Goal: Communication & Community: Answer question/provide support

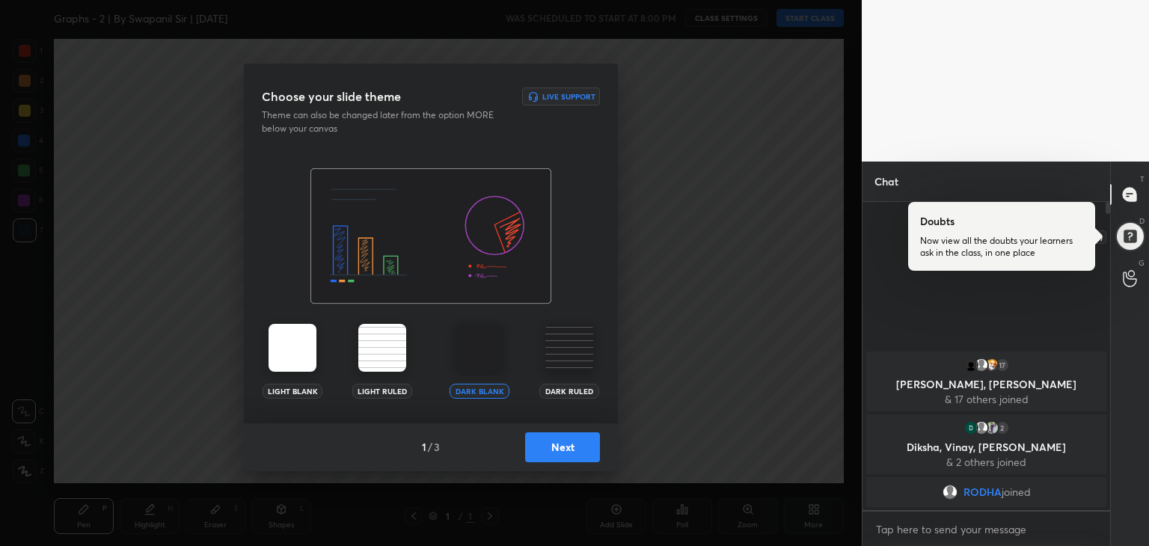
drag, startPoint x: 1131, startPoint y: 243, endPoint x: 1143, endPoint y: 247, distance: 11.8
click at [1131, 244] on div at bounding box center [1129, 236] width 30 height 30
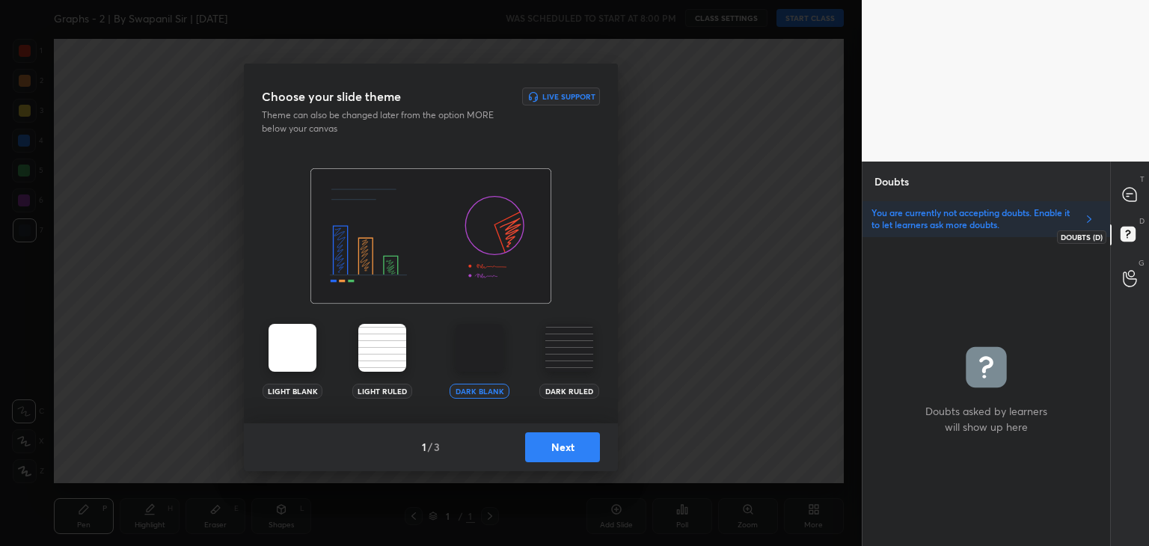
scroll to position [305, 243]
click at [550, 447] on button "Next" at bounding box center [562, 447] width 75 height 30
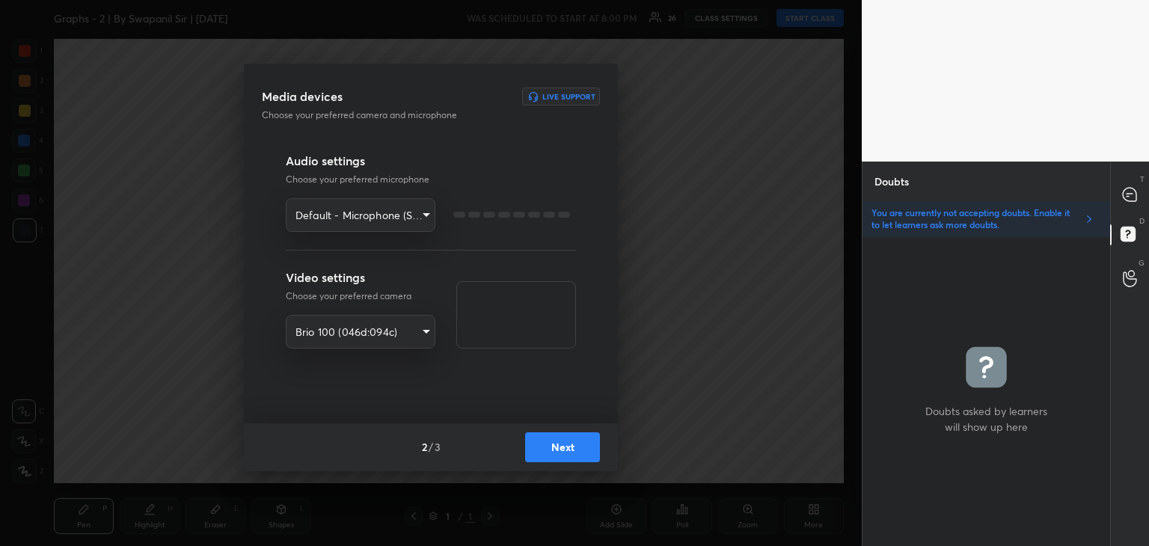
click at [553, 449] on button "Next" at bounding box center [562, 447] width 75 height 30
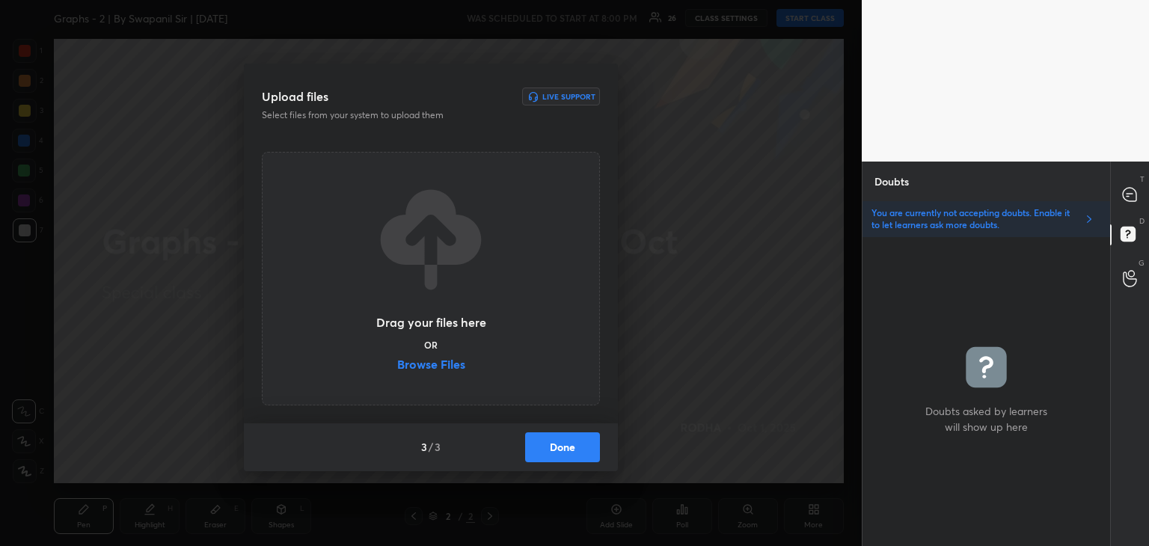
click at [437, 365] on label "Browse Files" at bounding box center [431, 366] width 68 height 16
click at [397, 365] on input "Browse Files" at bounding box center [397, 366] width 0 height 16
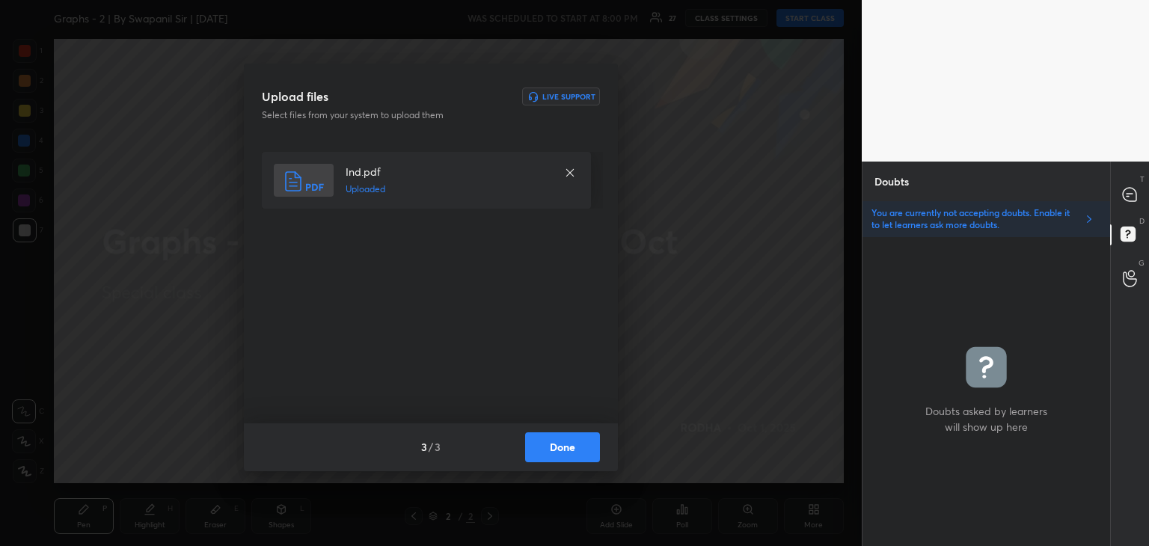
click at [559, 446] on button "Done" at bounding box center [562, 447] width 75 height 30
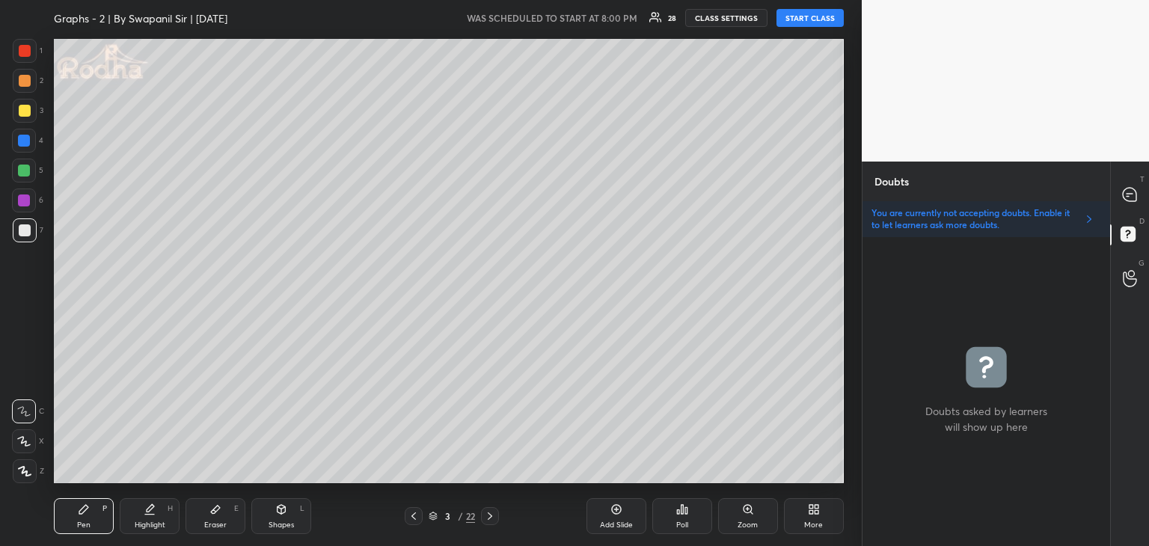
drag, startPoint x: 793, startPoint y: 16, endPoint x: 802, endPoint y: 15, distance: 8.3
click at [795, 16] on button "START CLASS" at bounding box center [809, 18] width 67 height 18
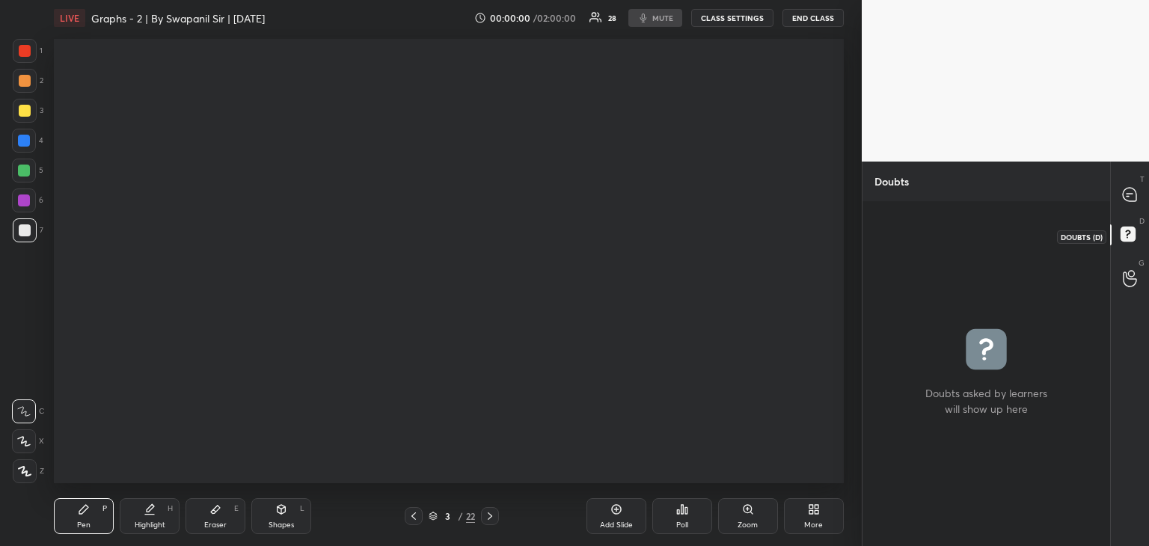
drag, startPoint x: 1129, startPoint y: 239, endPoint x: 1143, endPoint y: 209, distance: 32.8
click at [1131, 239] on rect at bounding box center [1127, 234] width 14 height 14
click at [1125, 196] on icon at bounding box center [1130, 195] width 16 height 16
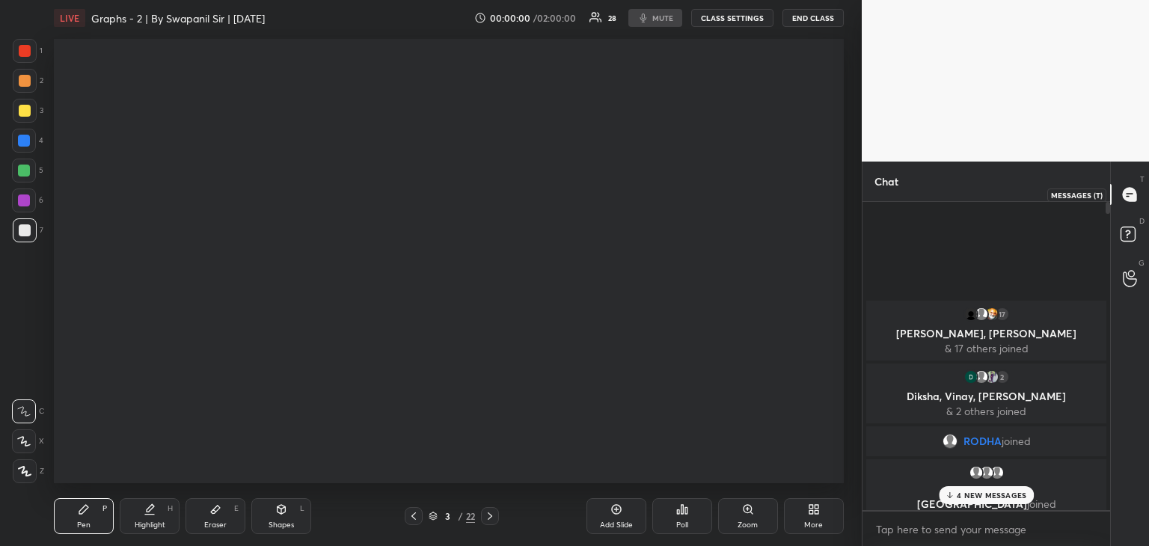
scroll to position [304, 243]
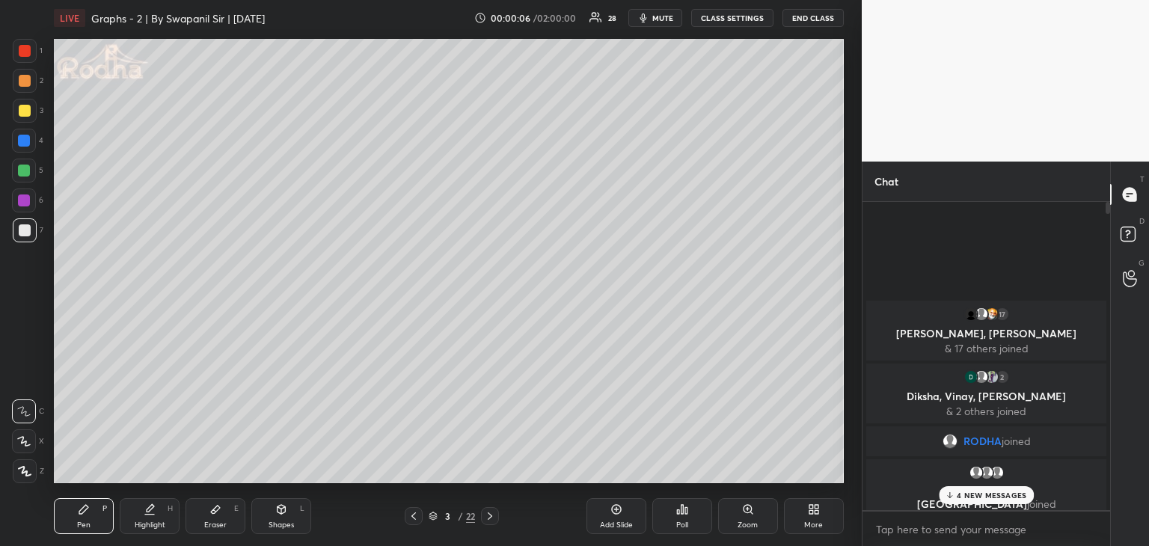
drag, startPoint x: 968, startPoint y: 497, endPoint x: 979, endPoint y: 497, distance: 10.5
click at [968, 497] on p "4 NEW MESSAGES" at bounding box center [991, 495] width 70 height 9
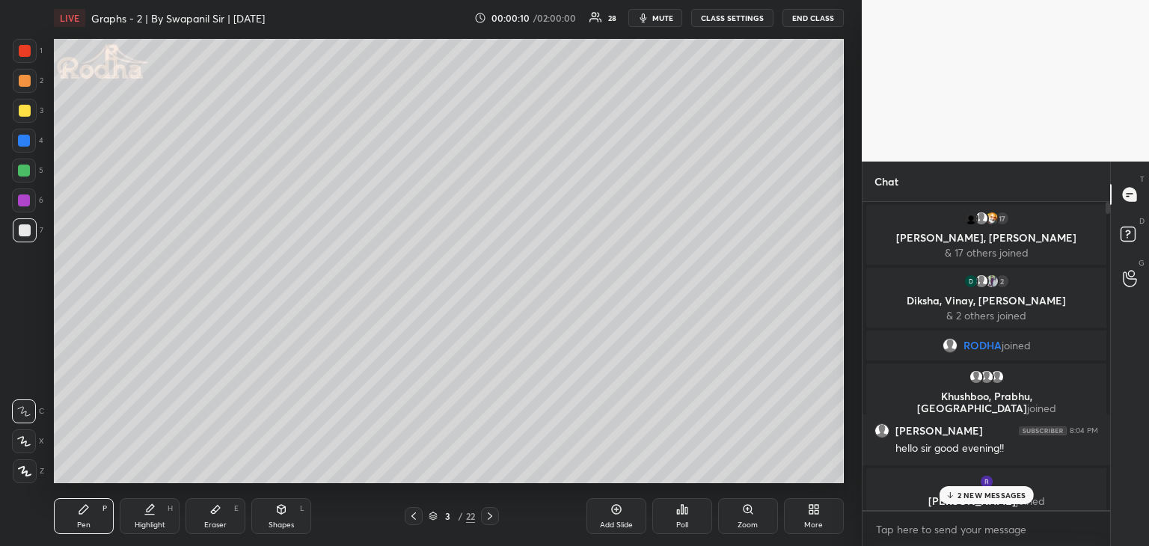
click at [958, 495] on div "2 NEW MESSAGES" at bounding box center [985, 495] width 94 height 18
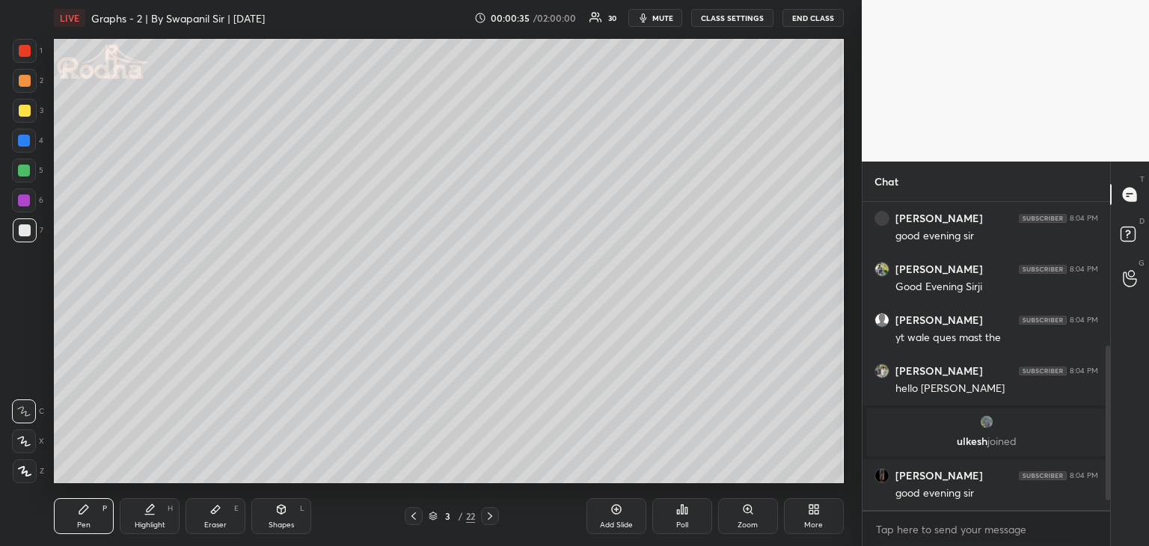
scroll to position [319, 0]
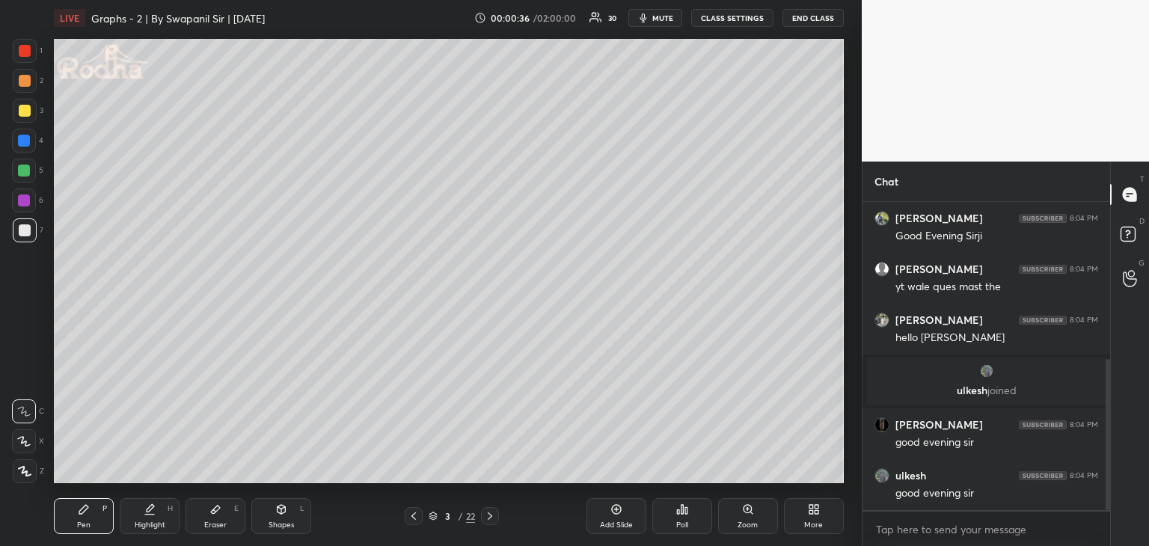
click at [24, 141] on div at bounding box center [24, 141] width 12 height 12
drag, startPoint x: 23, startPoint y: 440, endPoint x: 35, endPoint y: 427, distance: 18.0
click at [25, 440] on icon at bounding box center [23, 441] width 13 height 10
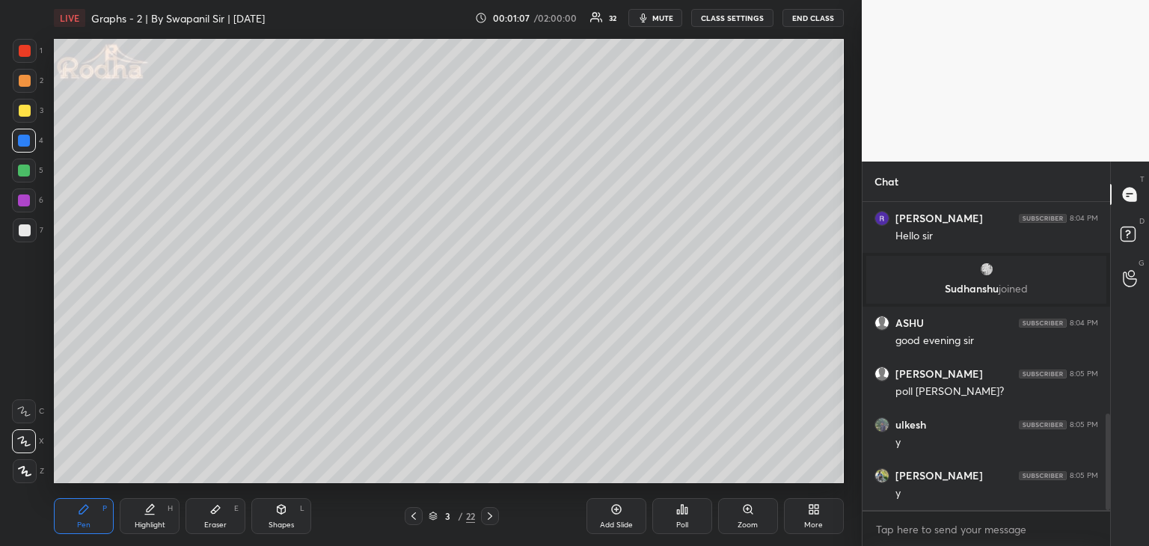
scroll to position [727, 0]
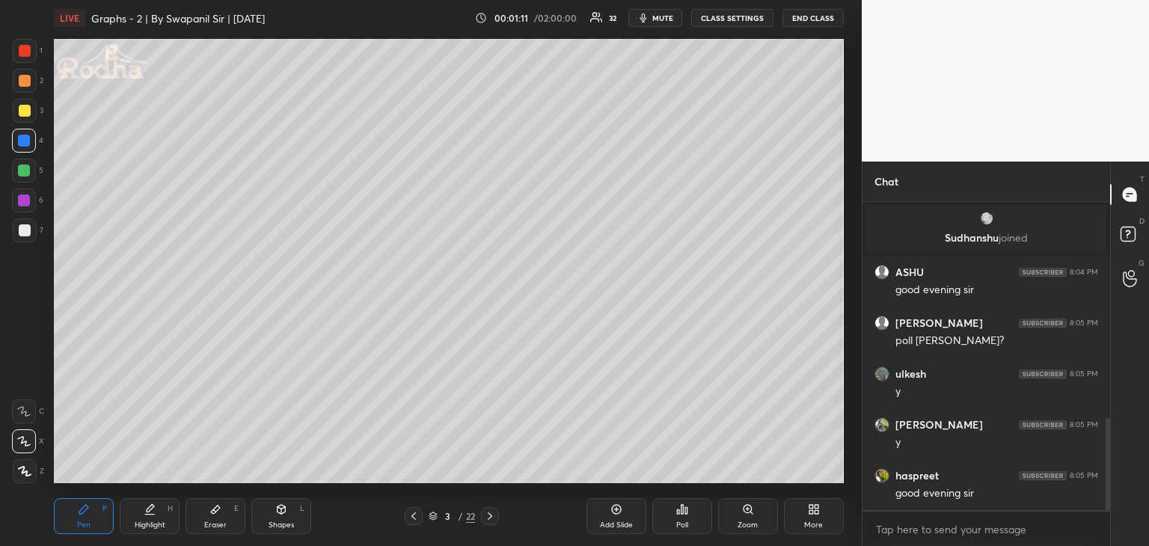
click at [287, 515] on div "Shapes L" at bounding box center [281, 516] width 60 height 36
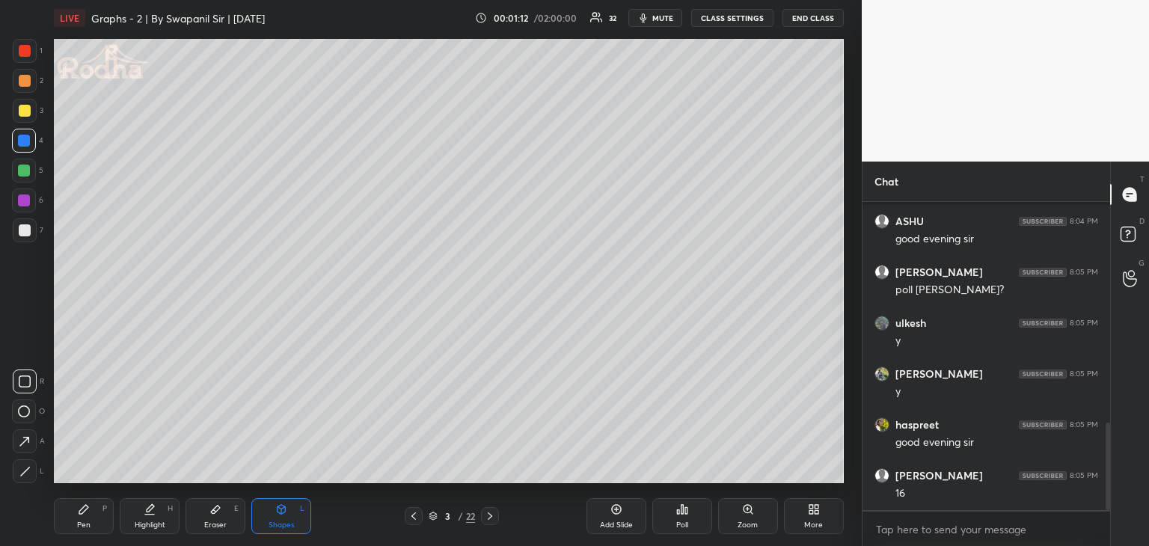
click at [30, 471] on icon at bounding box center [24, 471] width 11 height 11
click at [27, 236] on div at bounding box center [25, 230] width 24 height 24
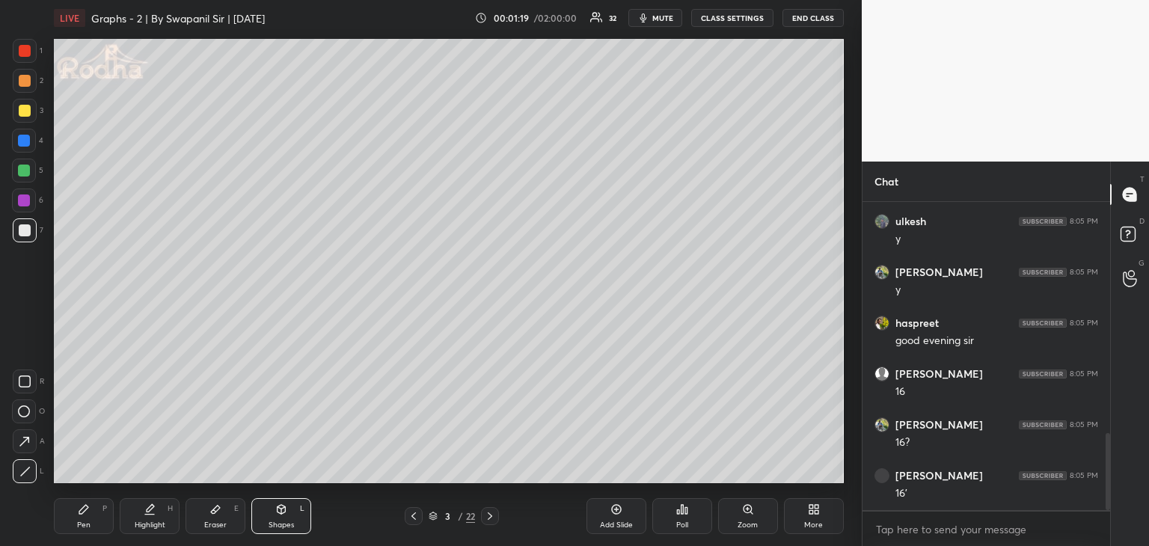
scroll to position [930, 0]
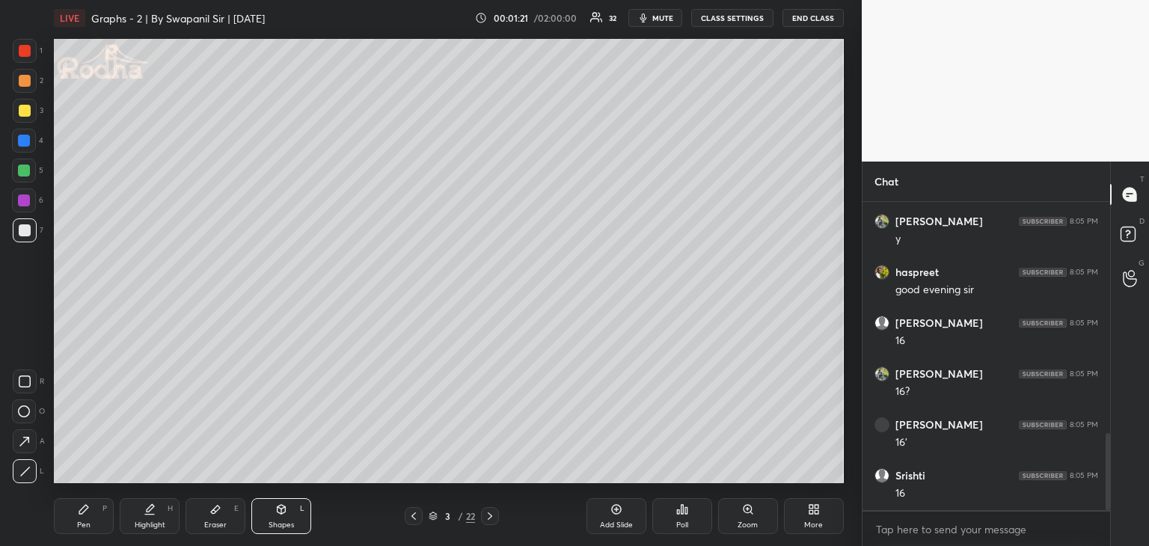
drag, startPoint x: 82, startPoint y: 524, endPoint x: 87, endPoint y: 518, distance: 7.9
click at [82, 523] on div "Pen" at bounding box center [83, 524] width 13 height 7
click at [21, 413] on icon at bounding box center [23, 411] width 13 height 10
drag, startPoint x: 281, startPoint y: 512, endPoint x: 248, endPoint y: 496, distance: 36.8
click at [280, 511] on icon at bounding box center [281, 509] width 12 height 12
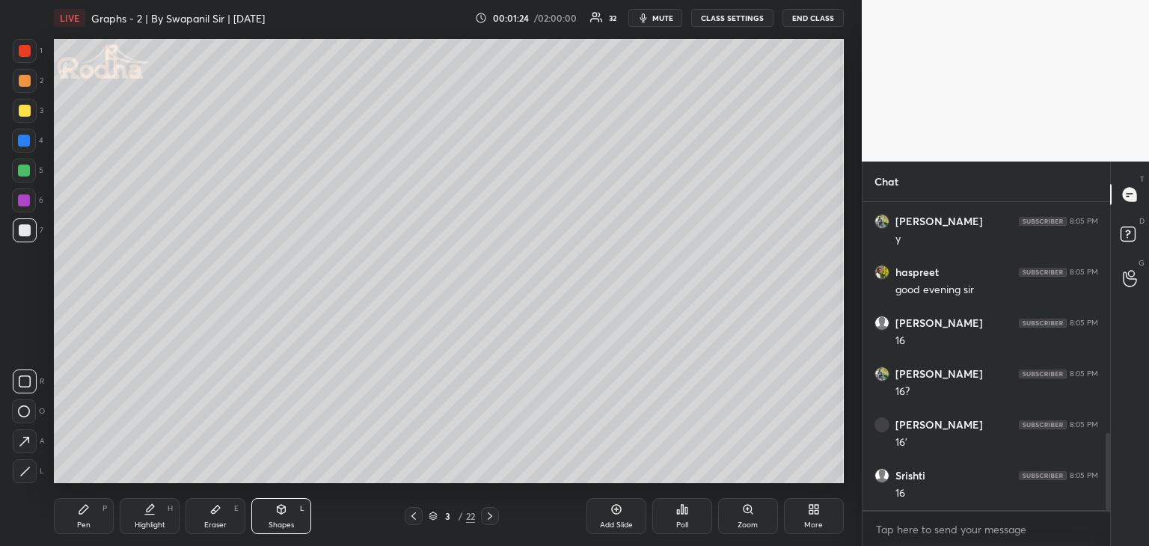
drag, startPoint x: 28, startPoint y: 471, endPoint x: 34, endPoint y: 463, distance: 10.6
click at [28, 471] on icon at bounding box center [24, 471] width 11 height 11
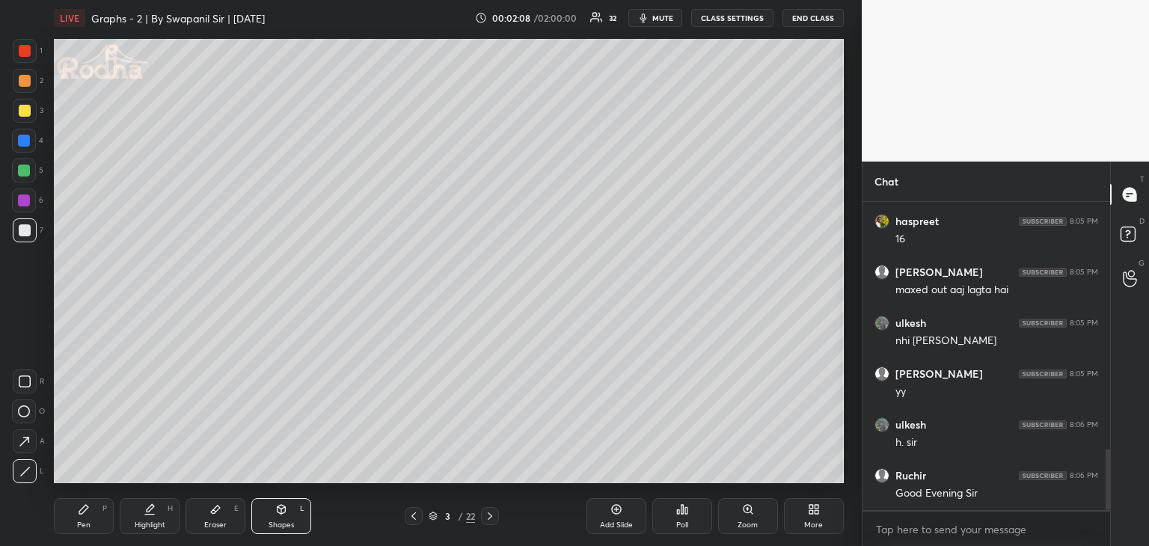
click at [91, 524] on div "Pen P" at bounding box center [84, 516] width 60 height 36
click at [27, 228] on div at bounding box center [25, 230] width 12 height 12
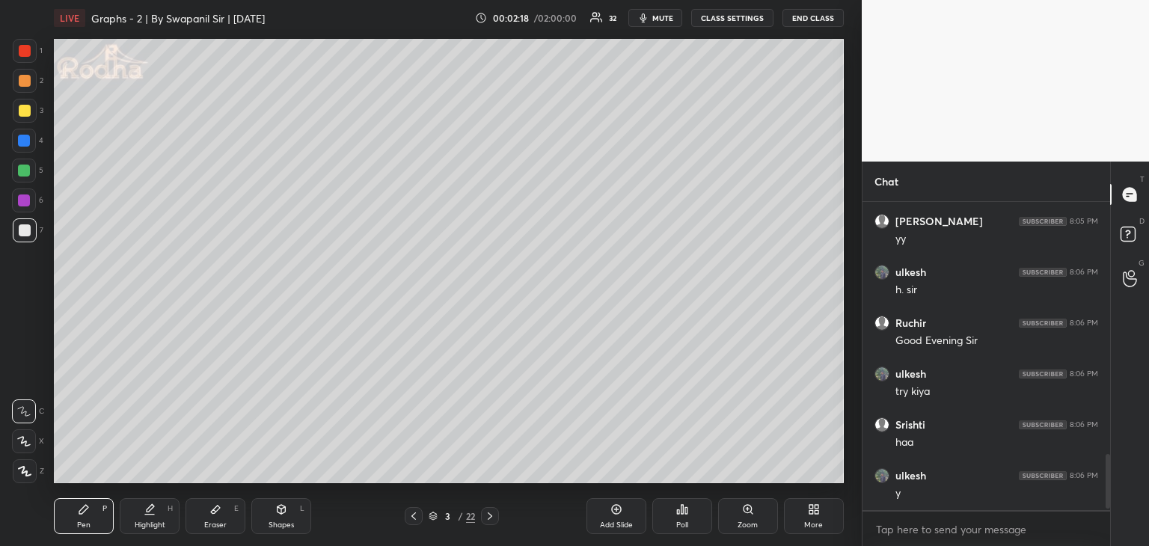
scroll to position [1439, 0]
drag, startPoint x: 27, startPoint y: 203, endPoint x: 34, endPoint y: 210, distance: 9.5
click at [27, 204] on div at bounding box center [24, 200] width 12 height 12
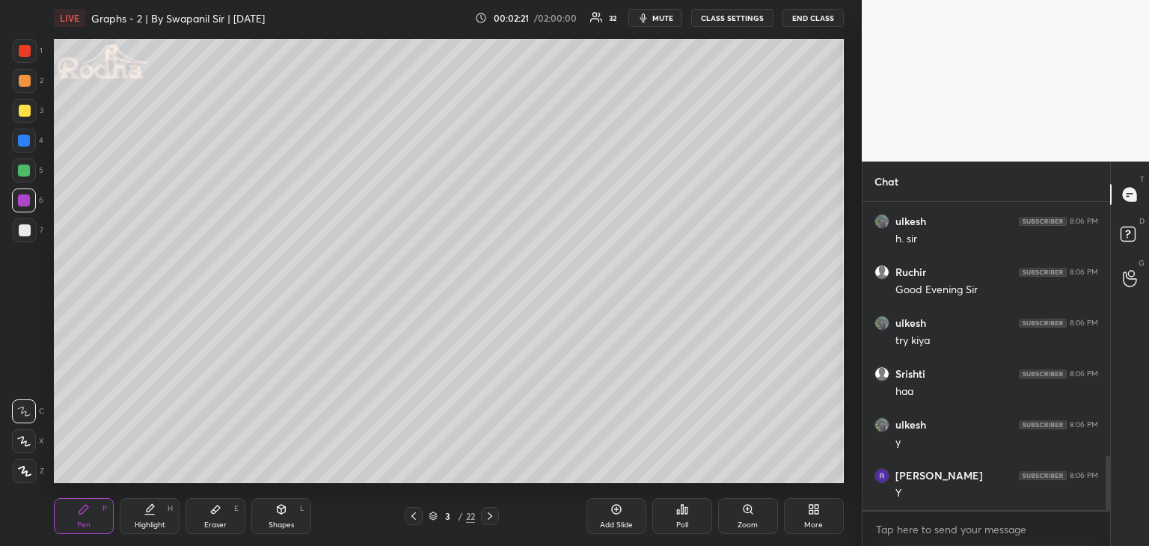
drag, startPoint x: 27, startPoint y: 477, endPoint x: 48, endPoint y: 479, distance: 21.0
click at [27, 476] on div at bounding box center [25, 471] width 24 height 24
click at [27, 443] on icon at bounding box center [23, 441] width 13 height 10
click at [17, 52] on div at bounding box center [25, 51] width 24 height 24
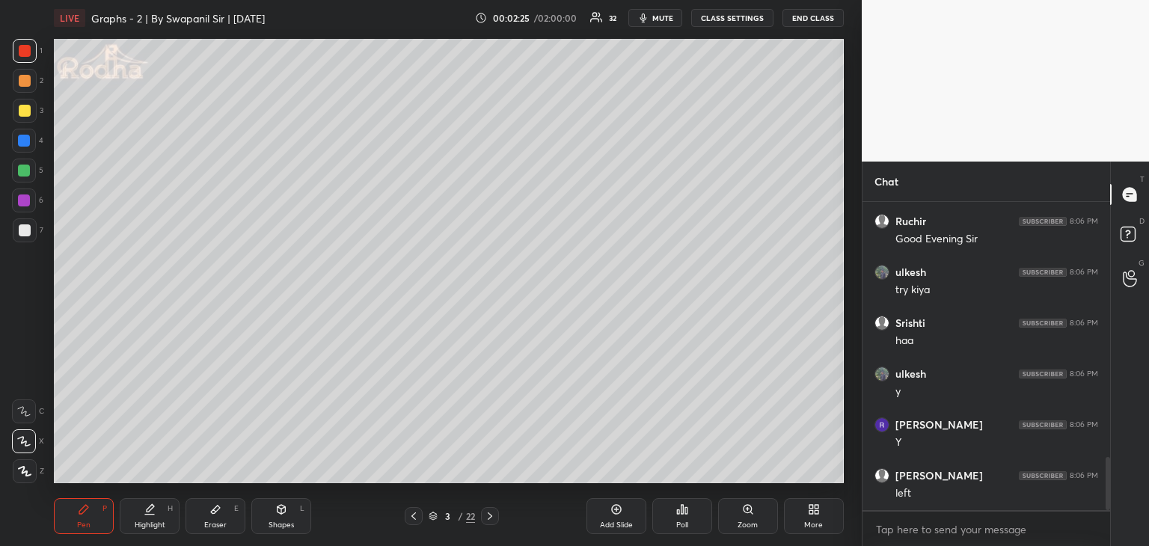
click at [271, 510] on div "Shapes L" at bounding box center [281, 516] width 60 height 36
click at [33, 473] on div at bounding box center [25, 471] width 24 height 24
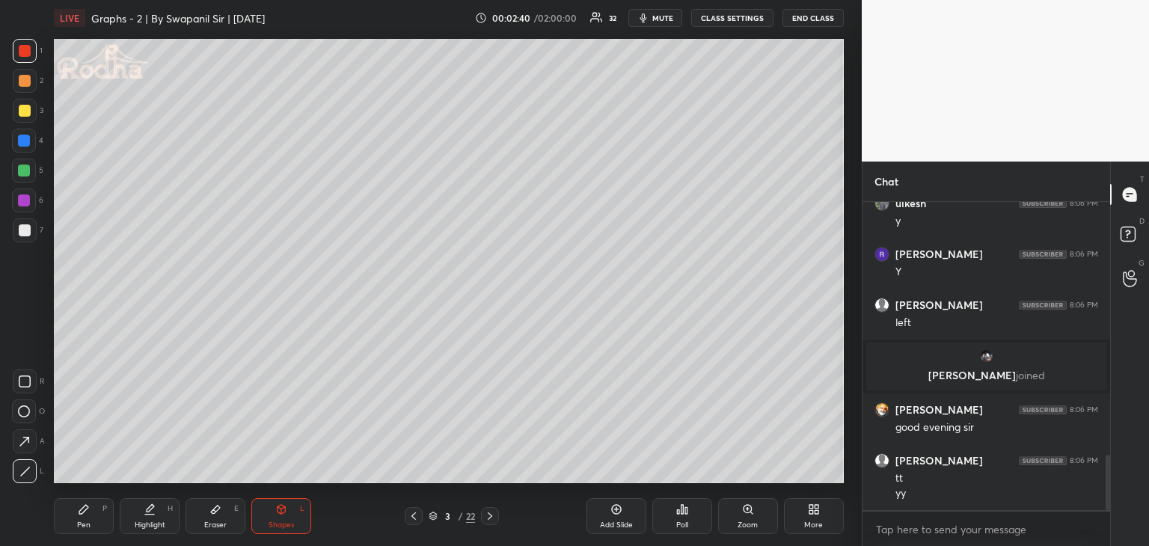
scroll to position [1451, 0]
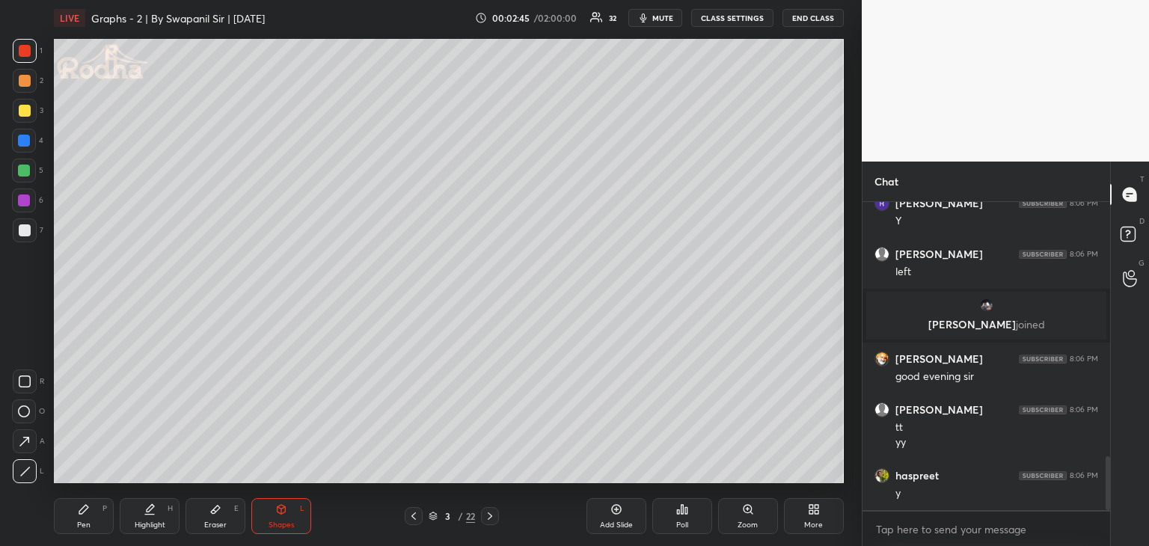
click at [22, 49] on div at bounding box center [25, 51] width 12 height 12
click at [87, 521] on div "Pen" at bounding box center [83, 524] width 13 height 7
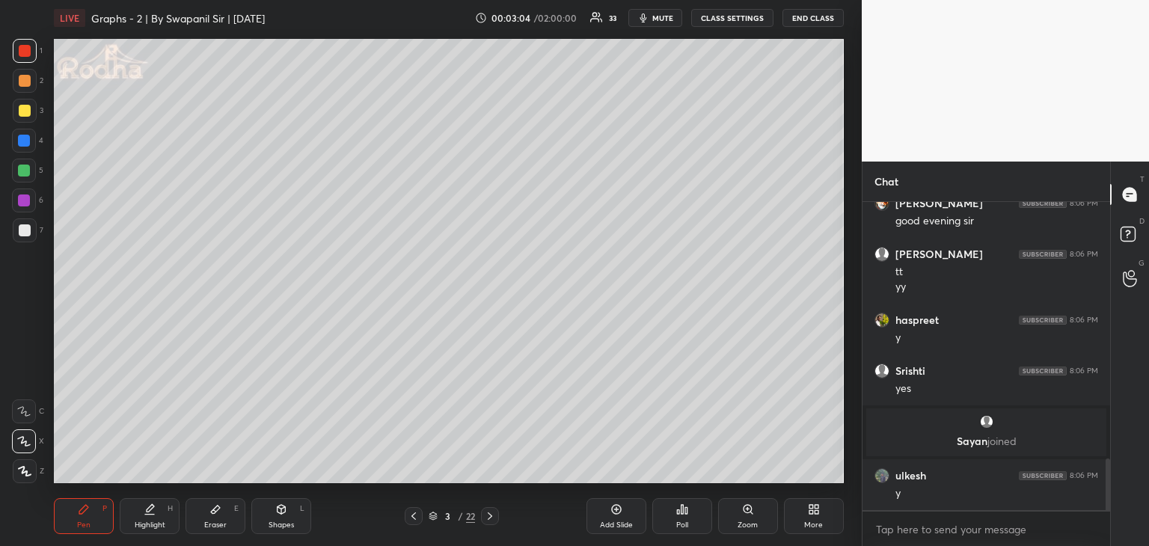
scroll to position [1590, 0]
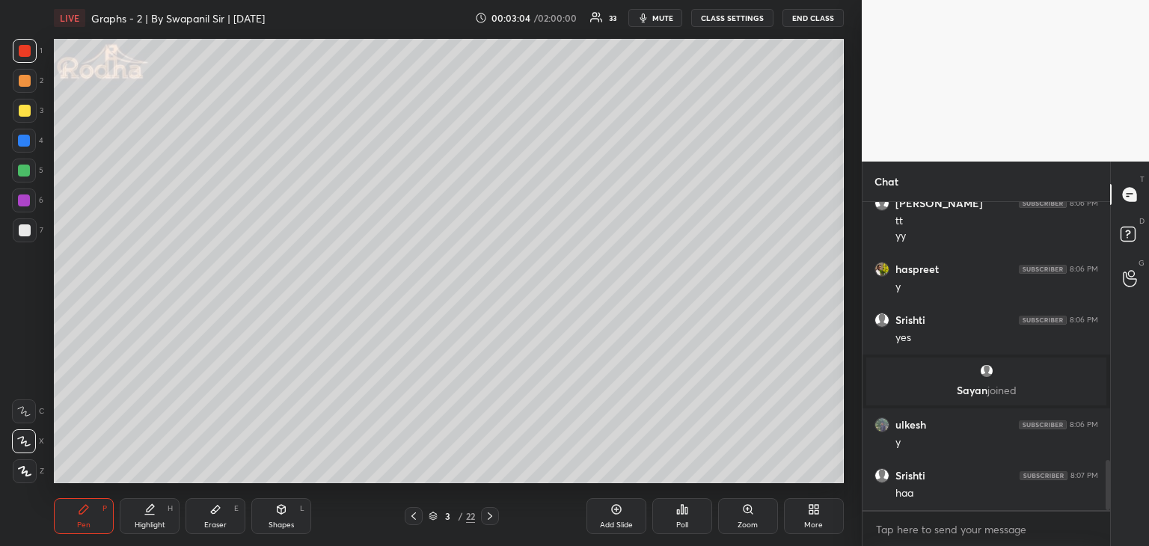
click at [284, 529] on div "Shapes" at bounding box center [280, 524] width 25 height 7
click at [28, 479] on div at bounding box center [25, 471] width 24 height 24
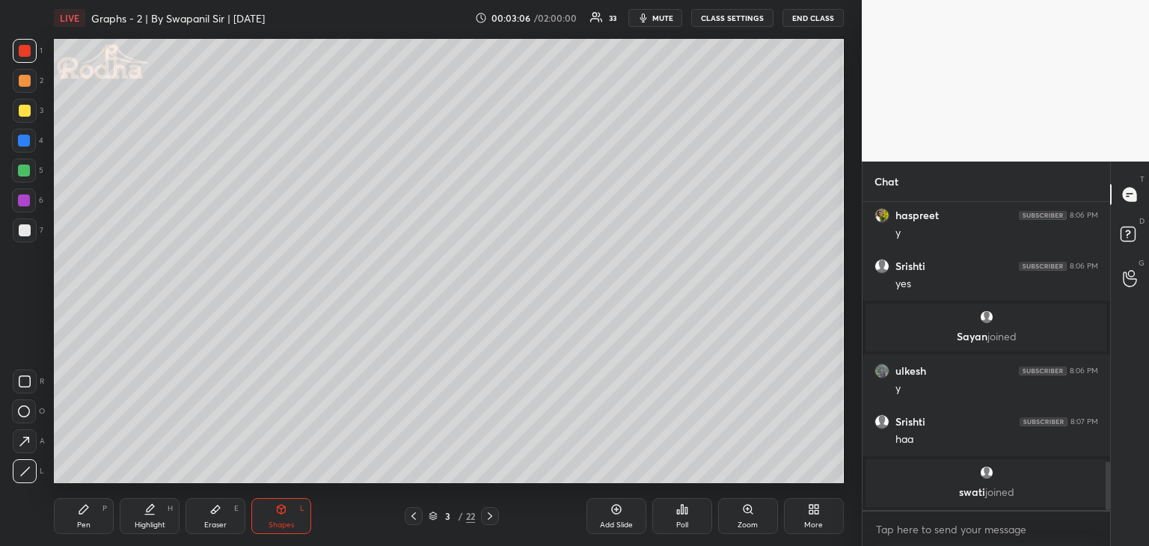
click at [25, 176] on div at bounding box center [24, 171] width 24 height 24
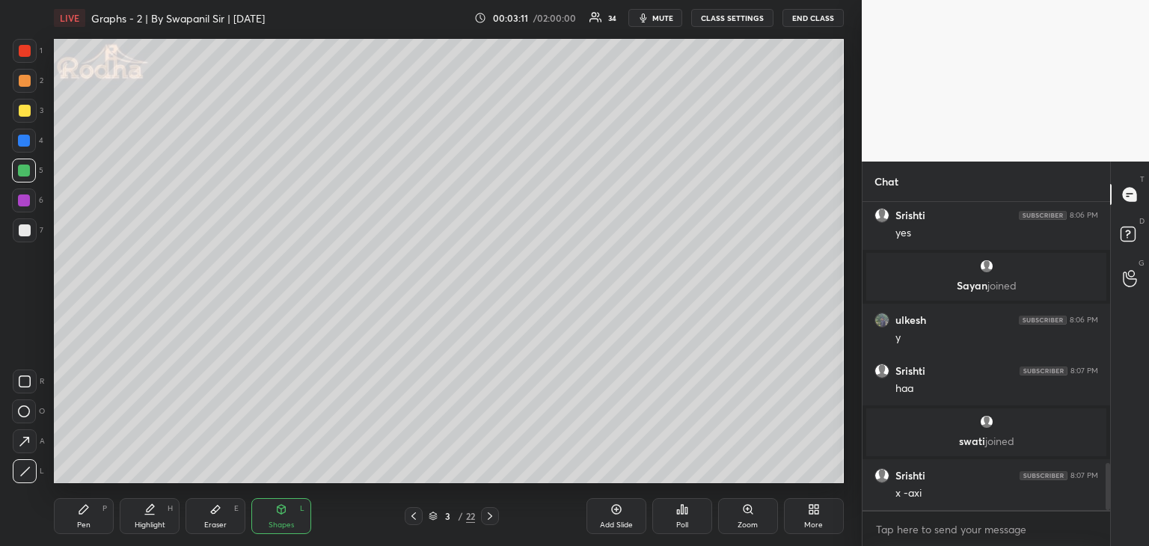
scroll to position [1705, 0]
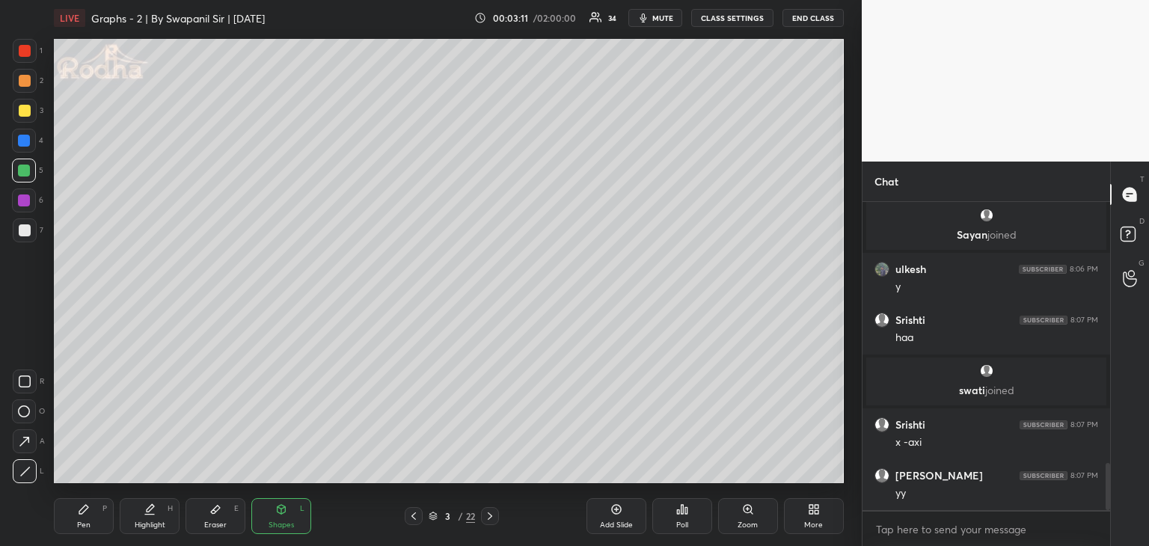
click at [77, 524] on div "Pen" at bounding box center [83, 524] width 13 height 7
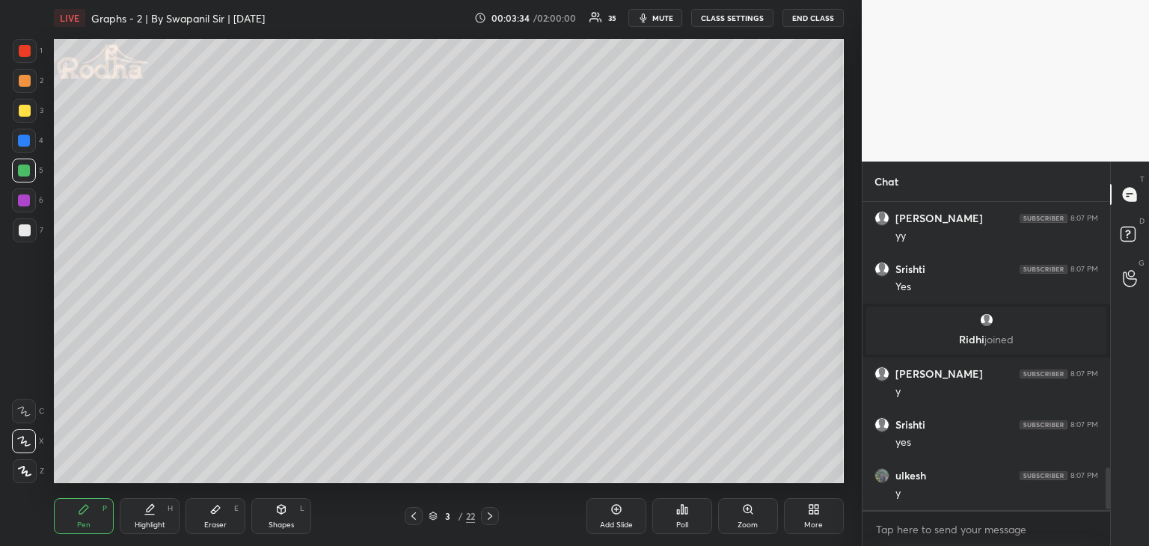
scroll to position [1959, 0]
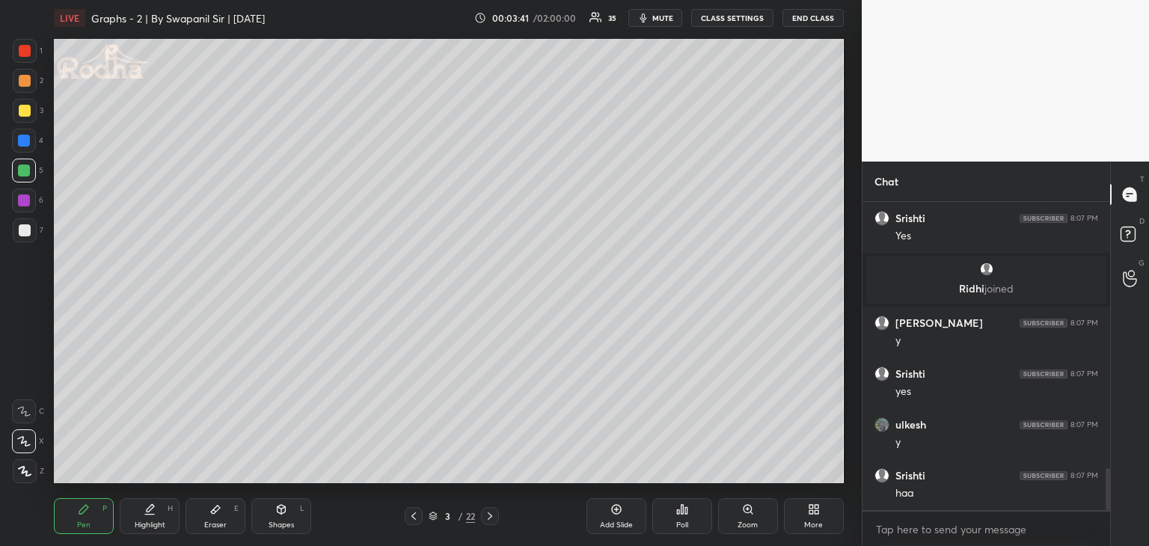
click at [25, 141] on div at bounding box center [24, 141] width 12 height 12
click at [21, 201] on div at bounding box center [24, 200] width 12 height 12
drag, startPoint x: 266, startPoint y: 517, endPoint x: 256, endPoint y: 499, distance: 21.4
click at [266, 516] on div "Shapes L" at bounding box center [281, 516] width 60 height 36
click at [22, 470] on icon at bounding box center [24, 471] width 11 height 11
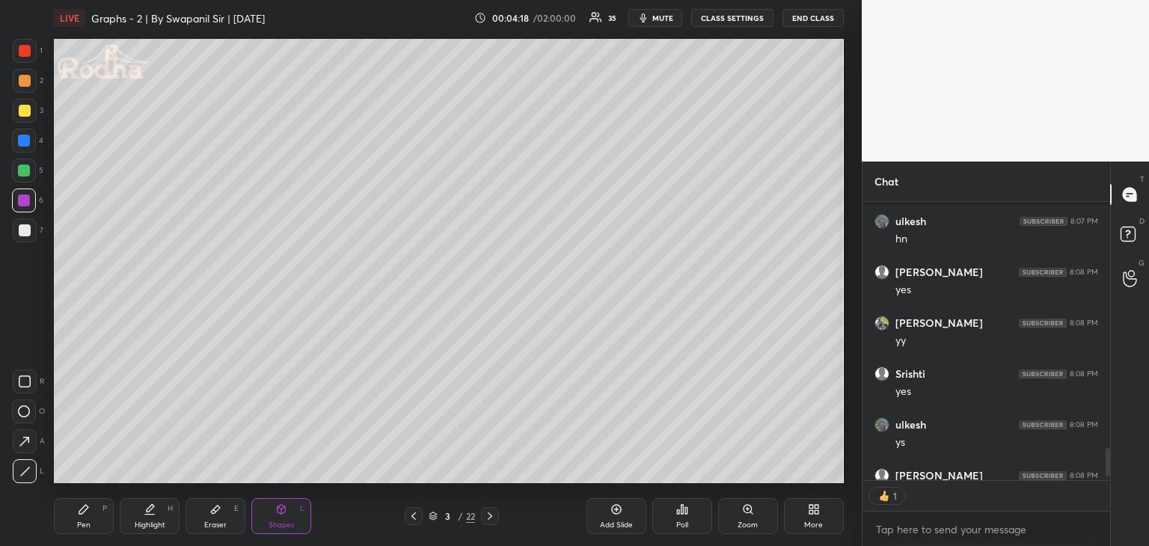
scroll to position [2447, 0]
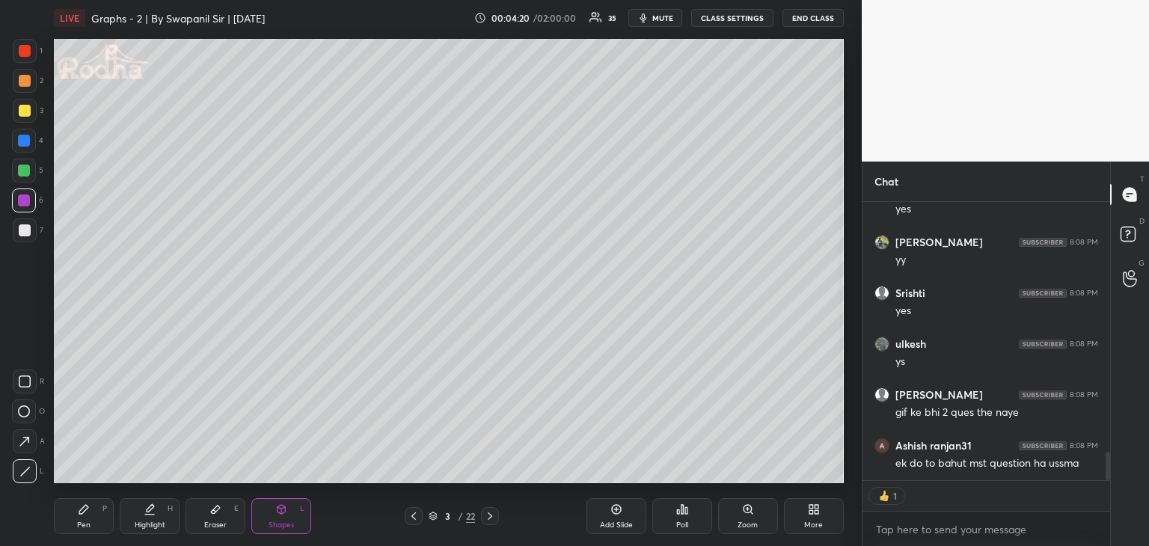
click at [215, 521] on div "Eraser" at bounding box center [215, 524] width 22 height 7
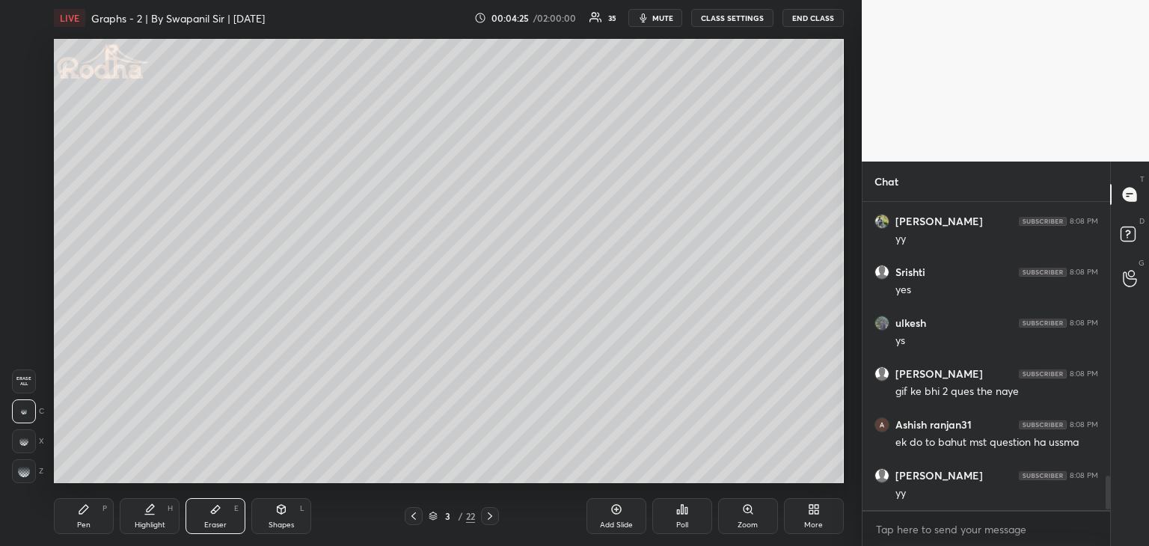
scroll to position [2518, 0]
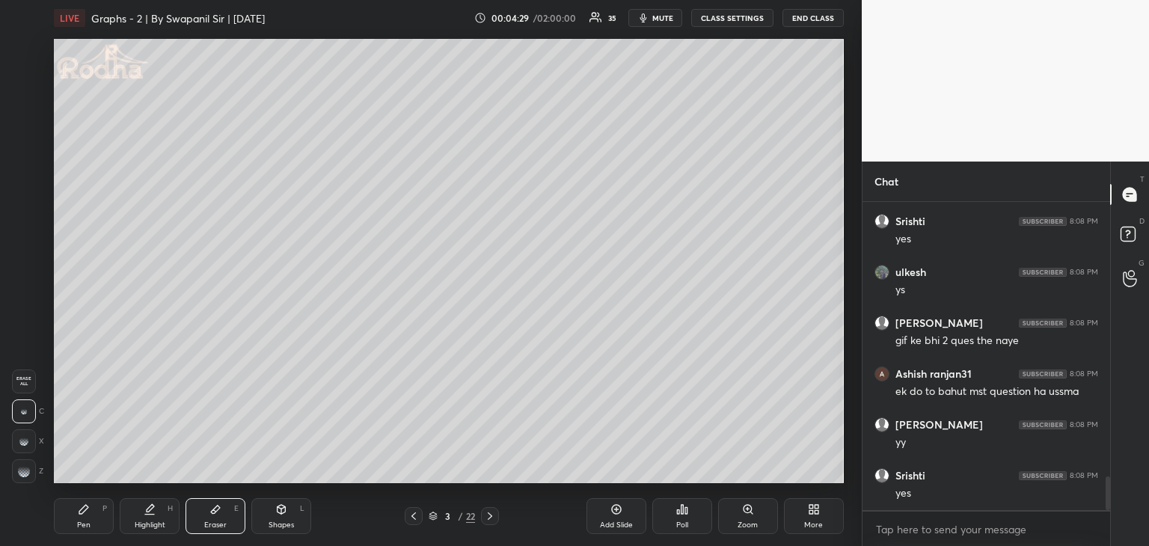
click at [280, 521] on div "Shapes" at bounding box center [280, 524] width 25 height 7
drag, startPoint x: 19, startPoint y: 473, endPoint x: 32, endPoint y: 458, distance: 20.2
click at [19, 473] on icon at bounding box center [24, 471] width 11 height 11
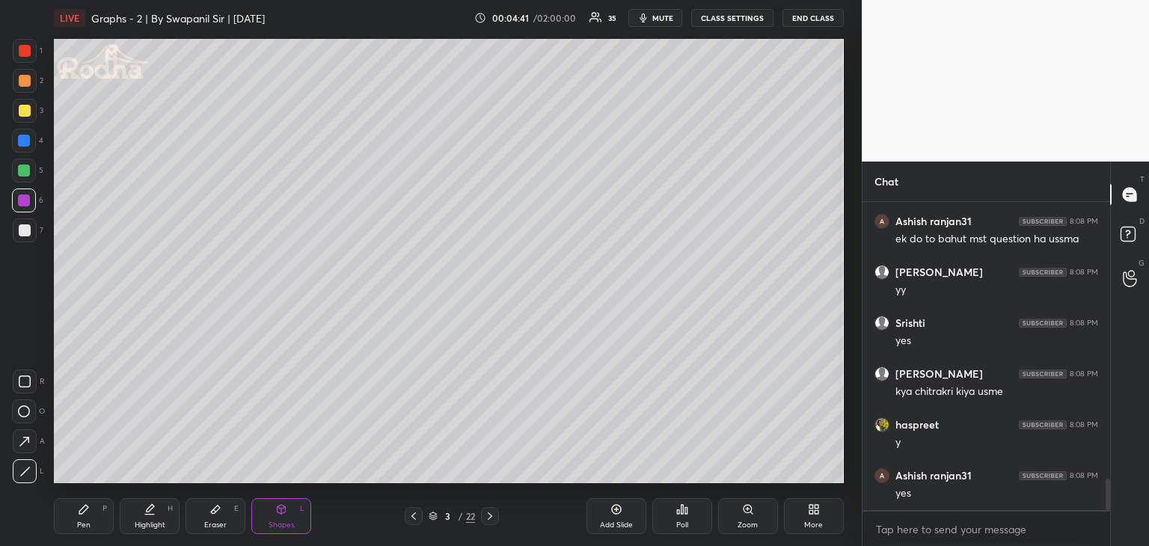
scroll to position [2722, 0]
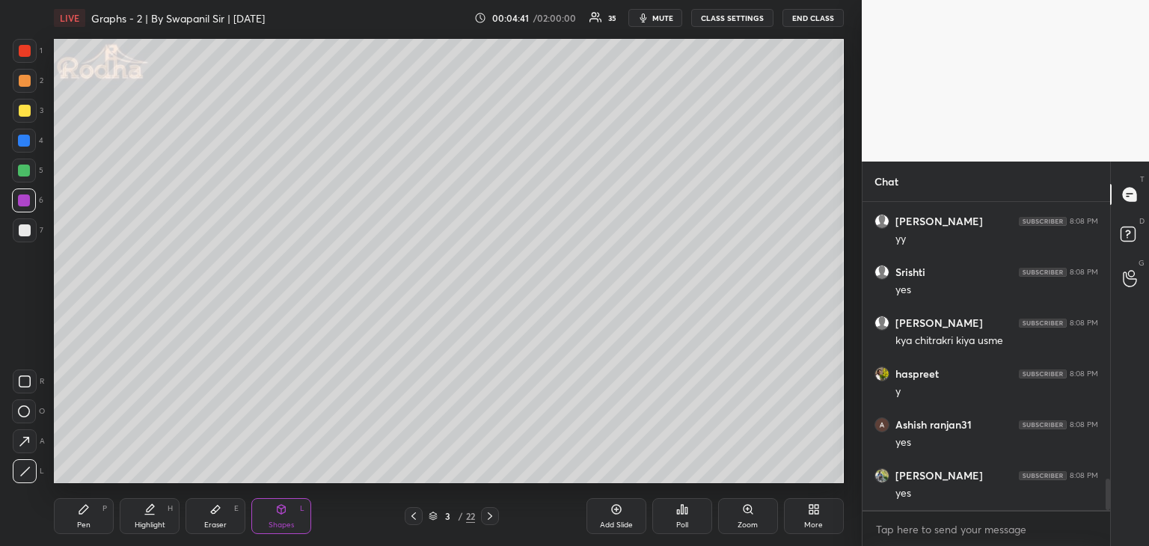
drag, startPoint x: 90, startPoint y: 525, endPoint x: 108, endPoint y: 497, distance: 33.4
click at [91, 525] on div "Pen P" at bounding box center [84, 516] width 60 height 36
drag, startPoint x: 23, startPoint y: 117, endPoint x: 36, endPoint y: 114, distance: 12.9
click at [23, 117] on div at bounding box center [25, 111] width 24 height 24
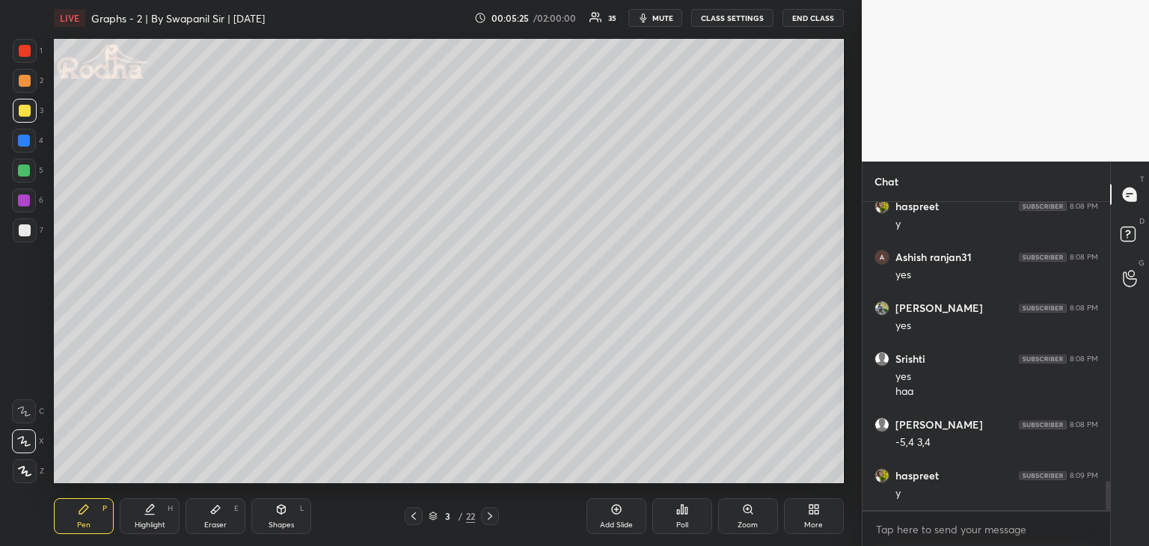
scroll to position [2943, 0]
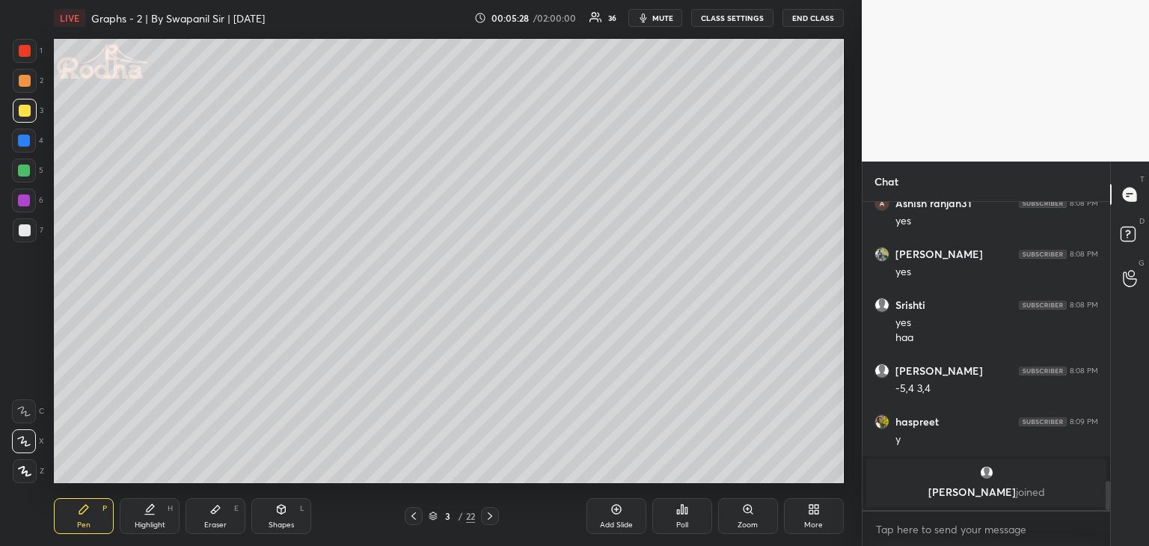
click at [280, 517] on div "Shapes L" at bounding box center [281, 516] width 60 height 36
click at [22, 473] on icon at bounding box center [24, 471] width 11 height 11
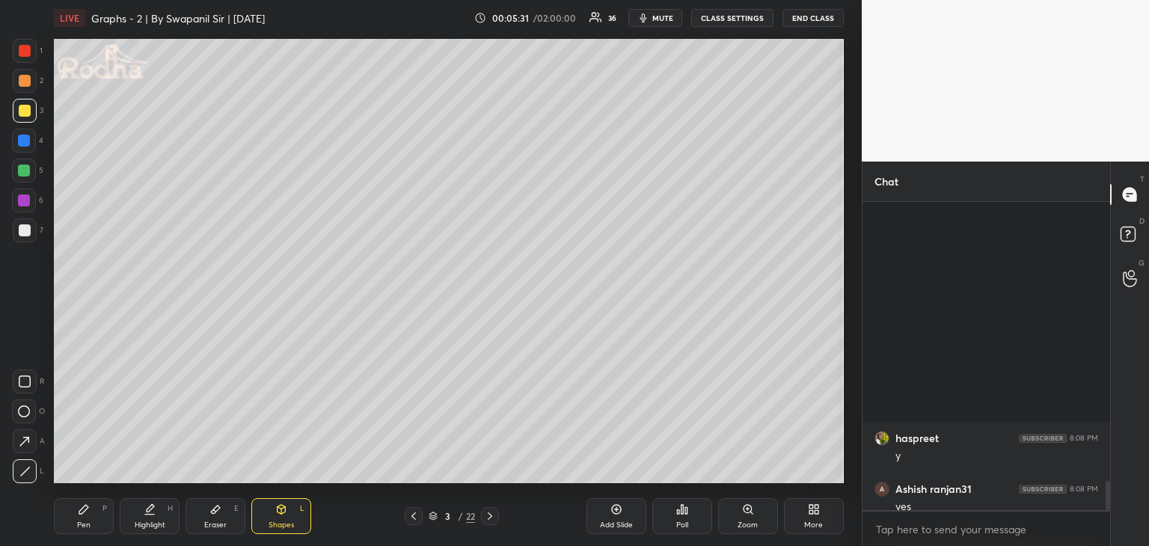
click at [79, 515] on div "Pen P" at bounding box center [84, 516] width 60 height 36
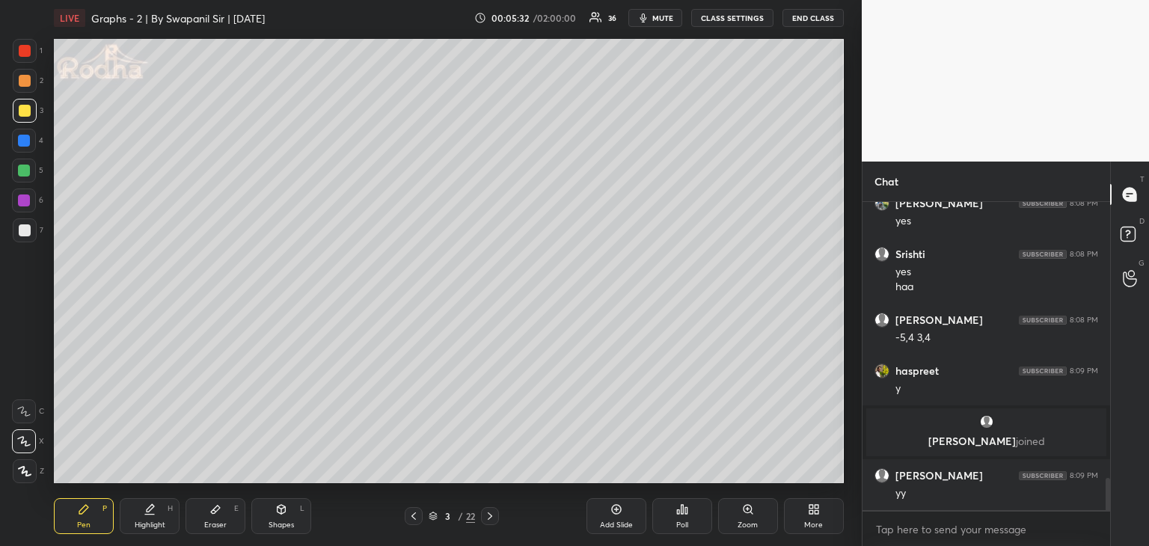
scroll to position [2759, 0]
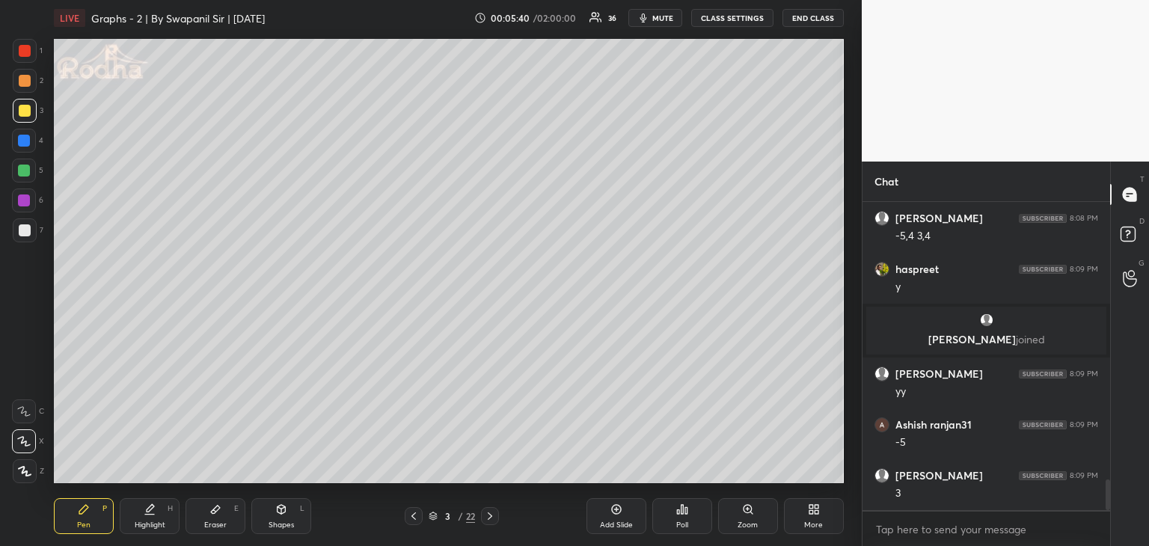
click at [221, 517] on div "Eraser E" at bounding box center [215, 516] width 60 height 36
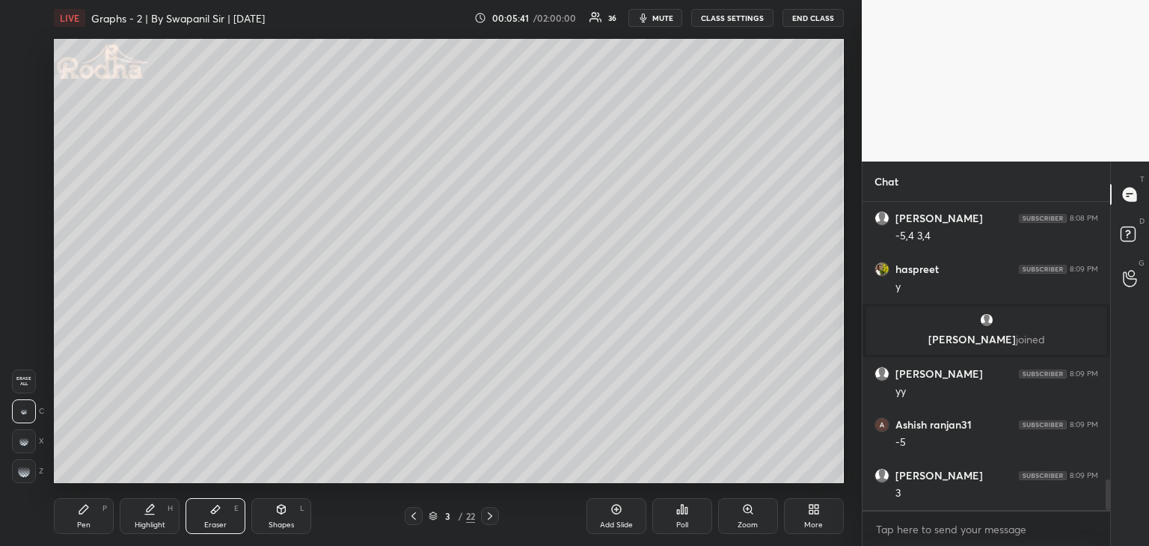
click at [278, 514] on icon at bounding box center [281, 509] width 12 height 12
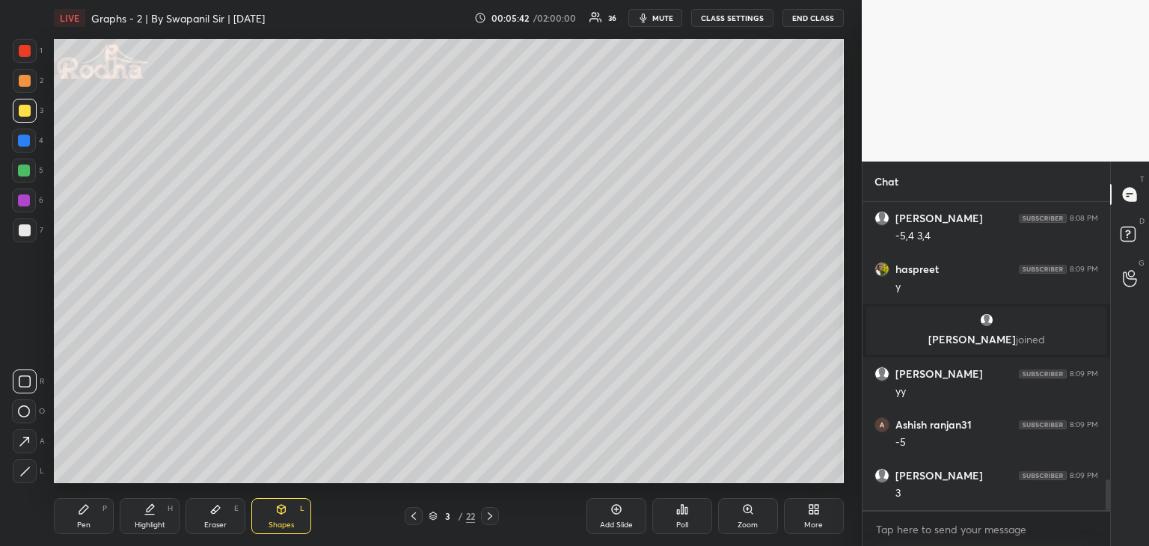
click at [16, 472] on div at bounding box center [25, 471] width 24 height 24
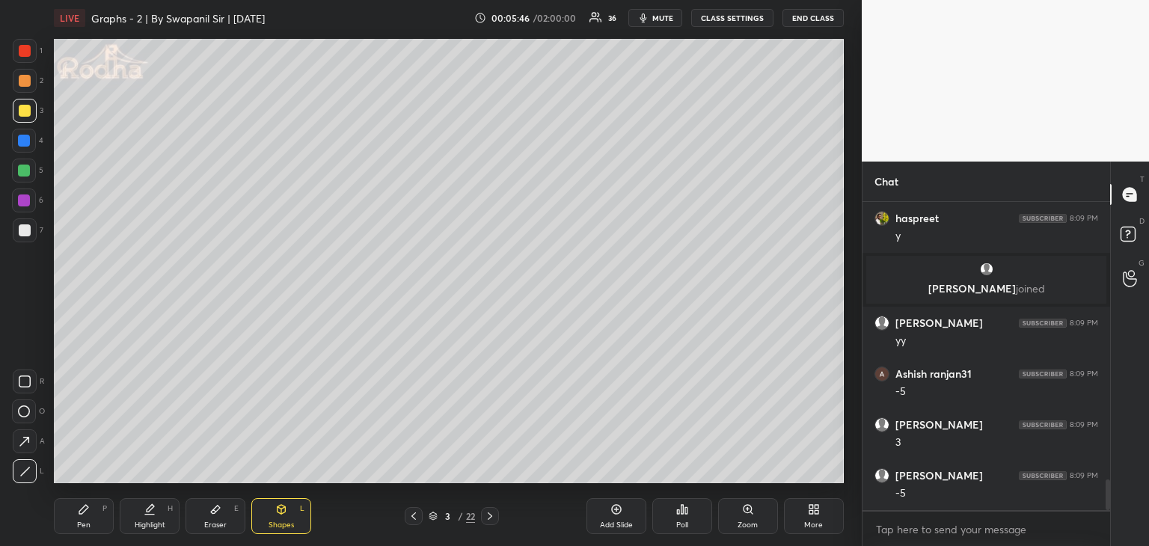
click at [84, 518] on div "Pen P" at bounding box center [84, 516] width 60 height 36
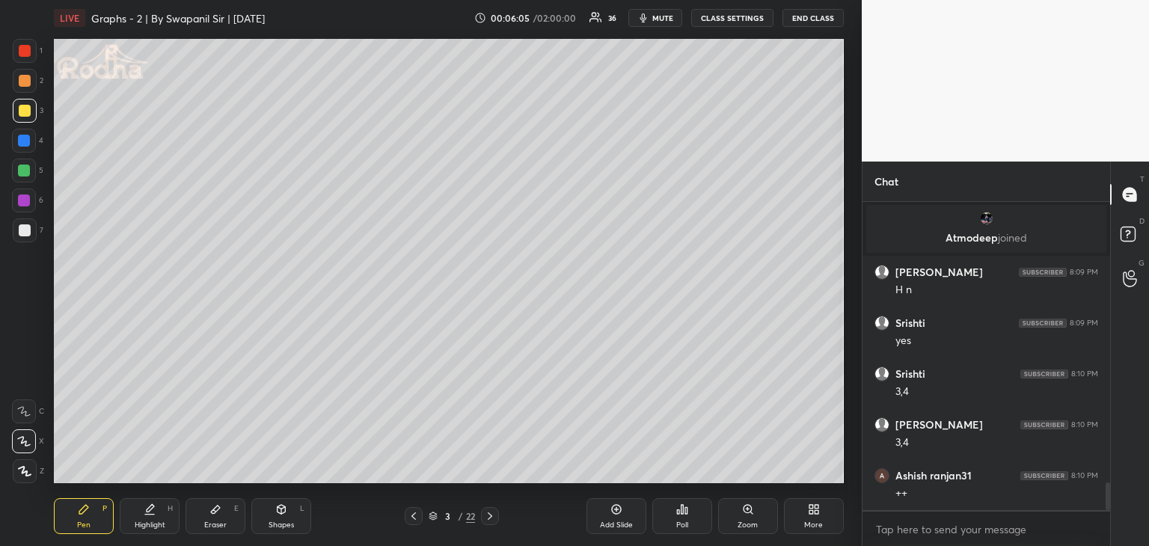
scroll to position [3152, 0]
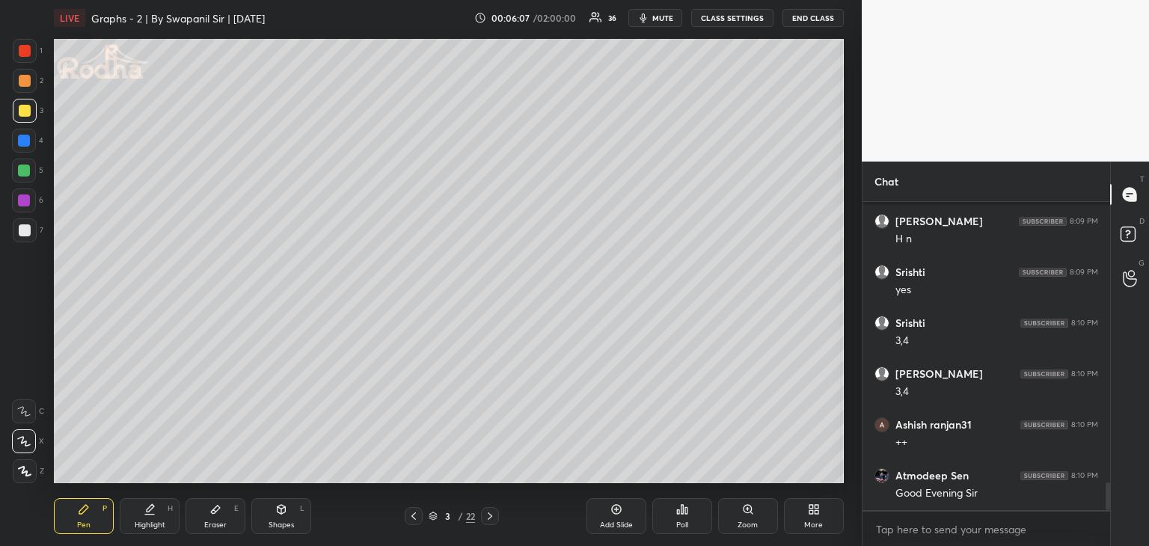
click at [221, 515] on icon at bounding box center [215, 509] width 12 height 12
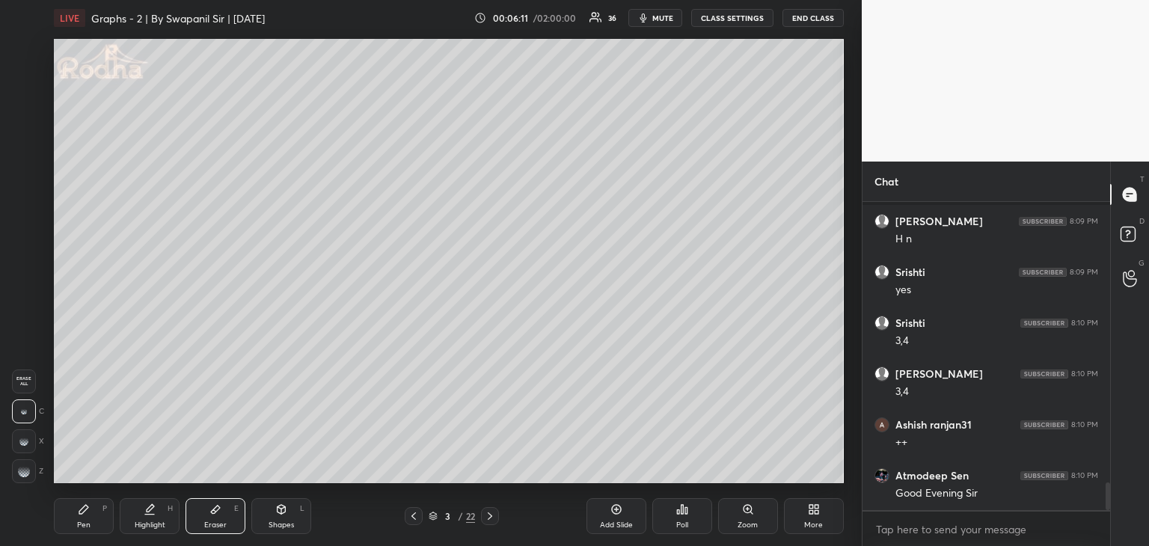
click at [76, 526] on div "Pen P" at bounding box center [84, 516] width 60 height 36
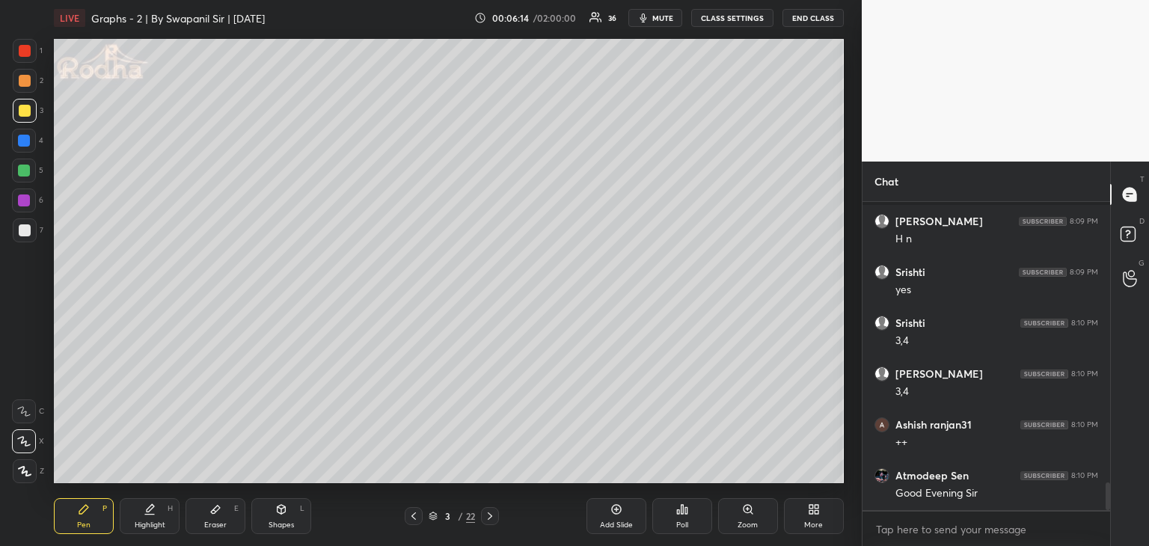
click at [30, 200] on div at bounding box center [24, 200] width 24 height 24
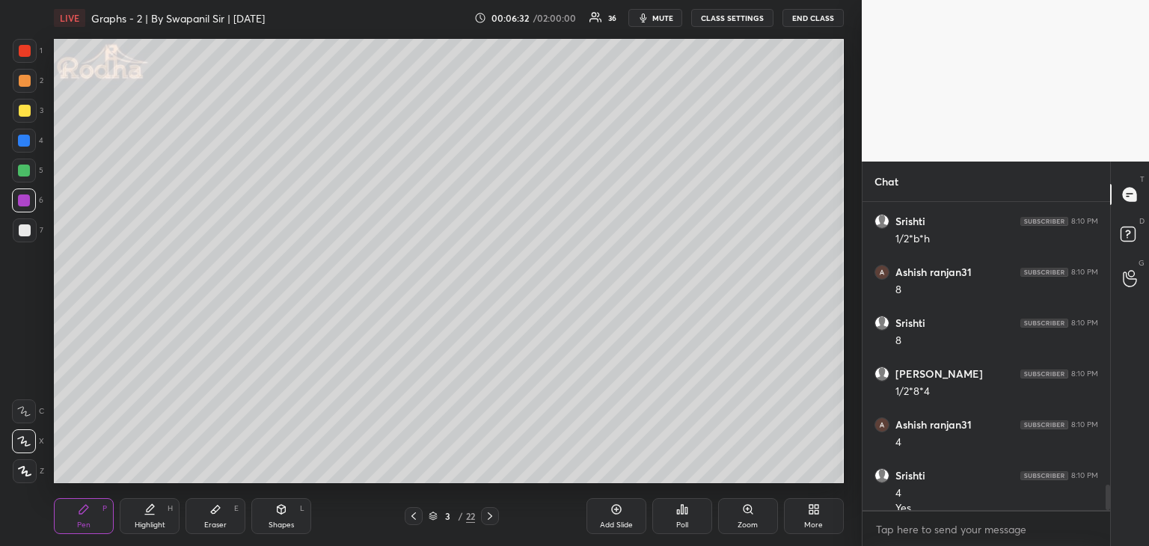
scroll to position [3472, 0]
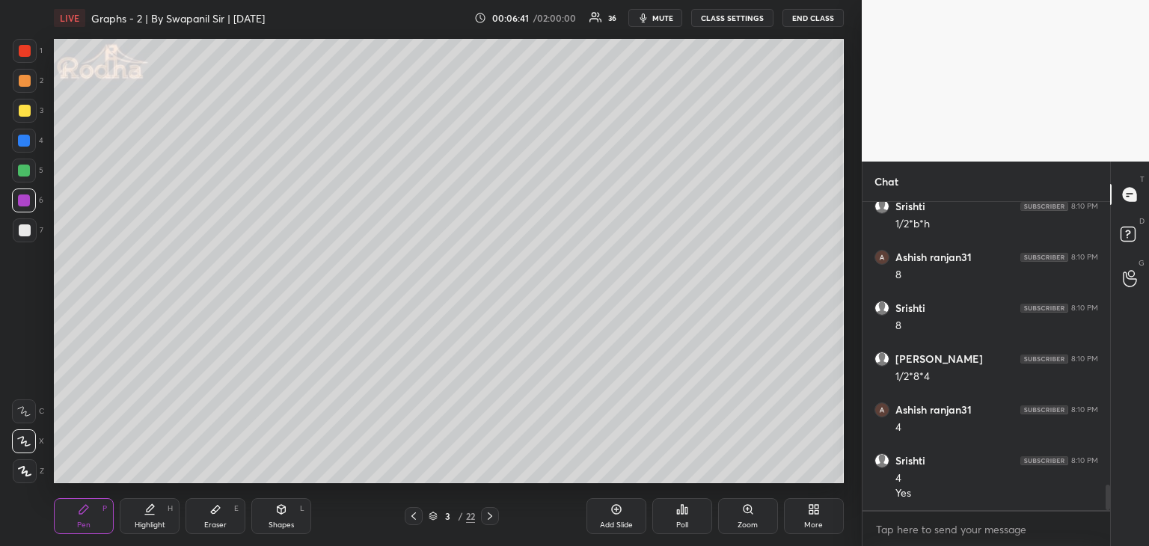
click at [288, 525] on div "Shapes" at bounding box center [280, 524] width 25 height 7
click at [29, 476] on div at bounding box center [25, 471] width 24 height 24
click at [24, 446] on icon at bounding box center [24, 442] width 16 height 16
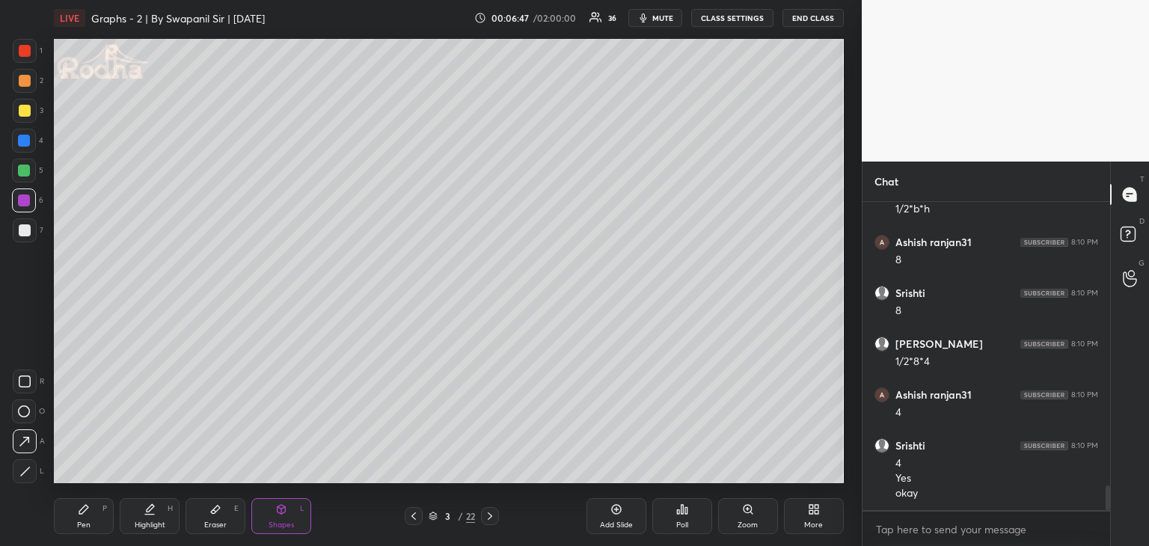
scroll to position [3538, 0]
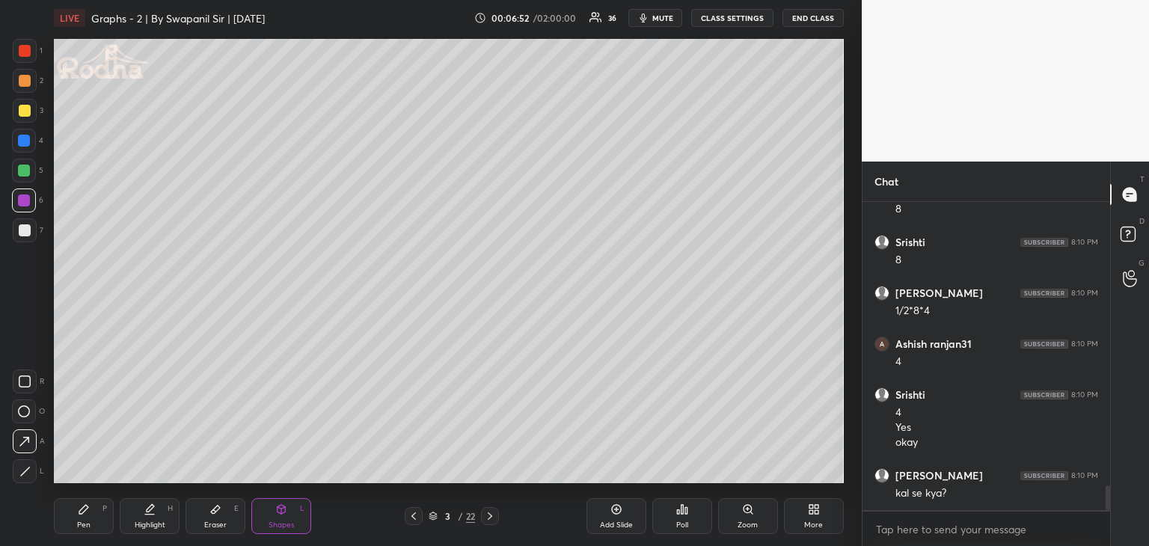
drag, startPoint x: 84, startPoint y: 525, endPoint x: 87, endPoint y: 513, distance: 12.3
click at [84, 525] on div "Pen" at bounding box center [83, 524] width 13 height 7
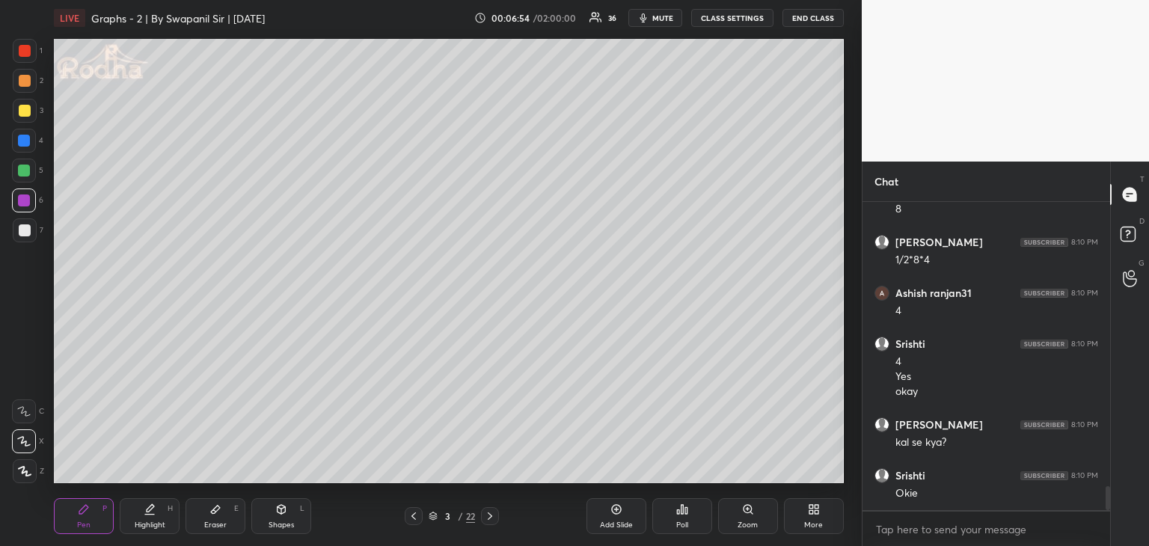
scroll to position [3640, 0]
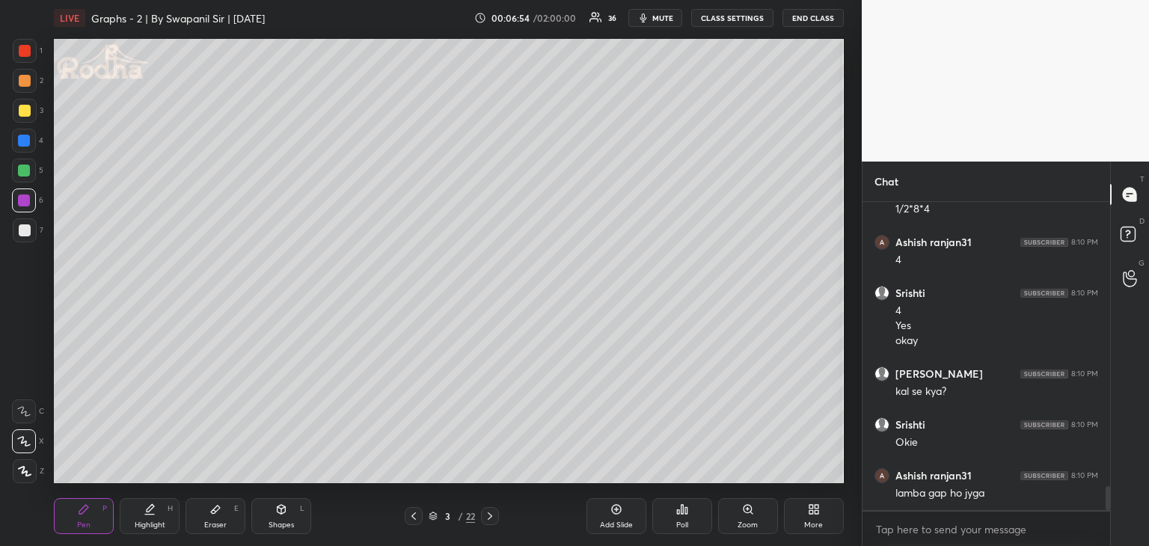
click at [214, 521] on div "Eraser" at bounding box center [215, 524] width 22 height 7
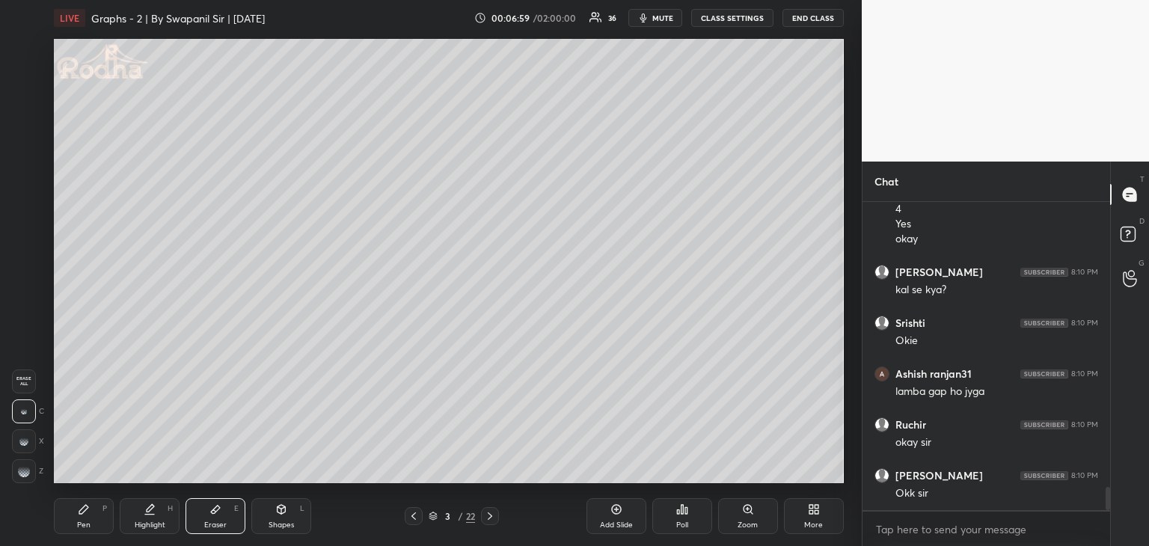
scroll to position [3792, 0]
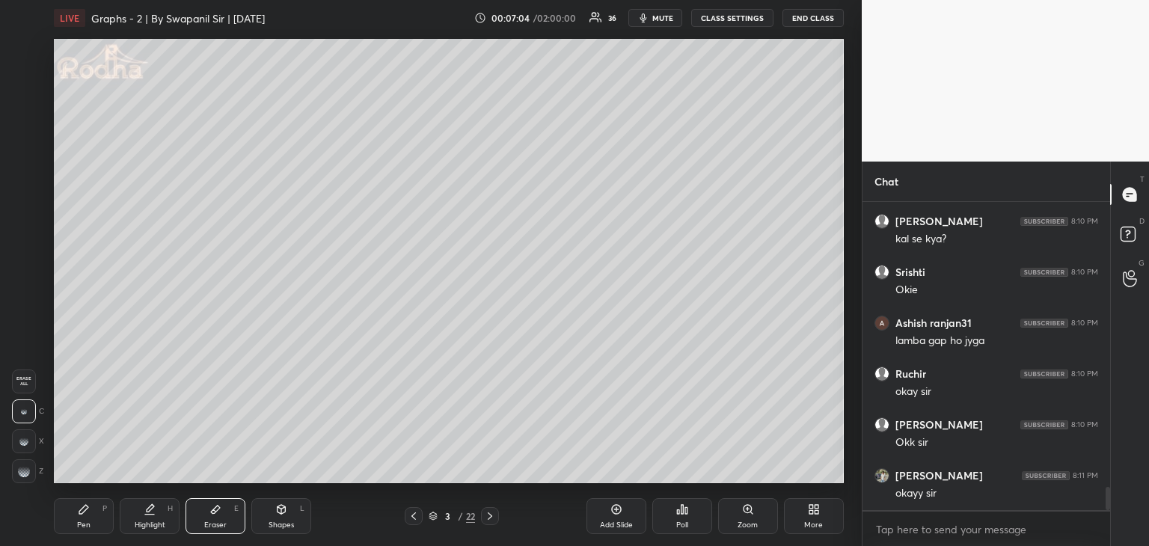
click at [88, 511] on icon at bounding box center [84, 509] width 12 height 12
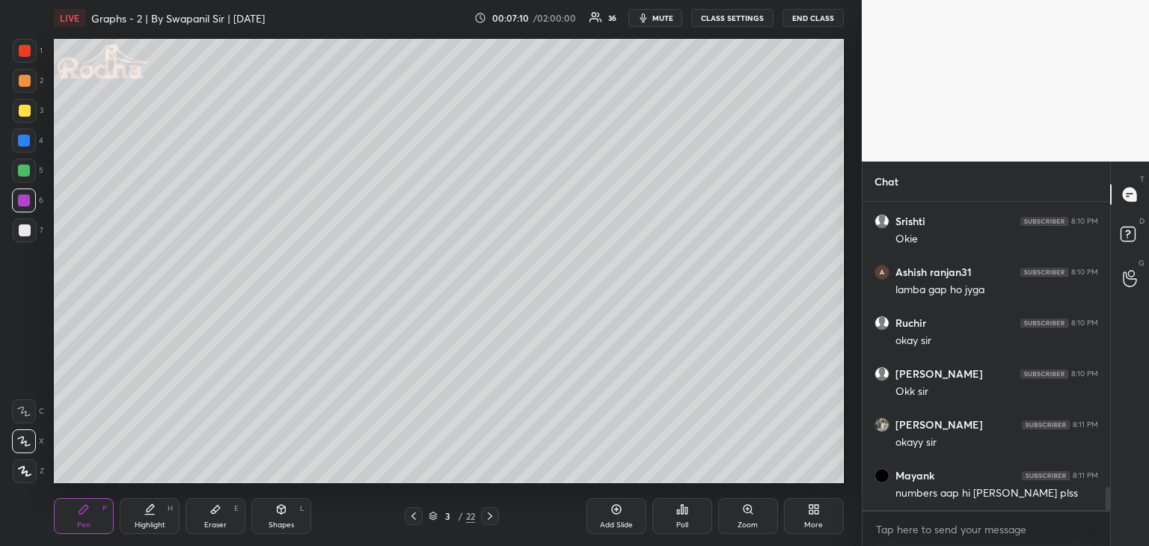
scroll to position [3894, 0]
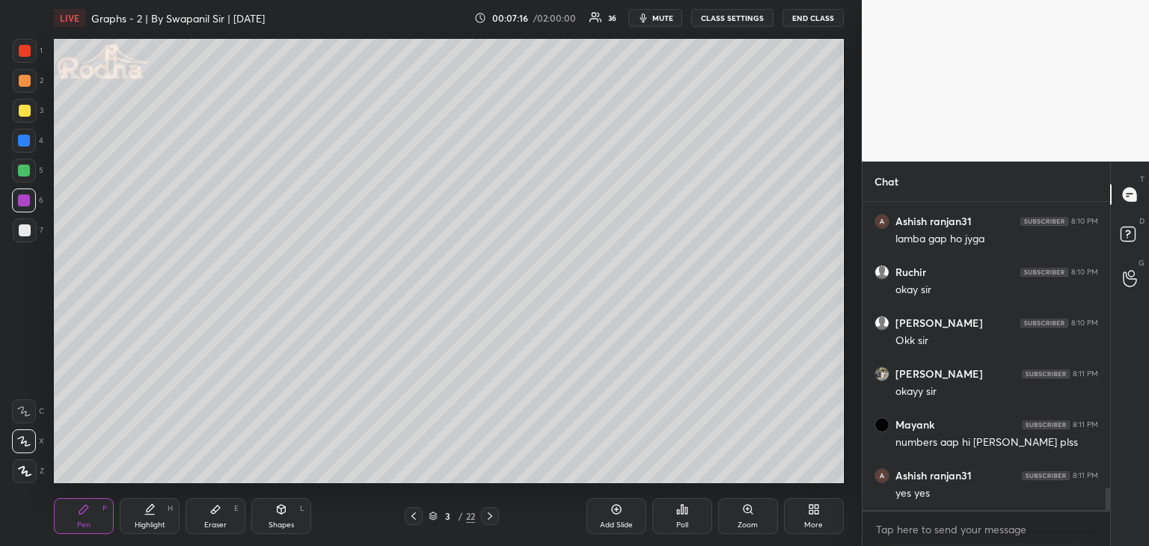
click at [294, 517] on div "Shapes L" at bounding box center [281, 516] width 60 height 36
click at [24, 470] on icon at bounding box center [24, 471] width 11 height 11
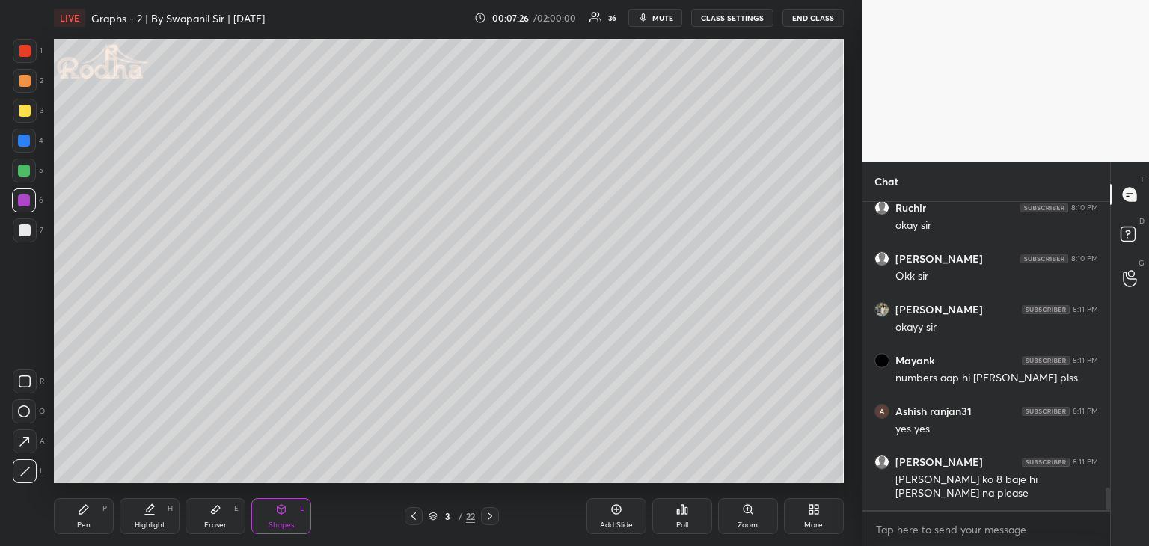
click at [85, 524] on div "Pen" at bounding box center [83, 524] width 13 height 7
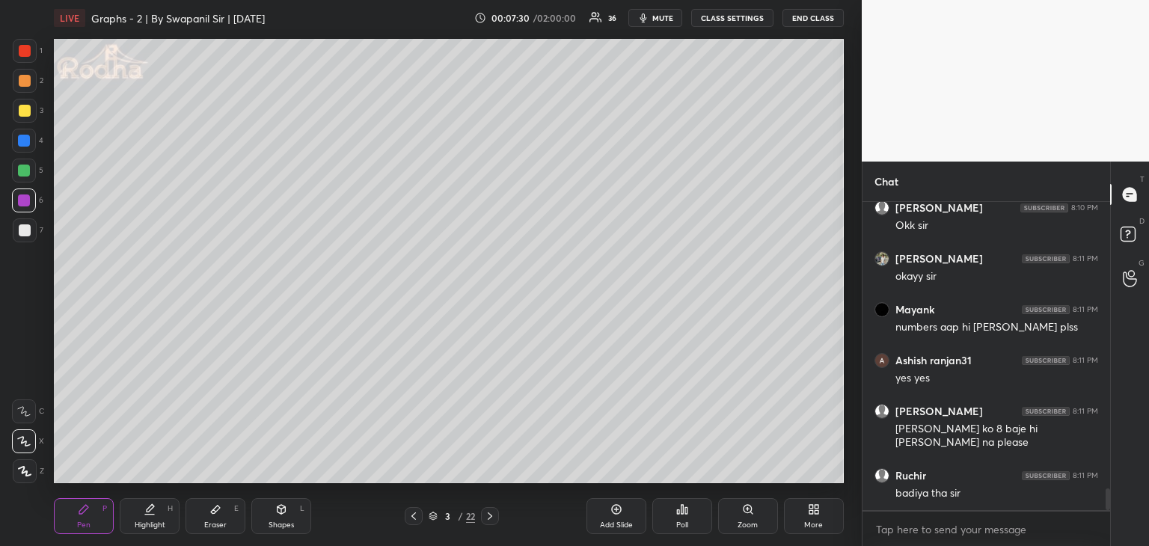
drag, startPoint x: 224, startPoint y: 527, endPoint x: 224, endPoint y: 496, distance: 30.7
click at [224, 526] on div "Eraser" at bounding box center [215, 524] width 22 height 7
click at [81, 521] on div "Pen" at bounding box center [83, 524] width 13 height 7
click at [280, 515] on div "Shapes L" at bounding box center [281, 516] width 60 height 36
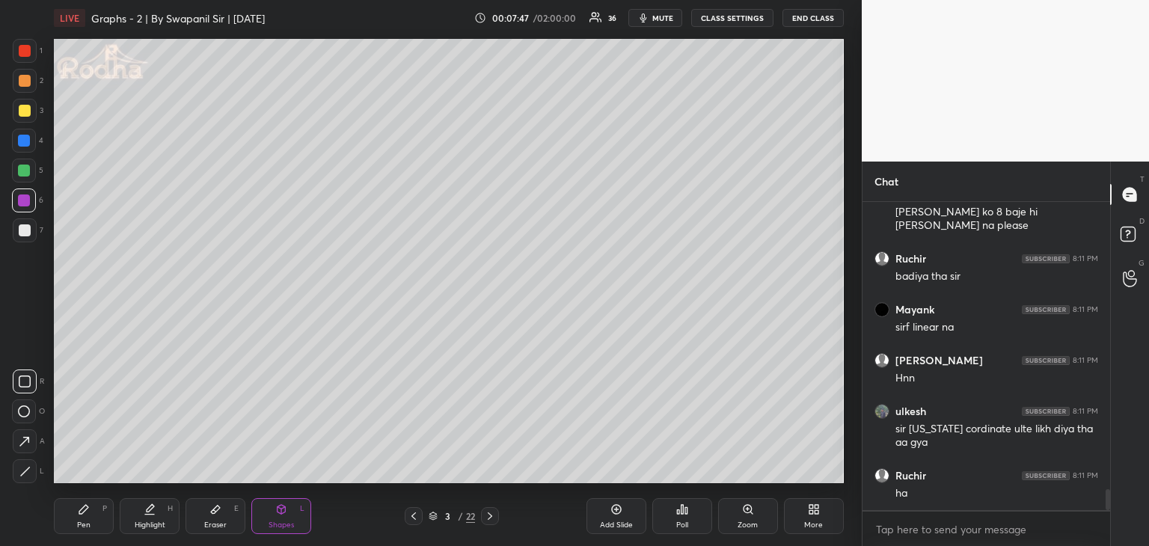
scroll to position [4277, 0]
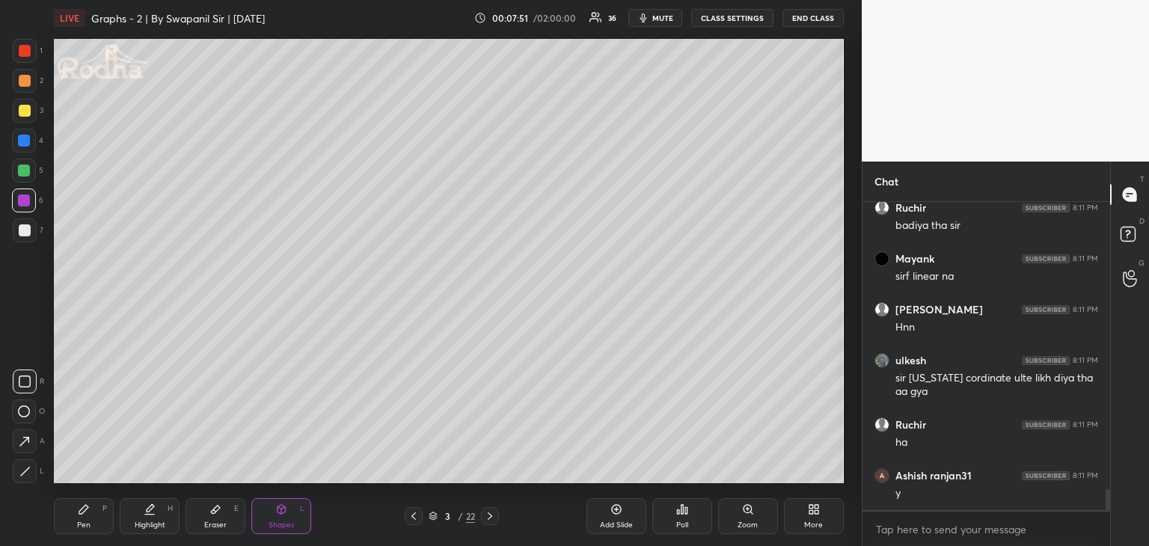
click at [27, 204] on div at bounding box center [24, 200] width 12 height 12
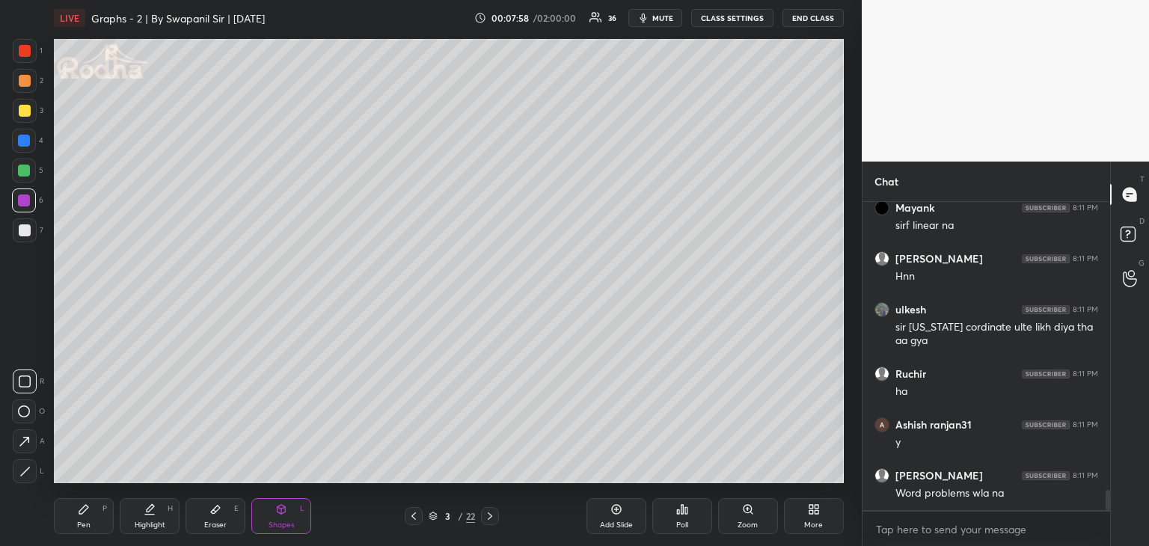
click at [70, 533] on div "Pen P" at bounding box center [84, 516] width 60 height 36
click at [67, 524] on div "Pen P" at bounding box center [84, 516] width 60 height 36
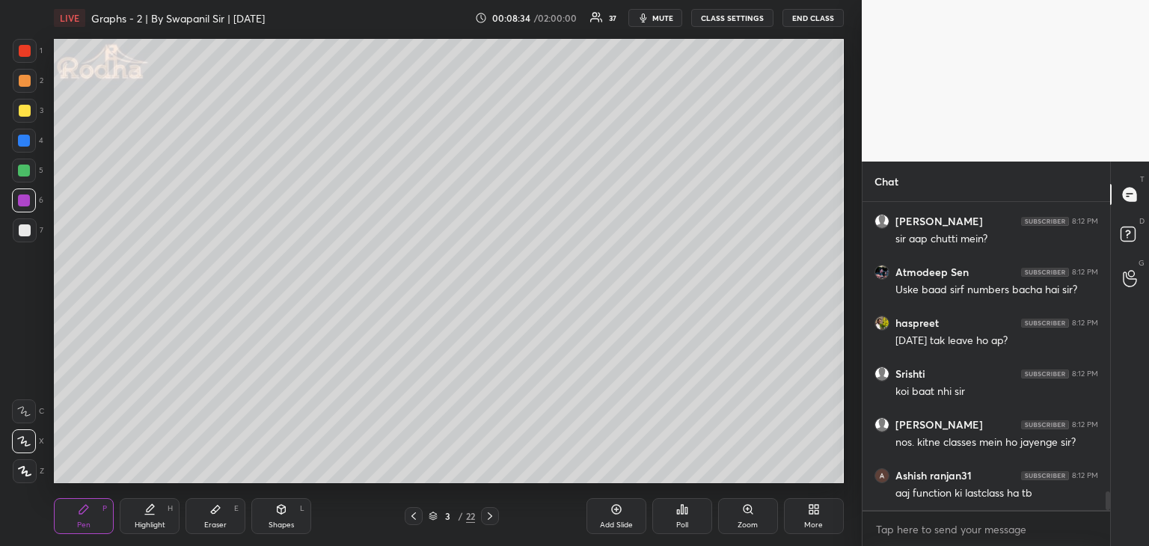
scroll to position [4784, 0]
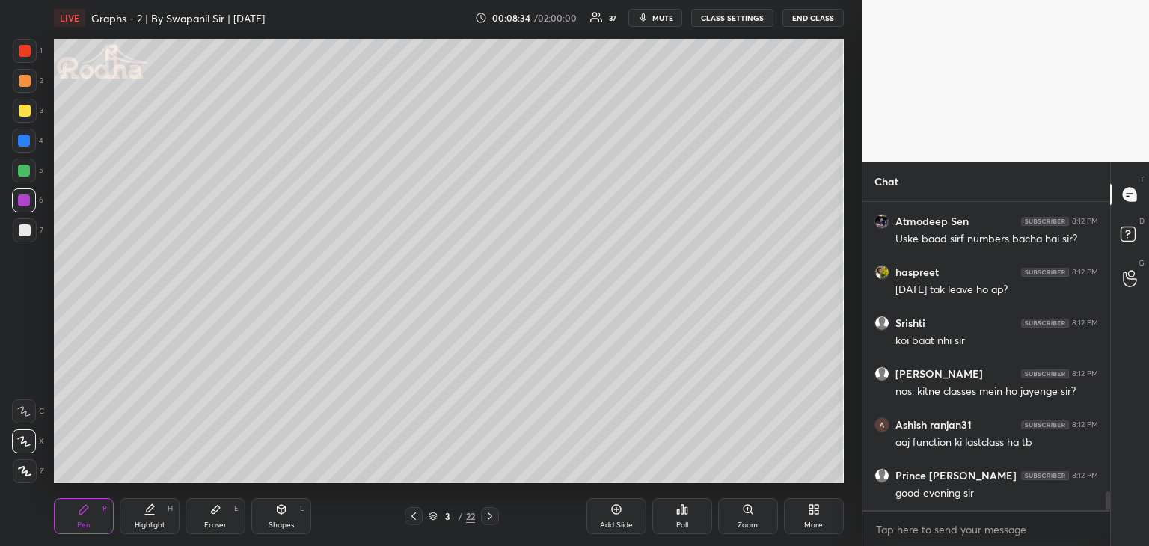
click at [494, 517] on icon at bounding box center [490, 516] width 12 height 12
click at [410, 520] on icon at bounding box center [414, 516] width 12 height 12
click at [490, 514] on icon at bounding box center [490, 516] width 12 height 12
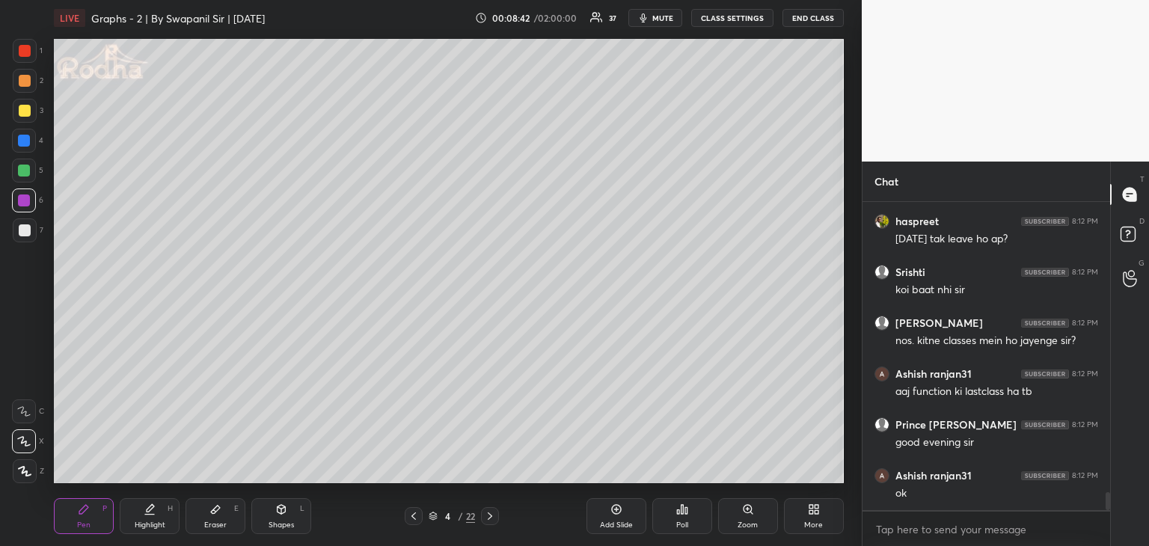
scroll to position [4886, 0]
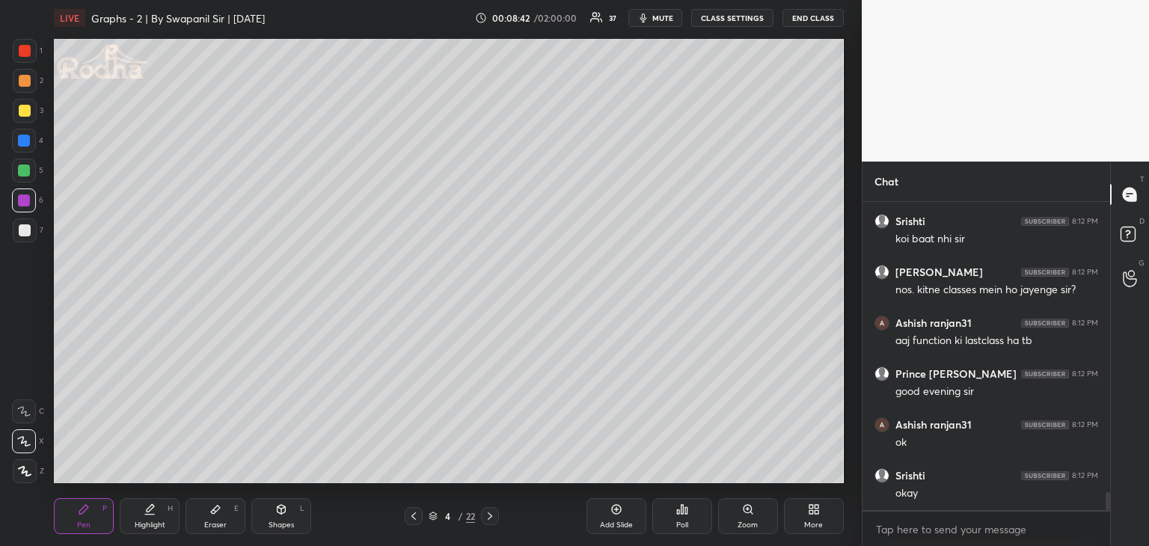
click at [21, 176] on div at bounding box center [24, 171] width 24 height 24
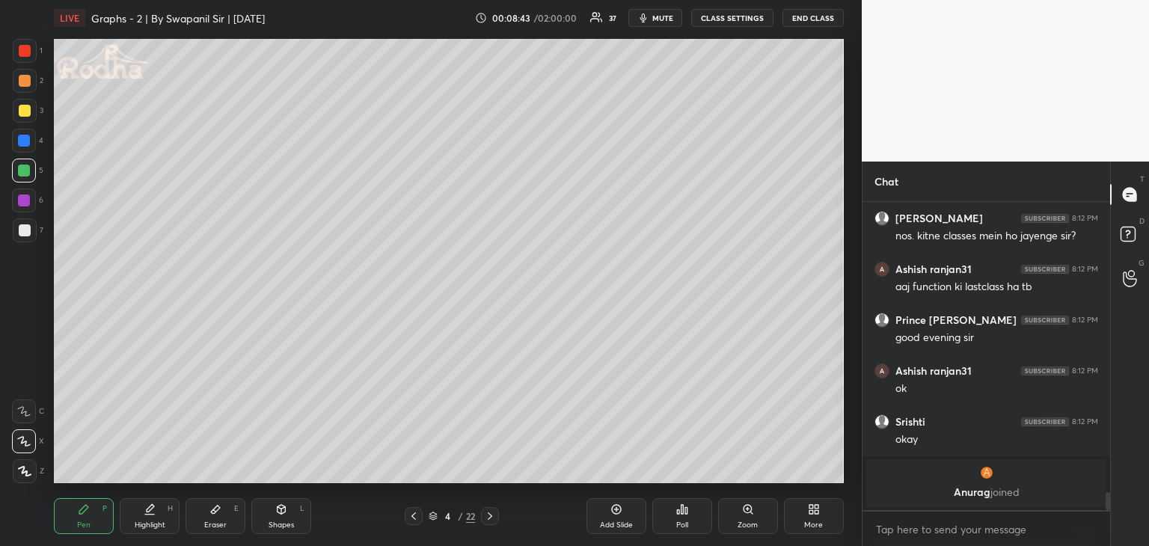
drag, startPoint x: 414, startPoint y: 516, endPoint x: 442, endPoint y: 499, distance: 32.2
click at [416, 516] on icon at bounding box center [414, 516] width 12 height 12
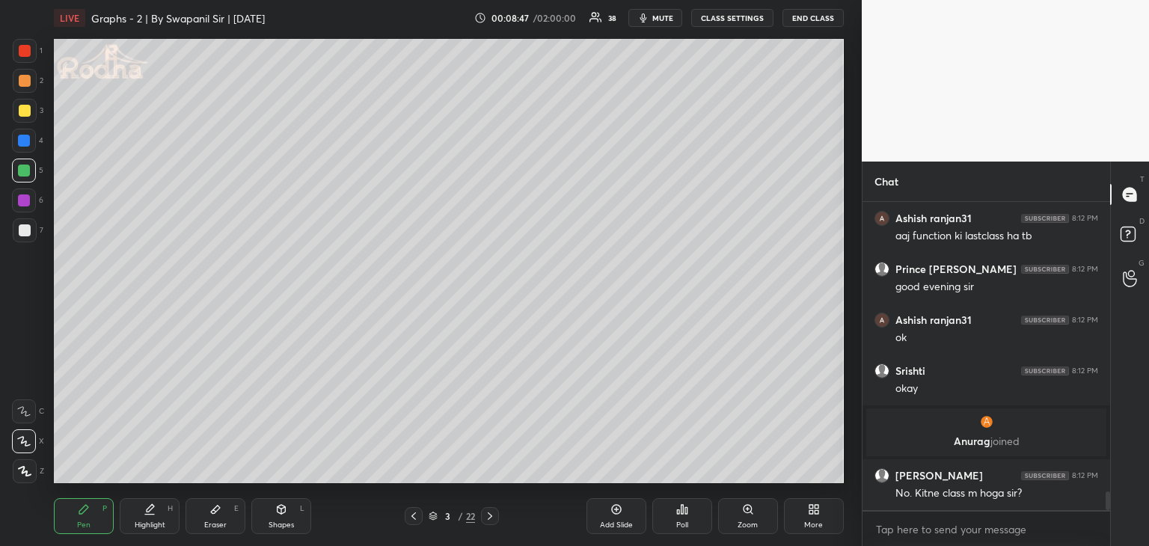
scroll to position [4712, 0]
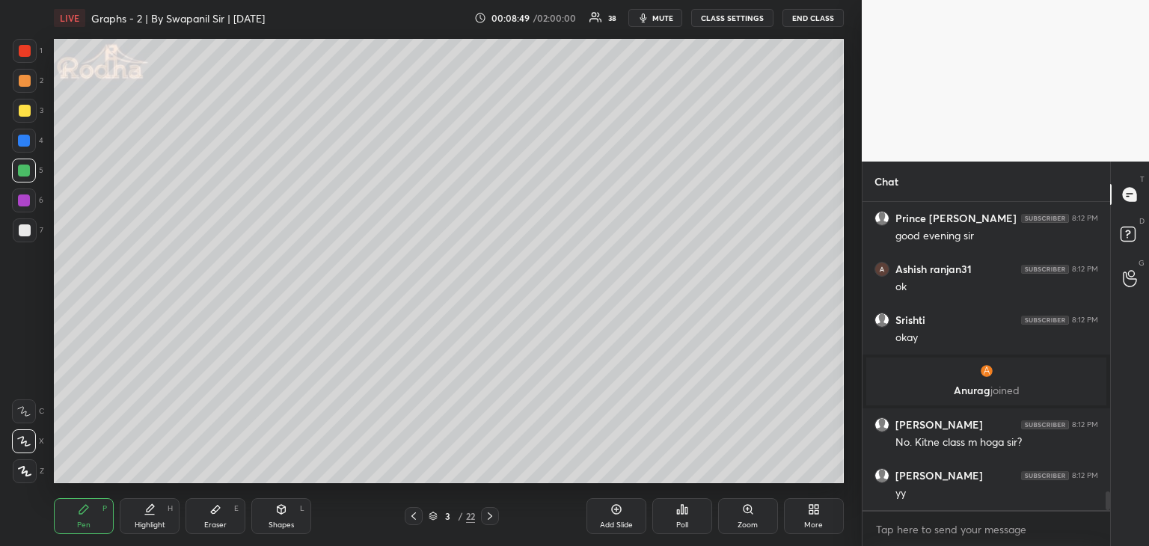
click at [491, 517] on icon at bounding box center [490, 516] width 12 height 12
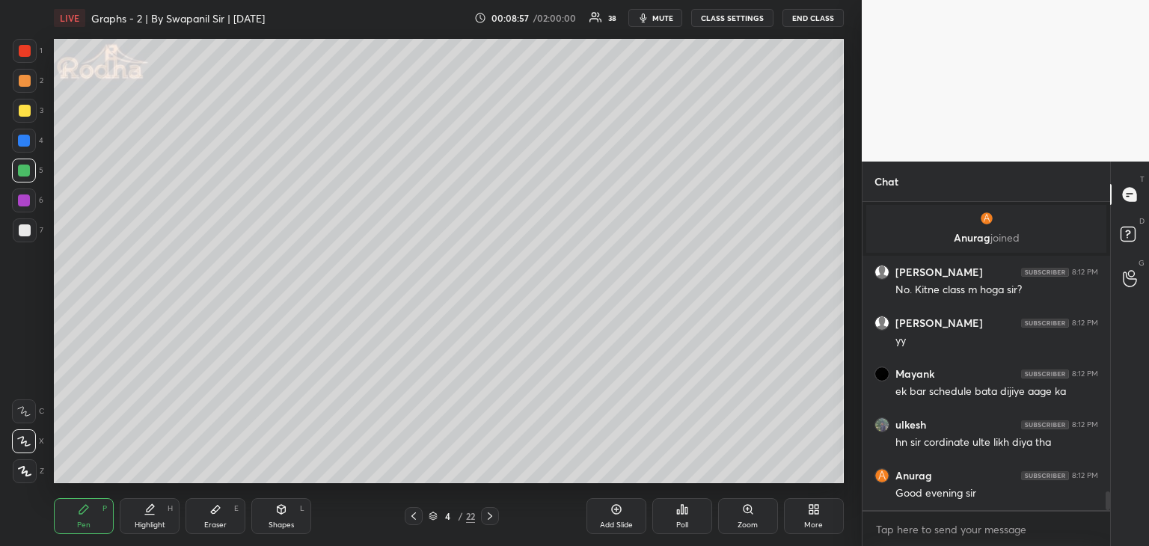
scroll to position [4916, 0]
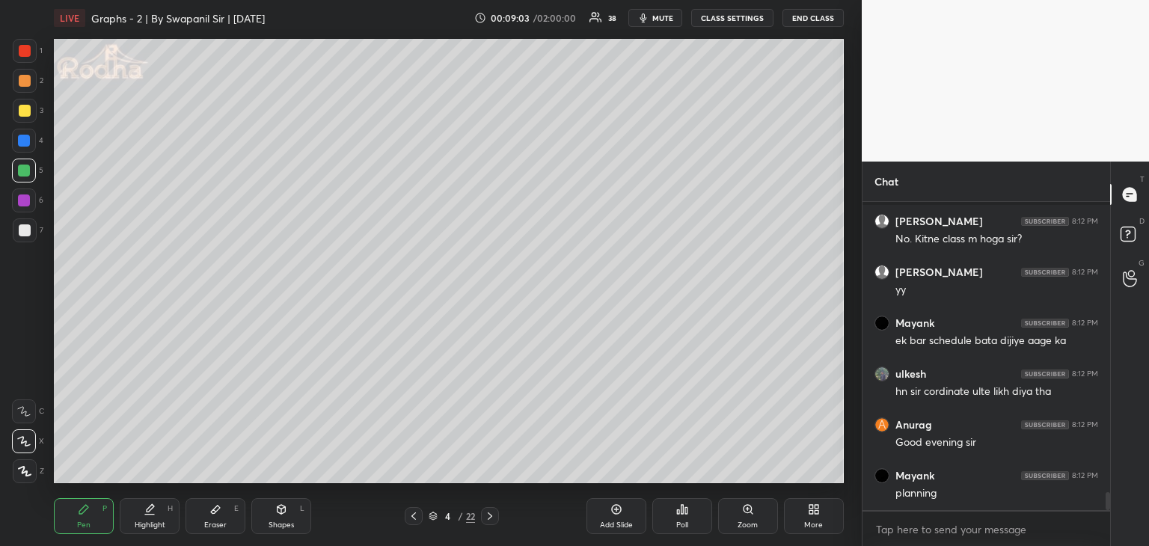
click at [289, 516] on div "Shapes L" at bounding box center [281, 516] width 60 height 36
click at [24, 470] on icon at bounding box center [24, 471] width 11 height 11
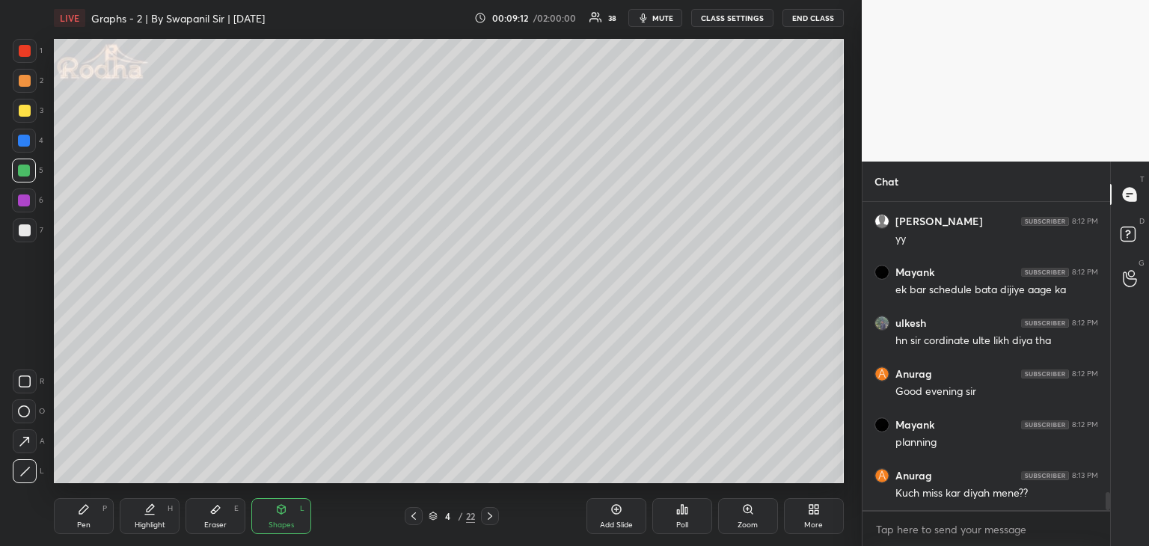
click at [22, 233] on div at bounding box center [25, 230] width 12 height 12
click at [214, 521] on div "Eraser" at bounding box center [215, 524] width 22 height 7
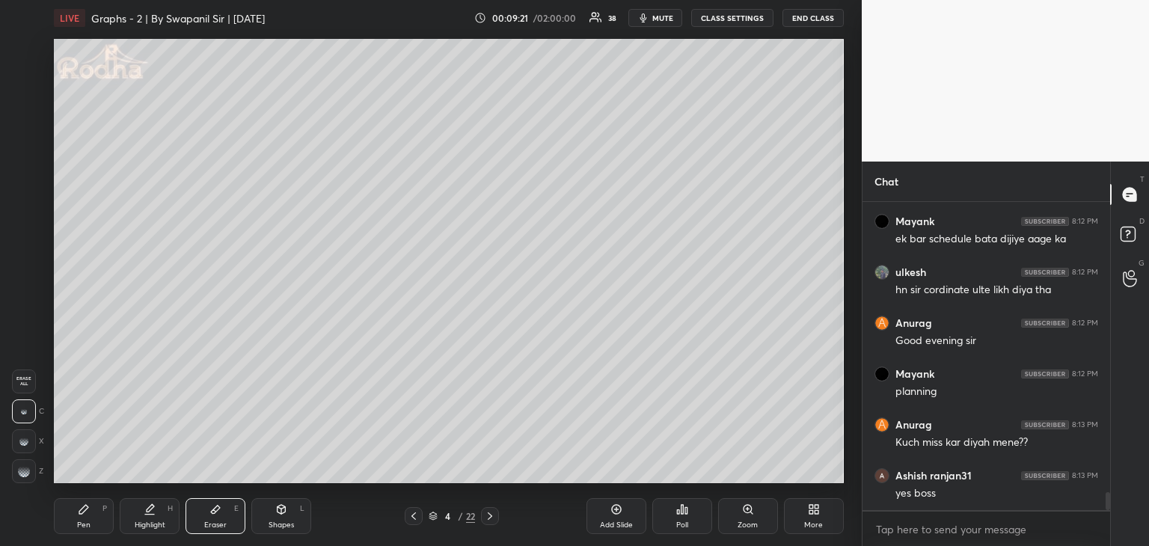
scroll to position [5068, 0]
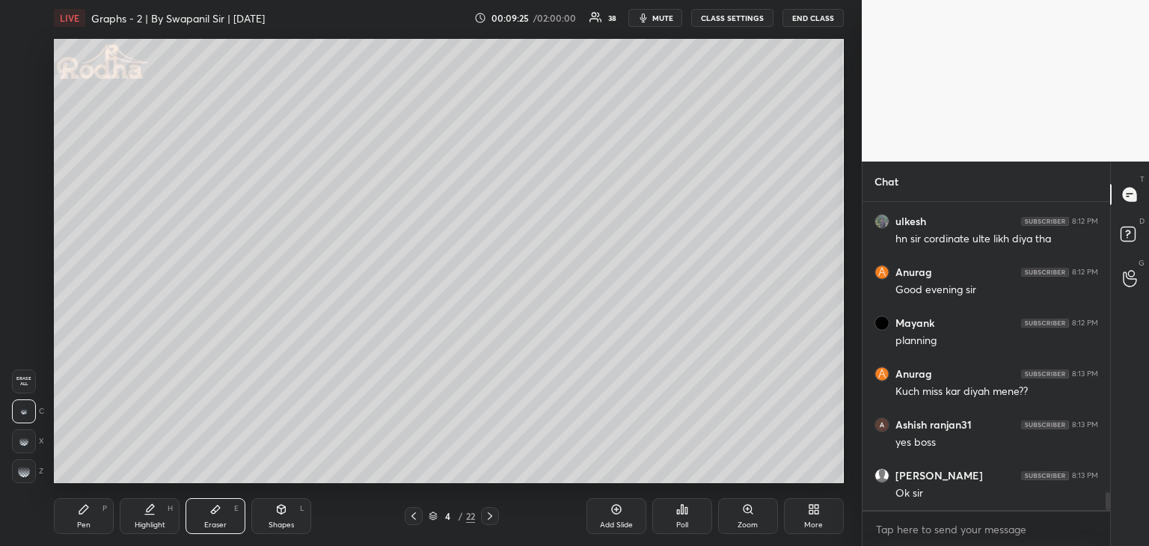
drag, startPoint x: 293, startPoint y: 514, endPoint x: 268, endPoint y: 486, distance: 37.6
click at [295, 512] on div "Shapes L" at bounding box center [281, 516] width 60 height 36
click at [34, 466] on div at bounding box center [25, 471] width 24 height 24
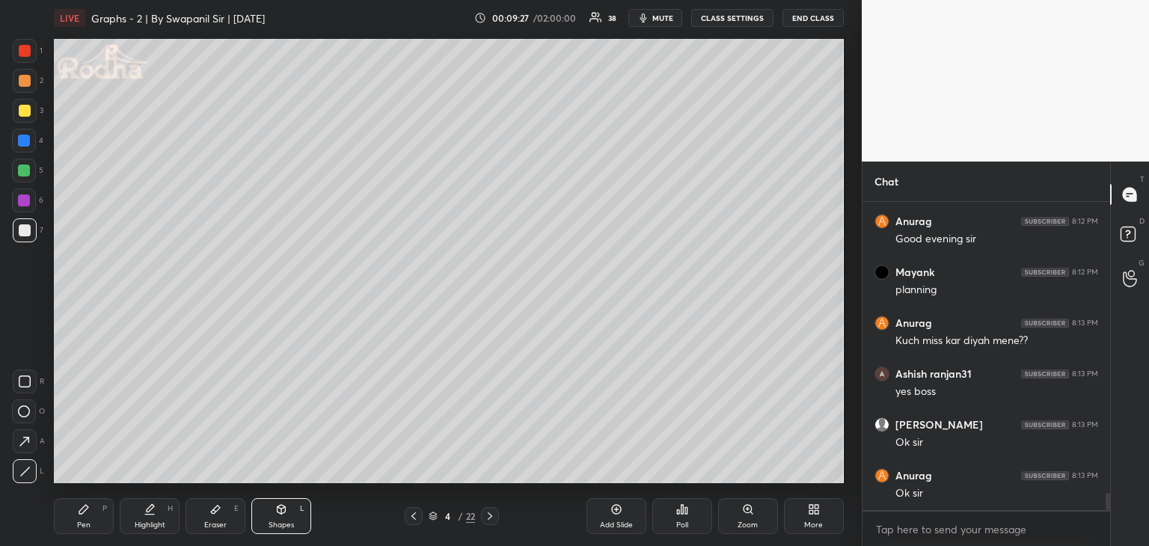
click at [27, 233] on div at bounding box center [25, 230] width 12 height 12
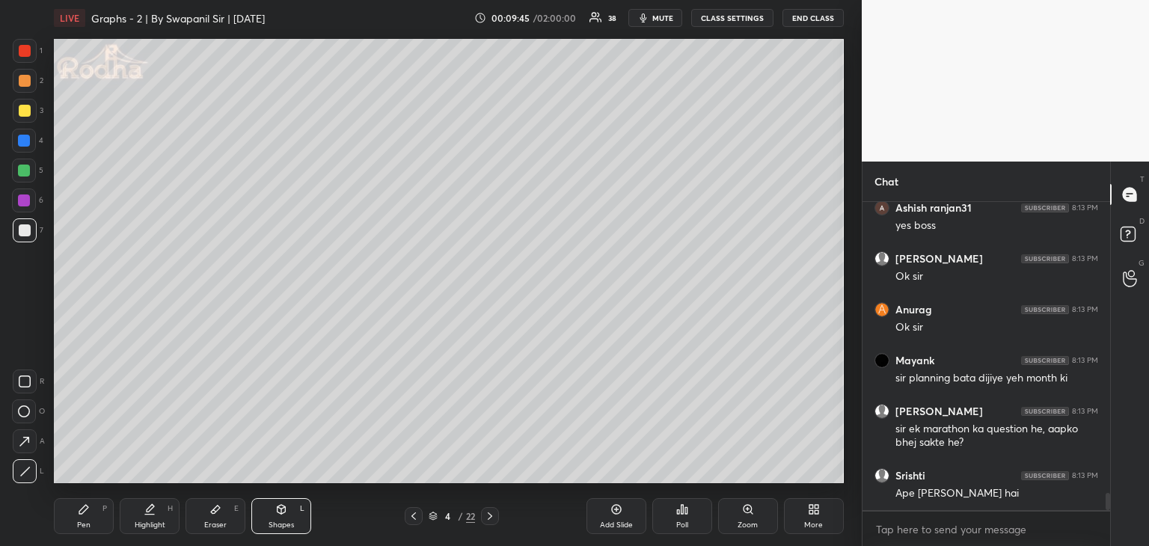
scroll to position [5336, 0]
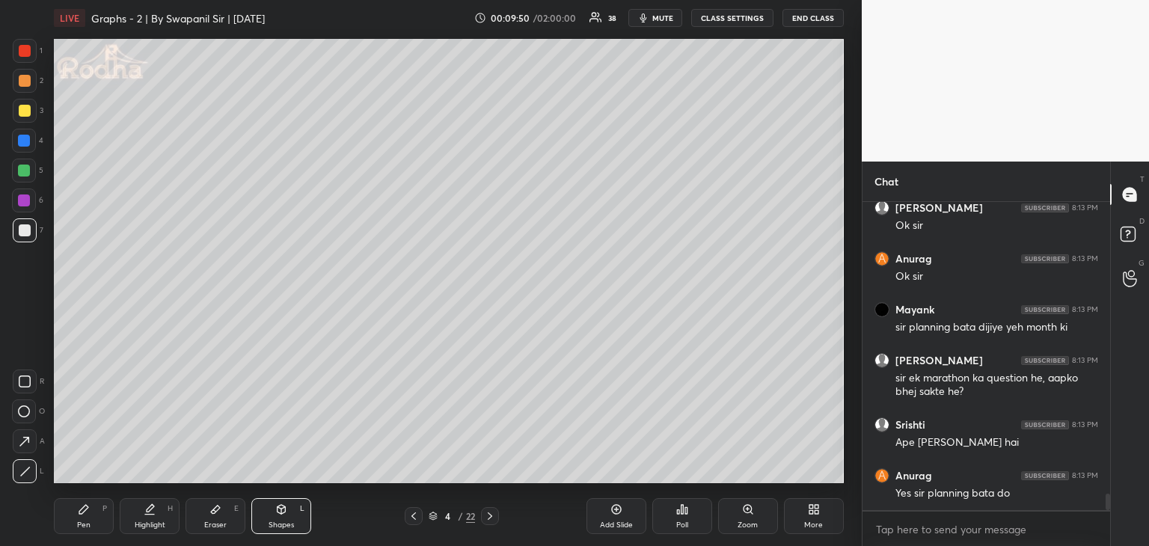
click at [224, 521] on div "Eraser" at bounding box center [215, 524] width 22 height 7
drag, startPoint x: 85, startPoint y: 512, endPoint x: 100, endPoint y: 485, distance: 30.8
click at [87, 510] on icon at bounding box center [84, 509] width 12 height 12
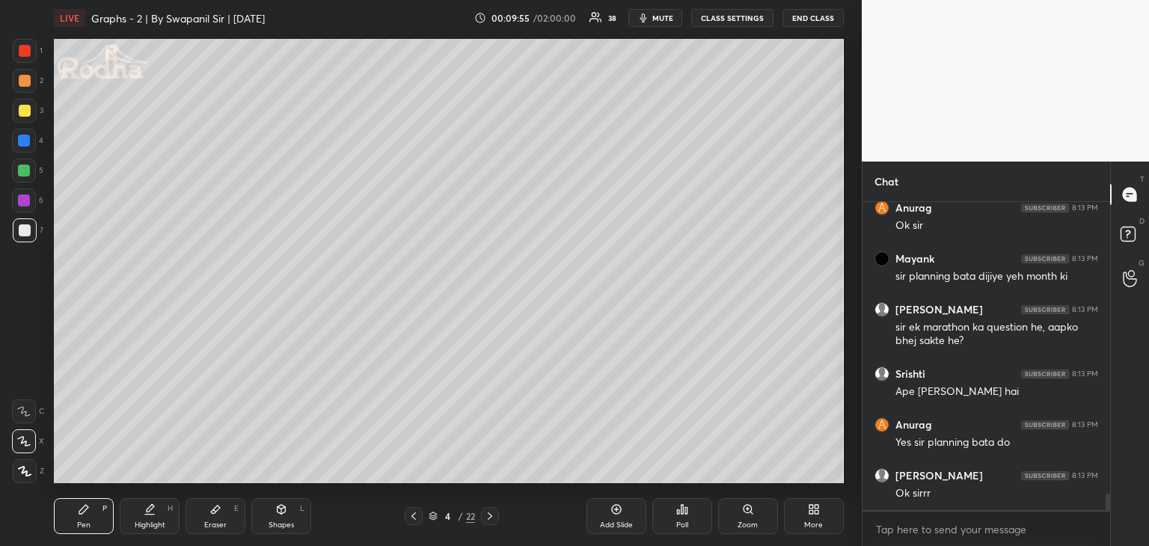
click at [22, 168] on div at bounding box center [24, 171] width 12 height 12
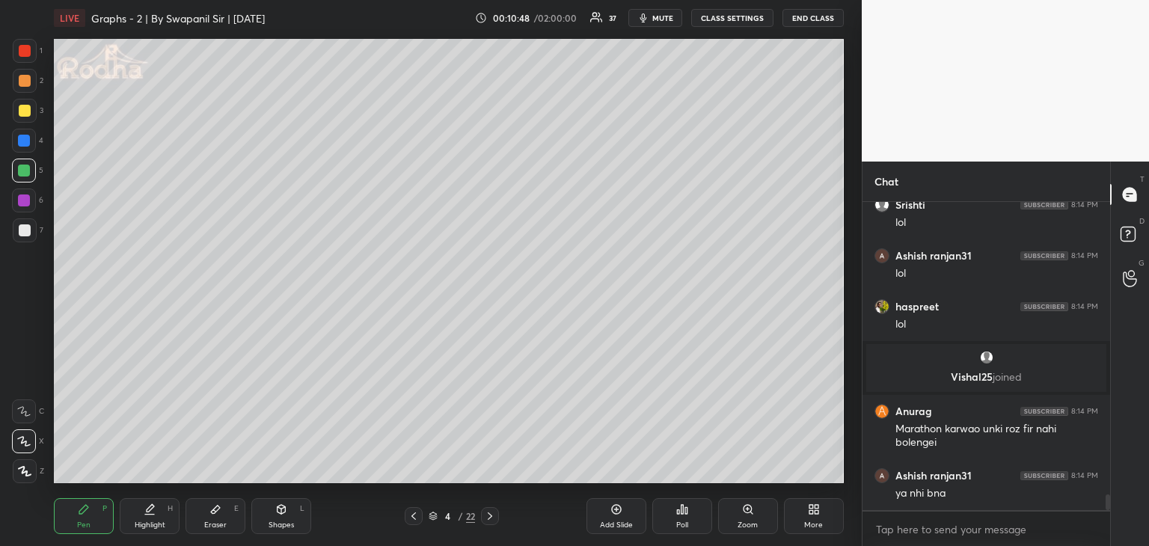
scroll to position [5650, 0]
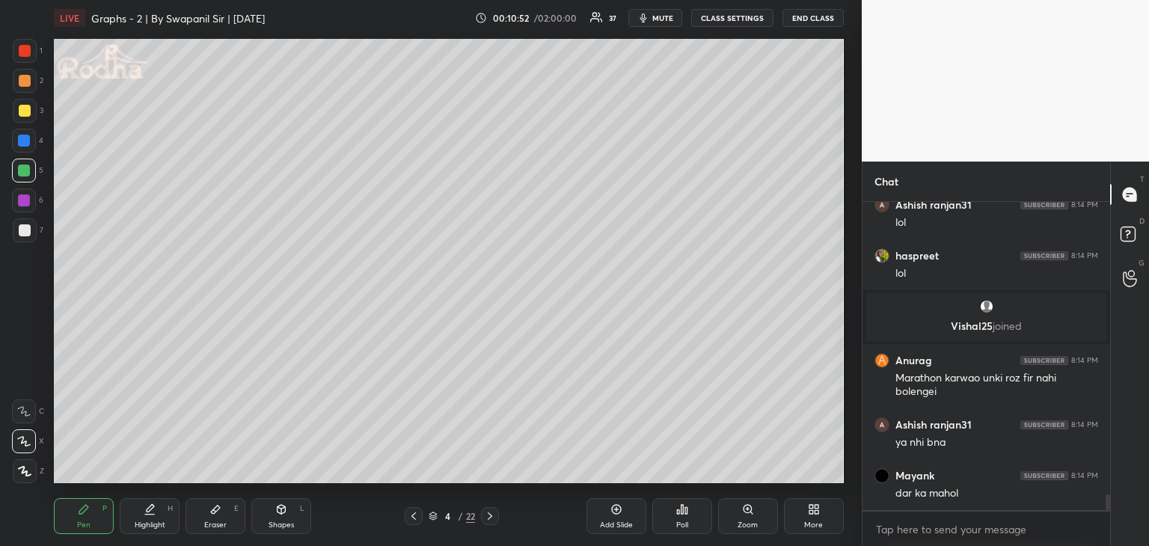
click at [287, 521] on div "Shapes" at bounding box center [280, 524] width 25 height 7
drag, startPoint x: 24, startPoint y: 476, endPoint x: 39, endPoint y: 476, distance: 15.0
click at [26, 474] on icon at bounding box center [24, 471] width 11 height 11
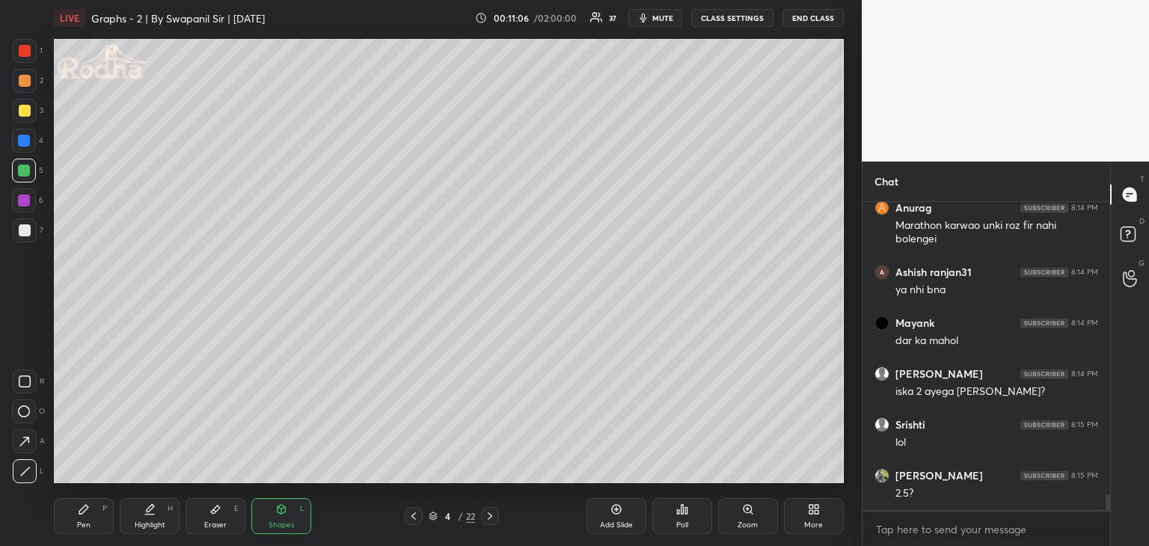
scroll to position [5853, 0]
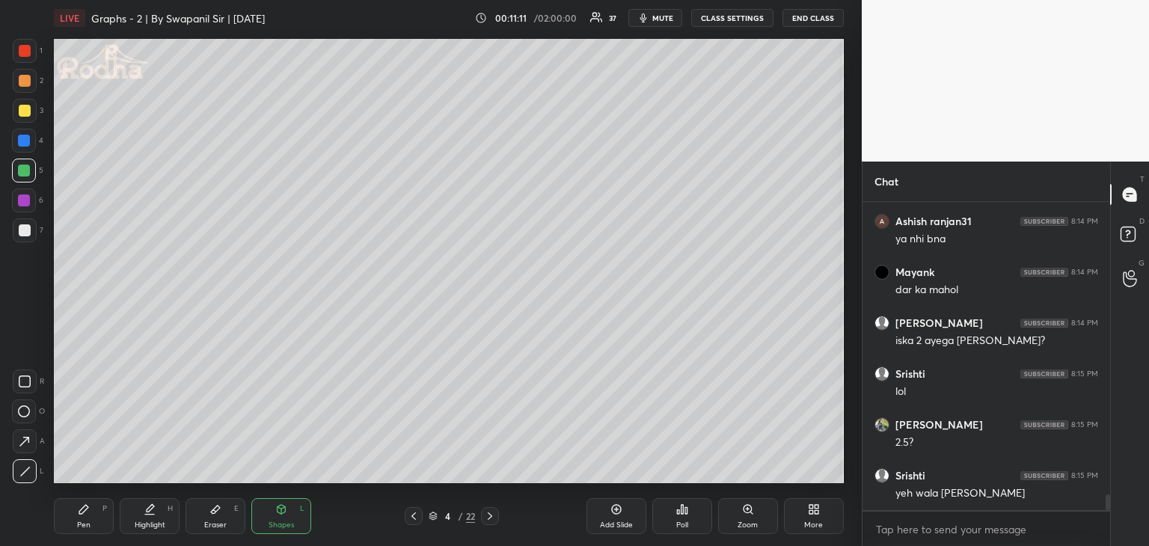
drag, startPoint x: 22, startPoint y: 139, endPoint x: 30, endPoint y: 134, distance: 9.1
click at [23, 139] on div at bounding box center [24, 141] width 12 height 12
click at [85, 512] on icon at bounding box center [84, 509] width 12 height 12
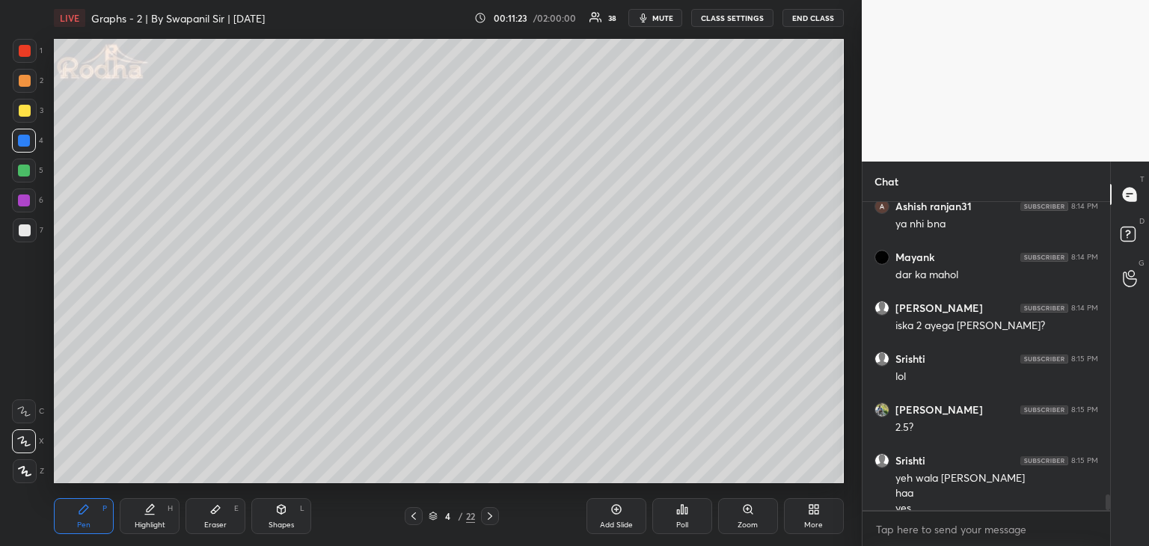
scroll to position [5883, 0]
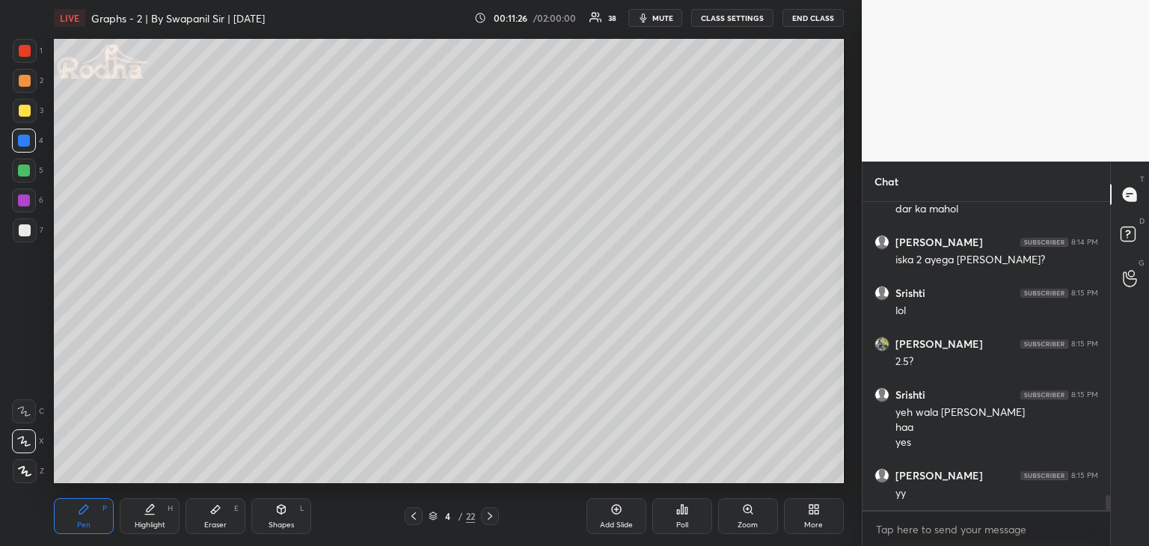
click at [273, 524] on div "Shapes" at bounding box center [280, 524] width 25 height 7
click at [17, 467] on div at bounding box center [25, 471] width 24 height 24
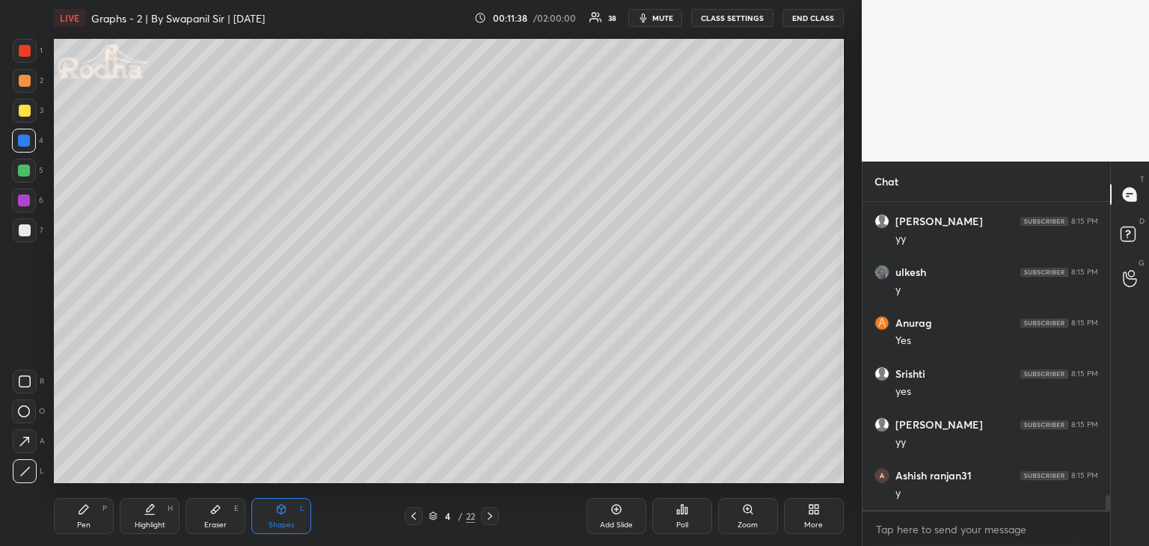
scroll to position [6239, 0]
click at [79, 526] on div "Pen" at bounding box center [83, 524] width 13 height 7
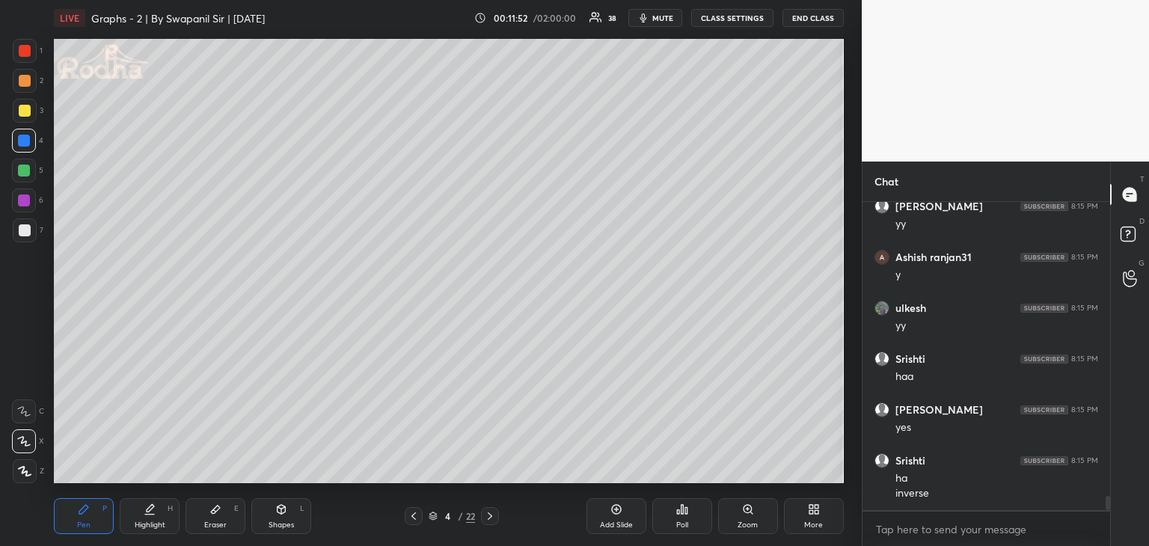
click at [278, 518] on div "Shapes L" at bounding box center [281, 516] width 60 height 36
click at [27, 473] on icon at bounding box center [24, 471] width 11 height 11
click at [19, 198] on div at bounding box center [24, 200] width 12 height 12
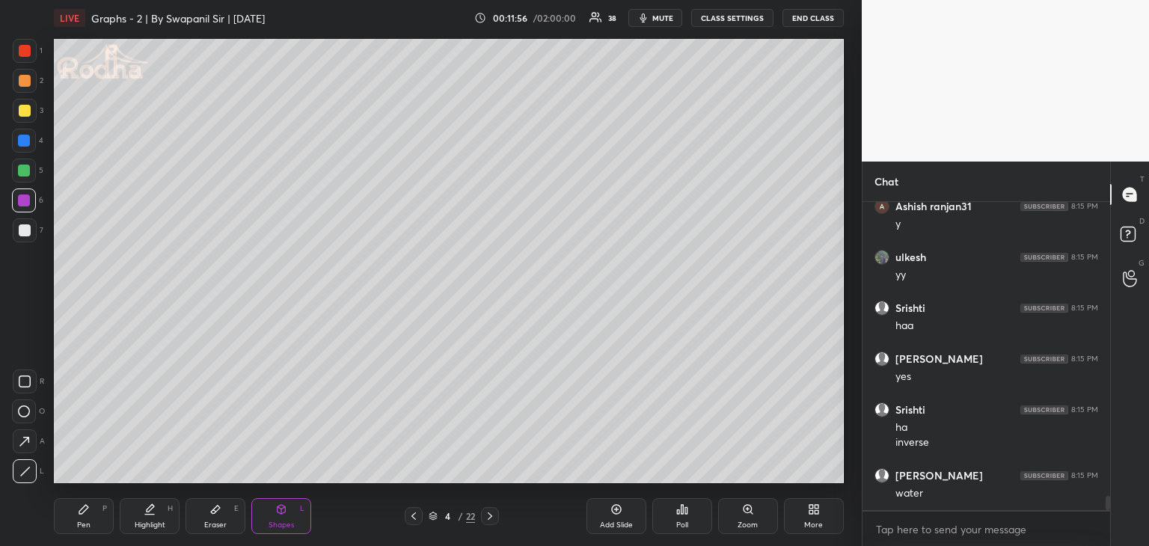
click at [30, 475] on icon at bounding box center [24, 471] width 11 height 11
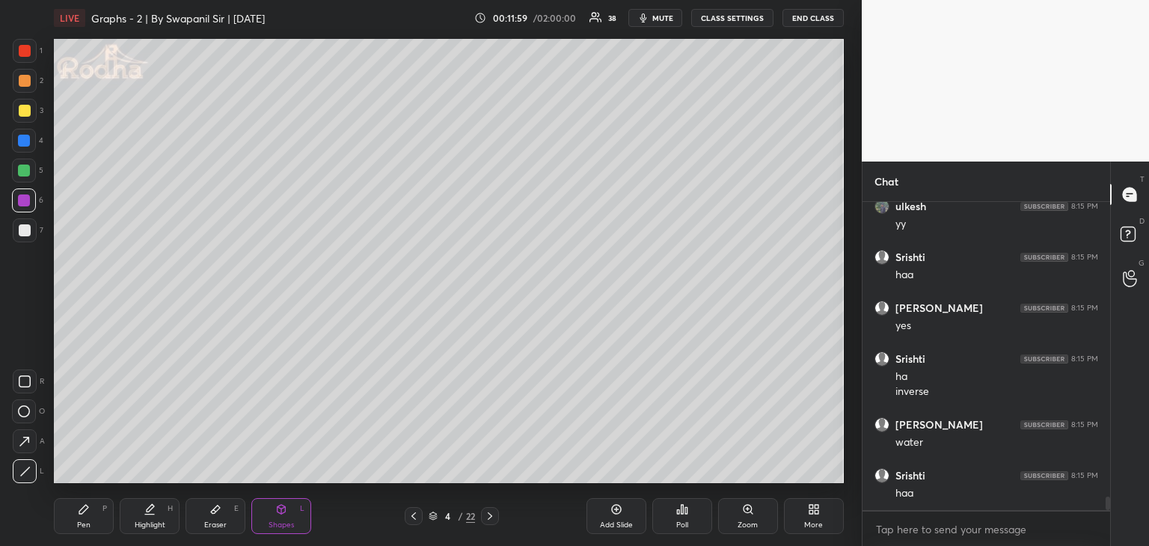
scroll to position [6562, 0]
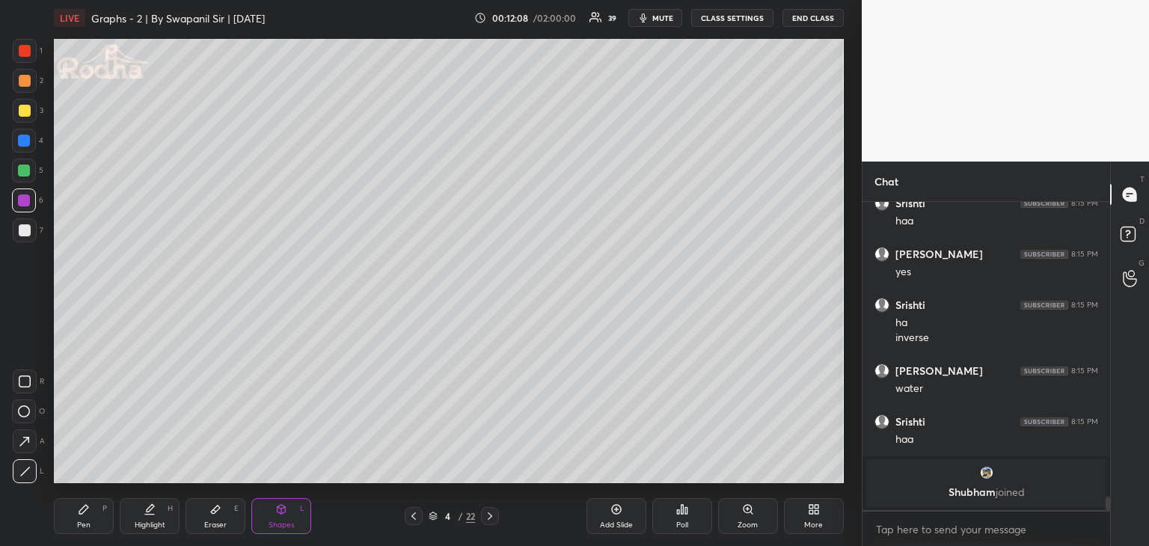
click at [92, 513] on div "Pen P" at bounding box center [84, 516] width 60 height 36
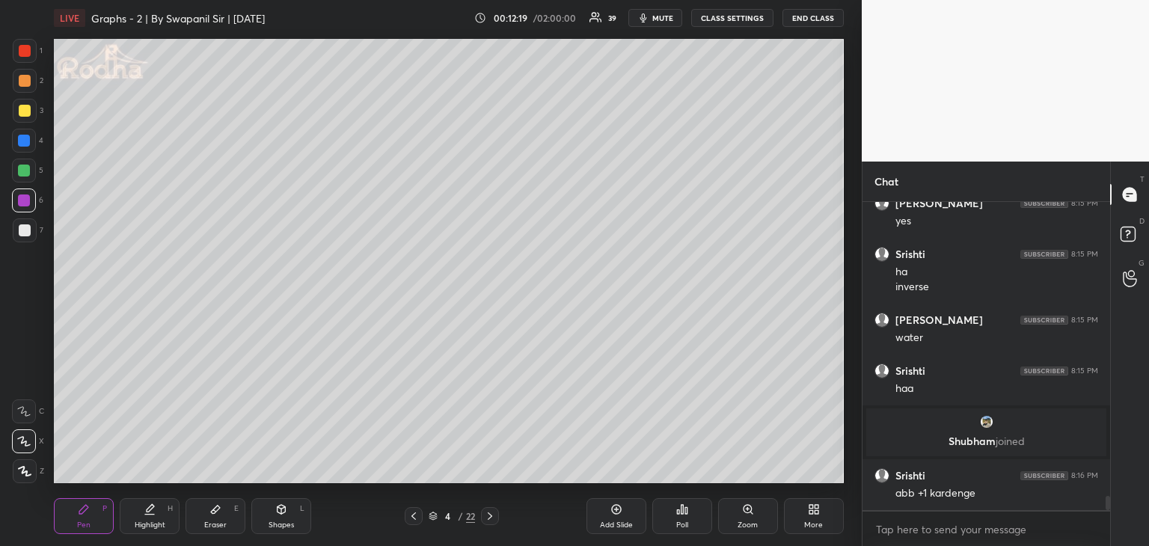
scroll to position [6368, 0]
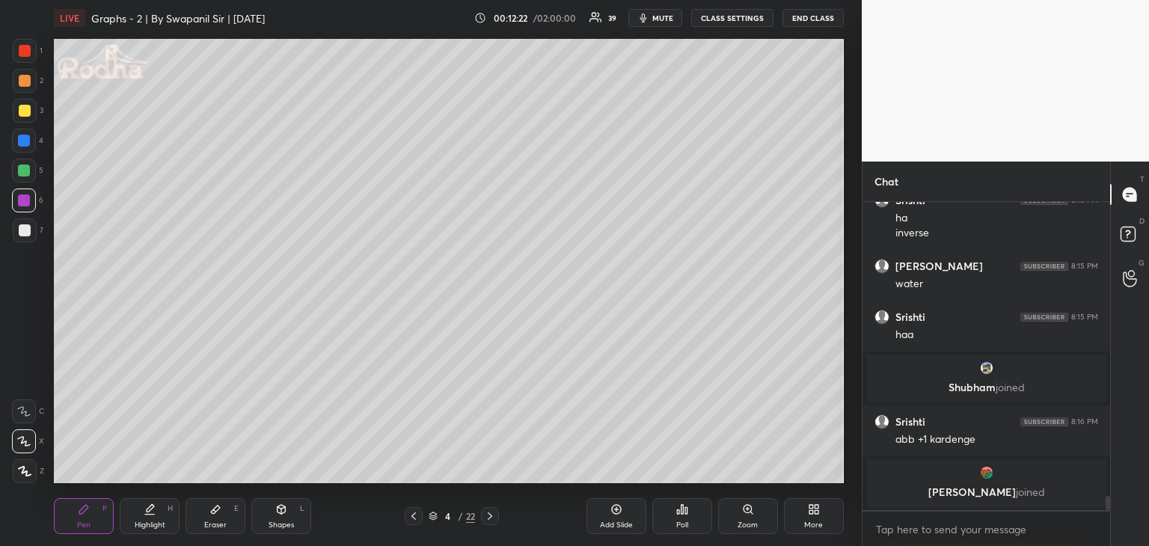
click at [281, 523] on div "Shapes" at bounding box center [280, 524] width 25 height 7
click at [19, 473] on icon at bounding box center [24, 471] width 11 height 11
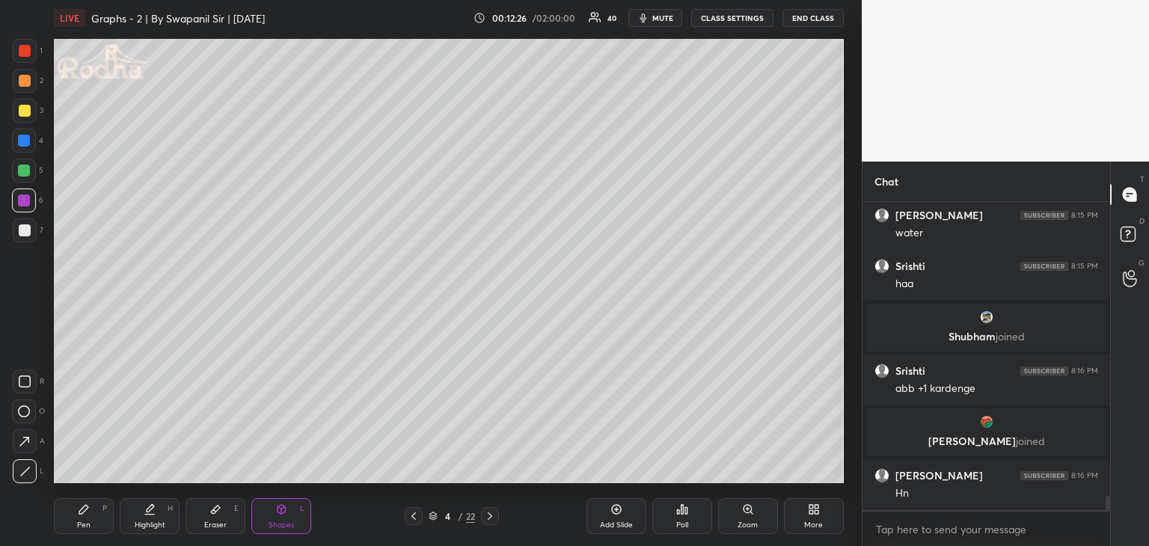
drag, startPoint x: 19, startPoint y: 233, endPoint x: 37, endPoint y: 225, distance: 20.4
click at [20, 232] on div at bounding box center [25, 230] width 12 height 12
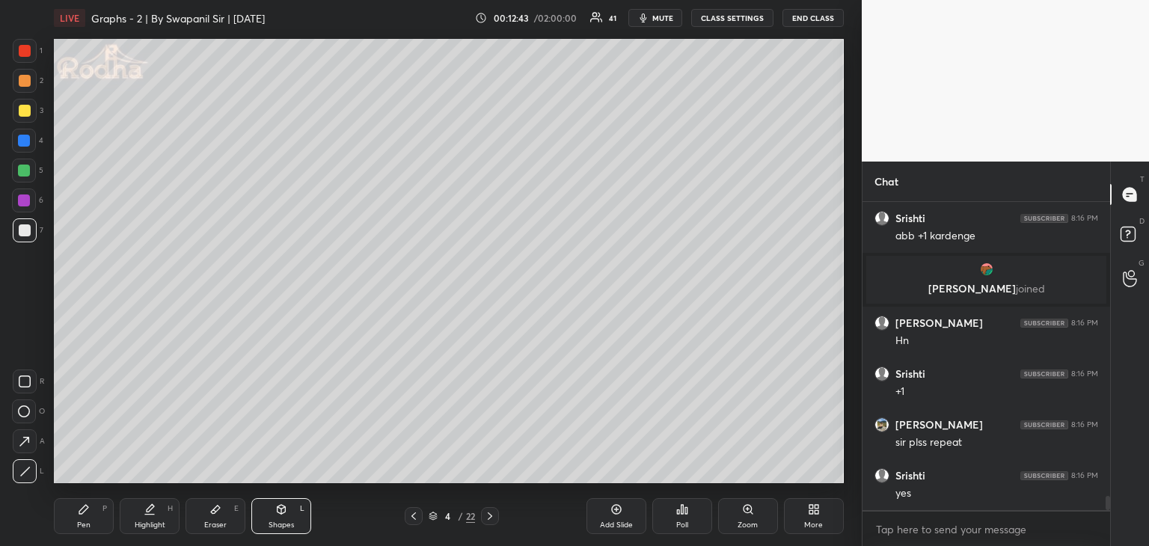
scroll to position [6559, 0]
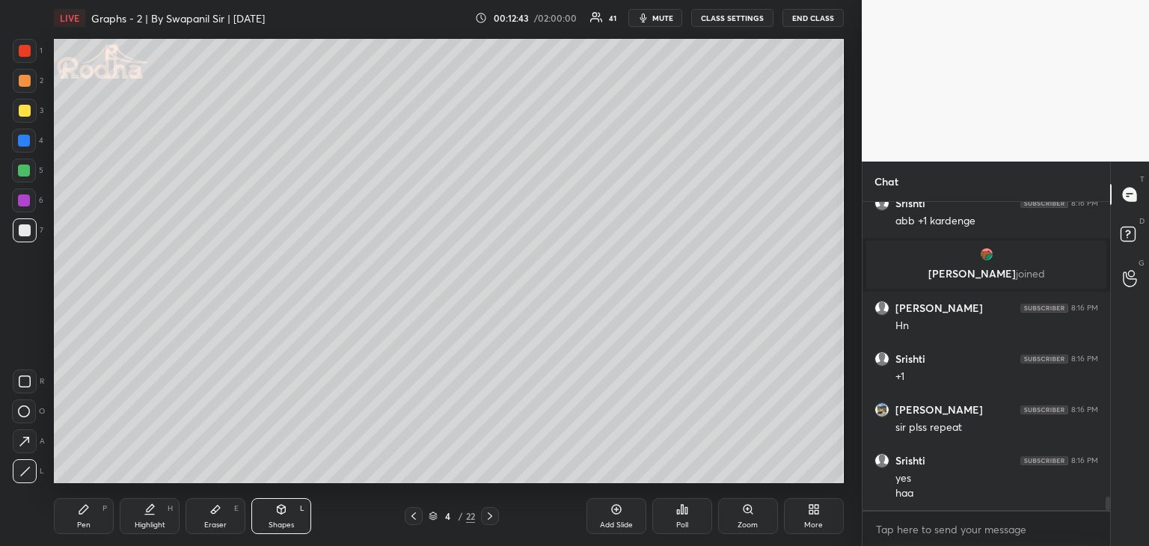
click at [23, 203] on div at bounding box center [24, 200] width 12 height 12
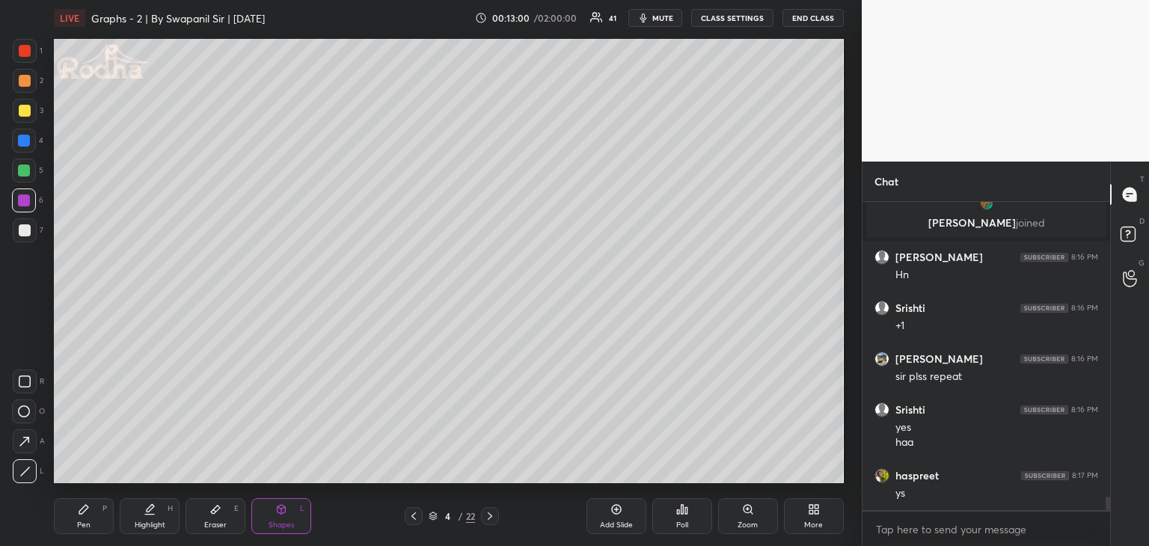
click at [82, 516] on div "Pen P" at bounding box center [84, 516] width 60 height 36
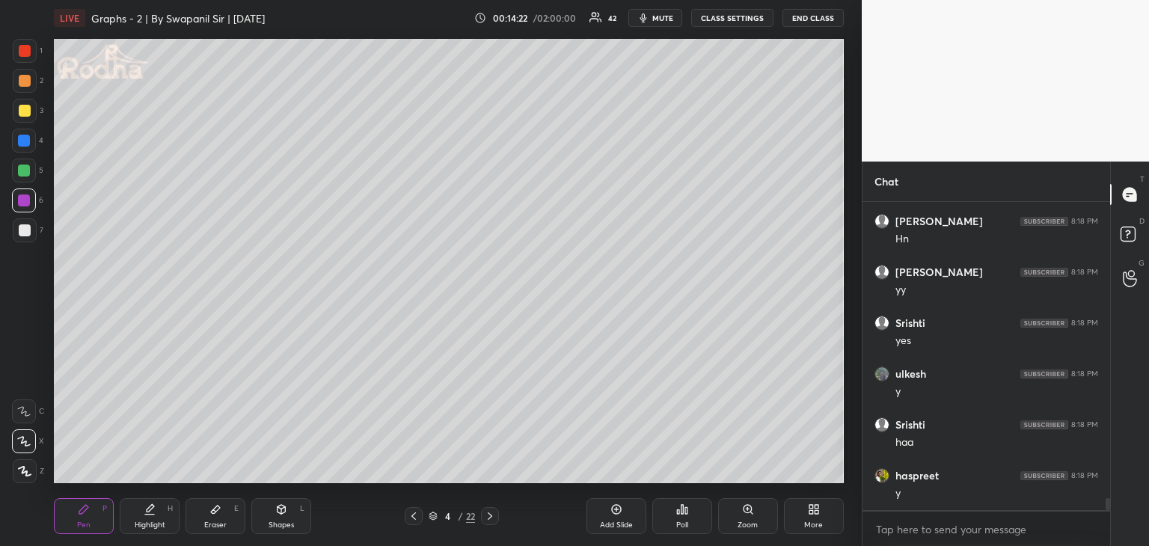
scroll to position [7761, 0]
click at [283, 511] on icon at bounding box center [281, 509] width 12 height 12
click at [24, 49] on div at bounding box center [25, 51] width 12 height 12
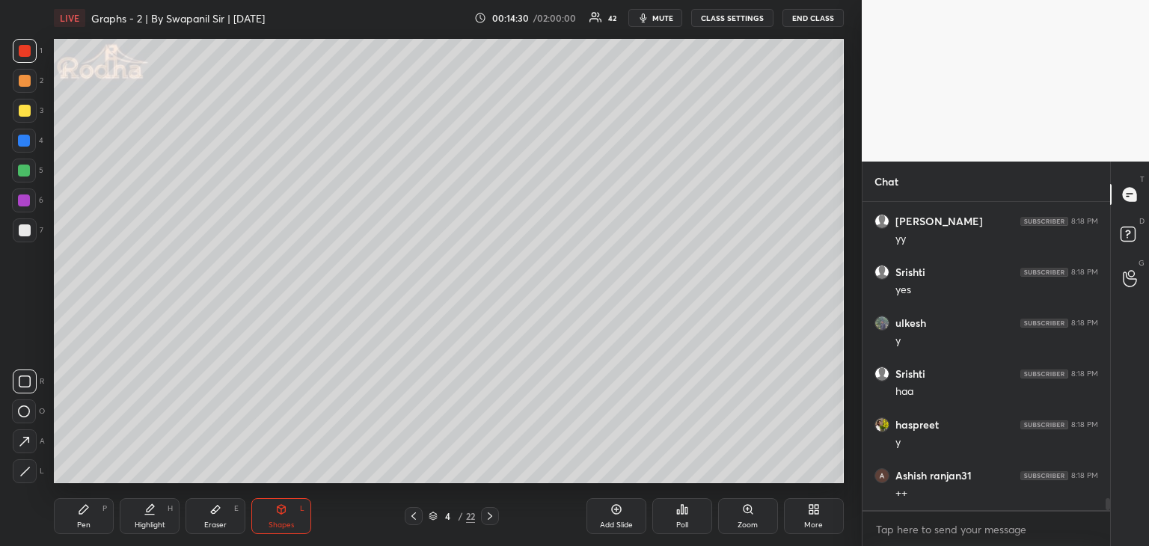
click at [26, 473] on icon at bounding box center [24, 471] width 11 height 11
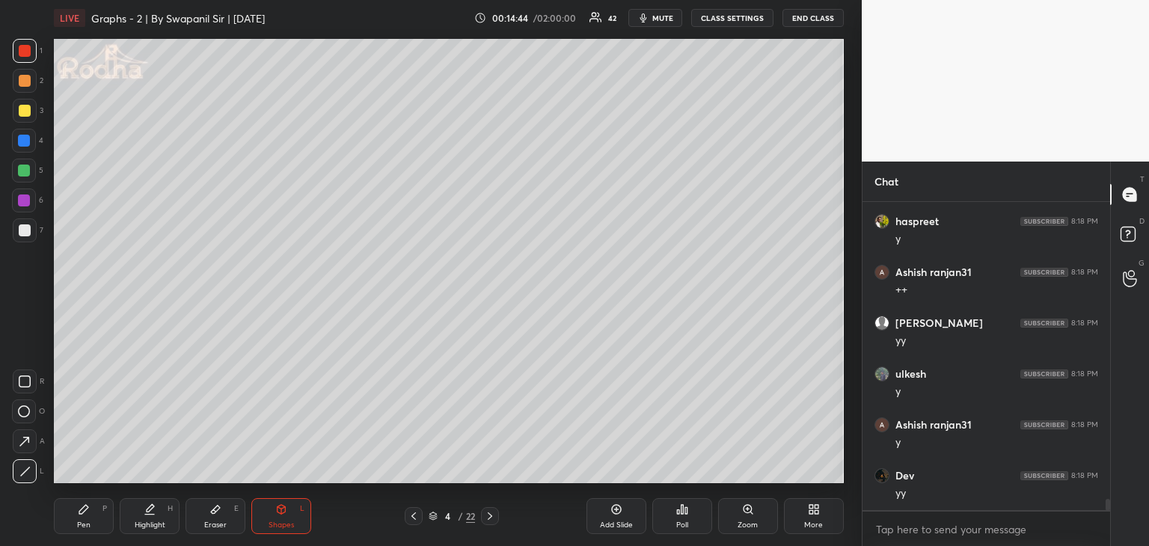
scroll to position [8016, 0]
click at [212, 514] on icon at bounding box center [215, 509] width 12 height 12
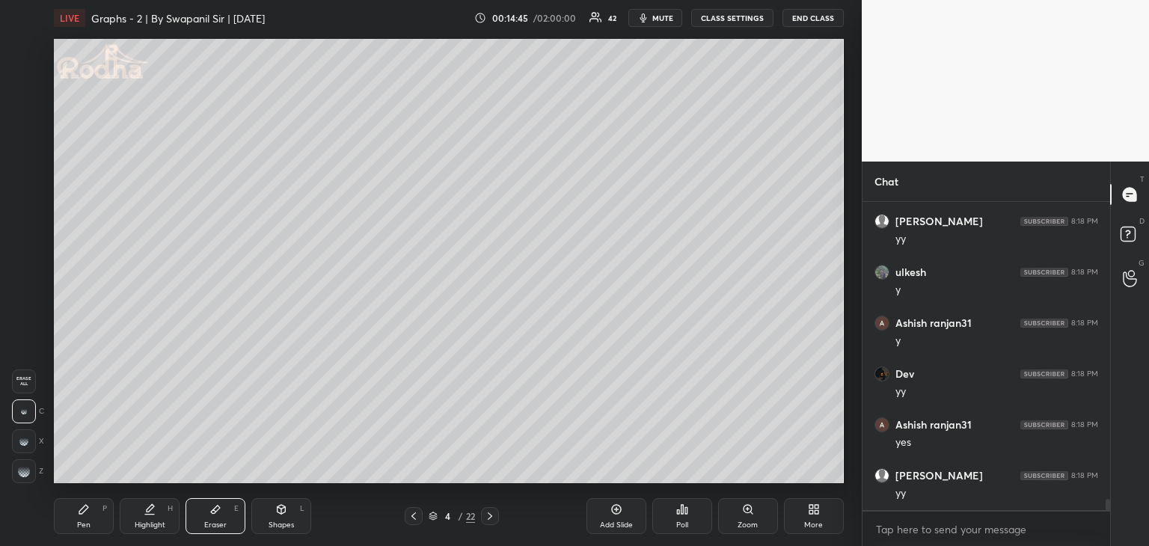
click at [24, 414] on div at bounding box center [24, 411] width 24 height 24
click at [78, 521] on div "Pen P" at bounding box center [84, 516] width 60 height 36
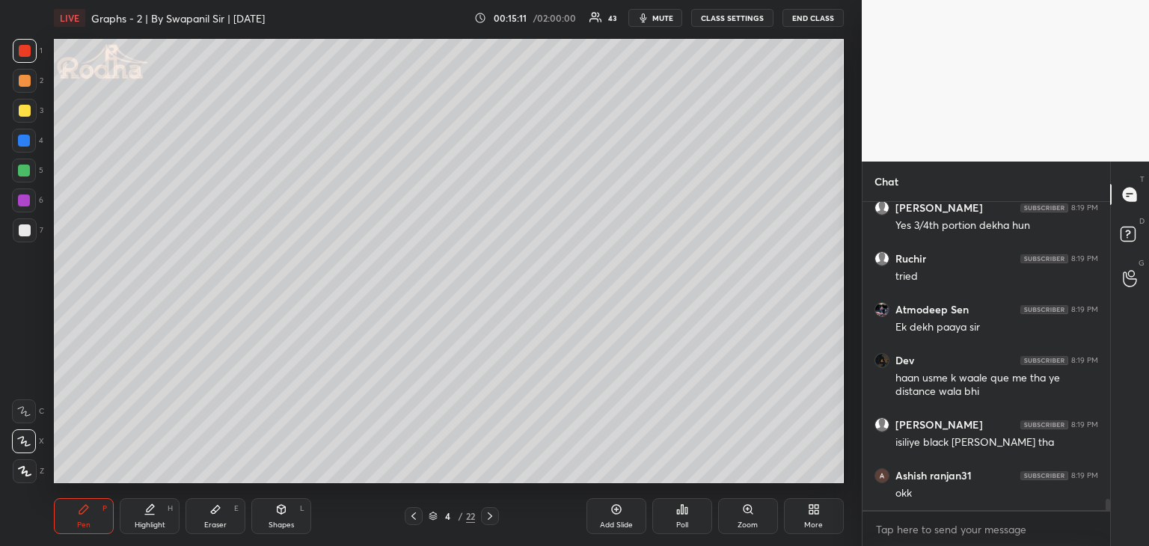
scroll to position [8246, 0]
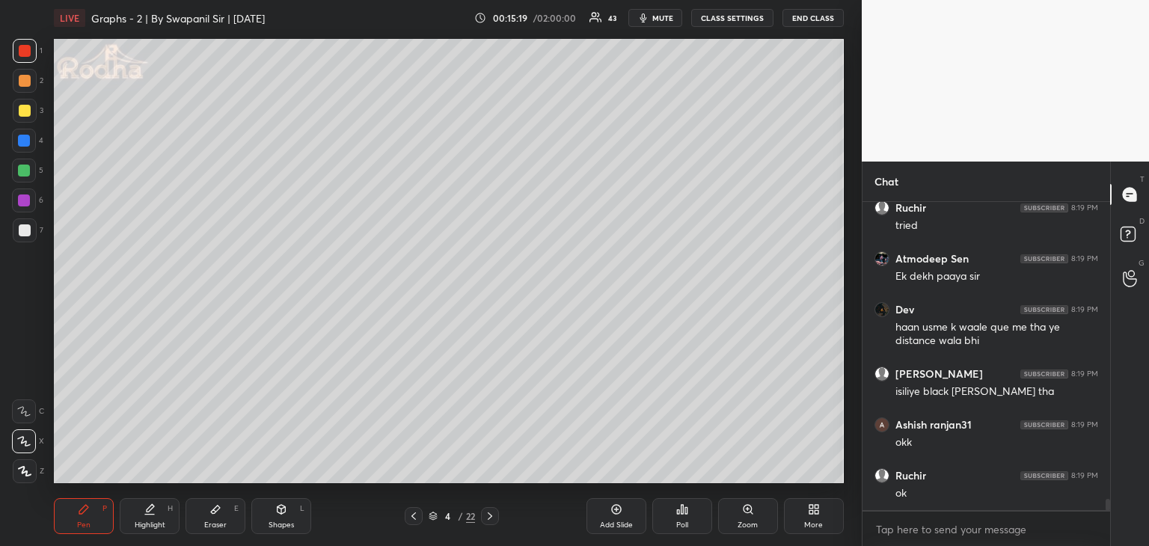
click at [289, 514] on div "Shapes L" at bounding box center [281, 516] width 60 height 36
click at [31, 473] on div at bounding box center [25, 471] width 24 height 24
click at [20, 108] on div at bounding box center [25, 111] width 12 height 12
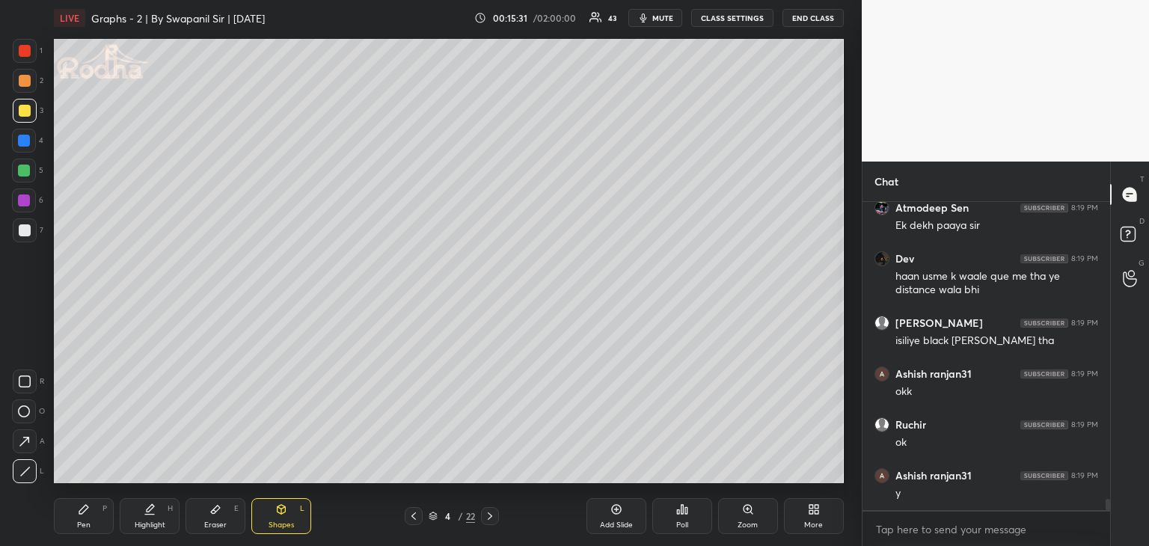
scroll to position [8348, 0]
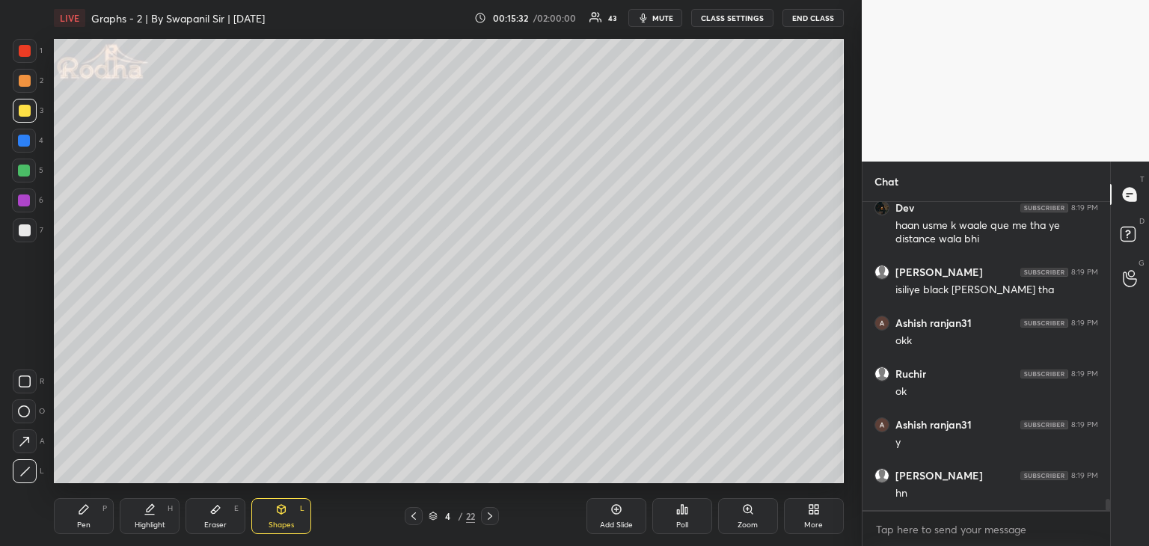
click at [87, 515] on icon at bounding box center [84, 509] width 12 height 12
click at [274, 511] on div "Shapes L" at bounding box center [281, 516] width 60 height 36
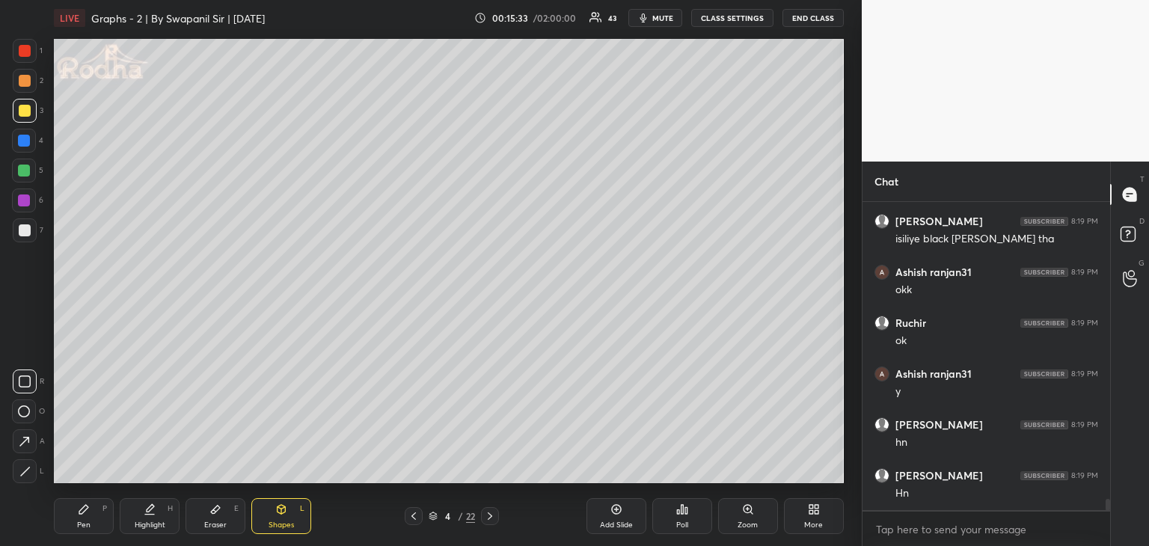
drag, startPoint x: 20, startPoint y: 467, endPoint x: 37, endPoint y: 458, distance: 19.4
click at [22, 467] on icon at bounding box center [24, 471] width 11 height 11
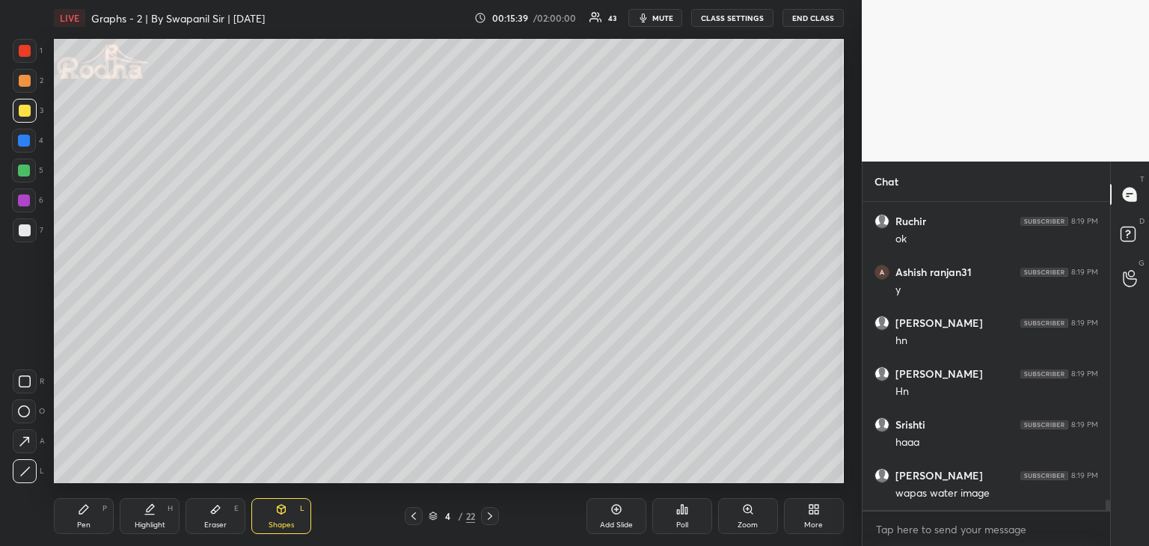
scroll to position [8551, 0]
click at [31, 233] on div at bounding box center [25, 230] width 24 height 24
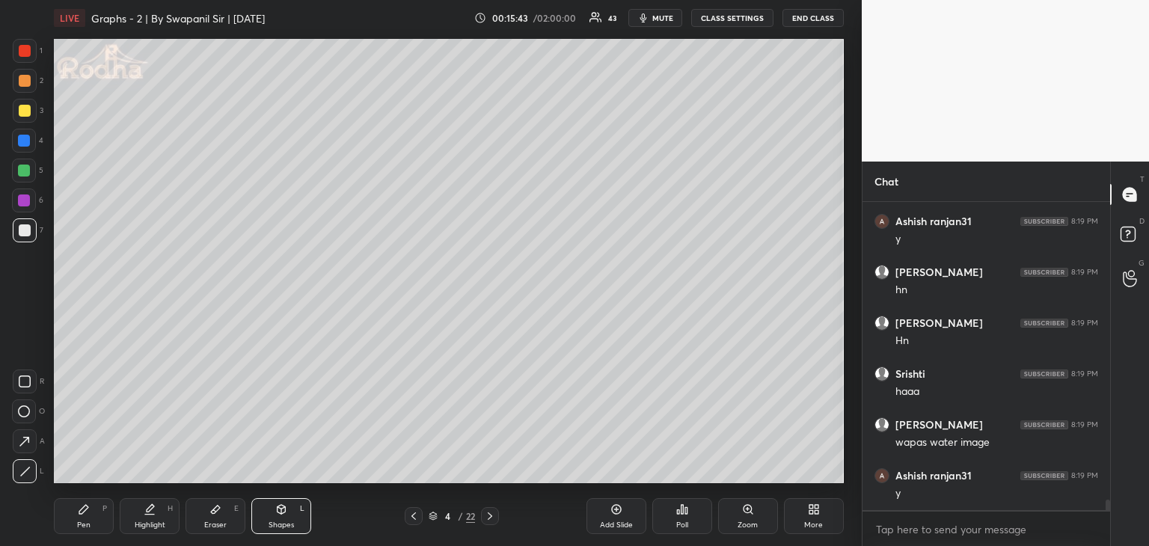
click at [82, 513] on icon at bounding box center [84, 509] width 12 height 12
drag, startPoint x: 27, startPoint y: 408, endPoint x: 46, endPoint y: 402, distance: 19.6
click at [27, 408] on icon at bounding box center [23, 411] width 13 height 10
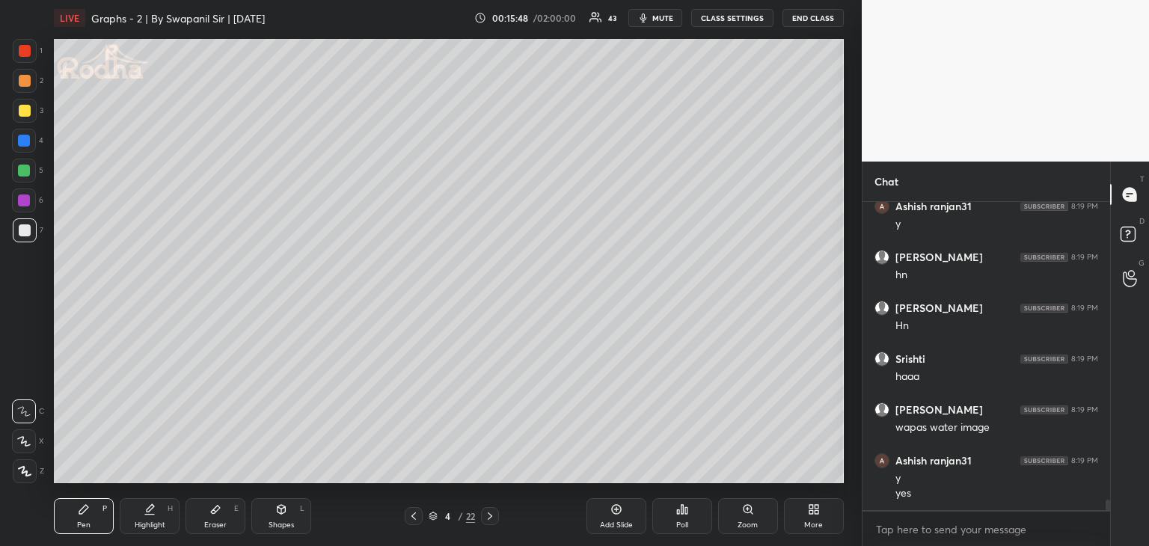
click at [281, 515] on div "Shapes L" at bounding box center [281, 516] width 60 height 36
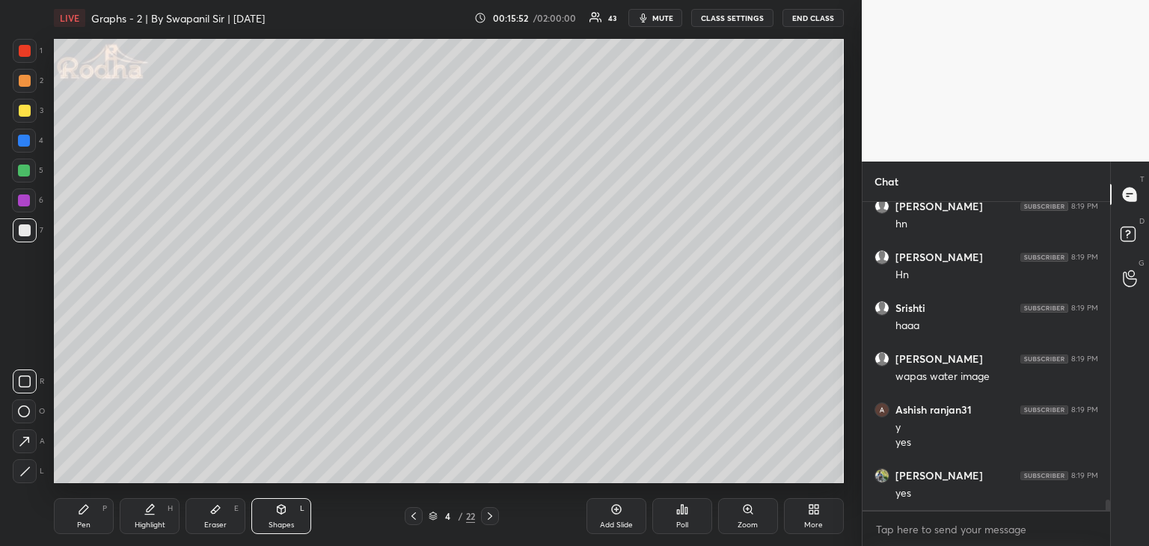
drag, startPoint x: 27, startPoint y: 476, endPoint x: 43, endPoint y: 464, distance: 19.3
click at [27, 475] on icon at bounding box center [24, 471] width 11 height 11
click at [280, 514] on icon at bounding box center [281, 509] width 12 height 12
drag, startPoint x: 28, startPoint y: 202, endPoint x: 44, endPoint y: 224, distance: 27.8
click at [27, 203] on div at bounding box center [24, 200] width 12 height 12
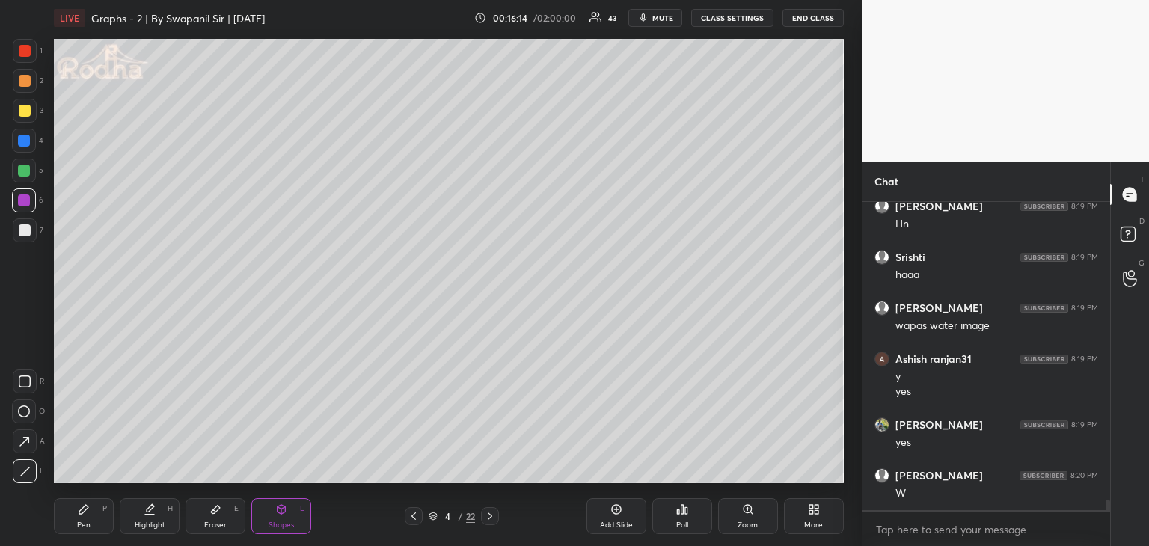
scroll to position [8719, 0]
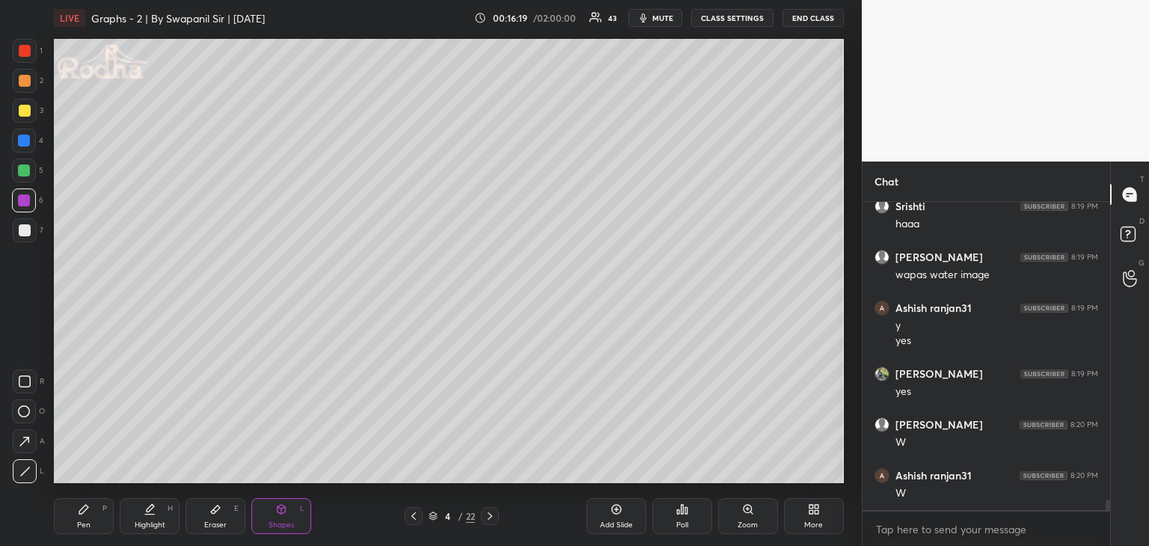
drag, startPoint x: 89, startPoint y: 526, endPoint x: 117, endPoint y: 500, distance: 38.1
click at [92, 525] on div "Pen P" at bounding box center [84, 516] width 60 height 36
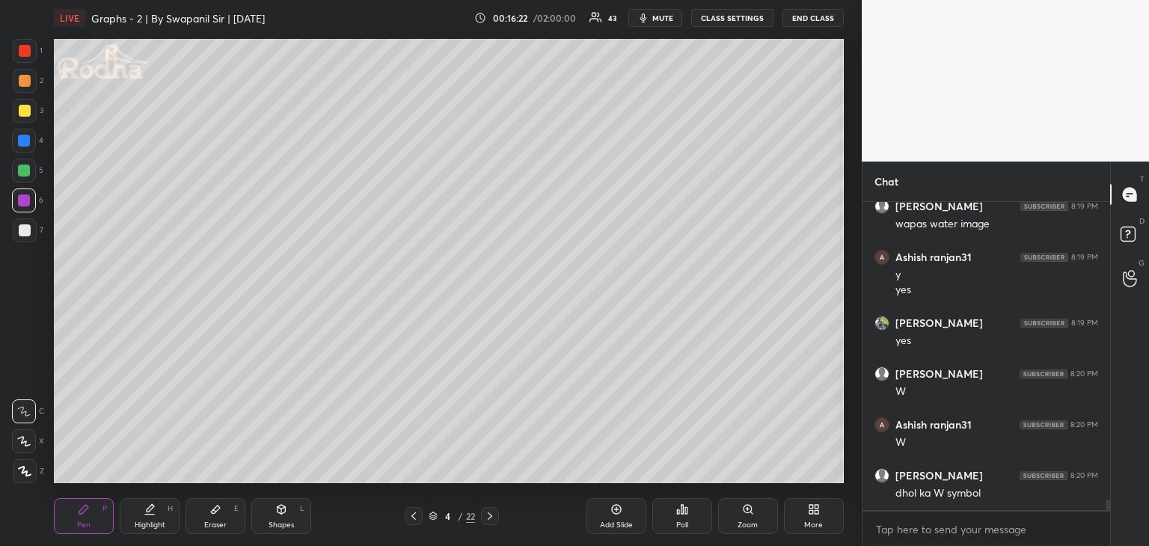
click at [24, 170] on div at bounding box center [24, 171] width 12 height 12
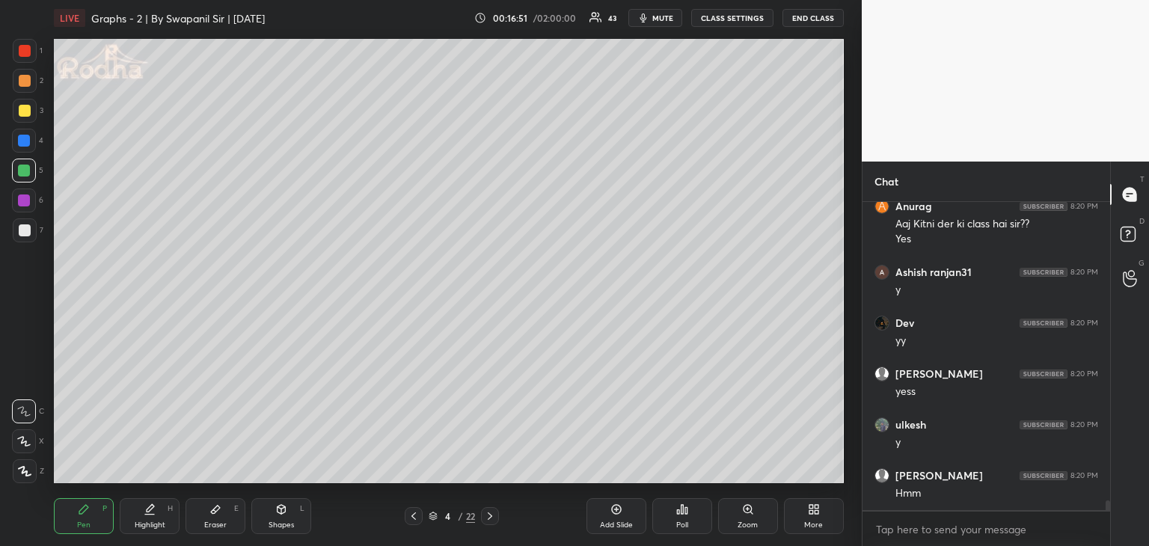
scroll to position [9140, 0]
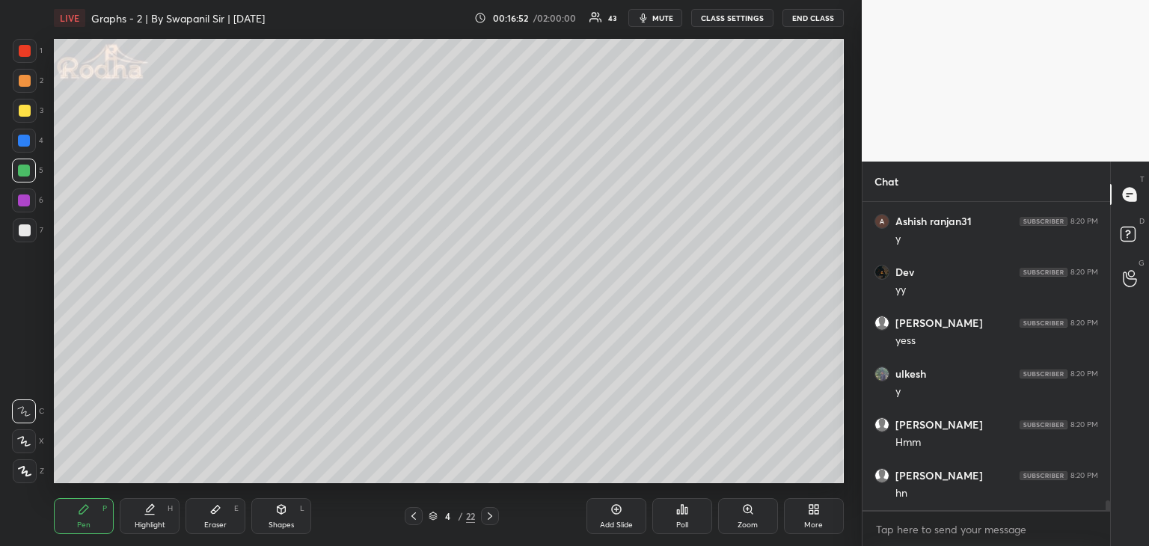
click at [280, 521] on div "Shapes" at bounding box center [280, 524] width 25 height 7
click at [28, 467] on icon at bounding box center [25, 471] width 8 height 8
click at [22, 230] on div at bounding box center [25, 230] width 12 height 12
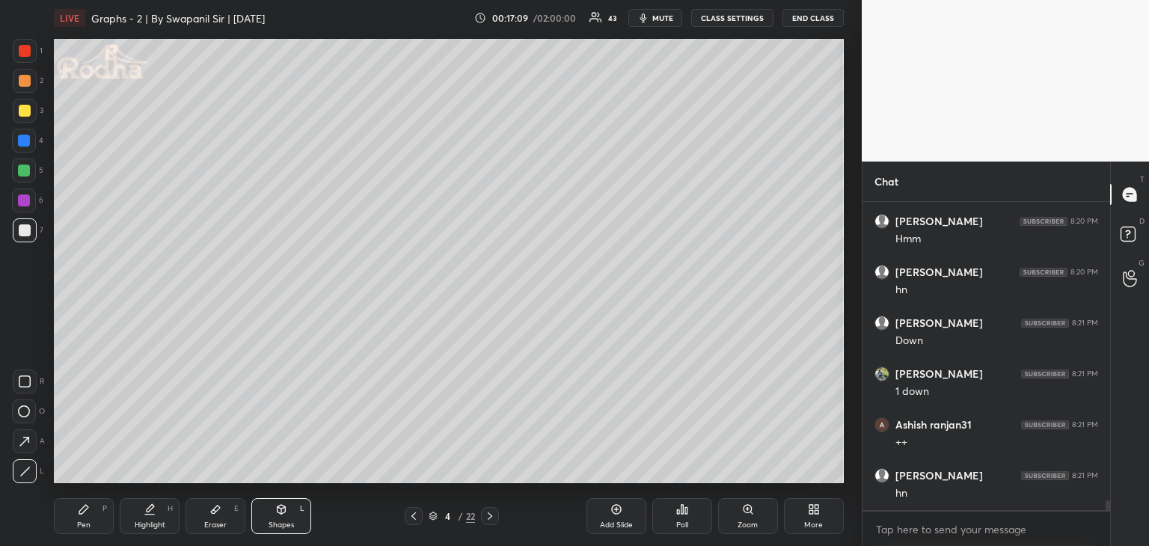
scroll to position [9394, 0]
click at [85, 521] on div "Pen" at bounding box center [83, 524] width 13 height 7
click at [227, 516] on div "Eraser E" at bounding box center [215, 516] width 60 height 36
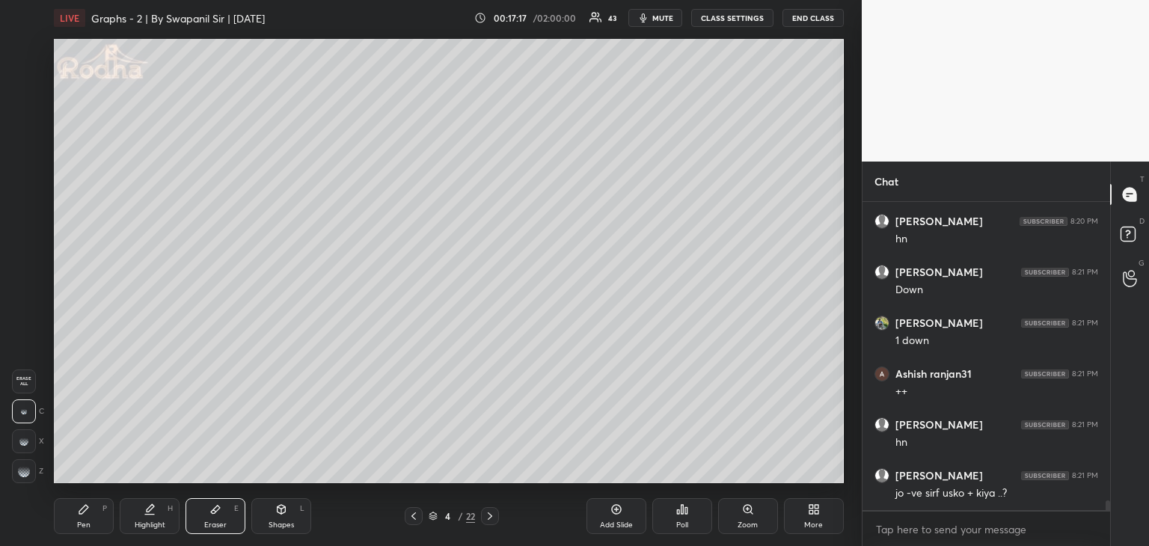
scroll to position [9409, 0]
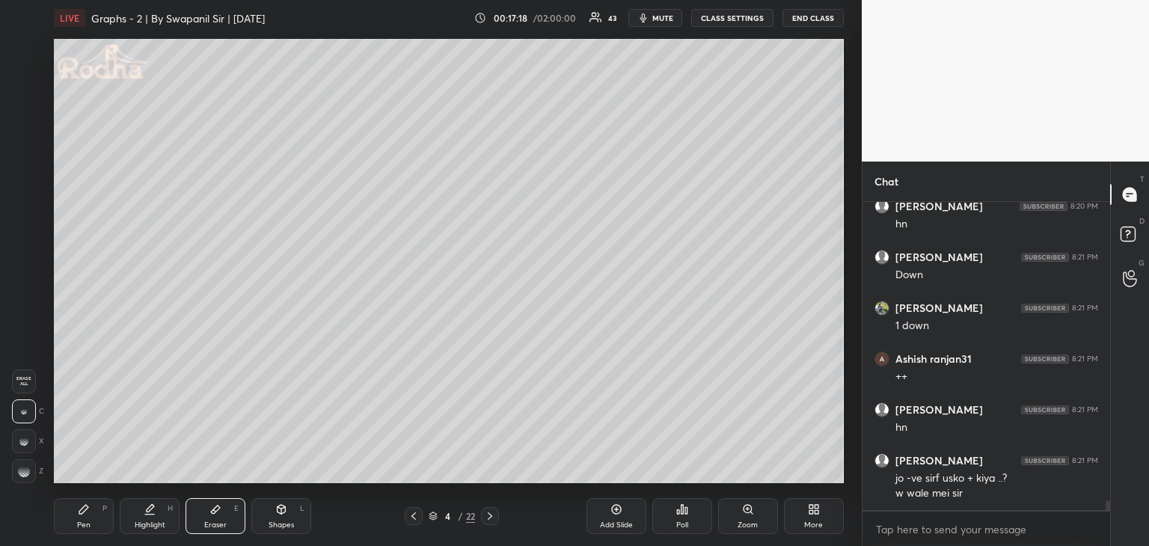
click at [287, 521] on div "Shapes" at bounding box center [280, 524] width 25 height 7
click at [28, 469] on icon at bounding box center [24, 471] width 11 height 11
click at [92, 515] on div "Pen P" at bounding box center [84, 516] width 60 height 36
drag, startPoint x: 27, startPoint y: 447, endPoint x: 49, endPoint y: 444, distance: 21.9
click at [27, 447] on div at bounding box center [24, 441] width 24 height 24
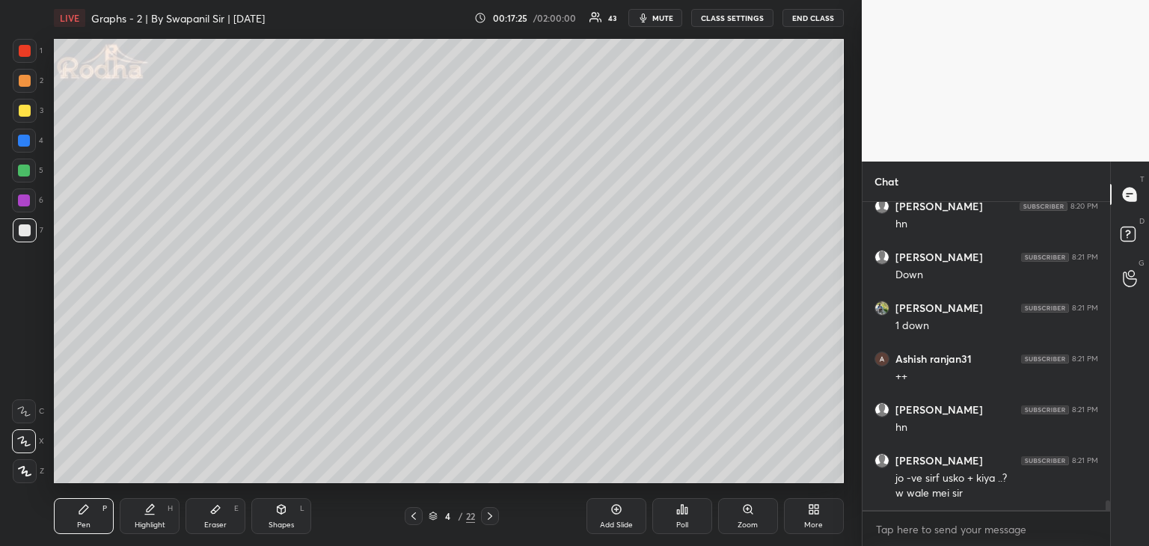
drag, startPoint x: 283, startPoint y: 511, endPoint x: 277, endPoint y: 502, distance: 10.4
click at [280, 509] on icon at bounding box center [281, 509] width 8 height 9
drag, startPoint x: 25, startPoint y: 469, endPoint x: 49, endPoint y: 464, distance: 24.3
click at [24, 470] on icon at bounding box center [24, 471] width 11 height 11
drag, startPoint x: 22, startPoint y: 199, endPoint x: 37, endPoint y: 212, distance: 20.1
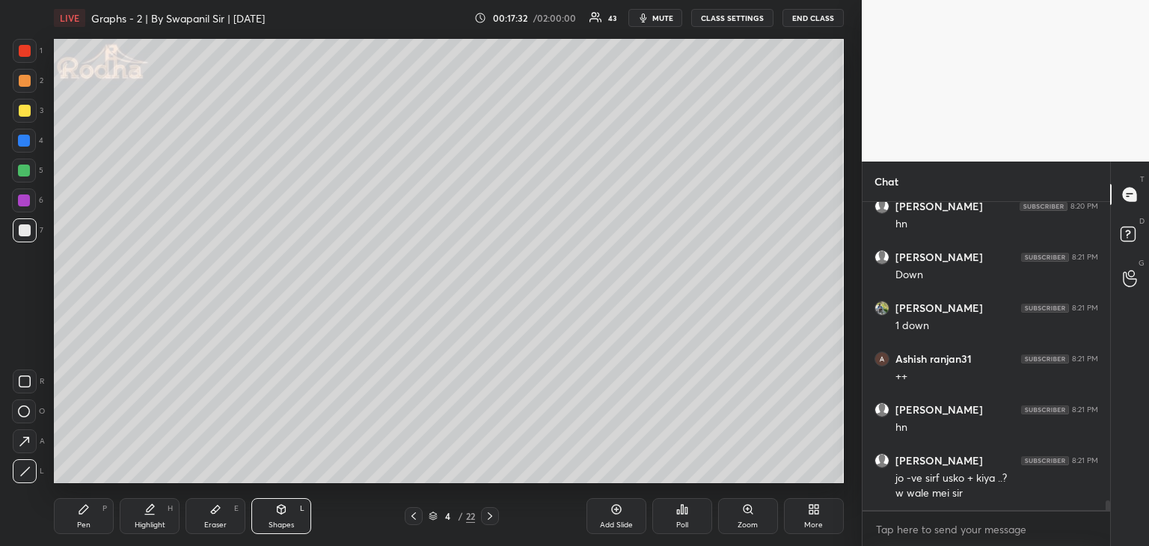
click at [24, 200] on div at bounding box center [24, 200] width 12 height 12
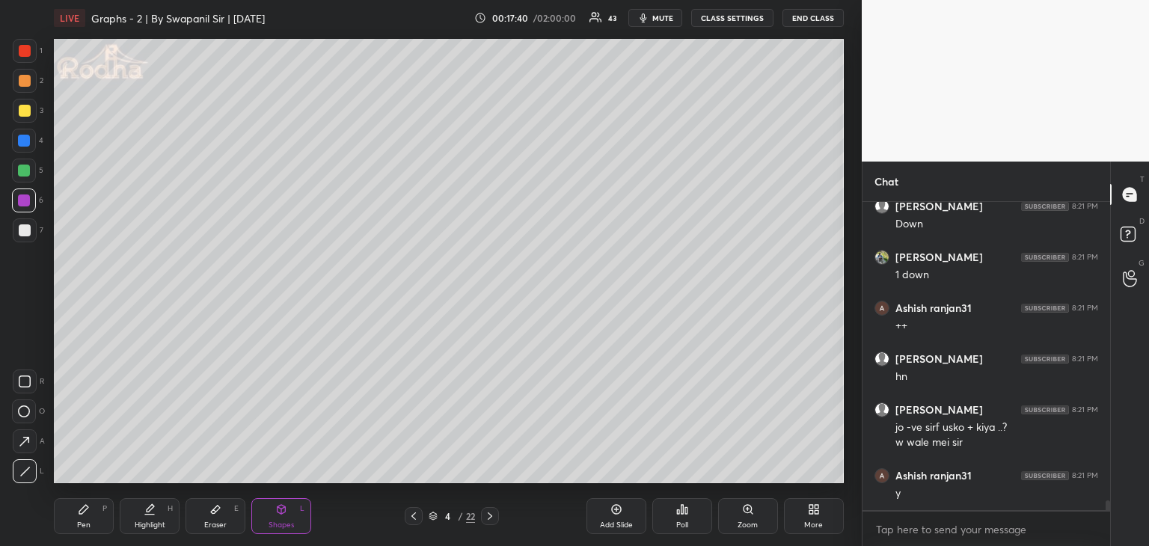
scroll to position [9511, 0]
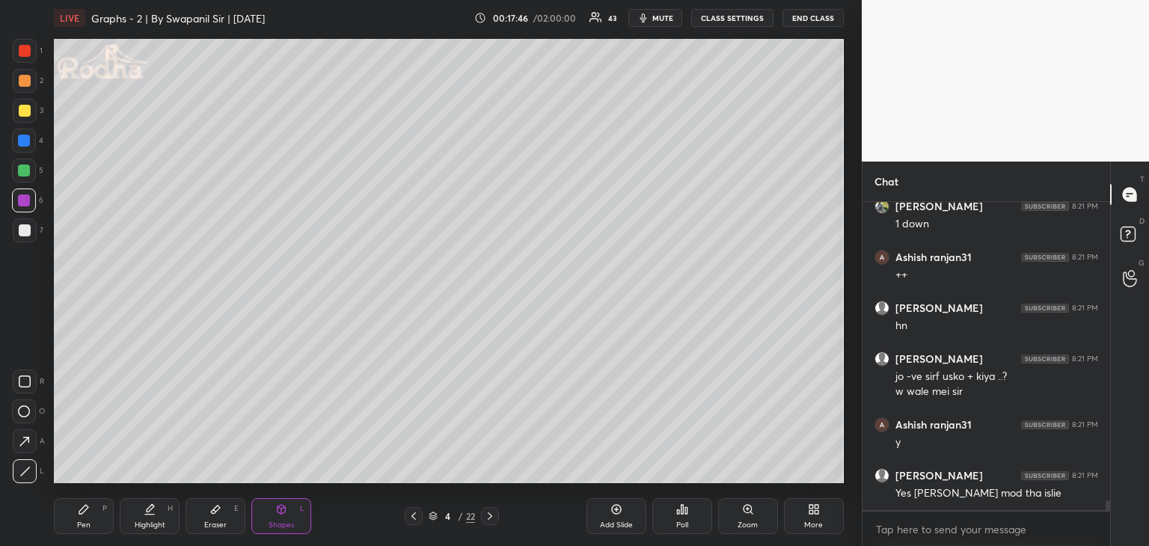
click at [93, 523] on div "Pen P" at bounding box center [84, 516] width 60 height 36
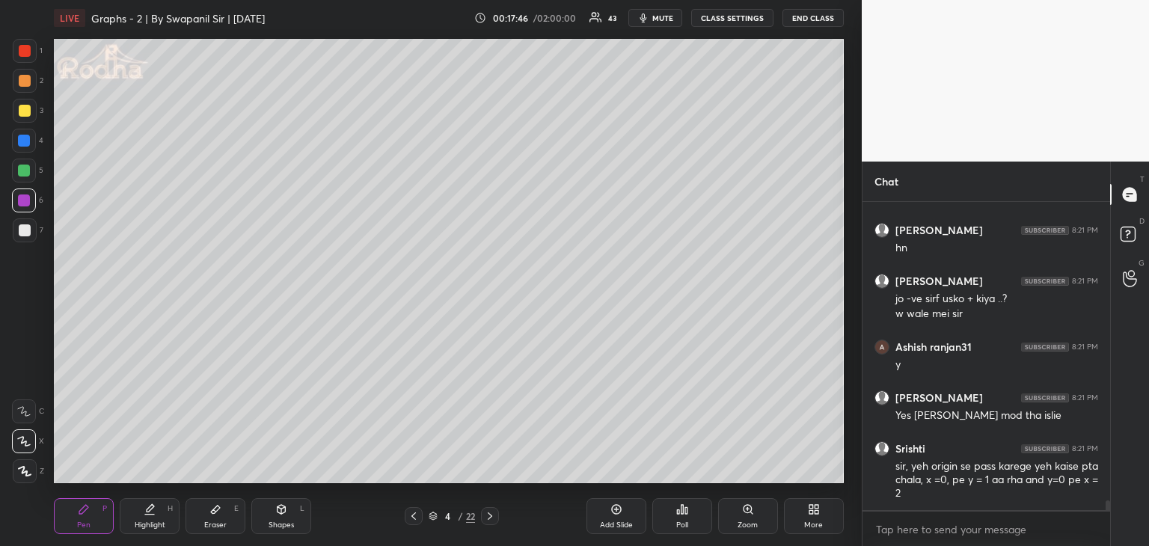
click at [28, 167] on div at bounding box center [24, 171] width 12 height 12
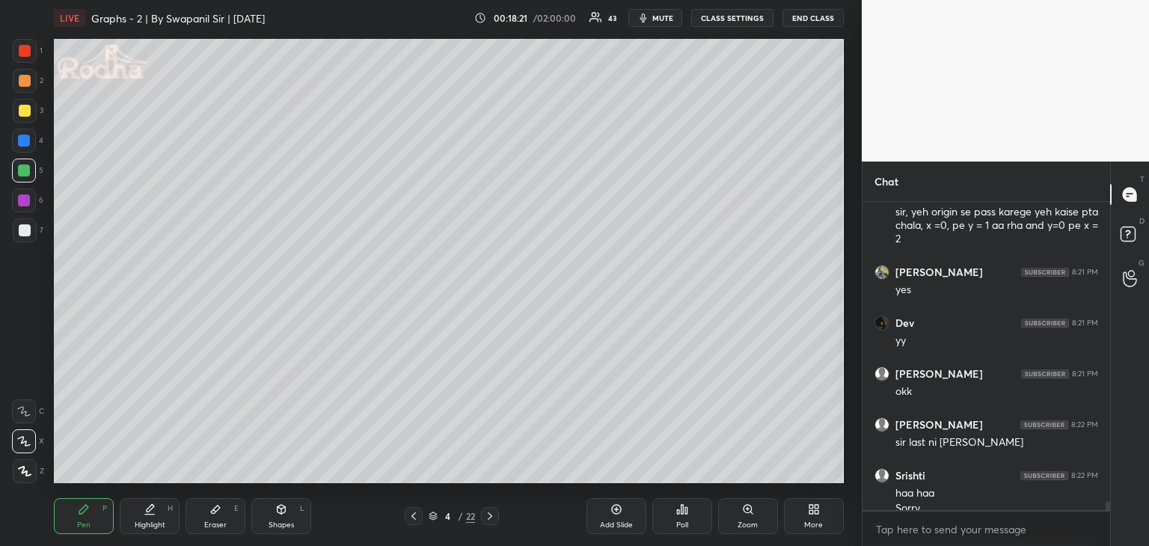
scroll to position [9858, 0]
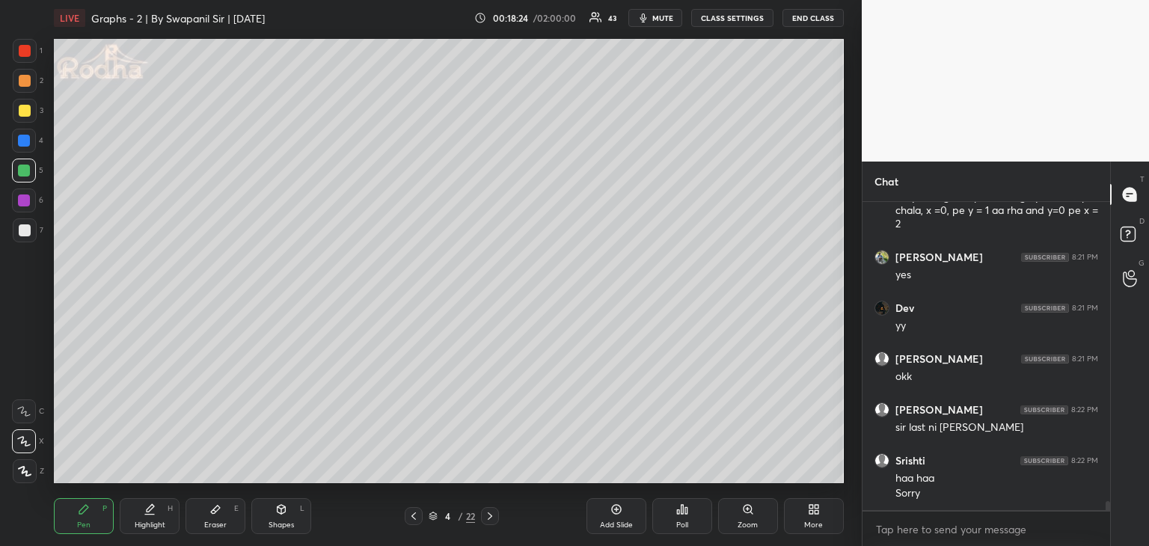
drag, startPoint x: 209, startPoint y: 515, endPoint x: 211, endPoint y: 494, distance: 21.1
click at [209, 513] on div "Eraser E" at bounding box center [215, 516] width 60 height 36
click at [283, 521] on div "Shapes" at bounding box center [280, 524] width 25 height 7
click at [32, 472] on div at bounding box center [25, 471] width 24 height 24
click at [90, 517] on div "Pen P" at bounding box center [84, 516] width 60 height 36
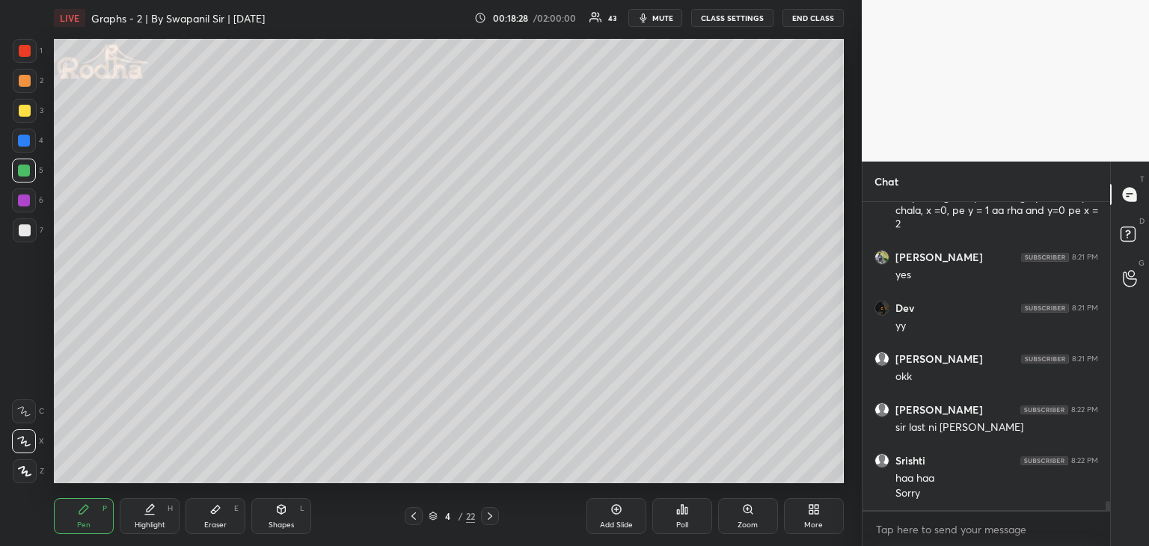
drag, startPoint x: 285, startPoint y: 520, endPoint x: 266, endPoint y: 512, distance: 20.4
click at [284, 519] on div "Shapes L" at bounding box center [281, 516] width 60 height 36
click at [32, 474] on div at bounding box center [25, 471] width 24 height 24
click at [28, 204] on div at bounding box center [24, 200] width 12 height 12
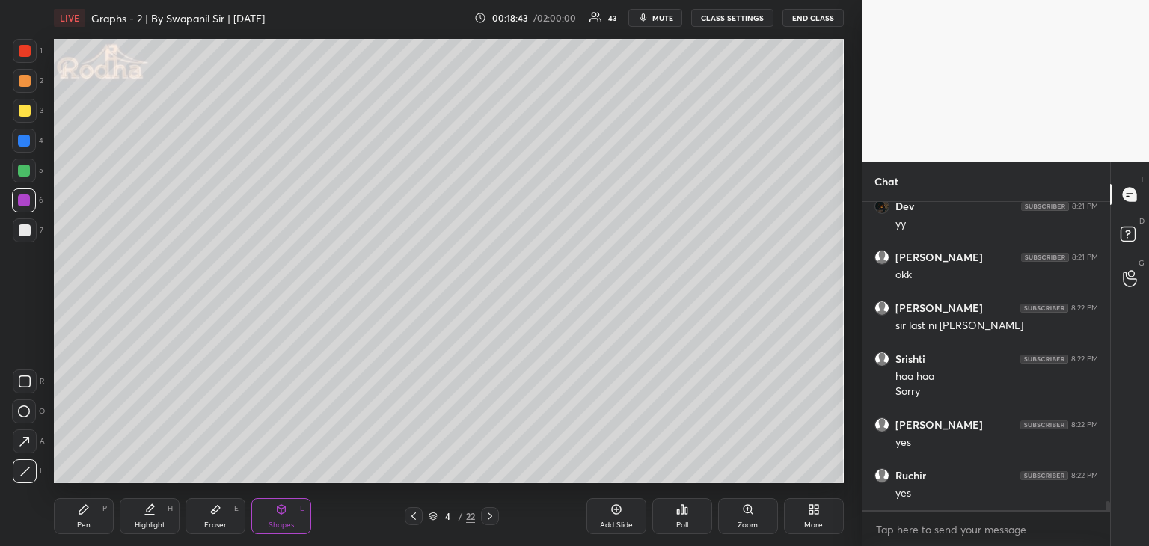
scroll to position [10011, 0]
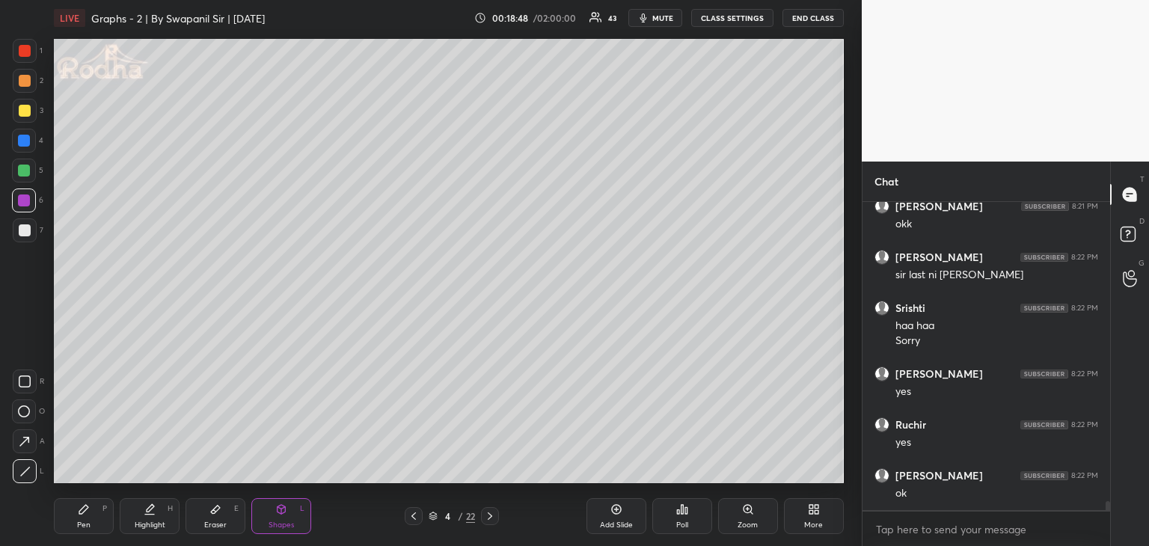
click at [87, 523] on div "Pen" at bounding box center [83, 524] width 13 height 7
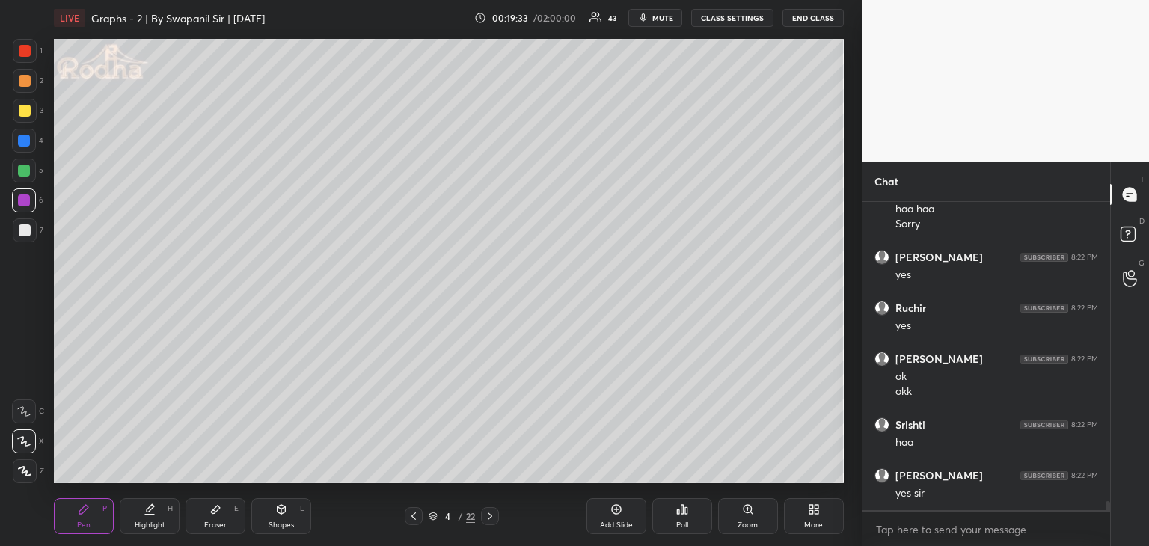
scroll to position [10178, 0]
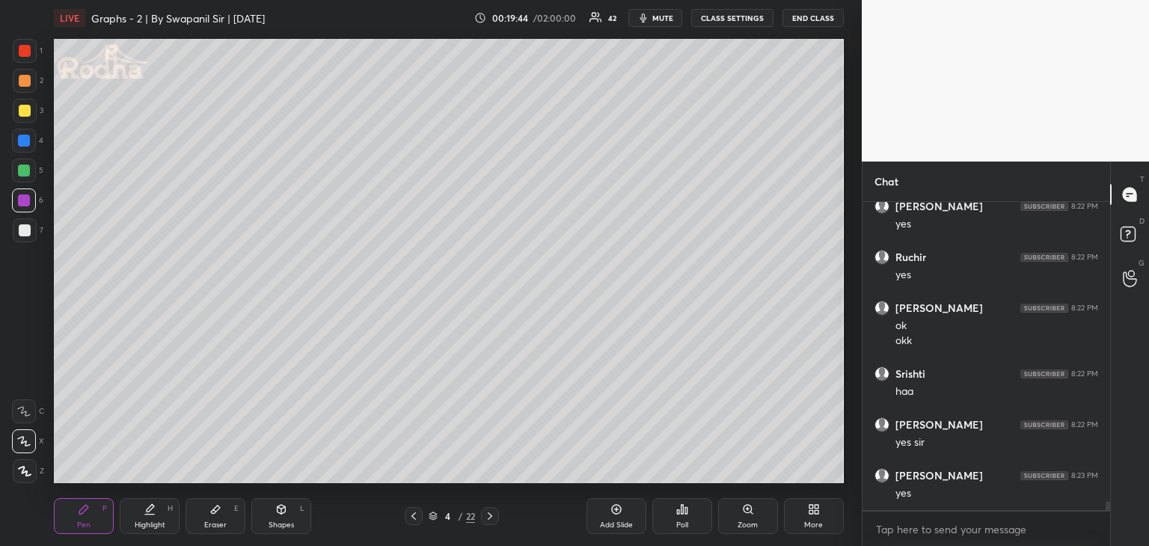
click at [216, 529] on div "Eraser" at bounding box center [215, 524] width 22 height 7
click at [75, 507] on div "Pen P" at bounding box center [84, 516] width 60 height 36
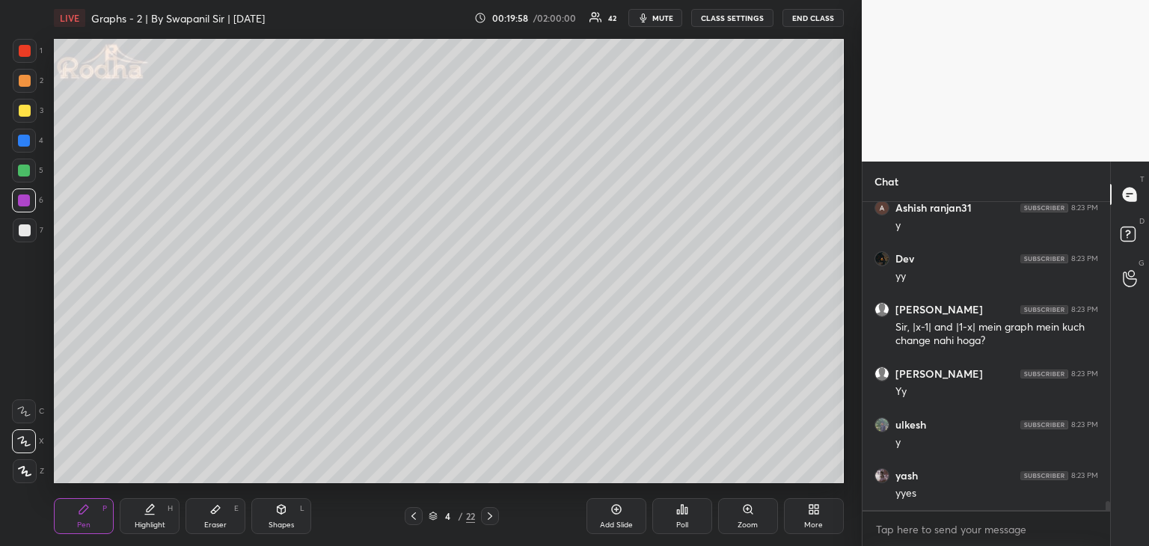
scroll to position [10547, 0]
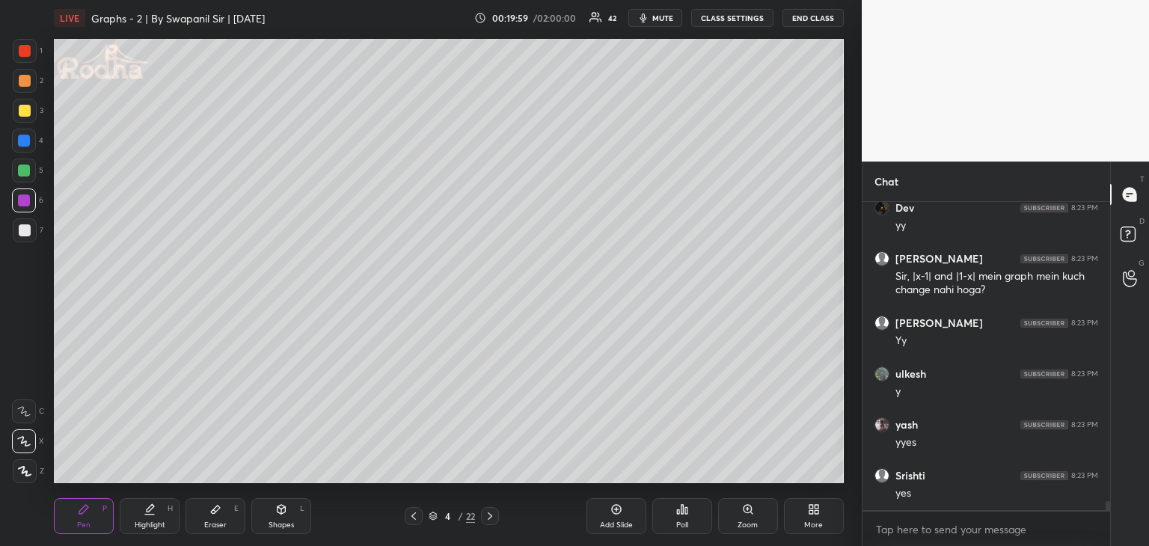
click at [218, 515] on div "Eraser E" at bounding box center [215, 516] width 60 height 36
drag, startPoint x: 36, startPoint y: 416, endPoint x: 50, endPoint y: 402, distance: 20.1
click at [39, 413] on div "C" at bounding box center [28, 411] width 32 height 24
drag, startPoint x: 41, startPoint y: 413, endPoint x: 33, endPoint y: 412, distance: 8.4
click at [42, 414] on div "C" at bounding box center [28, 411] width 32 height 24
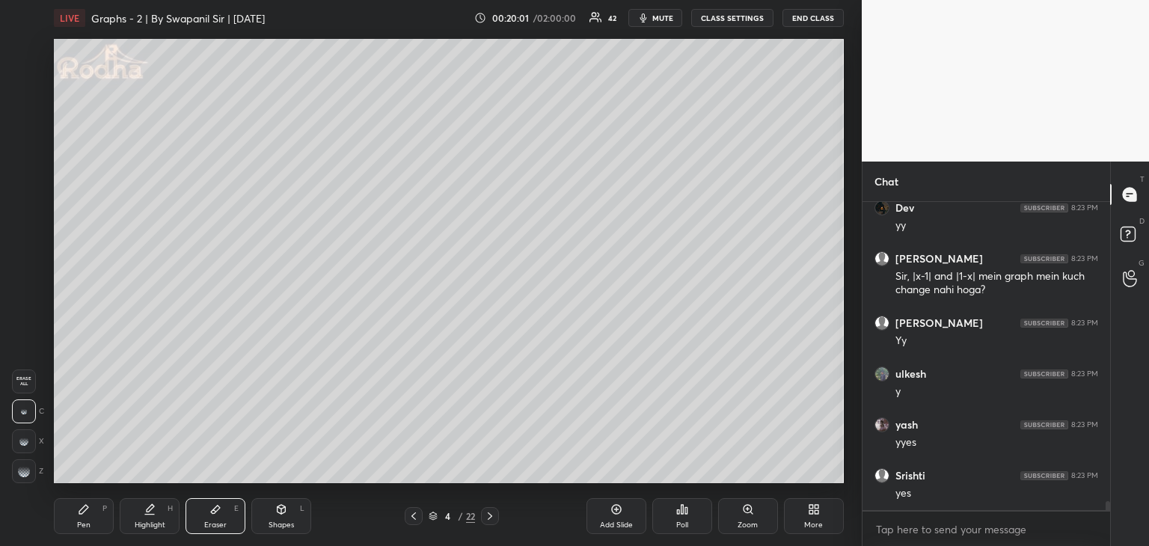
click at [17, 417] on div at bounding box center [24, 411] width 24 height 24
click at [78, 522] on div "Pen" at bounding box center [83, 524] width 13 height 7
click at [23, 142] on div at bounding box center [24, 141] width 12 height 12
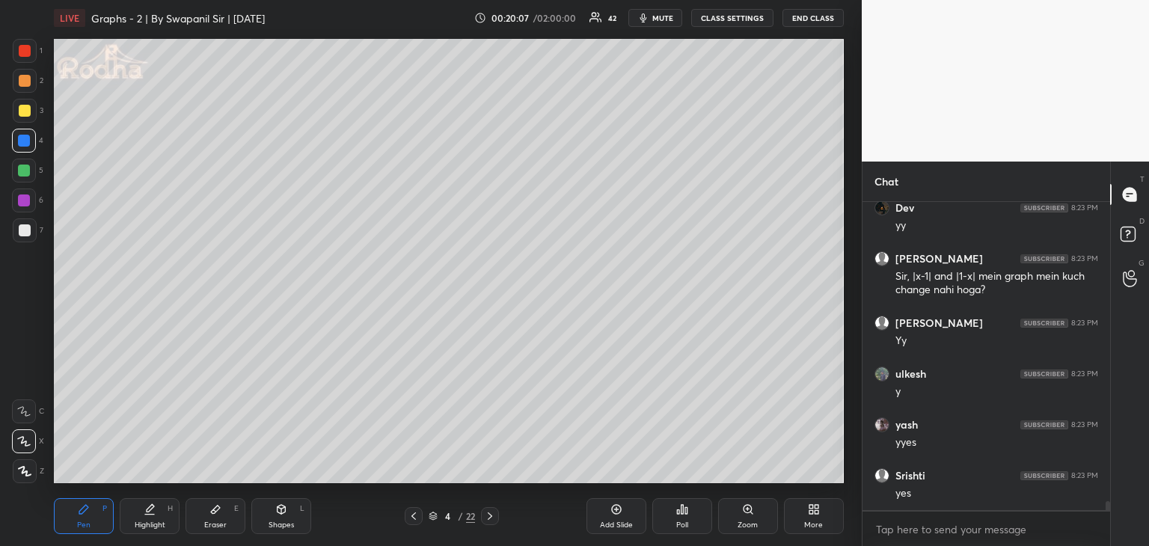
click at [269, 507] on div "Shapes L" at bounding box center [281, 516] width 60 height 36
click at [20, 470] on icon at bounding box center [24, 471] width 11 height 11
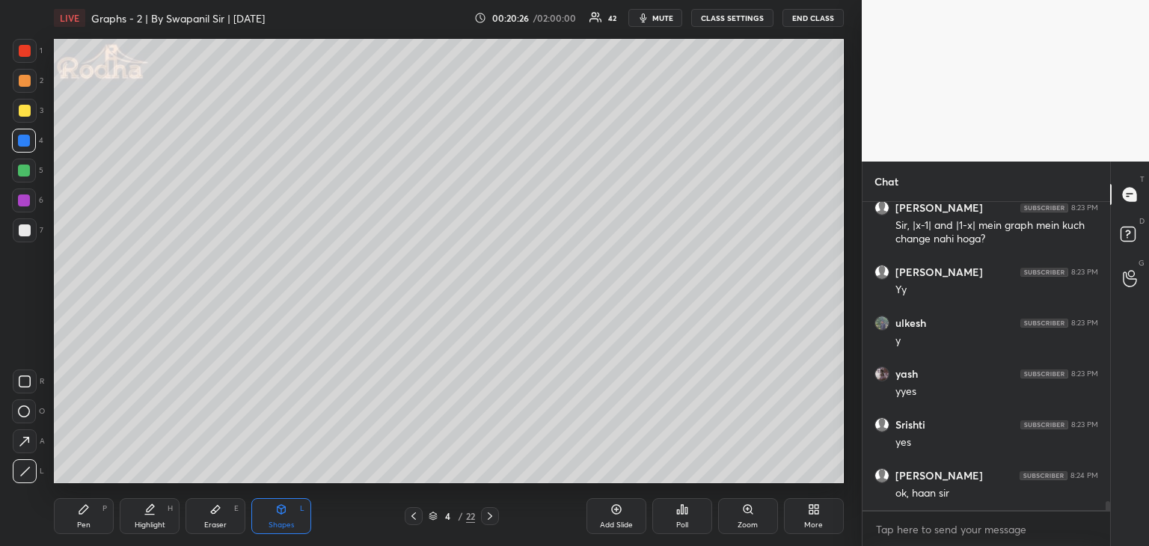
drag, startPoint x: 24, startPoint y: 112, endPoint x: 47, endPoint y: 127, distance: 27.6
click at [24, 112] on div at bounding box center [25, 111] width 12 height 12
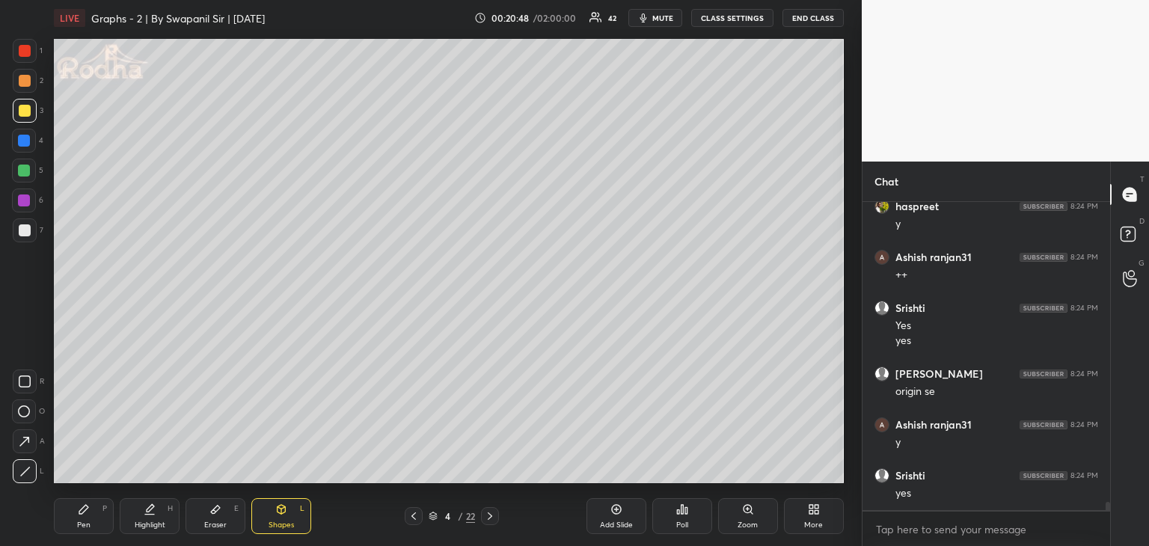
scroll to position [0, 0]
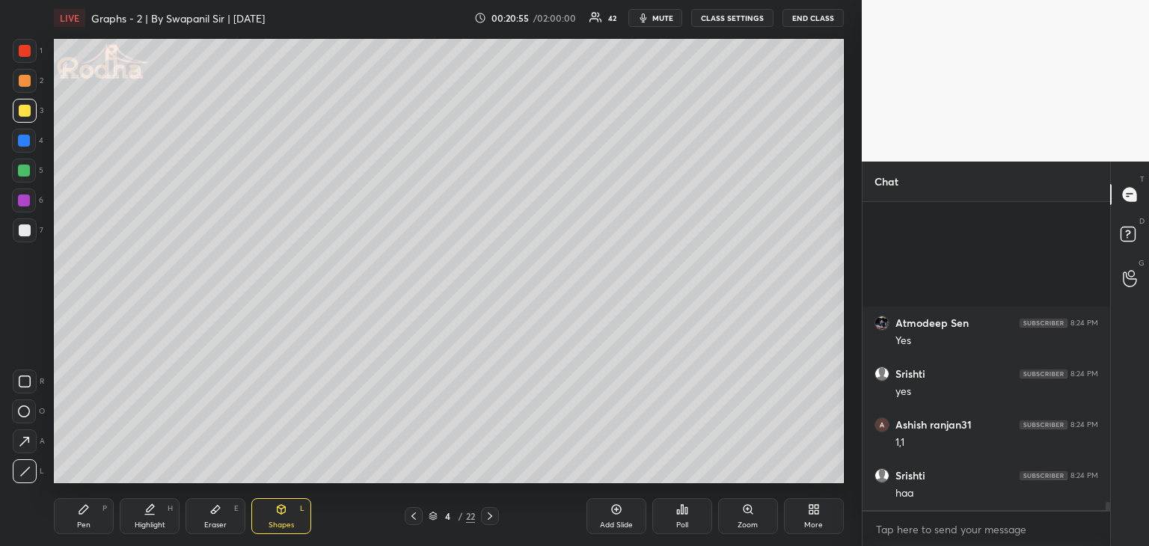
click at [87, 521] on div "Pen" at bounding box center [83, 524] width 13 height 7
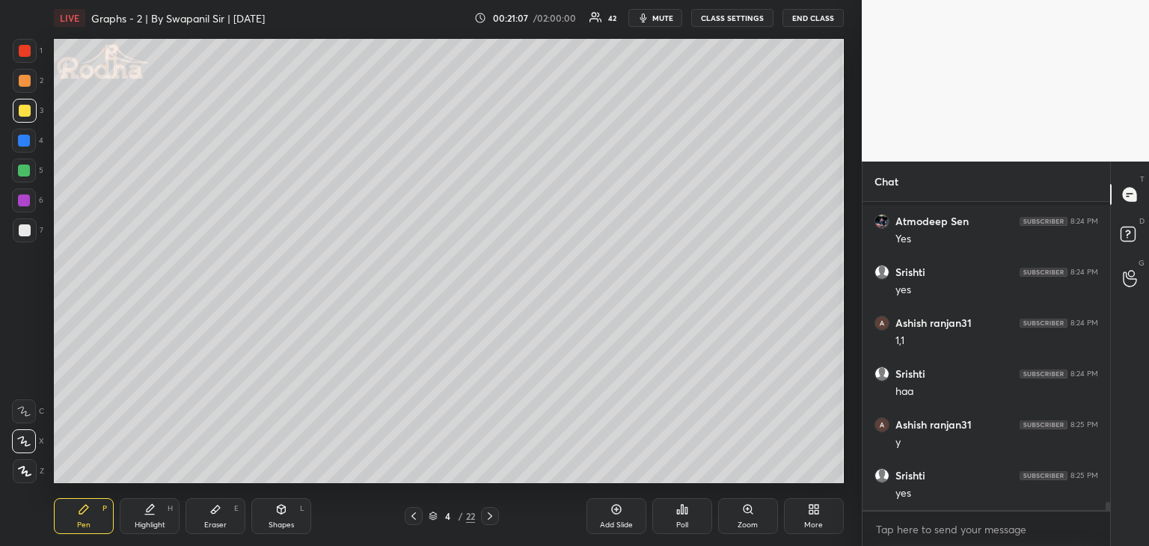
click at [22, 168] on div at bounding box center [24, 171] width 12 height 12
click at [25, 49] on div at bounding box center [25, 51] width 12 height 12
click at [21, 108] on div at bounding box center [25, 111] width 12 height 12
click at [289, 508] on div "Shapes L" at bounding box center [281, 516] width 60 height 36
drag, startPoint x: 23, startPoint y: 467, endPoint x: 31, endPoint y: 465, distance: 8.4
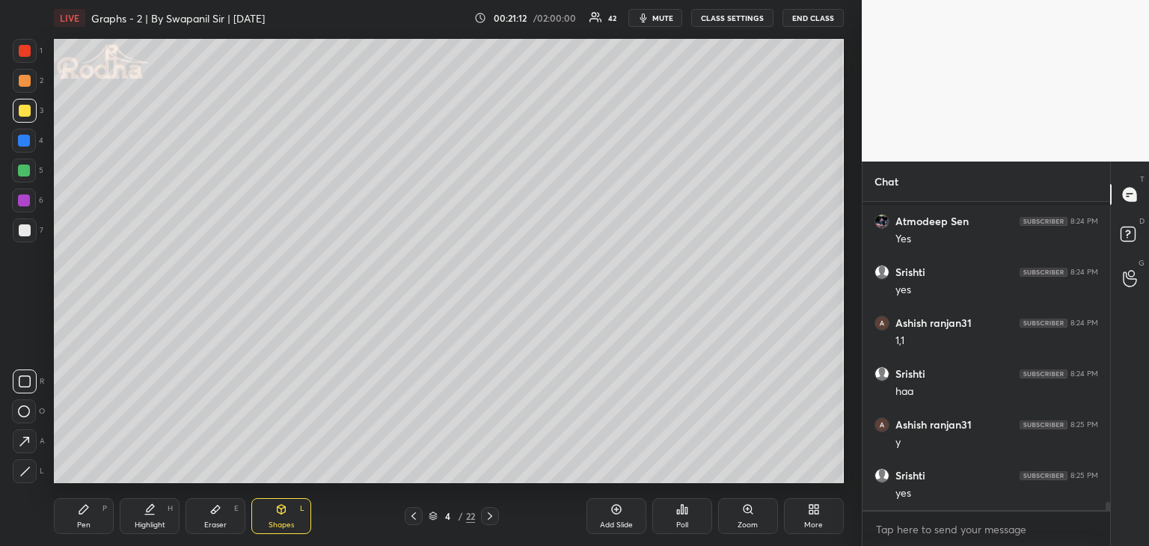
click at [25, 467] on icon at bounding box center [24, 471] width 11 height 11
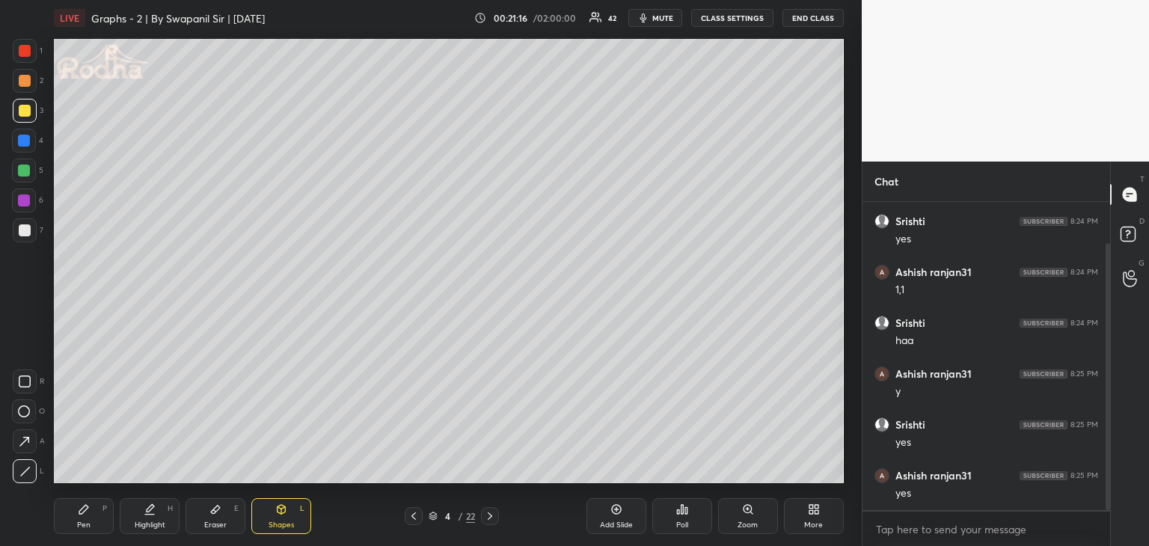
click at [224, 522] on div "Eraser" at bounding box center [215, 524] width 22 height 7
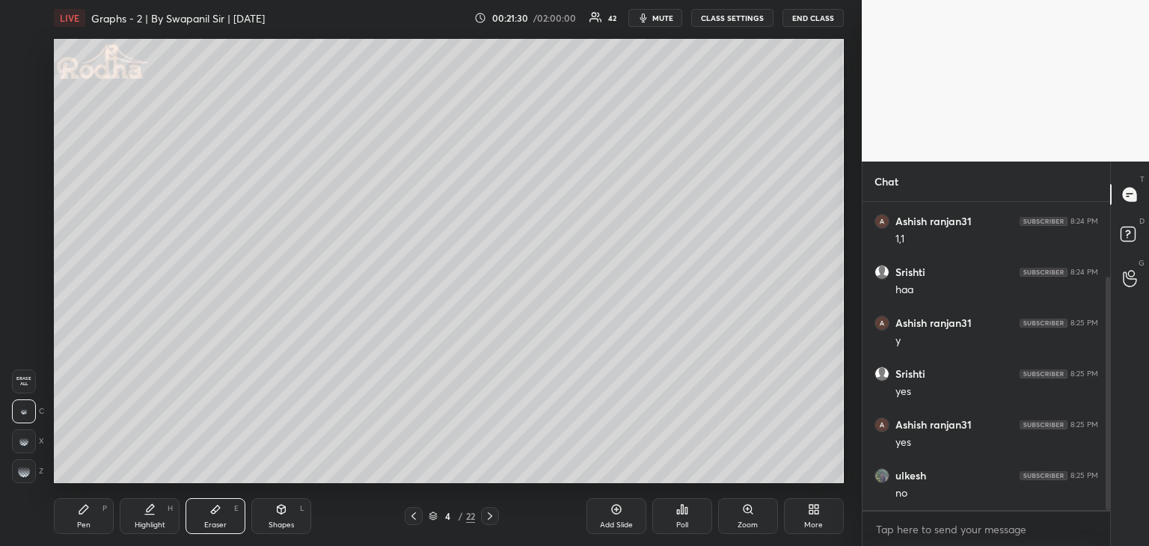
click at [219, 516] on div "Eraser E" at bounding box center [215, 516] width 60 height 36
click at [292, 508] on div "Shapes L" at bounding box center [281, 516] width 60 height 36
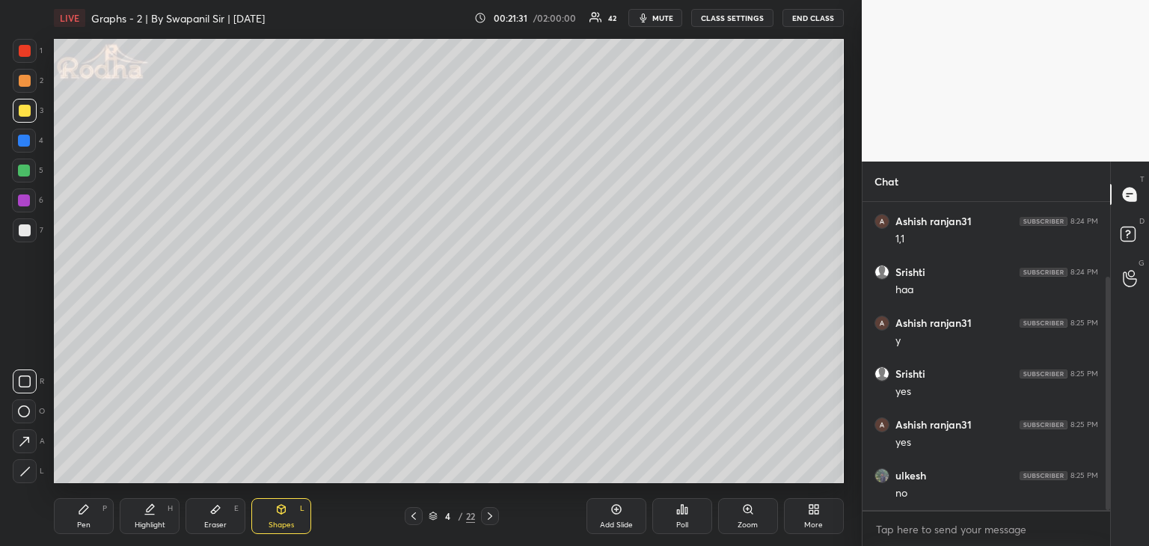
click at [27, 55] on div at bounding box center [25, 51] width 12 height 12
click at [76, 510] on div "Pen P" at bounding box center [84, 516] width 60 height 36
click at [27, 471] on icon at bounding box center [25, 471] width 12 height 9
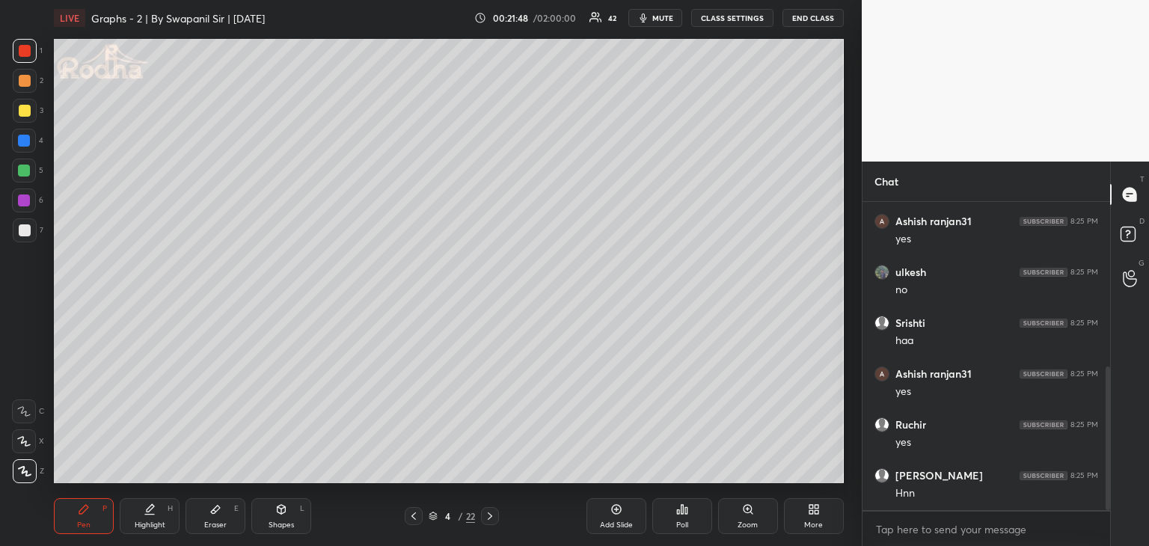
scroll to position [353, 0]
click at [278, 527] on div "Shapes" at bounding box center [280, 524] width 25 height 7
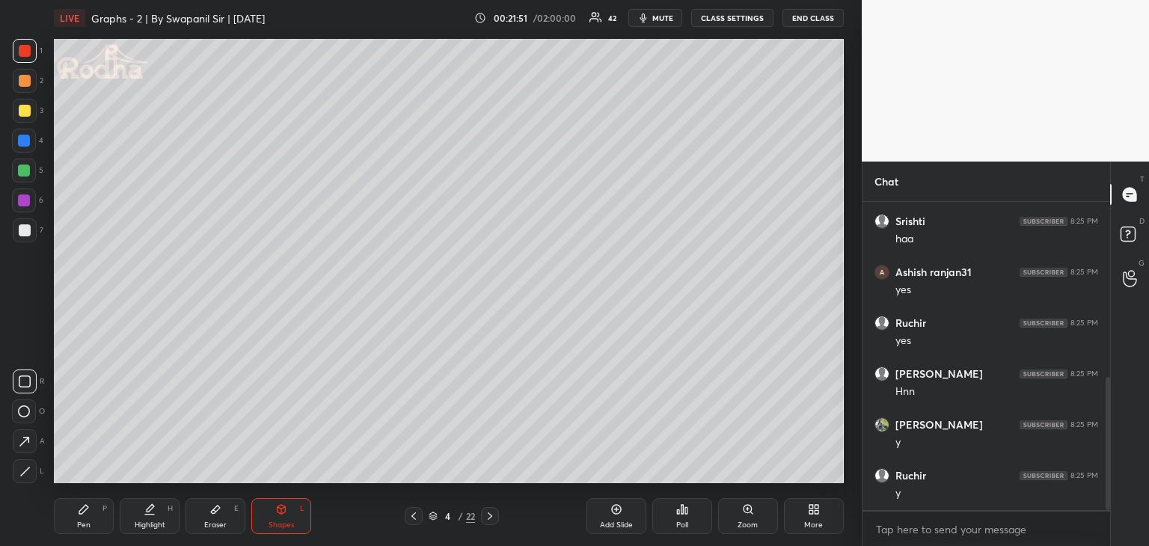
click at [22, 170] on div at bounding box center [24, 171] width 12 height 12
click at [90, 511] on div "Pen P" at bounding box center [84, 516] width 60 height 36
click at [283, 506] on icon at bounding box center [281, 509] width 12 height 12
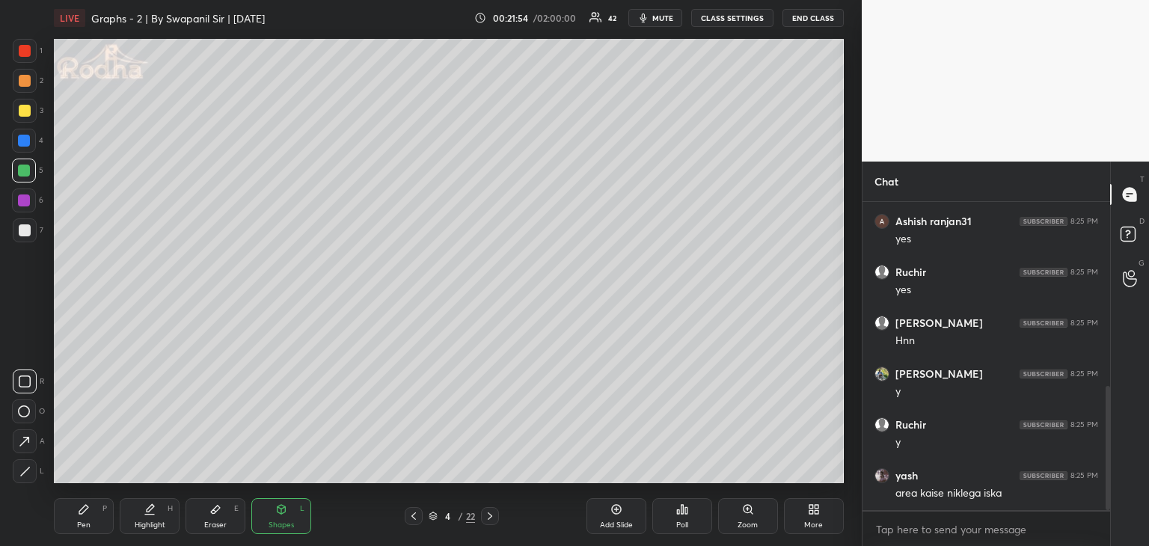
click at [28, 469] on icon at bounding box center [24, 471] width 11 height 11
click at [82, 518] on div "Pen P" at bounding box center [84, 516] width 60 height 36
click at [23, 139] on div at bounding box center [24, 141] width 12 height 12
click at [23, 76] on div at bounding box center [25, 81] width 12 height 12
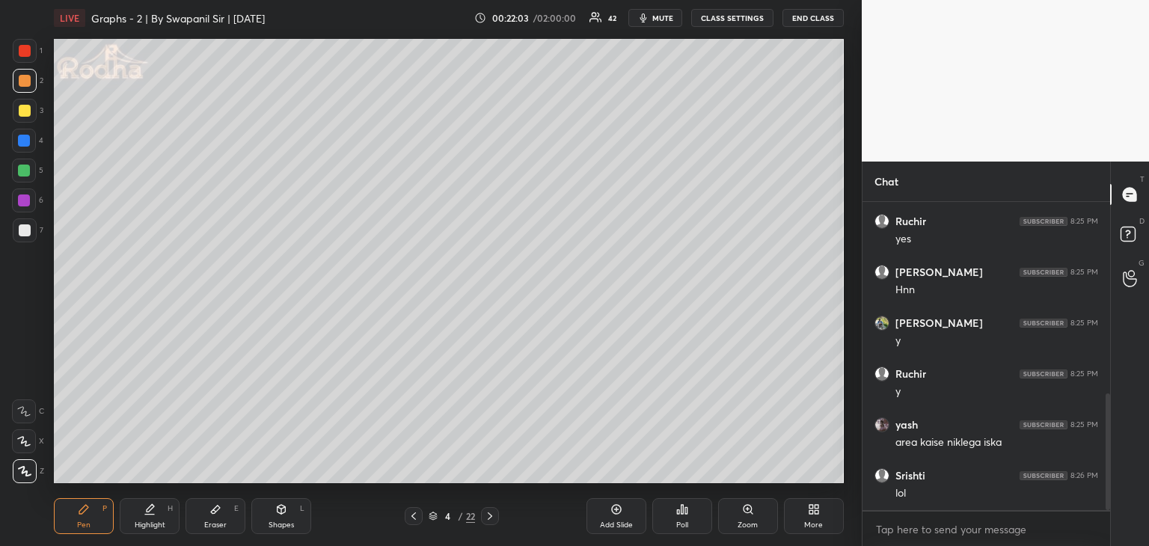
click at [289, 511] on div "Shapes L" at bounding box center [281, 516] width 60 height 36
click at [90, 515] on div "Pen P" at bounding box center [84, 516] width 60 height 36
click at [22, 405] on div at bounding box center [24, 411] width 24 height 24
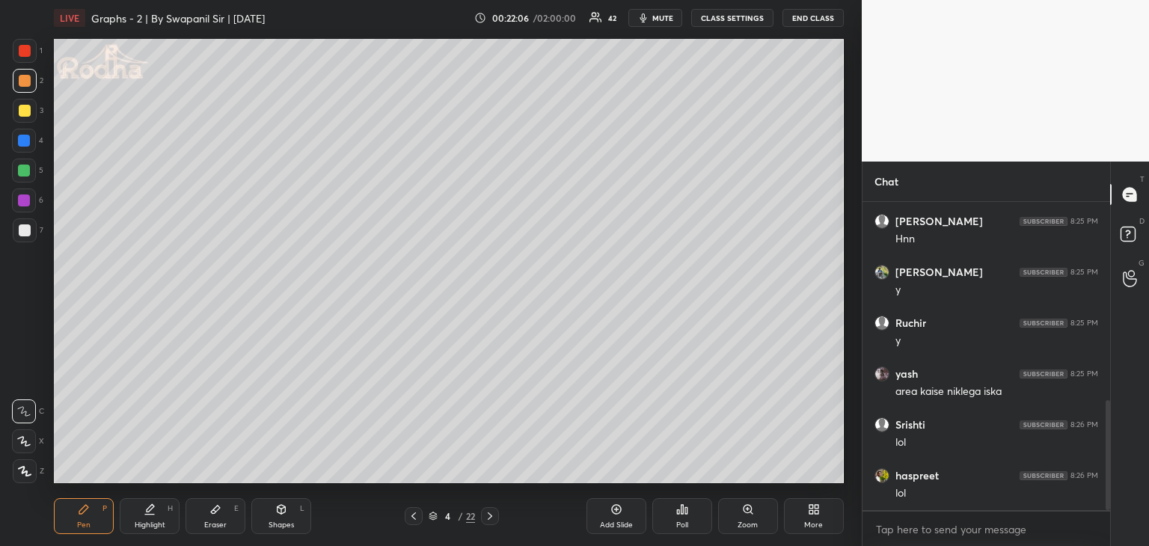
drag, startPoint x: 283, startPoint y: 511, endPoint x: 241, endPoint y: 509, distance: 42.6
click at [281, 511] on icon at bounding box center [281, 509] width 12 height 12
click at [24, 464] on div at bounding box center [25, 471] width 24 height 24
click at [21, 168] on div at bounding box center [24, 171] width 12 height 12
click at [83, 514] on icon at bounding box center [84, 509] width 12 height 12
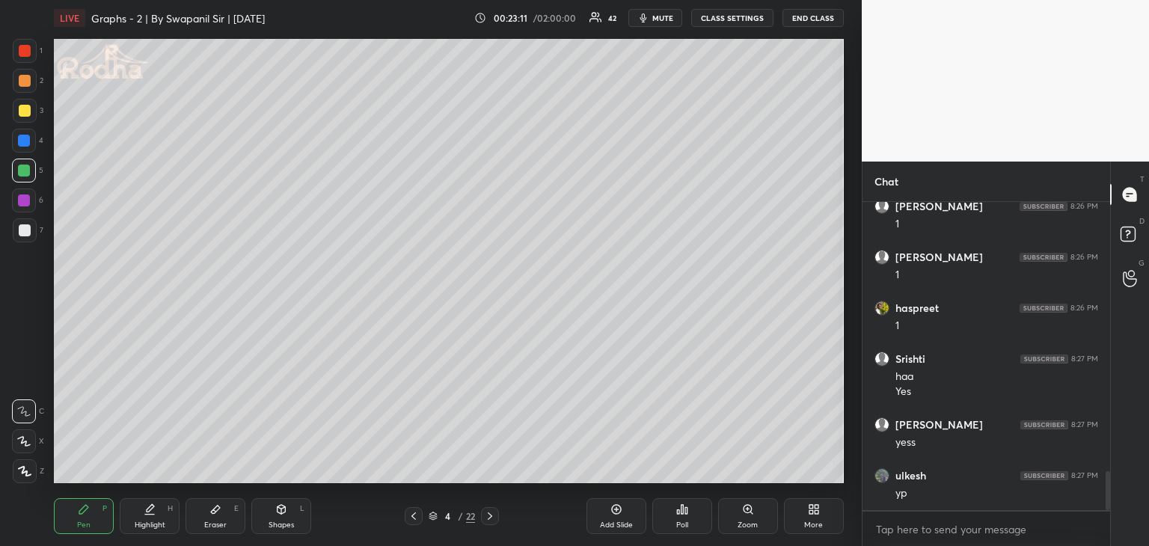
scroll to position [2161, 0]
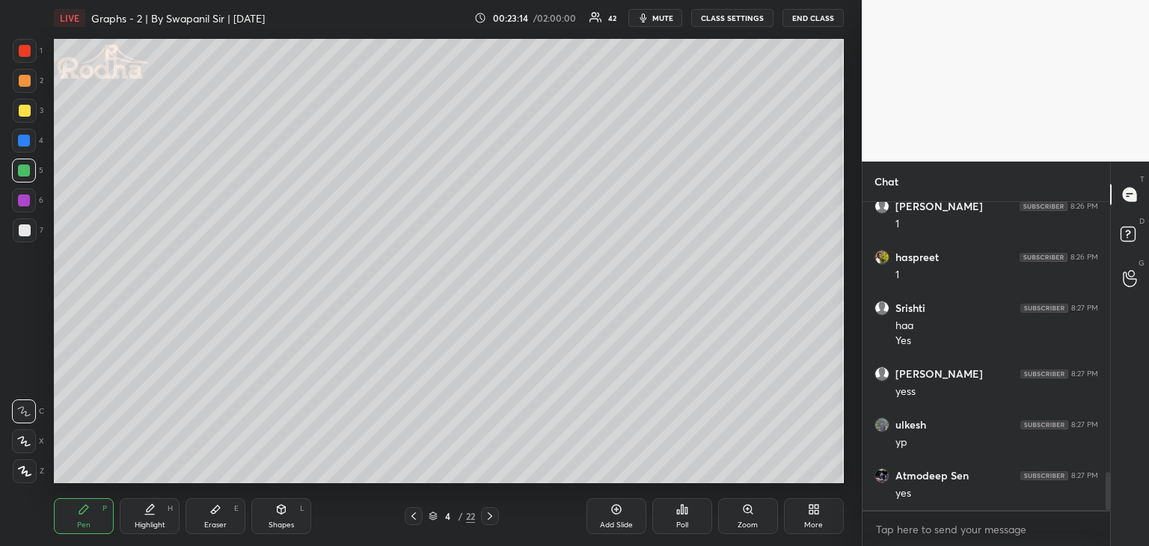
click at [226, 518] on div "Eraser E" at bounding box center [215, 516] width 60 height 36
click at [17, 405] on div at bounding box center [24, 411] width 24 height 24
click at [277, 521] on div "Shapes" at bounding box center [280, 524] width 25 height 7
click at [19, 476] on div at bounding box center [25, 471] width 24 height 24
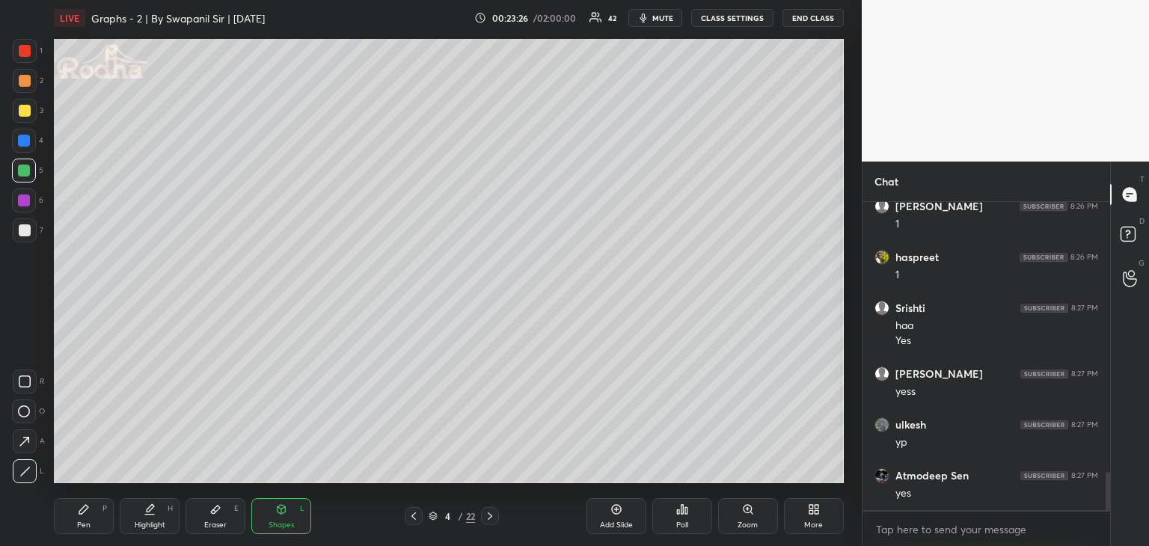
click at [20, 86] on div at bounding box center [25, 81] width 12 height 12
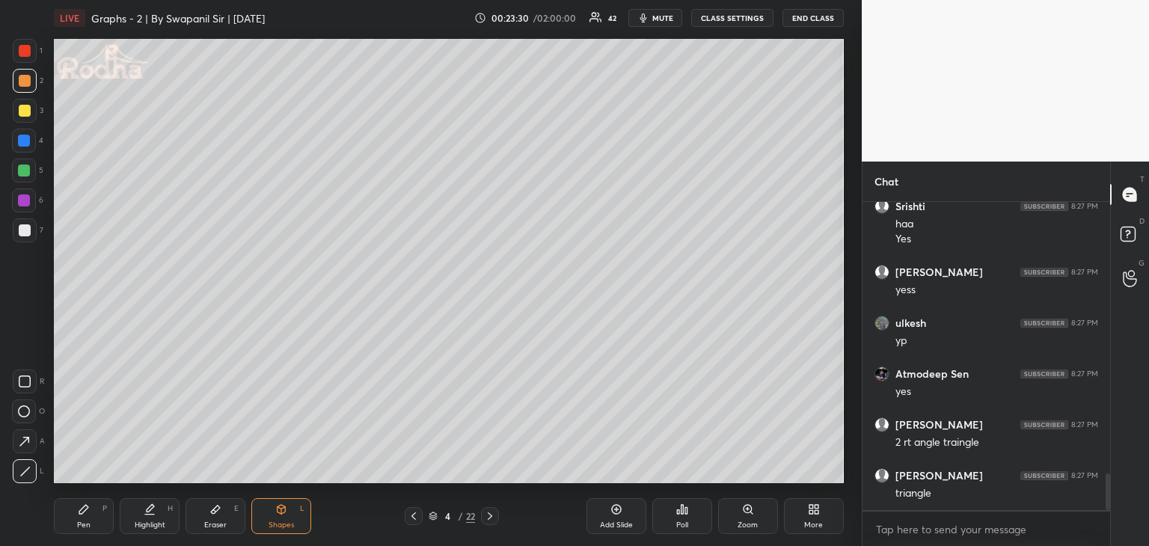
scroll to position [2278, 0]
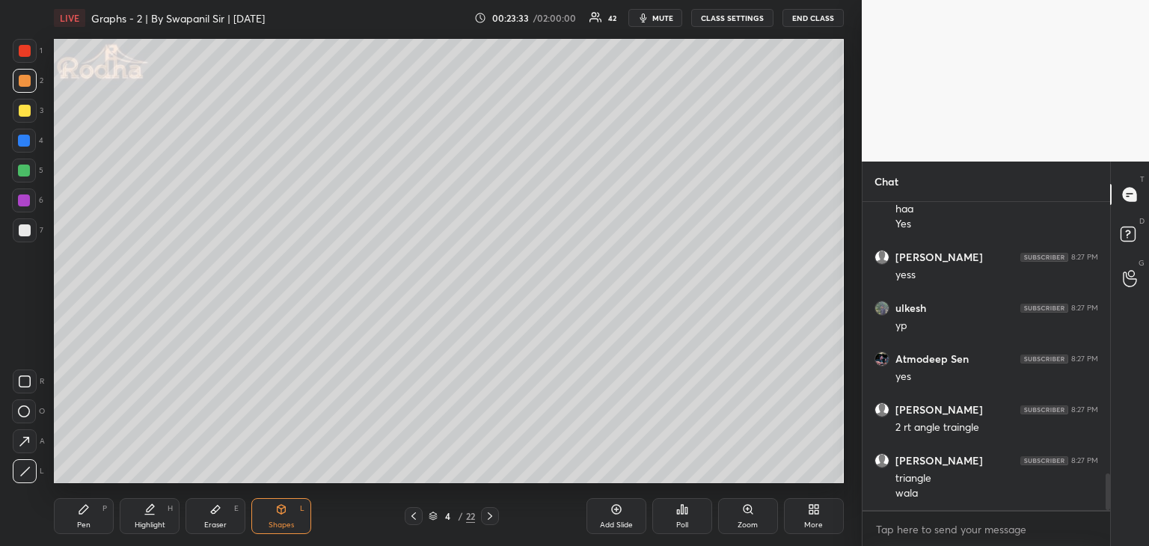
click at [64, 519] on div "Pen P" at bounding box center [84, 516] width 60 height 36
click at [24, 76] on div at bounding box center [25, 81] width 12 height 12
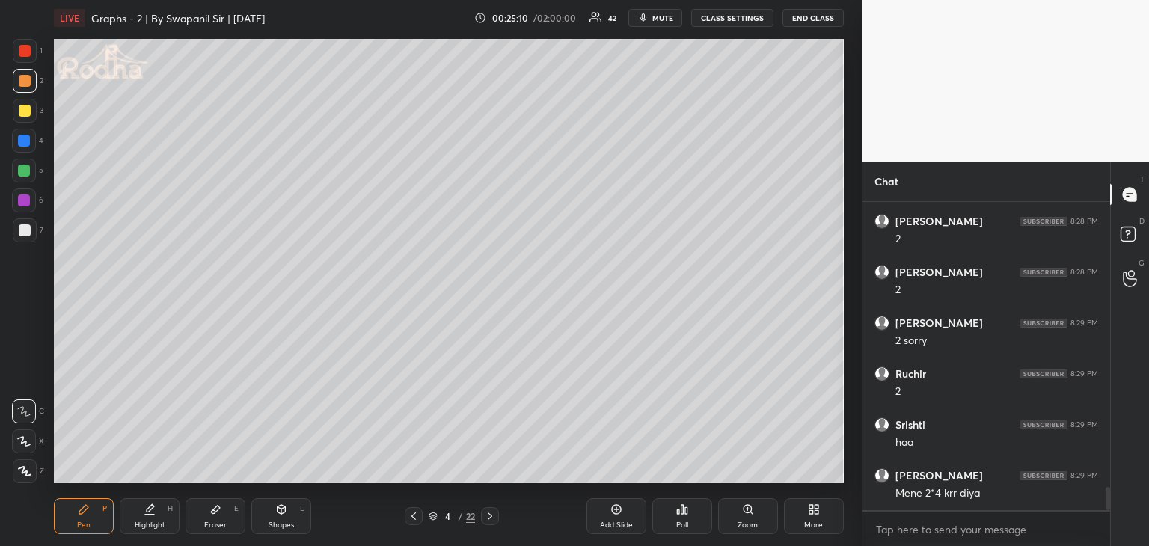
scroll to position [3803, 0]
click at [287, 509] on div "Shapes L" at bounding box center [281, 516] width 60 height 36
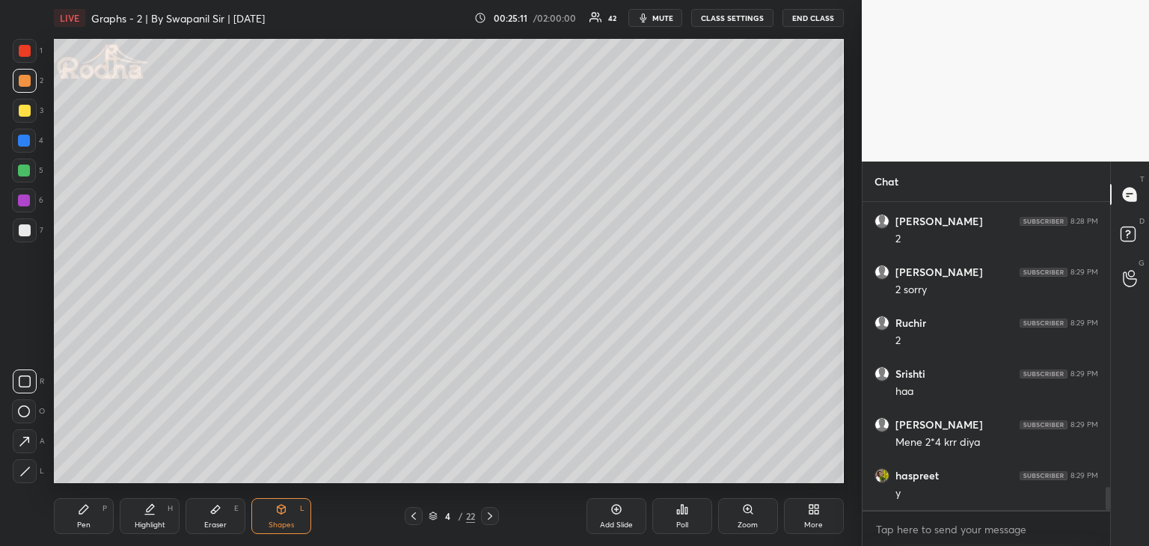
click at [26, 445] on icon at bounding box center [24, 442] width 16 height 16
click at [29, 194] on div at bounding box center [24, 200] width 24 height 24
drag, startPoint x: 18, startPoint y: 49, endPoint x: 43, endPoint y: 68, distance: 31.0
click at [20, 51] on div at bounding box center [25, 51] width 12 height 12
click at [18, 50] on div at bounding box center [25, 51] width 24 height 24
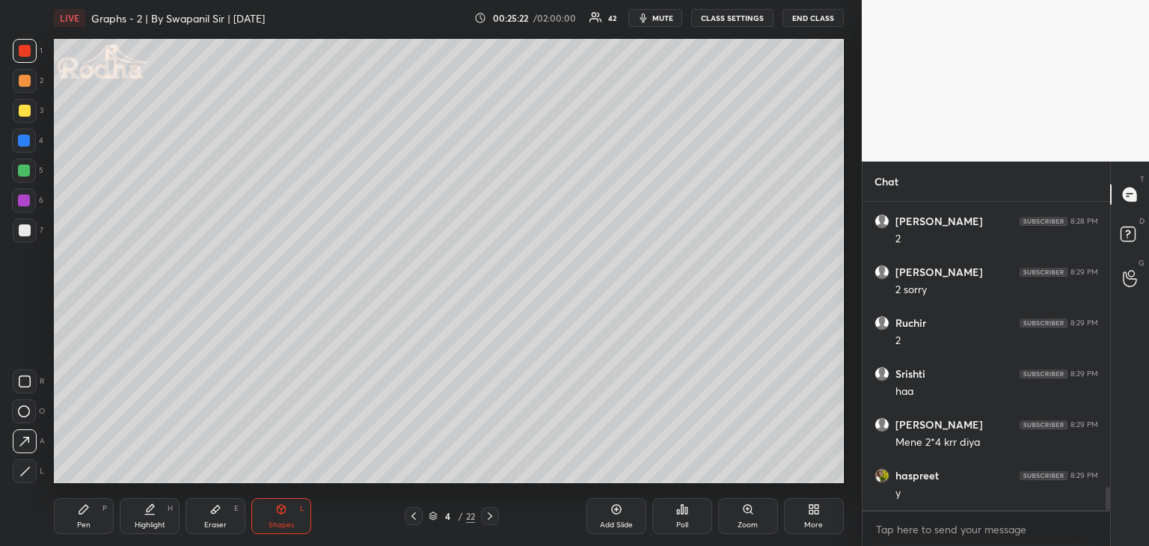
click at [24, 467] on icon at bounding box center [24, 471] width 11 height 11
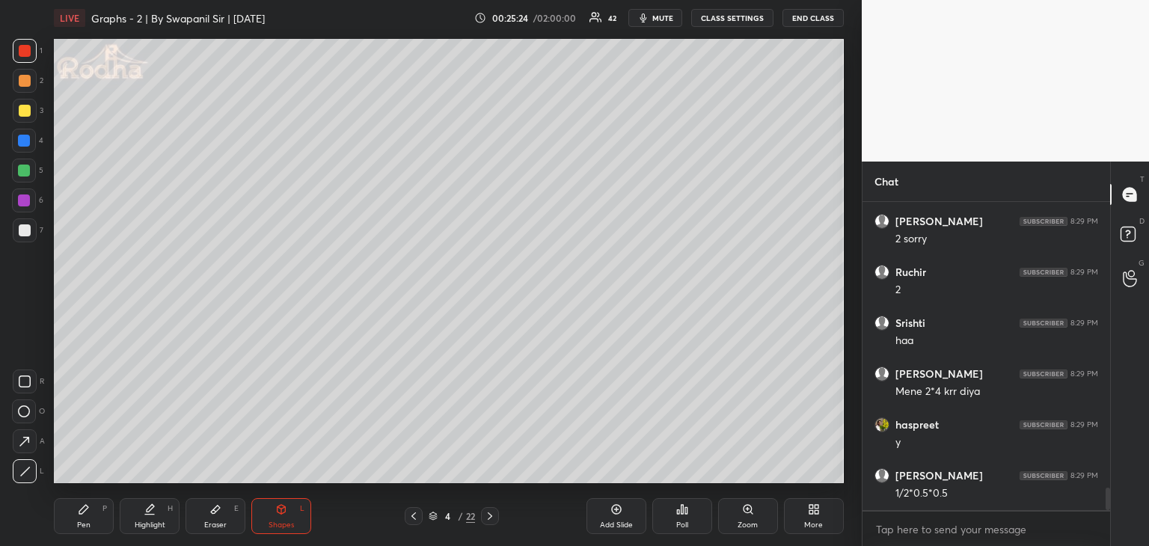
click at [81, 514] on icon at bounding box center [83, 509] width 9 height 9
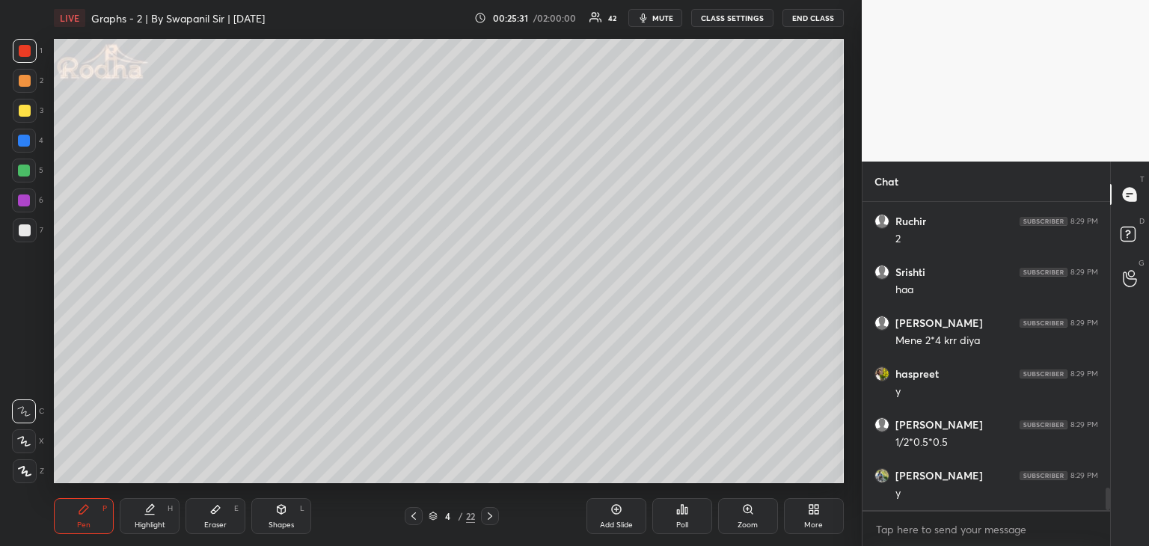
click at [270, 514] on div "Shapes L" at bounding box center [281, 516] width 60 height 36
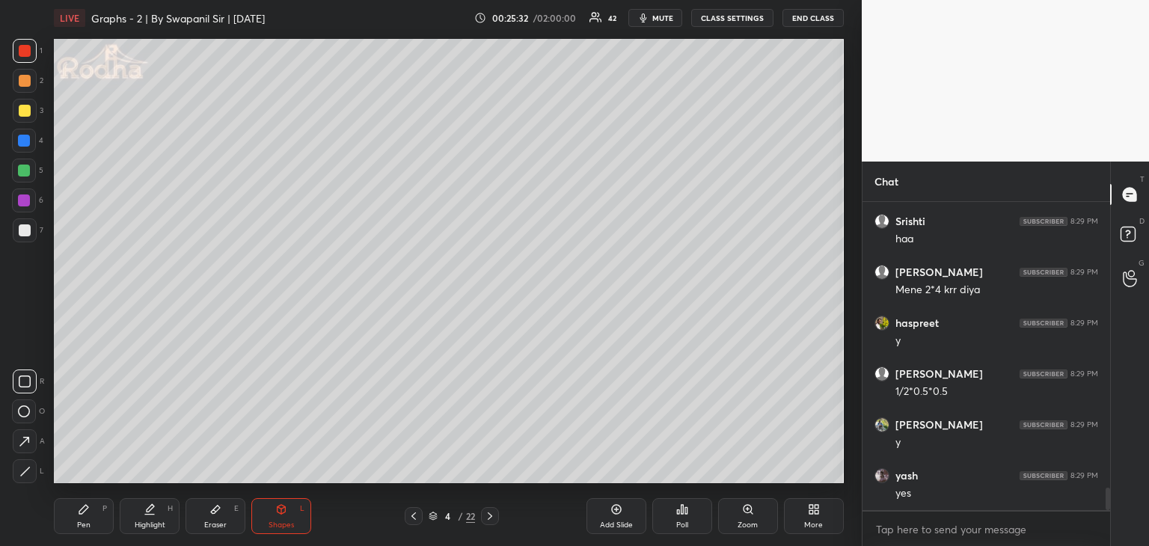
click at [24, 446] on icon at bounding box center [24, 442] width 16 height 16
click at [96, 527] on div "Pen P" at bounding box center [84, 516] width 60 height 36
drag, startPoint x: 224, startPoint y: 523, endPoint x: 311, endPoint y: 499, distance: 90.2
click at [224, 523] on div "Eraser" at bounding box center [215, 524] width 22 height 7
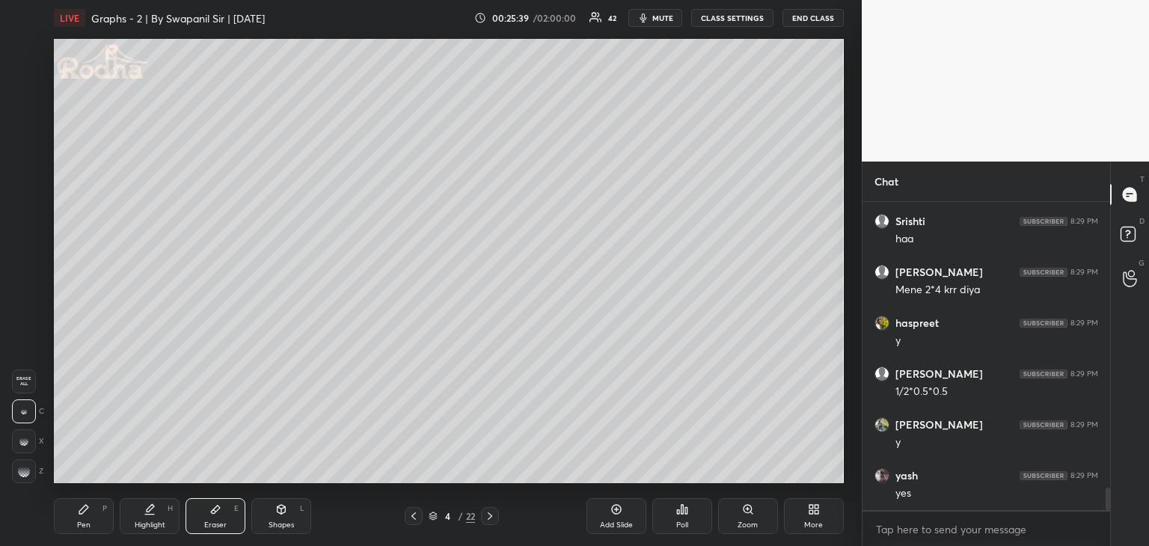
drag, startPoint x: 87, startPoint y: 527, endPoint x: 107, endPoint y: 526, distance: 19.5
click at [88, 527] on div "Pen" at bounding box center [83, 524] width 13 height 7
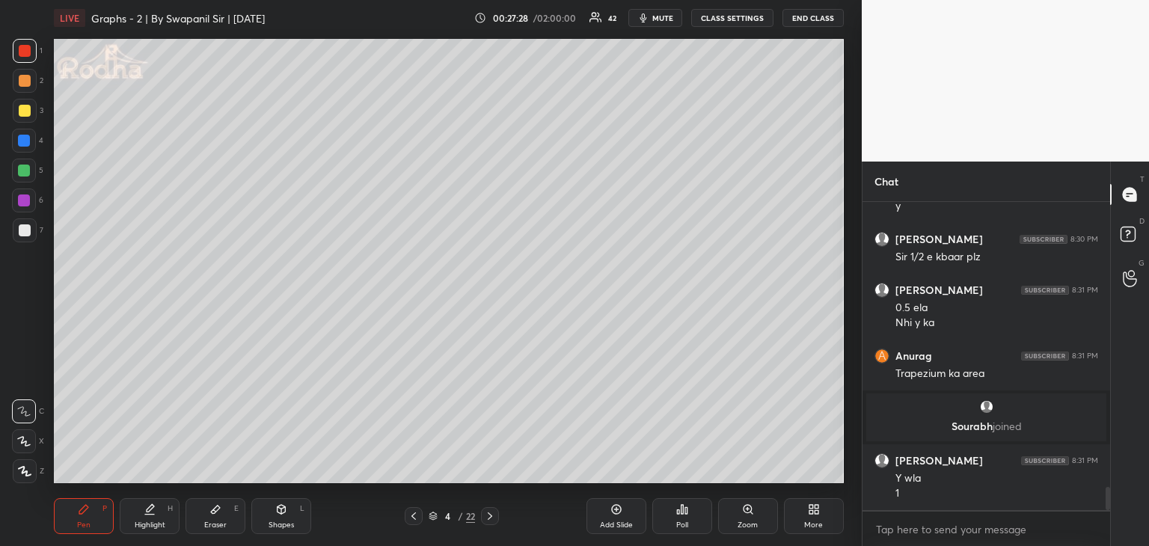
scroll to position [3875, 0]
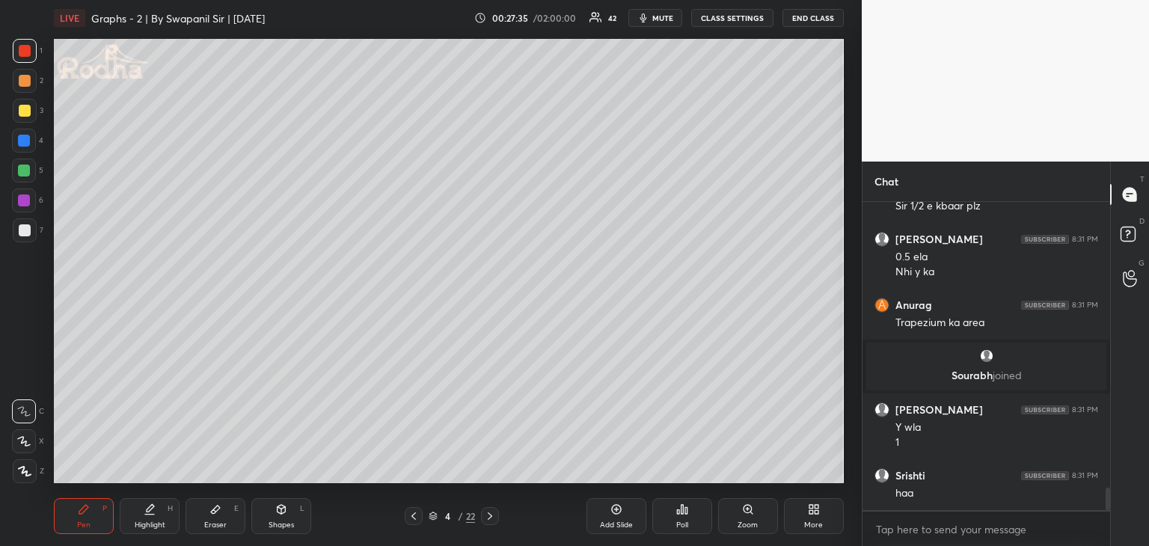
click at [26, 141] on div at bounding box center [24, 141] width 12 height 12
click at [299, 512] on div "Shapes L" at bounding box center [281, 516] width 60 height 36
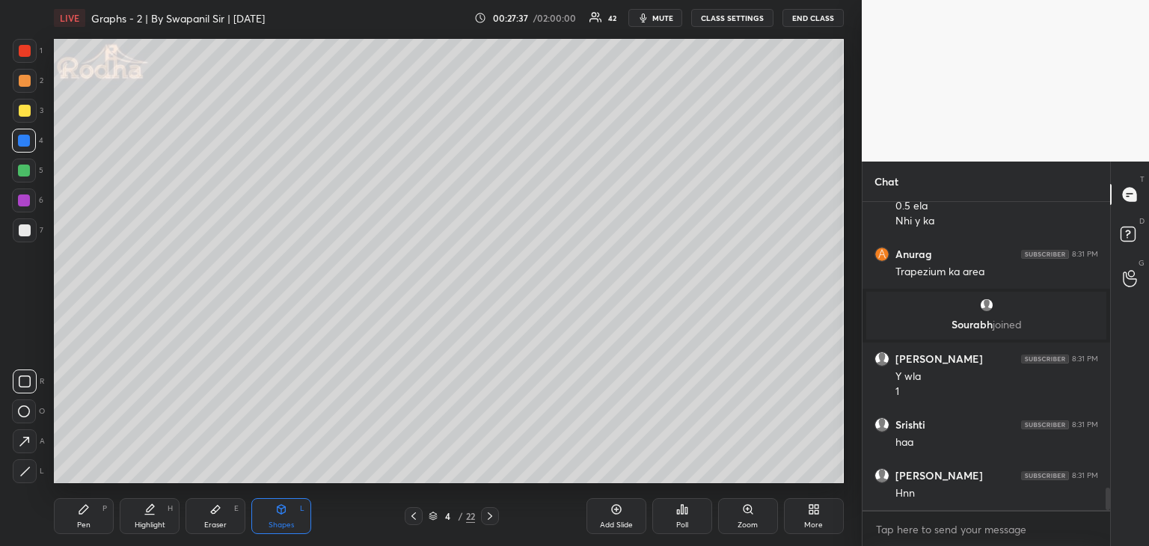
click at [34, 463] on div at bounding box center [25, 471] width 24 height 24
drag, startPoint x: 17, startPoint y: 444, endPoint x: 37, endPoint y: 443, distance: 20.2
click at [18, 445] on icon at bounding box center [24, 442] width 16 height 16
click at [62, 520] on div "Pen P" at bounding box center [84, 516] width 60 height 36
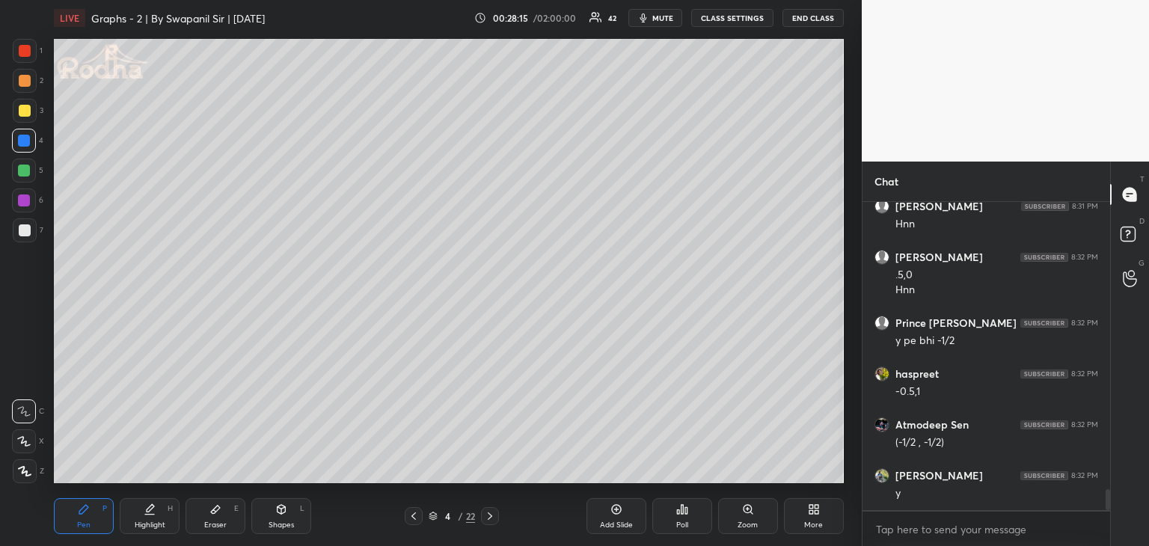
scroll to position [4246, 0]
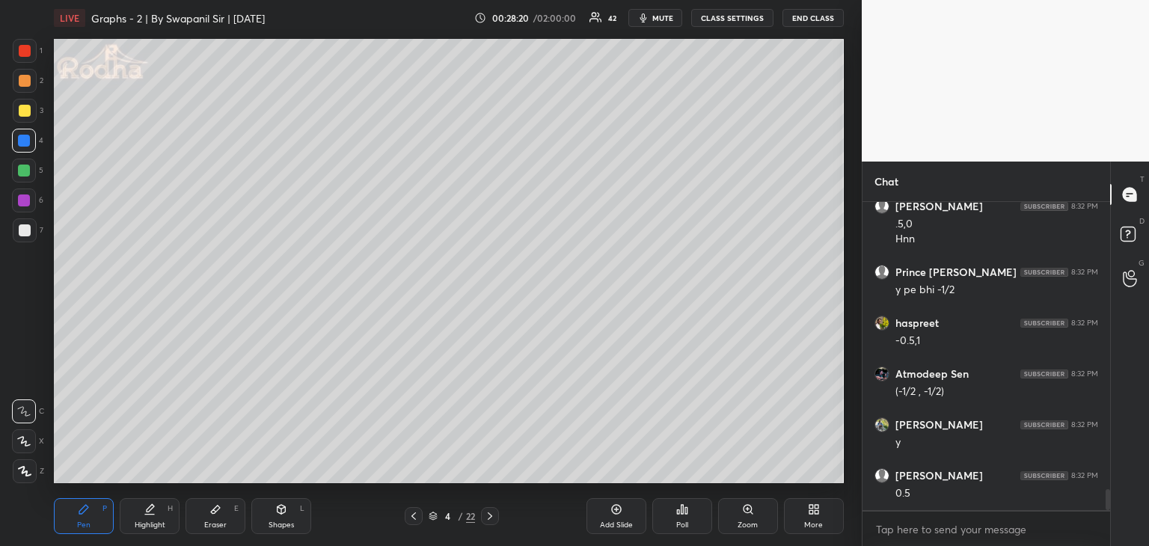
click at [22, 51] on div at bounding box center [25, 51] width 12 height 12
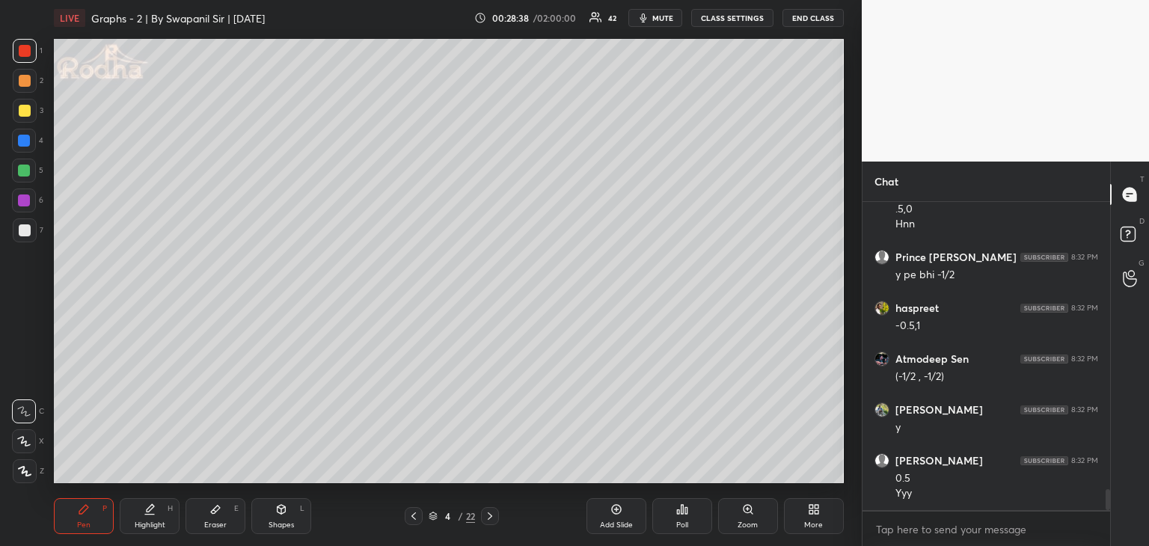
click at [26, 231] on div at bounding box center [25, 230] width 12 height 12
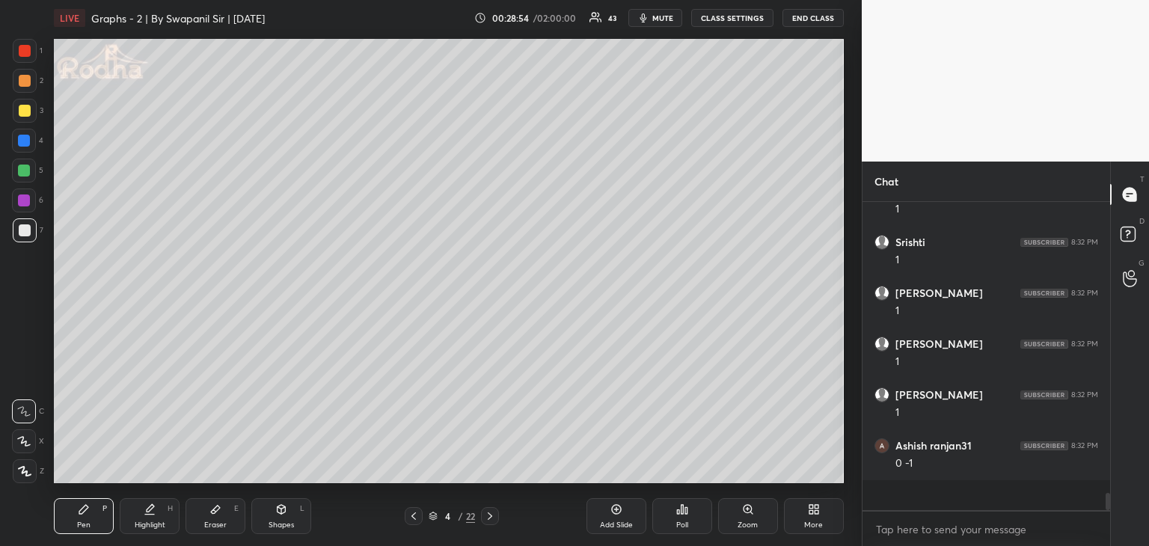
scroll to position [4616, 0]
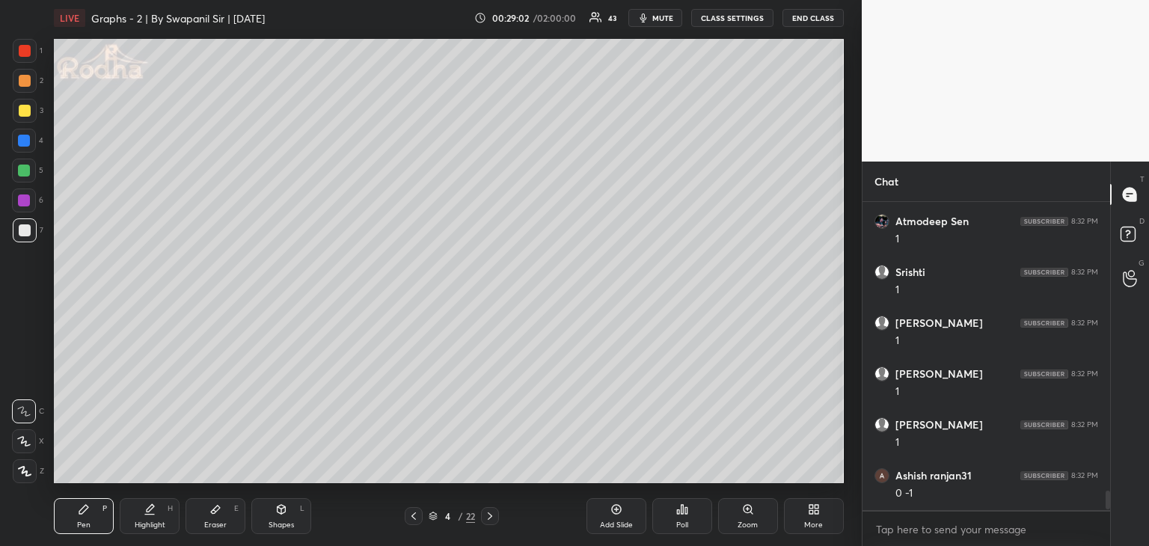
drag, startPoint x: 21, startPoint y: 49, endPoint x: 25, endPoint y: 55, distance: 7.7
click at [22, 48] on div at bounding box center [25, 51] width 12 height 12
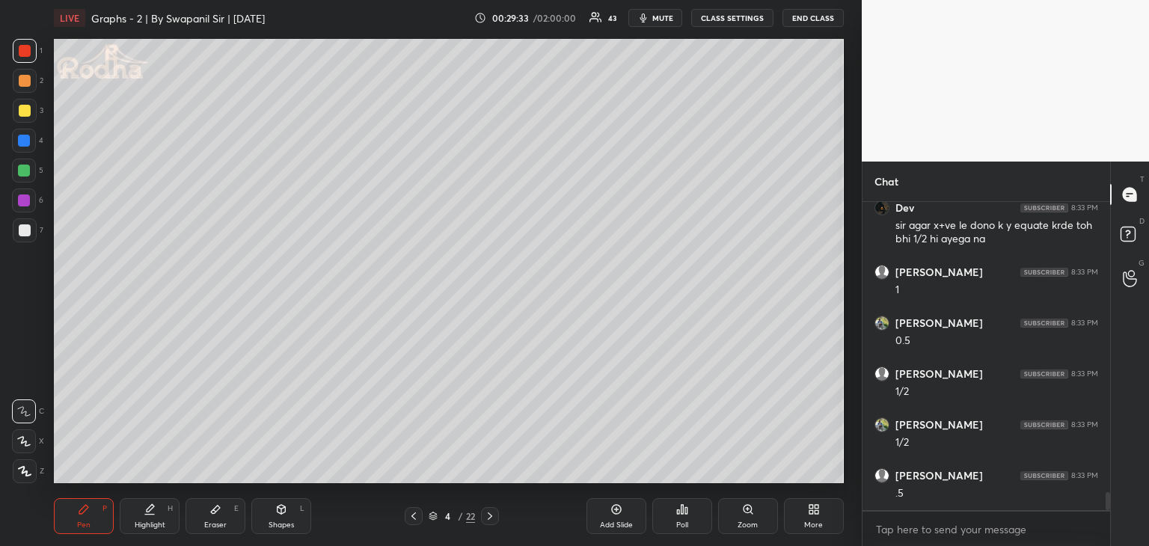
scroll to position [4986, 0]
drag, startPoint x: 22, startPoint y: 167, endPoint x: 52, endPoint y: 179, distance: 31.8
click at [23, 167] on div at bounding box center [24, 171] width 12 height 12
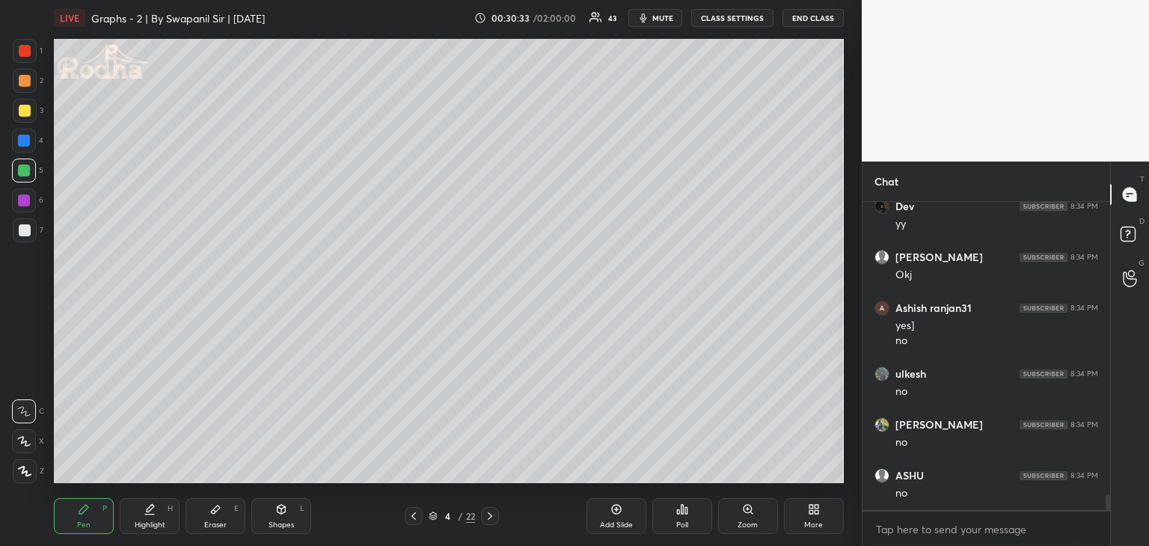
scroll to position [5713, 0]
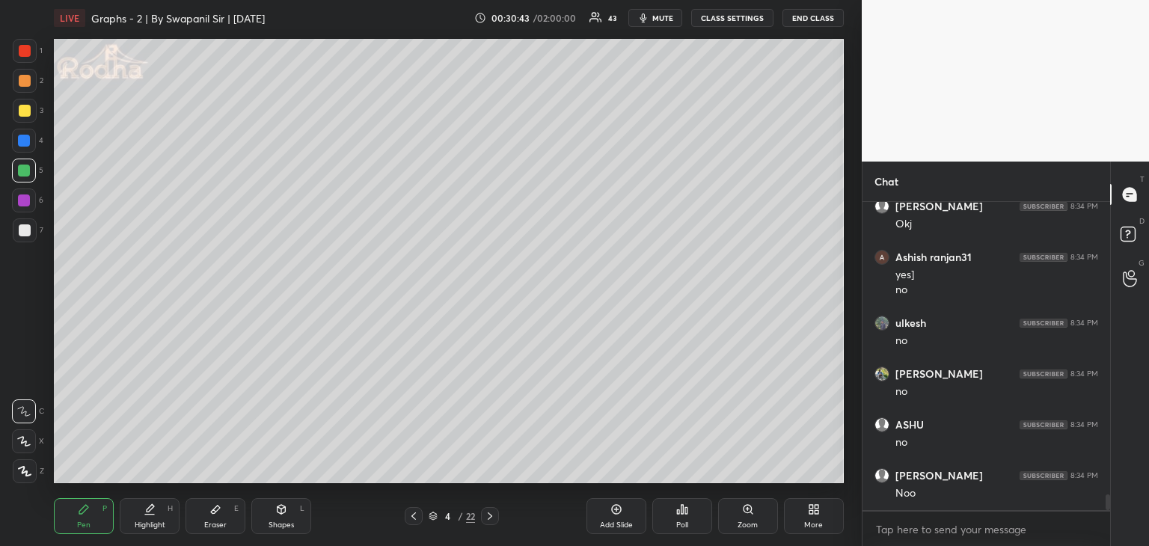
drag, startPoint x: 227, startPoint y: 522, endPoint x: 239, endPoint y: 493, distance: 31.5
click at [227, 522] on div "Eraser E" at bounding box center [215, 516] width 60 height 36
click at [93, 512] on div "Pen P" at bounding box center [84, 516] width 60 height 36
click at [22, 79] on div at bounding box center [25, 81] width 12 height 12
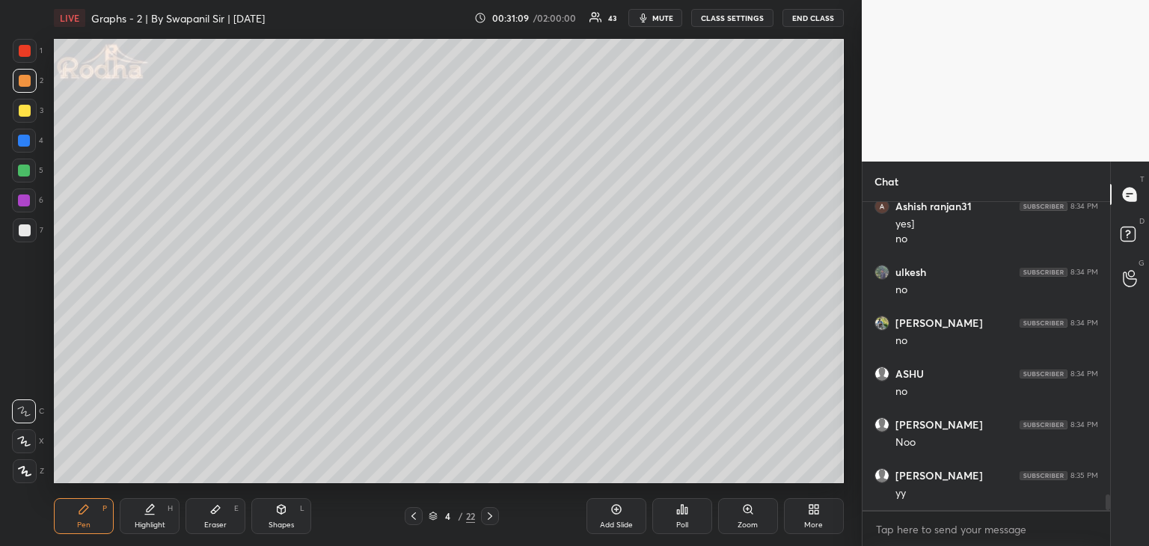
click at [488, 520] on icon at bounding box center [490, 516] width 12 height 12
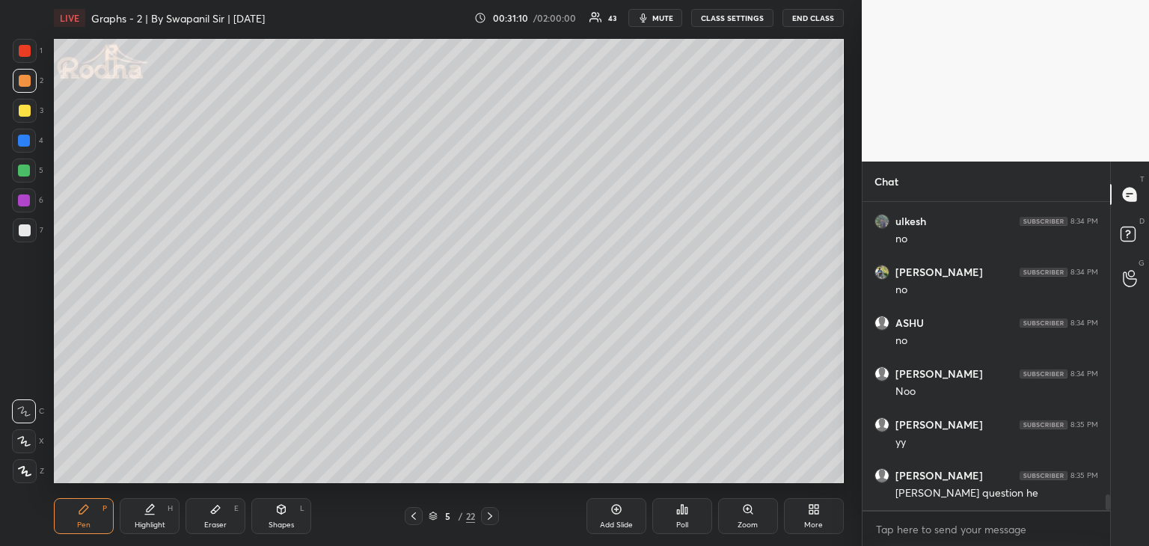
click at [24, 170] on div at bounding box center [24, 171] width 12 height 12
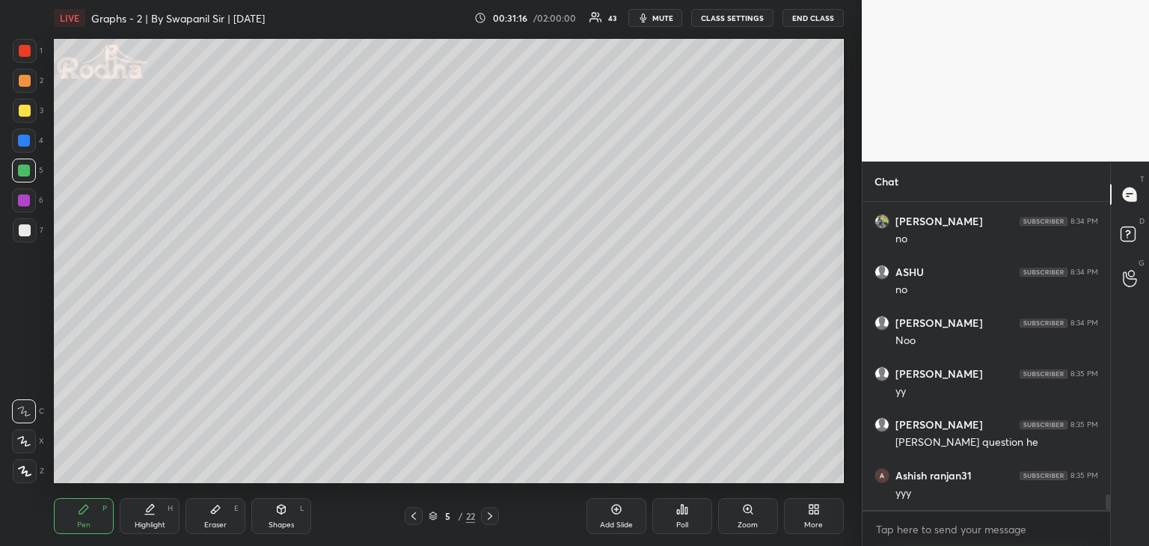
click at [27, 443] on icon at bounding box center [23, 441] width 13 height 10
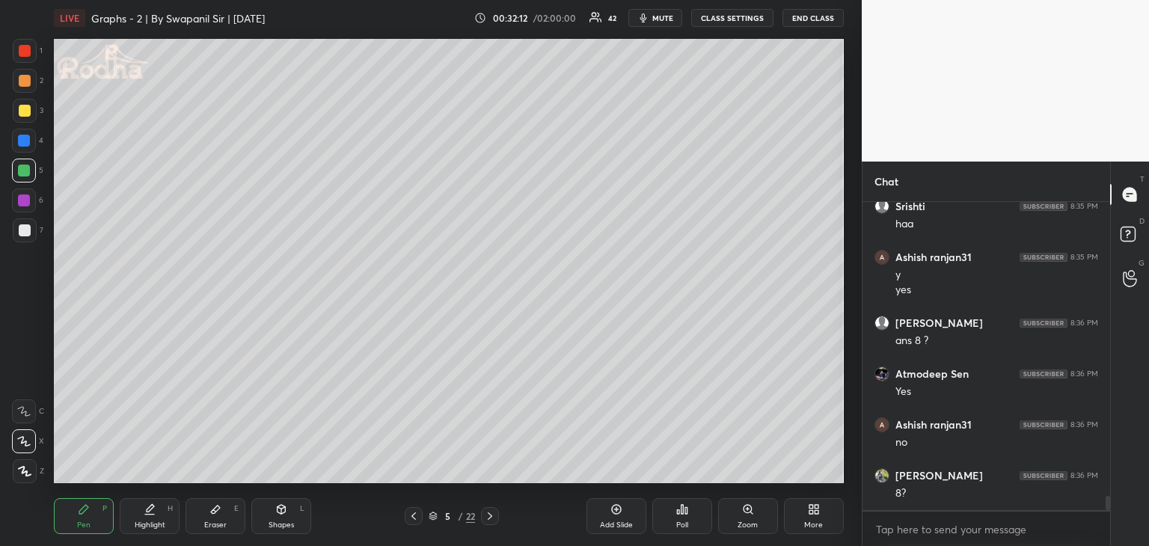
scroll to position [6302, 0]
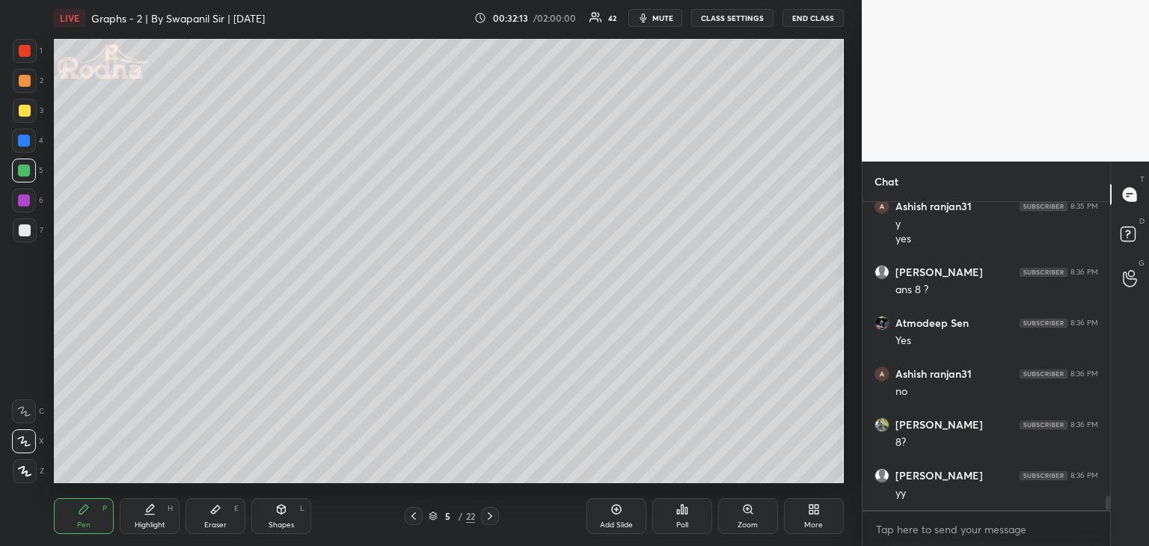
click at [207, 518] on div "Eraser E" at bounding box center [215, 516] width 60 height 36
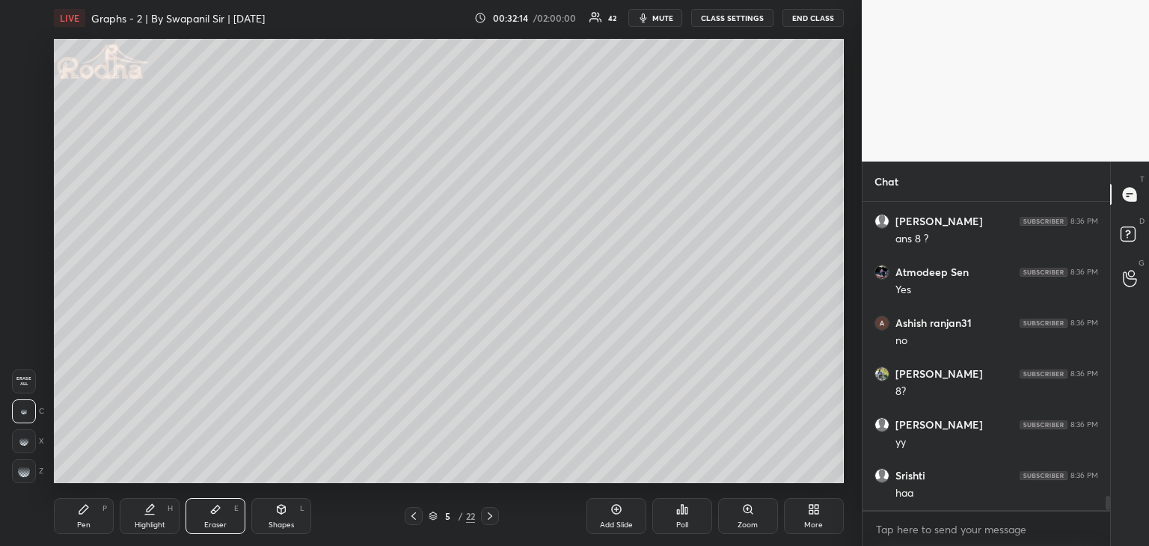
drag, startPoint x: 21, startPoint y: 473, endPoint x: 49, endPoint y: 431, distance: 51.2
click at [22, 472] on g at bounding box center [24, 471] width 12 height 12
click at [242, 509] on div "Eraser E" at bounding box center [215, 516] width 60 height 36
drag, startPoint x: 296, startPoint y: 512, endPoint x: 263, endPoint y: 499, distance: 35.5
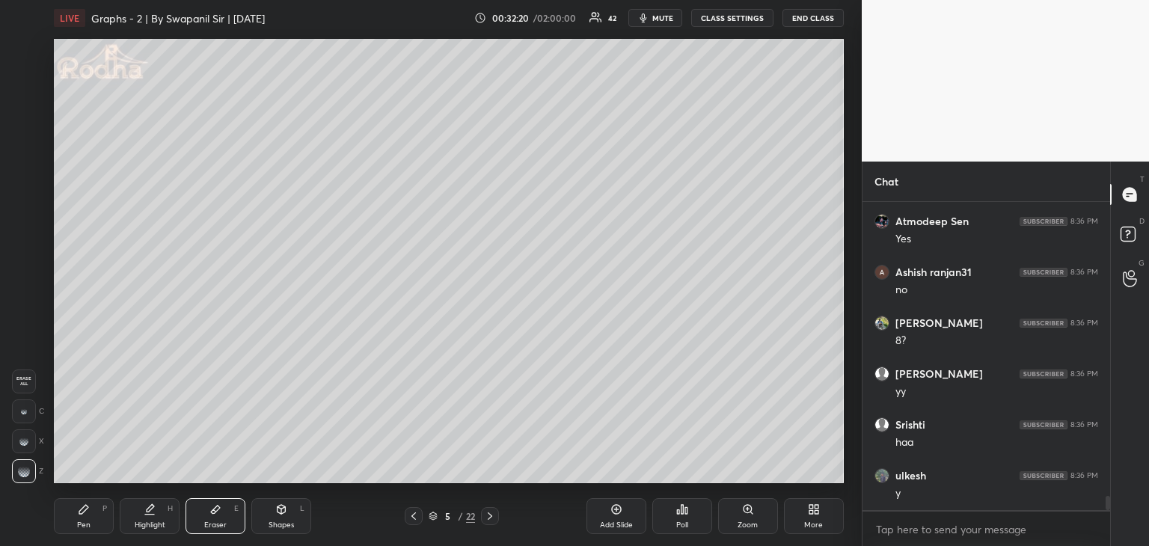
click at [295, 509] on div "Shapes L" at bounding box center [281, 516] width 60 height 36
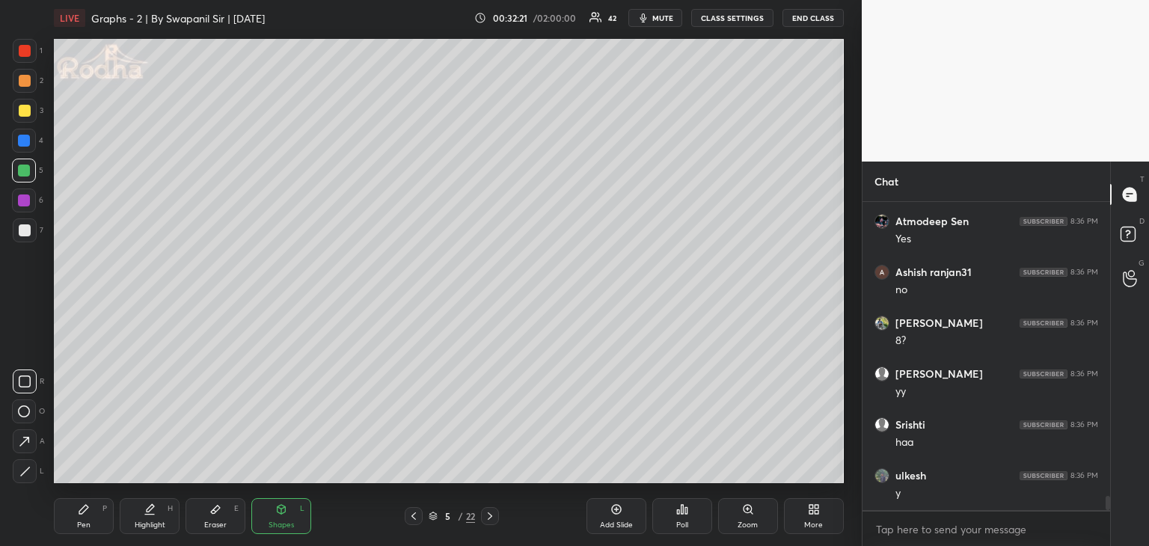
click at [29, 473] on icon at bounding box center [24, 471] width 11 height 11
drag, startPoint x: 15, startPoint y: 226, endPoint x: 40, endPoint y: 225, distance: 25.4
click at [20, 225] on div at bounding box center [25, 230] width 24 height 24
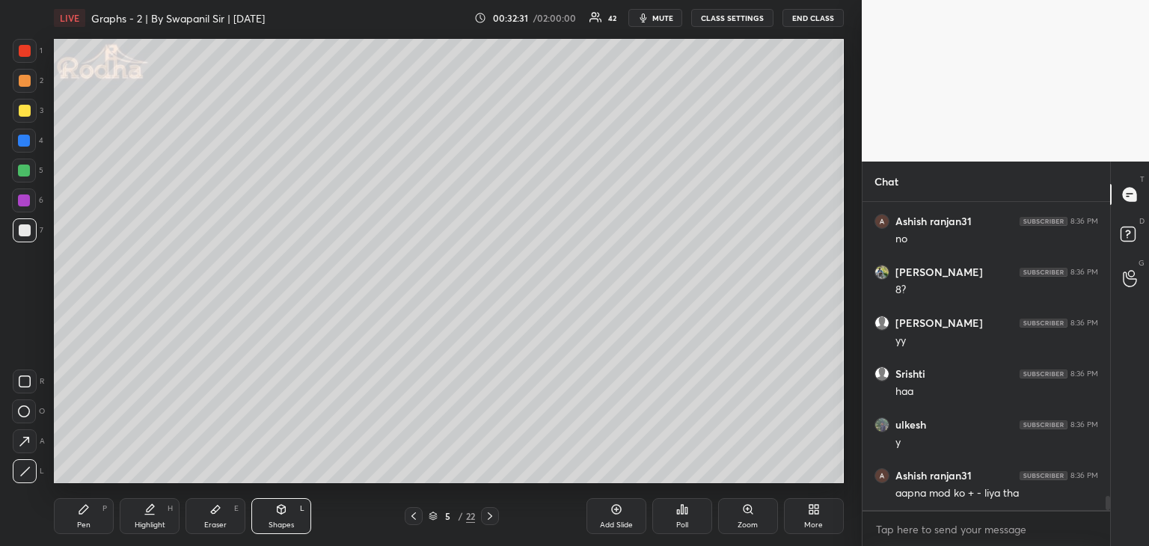
click at [86, 525] on div "Pen" at bounding box center [83, 524] width 13 height 7
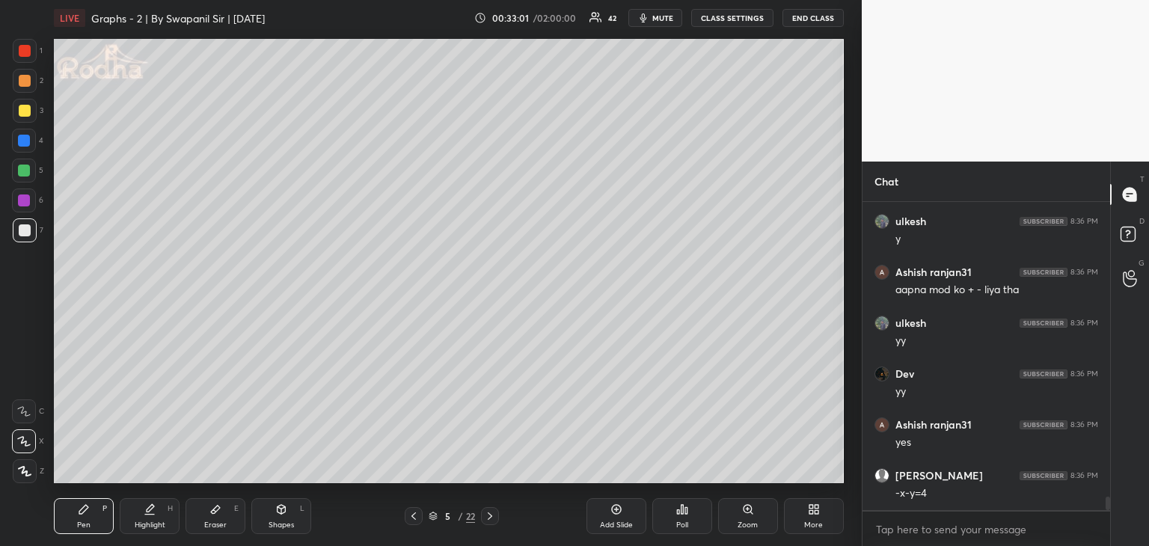
scroll to position [6709, 0]
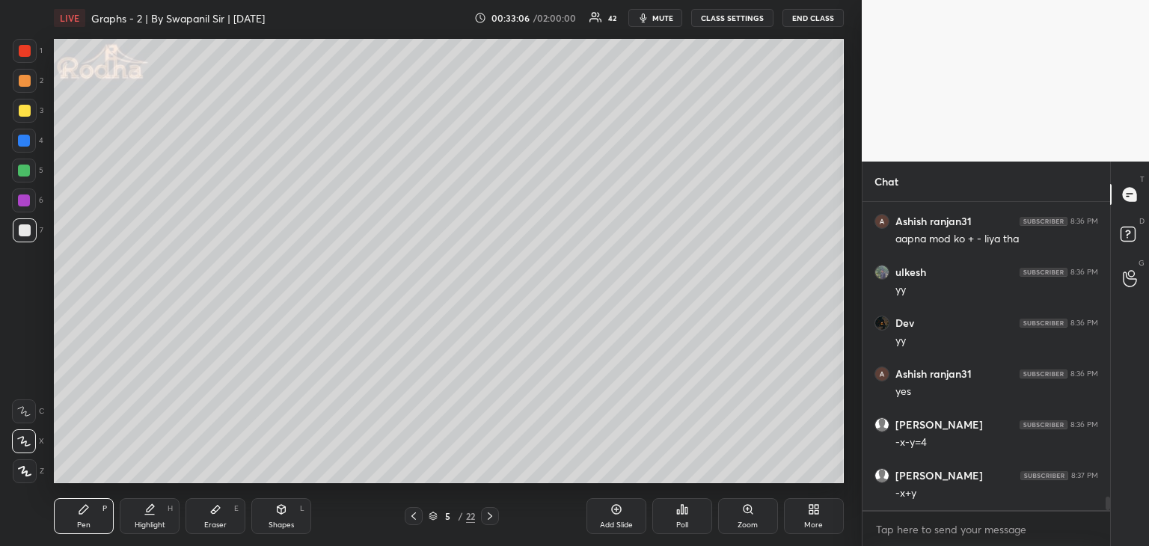
click at [293, 503] on div "Shapes L" at bounding box center [281, 516] width 60 height 36
click at [30, 479] on div at bounding box center [25, 471] width 24 height 24
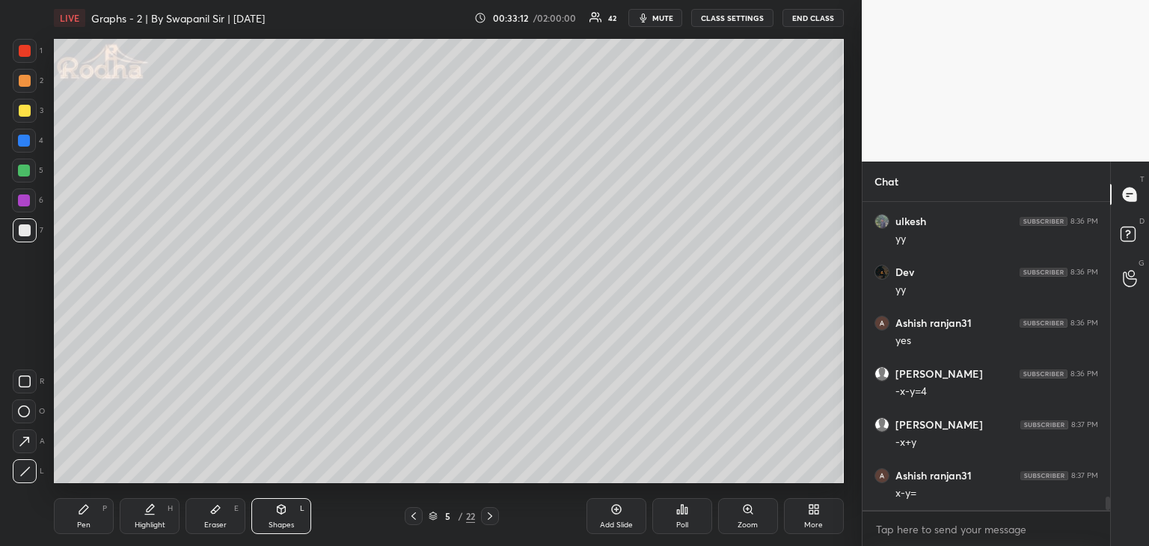
scroll to position [6810, 0]
drag, startPoint x: 23, startPoint y: 45, endPoint x: 45, endPoint y: 63, distance: 28.1
click at [22, 44] on div at bounding box center [25, 51] width 24 height 24
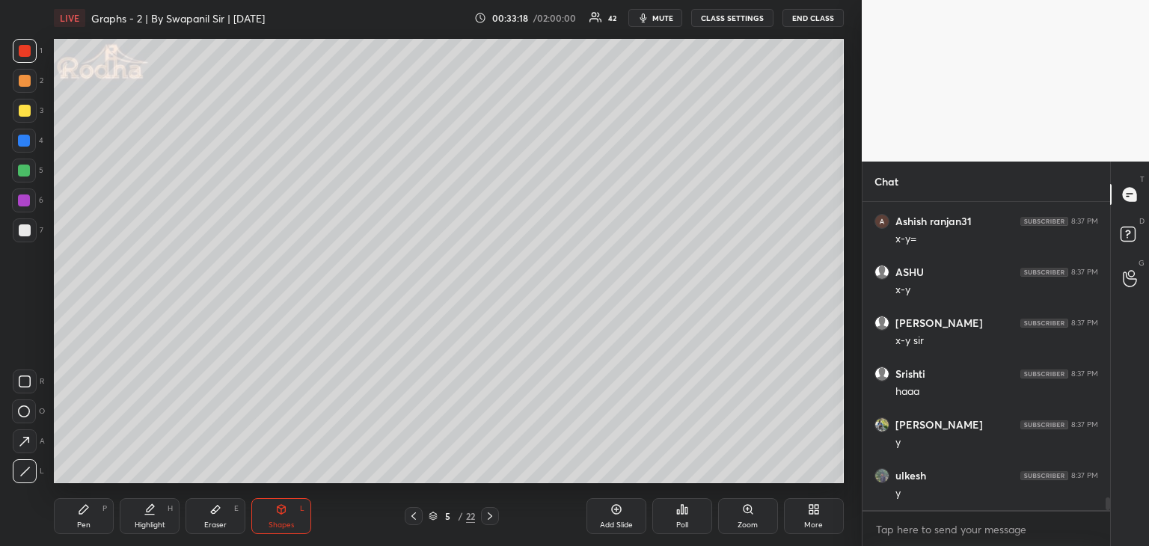
scroll to position [7065, 0]
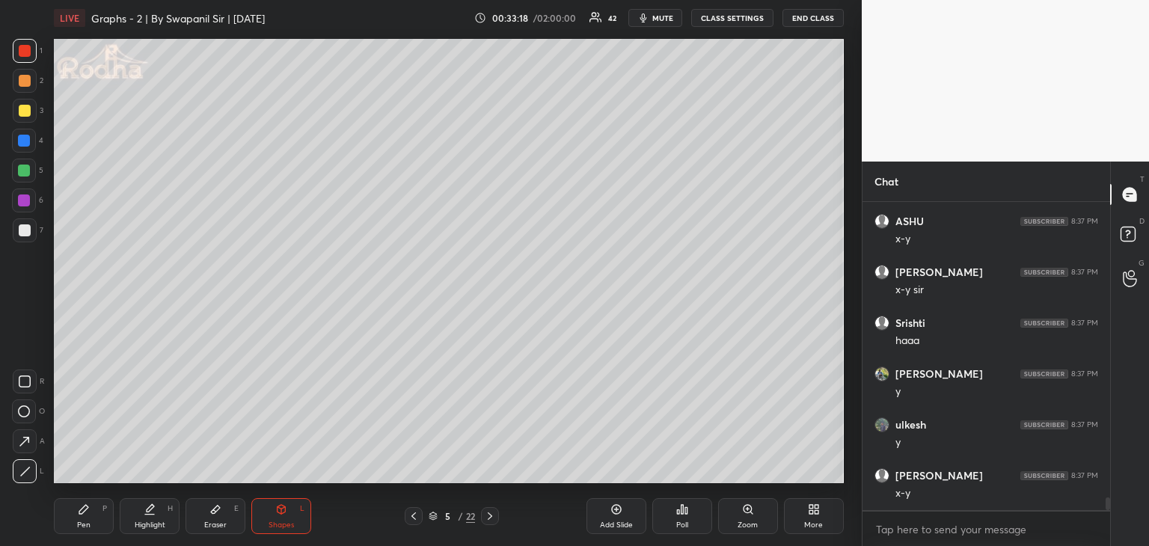
click at [234, 523] on div "Eraser E" at bounding box center [215, 516] width 60 height 36
drag, startPoint x: 90, startPoint y: 521, endPoint x: 102, endPoint y: 491, distance: 32.9
click at [91, 517] on div "Pen P" at bounding box center [84, 516] width 60 height 36
click at [24, 231] on div at bounding box center [25, 230] width 12 height 12
drag, startPoint x: 280, startPoint y: 523, endPoint x: 284, endPoint y: 517, distance: 7.7
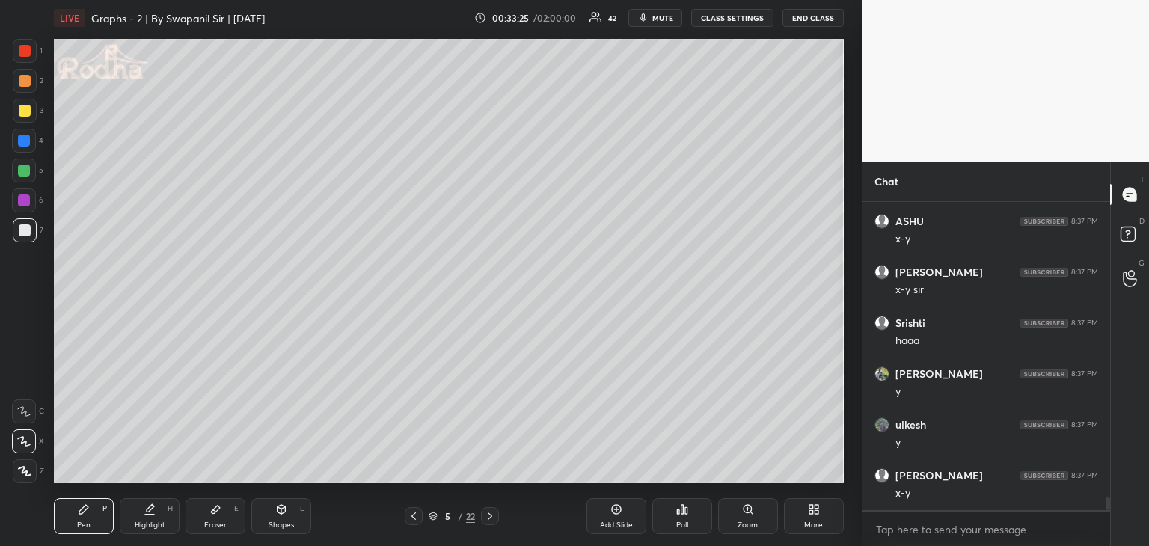
click at [283, 523] on div "Shapes" at bounding box center [280, 524] width 25 height 7
click at [23, 197] on div at bounding box center [24, 200] width 12 height 12
click at [18, 479] on div at bounding box center [25, 471] width 24 height 24
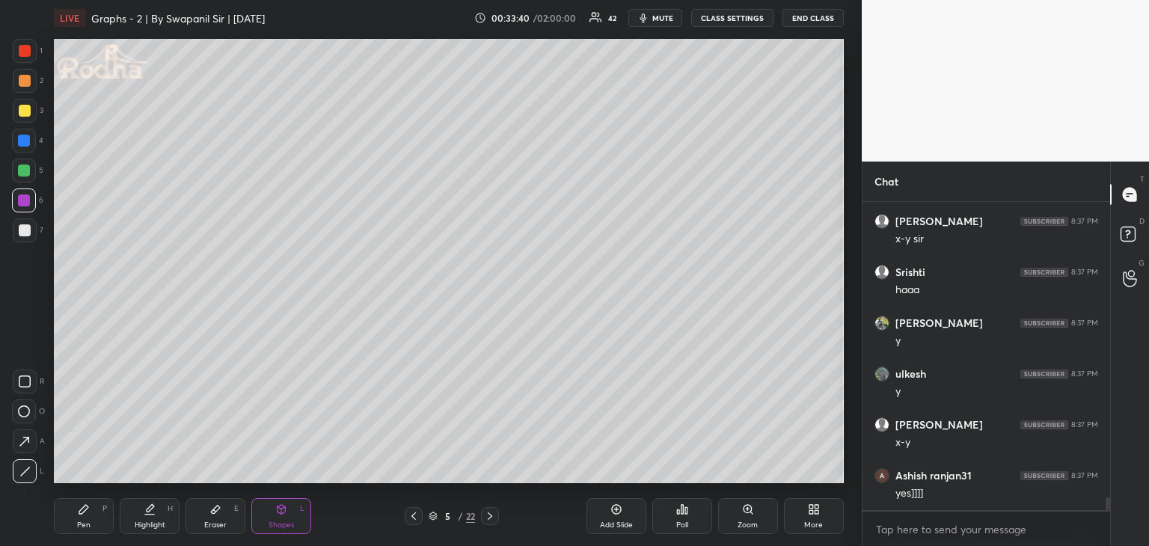
scroll to position [7166, 0]
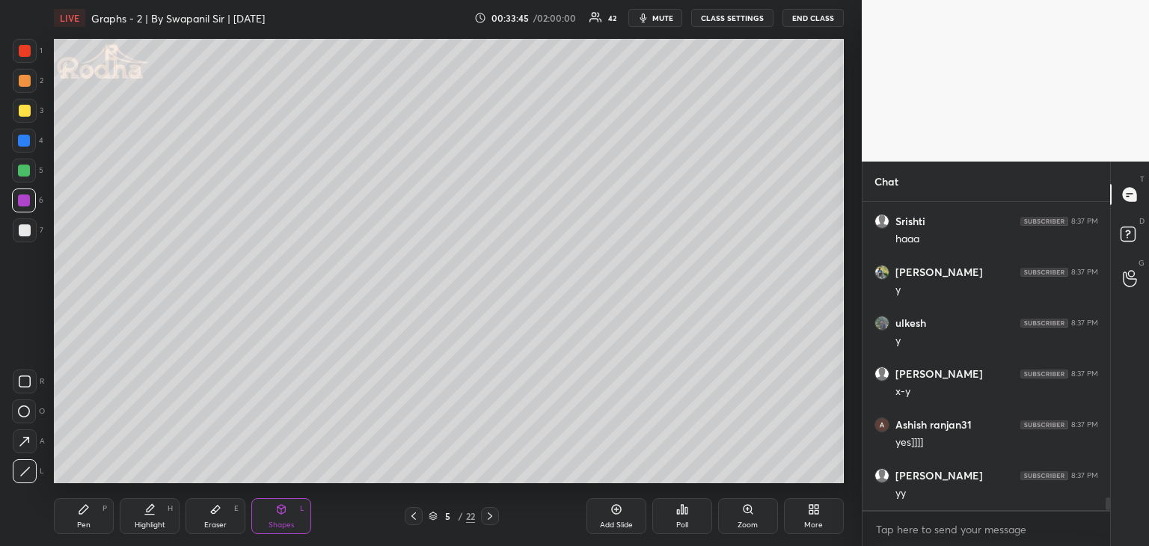
click at [27, 143] on div at bounding box center [24, 141] width 12 height 12
click at [30, 146] on div at bounding box center [24, 141] width 24 height 24
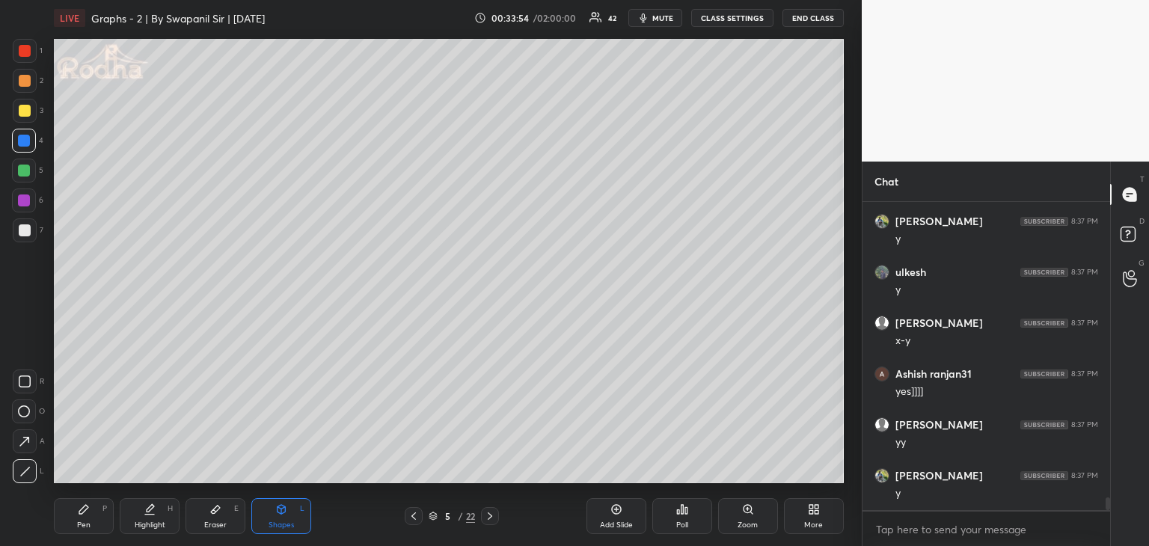
scroll to position [7268, 0]
click at [84, 526] on div "Pen" at bounding box center [83, 524] width 13 height 7
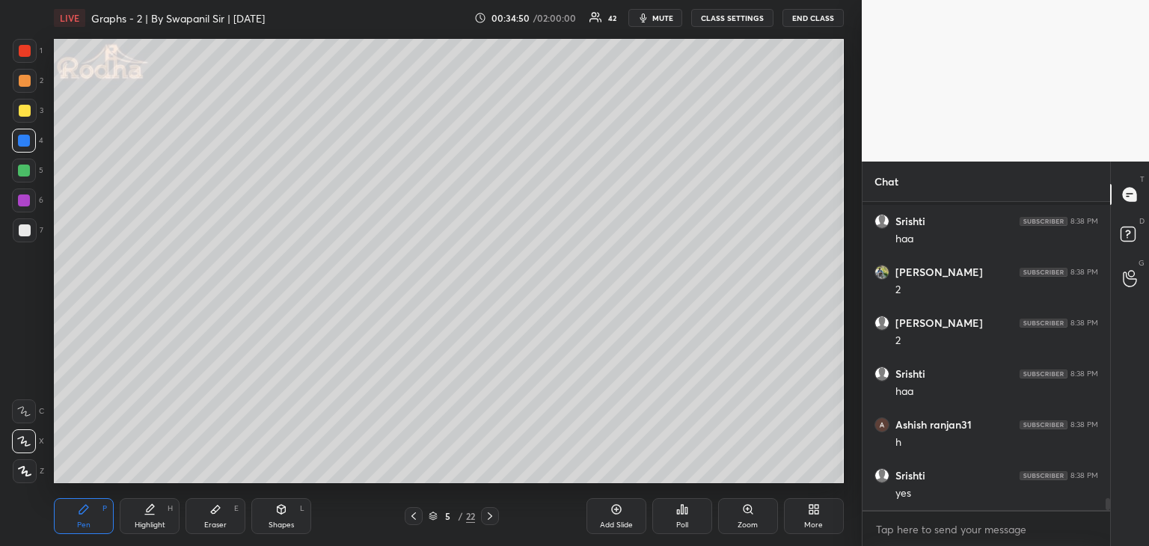
scroll to position [7878, 0]
click at [24, 50] on div at bounding box center [25, 51] width 12 height 12
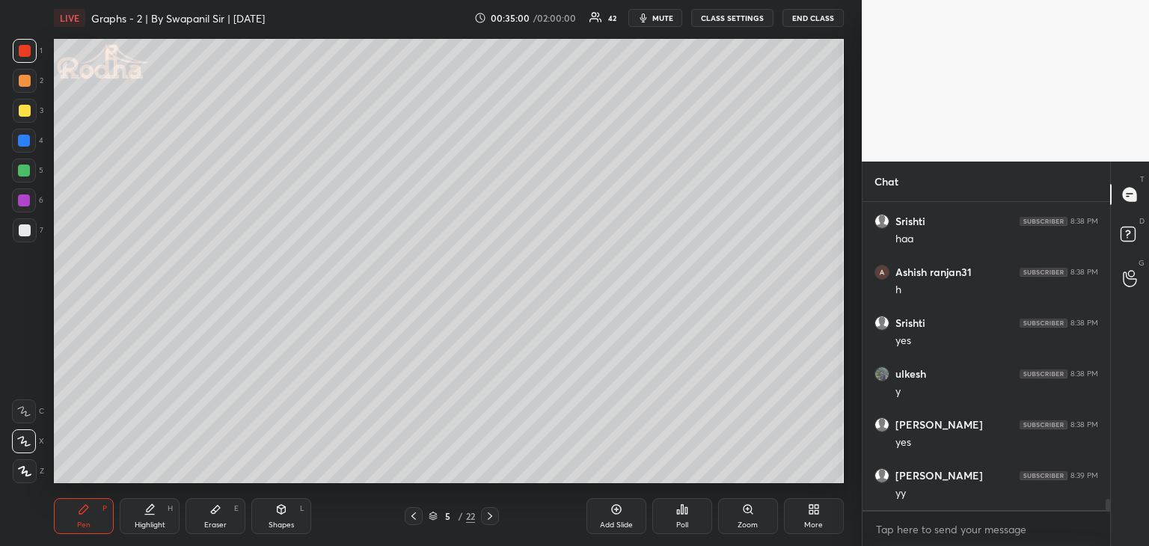
scroll to position [7980, 0]
click at [281, 526] on div "Shapes" at bounding box center [280, 524] width 25 height 7
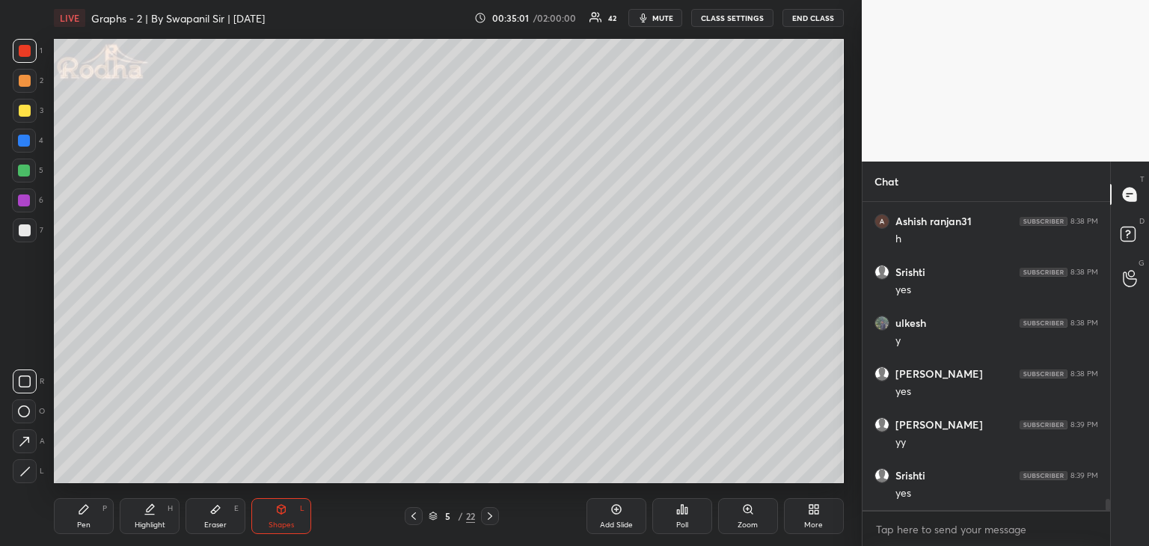
click at [33, 471] on div at bounding box center [25, 471] width 24 height 24
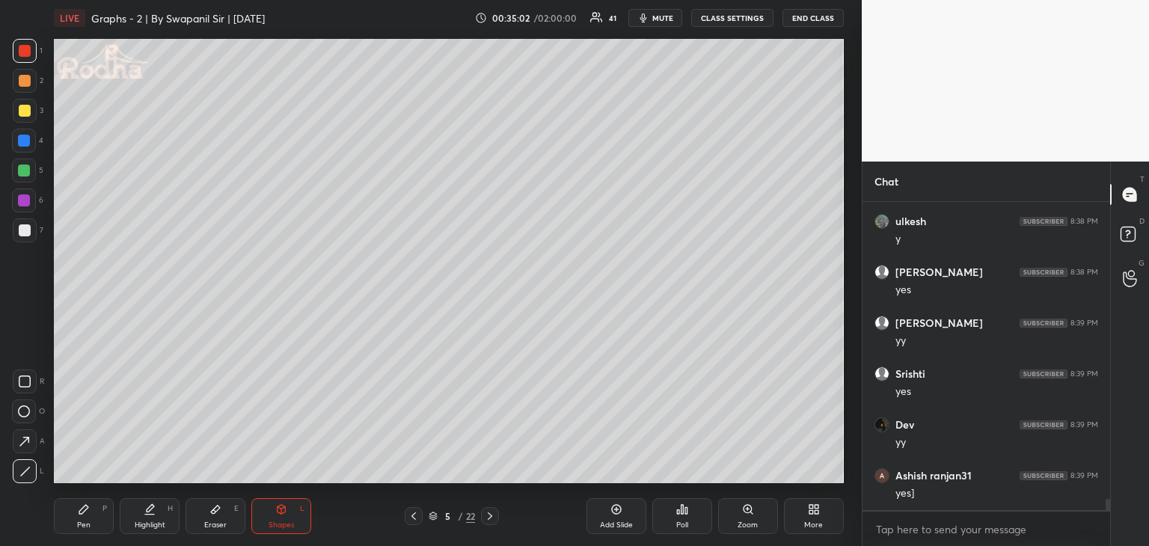
click at [24, 171] on div at bounding box center [24, 171] width 12 height 12
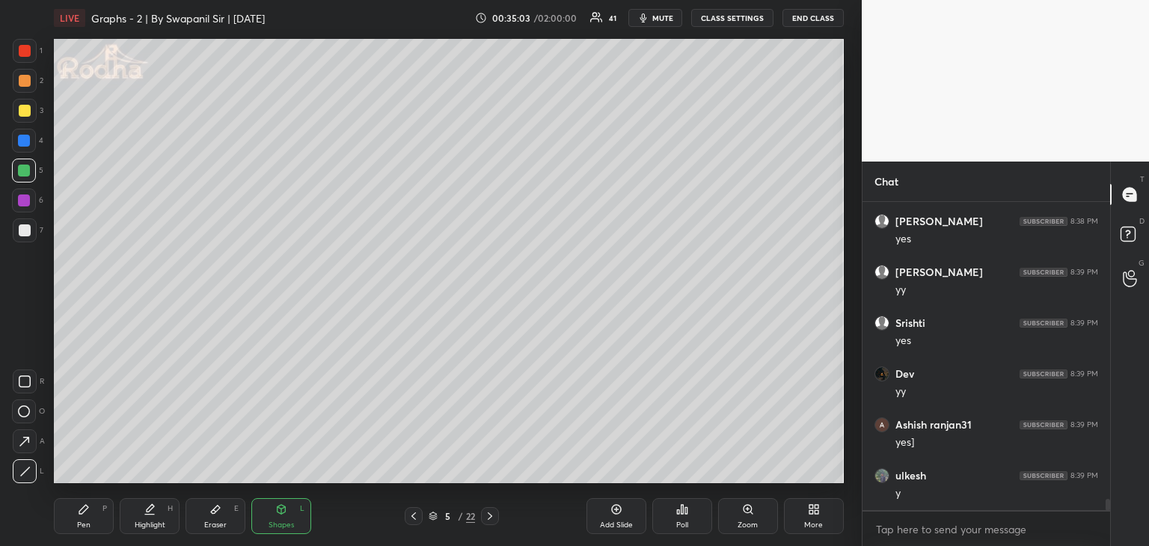
click at [24, 80] on div at bounding box center [25, 81] width 12 height 12
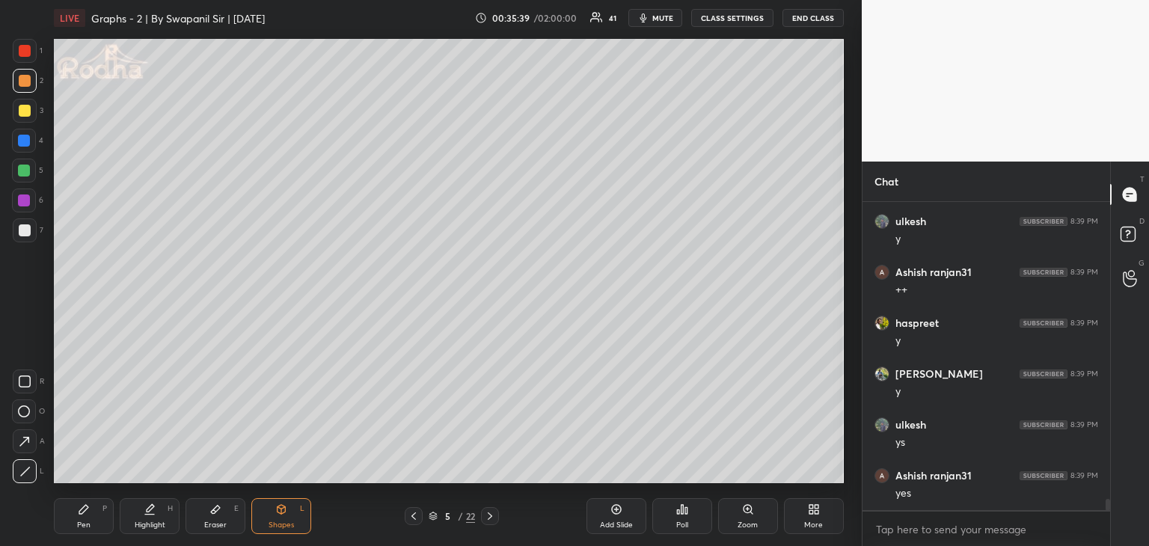
scroll to position [8437, 0]
click at [73, 529] on div "Pen P" at bounding box center [84, 516] width 60 height 36
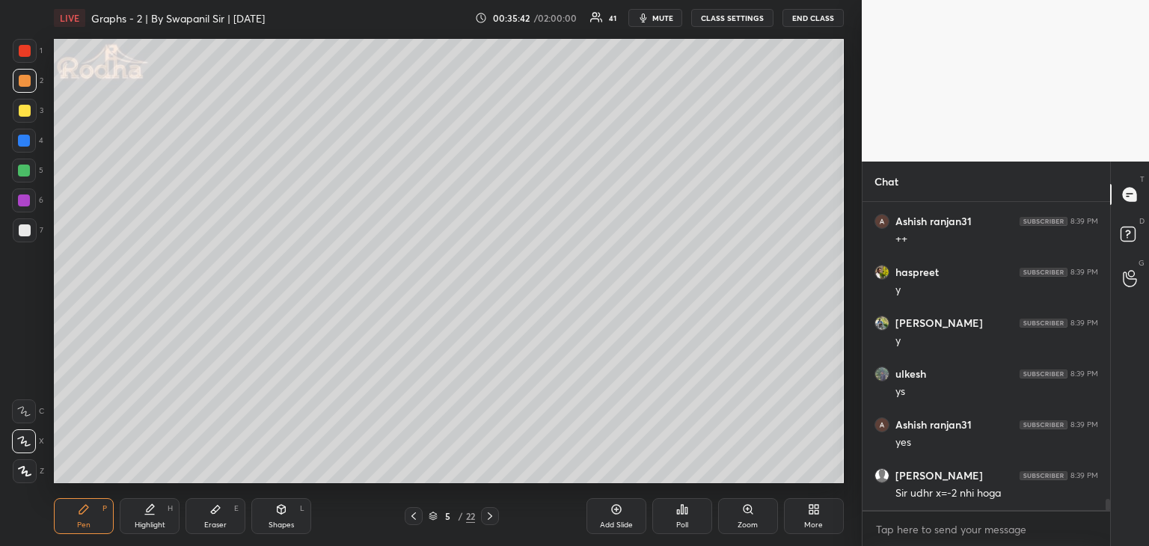
click at [215, 512] on icon at bounding box center [215, 509] width 12 height 12
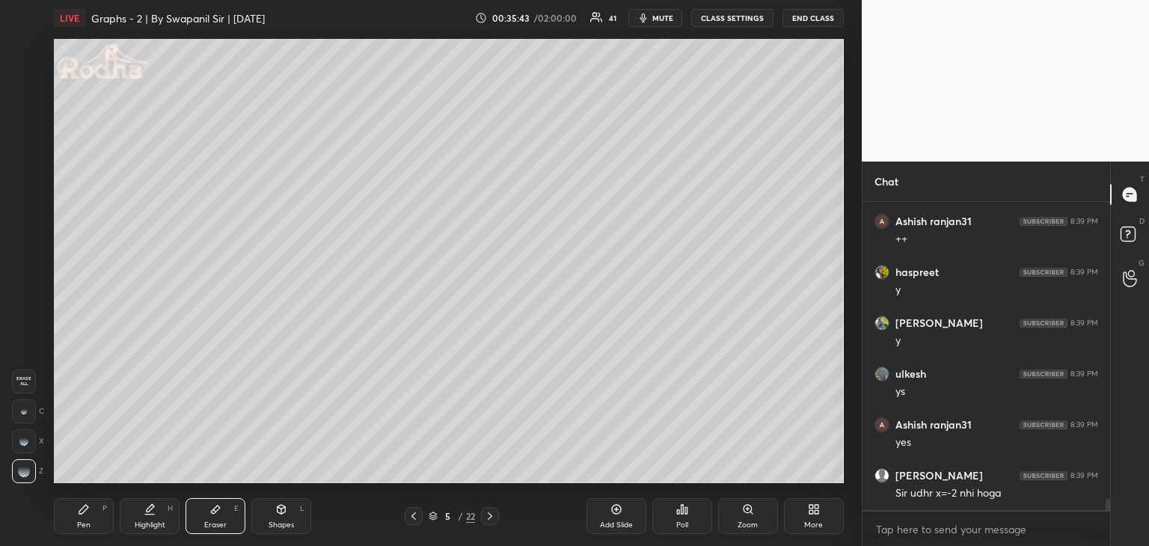
click at [266, 514] on div "Shapes L" at bounding box center [281, 516] width 60 height 36
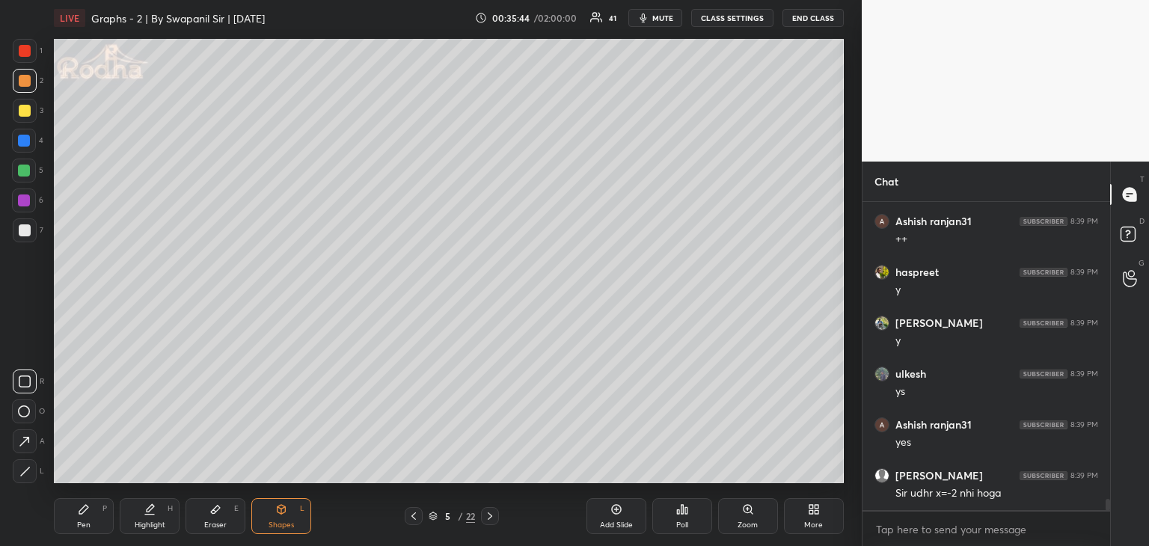
click at [82, 515] on div "Pen P" at bounding box center [84, 516] width 60 height 36
click at [23, 136] on div at bounding box center [24, 141] width 12 height 12
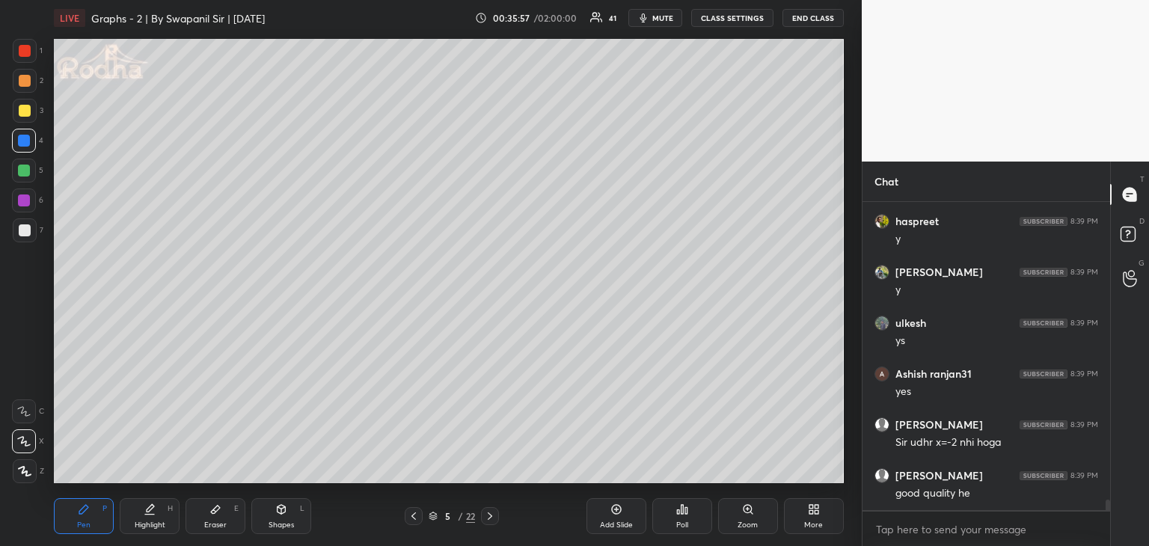
click at [26, 77] on div at bounding box center [25, 81] width 12 height 12
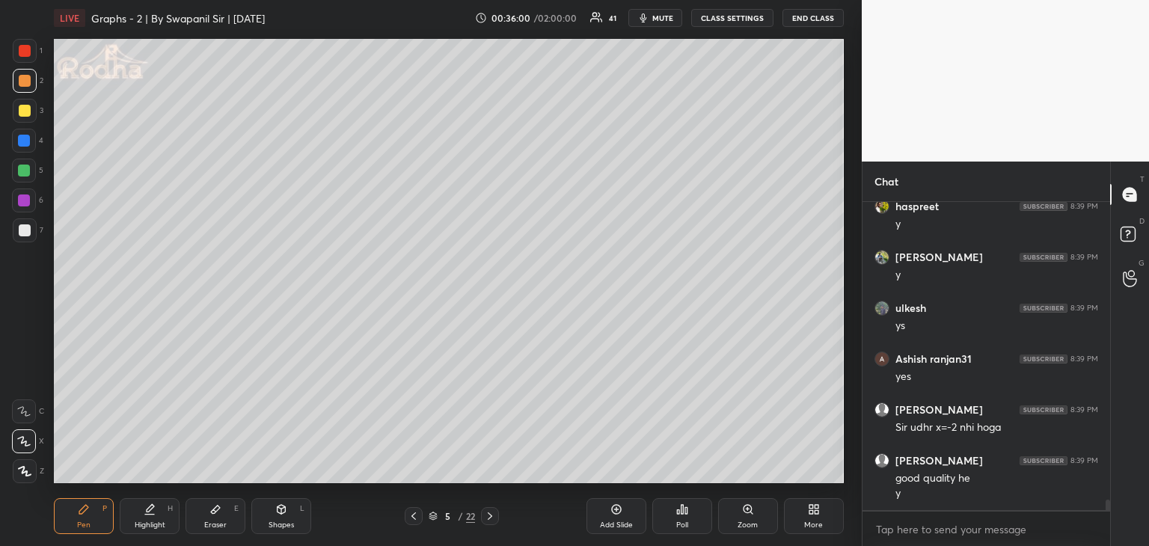
scroll to position [8554, 0]
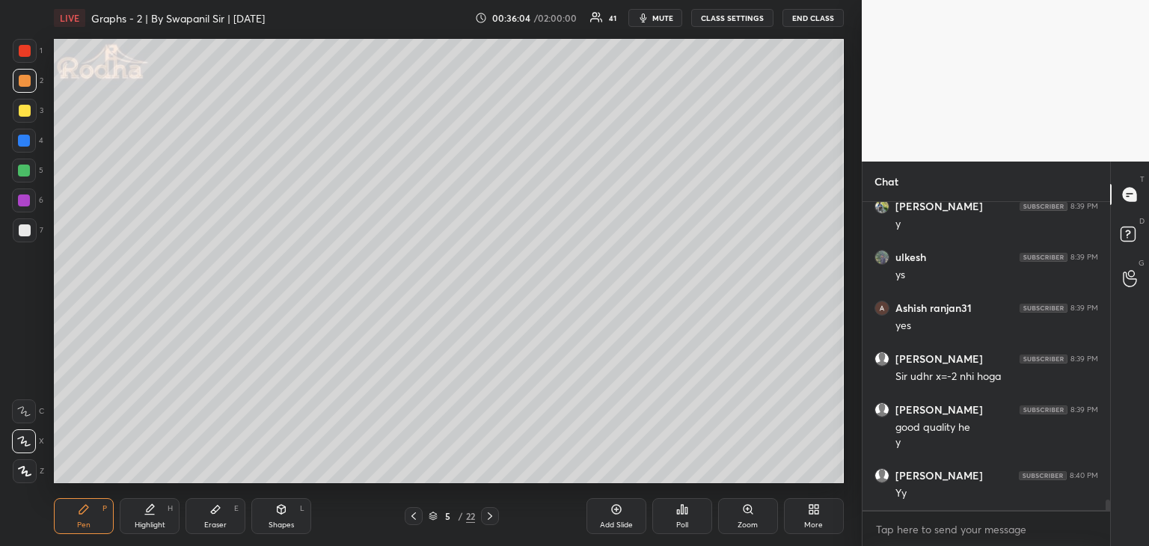
click at [276, 518] on div "Shapes L" at bounding box center [281, 516] width 60 height 36
click at [21, 475] on icon at bounding box center [25, 471] width 8 height 8
click at [20, 108] on div at bounding box center [25, 111] width 12 height 12
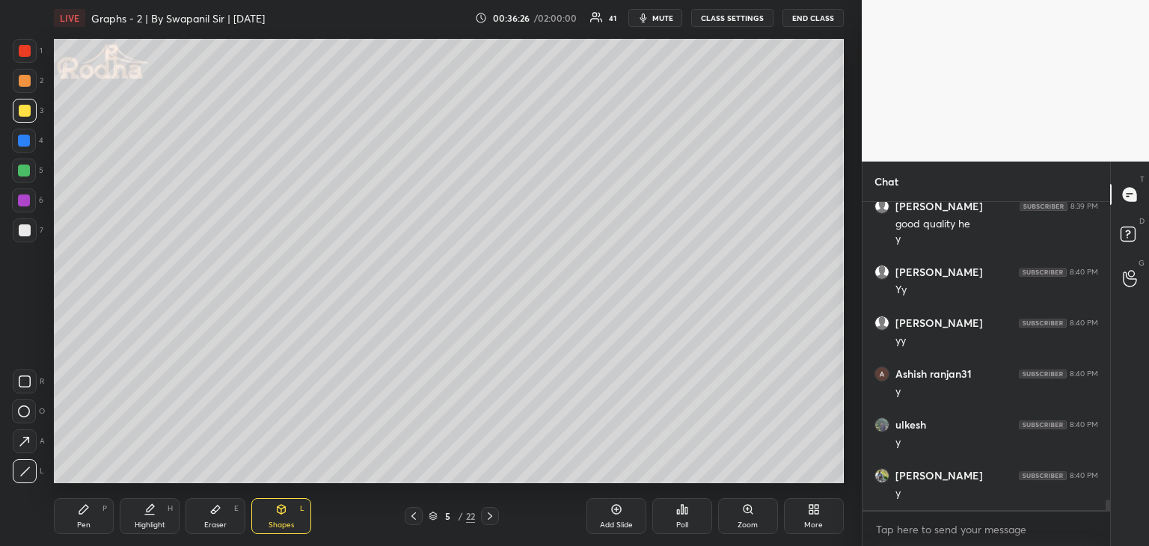
scroll to position [8808, 0]
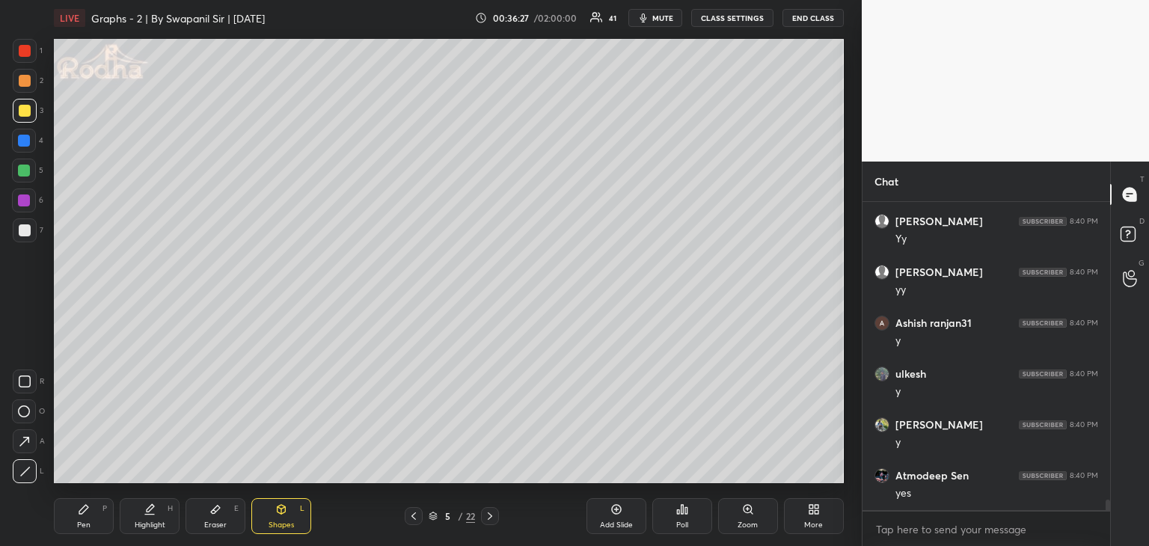
click at [86, 515] on div "Pen P" at bounding box center [84, 516] width 60 height 36
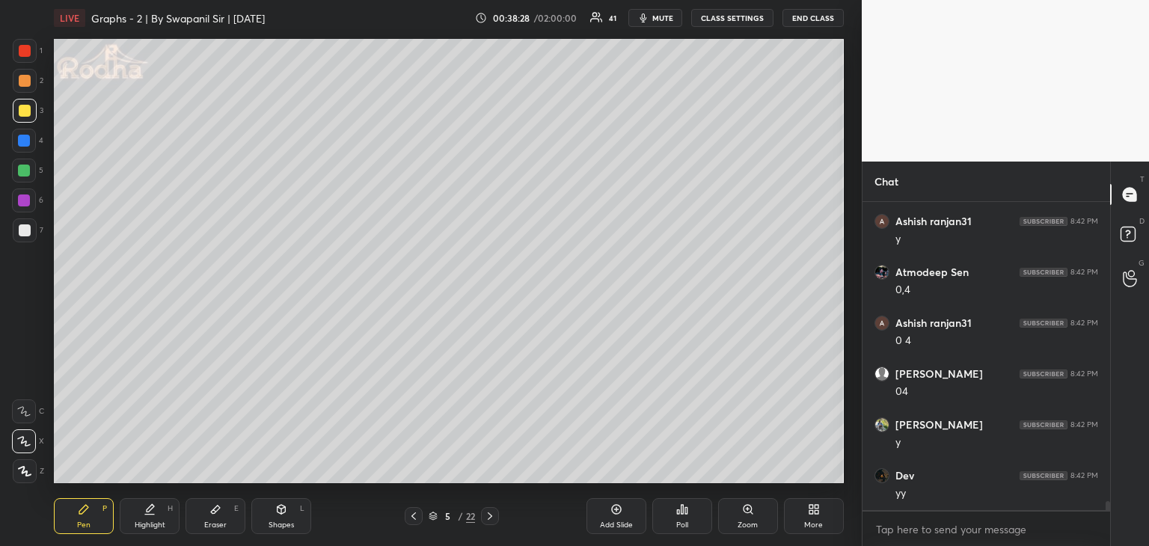
scroll to position [10189, 0]
click at [24, 144] on div at bounding box center [24, 141] width 12 height 12
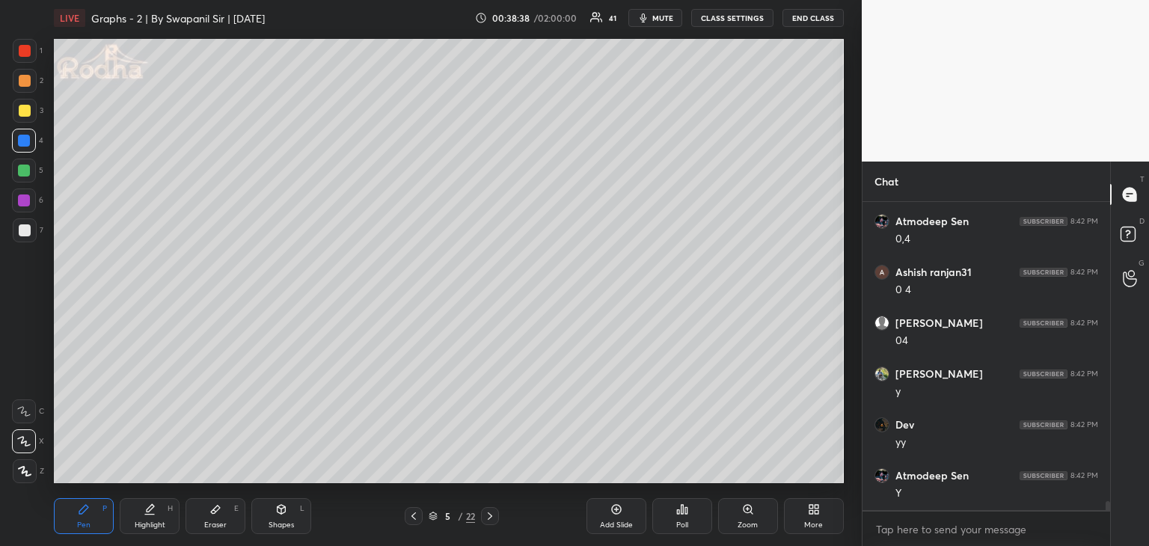
click at [23, 52] on div at bounding box center [25, 51] width 12 height 12
click at [286, 514] on icon at bounding box center [281, 509] width 12 height 12
click at [216, 517] on div "Eraser E" at bounding box center [215, 516] width 60 height 36
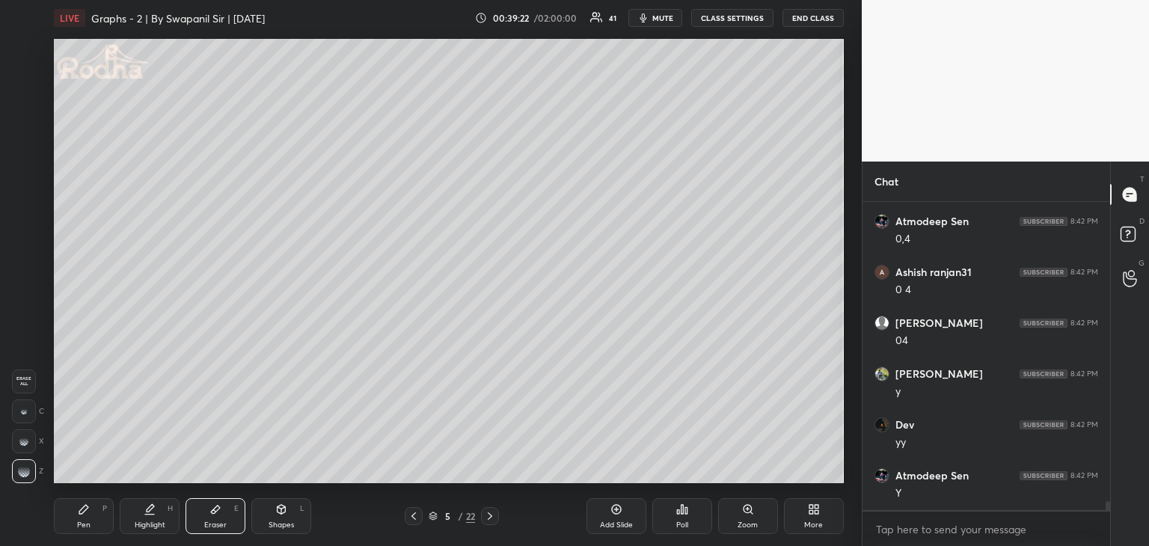
drag, startPoint x: 23, startPoint y: 408, endPoint x: 37, endPoint y: 405, distance: 14.5
click at [25, 408] on div at bounding box center [24, 411] width 24 height 24
click at [76, 510] on div "Pen P" at bounding box center [84, 516] width 60 height 36
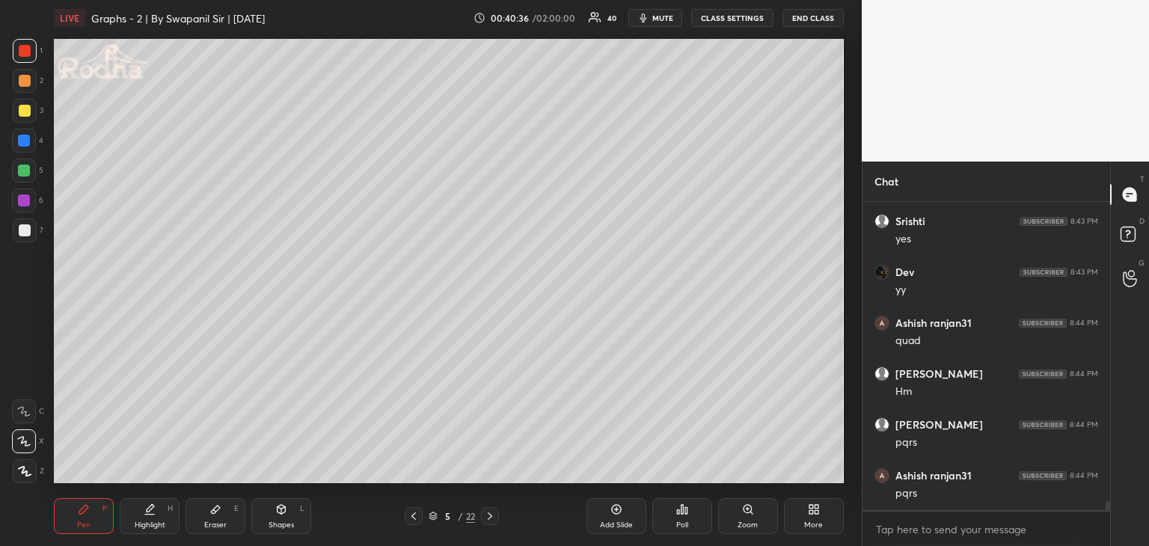
scroll to position [10646, 0]
click at [289, 515] on div "Shapes L" at bounding box center [281, 516] width 60 height 36
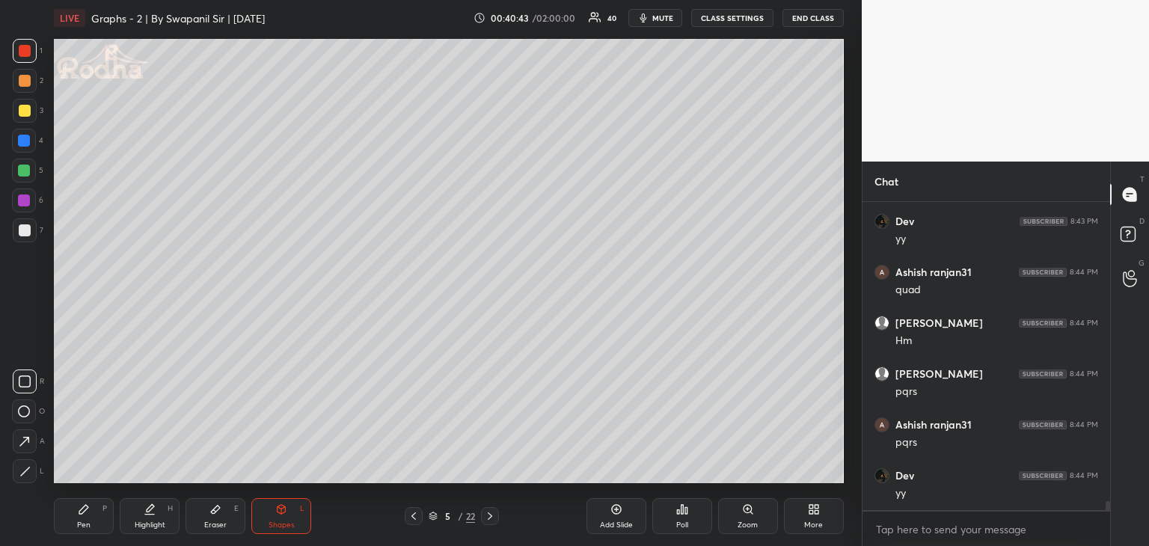
click at [22, 379] on icon at bounding box center [25, 381] width 12 height 12
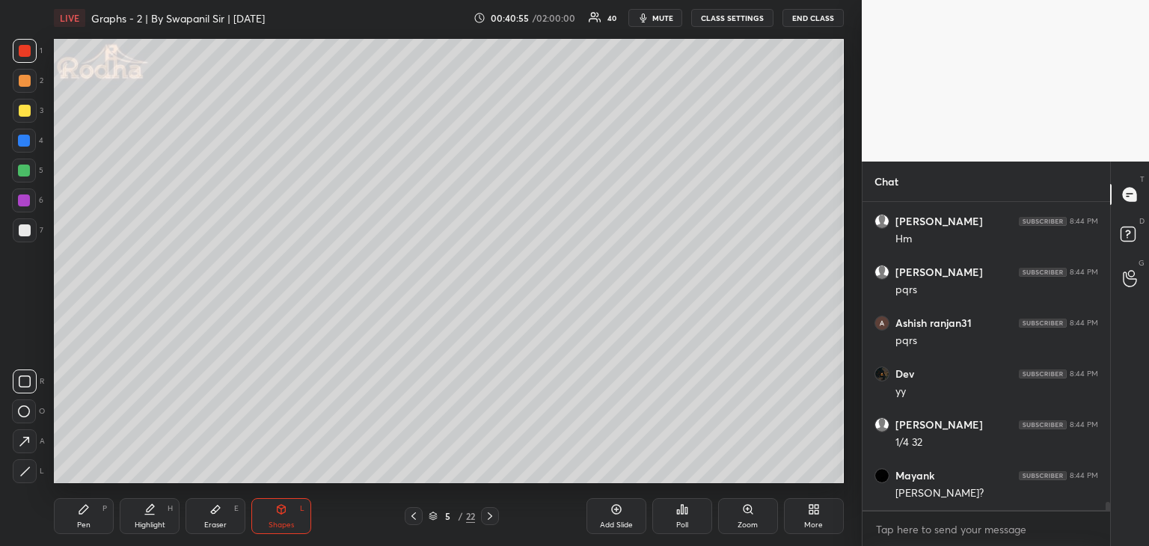
click at [87, 525] on div "Pen" at bounding box center [83, 524] width 13 height 7
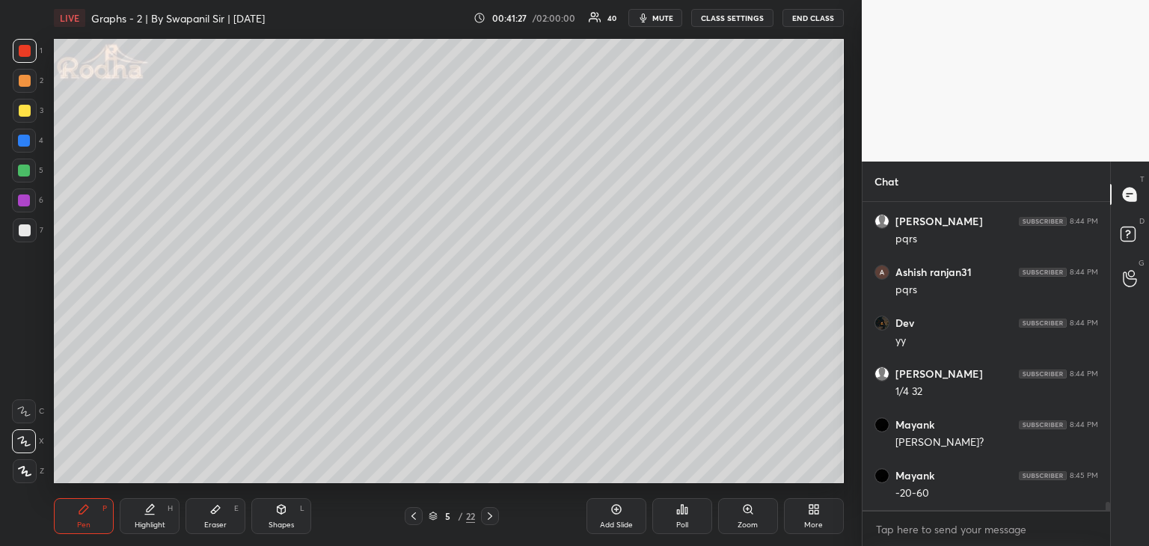
scroll to position [10850, 0]
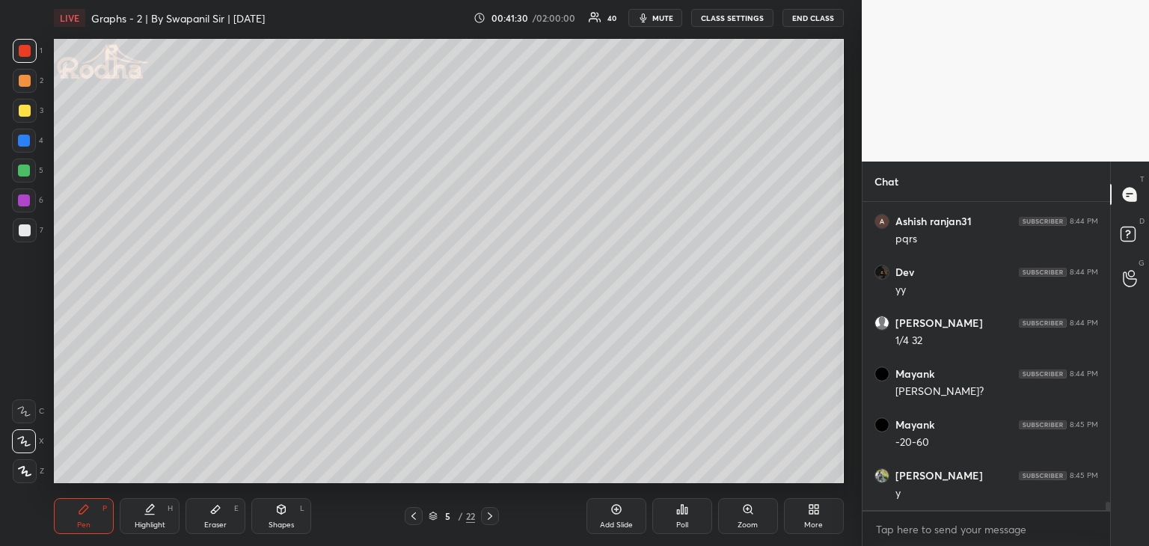
click at [286, 513] on icon at bounding box center [281, 509] width 12 height 12
click at [28, 380] on icon at bounding box center [25, 381] width 12 height 12
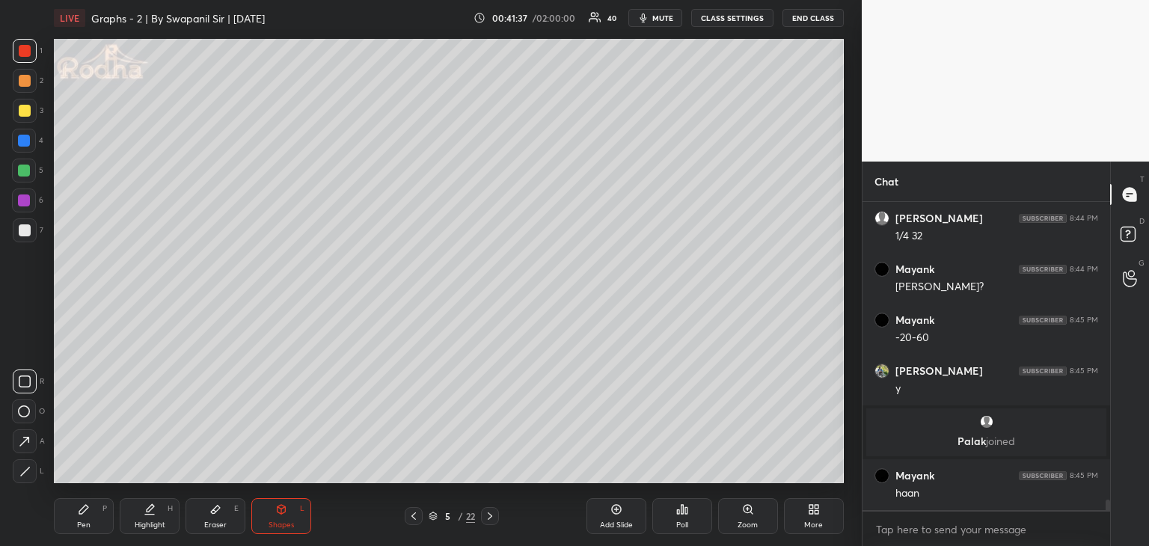
scroll to position [8886, 0]
click at [488, 516] on icon at bounding box center [490, 516] width 12 height 12
click at [93, 523] on div "Pen P" at bounding box center [84, 516] width 60 height 36
click at [20, 105] on div at bounding box center [25, 111] width 12 height 12
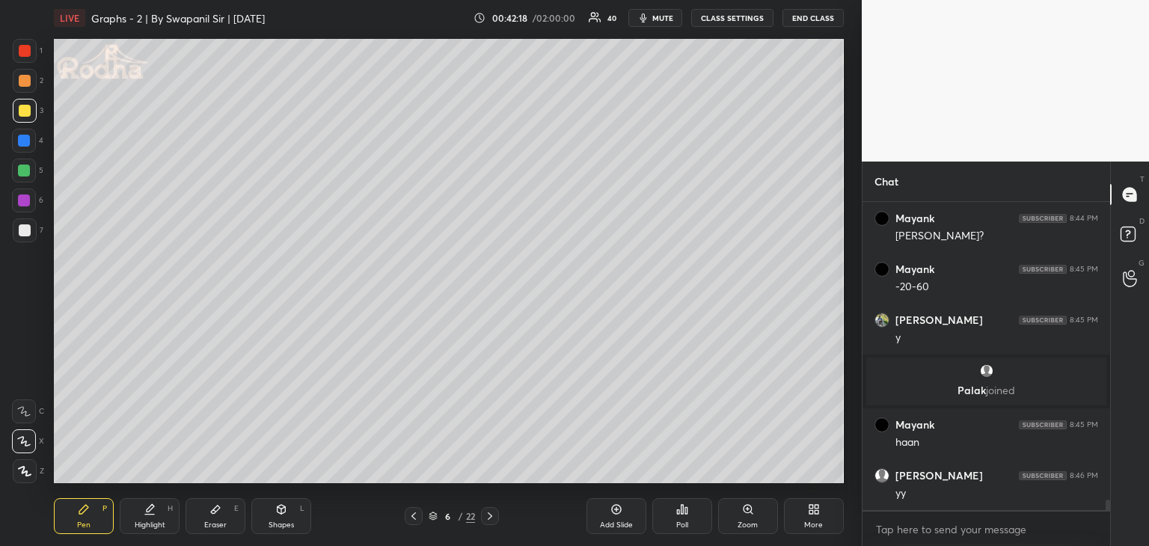
click at [205, 511] on div "Eraser E" at bounding box center [215, 516] width 60 height 36
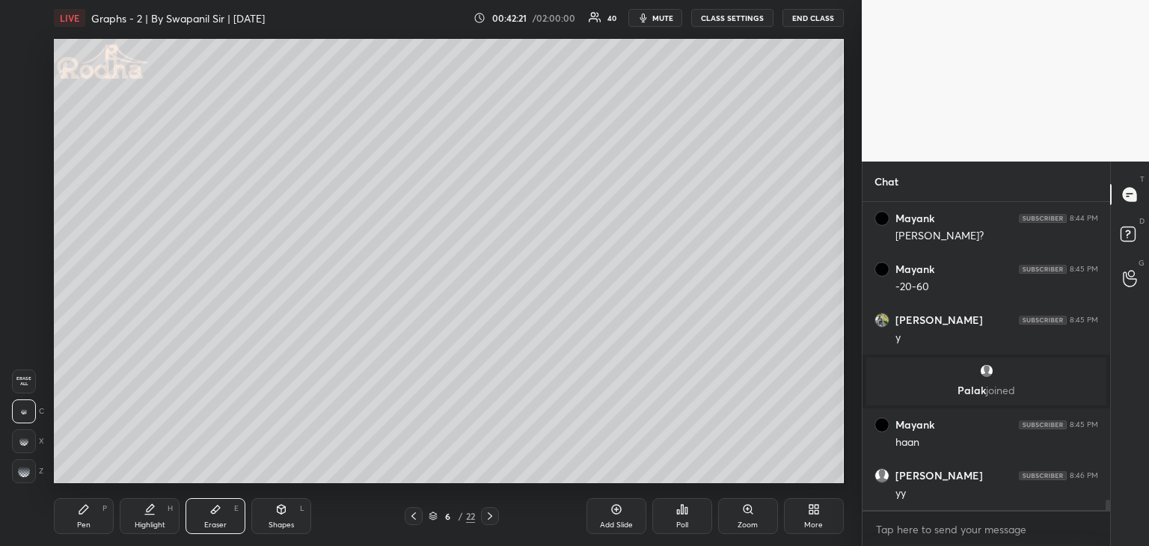
click at [66, 516] on div "Pen P" at bounding box center [84, 516] width 60 height 36
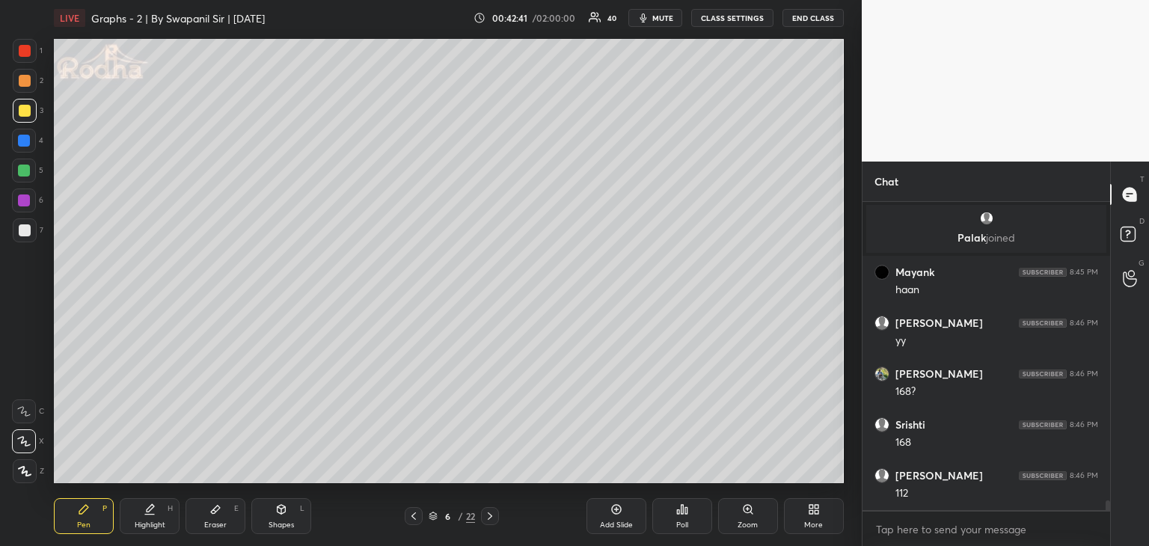
scroll to position [9140, 0]
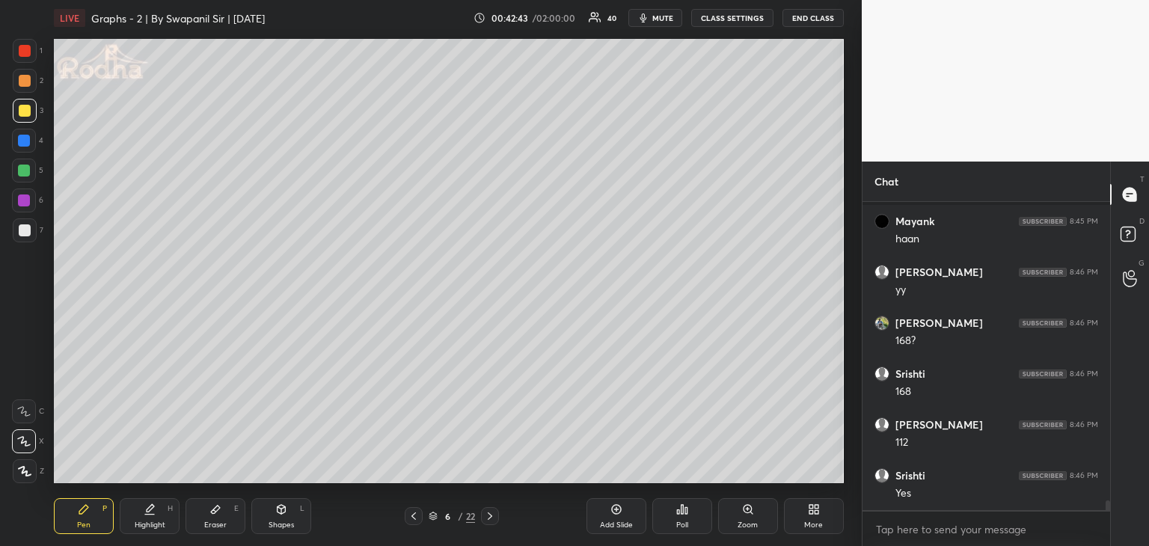
click at [652, 20] on button "mute" at bounding box center [655, 18] width 54 height 18
click at [280, 523] on div "Shapes" at bounding box center [280, 524] width 25 height 7
drag, startPoint x: 21, startPoint y: 467, endPoint x: 38, endPoint y: 462, distance: 18.0
click at [22, 467] on icon at bounding box center [24, 471] width 11 height 11
drag, startPoint x: 27, startPoint y: 227, endPoint x: 53, endPoint y: 221, distance: 26.8
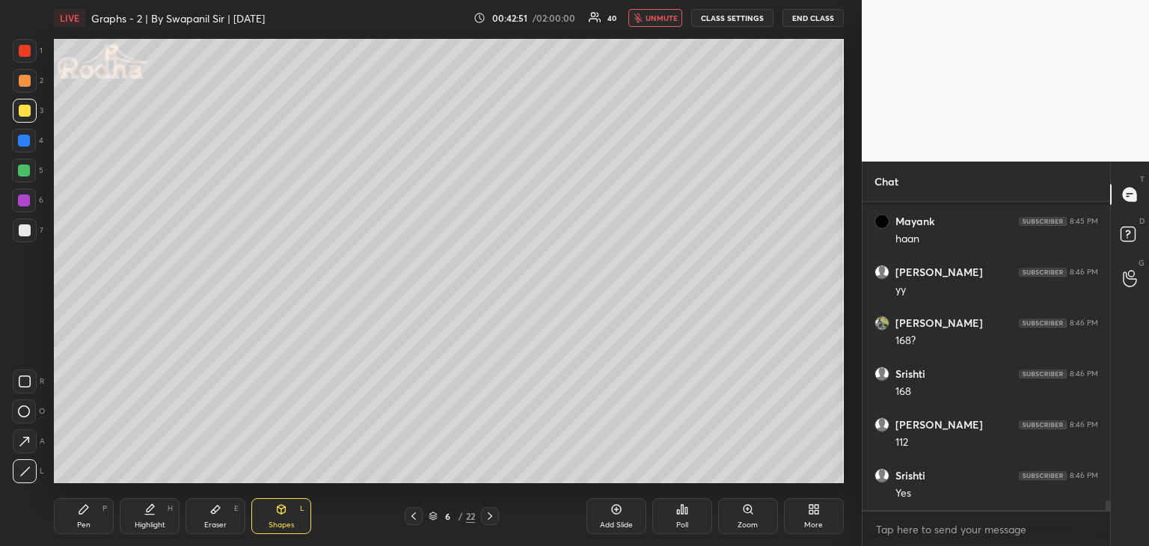
click at [30, 227] on div at bounding box center [25, 230] width 12 height 12
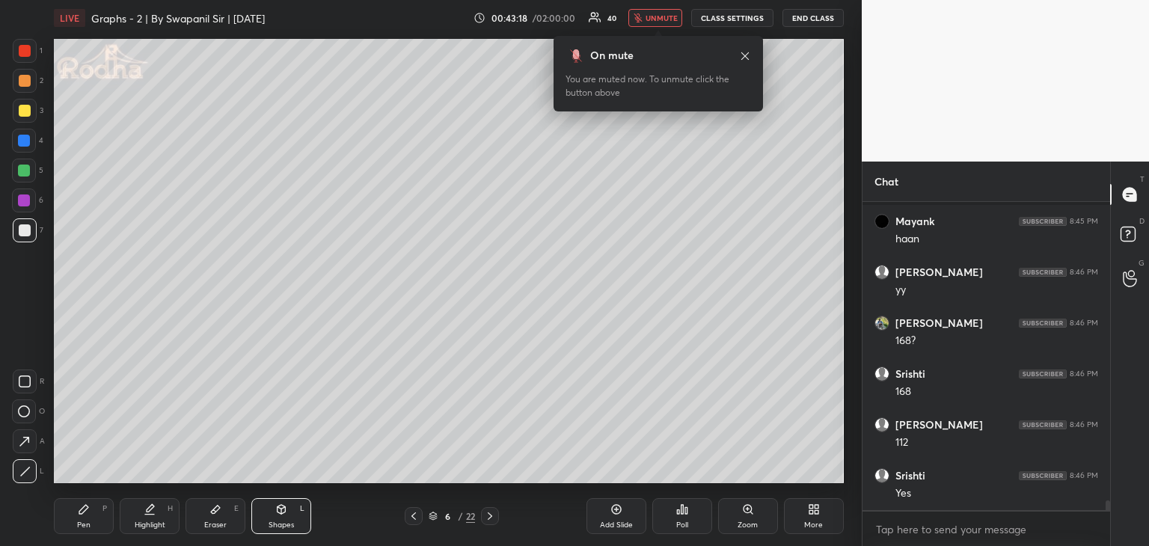
click at [659, 19] on span "unmute" at bounding box center [661, 18] width 32 height 10
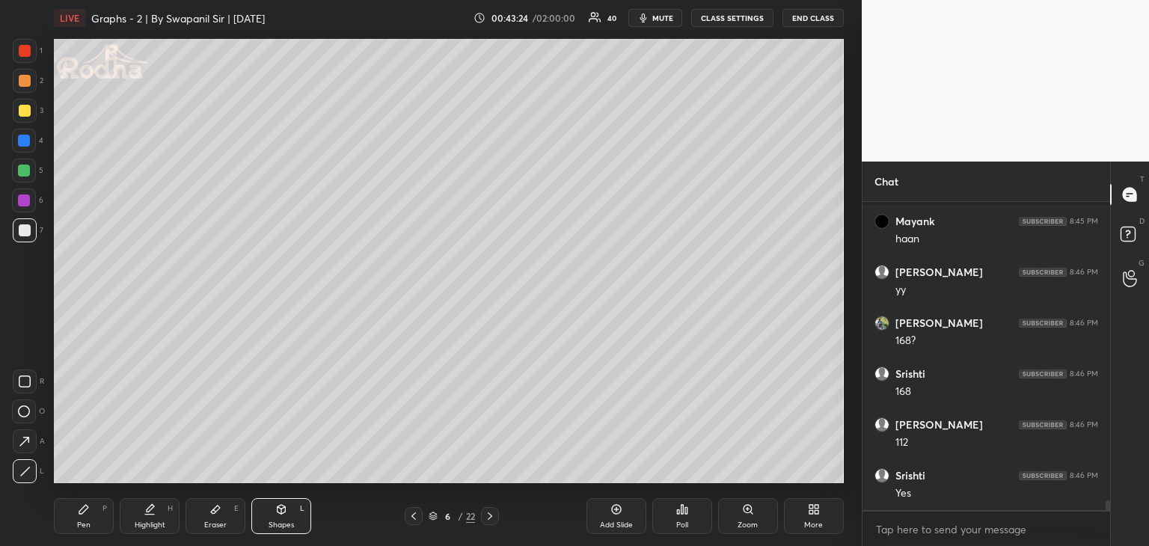
click at [25, 108] on div at bounding box center [25, 111] width 12 height 12
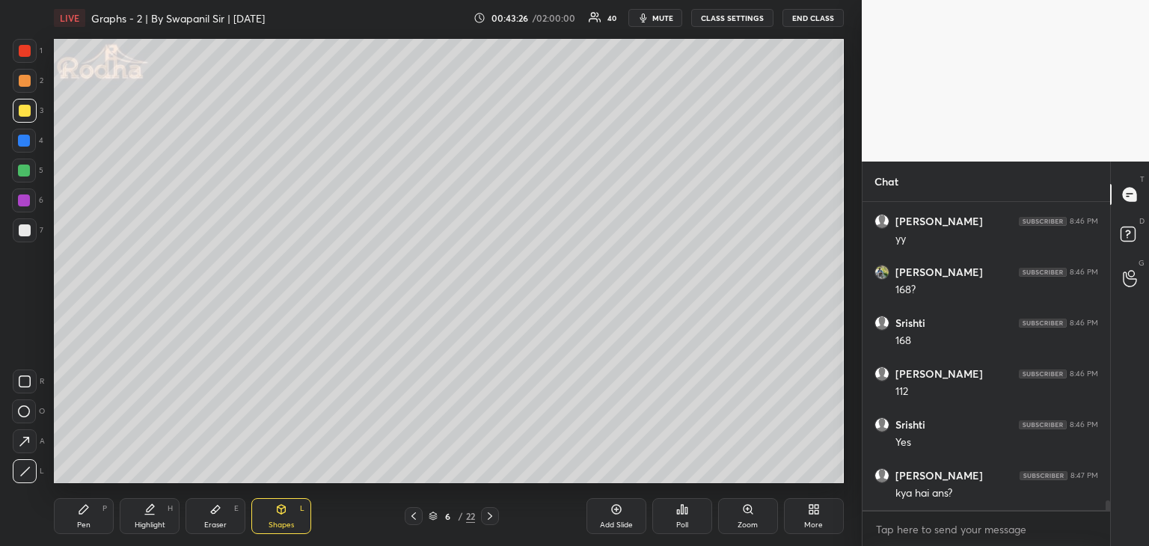
drag, startPoint x: 87, startPoint y: 526, endPoint x: 94, endPoint y: 505, distance: 22.7
click at [87, 524] on div "Pen" at bounding box center [83, 524] width 13 height 7
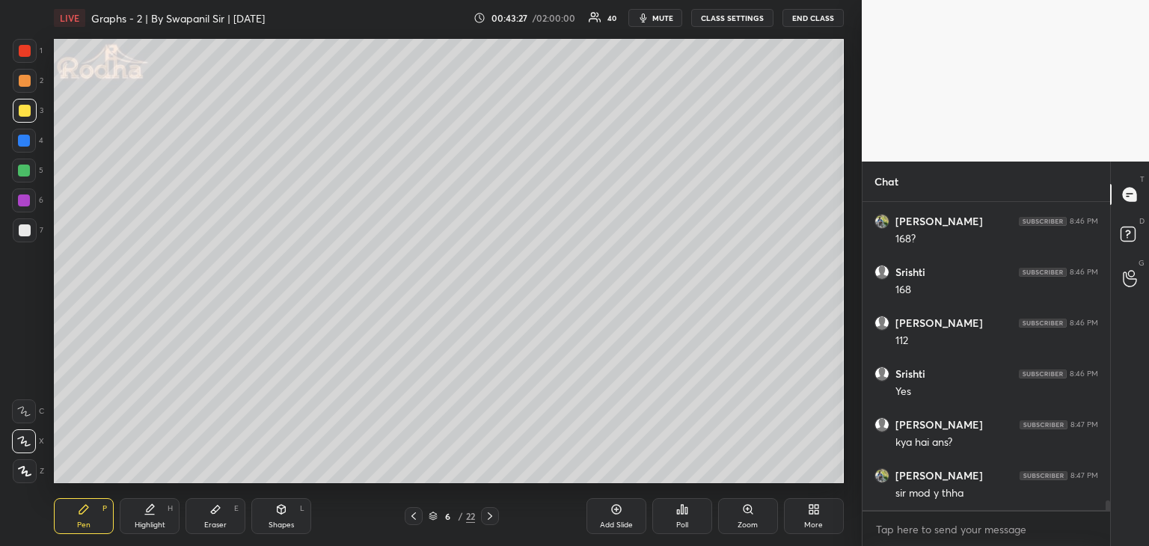
click at [224, 523] on div "Eraser" at bounding box center [215, 524] width 22 height 7
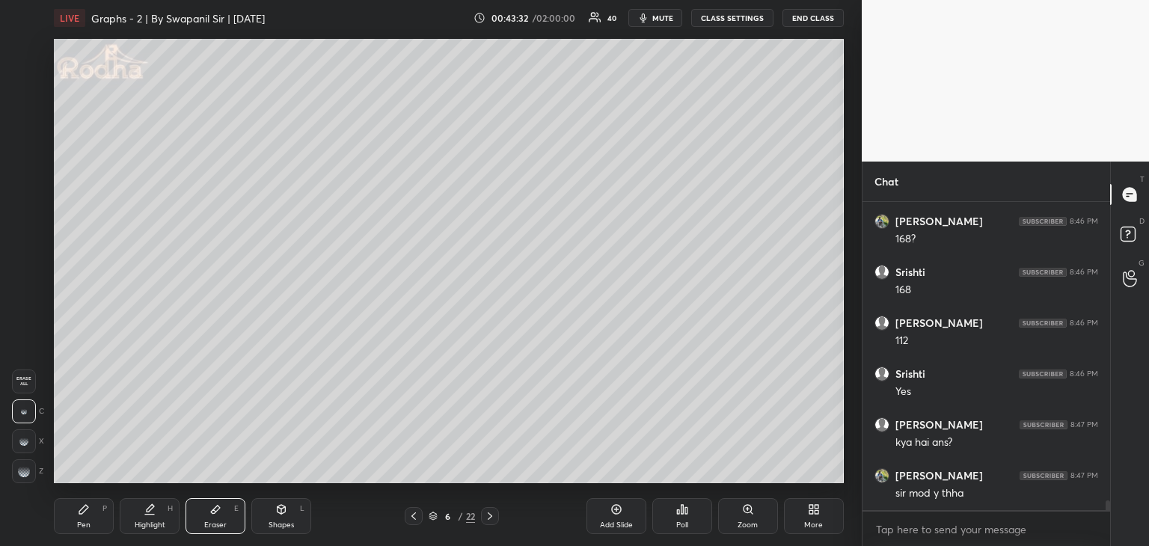
click at [648, 24] on button "mute" at bounding box center [655, 18] width 54 height 18
click at [661, 19] on span "unmute" at bounding box center [661, 18] width 32 height 10
click at [87, 514] on icon at bounding box center [84, 509] width 12 height 12
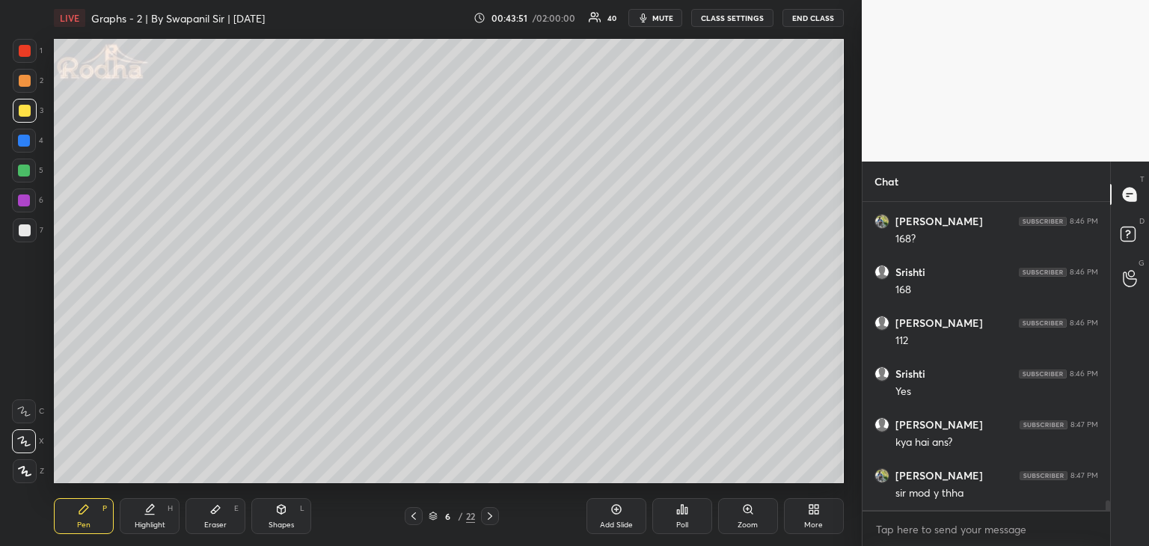
scroll to position [9293, 0]
click at [223, 519] on div "Eraser E" at bounding box center [215, 516] width 60 height 36
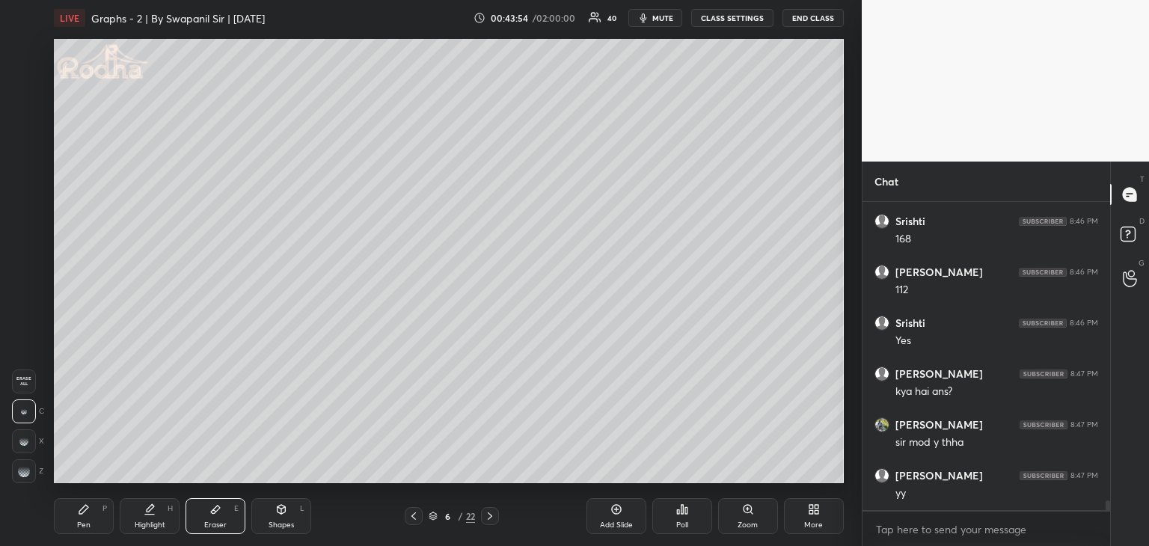
click at [77, 521] on div "Pen" at bounding box center [83, 524] width 13 height 7
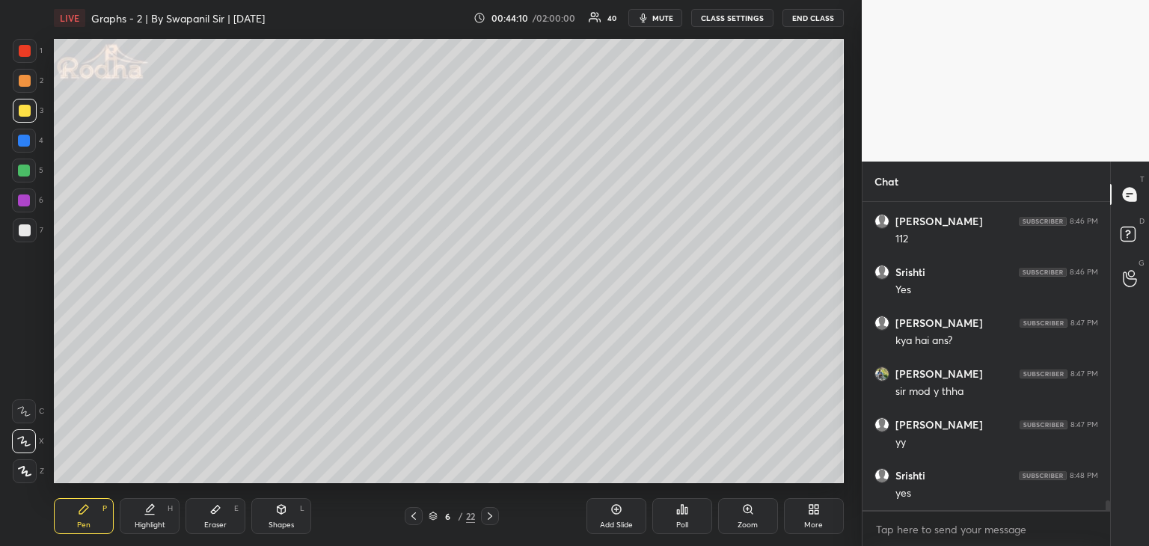
scroll to position [9394, 0]
drag, startPoint x: 269, startPoint y: 520, endPoint x: 202, endPoint y: 494, distance: 72.5
click at [268, 519] on div "Shapes L" at bounding box center [281, 516] width 60 height 36
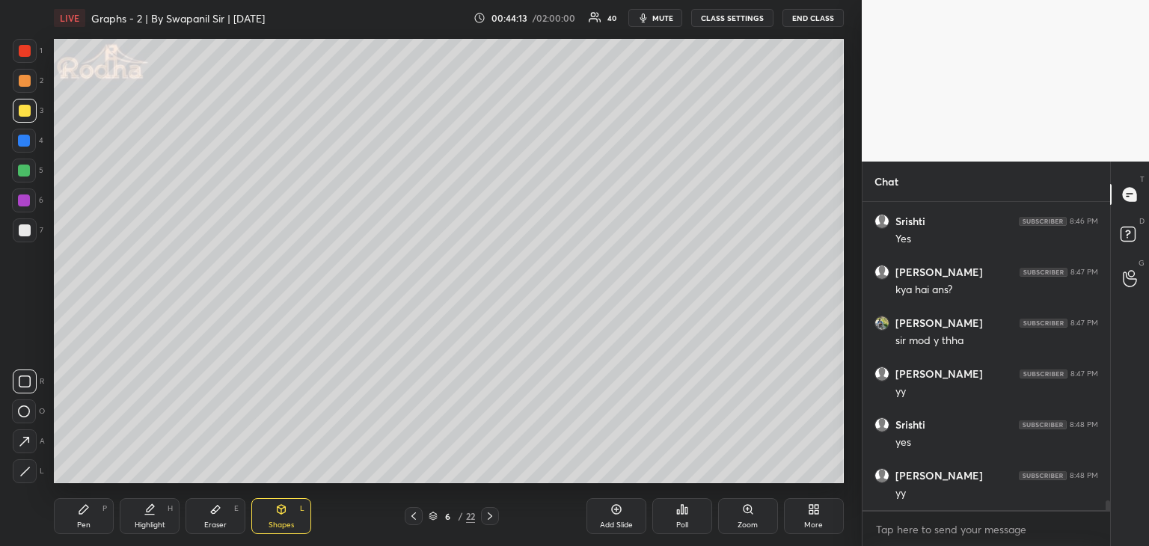
click at [22, 473] on icon at bounding box center [24, 471] width 11 height 11
click at [93, 529] on div "Pen P" at bounding box center [84, 516] width 60 height 36
drag, startPoint x: 215, startPoint y: 516, endPoint x: 237, endPoint y: 495, distance: 30.7
click at [216, 515] on div "Eraser E" at bounding box center [215, 516] width 60 height 36
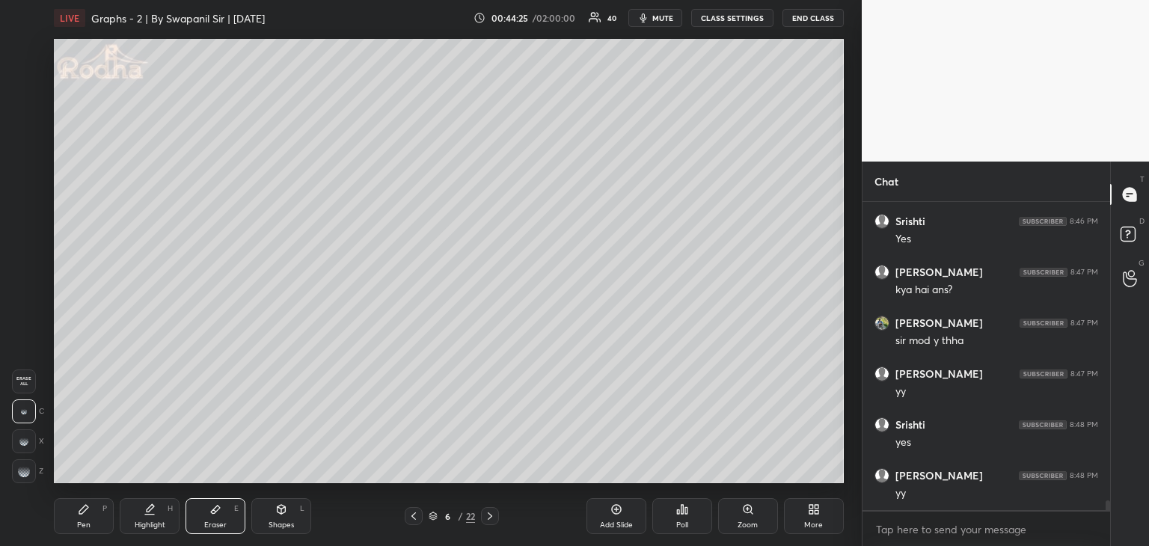
drag, startPoint x: 75, startPoint y: 514, endPoint x: 87, endPoint y: 513, distance: 12.0
click at [75, 514] on div "Pen P" at bounding box center [84, 516] width 60 height 36
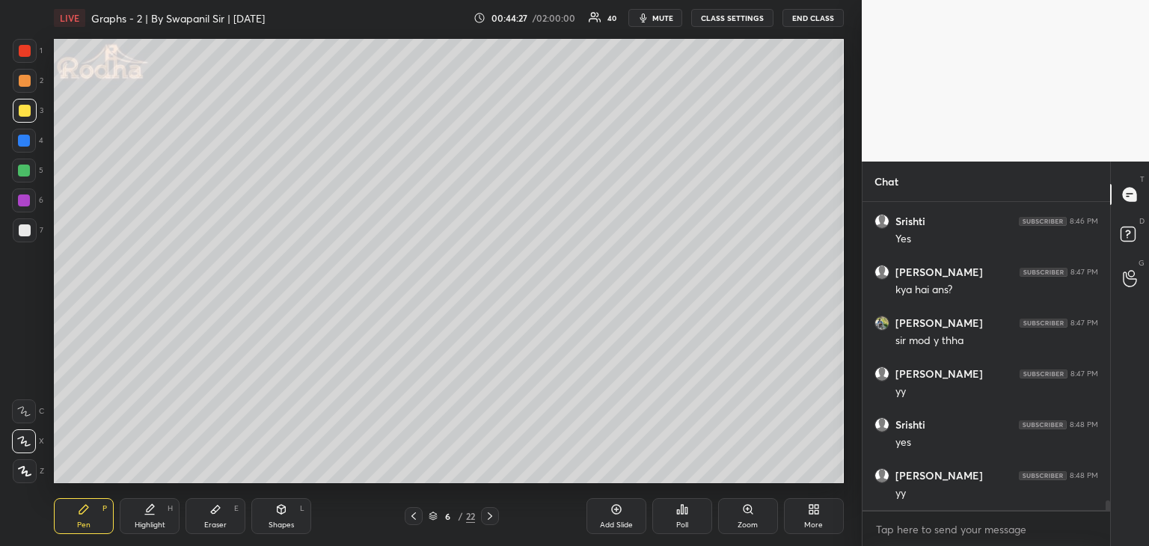
scroll to position [9445, 0]
click at [25, 226] on div at bounding box center [25, 230] width 12 height 12
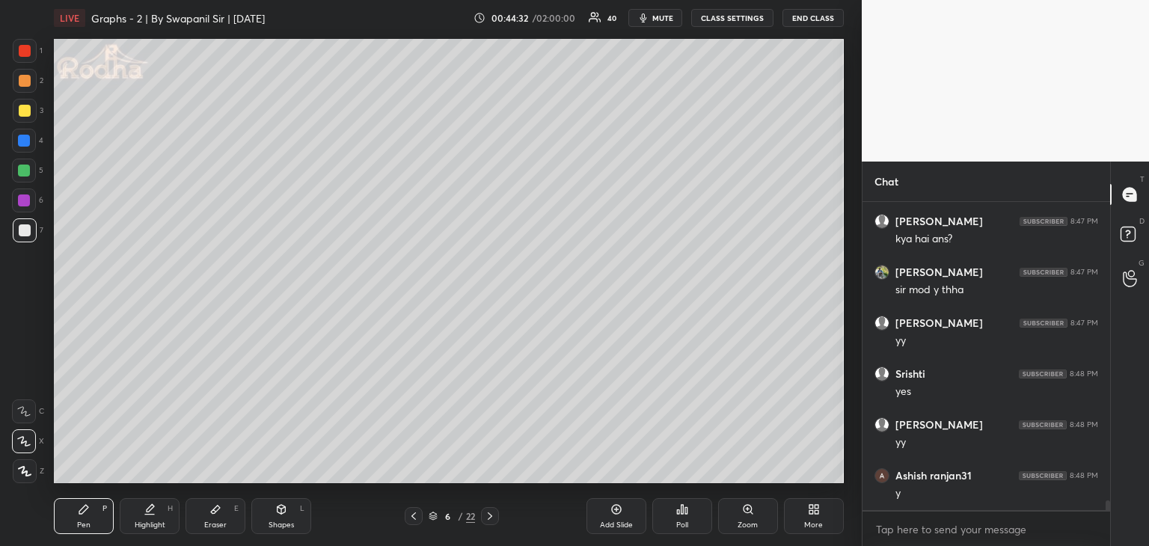
click at [20, 111] on div at bounding box center [25, 111] width 12 height 12
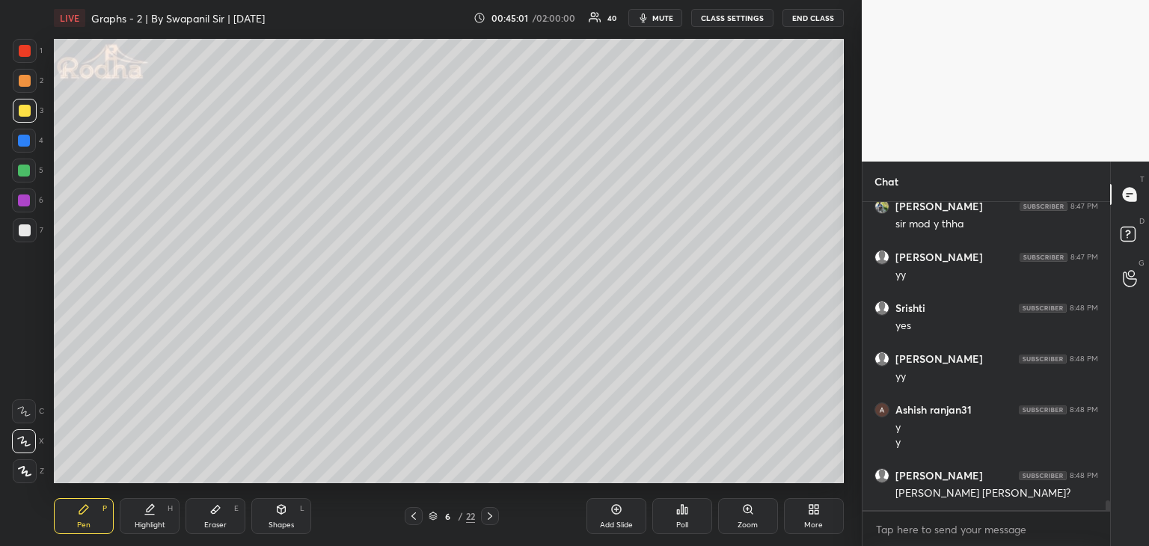
scroll to position [9562, 0]
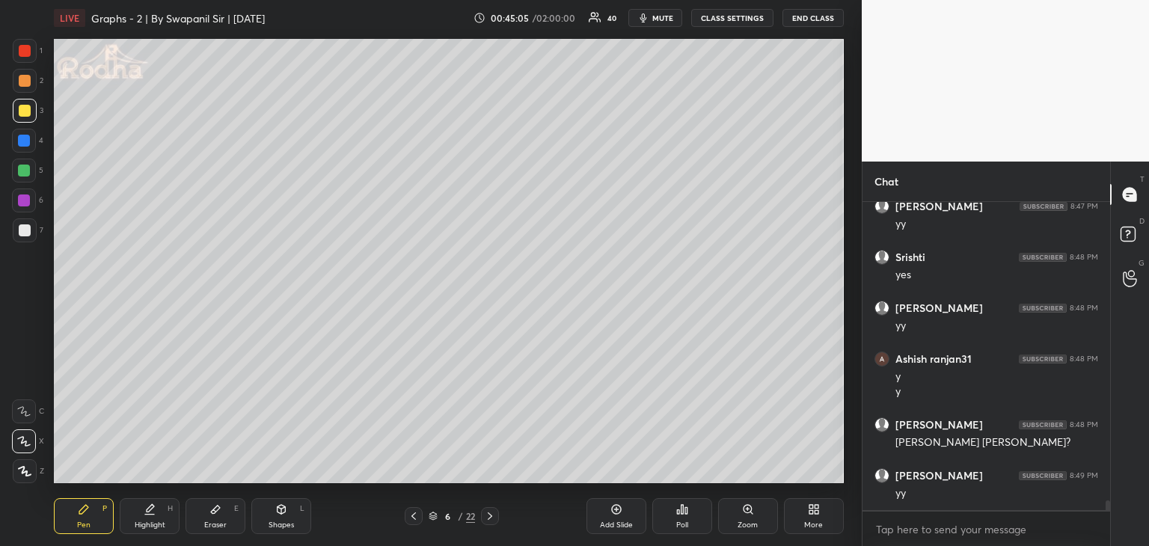
click at [217, 521] on div "Eraser" at bounding box center [215, 524] width 22 height 7
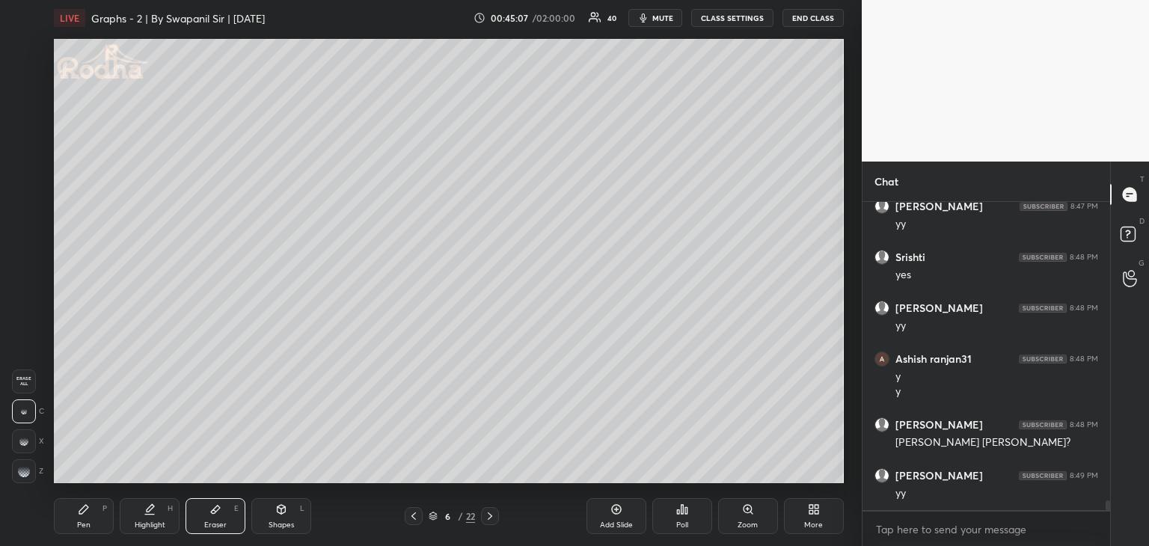
drag, startPoint x: 85, startPoint y: 517, endPoint x: 87, endPoint y: 509, distance: 8.4
click at [85, 517] on div "Pen P" at bounding box center [84, 516] width 60 height 36
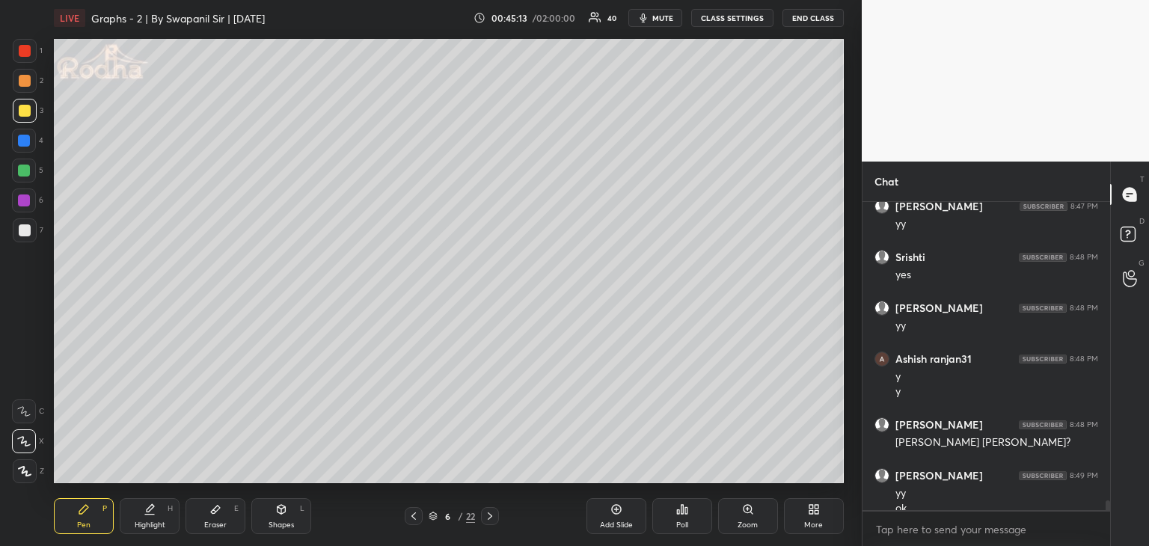
scroll to position [9577, 0]
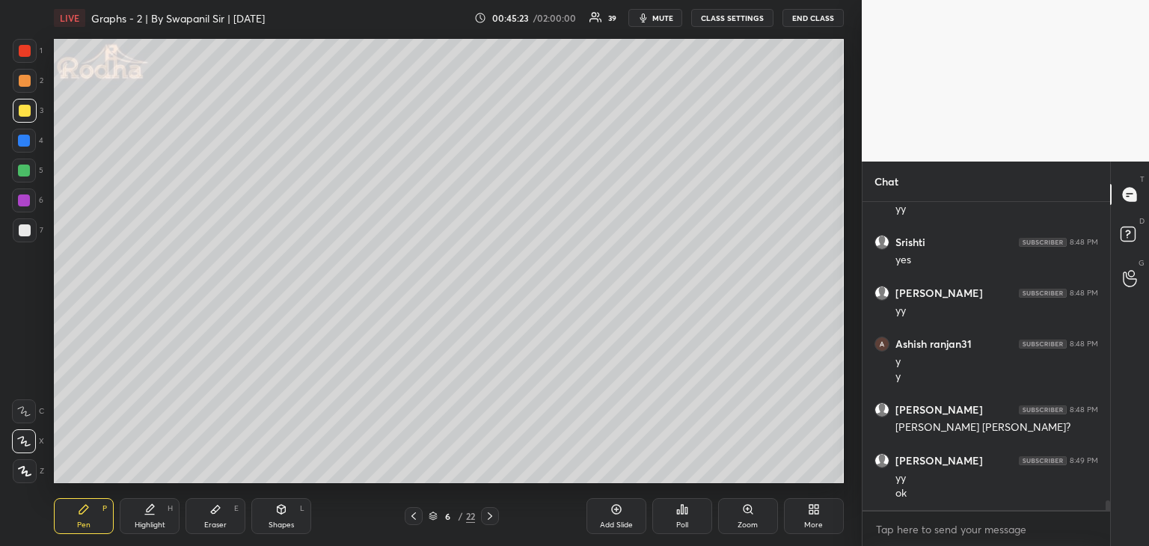
click at [211, 529] on div "Eraser" at bounding box center [215, 524] width 22 height 7
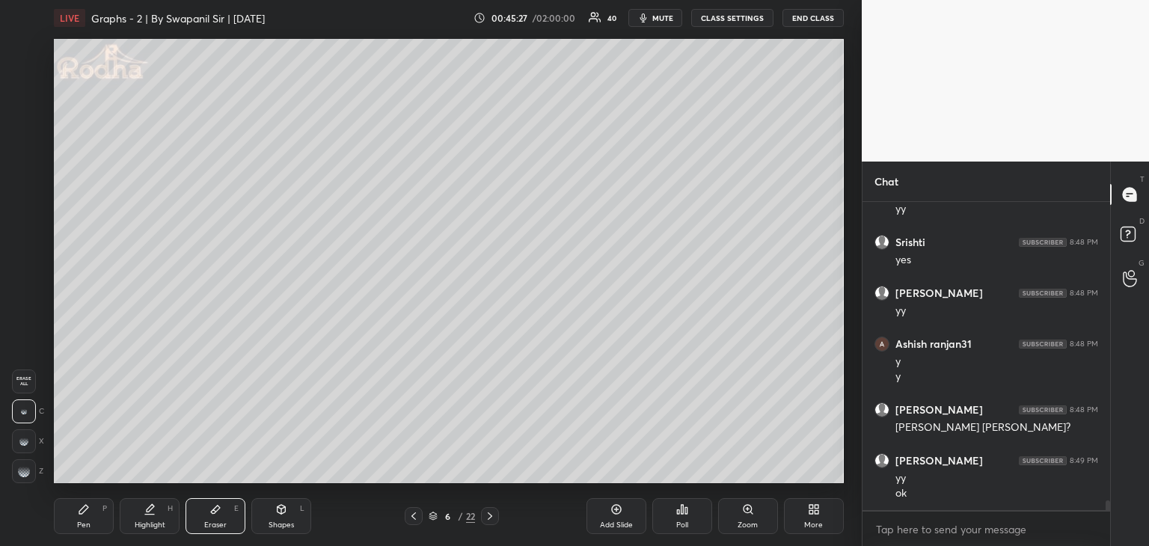
click at [87, 526] on div "Pen" at bounding box center [83, 524] width 13 height 7
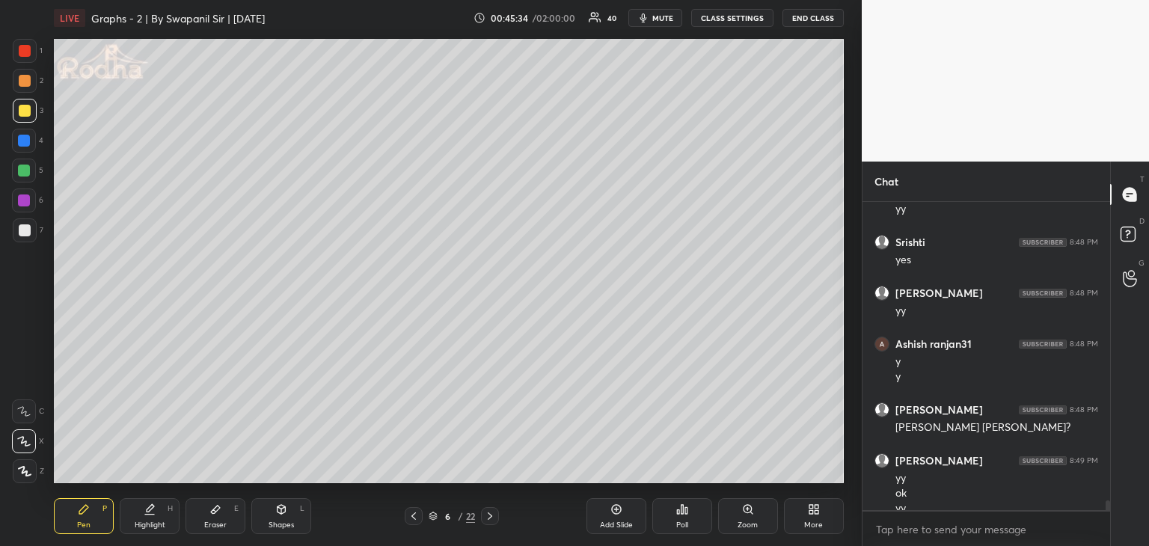
scroll to position [9592, 0]
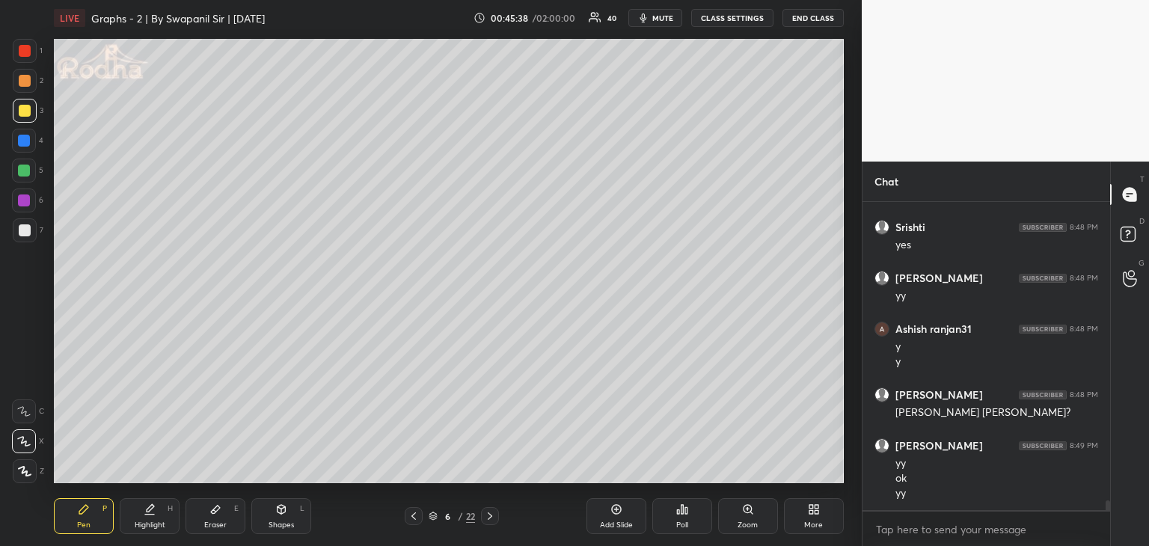
click at [283, 512] on icon at bounding box center [281, 509] width 12 height 12
click at [27, 470] on icon at bounding box center [24, 471] width 11 height 11
click at [47, 171] on div "1 2 3 4 5 6 7 R O A L C X Z Erase all C X Z LIVE Graphs - 2 | By Swapanil Sir |…" at bounding box center [424, 273] width 849 height 546
click at [42, 192] on div "1 2 3 4 5 6 7 R O A L C X Z Erase all C X Z LIVE Graphs - 2 | By Swapanil Sir |…" at bounding box center [424, 273] width 849 height 546
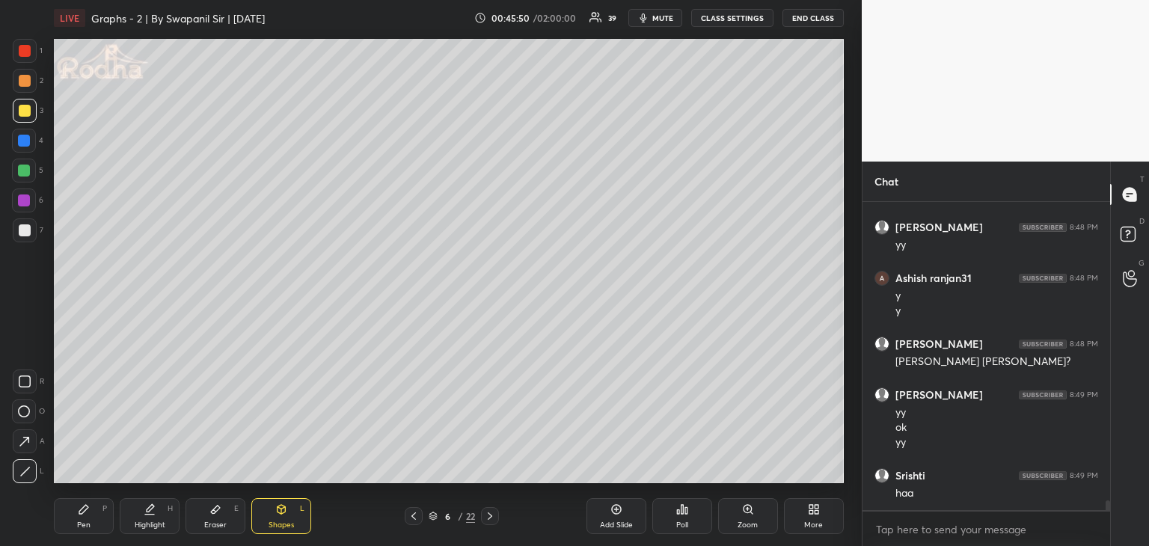
scroll to position [9694, 0]
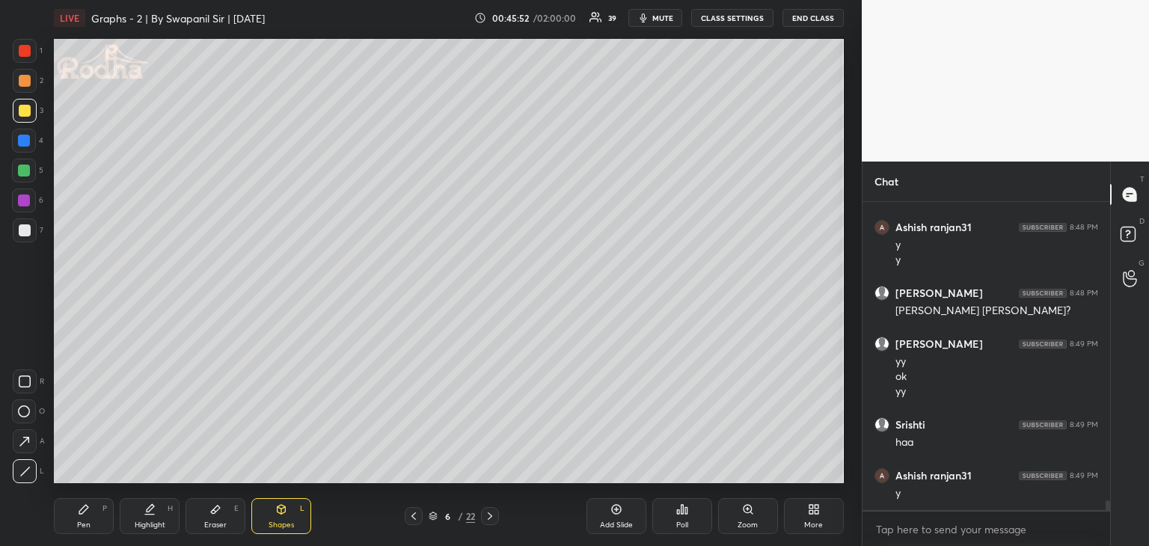
click at [49, 434] on div "Setting up your live class Poll for secs No correct answer Start poll" at bounding box center [449, 261] width 802 height 450
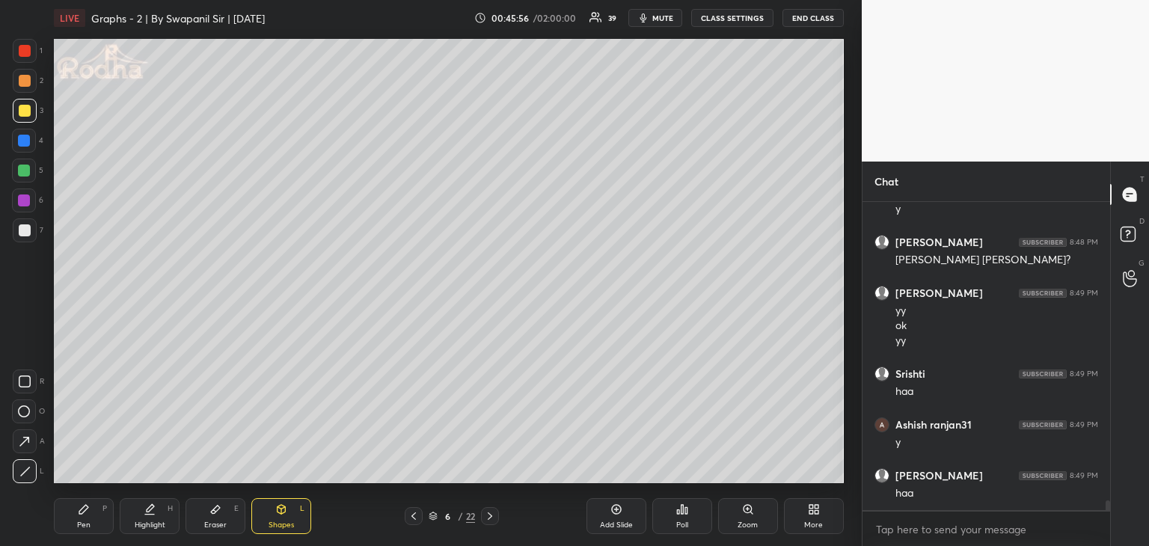
click at [81, 518] on div "Pen P" at bounding box center [84, 516] width 60 height 36
drag, startPoint x: 670, startPoint y: 21, endPoint x: 663, endPoint y: 7, distance: 15.0
click at [670, 21] on span "mute" at bounding box center [662, 18] width 21 height 10
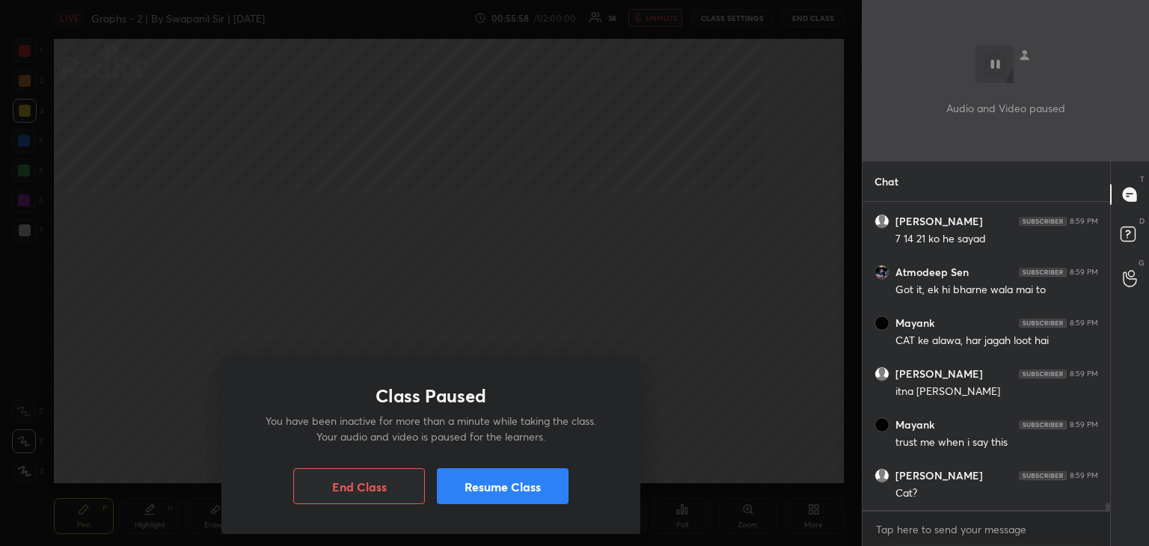
scroll to position [12083, 0]
click at [508, 488] on button "Resume Class" at bounding box center [503, 486] width 132 height 36
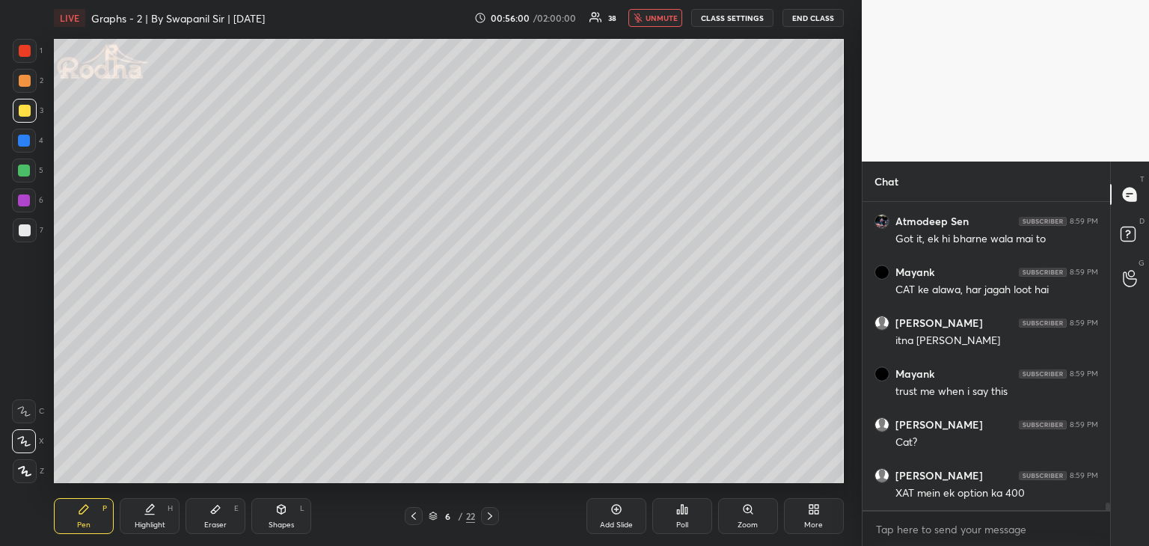
scroll to position [12134, 0]
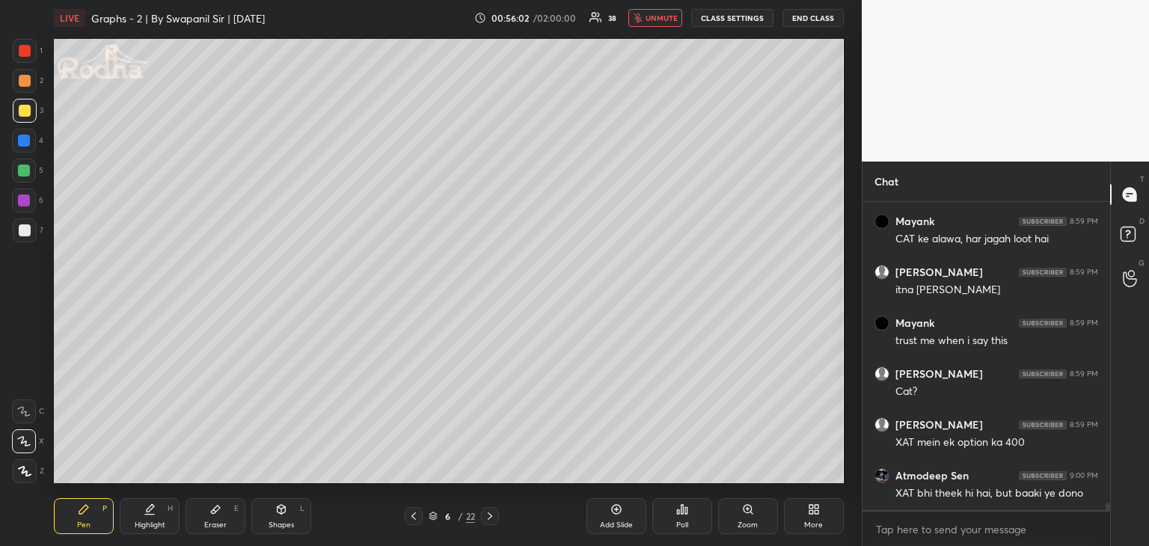
drag, startPoint x: 646, startPoint y: 19, endPoint x: 667, endPoint y: 34, distance: 25.3
click at [647, 20] on button "unmute" at bounding box center [655, 18] width 54 height 18
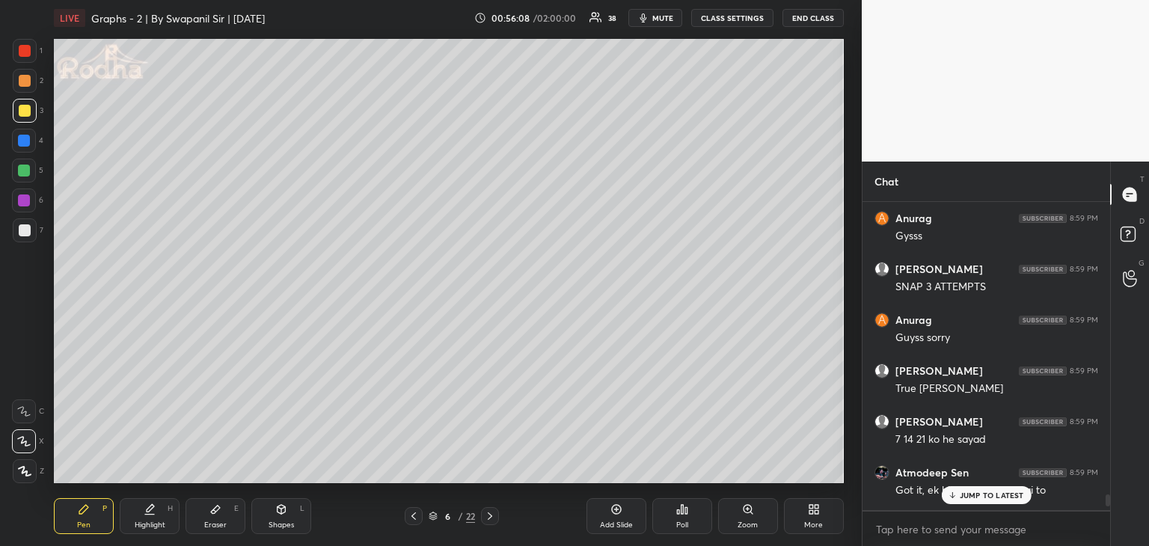
scroll to position [11802, 0]
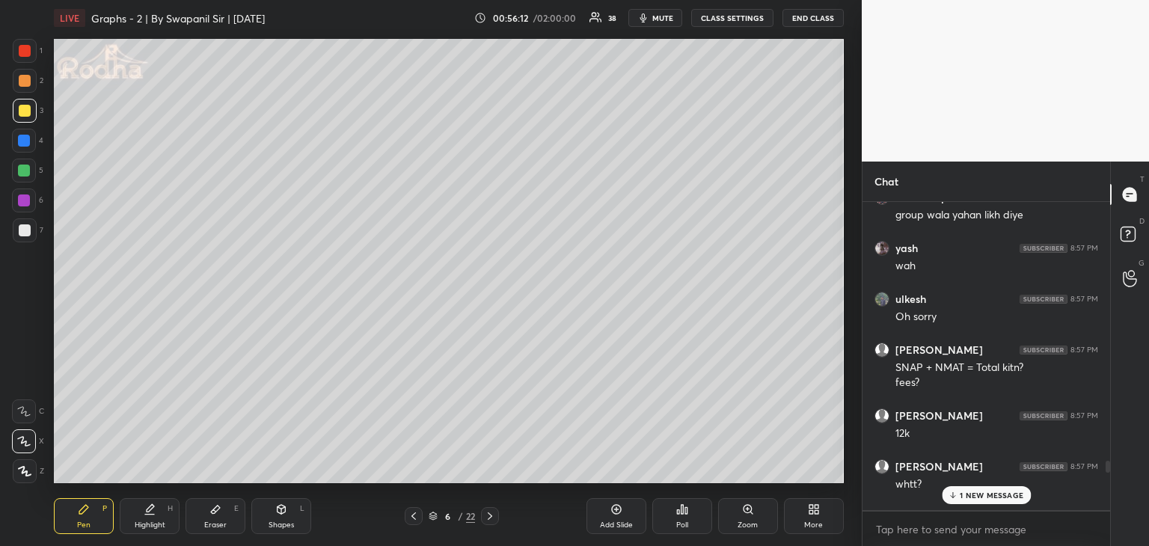
drag, startPoint x: 1107, startPoint y: 509, endPoint x: 1119, endPoint y: 463, distance: 47.7
click at [1119, 463] on div "Chat [PERSON_NAME] 8:55 PM Noo Dev 8:55 PM [PERSON_NAME]? ulkesh 8:55 PM No [PE…" at bounding box center [1004, 354] width 287 height 384
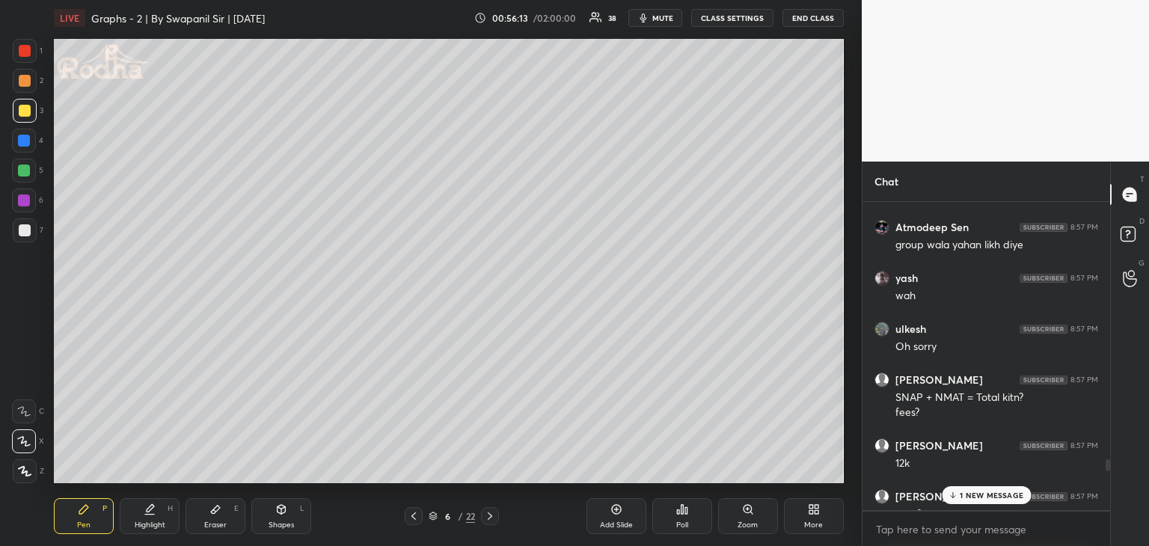
click at [1004, 491] on p "1 NEW MESSAGE" at bounding box center [991, 495] width 64 height 9
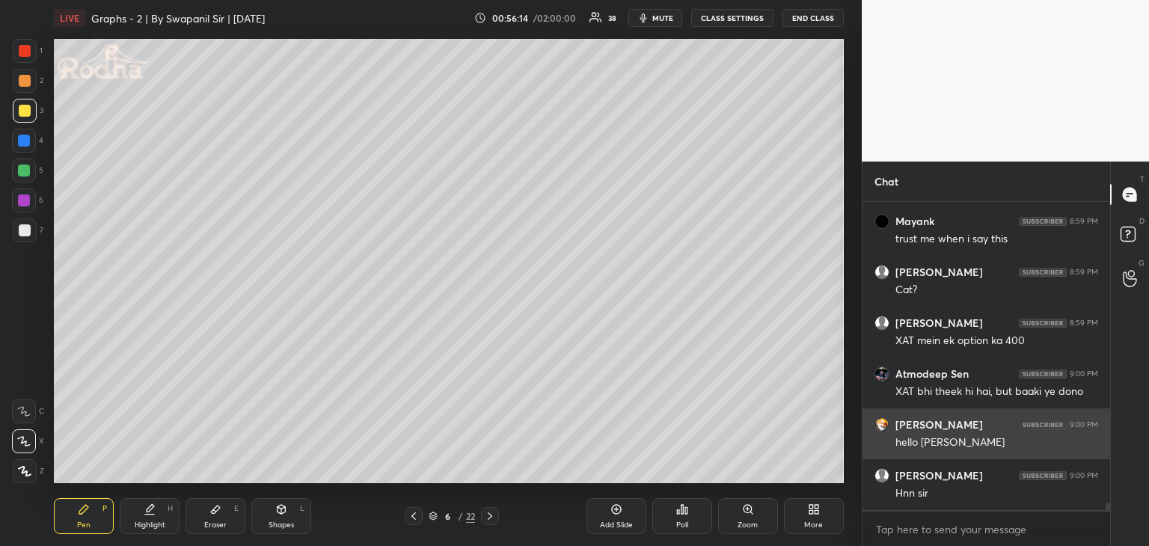
scroll to position [12338, 0]
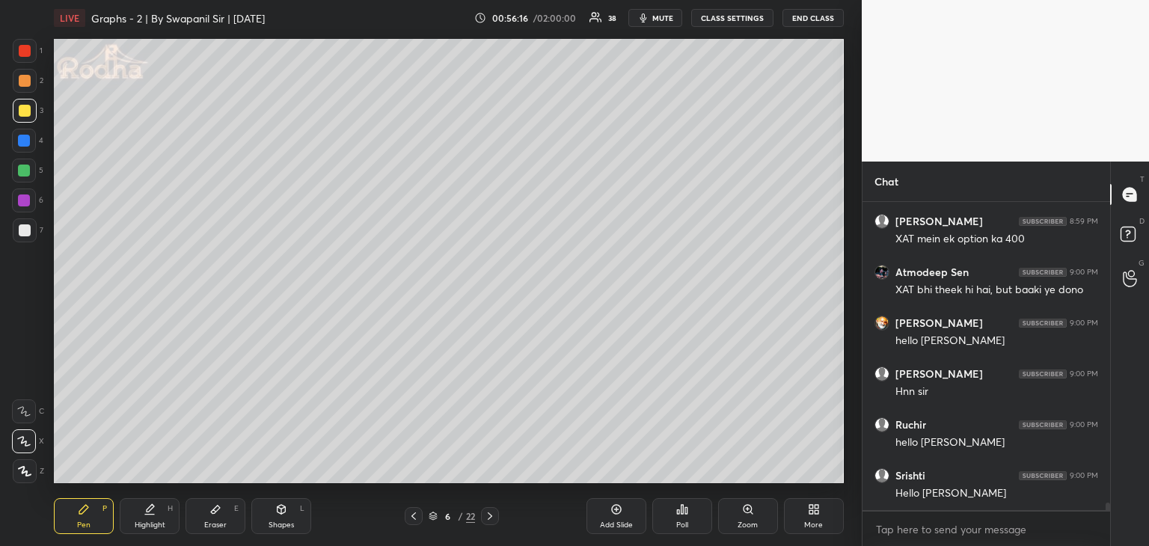
click at [296, 523] on div "Shapes L" at bounding box center [281, 516] width 60 height 36
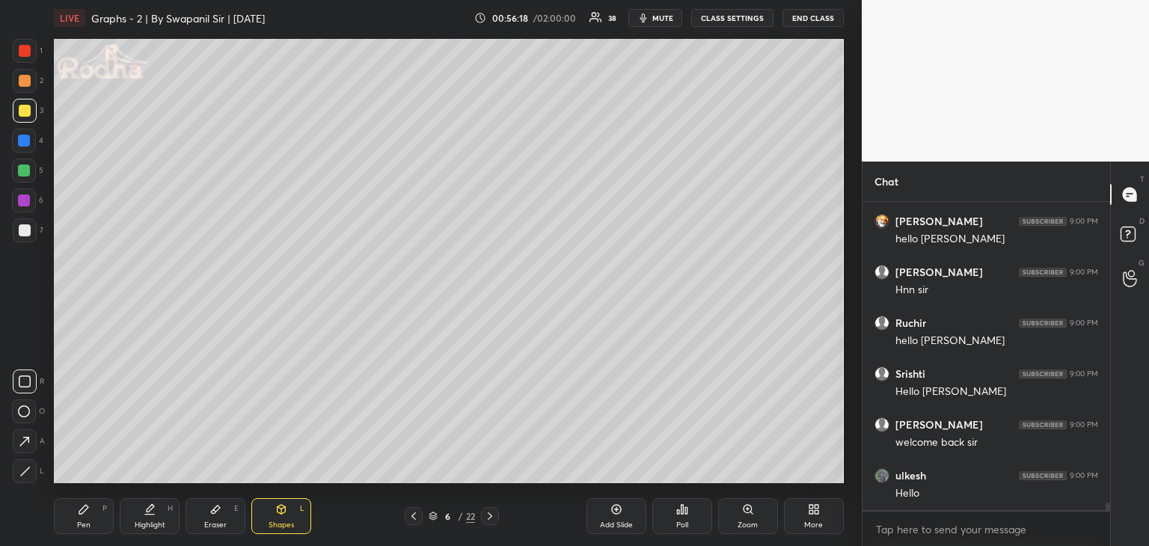
click at [27, 476] on icon at bounding box center [24, 471] width 11 height 11
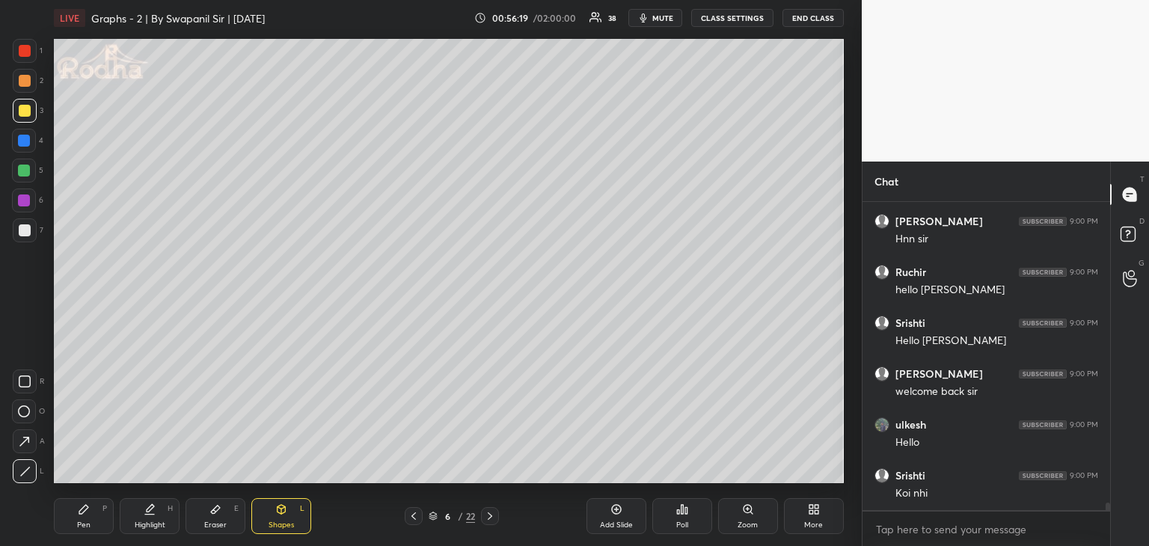
scroll to position [12541, 0]
click at [24, 56] on div at bounding box center [25, 51] width 24 height 24
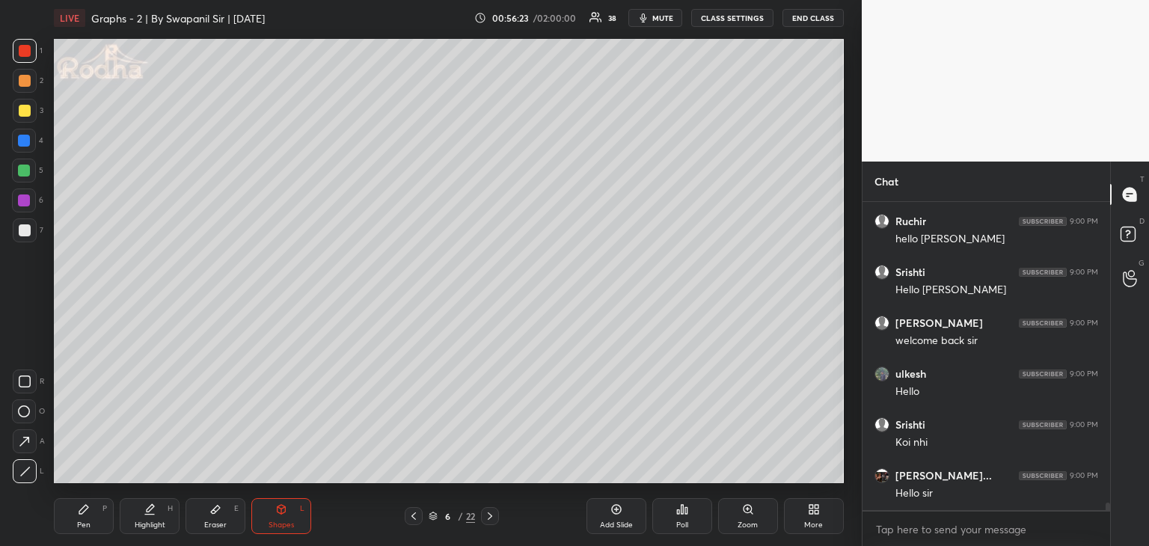
click at [25, 107] on div at bounding box center [25, 111] width 12 height 12
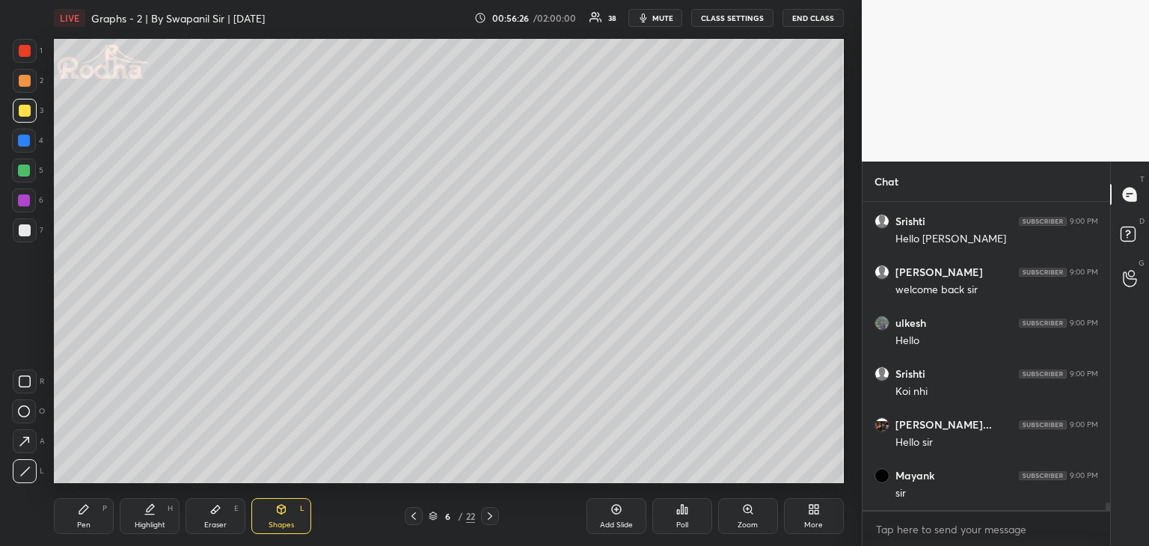
click at [87, 522] on div "Pen" at bounding box center [83, 524] width 13 height 7
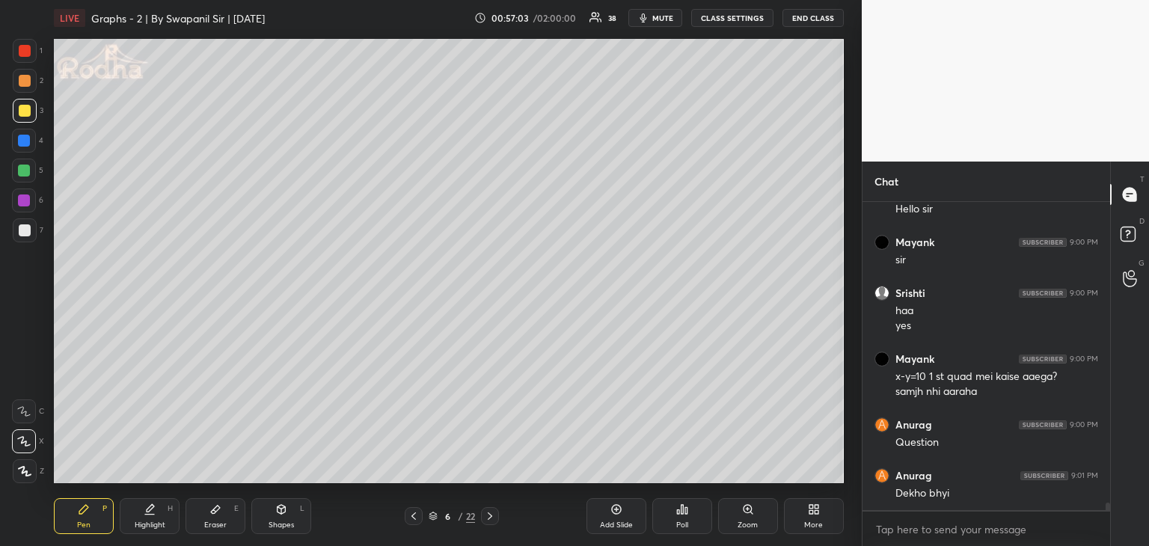
scroll to position [12876, 0]
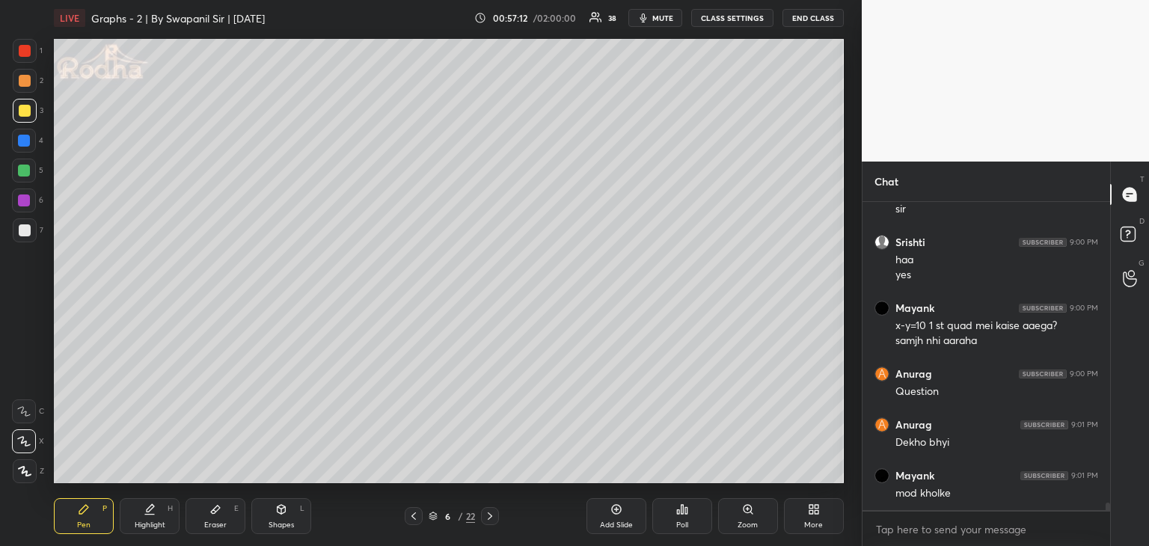
click at [22, 171] on div at bounding box center [24, 171] width 12 height 12
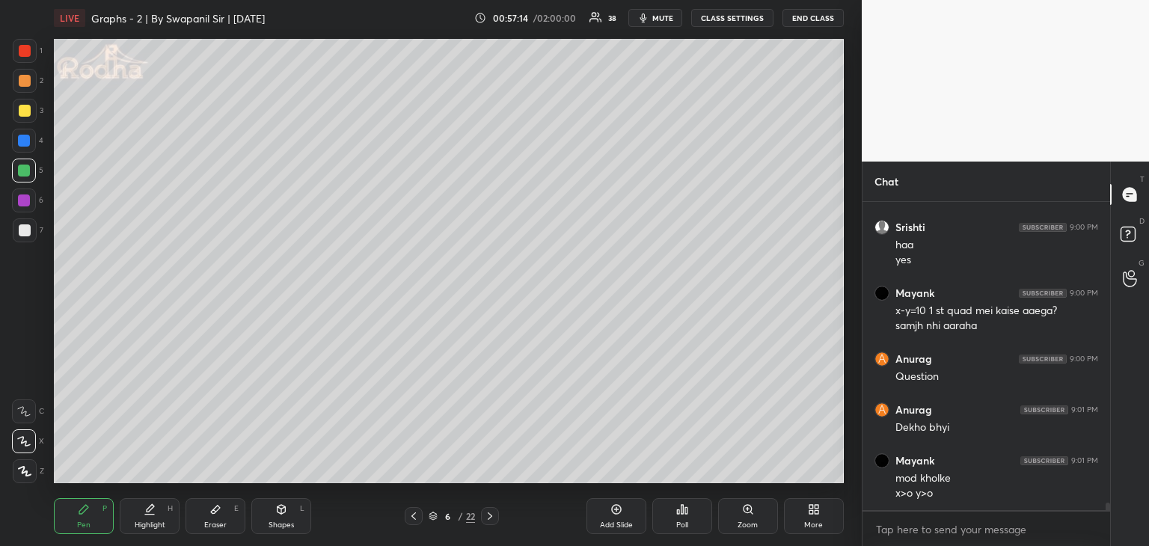
scroll to position [12955, 0]
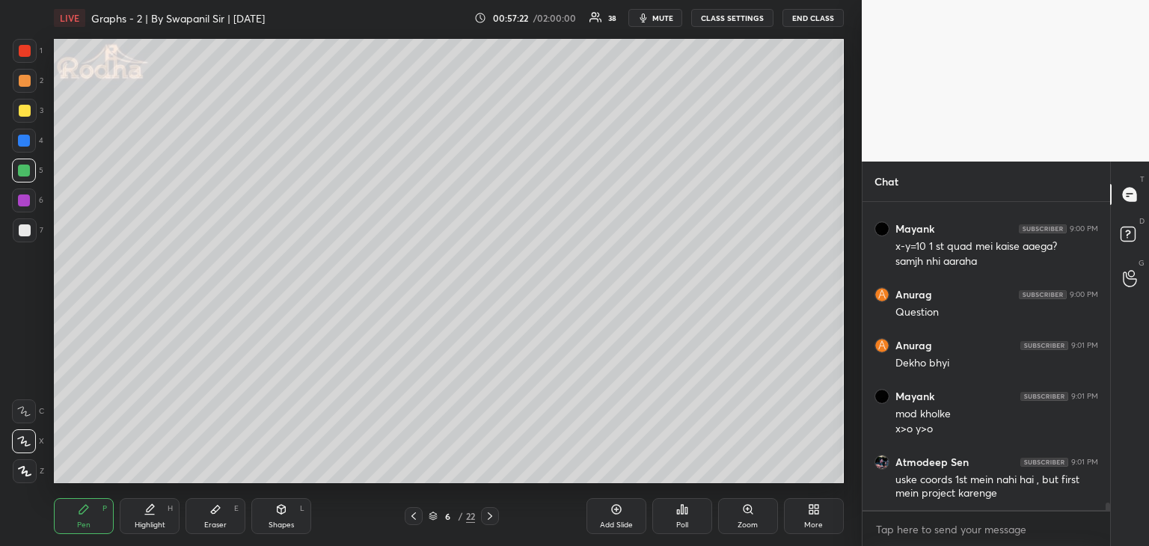
click at [209, 485] on div "Setting up your live class Poll for secs No correct answer Start poll" at bounding box center [449, 261] width 802 height 450
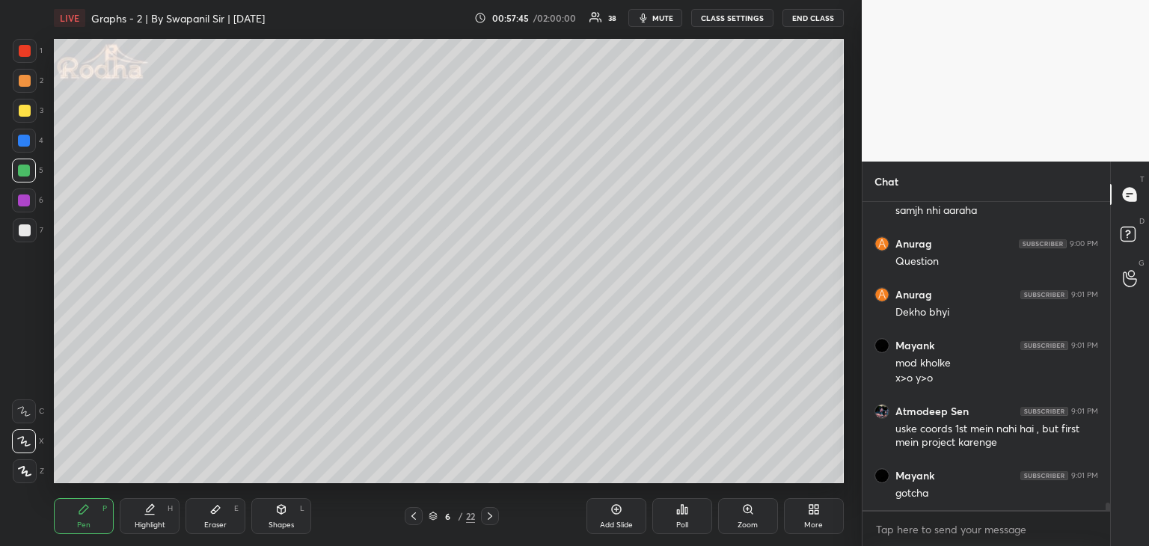
click at [24, 138] on div at bounding box center [24, 141] width 12 height 12
click at [268, 516] on div "Shapes L" at bounding box center [281, 516] width 60 height 36
click at [25, 473] on icon at bounding box center [24, 471] width 11 height 11
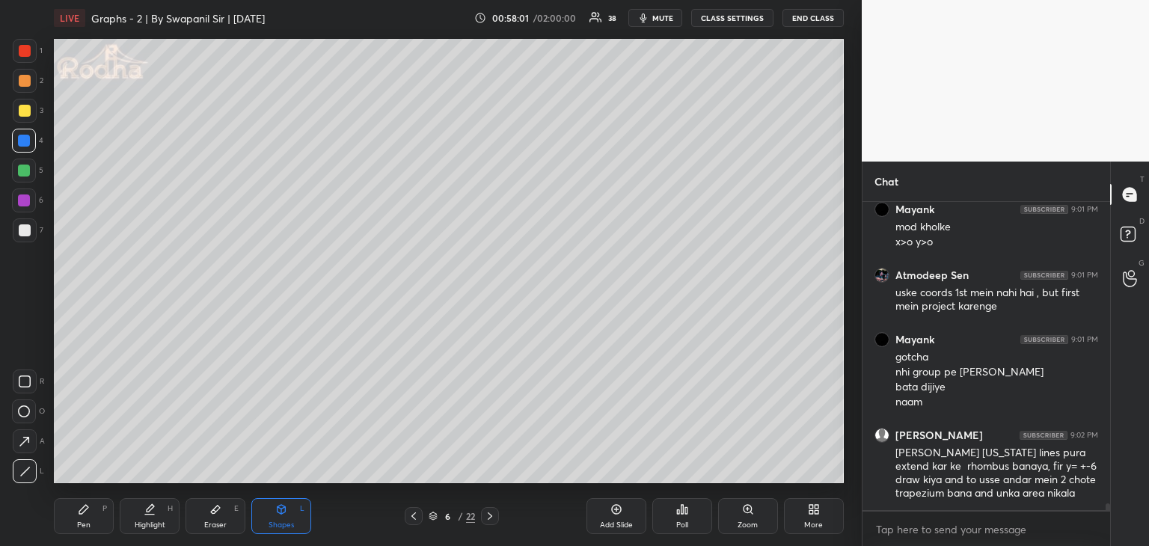
scroll to position [13193, 0]
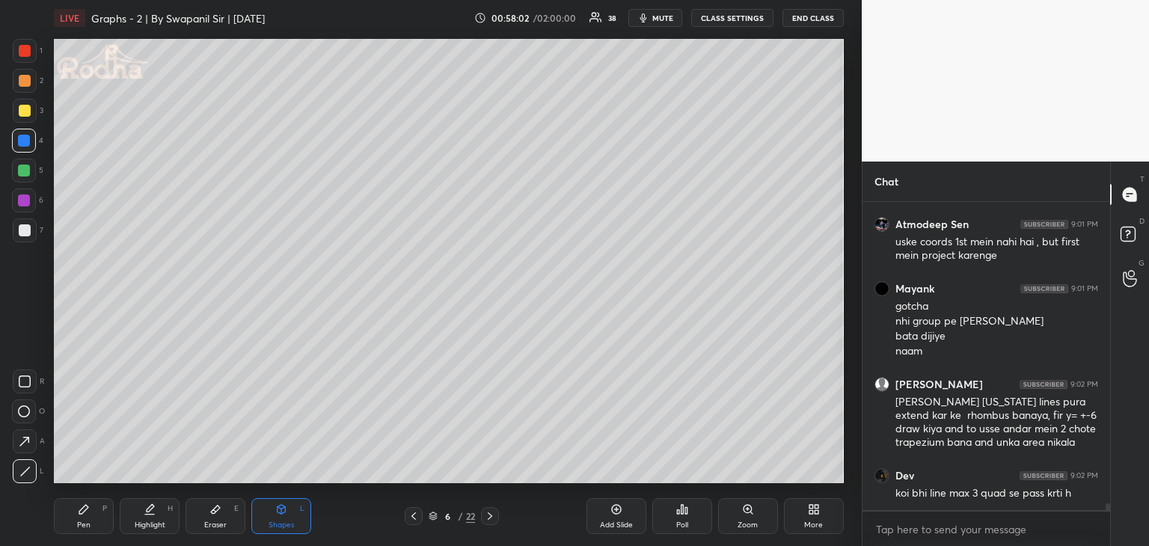
click at [72, 518] on div "Pen P" at bounding box center [84, 516] width 60 height 36
drag, startPoint x: 27, startPoint y: 46, endPoint x: 41, endPoint y: 50, distance: 14.7
click at [26, 46] on div at bounding box center [25, 51] width 12 height 12
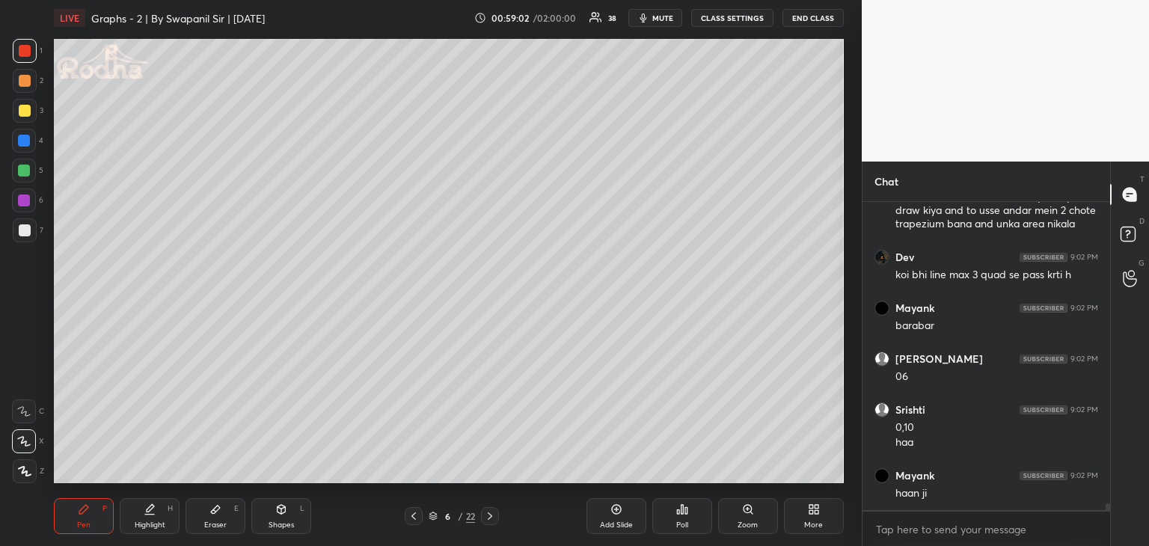
scroll to position [13462, 0]
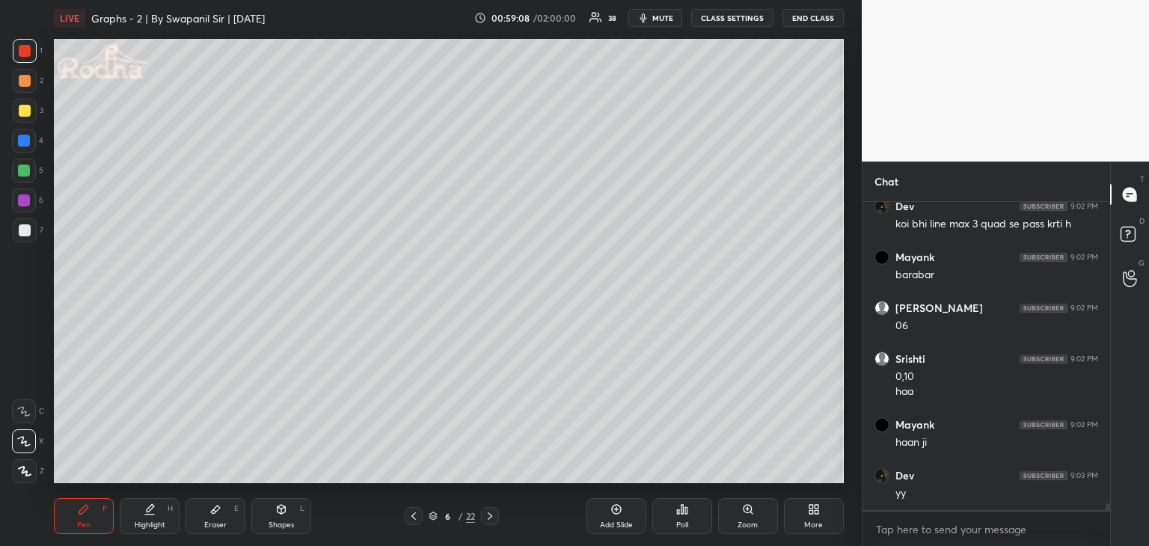
click at [23, 204] on div at bounding box center [24, 200] width 12 height 12
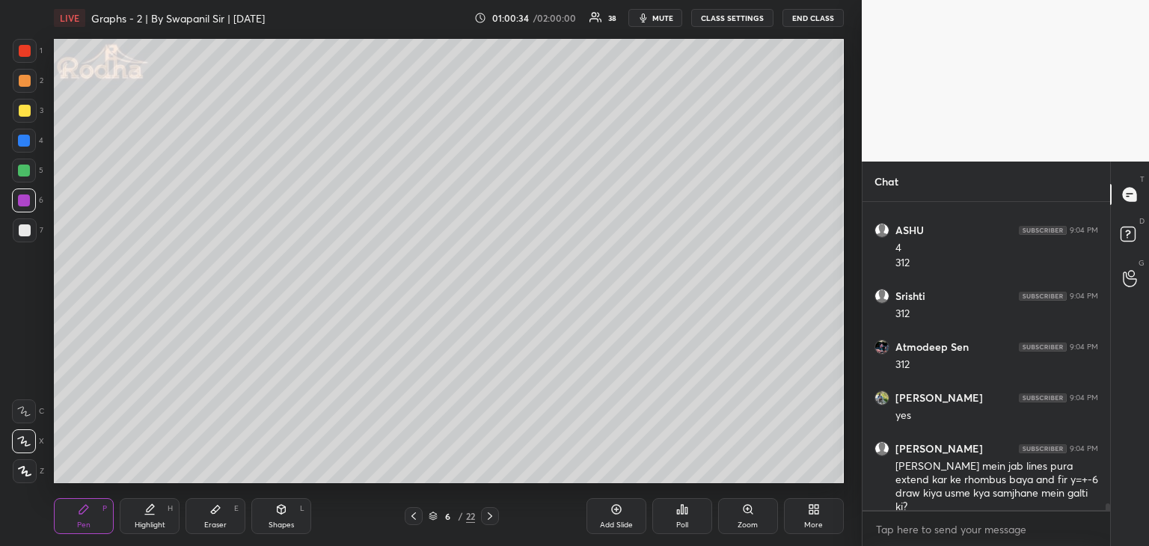
scroll to position [14165, 0]
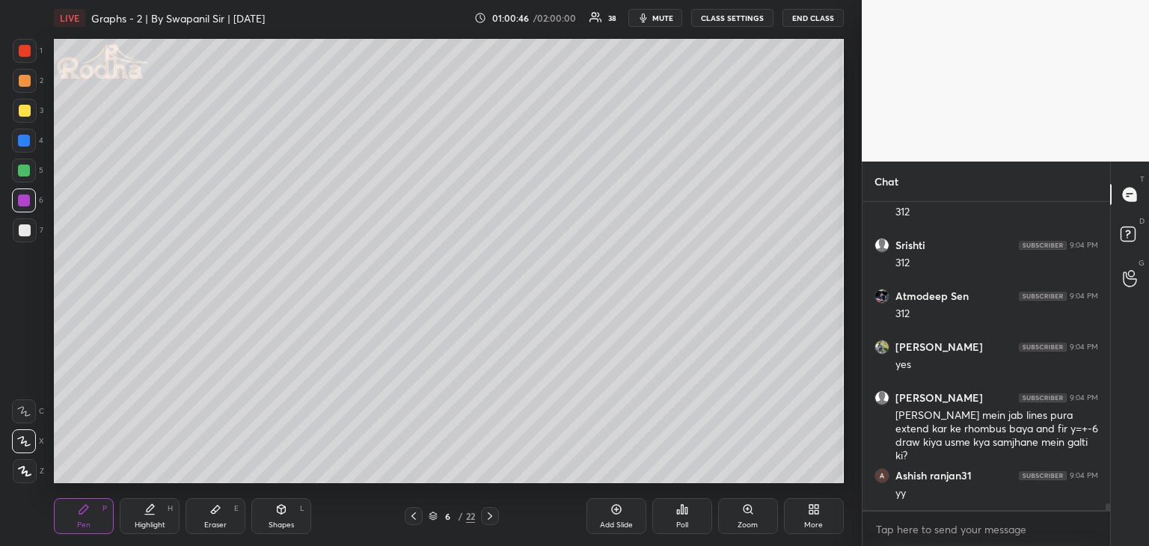
click at [263, 486] on div "LIVE Graphs - 2 | By Swapanil Sir | [DATE] 01:00:46 / 02:00:00 38 mute CLASS SE…" at bounding box center [449, 273] width 802 height 546
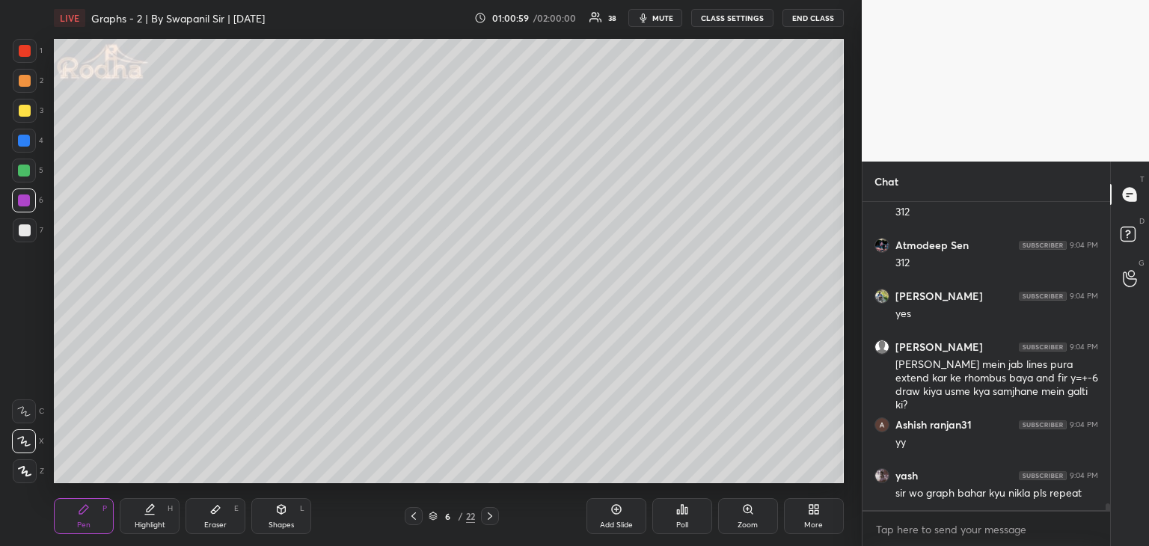
scroll to position [14267, 0]
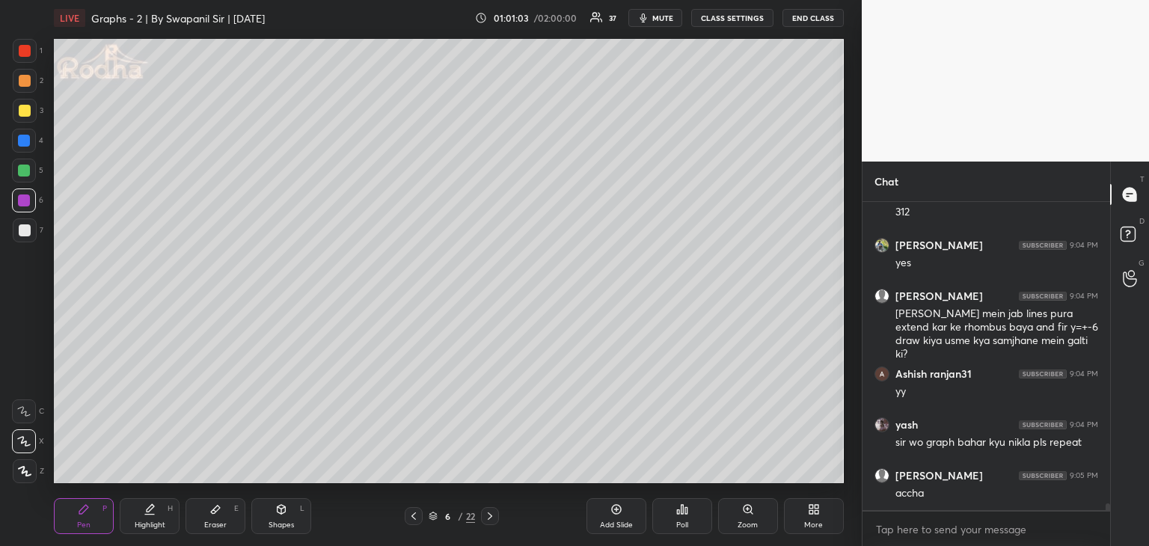
click at [18, 172] on div at bounding box center [24, 171] width 12 height 12
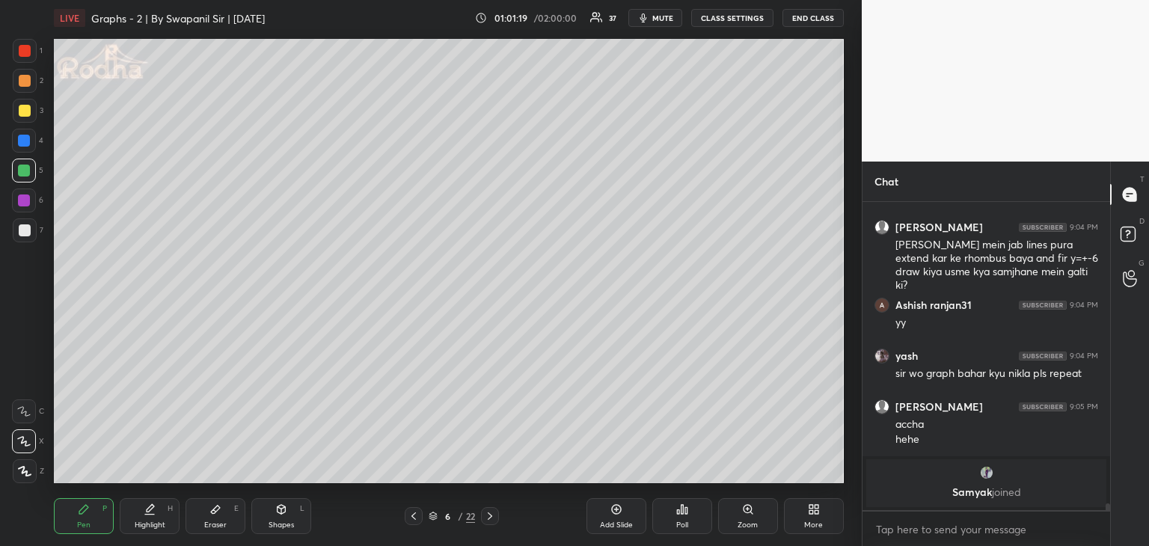
scroll to position [12967, 0]
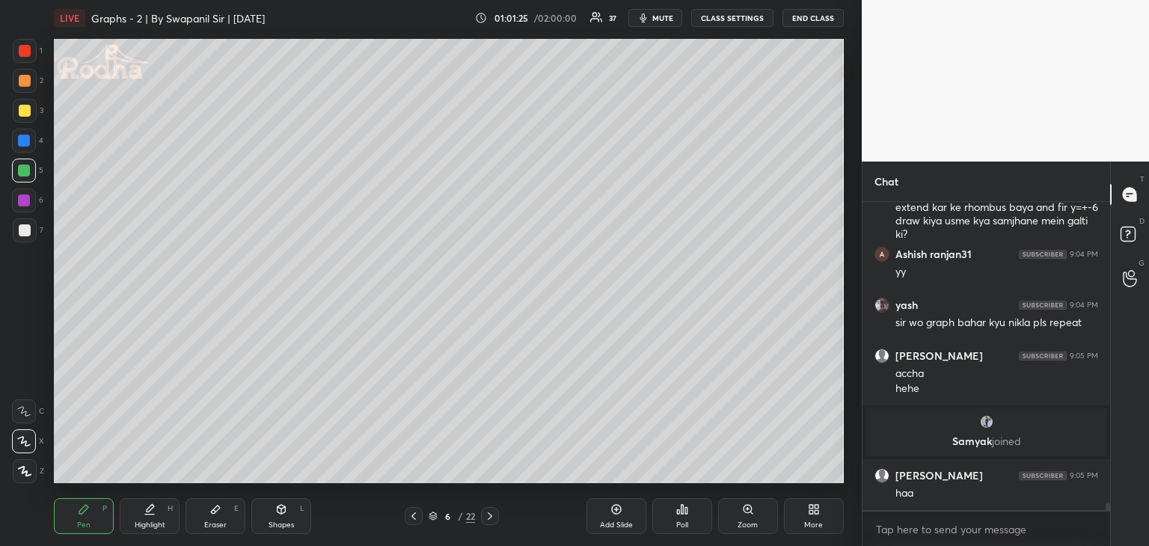
drag, startPoint x: 22, startPoint y: 112, endPoint x: 42, endPoint y: 108, distance: 19.8
click at [23, 114] on div at bounding box center [25, 111] width 12 height 12
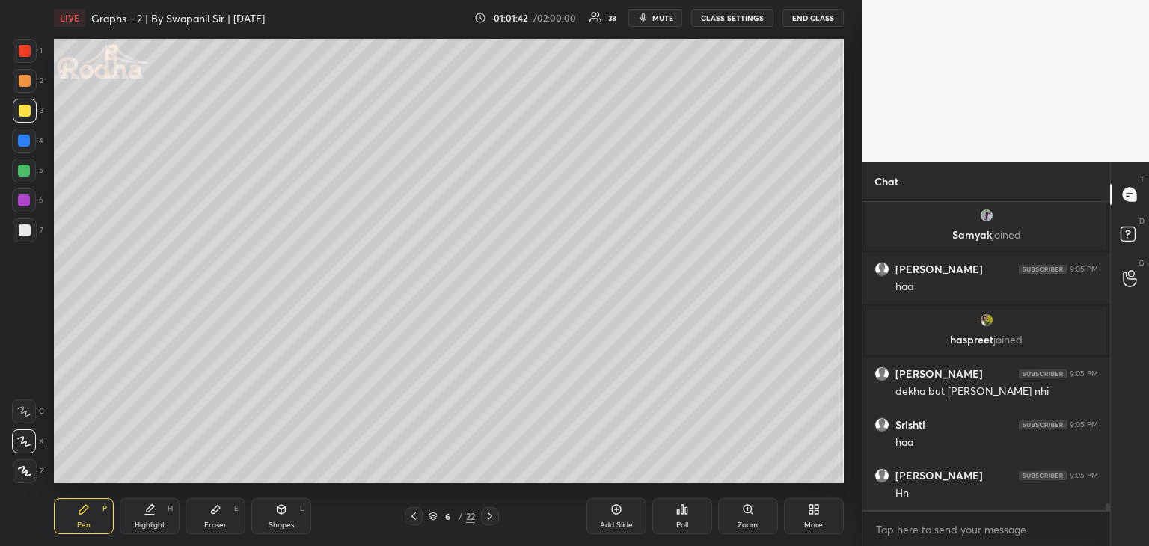
scroll to position [13211, 0]
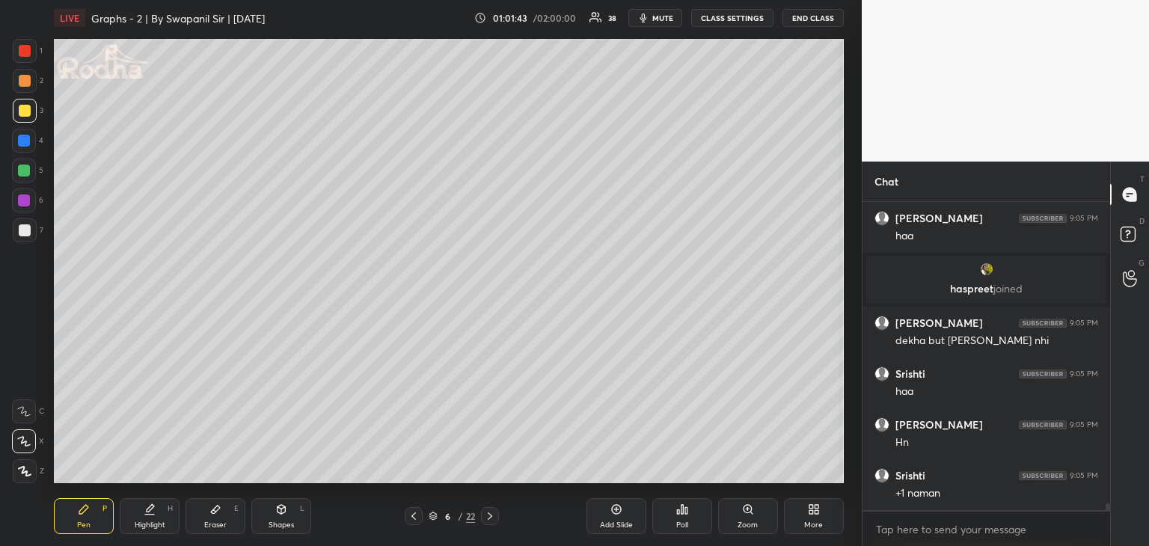
drag, startPoint x: 219, startPoint y: 520, endPoint x: 233, endPoint y: 490, distance: 33.8
click at [219, 518] on div "Eraser E" at bounding box center [215, 516] width 60 height 36
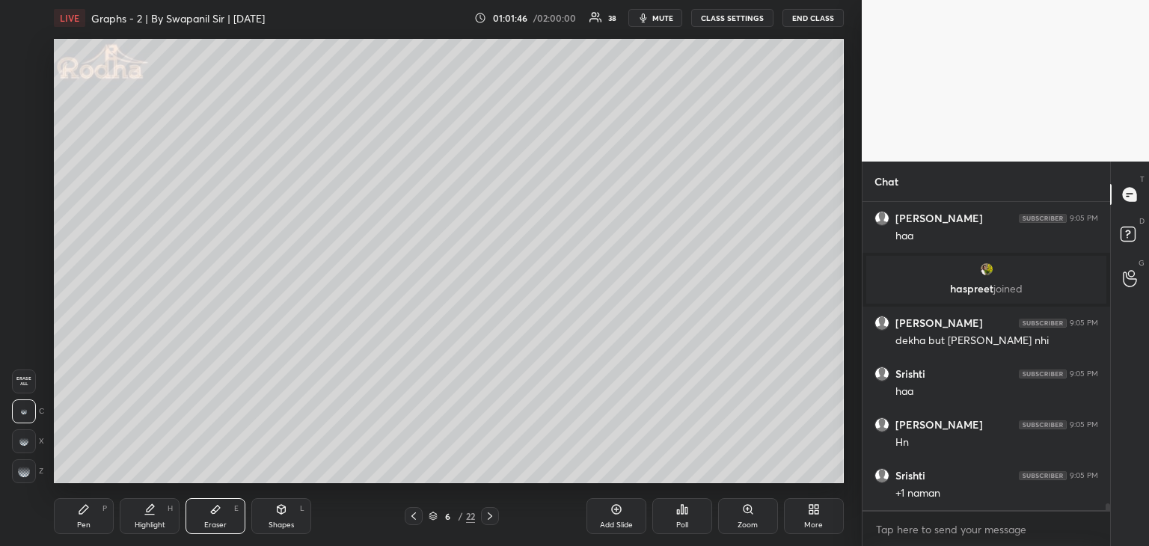
drag, startPoint x: 84, startPoint y: 519, endPoint x: 96, endPoint y: 491, distance: 29.9
click at [84, 517] on div "Pen P" at bounding box center [84, 516] width 60 height 36
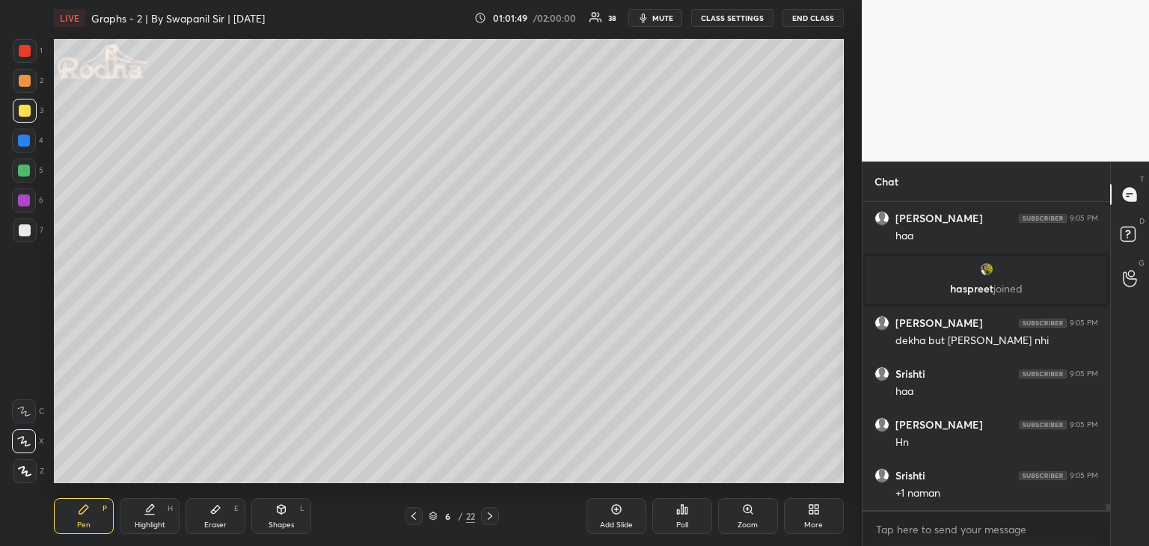
drag, startPoint x: 218, startPoint y: 520, endPoint x: 218, endPoint y: 509, distance: 11.2
click at [221, 521] on div "Eraser" at bounding box center [215, 524] width 22 height 7
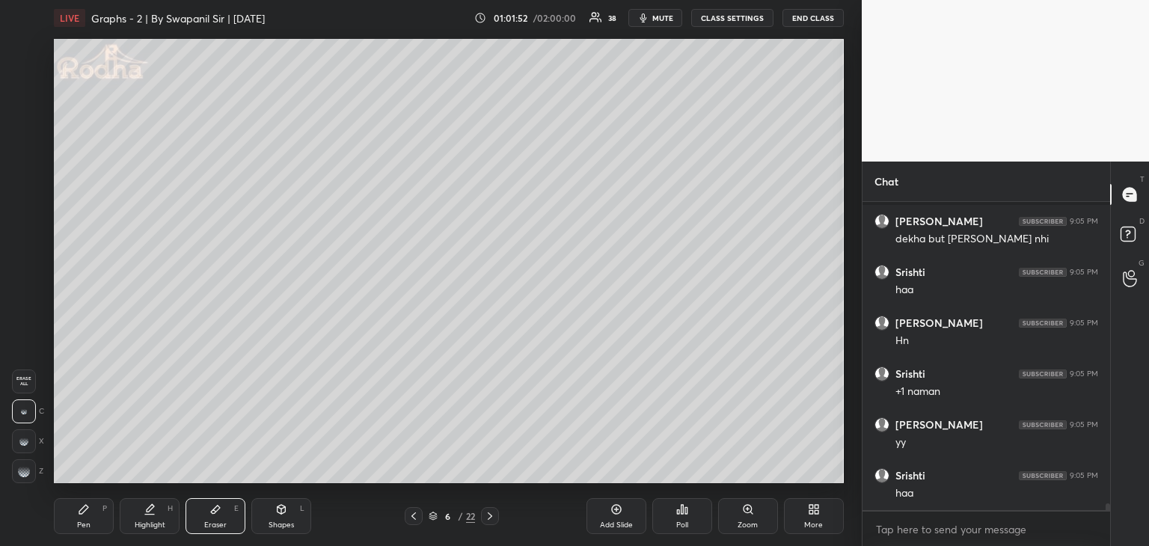
scroll to position [13366, 0]
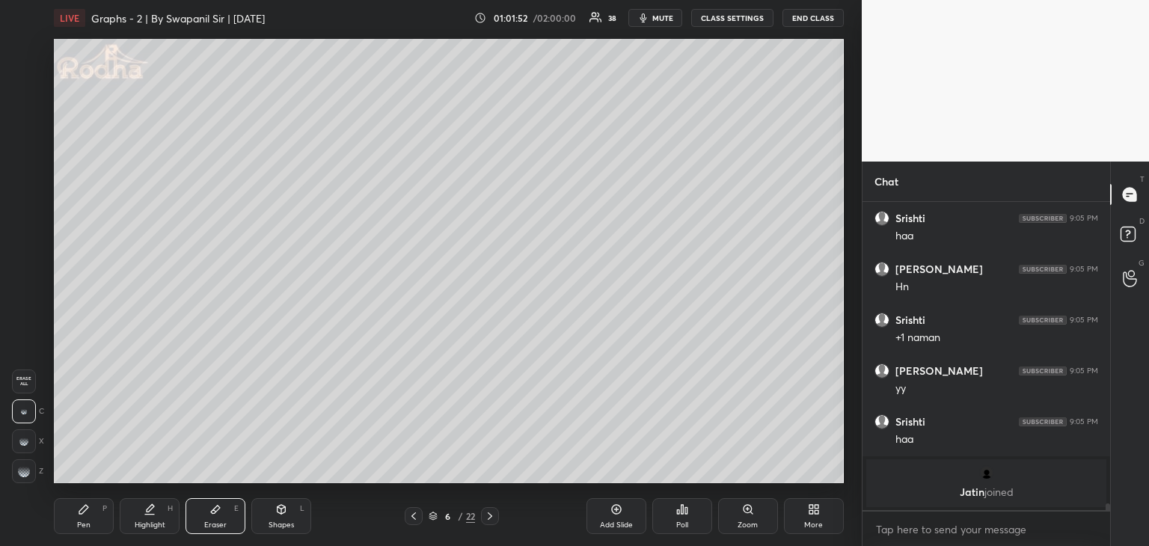
click at [80, 514] on div "Pen P" at bounding box center [84, 516] width 60 height 36
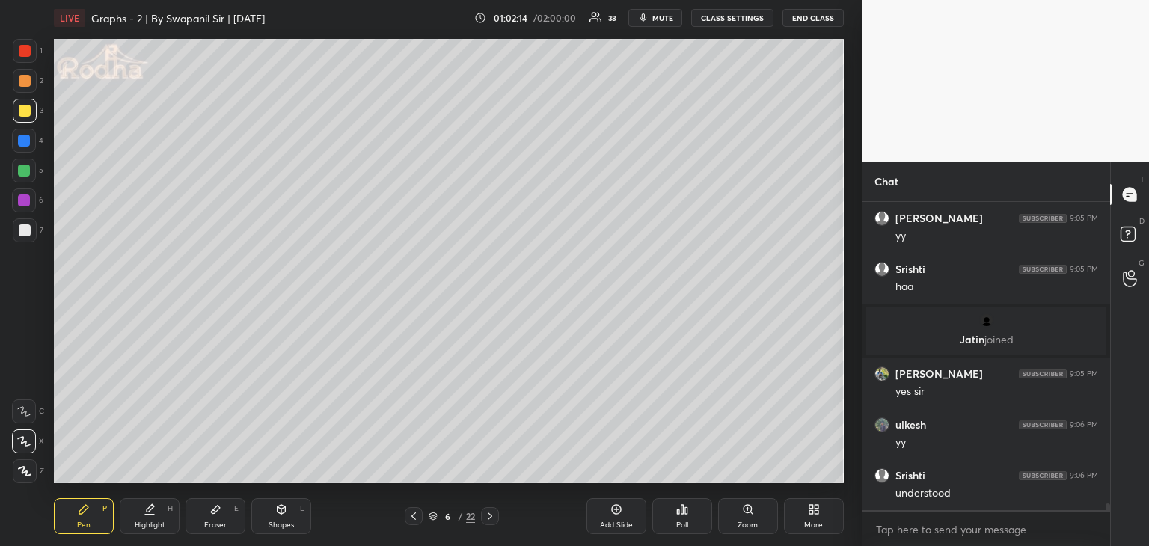
scroll to position [13489, 0]
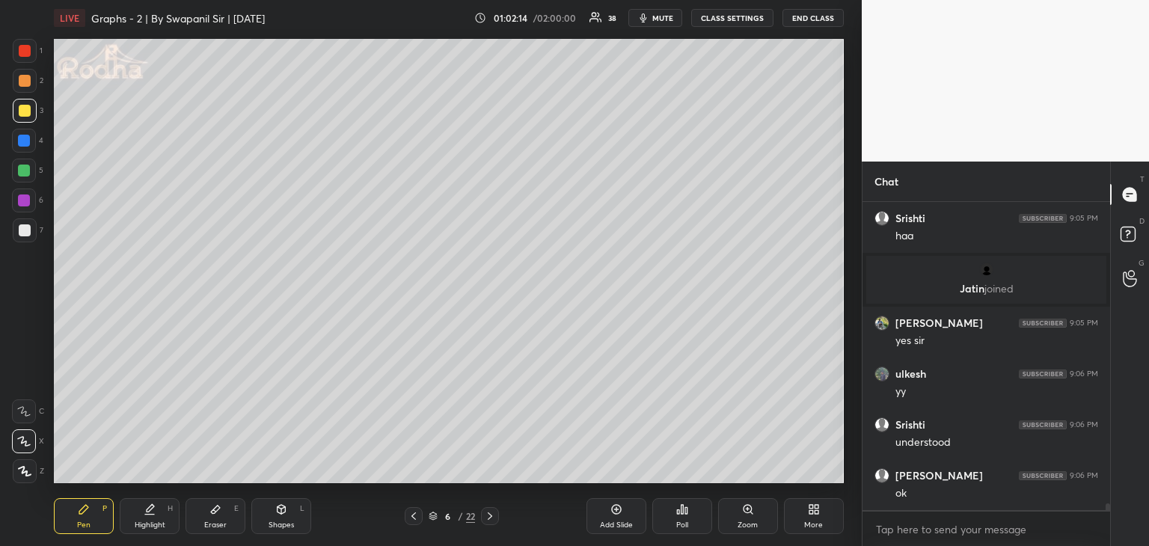
click at [24, 167] on div at bounding box center [24, 171] width 12 height 12
click at [494, 515] on icon at bounding box center [490, 516] width 12 height 12
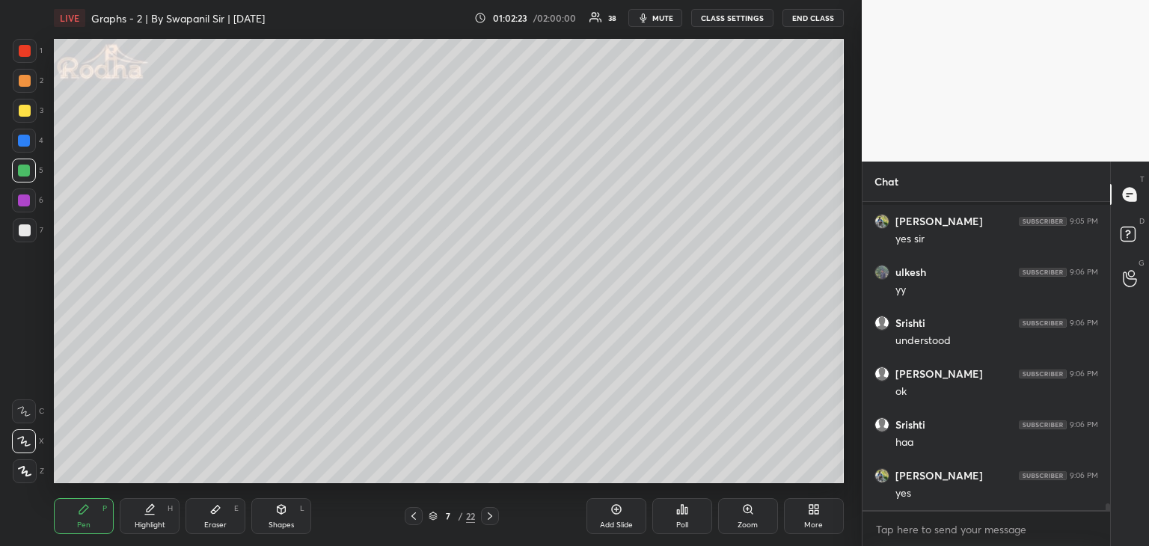
scroll to position [13642, 0]
click at [418, 517] on icon at bounding box center [414, 516] width 12 height 12
click at [410, 519] on icon at bounding box center [414, 516] width 12 height 12
click at [411, 520] on icon at bounding box center [414, 516] width 12 height 12
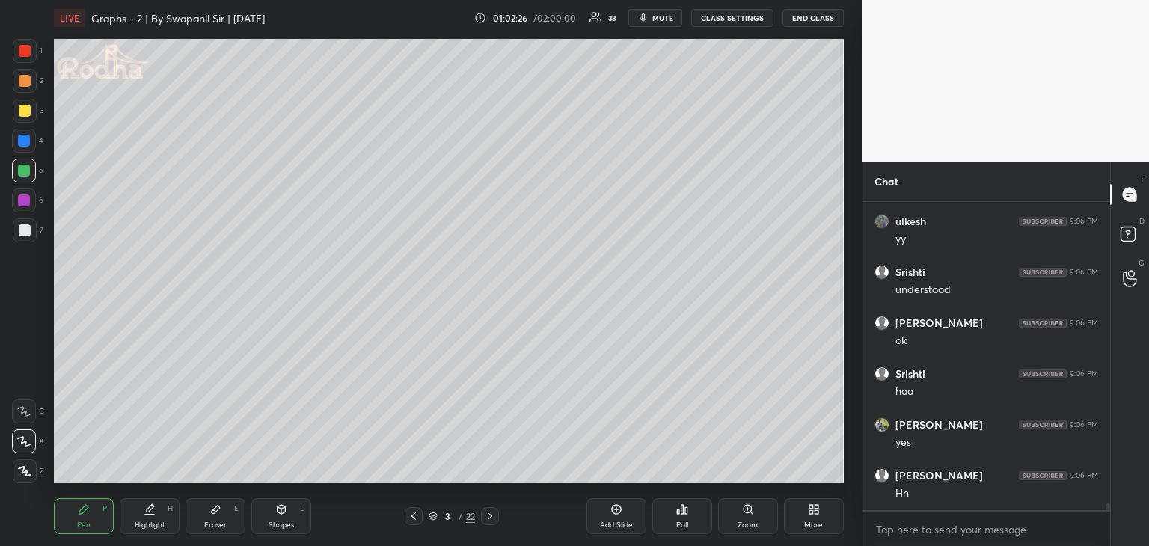
click at [412, 521] on icon at bounding box center [414, 516] width 12 height 12
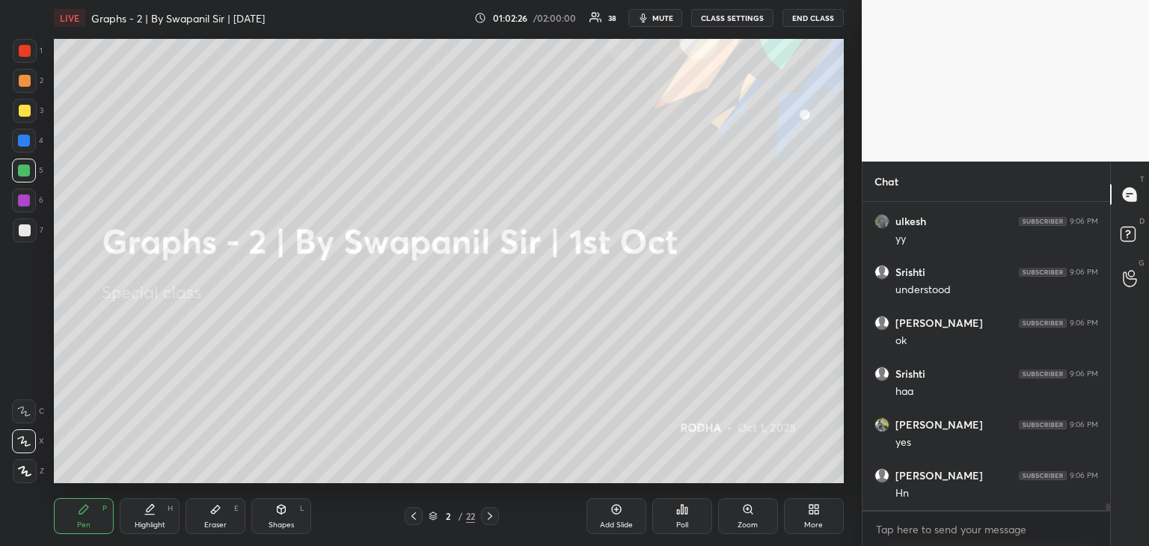
click at [496, 509] on div at bounding box center [490, 516] width 18 height 18
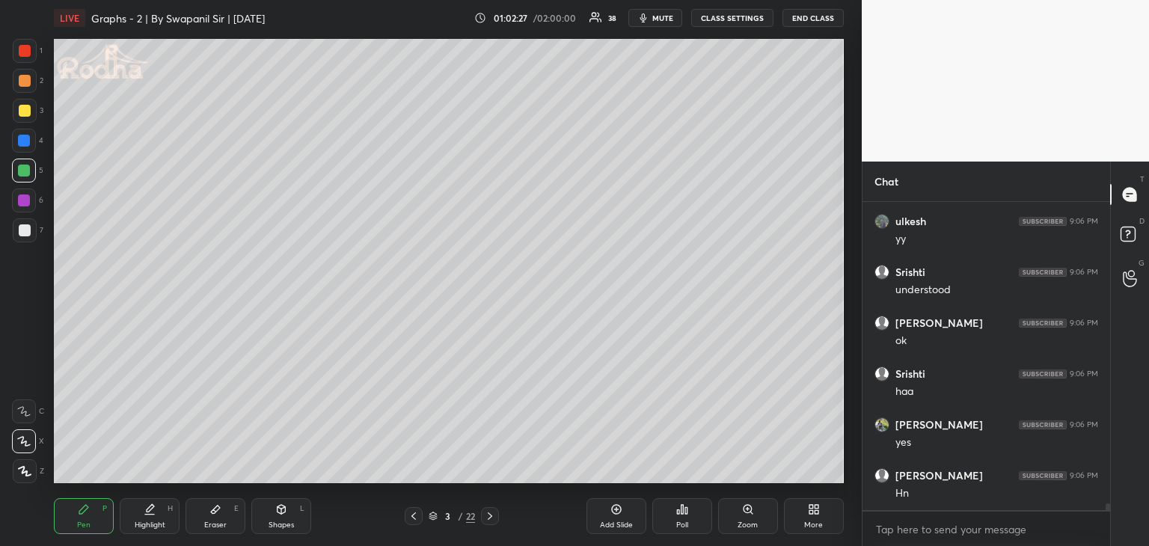
click at [493, 514] on icon at bounding box center [490, 516] width 12 height 12
click at [422, 520] on div at bounding box center [414, 516] width 18 height 18
click at [488, 517] on icon at bounding box center [490, 516] width 12 height 12
click at [490, 518] on icon at bounding box center [490, 516] width 12 height 12
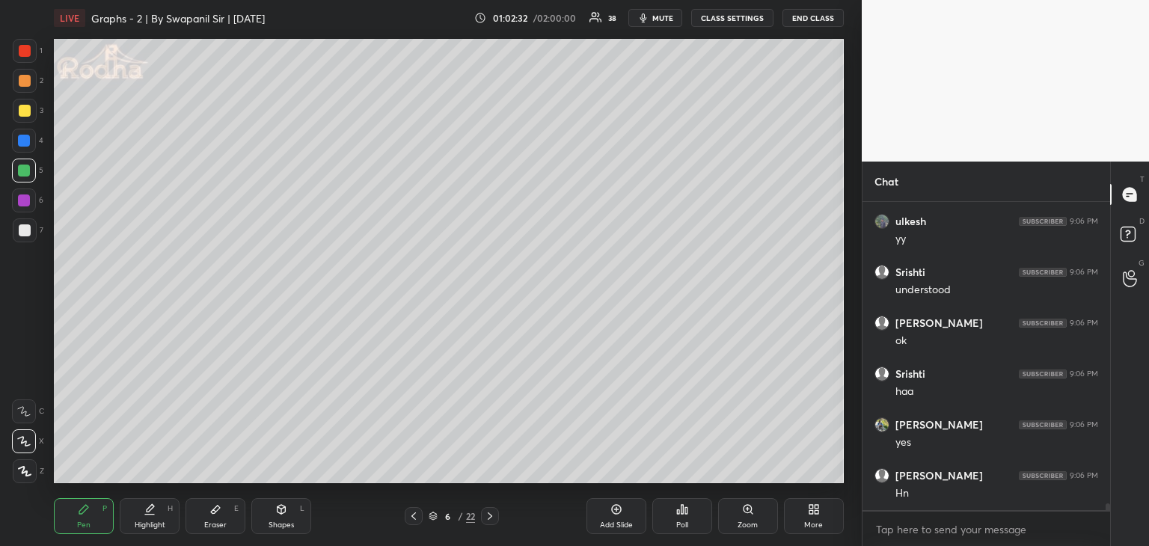
drag, startPoint x: 415, startPoint y: 515, endPoint x: 407, endPoint y: 490, distance: 26.7
click at [413, 516] on icon at bounding box center [414, 516] width 12 height 12
click at [494, 518] on icon at bounding box center [490, 516] width 12 height 12
click at [494, 519] on icon at bounding box center [490, 516] width 12 height 12
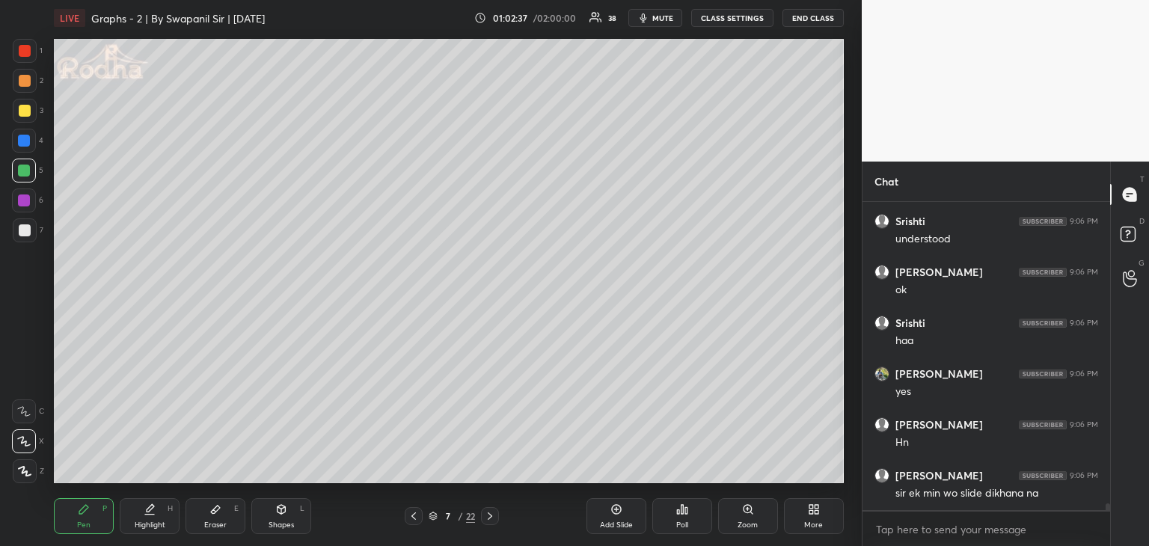
click at [404, 515] on div "7 / 22" at bounding box center [451, 516] width 129 height 18
click at [413, 513] on icon at bounding box center [414, 516] width 12 height 12
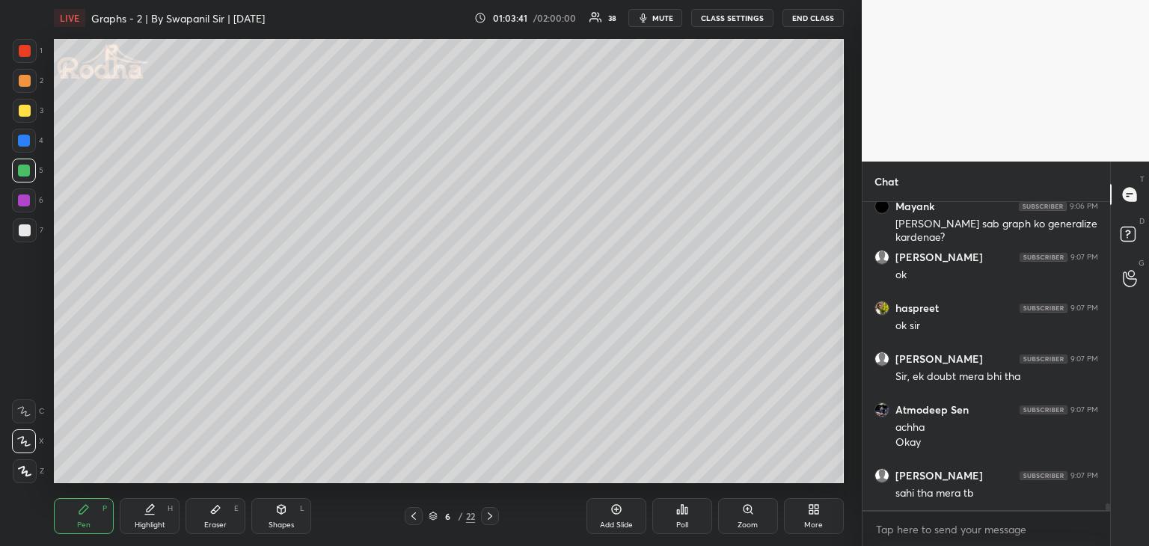
scroll to position [14178, 0]
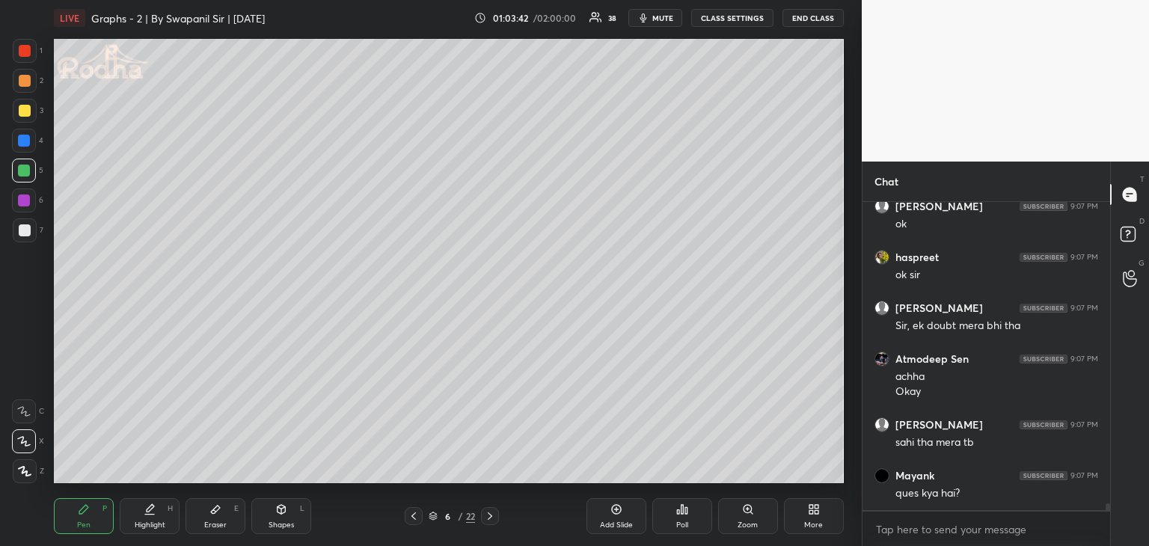
click at [215, 524] on div "Eraser" at bounding box center [215, 524] width 22 height 7
click at [21, 470] on rect at bounding box center [19, 470] width 1 height 1
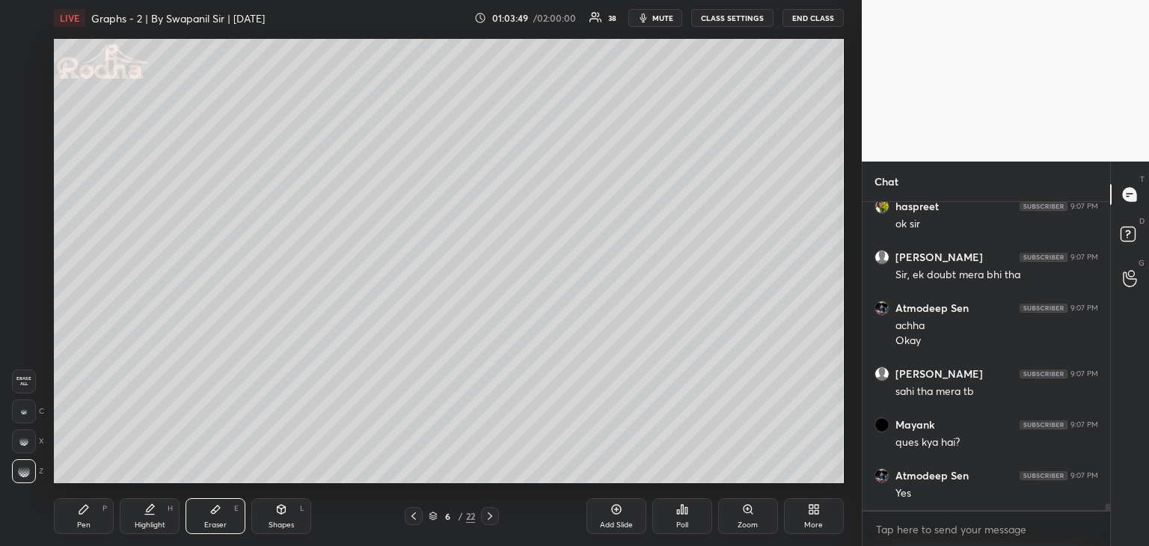
click at [489, 514] on icon at bounding box center [490, 515] width 4 height 7
click at [81, 518] on div "Pen P" at bounding box center [84, 516] width 60 height 36
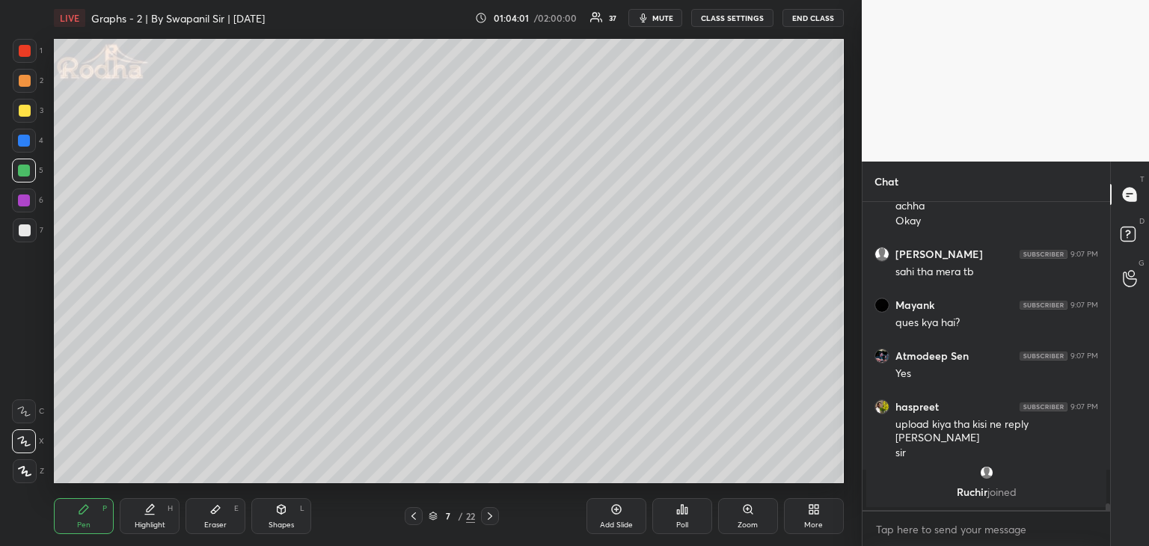
scroll to position [14051, 0]
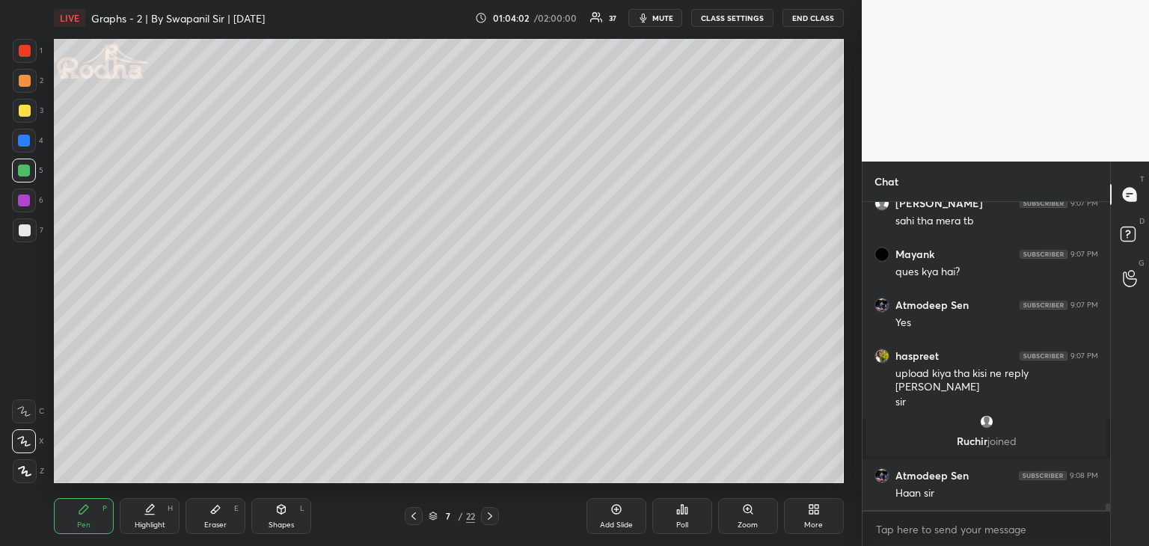
click at [286, 526] on div "Shapes" at bounding box center [280, 524] width 25 height 7
click at [227, 523] on div "Eraser E" at bounding box center [215, 516] width 60 height 36
click at [289, 519] on div "Shapes L" at bounding box center [281, 516] width 60 height 36
click at [24, 228] on div at bounding box center [25, 230] width 12 height 12
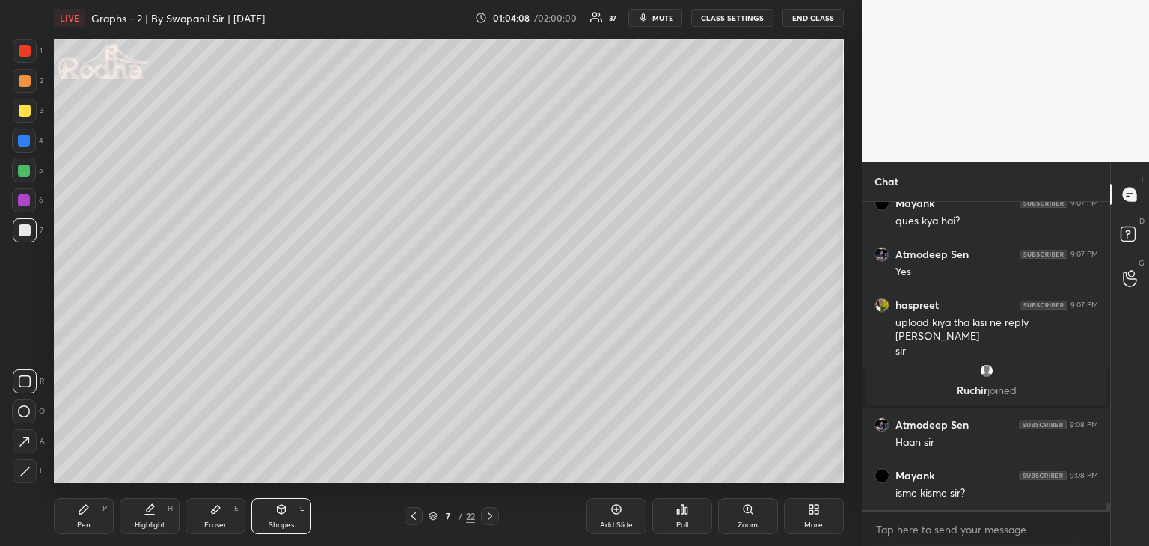
click at [24, 470] on icon at bounding box center [24, 471] width 11 height 11
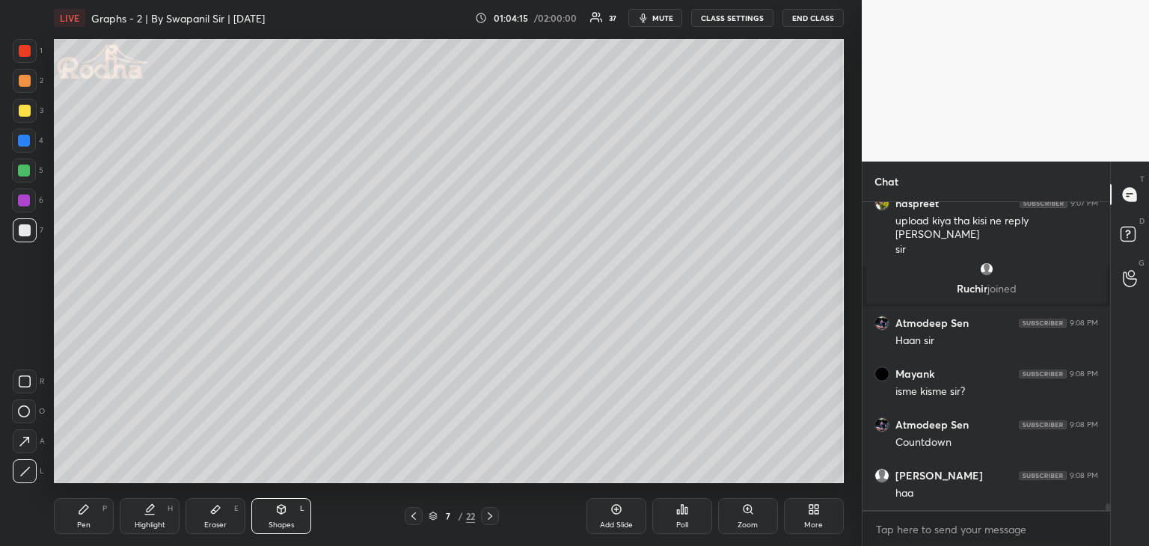
scroll to position [14306, 0]
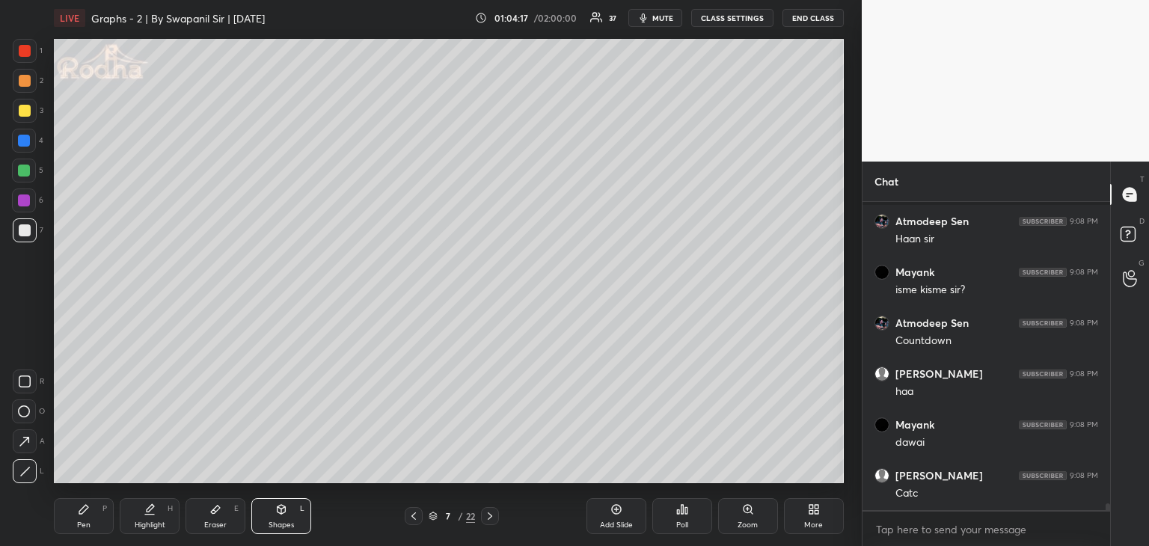
click at [90, 526] on div "Pen" at bounding box center [83, 524] width 13 height 7
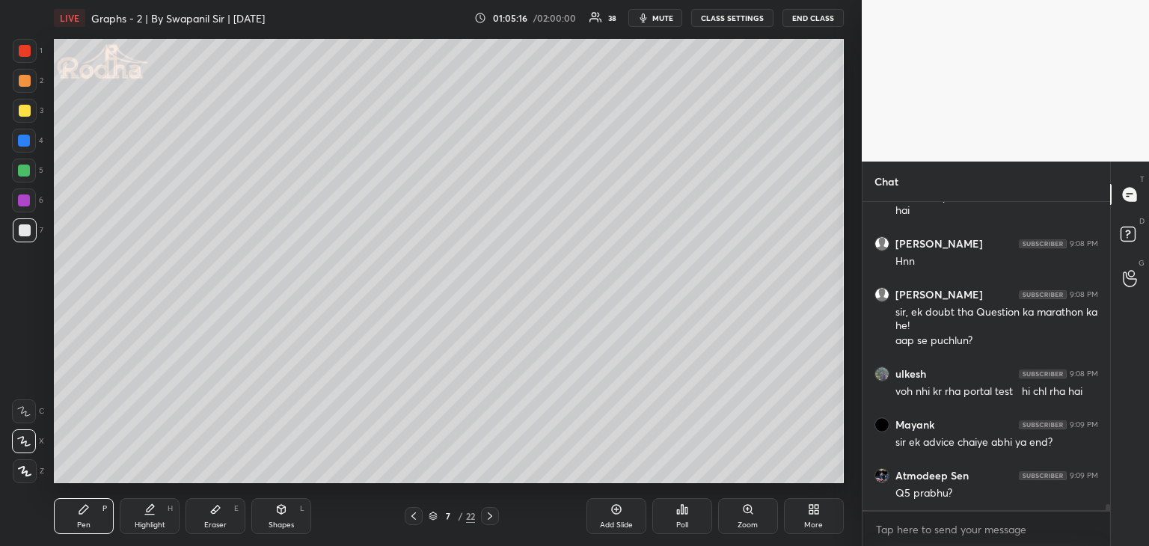
scroll to position [14703, 0]
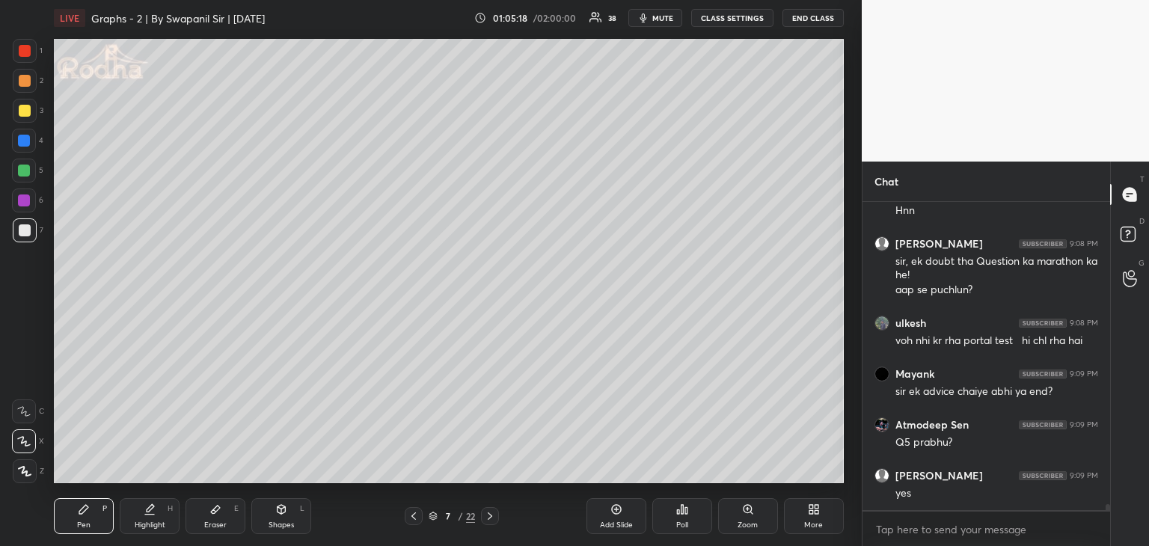
click at [284, 512] on icon at bounding box center [281, 509] width 12 height 12
click at [26, 473] on icon at bounding box center [24, 471] width 11 height 11
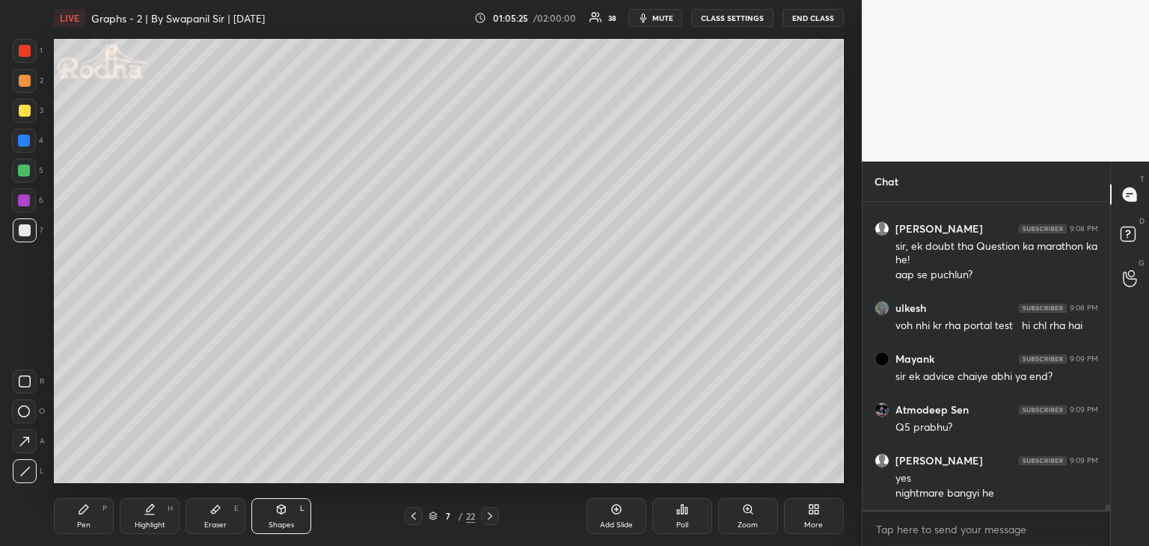
click at [24, 198] on div at bounding box center [24, 200] width 12 height 12
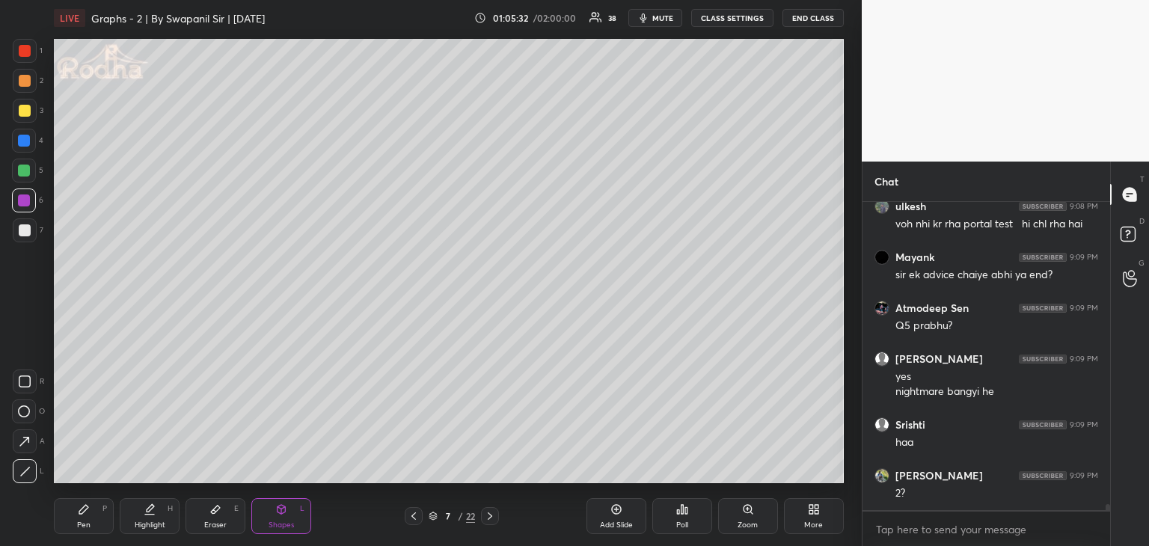
scroll to position [14871, 0]
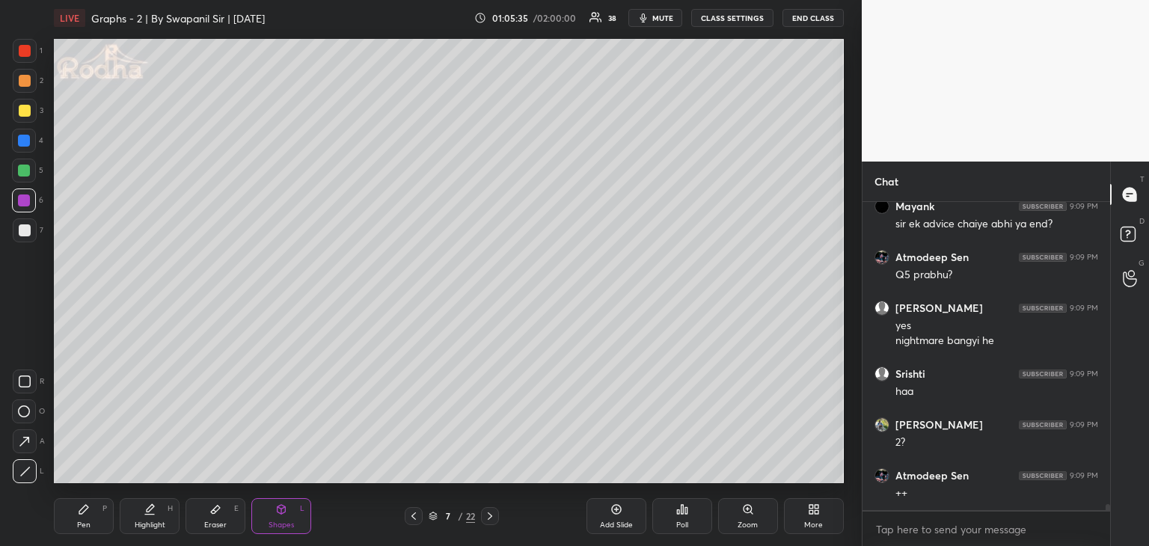
click at [22, 81] on div at bounding box center [25, 81] width 12 height 12
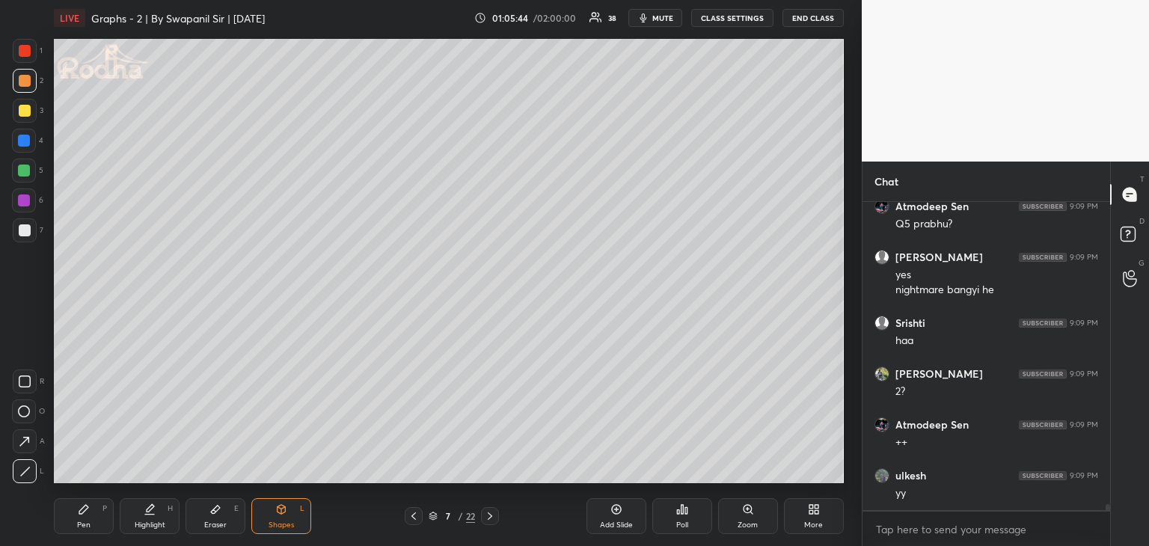
click at [80, 527] on div "Pen" at bounding box center [83, 524] width 13 height 7
drag, startPoint x: 23, startPoint y: 112, endPoint x: 44, endPoint y: 117, distance: 21.4
click at [25, 113] on div at bounding box center [25, 111] width 12 height 12
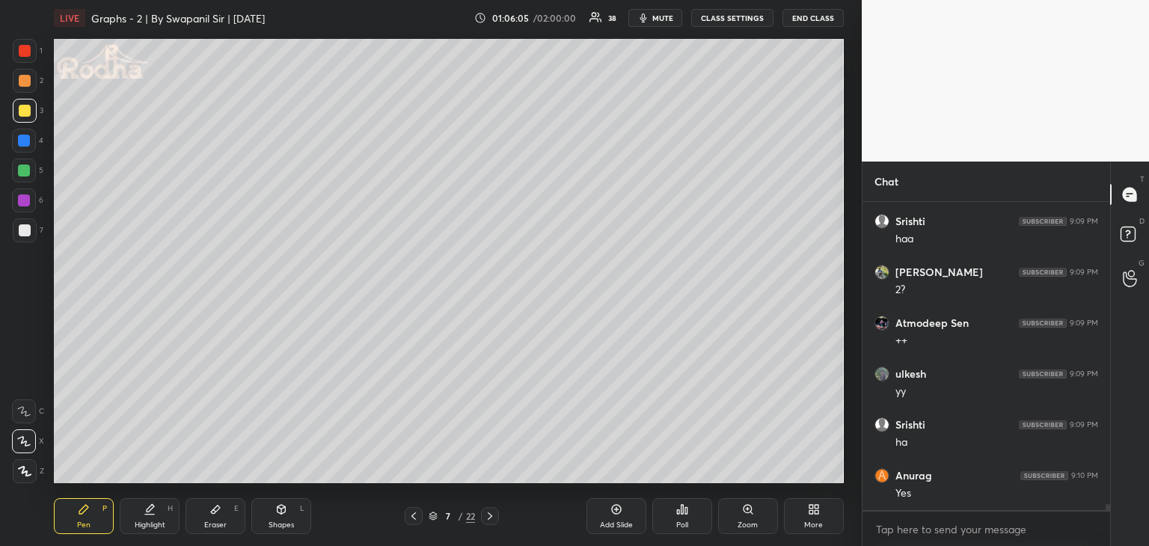
scroll to position [15074, 0]
click at [288, 524] on div "Shapes" at bounding box center [280, 524] width 25 height 7
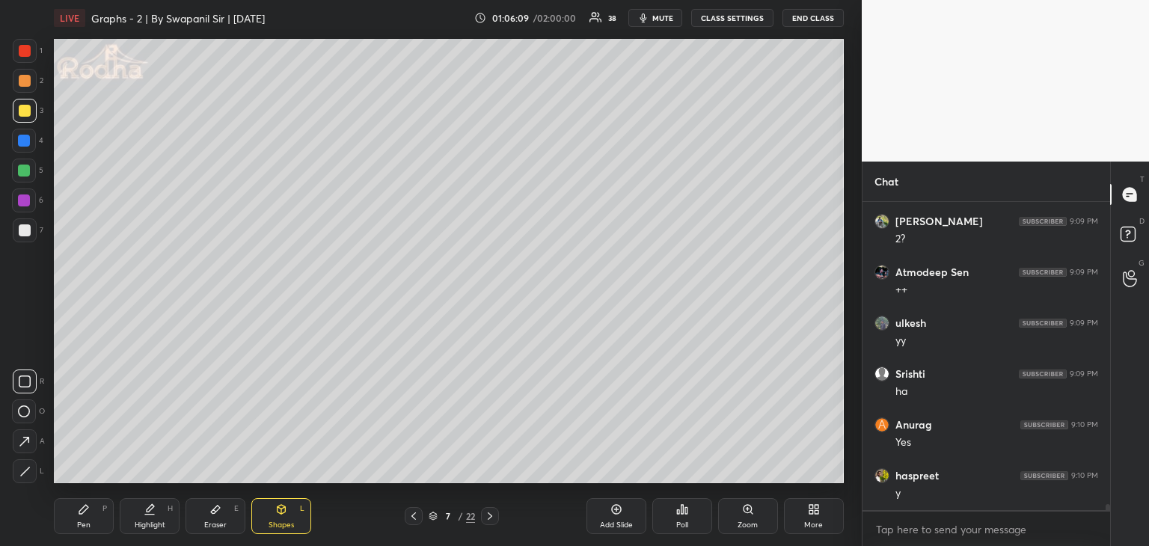
click at [33, 479] on div at bounding box center [25, 471] width 24 height 24
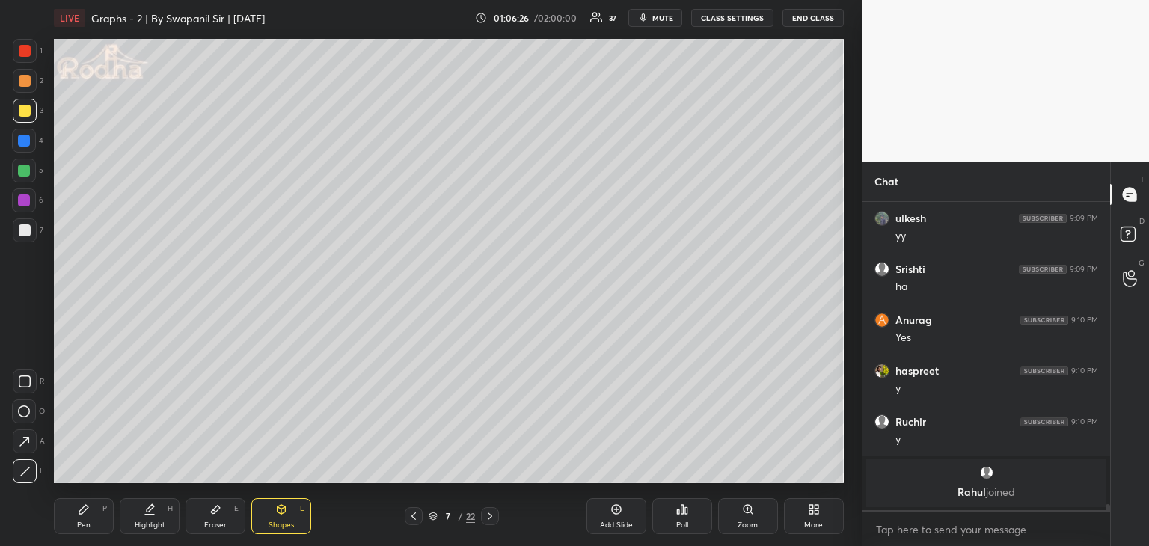
click at [69, 522] on div "Pen P" at bounding box center [84, 516] width 60 height 36
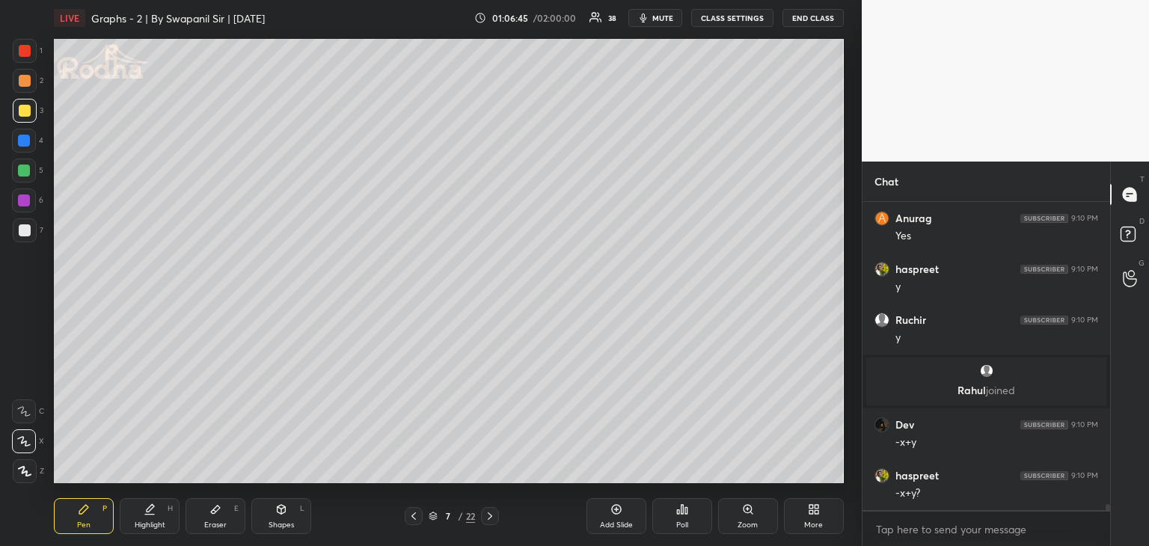
scroll to position [15002, 0]
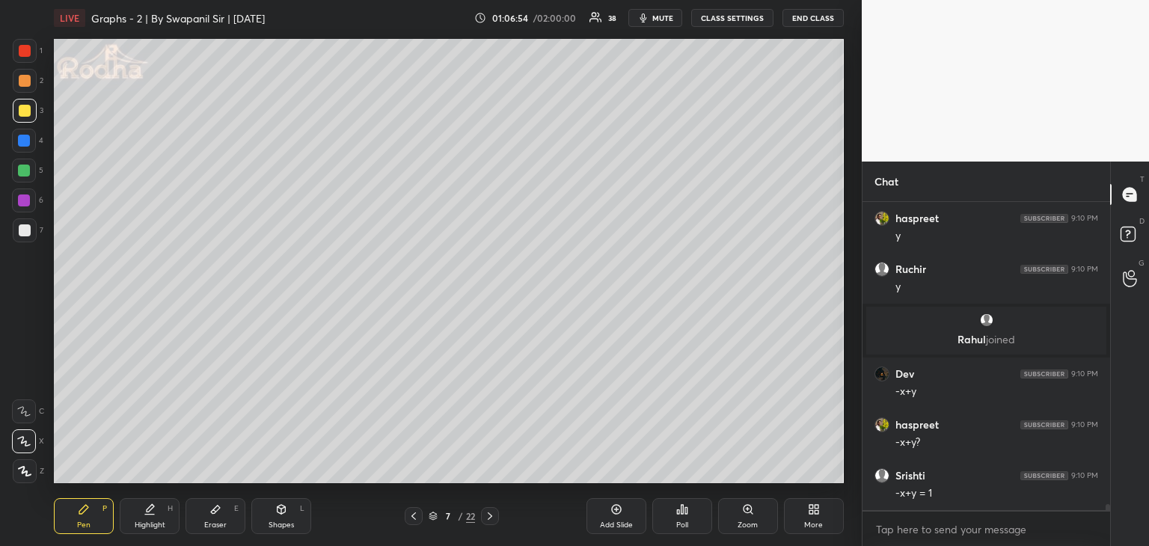
click at [411, 519] on icon at bounding box center [414, 516] width 12 height 12
click at [218, 519] on div "Eraser E" at bounding box center [215, 516] width 60 height 36
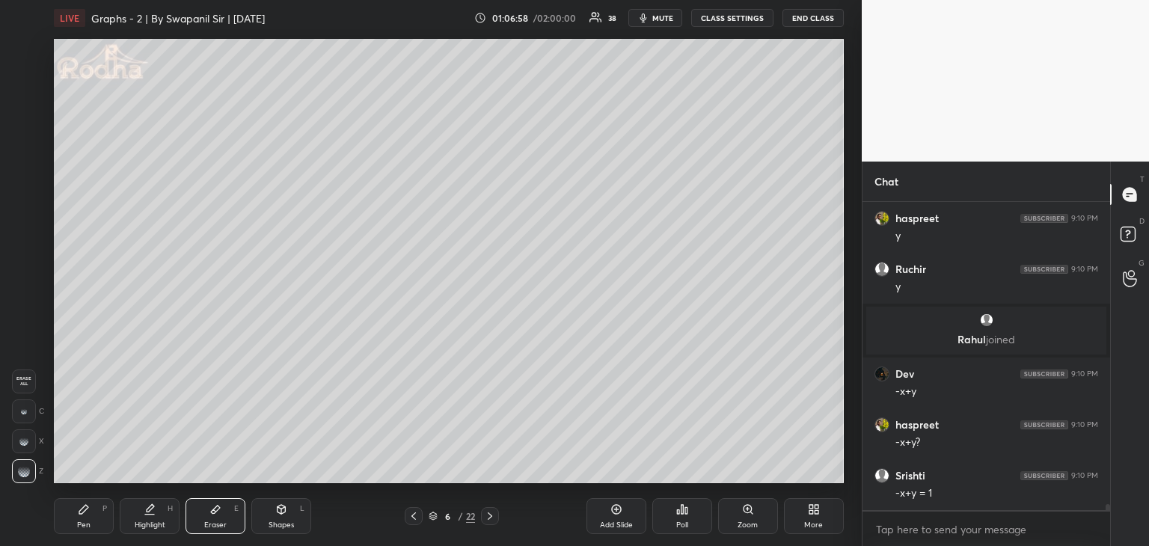
click at [22, 409] on rect at bounding box center [21, 408] width 1 height 1
click at [76, 526] on div "Pen P" at bounding box center [84, 516] width 60 height 36
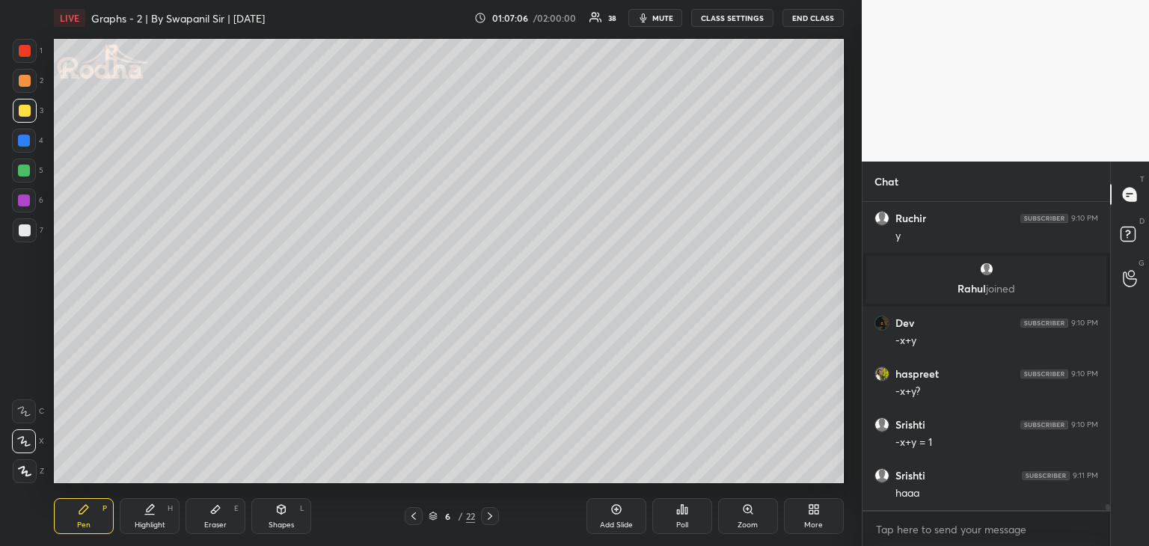
scroll to position [15104, 0]
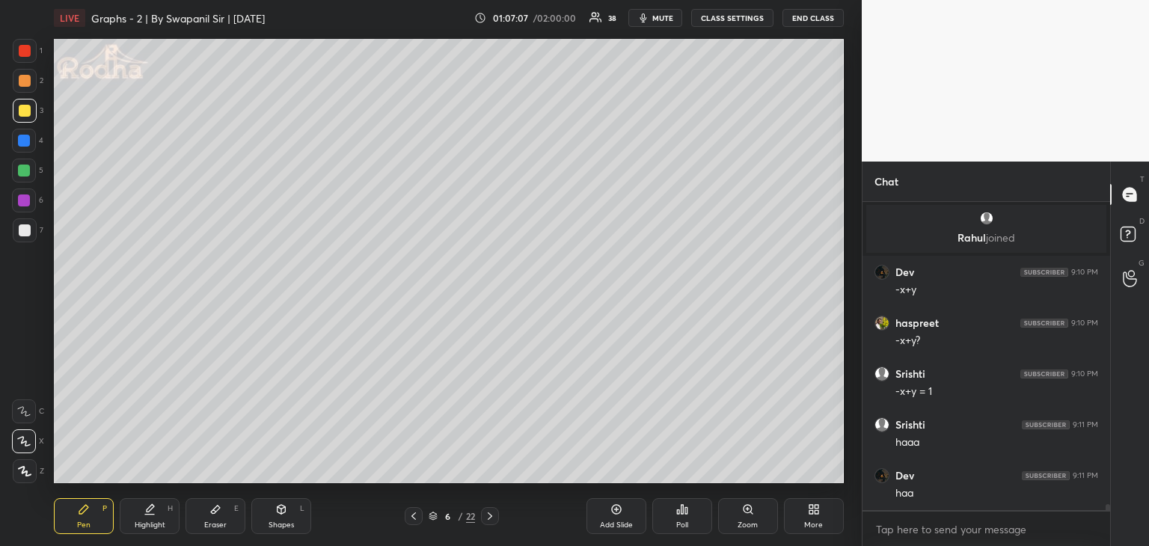
click at [405, 516] on div at bounding box center [414, 516] width 18 height 18
click at [411, 515] on icon at bounding box center [414, 516] width 12 height 12
click at [500, 517] on div "4 / 22" at bounding box center [451, 516] width 129 height 18
click at [494, 510] on icon at bounding box center [490, 516] width 12 height 12
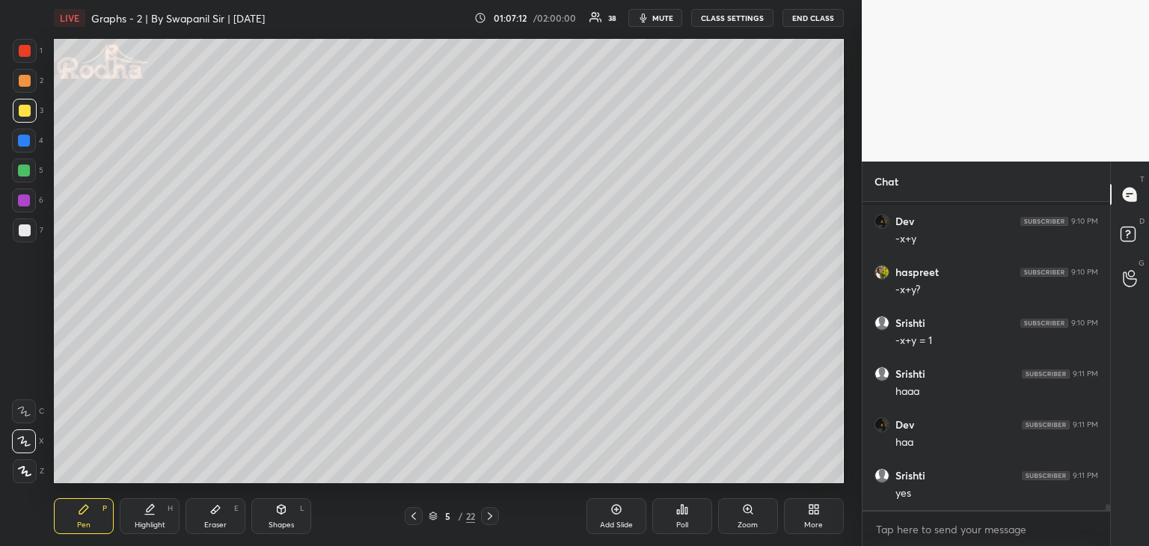
click at [491, 512] on icon at bounding box center [490, 516] width 12 height 12
click at [492, 515] on icon at bounding box center [490, 516] width 12 height 12
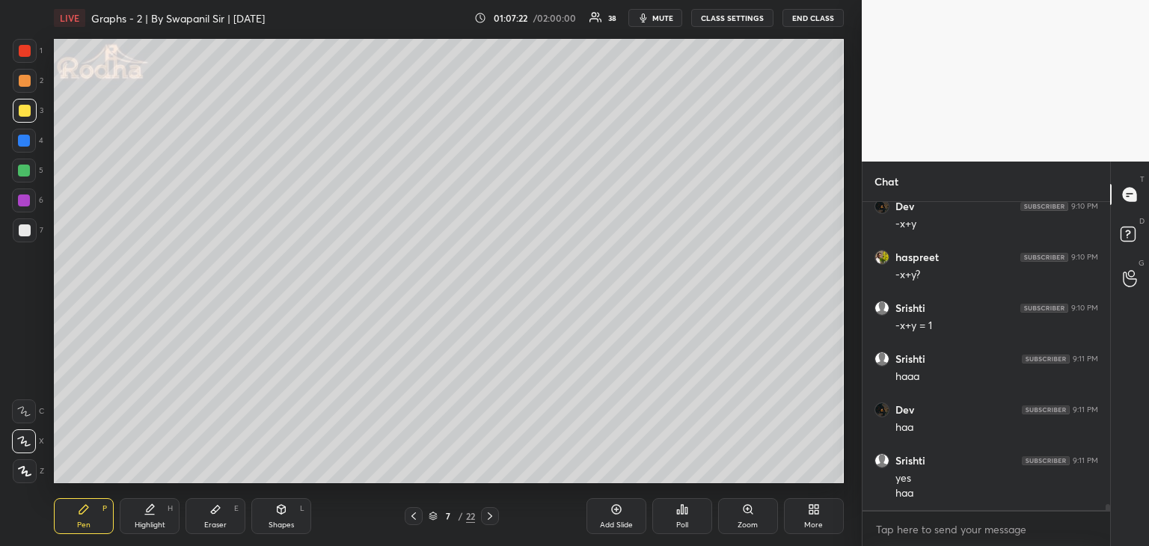
click at [27, 105] on div at bounding box center [25, 111] width 12 height 12
click at [278, 514] on icon at bounding box center [281, 509] width 12 height 12
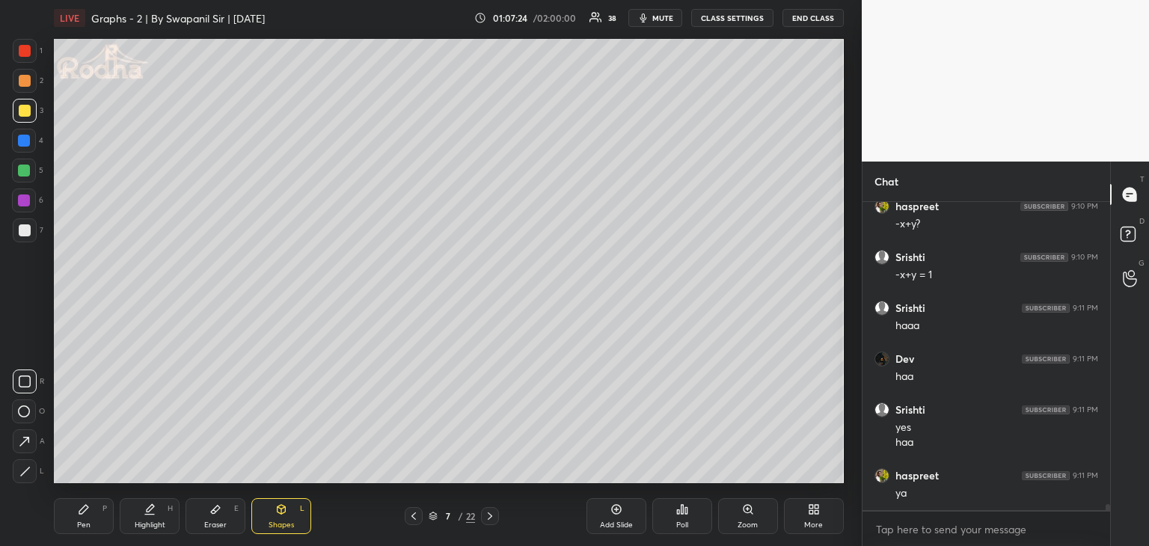
click at [22, 474] on icon at bounding box center [25, 471] width 8 height 8
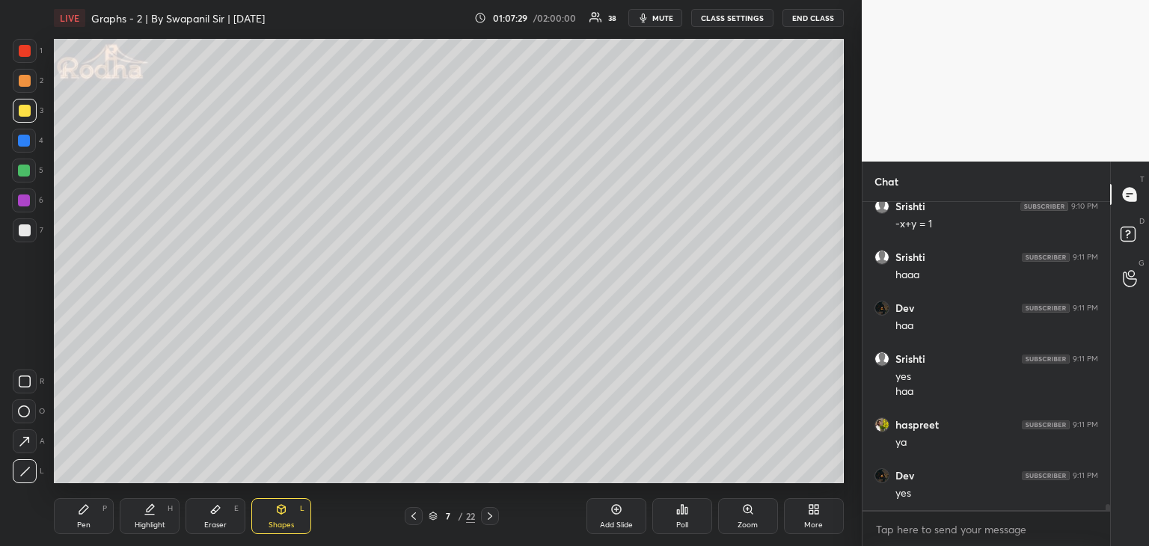
click at [83, 532] on div "Pen P" at bounding box center [84, 516] width 60 height 36
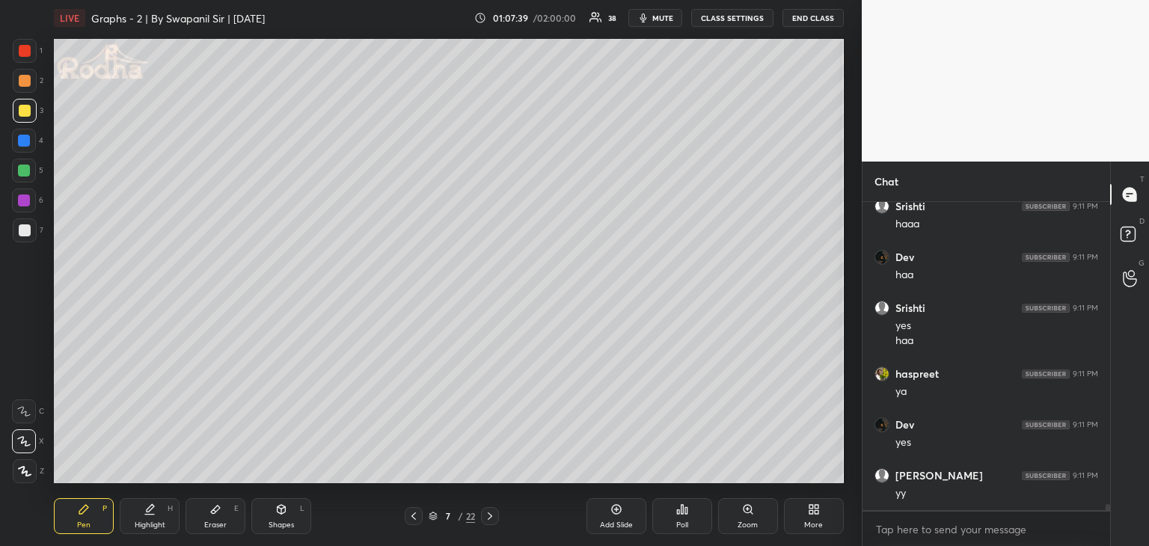
click at [24, 139] on div at bounding box center [24, 141] width 12 height 12
click at [27, 473] on icon at bounding box center [24, 471] width 13 height 10
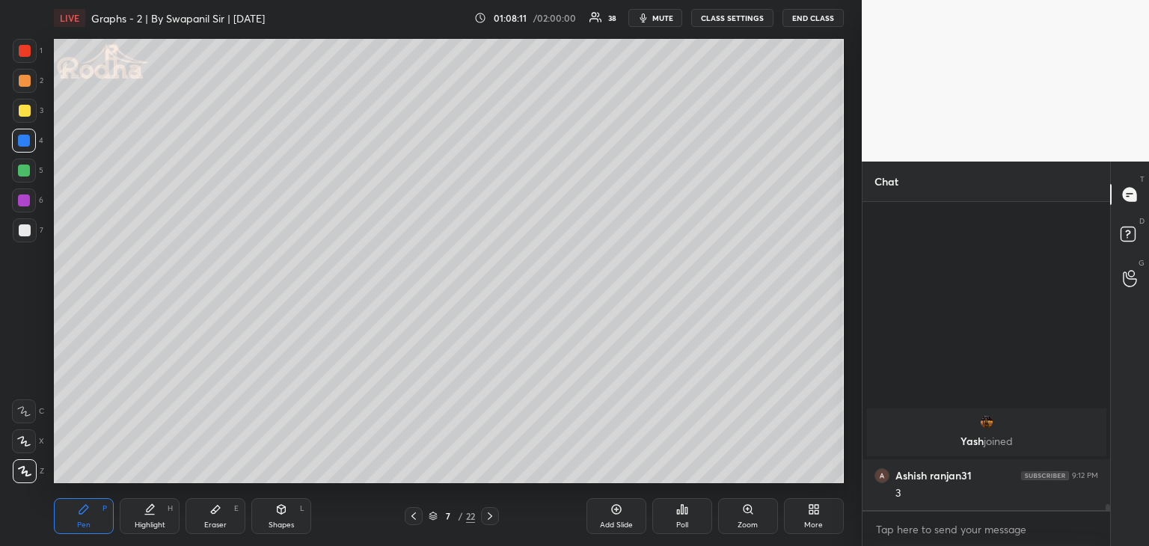
scroll to position [15409, 0]
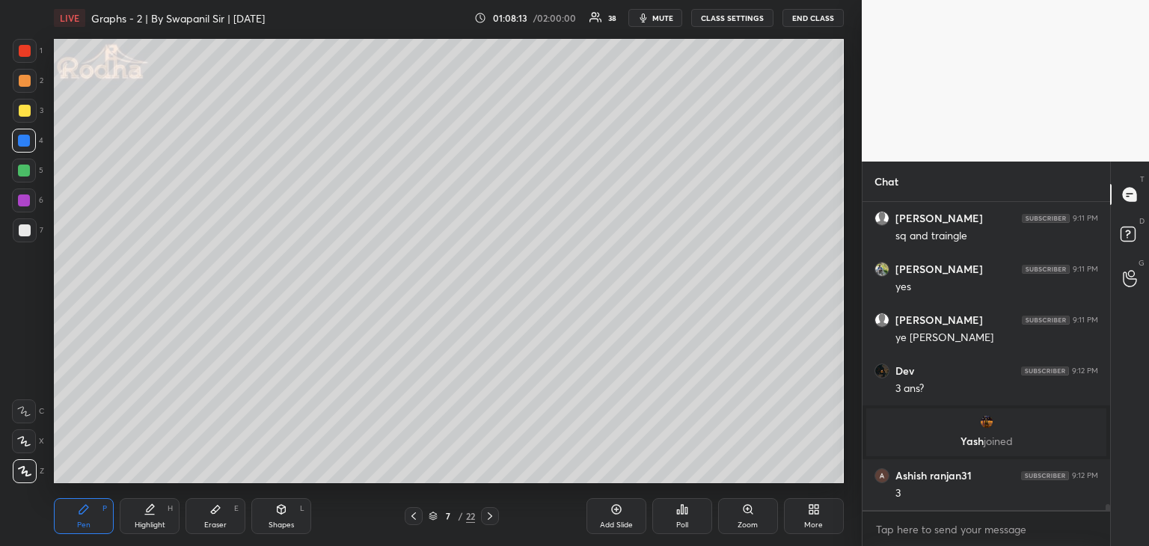
click at [82, 512] on icon at bounding box center [83, 509] width 9 height 9
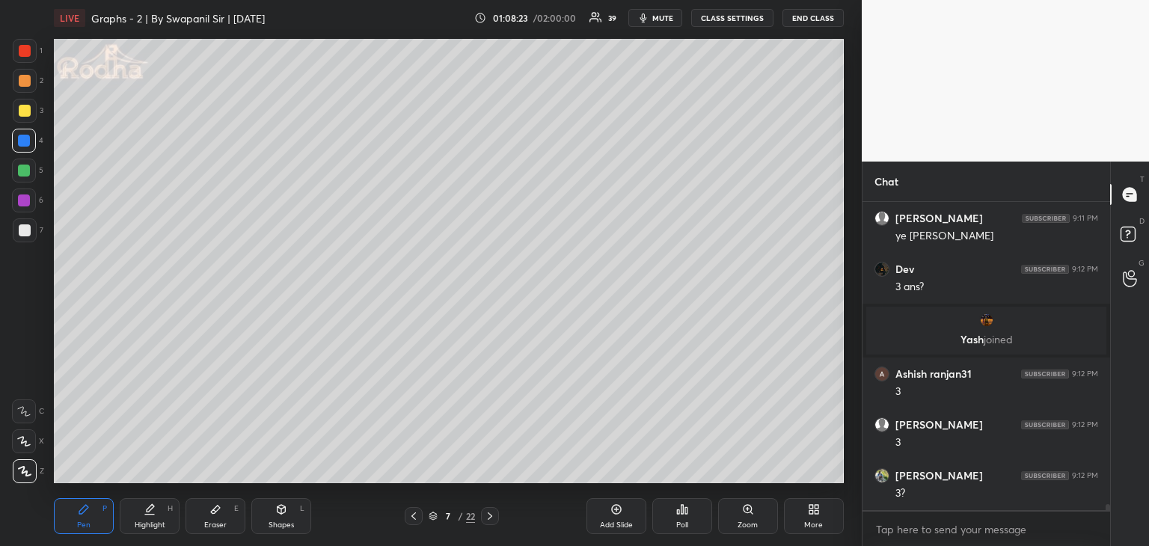
scroll to position [15526, 0]
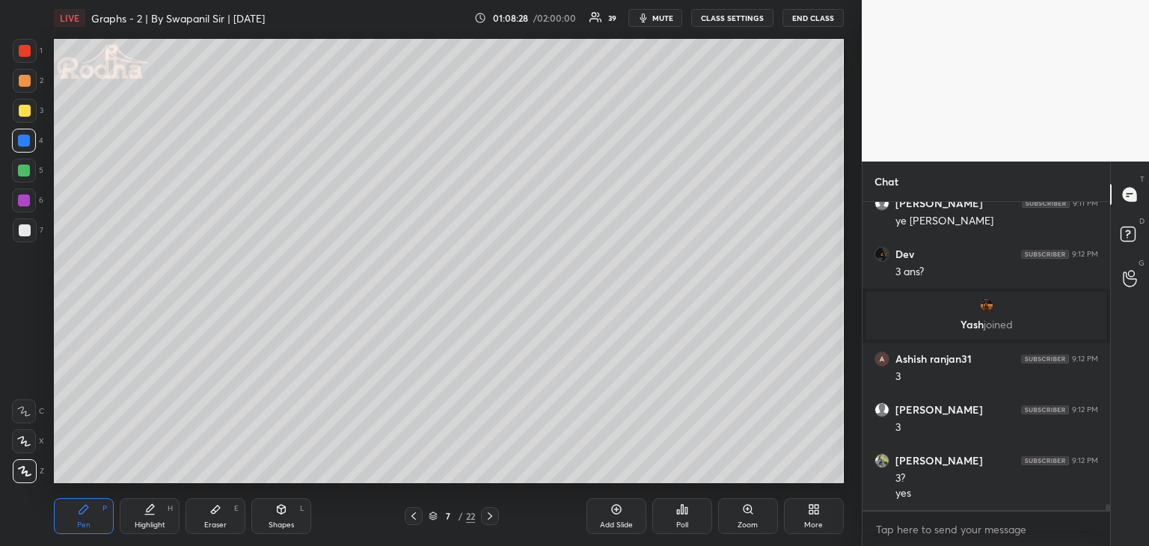
click at [28, 446] on div at bounding box center [24, 441] width 24 height 24
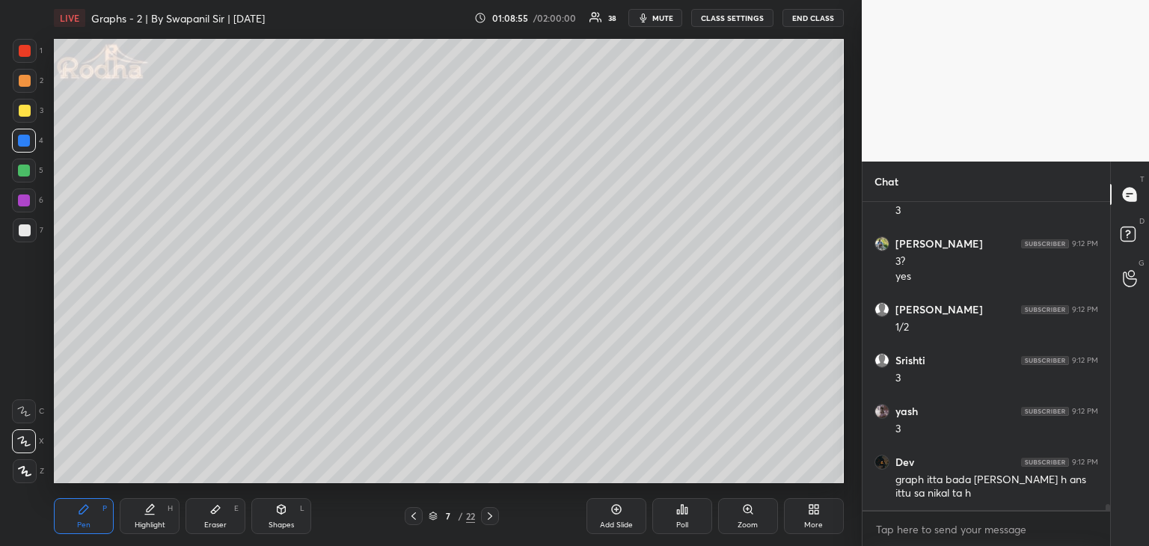
scroll to position [15794, 0]
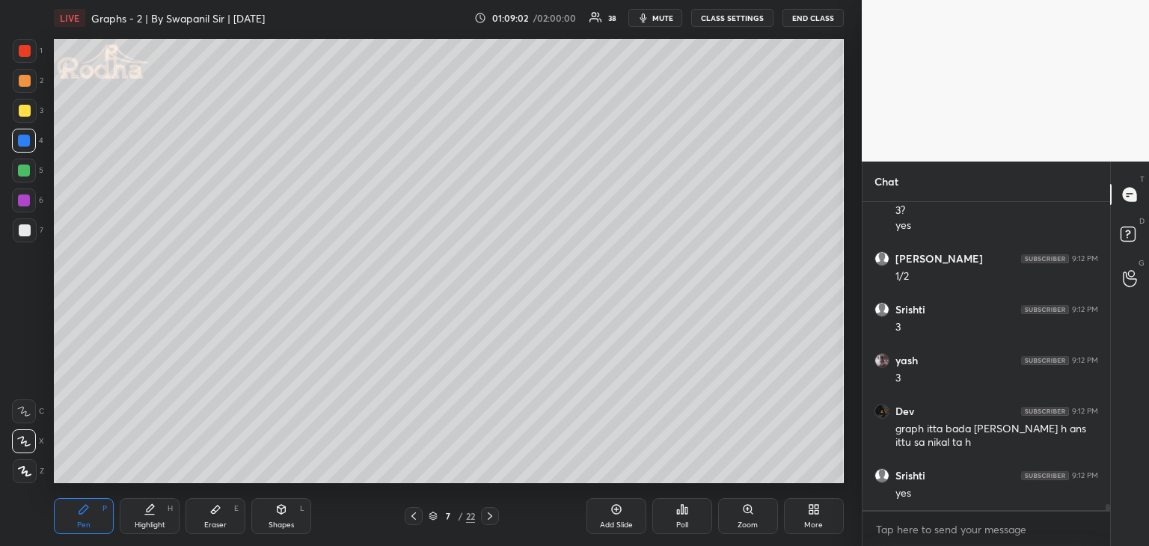
click at [286, 512] on icon at bounding box center [281, 509] width 12 height 12
click at [24, 470] on icon at bounding box center [24, 471] width 11 height 11
click at [30, 442] on icon at bounding box center [24, 442] width 16 height 16
click at [487, 518] on icon at bounding box center [490, 516] width 12 height 12
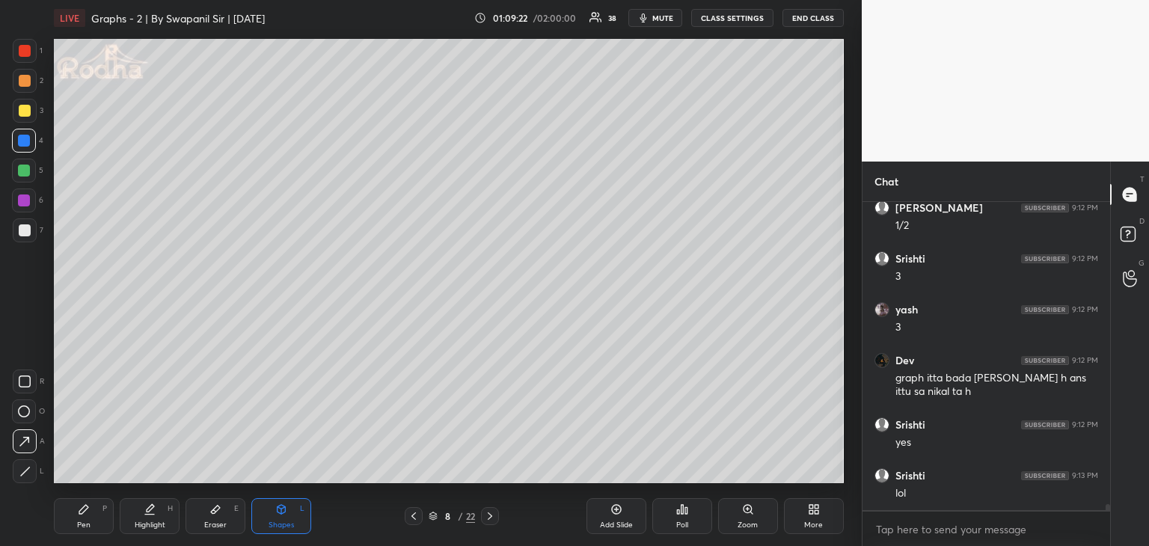
scroll to position [15895, 0]
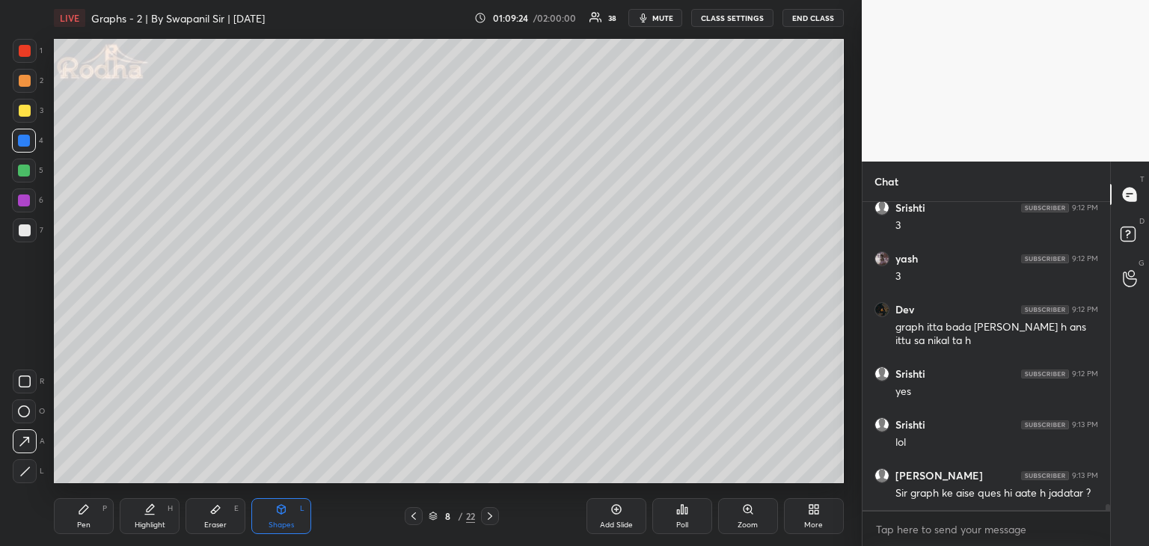
click at [87, 511] on icon at bounding box center [84, 509] width 12 height 12
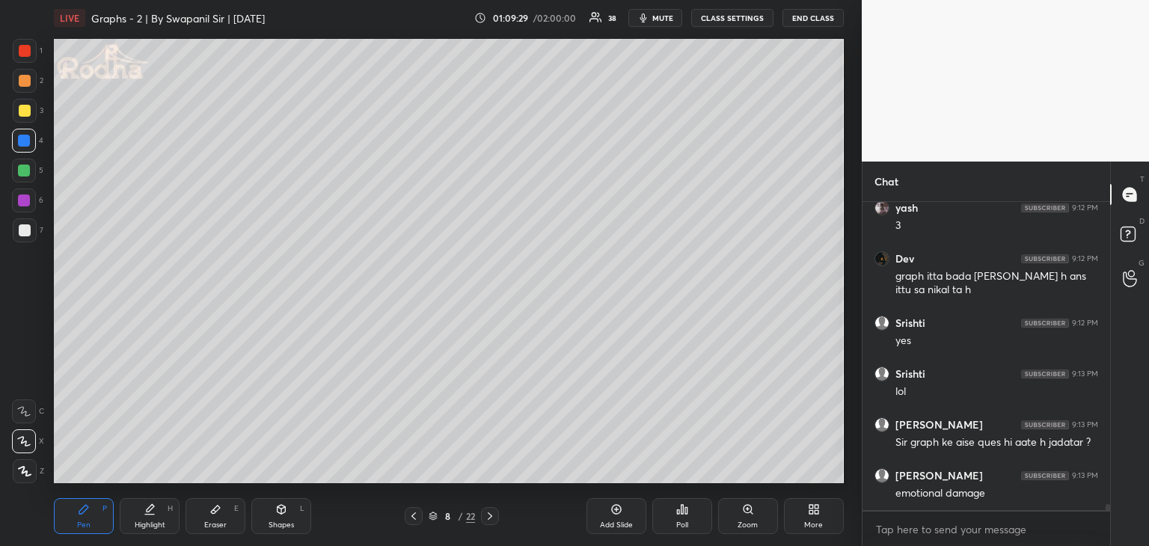
drag, startPoint x: 21, startPoint y: 55, endPoint x: 48, endPoint y: 70, distance: 31.2
click at [22, 55] on div at bounding box center [25, 51] width 12 height 12
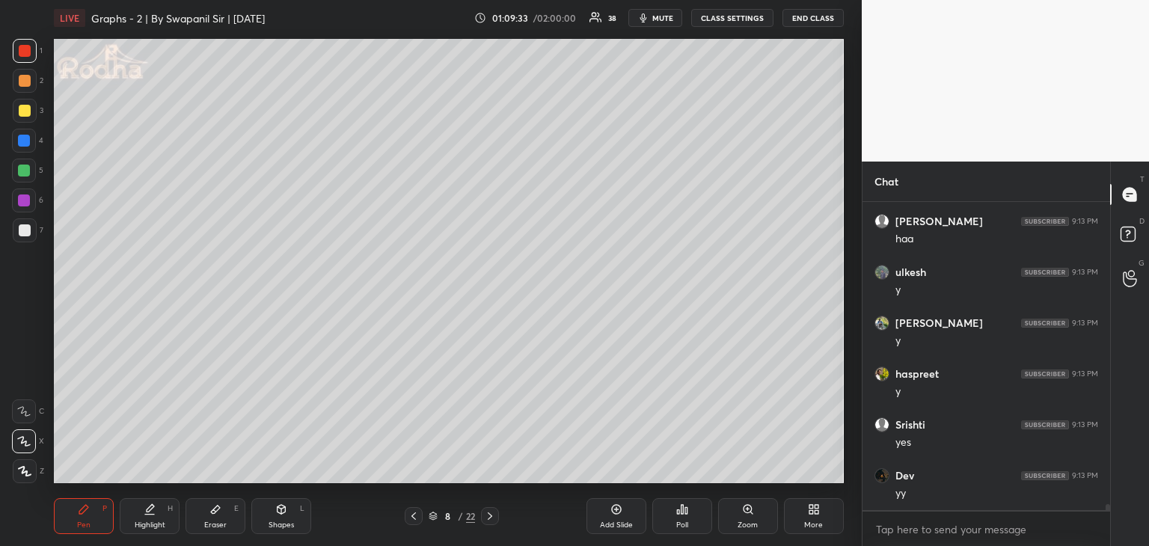
scroll to position [16302, 0]
click at [289, 516] on div "Shapes L" at bounding box center [281, 516] width 60 height 36
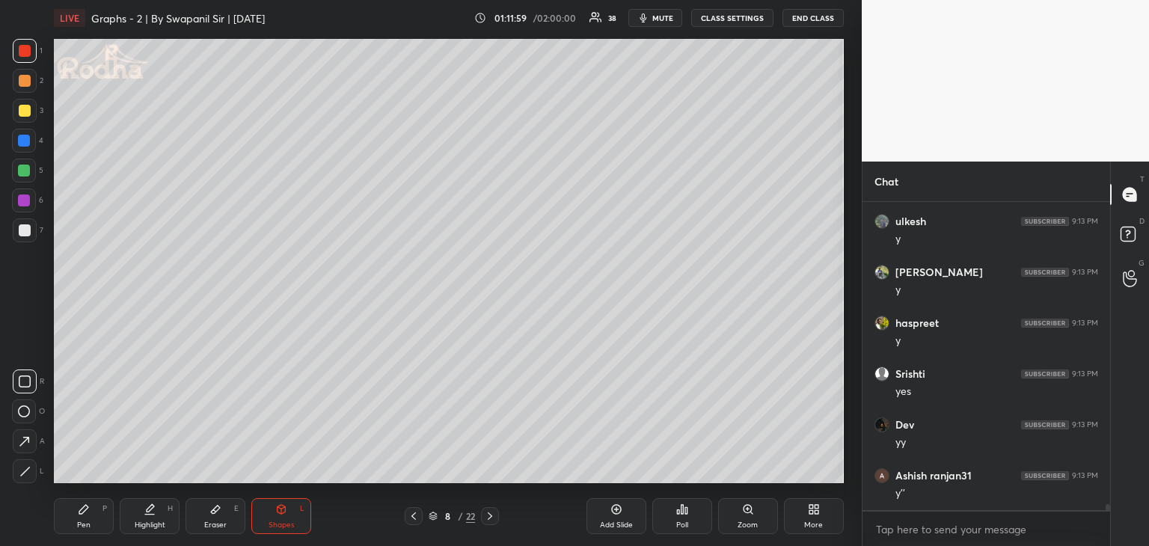
click at [22, 482] on div at bounding box center [25, 471] width 24 height 24
drag, startPoint x: 27, startPoint y: 227, endPoint x: 48, endPoint y: 233, distance: 22.0
click at [26, 228] on div at bounding box center [25, 230] width 12 height 12
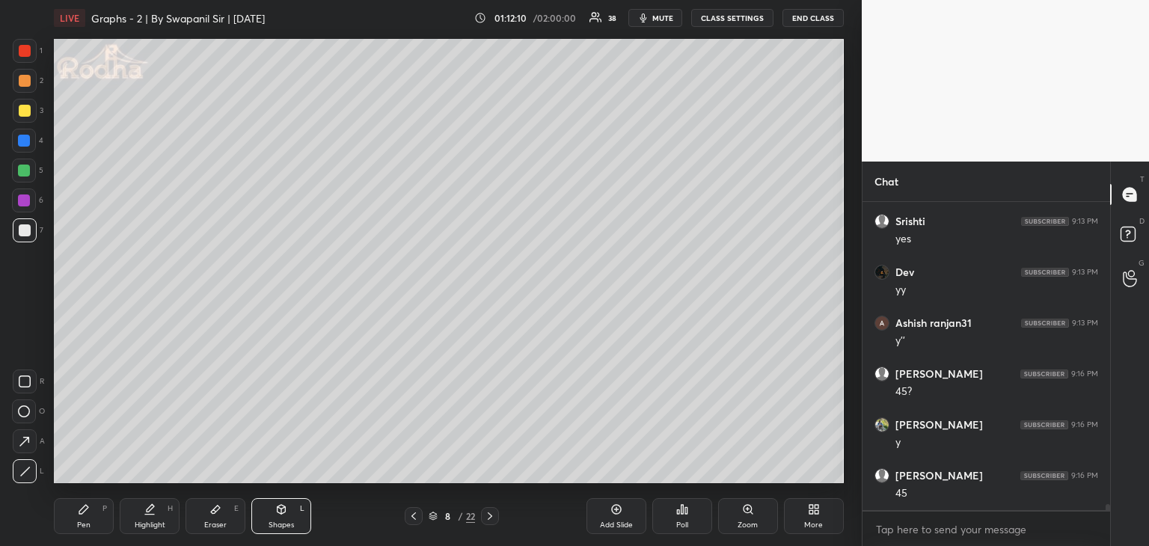
scroll to position [16505, 0]
click at [30, 196] on div at bounding box center [24, 200] width 24 height 24
click at [84, 518] on div "Pen P" at bounding box center [84, 516] width 60 height 36
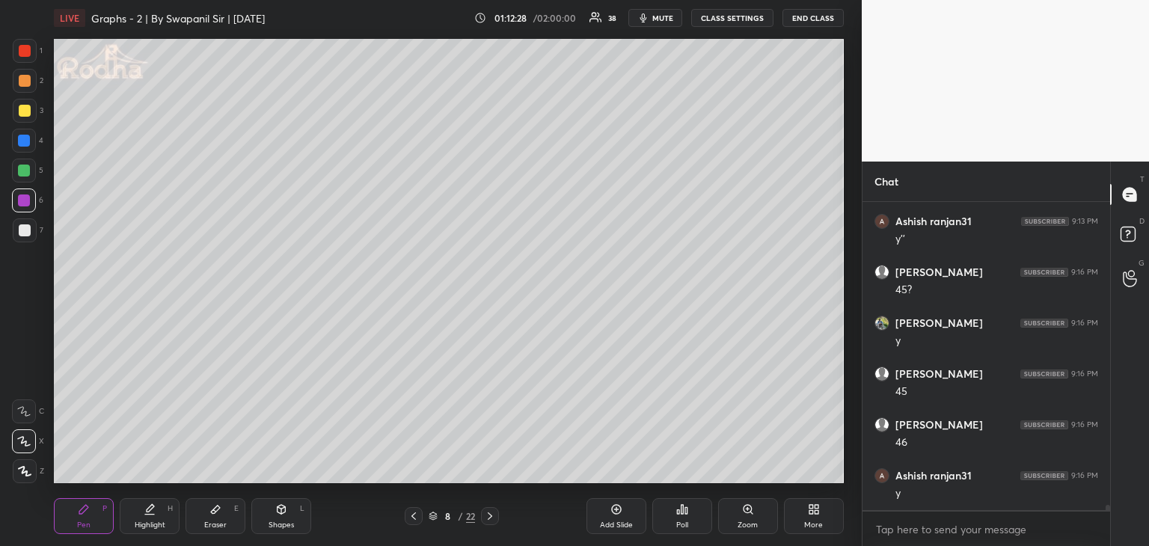
scroll to position [16607, 0]
click at [280, 518] on div "Shapes L" at bounding box center [281, 516] width 60 height 36
click at [27, 472] on icon at bounding box center [24, 471] width 11 height 11
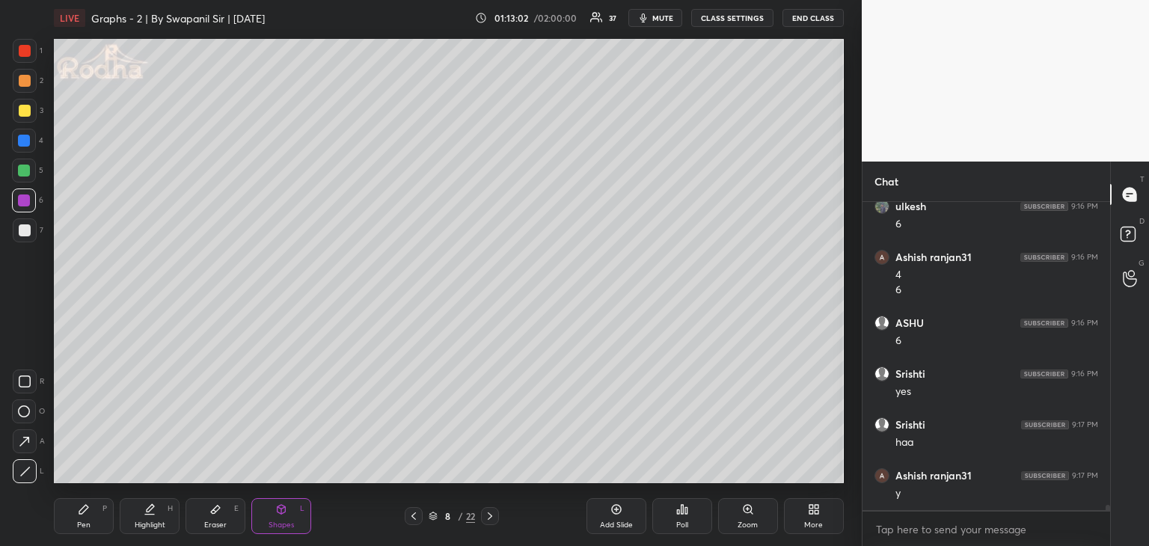
scroll to position [17232, 0]
drag, startPoint x: 92, startPoint y: 518, endPoint x: 104, endPoint y: 488, distance: 32.2
click at [93, 517] on div "Pen P" at bounding box center [84, 516] width 60 height 36
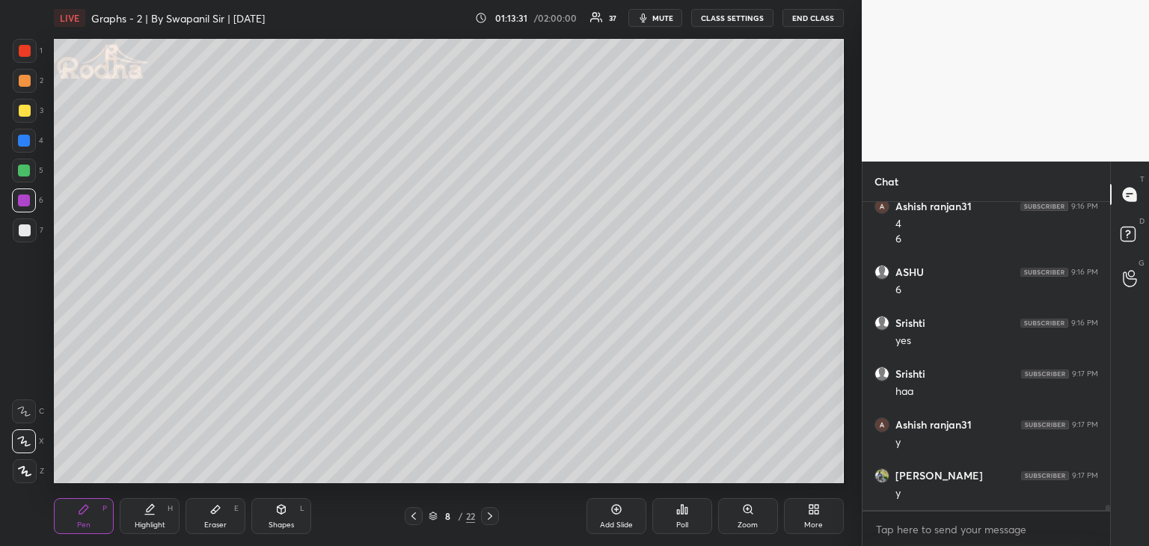
drag, startPoint x: 24, startPoint y: 108, endPoint x: 32, endPoint y: 112, distance: 9.0
click at [24, 108] on div at bounding box center [25, 111] width 12 height 12
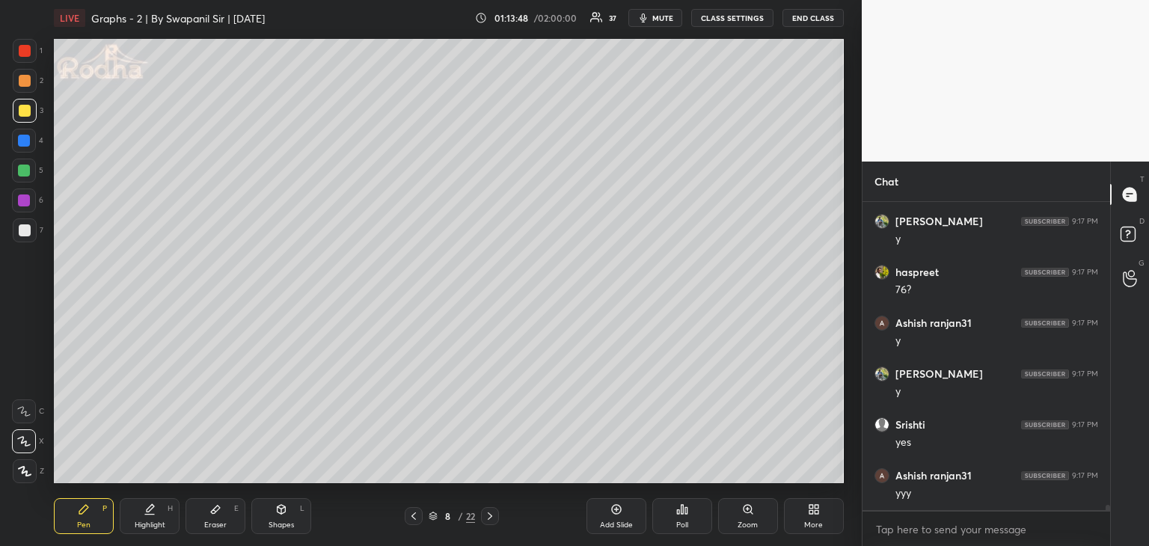
scroll to position [17537, 0]
click at [27, 204] on div at bounding box center [24, 200] width 12 height 12
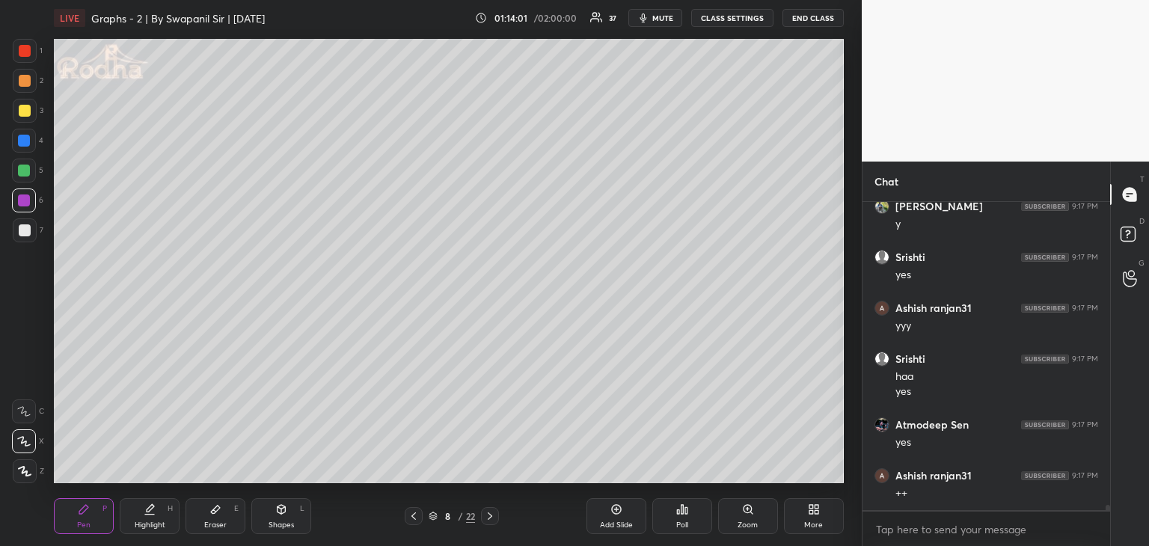
scroll to position [17705, 0]
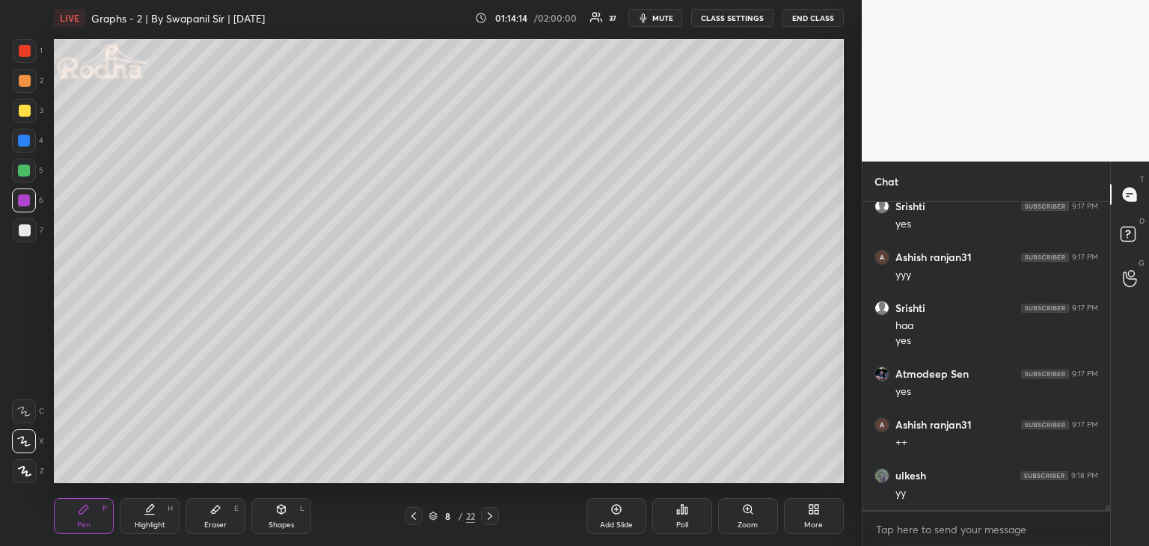
drag, startPoint x: 22, startPoint y: 55, endPoint x: 26, endPoint y: 70, distance: 14.9
click at [22, 55] on div at bounding box center [25, 51] width 12 height 12
click at [272, 523] on div "Shapes" at bounding box center [280, 524] width 25 height 7
click at [24, 472] on icon at bounding box center [24, 471] width 11 height 11
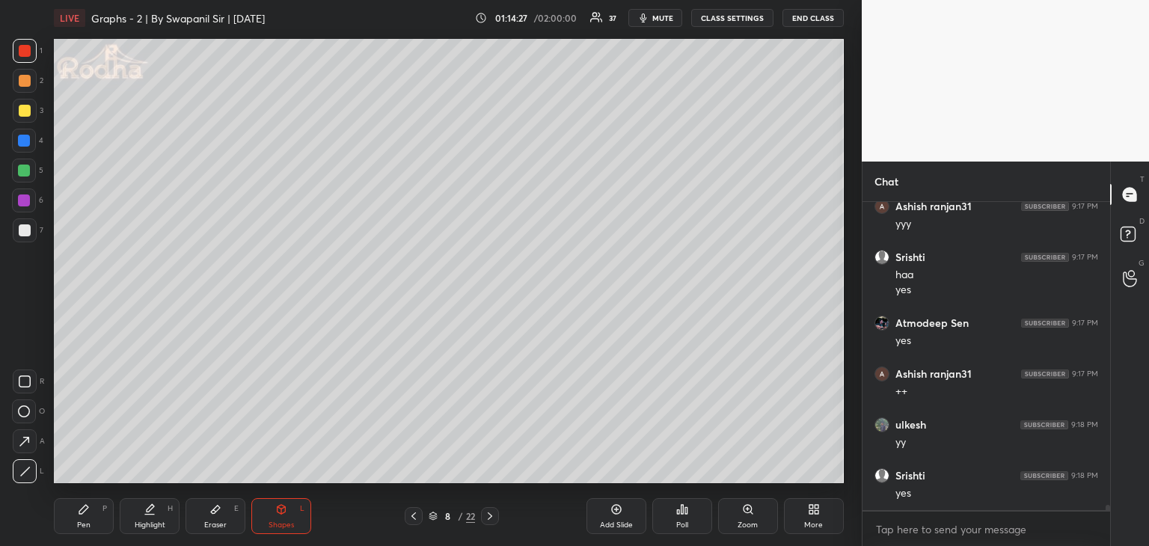
click at [87, 518] on div "Pen P" at bounding box center [84, 516] width 60 height 36
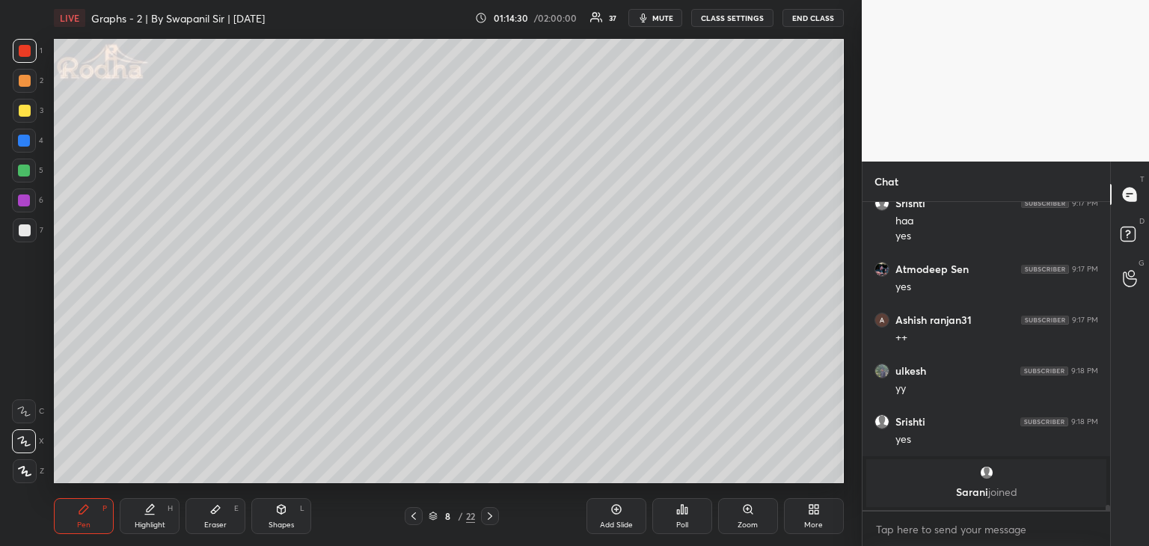
click at [27, 111] on div at bounding box center [25, 111] width 12 height 12
click at [280, 523] on div "Shapes" at bounding box center [280, 524] width 25 height 7
click at [29, 467] on icon at bounding box center [24, 471] width 11 height 11
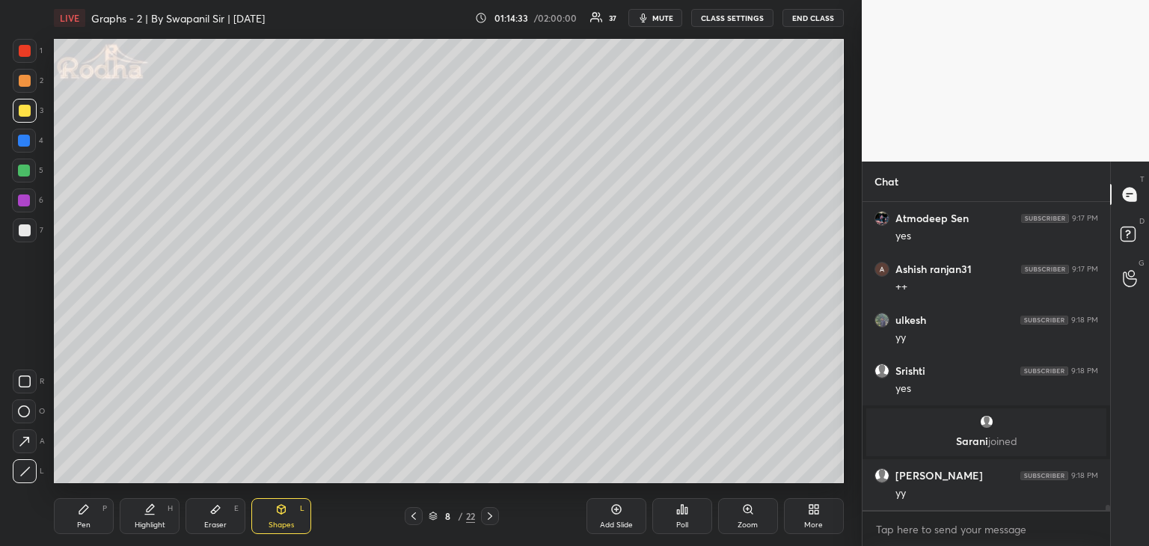
scroll to position [17178, 0]
click at [84, 515] on div "Pen P" at bounding box center [84, 516] width 60 height 36
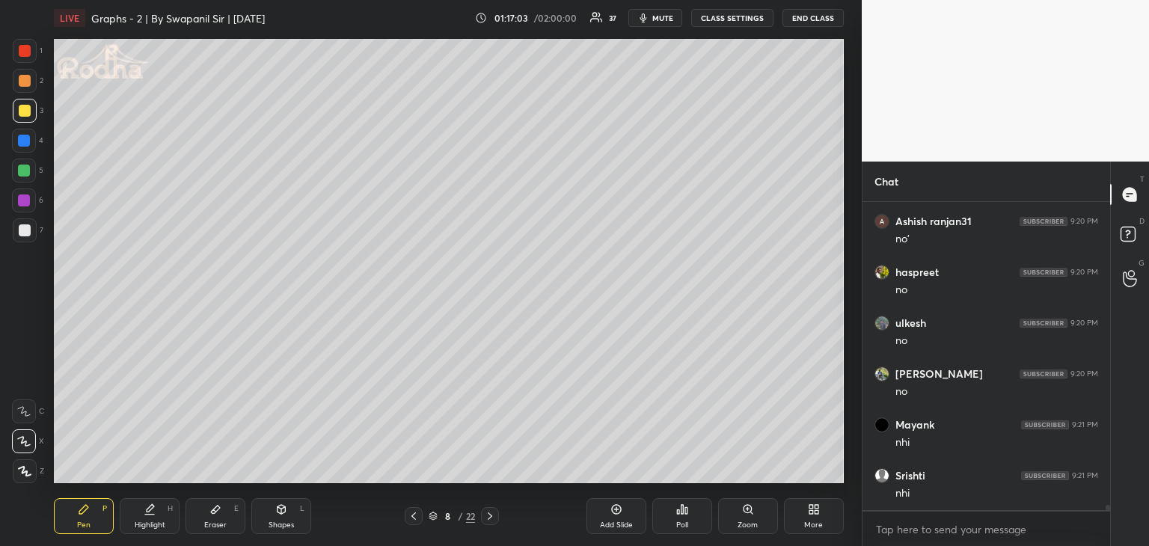
scroll to position [18973, 0]
click at [277, 525] on div "Shapes" at bounding box center [280, 524] width 25 height 7
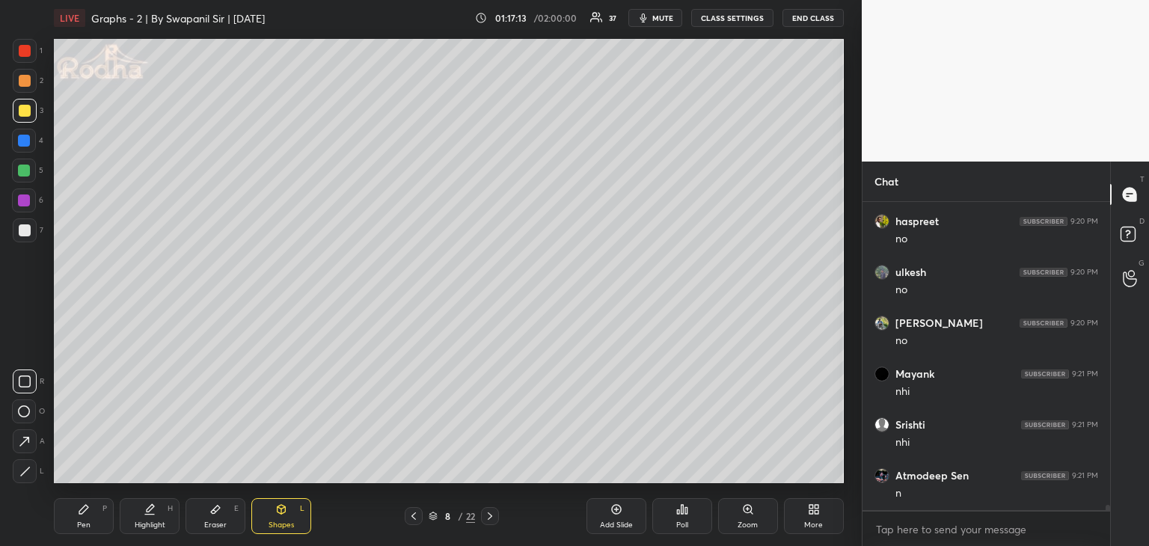
click at [27, 473] on icon at bounding box center [24, 471] width 11 height 11
click at [25, 46] on div at bounding box center [25, 51] width 12 height 12
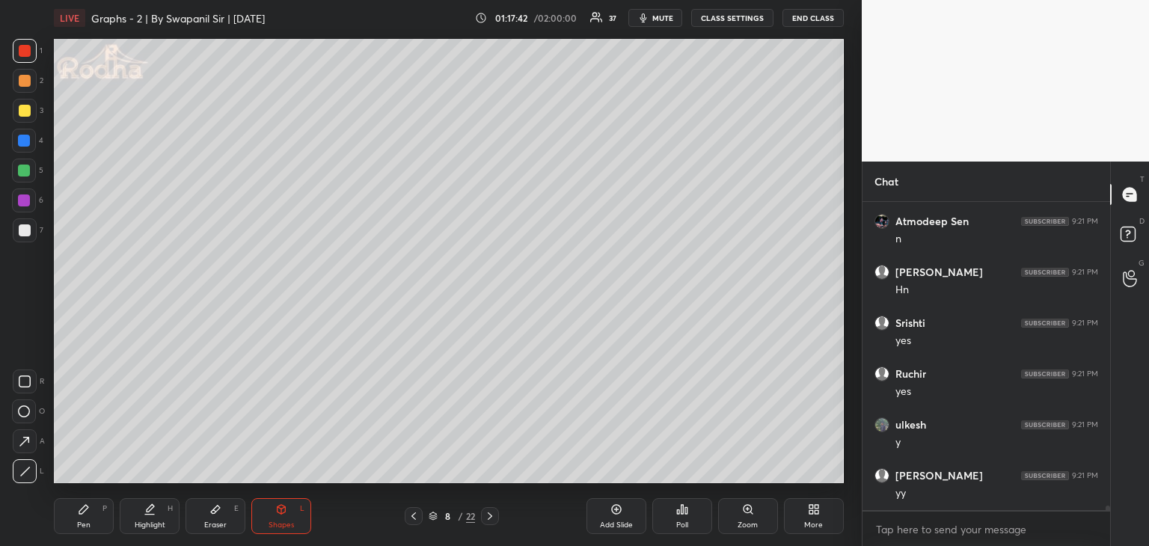
scroll to position [19278, 0]
click at [87, 527] on div "Pen" at bounding box center [83, 524] width 13 height 7
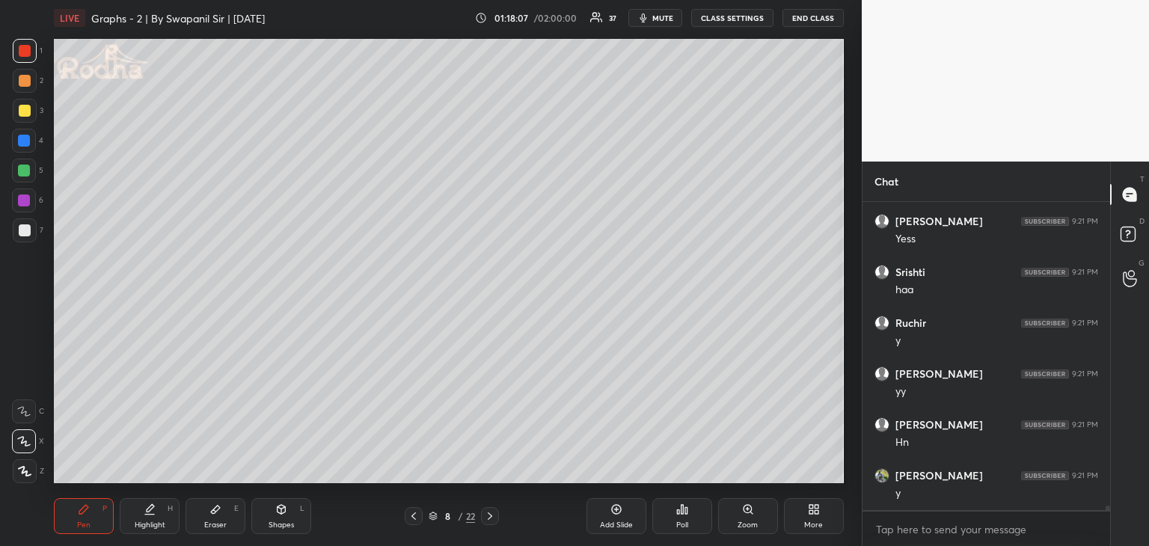
scroll to position [19583, 0]
click at [221, 514] on div "Eraser E" at bounding box center [215, 516] width 60 height 36
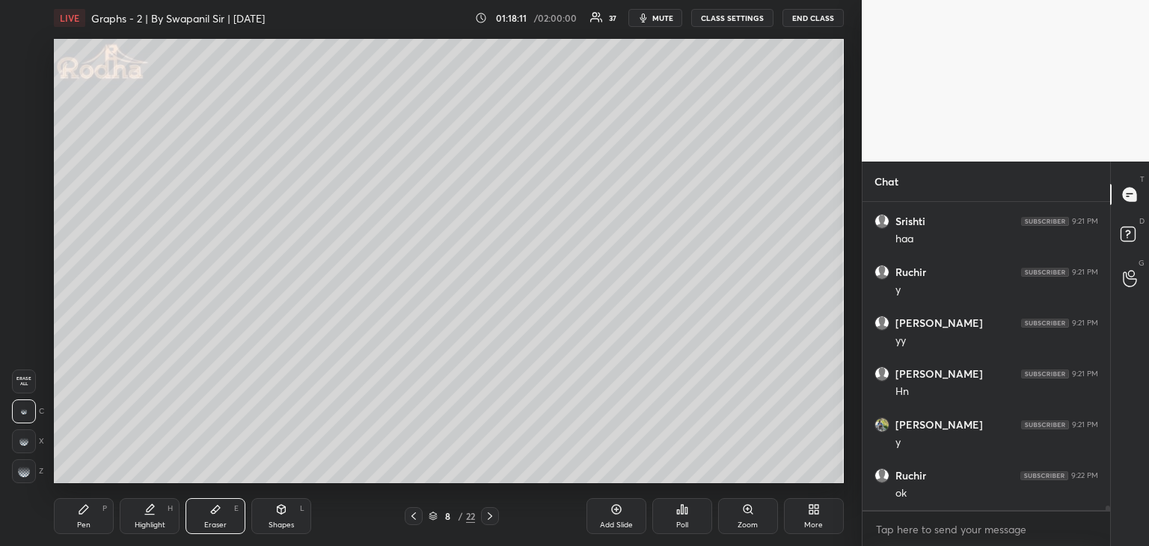
scroll to position [19598, 0]
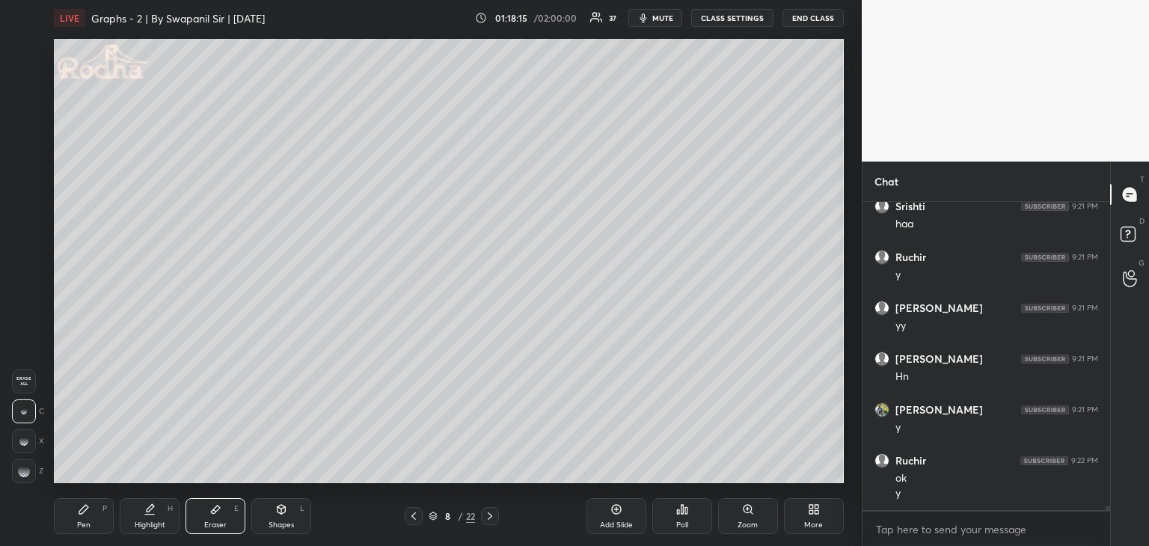
drag, startPoint x: 78, startPoint y: 513, endPoint x: 82, endPoint y: 504, distance: 10.0
click at [79, 514] on icon at bounding box center [84, 509] width 12 height 12
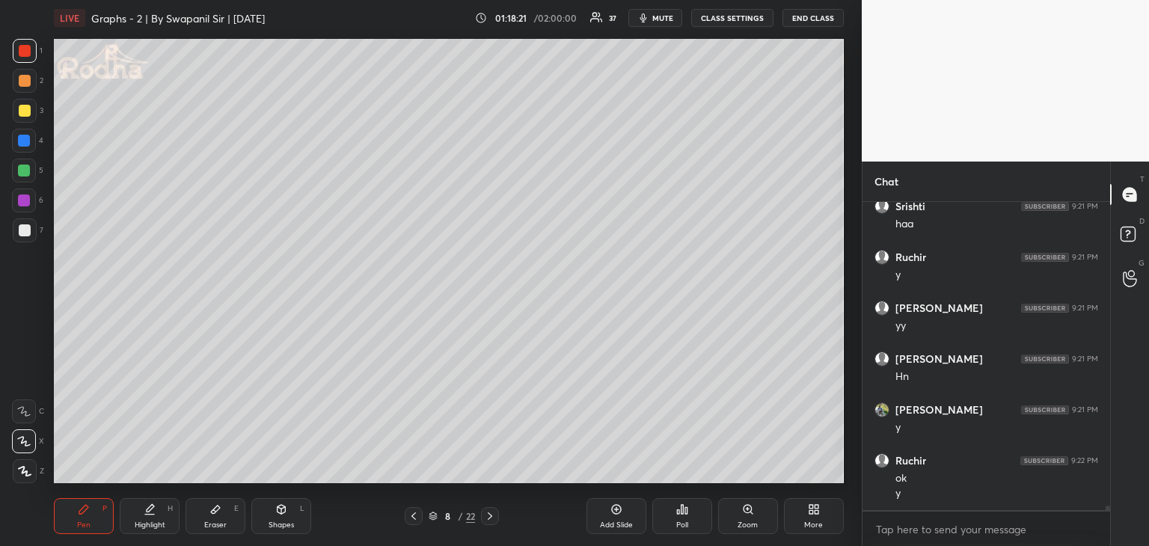
click at [21, 173] on div at bounding box center [24, 171] width 12 height 12
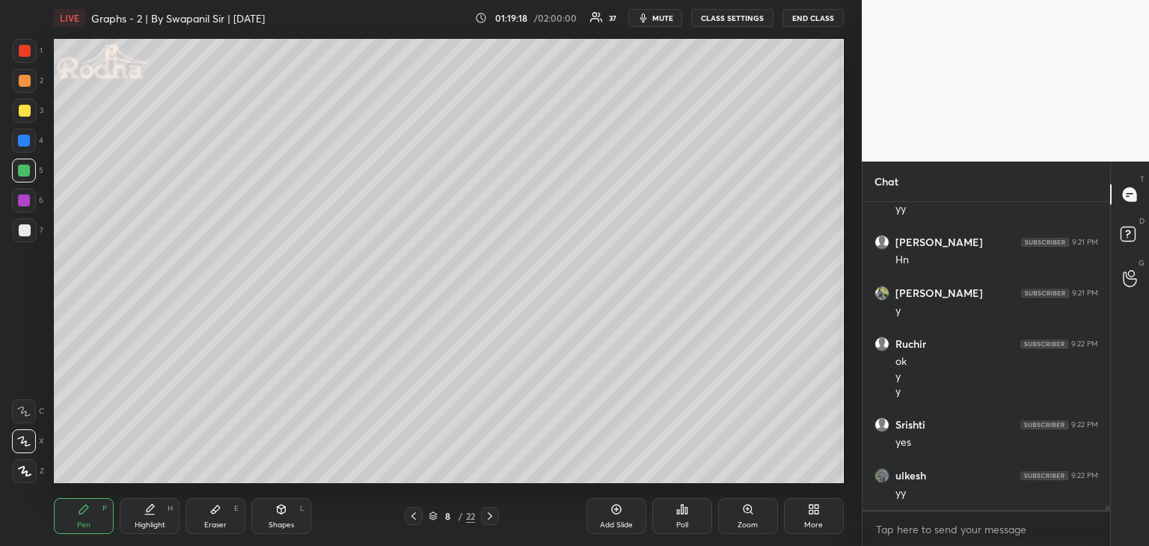
scroll to position [19765, 0]
click at [286, 515] on icon at bounding box center [281, 509] width 12 height 12
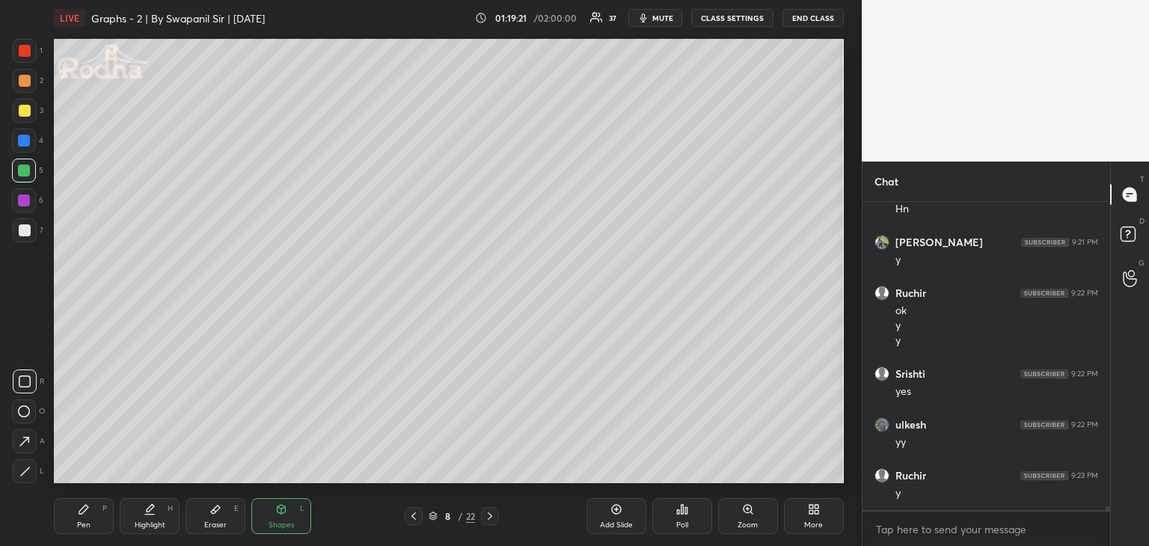
click at [26, 377] on icon at bounding box center [25, 381] width 12 height 12
click at [206, 523] on div "Eraser" at bounding box center [215, 524] width 22 height 7
click at [78, 516] on div "Pen P" at bounding box center [84, 516] width 60 height 36
click at [231, 507] on div "Eraser E" at bounding box center [215, 516] width 60 height 36
click at [281, 511] on icon at bounding box center [281, 510] width 0 height 5
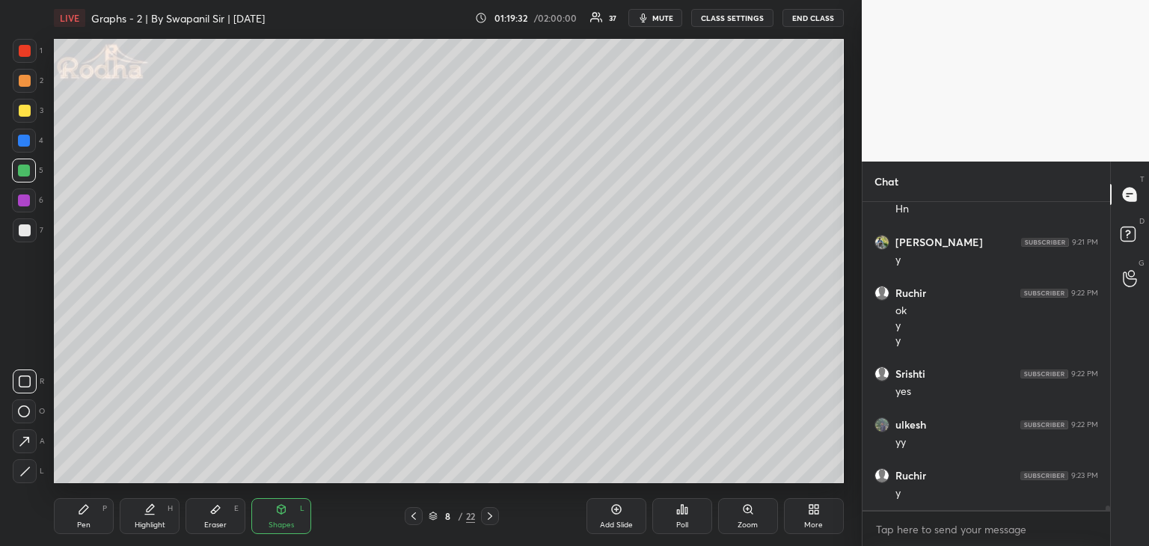
click at [265, 514] on div "Shapes L" at bounding box center [281, 516] width 60 height 36
click at [204, 511] on div "Eraser E" at bounding box center [215, 516] width 60 height 36
click at [21, 407] on div at bounding box center [24, 411] width 24 height 24
click at [76, 514] on div "Pen P" at bounding box center [84, 516] width 60 height 36
click at [22, 230] on div at bounding box center [25, 230] width 12 height 12
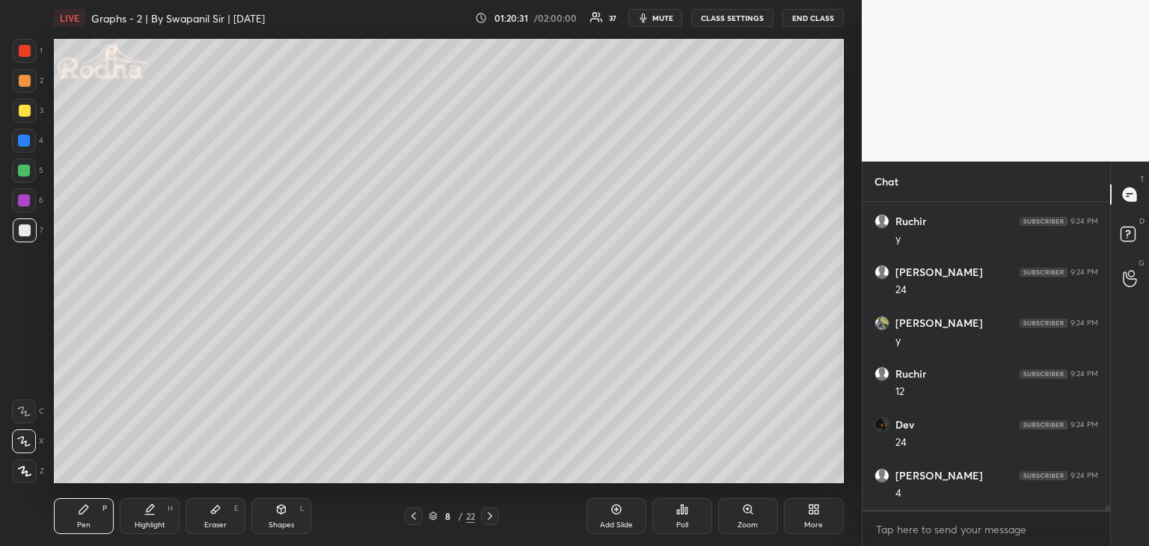
scroll to position [20477, 0]
click at [21, 111] on div at bounding box center [25, 111] width 12 height 12
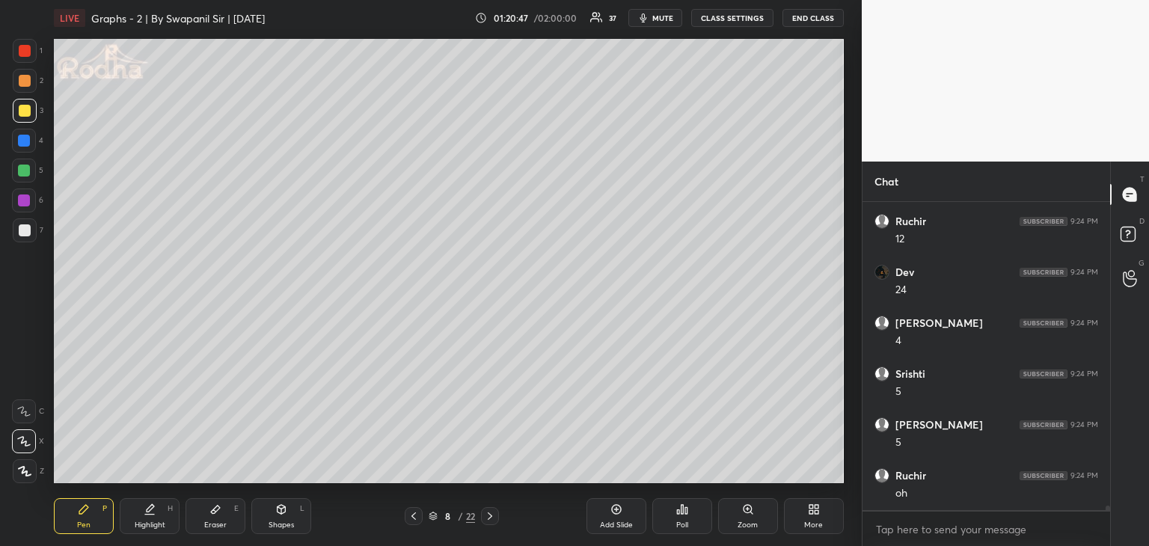
scroll to position [20630, 0]
click at [488, 515] on icon at bounding box center [490, 516] width 12 height 12
click at [415, 518] on icon at bounding box center [414, 516] width 12 height 12
click at [495, 520] on icon at bounding box center [490, 516] width 12 height 12
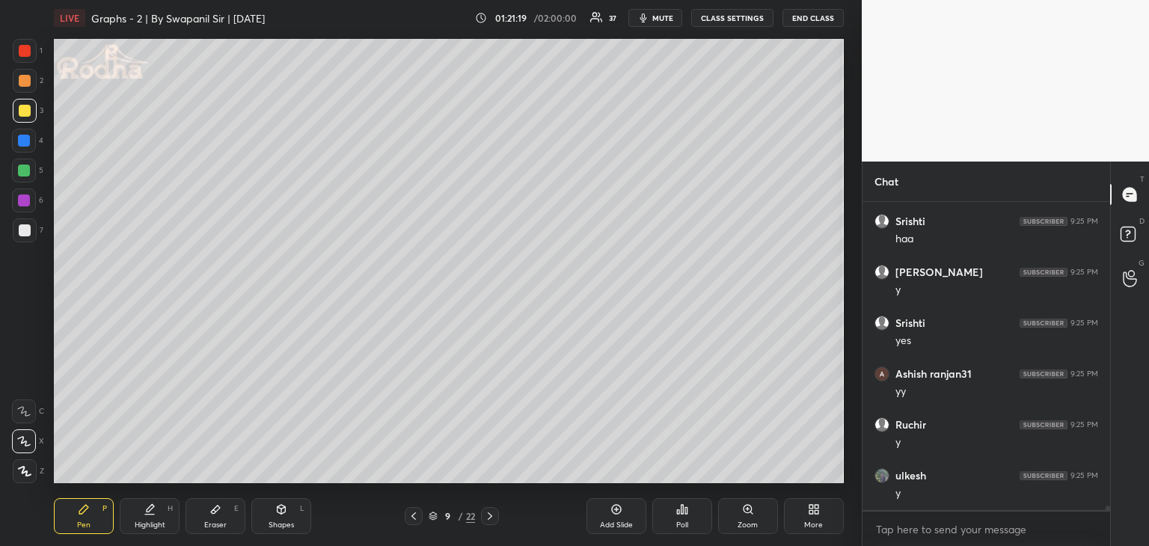
click at [410, 524] on div at bounding box center [414, 516] width 18 height 18
click at [488, 522] on div at bounding box center [490, 516] width 18 height 18
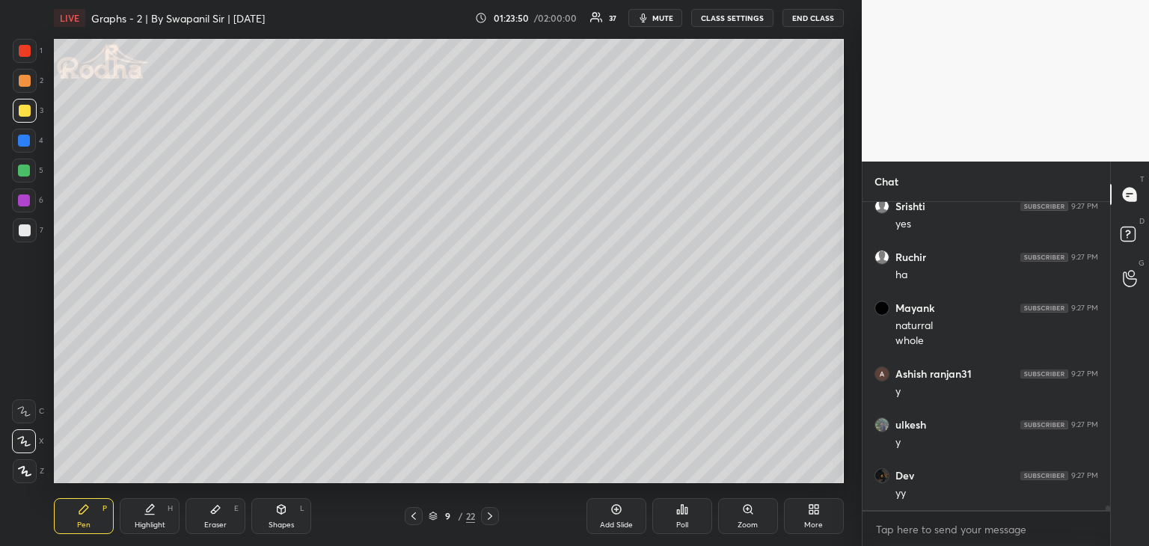
scroll to position [22489, 0]
click at [19, 146] on div at bounding box center [24, 141] width 24 height 24
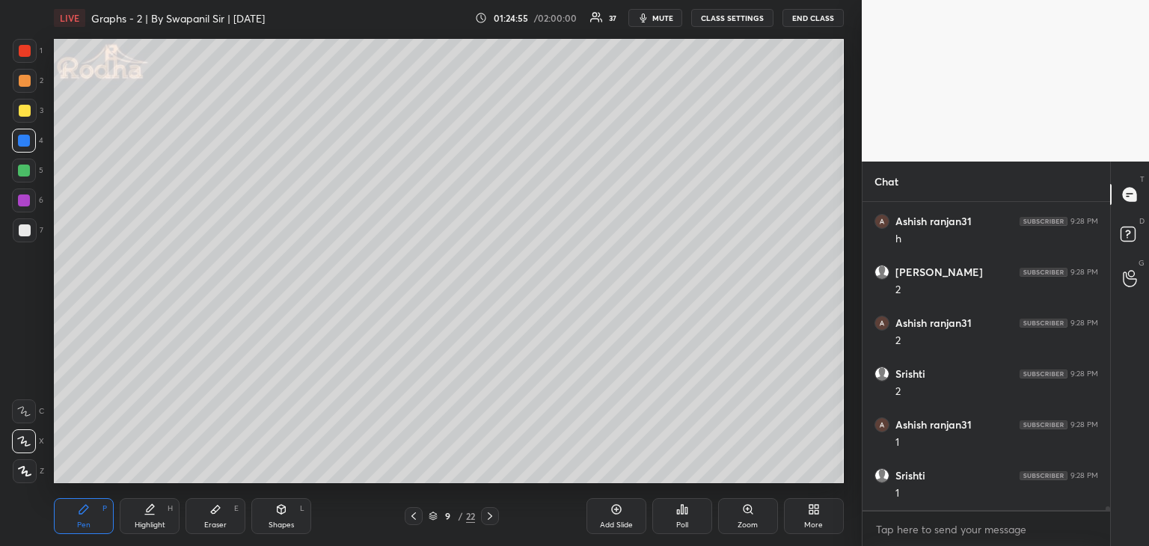
scroll to position [22845, 0]
click at [411, 518] on icon at bounding box center [414, 516] width 12 height 12
click at [22, 79] on div at bounding box center [25, 81] width 12 height 12
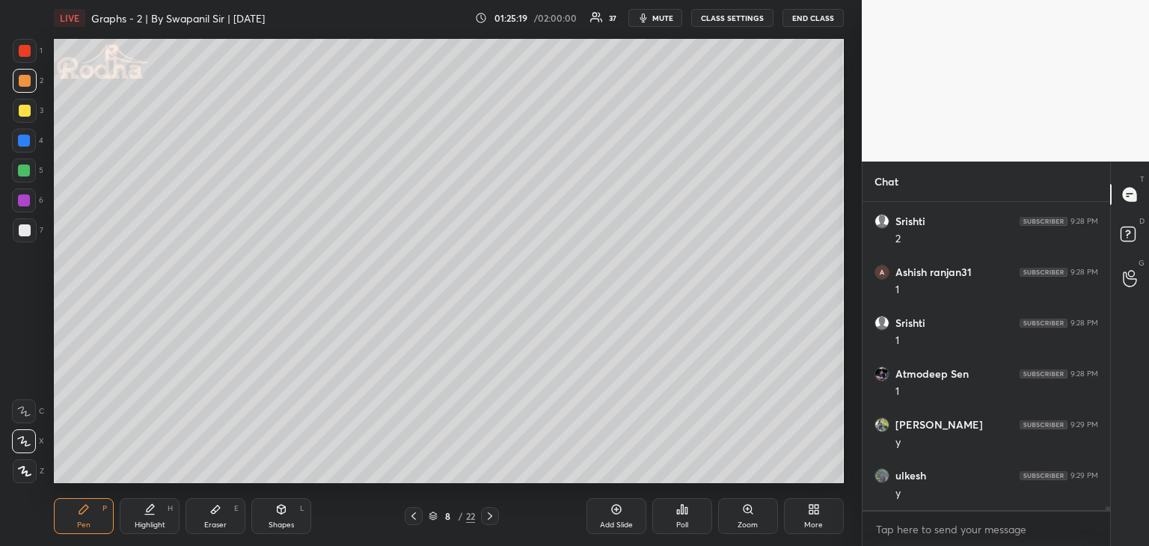
click at [17, 108] on div at bounding box center [25, 111] width 24 height 24
click at [215, 514] on icon at bounding box center [215, 509] width 12 height 12
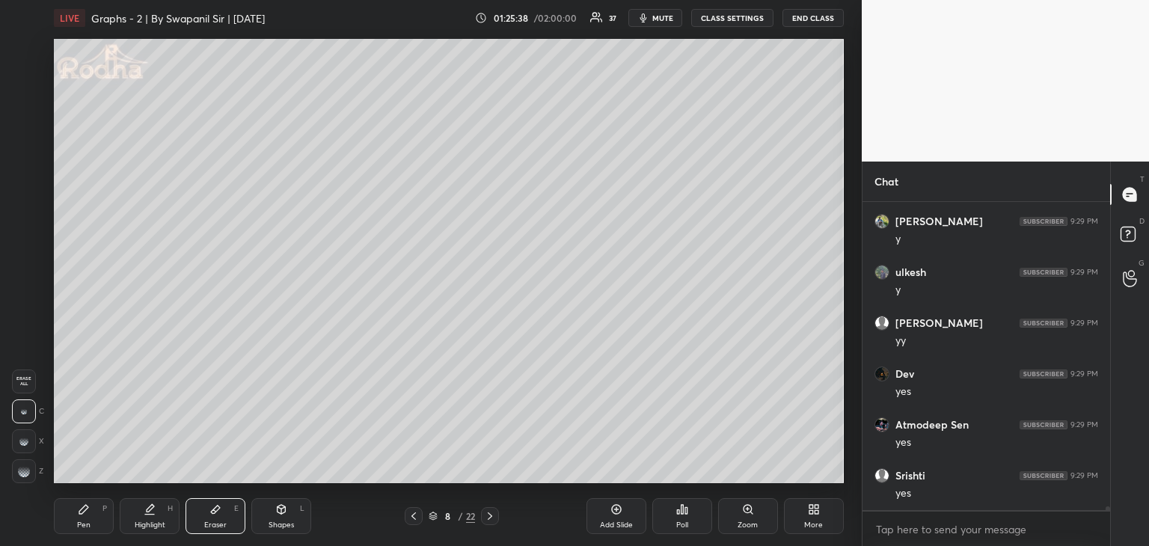
scroll to position [23201, 0]
click at [269, 508] on div "Shapes L" at bounding box center [281, 516] width 60 height 36
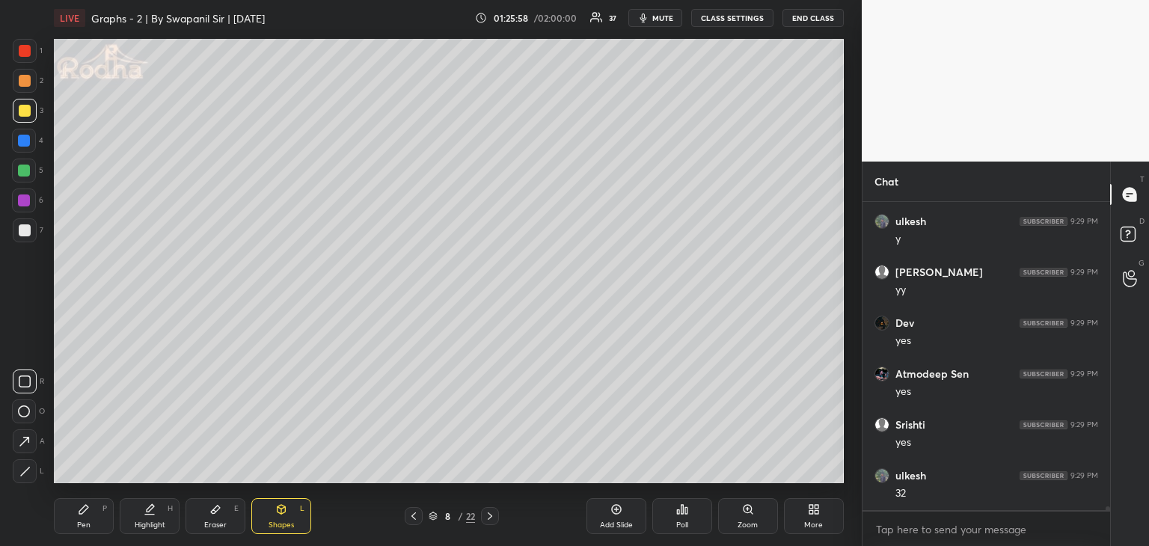
click at [27, 469] on icon at bounding box center [25, 471] width 8 height 8
click at [19, 201] on div at bounding box center [24, 200] width 12 height 12
click at [77, 518] on div "Pen P" at bounding box center [84, 516] width 60 height 36
click at [30, 114] on div at bounding box center [25, 111] width 24 height 24
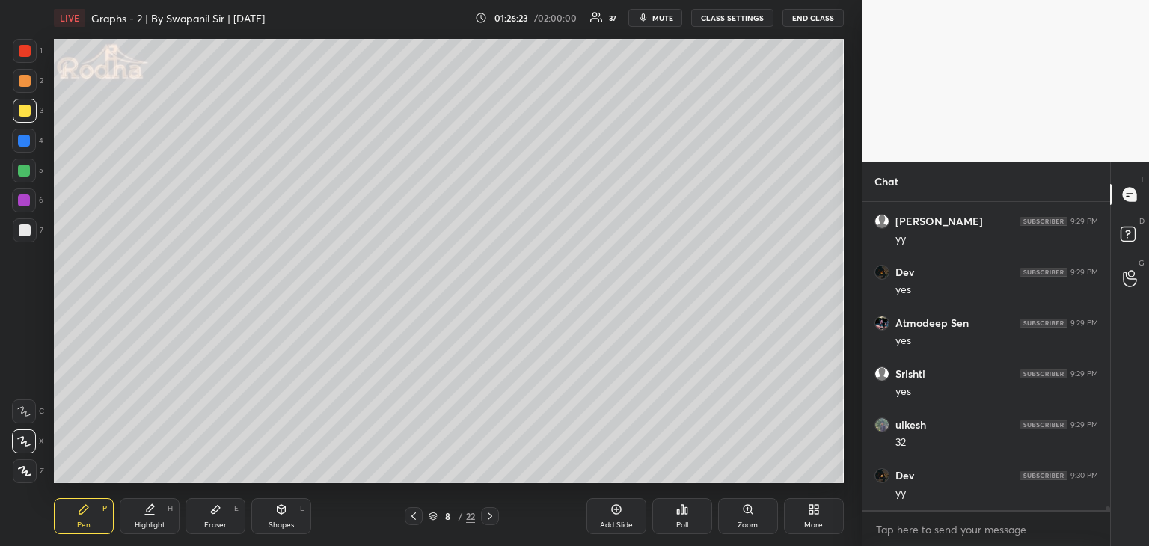
click at [75, 516] on div "Pen P" at bounding box center [84, 516] width 60 height 36
click at [487, 520] on icon at bounding box center [490, 516] width 12 height 12
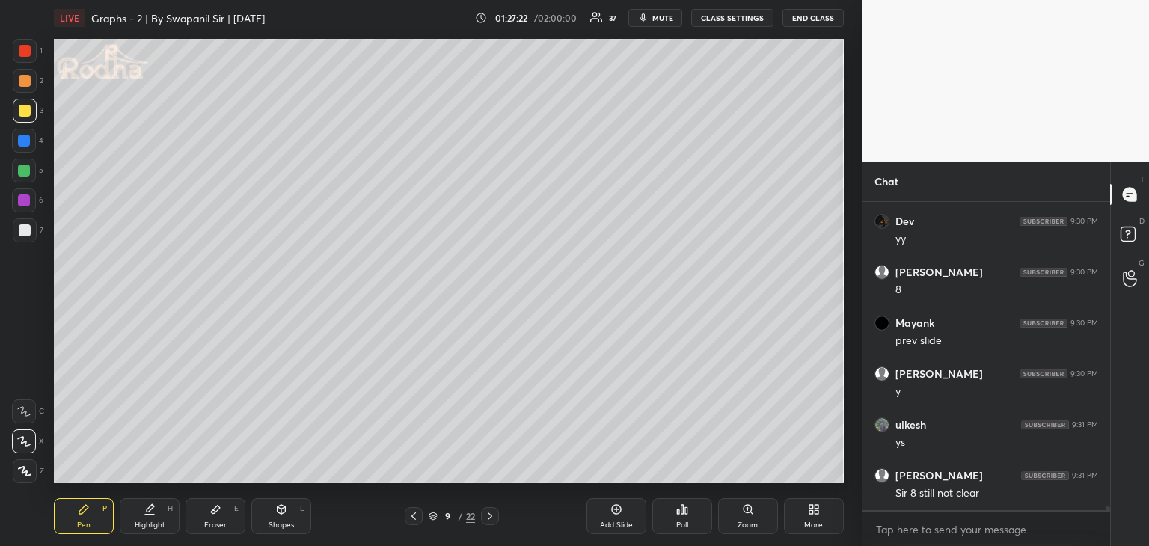
drag, startPoint x: 413, startPoint y: 517, endPoint x: 431, endPoint y: 502, distance: 23.9
click at [413, 518] on icon at bounding box center [414, 516] width 12 height 12
click at [22, 109] on div at bounding box center [25, 111] width 12 height 12
click at [489, 518] on icon at bounding box center [490, 515] width 4 height 7
click at [421, 517] on div at bounding box center [414, 516] width 18 height 18
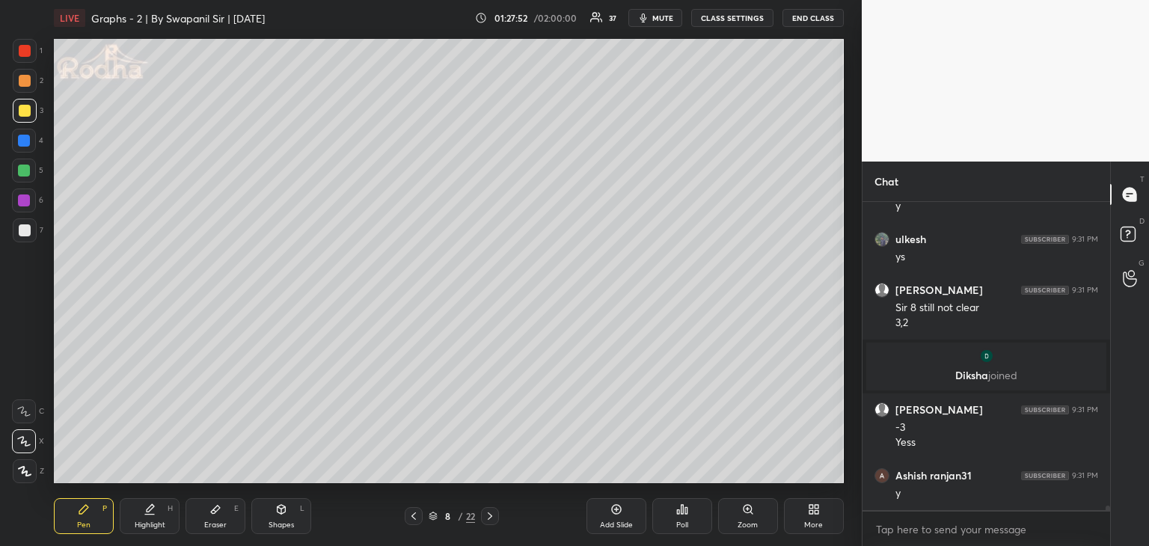
scroll to position [21953, 0]
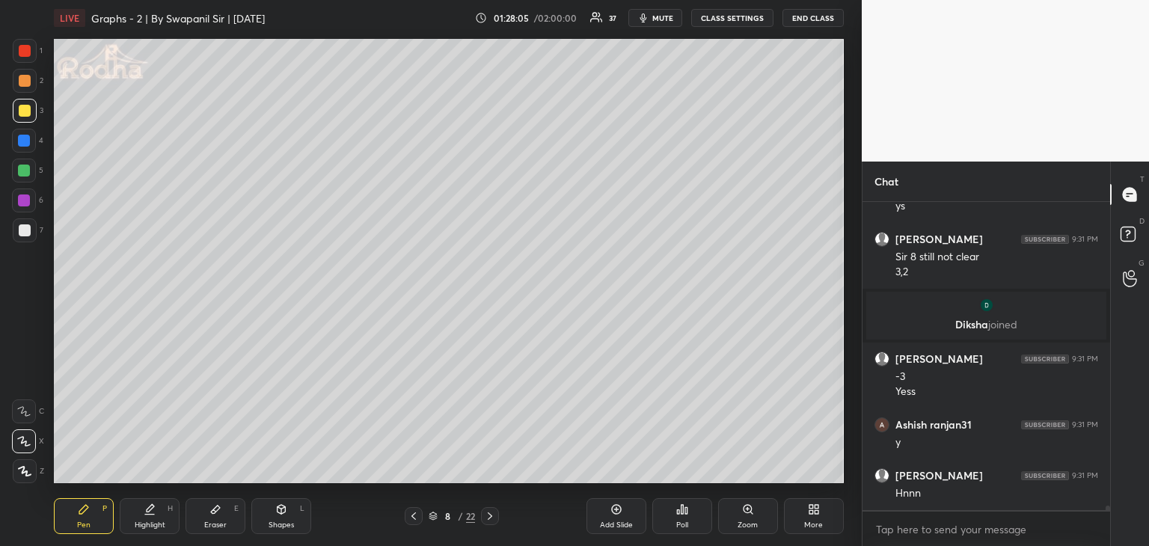
click at [20, 200] on div at bounding box center [24, 200] width 12 height 12
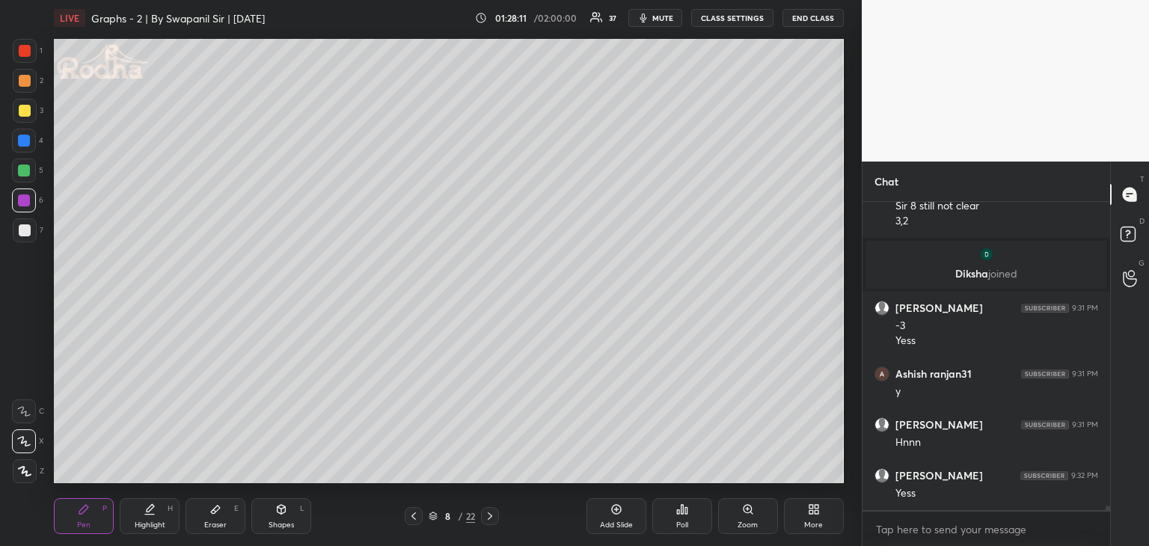
scroll to position [22055, 0]
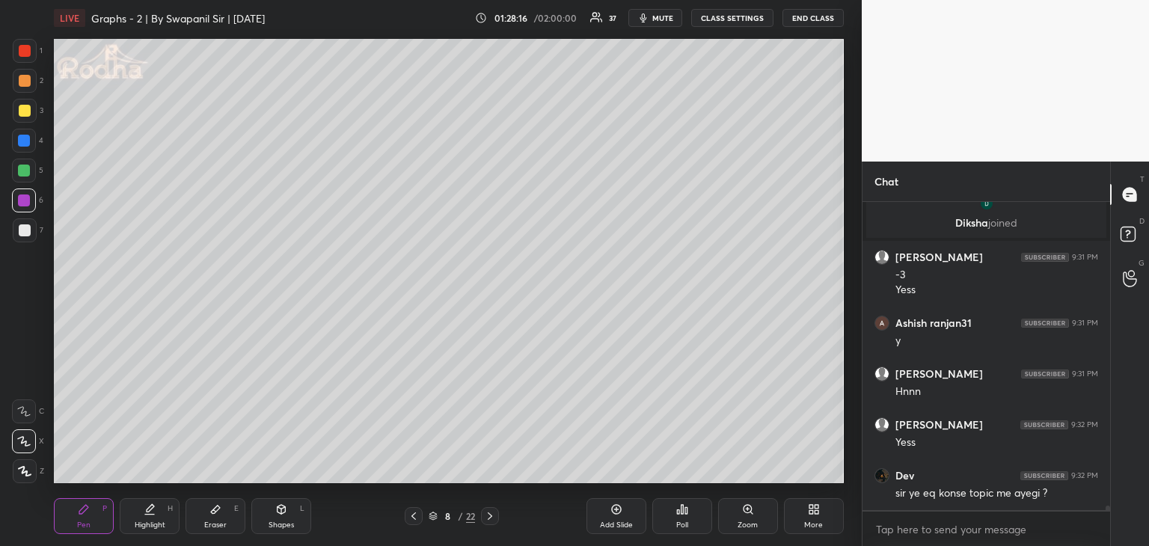
click at [485, 520] on icon at bounding box center [490, 516] width 12 height 12
click at [23, 114] on div at bounding box center [25, 111] width 12 height 12
drag, startPoint x: 278, startPoint y: 516, endPoint x: 236, endPoint y: 496, distance: 46.2
click at [275, 516] on div "Shapes L" at bounding box center [281, 516] width 60 height 36
click at [22, 443] on icon at bounding box center [24, 441] width 10 height 10
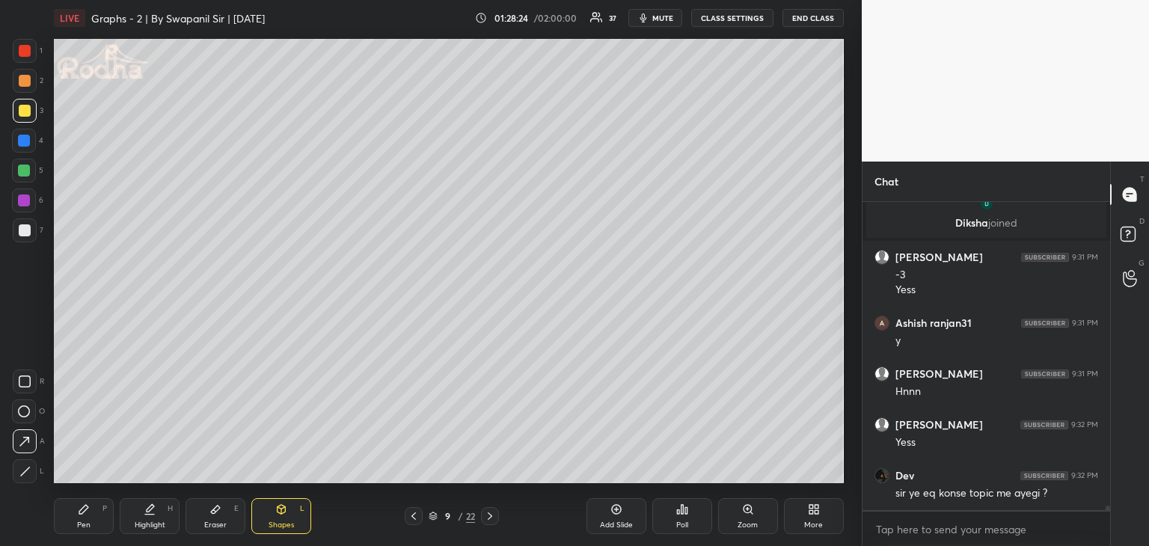
scroll to position [22070, 0]
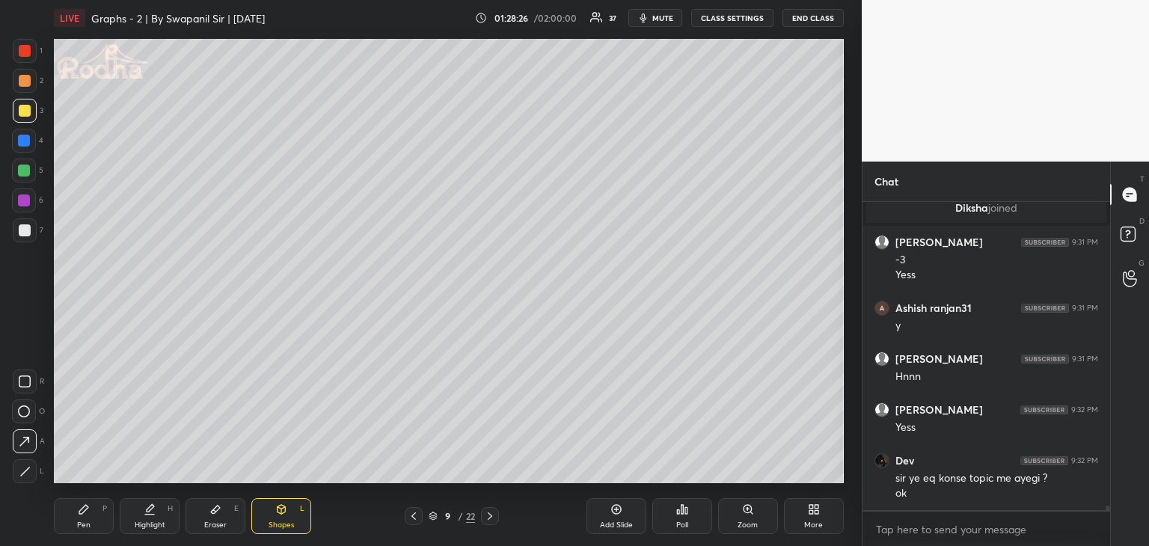
click at [490, 521] on icon at bounding box center [490, 516] width 12 height 12
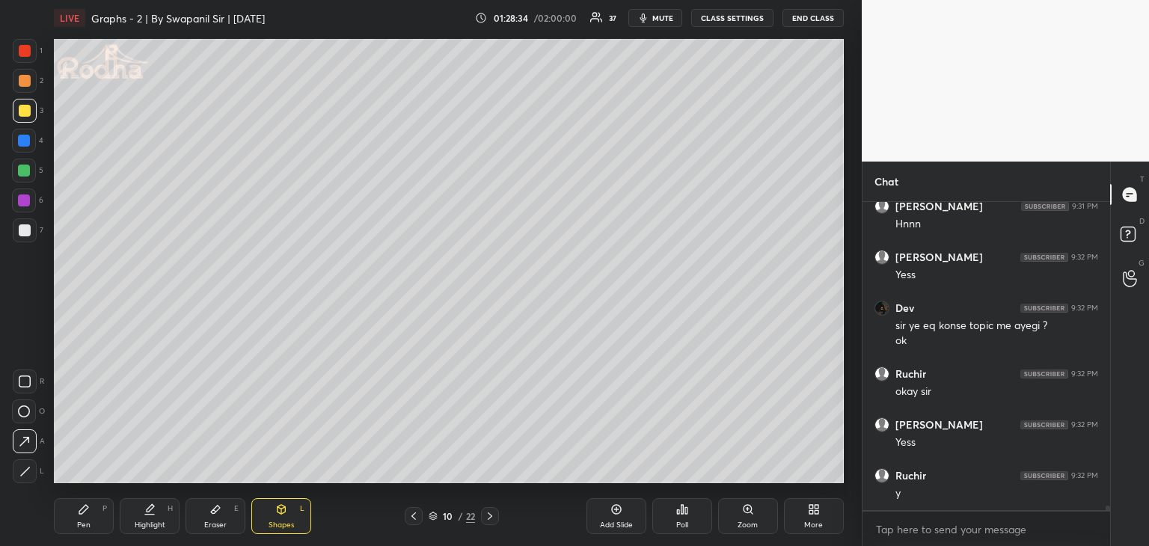
scroll to position [22273, 0]
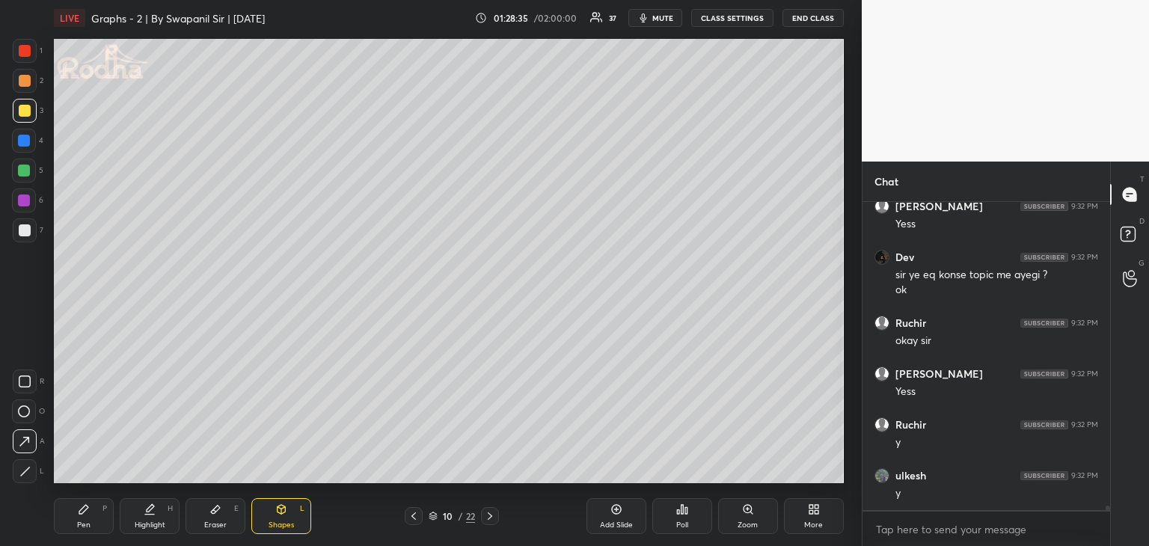
click at [82, 514] on icon at bounding box center [84, 509] width 12 height 12
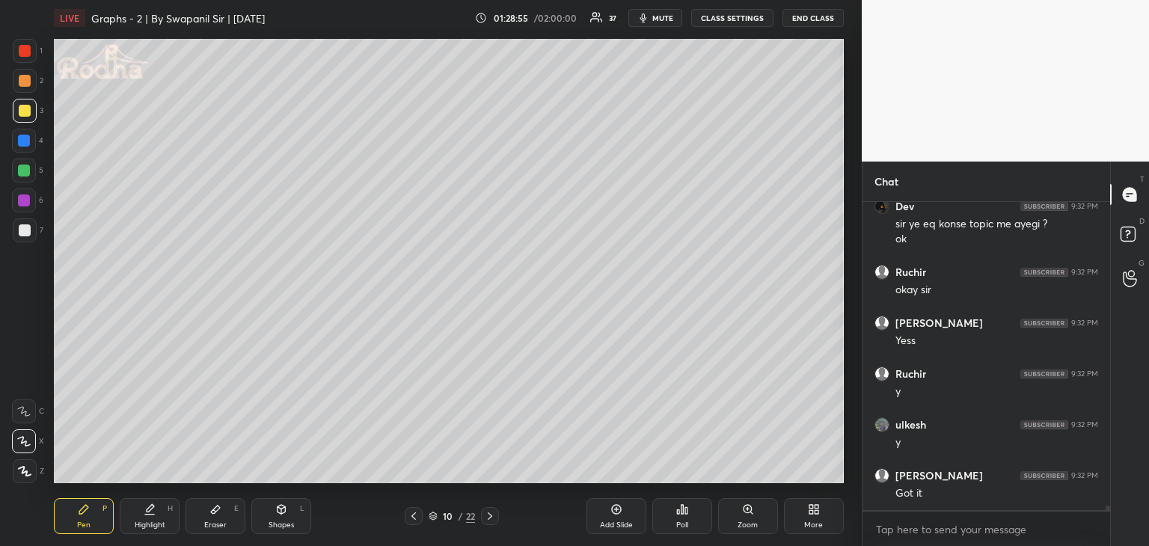
click at [487, 518] on icon at bounding box center [490, 516] width 12 height 12
click at [272, 521] on div "Shapes" at bounding box center [280, 524] width 25 height 7
click at [416, 515] on icon at bounding box center [414, 516] width 12 height 12
click at [416, 518] on icon at bounding box center [414, 516] width 12 height 12
click at [492, 522] on div at bounding box center [490, 516] width 18 height 18
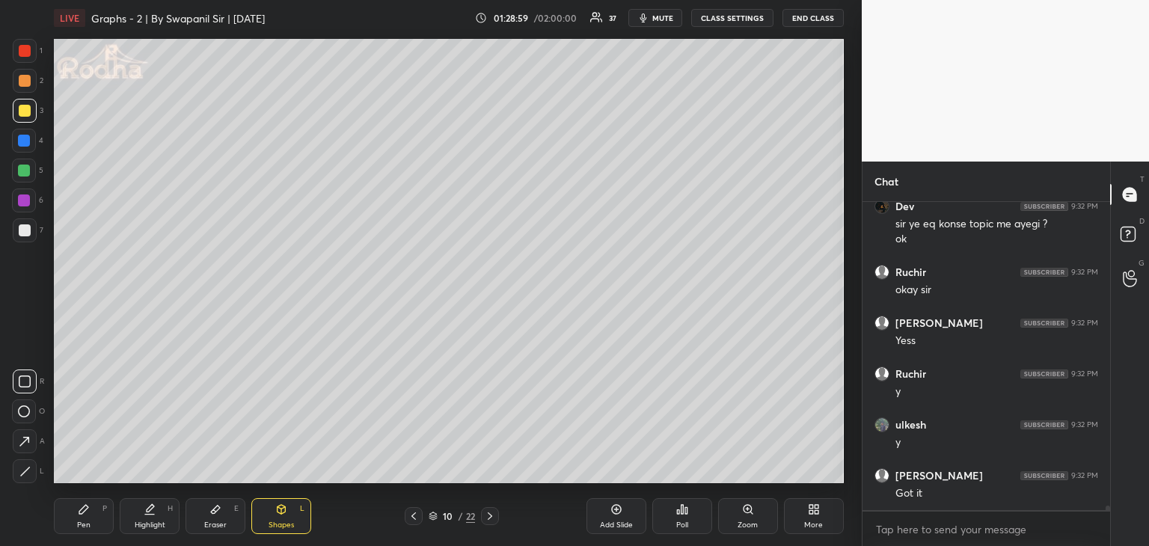
scroll to position [22375, 0]
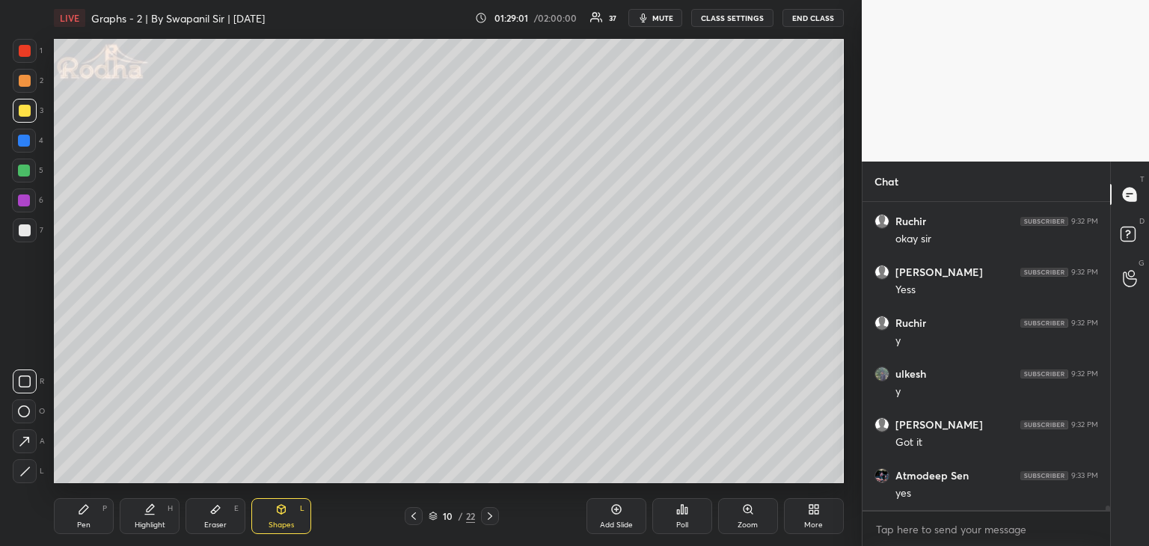
click at [75, 518] on div "Pen P" at bounding box center [84, 516] width 60 height 36
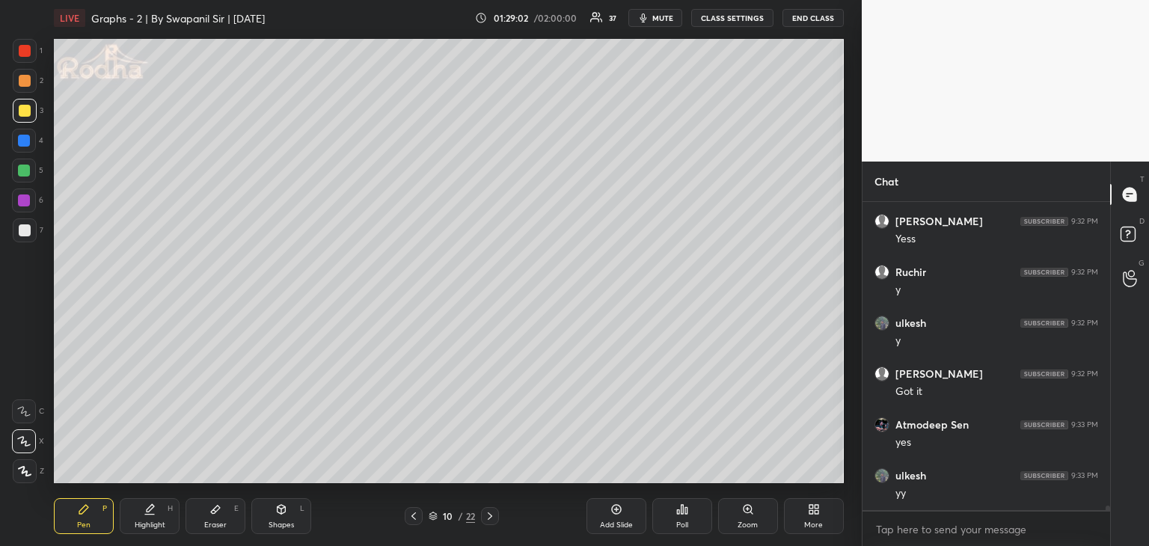
drag, startPoint x: 222, startPoint y: 512, endPoint x: 236, endPoint y: 512, distance: 14.2
click at [223, 512] on div "Eraser E" at bounding box center [215, 516] width 60 height 36
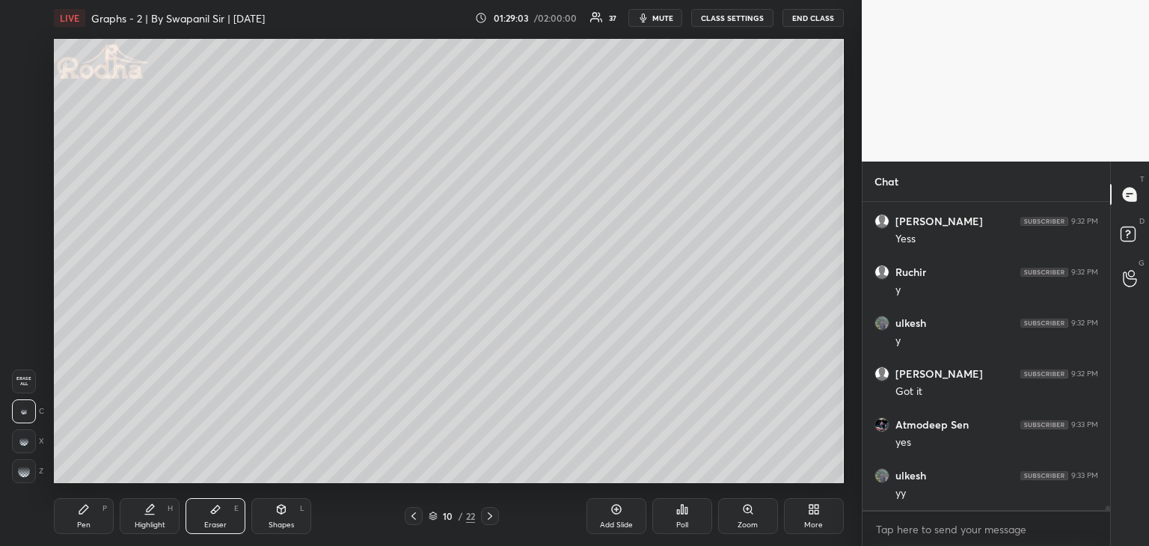
click at [268, 518] on div "Shapes L" at bounding box center [281, 516] width 60 height 36
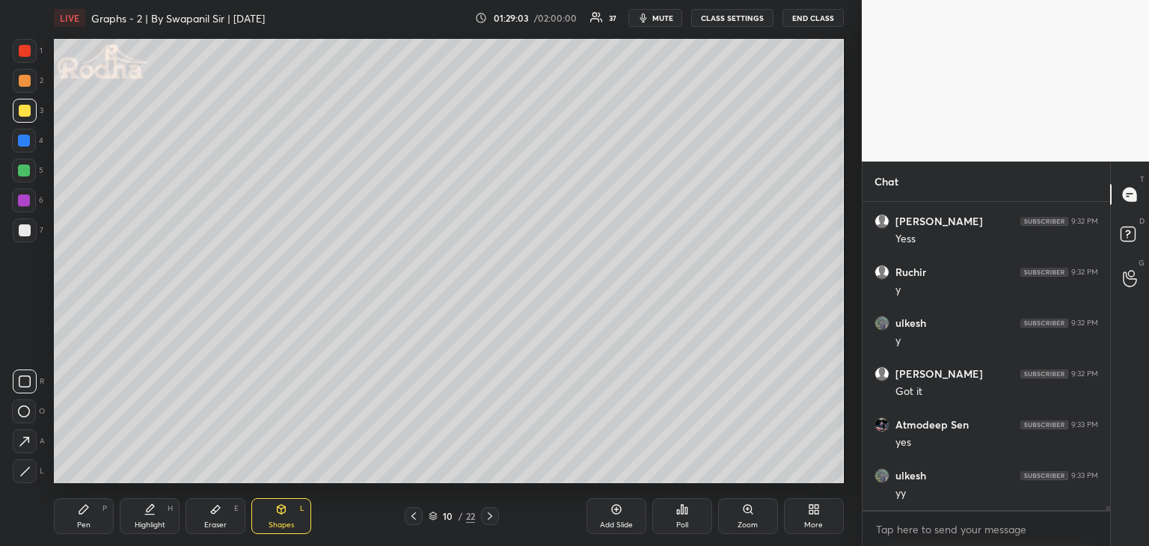
click at [16, 470] on div at bounding box center [25, 471] width 24 height 24
click at [22, 226] on div at bounding box center [25, 230] width 12 height 12
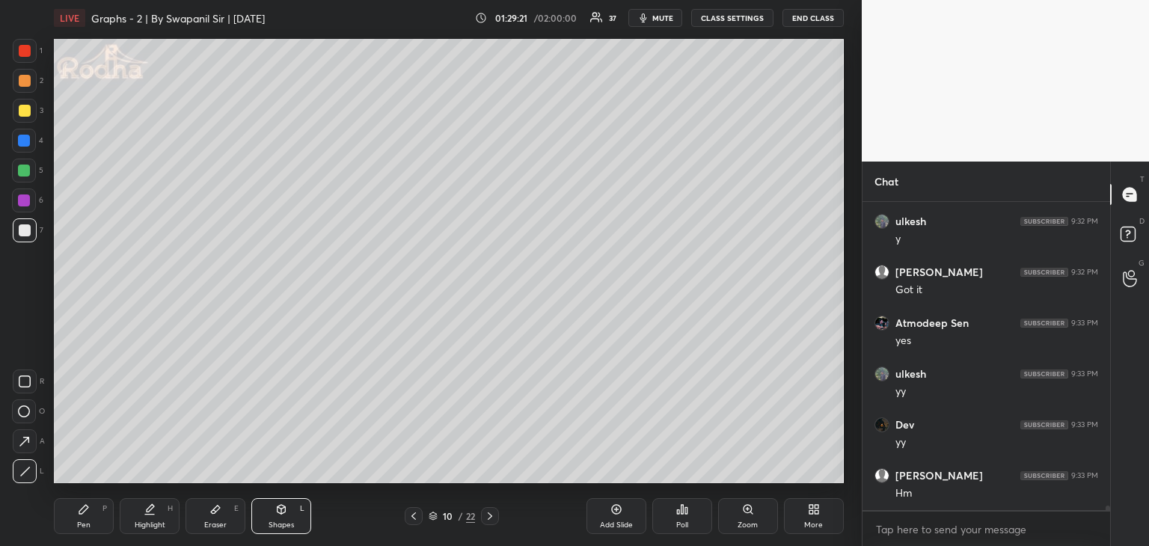
scroll to position [22578, 0]
click at [90, 518] on div "Pen P" at bounding box center [84, 516] width 60 height 36
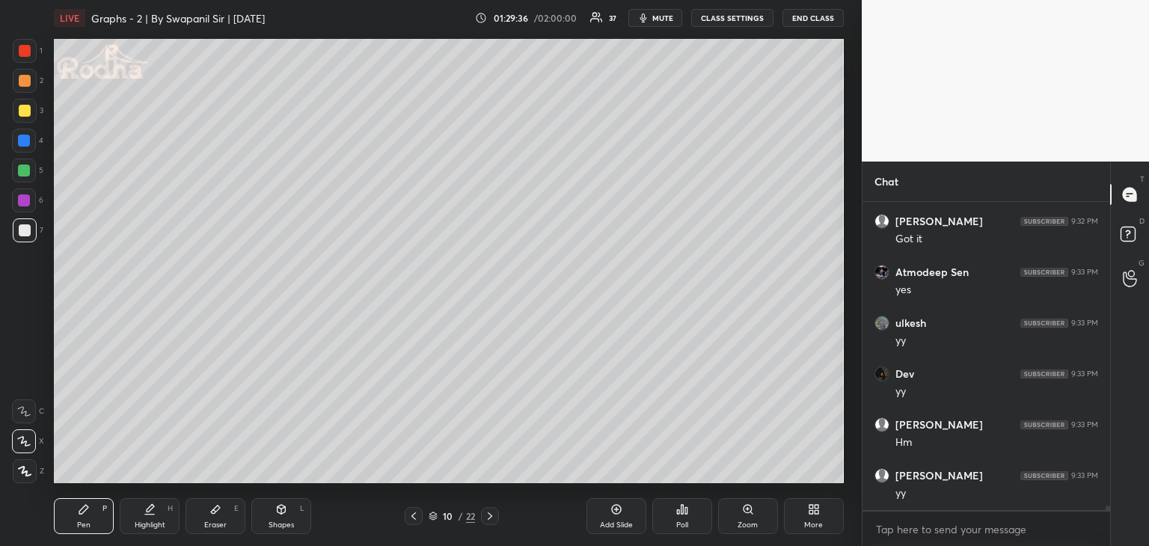
scroll to position [22629, 0]
click at [27, 52] on div at bounding box center [25, 51] width 12 height 12
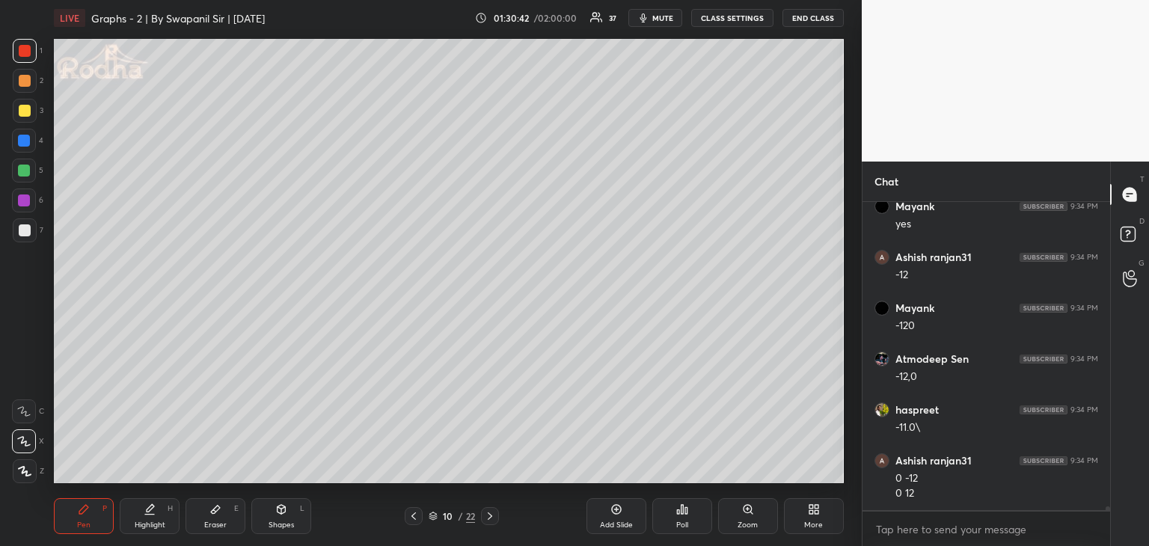
scroll to position [23153, 0]
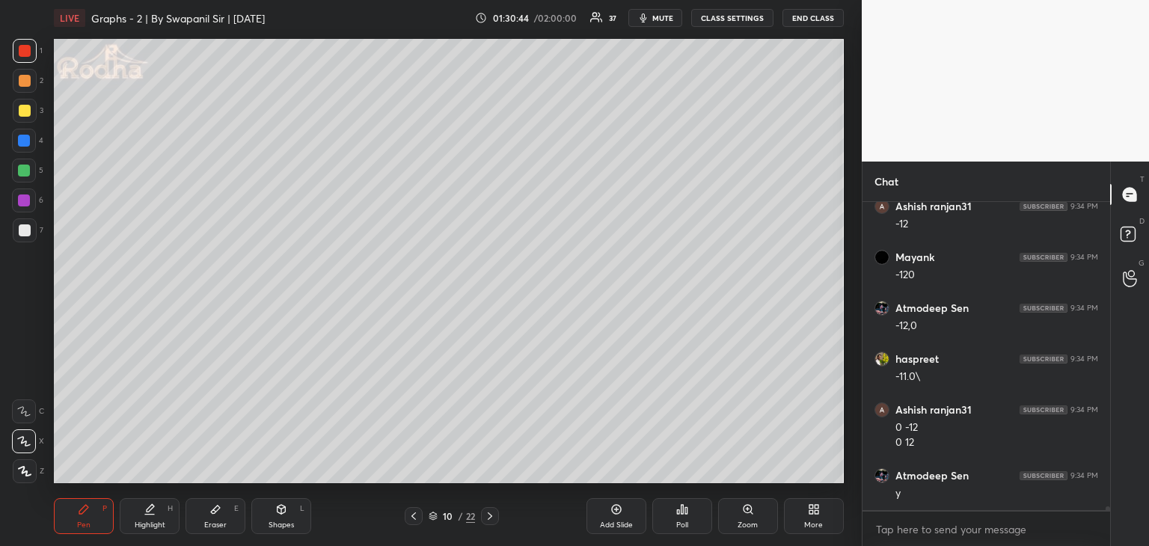
click at [24, 110] on div at bounding box center [25, 111] width 12 height 12
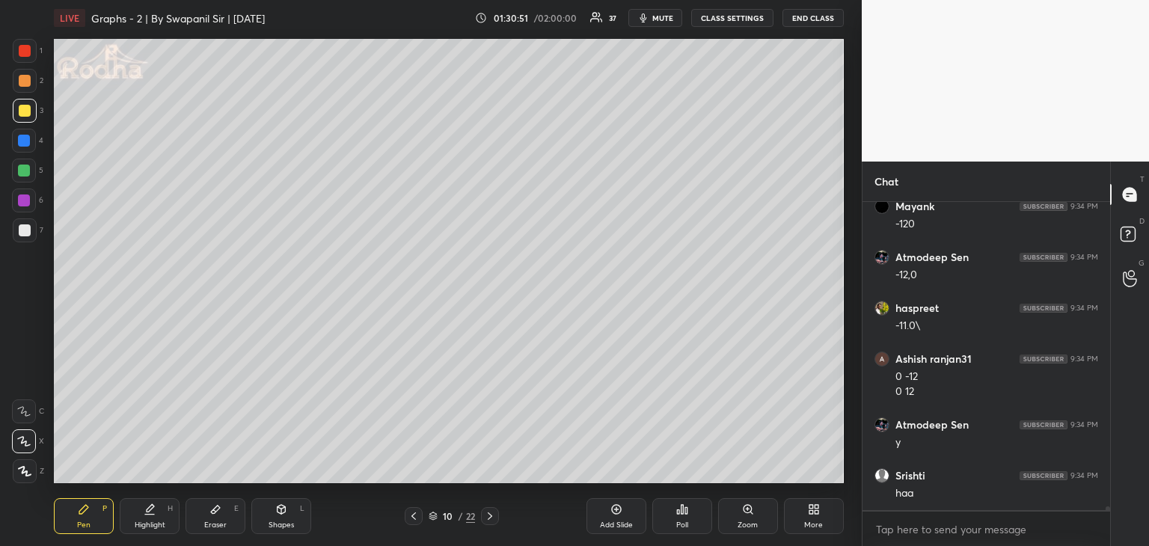
scroll to position [23254, 0]
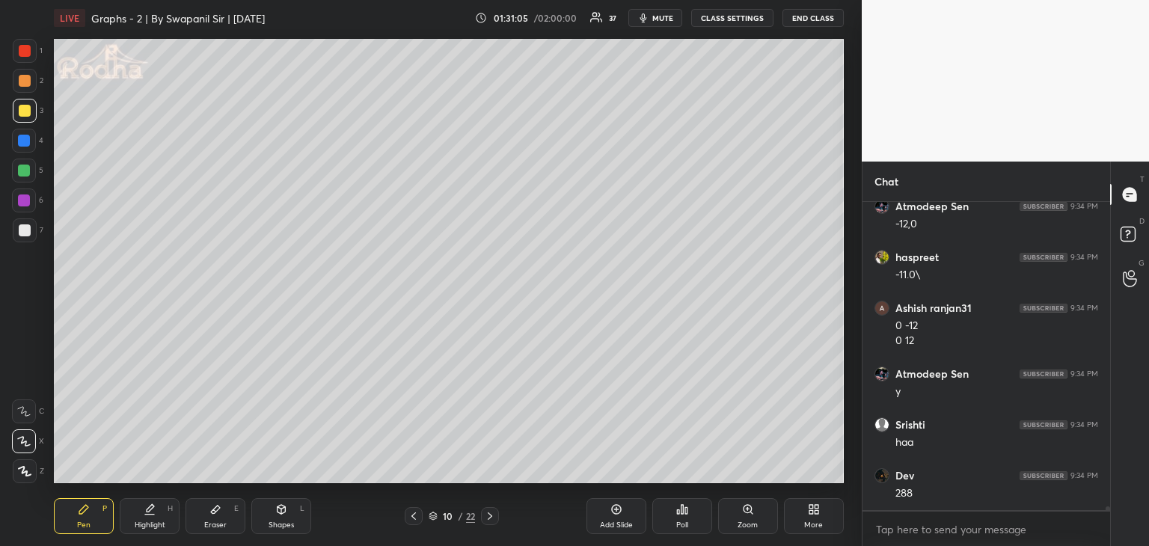
drag, startPoint x: 409, startPoint y: 512, endPoint x: 440, endPoint y: 485, distance: 41.9
click at [411, 512] on icon at bounding box center [414, 516] width 12 height 12
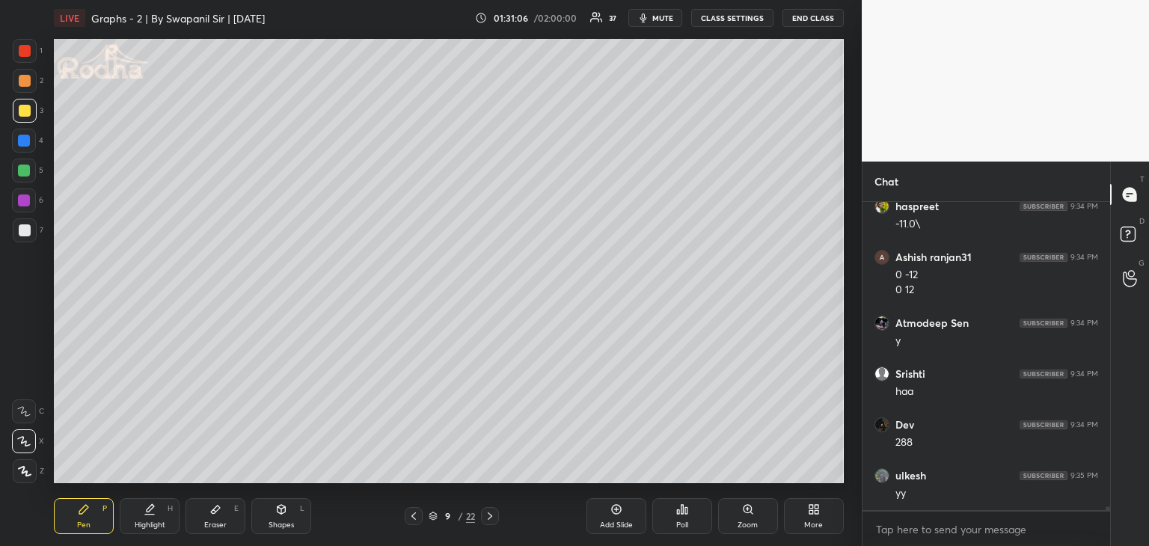
click at [416, 516] on icon at bounding box center [414, 516] width 12 height 12
click at [491, 520] on icon at bounding box center [490, 516] width 12 height 12
click at [487, 518] on icon at bounding box center [490, 516] width 12 height 12
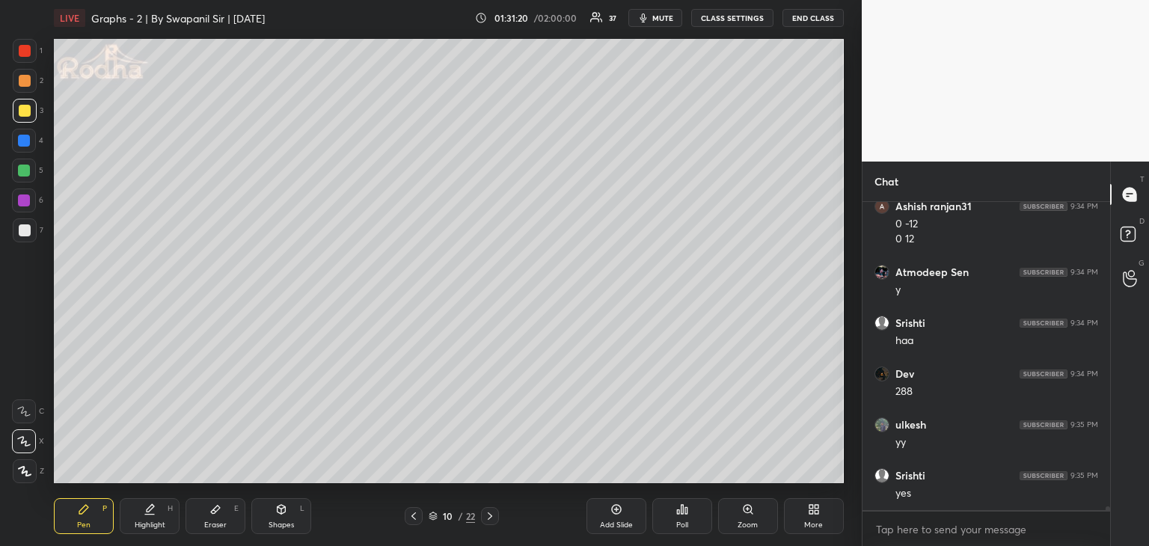
click at [21, 173] on div at bounding box center [24, 171] width 12 height 12
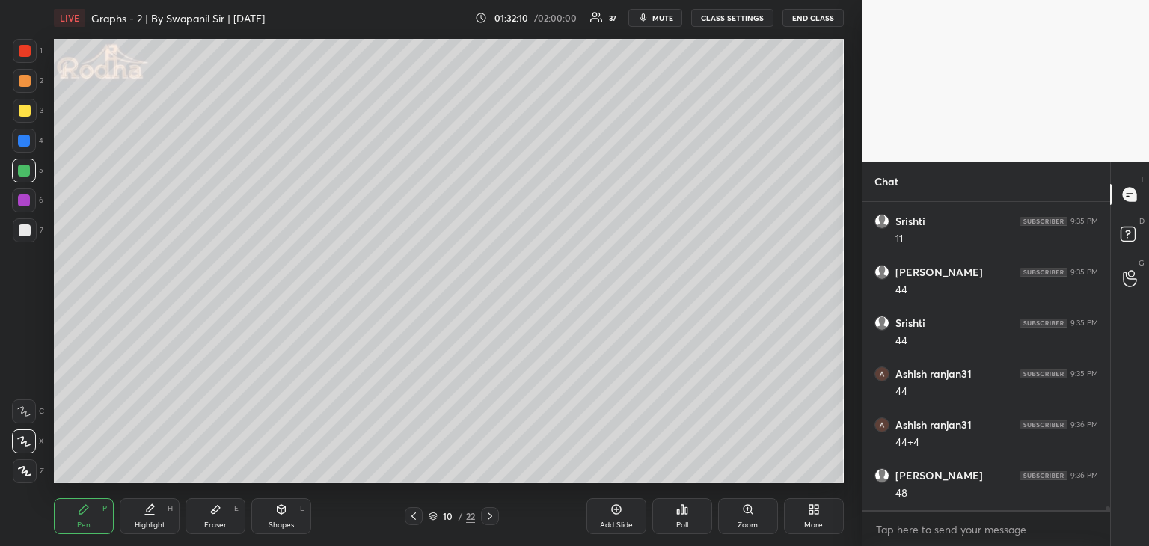
scroll to position [23966, 0]
drag, startPoint x: 23, startPoint y: 49, endPoint x: 49, endPoint y: 75, distance: 36.5
click at [24, 49] on div at bounding box center [25, 51] width 12 height 12
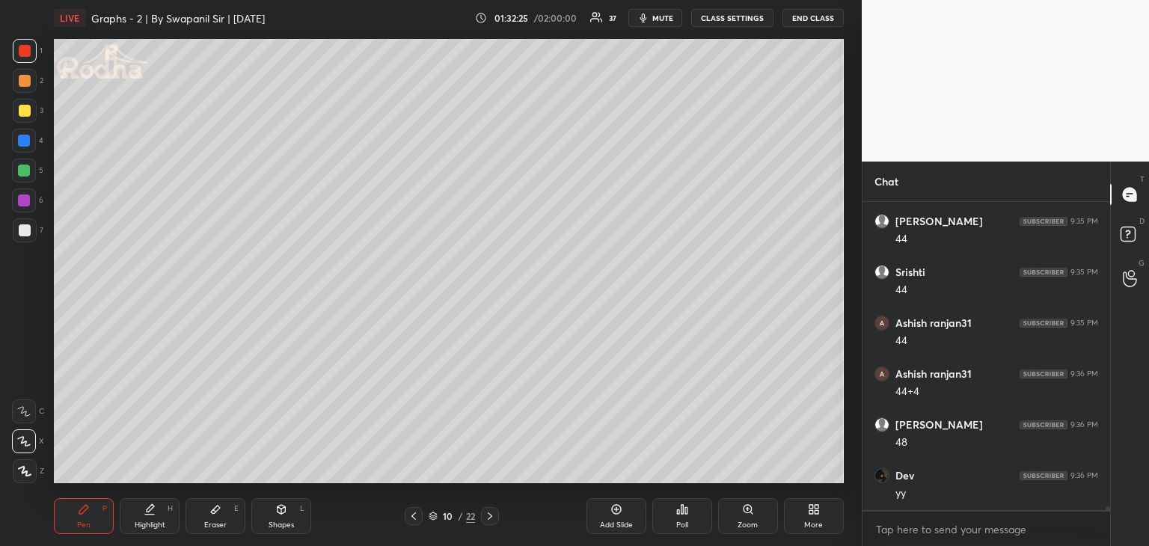
scroll to position [24017, 0]
click at [24, 171] on div at bounding box center [24, 171] width 12 height 12
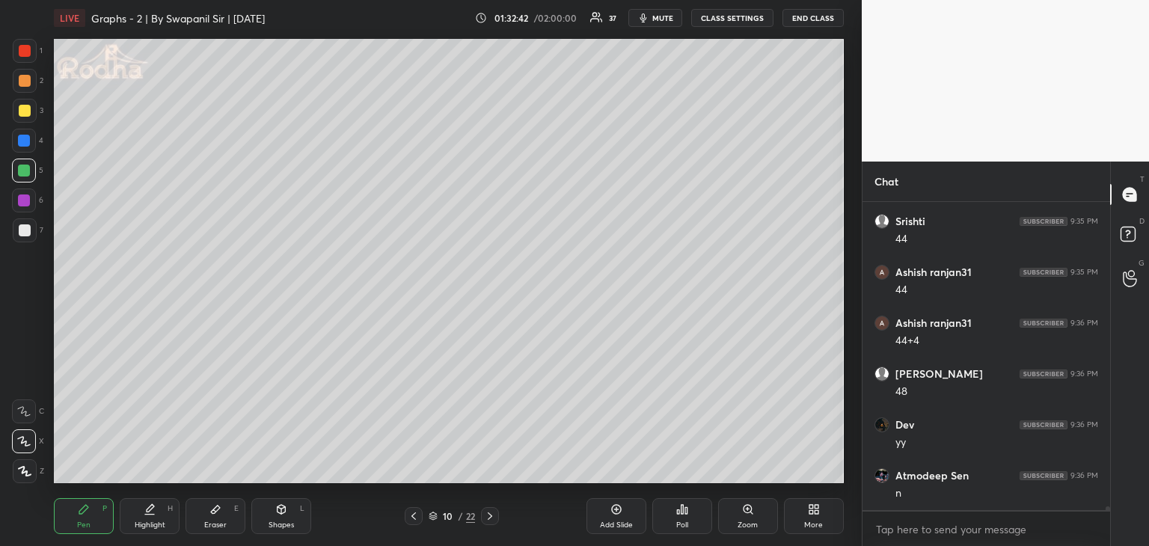
click at [27, 201] on div at bounding box center [24, 200] width 12 height 12
click at [27, 170] on div at bounding box center [24, 171] width 12 height 12
click at [26, 140] on div at bounding box center [24, 141] width 12 height 12
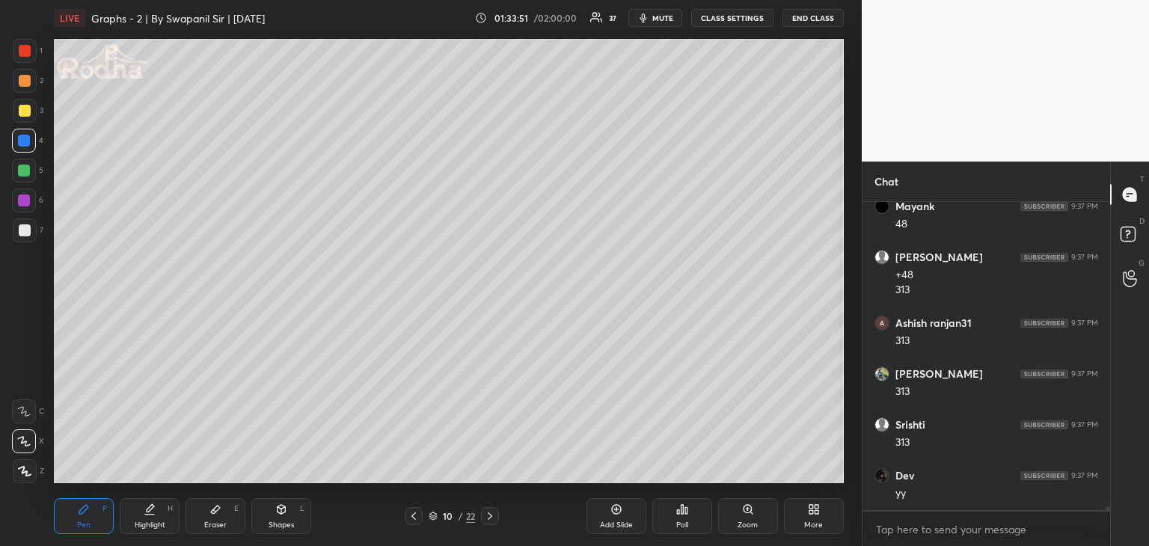
scroll to position [24744, 0]
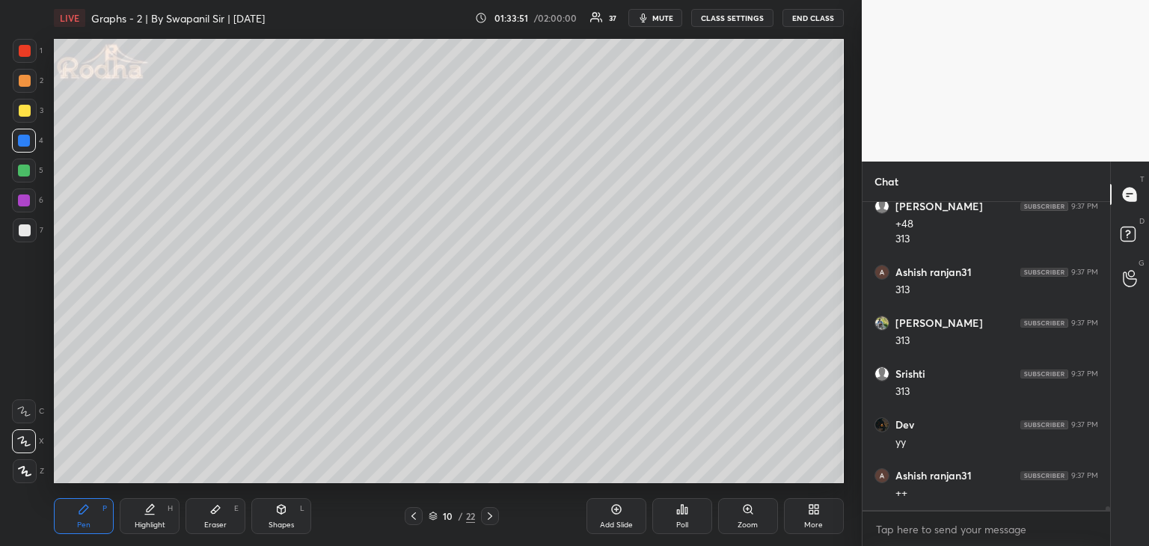
click at [488, 517] on icon at bounding box center [490, 516] width 12 height 12
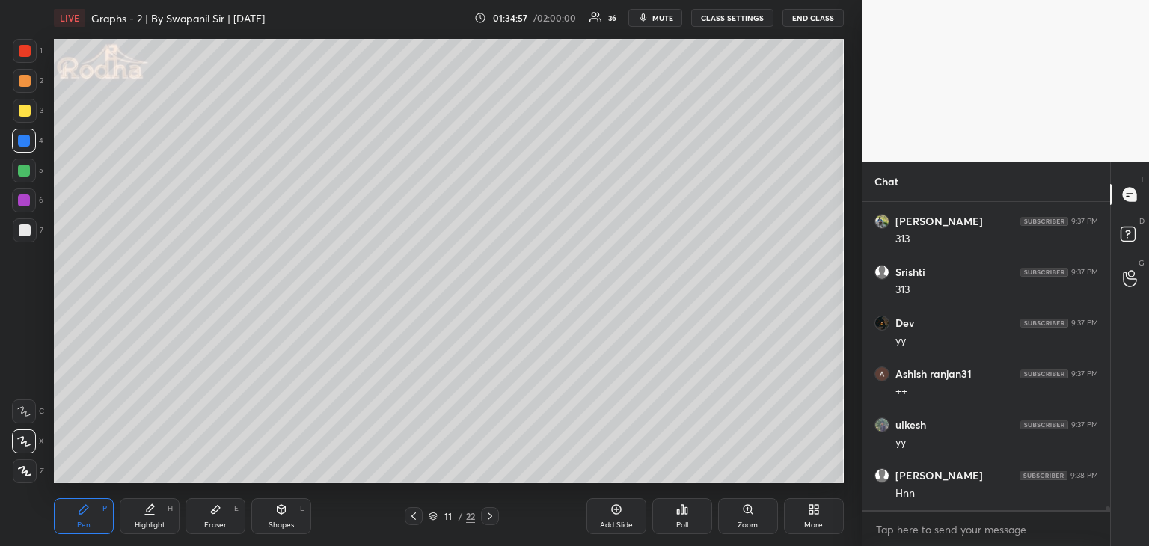
scroll to position [24899, 0]
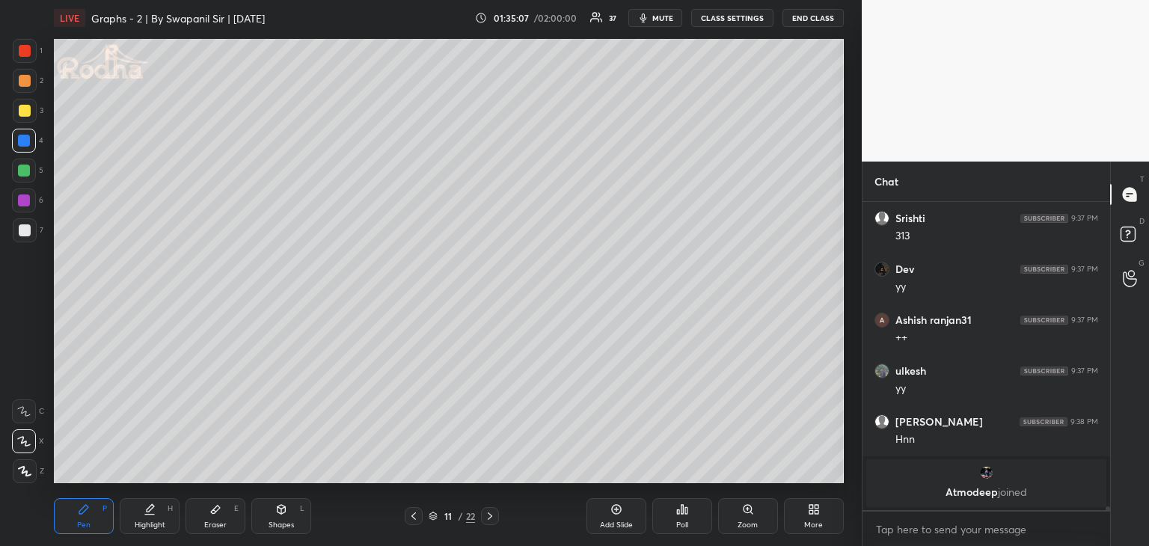
drag, startPoint x: 660, startPoint y: 21, endPoint x: 677, endPoint y: 10, distance: 20.5
click at [660, 20] on span "mute" at bounding box center [662, 18] width 21 height 10
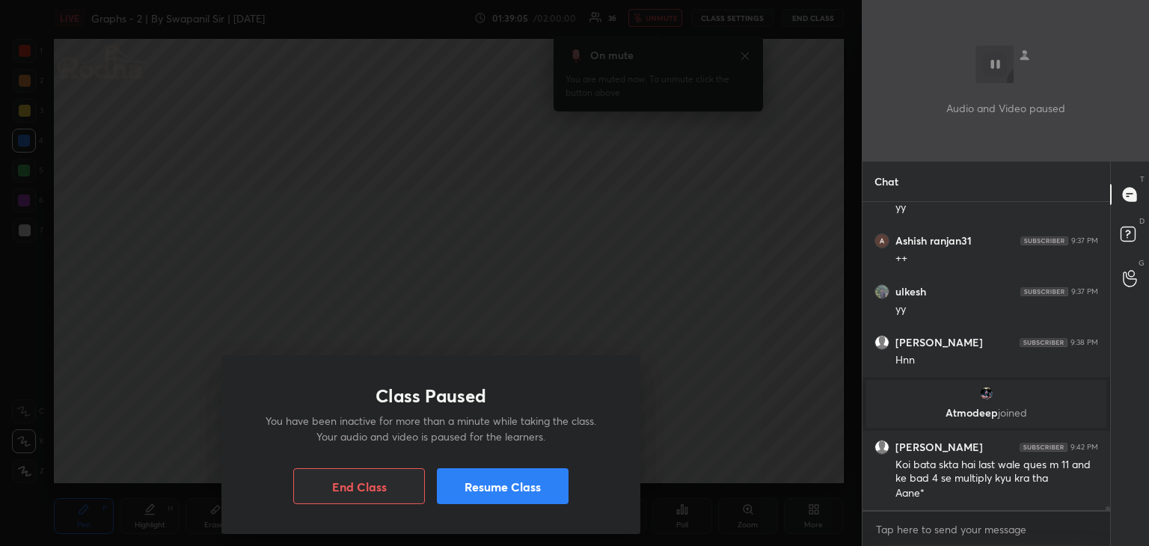
scroll to position [24146, 0]
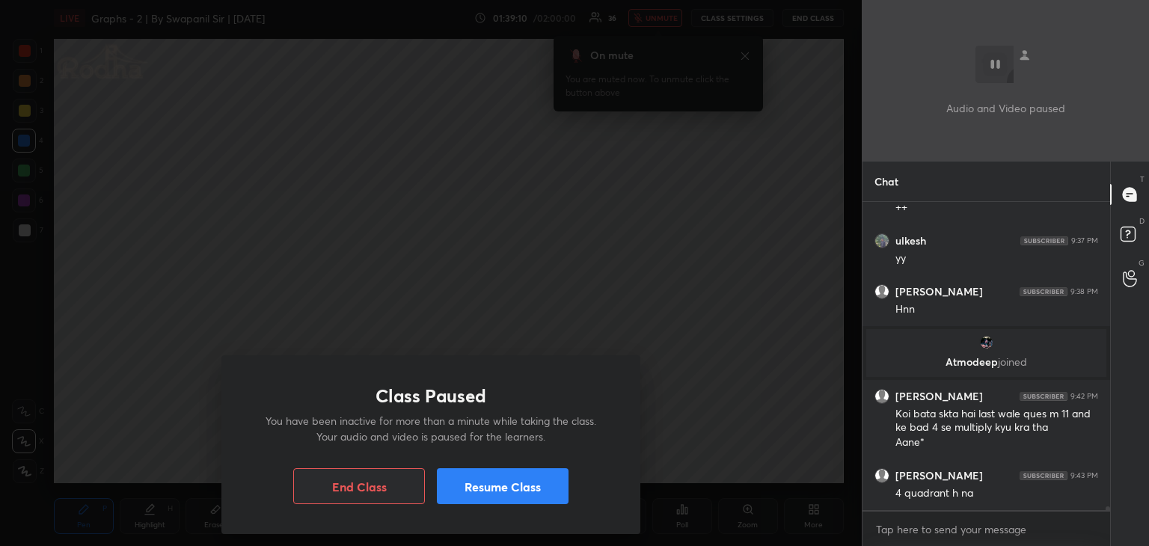
click at [502, 488] on button "Resume Class" at bounding box center [503, 486] width 132 height 36
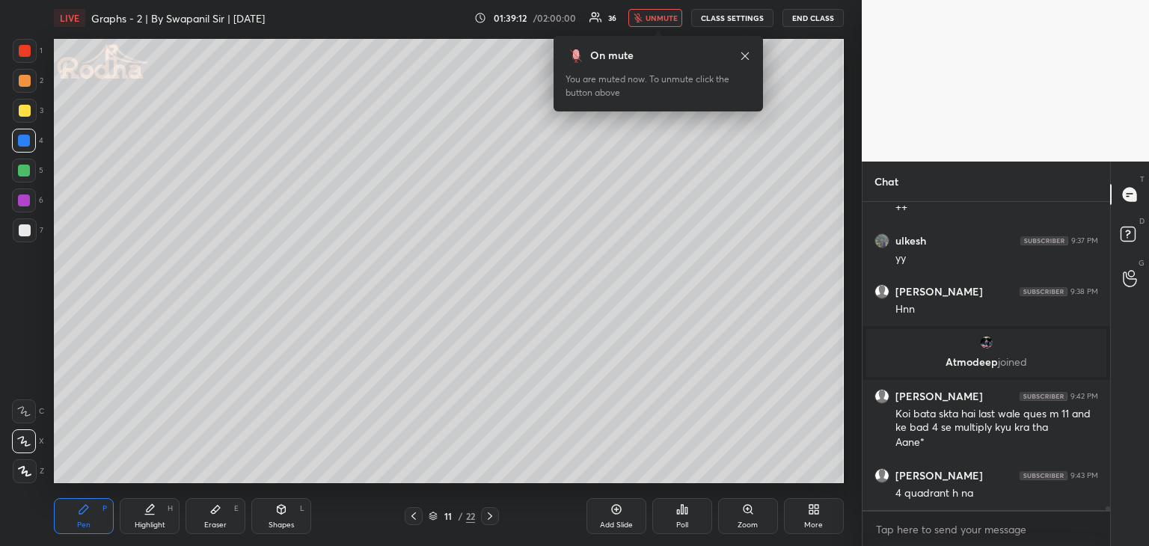
scroll to position [24196, 0]
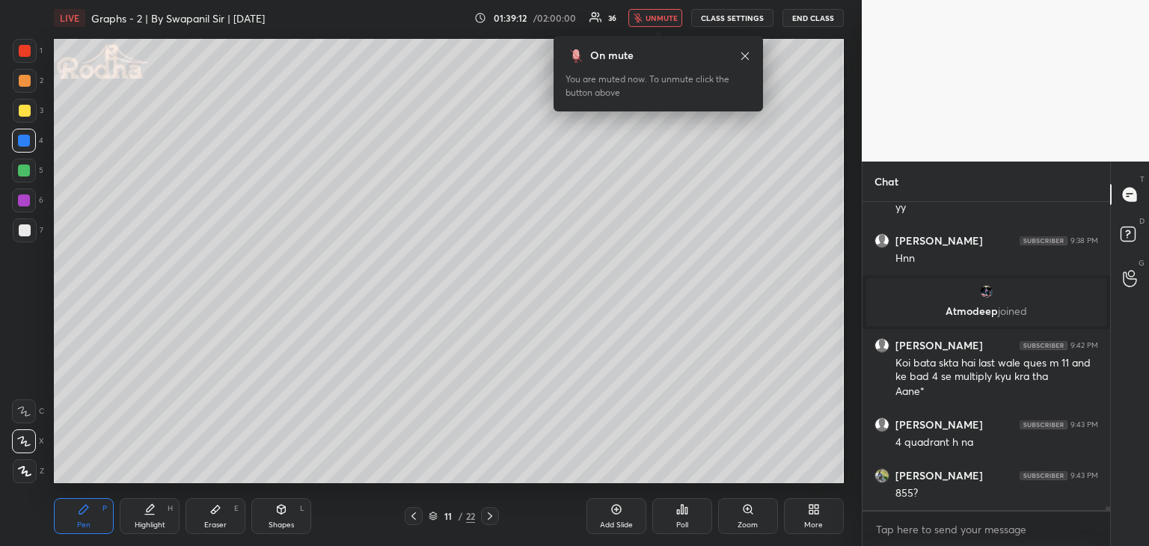
click at [650, 22] on span "unmute" at bounding box center [661, 18] width 32 height 10
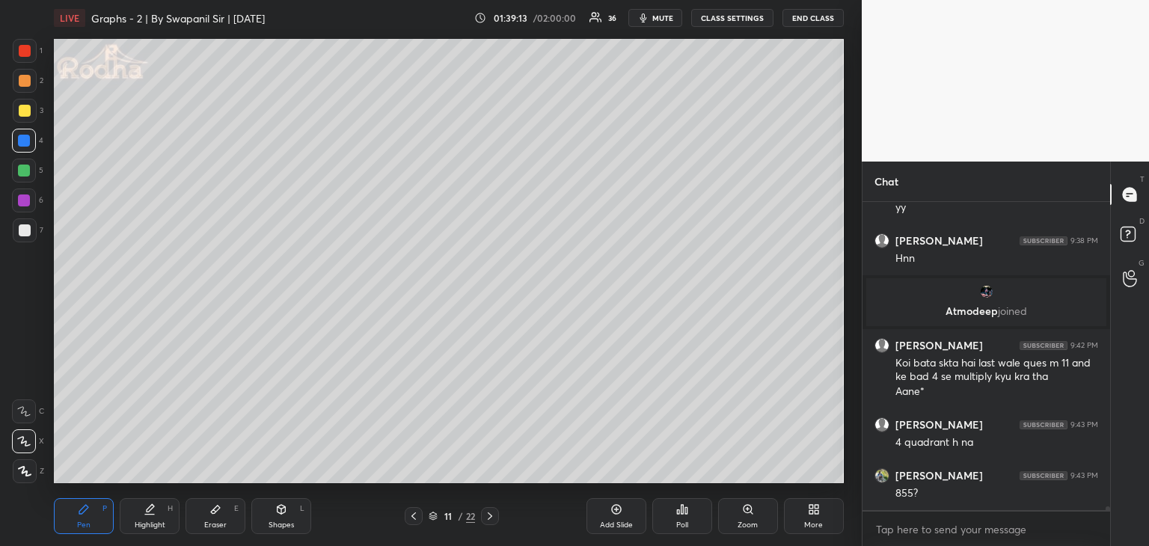
click at [413, 514] on icon at bounding box center [413, 515] width 4 height 7
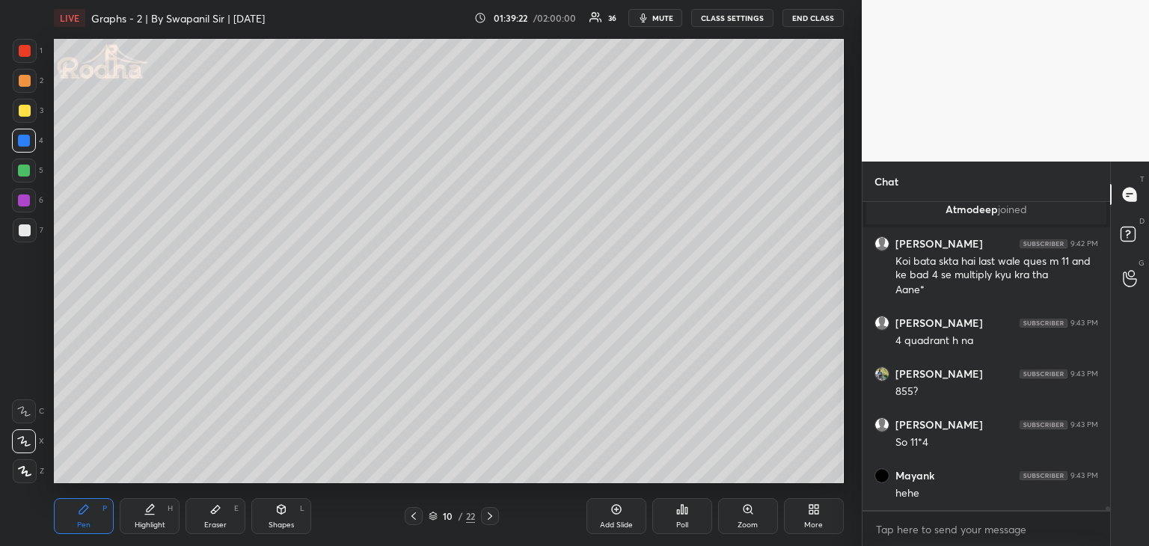
scroll to position [24349, 0]
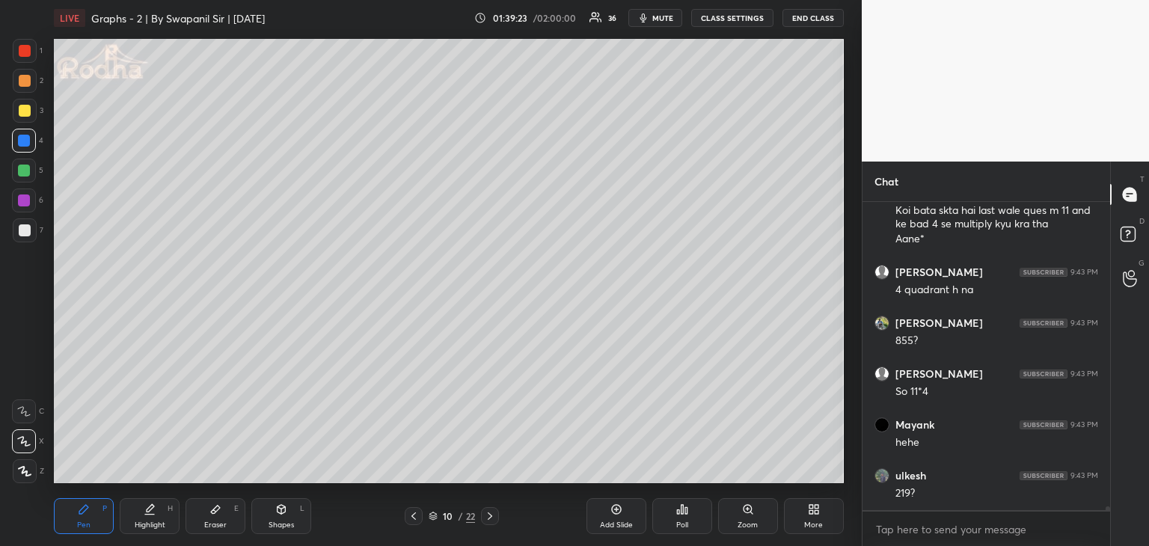
click at [482, 515] on div at bounding box center [490, 516] width 18 height 18
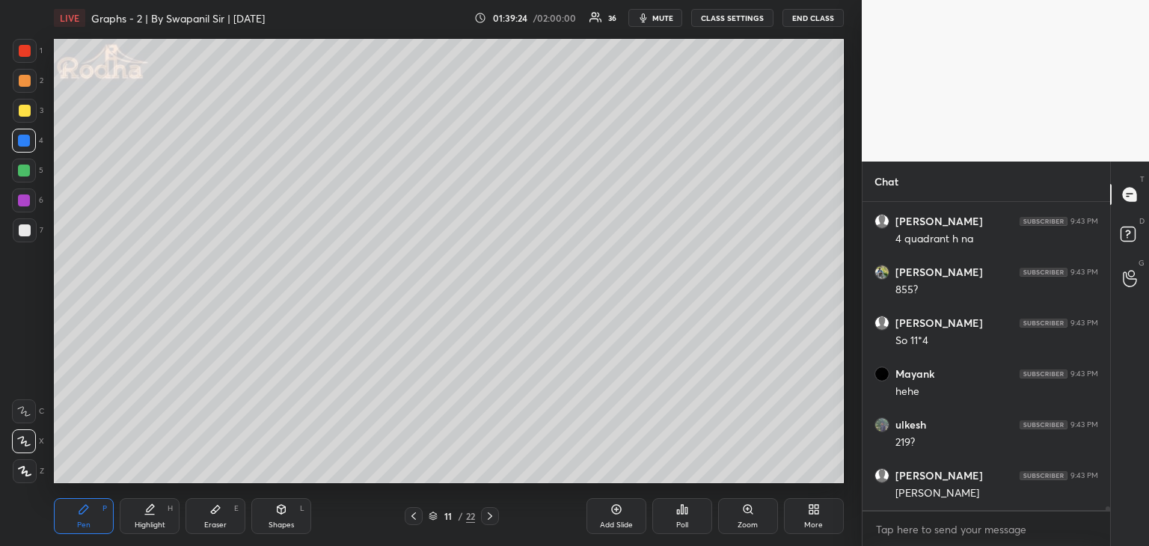
click at [412, 512] on icon at bounding box center [414, 516] width 12 height 12
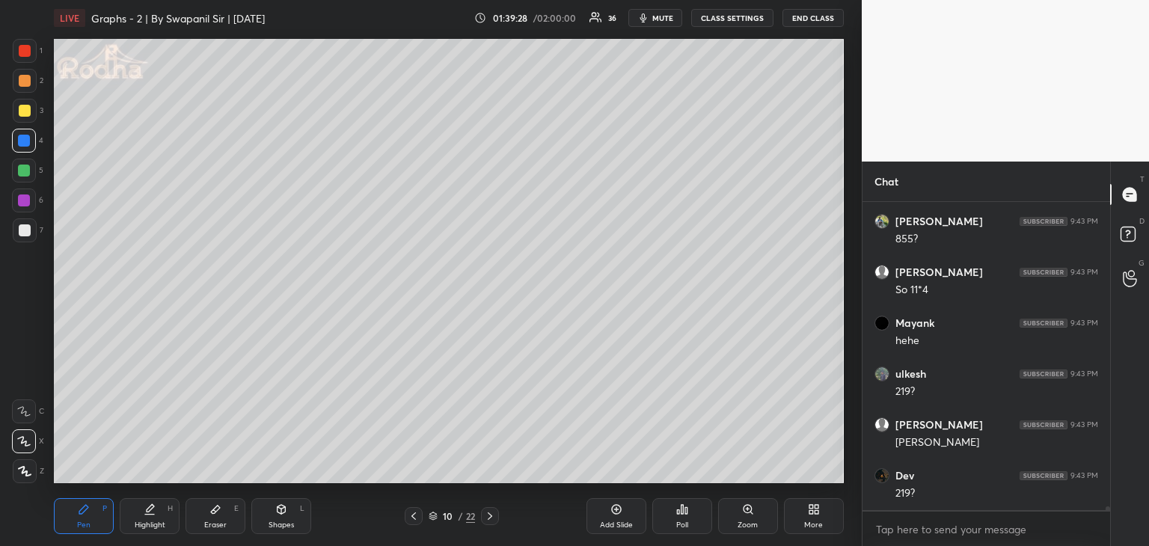
click at [21, 166] on div at bounding box center [24, 171] width 12 height 12
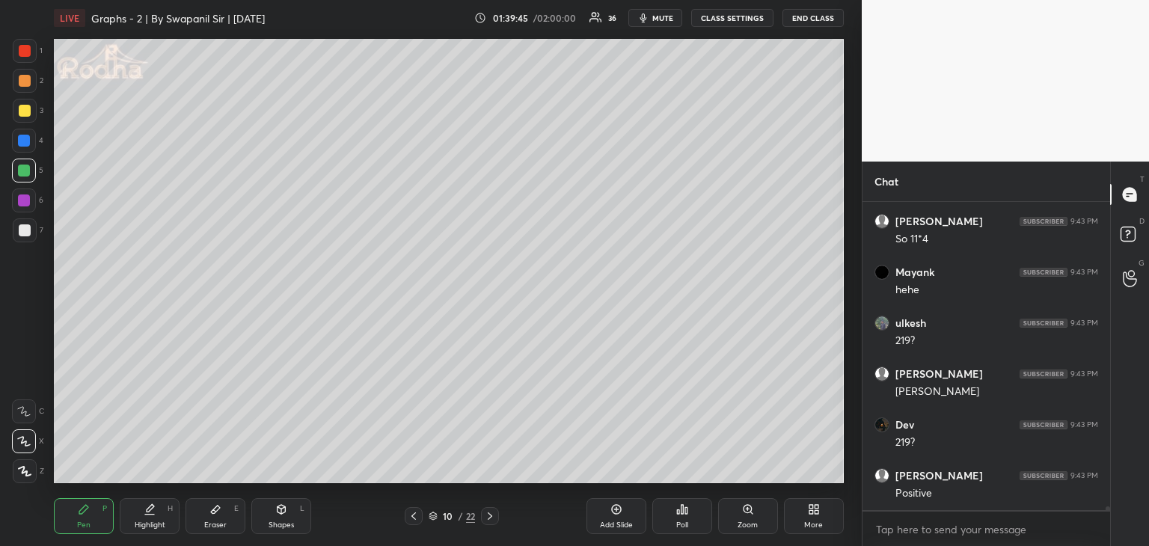
click at [24, 198] on div at bounding box center [24, 200] width 12 height 12
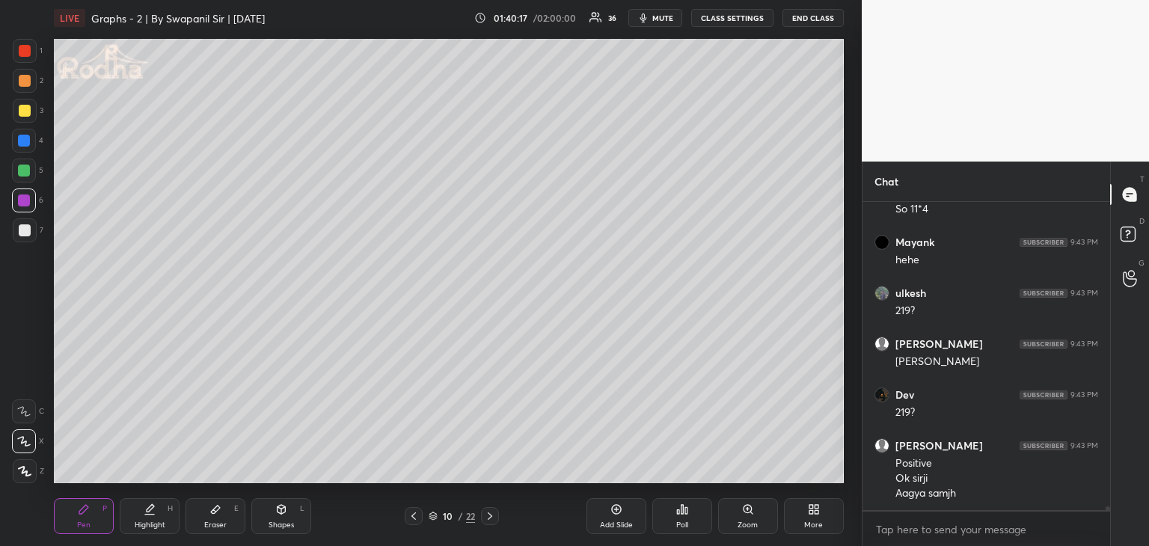
scroll to position [24582, 0]
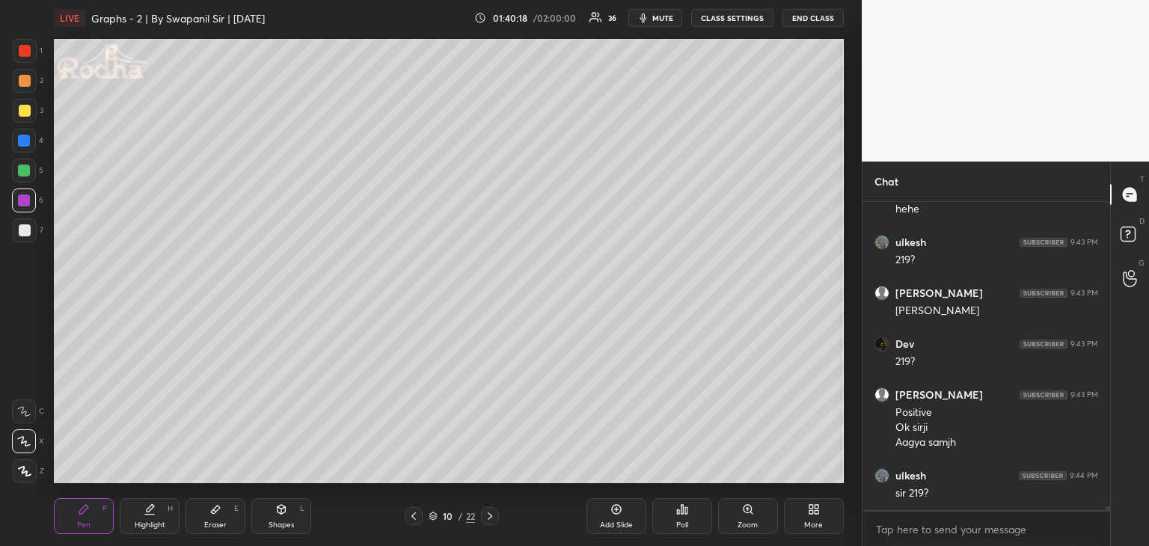
click at [491, 520] on icon at bounding box center [490, 516] width 12 height 12
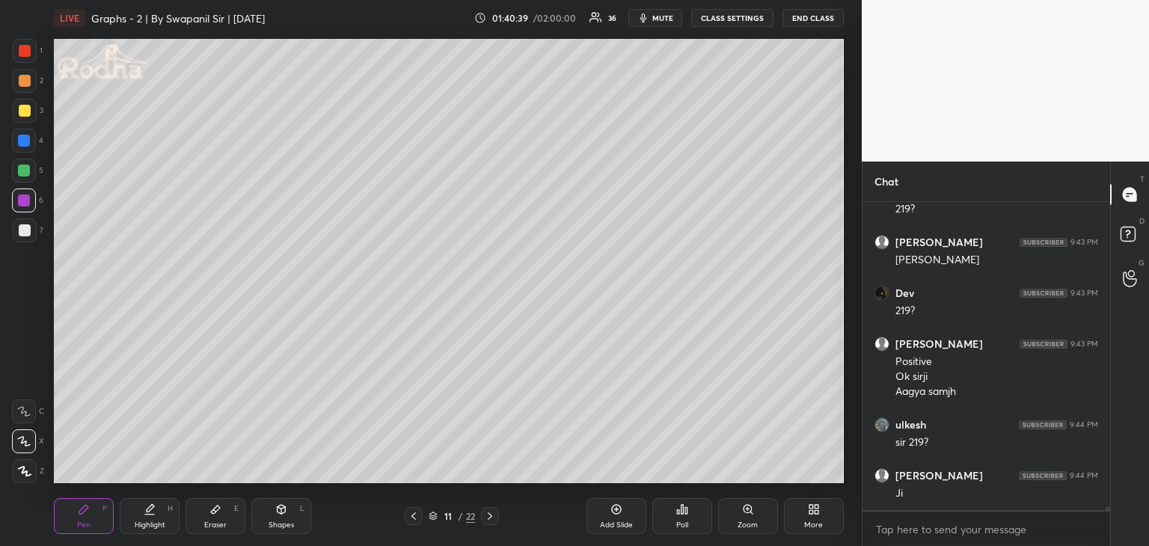
click at [285, 523] on div "Shapes" at bounding box center [280, 524] width 25 height 7
click at [16, 472] on div at bounding box center [25, 471] width 24 height 24
click at [91, 517] on div "Pen P" at bounding box center [84, 516] width 60 height 36
drag, startPoint x: 266, startPoint y: 514, endPoint x: 213, endPoint y: 512, distance: 53.1
click at [266, 513] on div "Shapes L" at bounding box center [281, 516] width 60 height 36
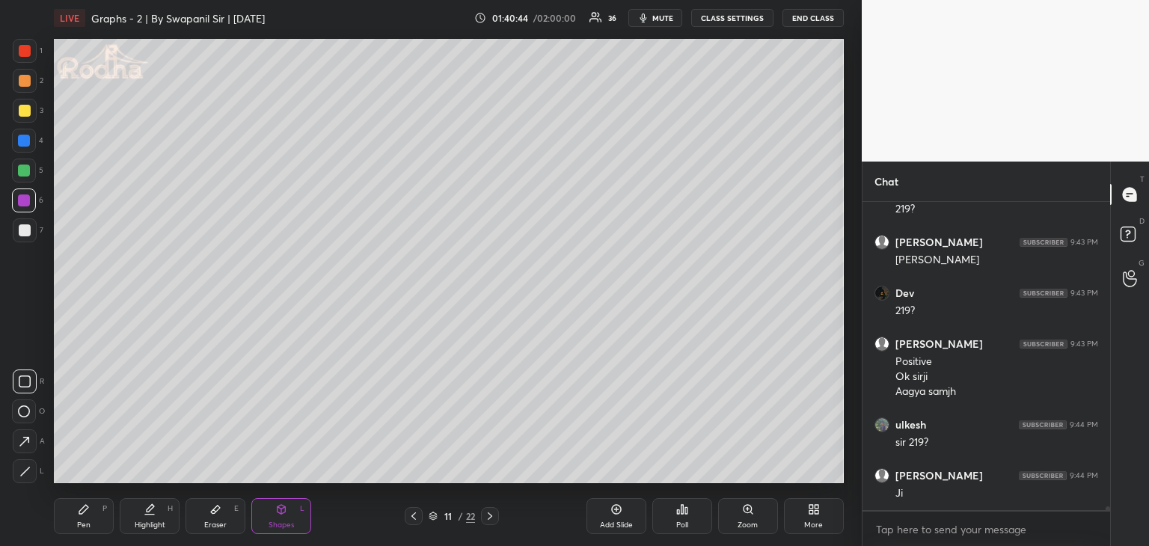
click at [206, 516] on div "Eraser E" at bounding box center [215, 516] width 60 height 36
click at [281, 514] on icon at bounding box center [281, 509] width 12 height 12
click at [24, 472] on icon at bounding box center [25, 471] width 8 height 8
click at [26, 231] on div at bounding box center [25, 230] width 12 height 12
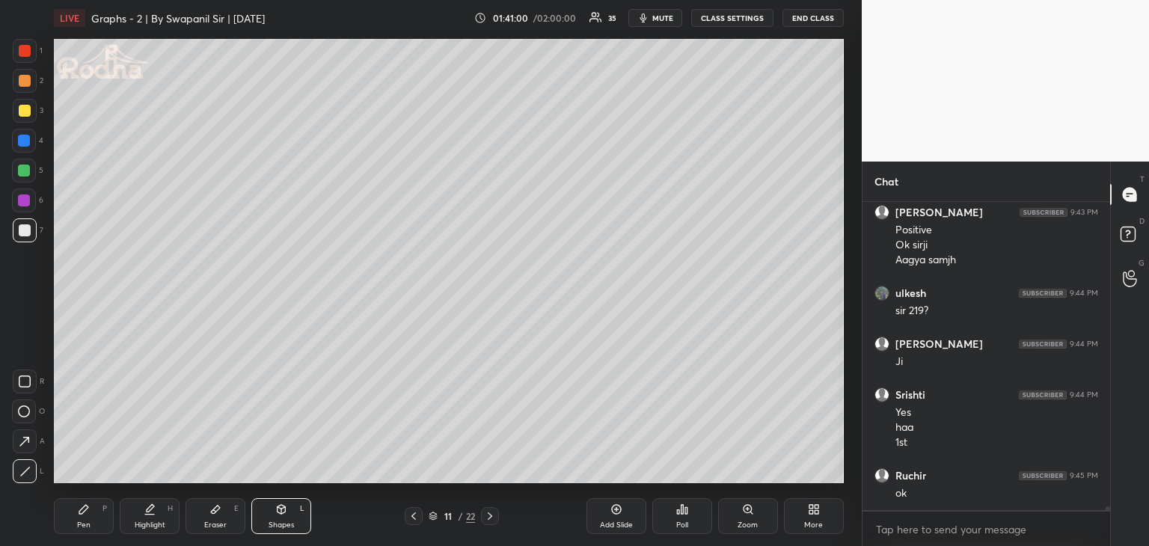
scroll to position [24816, 0]
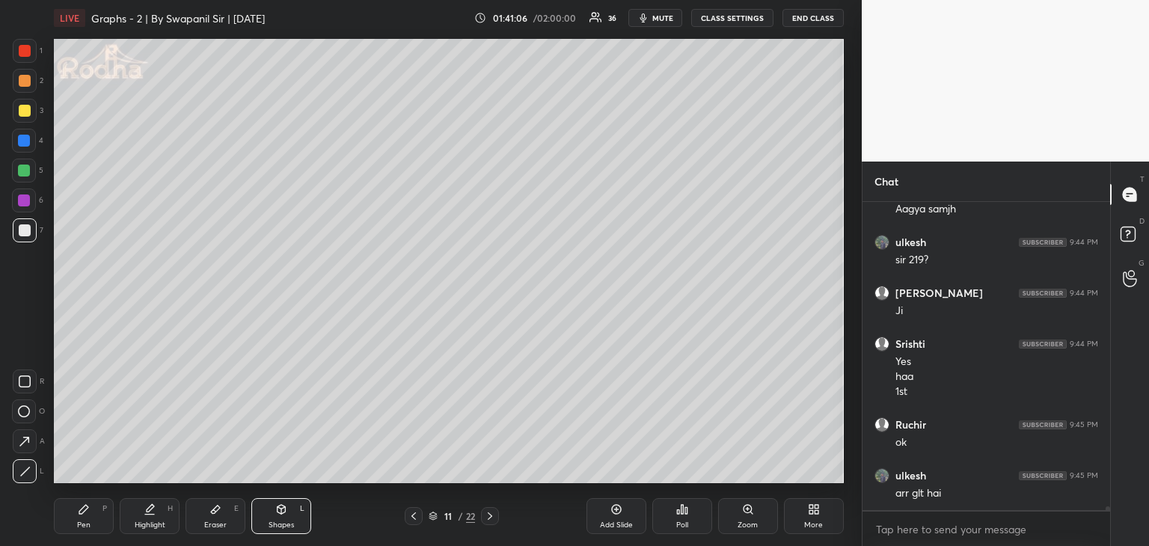
click at [73, 518] on div "Pen P" at bounding box center [84, 516] width 60 height 36
click at [27, 141] on div at bounding box center [24, 141] width 12 height 12
click at [27, 49] on div at bounding box center [25, 51] width 12 height 12
click at [26, 445] on icon at bounding box center [23, 441] width 13 height 10
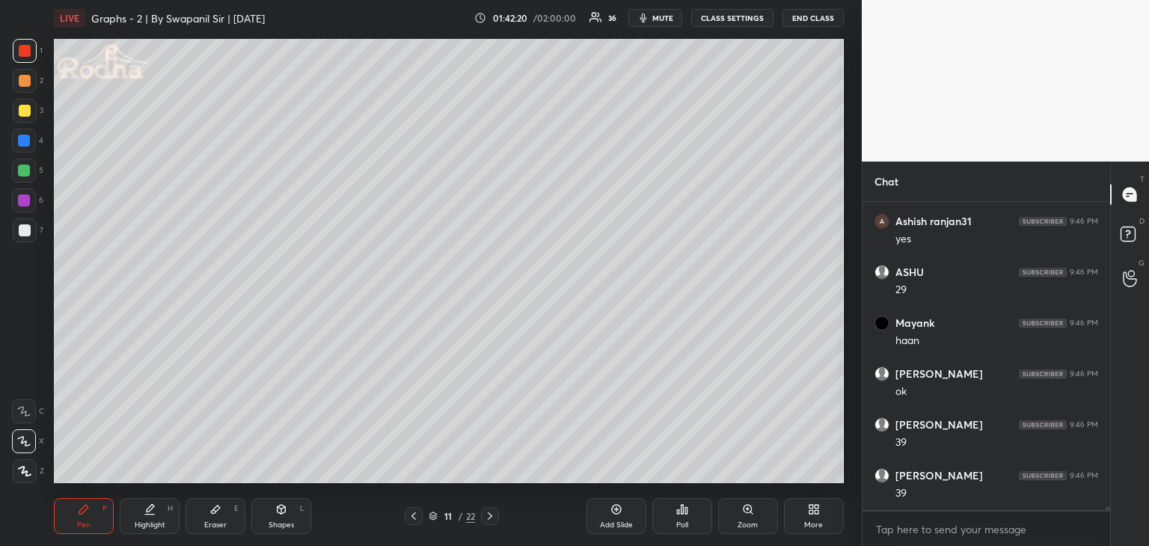
scroll to position [26254, 0]
click at [25, 471] on icon at bounding box center [25, 471] width 12 height 9
click at [93, 519] on div "Pen P" at bounding box center [84, 516] width 60 height 36
click at [28, 237] on div at bounding box center [25, 230] width 24 height 24
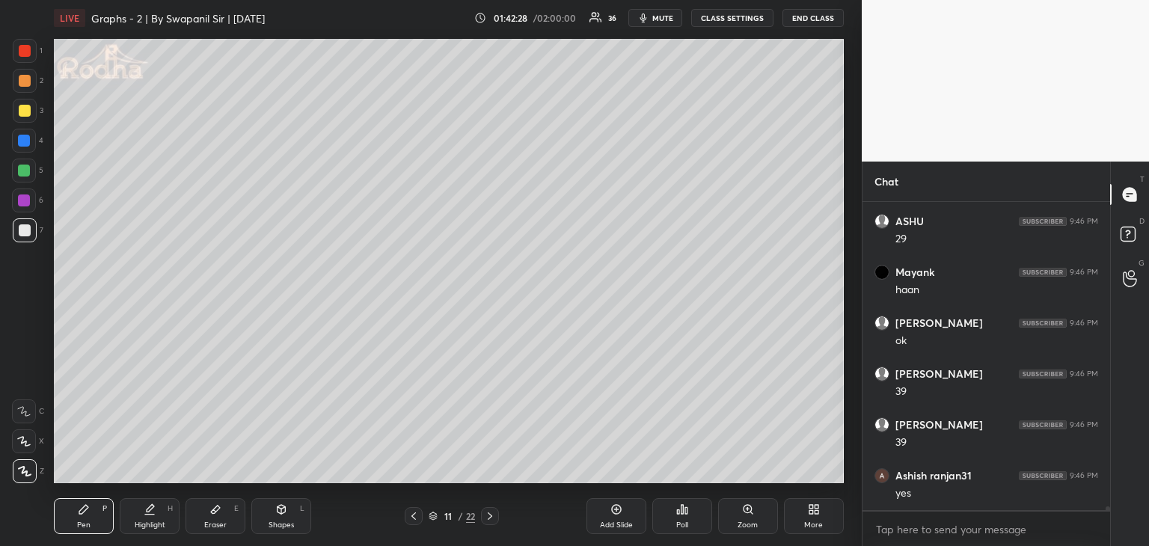
click at [25, 202] on div at bounding box center [24, 200] width 12 height 12
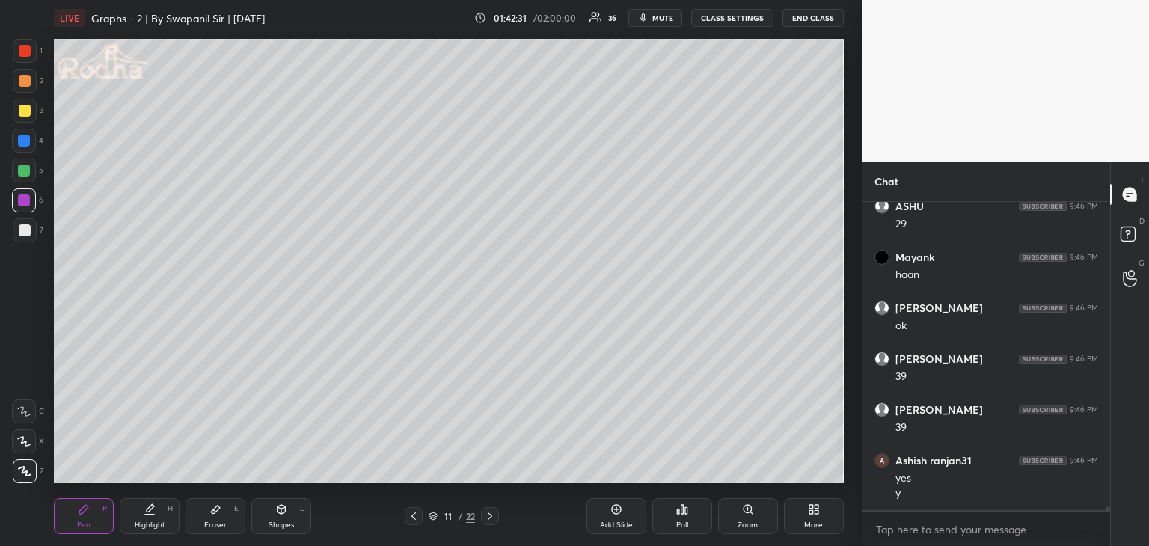
scroll to position [26320, 0]
click at [278, 521] on div "Shapes" at bounding box center [280, 524] width 25 height 7
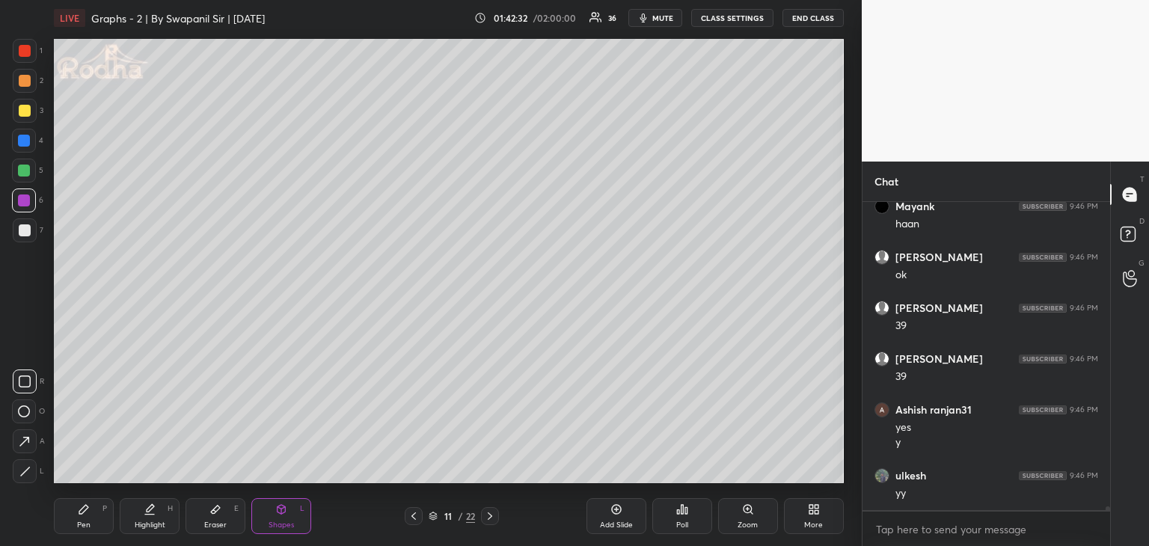
scroll to position [26371, 0]
click at [30, 443] on icon at bounding box center [24, 442] width 16 height 16
click at [84, 500] on div "Pen P" at bounding box center [84, 516] width 60 height 36
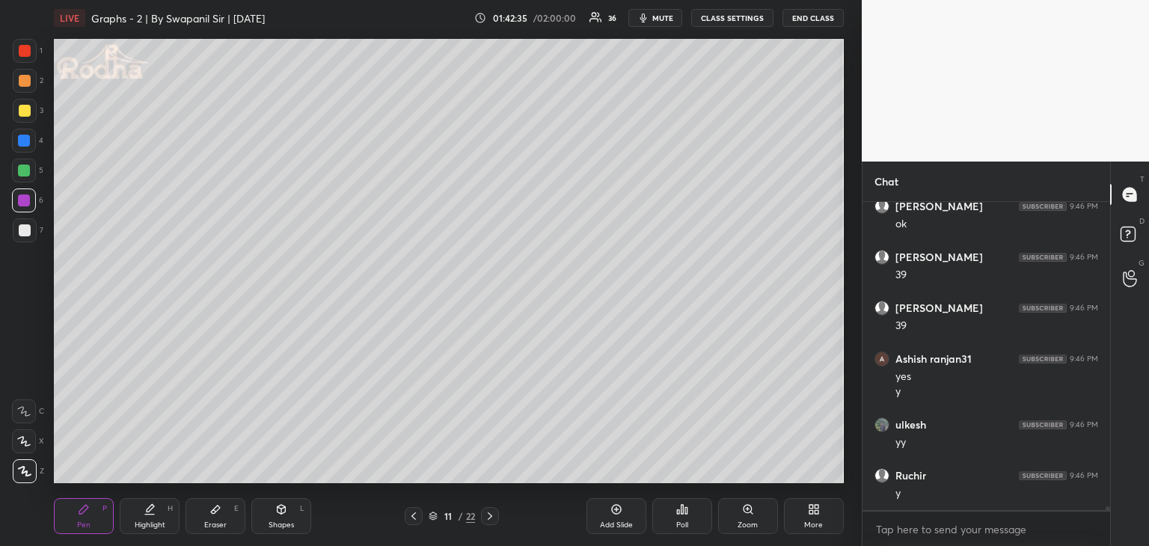
scroll to position [26422, 0]
drag, startPoint x: 29, startPoint y: 446, endPoint x: 52, endPoint y: 435, distance: 25.8
click at [32, 444] on div at bounding box center [24, 441] width 24 height 24
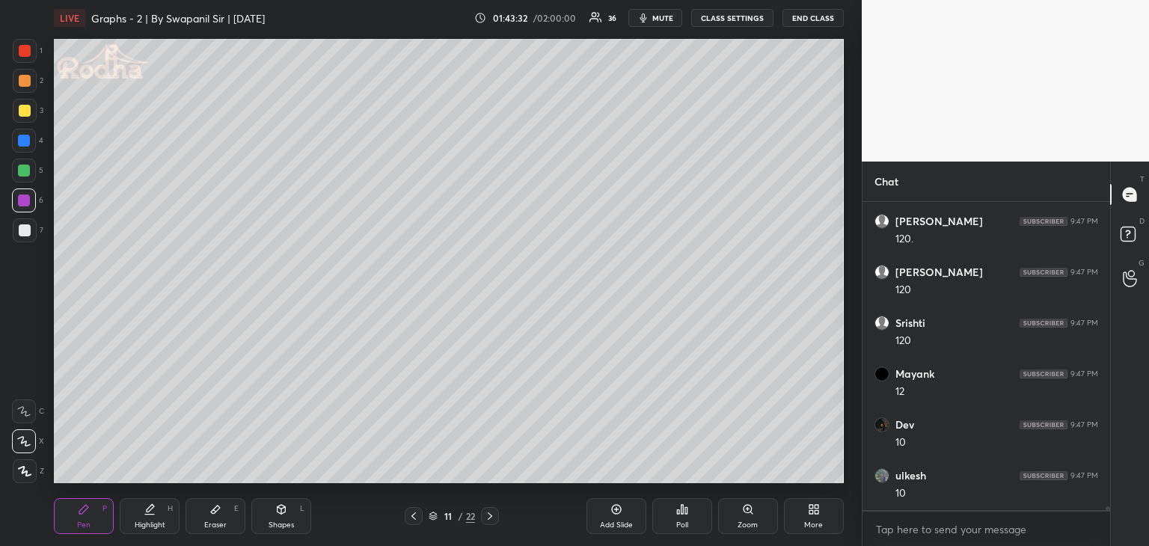
scroll to position [26945, 0]
click at [25, 173] on div at bounding box center [24, 171] width 12 height 12
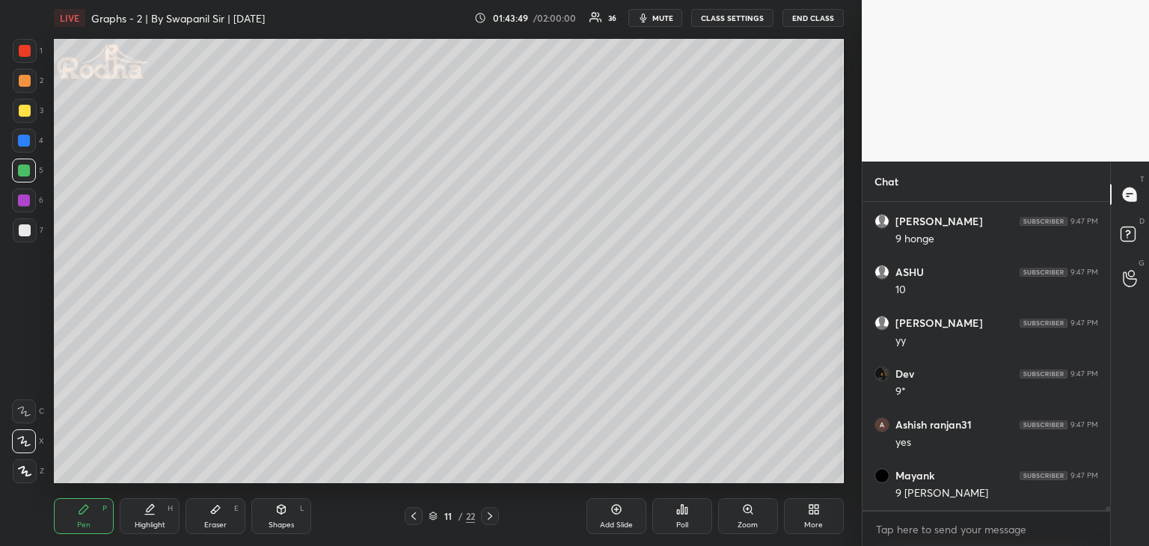
scroll to position [27301, 0]
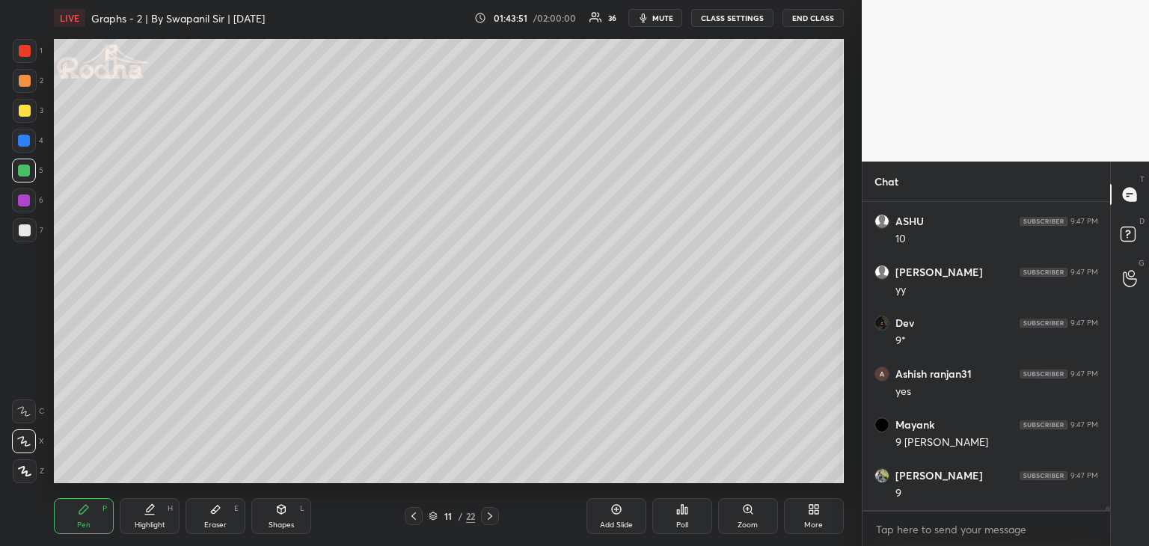
click at [221, 511] on div "Eraser E" at bounding box center [215, 516] width 60 height 36
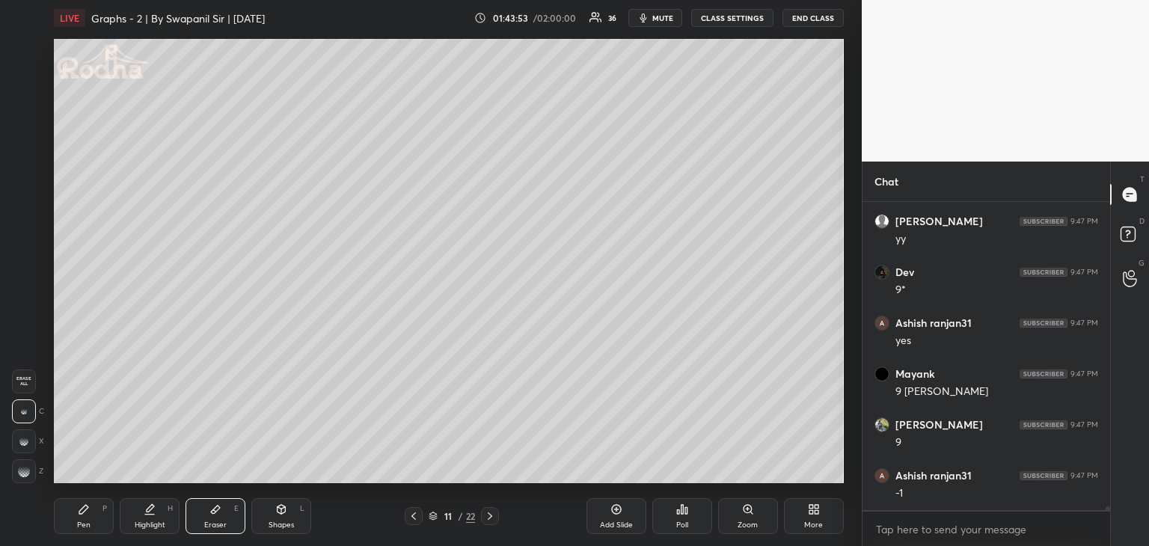
scroll to position [27403, 0]
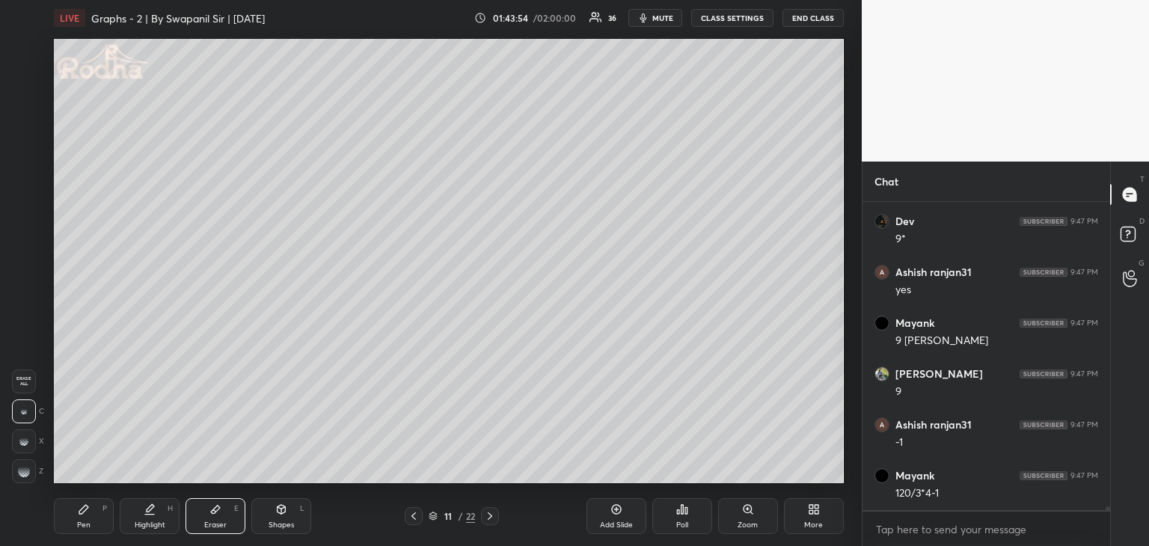
drag, startPoint x: 84, startPoint y: 520, endPoint x: 160, endPoint y: 487, distance: 83.1
click at [87, 521] on div "Pen" at bounding box center [83, 524] width 13 height 7
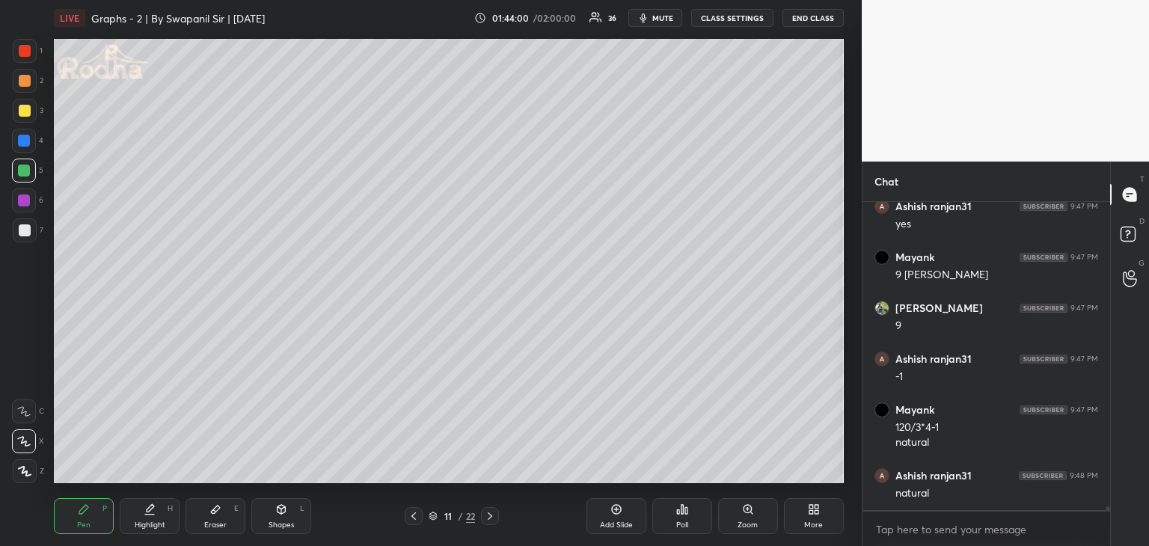
scroll to position [27519, 0]
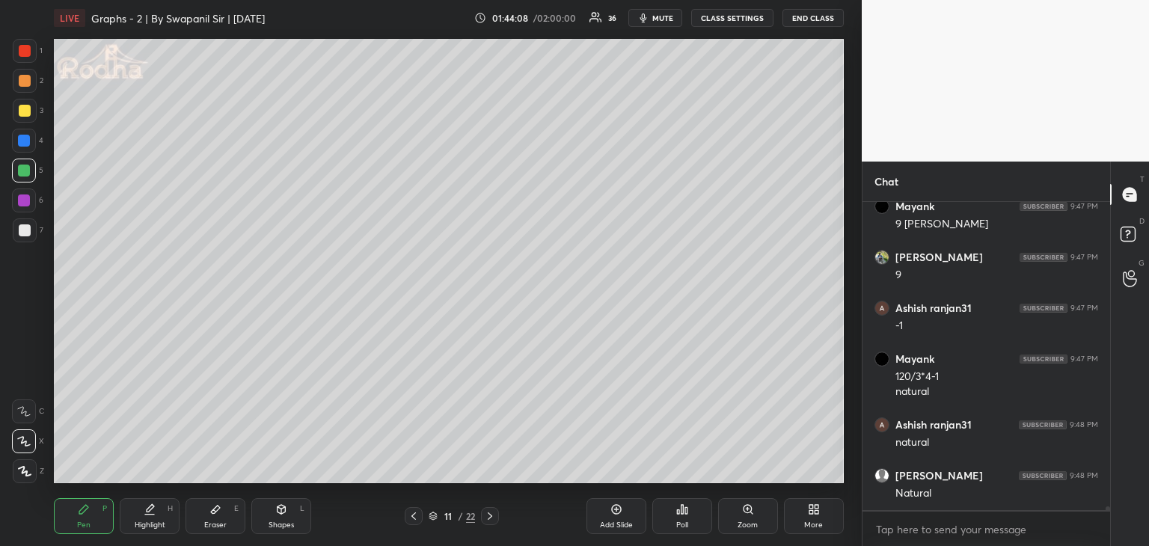
click at [226, 517] on div "Eraser E" at bounding box center [215, 516] width 60 height 36
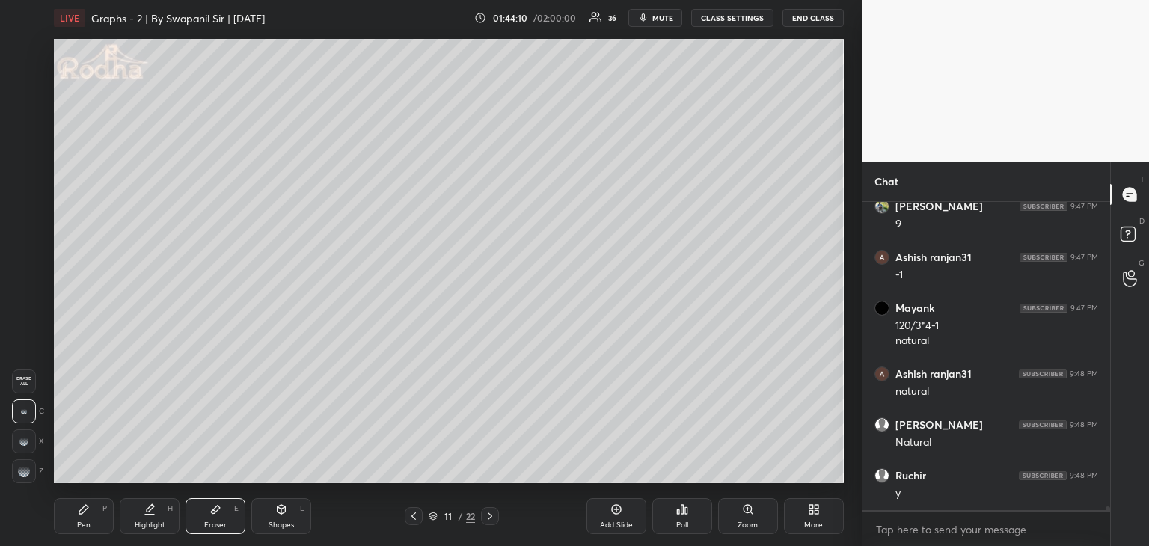
click at [81, 505] on div "Pen P" at bounding box center [84, 516] width 60 height 36
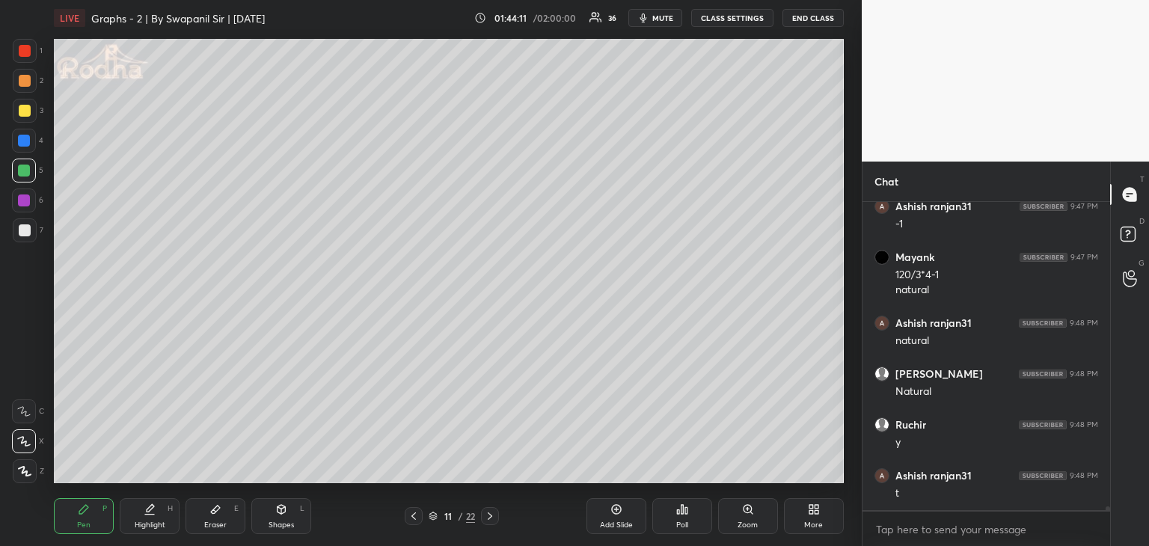
click at [203, 506] on div "Eraser E" at bounding box center [215, 516] width 60 height 36
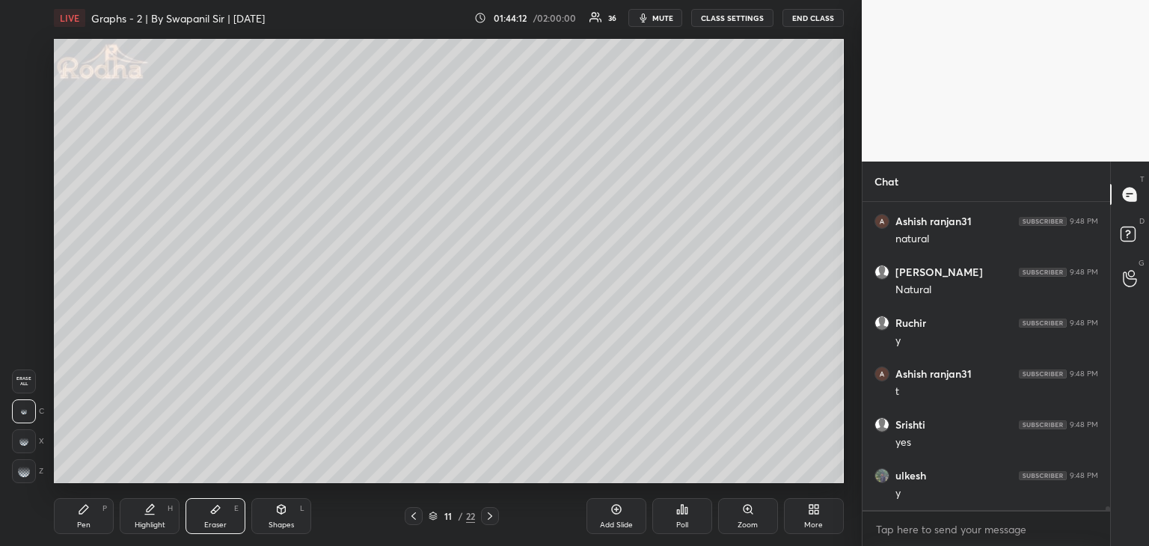
click at [88, 516] on div "Pen P" at bounding box center [84, 516] width 60 height 36
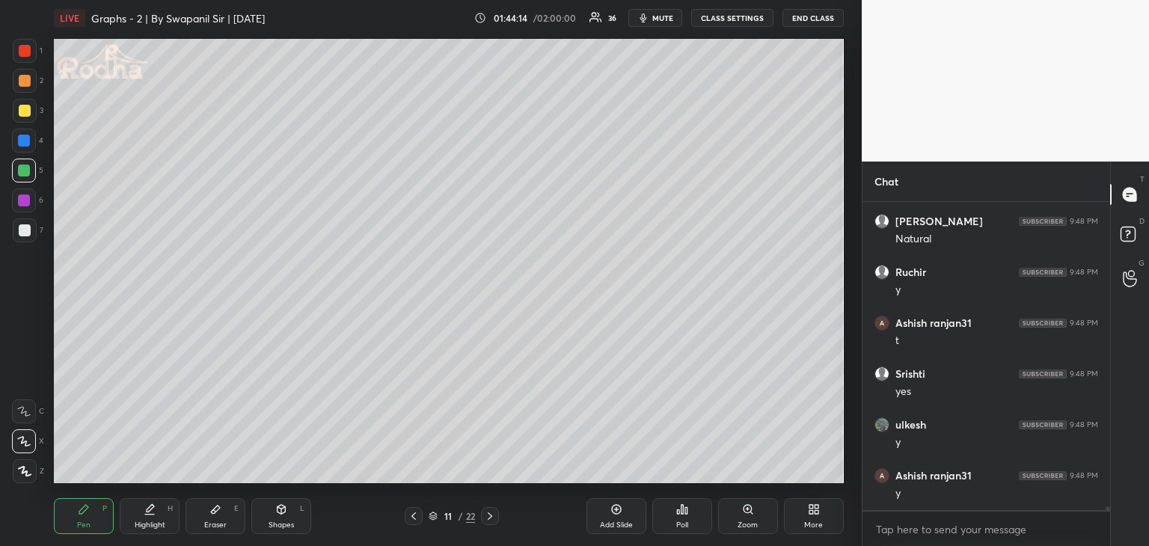
scroll to position [27824, 0]
click at [28, 225] on div at bounding box center [25, 230] width 12 height 12
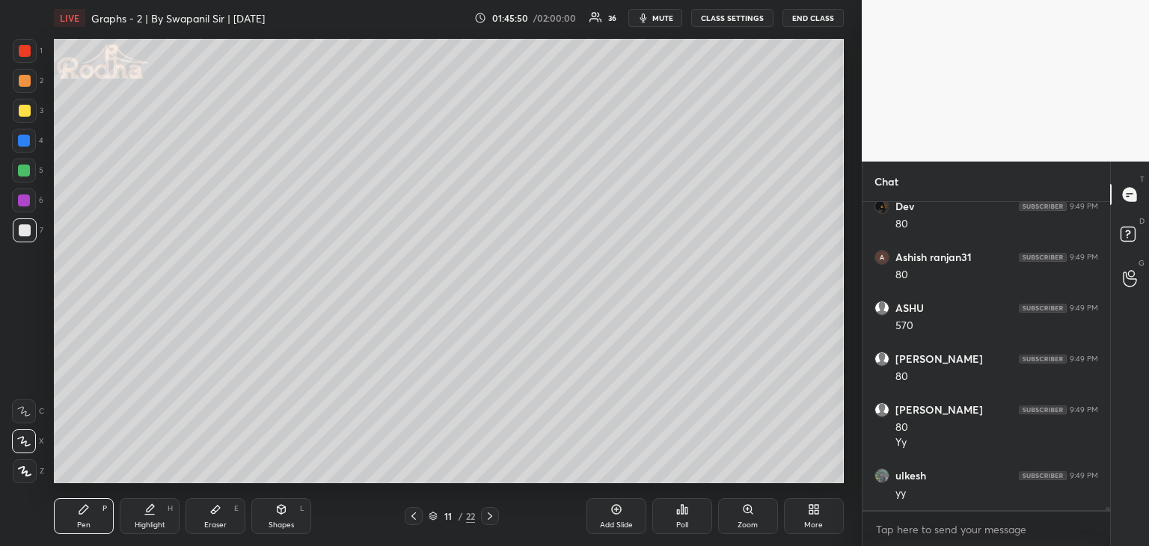
scroll to position [28805, 0]
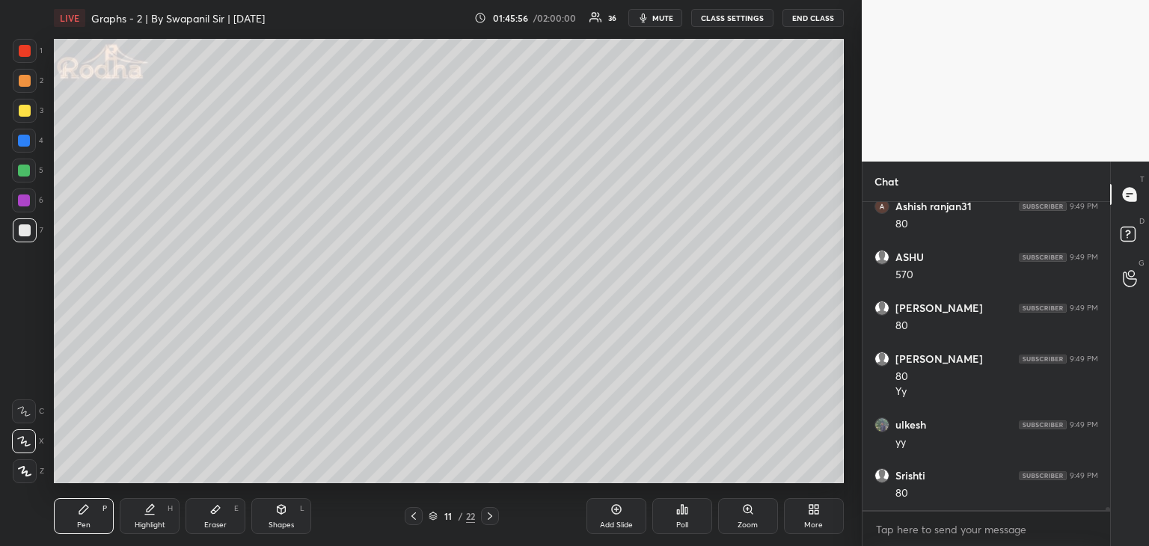
drag, startPoint x: 215, startPoint y: 519, endPoint x: 269, endPoint y: 496, distance: 58.6
click at [218, 519] on div "Eraser E" at bounding box center [215, 516] width 60 height 36
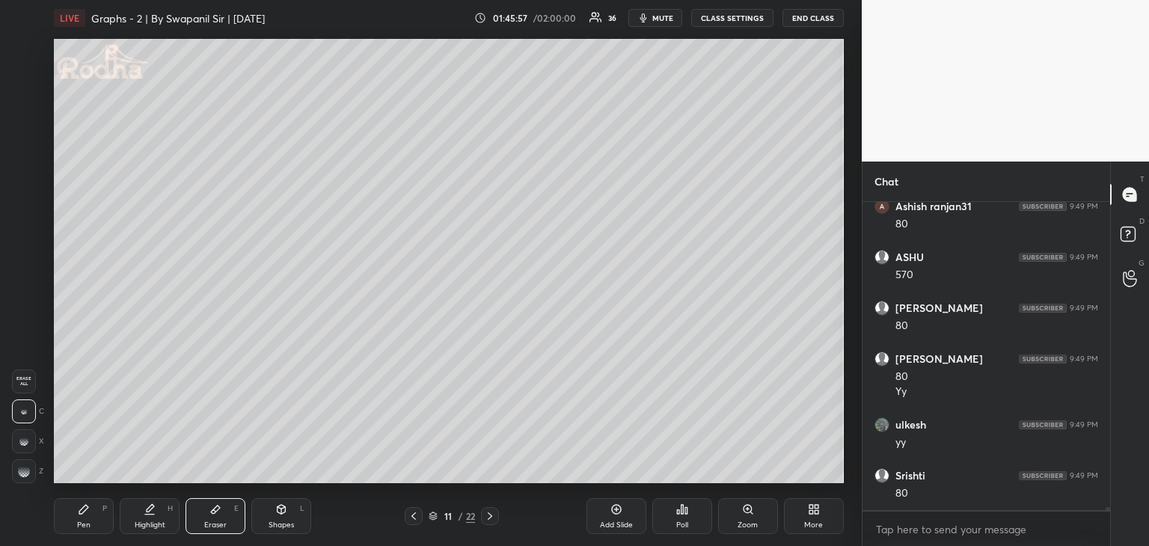
drag, startPoint x: 90, startPoint y: 514, endPoint x: 108, endPoint y: 510, distance: 18.3
click at [90, 512] on div "Pen P" at bounding box center [84, 516] width 60 height 36
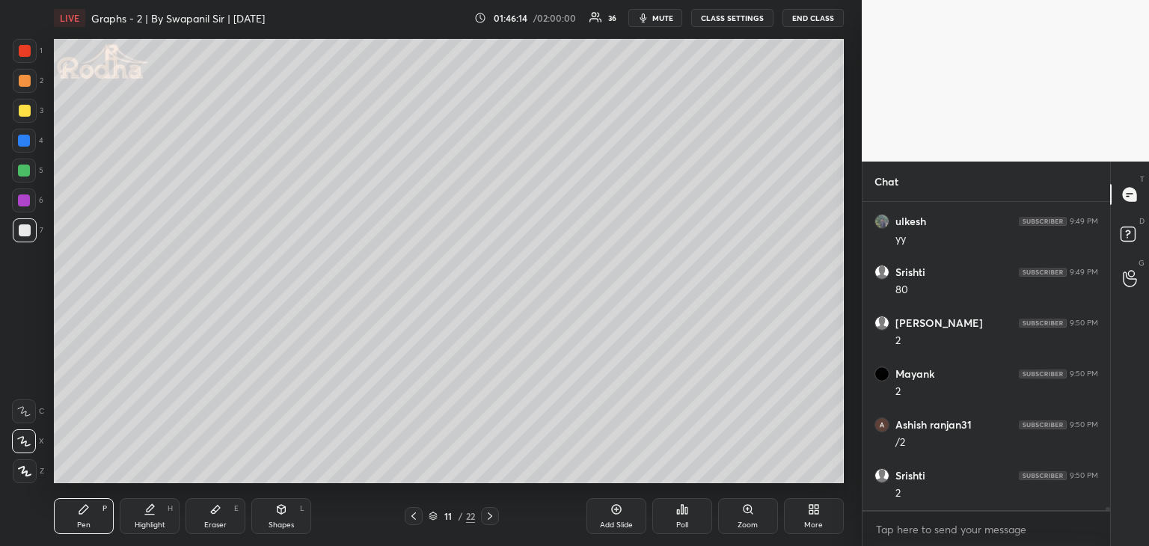
scroll to position [29060, 0]
click at [224, 514] on div "Eraser E" at bounding box center [215, 516] width 60 height 36
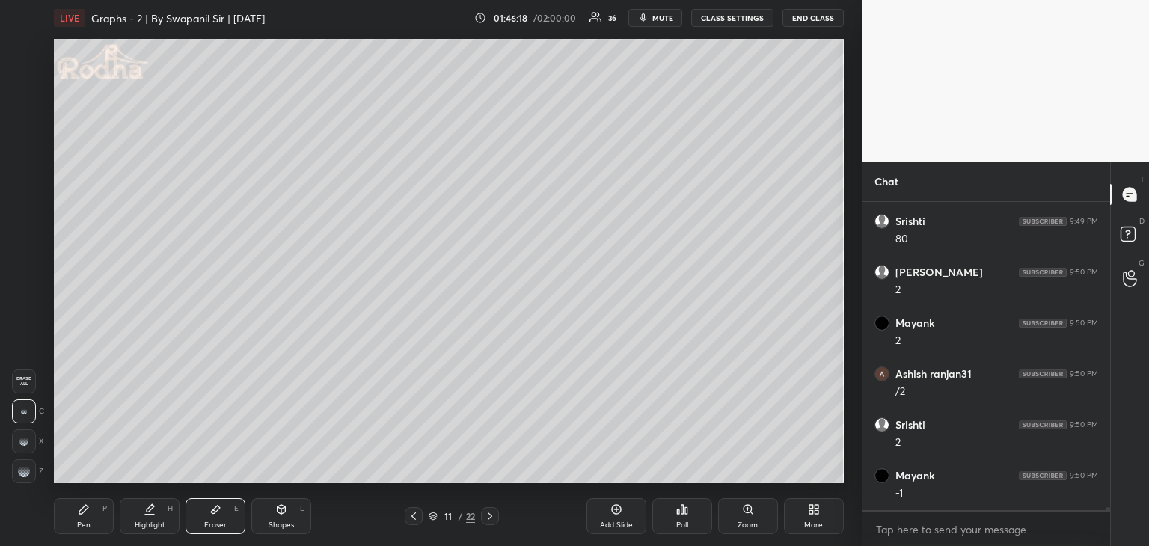
scroll to position [29111, 0]
click at [95, 510] on div "Pen P" at bounding box center [84, 516] width 60 height 36
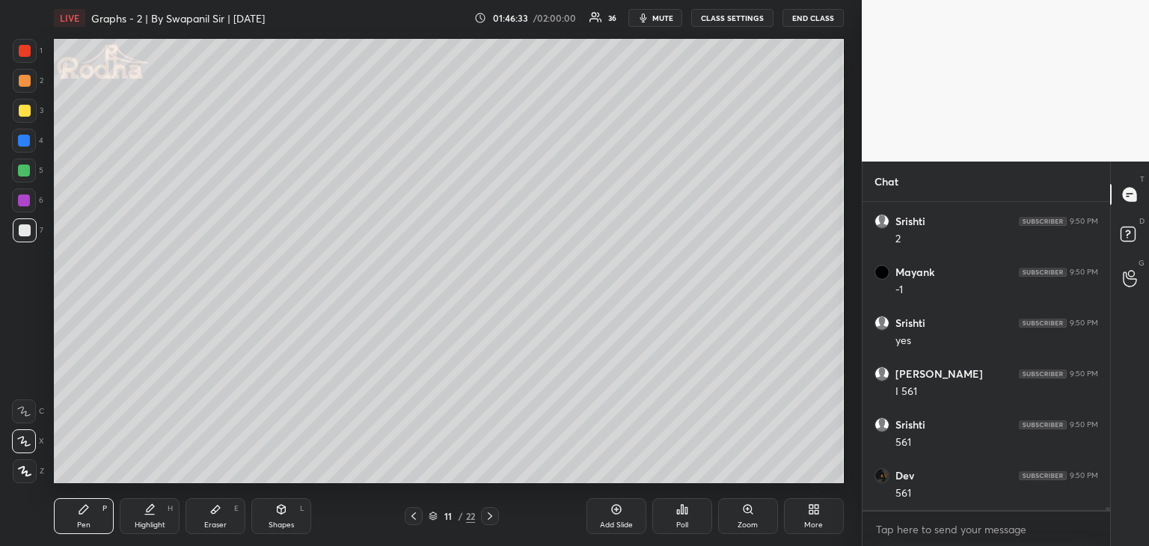
scroll to position [29314, 0]
click at [25, 171] on div at bounding box center [24, 171] width 12 height 12
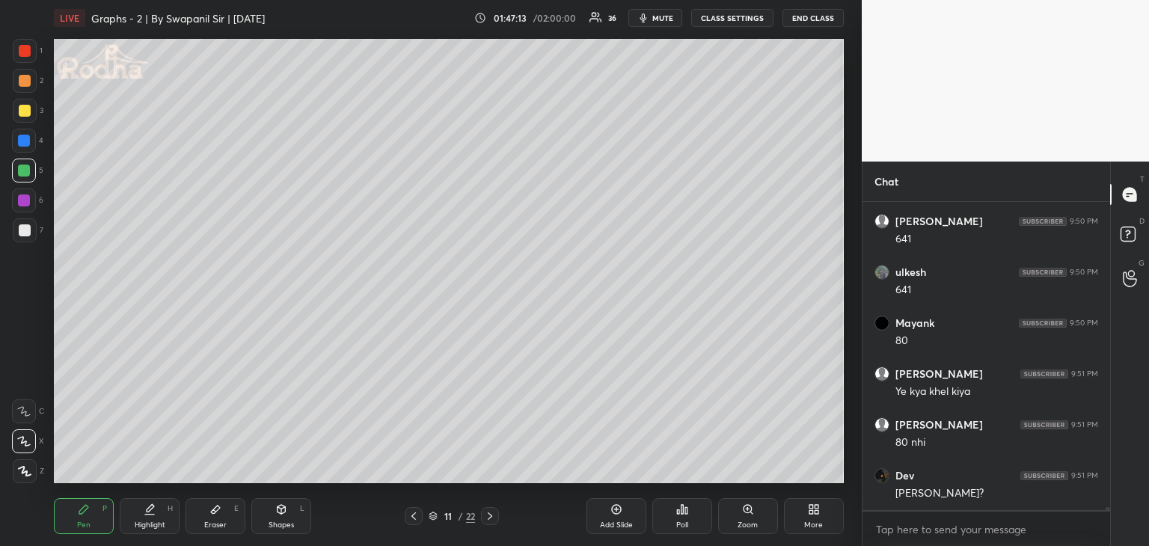
scroll to position [29924, 0]
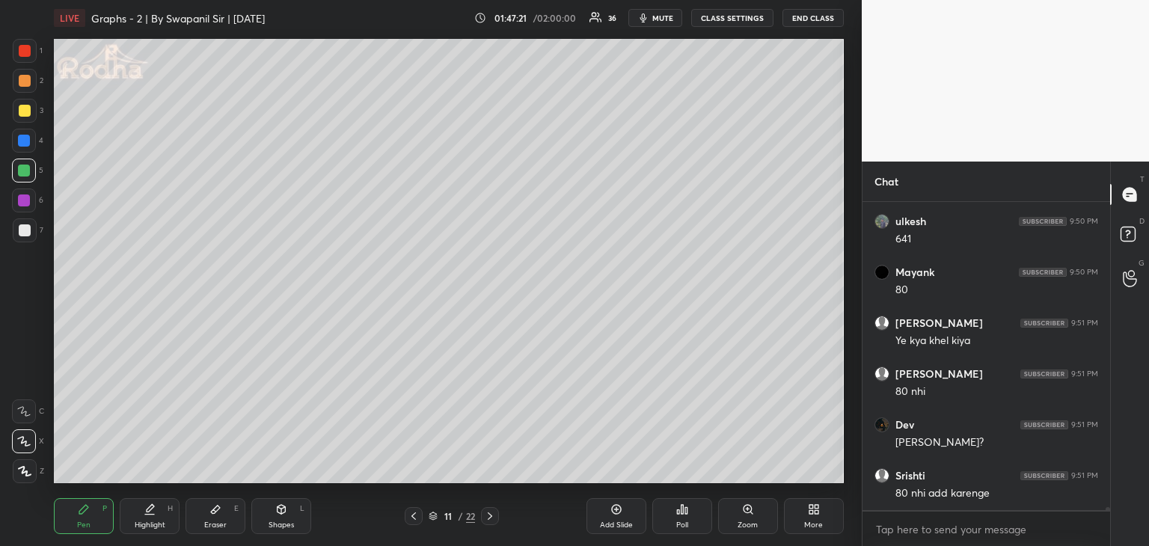
drag, startPoint x: 22, startPoint y: 225, endPoint x: 49, endPoint y: 249, distance: 36.0
click at [23, 225] on div at bounding box center [25, 230] width 12 height 12
drag, startPoint x: 295, startPoint y: 514, endPoint x: 271, endPoint y: 517, distance: 23.5
click at [294, 513] on div "Shapes L" at bounding box center [281, 516] width 60 height 36
drag, startPoint x: 31, startPoint y: 375, endPoint x: 44, endPoint y: 360, distance: 19.6
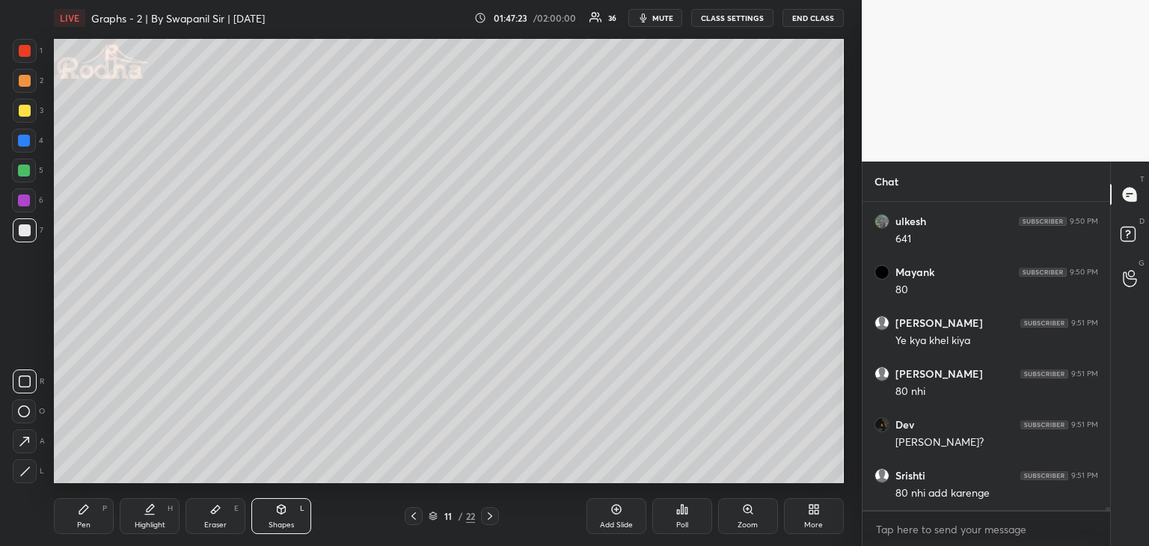
click at [30, 375] on div at bounding box center [25, 381] width 24 height 24
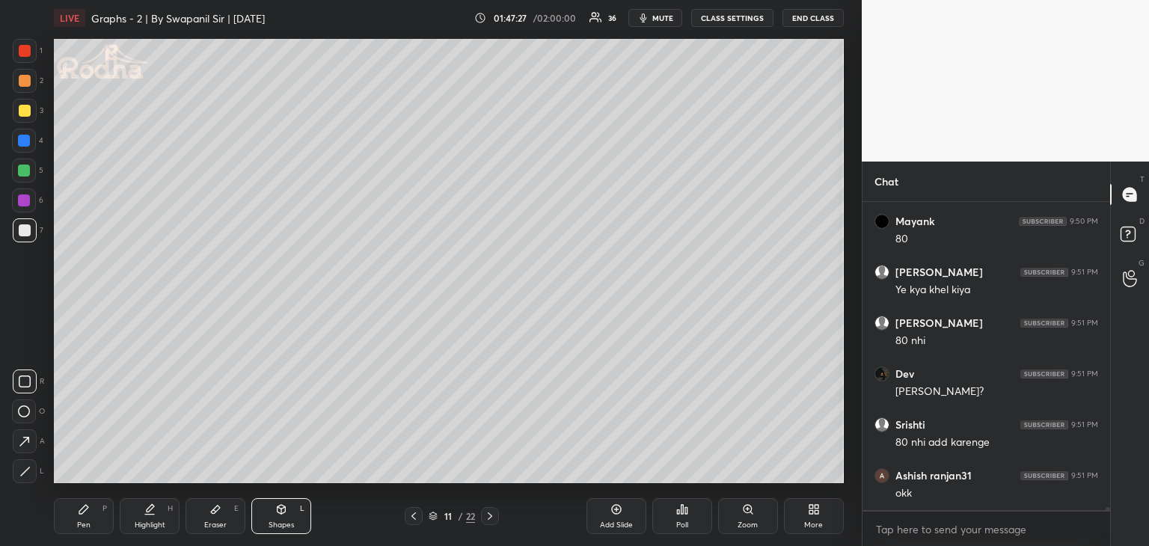
drag, startPoint x: 79, startPoint y: 520, endPoint x: 96, endPoint y: 485, distance: 38.8
click at [80, 521] on div "Pen" at bounding box center [83, 524] width 13 height 7
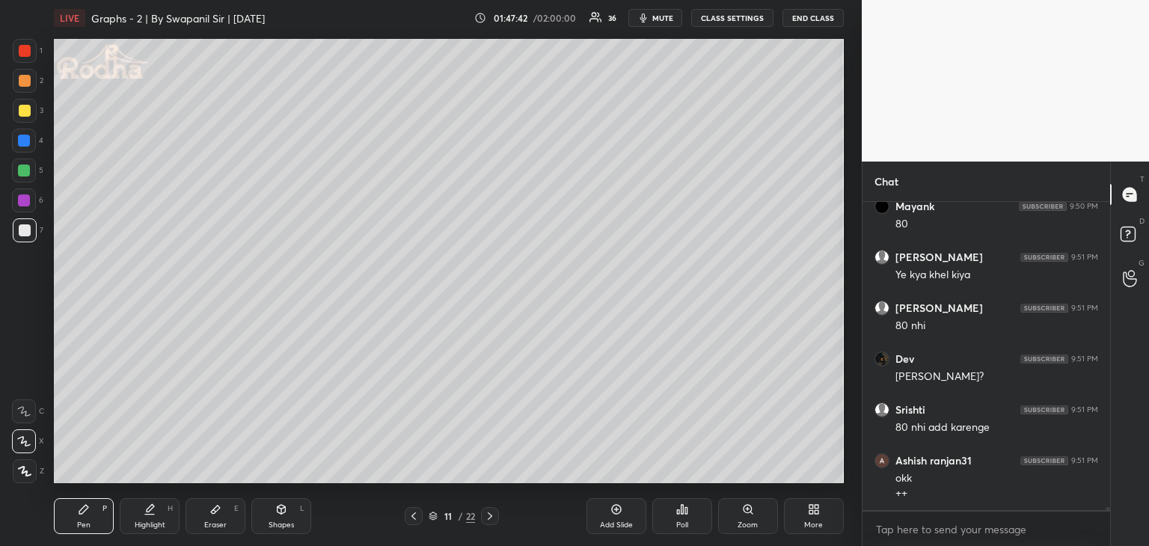
click at [23, 49] on div at bounding box center [25, 51] width 12 height 12
click at [24, 174] on div at bounding box center [24, 171] width 12 height 12
click at [22, 165] on div at bounding box center [24, 171] width 12 height 12
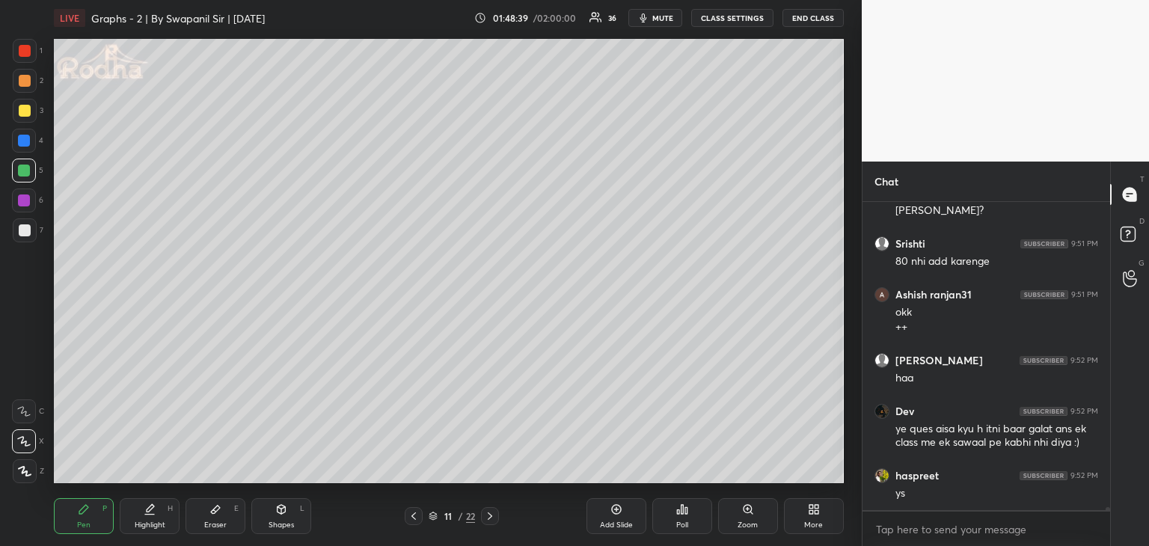
scroll to position [30207, 0]
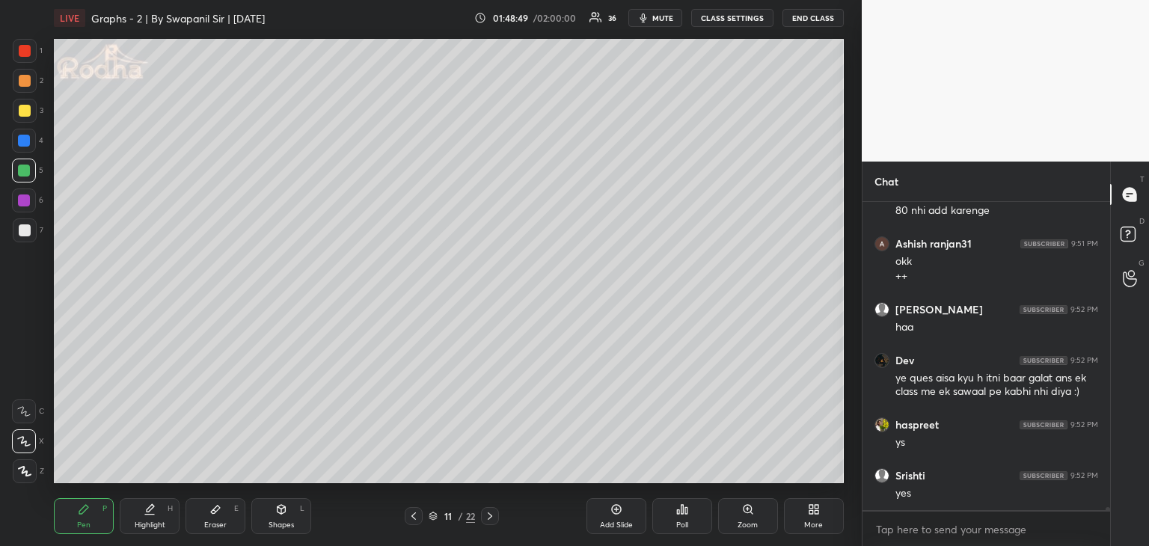
click at [231, 516] on div "Eraser E" at bounding box center [215, 516] width 60 height 36
click at [26, 465] on icon at bounding box center [24, 471] width 12 height 12
drag, startPoint x: 93, startPoint y: 516, endPoint x: 85, endPoint y: 485, distance: 32.3
click at [91, 514] on div "Pen P" at bounding box center [84, 516] width 60 height 36
click at [21, 141] on div at bounding box center [24, 141] width 12 height 12
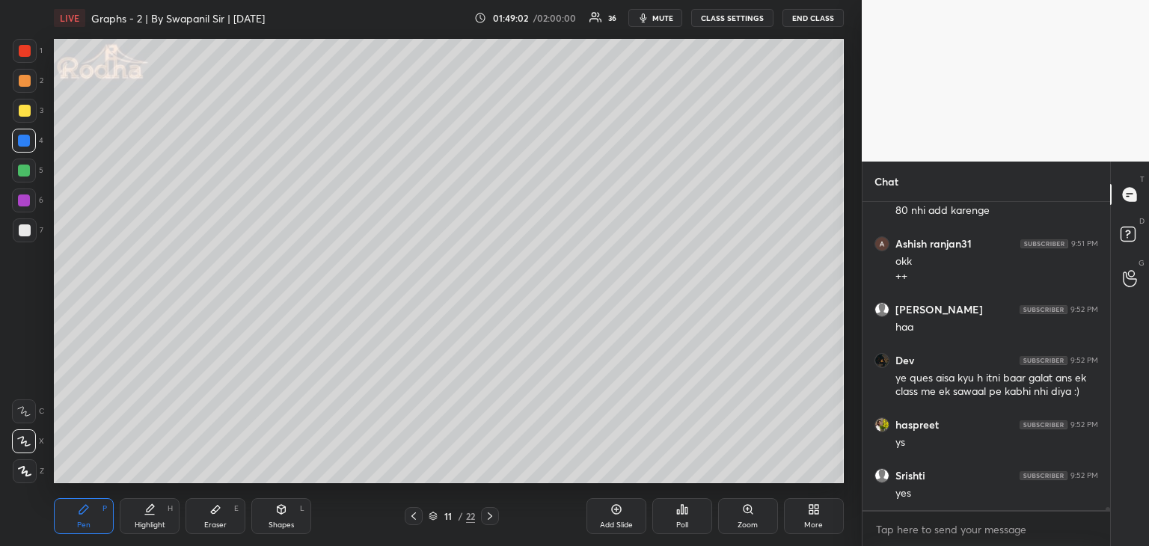
click at [24, 233] on div at bounding box center [25, 230] width 12 height 12
click at [412, 512] on icon at bounding box center [414, 516] width 12 height 12
click at [491, 520] on icon at bounding box center [490, 516] width 12 height 12
click at [22, 172] on div at bounding box center [24, 171] width 12 height 12
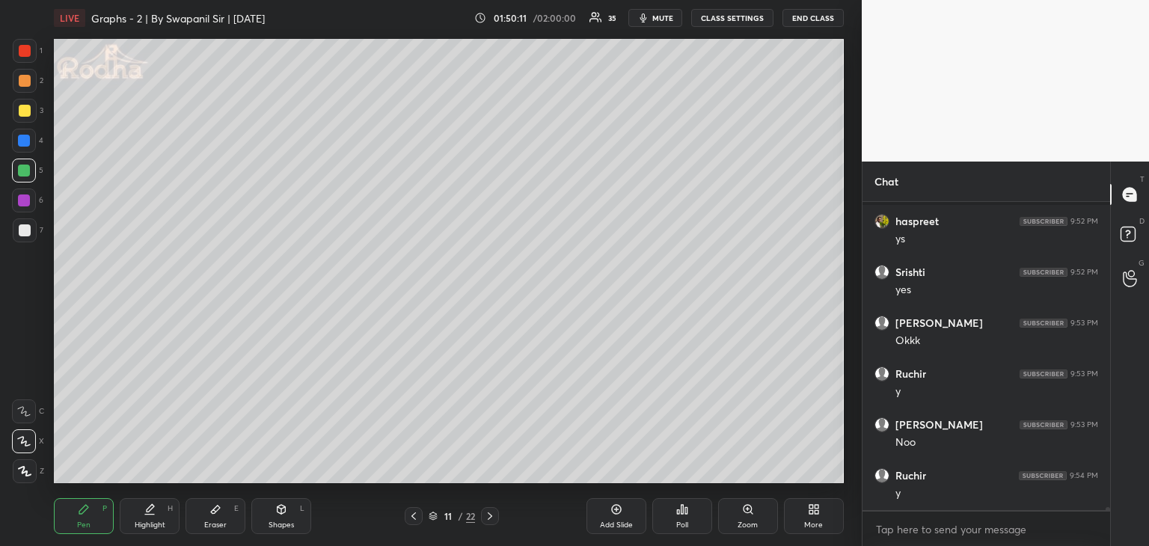
scroll to position [30464, 0]
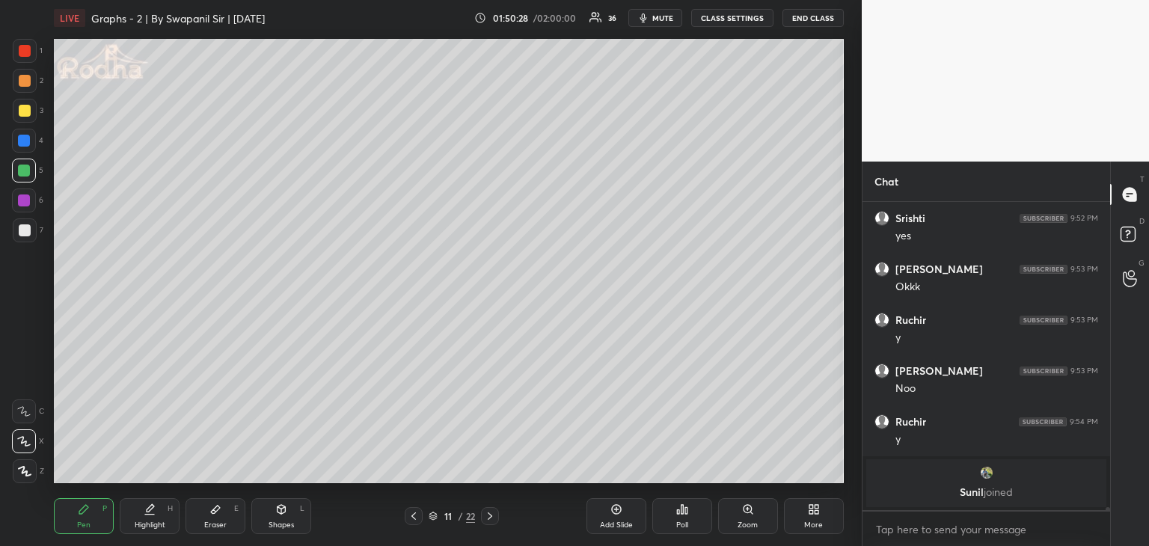
click at [491, 515] on icon at bounding box center [490, 516] width 12 height 12
click at [274, 514] on div "Shapes L" at bounding box center [281, 516] width 60 height 36
drag, startPoint x: 19, startPoint y: 473, endPoint x: 47, endPoint y: 455, distance: 33.0
click at [21, 473] on icon at bounding box center [24, 471] width 11 height 11
click at [27, 226] on div at bounding box center [25, 230] width 12 height 12
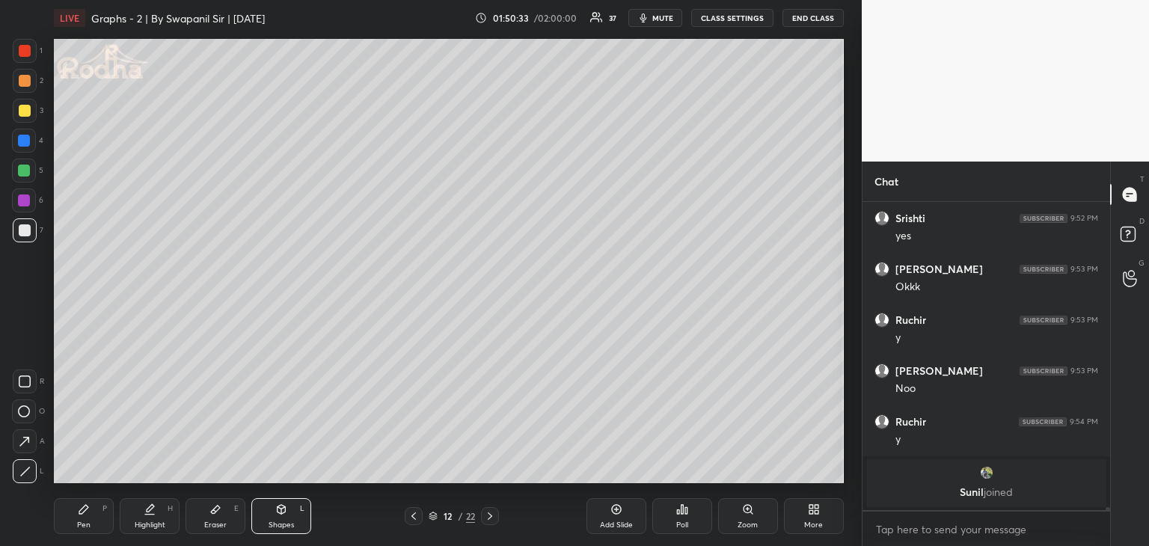
click at [87, 517] on div "Pen P" at bounding box center [84, 516] width 60 height 36
click at [298, 521] on div "Shapes L" at bounding box center [281, 516] width 60 height 36
click at [34, 476] on div at bounding box center [25, 471] width 24 height 24
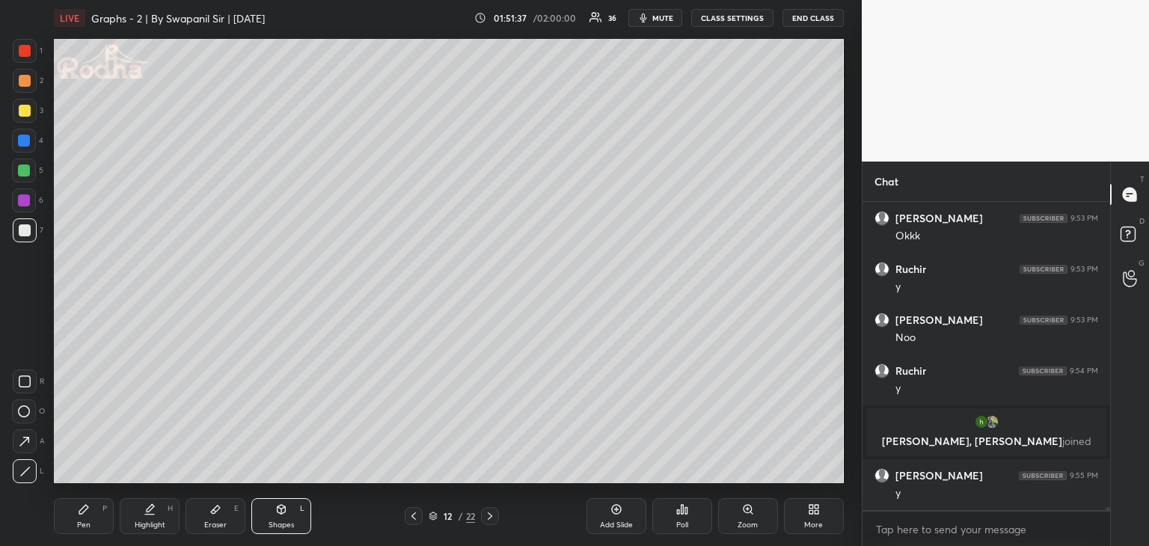
scroll to position [28743, 0]
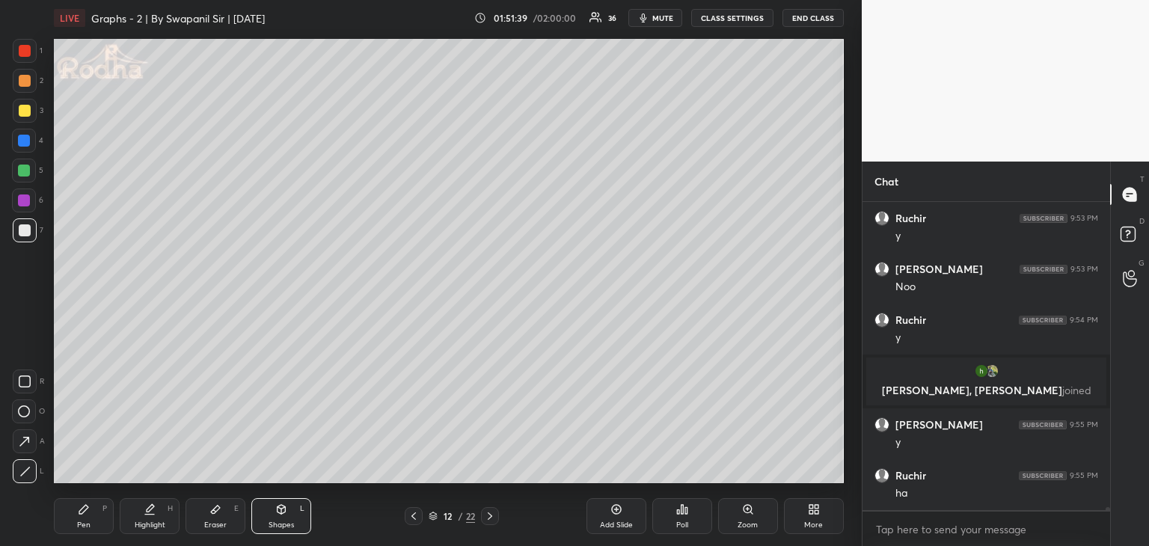
drag, startPoint x: 22, startPoint y: 144, endPoint x: 45, endPoint y: 144, distance: 22.4
click at [24, 143] on div at bounding box center [24, 141] width 12 height 12
click at [63, 514] on div "Pen P" at bounding box center [84, 516] width 60 height 36
click at [280, 513] on icon at bounding box center [281, 509] width 12 height 12
drag, startPoint x: 19, startPoint y: 470, endPoint x: 43, endPoint y: 449, distance: 31.2
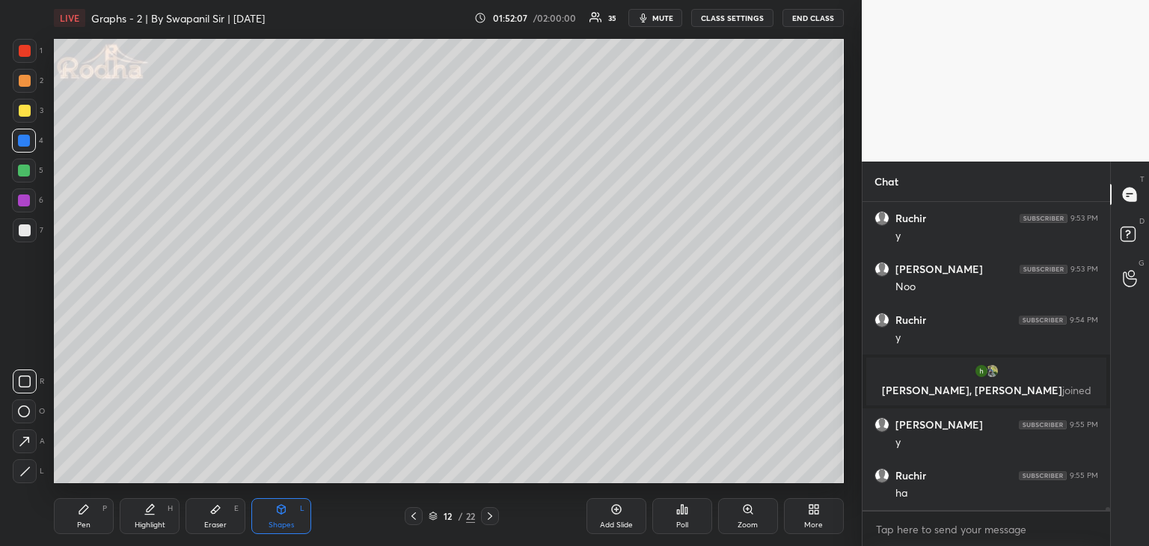
click at [20, 470] on icon at bounding box center [24, 471] width 11 height 11
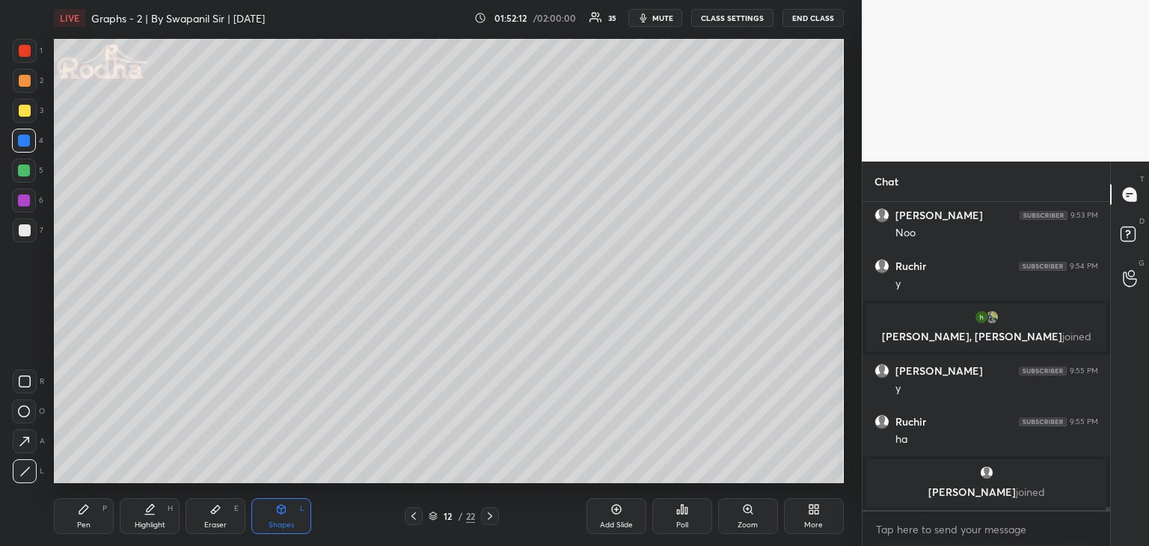
click at [22, 52] on div at bounding box center [25, 51] width 12 height 12
click at [21, 436] on icon at bounding box center [24, 442] width 16 height 16
click at [82, 536] on div "Pen P Highlight H Eraser E Shapes L 12 / 22 Add Slide Poll Zoom More" at bounding box center [449, 516] width 790 height 60
click at [27, 143] on div at bounding box center [24, 141] width 12 height 12
click at [80, 516] on div "Pen P" at bounding box center [84, 516] width 60 height 36
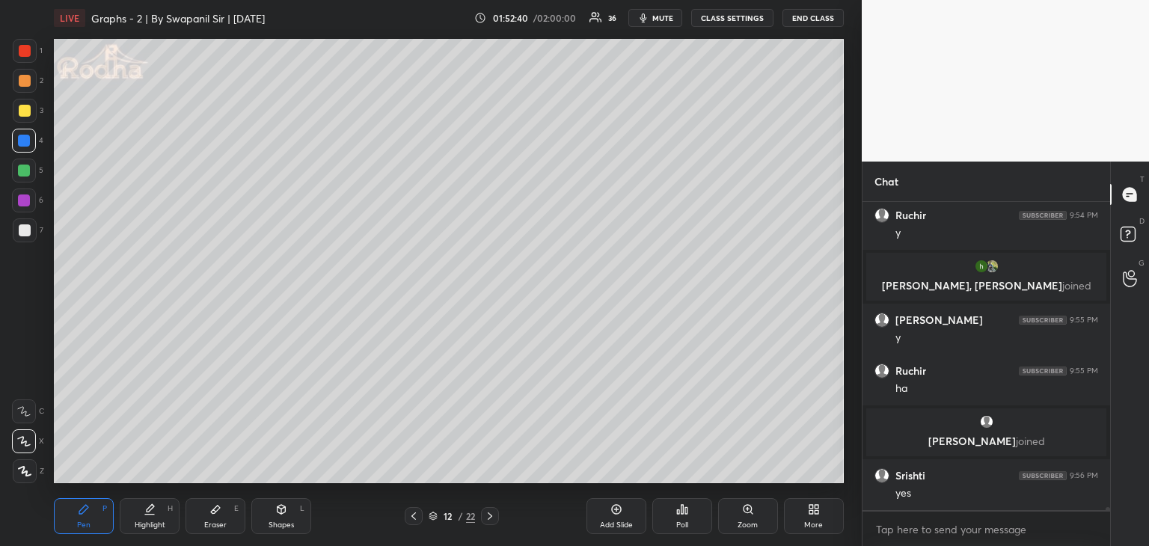
scroll to position [28871, 0]
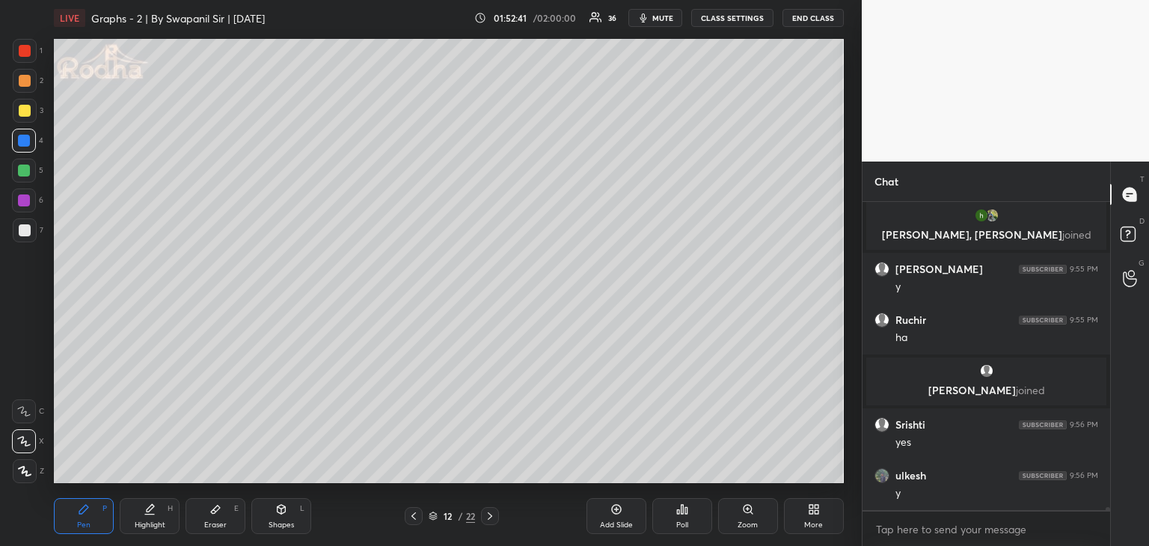
click at [286, 524] on div "Shapes" at bounding box center [280, 524] width 25 height 7
click at [32, 49] on div at bounding box center [25, 51] width 24 height 24
click at [31, 472] on div at bounding box center [25, 471] width 24 height 24
click at [215, 513] on icon at bounding box center [215, 509] width 12 height 12
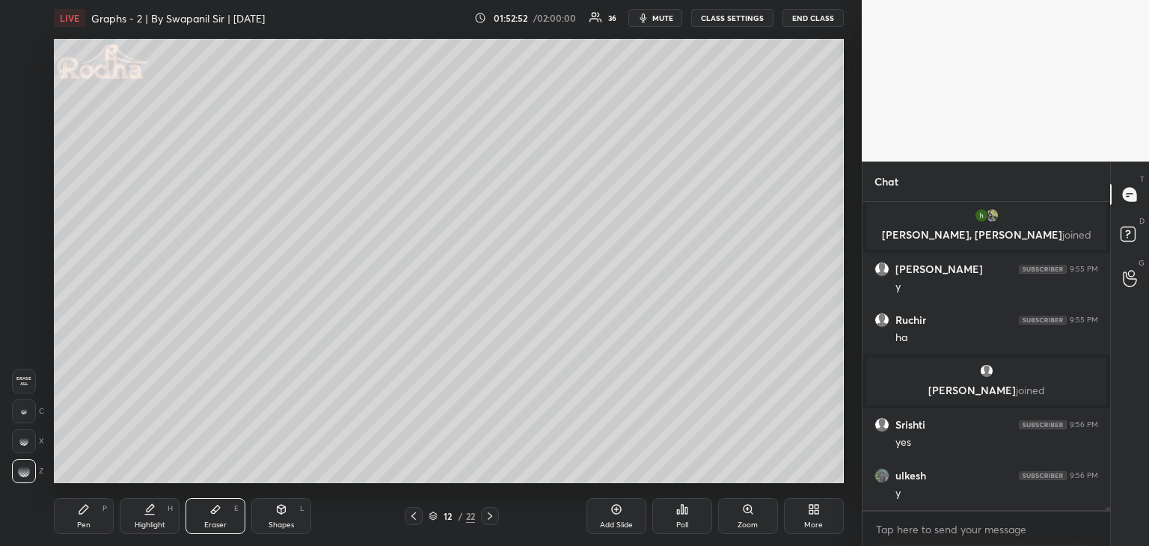
drag, startPoint x: 287, startPoint y: 512, endPoint x: 274, endPoint y: 503, distance: 15.6
click at [287, 512] on div "Shapes L" at bounding box center [281, 516] width 60 height 36
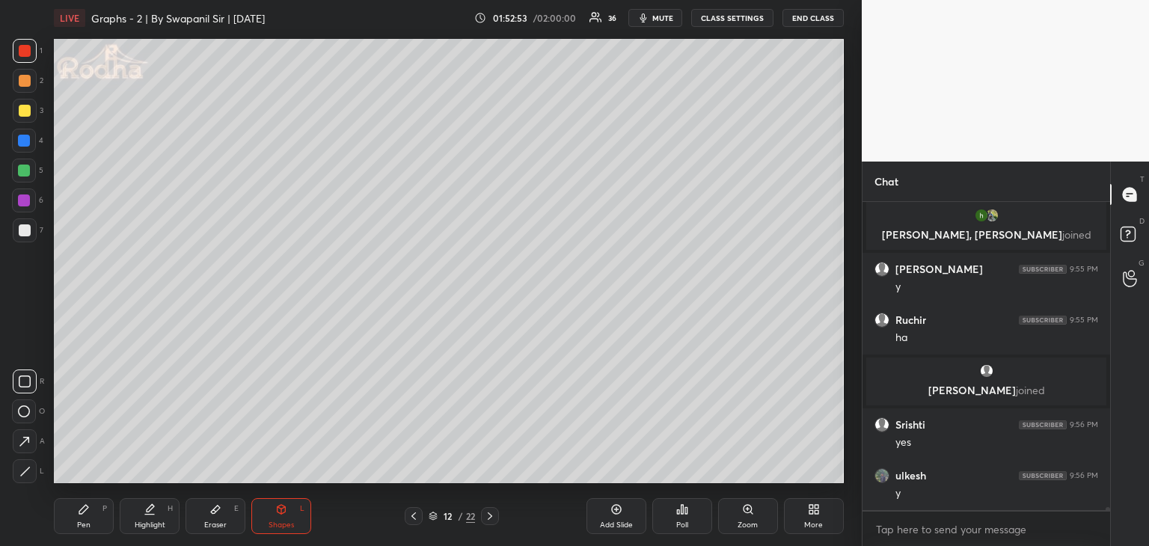
click at [24, 470] on icon at bounding box center [25, 471] width 8 height 8
drag, startPoint x: 27, startPoint y: 137, endPoint x: 40, endPoint y: 138, distance: 13.5
click at [28, 137] on div at bounding box center [24, 141] width 12 height 12
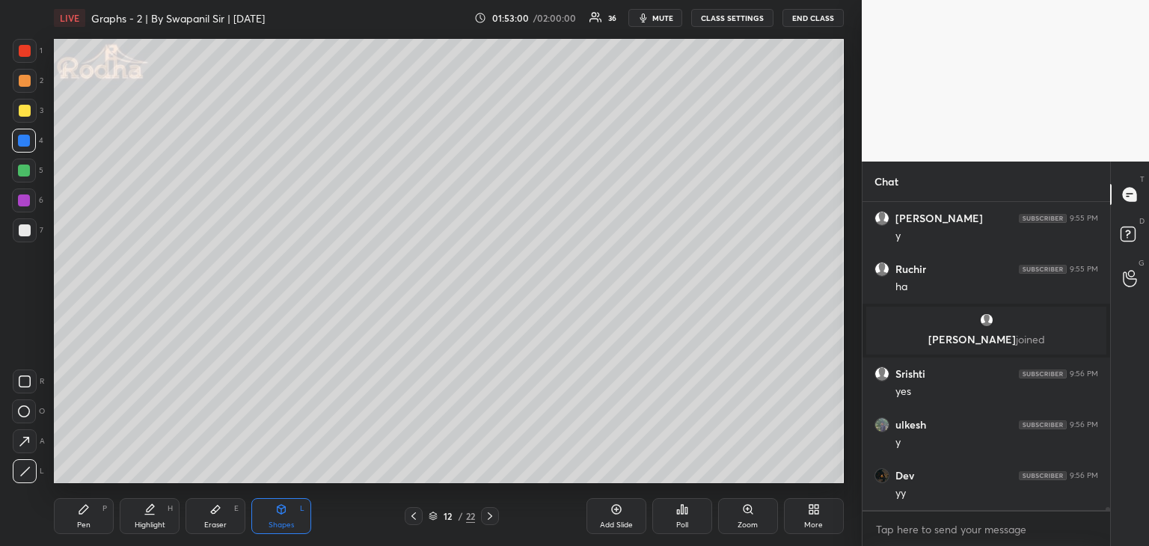
drag, startPoint x: 221, startPoint y: 527, endPoint x: 230, endPoint y: 494, distance: 34.3
click at [221, 526] on div "Eraser" at bounding box center [215, 524] width 22 height 7
click at [86, 521] on div "Pen" at bounding box center [83, 524] width 13 height 7
drag, startPoint x: 24, startPoint y: 230, endPoint x: 39, endPoint y: 224, distance: 16.1
click at [28, 228] on div at bounding box center [25, 230] width 12 height 12
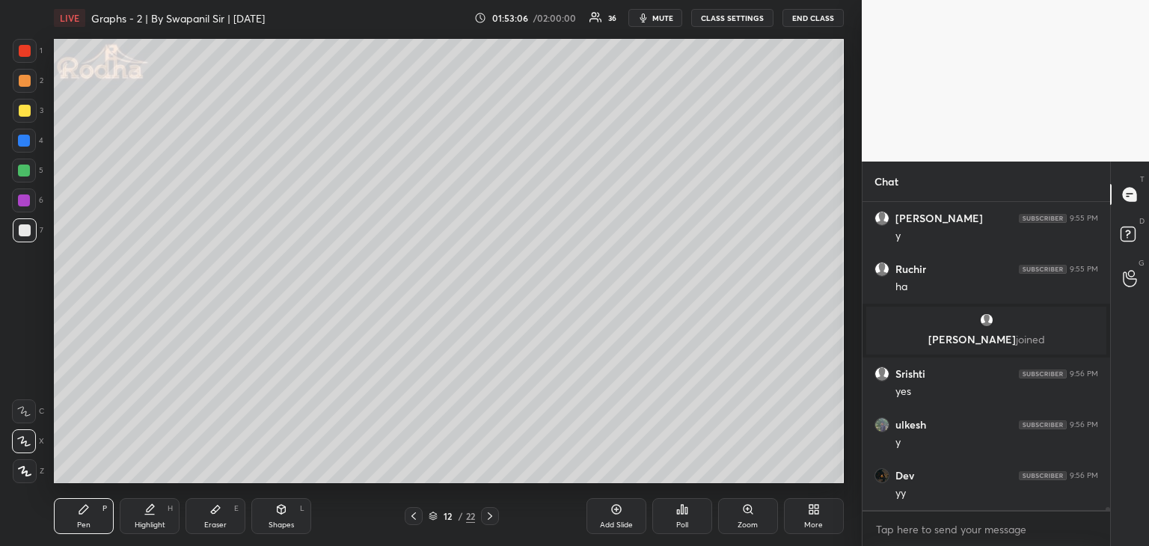
click at [21, 113] on div at bounding box center [25, 111] width 12 height 12
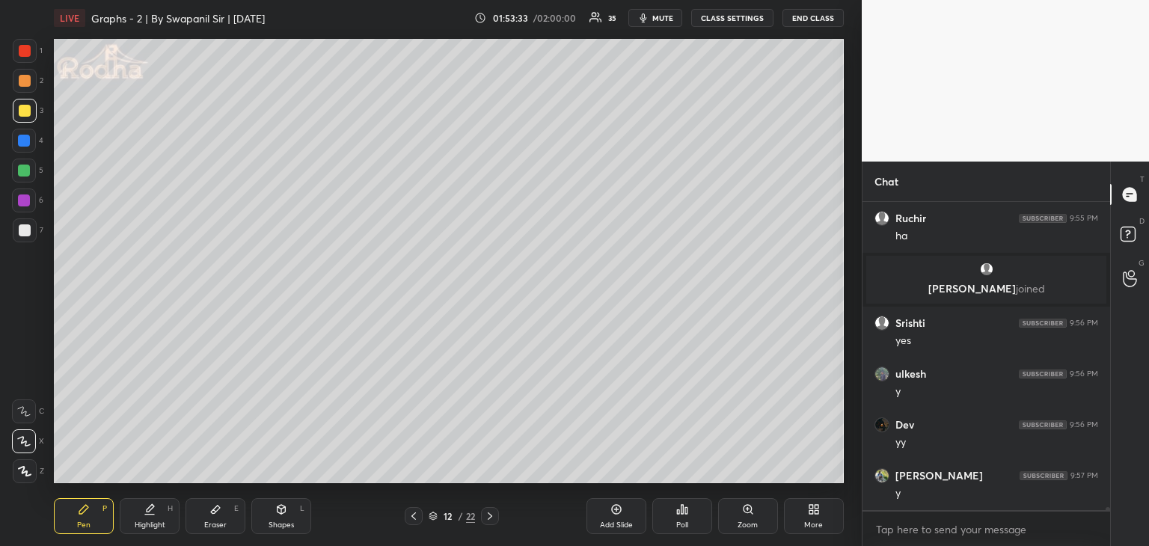
click at [24, 229] on div at bounding box center [25, 230] width 12 height 12
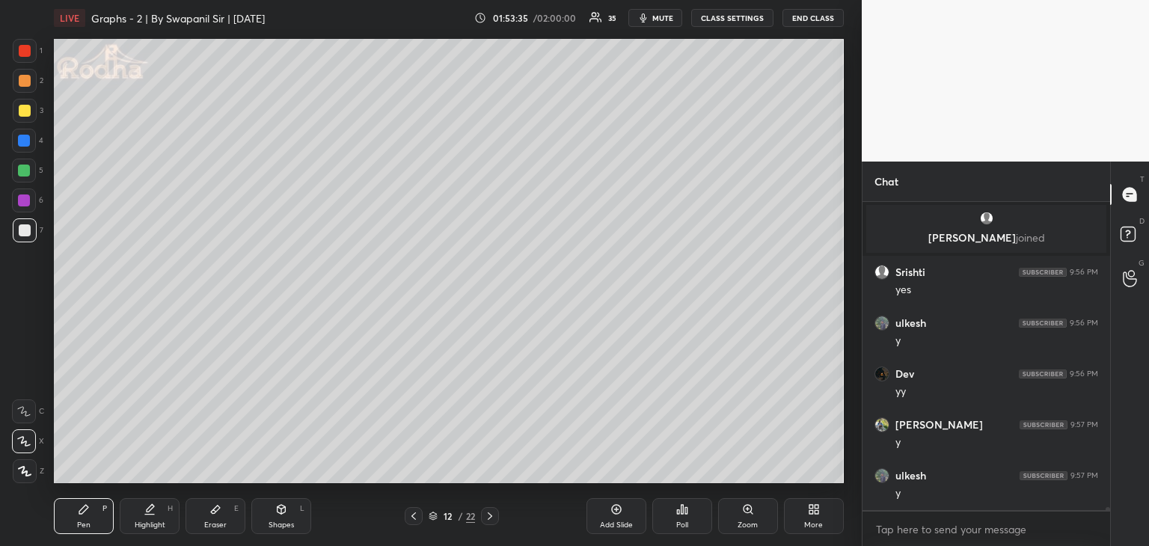
scroll to position [29075, 0]
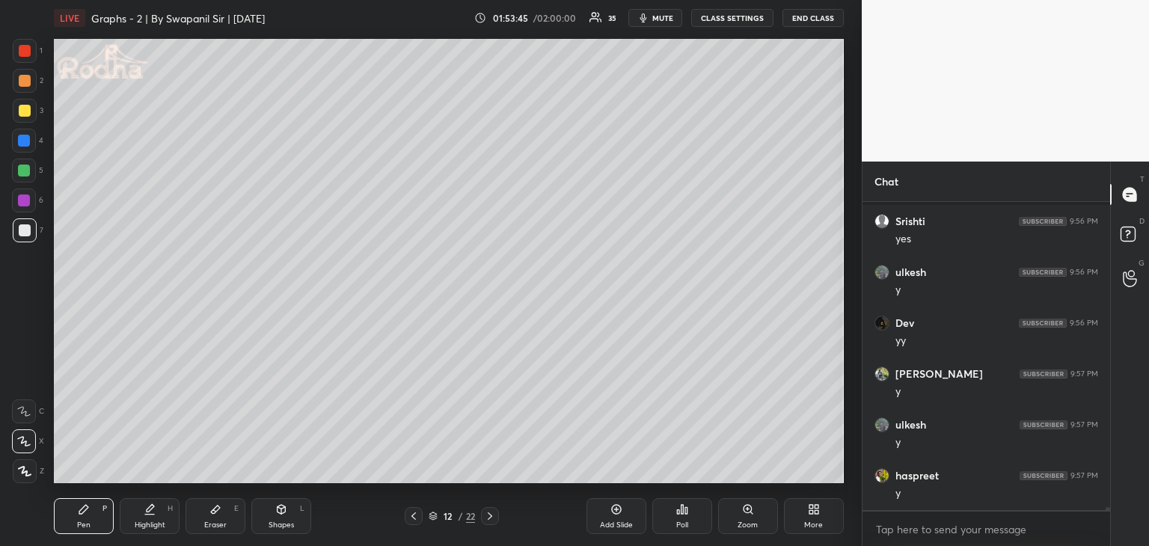
click at [25, 174] on div at bounding box center [24, 171] width 12 height 12
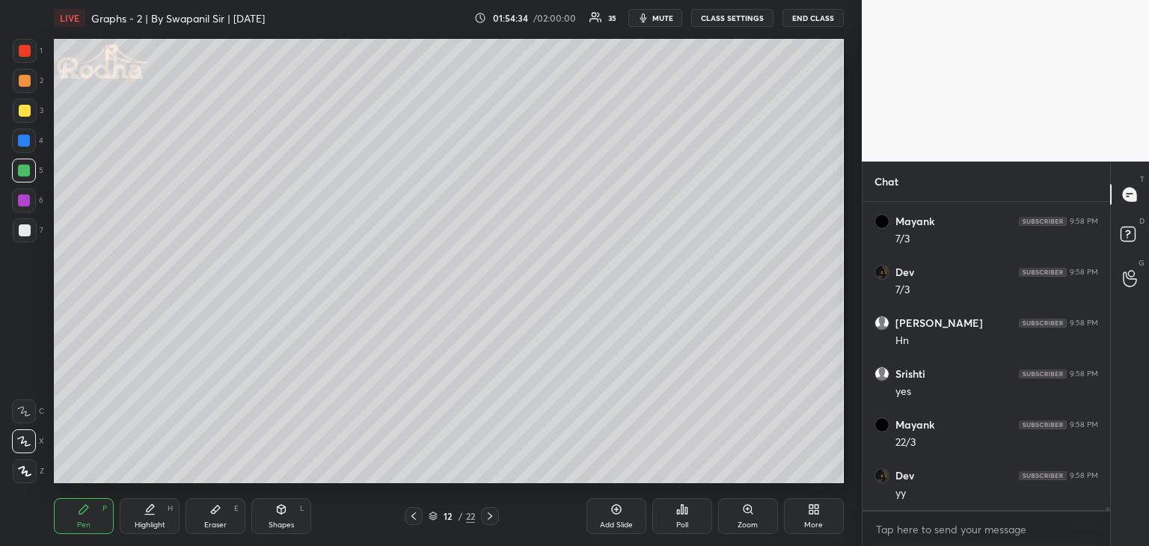
click at [216, 515] on icon at bounding box center [215, 509] width 12 height 12
click at [84, 529] on div "Pen P" at bounding box center [84, 516] width 60 height 36
click at [212, 512] on icon at bounding box center [215, 509] width 12 height 12
click at [99, 507] on div "Pen P" at bounding box center [84, 516] width 60 height 36
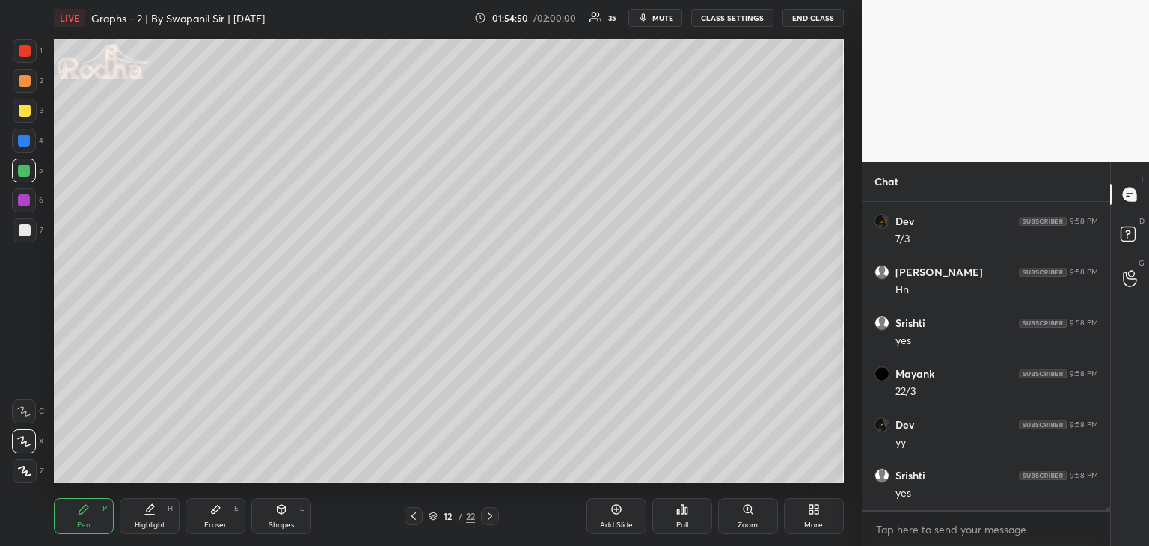
click at [277, 499] on div "Shapes L" at bounding box center [281, 516] width 60 height 36
click at [21, 438] on icon at bounding box center [24, 442] width 16 height 16
click at [84, 505] on icon at bounding box center [84, 509] width 12 height 12
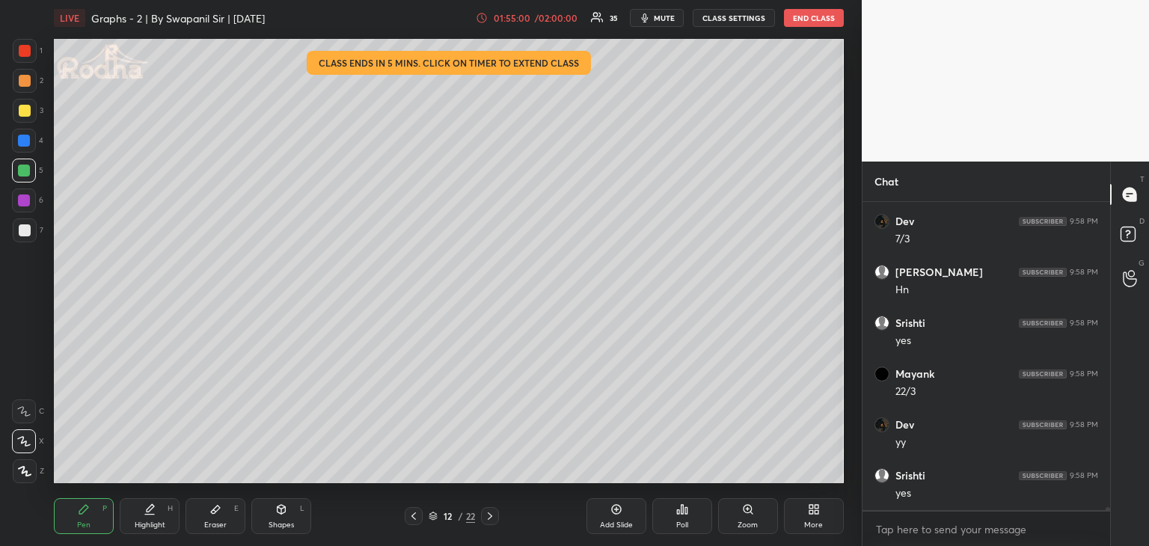
scroll to position [29583, 0]
click at [513, 19] on div "01:55:01" at bounding box center [512, 17] width 42 height 9
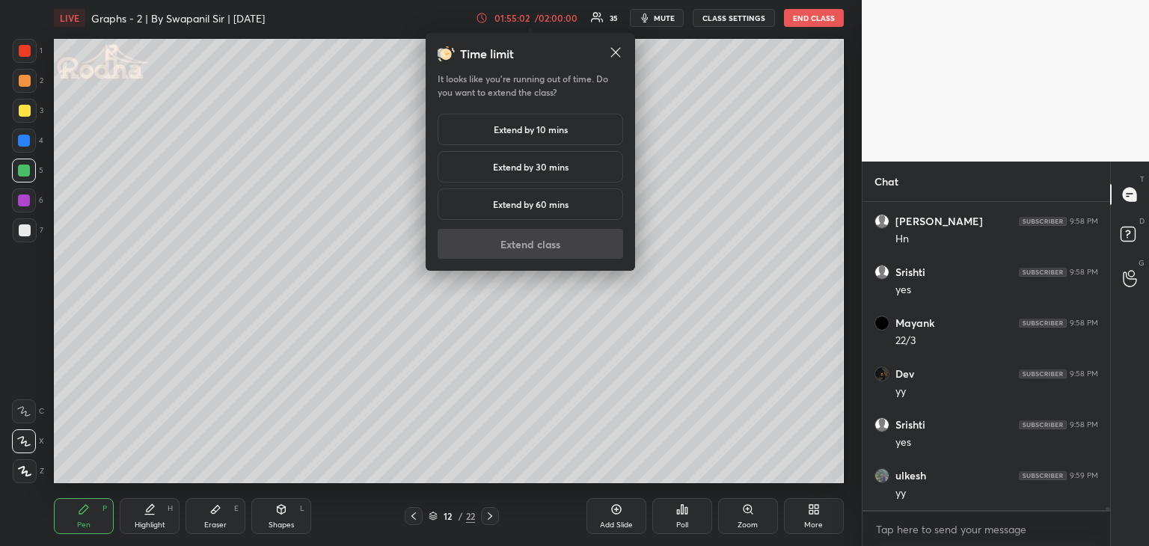
scroll to position [29634, 0]
click at [518, 129] on h5 "Extend by 10 mins" at bounding box center [531, 129] width 74 height 13
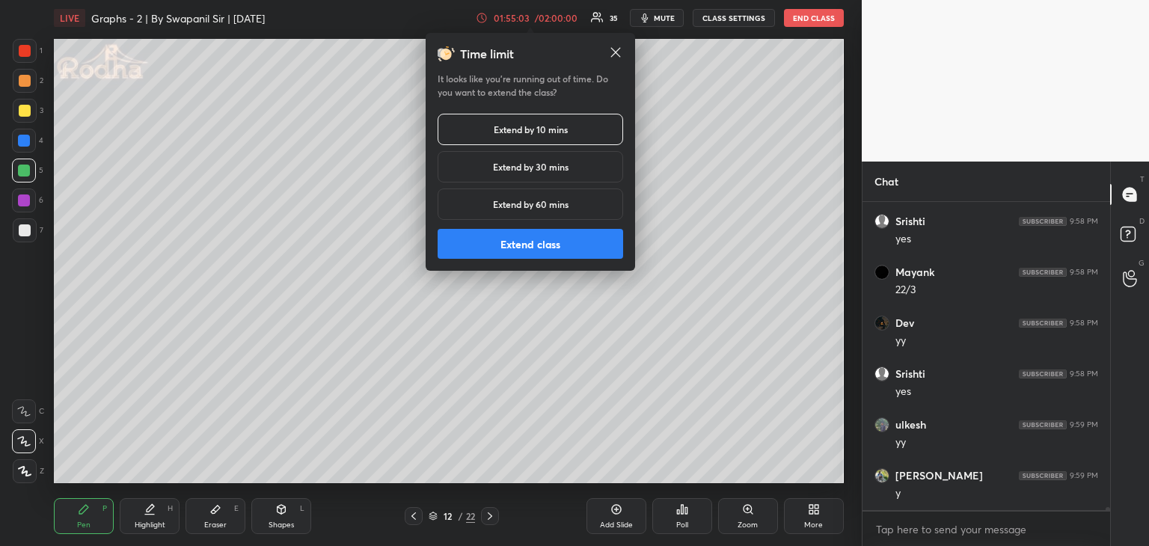
scroll to position [29685, 0]
click at [539, 236] on button "Extend class" at bounding box center [529, 244] width 185 height 30
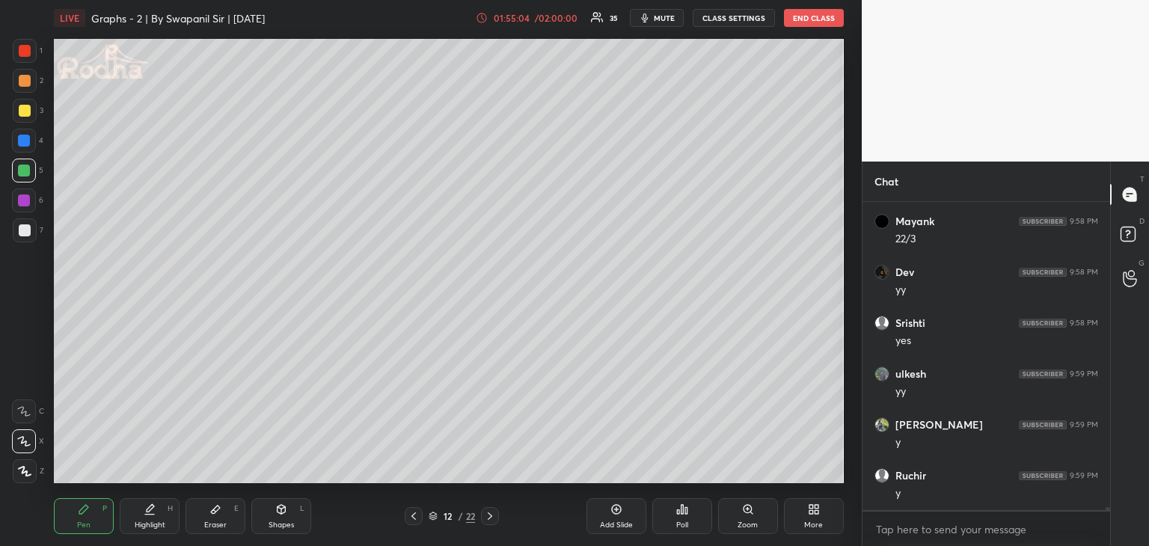
scroll to position [29736, 0]
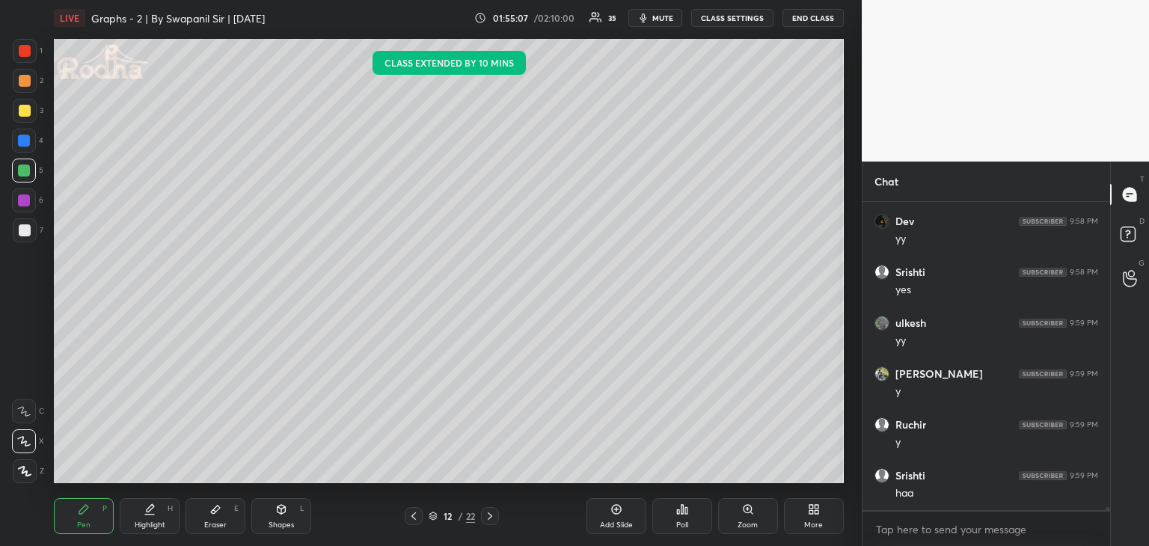
click at [26, 47] on div at bounding box center [25, 51] width 12 height 12
click at [24, 52] on div at bounding box center [25, 51] width 12 height 12
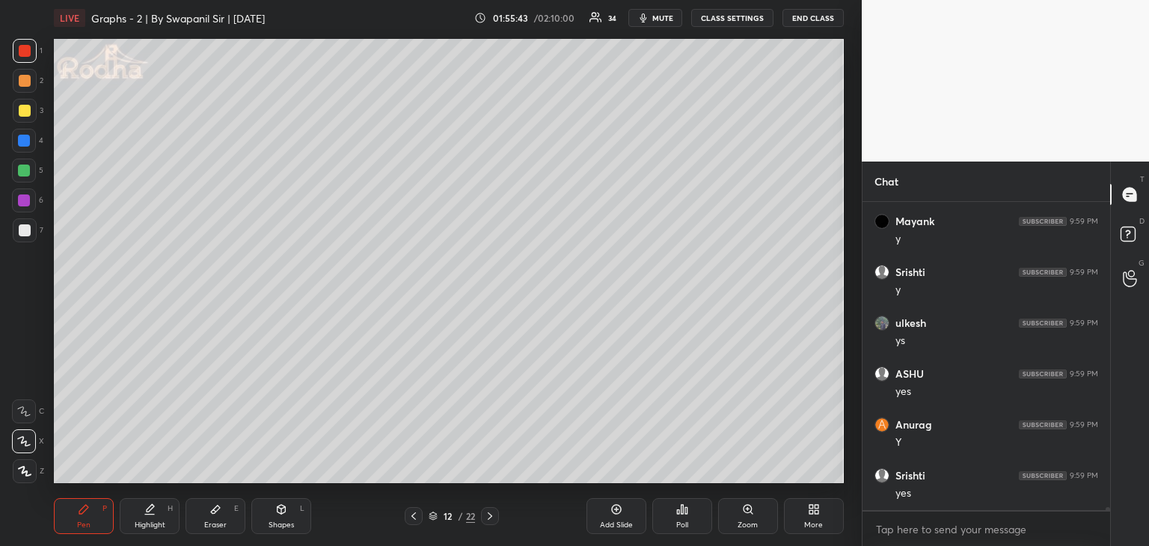
scroll to position [30346, 0]
click at [224, 518] on div "Eraser E" at bounding box center [215, 516] width 60 height 36
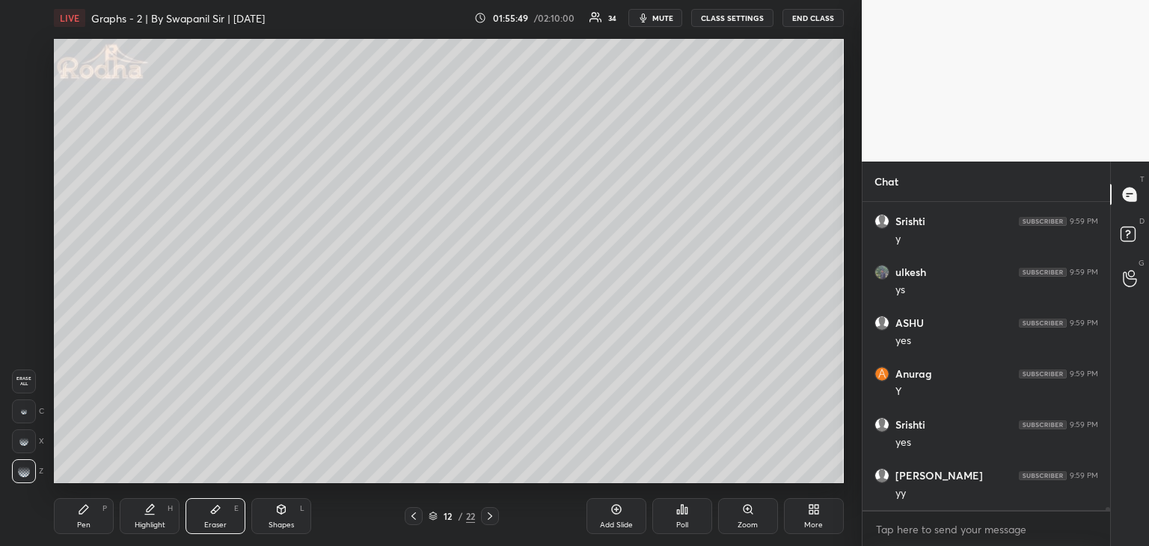
drag, startPoint x: 82, startPoint y: 527, endPoint x: 93, endPoint y: 523, distance: 11.4
click at [84, 527] on div "Pen" at bounding box center [83, 524] width 13 height 7
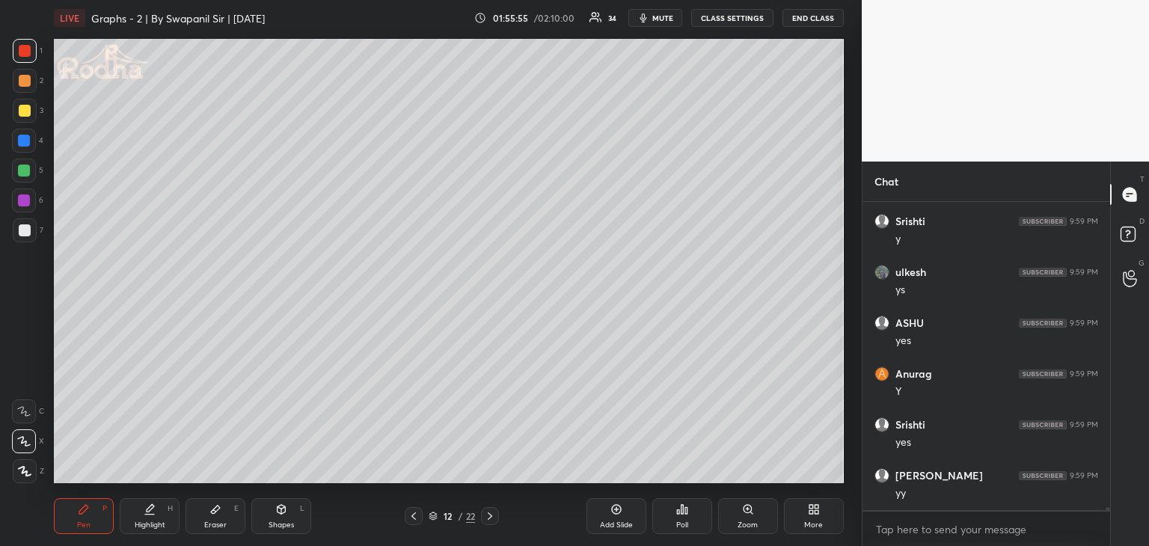
scroll to position [30397, 0]
click at [91, 517] on div "Pen P" at bounding box center [84, 516] width 60 height 36
click at [20, 144] on div at bounding box center [24, 141] width 12 height 12
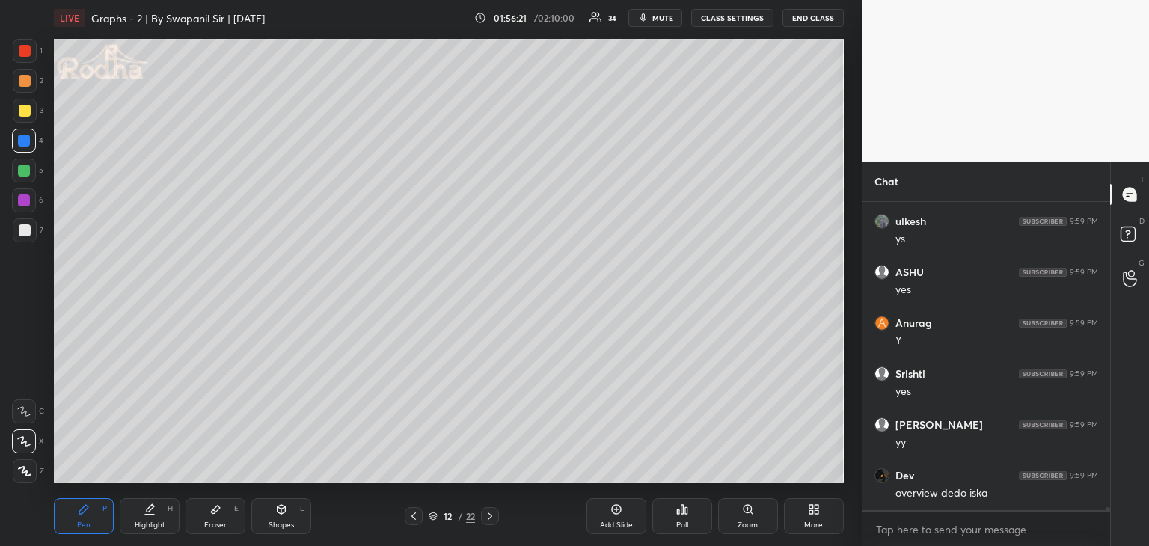
click at [26, 114] on div at bounding box center [25, 111] width 12 height 12
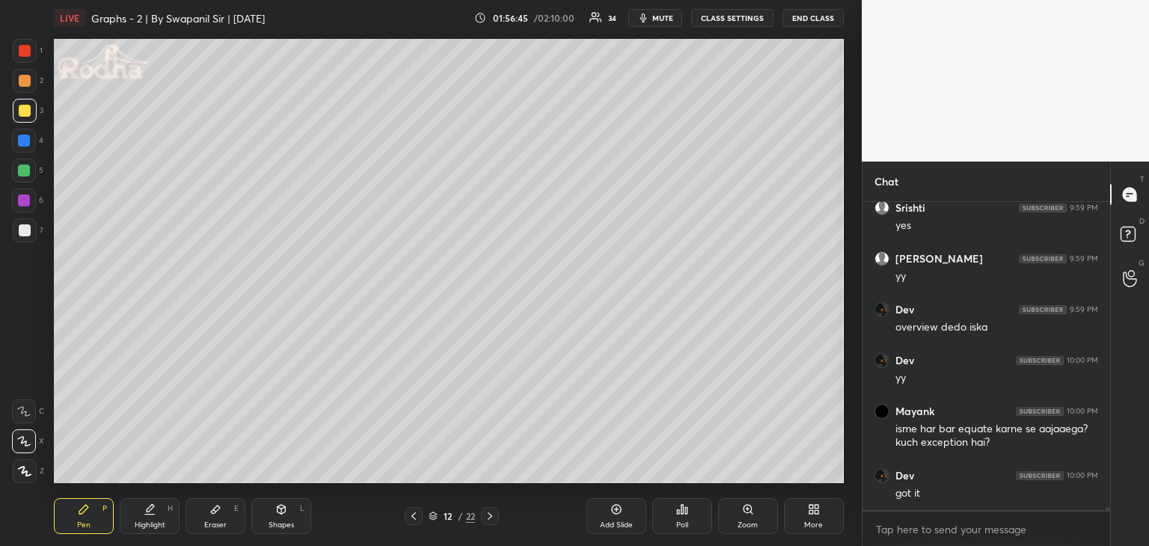
scroll to position [30613, 0]
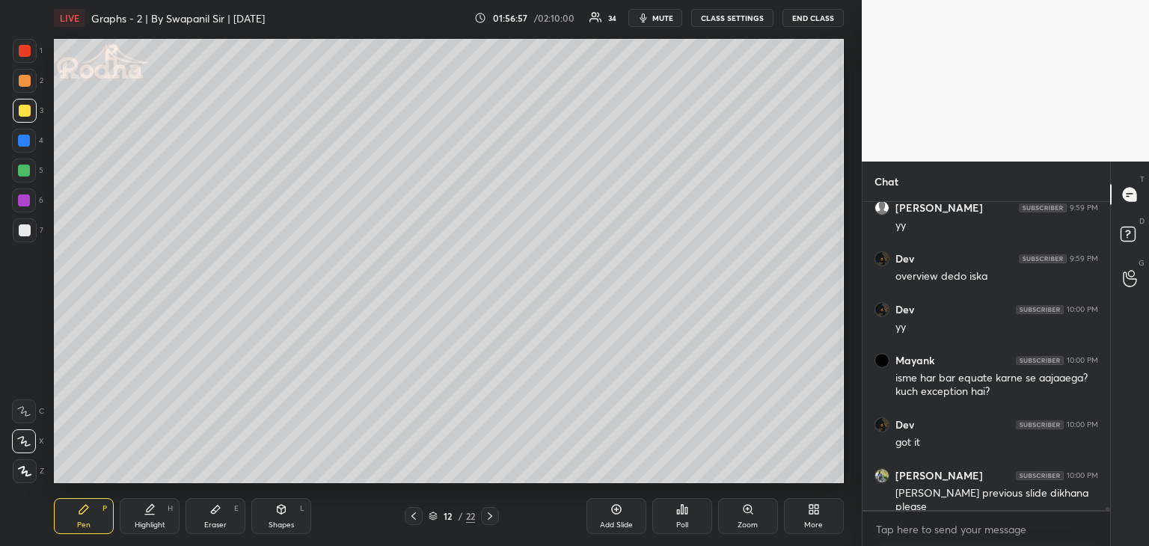
click at [413, 518] on icon at bounding box center [414, 516] width 12 height 12
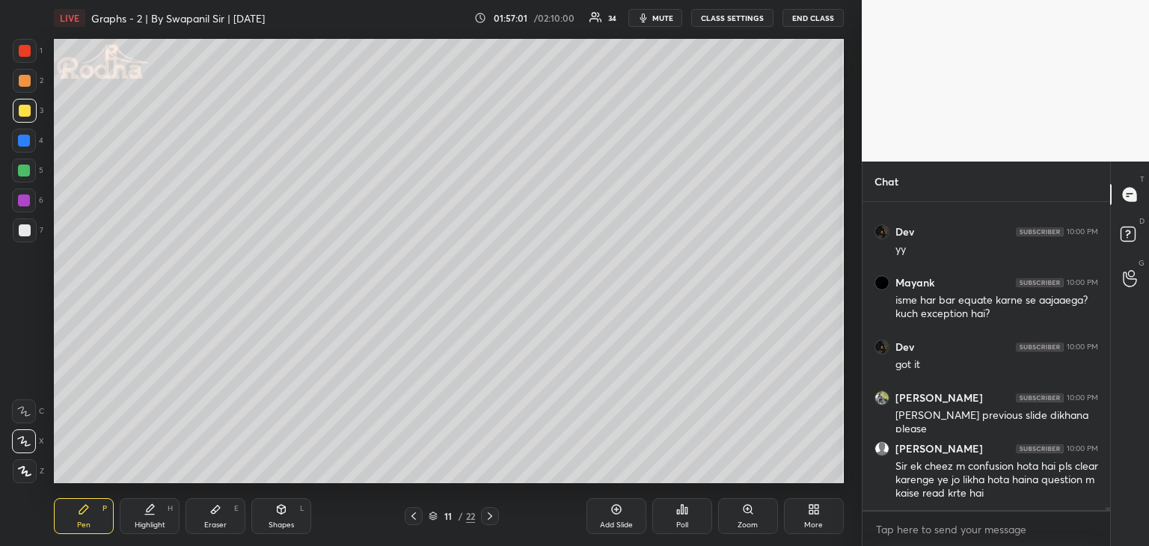
drag, startPoint x: 24, startPoint y: 234, endPoint x: 39, endPoint y: 239, distance: 15.6
click at [26, 234] on div at bounding box center [25, 230] width 12 height 12
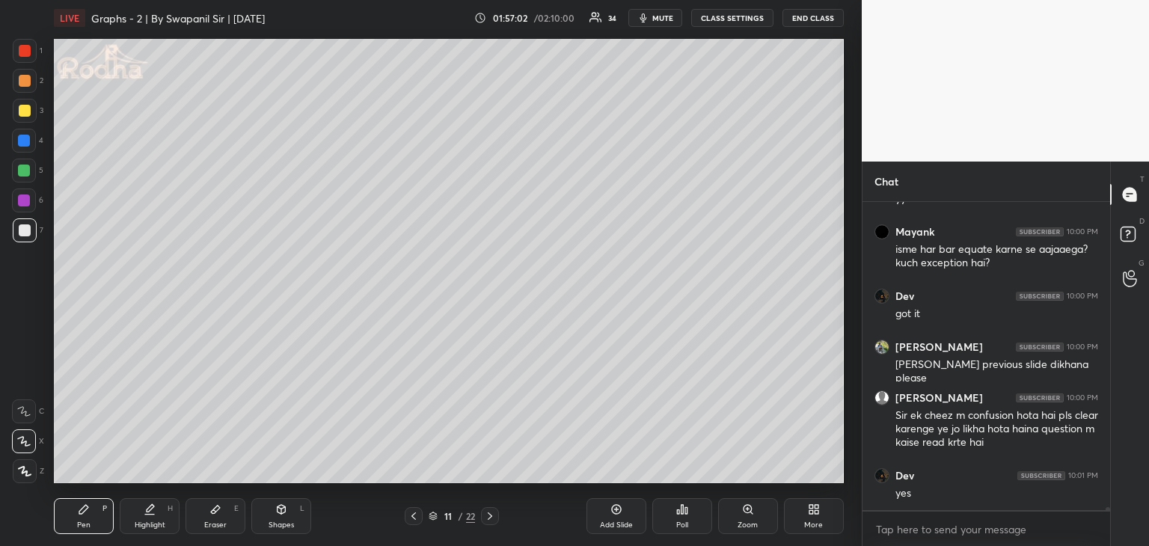
click at [272, 519] on div "Shapes L" at bounding box center [281, 516] width 60 height 36
click at [25, 449] on div at bounding box center [25, 441] width 24 height 24
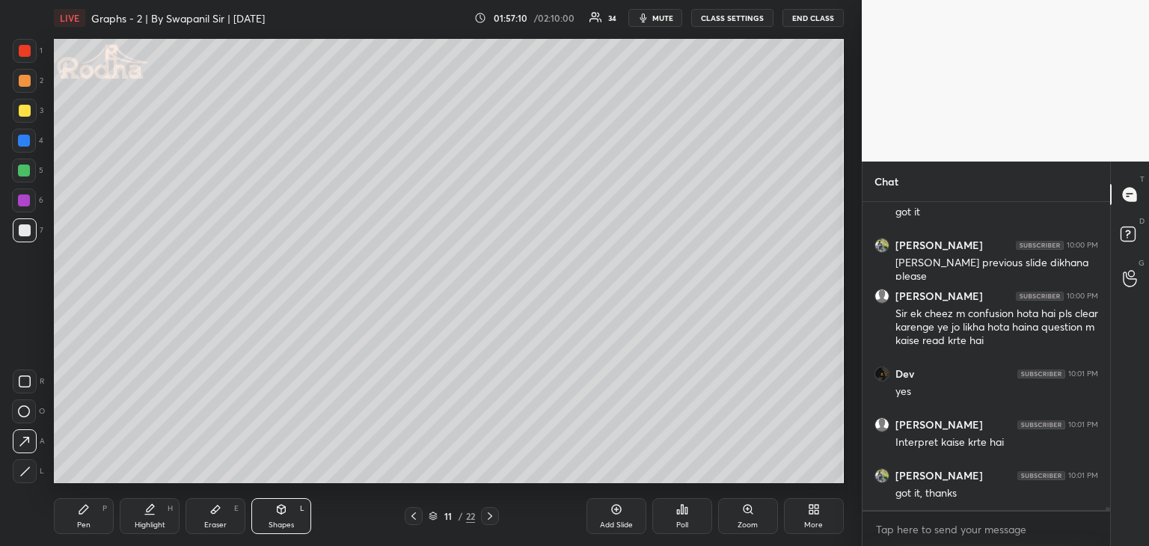
scroll to position [30908, 0]
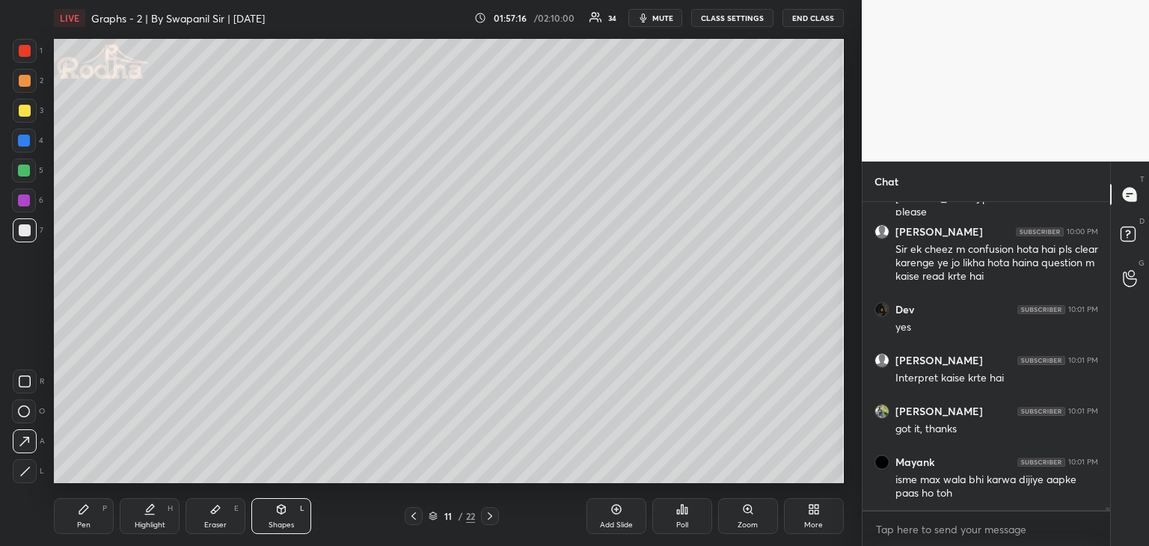
click at [488, 515] on icon at bounding box center [490, 516] width 12 height 12
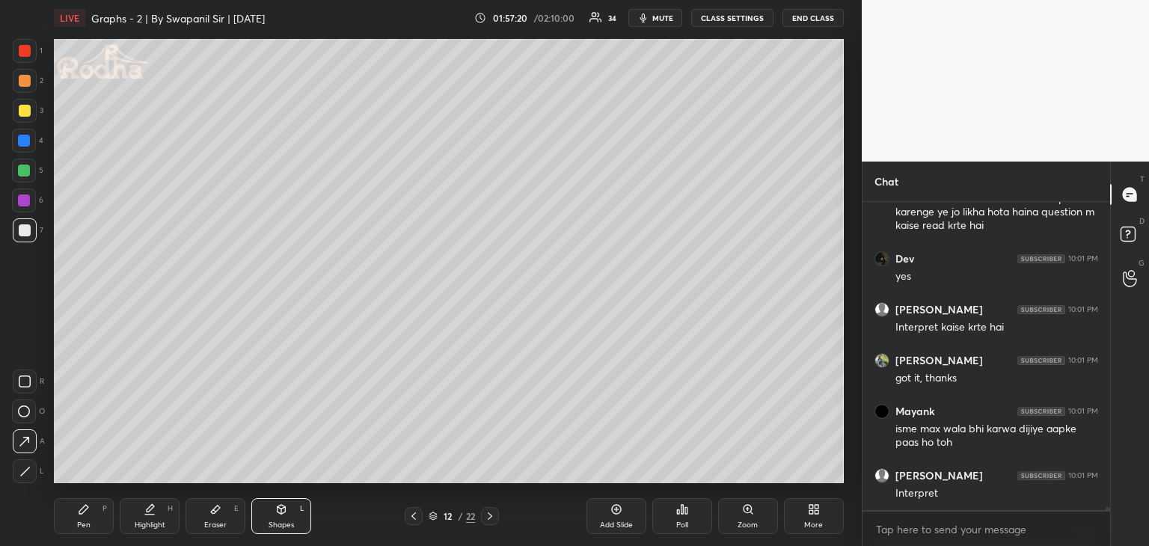
drag, startPoint x: 80, startPoint y: 522, endPoint x: 94, endPoint y: 493, distance: 32.4
click at [82, 523] on div "Pen" at bounding box center [83, 524] width 13 height 7
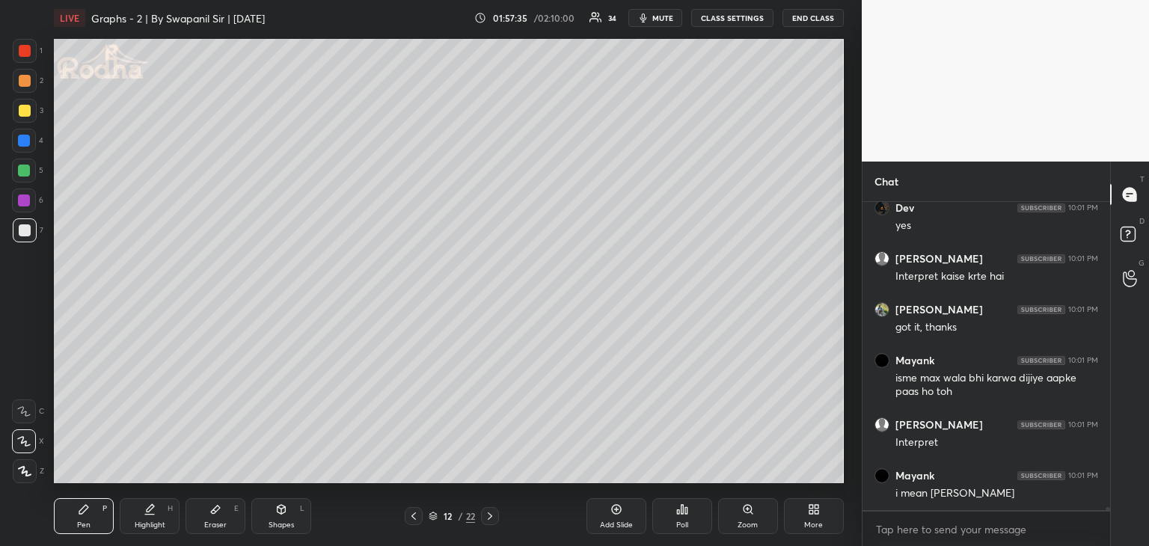
scroll to position [31061, 0]
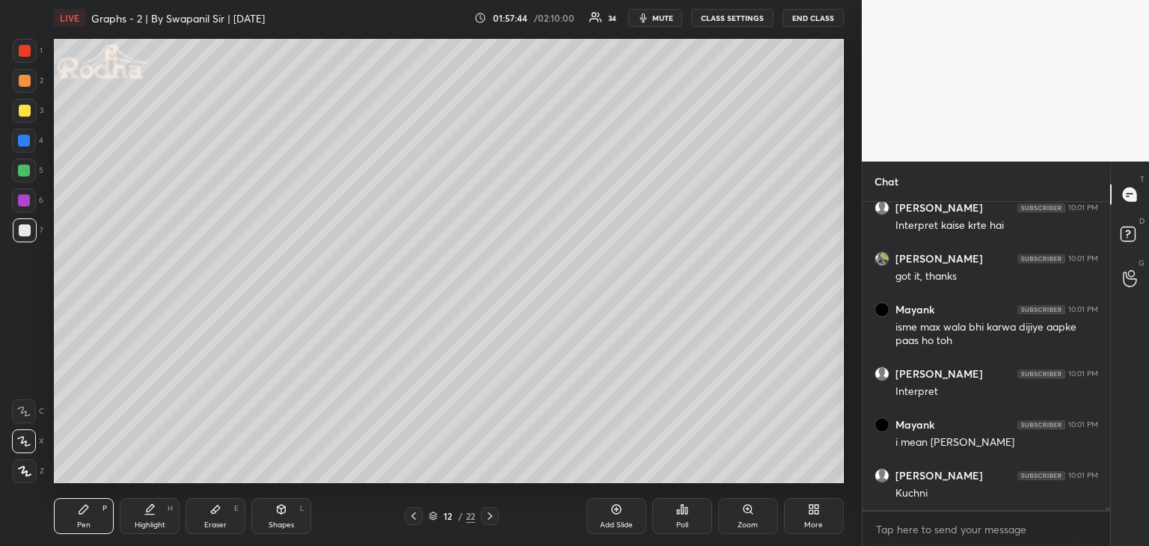
click at [213, 512] on div "Eraser E" at bounding box center [215, 516] width 60 height 36
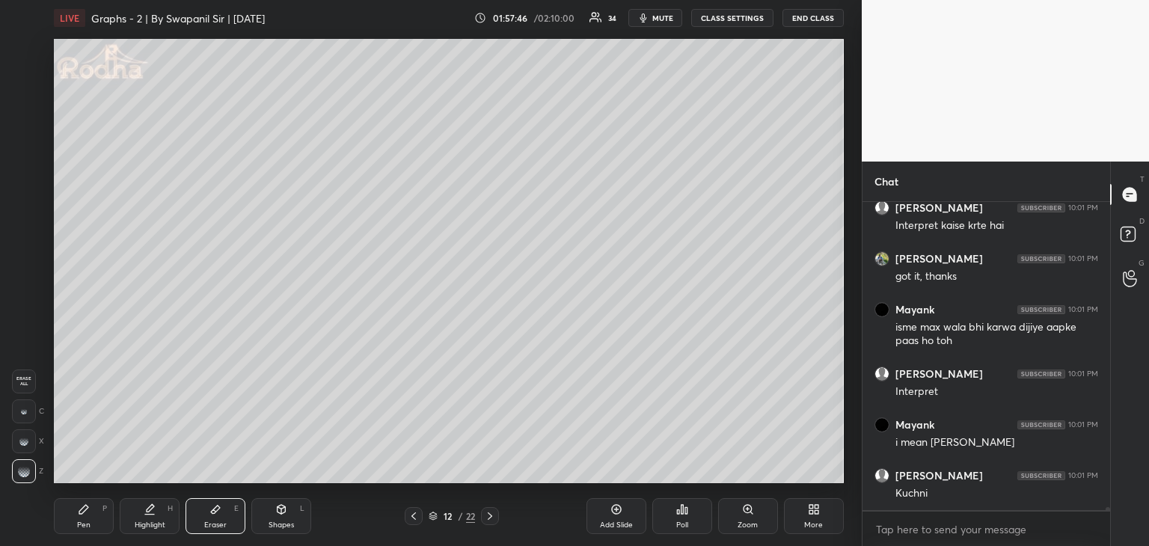
click at [66, 520] on div "Pen P" at bounding box center [84, 516] width 60 height 36
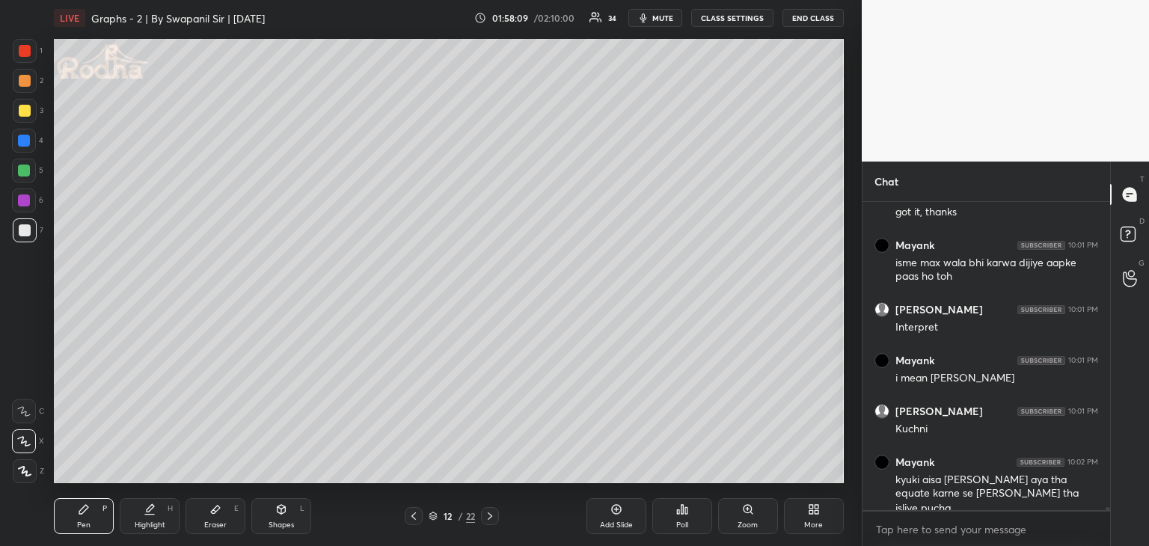
scroll to position [31140, 0]
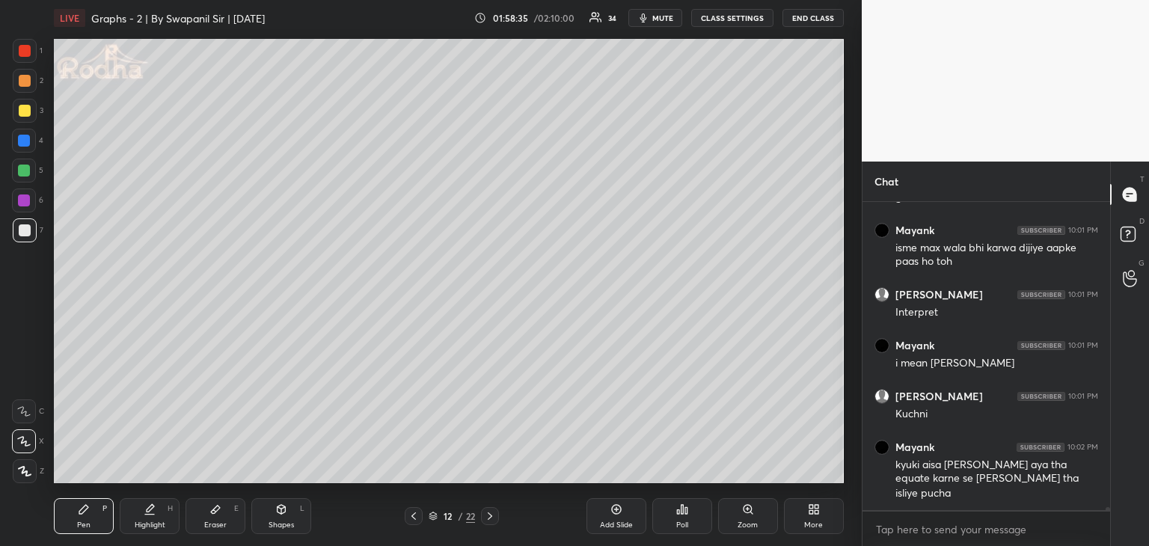
drag, startPoint x: 197, startPoint y: 522, endPoint x: 249, endPoint y: 503, distance: 55.6
click at [200, 520] on div "Eraser E" at bounding box center [215, 516] width 60 height 36
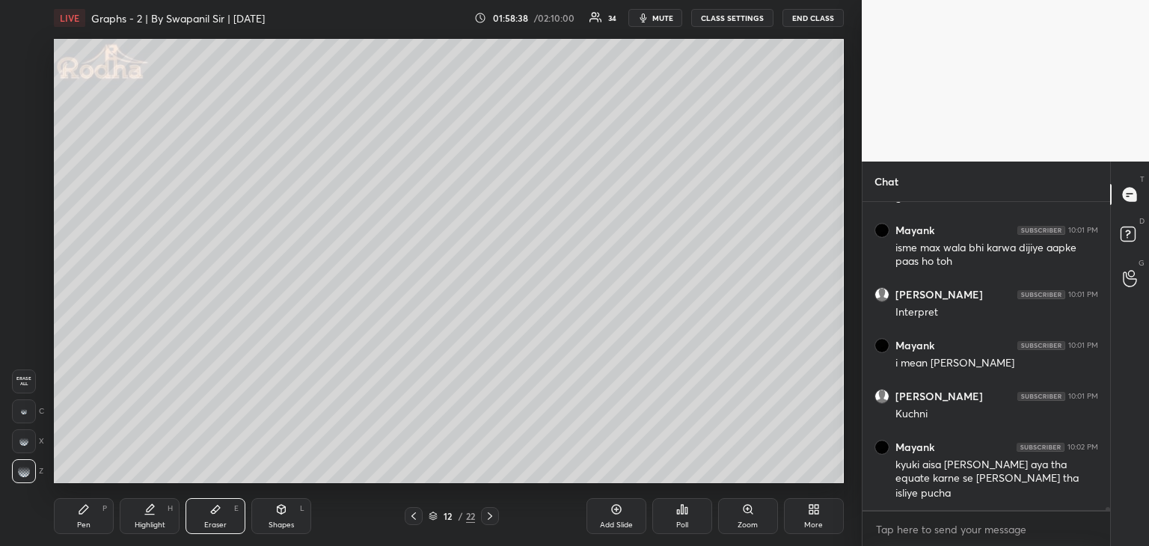
click at [93, 524] on div "Pen P" at bounding box center [84, 516] width 60 height 36
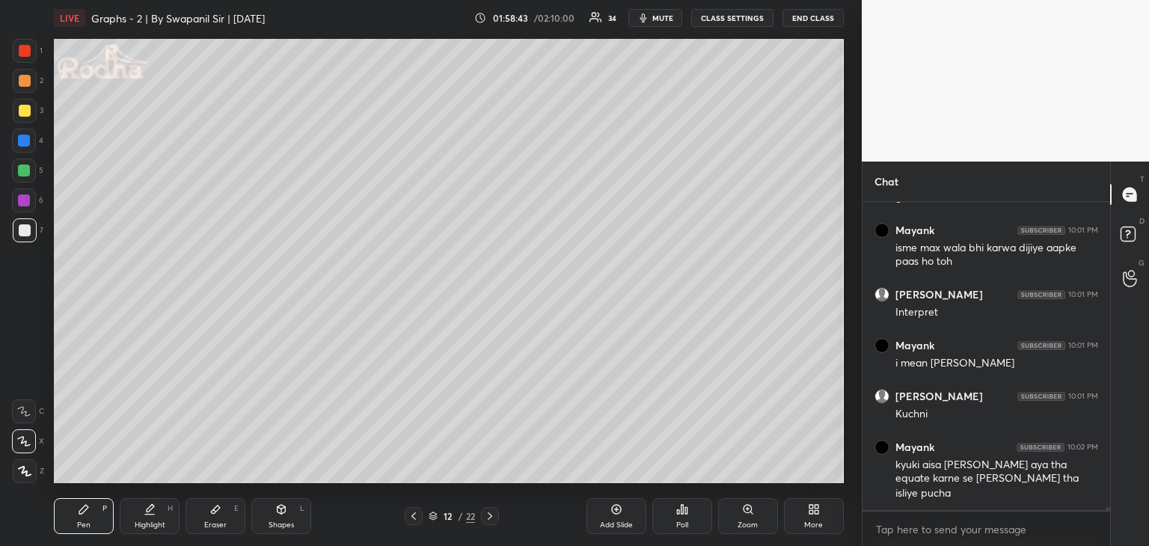
drag, startPoint x: 22, startPoint y: 229, endPoint x: 46, endPoint y: 197, distance: 39.5
click at [24, 227] on div at bounding box center [25, 230] width 12 height 12
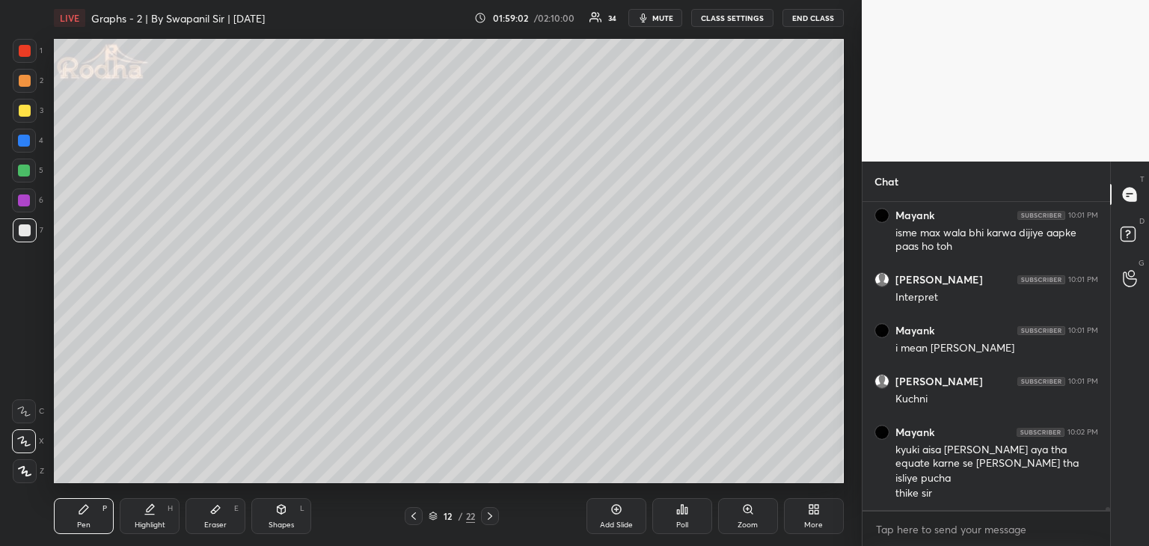
scroll to position [31206, 0]
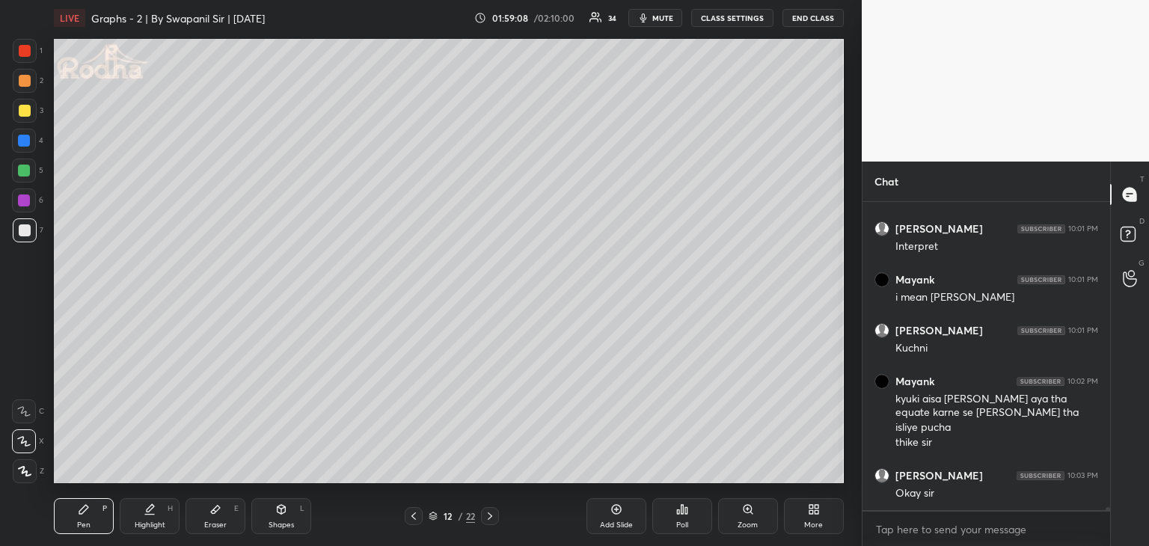
click at [25, 168] on div at bounding box center [24, 171] width 12 height 12
click at [24, 113] on div at bounding box center [25, 111] width 12 height 12
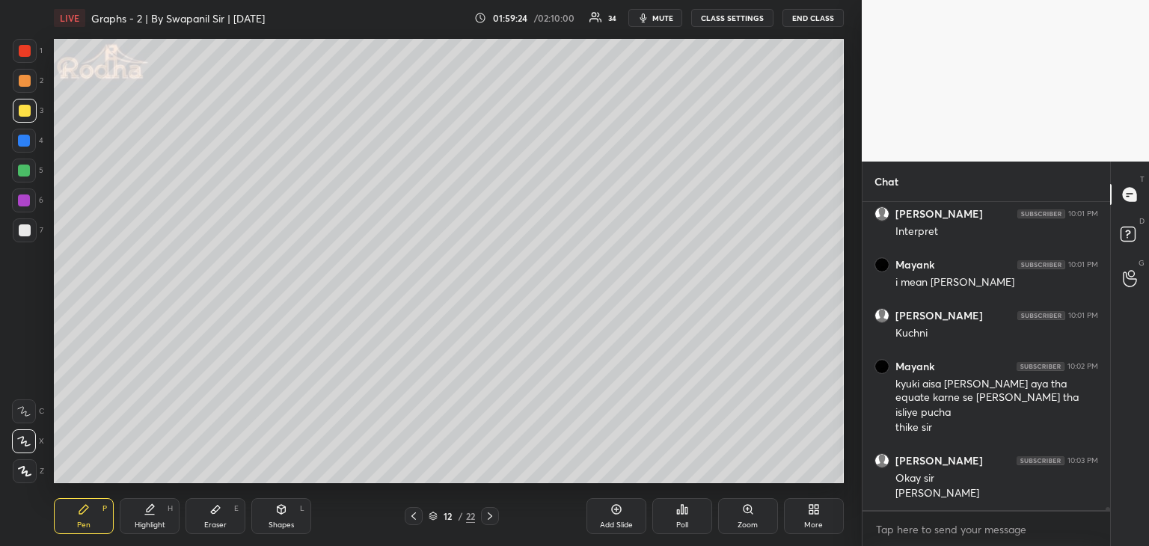
click at [221, 521] on div "Eraser" at bounding box center [215, 524] width 22 height 7
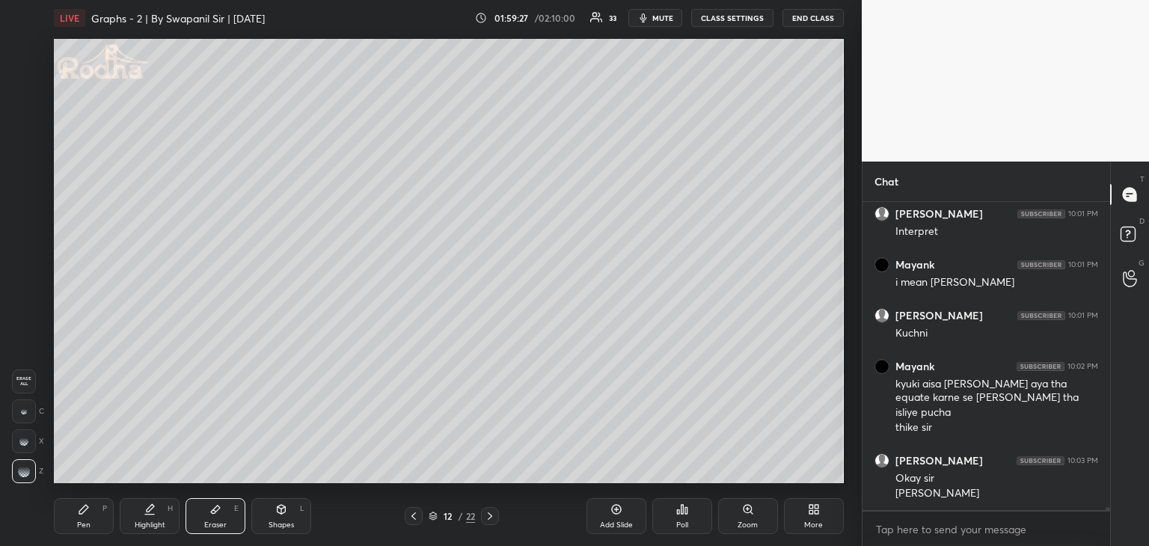
click at [95, 517] on div "Pen P" at bounding box center [84, 516] width 60 height 36
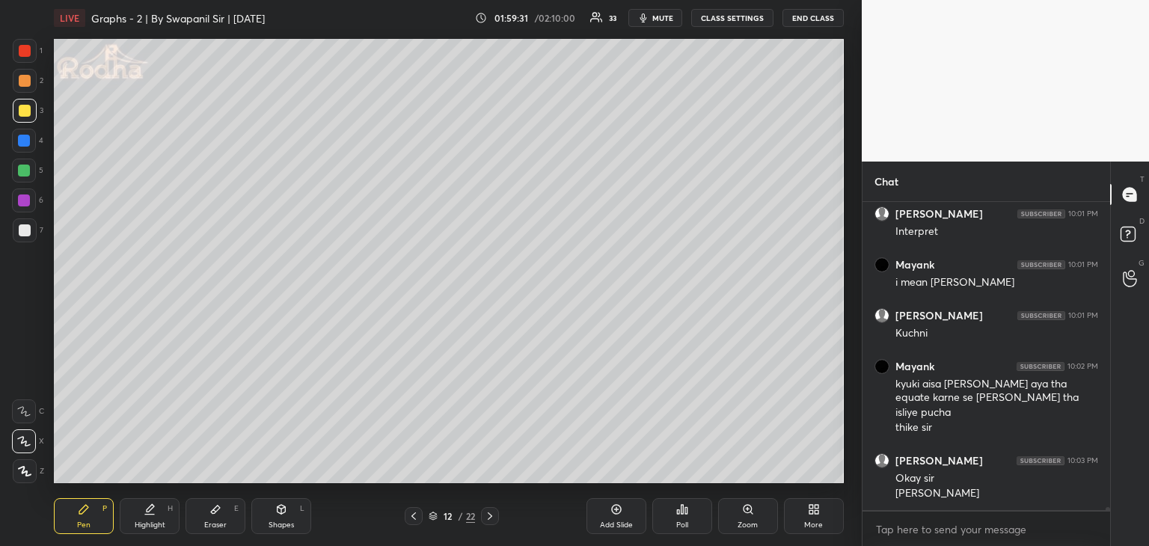
click at [203, 517] on div "Eraser E" at bounding box center [215, 516] width 60 height 36
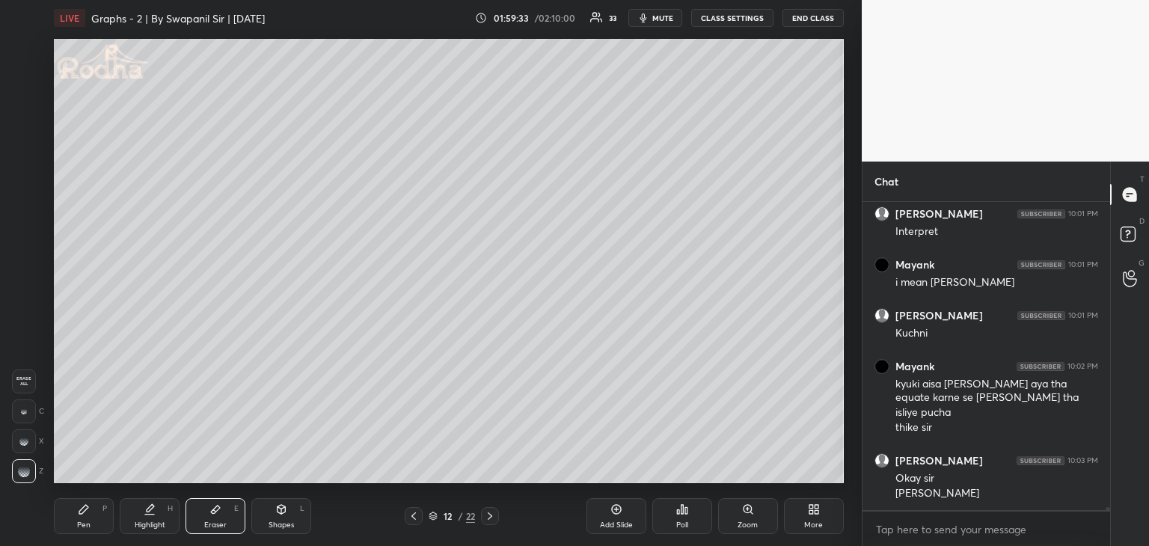
click at [82, 522] on div "Pen" at bounding box center [83, 524] width 13 height 7
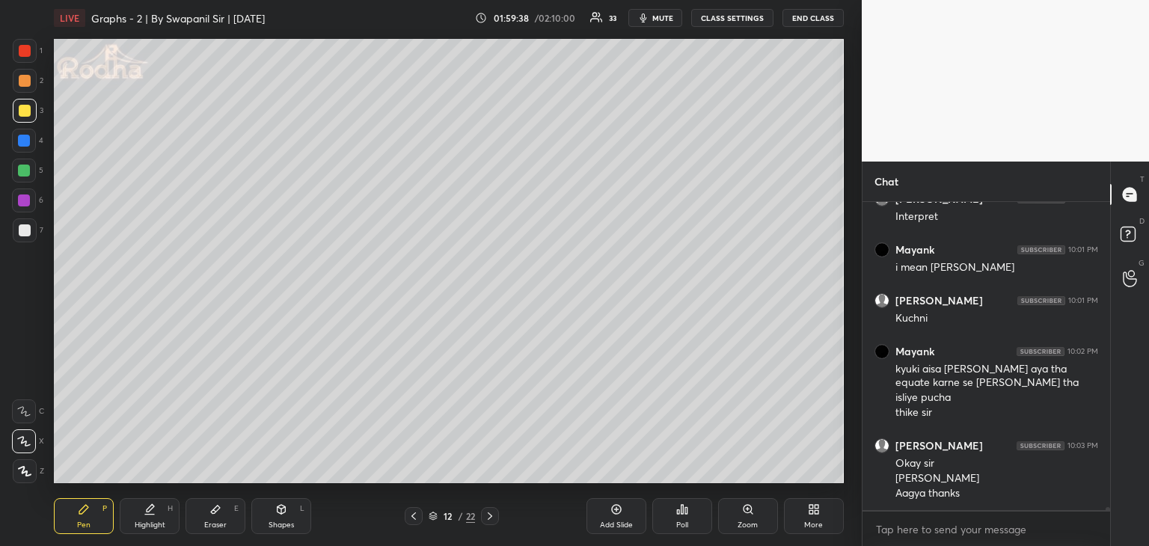
scroll to position [31286, 0]
click at [494, 517] on icon at bounding box center [490, 516] width 12 height 12
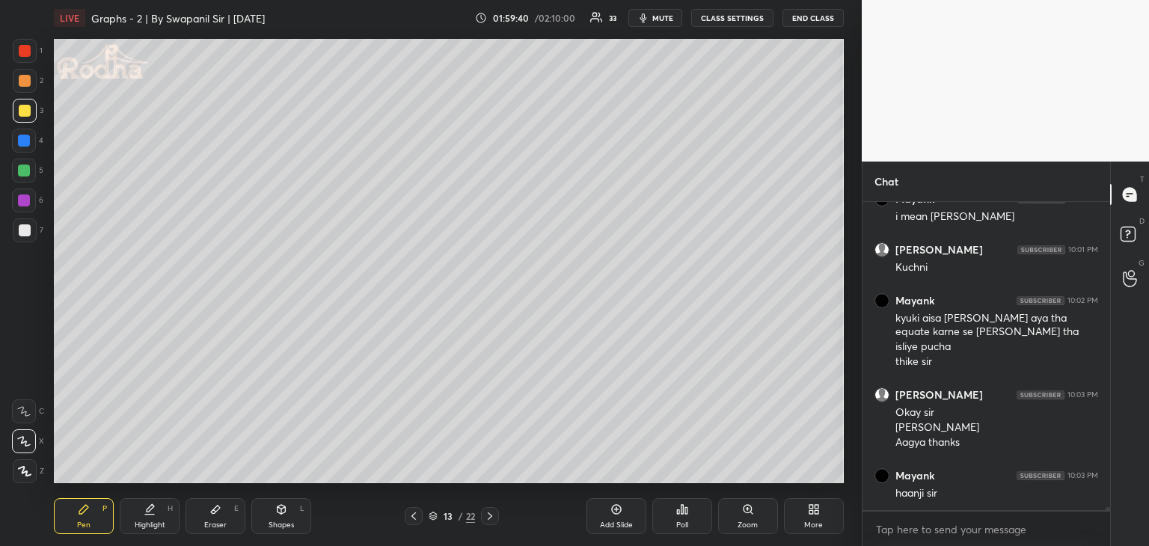
drag, startPoint x: 18, startPoint y: 110, endPoint x: 27, endPoint y: 109, distance: 9.0
click at [19, 110] on div at bounding box center [25, 111] width 12 height 12
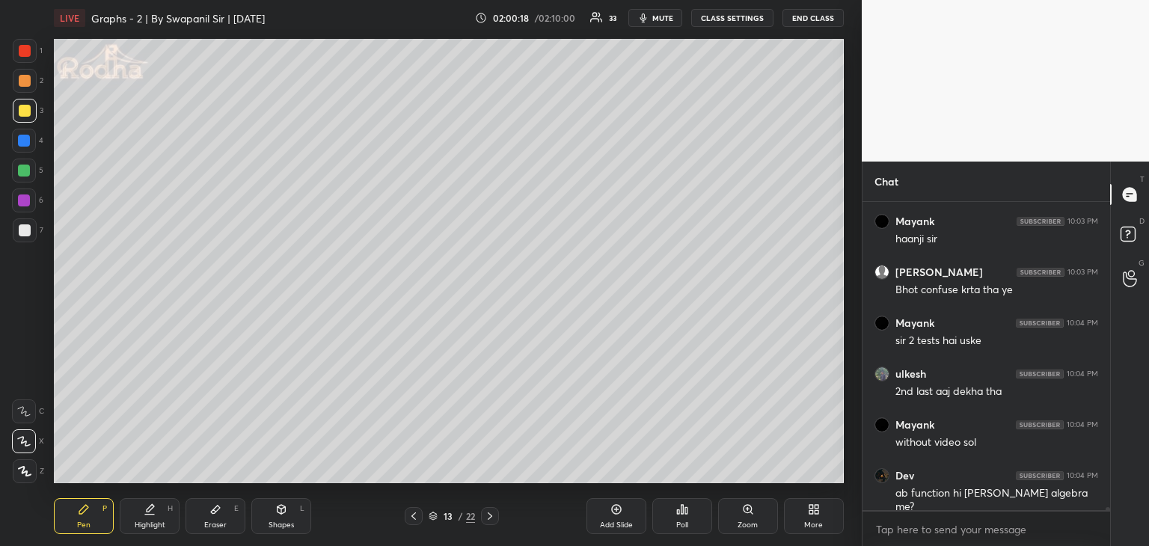
scroll to position [31592, 0]
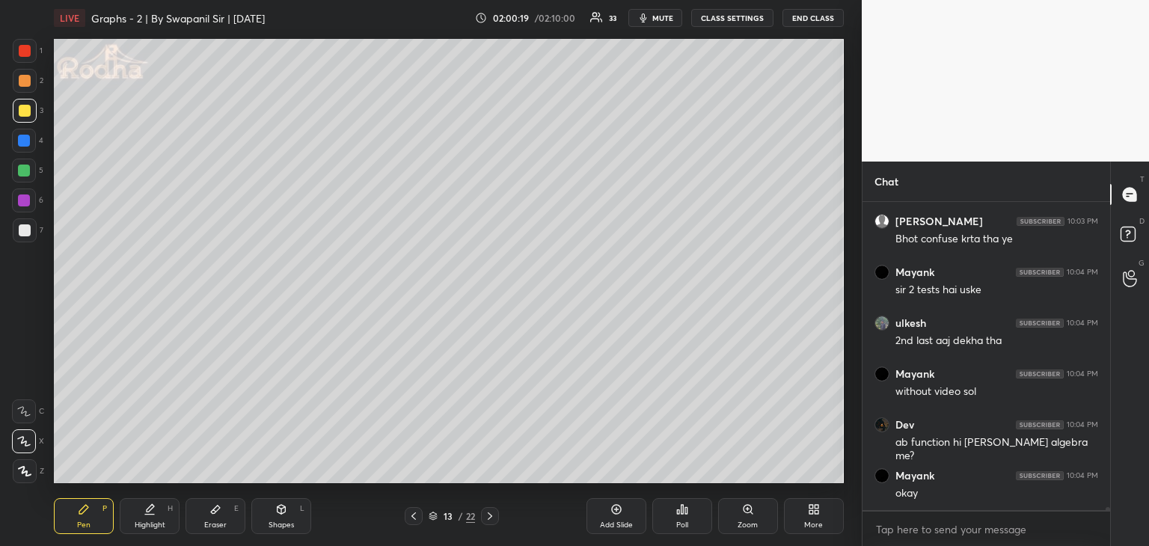
drag, startPoint x: 20, startPoint y: 86, endPoint x: 53, endPoint y: 76, distance: 34.5
click at [22, 83] on div at bounding box center [25, 81] width 12 height 12
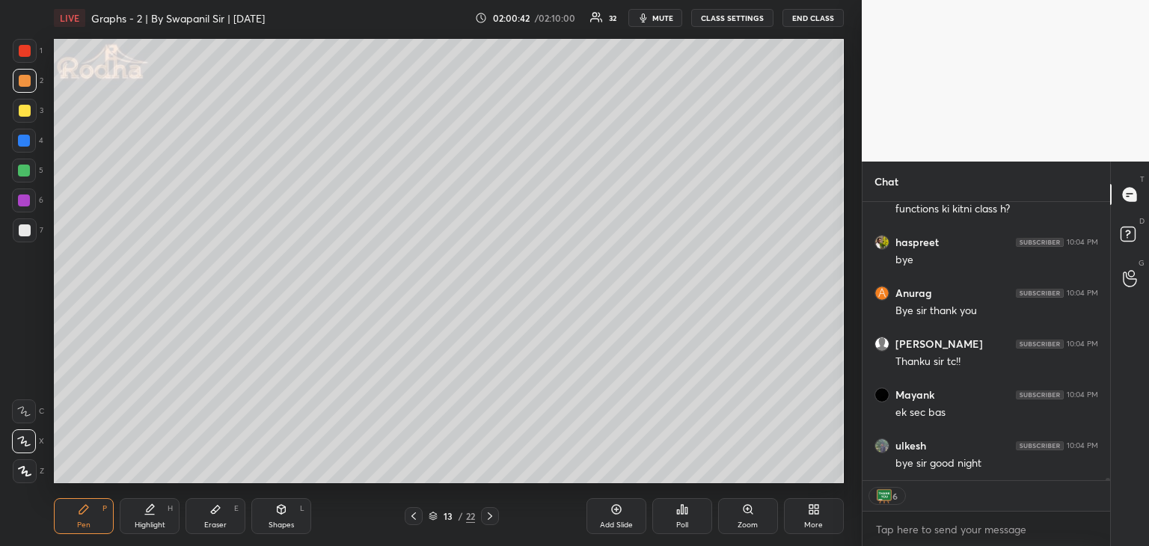
scroll to position [32399, 0]
click at [424, 515] on div "13 / 22" at bounding box center [452, 516] width 94 height 18
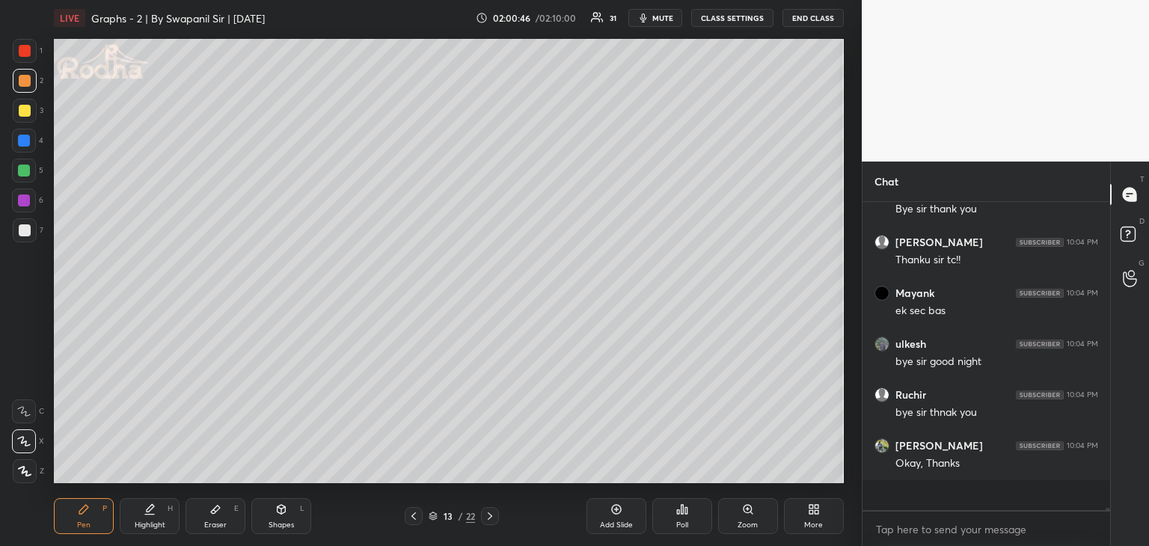
click at [413, 515] on icon at bounding box center [414, 516] width 12 height 12
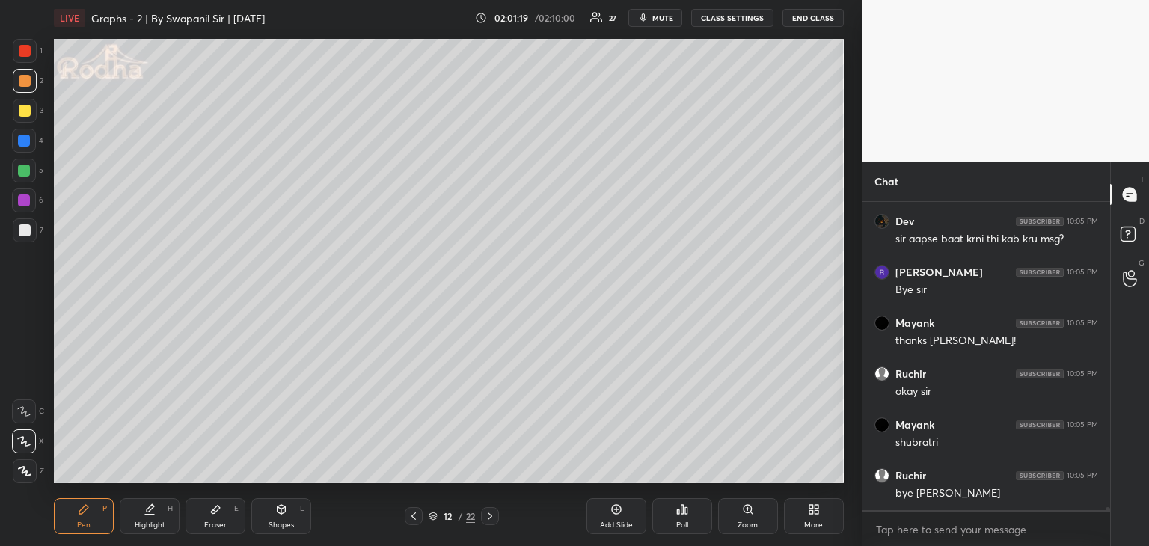
scroll to position [32854, 0]
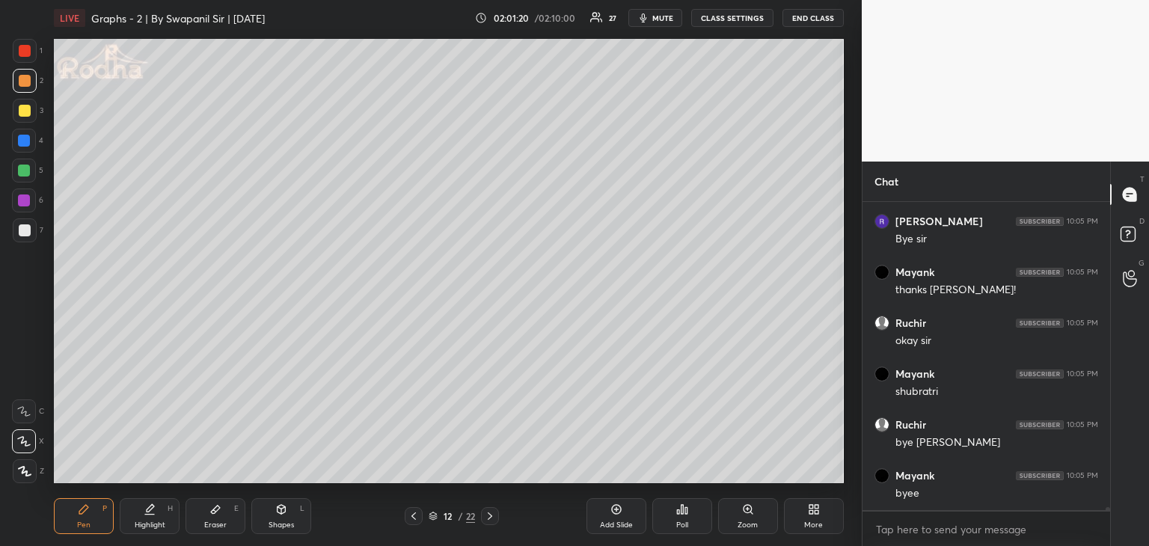
click at [800, 16] on button "END CLASS" at bounding box center [812, 18] width 61 height 18
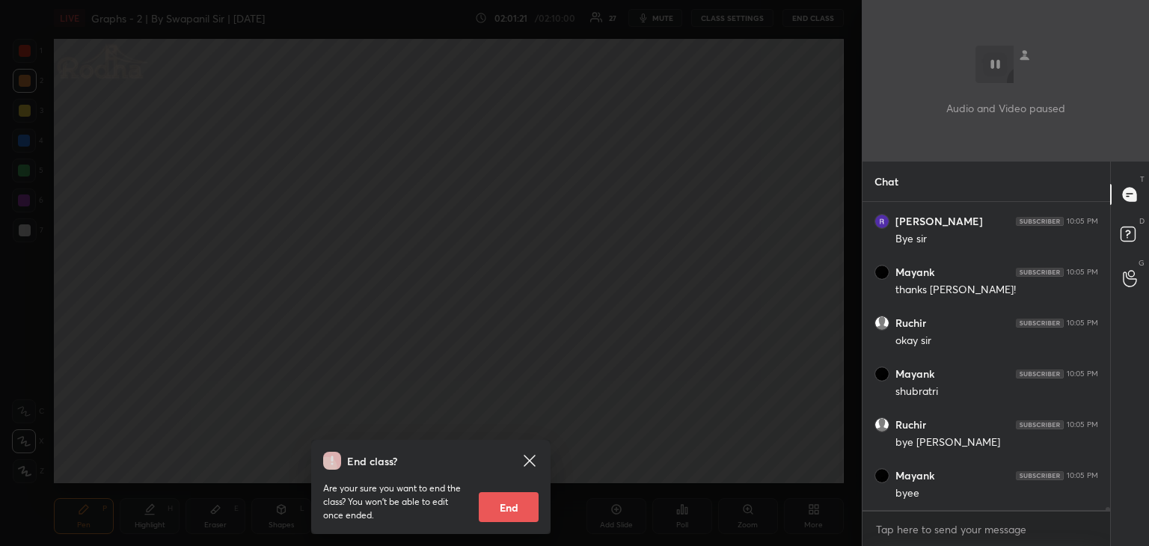
drag, startPoint x: 505, startPoint y: 503, endPoint x: 523, endPoint y: 493, distance: 20.1
click at [505, 503] on button "End" at bounding box center [509, 507] width 60 height 30
type textarea "x"
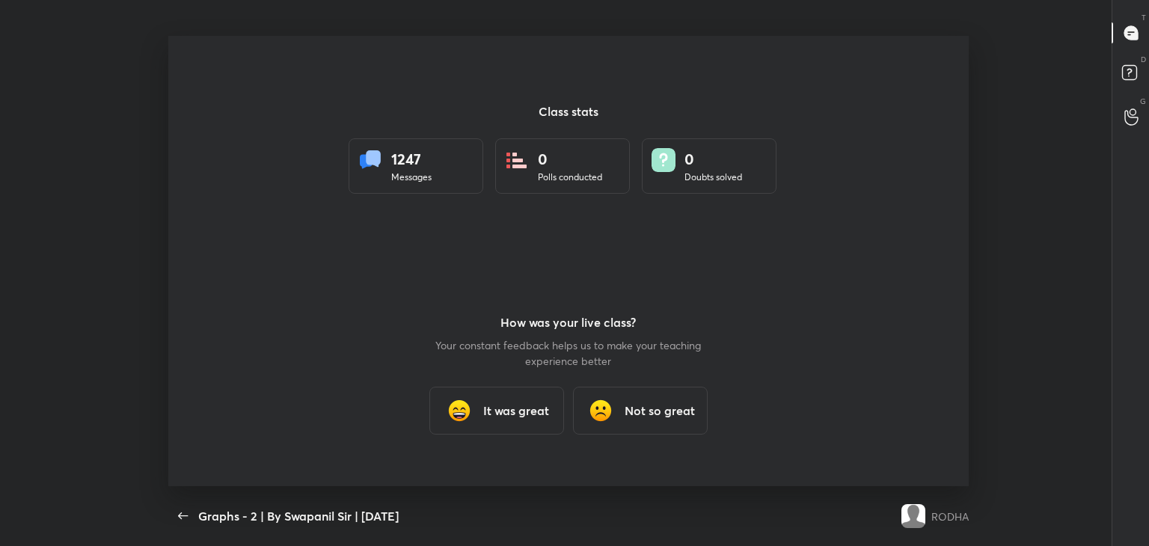
scroll to position [74322, 73917]
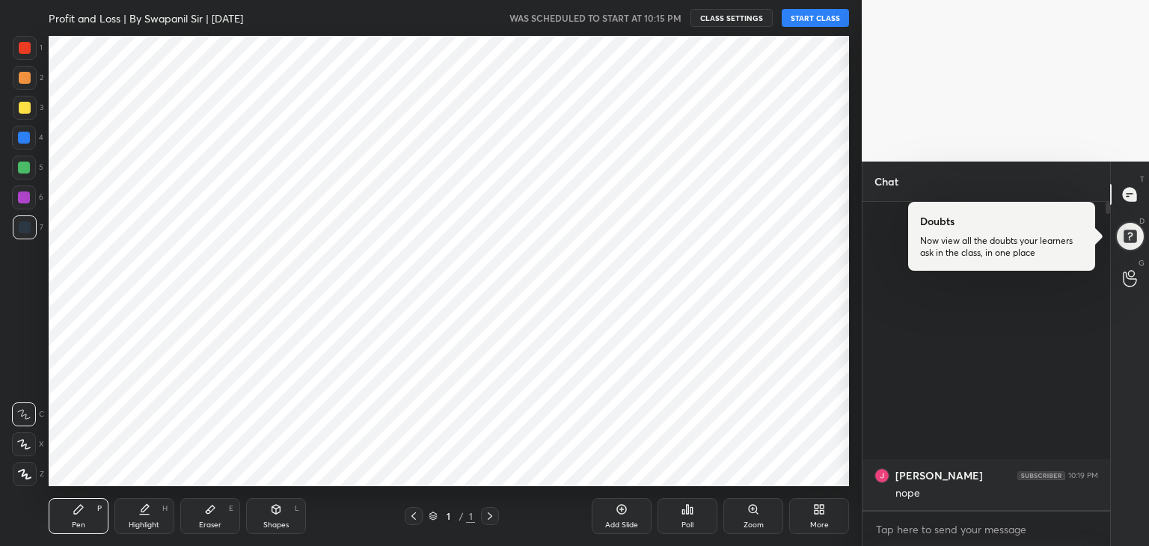
scroll to position [74322, 73971]
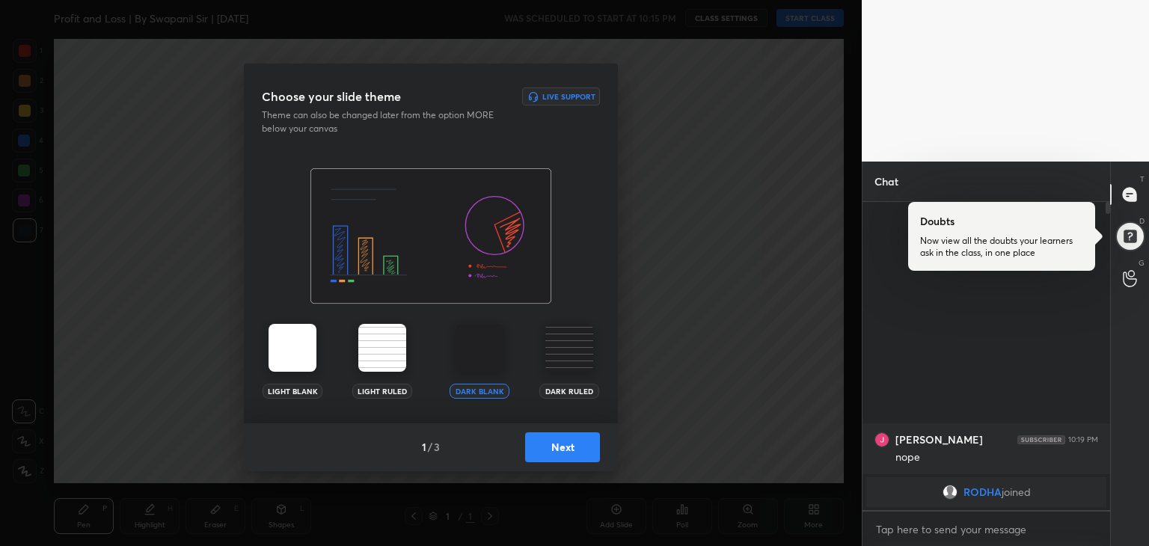
click at [582, 442] on button "Next" at bounding box center [562, 447] width 75 height 30
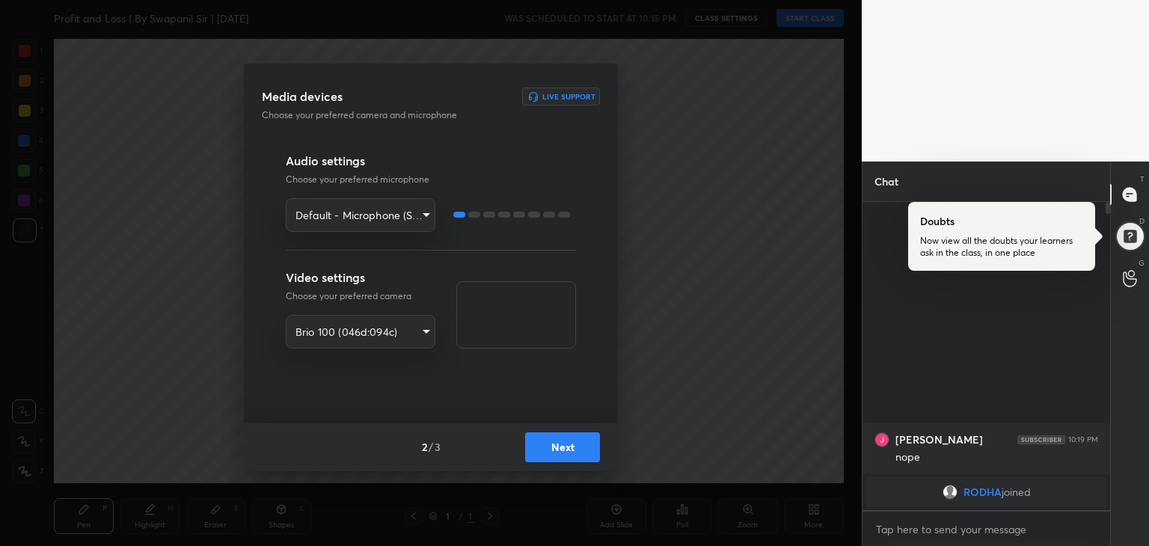
click at [578, 441] on button "Next" at bounding box center [562, 447] width 75 height 30
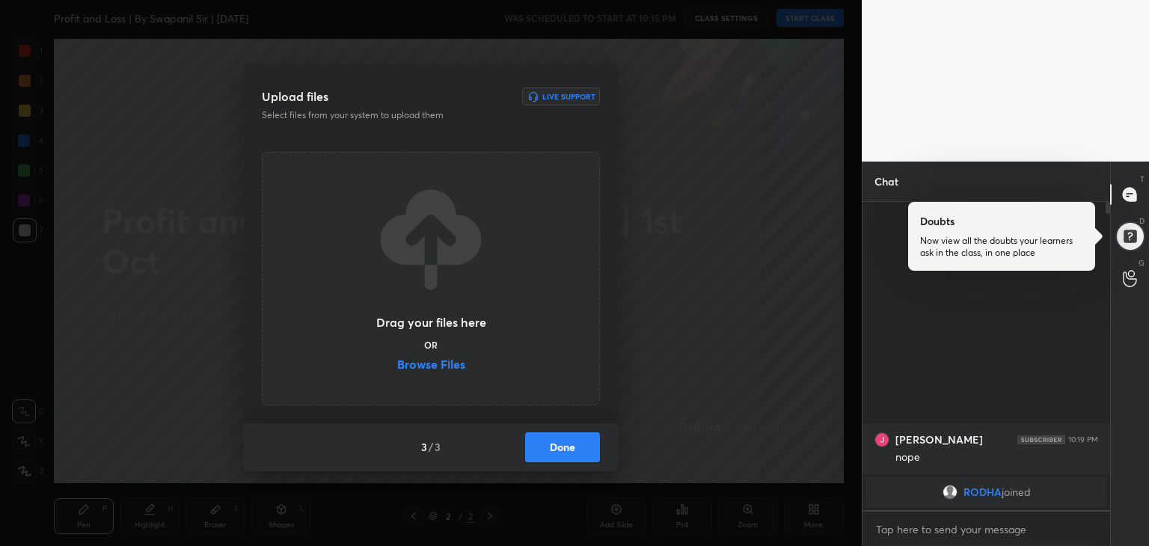
click at [429, 364] on label "Browse Files" at bounding box center [431, 366] width 68 height 16
click at [397, 364] on input "Browse Files" at bounding box center [397, 366] width 0 height 16
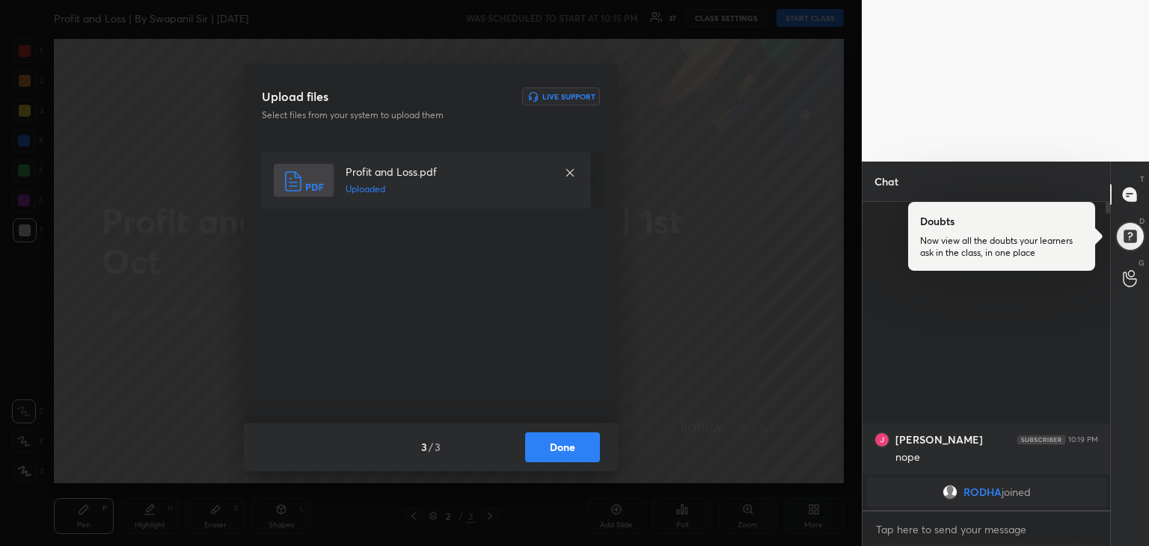
click at [559, 438] on button "Done" at bounding box center [562, 447] width 75 height 30
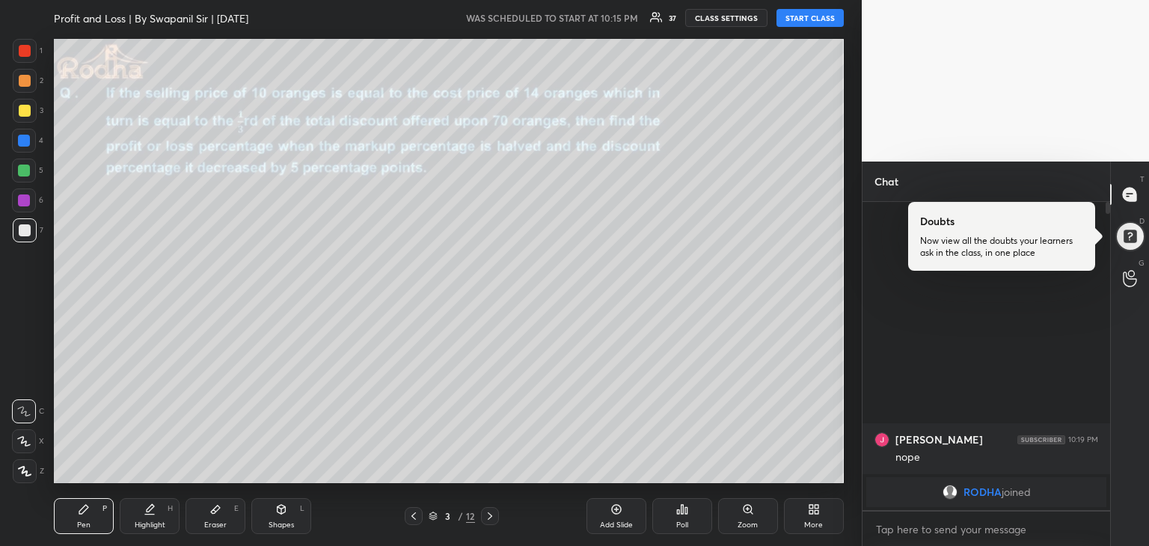
click at [784, 19] on button "START CLASS" at bounding box center [809, 18] width 67 height 18
click at [1134, 240] on div at bounding box center [1130, 236] width 30 height 30
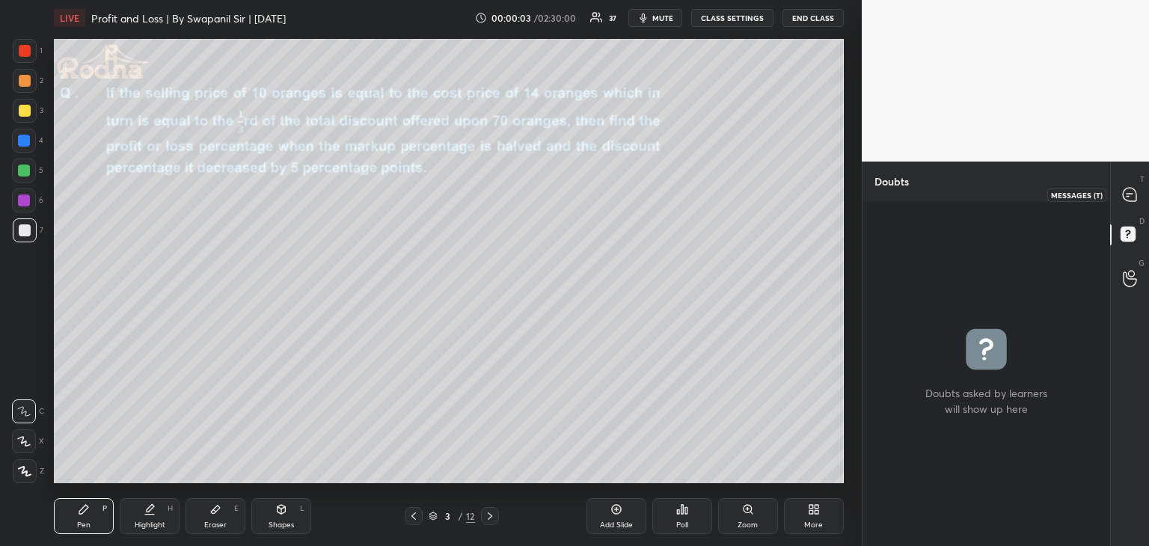
drag, startPoint x: 1130, startPoint y: 200, endPoint x: 1129, endPoint y: 213, distance: 12.7
click at [1131, 200] on icon at bounding box center [1128, 194] width 13 height 13
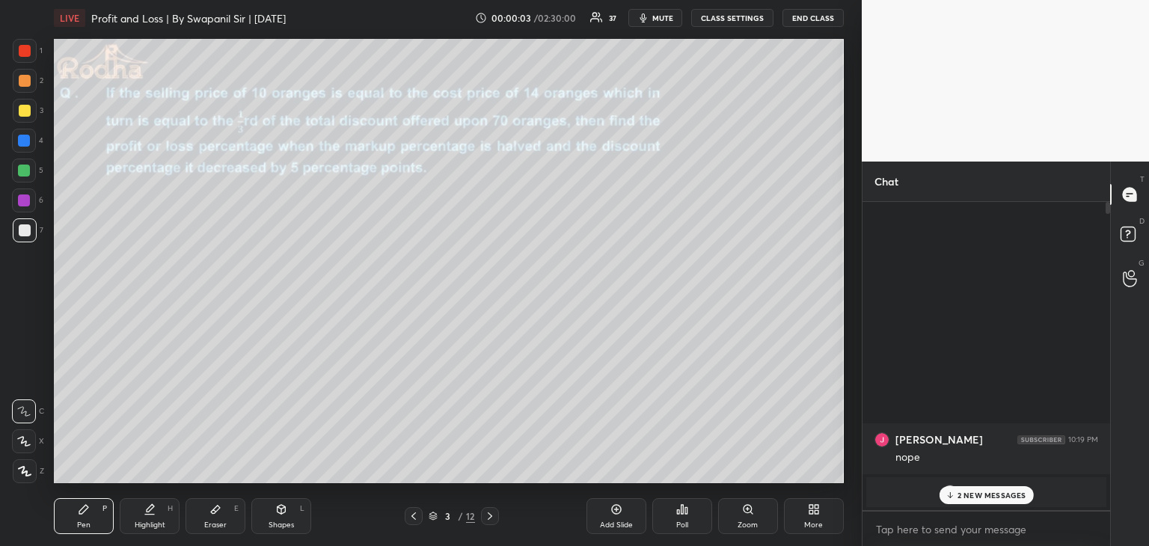
scroll to position [304, 243]
click at [1128, 230] on rect at bounding box center [1127, 234] width 14 height 14
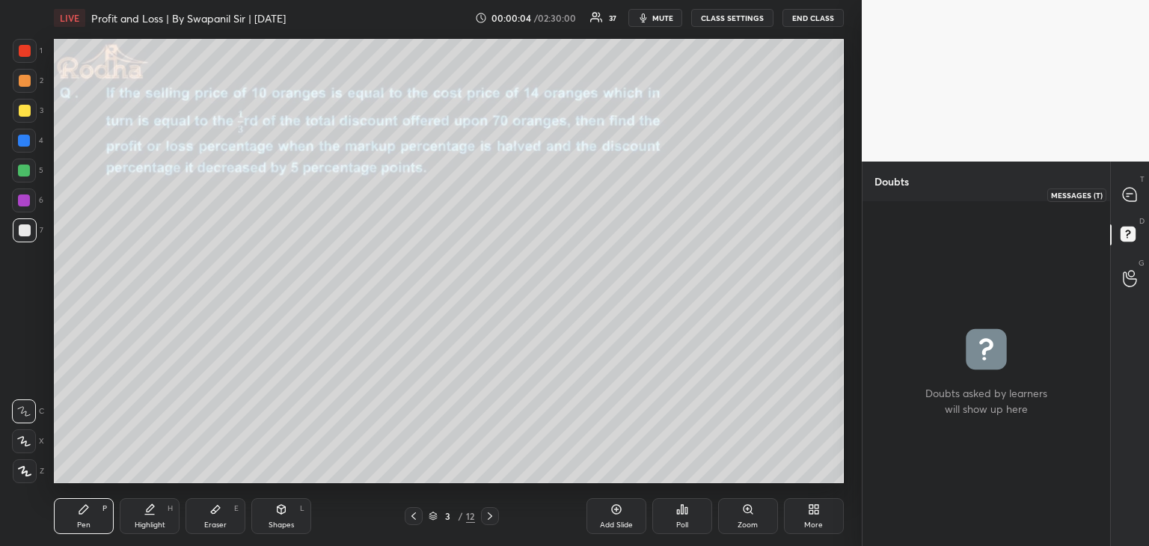
click at [1128, 198] on icon at bounding box center [1128, 194] width 13 height 13
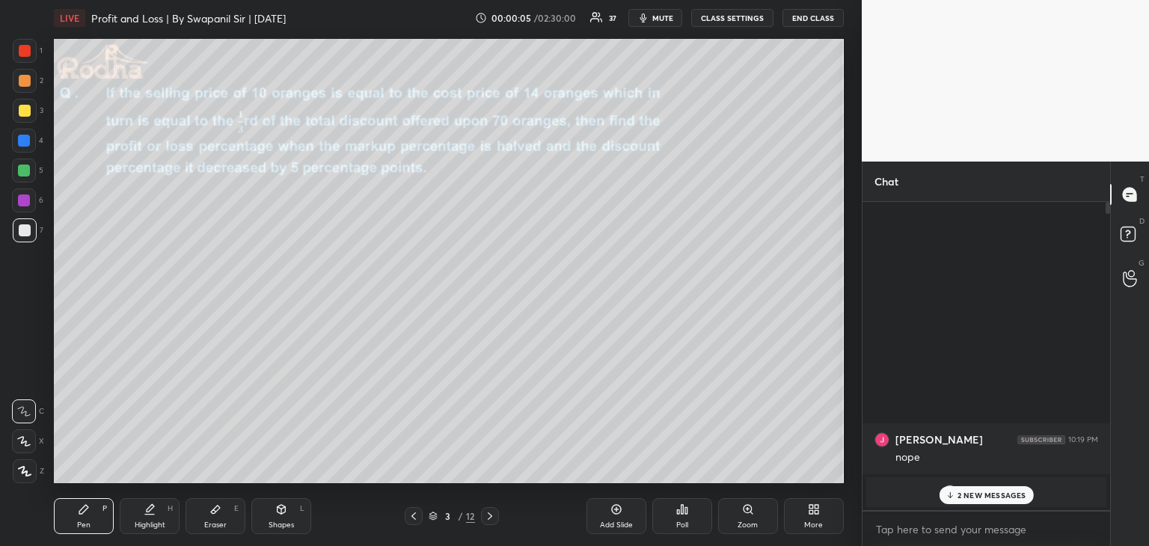
click at [998, 491] on p "2 NEW MESSAGES" at bounding box center [991, 495] width 69 height 9
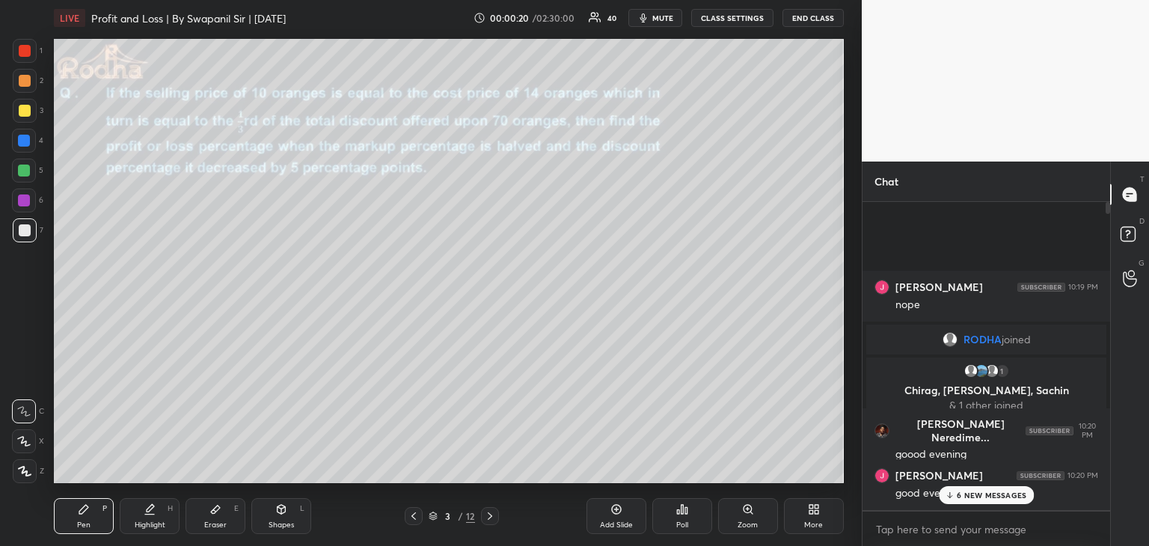
click at [978, 491] on p "6 NEW MESSAGES" at bounding box center [991, 495] width 70 height 9
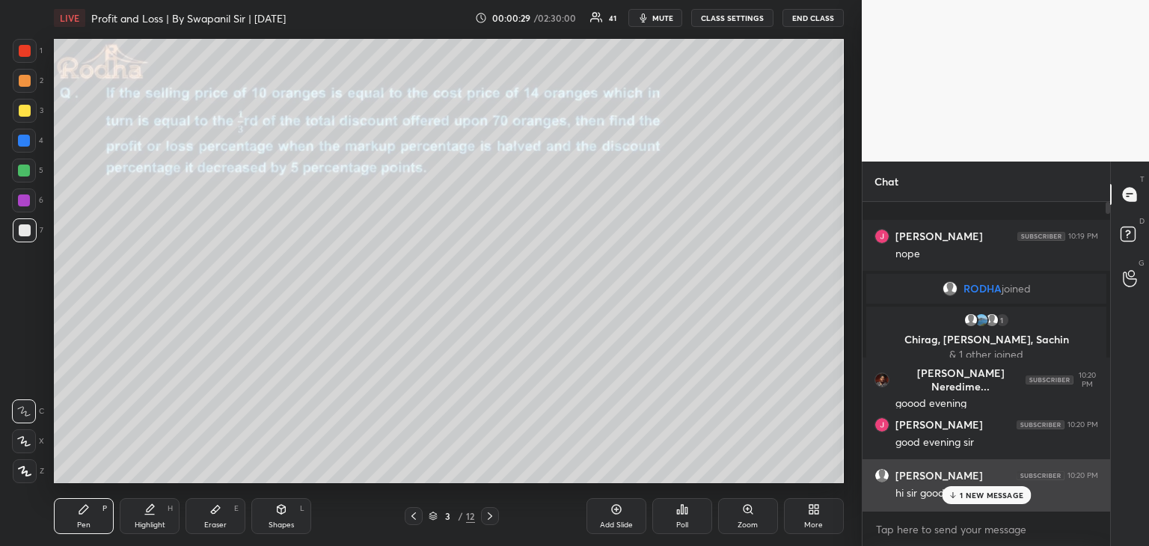
drag, startPoint x: 959, startPoint y: 488, endPoint x: 961, endPoint y: 499, distance: 10.7
click at [959, 488] on div "1 NEW MESSAGE" at bounding box center [985, 495] width 89 height 18
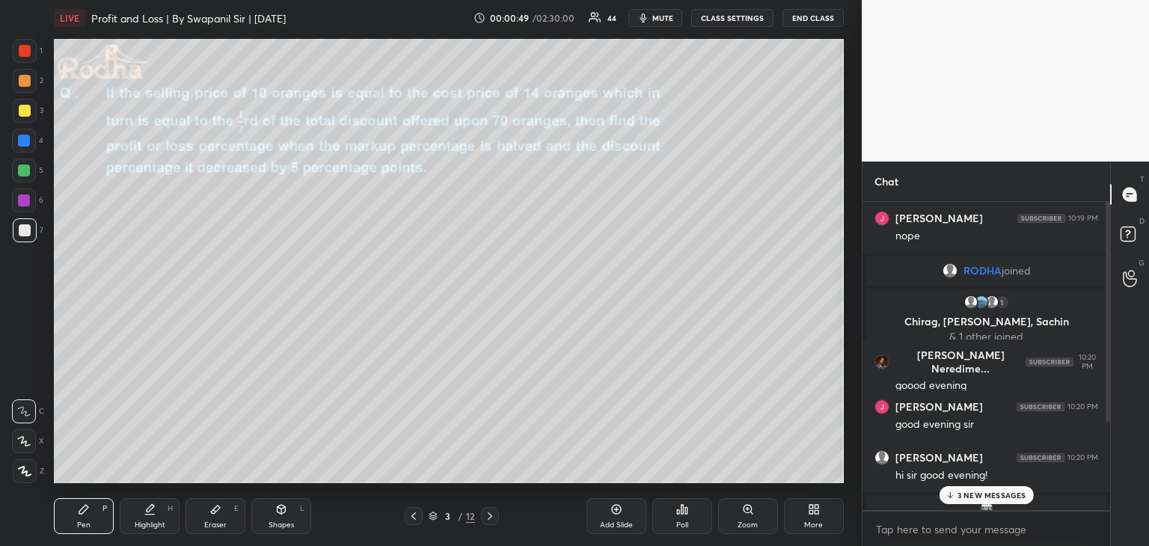
drag, startPoint x: 967, startPoint y: 502, endPoint x: 975, endPoint y: 506, distance: 9.0
click at [968, 503] on div "3 NEW MESSAGES" at bounding box center [985, 495] width 94 height 18
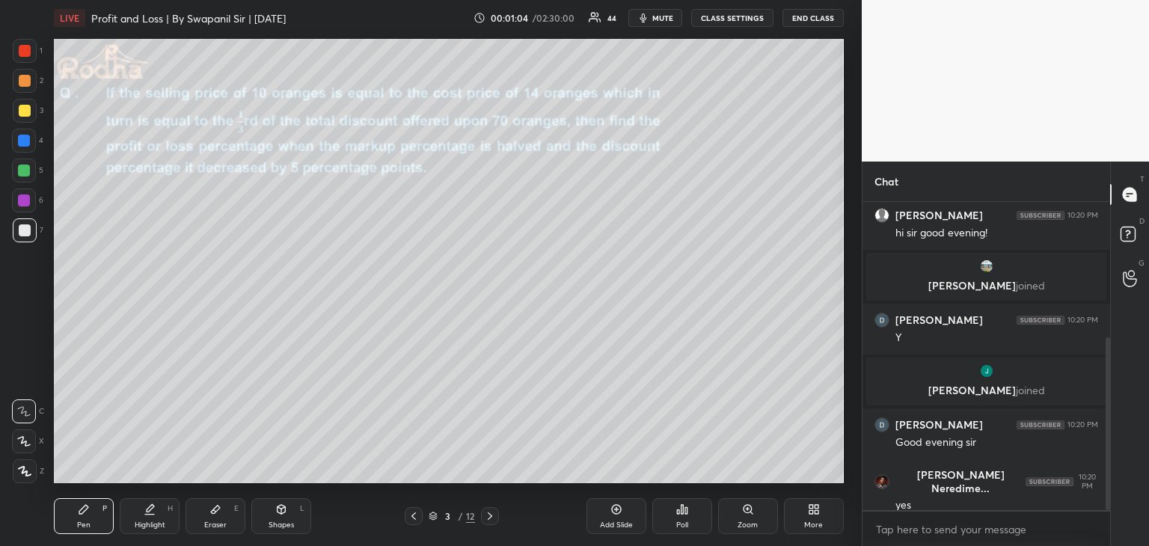
scroll to position [293, 0]
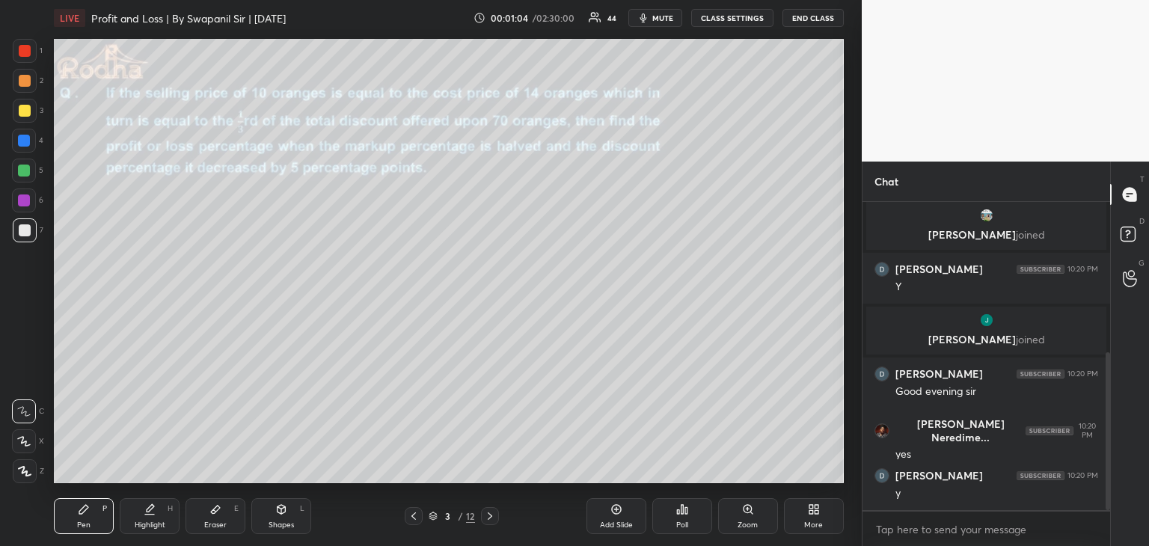
click at [28, 108] on div at bounding box center [25, 111] width 12 height 12
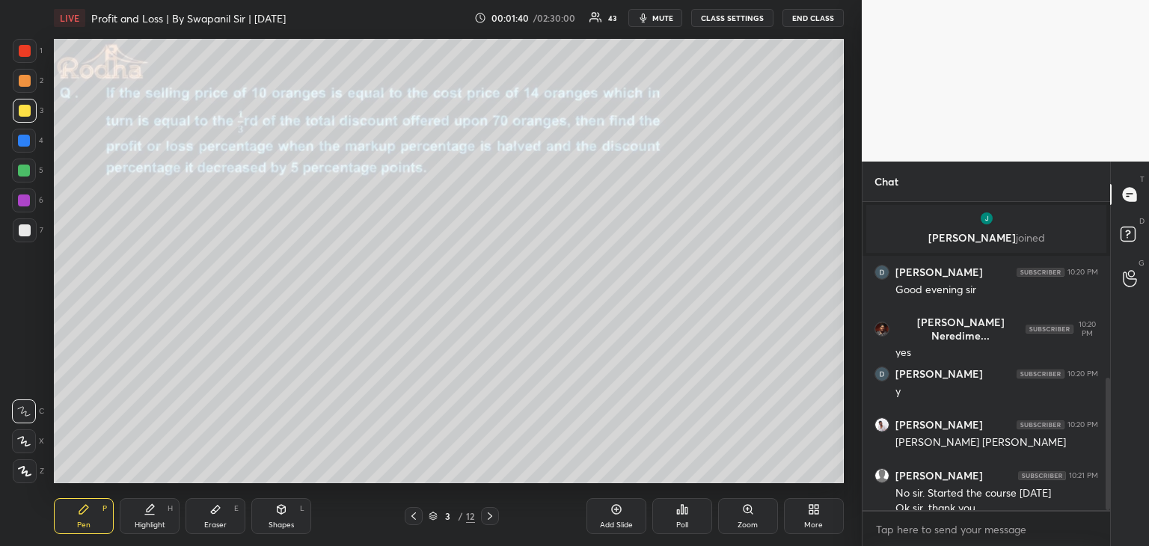
scroll to position [410, 0]
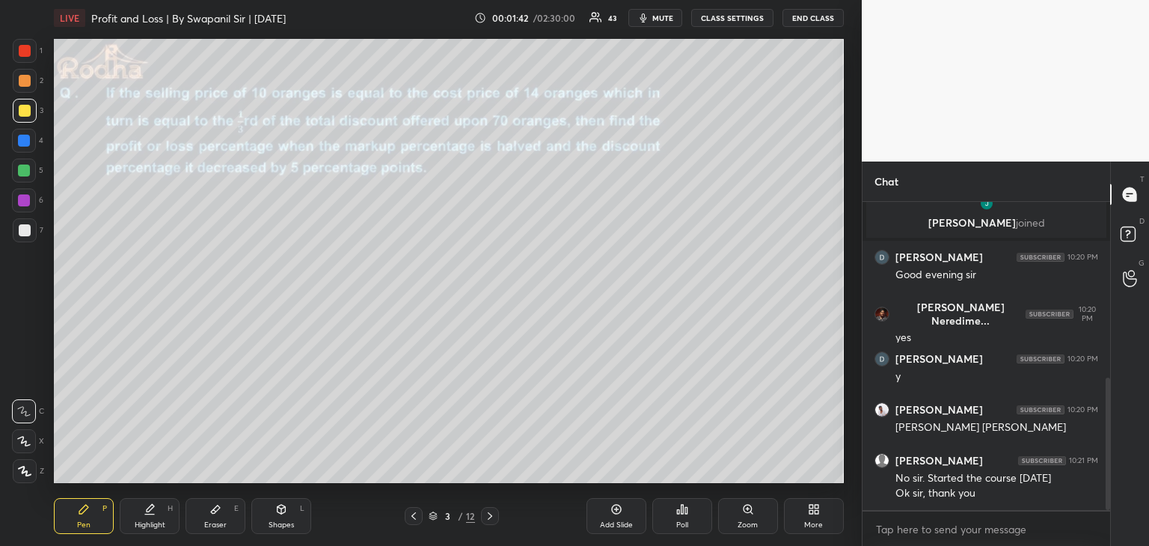
click at [676, 518] on div "Poll" at bounding box center [682, 516] width 60 height 36
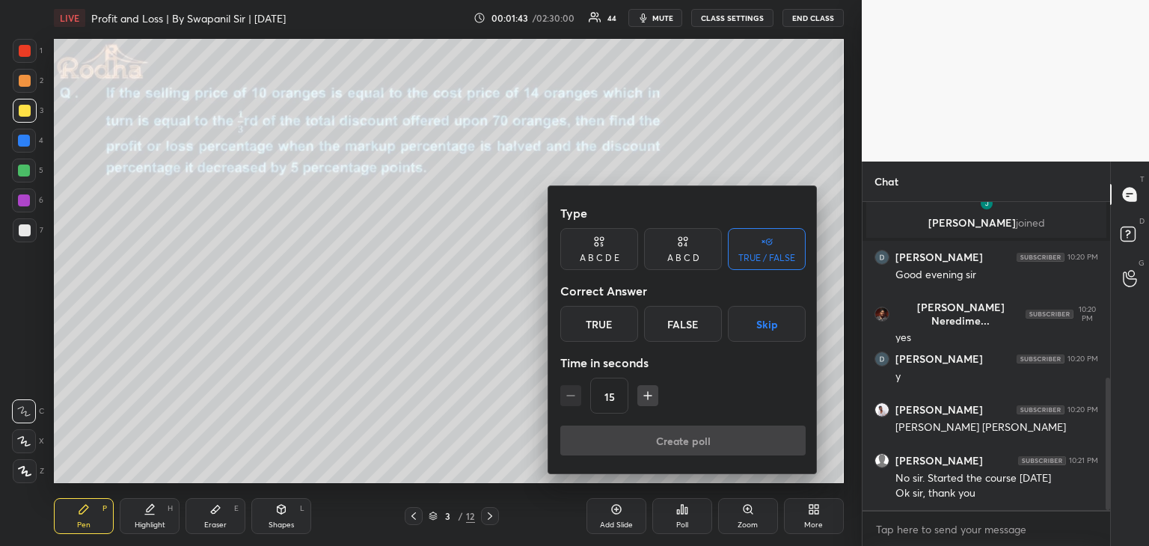
click at [680, 524] on div at bounding box center [574, 273] width 1149 height 546
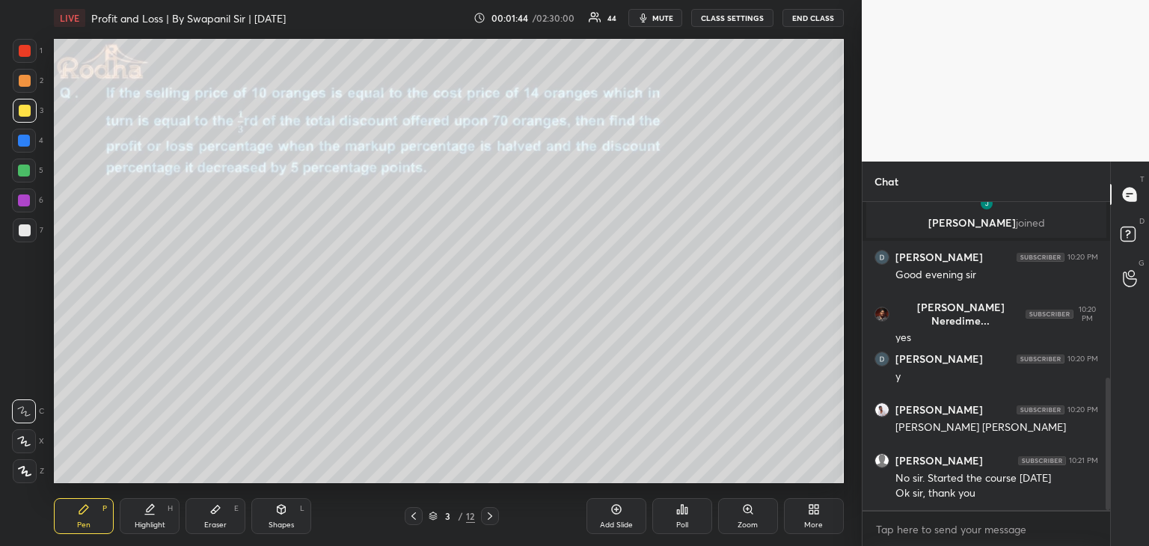
click at [682, 524] on div "Poll" at bounding box center [682, 524] width 12 height 7
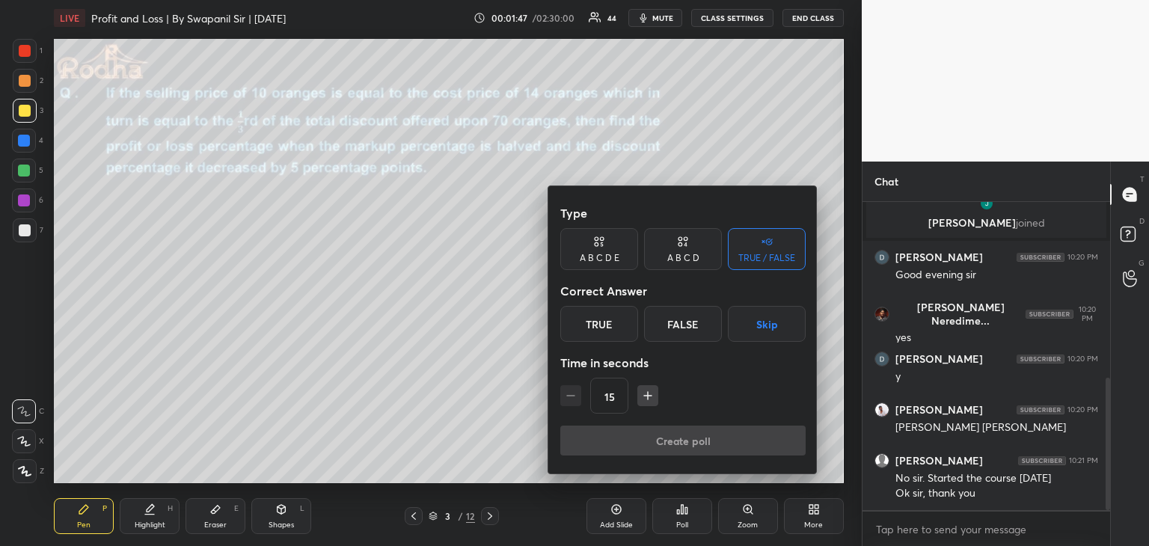
click at [610, 254] on div "A B C D E" at bounding box center [599, 257] width 40 height 9
click at [585, 324] on div "A" at bounding box center [578, 324] width 36 height 36
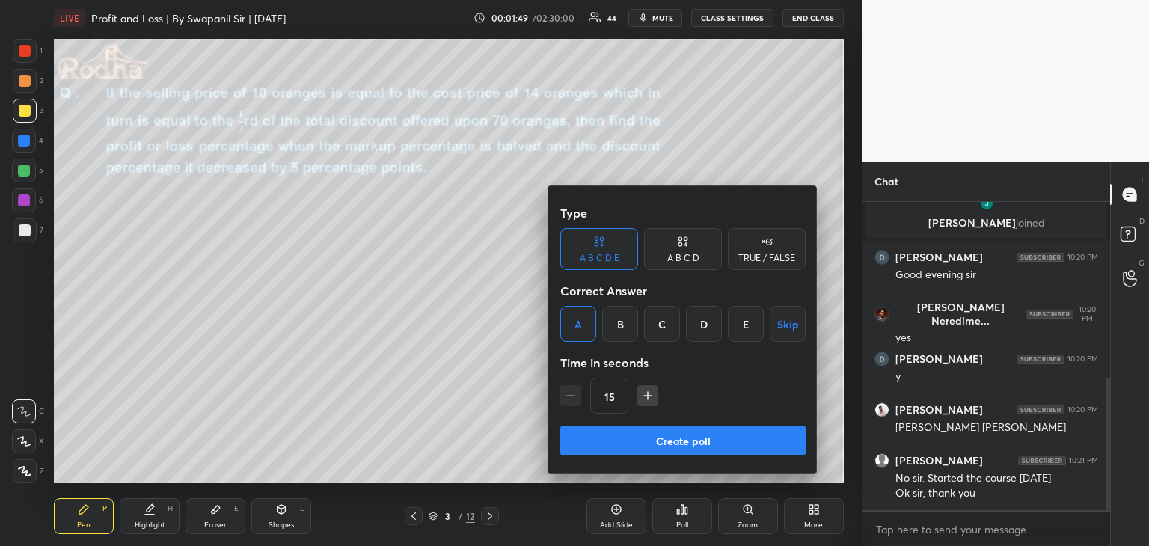
click at [660, 444] on button "Create poll" at bounding box center [682, 440] width 245 height 30
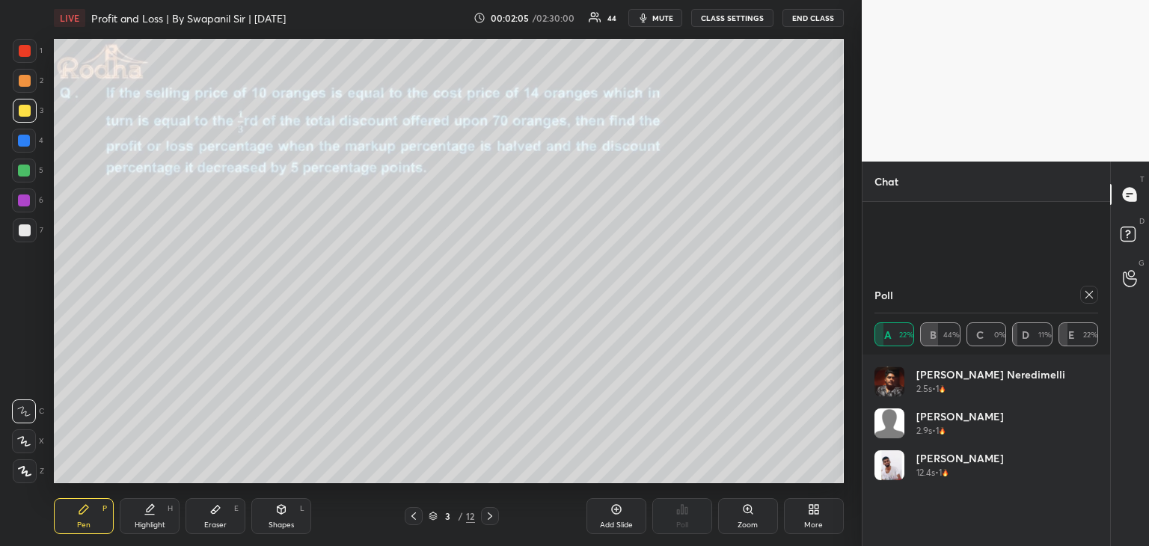
scroll to position [553, 0]
click at [1092, 291] on icon at bounding box center [1089, 295] width 12 height 12
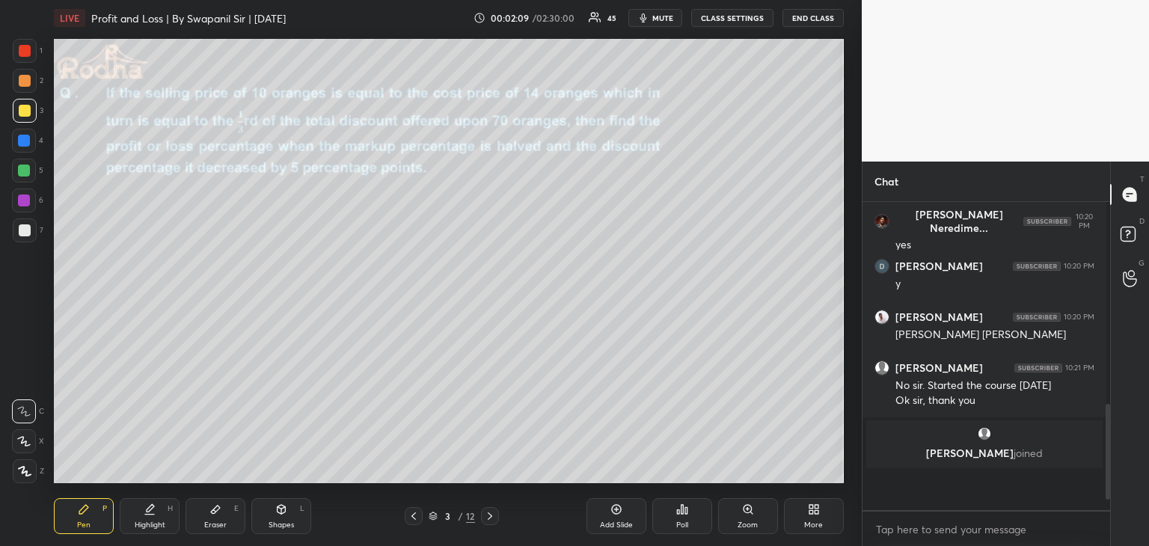
scroll to position [5, 5]
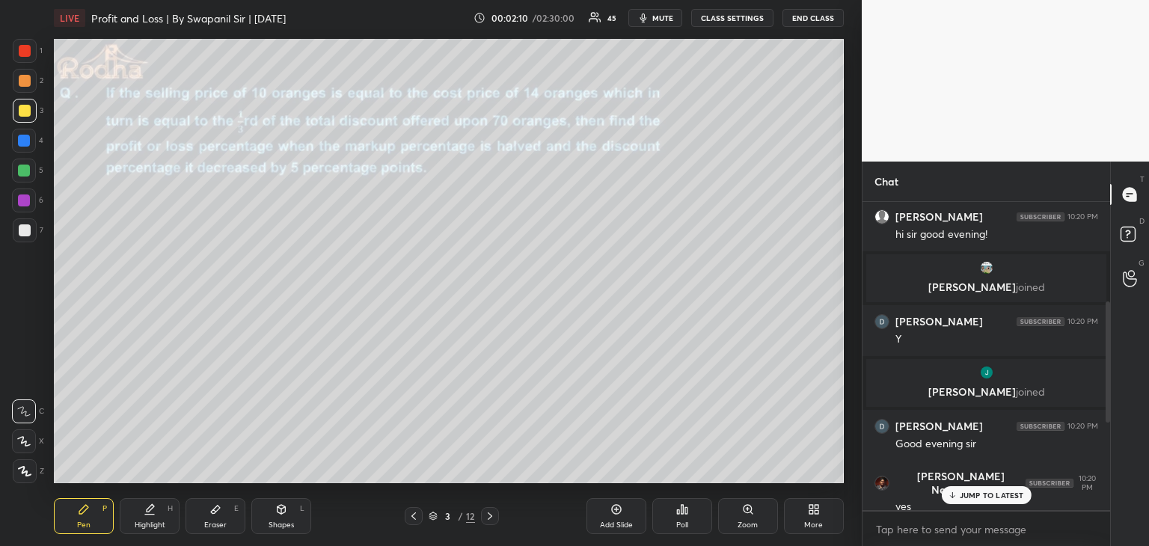
click at [957, 499] on div "JUMP TO LATEST" at bounding box center [986, 495] width 90 height 18
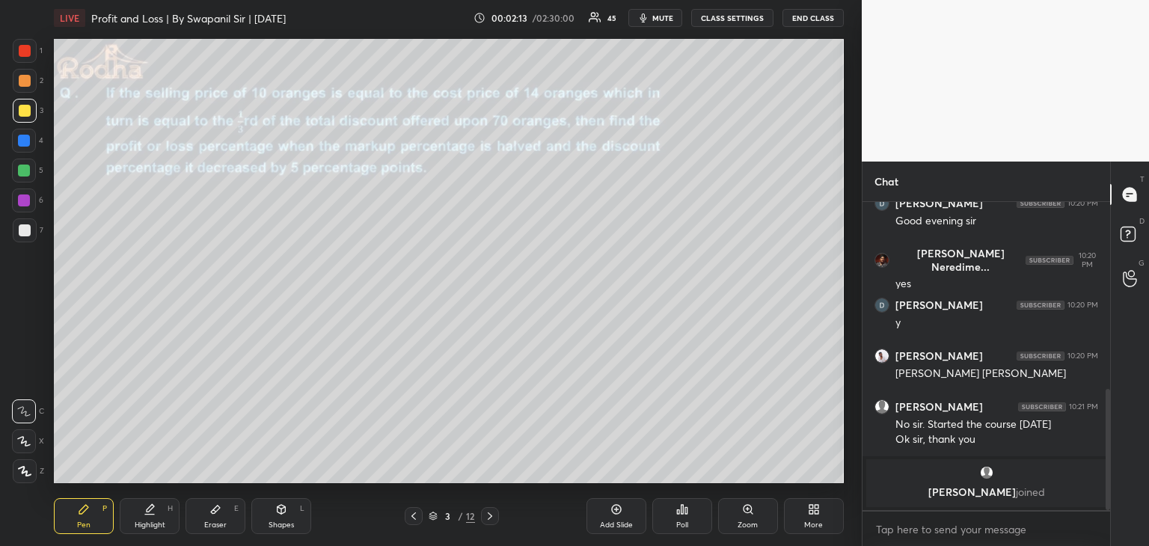
click at [23, 80] on div at bounding box center [25, 81] width 12 height 12
click at [25, 440] on icon at bounding box center [23, 441] width 13 height 10
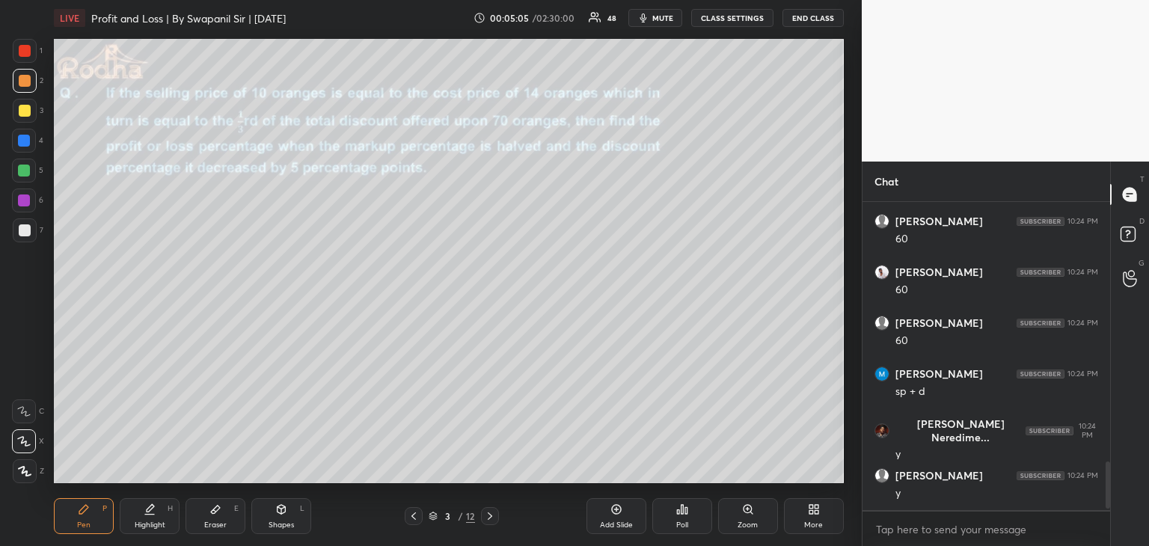
scroll to position [1703, 0]
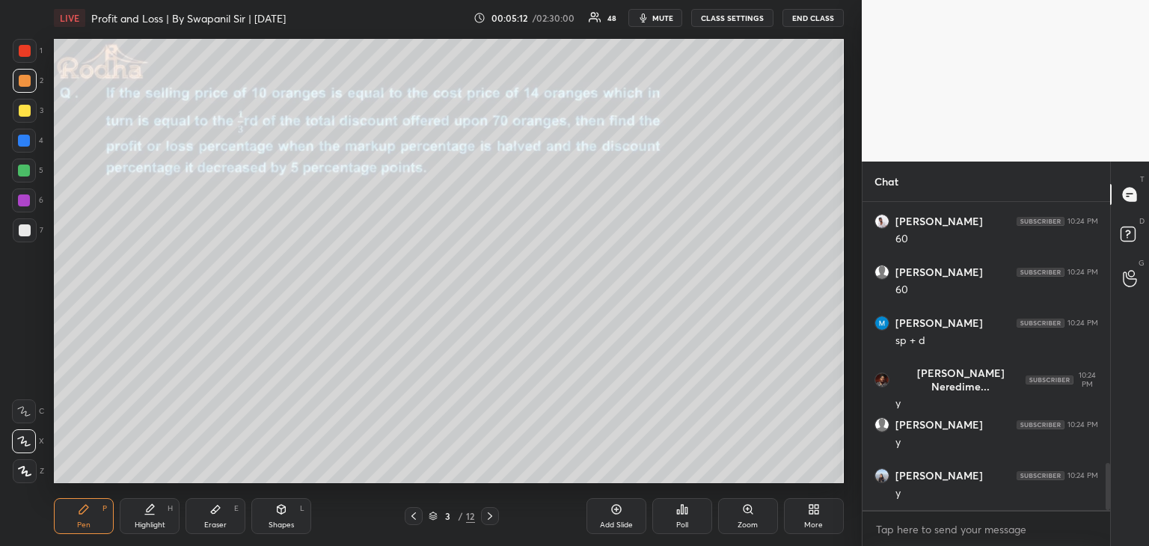
drag, startPoint x: 22, startPoint y: 201, endPoint x: 45, endPoint y: 208, distance: 24.1
click at [23, 201] on div at bounding box center [24, 200] width 12 height 12
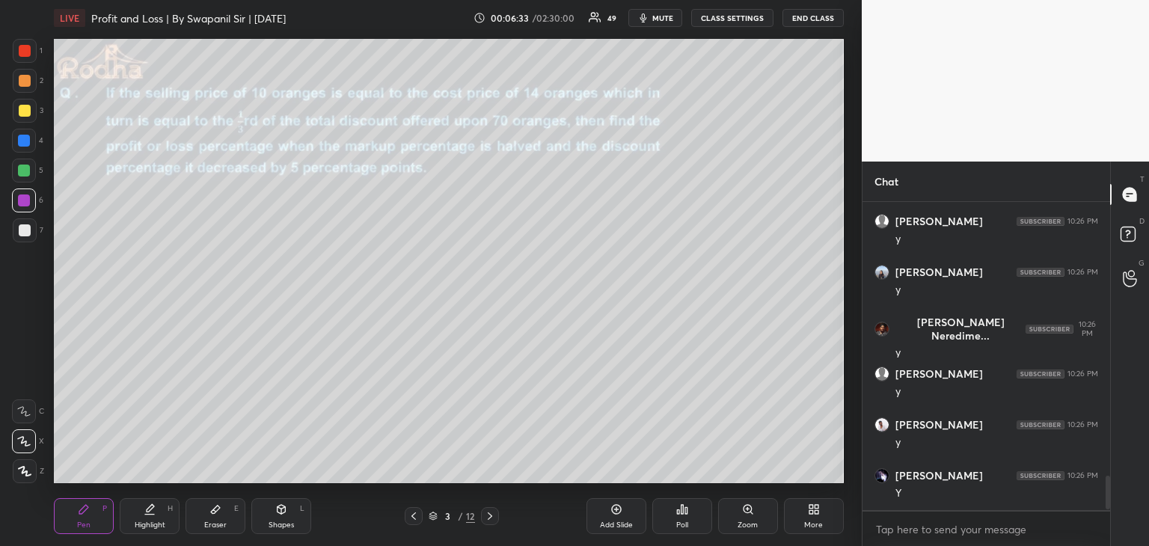
scroll to position [2478, 0]
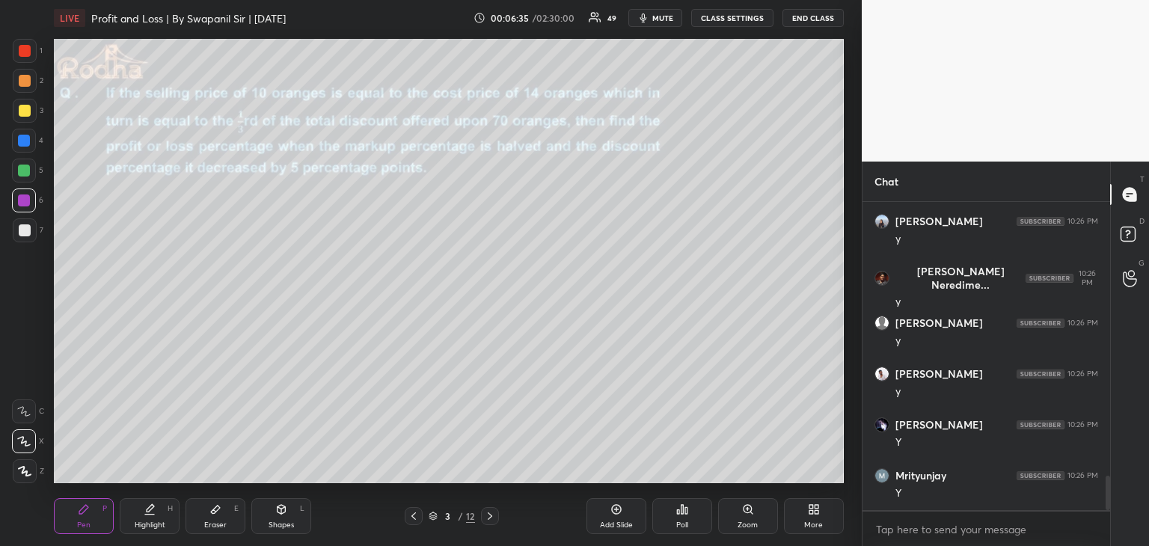
click at [286, 507] on icon at bounding box center [281, 509] width 12 height 12
click at [25, 470] on icon at bounding box center [25, 471] width 8 height 8
click at [21, 232] on div at bounding box center [25, 230] width 12 height 12
click at [82, 521] on div "Pen" at bounding box center [83, 524] width 13 height 7
click at [273, 515] on div "Shapes L" at bounding box center [281, 516] width 60 height 36
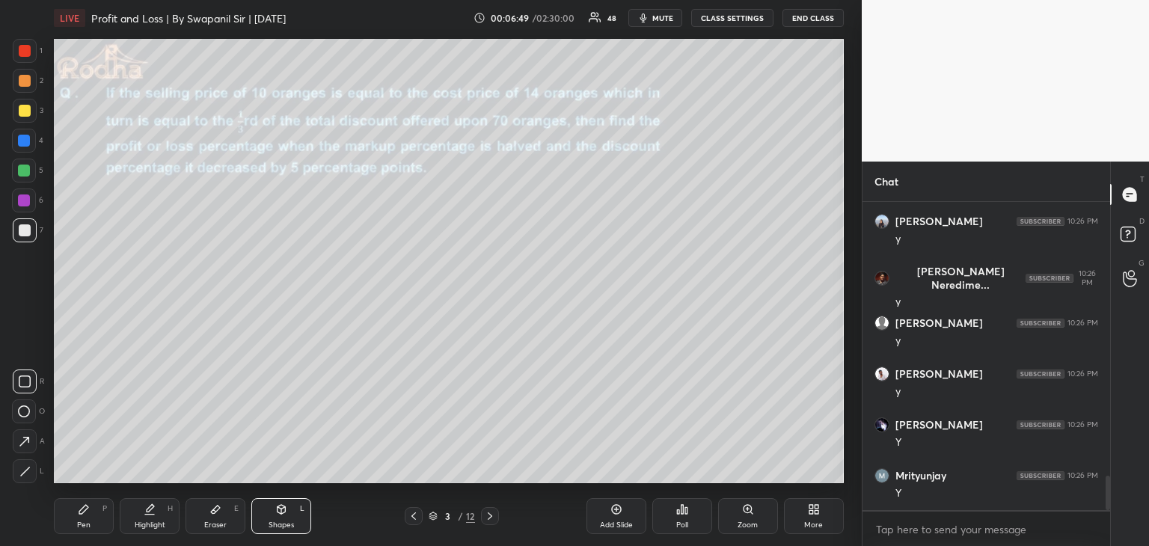
click at [27, 476] on icon at bounding box center [24, 471] width 11 height 11
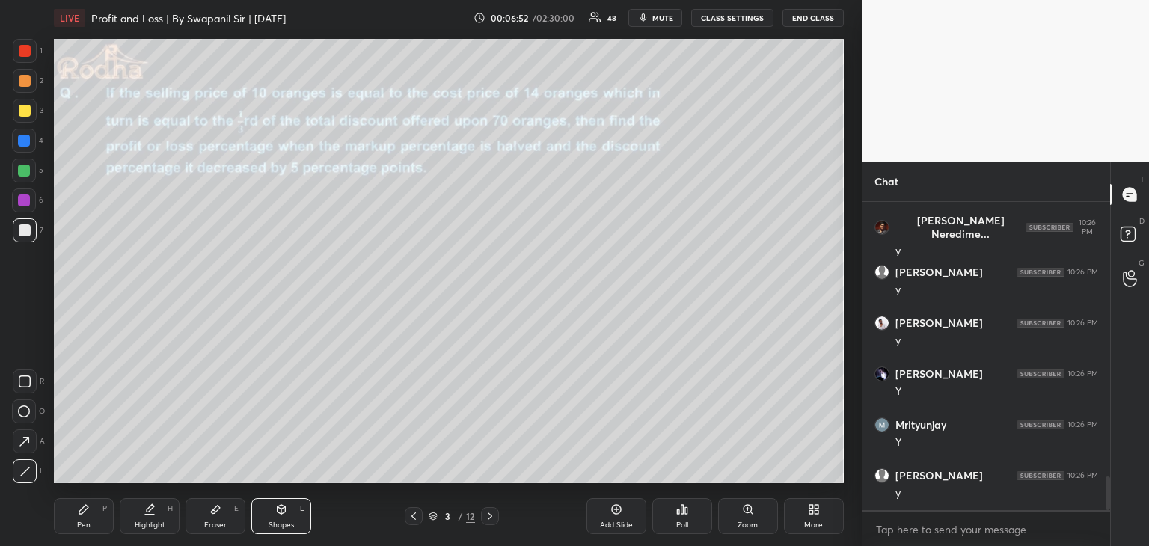
click at [77, 526] on div "Pen" at bounding box center [83, 524] width 13 height 7
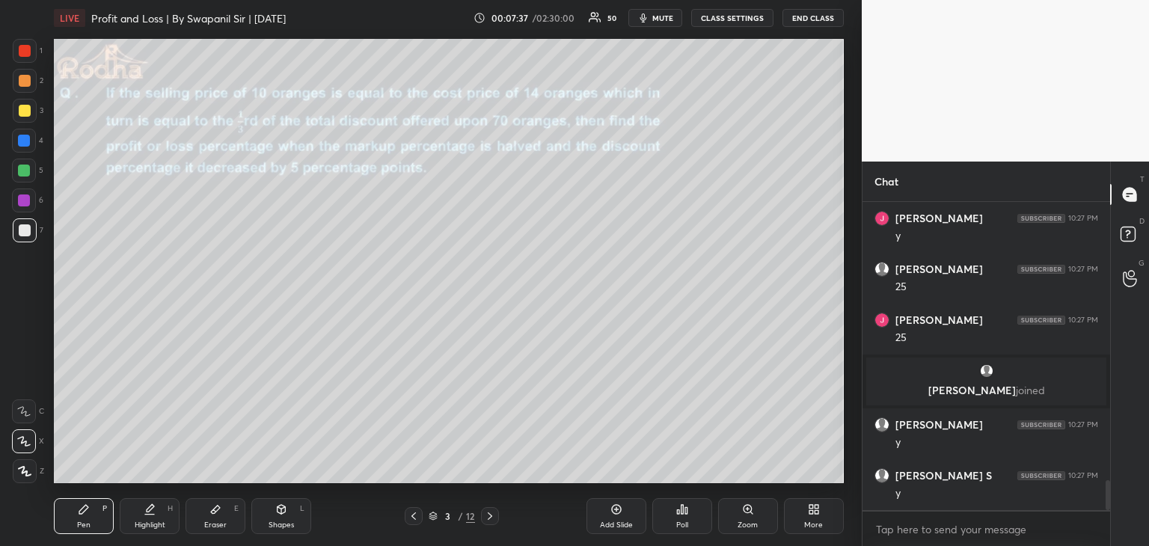
scroll to position [2894, 0]
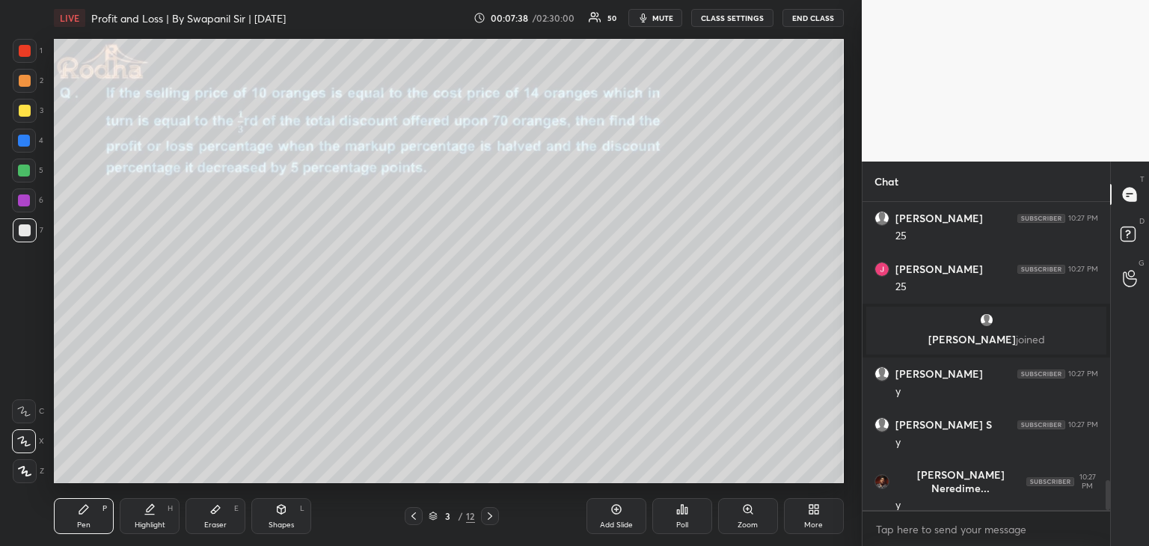
click at [22, 172] on div at bounding box center [24, 171] width 12 height 12
click at [24, 55] on div at bounding box center [25, 51] width 12 height 12
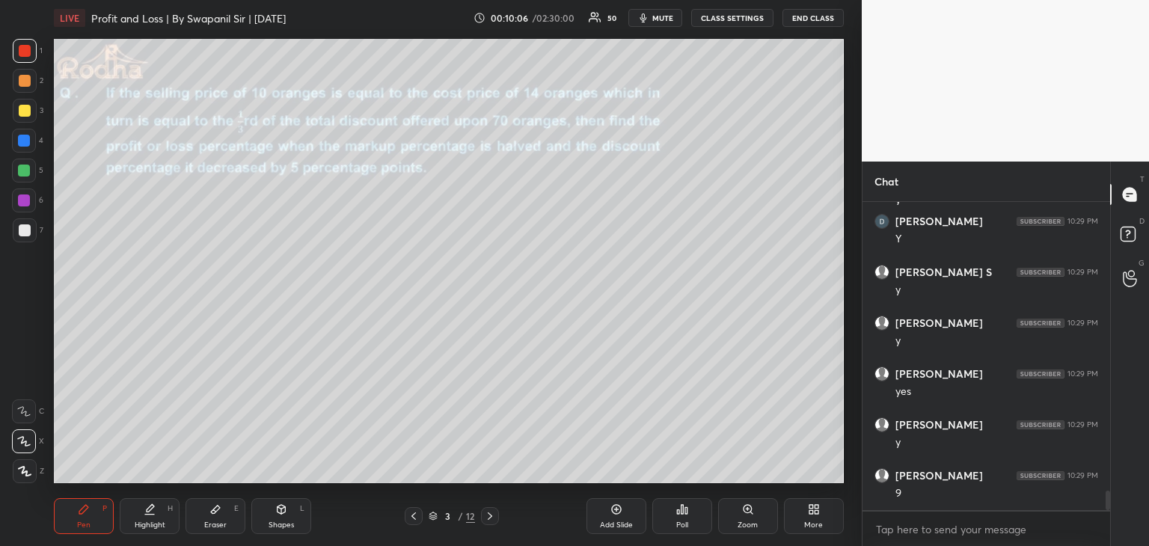
scroll to position [4587, 0]
click at [23, 170] on div at bounding box center [24, 171] width 12 height 12
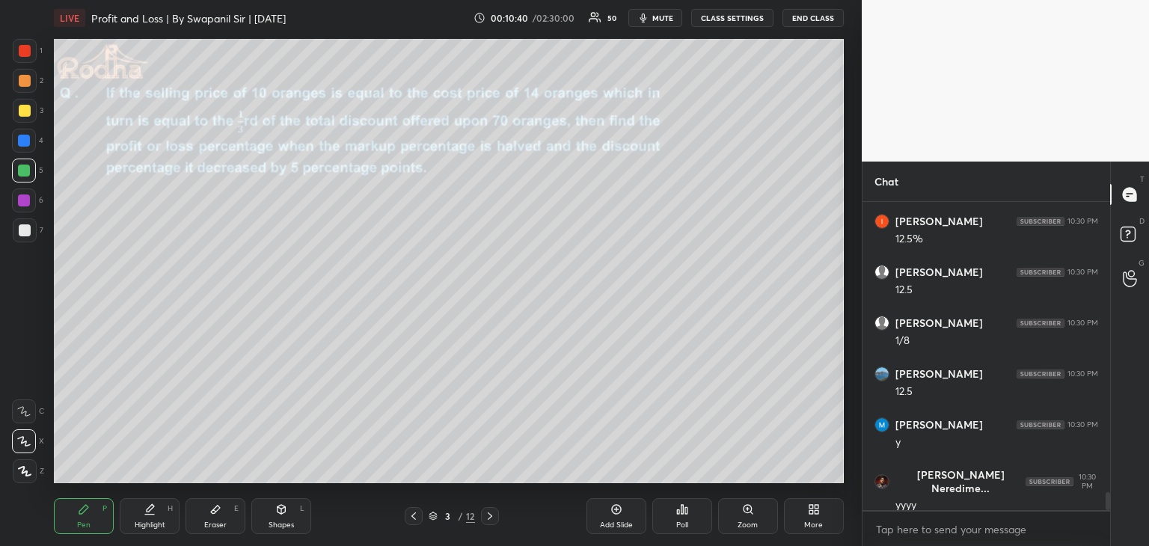
scroll to position [4993, 0]
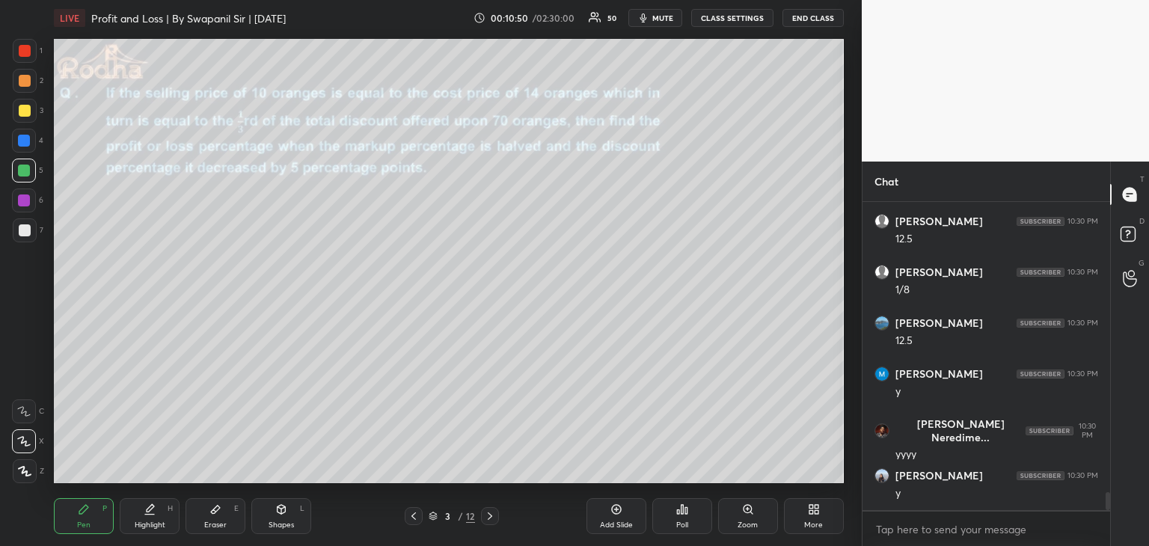
click at [24, 49] on div at bounding box center [25, 51] width 12 height 12
click at [26, 108] on div at bounding box center [25, 111] width 12 height 12
click at [285, 526] on div "Shapes" at bounding box center [280, 524] width 25 height 7
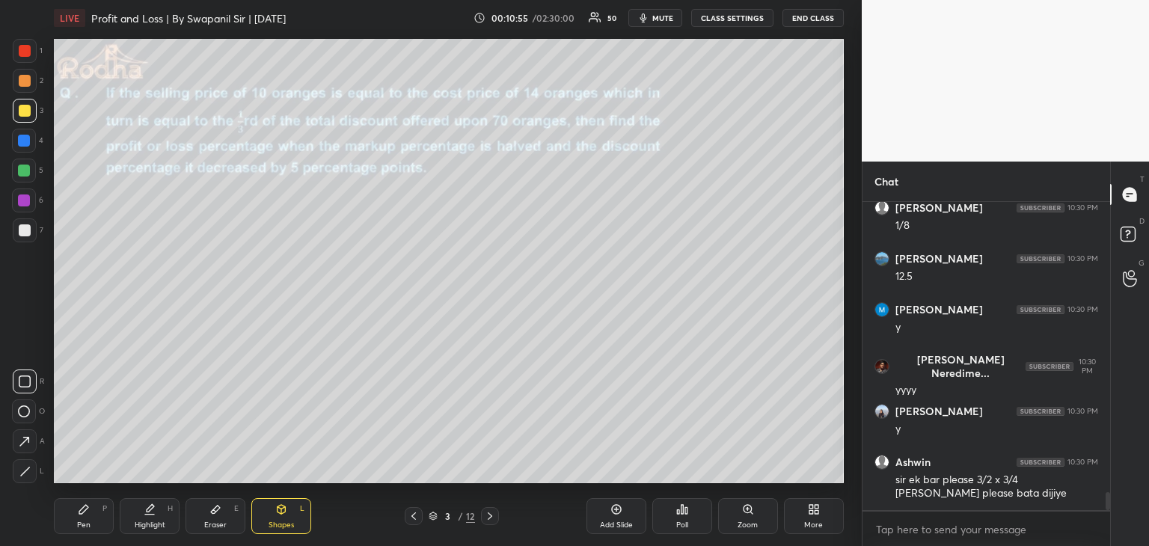
click at [94, 523] on div "Pen P" at bounding box center [84, 516] width 60 height 36
click at [491, 523] on div at bounding box center [490, 516] width 18 height 18
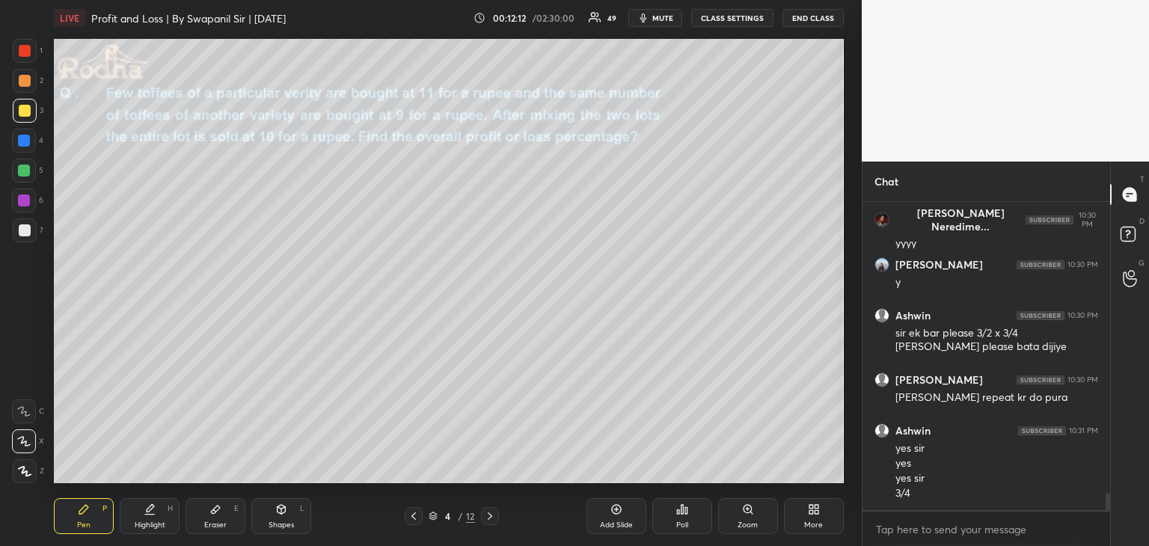
scroll to position [5255, 0]
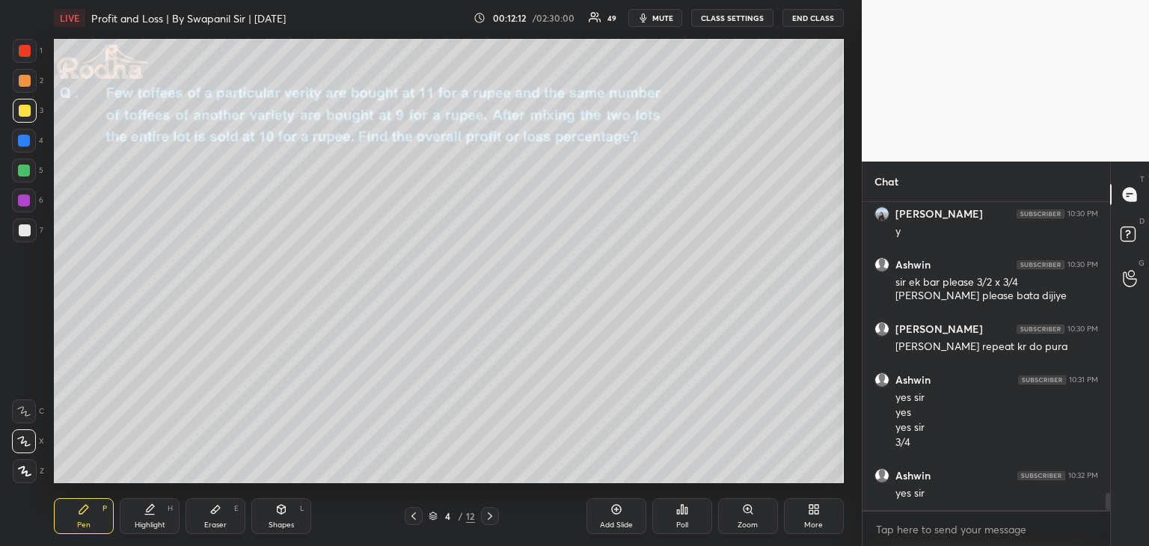
click at [217, 509] on icon at bounding box center [215, 509] width 9 height 8
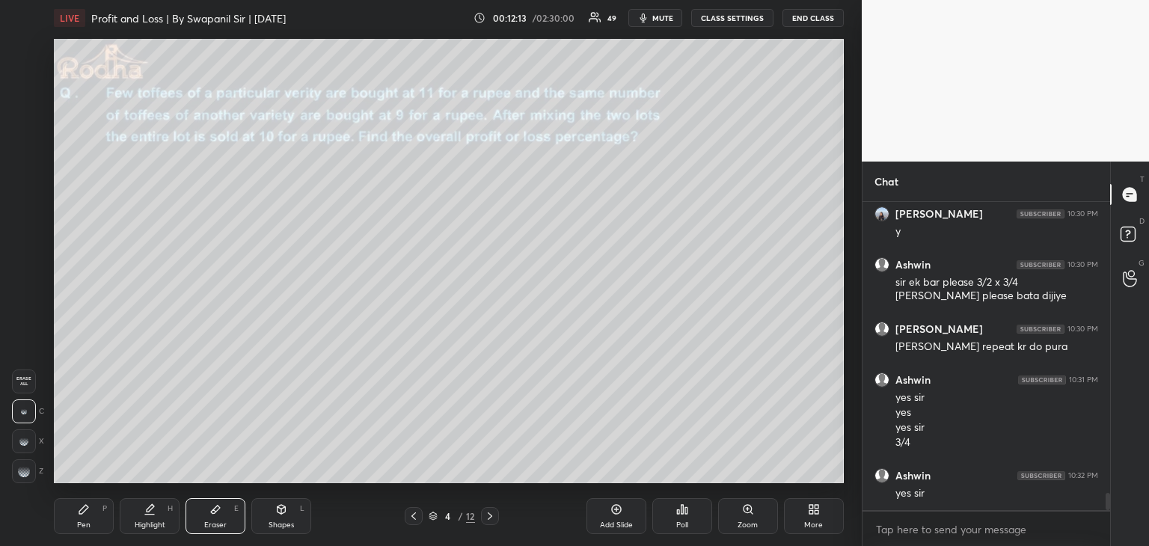
drag, startPoint x: 24, startPoint y: 470, endPoint x: 39, endPoint y: 460, distance: 17.8
click at [26, 467] on g at bounding box center [24, 471] width 12 height 12
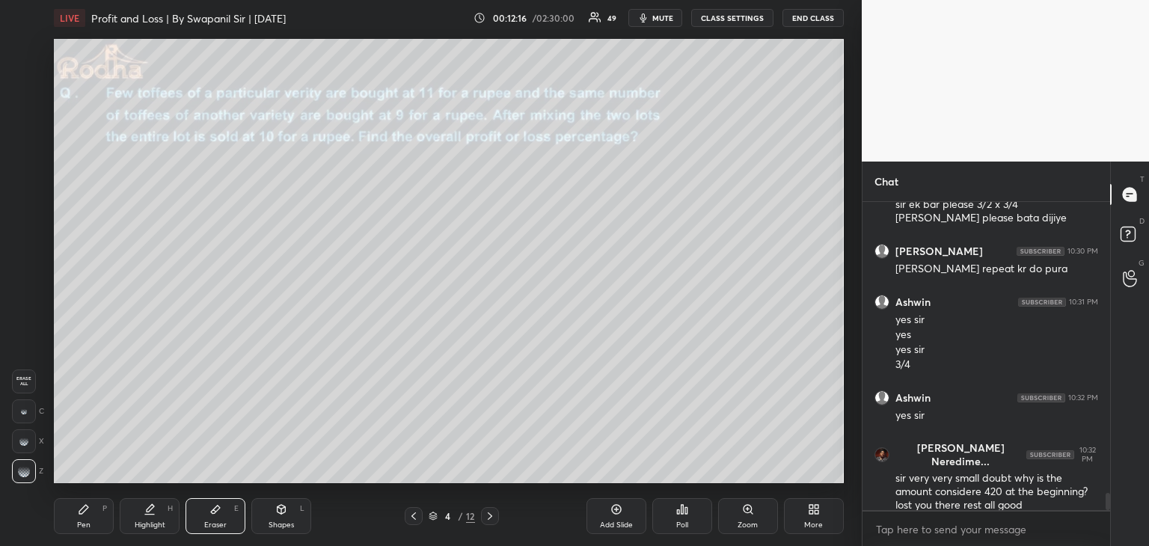
scroll to position [5384, 0]
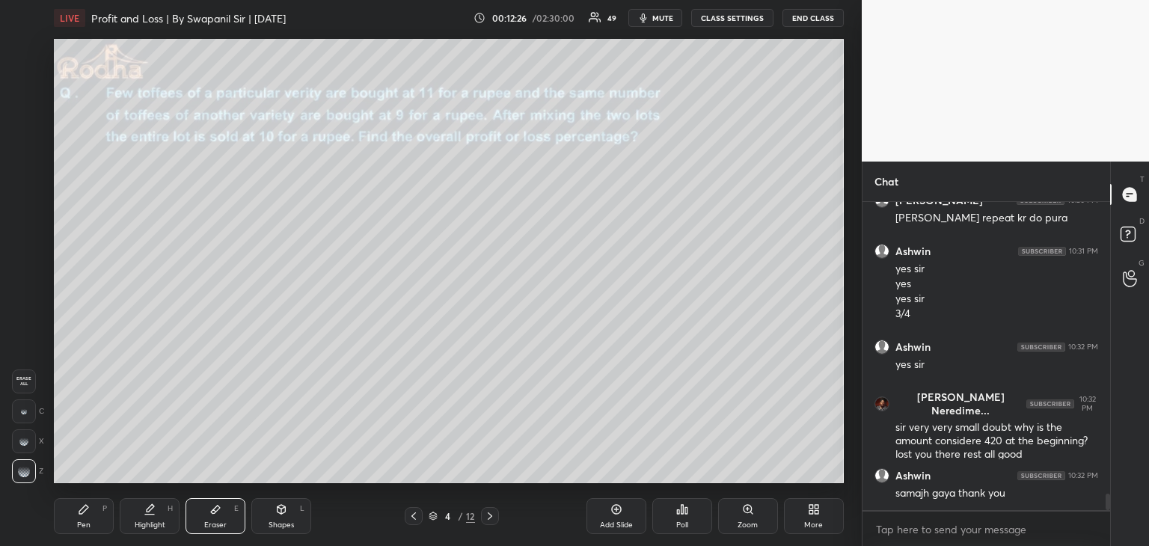
click at [417, 518] on icon at bounding box center [414, 516] width 12 height 12
click at [93, 520] on div "Pen P" at bounding box center [84, 516] width 60 height 36
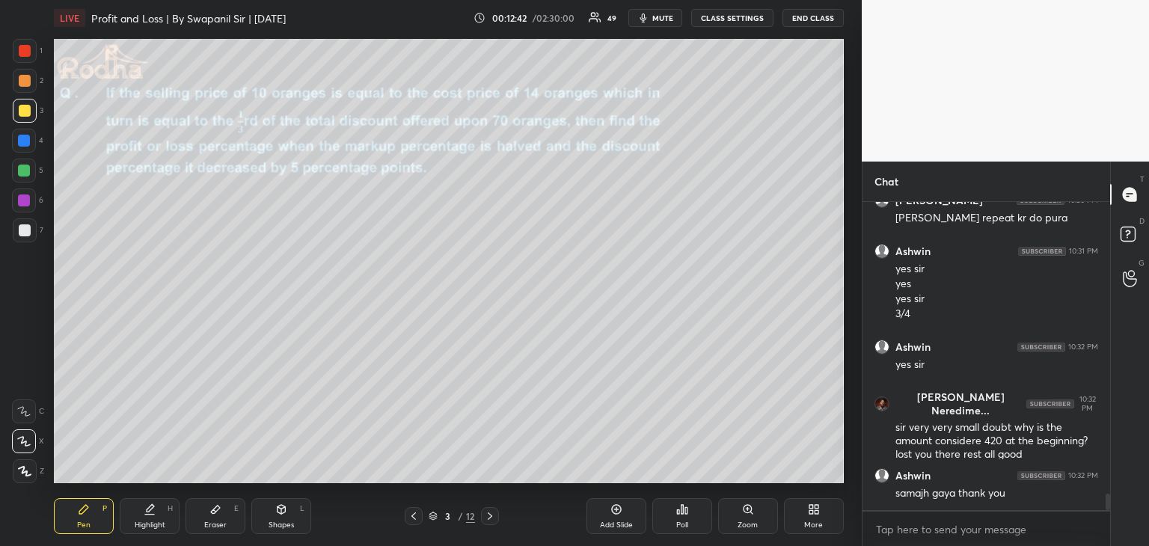
scroll to position [5434, 0]
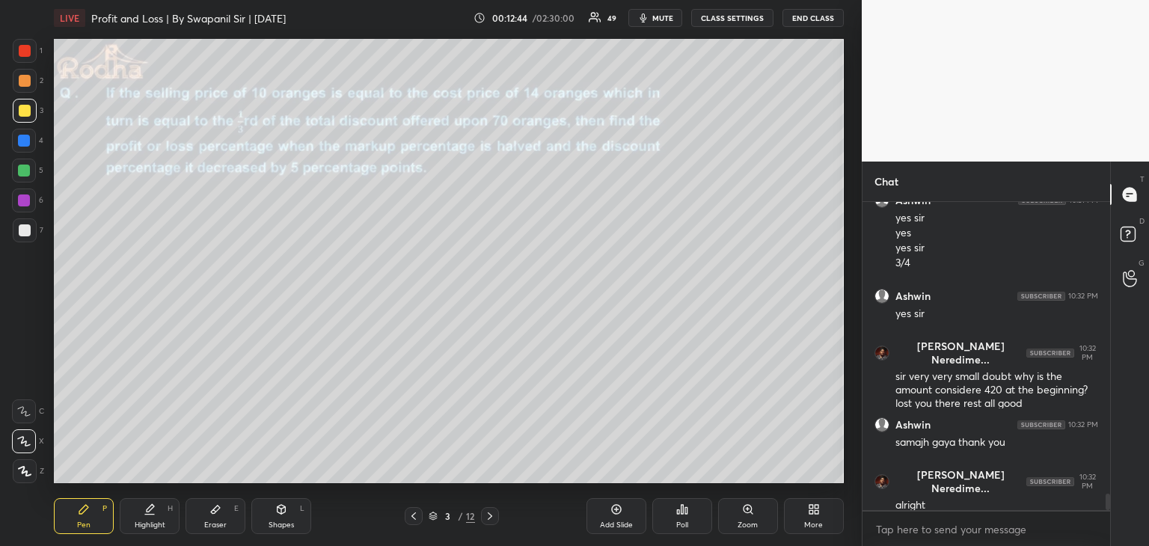
click at [214, 530] on div "Eraser E" at bounding box center [215, 516] width 60 height 36
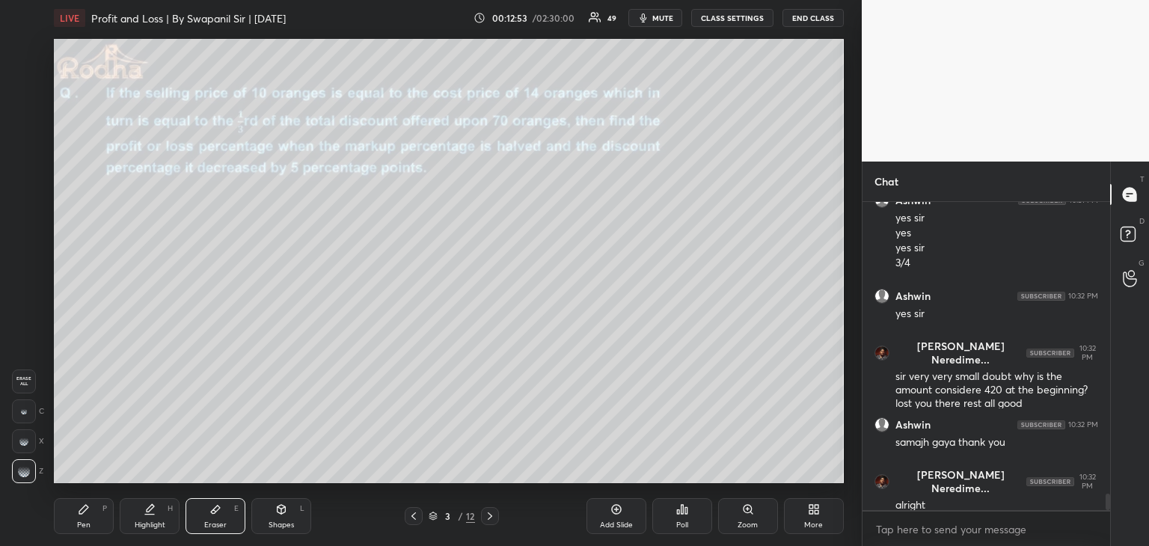
click at [84, 523] on div "Pen" at bounding box center [83, 524] width 13 height 7
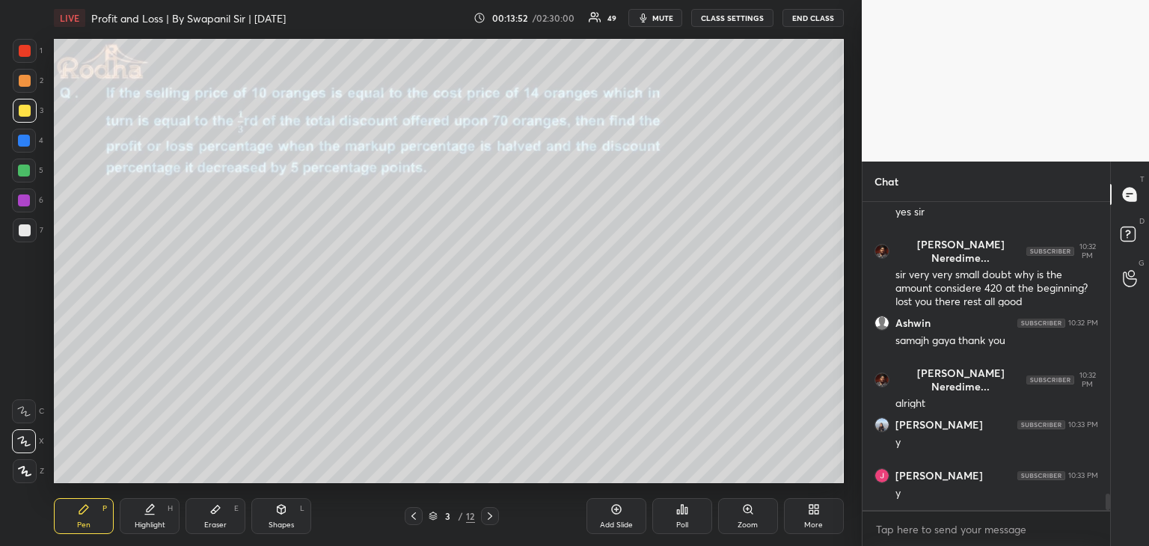
scroll to position [5627, 0]
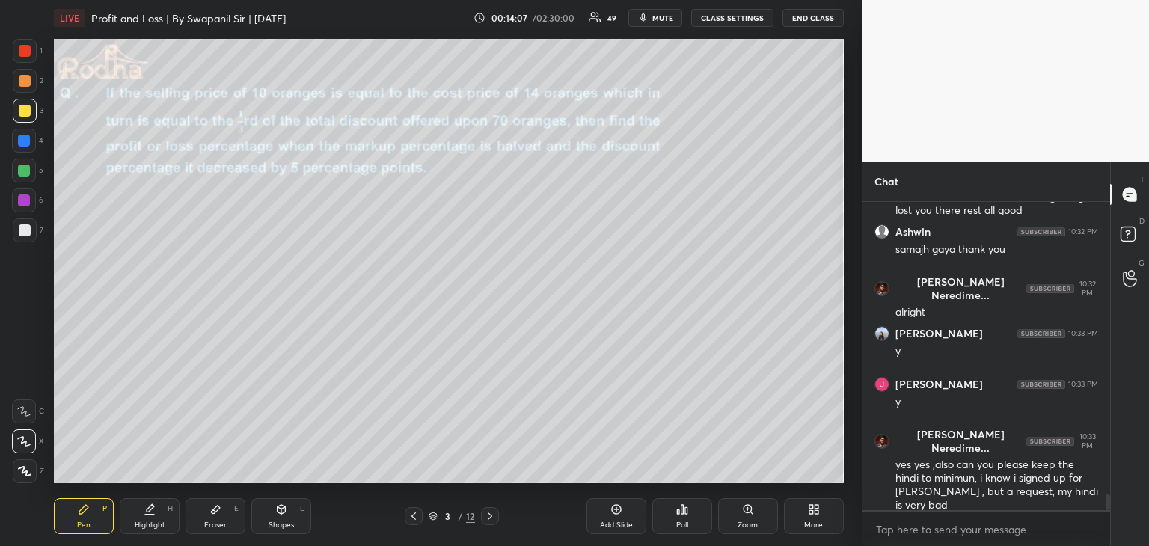
click at [21, 84] on div at bounding box center [25, 81] width 12 height 12
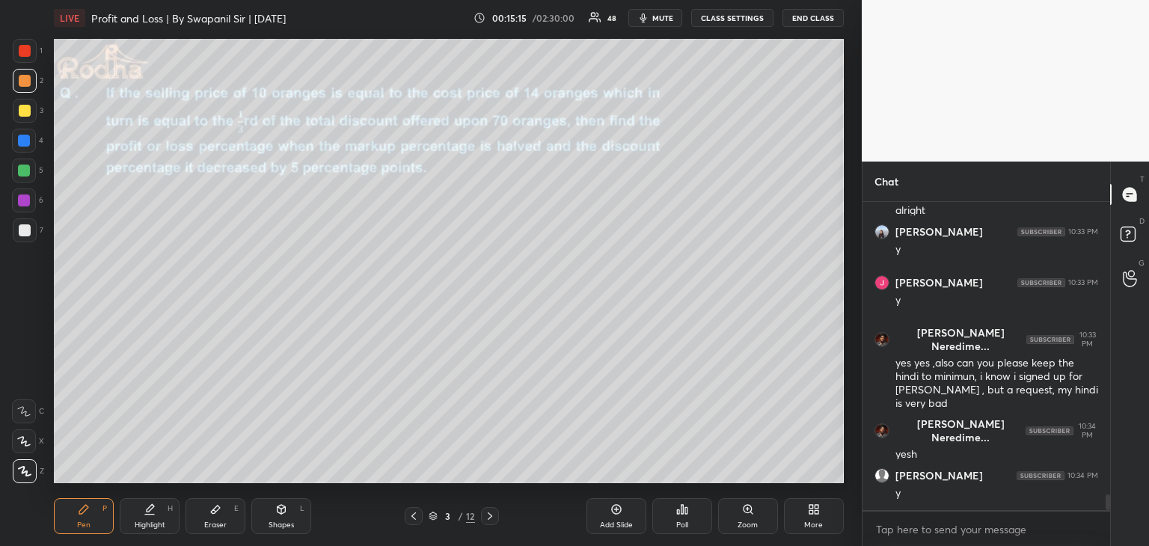
scroll to position [5807, 0]
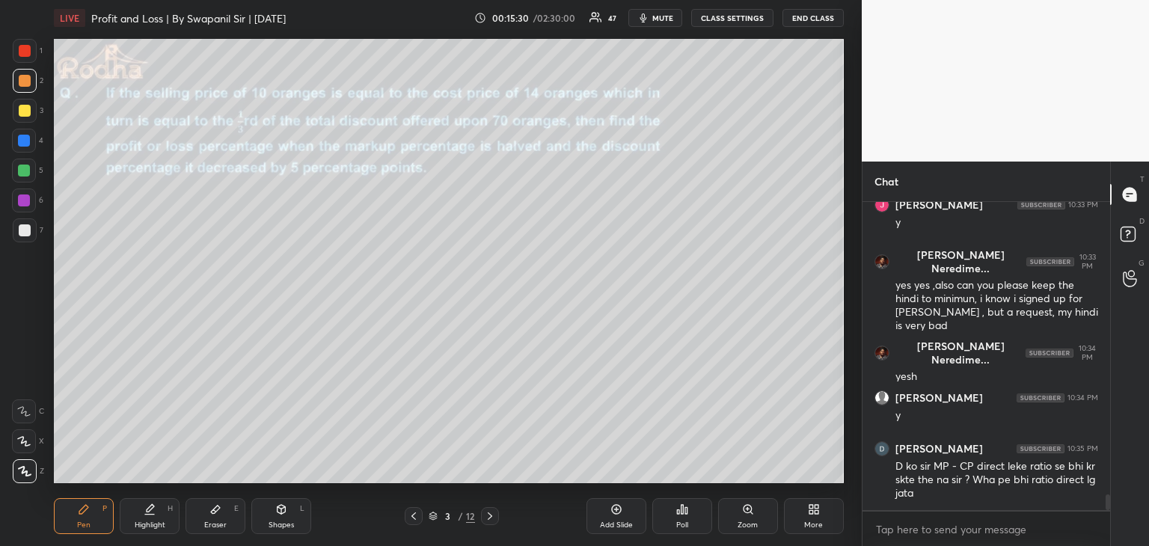
click at [207, 527] on div "Eraser" at bounding box center [215, 524] width 22 height 7
click at [87, 533] on div "Pen P" at bounding box center [84, 516] width 60 height 36
click at [27, 449] on div at bounding box center [24, 441] width 24 height 24
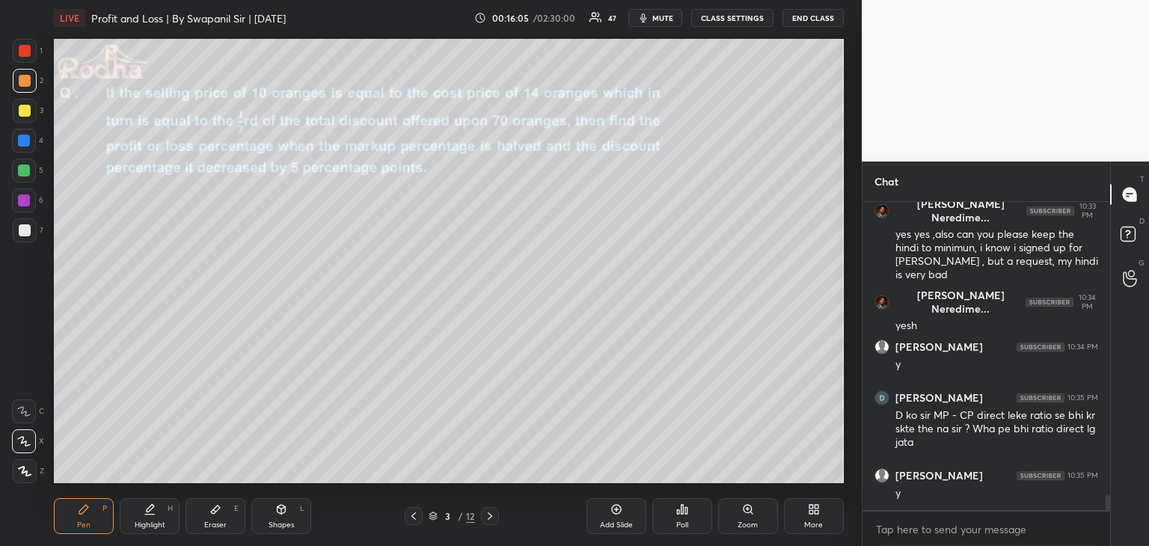
scroll to position [5912, 0]
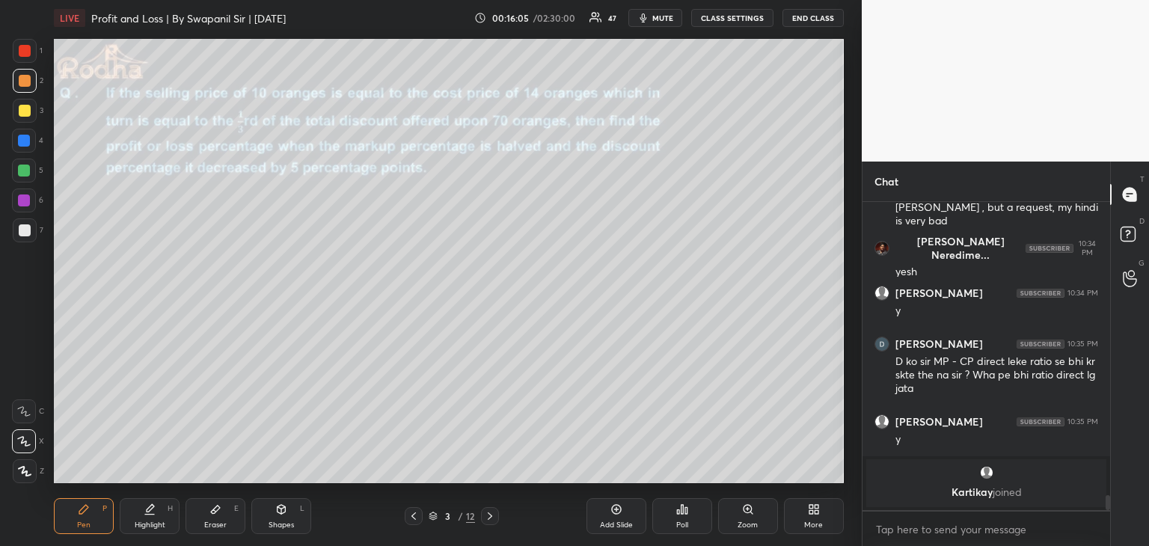
click at [25, 46] on div at bounding box center [25, 51] width 12 height 12
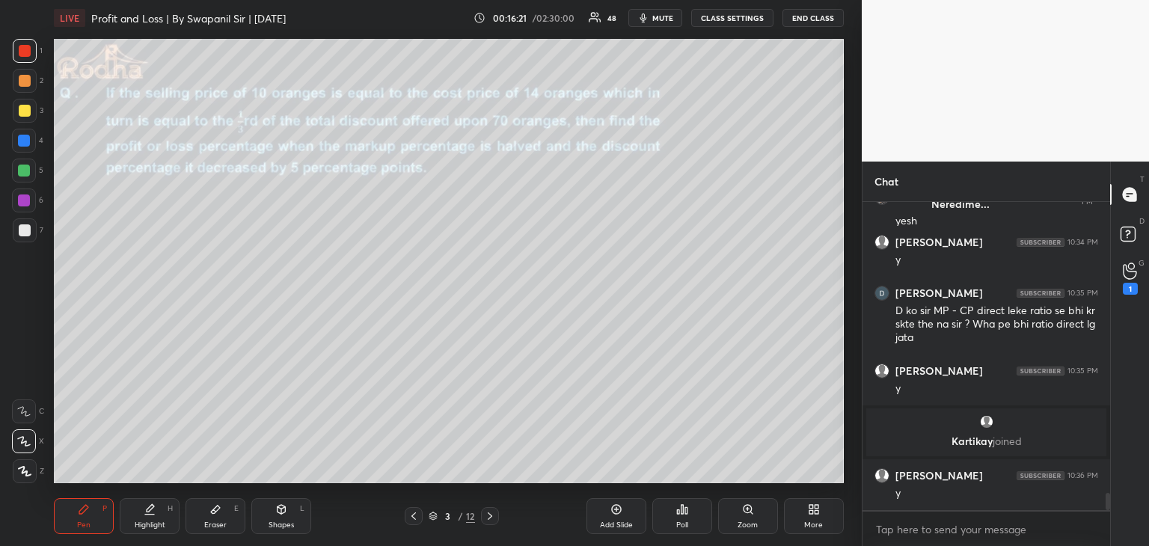
click at [1121, 274] on div "1" at bounding box center [1130, 278] width 30 height 27
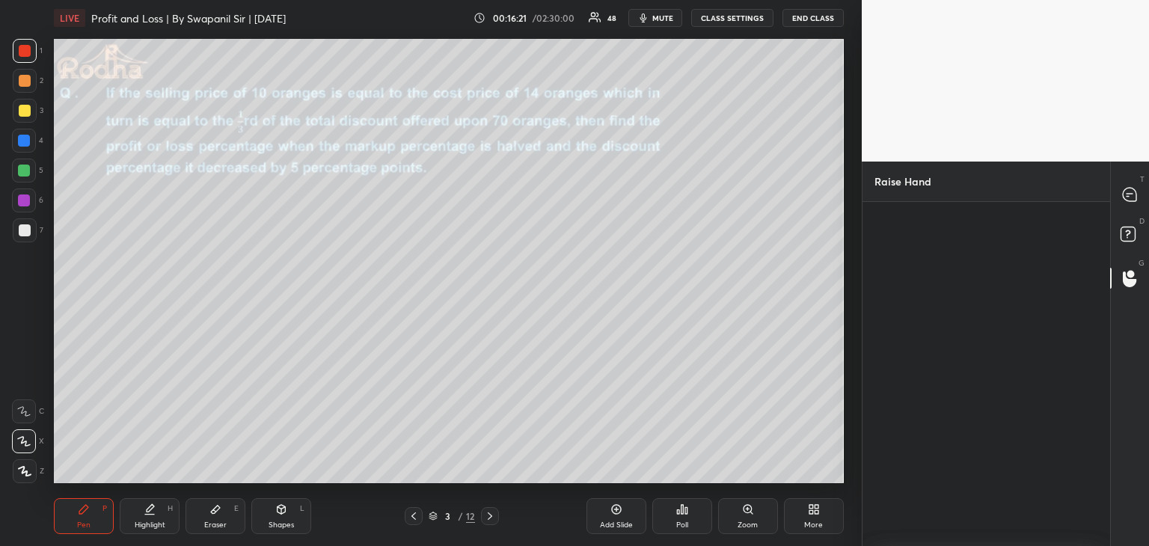
scroll to position [4, 4]
click at [1128, 200] on icon at bounding box center [1128, 194] width 13 height 13
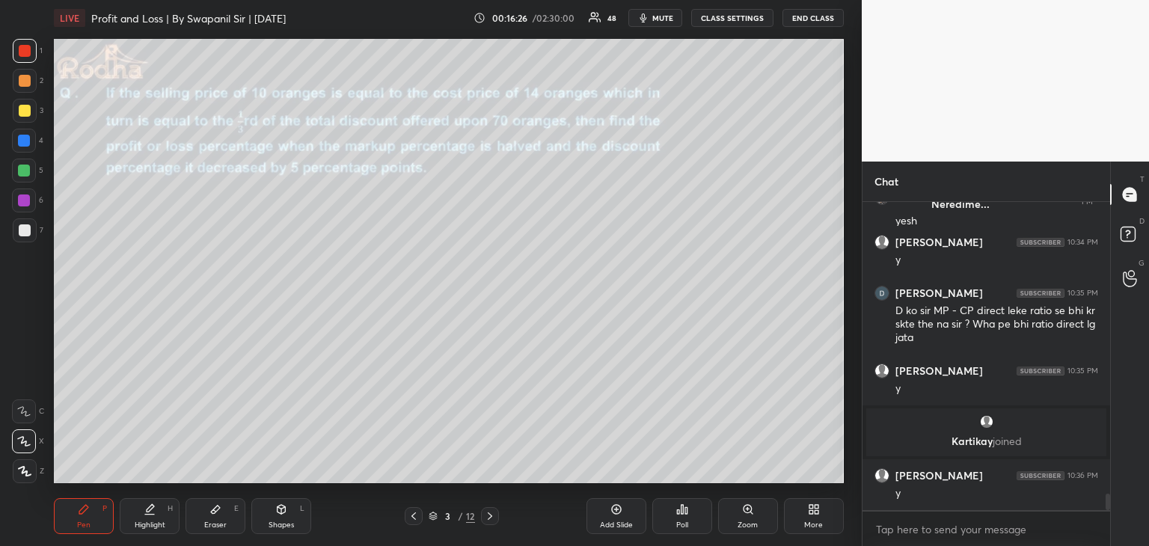
click at [491, 518] on icon at bounding box center [490, 516] width 12 height 12
click at [418, 518] on icon at bounding box center [414, 516] width 12 height 12
drag, startPoint x: 211, startPoint y: 517, endPoint x: 217, endPoint y: 506, distance: 12.1
click at [211, 516] on div "Eraser E" at bounding box center [215, 516] width 60 height 36
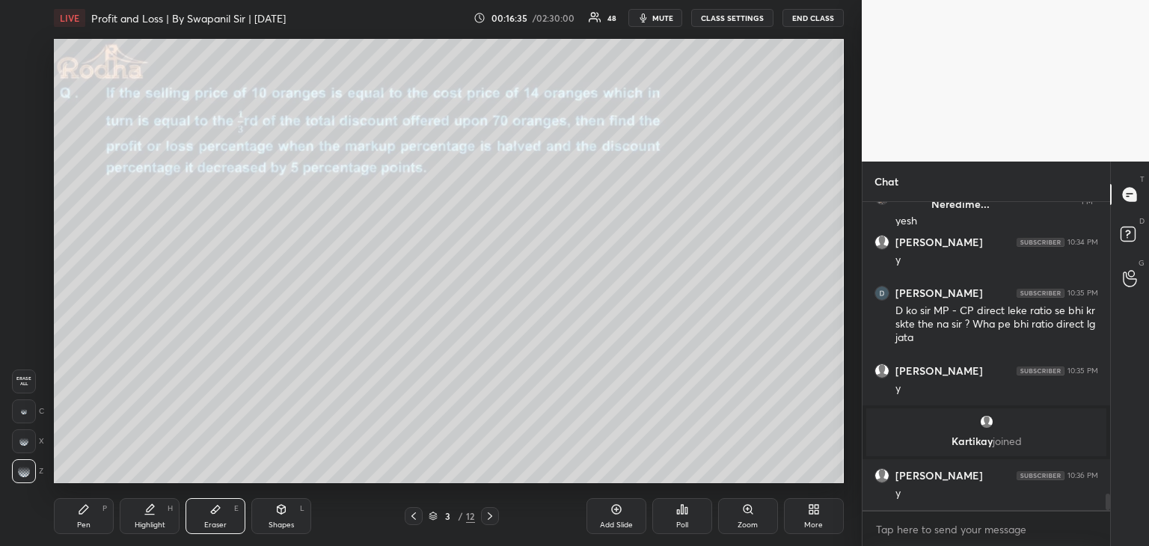
click at [494, 520] on icon at bounding box center [490, 516] width 12 height 12
click at [87, 519] on div "Pen P" at bounding box center [84, 516] width 60 height 36
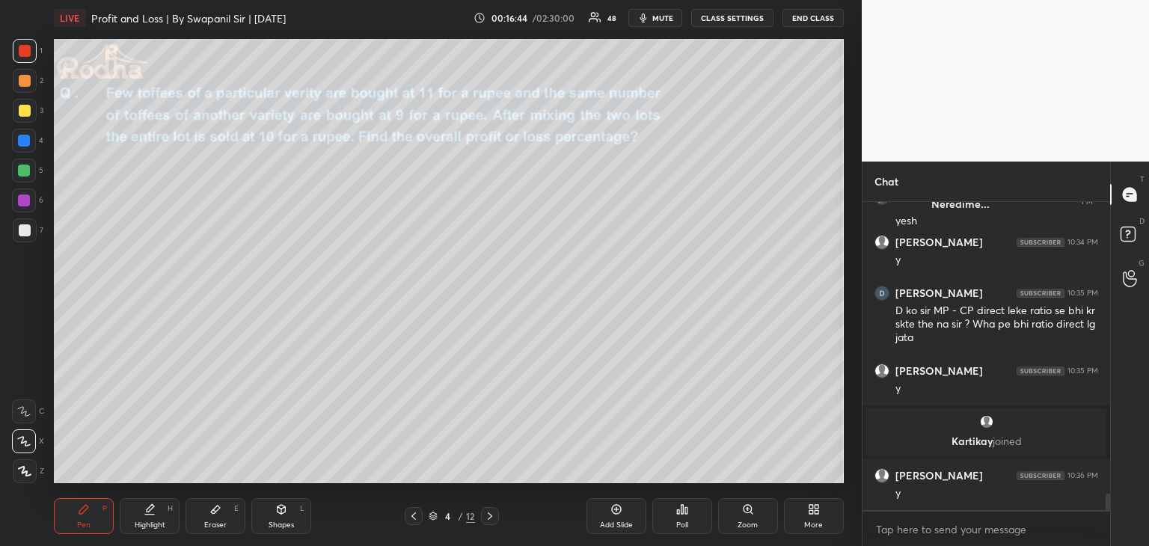
scroll to position [5497, 0]
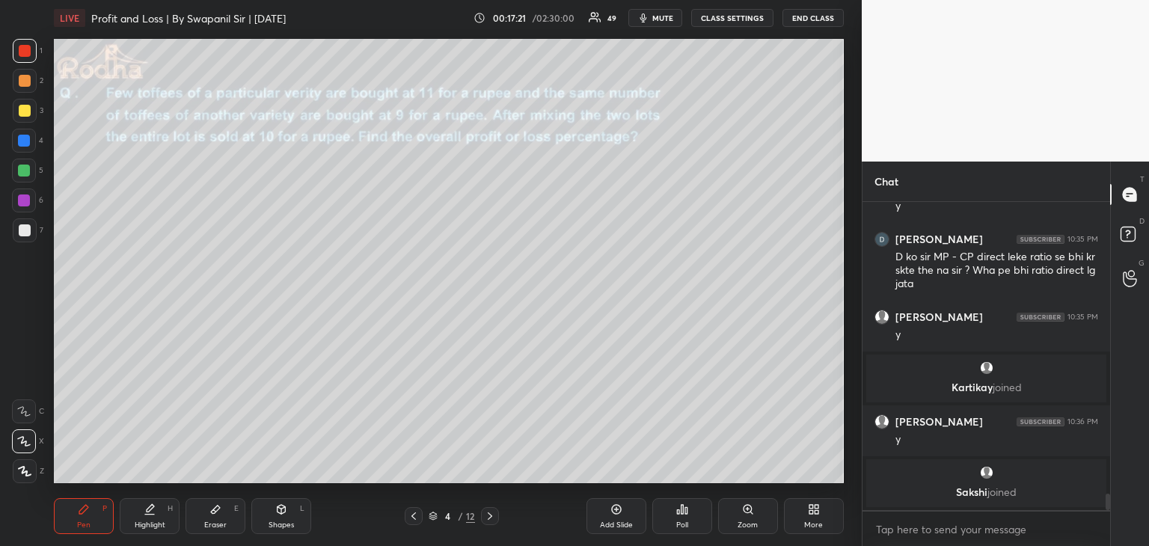
click at [677, 517] on div "Poll" at bounding box center [682, 516] width 60 height 36
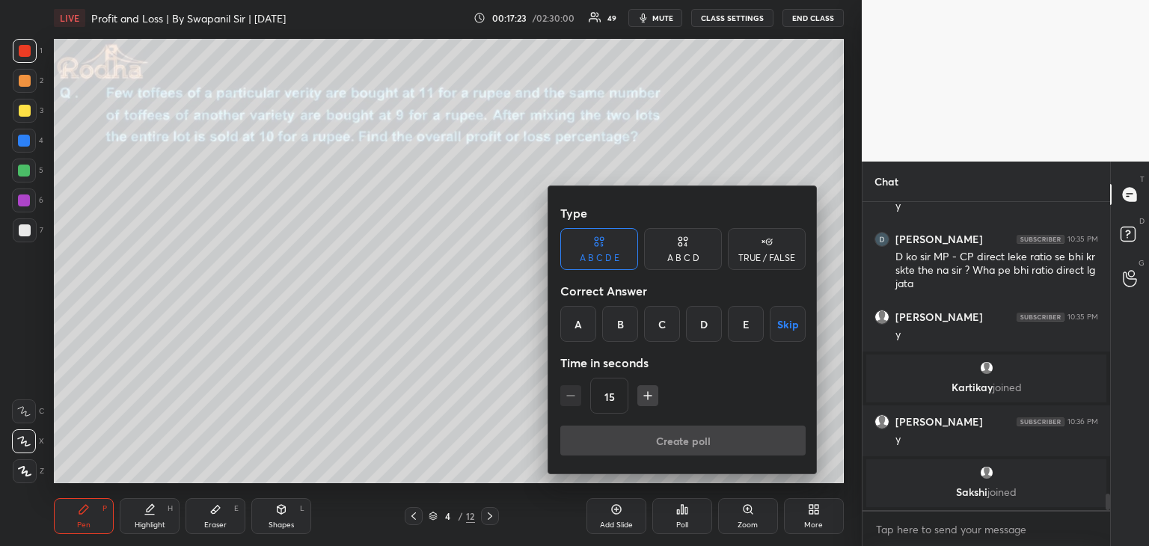
click at [686, 246] on icon at bounding box center [684, 244] width 3 height 4
click at [581, 317] on div "A" at bounding box center [582, 324] width 44 height 36
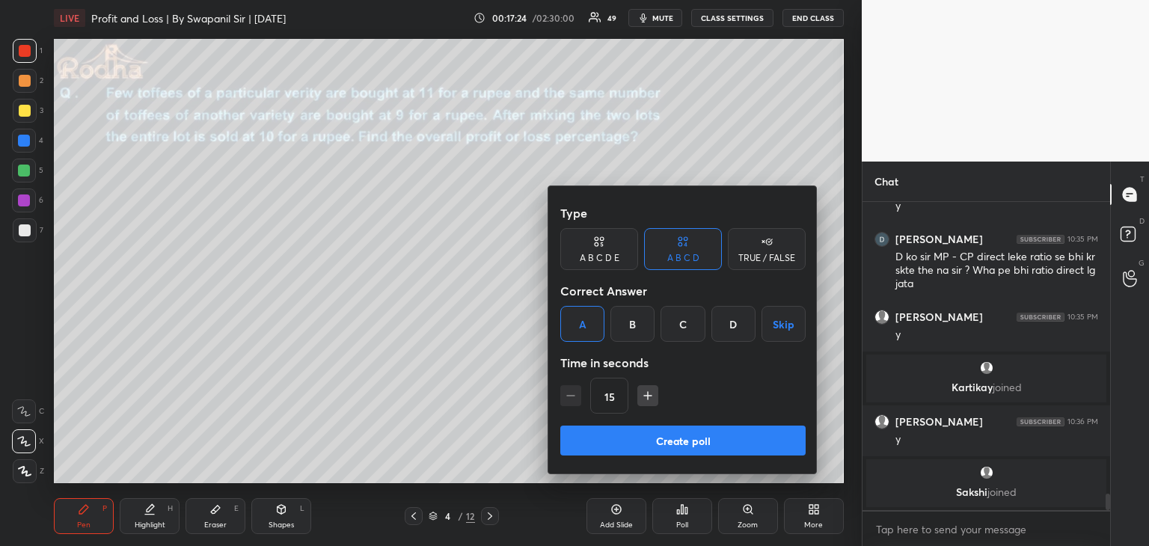
click at [656, 443] on button "Create poll" at bounding box center [682, 440] width 245 height 30
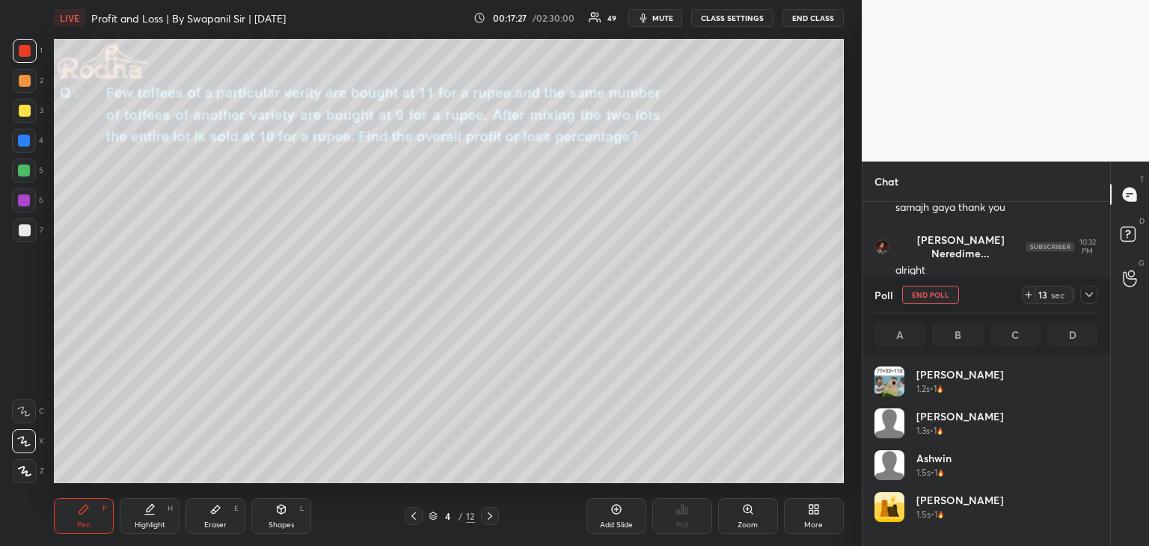
scroll to position [175, 219]
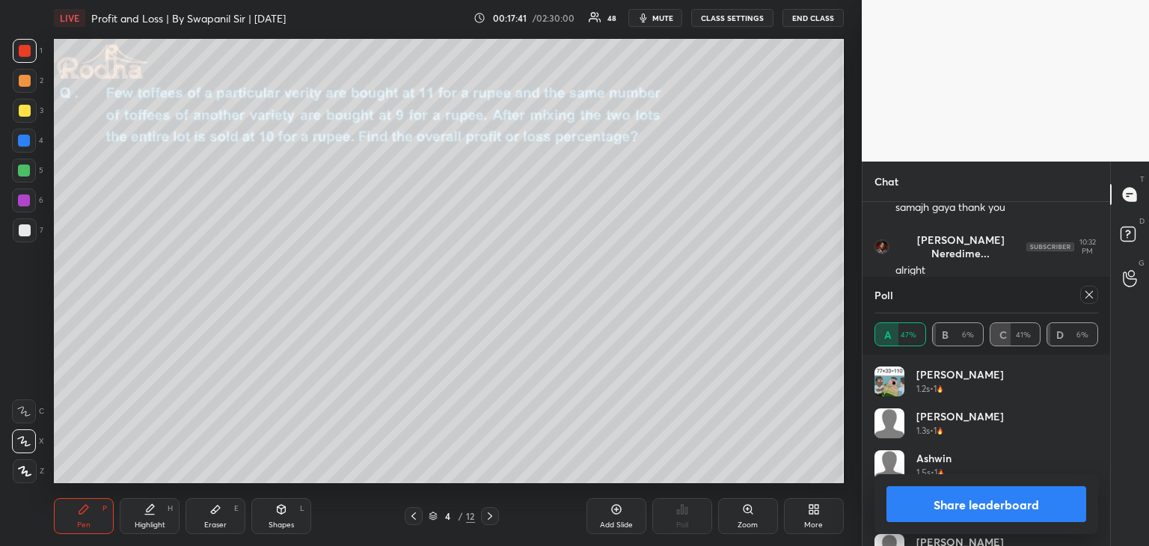
click at [977, 508] on button "Share leaderboard" at bounding box center [986, 504] width 200 height 36
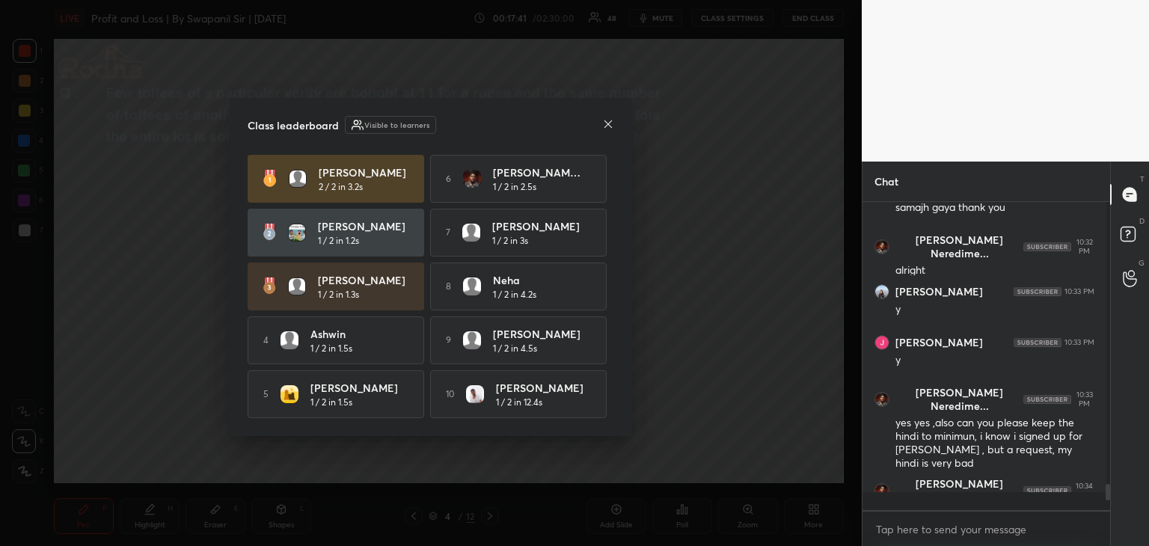
scroll to position [341, 243]
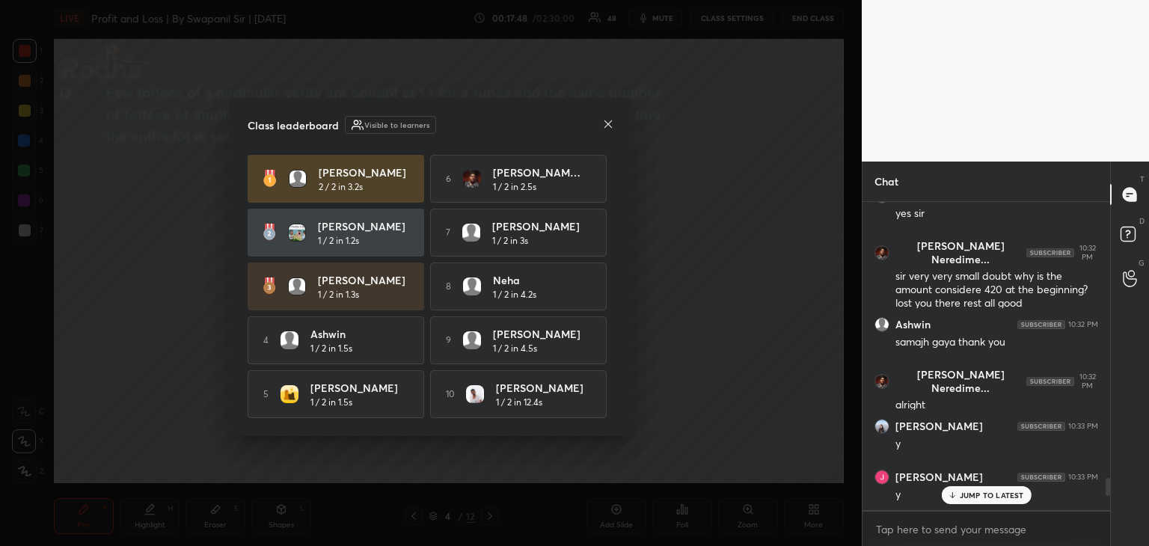
click at [969, 496] on p "JUMP TO LATEST" at bounding box center [991, 495] width 64 height 9
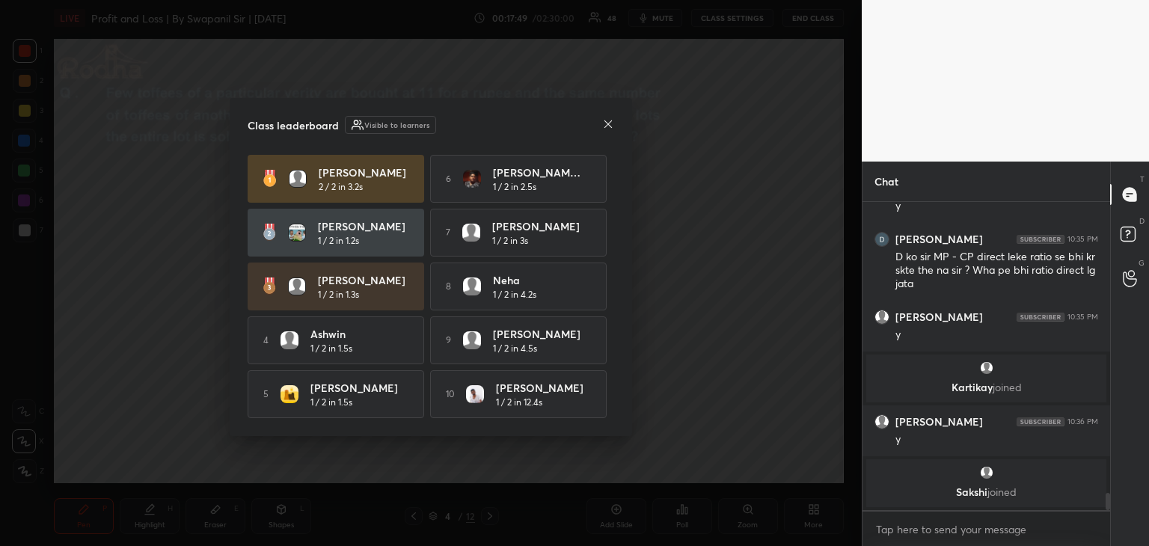
scroll to position [5309, 0]
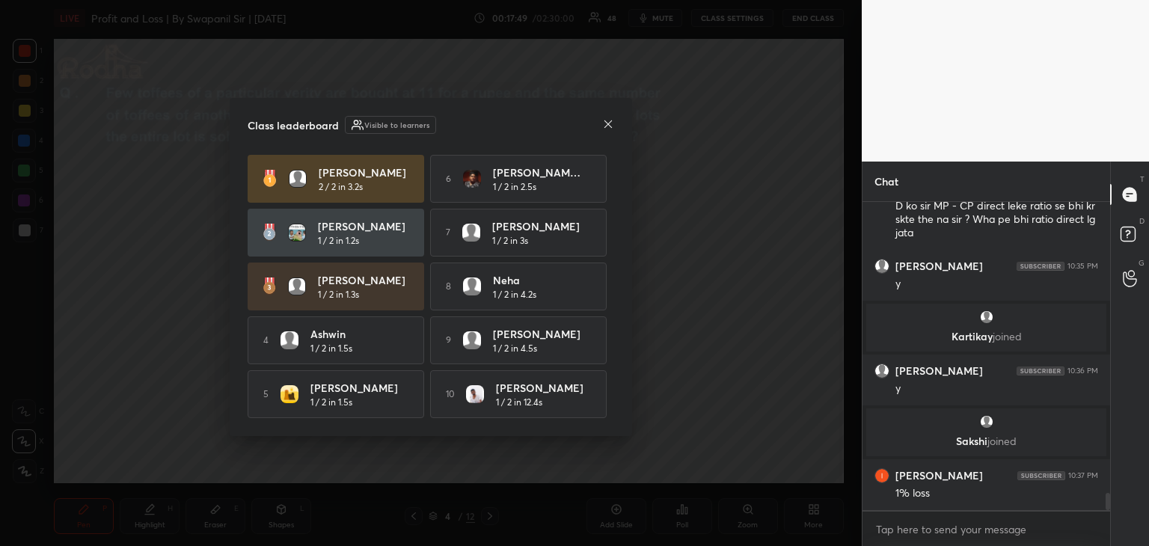
click at [615, 120] on div "Class leaderboard Visible to learners Sriram 2 / 2 in 3.2s 6 Rajiv Ratan Neredi…" at bounding box center [431, 267] width 402 height 338
click at [604, 120] on icon at bounding box center [608, 124] width 12 height 12
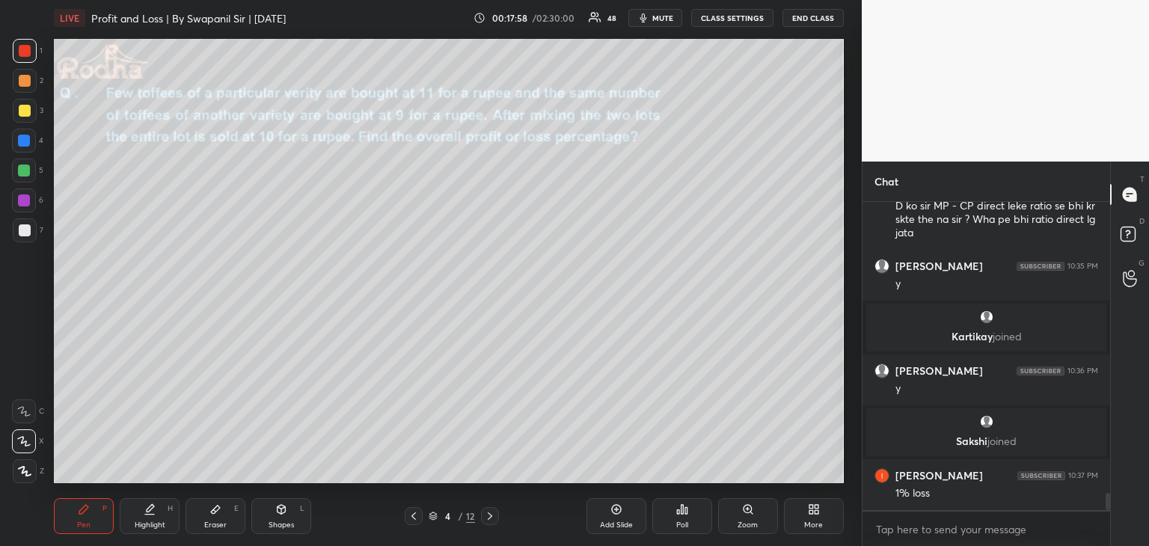
scroll to position [5324, 0]
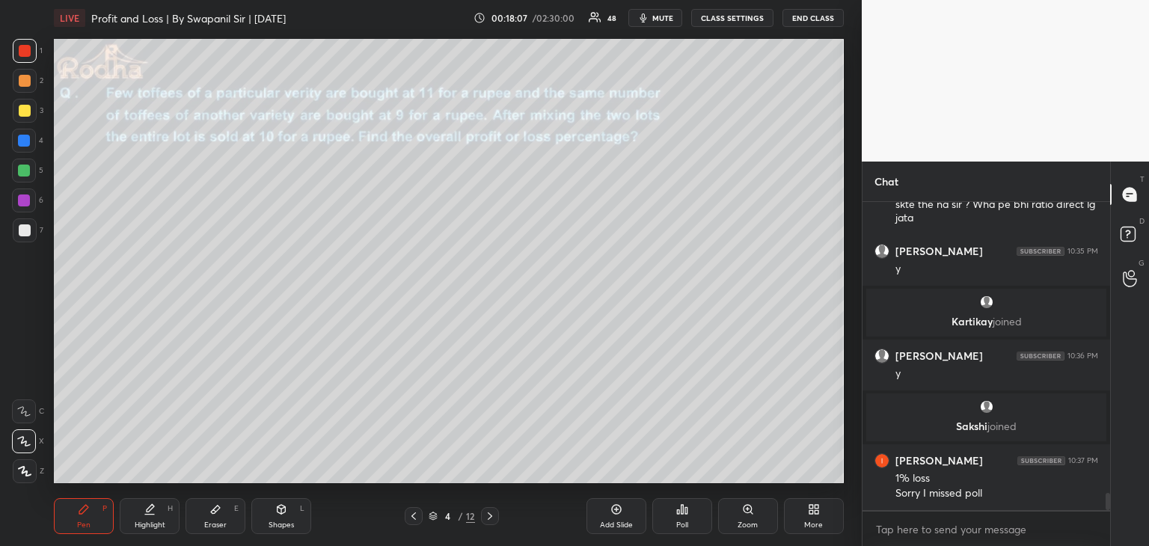
click at [26, 144] on div at bounding box center [24, 141] width 12 height 12
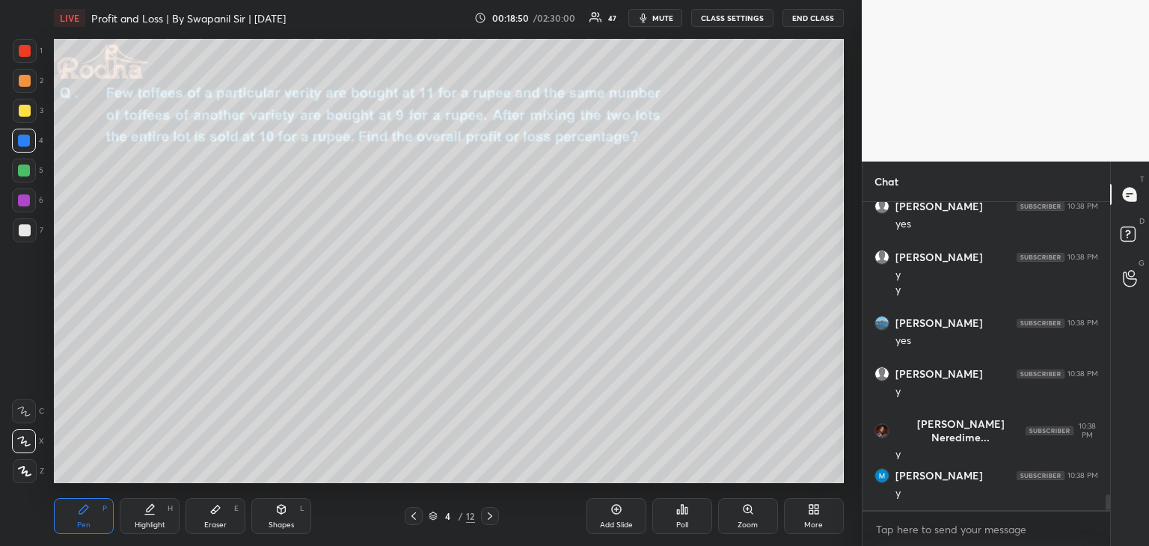
scroll to position [5695, 0]
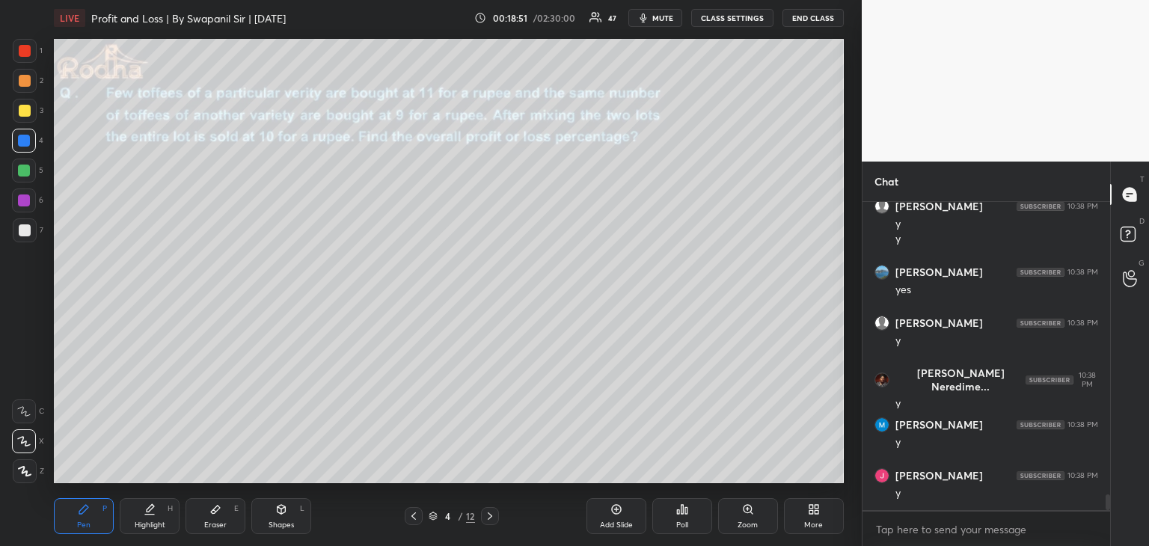
click at [286, 521] on div "Shapes" at bounding box center [280, 524] width 25 height 7
click at [25, 54] on div at bounding box center [25, 51] width 12 height 12
click at [27, 469] on icon at bounding box center [25, 471] width 8 height 8
click at [93, 522] on div "Pen P" at bounding box center [84, 516] width 60 height 36
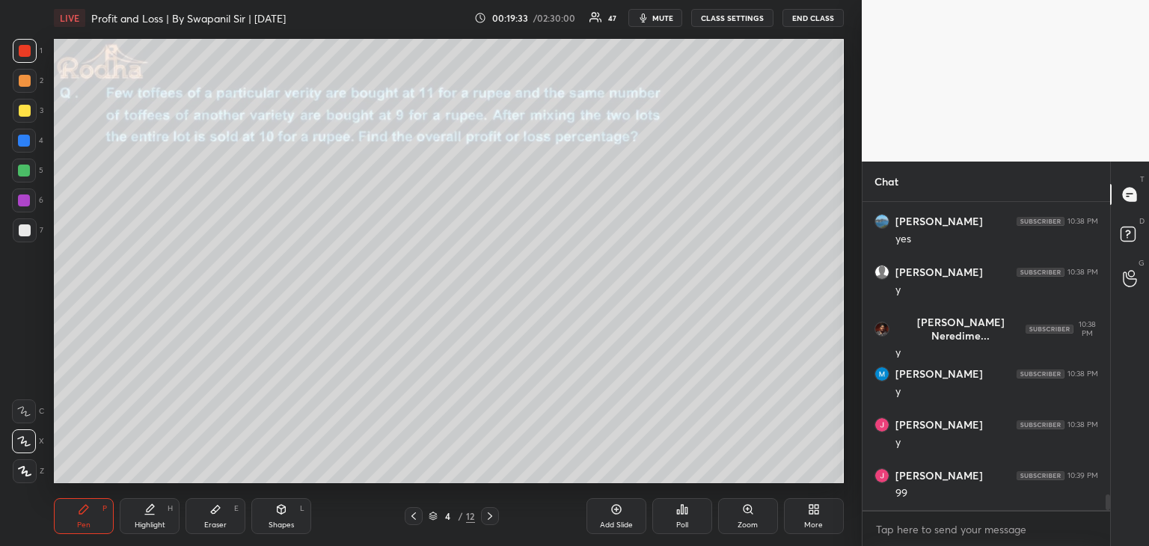
drag, startPoint x: 21, startPoint y: 111, endPoint x: 53, endPoint y: 104, distance: 32.8
click at [22, 111] on div at bounding box center [25, 111] width 12 height 12
click at [21, 138] on div at bounding box center [24, 141] width 12 height 12
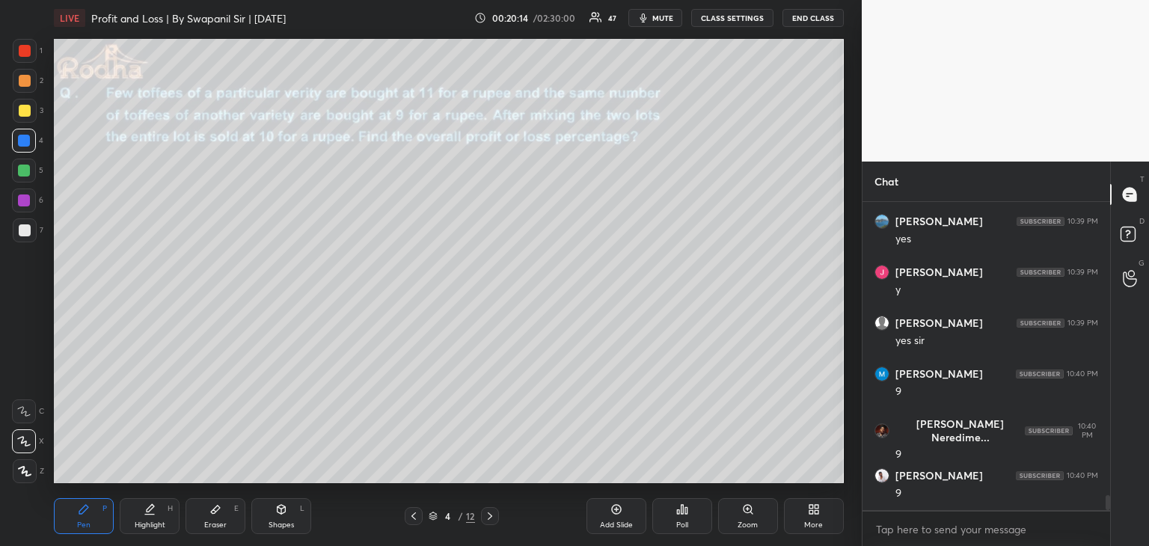
scroll to position [6152, 0]
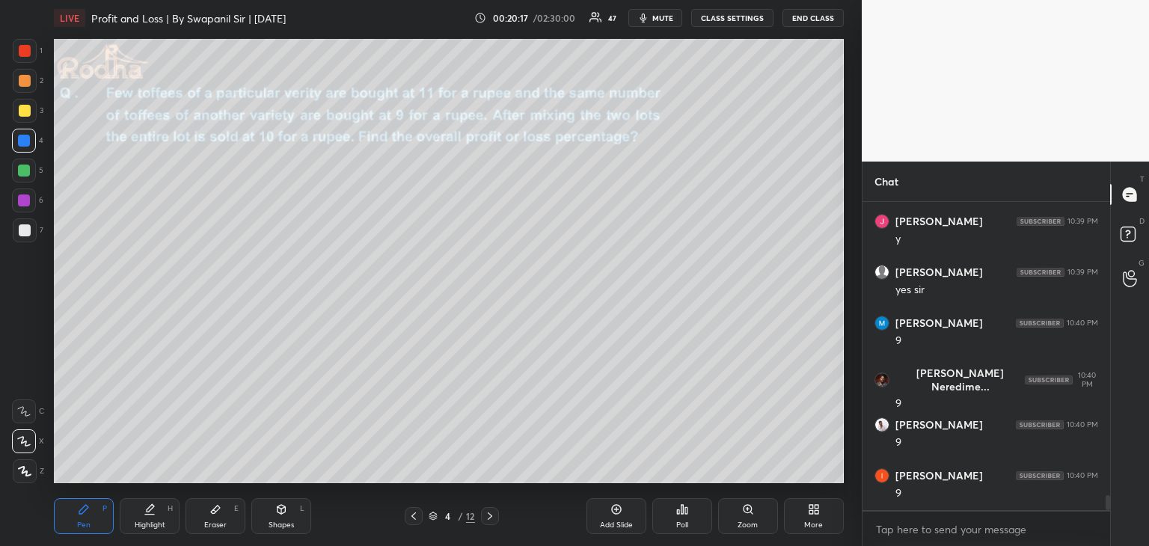
click at [21, 105] on div at bounding box center [25, 111] width 12 height 12
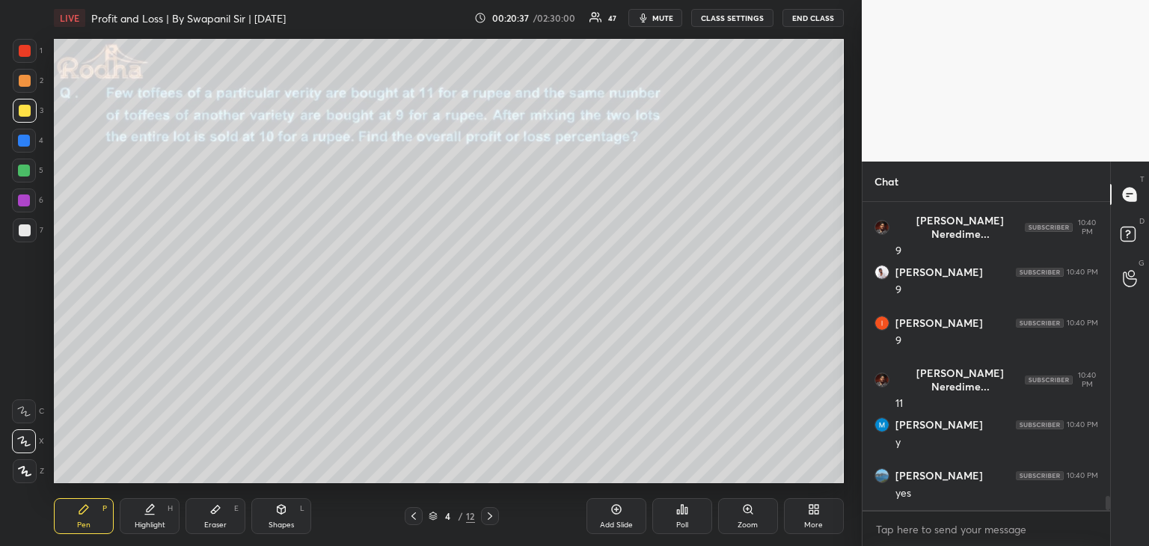
scroll to position [6356, 0]
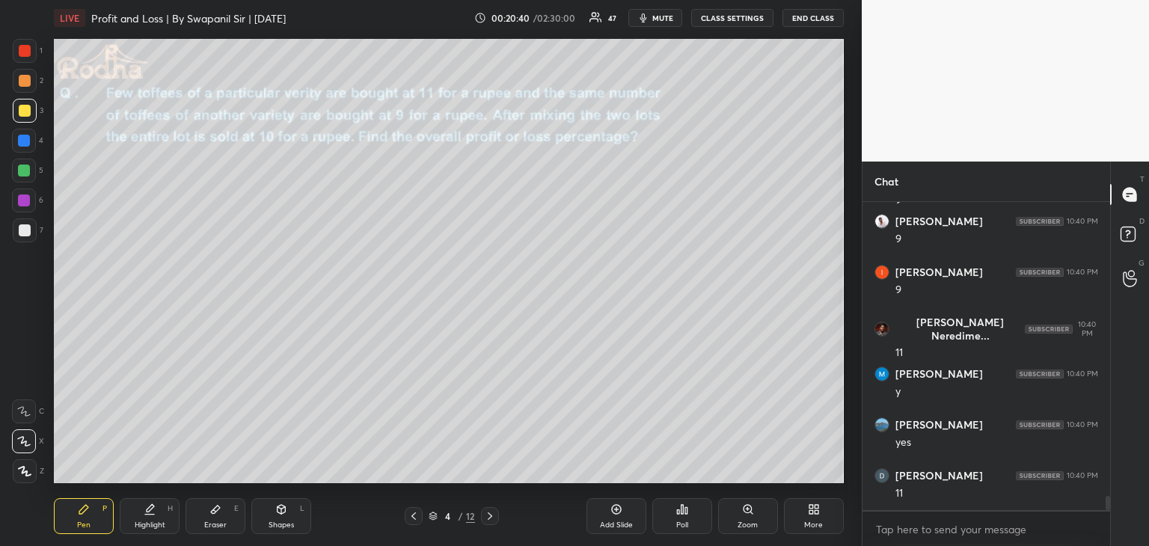
drag, startPoint x: 26, startPoint y: 171, endPoint x: 49, endPoint y: 190, distance: 29.2
click at [25, 172] on div at bounding box center [24, 171] width 12 height 12
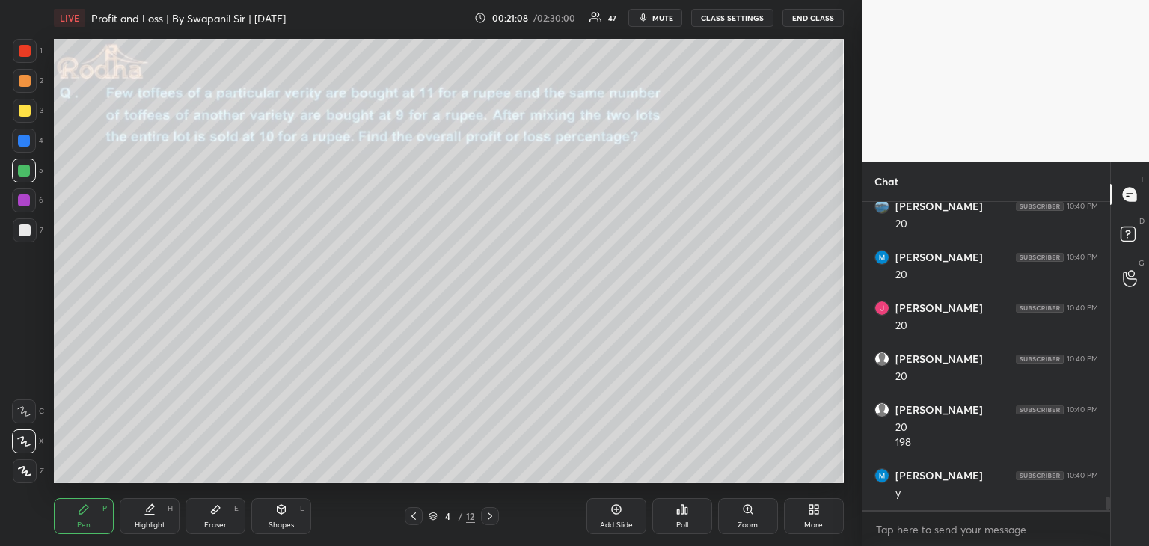
scroll to position [6777, 0]
click at [24, 232] on div at bounding box center [25, 230] width 12 height 12
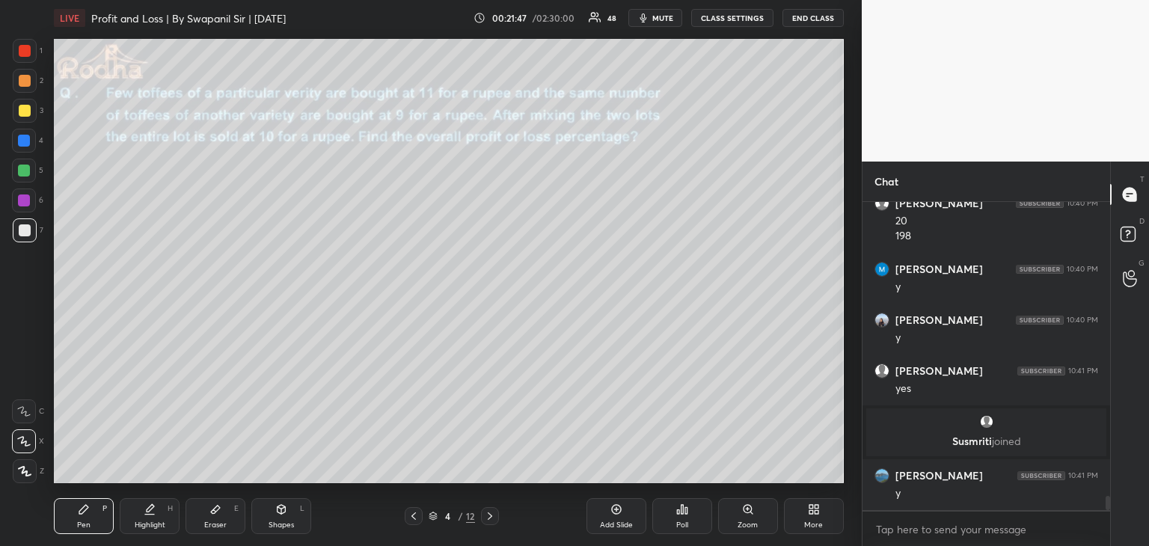
scroll to position [6297, 0]
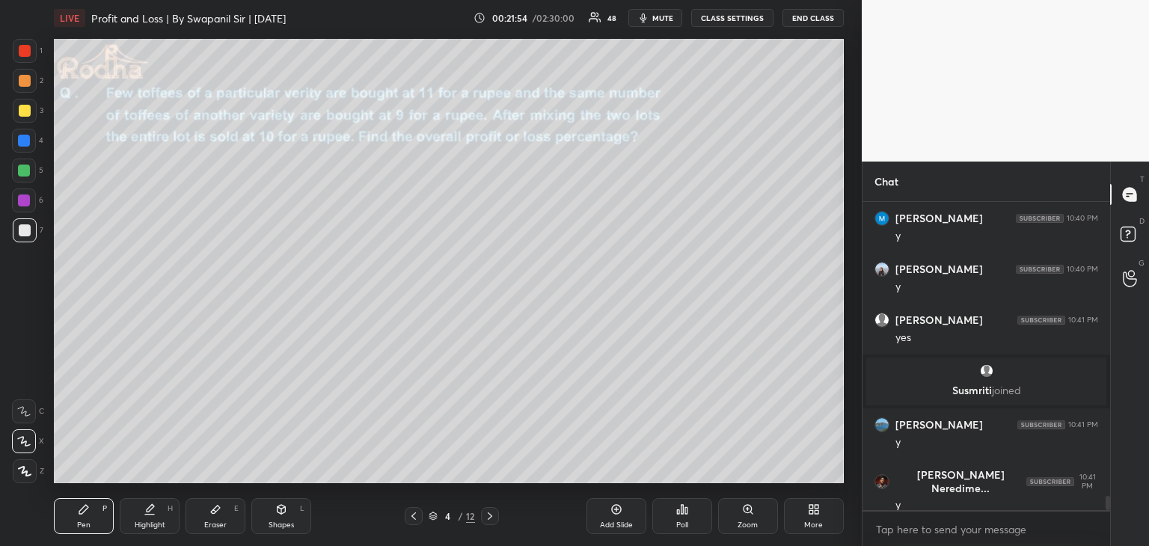
drag, startPoint x: 22, startPoint y: 49, endPoint x: 43, endPoint y: 93, distance: 49.2
click at [22, 49] on div at bounding box center [25, 51] width 12 height 12
click at [19, 229] on div at bounding box center [25, 230] width 12 height 12
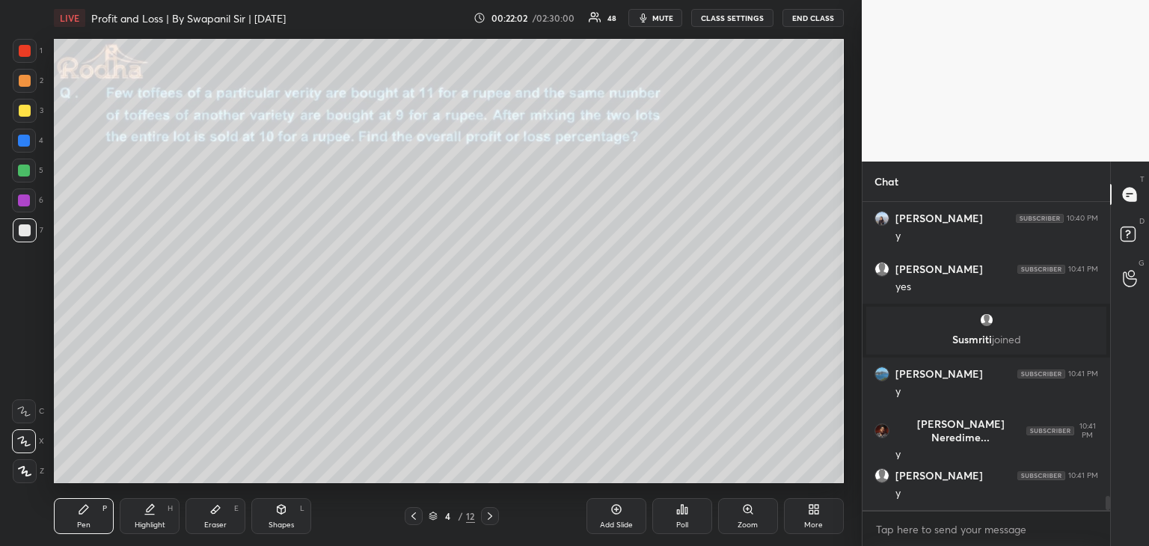
scroll to position [6399, 0]
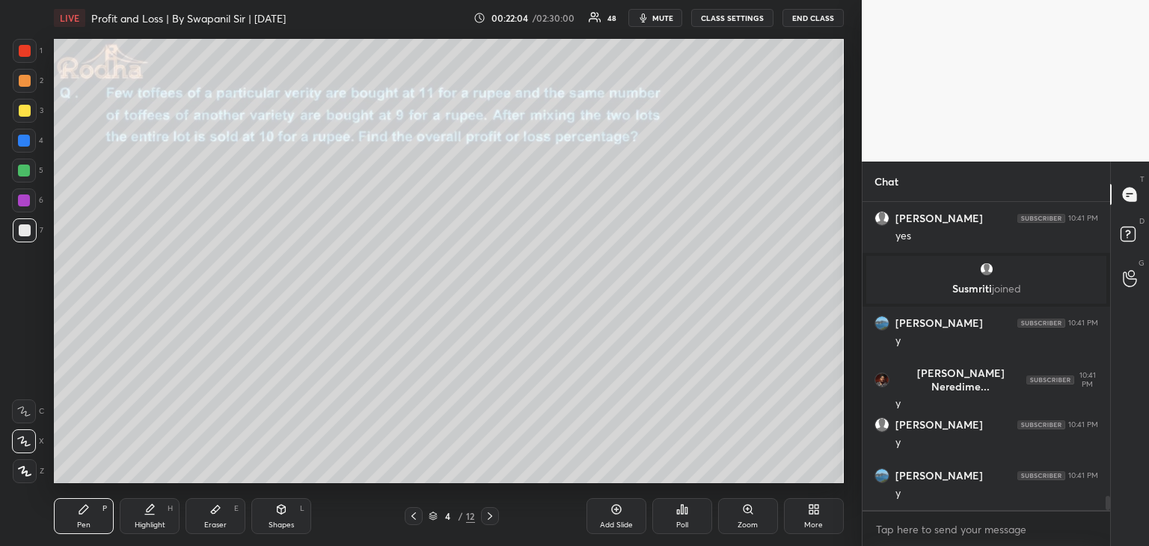
click at [27, 46] on div at bounding box center [25, 51] width 12 height 12
click at [269, 516] on div "Shapes L" at bounding box center [281, 516] width 60 height 36
click at [77, 523] on div "Pen" at bounding box center [83, 524] width 13 height 7
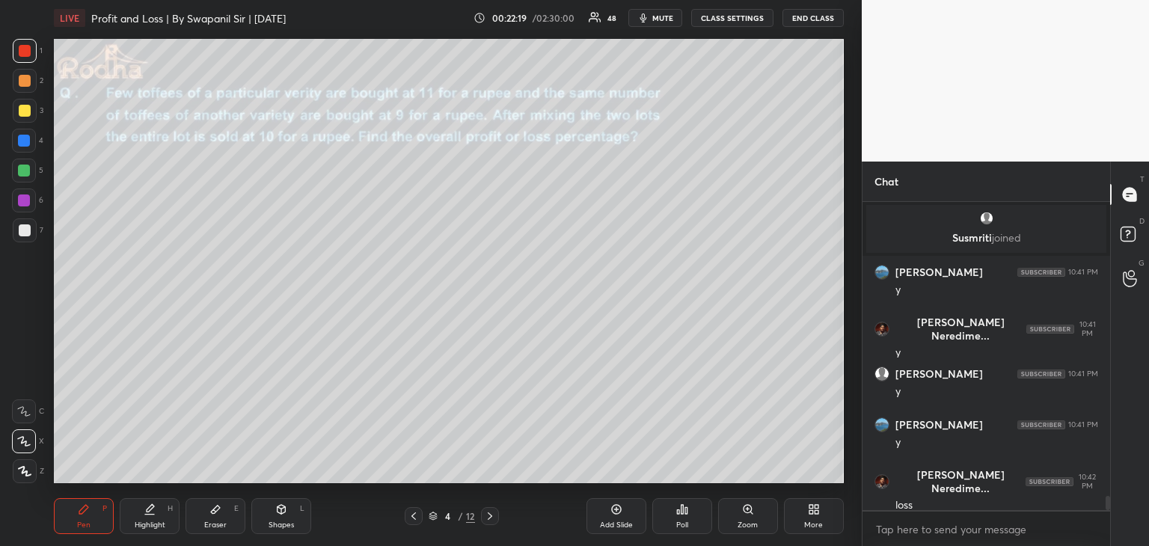
click at [22, 201] on div at bounding box center [24, 200] width 12 height 12
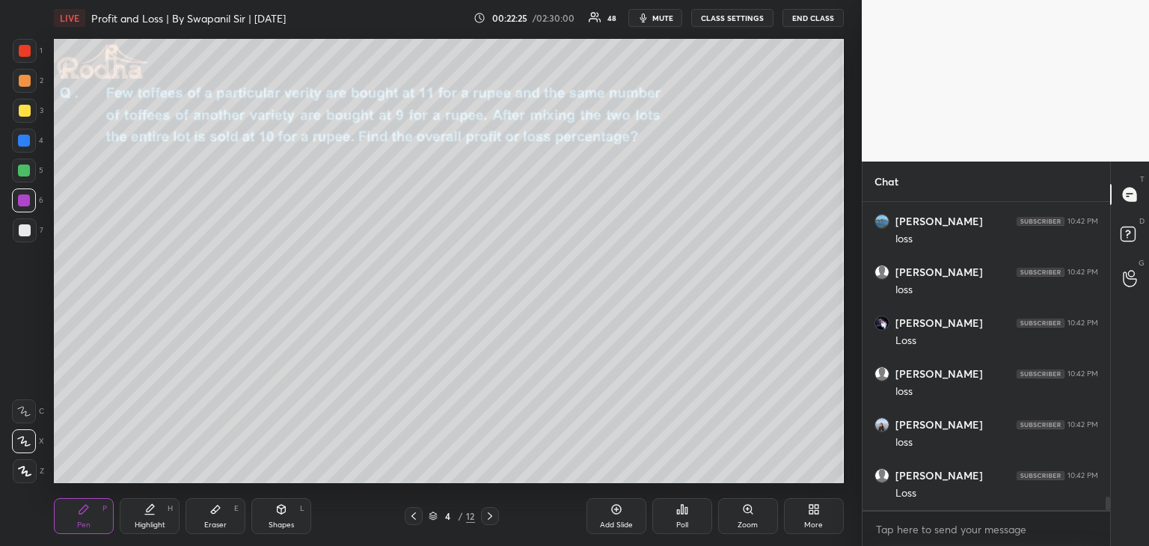
scroll to position [6908, 0]
click at [277, 509] on icon at bounding box center [281, 509] width 8 height 9
click at [156, 518] on div "Highlight H" at bounding box center [150, 516] width 60 height 36
click at [226, 515] on div "Eraser E" at bounding box center [215, 516] width 60 height 36
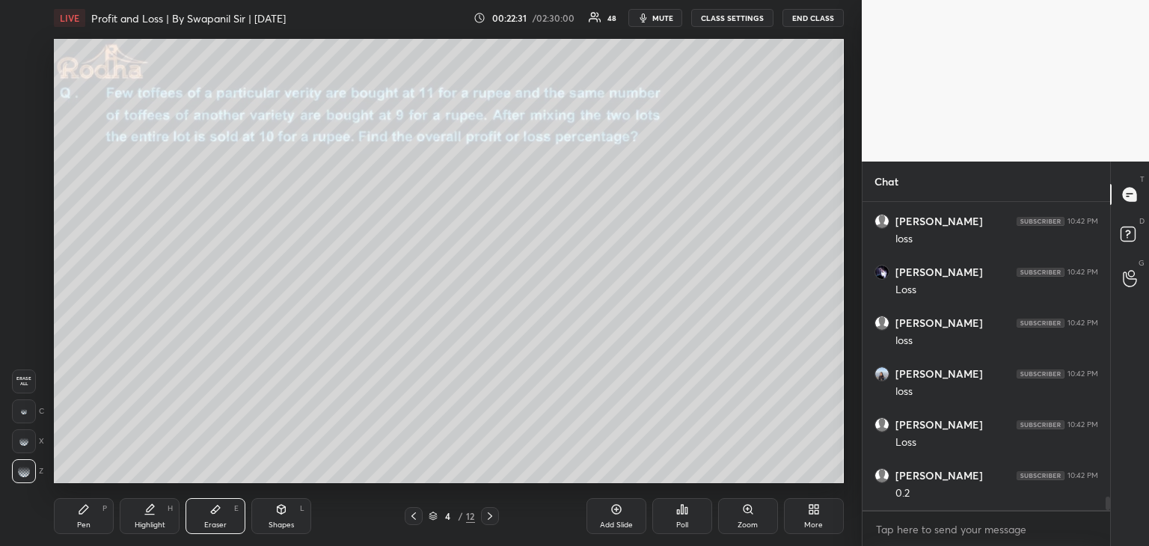
click at [53, 509] on div "LIVE Profit and Loss | By Swapanil Sir | 1st Oct 00:22:31 / 02:30:00 48 mute CL…" at bounding box center [449, 273] width 802 height 546
click at [74, 515] on div "Pen P" at bounding box center [84, 516] width 60 height 36
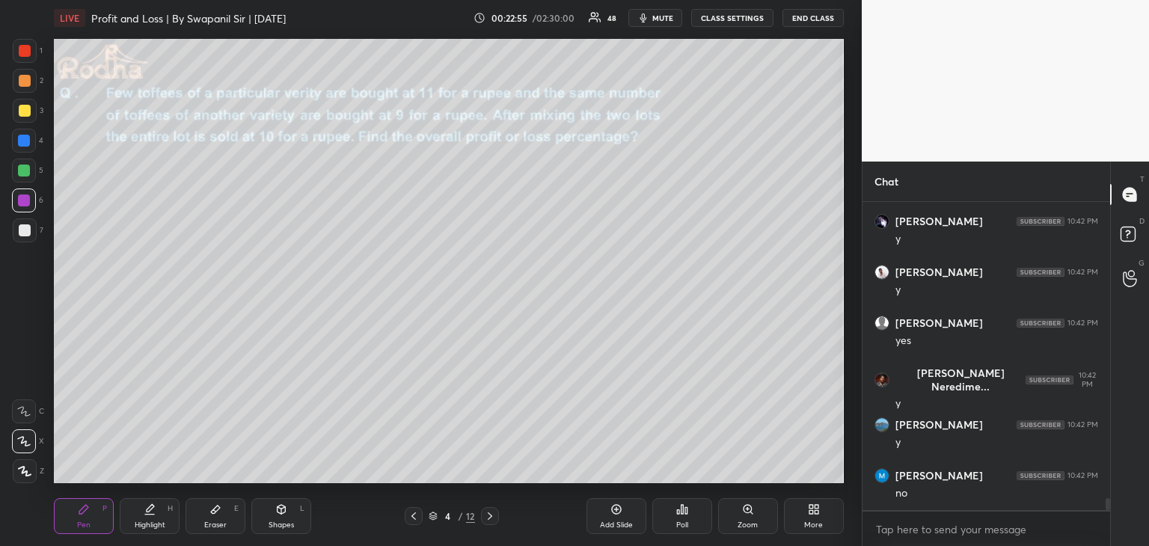
scroll to position [7467, 0]
drag, startPoint x: 28, startPoint y: 411, endPoint x: 30, endPoint y: 431, distance: 20.3
click at [29, 411] on icon at bounding box center [23, 411] width 13 height 10
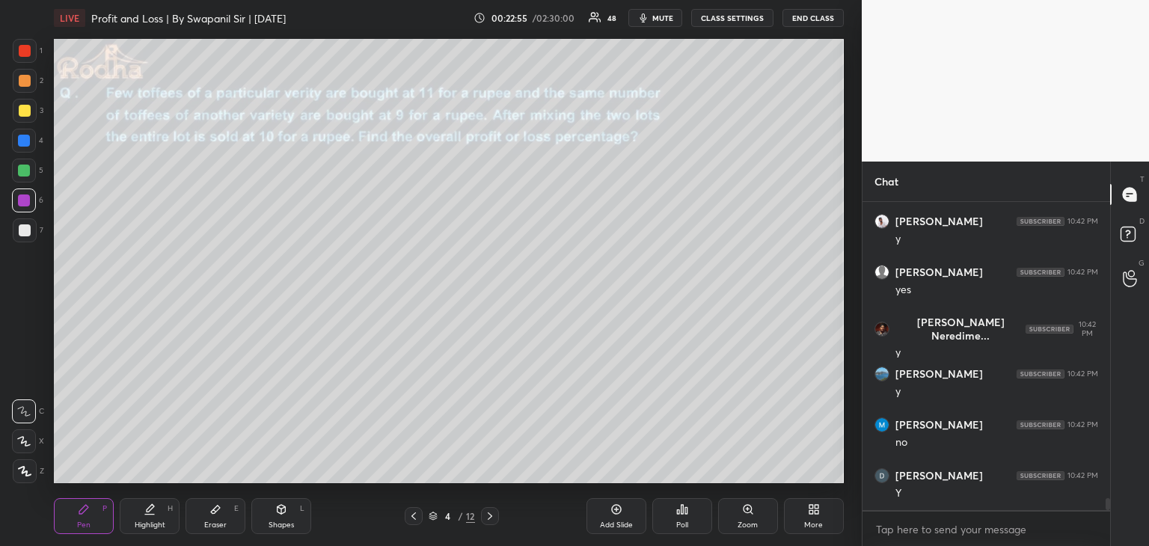
click at [27, 440] on icon at bounding box center [23, 441] width 13 height 10
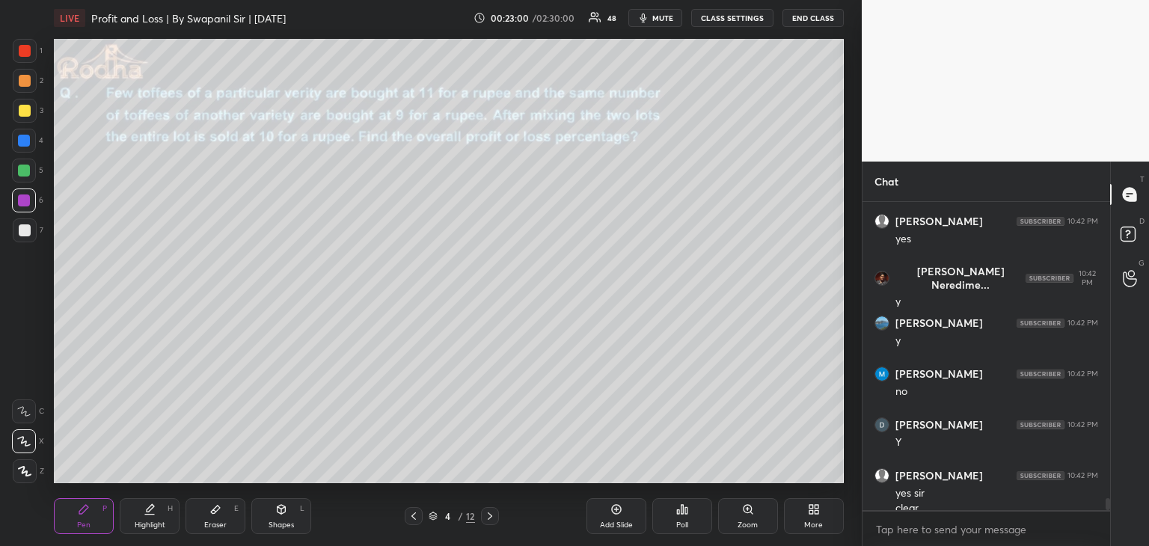
scroll to position [7533, 0]
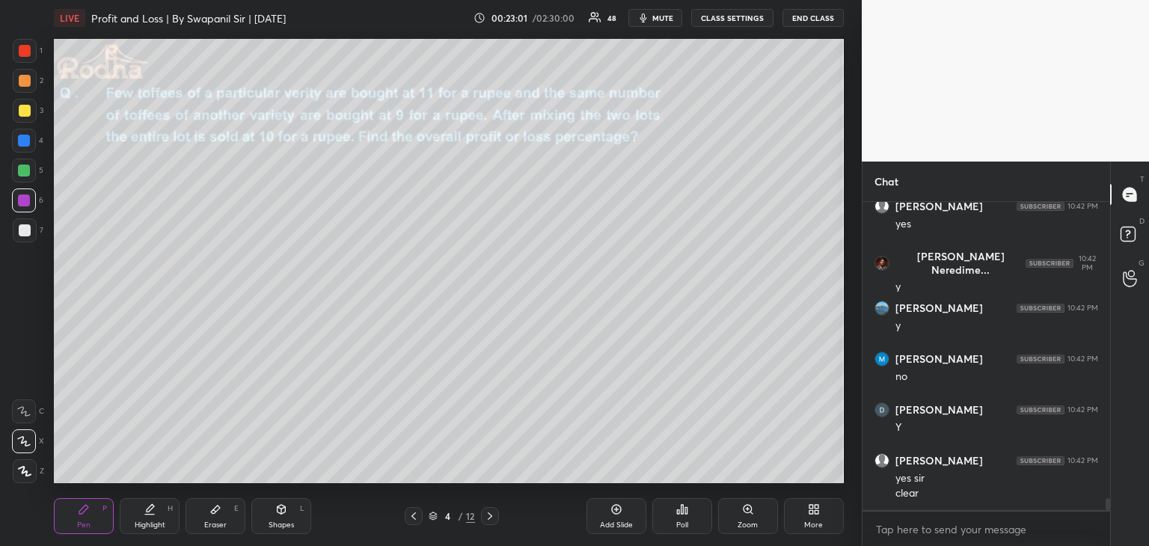
click at [494, 520] on icon at bounding box center [490, 516] width 12 height 12
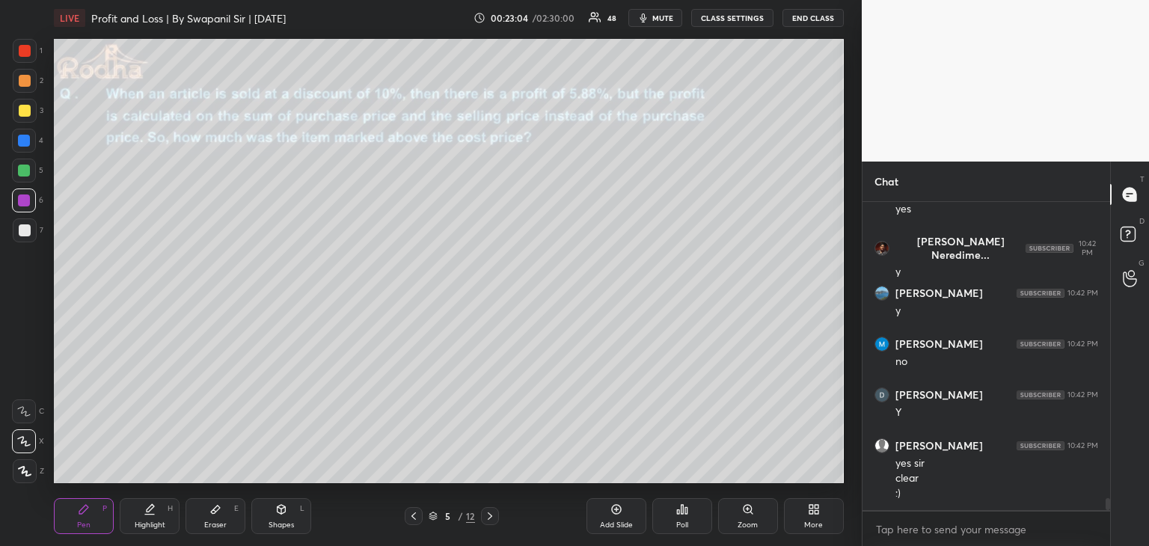
click at [416, 516] on icon at bounding box center [414, 516] width 12 height 12
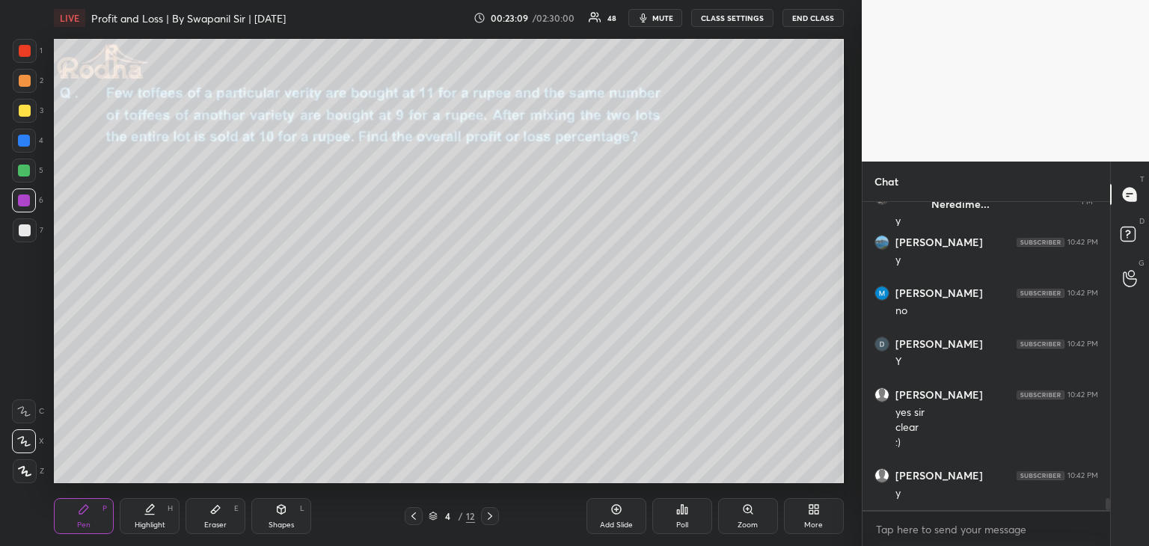
scroll to position [7649, 0]
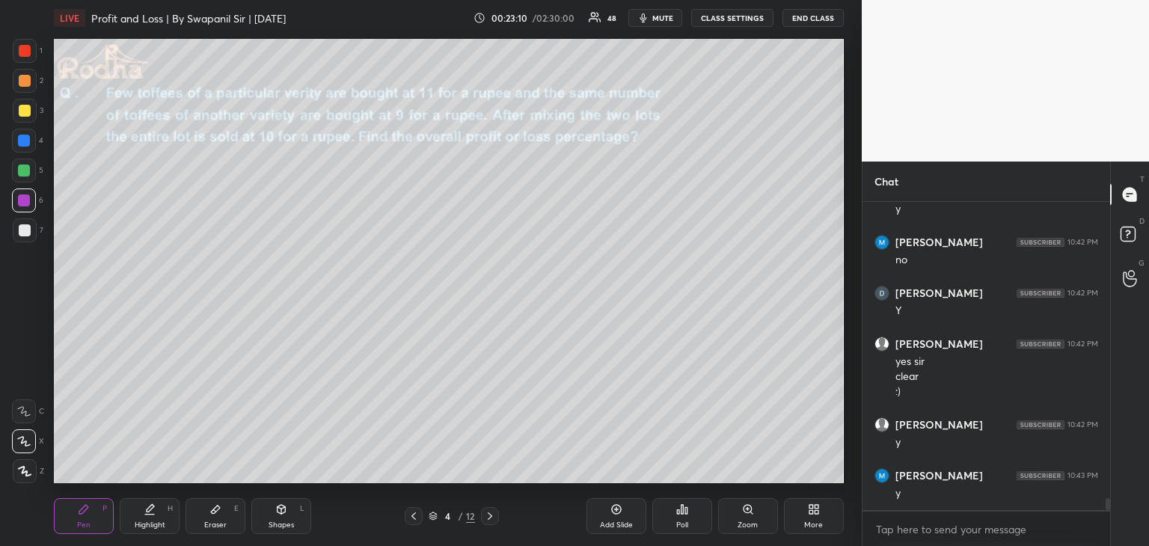
click at [487, 519] on icon at bounding box center [490, 516] width 12 height 12
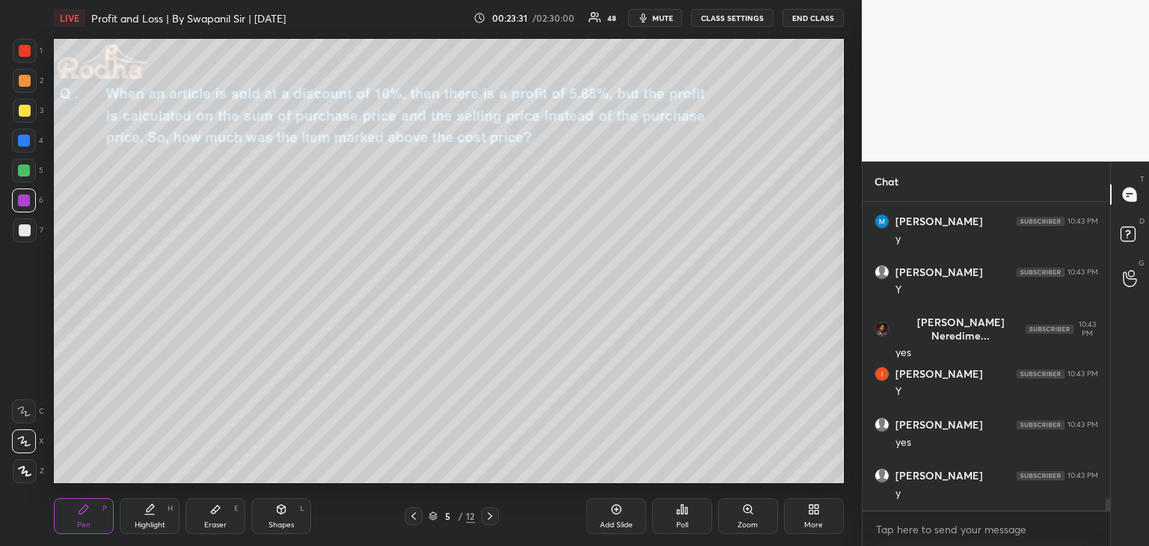
scroll to position [7954, 0]
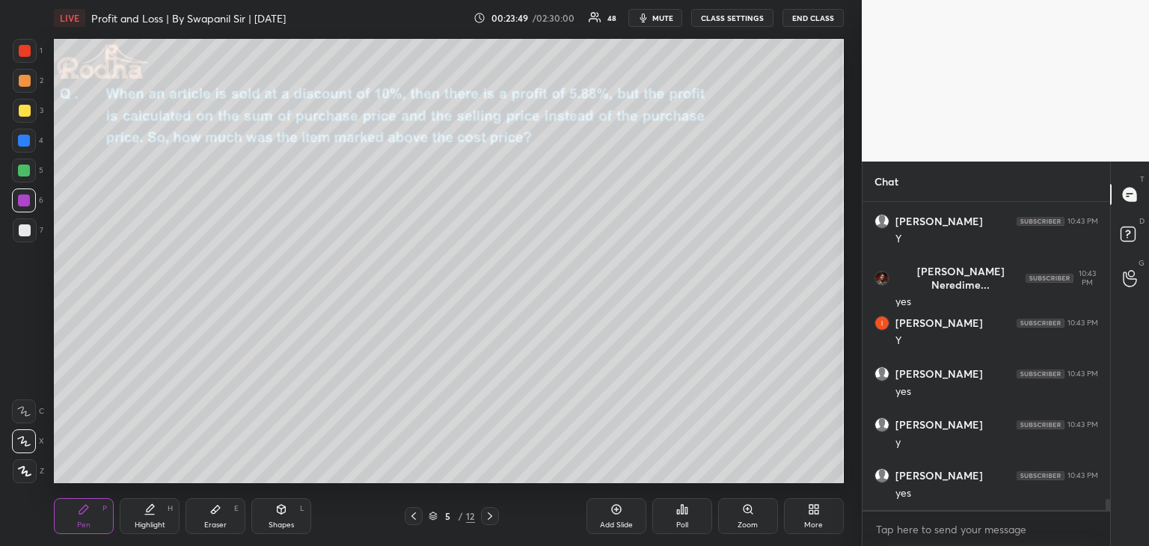
click at [686, 527] on div "Poll" at bounding box center [682, 524] width 12 height 7
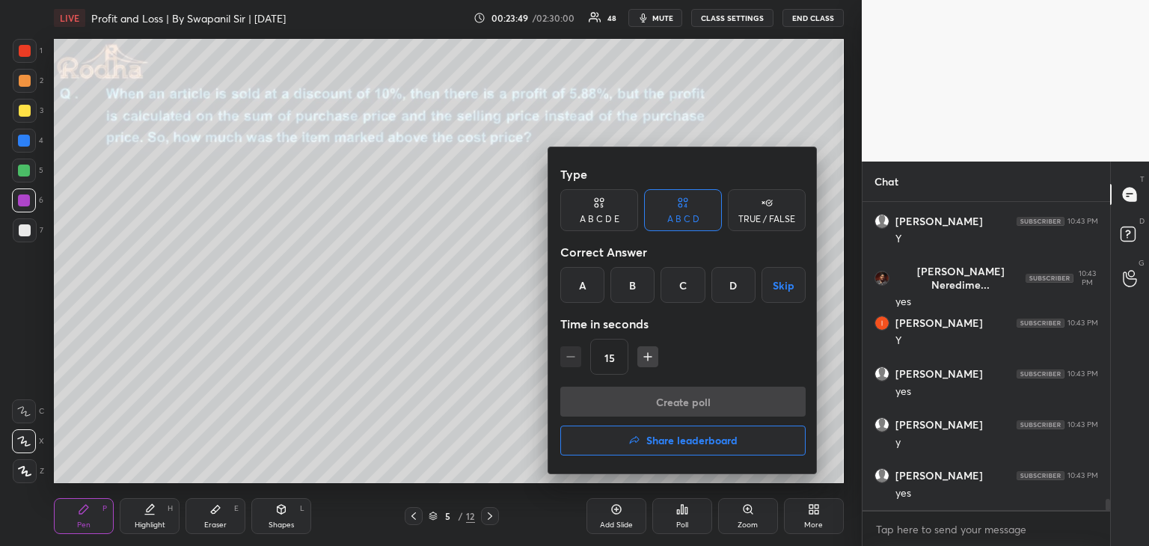
click at [682, 525] on div at bounding box center [574, 273] width 1149 height 546
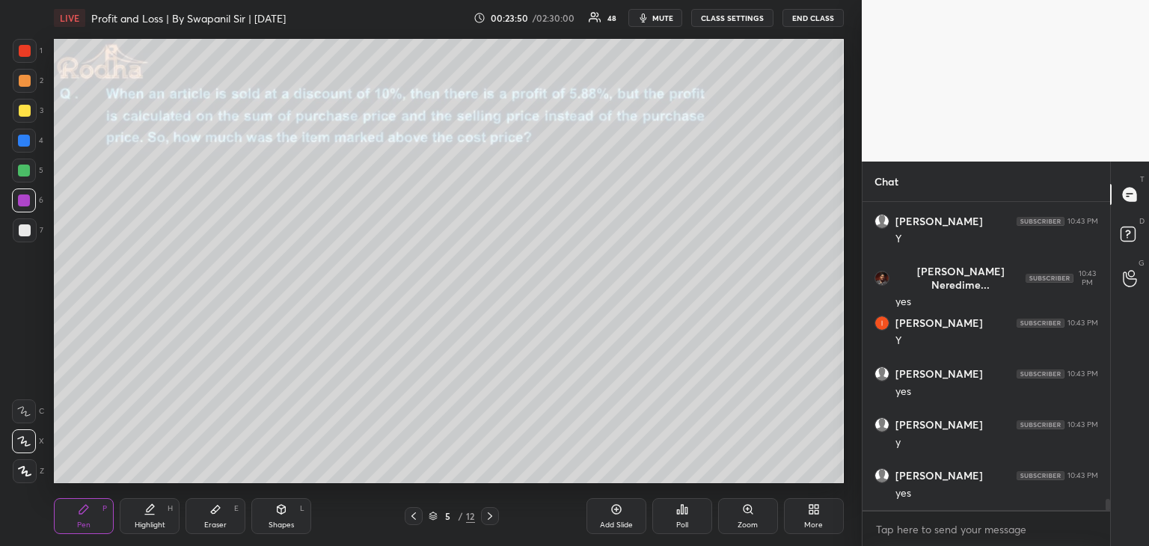
click at [684, 526] on div "Poll" at bounding box center [682, 524] width 12 height 7
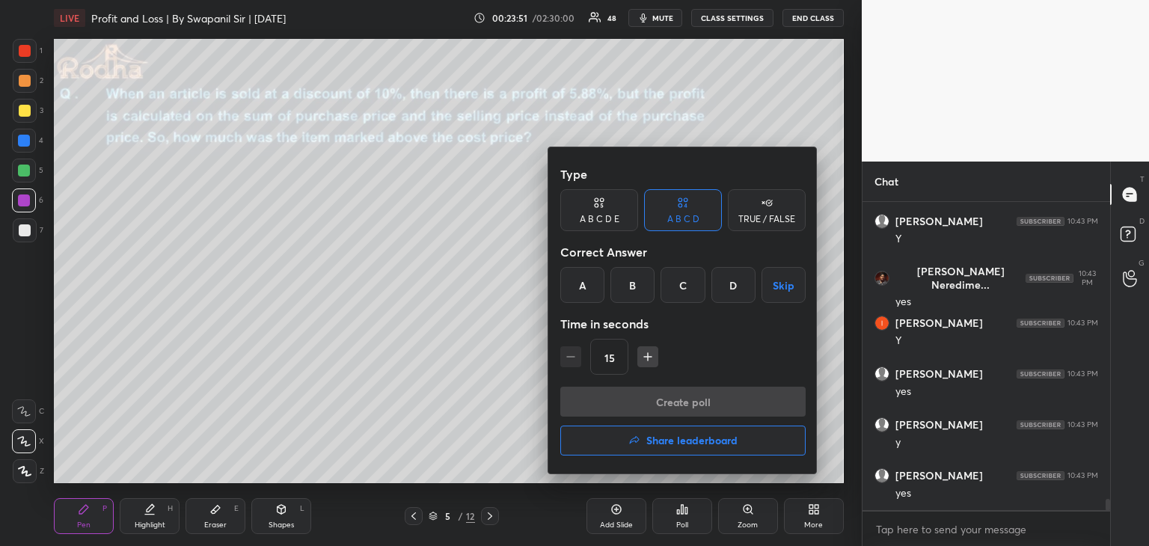
click at [580, 307] on div "Type A B C D E A B C D TRUE / FALSE Correct Answer A B C D Skip Time in seconds…" at bounding box center [682, 310] width 269 height 326
click at [583, 286] on div "A" at bounding box center [582, 285] width 44 height 36
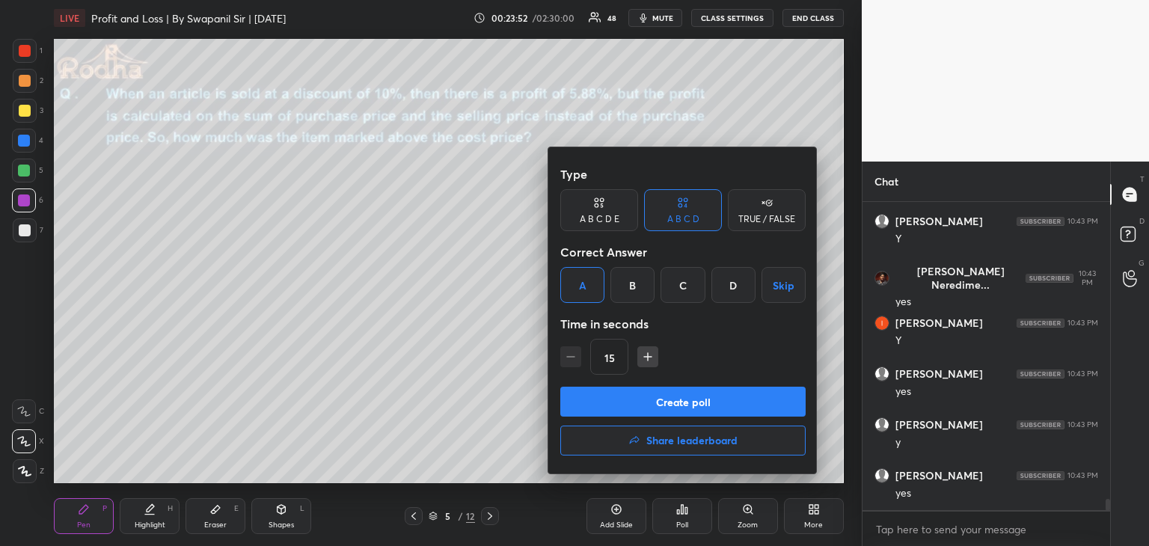
click at [661, 415] on button "Create poll" at bounding box center [682, 402] width 245 height 30
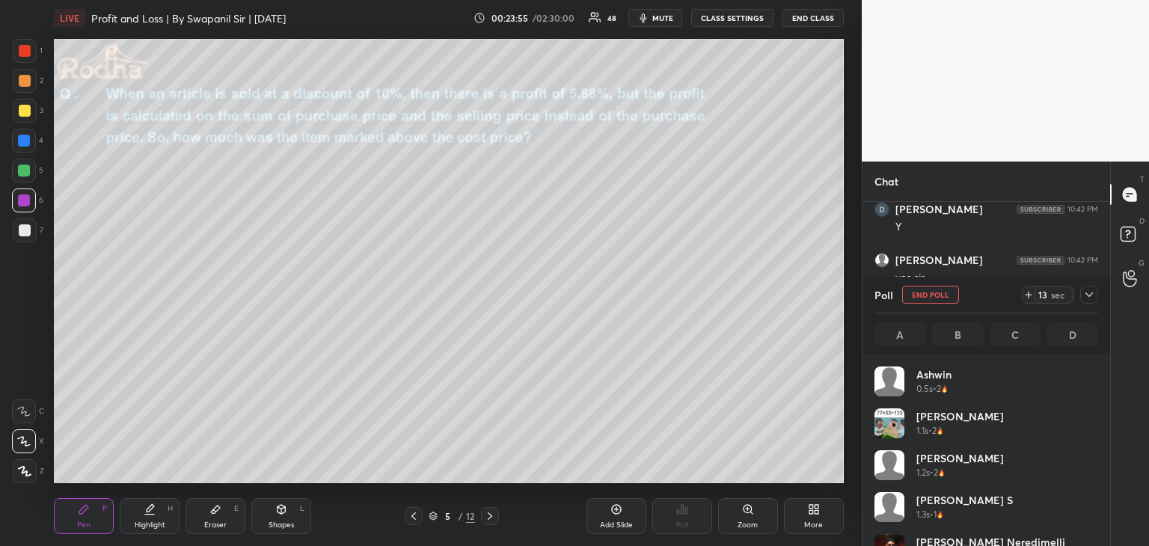
scroll to position [175, 219]
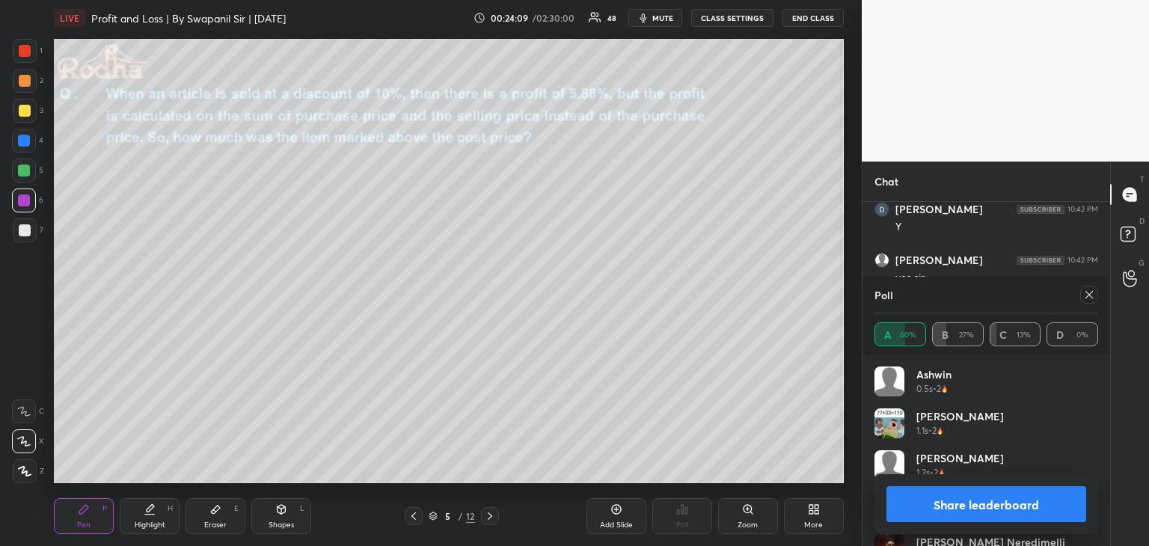
click at [993, 511] on button "Share leaderboard" at bounding box center [986, 504] width 200 height 36
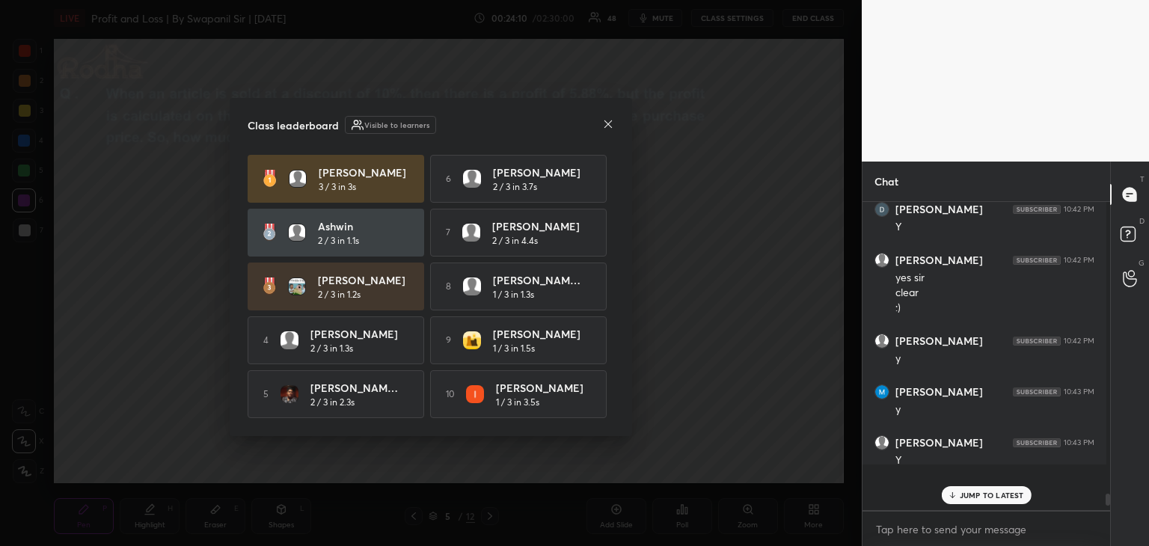
scroll to position [4, 1]
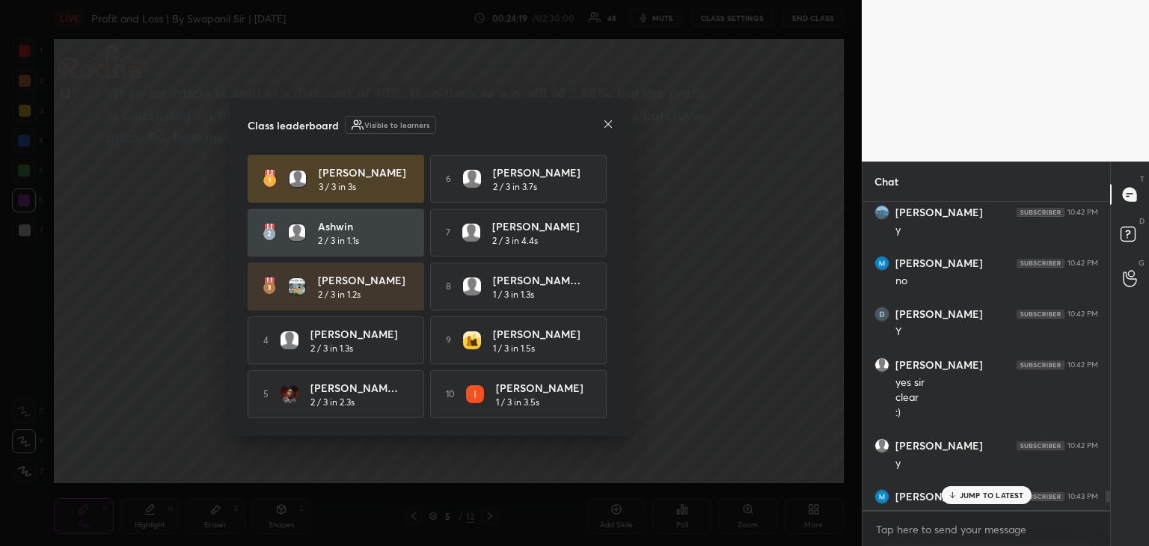
click at [971, 496] on p "JUMP TO LATEST" at bounding box center [991, 495] width 64 height 9
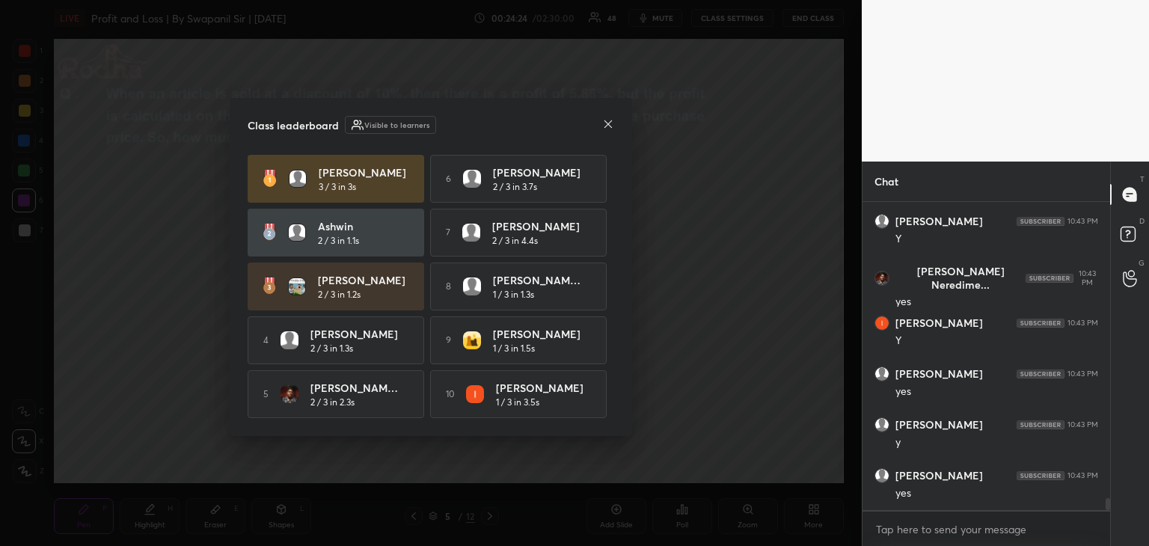
click at [609, 123] on icon at bounding box center [607, 123] width 7 height 7
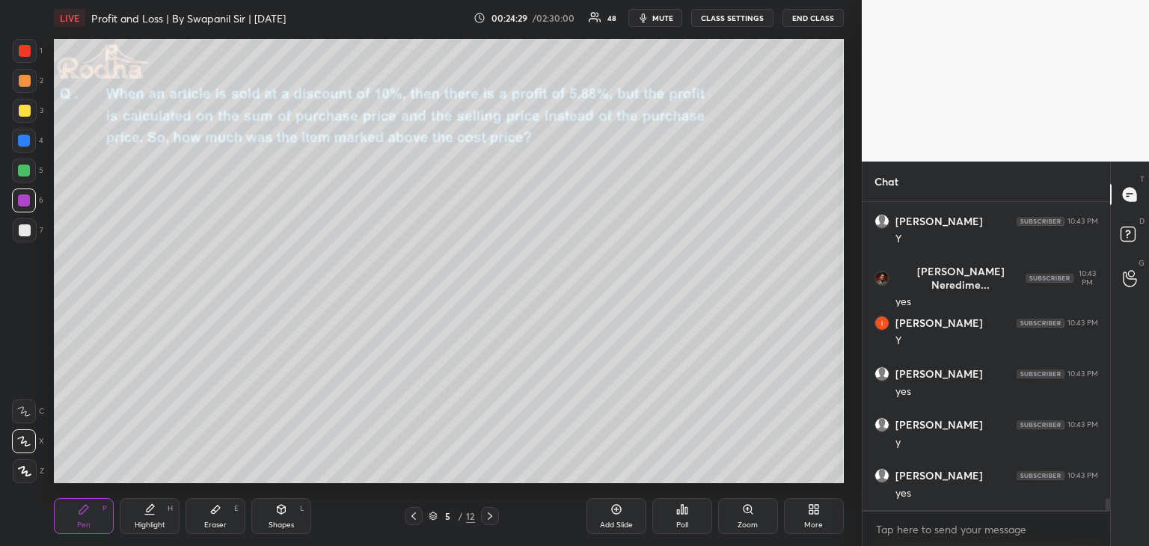
click at [25, 82] on div at bounding box center [25, 81] width 12 height 12
drag, startPoint x: 220, startPoint y: 522, endPoint x: 221, endPoint y: 502, distance: 20.2
click at [217, 522] on div "Eraser" at bounding box center [215, 524] width 22 height 7
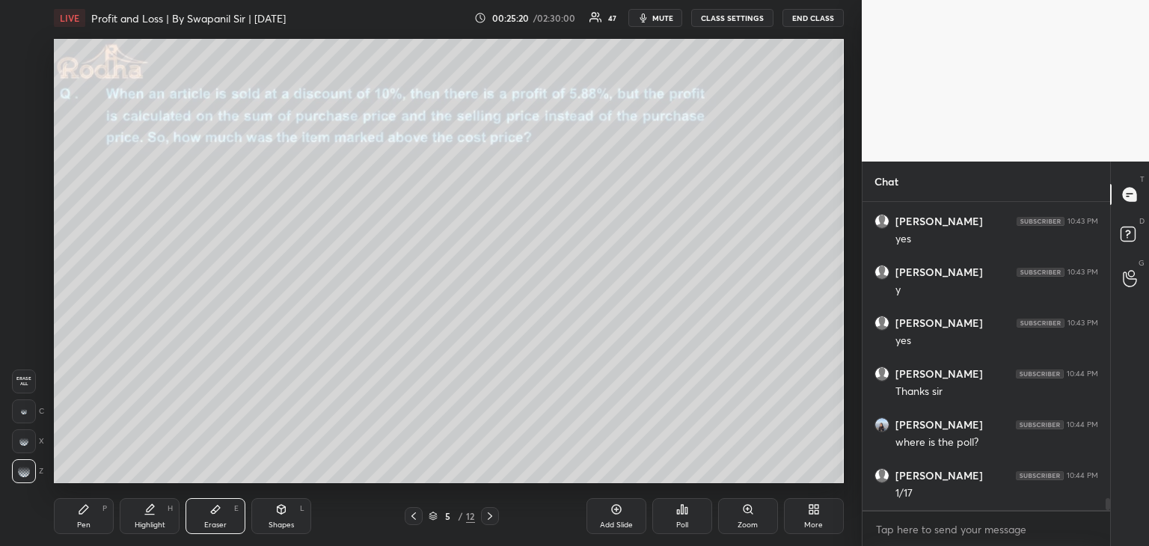
click at [82, 524] on div "Pen" at bounding box center [83, 524] width 13 height 7
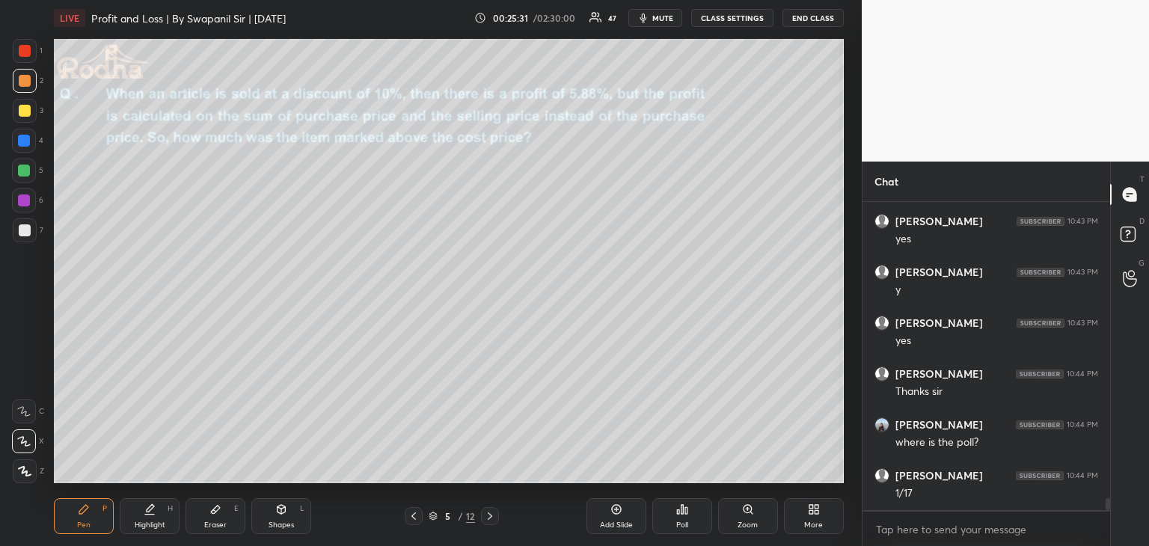
click at [281, 517] on div "Shapes L" at bounding box center [281, 516] width 60 height 36
click at [31, 476] on div at bounding box center [25, 471] width 24 height 24
click at [24, 49] on div at bounding box center [25, 51] width 12 height 12
click at [92, 523] on div "Pen P" at bounding box center [84, 516] width 60 height 36
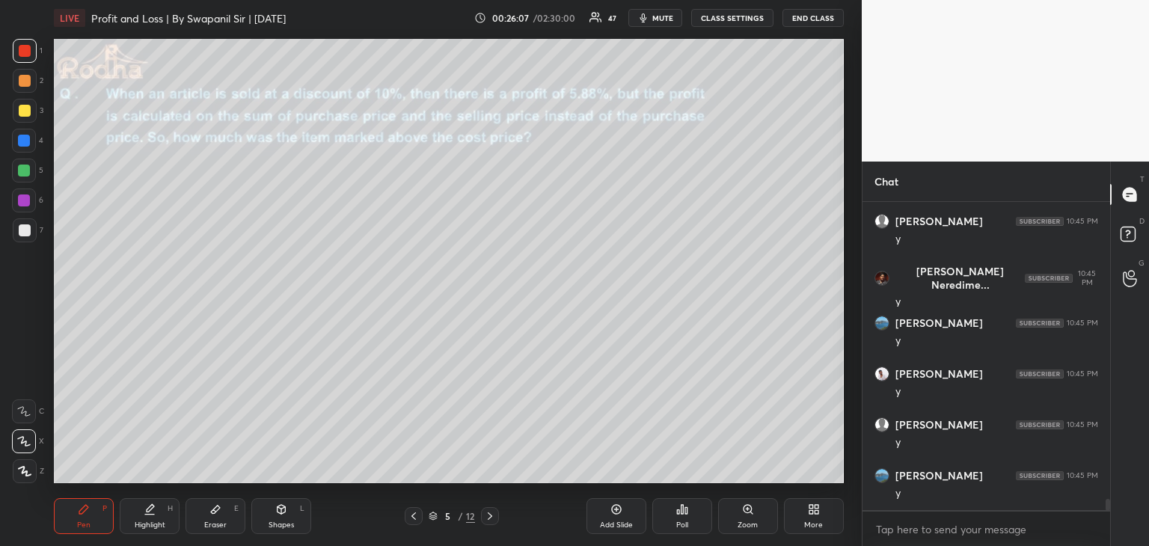
click at [221, 518] on div "Eraser E" at bounding box center [215, 516] width 60 height 36
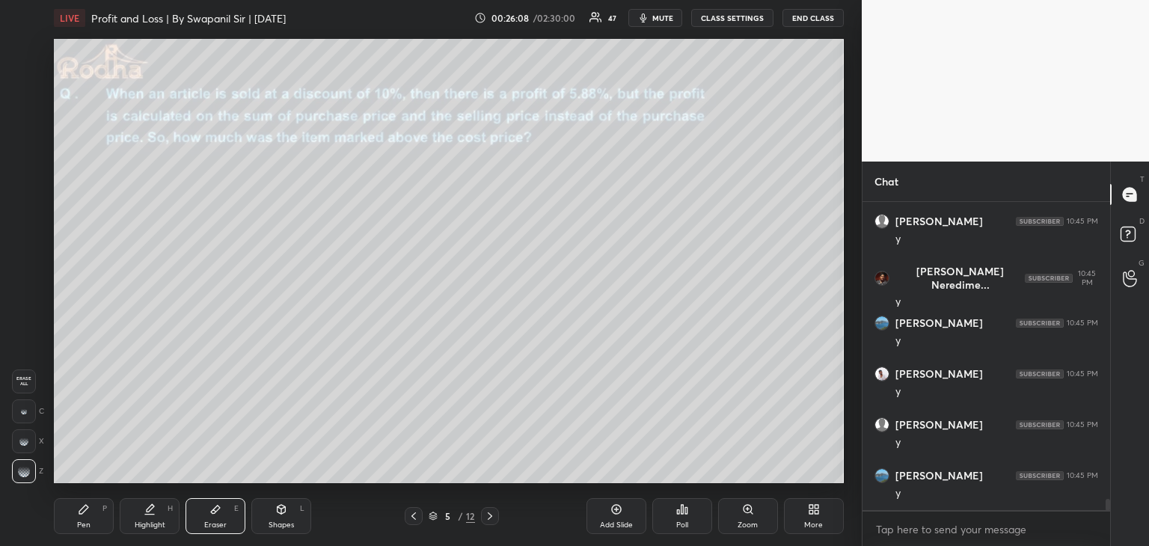
click at [32, 414] on div at bounding box center [24, 411] width 24 height 24
click at [99, 512] on div "Pen P" at bounding box center [84, 516] width 60 height 36
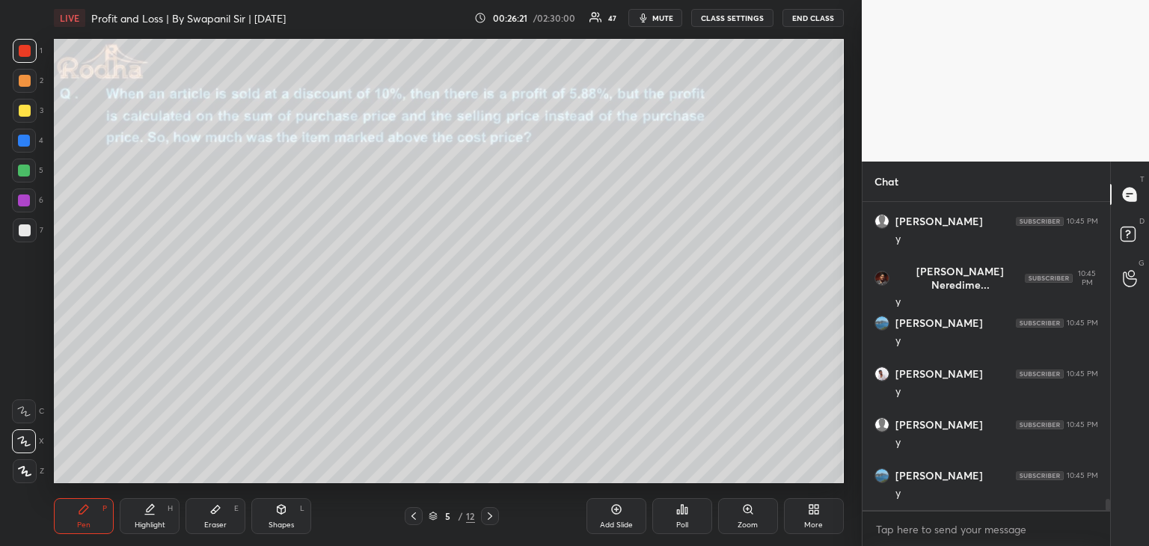
click at [31, 228] on div at bounding box center [25, 230] width 24 height 24
click at [27, 53] on div at bounding box center [25, 51] width 12 height 12
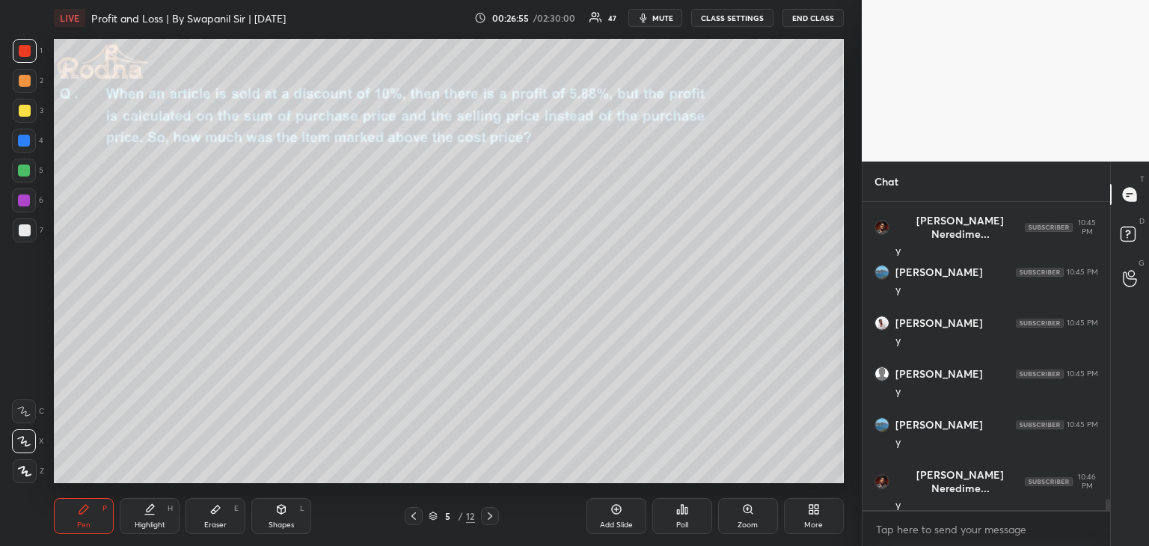
scroll to position [8143, 0]
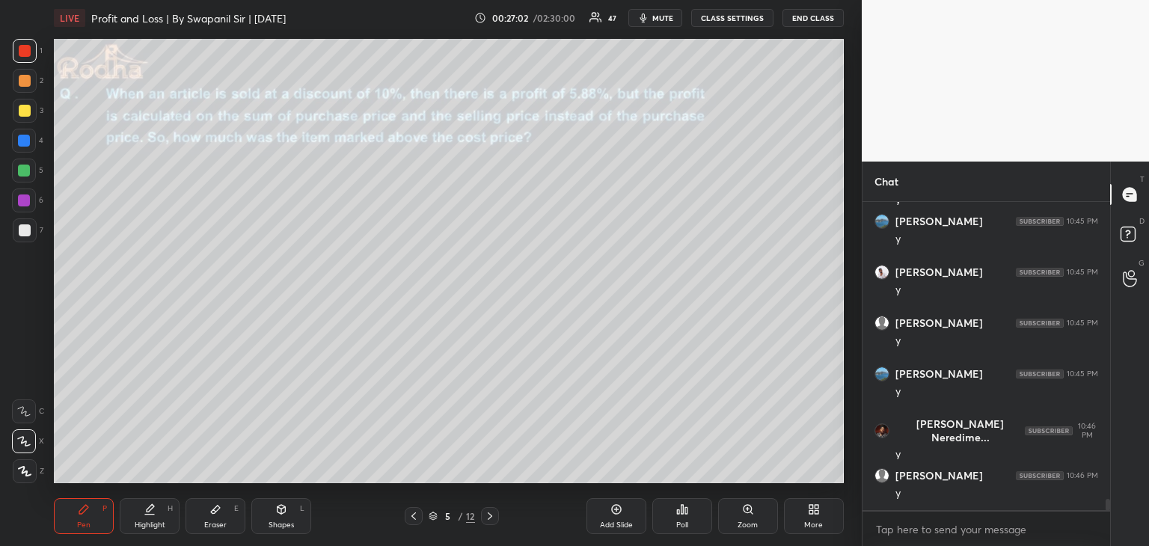
click at [220, 521] on div "Eraser" at bounding box center [215, 524] width 22 height 7
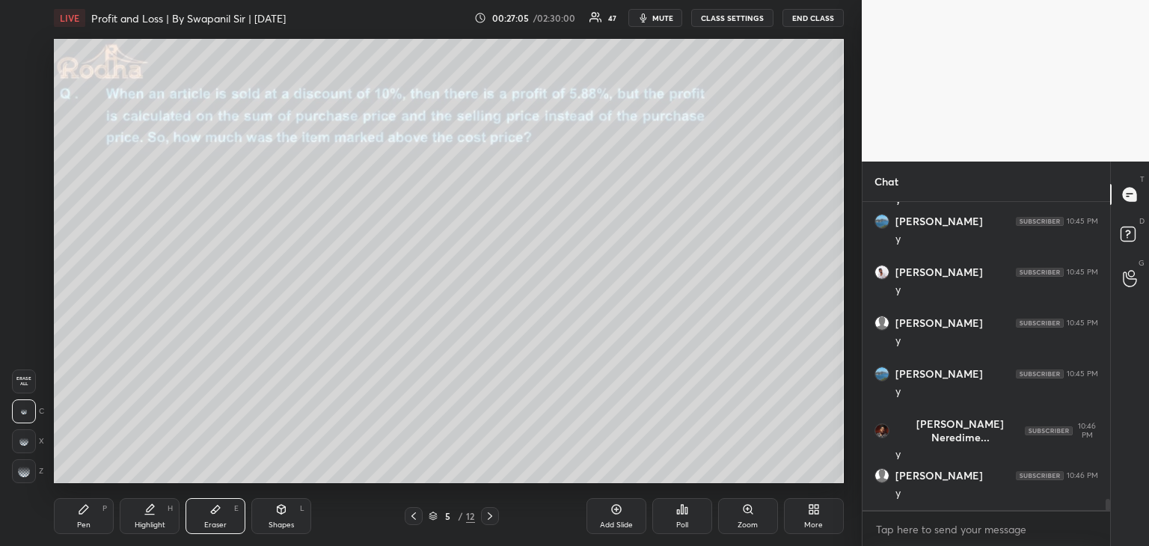
click at [84, 513] on icon at bounding box center [84, 509] width 12 height 12
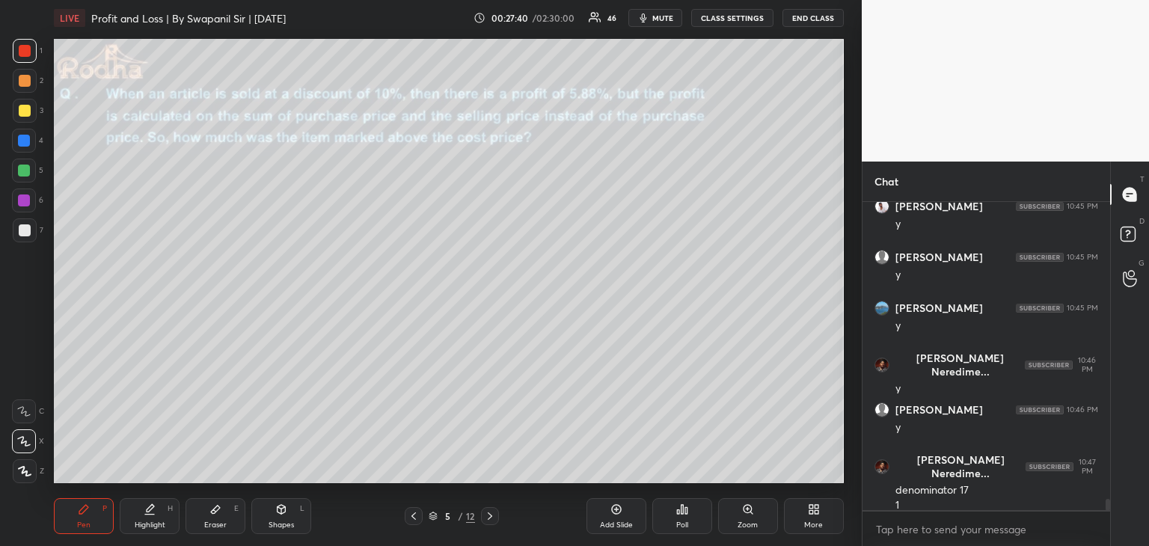
scroll to position [8259, 0]
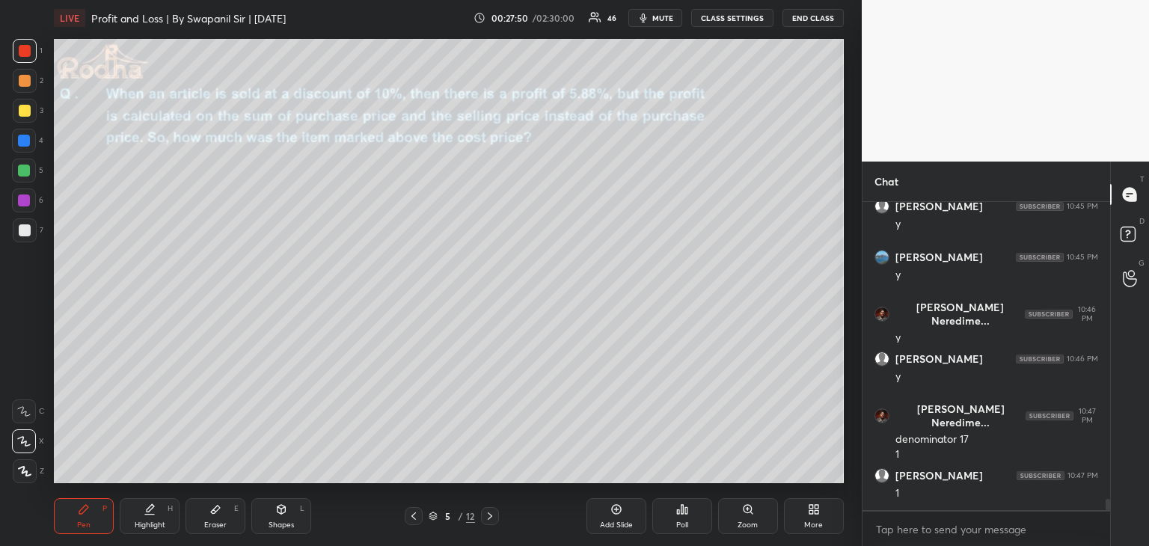
click at [27, 231] on div at bounding box center [25, 230] width 12 height 12
click at [30, 43] on div at bounding box center [25, 51] width 24 height 24
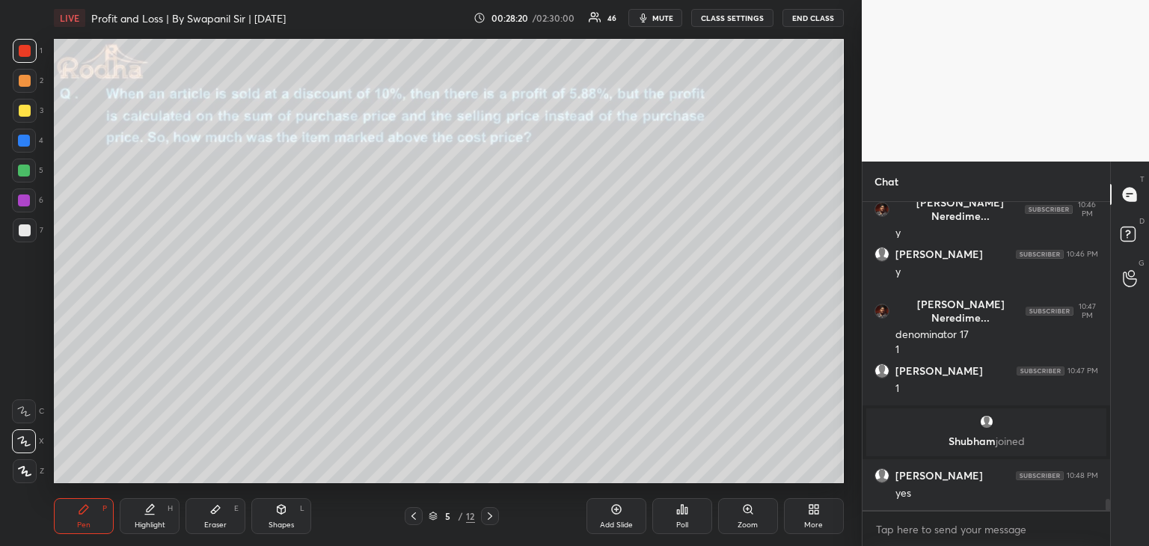
scroll to position [8078, 0]
click at [25, 147] on div at bounding box center [24, 141] width 24 height 24
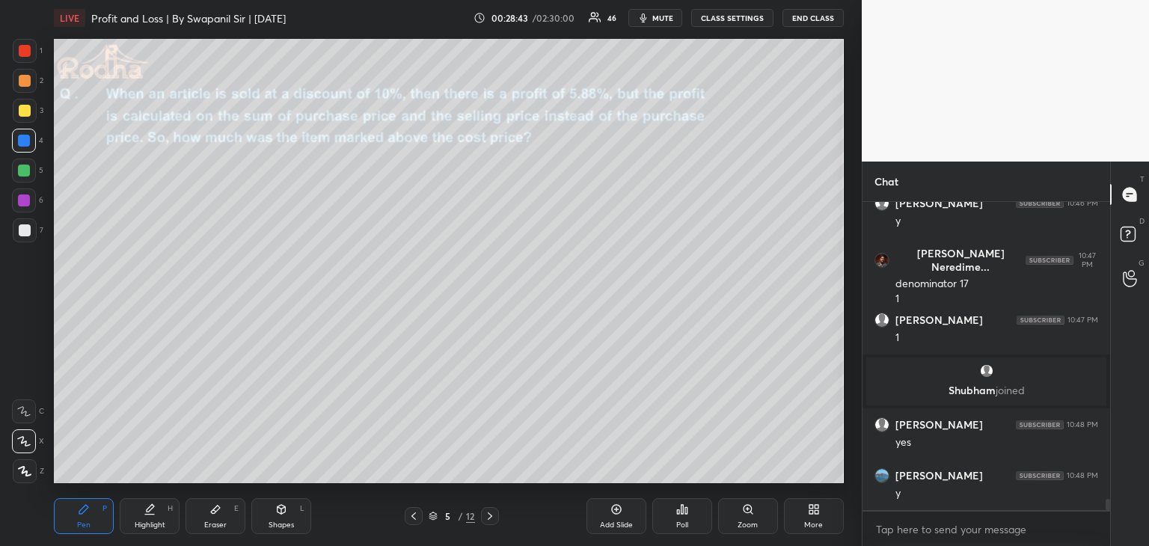
scroll to position [8180, 0]
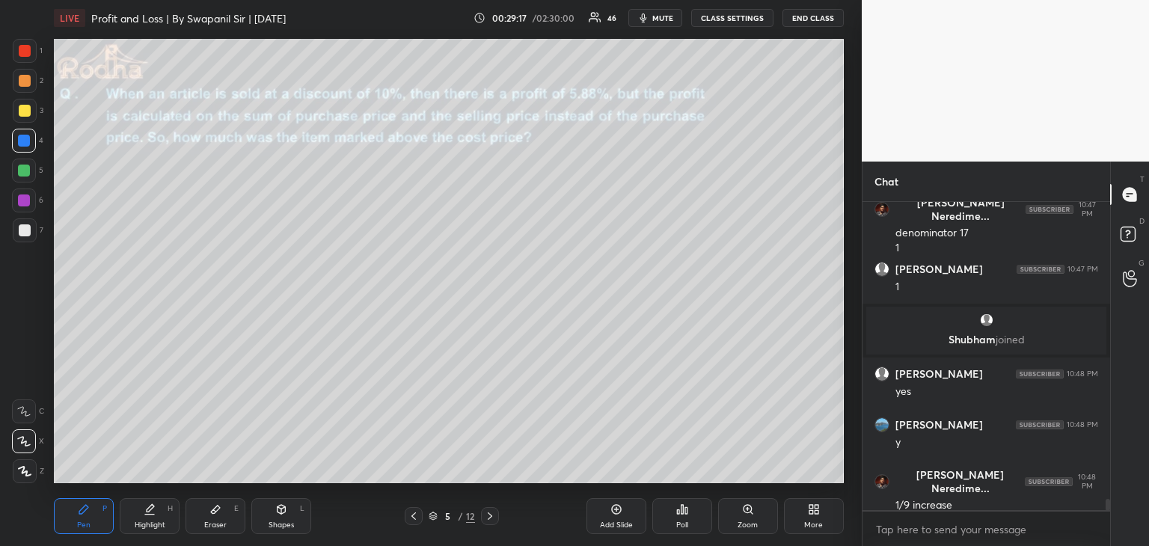
click at [226, 516] on div "Eraser E" at bounding box center [215, 516] width 60 height 36
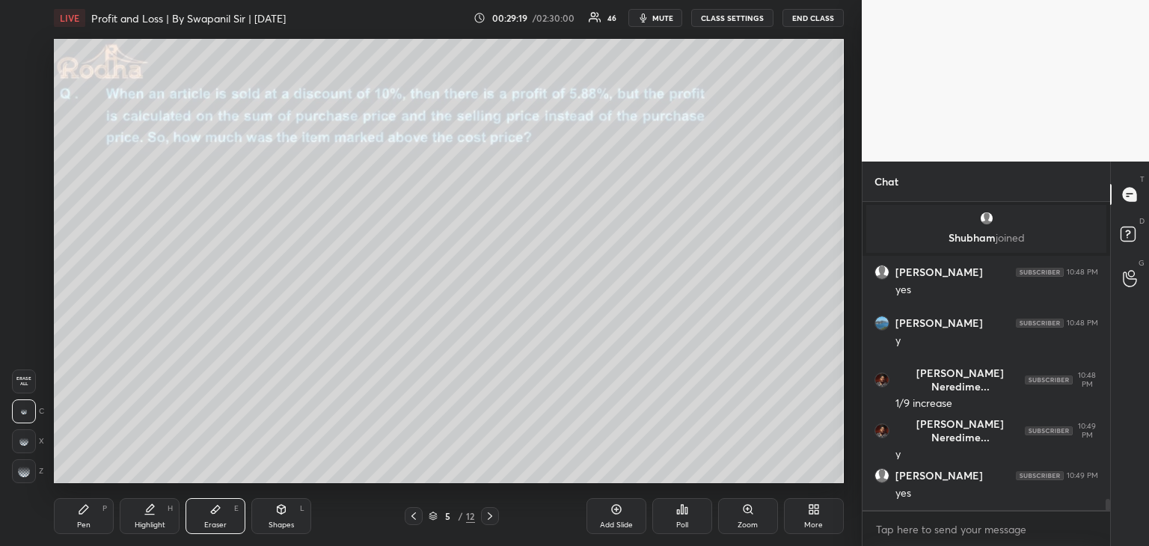
scroll to position [8333, 0]
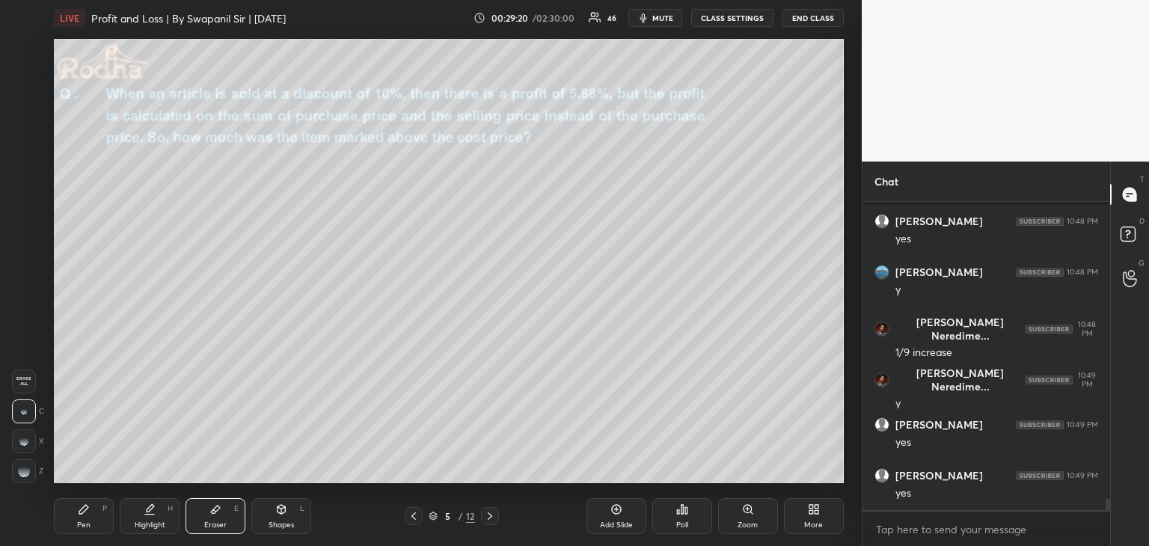
click at [78, 514] on icon at bounding box center [84, 509] width 12 height 12
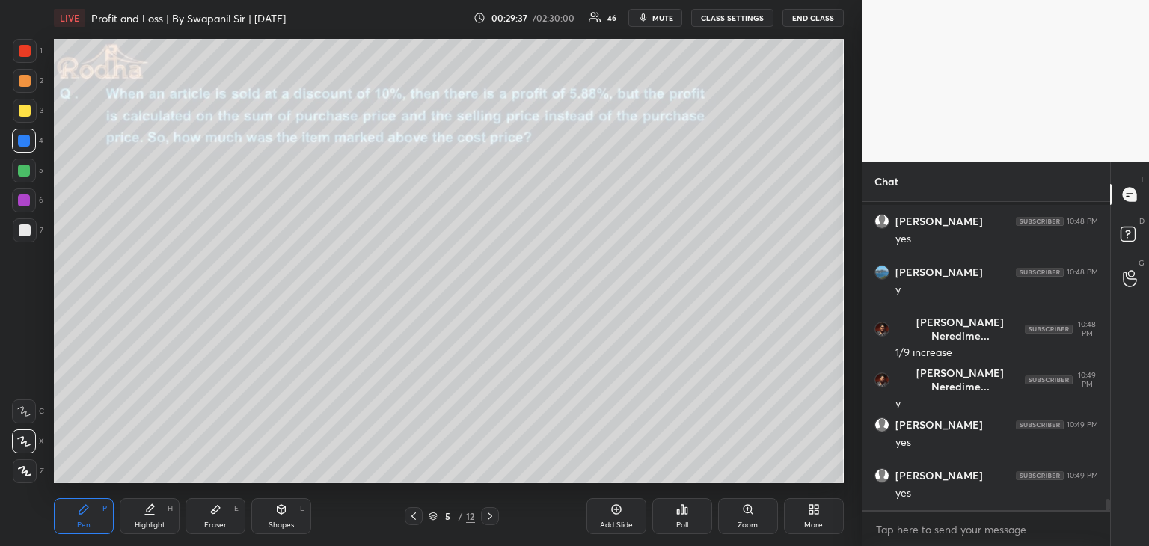
click at [27, 170] on div at bounding box center [24, 171] width 12 height 12
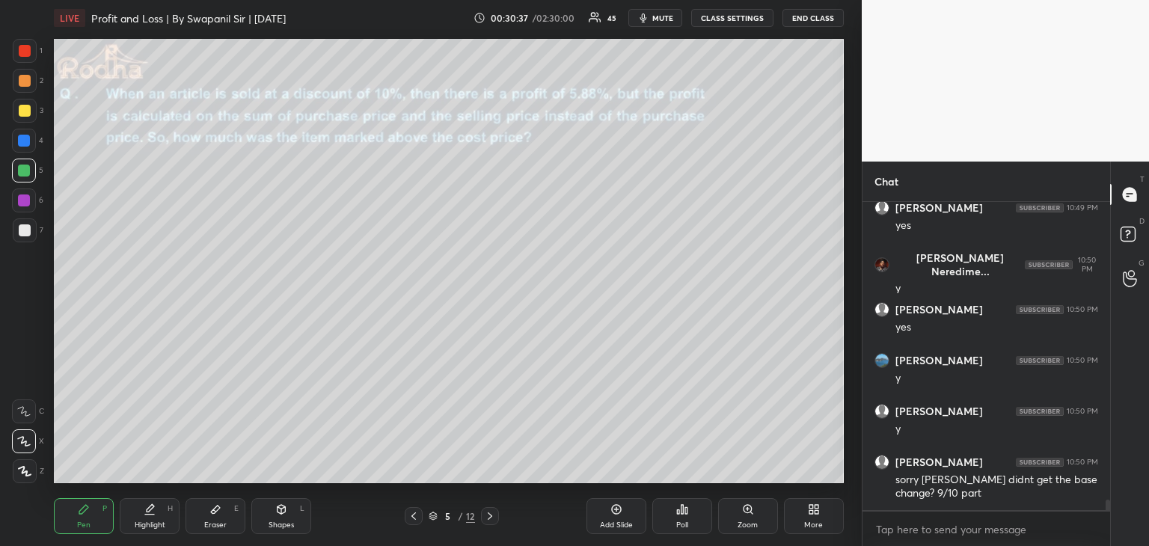
scroll to position [8651, 0]
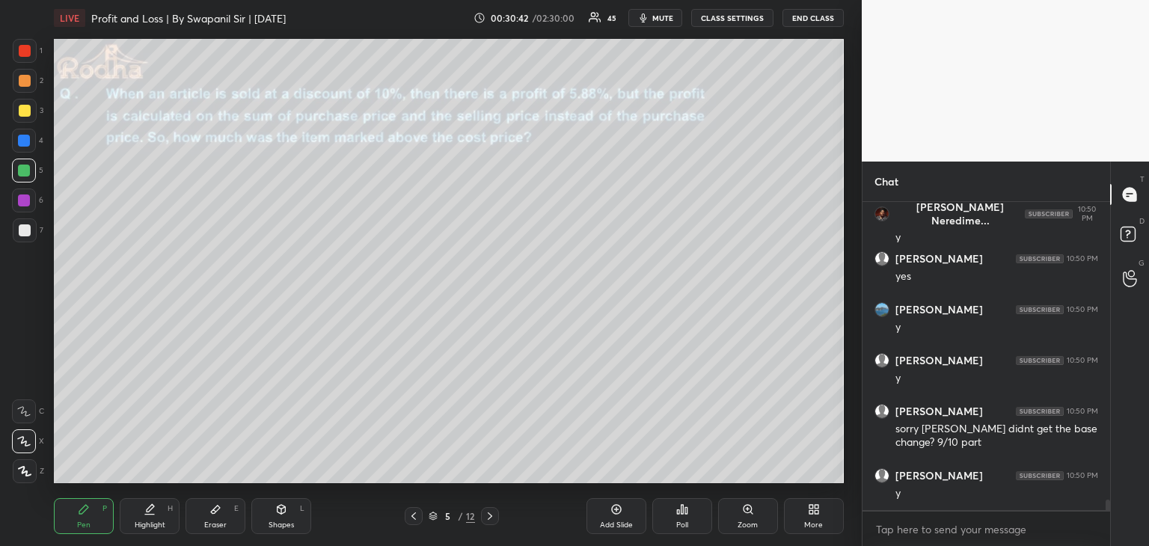
click at [491, 518] on icon at bounding box center [490, 516] width 12 height 12
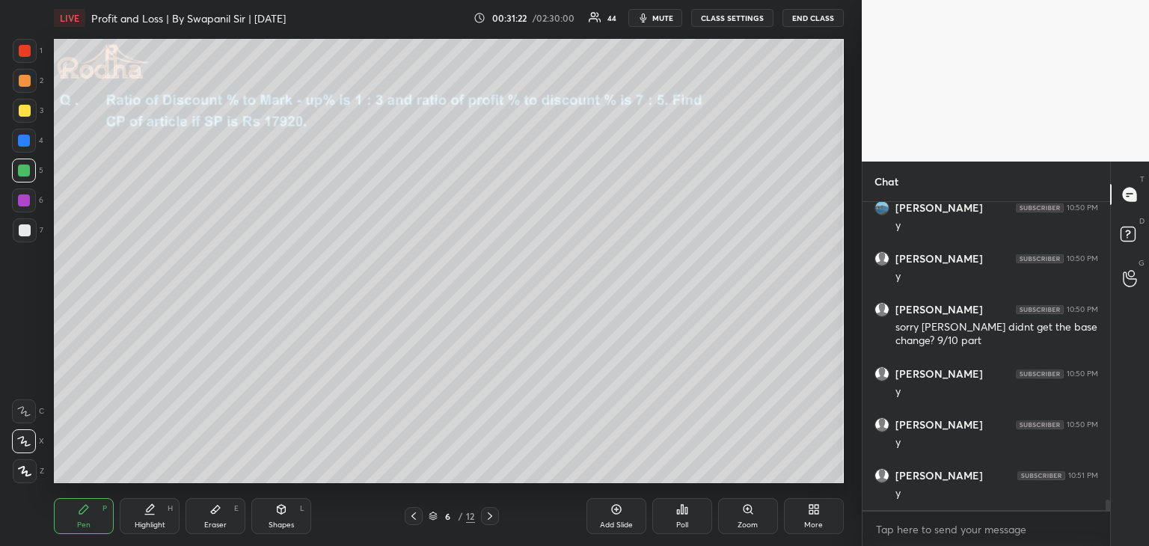
scroll to position [8768, 0]
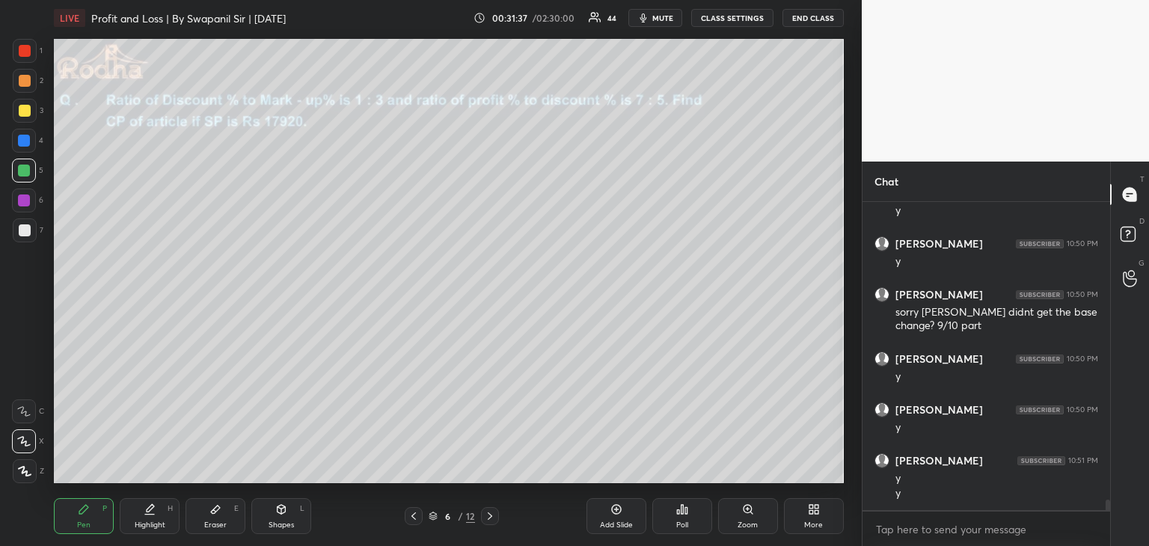
click at [212, 515] on div "Eraser E" at bounding box center [215, 516] width 60 height 36
drag, startPoint x: 19, startPoint y: 471, endPoint x: 29, endPoint y: 465, distance: 11.4
click at [21, 471] on g at bounding box center [24, 471] width 12 height 12
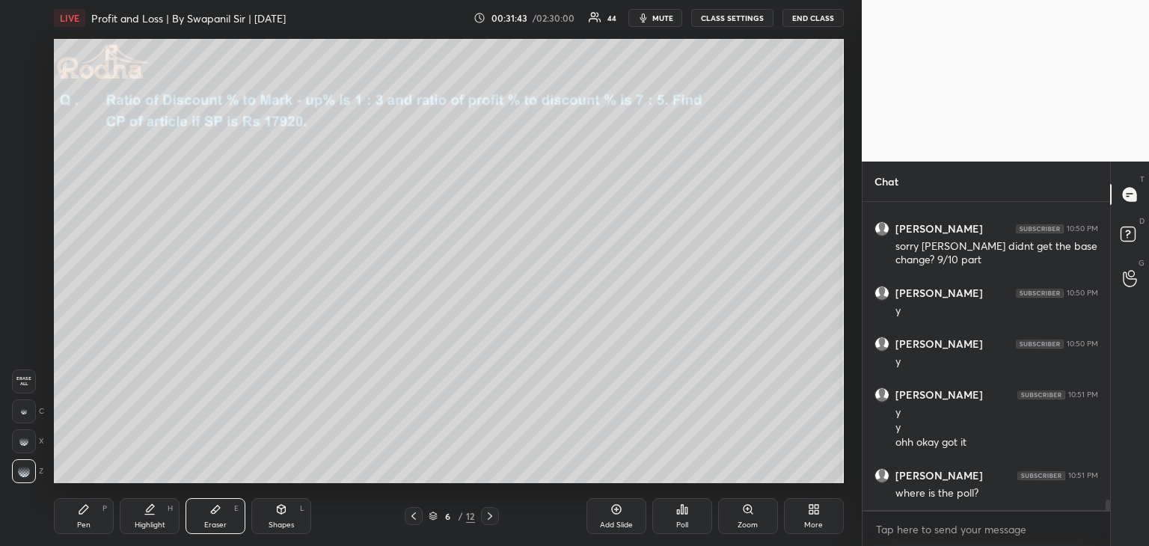
scroll to position [8885, 0]
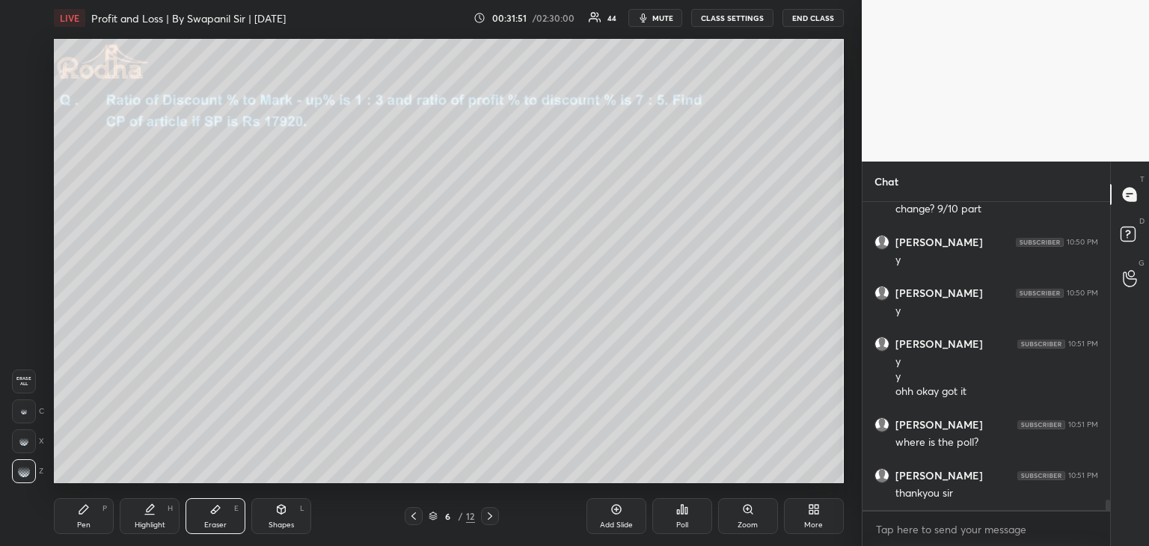
click at [99, 509] on div "Pen P" at bounding box center [84, 516] width 60 height 36
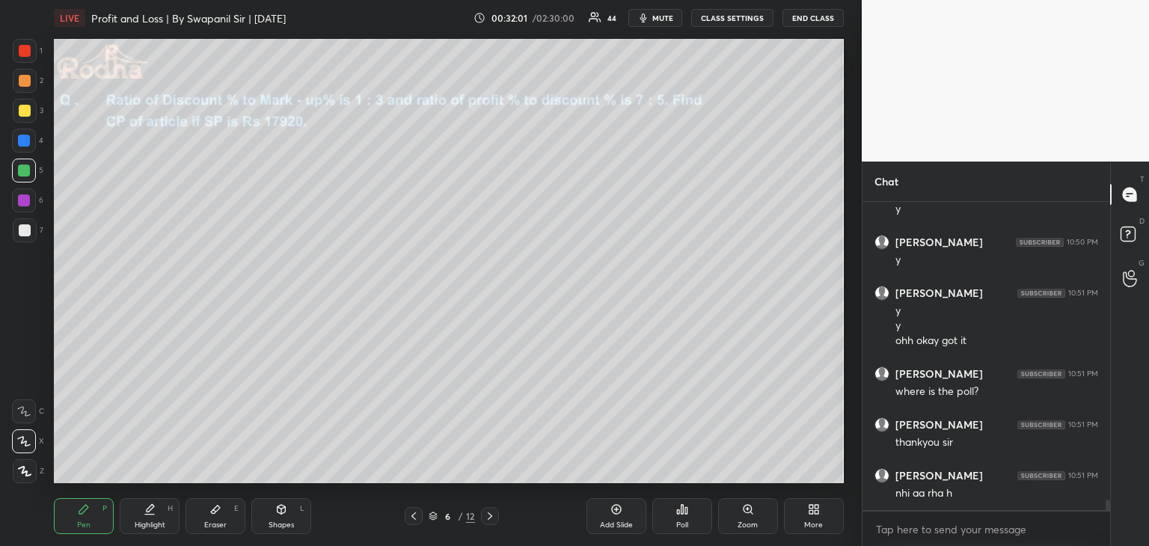
scroll to position [8950, 0]
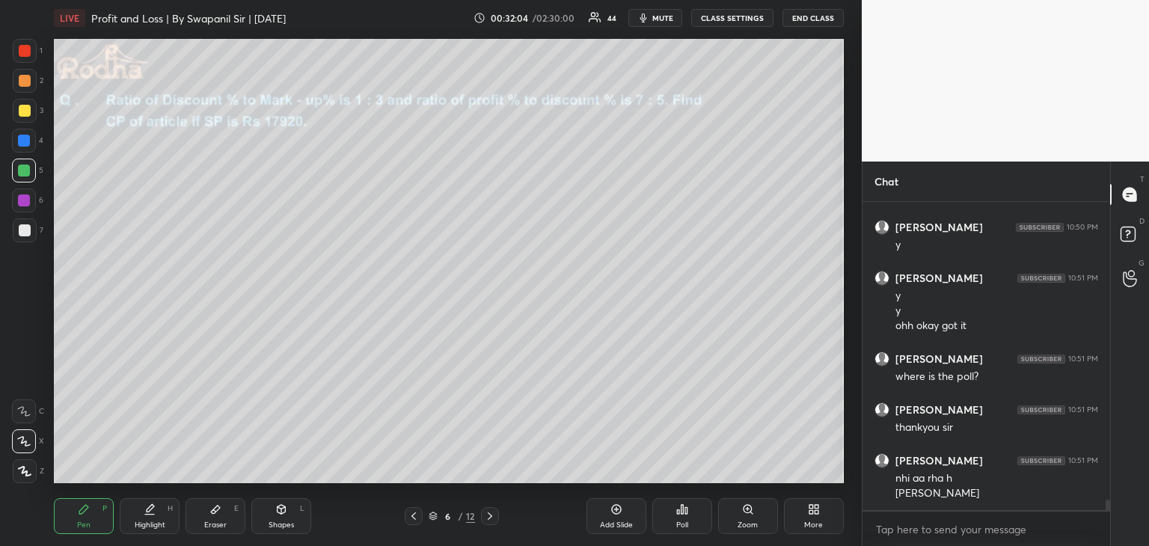
click at [23, 111] on div at bounding box center [25, 111] width 12 height 12
click at [27, 82] on div at bounding box center [25, 81] width 12 height 12
click at [21, 49] on div at bounding box center [25, 51] width 12 height 12
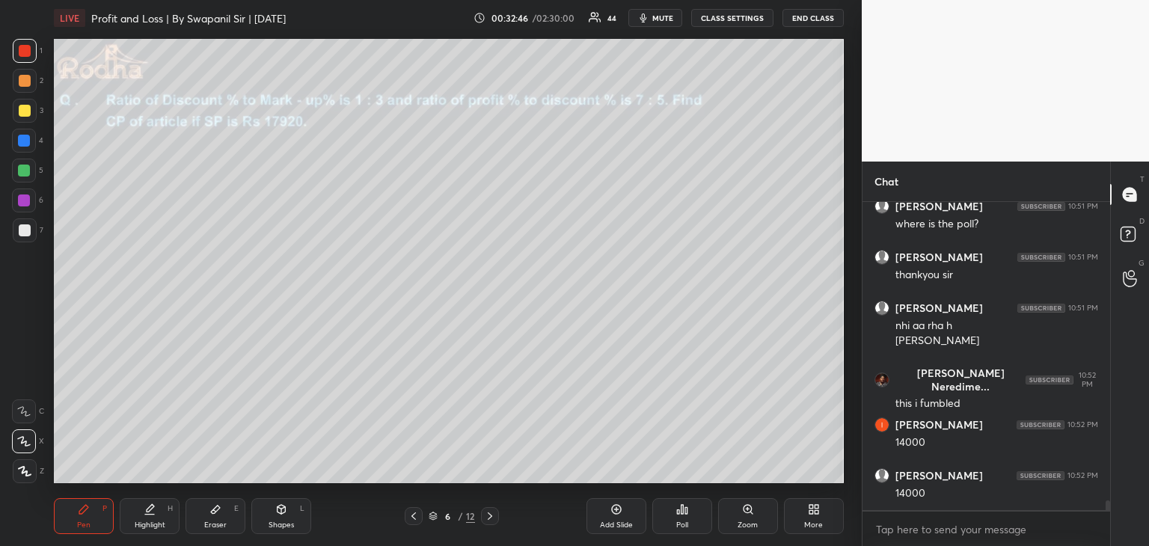
scroll to position [9154, 0]
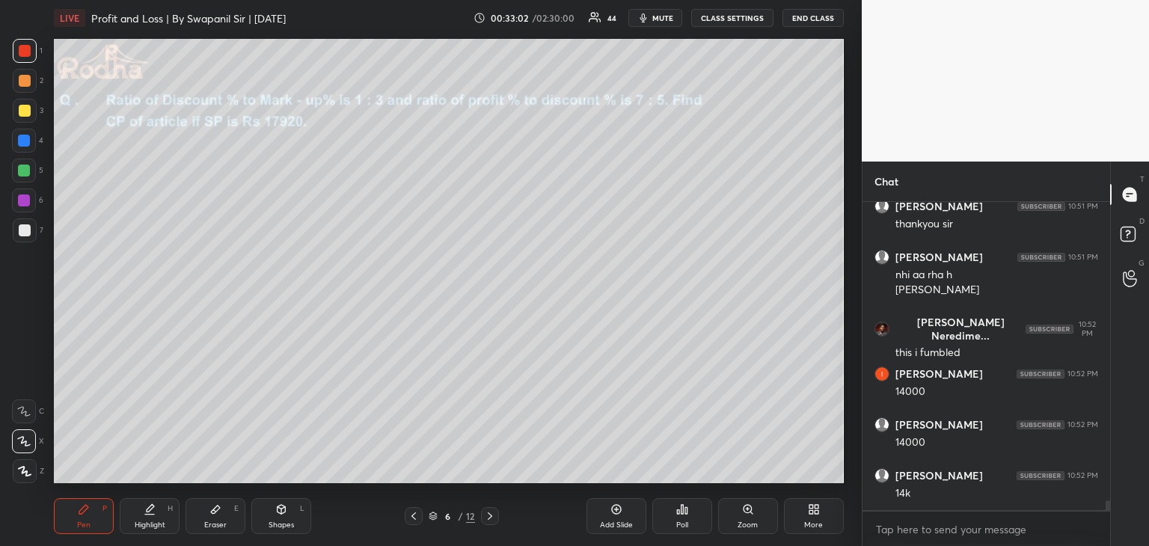
click at [25, 141] on div at bounding box center [24, 141] width 12 height 12
click at [25, 112] on div at bounding box center [25, 111] width 12 height 12
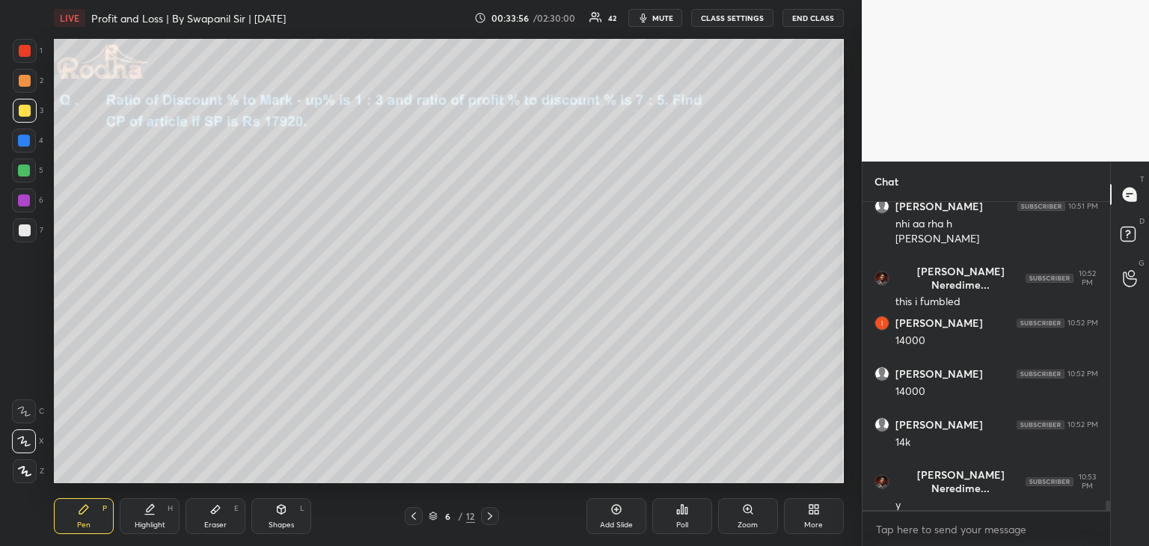
scroll to position [9255, 0]
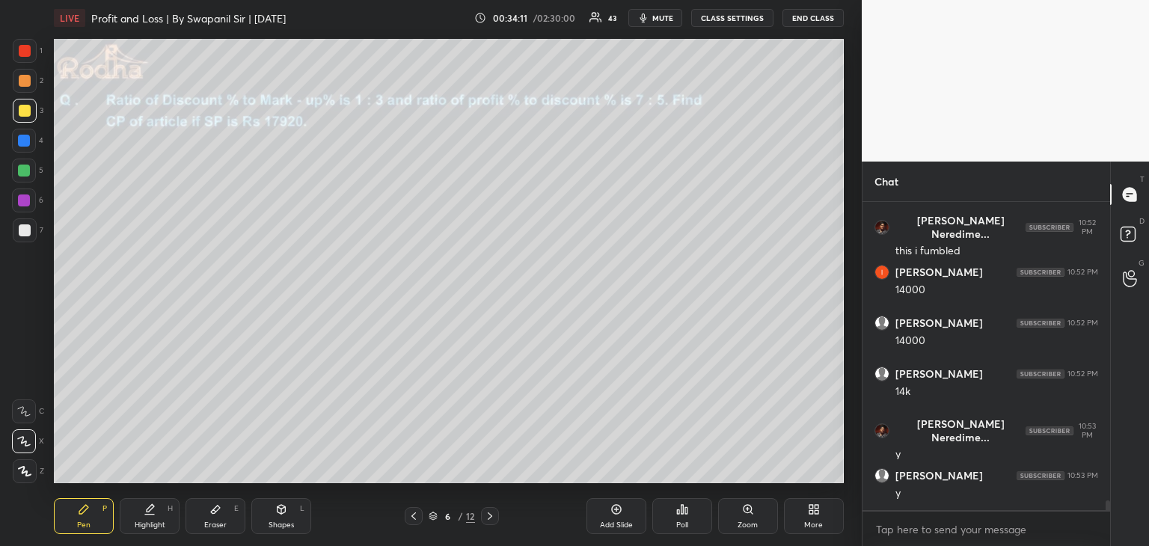
click at [289, 507] on div "Shapes L" at bounding box center [281, 516] width 60 height 36
click at [30, 471] on icon at bounding box center [24, 471] width 11 height 11
click at [88, 521] on div "Pen" at bounding box center [83, 524] width 13 height 7
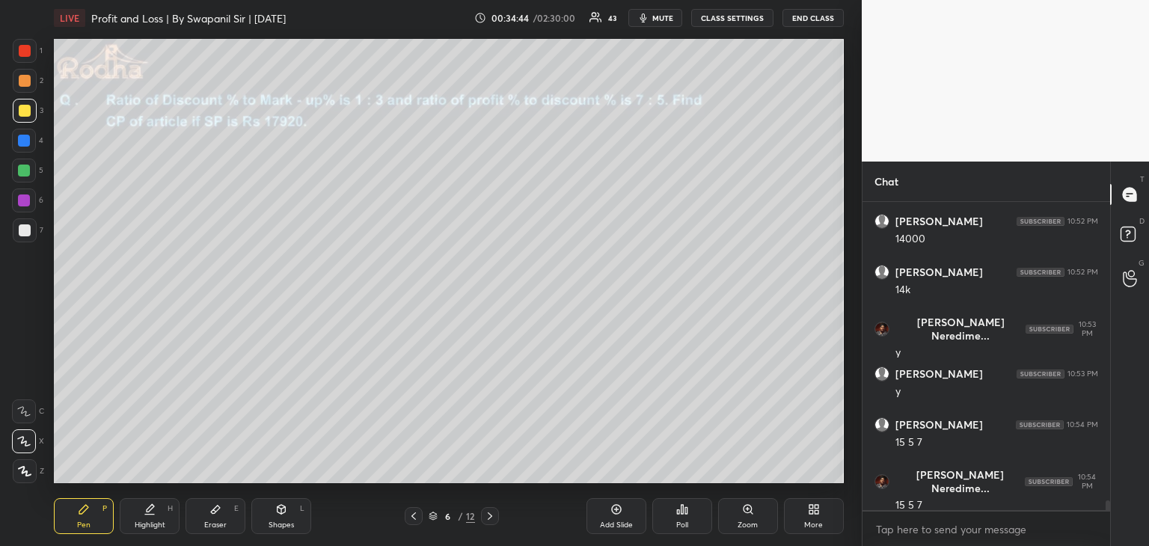
scroll to position [9408, 0]
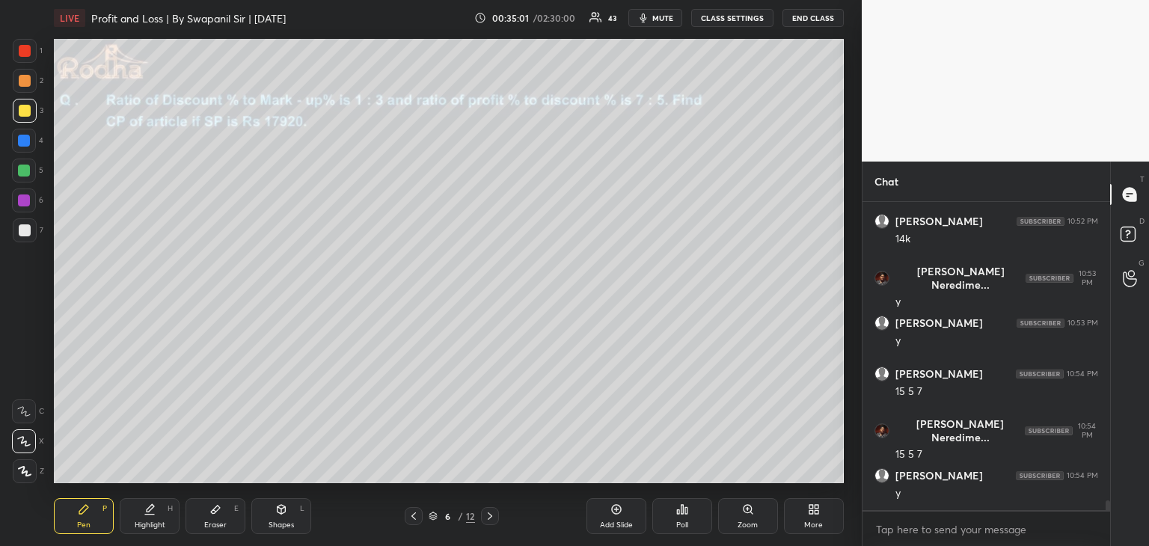
click at [28, 171] on div at bounding box center [24, 171] width 12 height 12
drag, startPoint x: 19, startPoint y: 55, endPoint x: 28, endPoint y: 55, distance: 9.0
click at [22, 55] on div at bounding box center [25, 51] width 12 height 12
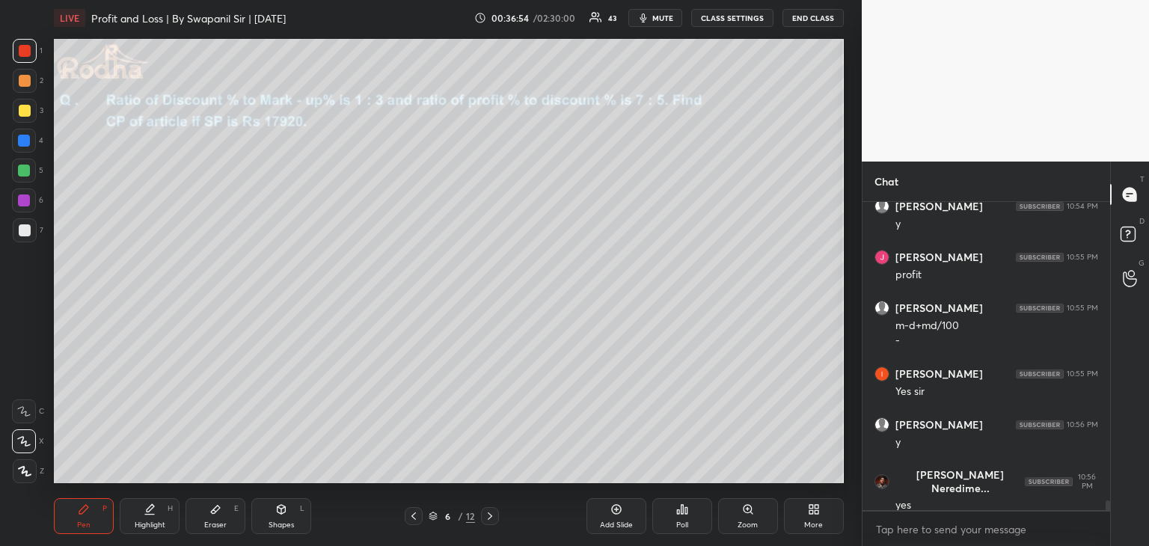
scroll to position [9728, 0]
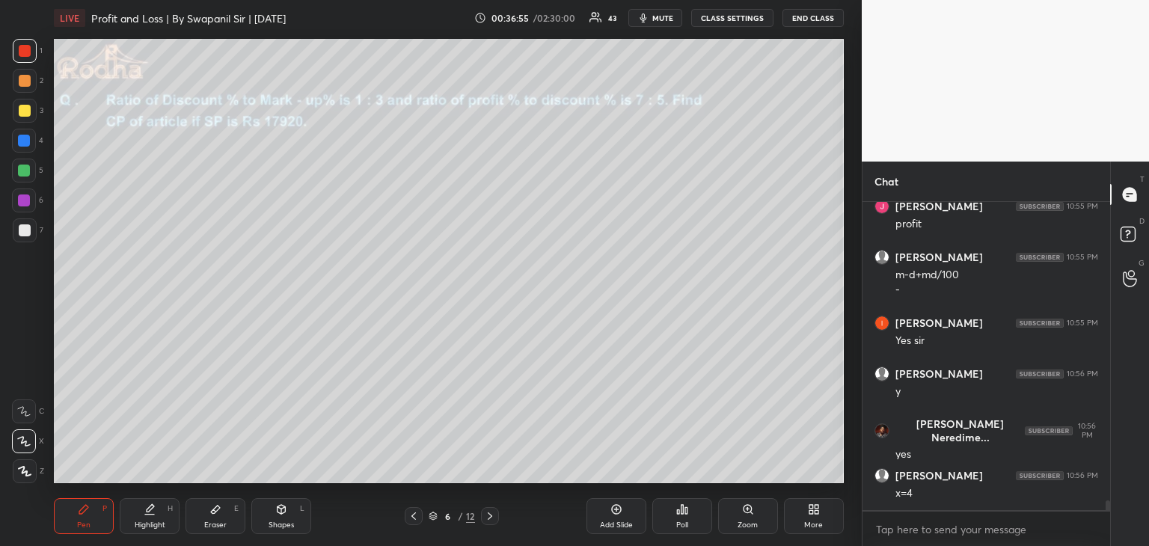
click at [22, 225] on div at bounding box center [25, 230] width 12 height 12
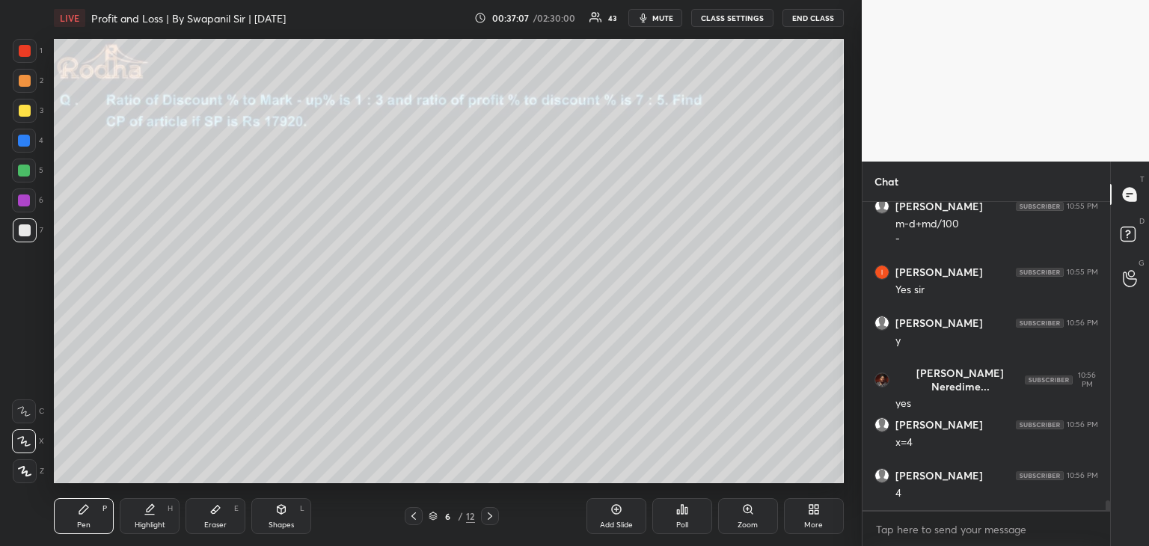
click at [25, 49] on div at bounding box center [25, 51] width 12 height 12
click at [222, 521] on div "Eraser" at bounding box center [215, 524] width 22 height 7
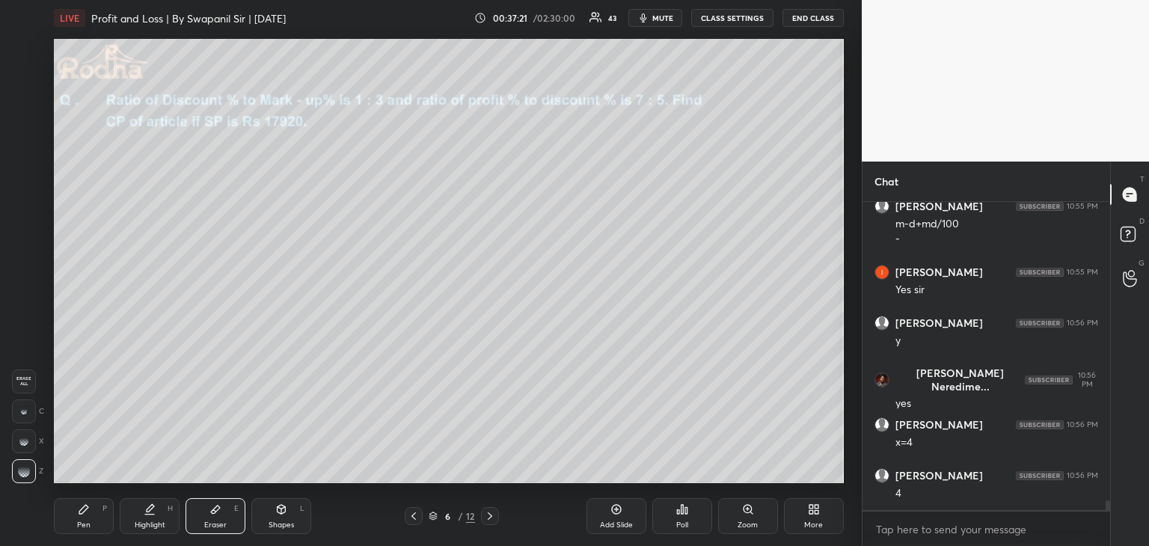
click at [81, 517] on div "Pen P" at bounding box center [84, 516] width 60 height 36
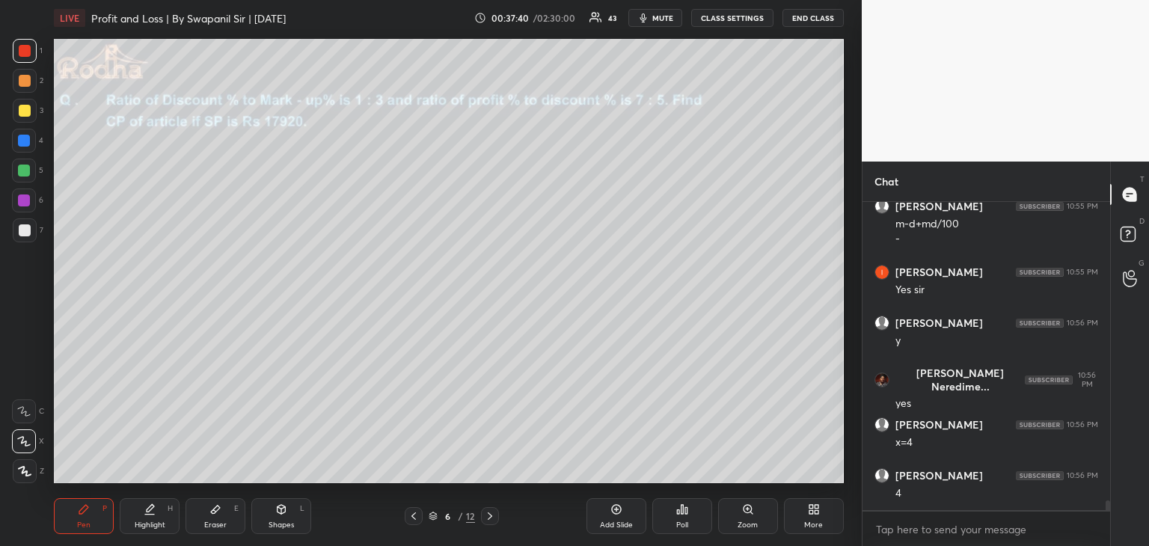
scroll to position [9830, 0]
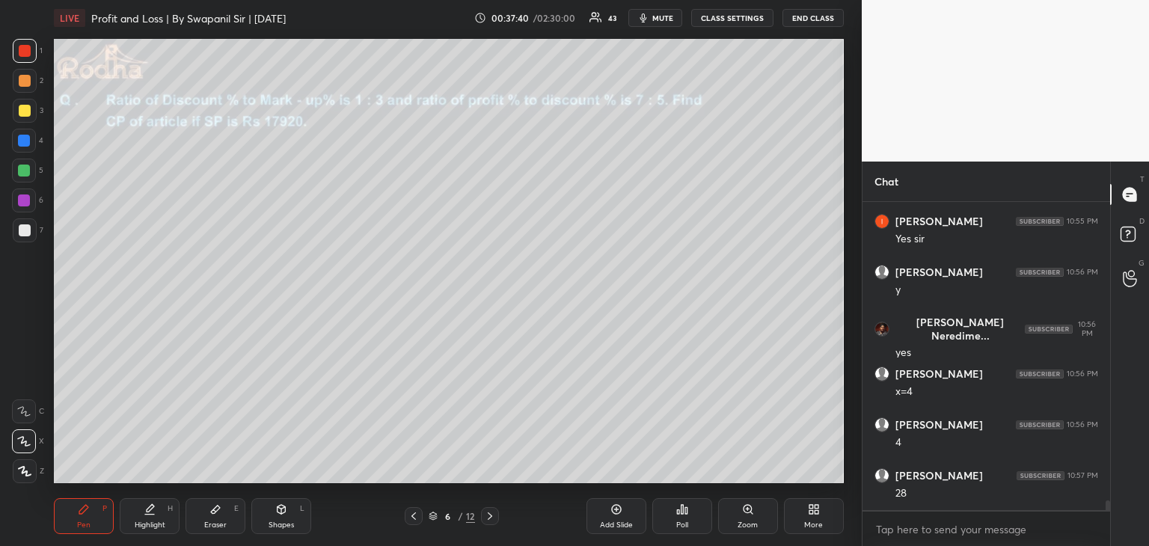
drag, startPoint x: 218, startPoint y: 517, endPoint x: 253, endPoint y: 487, distance: 46.1
click at [221, 517] on div "Eraser E" at bounding box center [215, 516] width 60 height 36
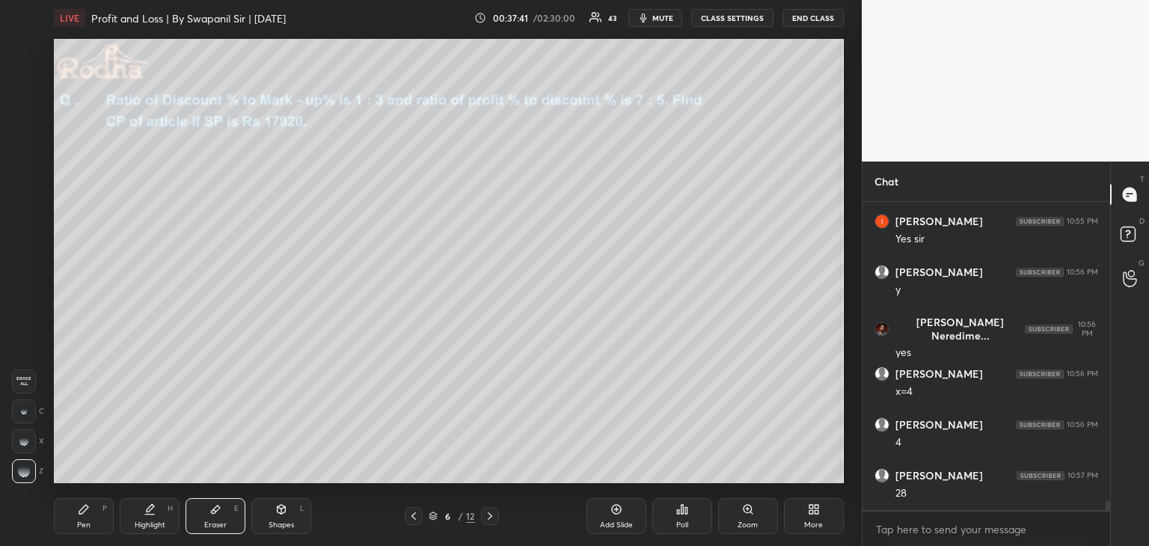
scroll to position [9982, 0]
click at [99, 515] on div "Pen P" at bounding box center [84, 516] width 60 height 36
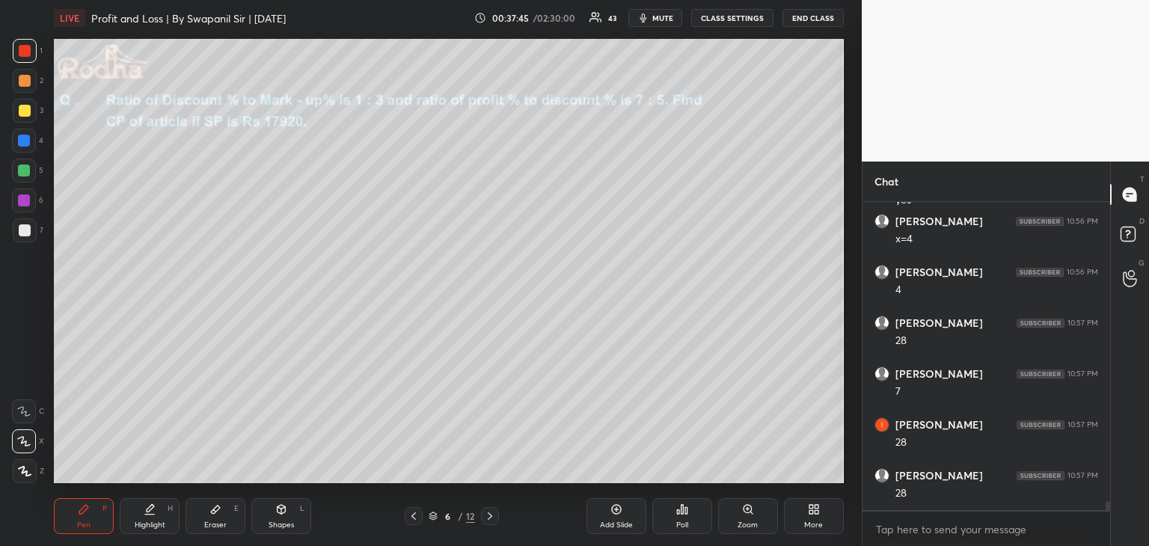
scroll to position [10033, 0]
drag, startPoint x: 230, startPoint y: 512, endPoint x: 236, endPoint y: 499, distance: 14.4
click at [230, 511] on div "Eraser E" at bounding box center [215, 516] width 60 height 36
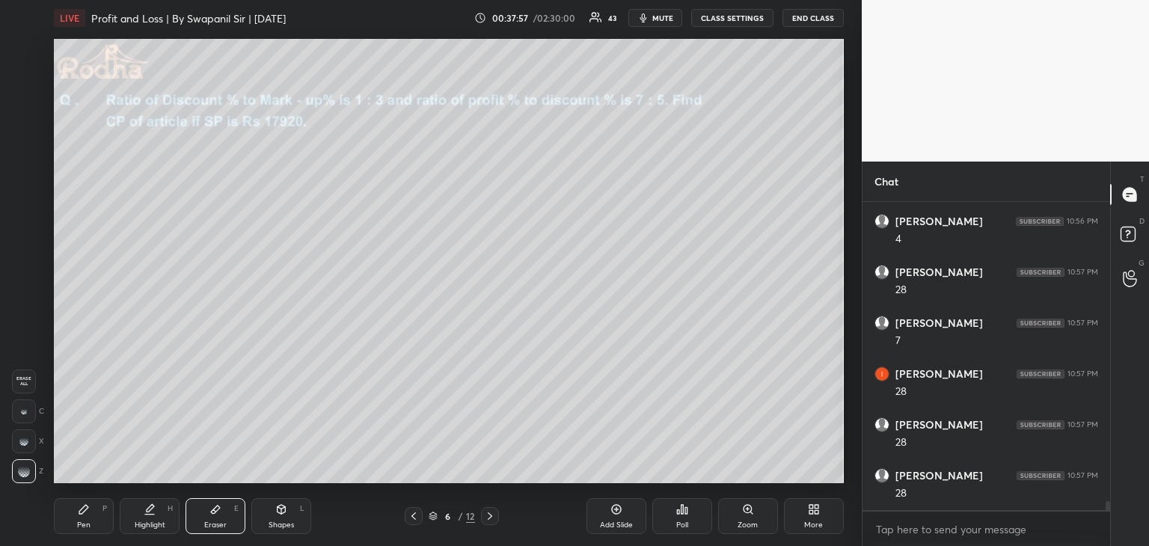
click at [27, 410] on div at bounding box center [24, 411] width 24 height 24
click at [79, 517] on div "Pen P" at bounding box center [84, 516] width 60 height 36
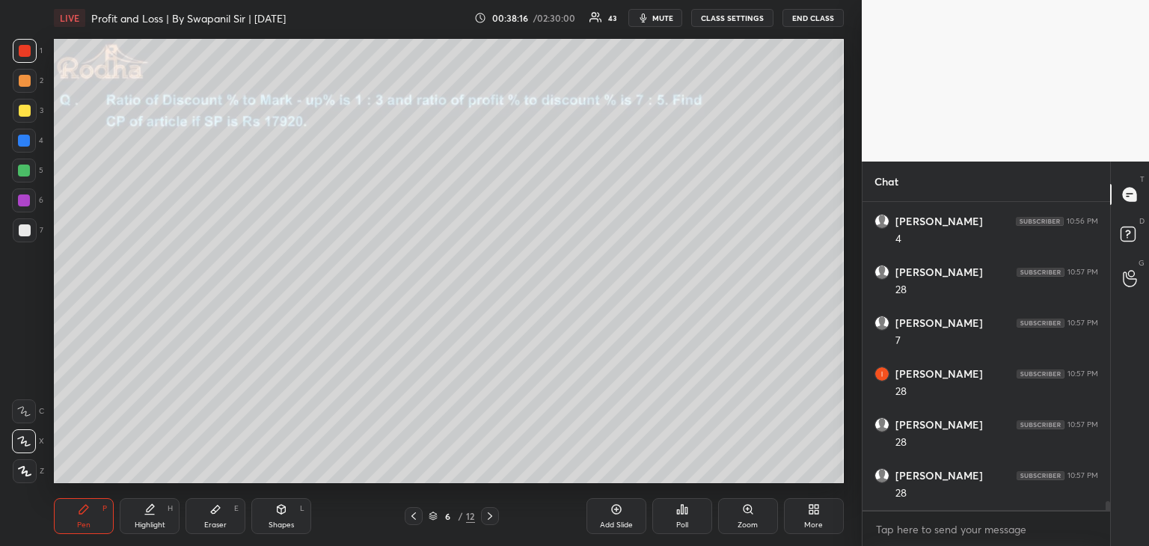
drag, startPoint x: 23, startPoint y: 201, endPoint x: 52, endPoint y: 210, distance: 30.5
click at [24, 201] on div at bounding box center [24, 200] width 12 height 12
click at [27, 52] on div at bounding box center [25, 51] width 12 height 12
click at [28, 108] on div at bounding box center [25, 111] width 12 height 12
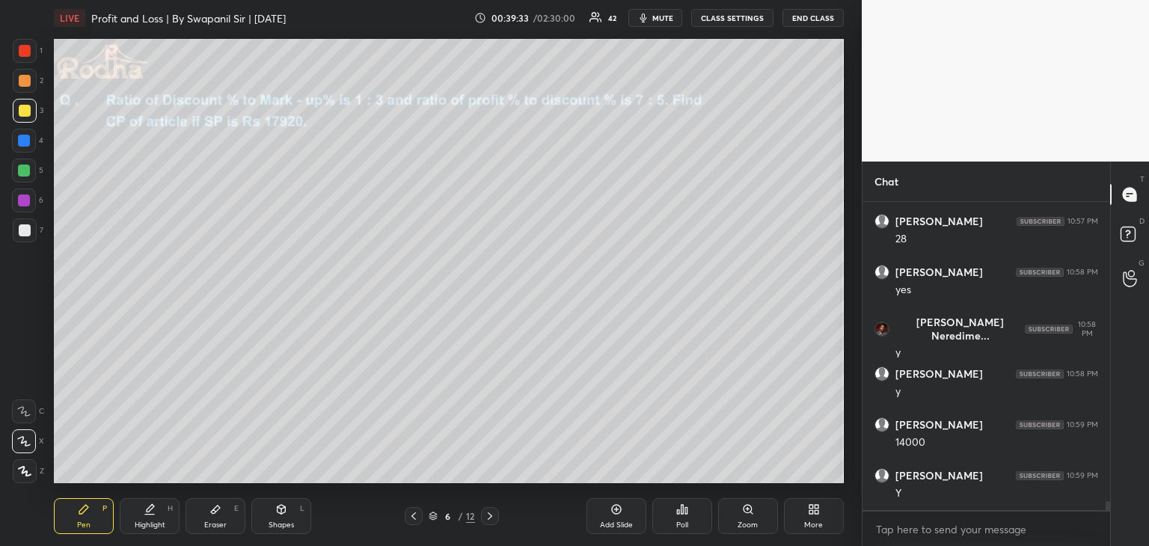
click at [267, 516] on div "Shapes L" at bounding box center [281, 516] width 60 height 36
click at [27, 188] on div "1 2 3 4 5 6 7" at bounding box center [27, 143] width 31 height 209
click at [21, 199] on div at bounding box center [24, 200] width 12 height 12
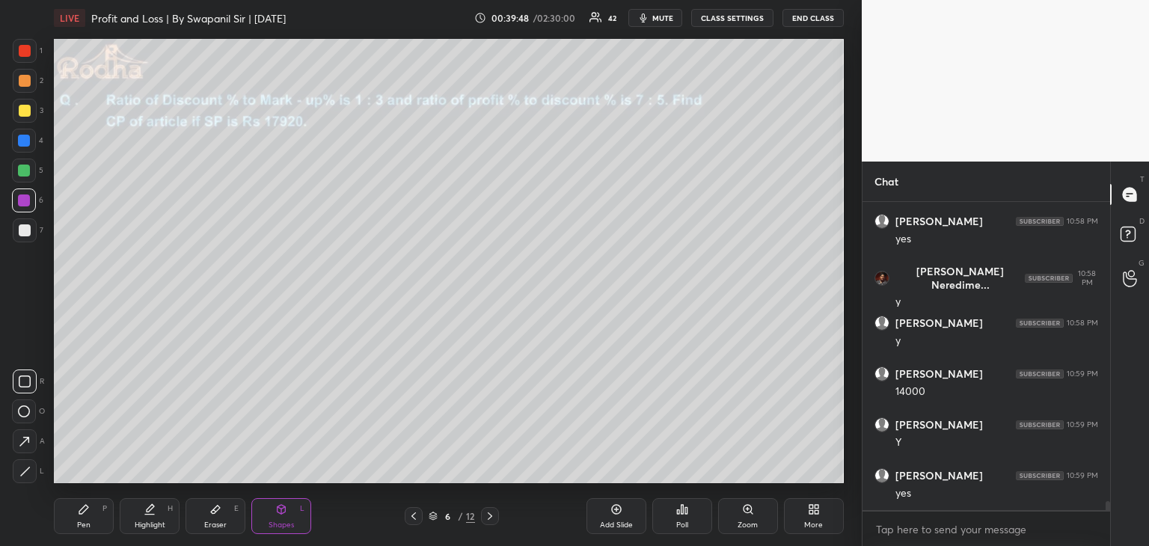
click at [489, 517] on icon at bounding box center [490, 516] width 12 height 12
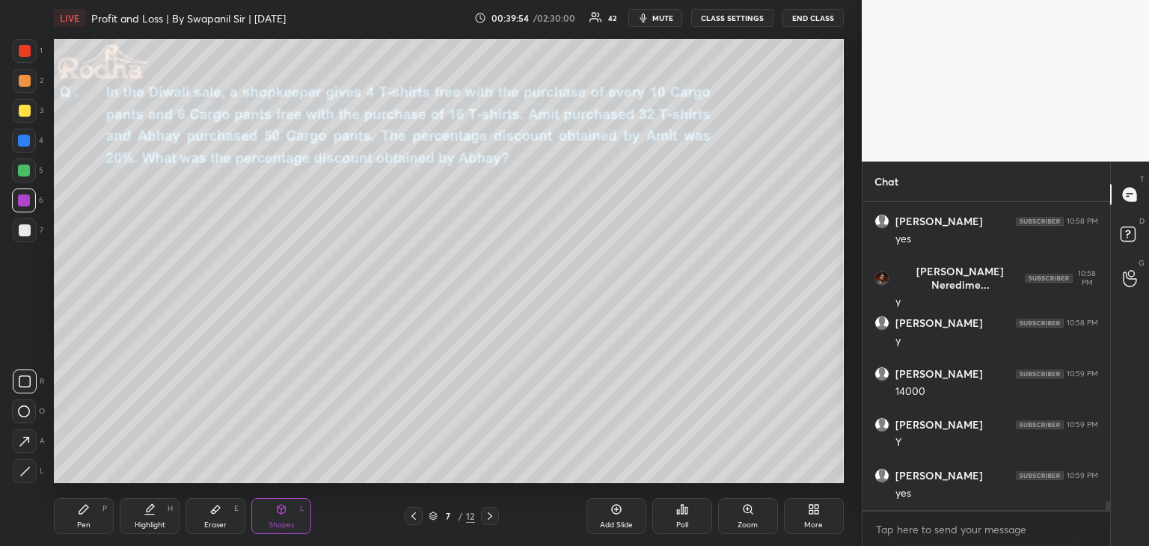
click at [22, 111] on div at bounding box center [25, 111] width 12 height 12
click at [90, 518] on div "Pen P" at bounding box center [84, 516] width 60 height 36
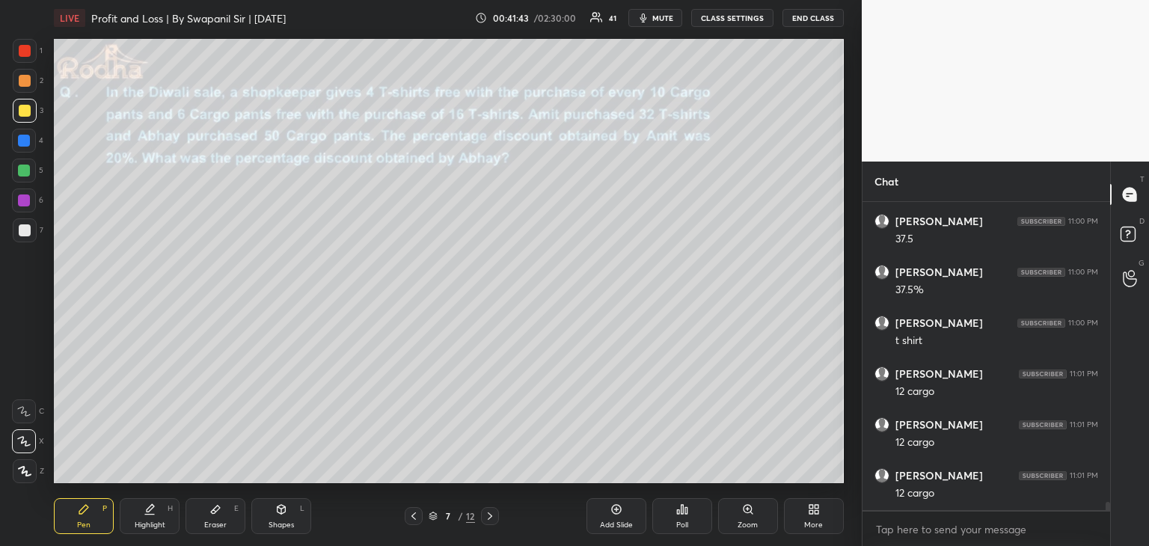
scroll to position [10760, 0]
drag, startPoint x: 213, startPoint y: 503, endPoint x: 221, endPoint y: 484, distance: 21.1
click at [214, 502] on div "Eraser E" at bounding box center [215, 516] width 60 height 36
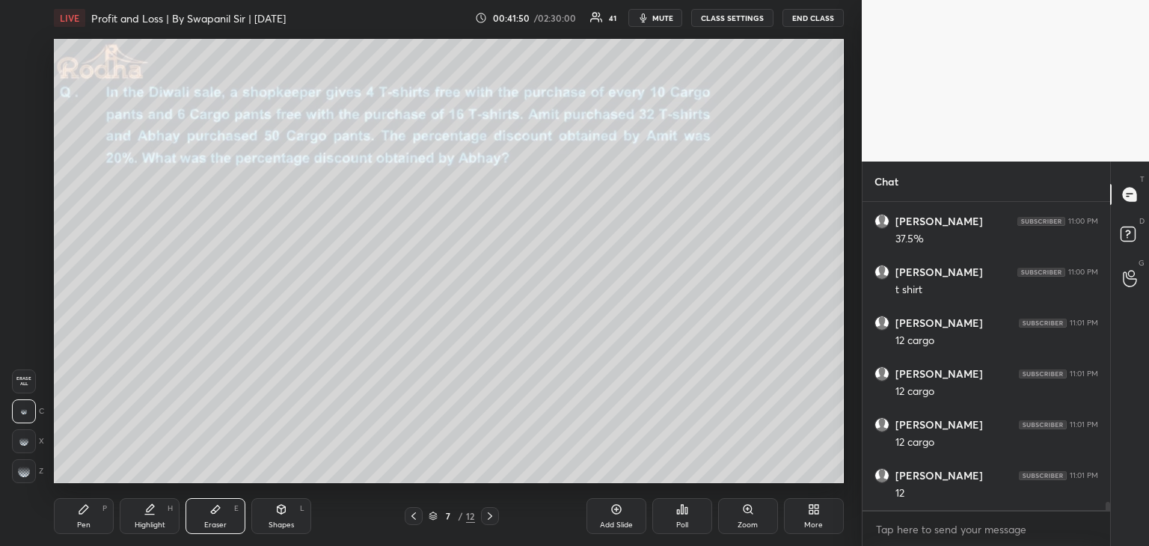
click at [94, 511] on div "Pen P" at bounding box center [84, 516] width 60 height 36
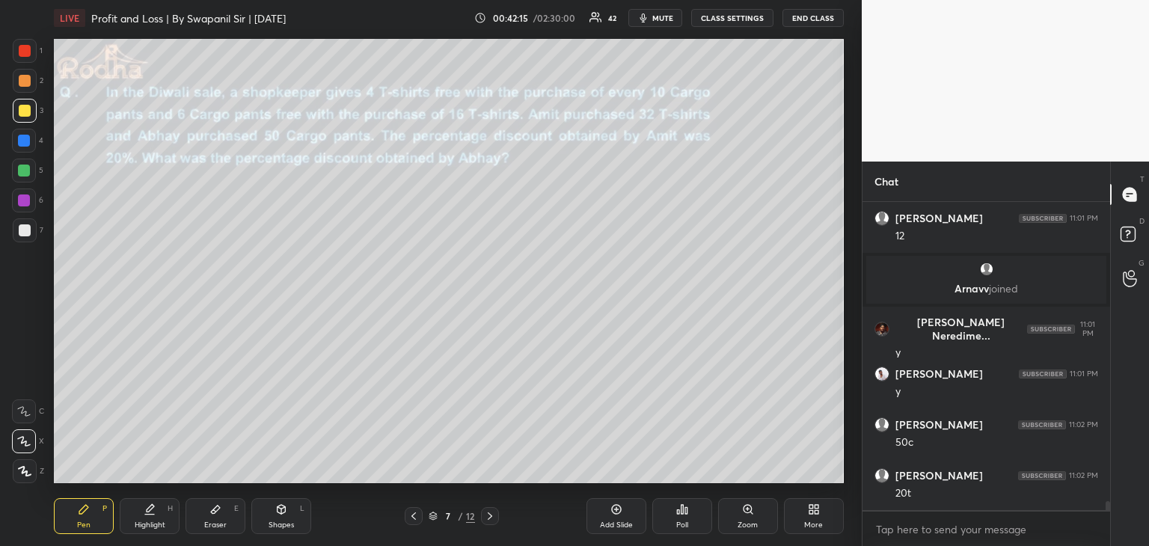
scroll to position [10331, 0]
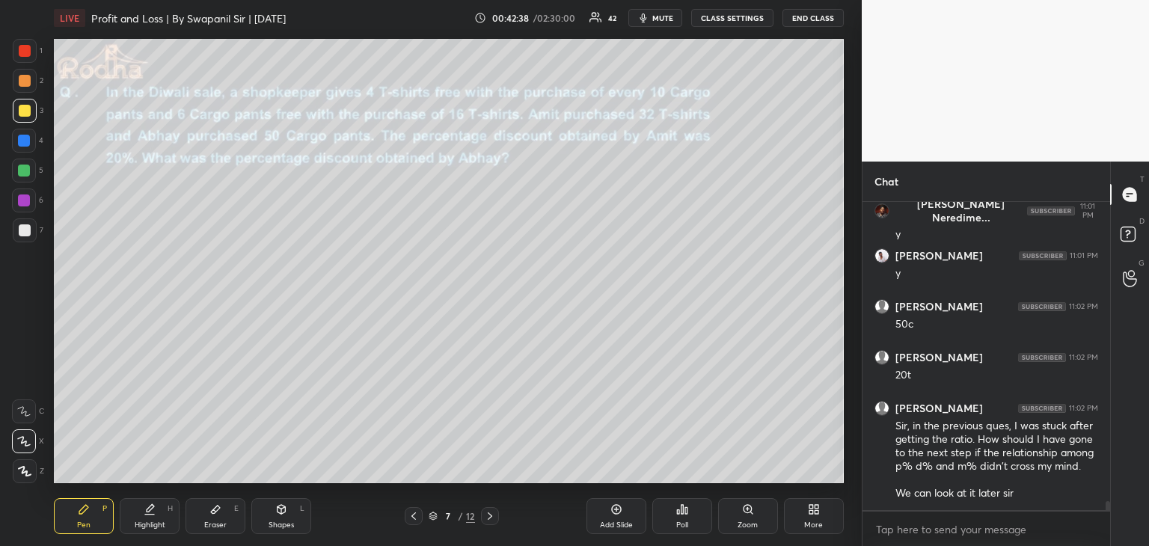
click at [408, 513] on icon at bounding box center [414, 516] width 12 height 12
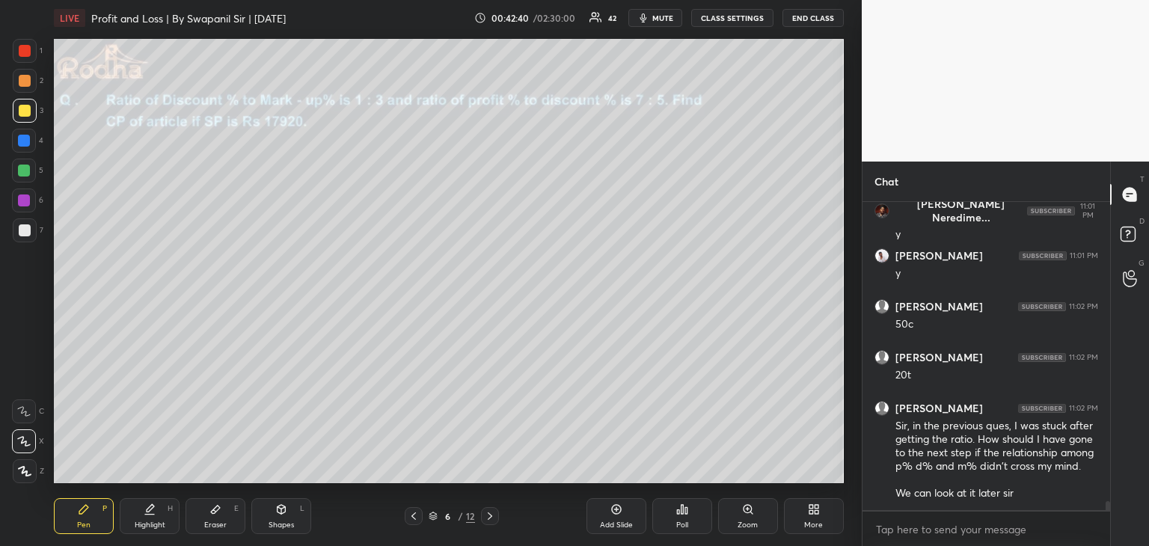
click at [212, 516] on div "Eraser E" at bounding box center [215, 516] width 60 height 36
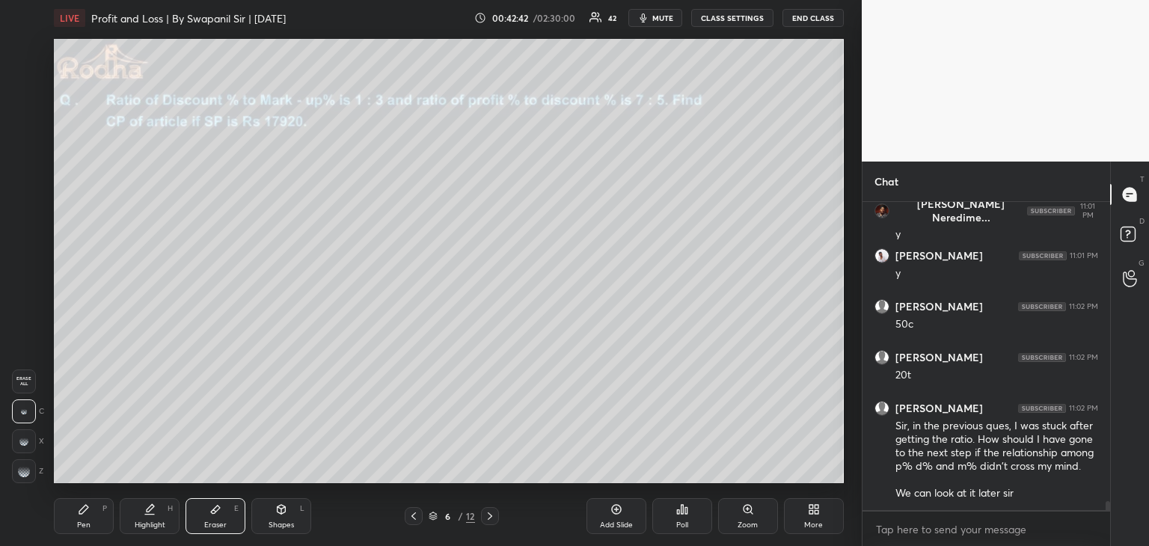
click at [96, 517] on div "Pen P" at bounding box center [84, 516] width 60 height 36
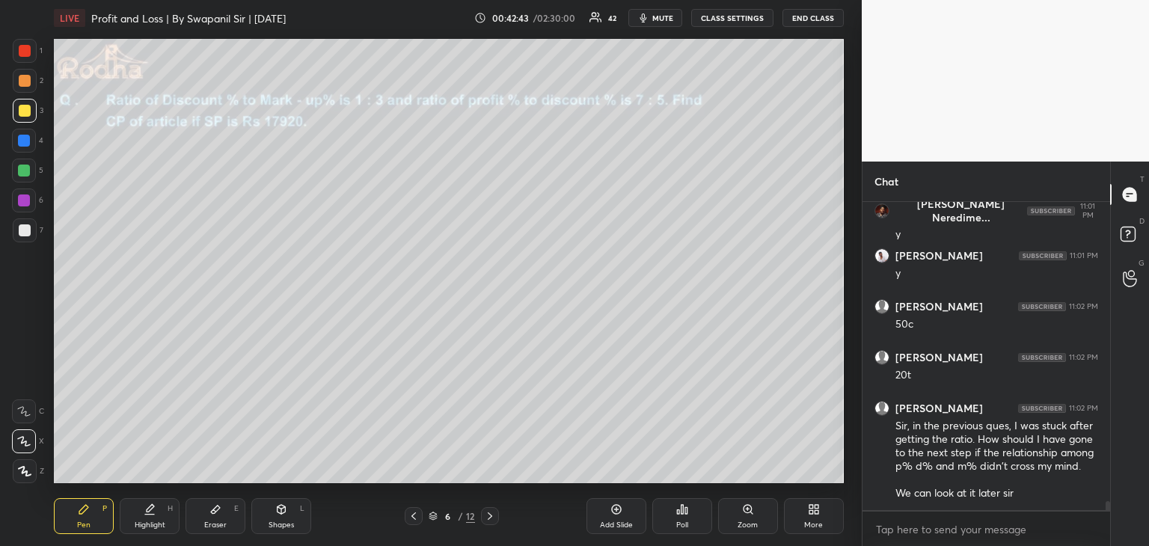
click at [24, 52] on div at bounding box center [25, 51] width 12 height 12
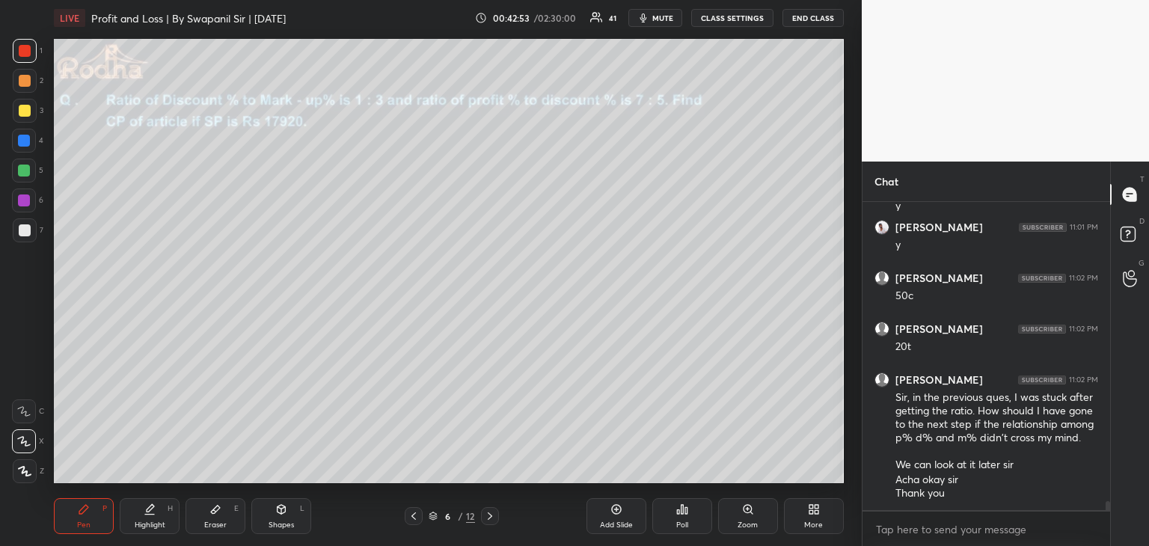
click at [491, 517] on icon at bounding box center [490, 516] width 12 height 12
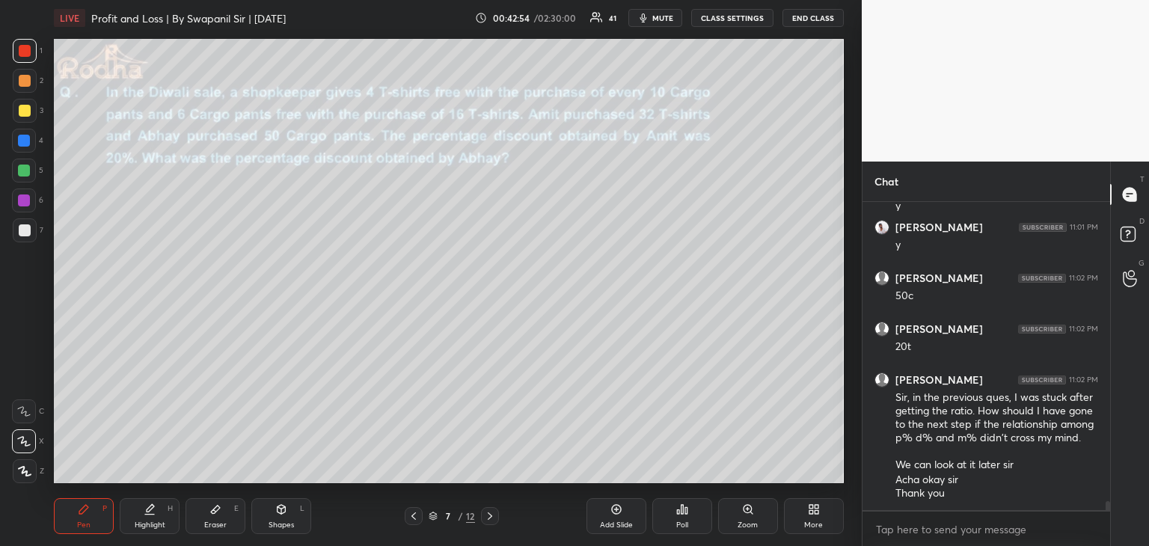
click at [13, 100] on div "1 2 3 4 5 6 7 R O A L C X Z Erase all C X Z" at bounding box center [24, 261] width 48 height 444
click at [16, 105] on div at bounding box center [25, 111] width 24 height 24
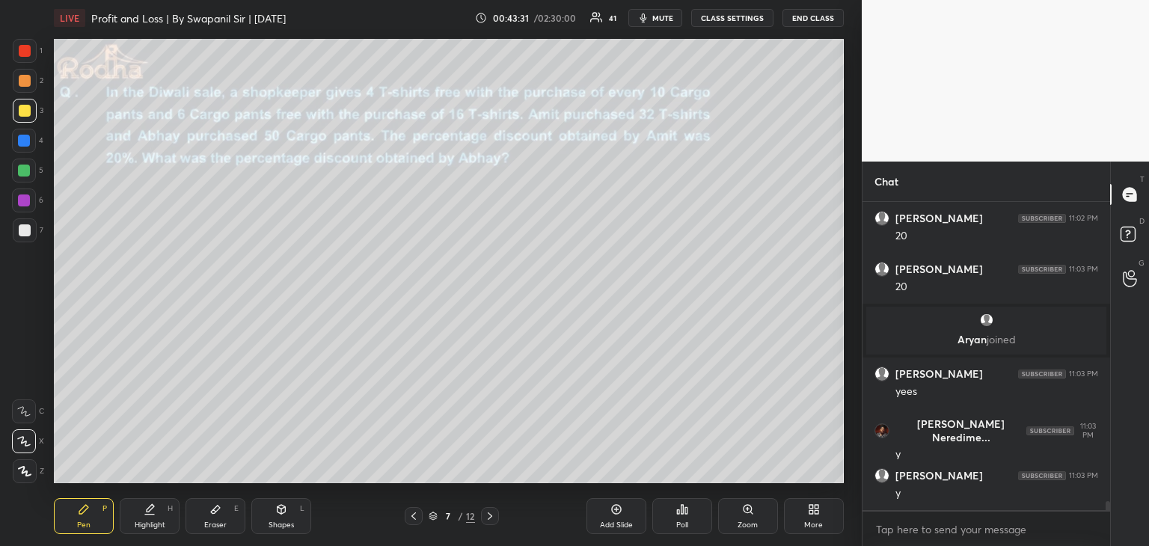
scroll to position [10606, 0]
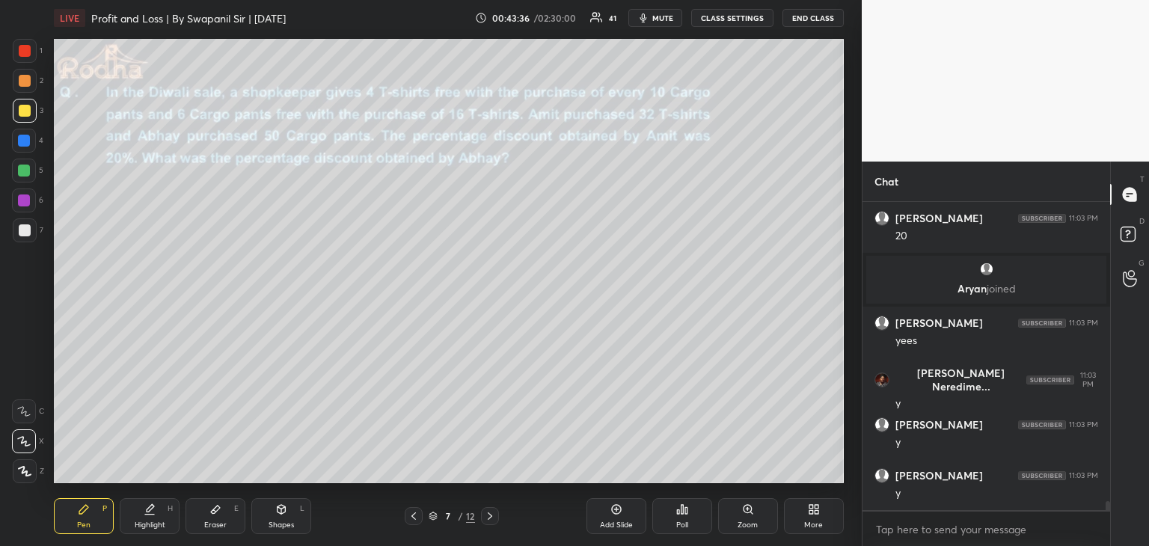
click at [26, 176] on div at bounding box center [24, 171] width 24 height 24
click at [24, 204] on div at bounding box center [24, 200] width 12 height 12
drag, startPoint x: 293, startPoint y: 512, endPoint x: 284, endPoint y: 505, distance: 11.7
click at [292, 511] on div "Shapes L" at bounding box center [281, 516] width 60 height 36
click at [27, 467] on icon at bounding box center [25, 471] width 8 height 8
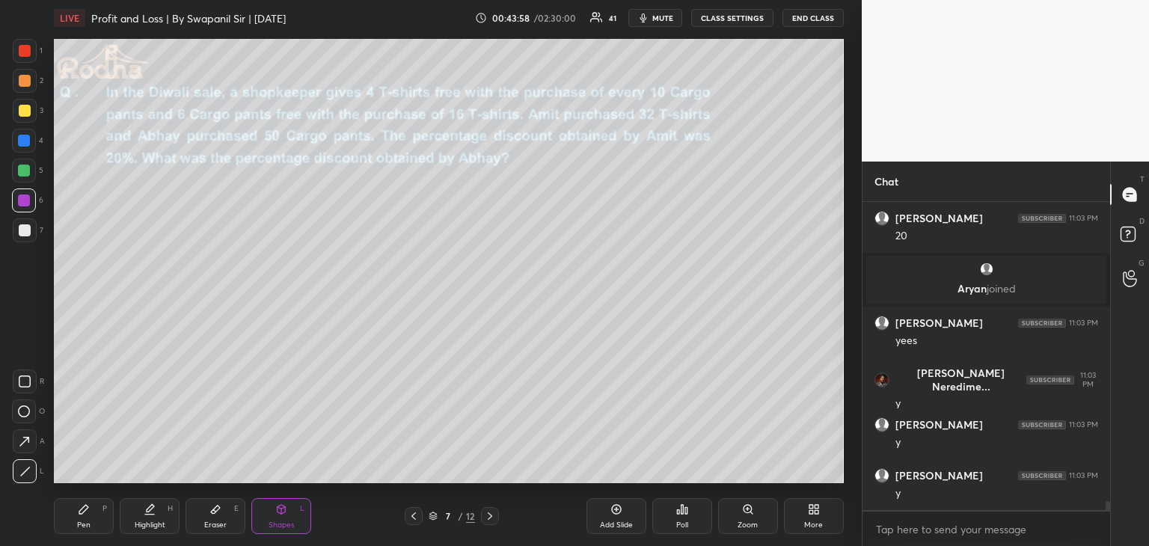
click at [90, 525] on div "Pen P" at bounding box center [84, 516] width 60 height 36
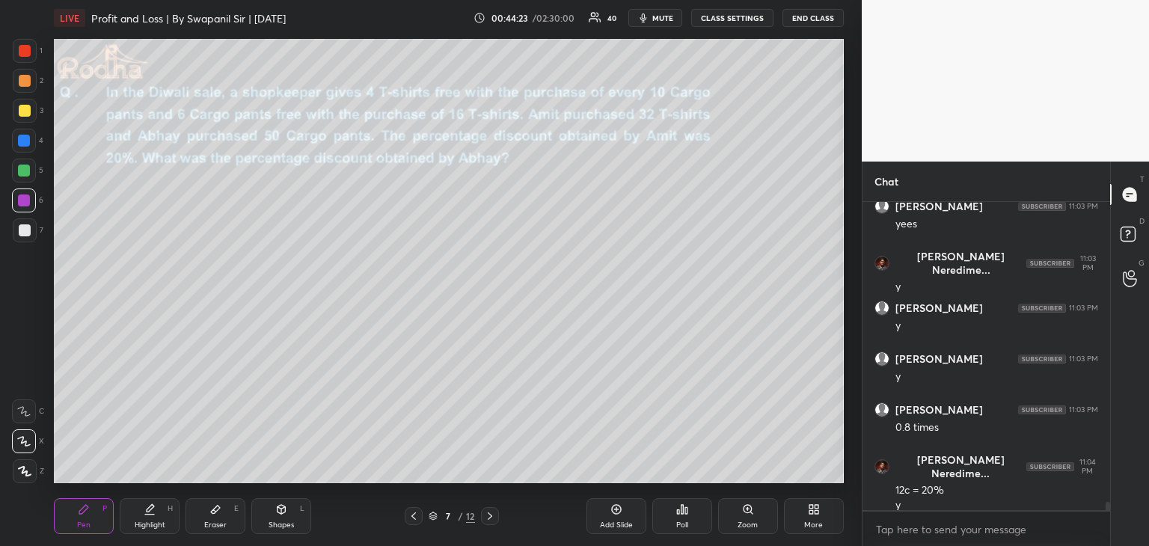
scroll to position [10773, 0]
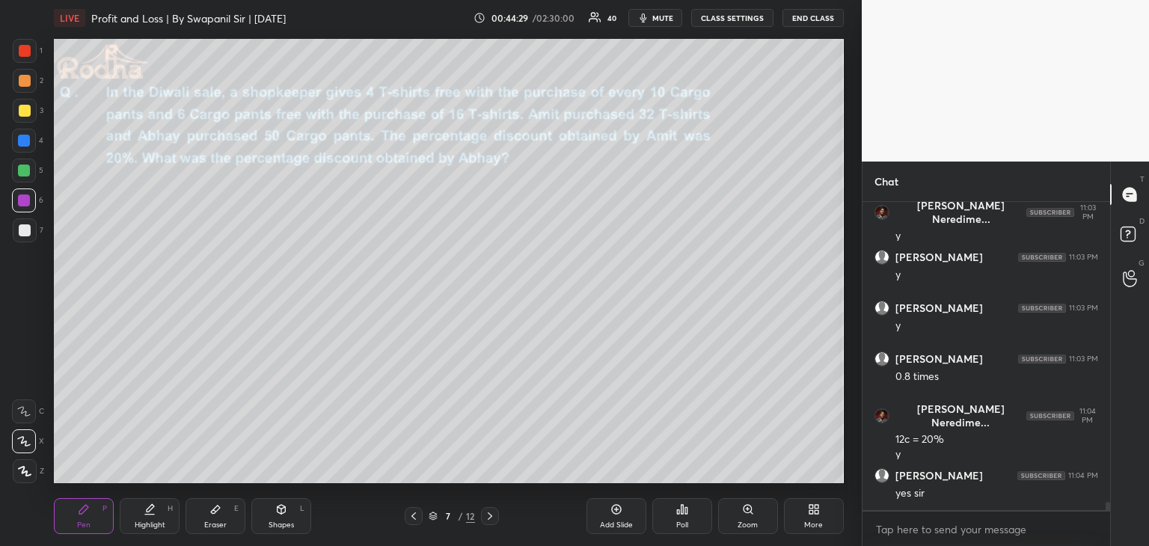
click at [208, 515] on div "Eraser E" at bounding box center [215, 516] width 60 height 36
click at [87, 523] on div "Pen" at bounding box center [83, 524] width 13 height 7
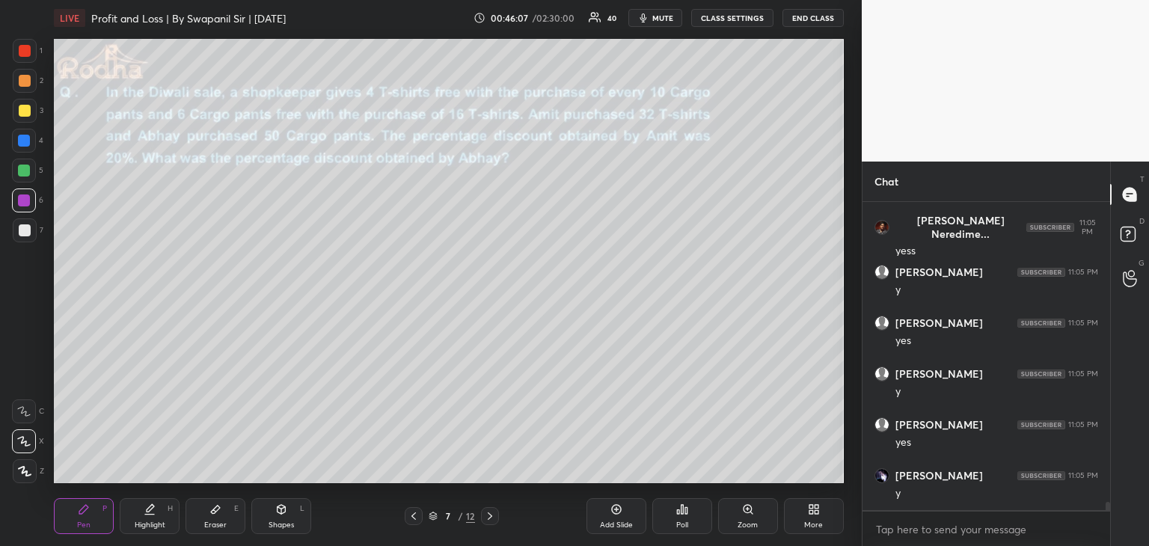
scroll to position [11348, 0]
click at [216, 522] on div "Eraser" at bounding box center [215, 524] width 22 height 7
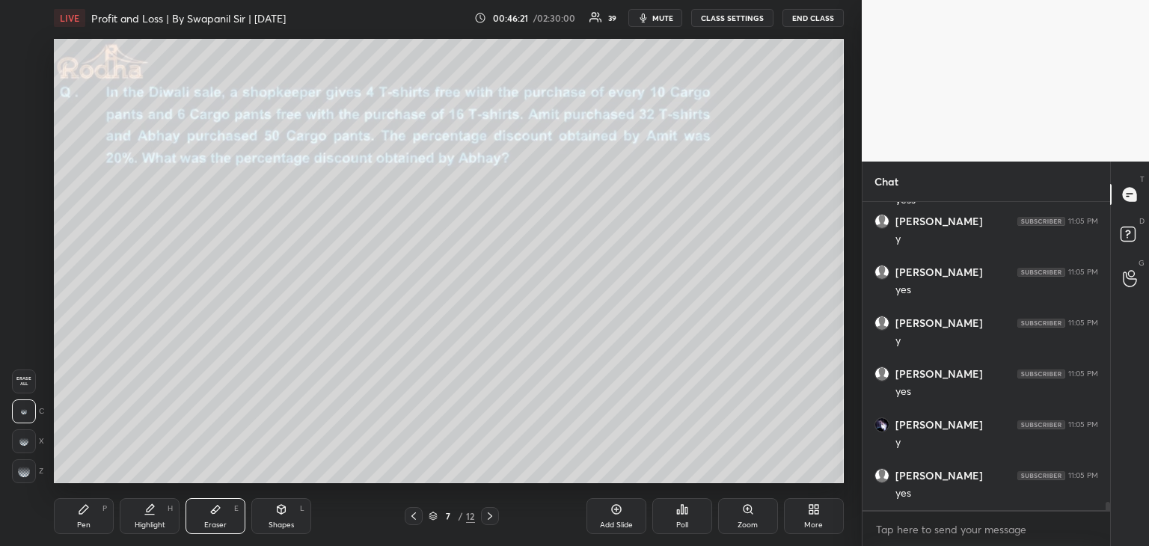
click at [21, 477] on div at bounding box center [24, 471] width 24 height 24
click at [94, 524] on div "Pen P" at bounding box center [84, 516] width 60 height 36
drag, startPoint x: 27, startPoint y: 171, endPoint x: 42, endPoint y: 182, distance: 18.3
click at [28, 171] on div at bounding box center [24, 171] width 12 height 12
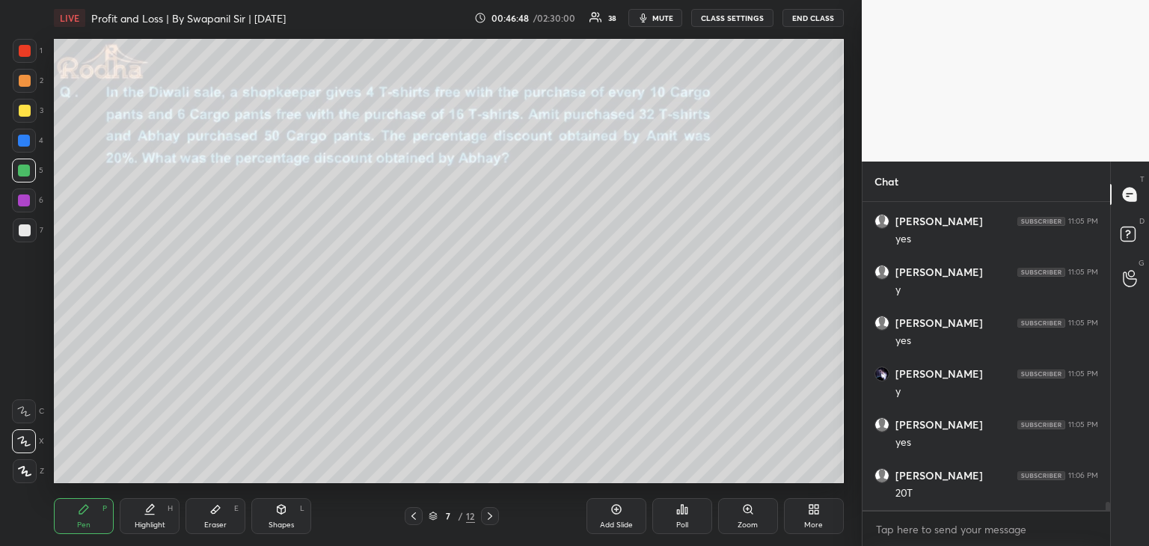
scroll to position [11449, 0]
click at [221, 519] on div "Eraser E" at bounding box center [215, 516] width 60 height 36
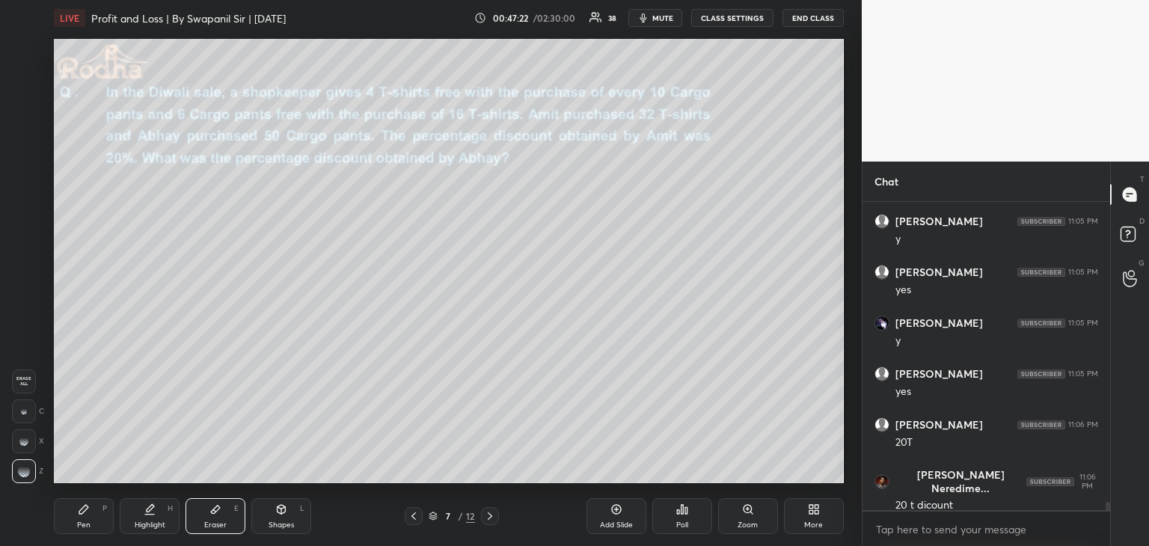
click at [56, 524] on div "Pen P" at bounding box center [84, 516] width 60 height 36
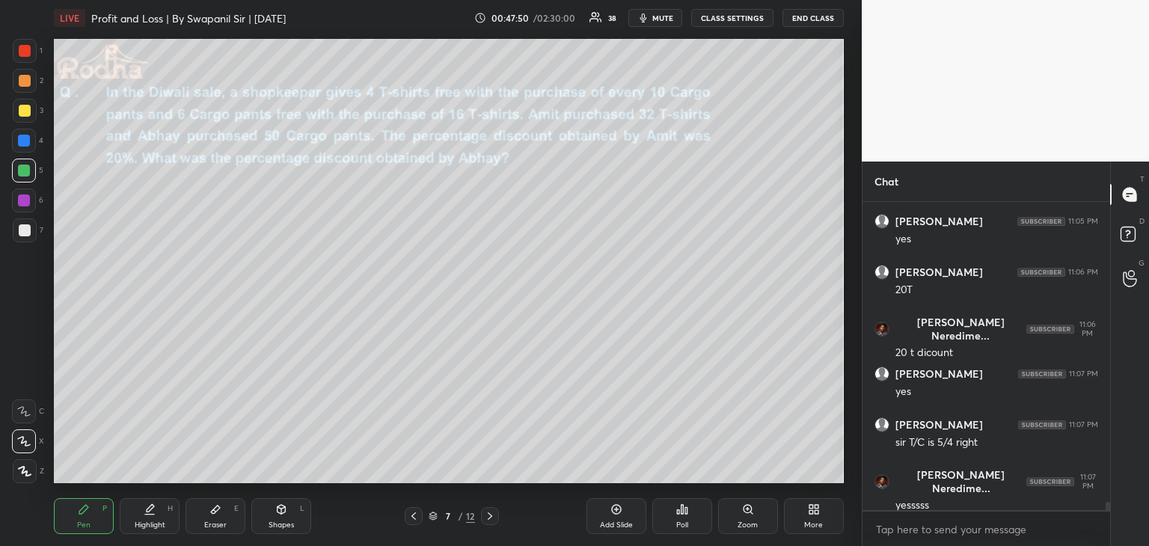
scroll to position [11653, 0]
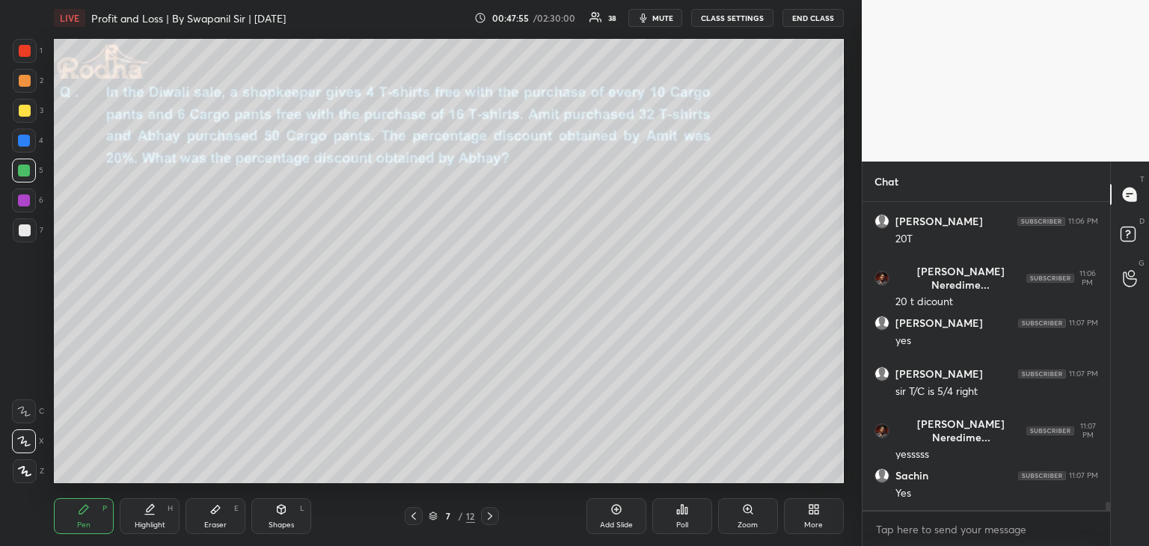
drag, startPoint x: 24, startPoint y: 52, endPoint x: 43, endPoint y: 89, distance: 41.8
click at [24, 52] on div at bounding box center [25, 51] width 12 height 12
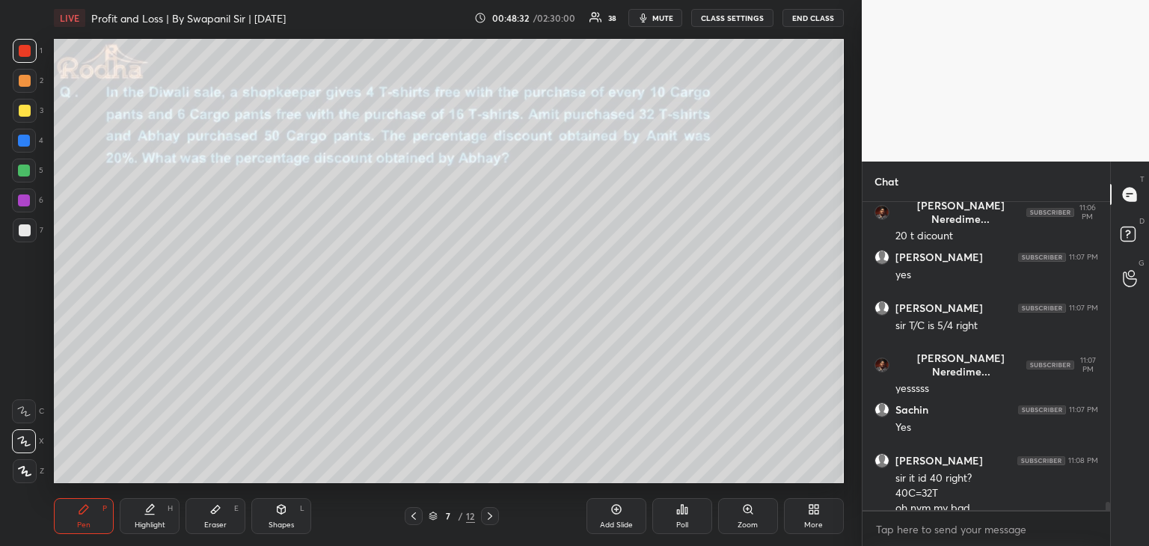
scroll to position [11733, 0]
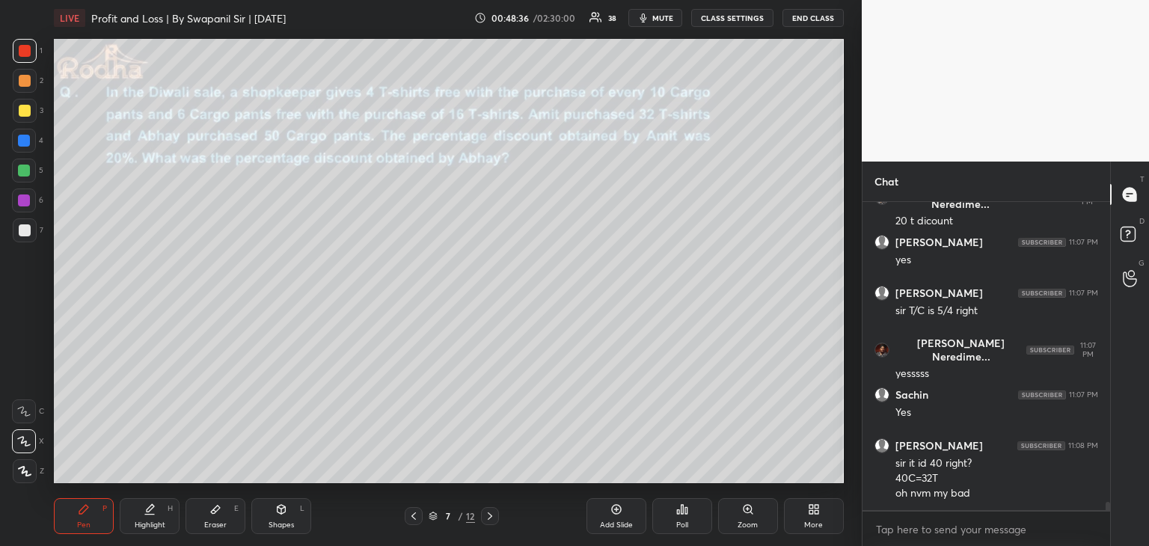
click at [493, 517] on icon at bounding box center [490, 516] width 12 height 12
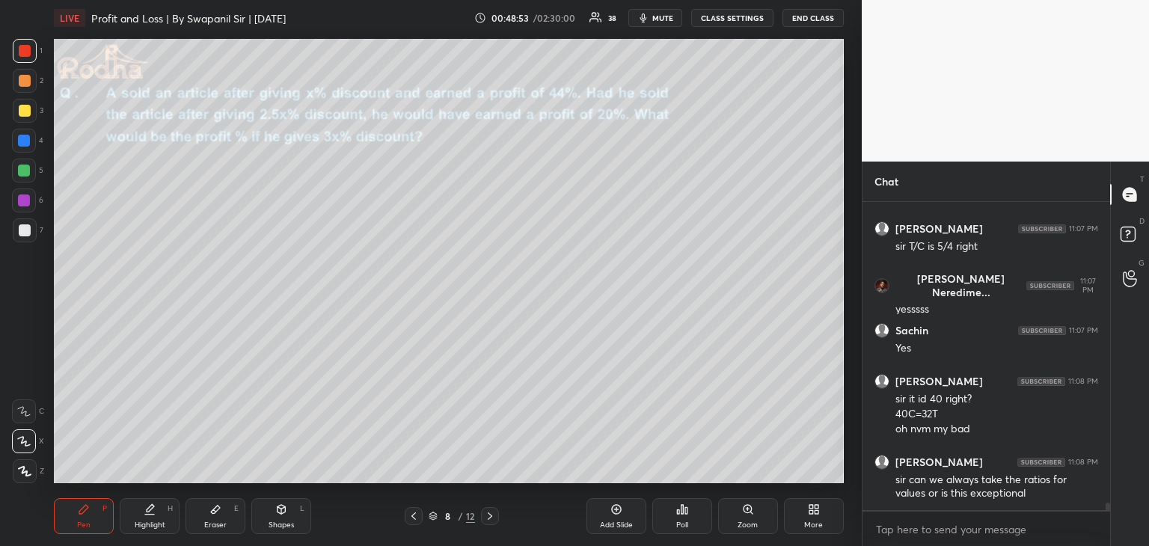
click at [22, 81] on div at bounding box center [25, 81] width 12 height 12
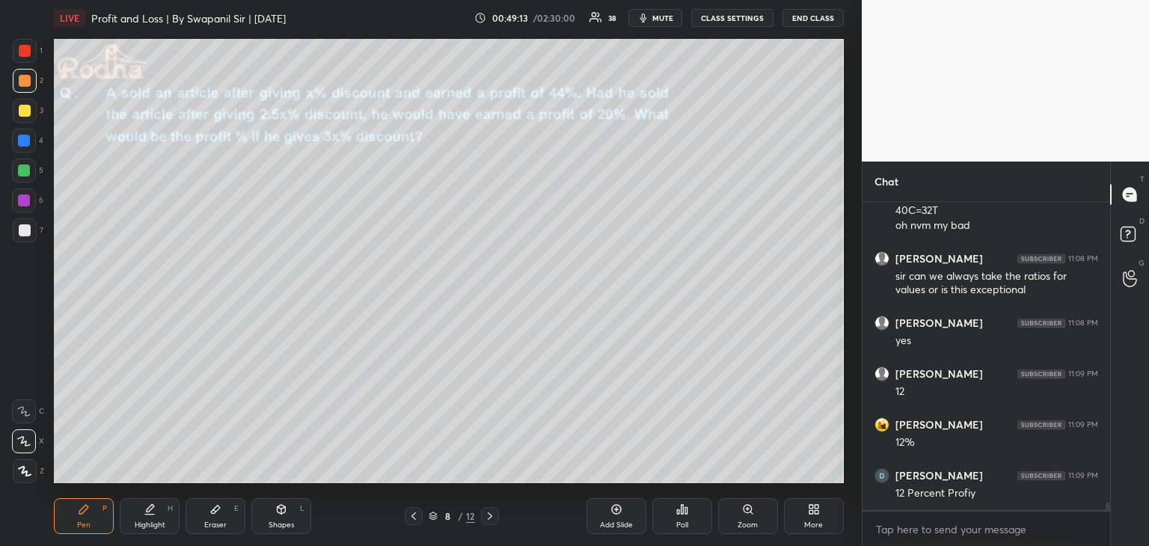
scroll to position [12052, 0]
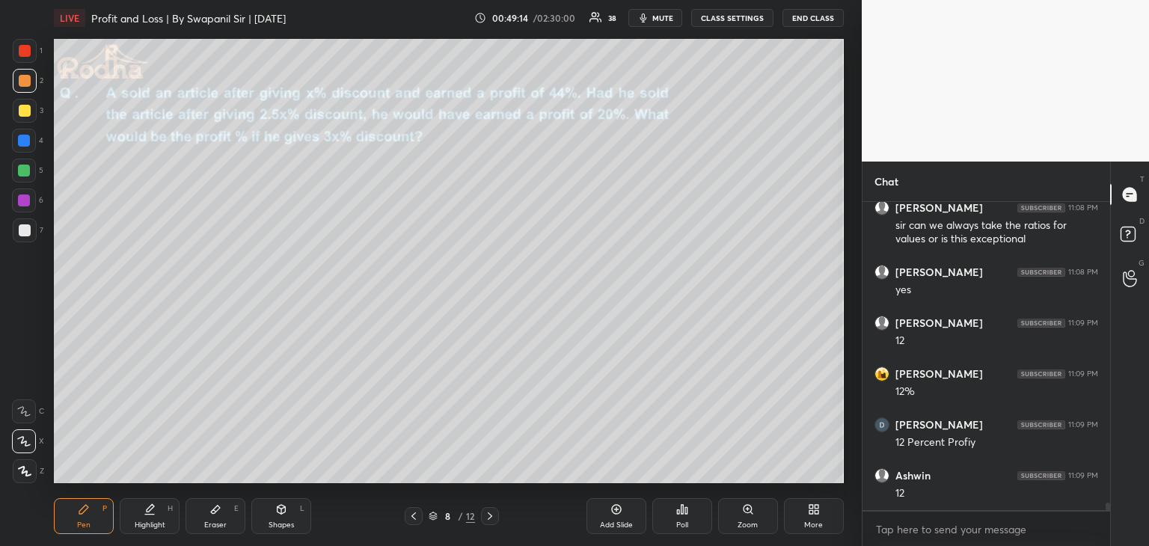
click at [411, 520] on icon at bounding box center [414, 516] width 12 height 12
click at [14, 167] on div at bounding box center [24, 171] width 24 height 24
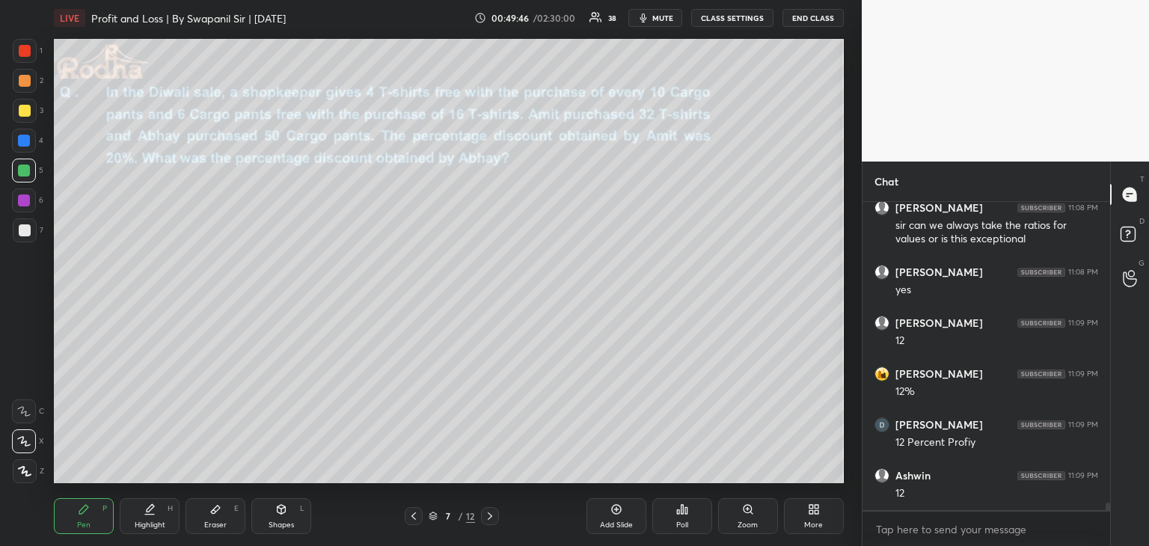
scroll to position [12103, 0]
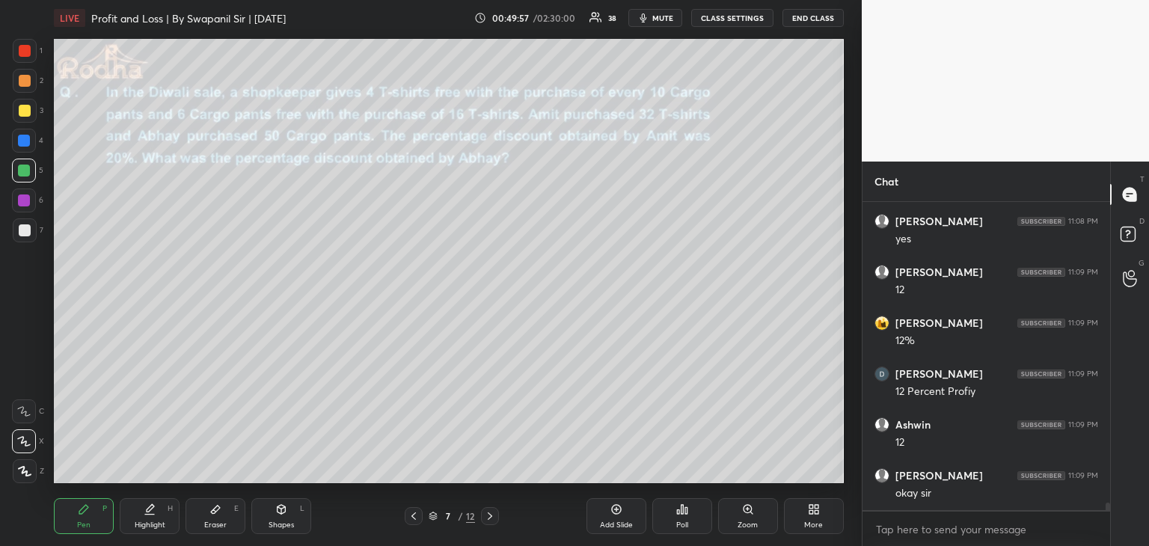
click at [485, 519] on icon at bounding box center [490, 516] width 12 height 12
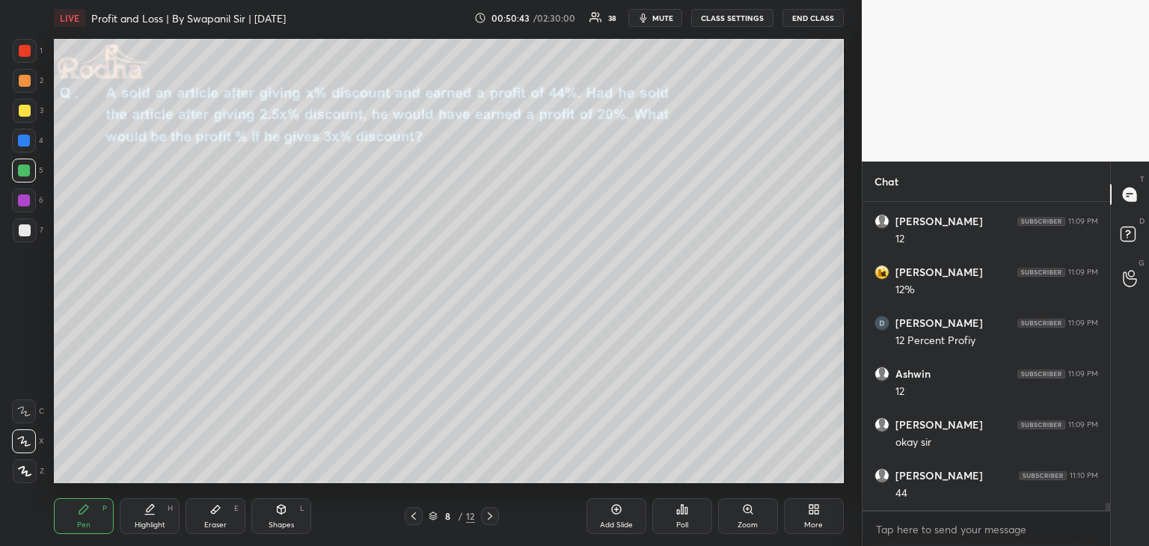
scroll to position [12204, 0]
click at [218, 517] on div "Eraser E" at bounding box center [215, 516] width 60 height 36
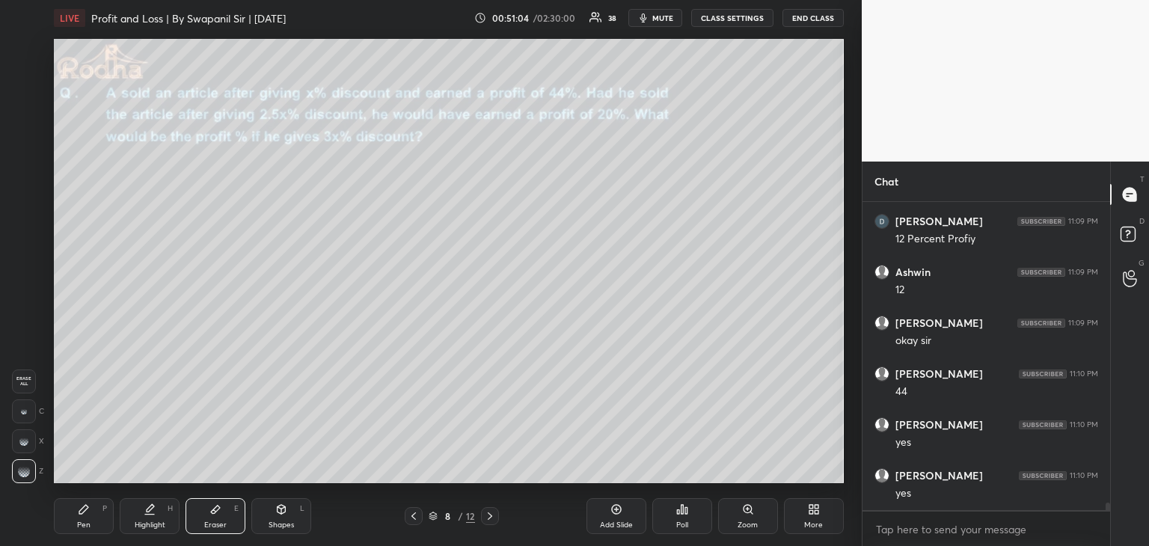
click at [33, 411] on div at bounding box center [24, 411] width 24 height 24
drag, startPoint x: 87, startPoint y: 505, endPoint x: 96, endPoint y: 495, distance: 13.7
click at [88, 505] on icon at bounding box center [84, 509] width 12 height 12
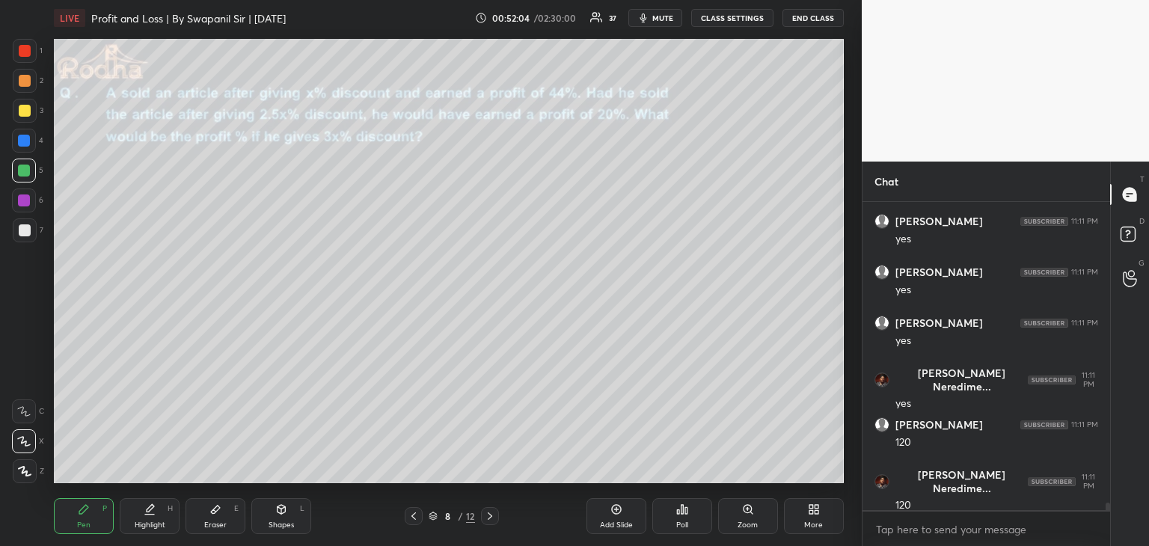
scroll to position [12764, 0]
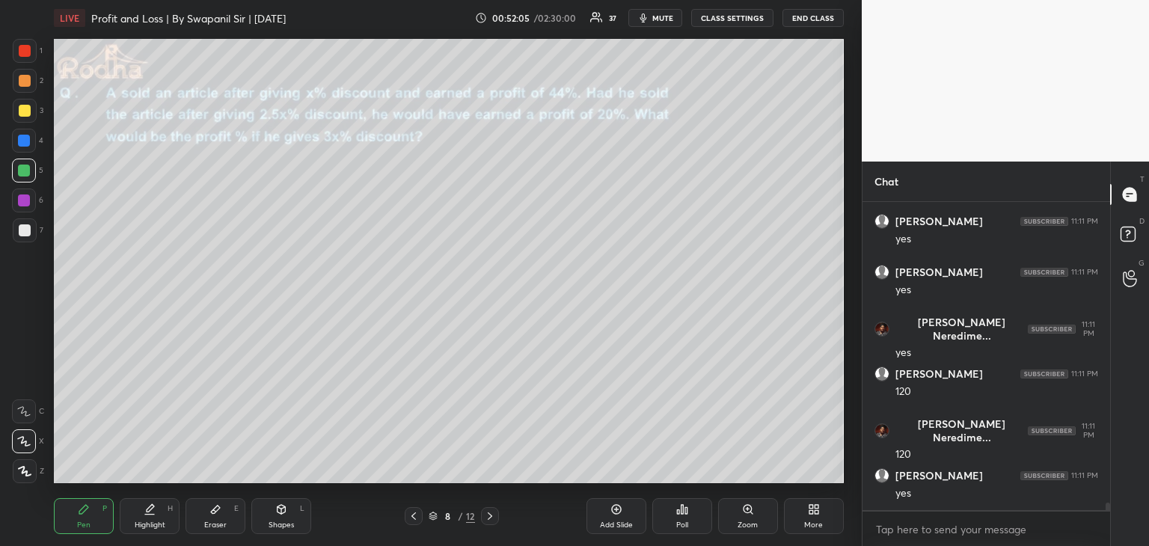
drag, startPoint x: 24, startPoint y: 145, endPoint x: 49, endPoint y: 148, distance: 25.6
click at [24, 145] on div at bounding box center [24, 141] width 12 height 12
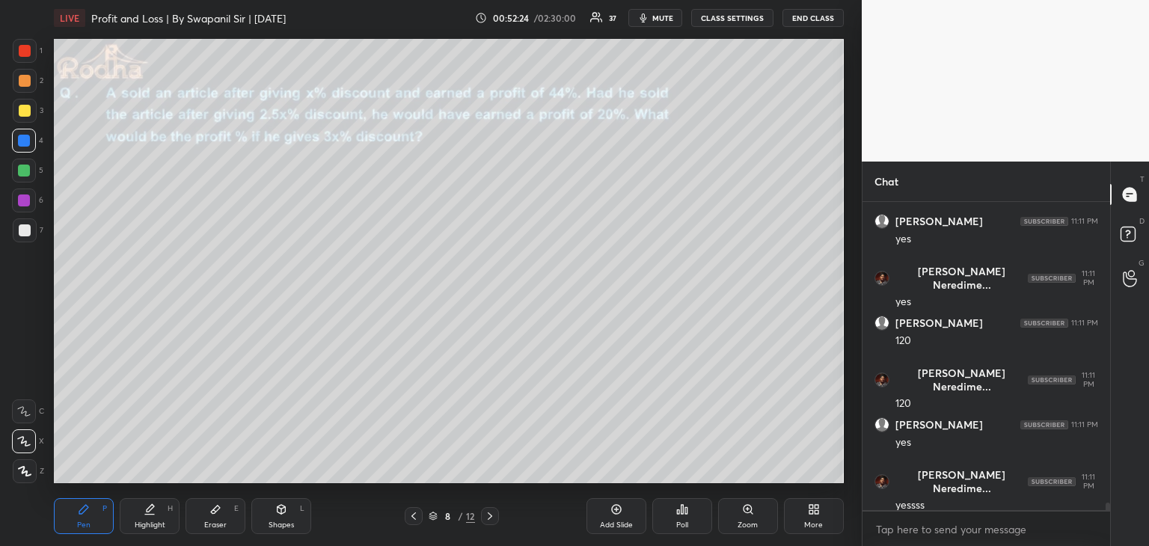
click at [210, 515] on icon at bounding box center [215, 509] width 12 height 12
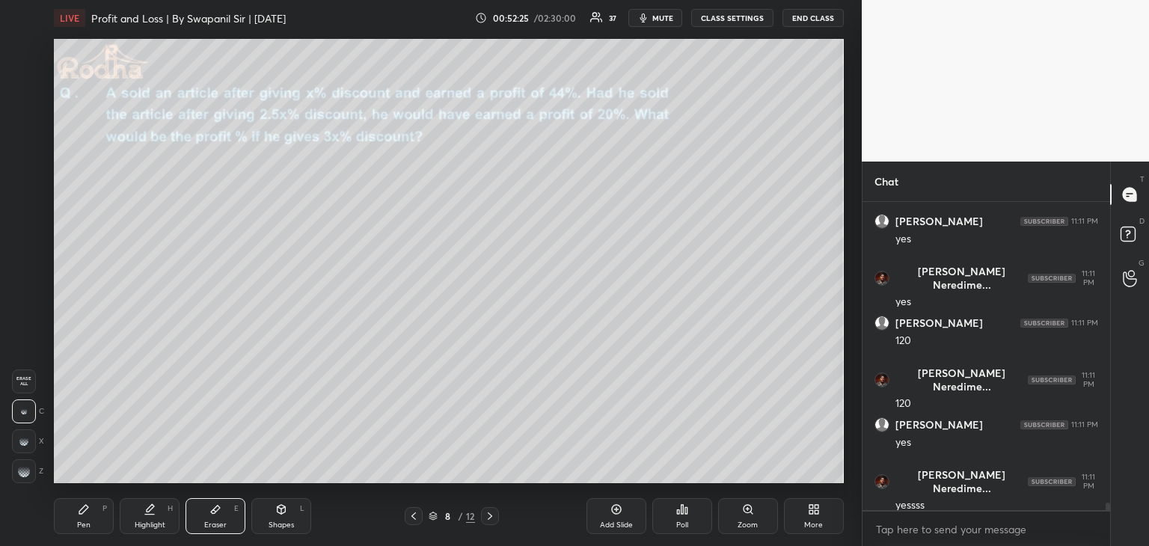
scroll to position [12865, 0]
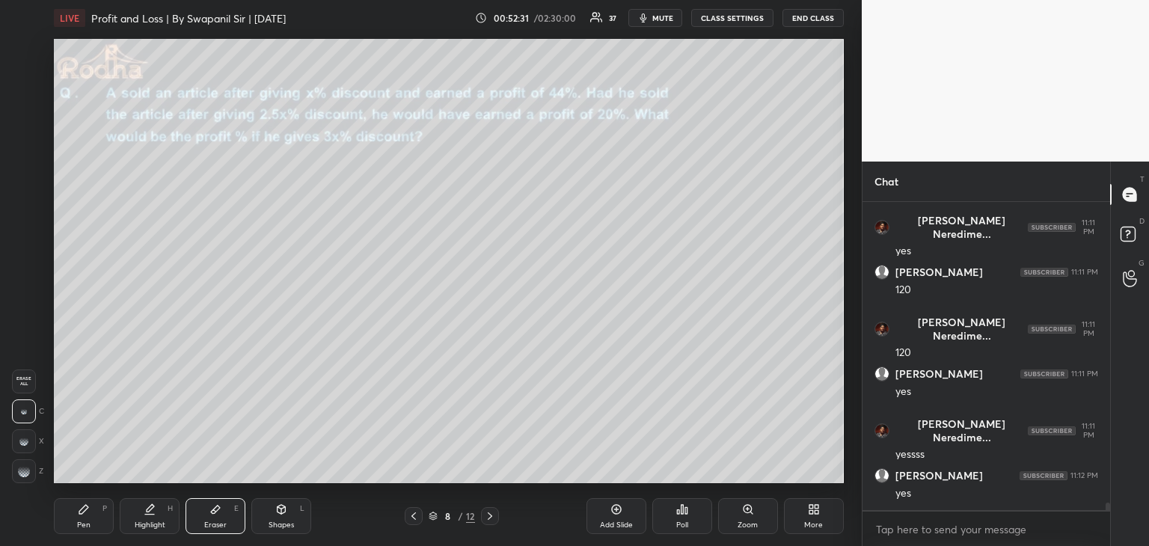
click at [80, 511] on icon at bounding box center [83, 509] width 9 height 9
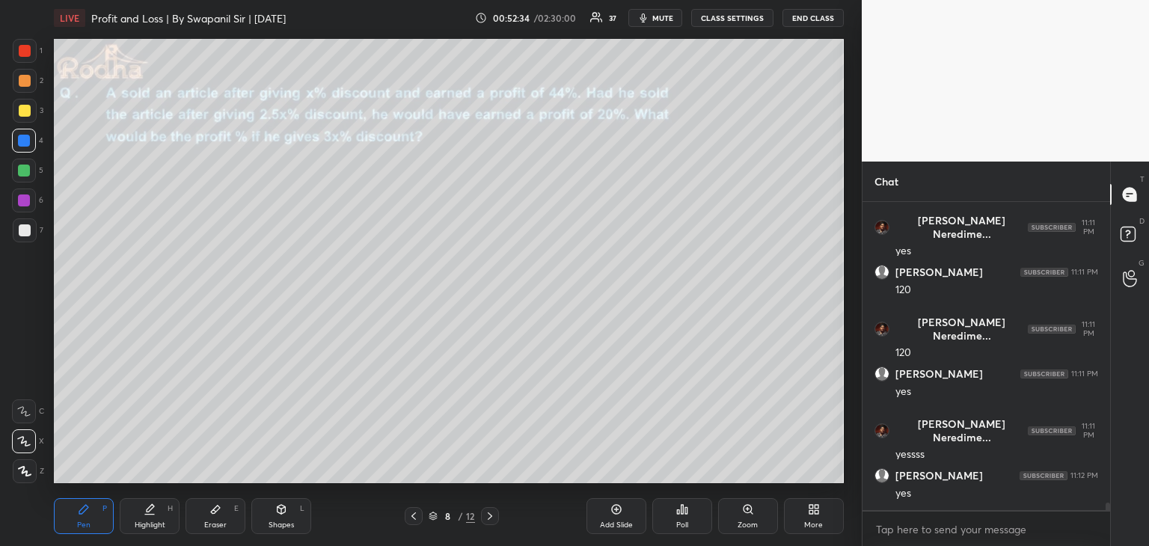
click at [215, 515] on div "Eraser E" at bounding box center [215, 516] width 60 height 36
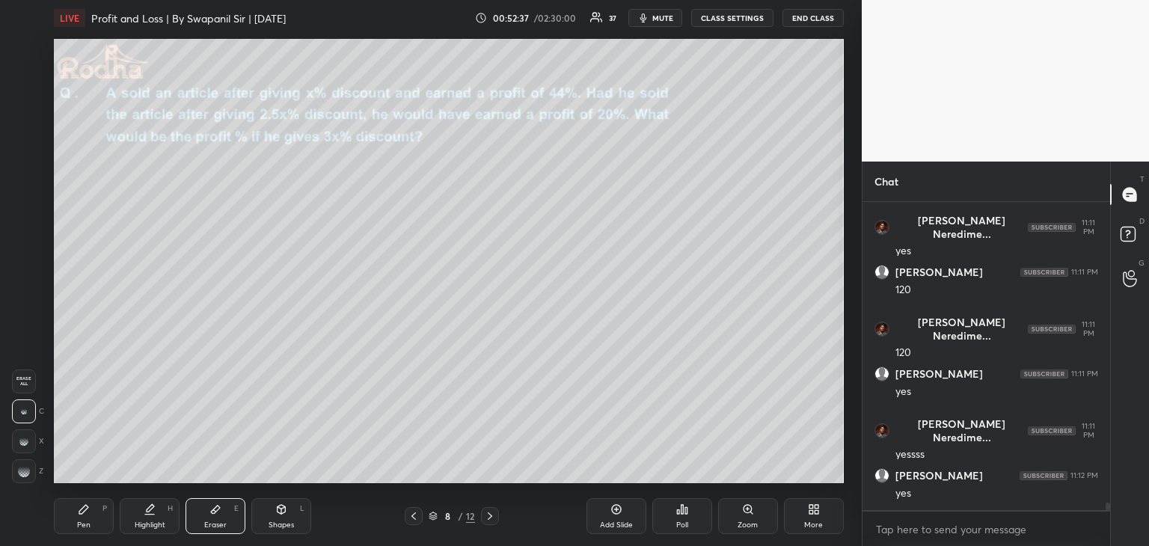
click at [79, 517] on div "Pen P" at bounding box center [84, 516] width 60 height 36
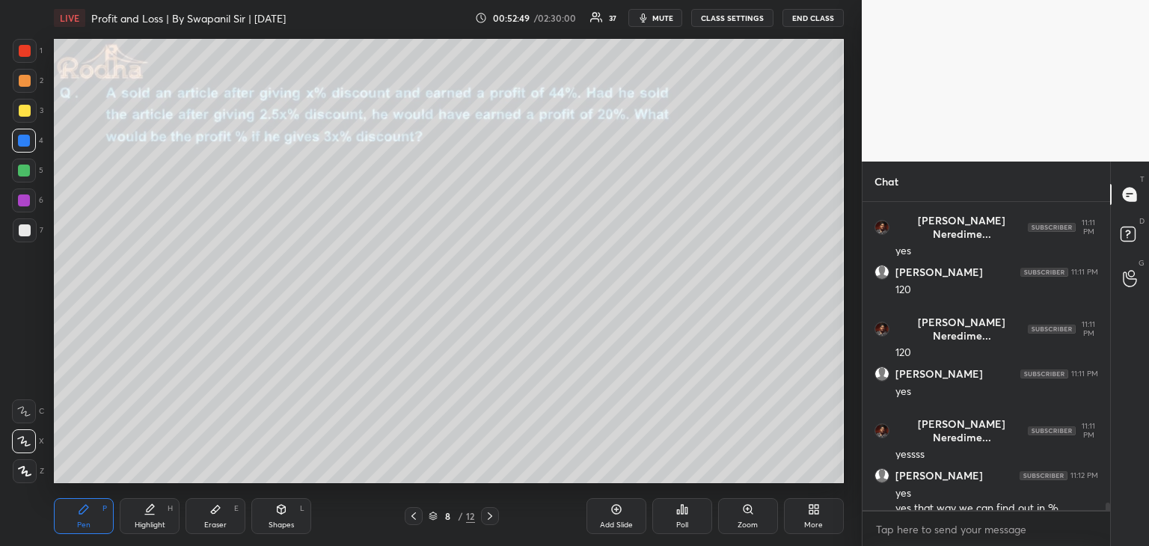
scroll to position [12880, 0]
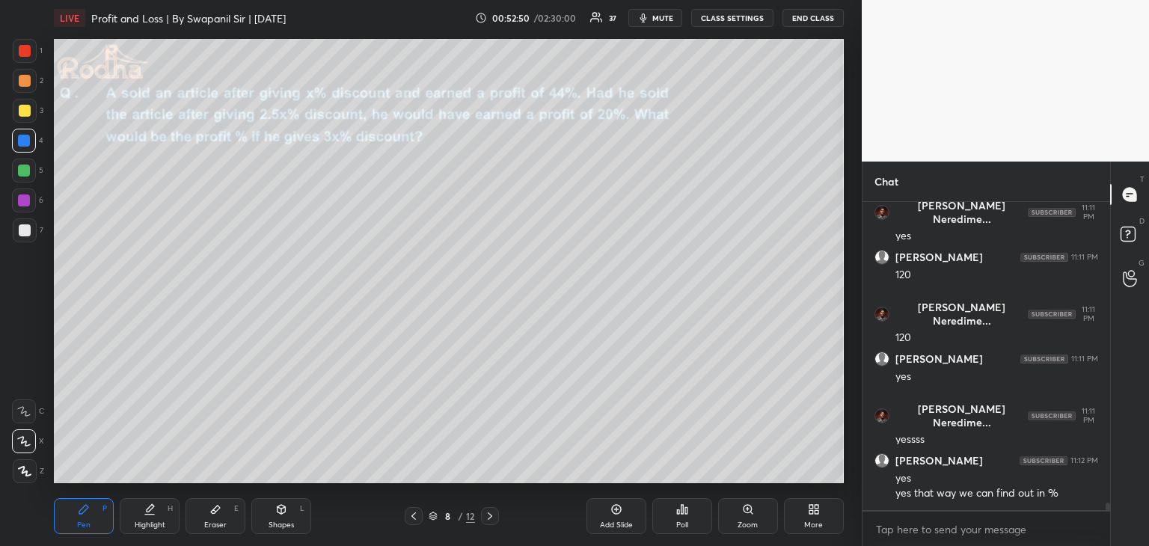
drag, startPoint x: 216, startPoint y: 514, endPoint x: 248, endPoint y: 487, distance: 41.9
click at [218, 514] on icon at bounding box center [215, 509] width 12 height 12
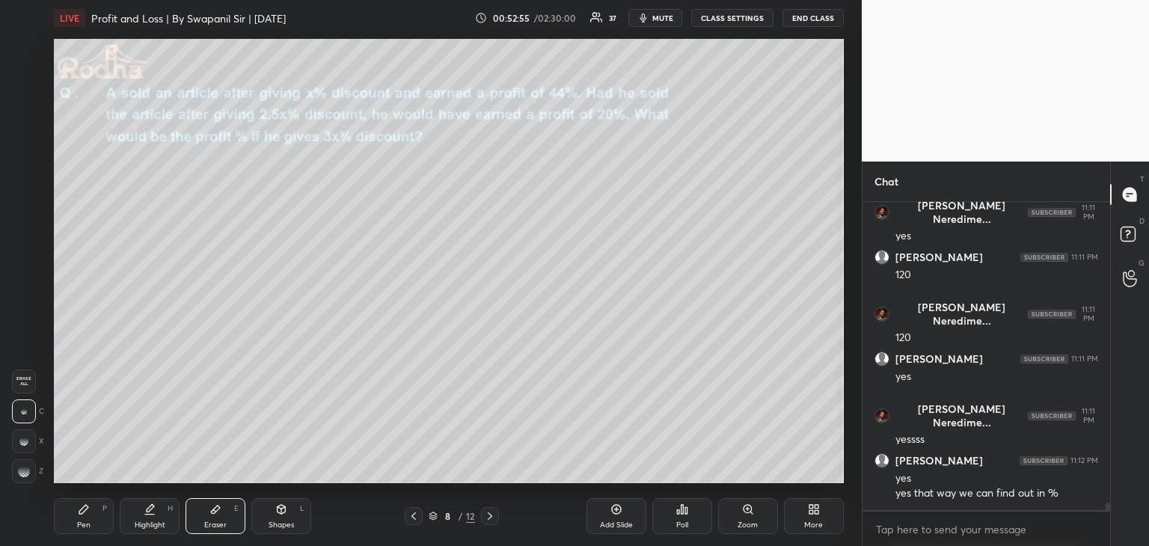
click at [87, 511] on icon at bounding box center [84, 509] width 12 height 12
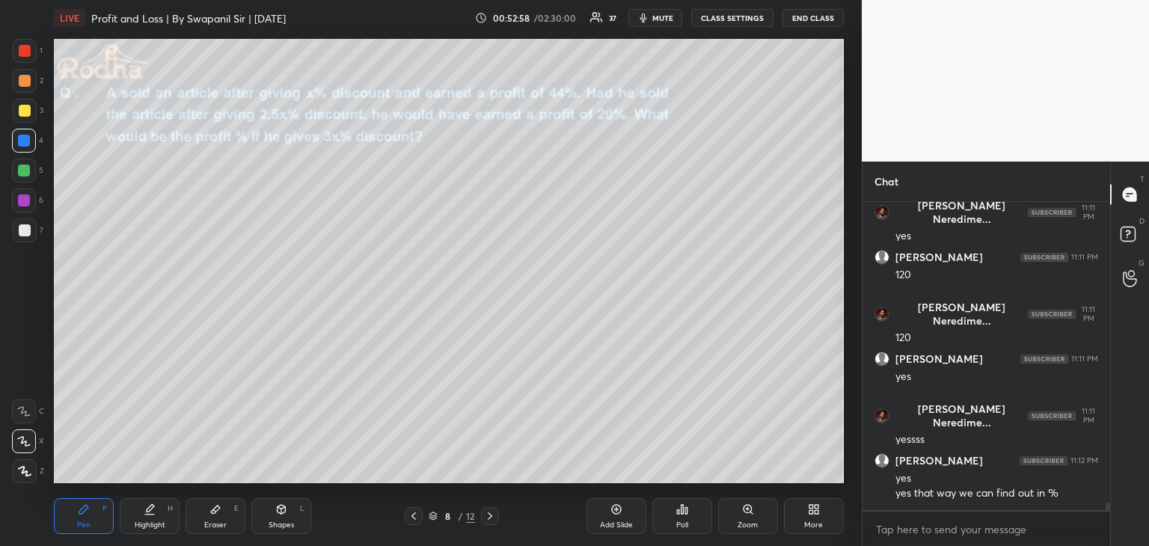
click at [212, 521] on div "Eraser" at bounding box center [215, 524] width 22 height 7
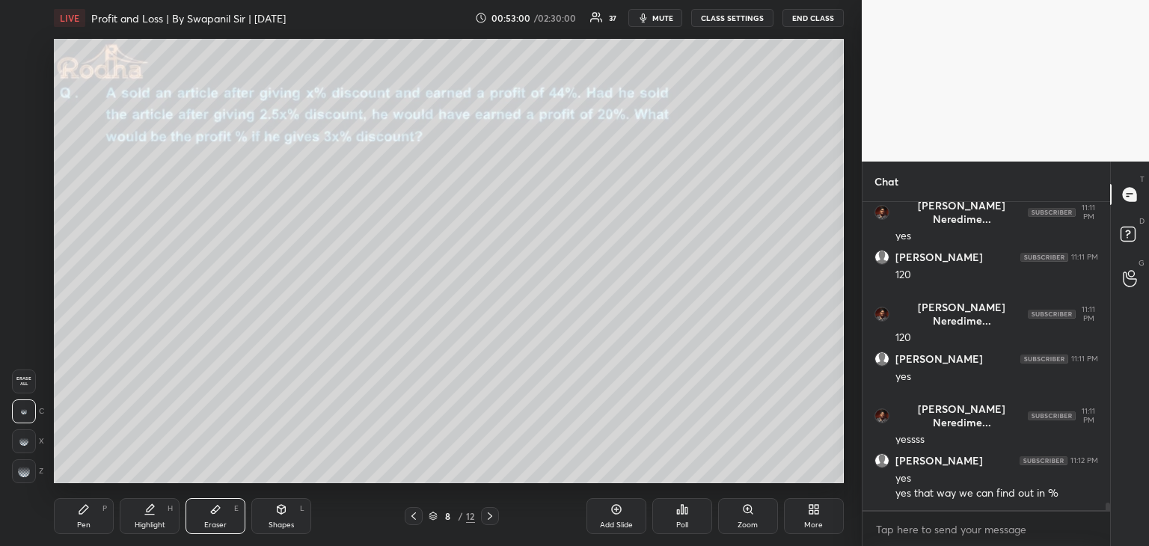
click at [105, 512] on div "Pen P" at bounding box center [84, 516] width 60 height 36
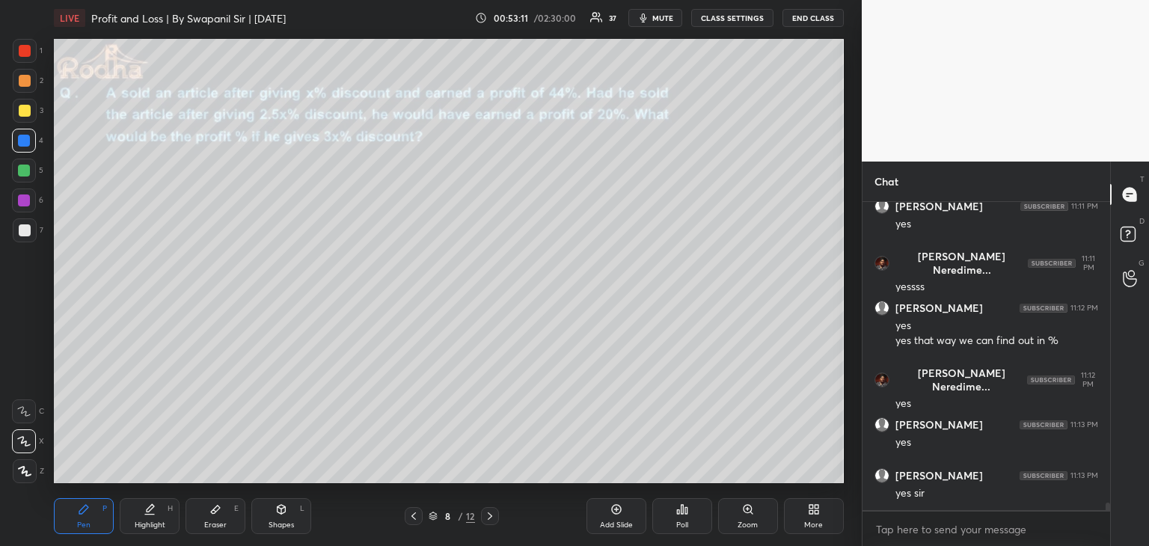
scroll to position [13084, 0]
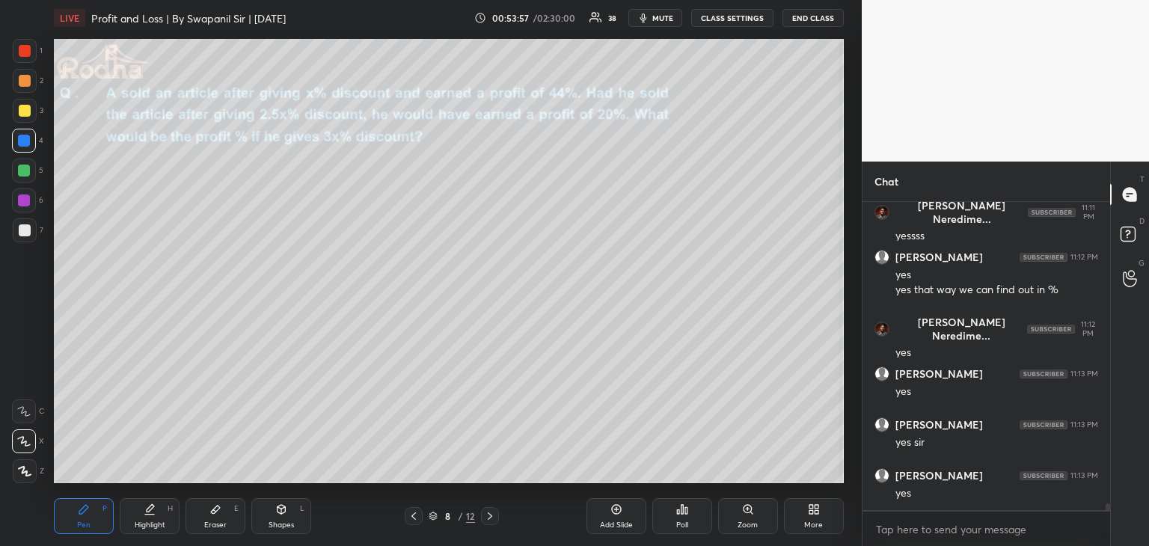
click at [213, 517] on div "Eraser E" at bounding box center [215, 516] width 60 height 36
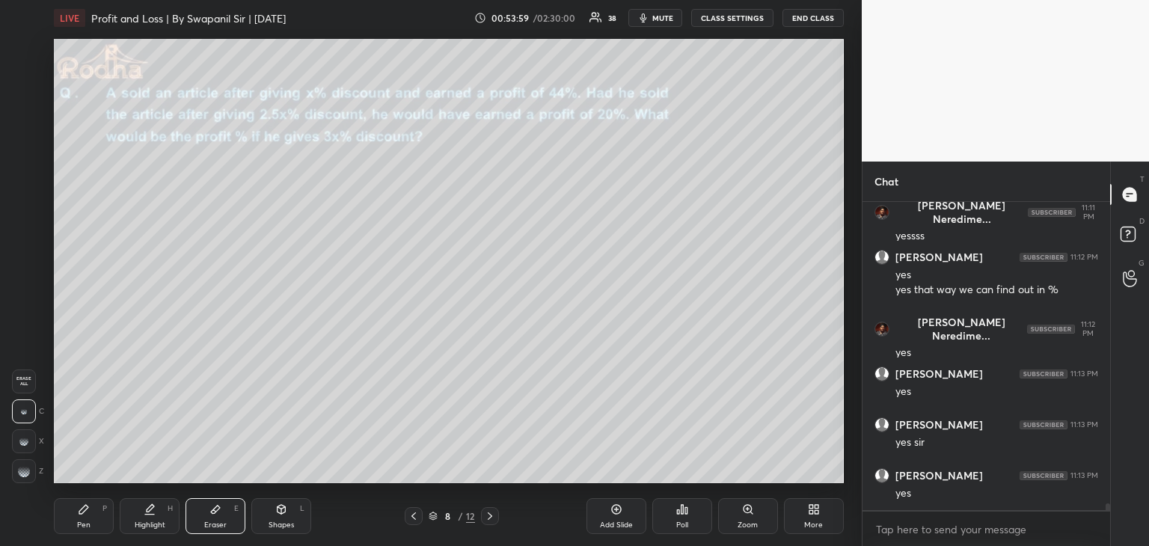
click at [87, 525] on div "Pen" at bounding box center [83, 524] width 13 height 7
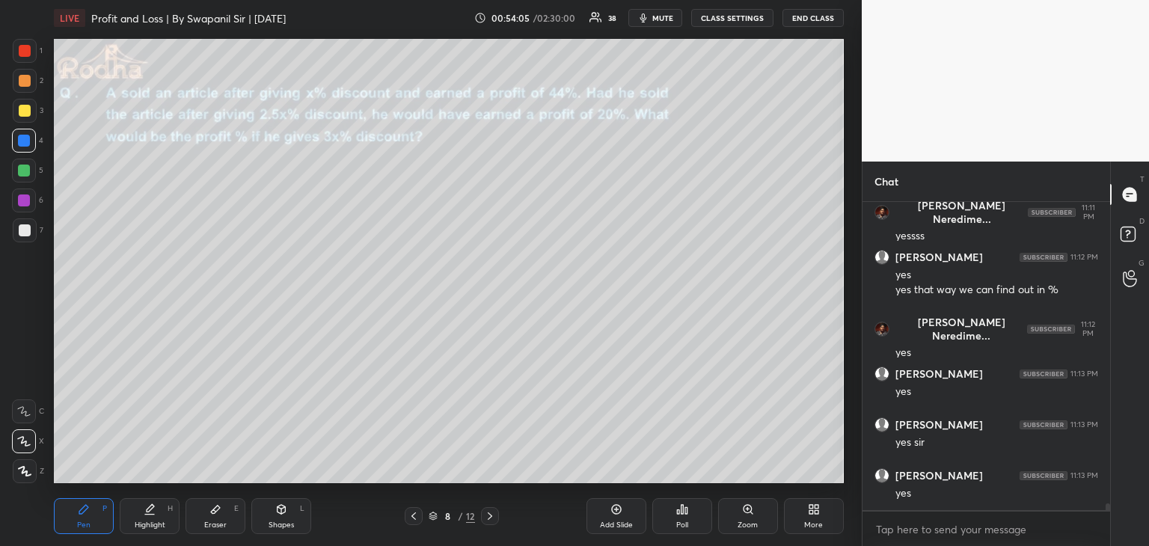
click at [221, 519] on div "Eraser E" at bounding box center [215, 516] width 60 height 36
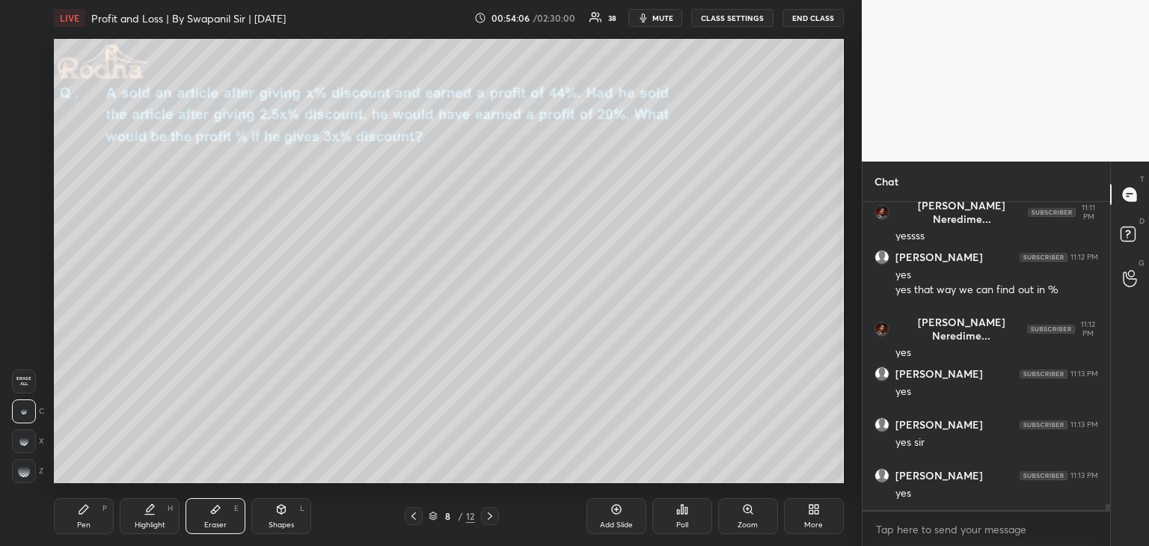
click at [76, 521] on div "Pen P" at bounding box center [84, 516] width 60 height 36
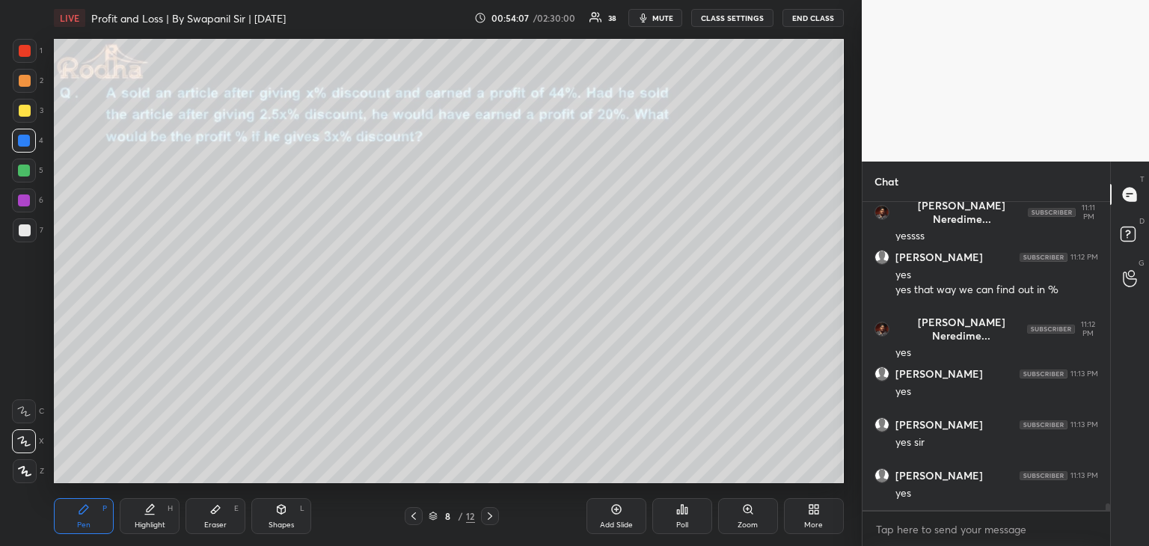
click at [22, 168] on div at bounding box center [24, 171] width 12 height 12
click at [17, 440] on icon at bounding box center [23, 441] width 13 height 10
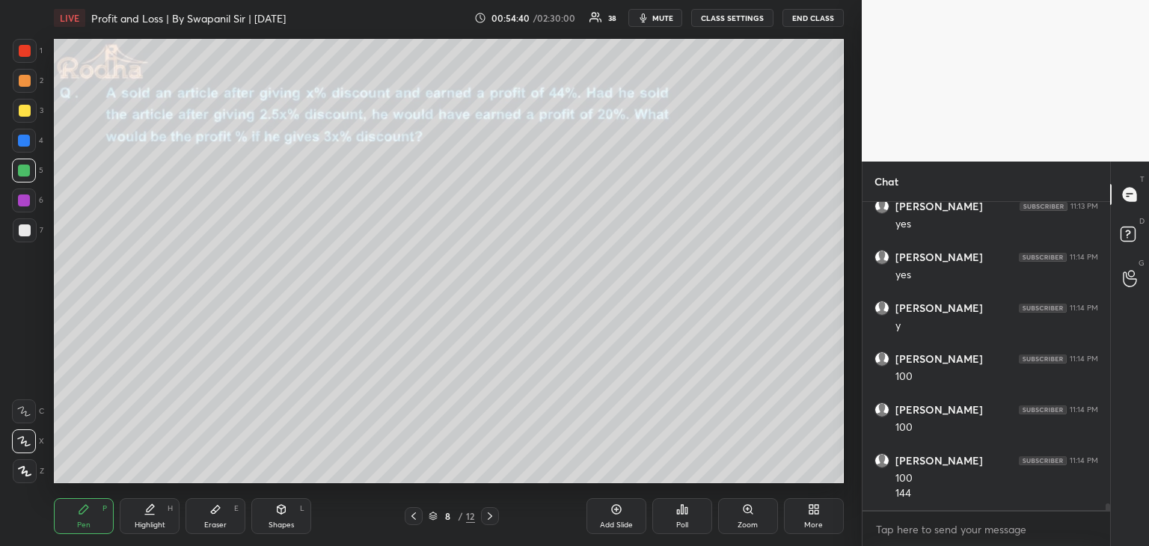
scroll to position [13404, 0]
drag, startPoint x: 223, startPoint y: 511, endPoint x: 253, endPoint y: 492, distance: 35.7
click at [224, 511] on div "Eraser E" at bounding box center [215, 516] width 60 height 36
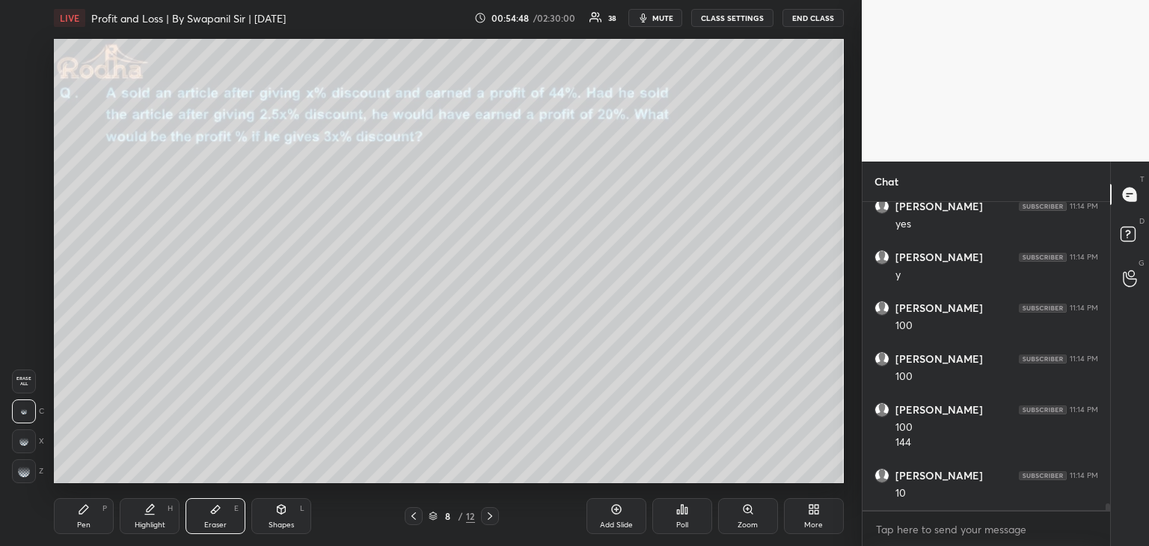
drag, startPoint x: 90, startPoint y: 518, endPoint x: 103, endPoint y: 512, distance: 14.7
click at [93, 517] on div "Pen P" at bounding box center [84, 516] width 60 height 36
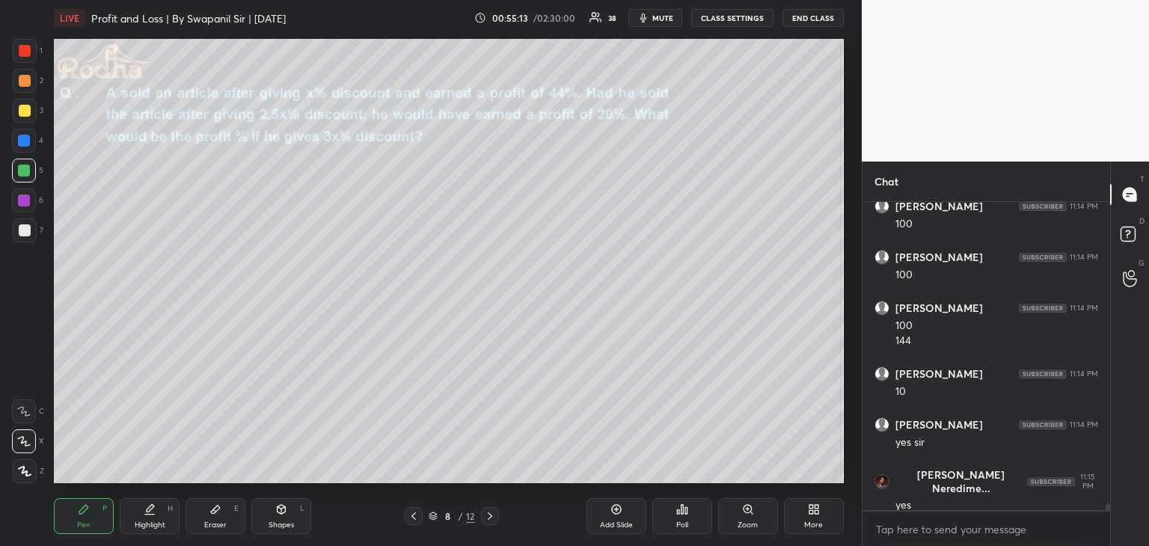
scroll to position [13556, 0]
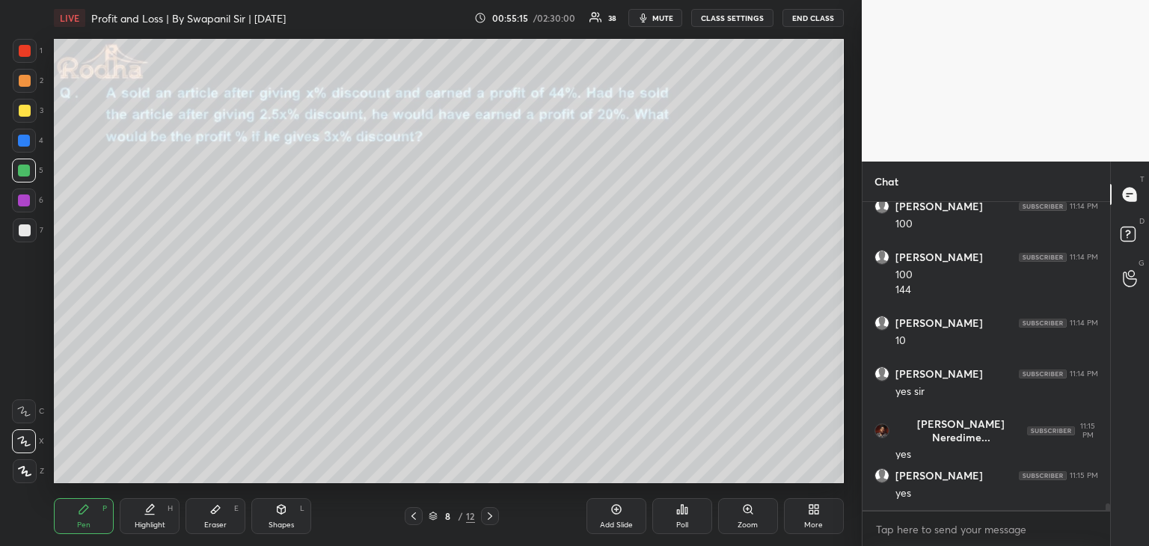
click at [27, 141] on div at bounding box center [24, 141] width 12 height 12
click at [29, 52] on div at bounding box center [25, 51] width 12 height 12
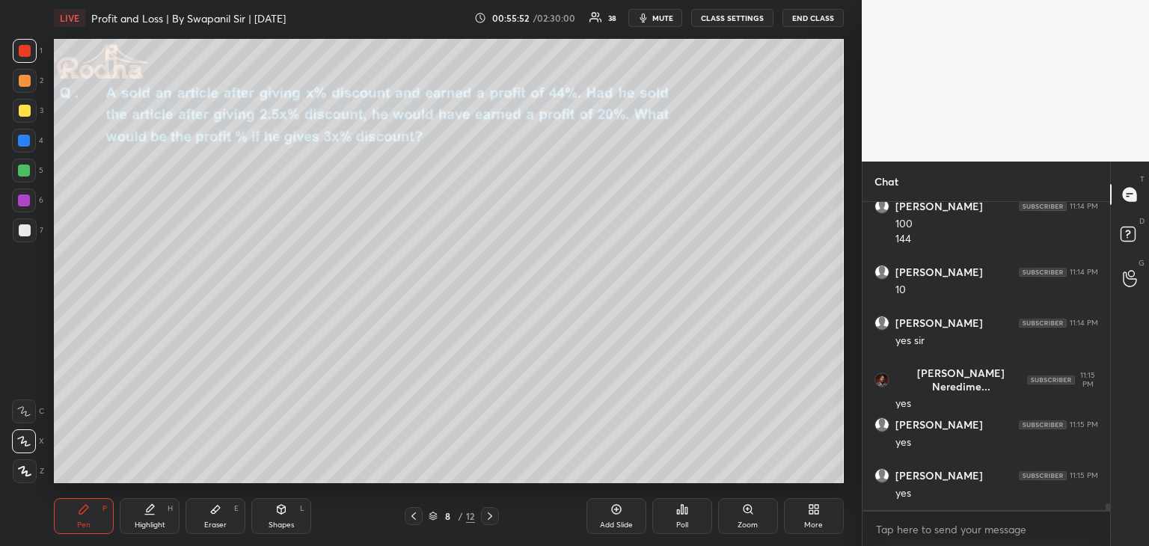
scroll to position [13658, 0]
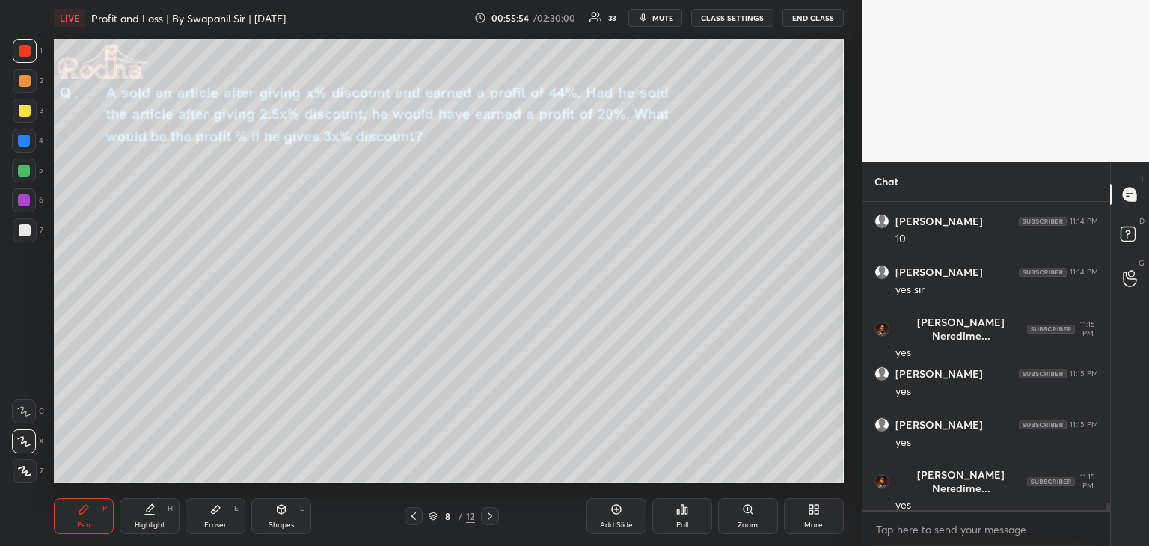
click at [19, 231] on div at bounding box center [25, 230] width 12 height 12
drag, startPoint x: 21, startPoint y: 231, endPoint x: 23, endPoint y: 213, distance: 18.1
click at [21, 230] on div at bounding box center [25, 230] width 12 height 12
click at [21, 204] on div at bounding box center [24, 200] width 12 height 12
click at [277, 512] on icon at bounding box center [281, 509] width 12 height 12
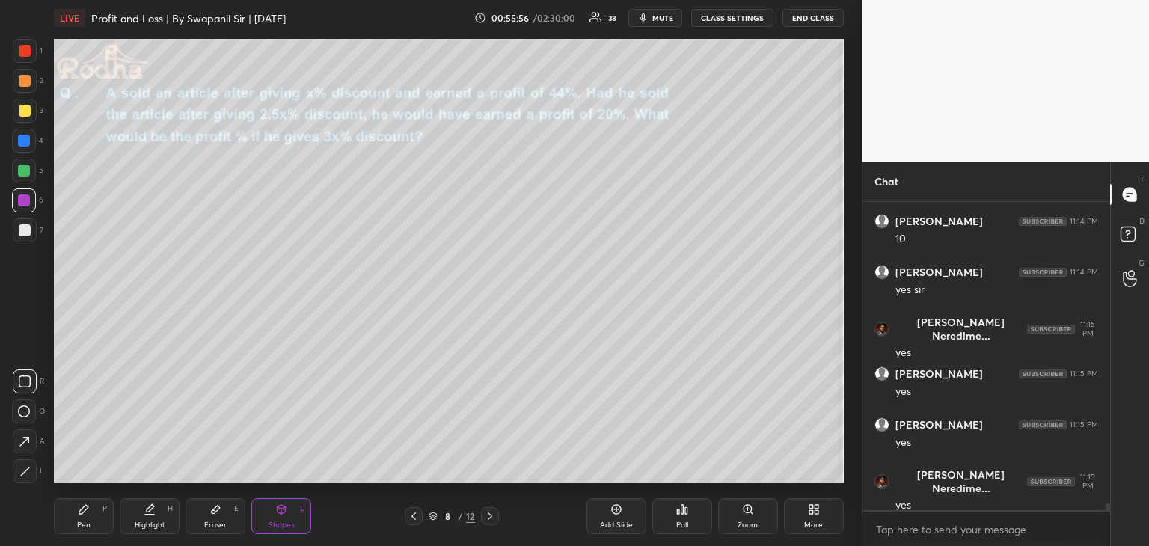
click at [24, 386] on icon at bounding box center [25, 381] width 12 height 12
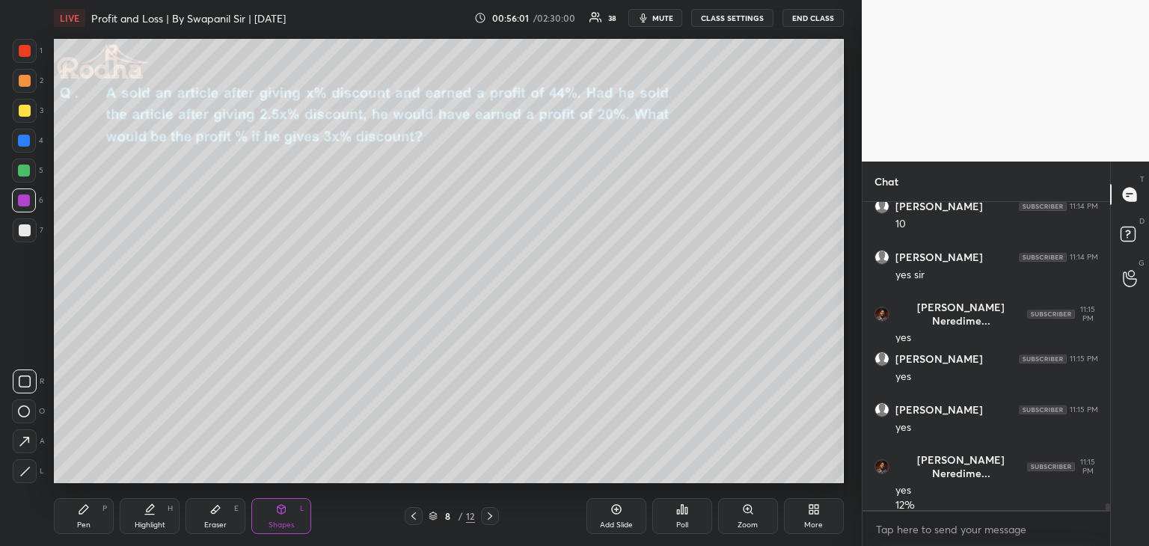
click at [28, 203] on div at bounding box center [24, 200] width 12 height 12
click at [68, 510] on div "Pen P" at bounding box center [84, 516] width 60 height 36
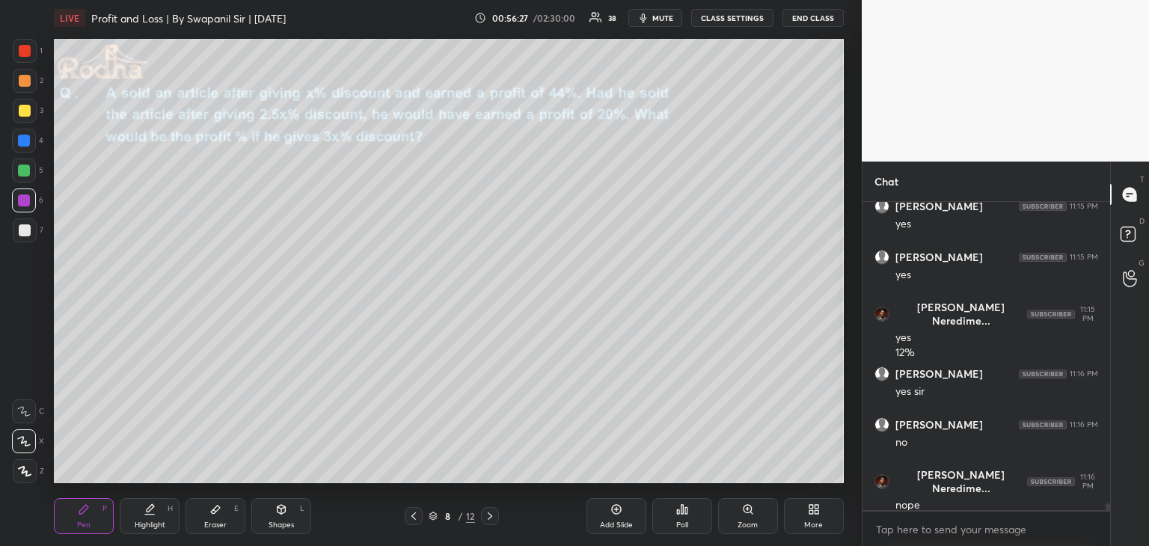
scroll to position [13876, 0]
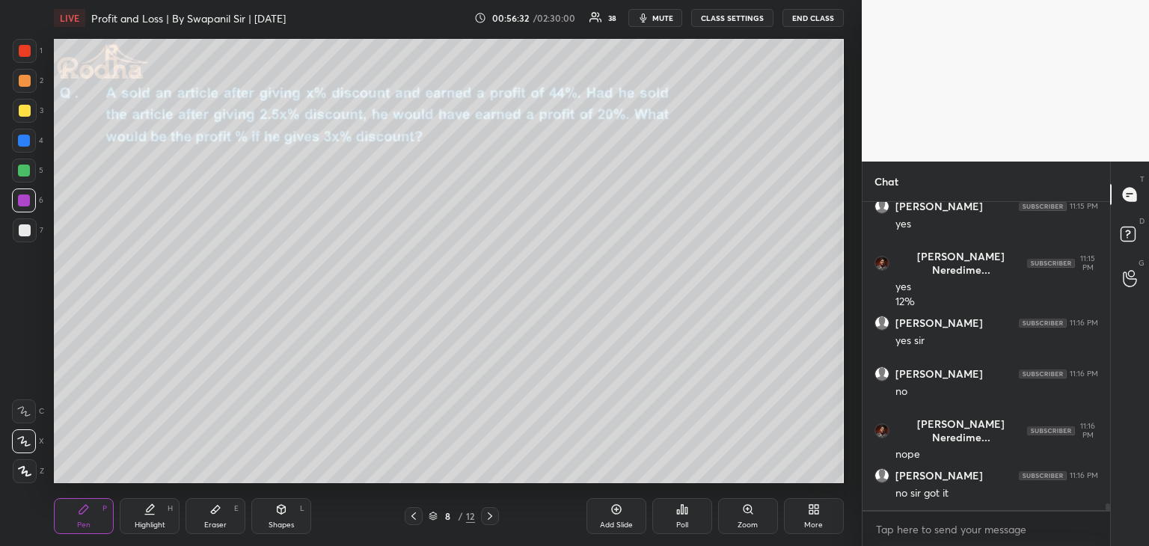
click at [494, 514] on icon at bounding box center [490, 516] width 12 height 12
click at [415, 520] on icon at bounding box center [414, 516] width 12 height 12
click at [268, 520] on div "Shapes L" at bounding box center [281, 516] width 60 height 36
click at [27, 170] on div at bounding box center [24, 171] width 12 height 12
drag, startPoint x: 85, startPoint y: 521, endPoint x: 91, endPoint y: 515, distance: 8.5
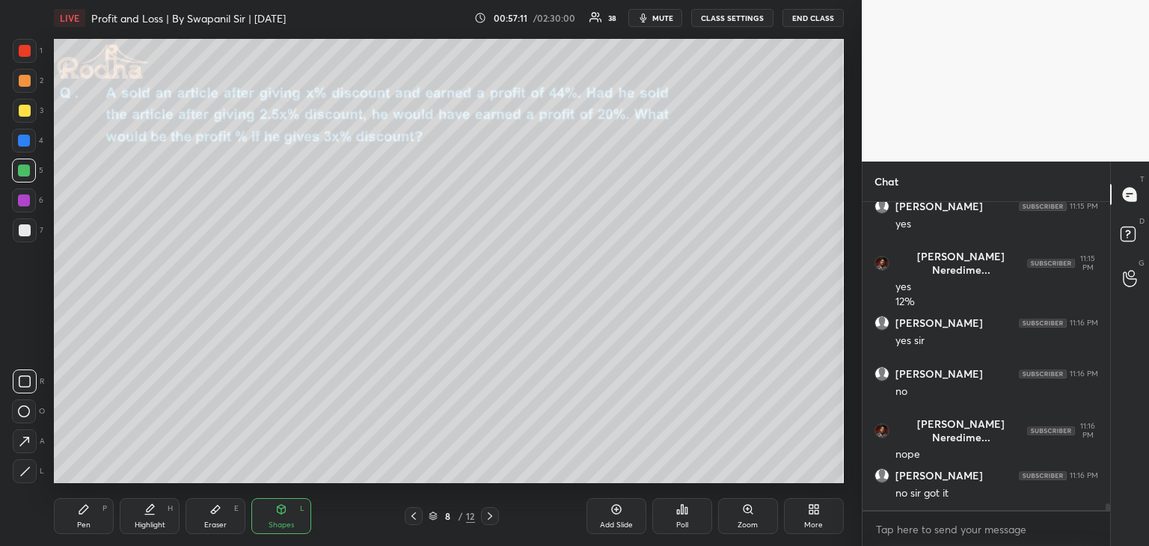
click at [87, 521] on div "Pen" at bounding box center [83, 524] width 13 height 7
drag, startPoint x: 28, startPoint y: 53, endPoint x: 53, endPoint y: 64, distance: 26.8
click at [28, 53] on div at bounding box center [25, 51] width 12 height 12
click at [491, 519] on icon at bounding box center [490, 516] width 12 height 12
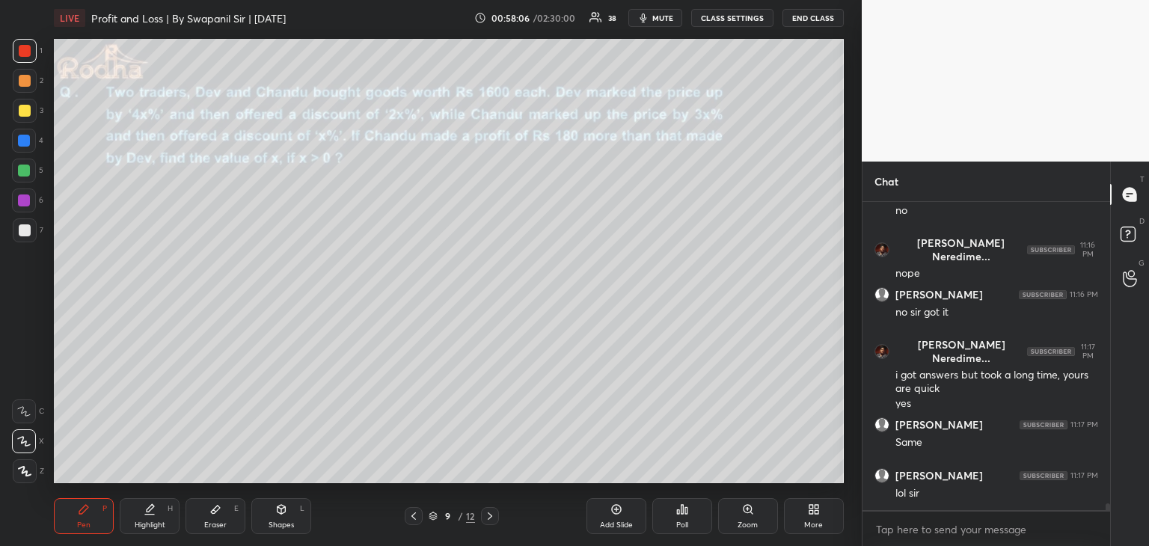
scroll to position [14108, 0]
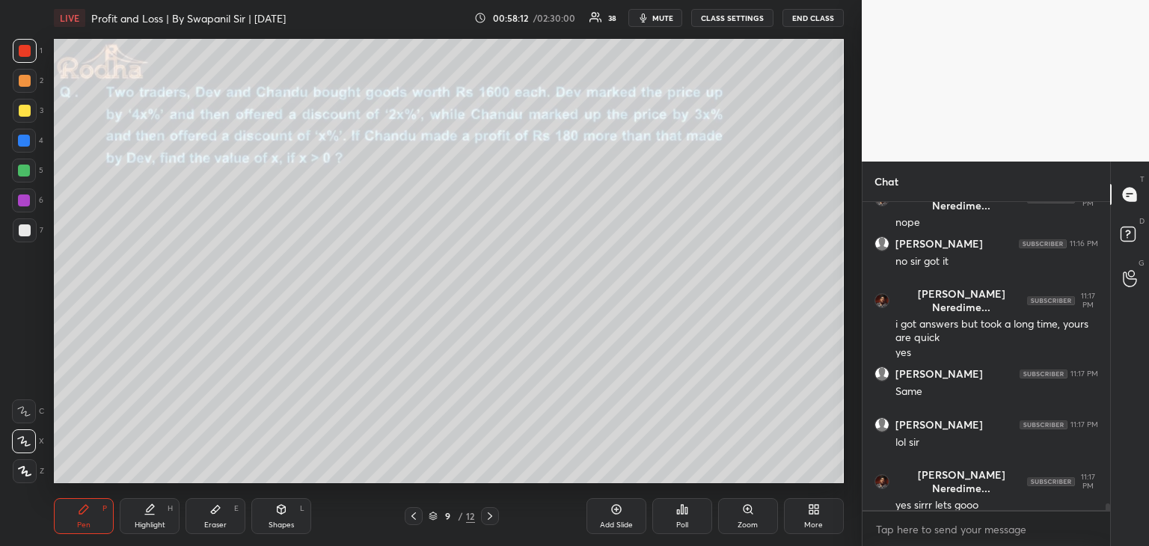
click at [672, 520] on div "Poll" at bounding box center [682, 516] width 60 height 36
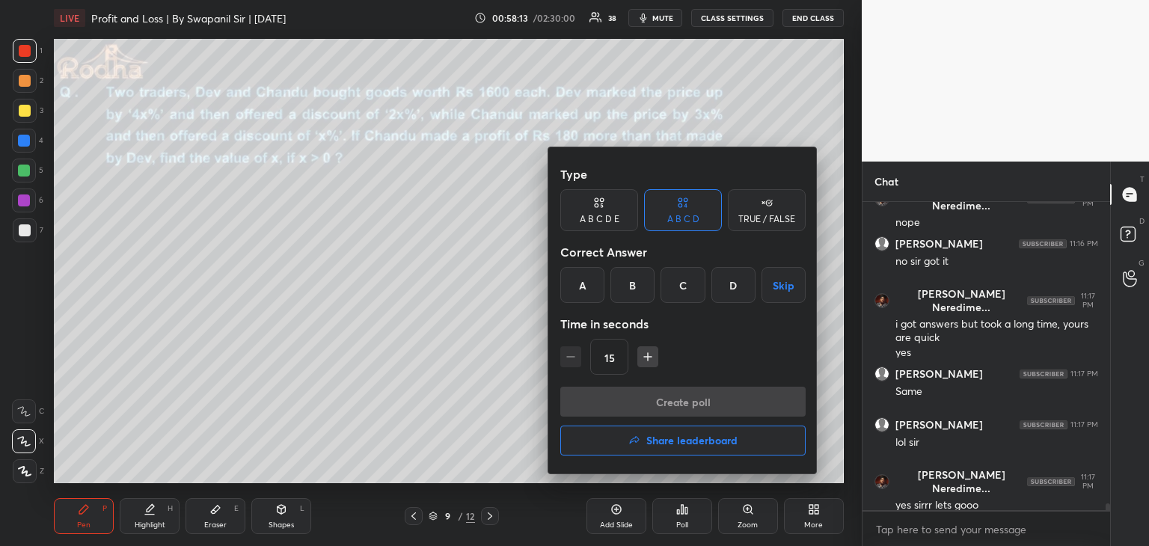
click at [574, 282] on div "A" at bounding box center [582, 285] width 44 height 36
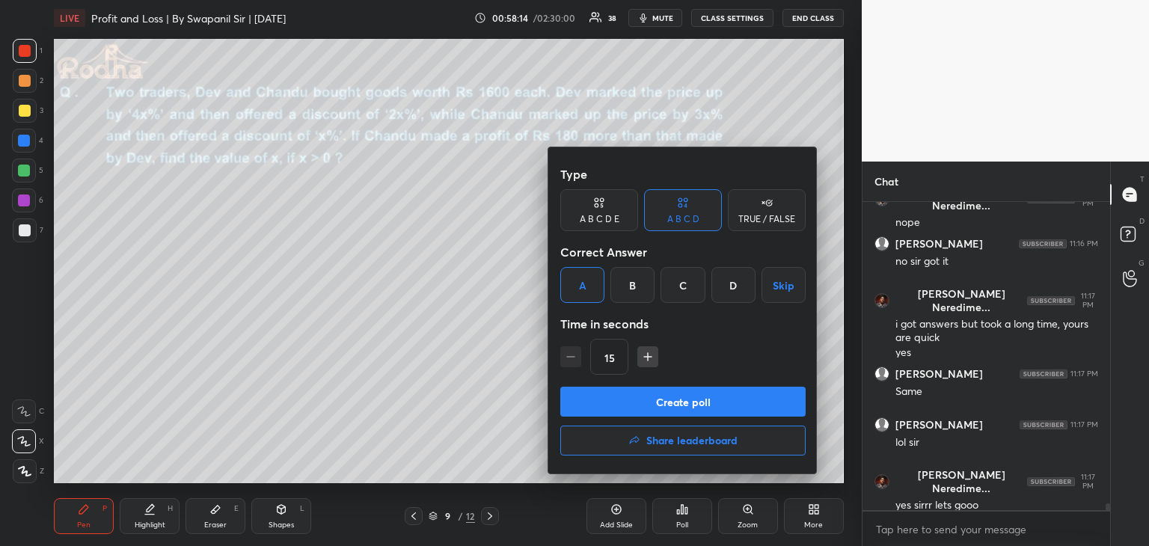
click at [609, 215] on div "A B C D E" at bounding box center [599, 219] width 40 height 9
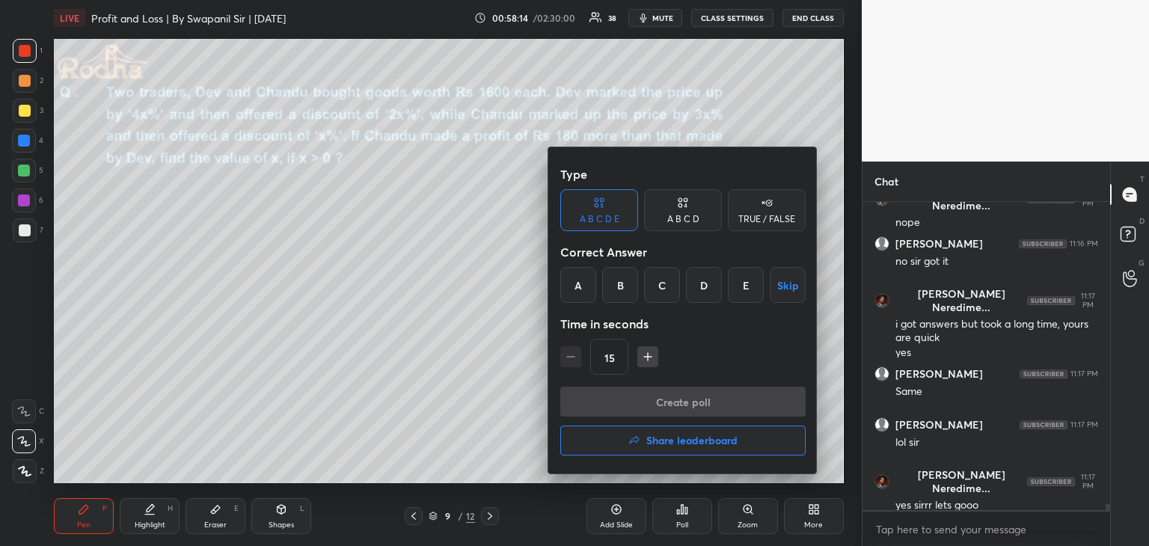
click at [585, 282] on div "A" at bounding box center [578, 285] width 36 height 36
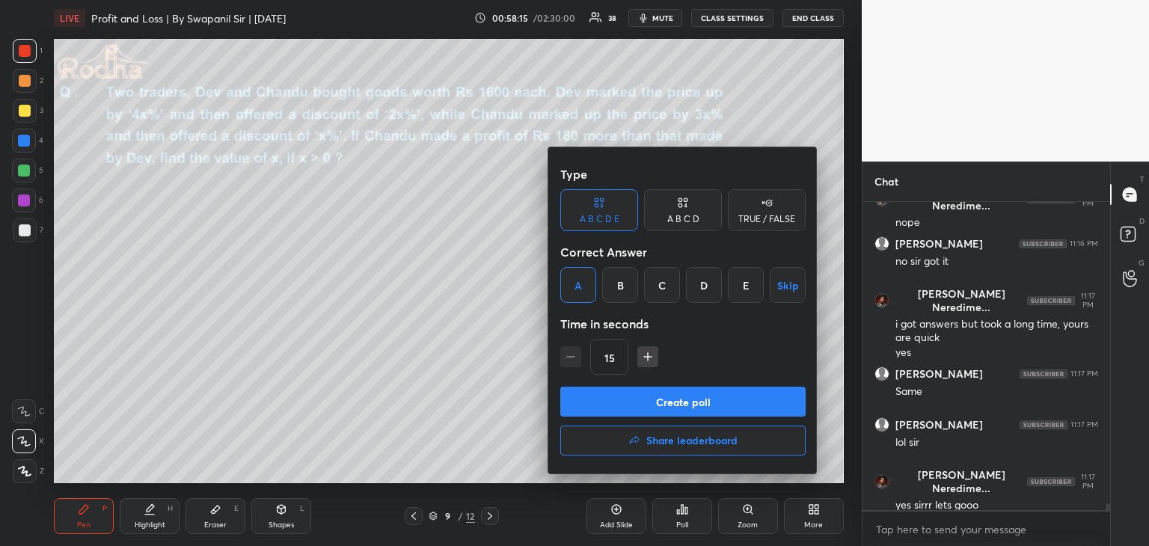
click at [640, 397] on button "Create poll" at bounding box center [682, 402] width 245 height 30
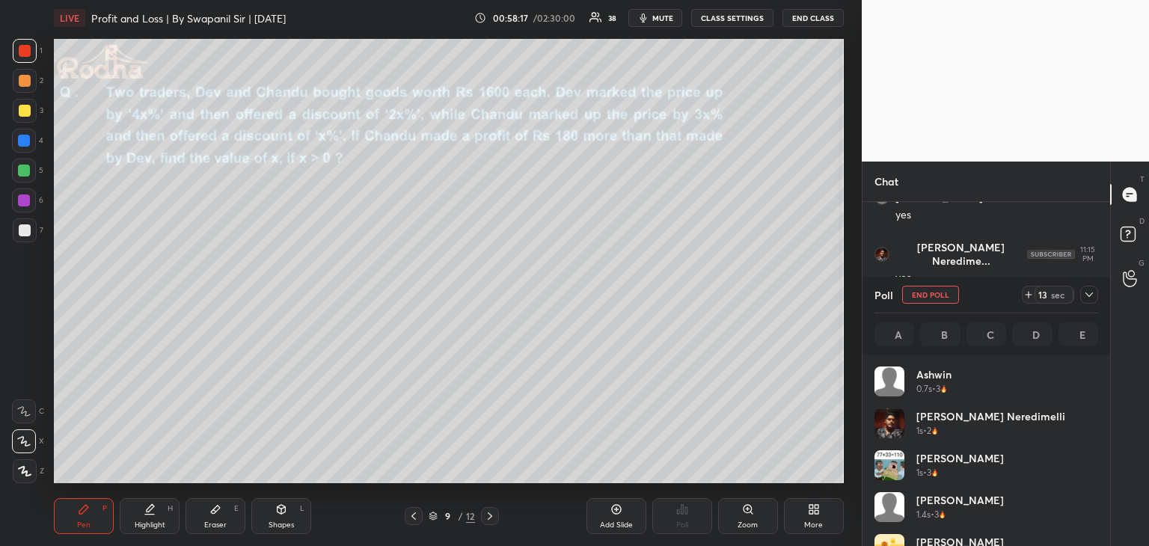
scroll to position [175, 219]
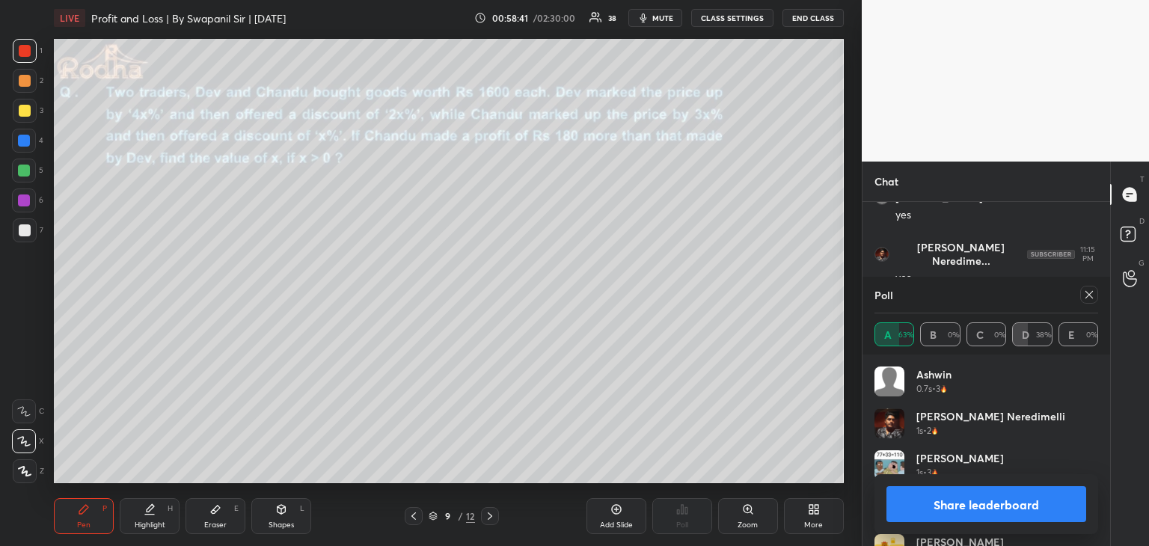
click at [953, 512] on button "Share leaderboard" at bounding box center [986, 504] width 200 height 36
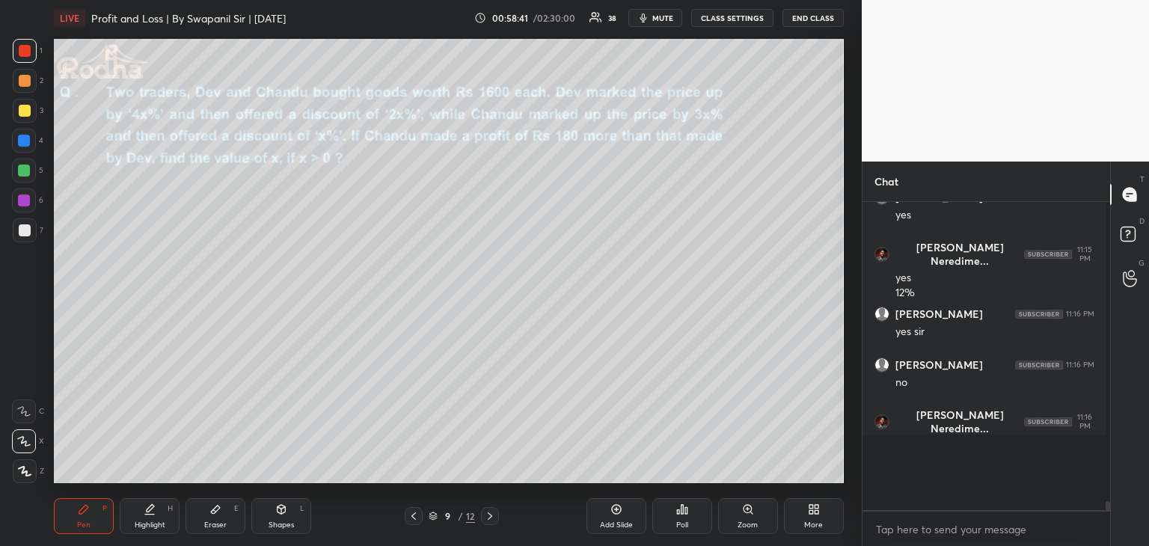
scroll to position [3, 5]
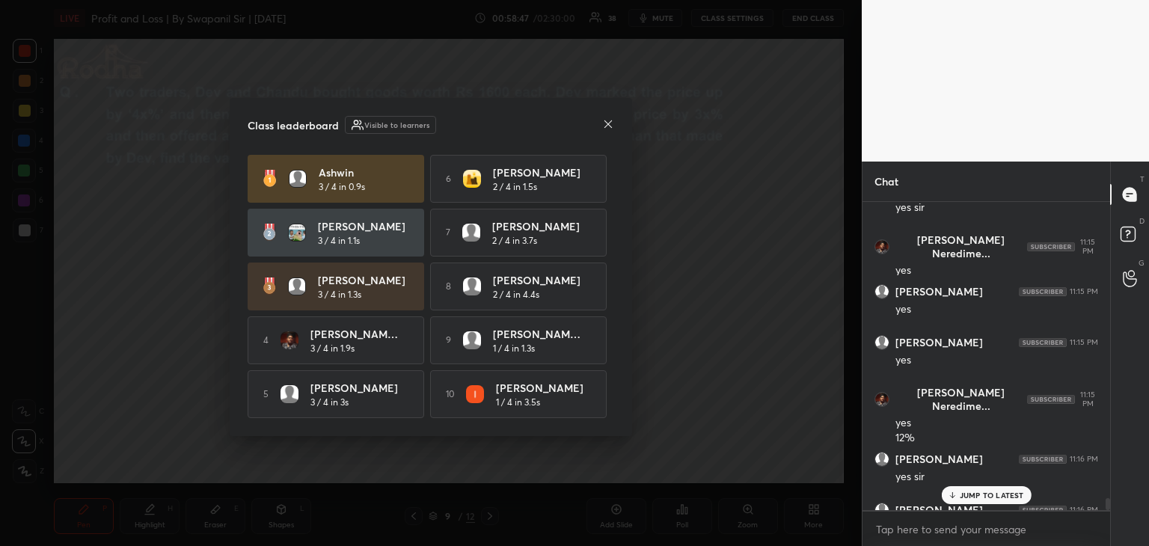
click at [603, 127] on div at bounding box center [608, 125] width 12 height 16
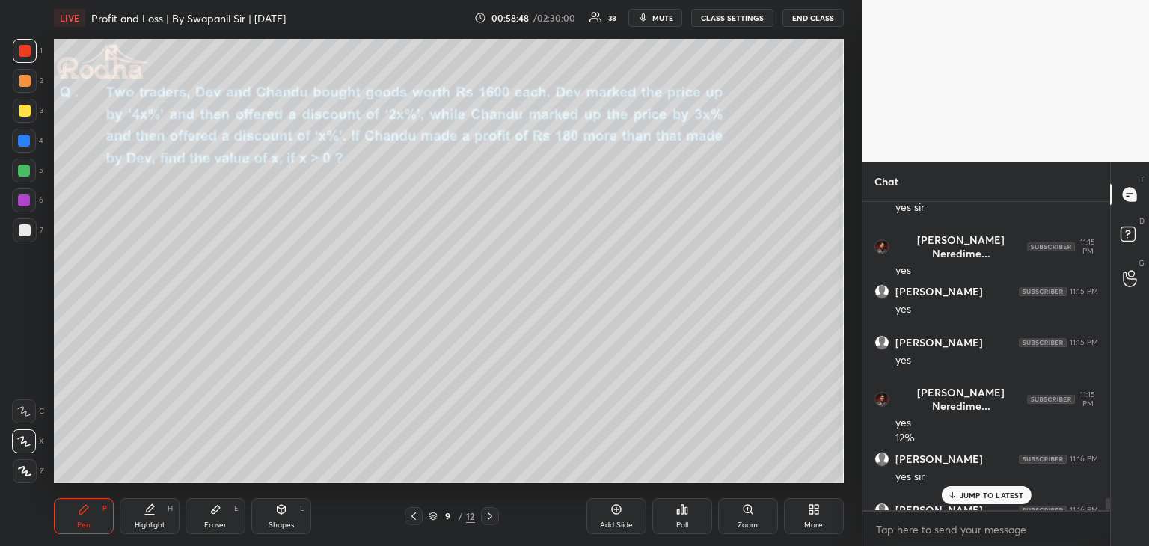
click at [966, 495] on p "JUMP TO LATEST" at bounding box center [991, 495] width 64 height 9
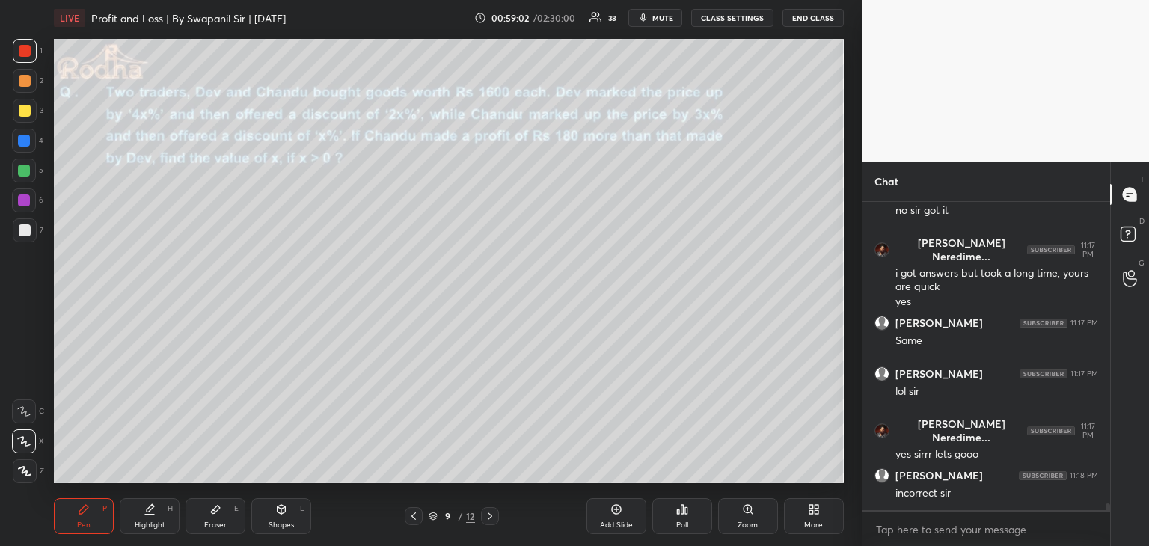
drag, startPoint x: 22, startPoint y: 174, endPoint x: 34, endPoint y: 171, distance: 11.6
click at [23, 174] on div at bounding box center [24, 171] width 12 height 12
click at [412, 519] on icon at bounding box center [414, 516] width 12 height 12
click at [413, 520] on icon at bounding box center [414, 516] width 12 height 12
click at [22, 108] on div at bounding box center [25, 111] width 12 height 12
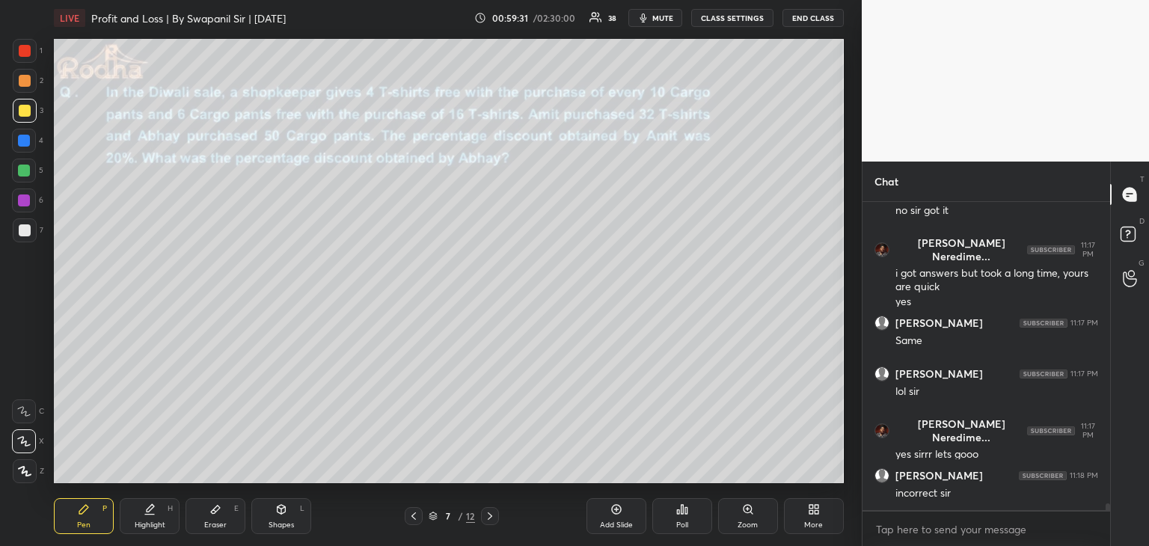
click at [492, 521] on icon at bounding box center [490, 516] width 12 height 12
click at [495, 523] on div at bounding box center [490, 516] width 18 height 18
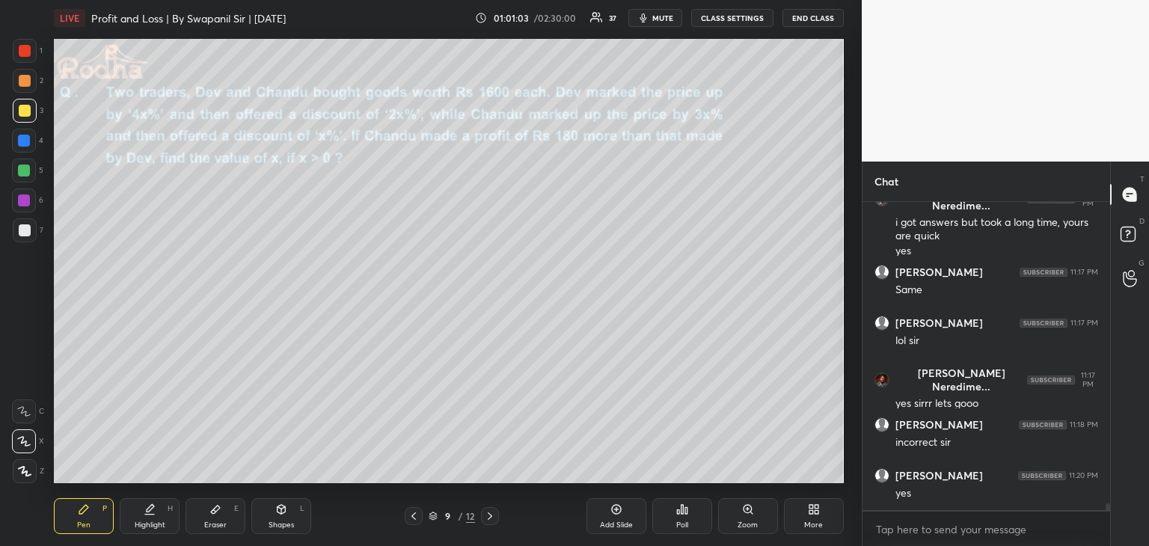
click at [283, 529] on div "Shapes" at bounding box center [280, 524] width 25 height 7
click at [8, 470] on div "1 2 3 4 5 6 7 R O A L C X Z Erase all C X Z" at bounding box center [24, 261] width 48 height 444
click at [30, 468] on icon at bounding box center [24, 471] width 11 height 11
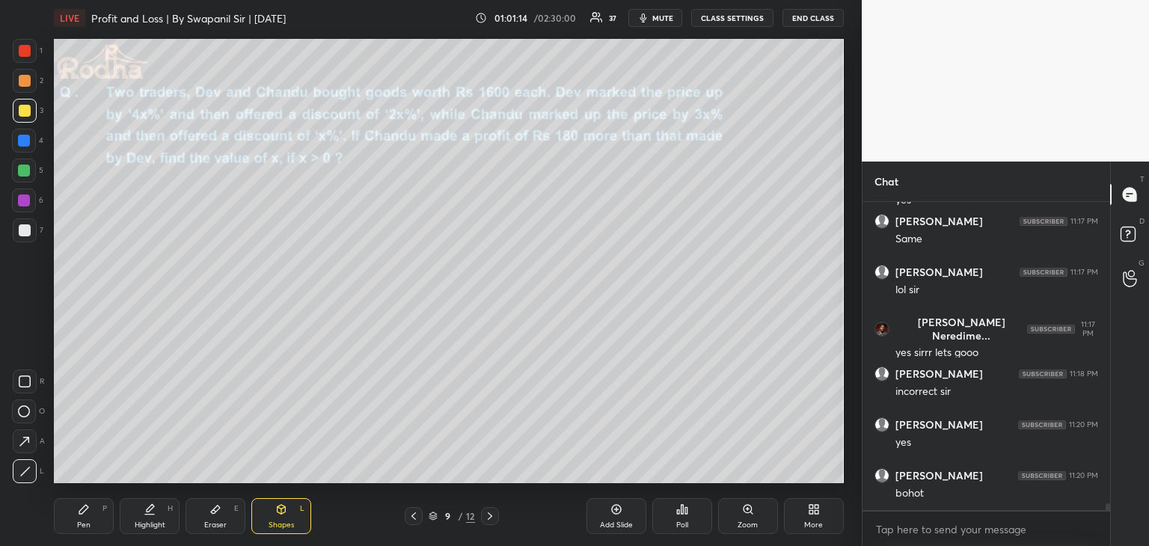
click at [100, 517] on div "Pen P" at bounding box center [84, 516] width 60 height 36
click at [214, 521] on div "Eraser" at bounding box center [215, 524] width 22 height 7
drag, startPoint x: 90, startPoint y: 533, endPoint x: 107, endPoint y: 511, distance: 27.7
click at [91, 533] on div "Pen P" at bounding box center [84, 516] width 60 height 36
click at [24, 141] on div at bounding box center [24, 141] width 12 height 12
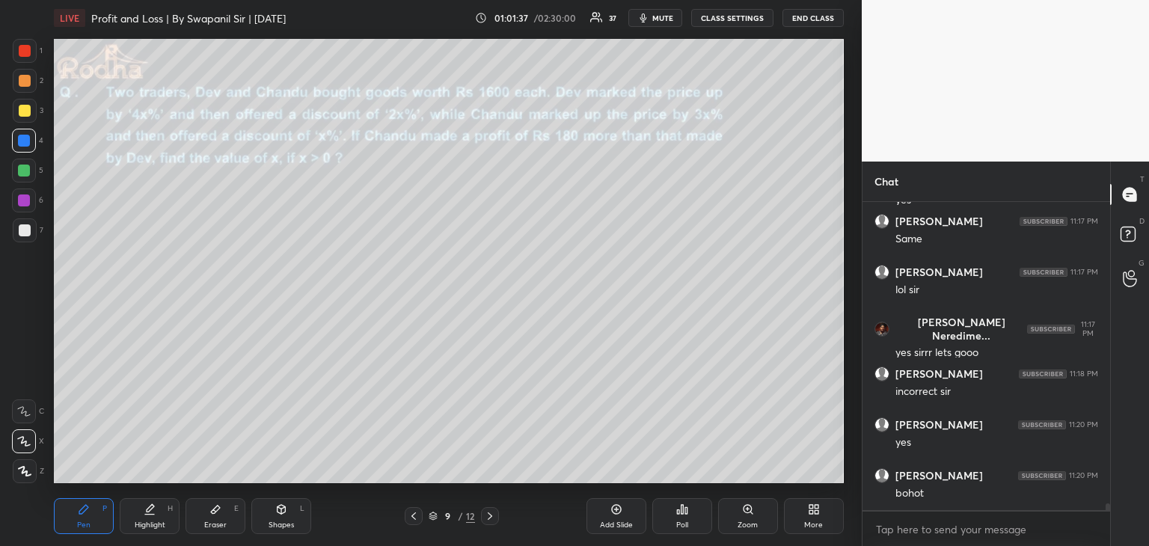
click at [410, 515] on icon at bounding box center [414, 516] width 12 height 12
click at [411, 515] on icon at bounding box center [414, 516] width 12 height 12
click at [412, 516] on icon at bounding box center [414, 516] width 12 height 12
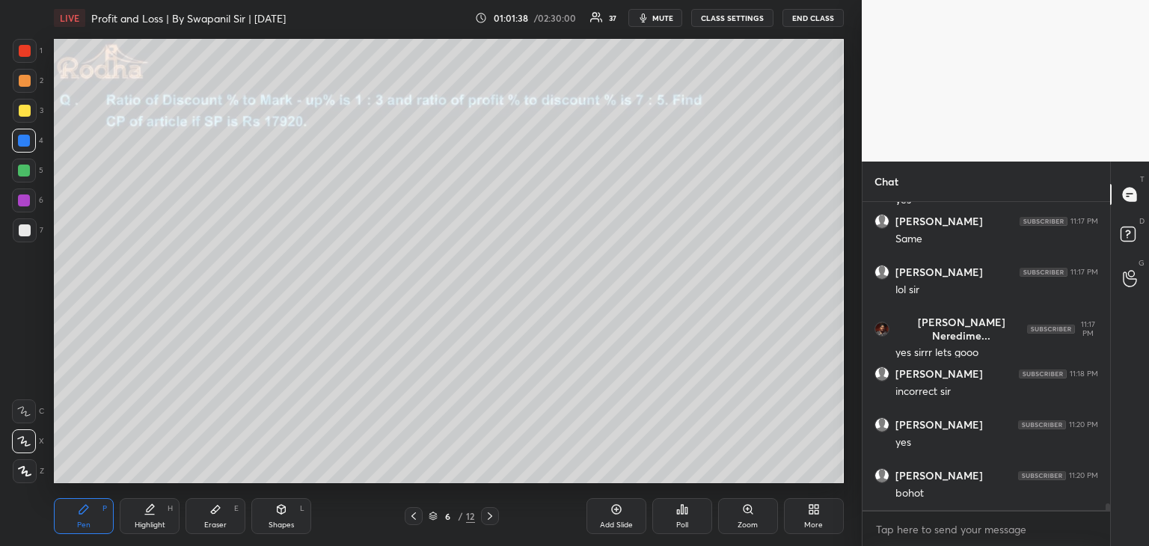
click at [414, 516] on icon at bounding box center [414, 516] width 12 height 12
click at [490, 517] on icon at bounding box center [490, 516] width 12 height 12
click at [489, 515] on icon at bounding box center [490, 516] width 12 height 12
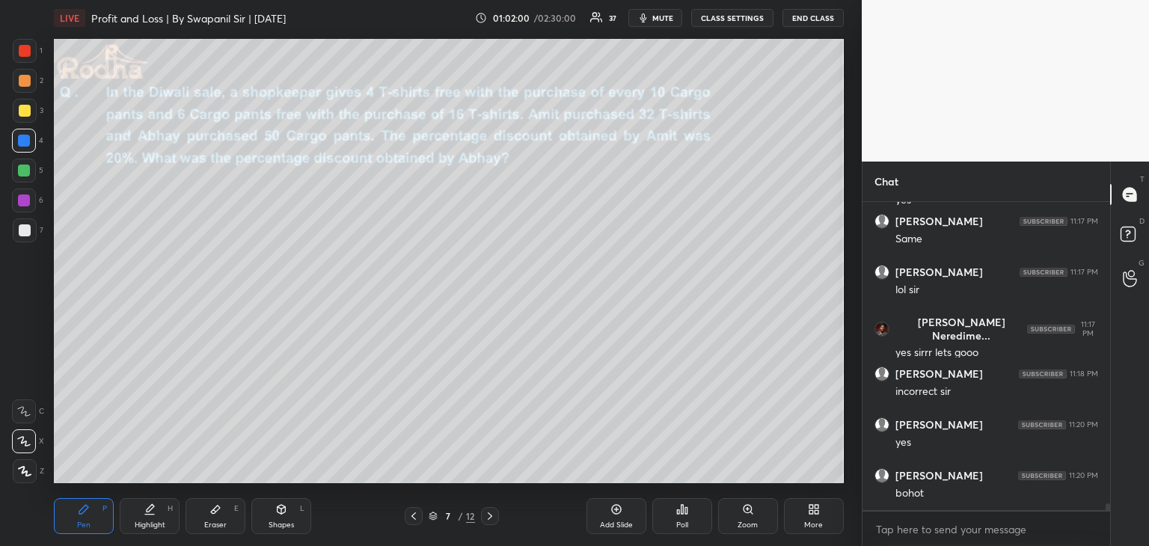
click at [485, 514] on icon at bounding box center [490, 516] width 12 height 12
click at [486, 517] on icon at bounding box center [490, 516] width 12 height 12
click at [25, 200] on div at bounding box center [24, 200] width 12 height 12
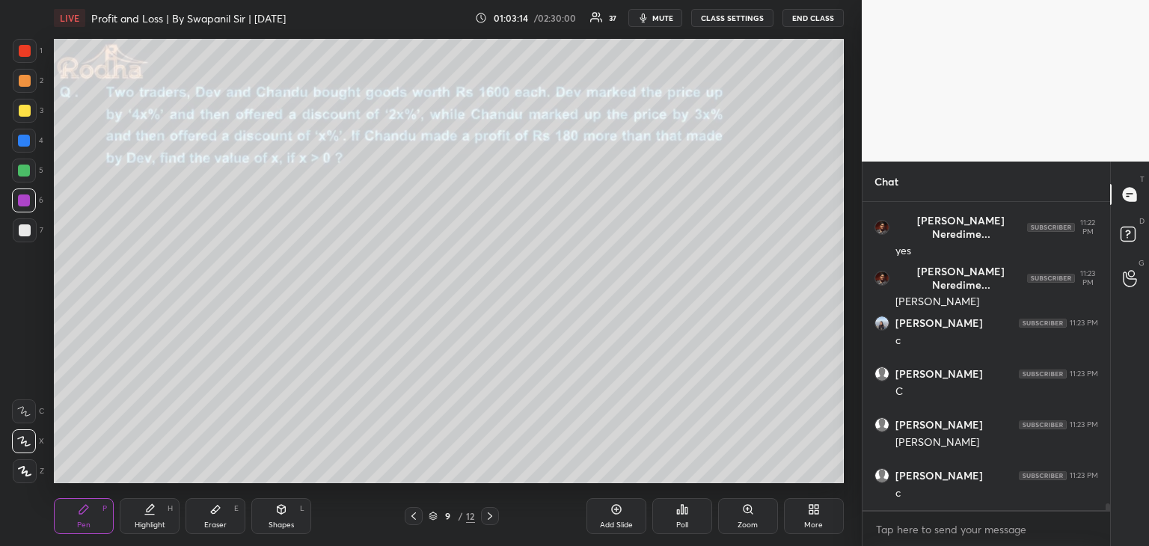
scroll to position [13746, 0]
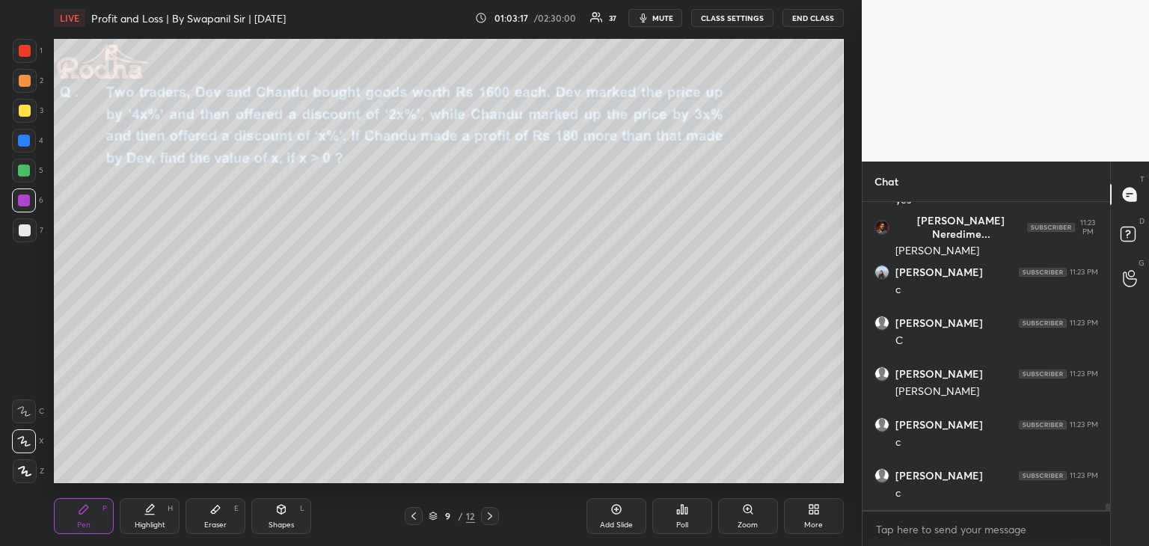
click at [26, 234] on div at bounding box center [25, 230] width 12 height 12
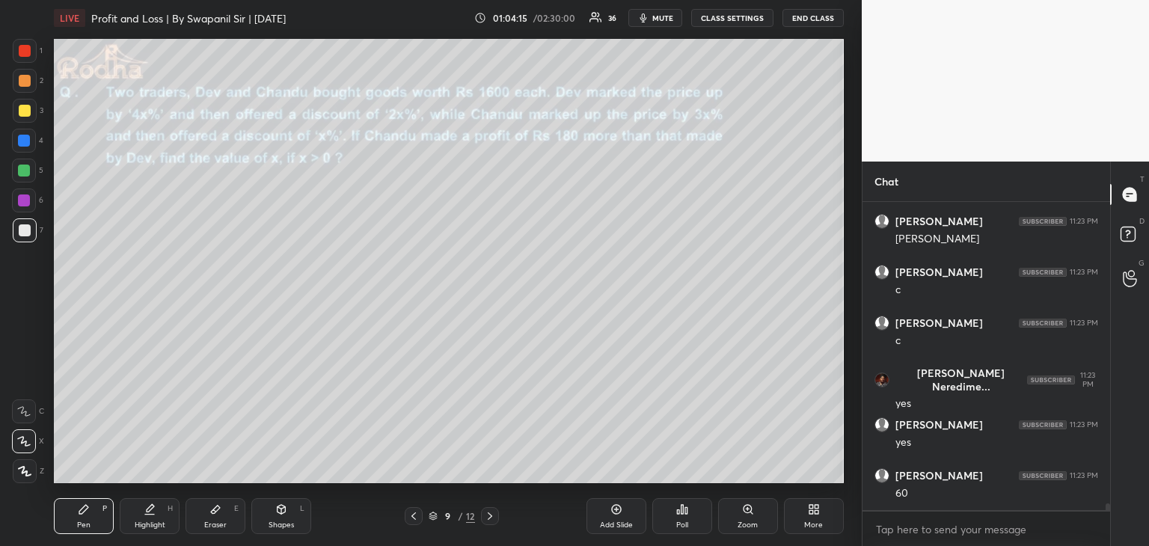
scroll to position [13950, 0]
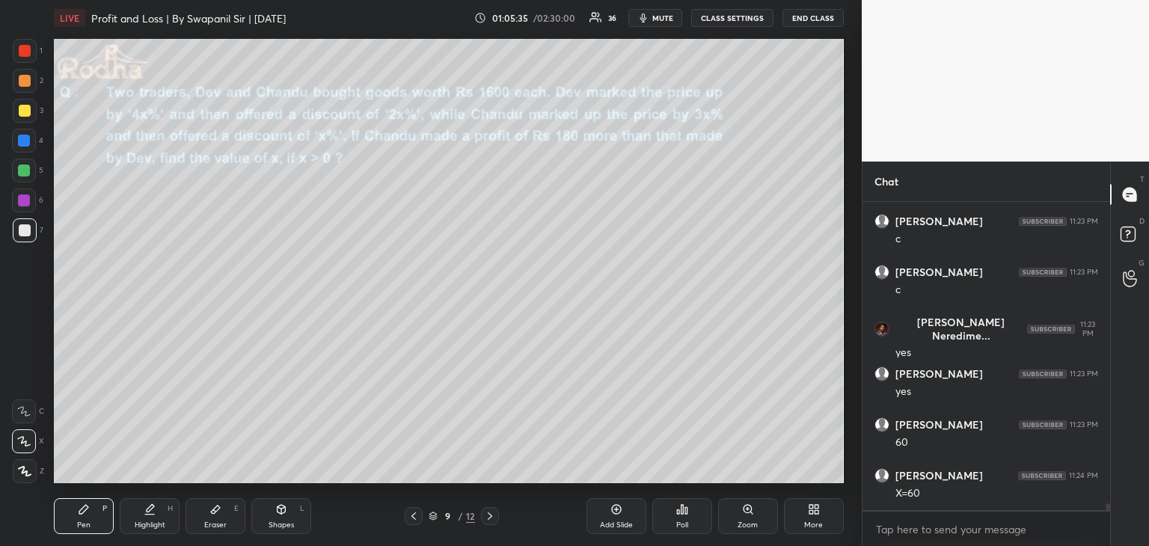
click at [206, 522] on div "Eraser" at bounding box center [215, 524] width 22 height 7
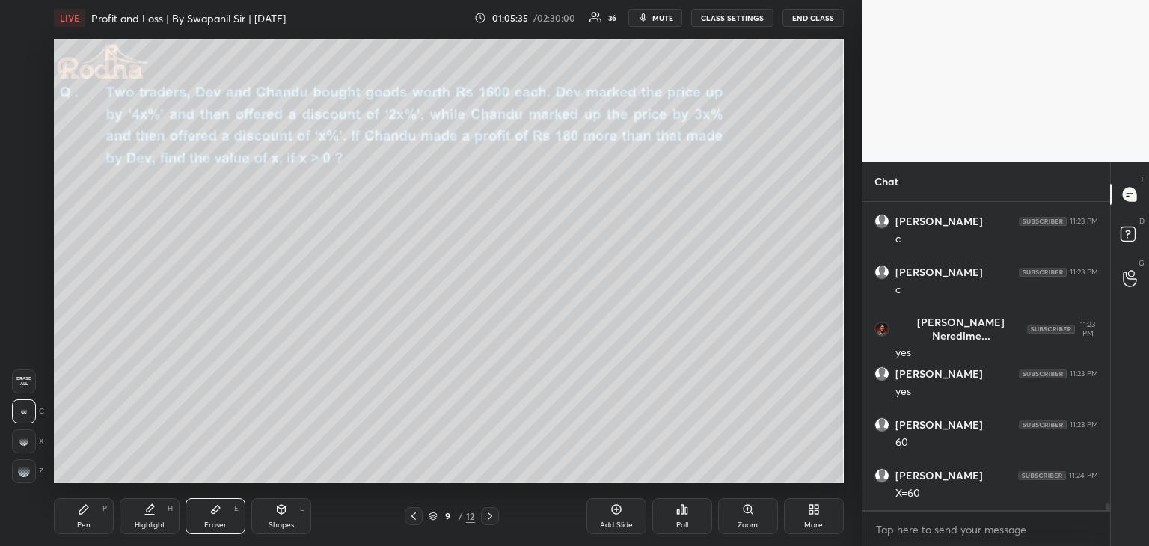
scroll to position [14000, 0]
click at [127, 511] on div "Highlight H" at bounding box center [150, 516] width 60 height 36
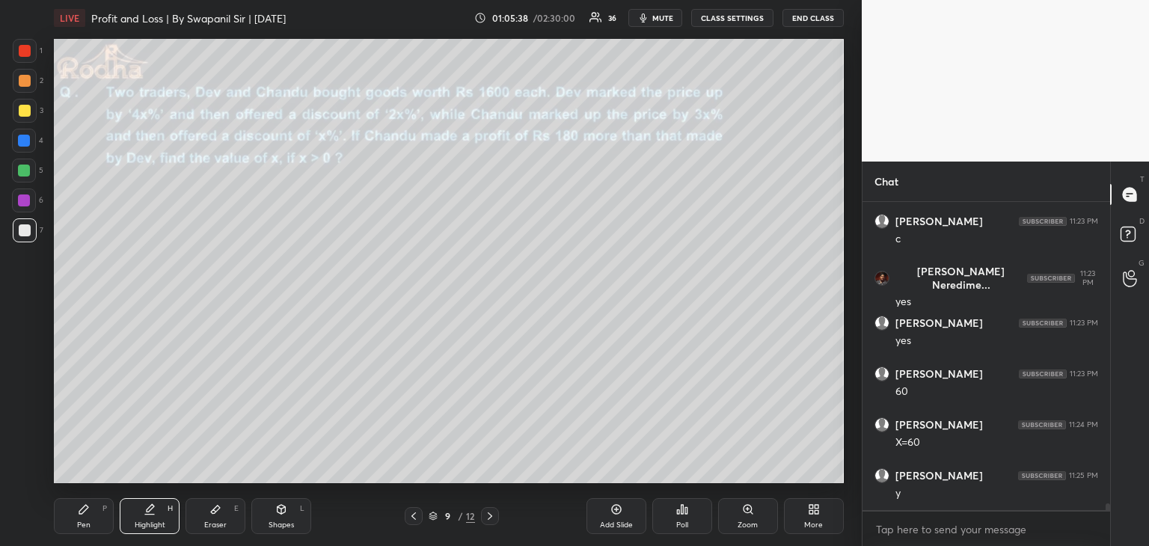
drag, startPoint x: 97, startPoint y: 520, endPoint x: 126, endPoint y: 508, distance: 31.8
click at [99, 520] on div "Pen P" at bounding box center [84, 516] width 60 height 36
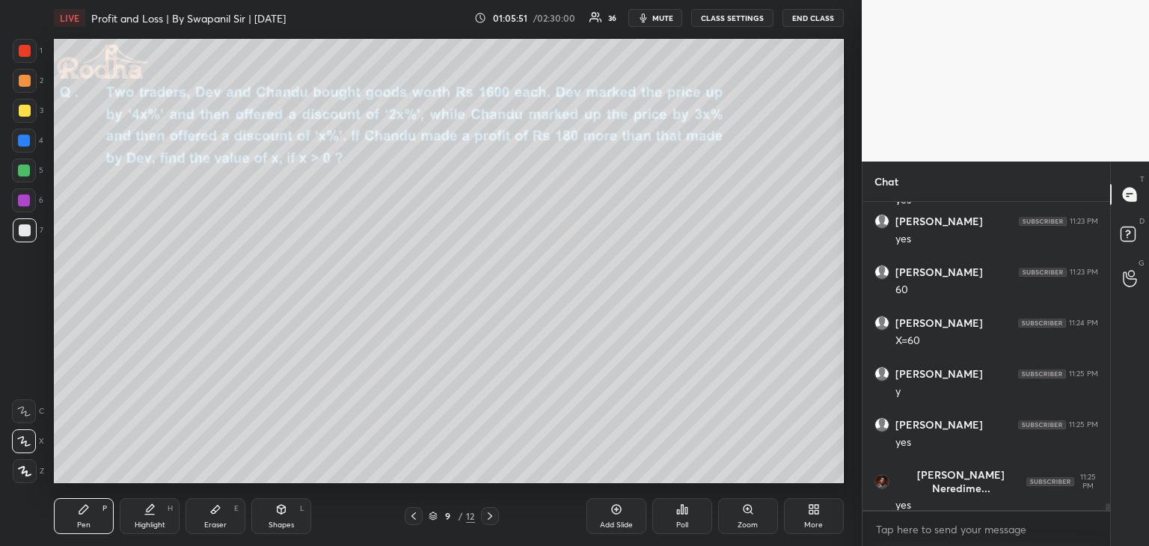
scroll to position [14153, 0]
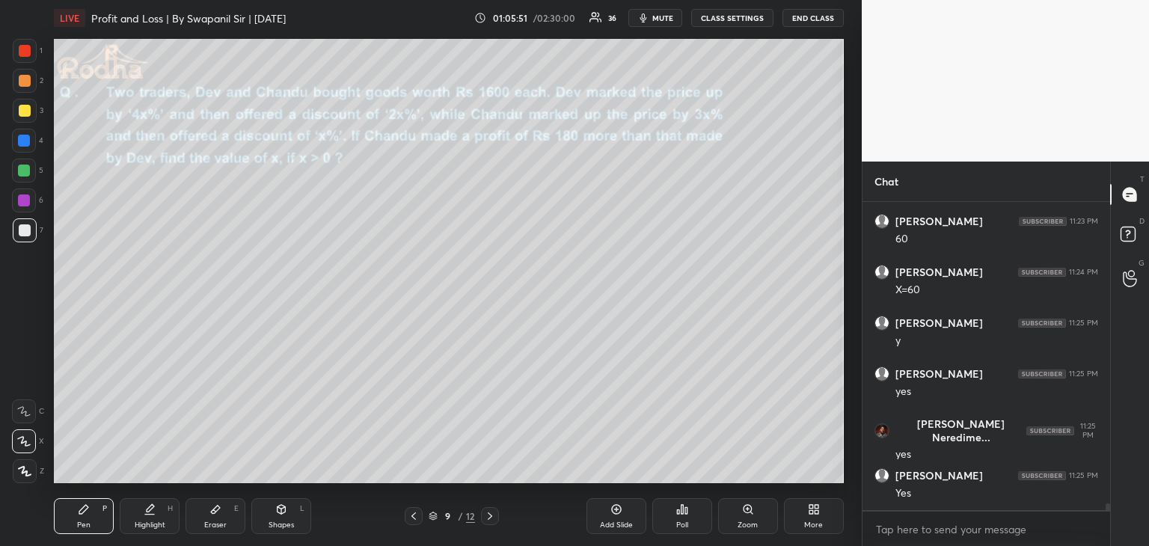
click at [658, 16] on span "mute" at bounding box center [662, 18] width 21 height 10
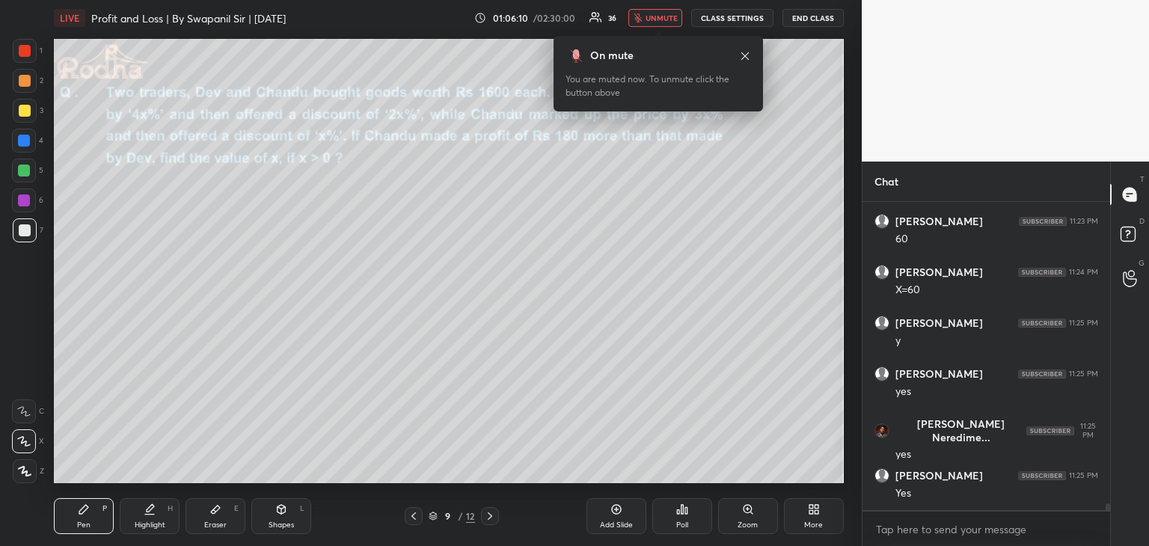
click at [662, 19] on span "unmute" at bounding box center [661, 18] width 32 height 10
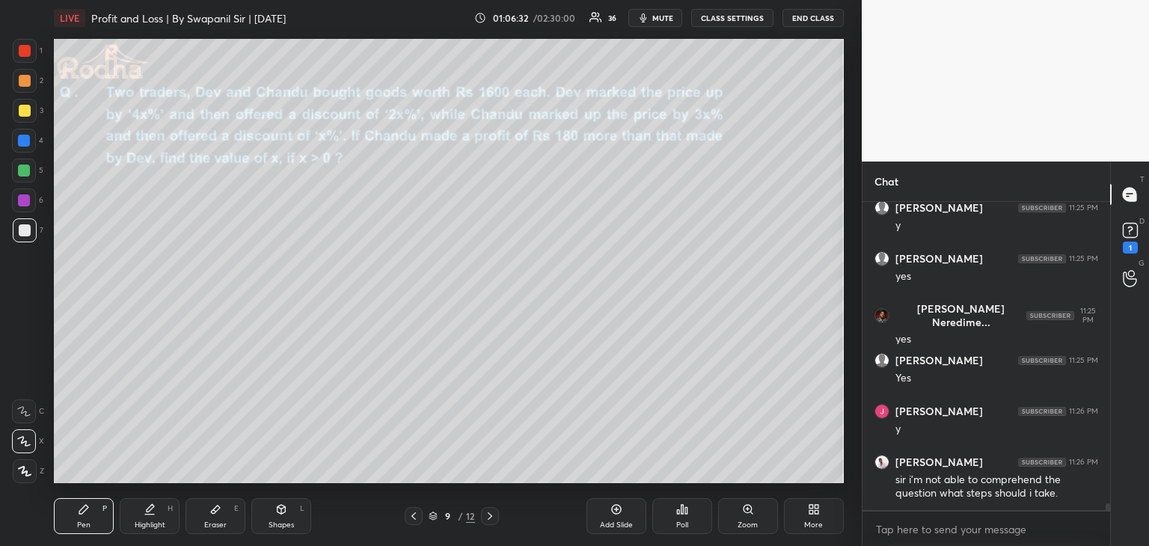
scroll to position [14332, 0]
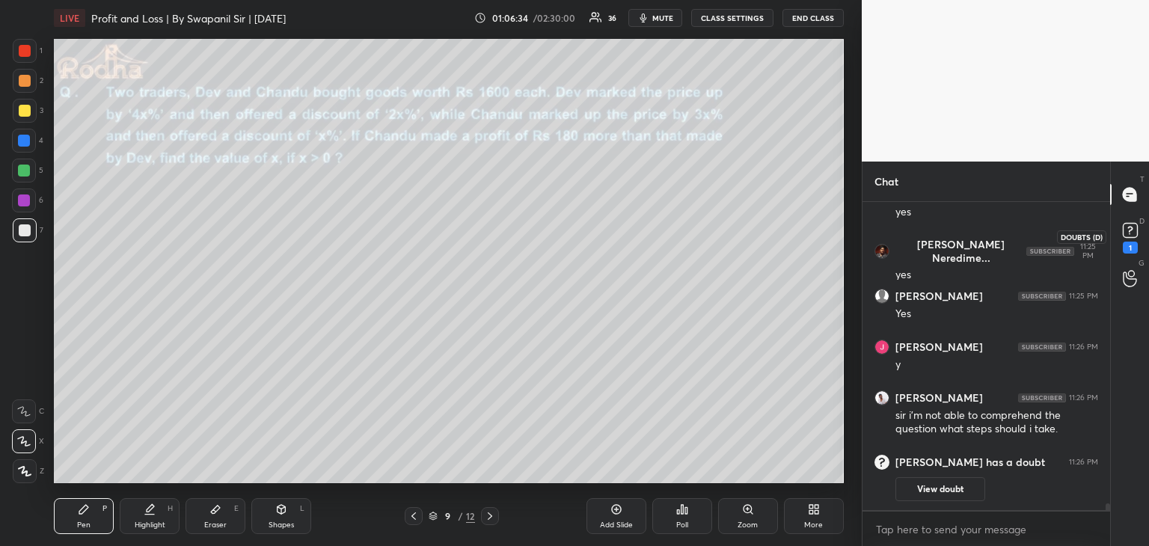
click at [1124, 236] on rect at bounding box center [1129, 231] width 14 height 14
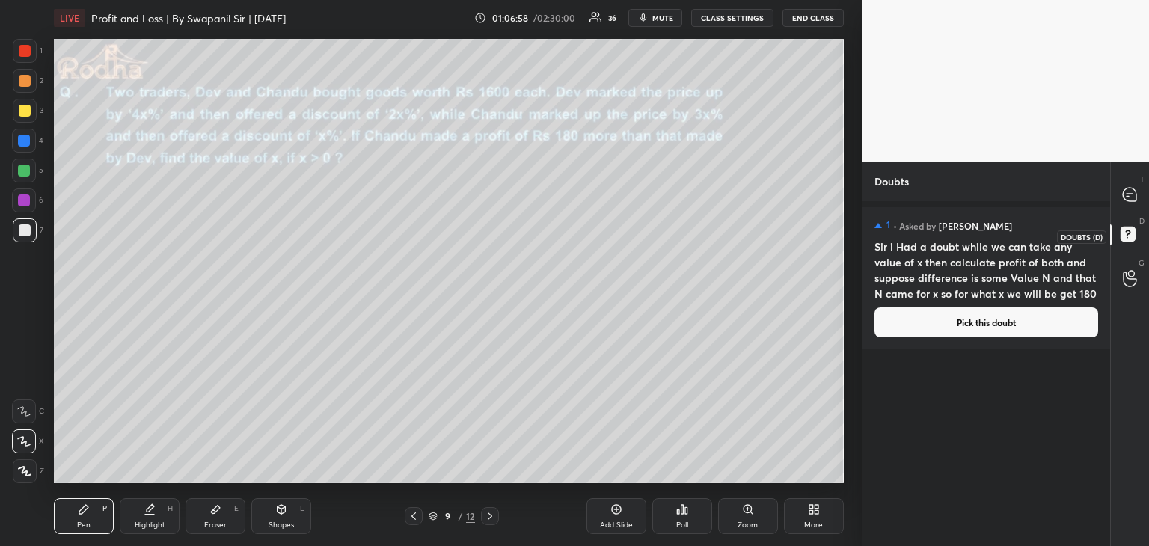
click at [1129, 236] on rect at bounding box center [1127, 234] width 14 height 14
click at [1131, 200] on icon at bounding box center [1128, 194] width 13 height 13
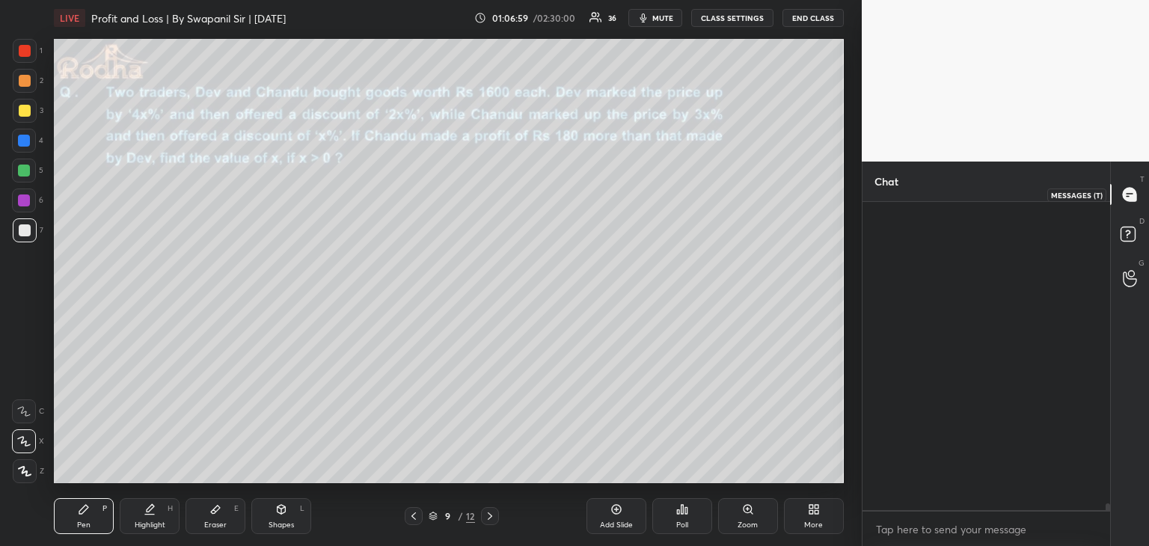
scroll to position [304, 243]
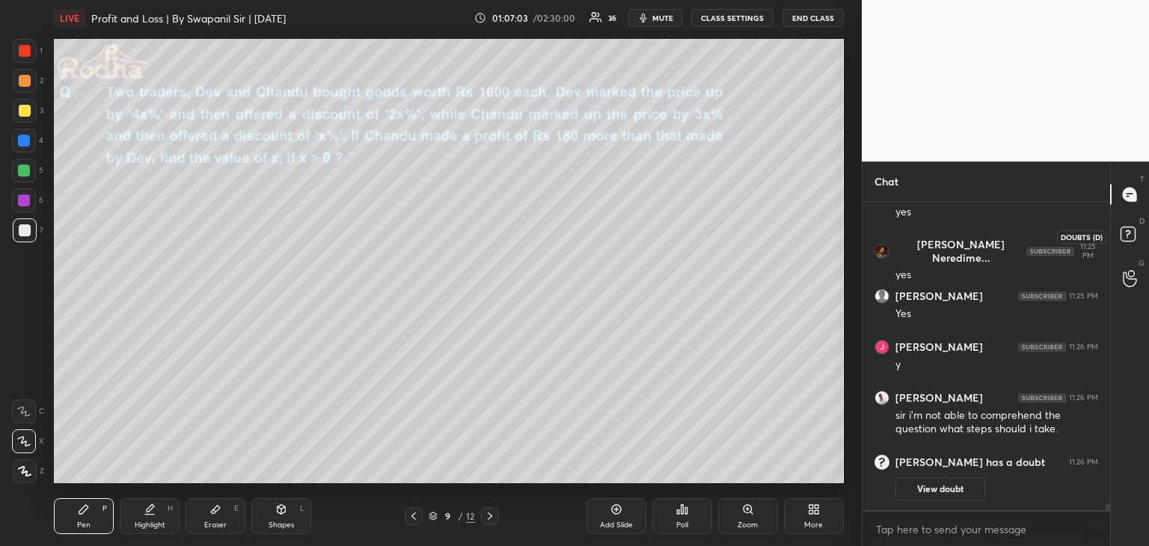
click at [1125, 236] on rect at bounding box center [1127, 234] width 14 height 14
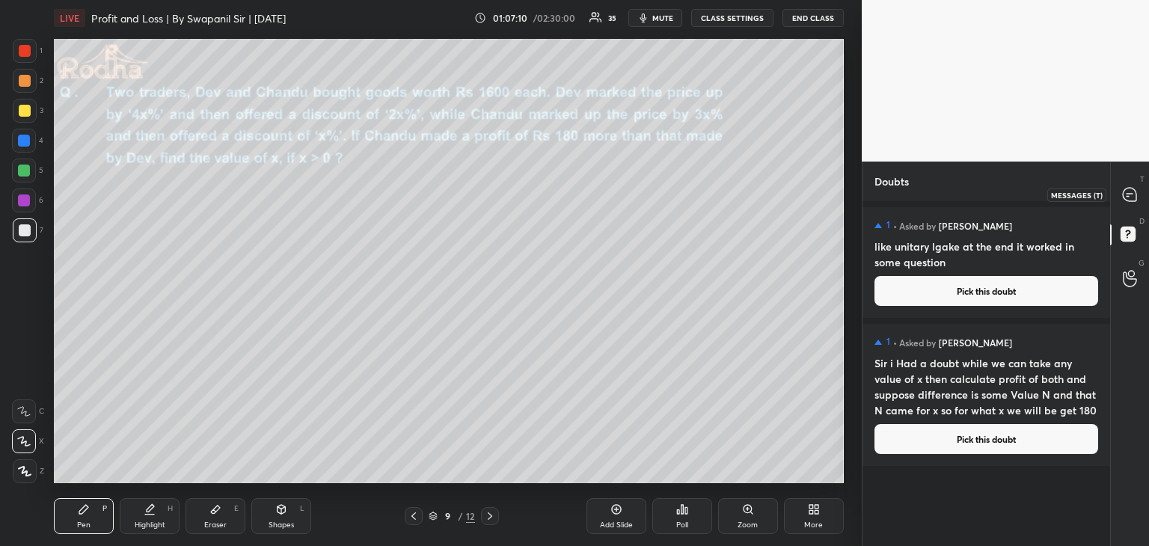
drag, startPoint x: 1125, startPoint y: 195, endPoint x: 1137, endPoint y: 195, distance: 11.2
click at [1126, 195] on icon at bounding box center [1130, 195] width 16 height 16
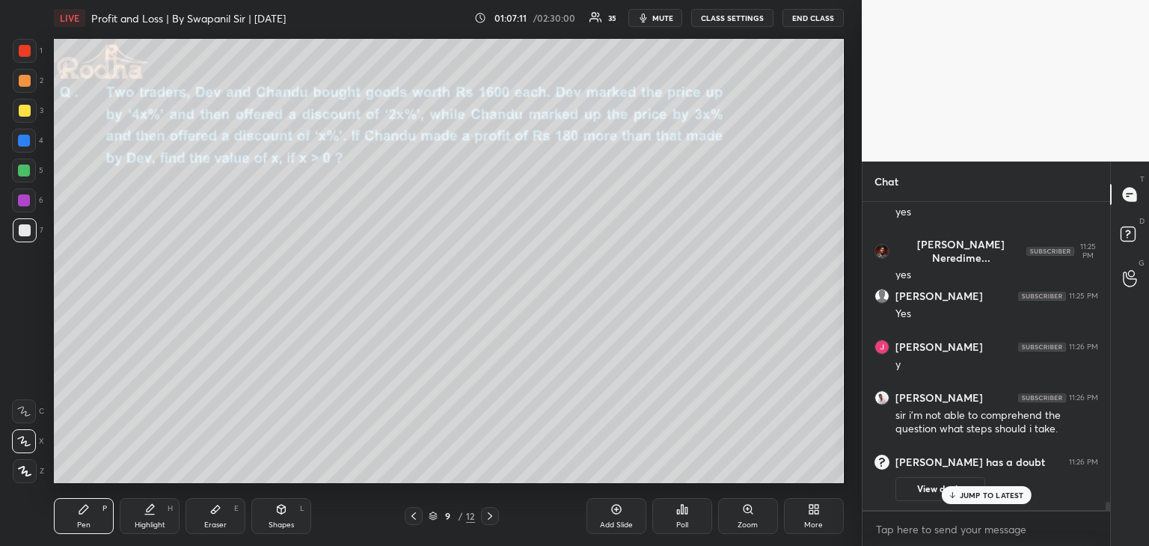
click at [959, 496] on p "JUMP TO LATEST" at bounding box center [991, 495] width 64 height 9
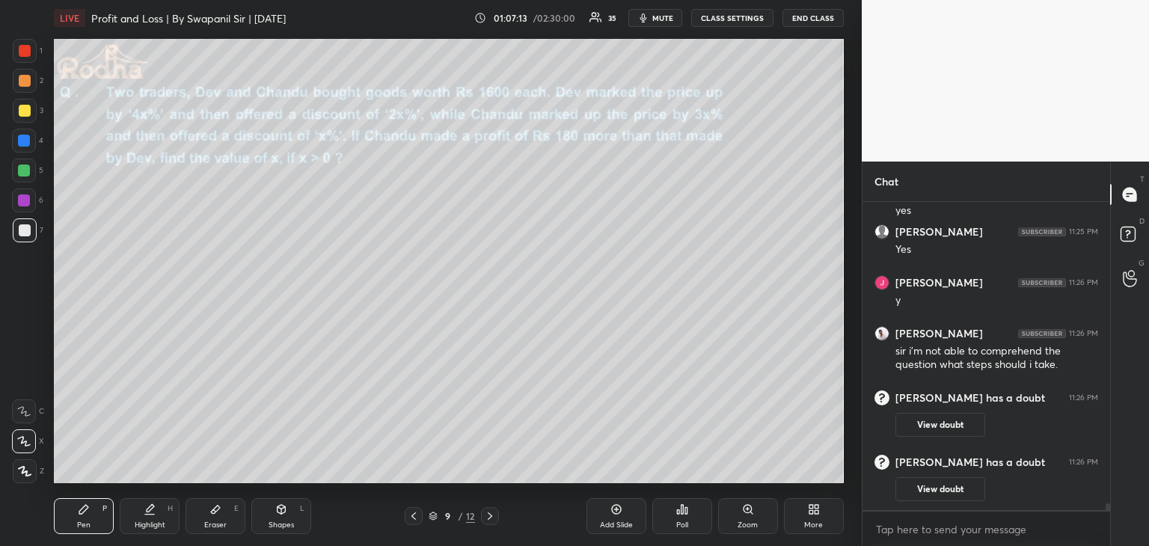
scroll to position [14129, 0]
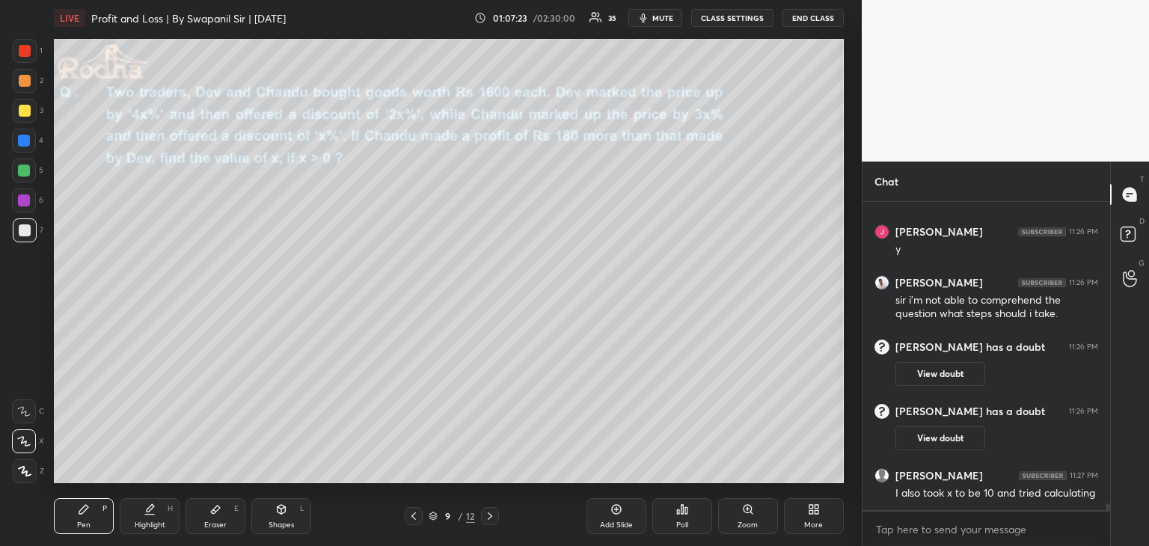
drag, startPoint x: 218, startPoint y: 521, endPoint x: 224, endPoint y: 511, distance: 11.8
click at [219, 521] on div "Eraser" at bounding box center [215, 524] width 22 height 7
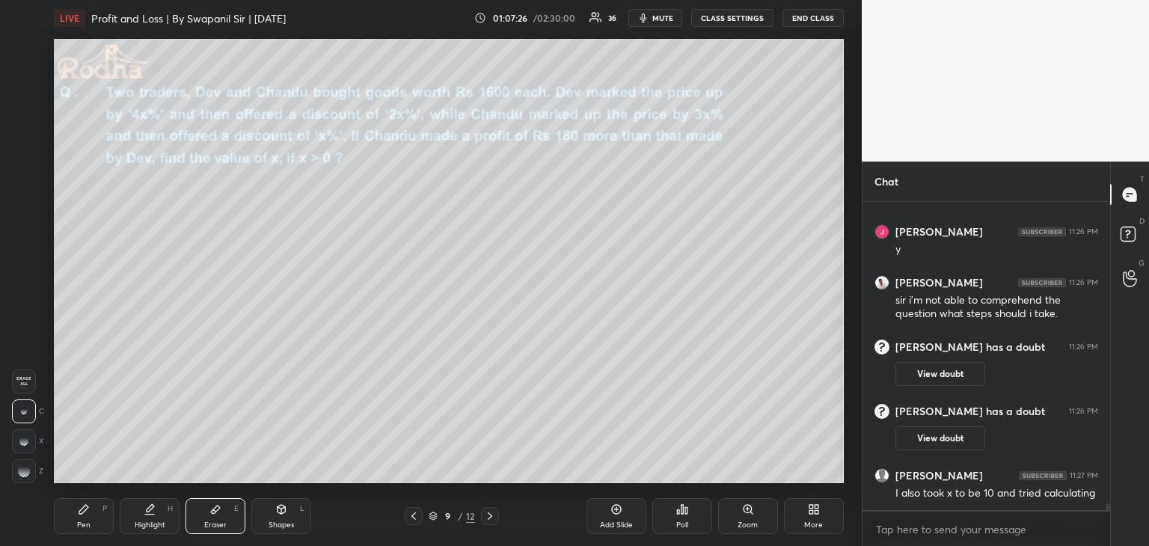
scroll to position [14180, 0]
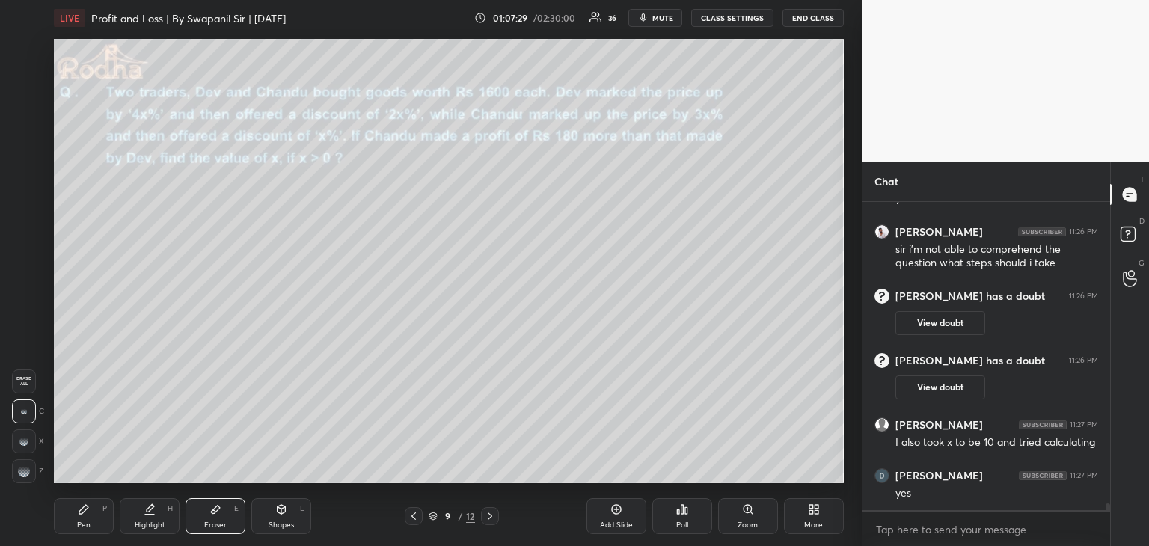
click at [88, 520] on div "Pen P" at bounding box center [84, 516] width 60 height 36
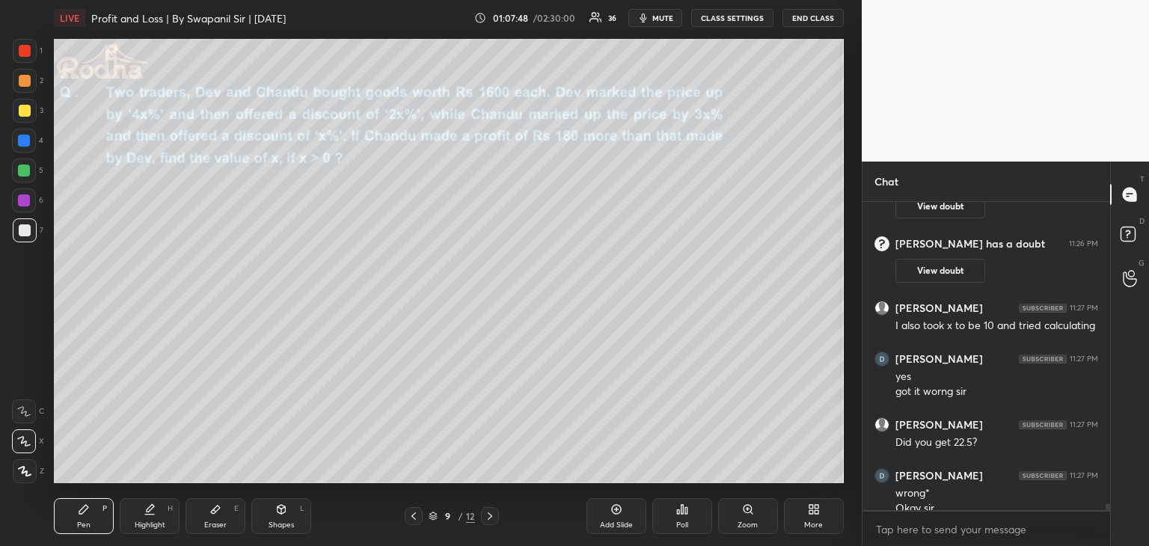
scroll to position [14312, 0]
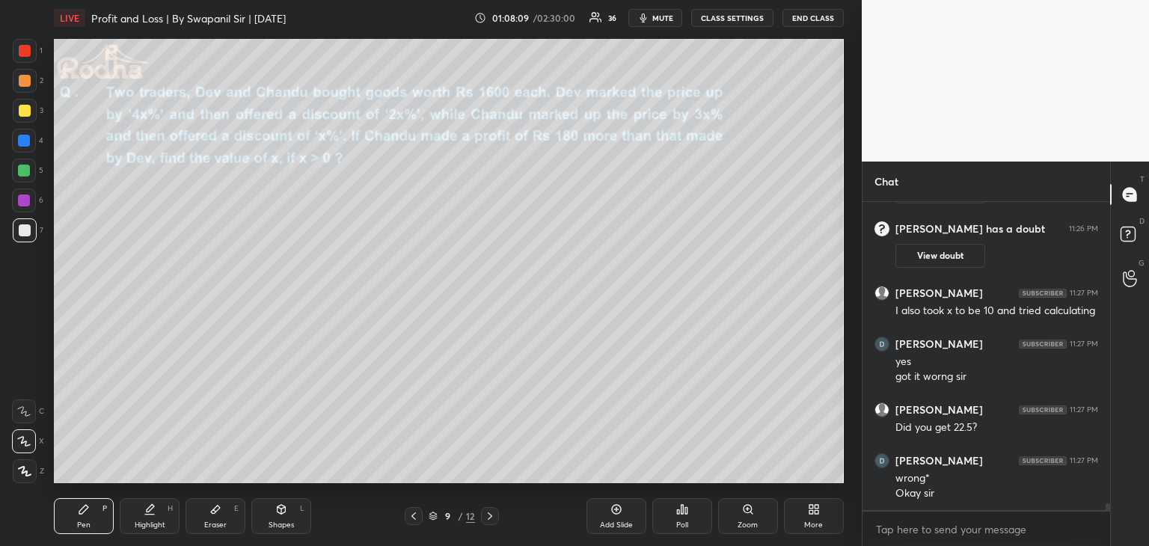
drag, startPoint x: 24, startPoint y: 173, endPoint x: 30, endPoint y: 163, distance: 11.4
click at [25, 173] on div at bounding box center [24, 171] width 12 height 12
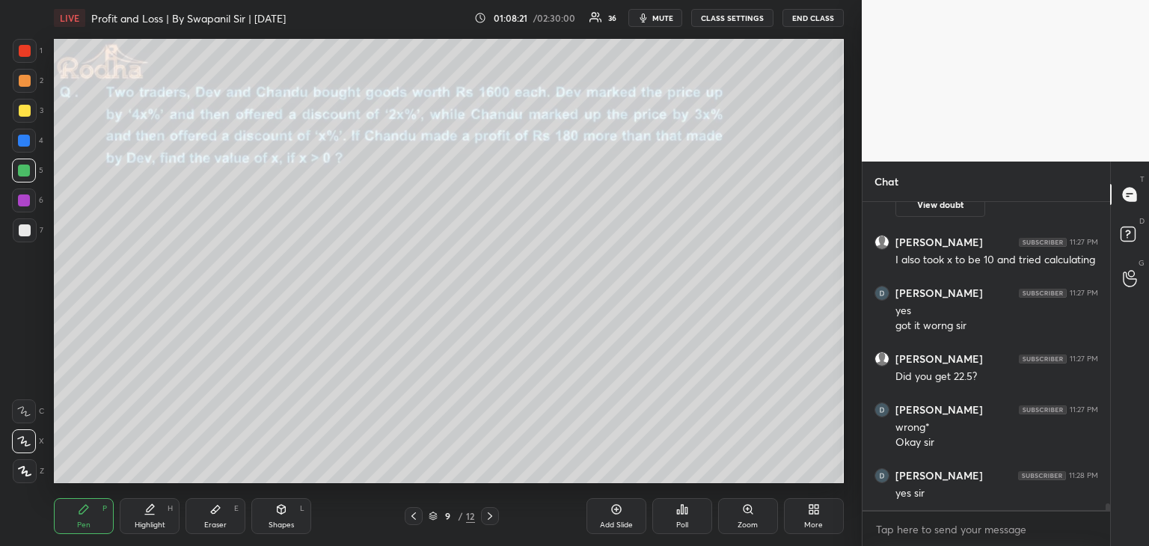
click at [27, 230] on div at bounding box center [25, 230] width 12 height 12
click at [283, 508] on icon at bounding box center [281, 509] width 12 height 12
click at [23, 446] on icon at bounding box center [24, 442] width 16 height 16
click at [92, 524] on div "Pen P" at bounding box center [84, 516] width 60 height 36
click at [218, 515] on div "Eraser E" at bounding box center [215, 516] width 60 height 36
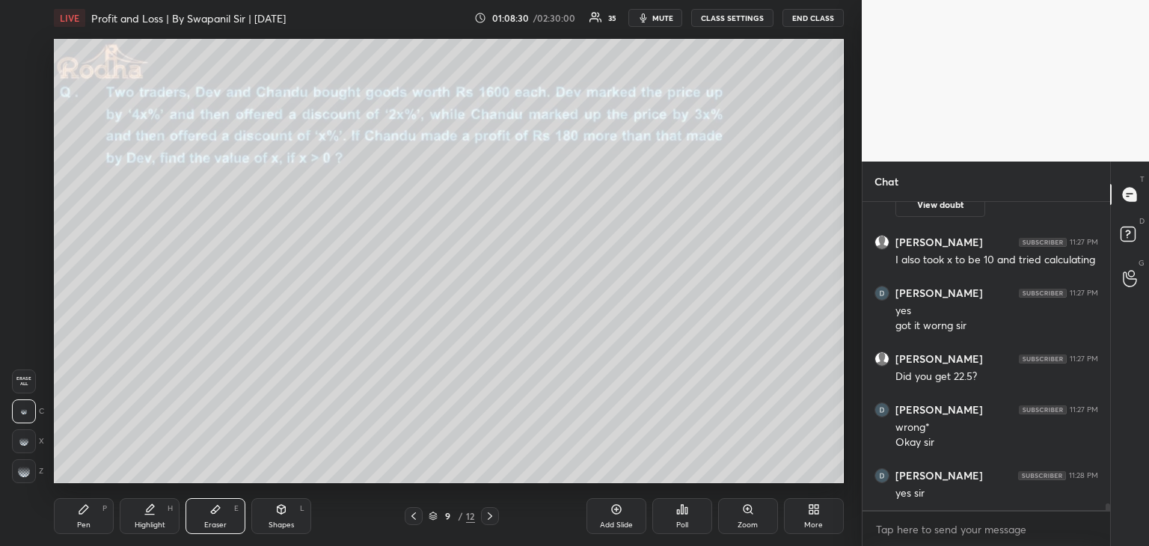
click at [113, 505] on div "Pen P" at bounding box center [84, 516] width 60 height 36
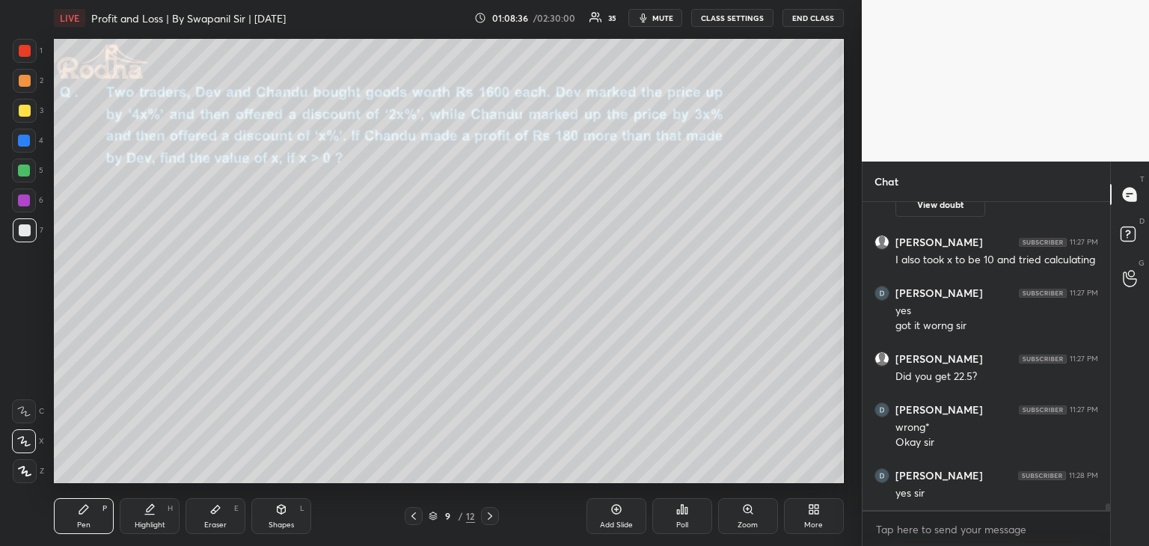
scroll to position [14416, 0]
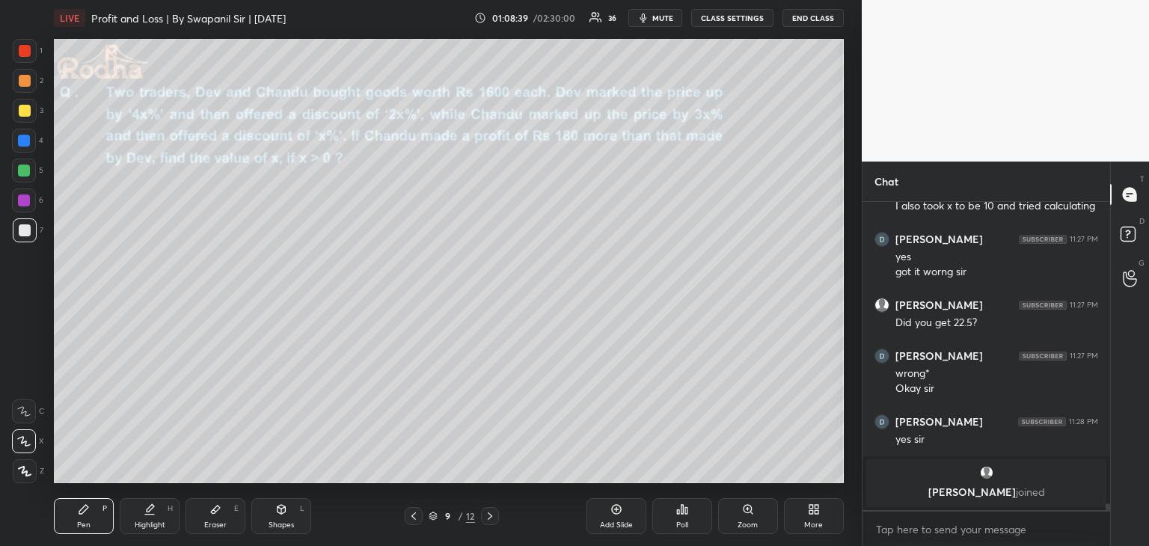
click at [493, 516] on icon at bounding box center [490, 516] width 12 height 12
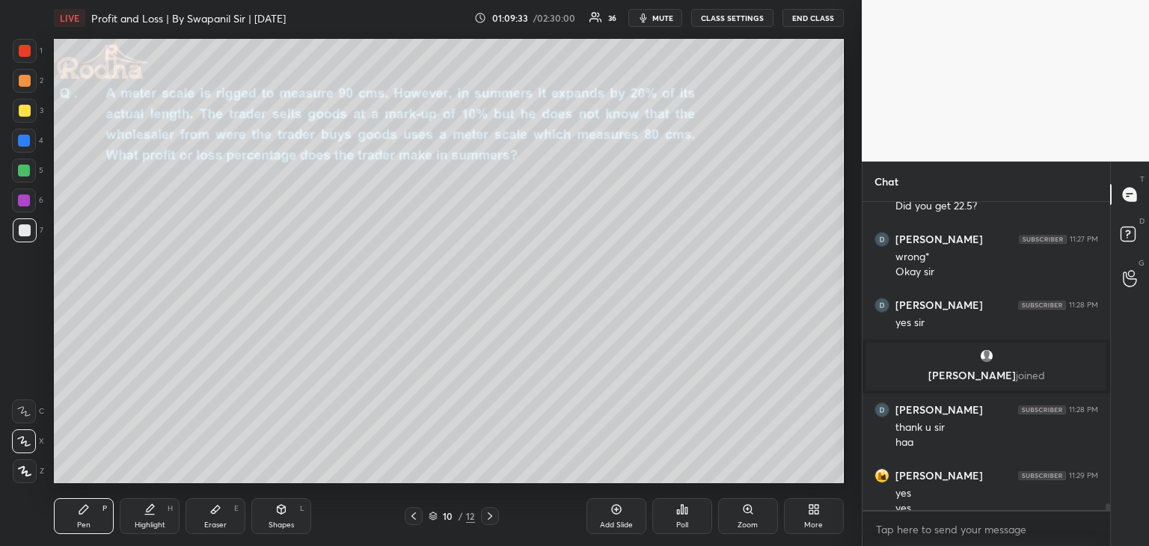
scroll to position [14295, 0]
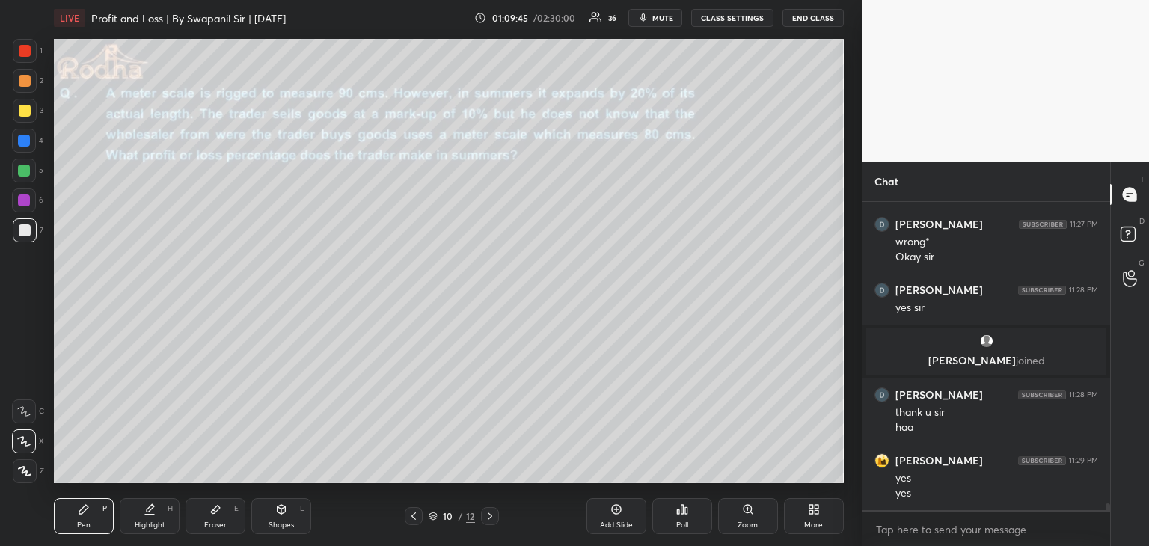
click at [28, 446] on icon at bounding box center [23, 441] width 13 height 10
click at [28, 115] on div at bounding box center [25, 111] width 24 height 24
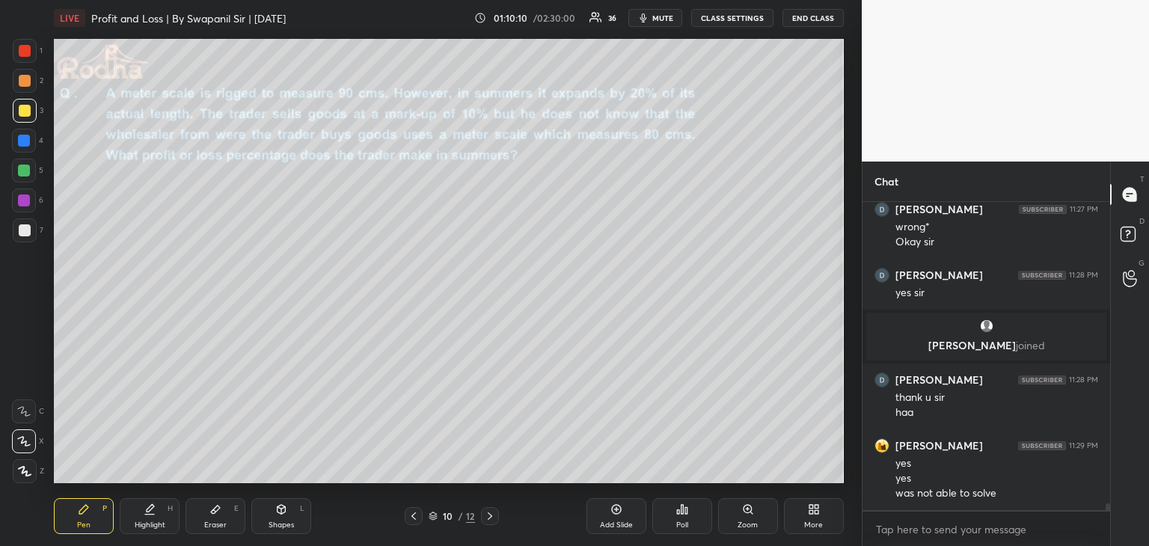
click at [227, 527] on div "Eraser E" at bounding box center [215, 516] width 60 height 36
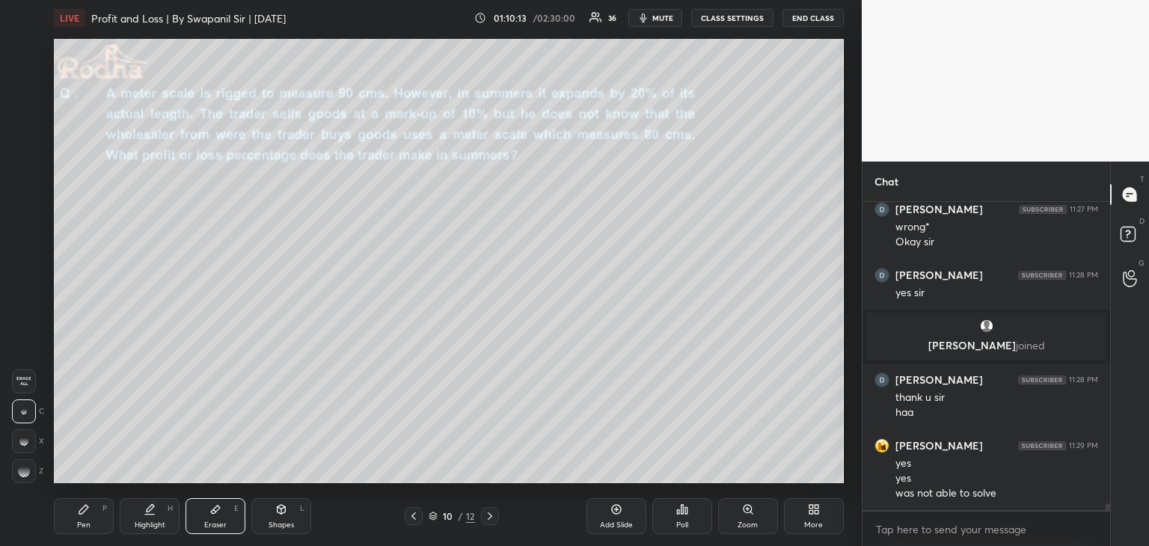
drag, startPoint x: 26, startPoint y: 475, endPoint x: 33, endPoint y: 471, distance: 7.7
click at [30, 473] on div at bounding box center [24, 471] width 24 height 24
click at [72, 521] on div "Pen P" at bounding box center [84, 516] width 60 height 36
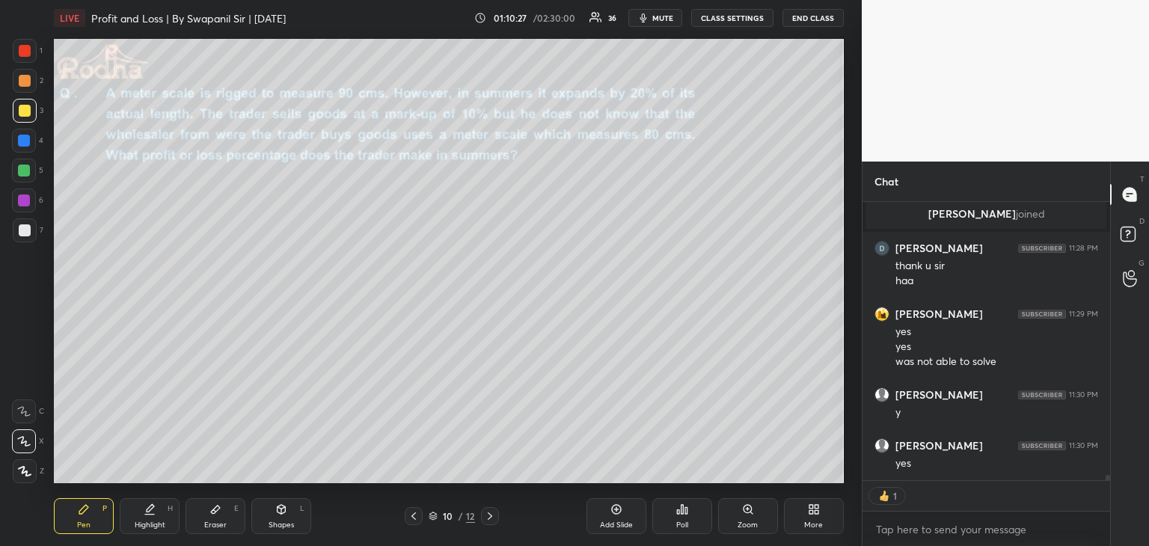
scroll to position [14492, 0]
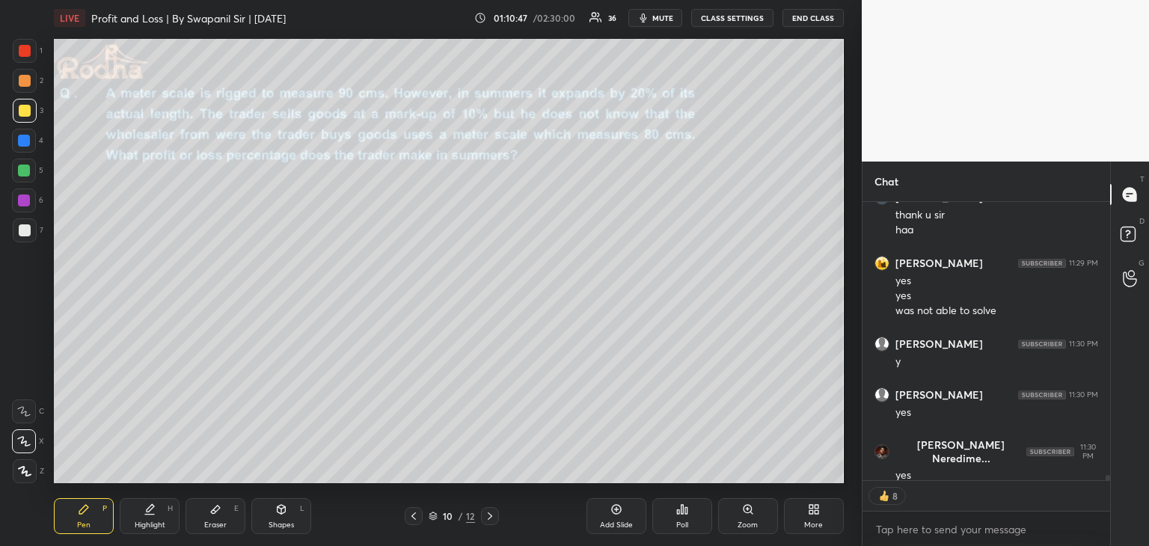
click at [220, 521] on div "Eraser" at bounding box center [215, 524] width 22 height 7
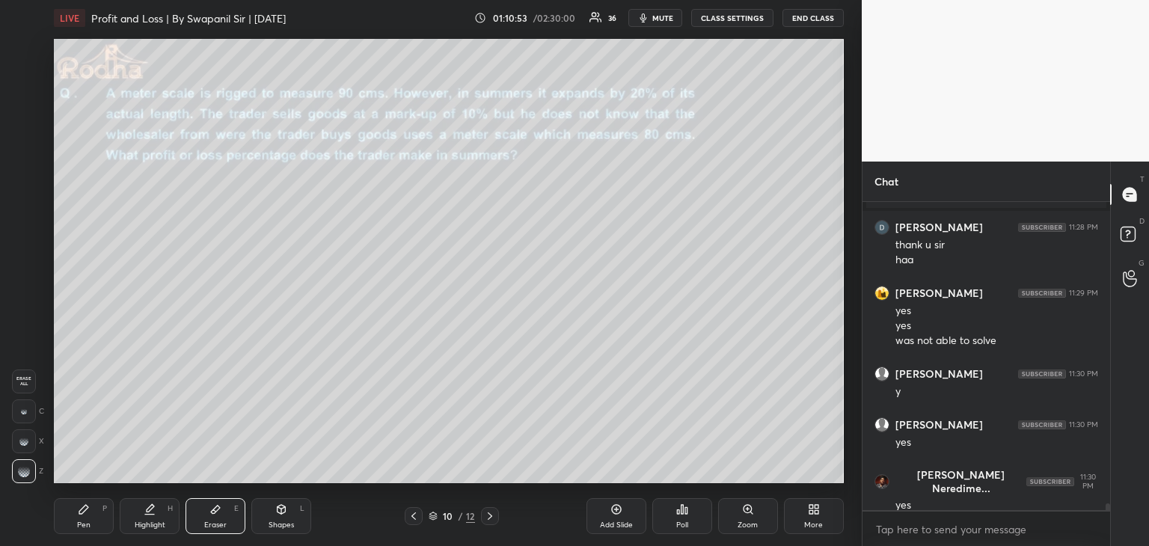
scroll to position [14513, 0]
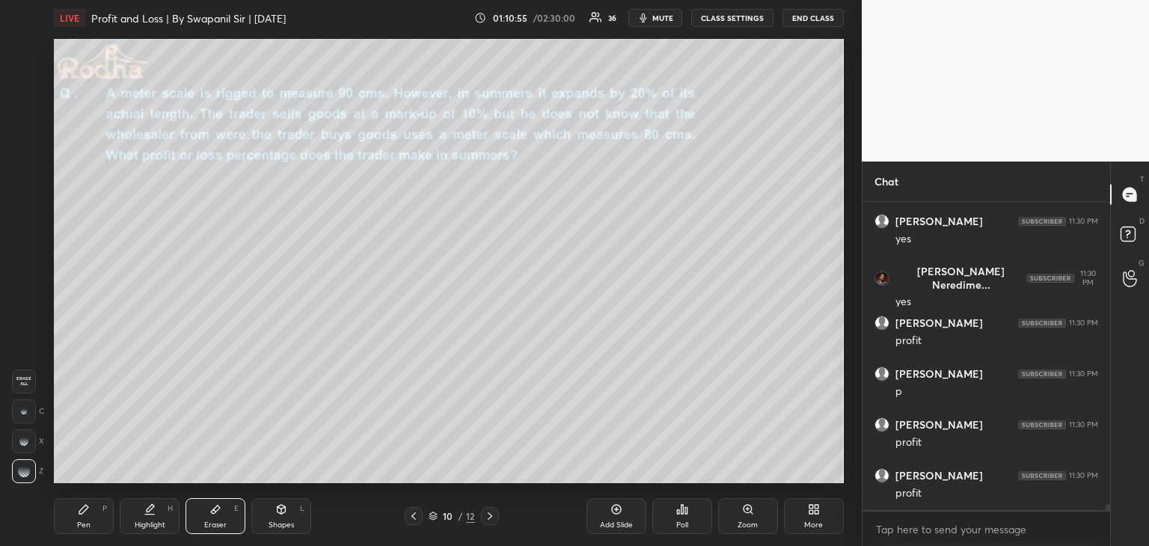
click at [73, 521] on div "Pen P" at bounding box center [84, 516] width 60 height 36
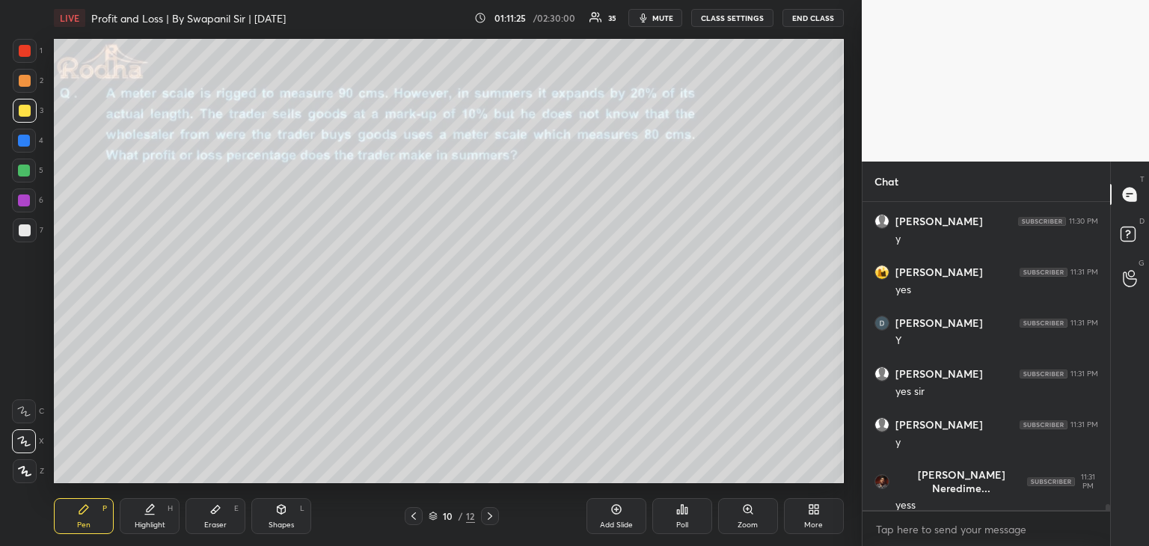
scroll to position [15276, 0]
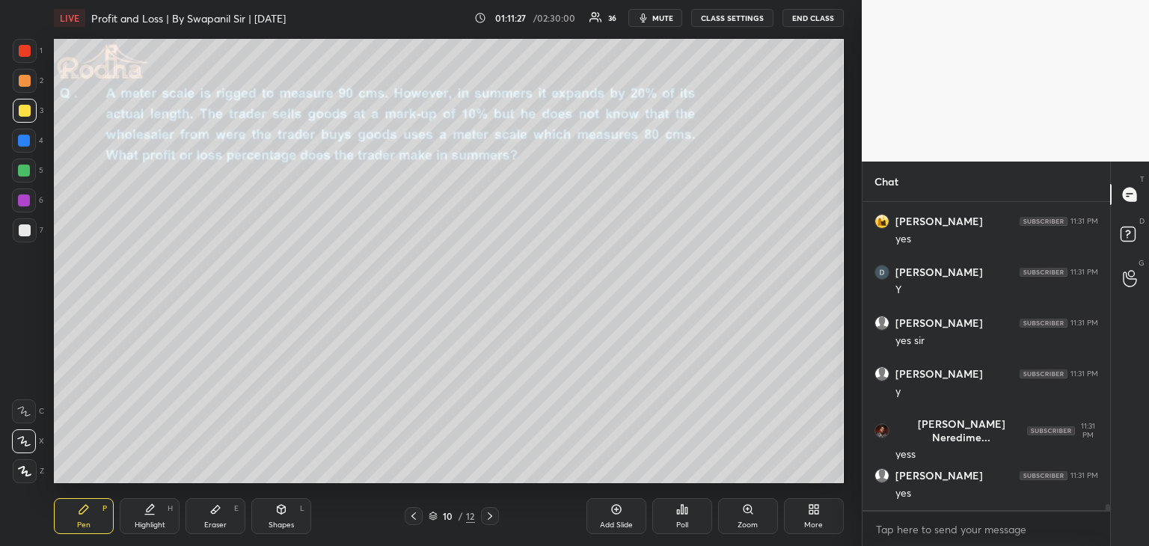
click at [297, 521] on div "Shapes L" at bounding box center [281, 516] width 60 height 36
click at [21, 470] on icon at bounding box center [24, 471] width 11 height 11
click at [105, 499] on div "Pen P" at bounding box center [84, 516] width 60 height 36
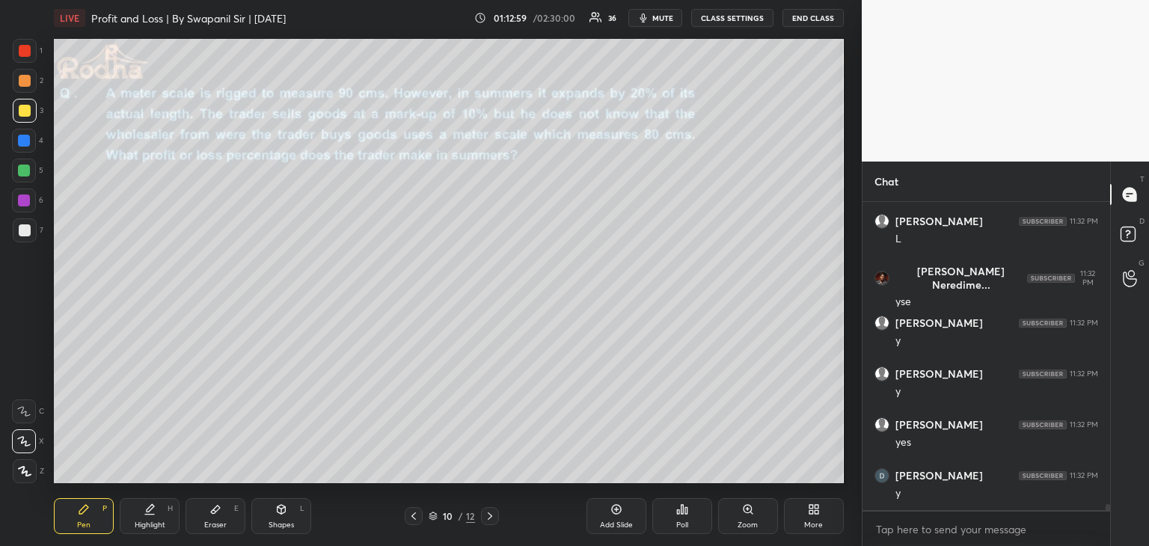
click at [287, 515] on div "Shapes L" at bounding box center [281, 516] width 60 height 36
click at [25, 468] on icon at bounding box center [24, 471] width 11 height 11
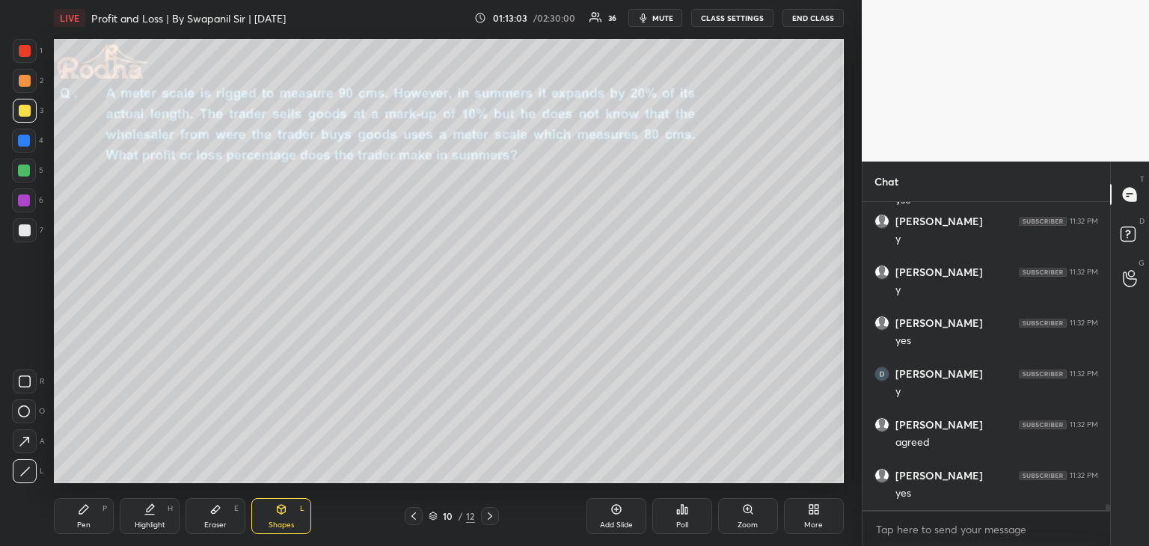
scroll to position [16410, 0]
click at [97, 521] on div "Pen P" at bounding box center [84, 516] width 60 height 36
click at [298, 518] on div "Shapes L" at bounding box center [281, 516] width 60 height 36
click at [33, 473] on div at bounding box center [25, 471] width 24 height 24
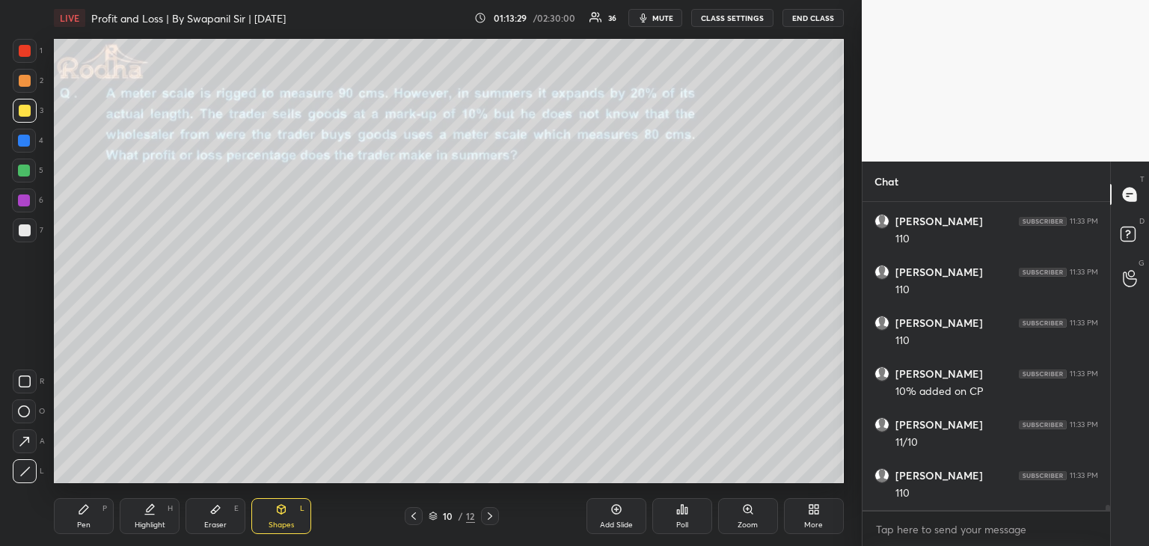
click at [82, 527] on div "Pen" at bounding box center [83, 524] width 13 height 7
drag, startPoint x: 224, startPoint y: 514, endPoint x: 250, endPoint y: 483, distance: 41.4
click at [224, 515] on div "Eraser E" at bounding box center [215, 516] width 60 height 36
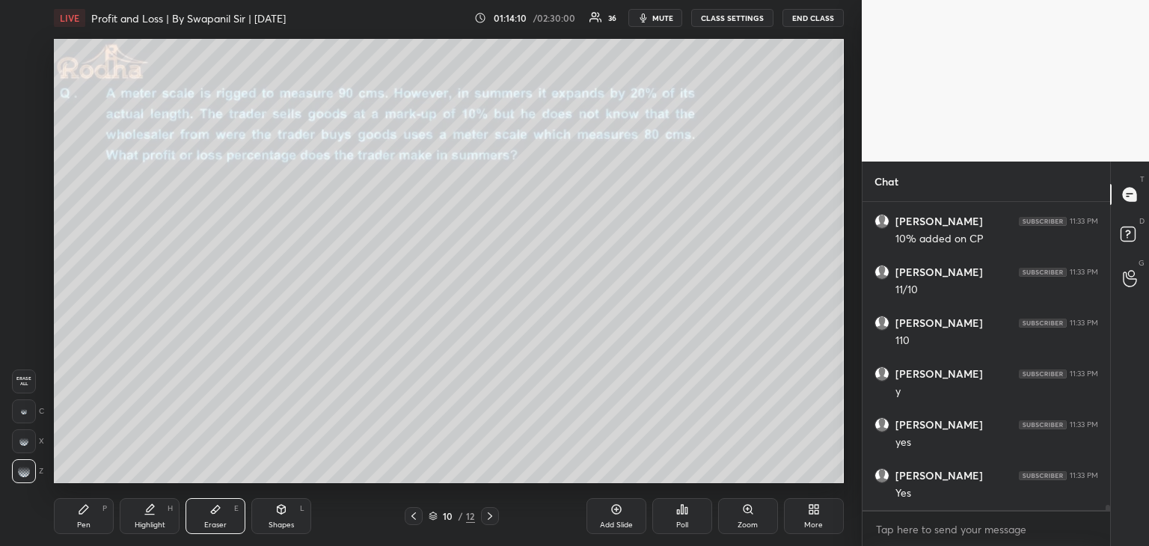
click at [84, 521] on div "Pen" at bounding box center [83, 524] width 13 height 7
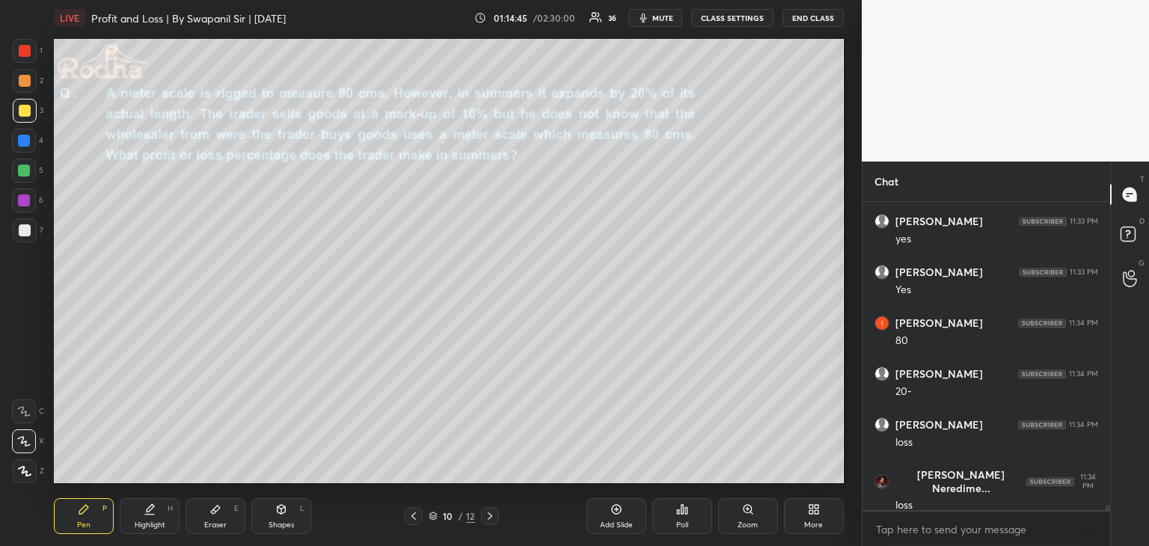
scroll to position [17172, 0]
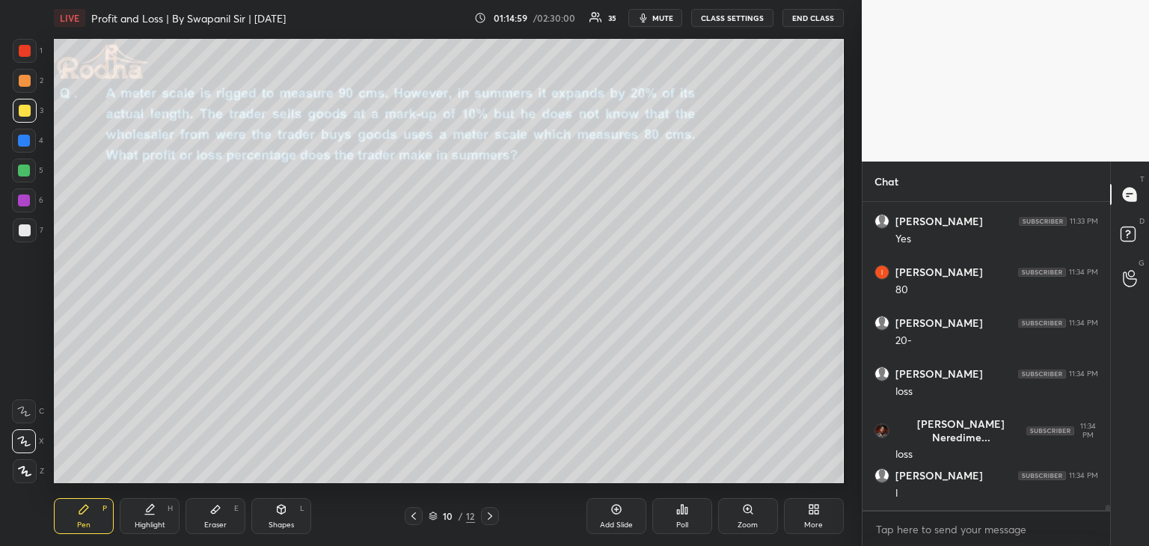
click at [30, 139] on div at bounding box center [24, 141] width 12 height 12
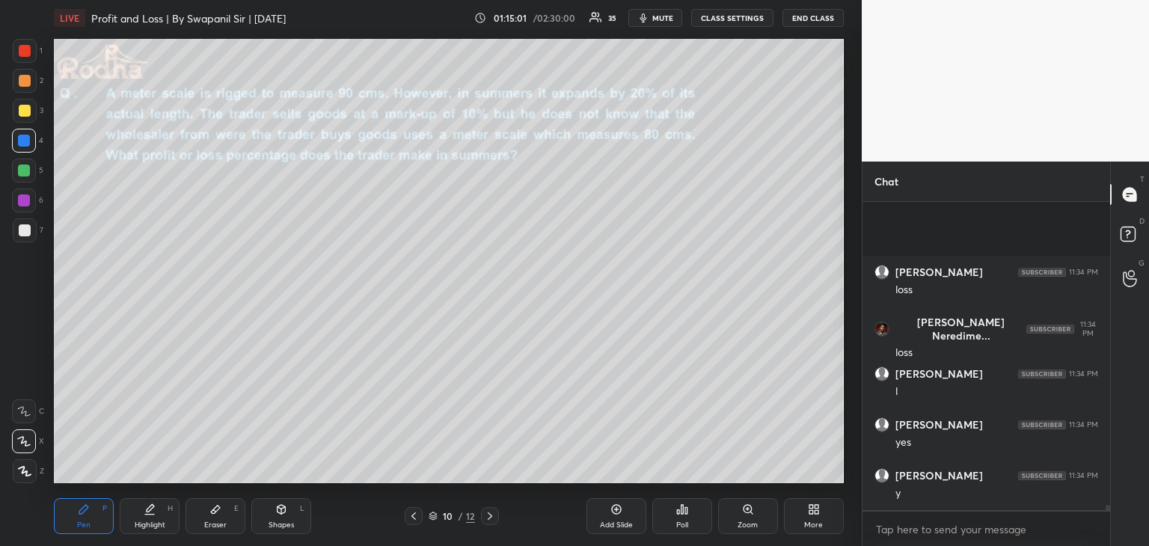
scroll to position [17427, 0]
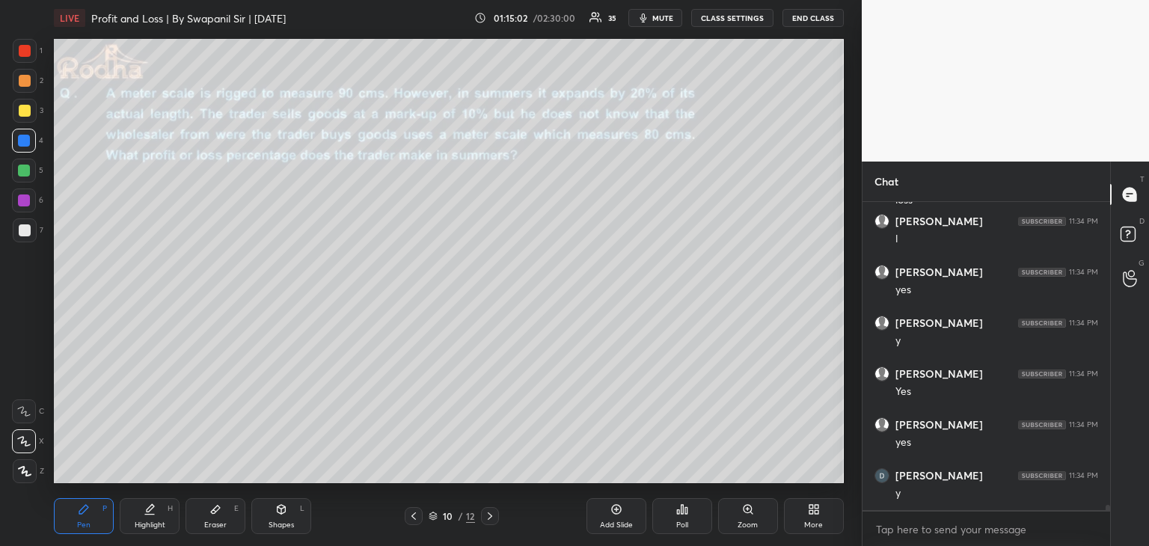
click at [21, 114] on div at bounding box center [25, 111] width 12 height 12
click at [222, 508] on div "Eraser E" at bounding box center [215, 516] width 60 height 36
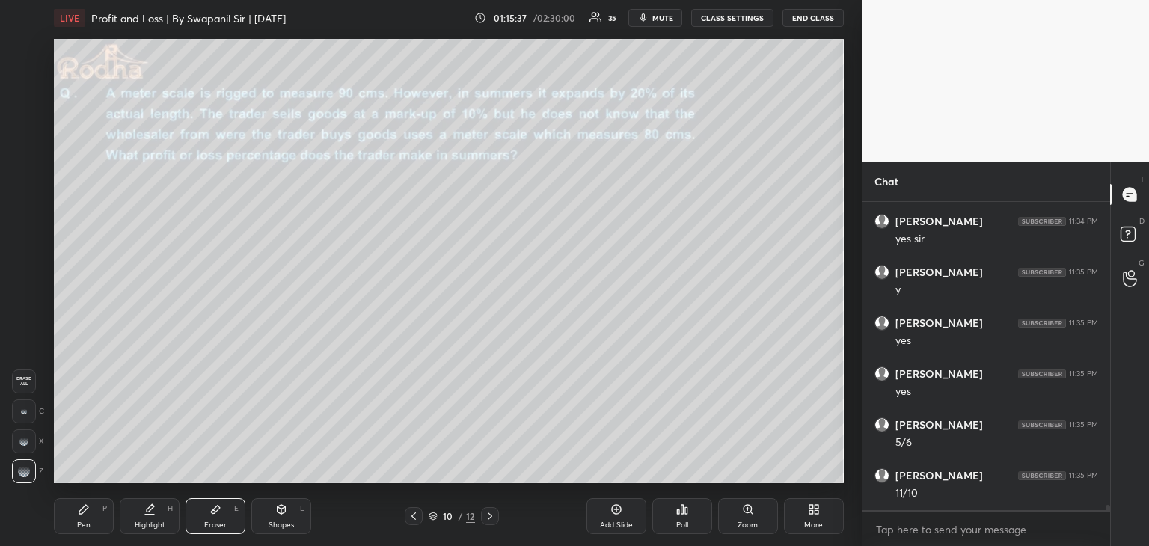
click at [111, 511] on div "Pen P" at bounding box center [84, 516] width 60 height 36
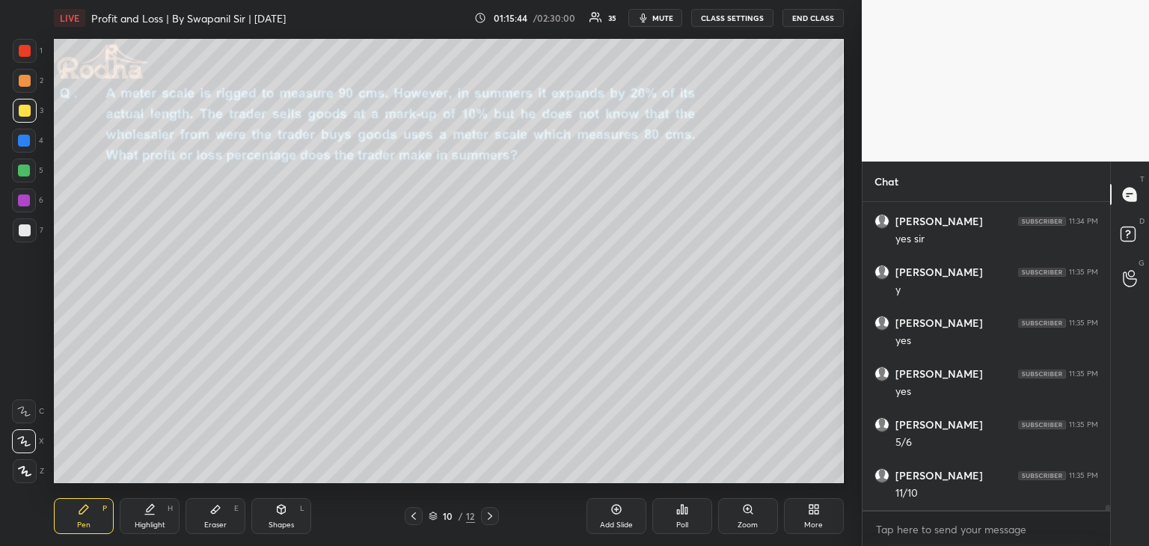
drag, startPoint x: 23, startPoint y: 228, endPoint x: 46, endPoint y: 234, distance: 23.2
click at [24, 230] on div at bounding box center [25, 230] width 12 height 12
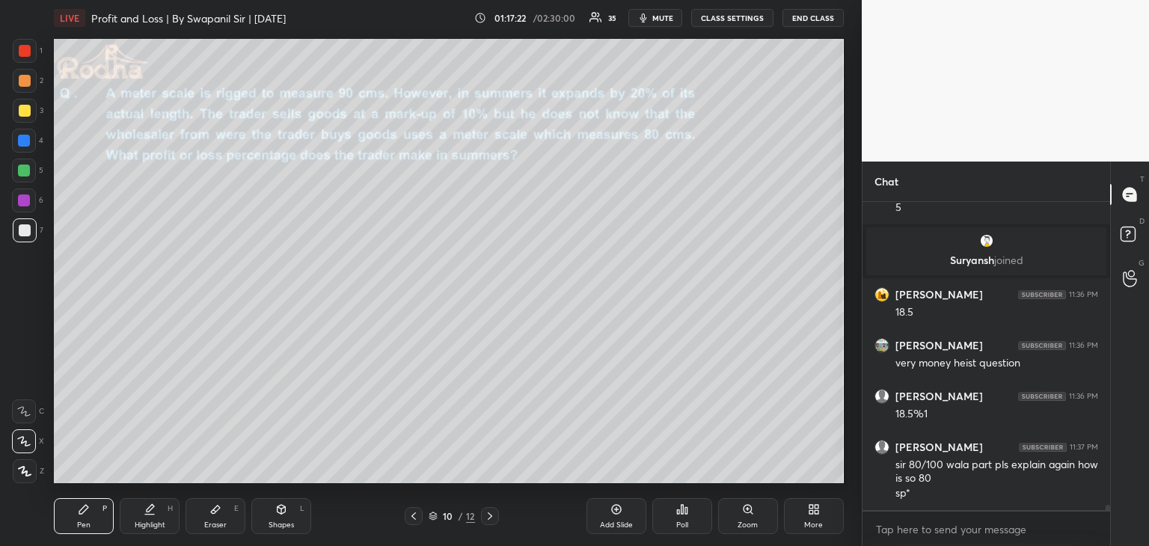
scroll to position [17358, 0]
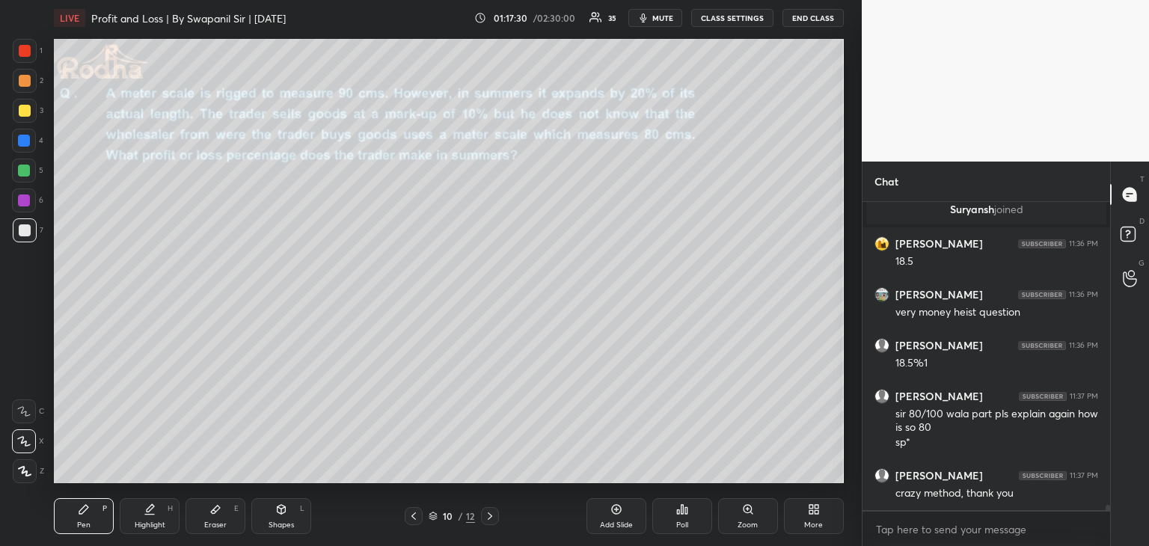
drag, startPoint x: 27, startPoint y: 55, endPoint x: 47, endPoint y: 55, distance: 20.2
click at [28, 55] on div at bounding box center [25, 51] width 12 height 12
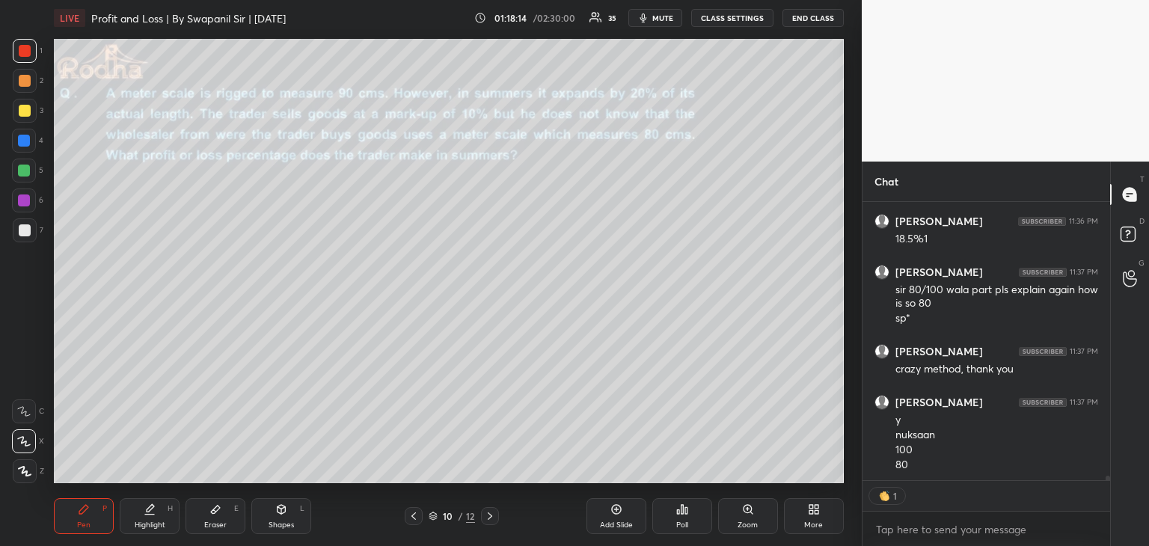
scroll to position [17533, 0]
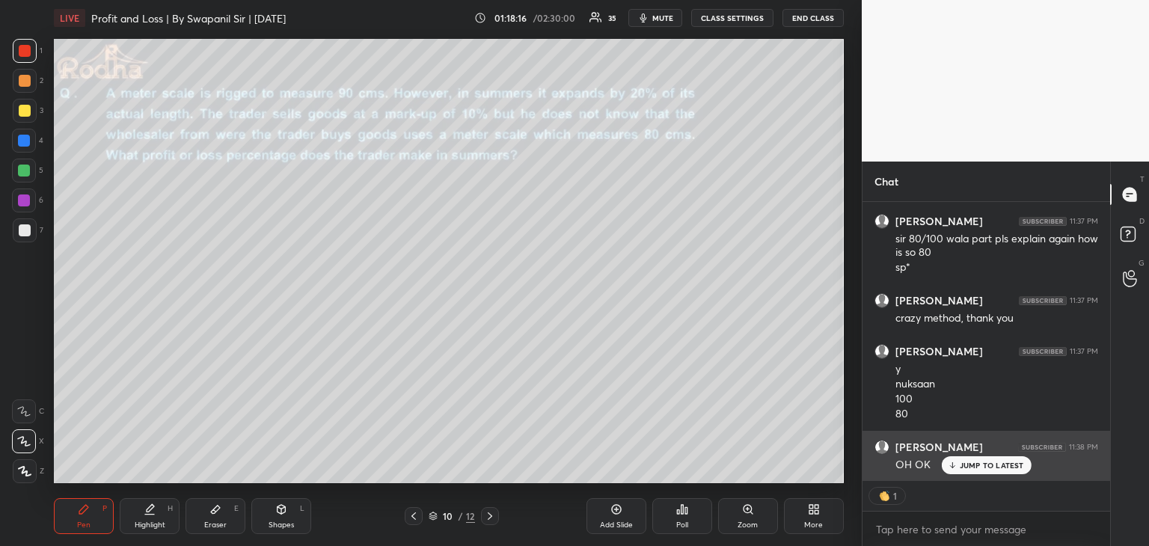
click at [981, 462] on p "JUMP TO LATEST" at bounding box center [991, 465] width 64 height 9
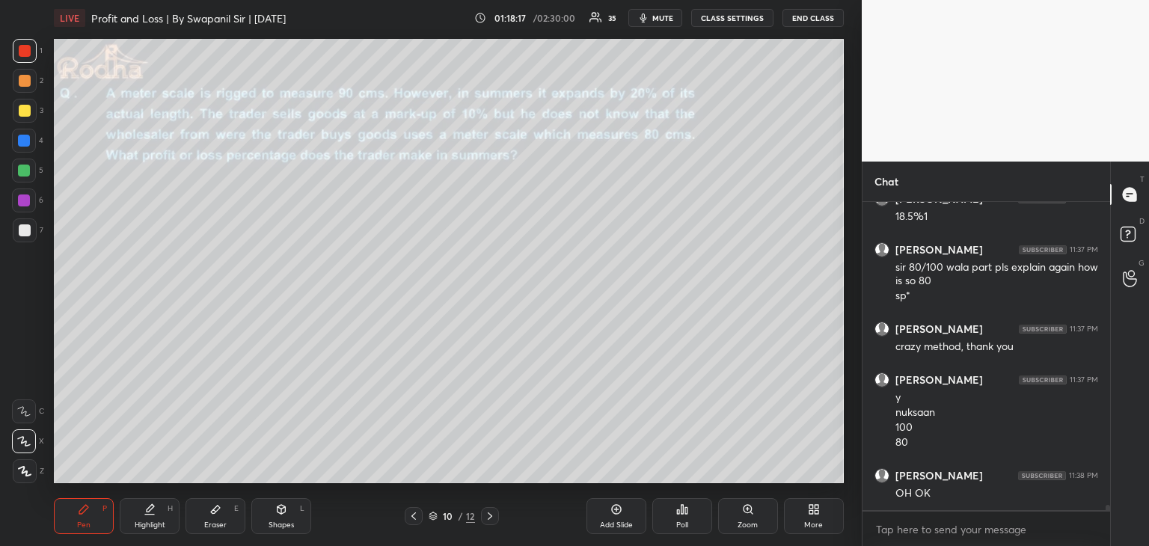
scroll to position [304, 243]
click at [208, 526] on div "Eraser" at bounding box center [215, 524] width 22 height 7
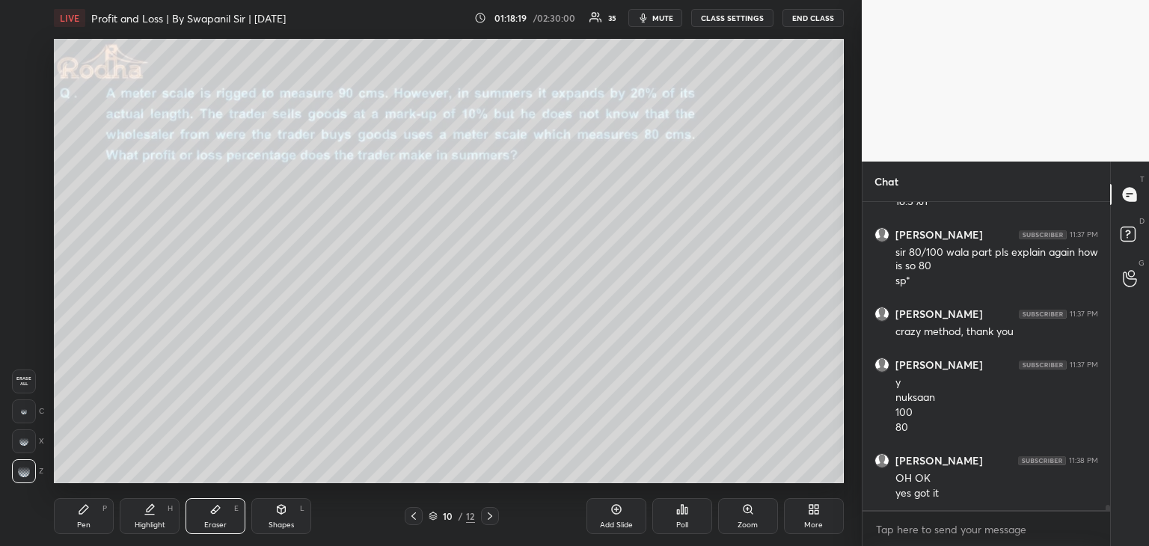
scroll to position [17570, 0]
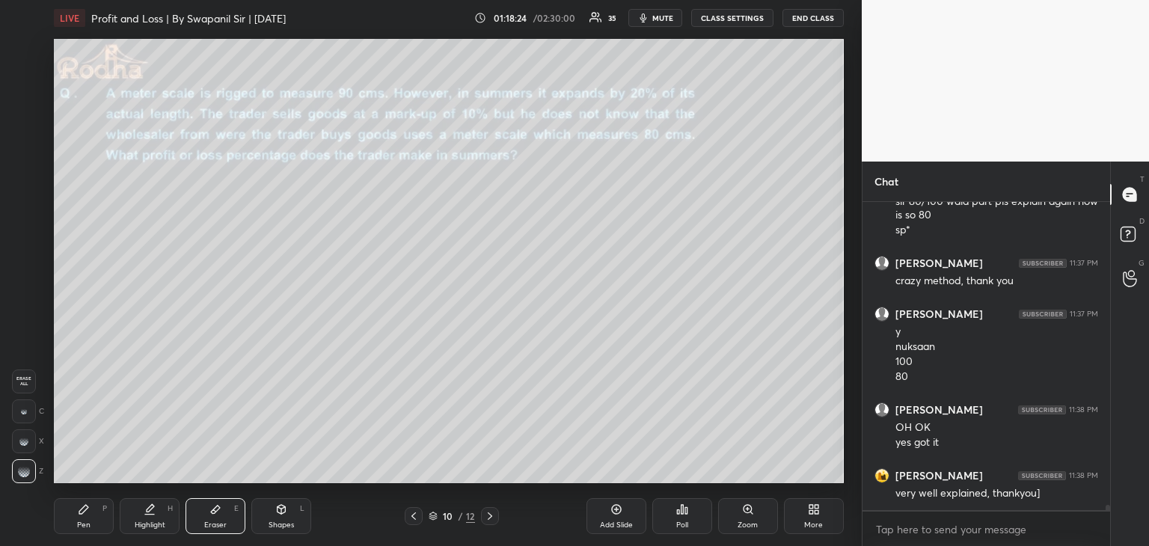
click at [87, 521] on div "Pen" at bounding box center [83, 524] width 13 height 7
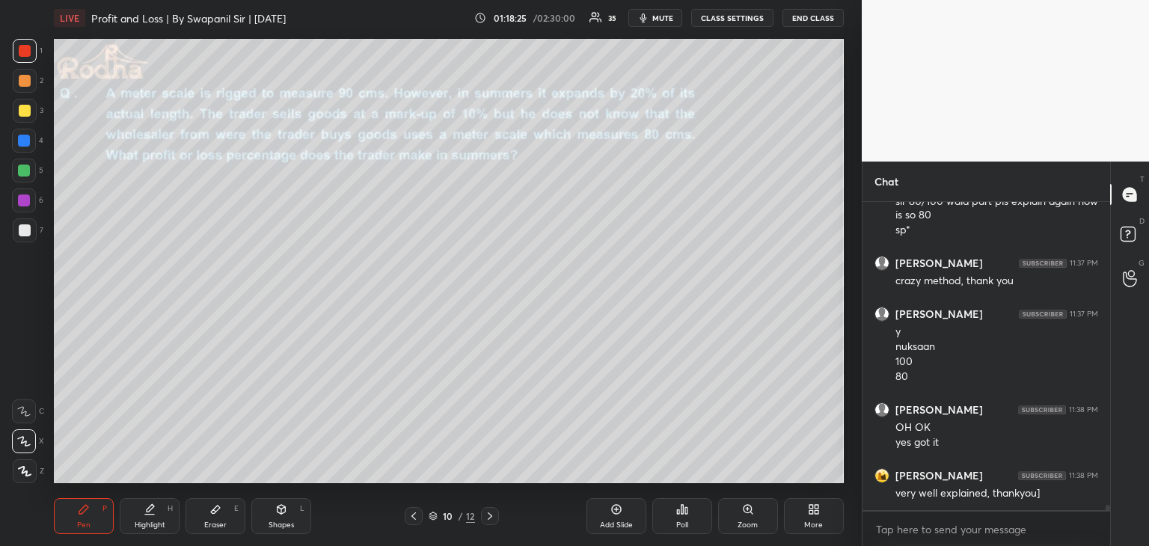
click at [27, 106] on div at bounding box center [25, 111] width 12 height 12
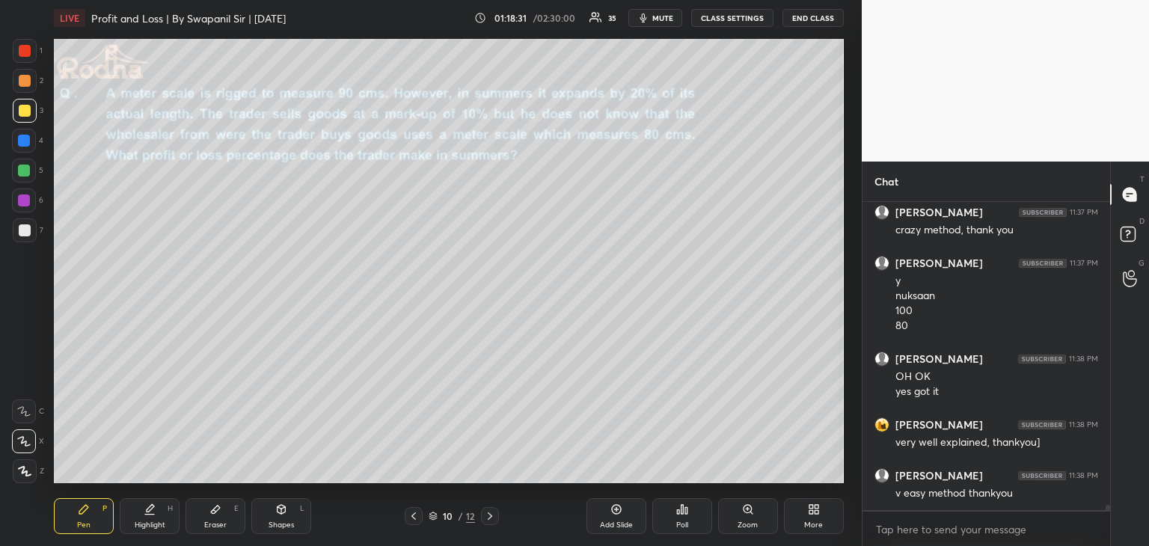
click at [491, 522] on div at bounding box center [490, 516] width 18 height 18
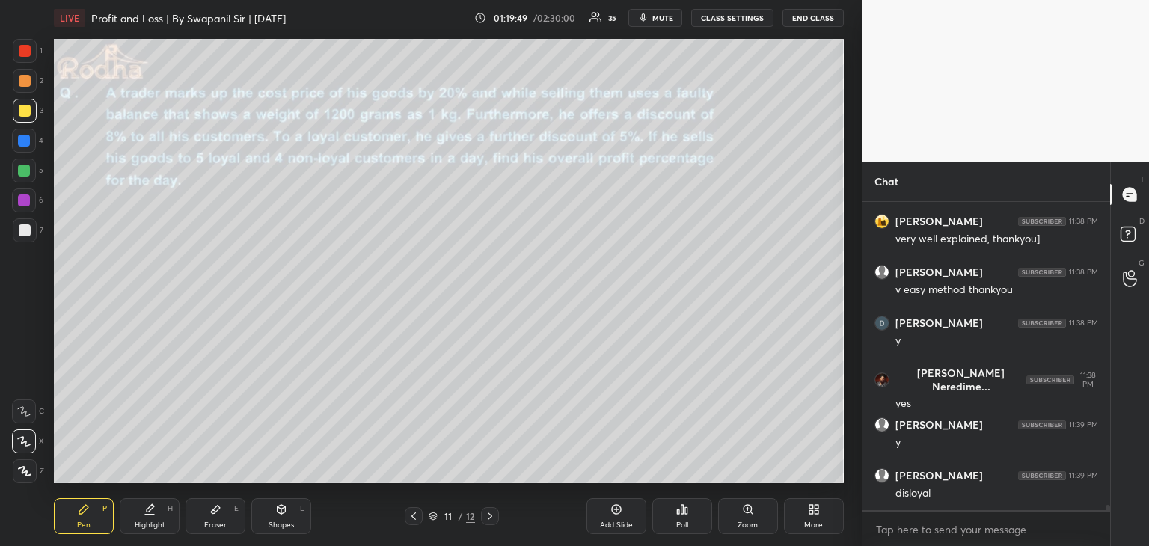
scroll to position [17839, 0]
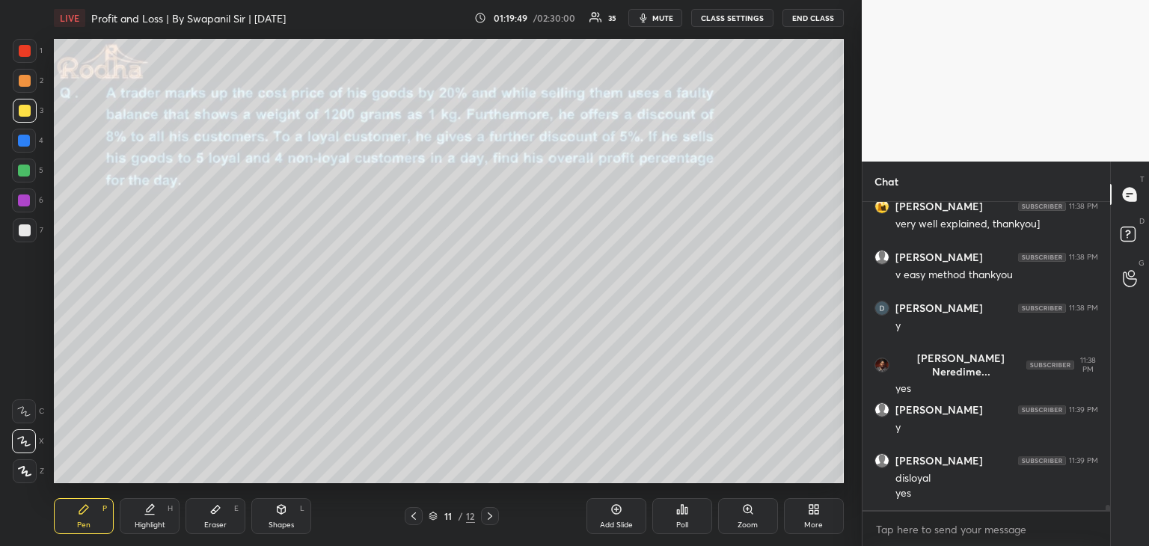
click at [277, 521] on div "Shapes" at bounding box center [280, 524] width 25 height 7
click at [21, 470] on icon at bounding box center [24, 471] width 11 height 11
click at [85, 526] on div "Pen" at bounding box center [83, 524] width 13 height 7
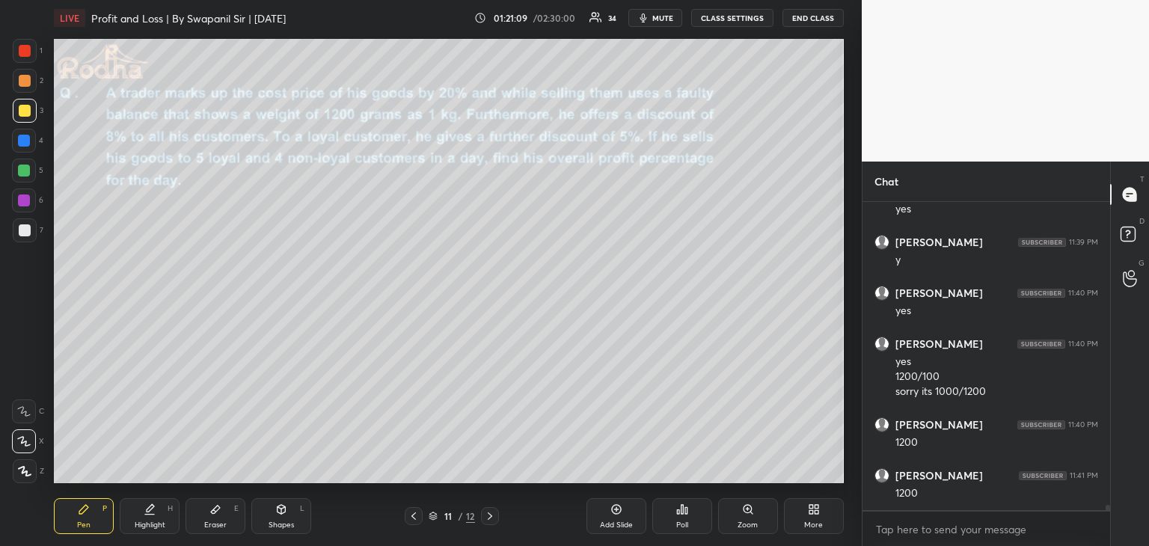
scroll to position [18174, 0]
click at [295, 516] on div "Shapes L" at bounding box center [281, 516] width 60 height 36
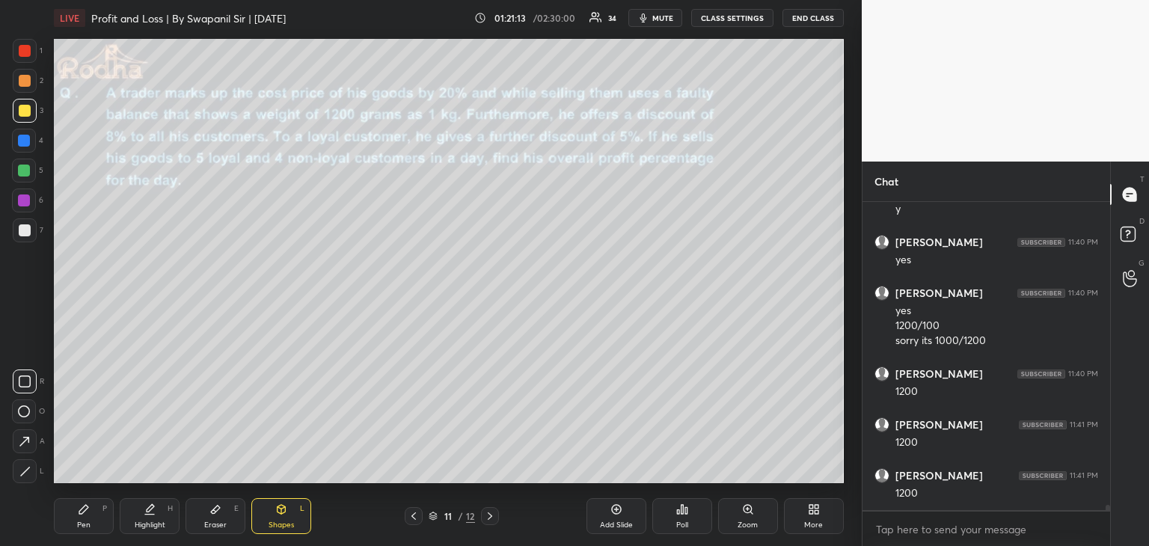
click at [27, 52] on div at bounding box center [25, 51] width 12 height 12
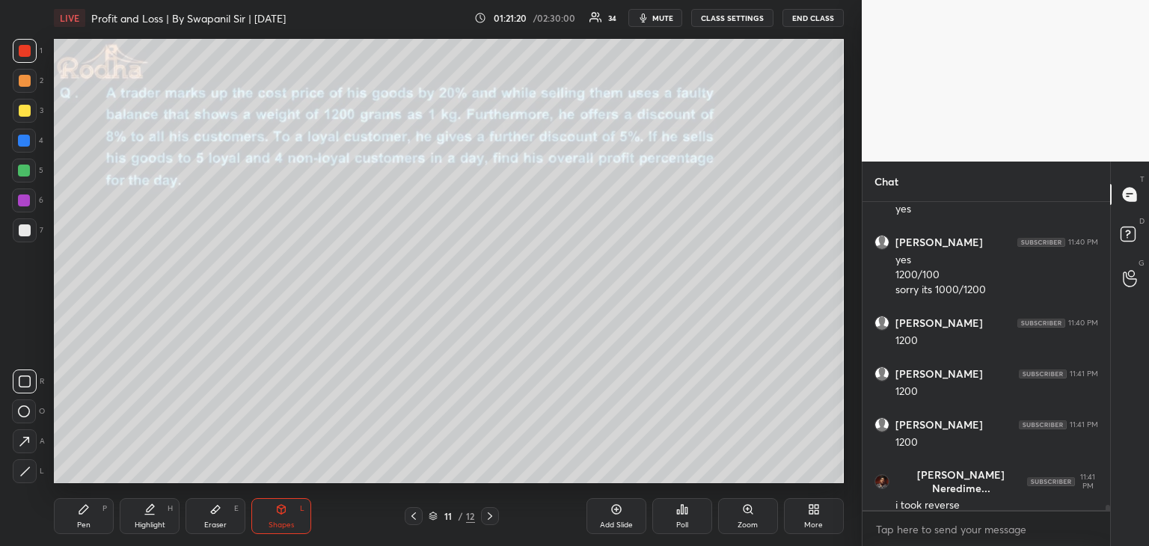
click at [20, 476] on div at bounding box center [25, 471] width 24 height 24
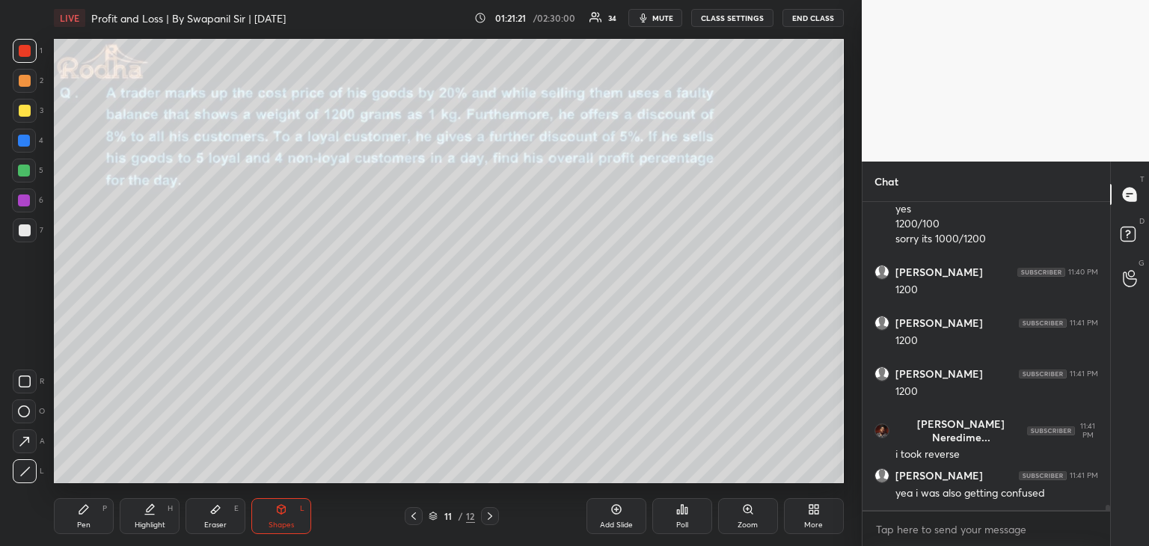
click at [69, 516] on div "Pen P" at bounding box center [84, 516] width 60 height 36
click at [284, 510] on icon at bounding box center [281, 509] width 8 height 9
click at [26, 464] on div at bounding box center [25, 471] width 24 height 24
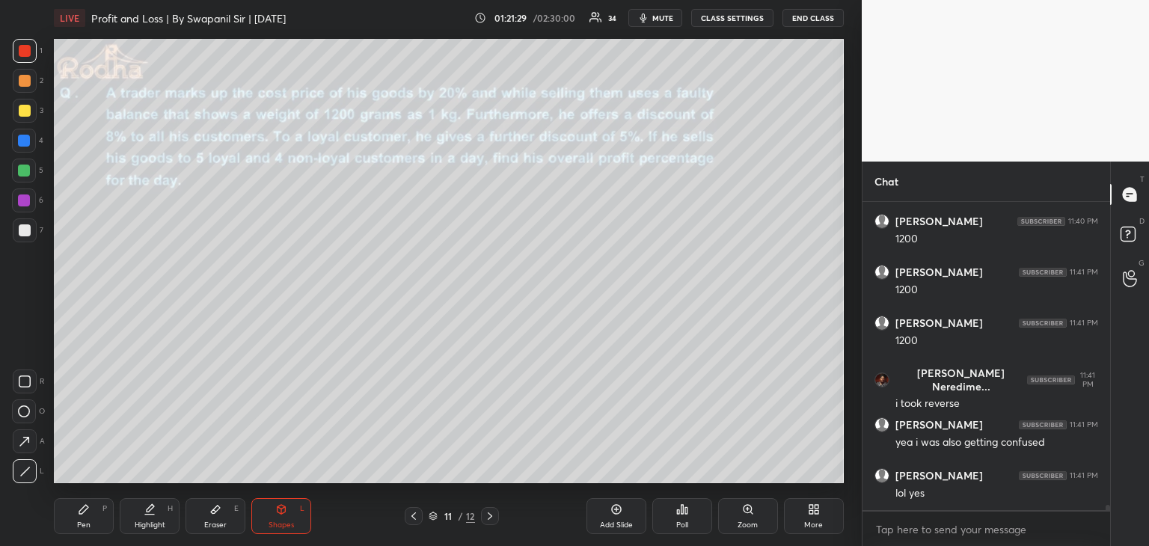
scroll to position [18378, 0]
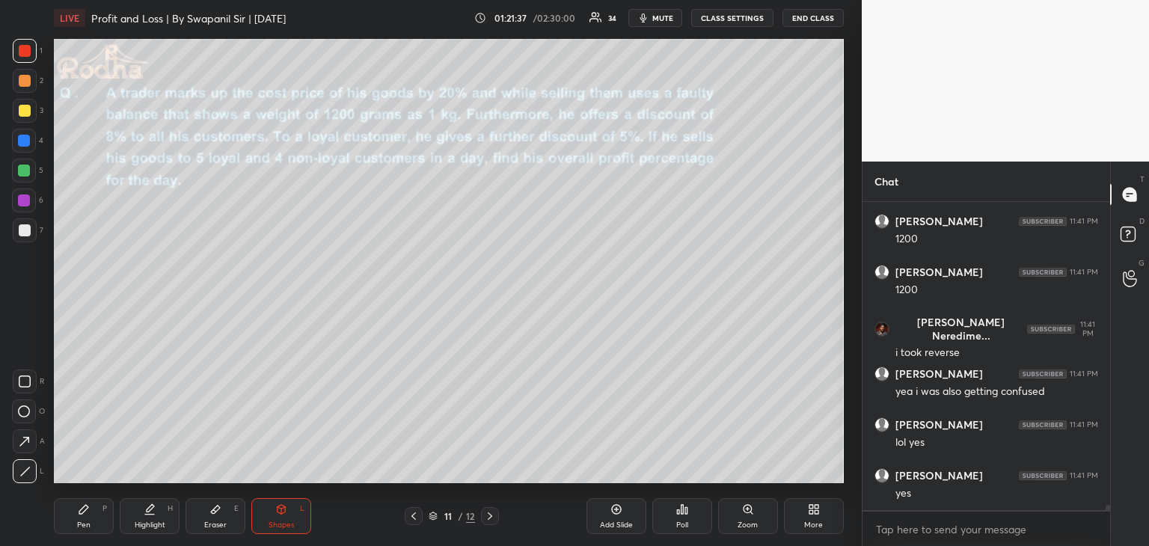
drag, startPoint x: 215, startPoint y: 517, endPoint x: 197, endPoint y: 494, distance: 28.7
click at [216, 516] on div "Eraser E" at bounding box center [215, 516] width 60 height 36
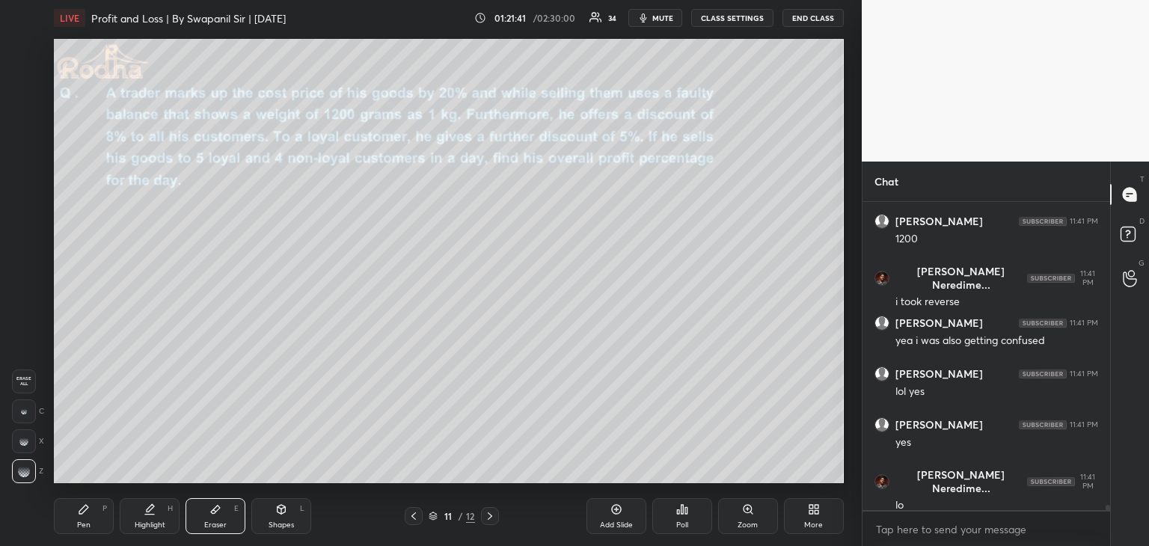
click at [93, 524] on div "Pen P" at bounding box center [84, 516] width 60 height 36
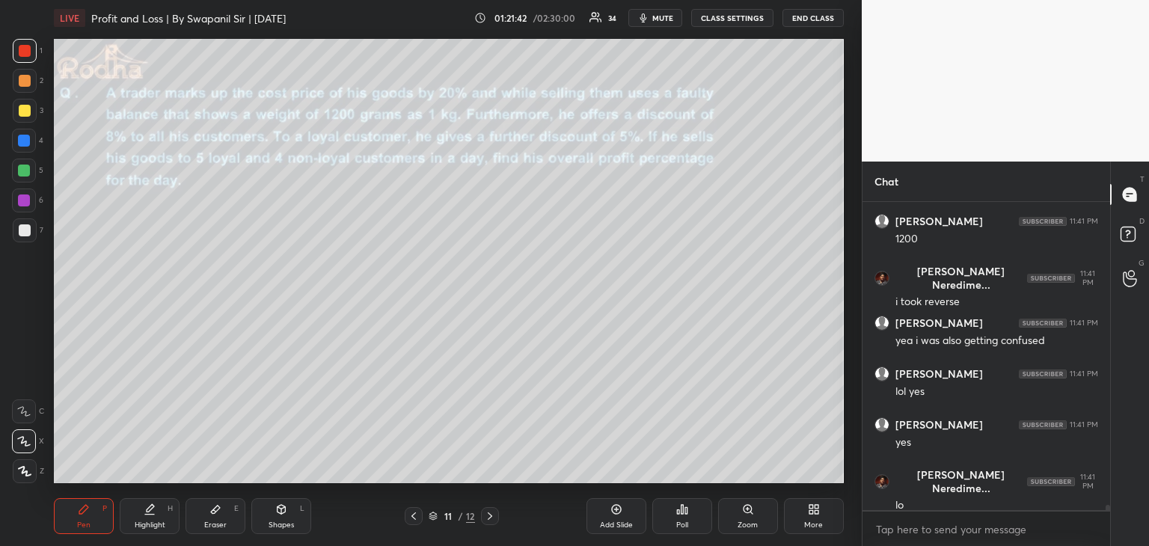
scroll to position [18443, 0]
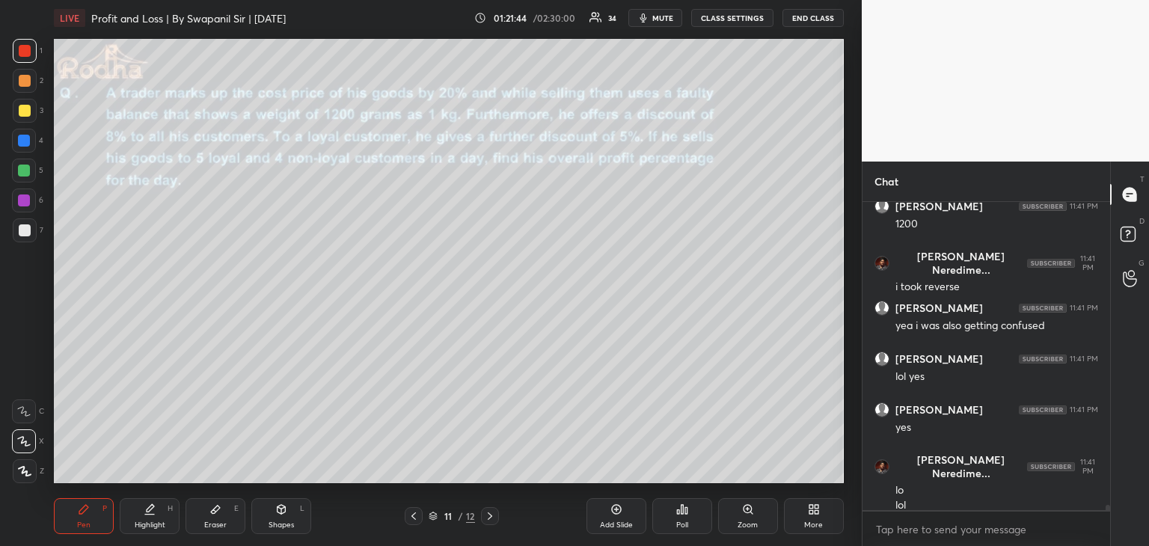
click at [22, 108] on div at bounding box center [25, 111] width 12 height 12
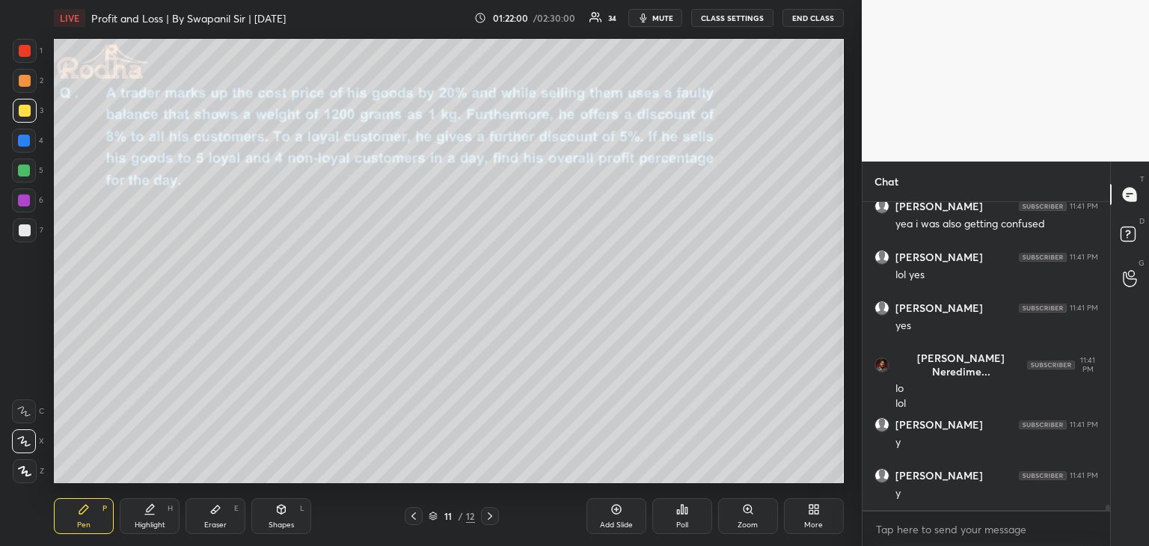
scroll to position [18596, 0]
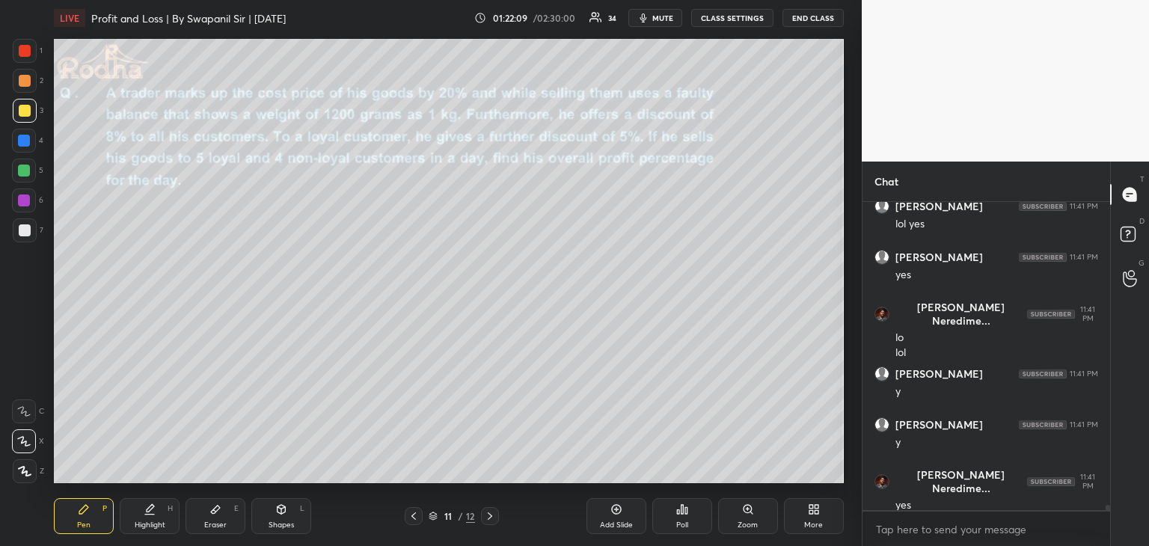
click at [216, 516] on div "Eraser E" at bounding box center [215, 516] width 60 height 36
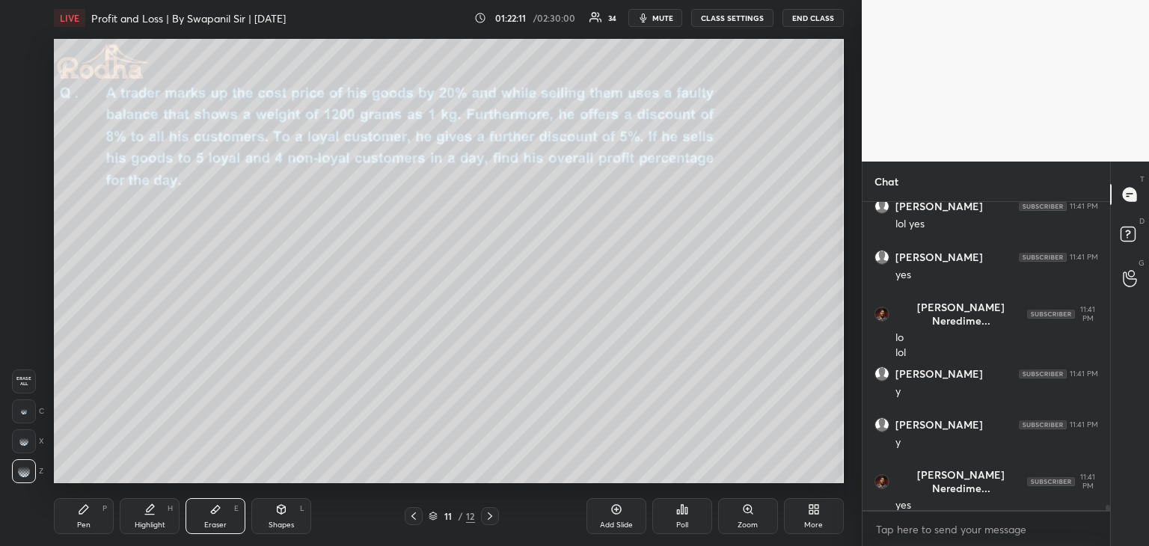
click at [75, 513] on div "Pen P" at bounding box center [84, 516] width 60 height 36
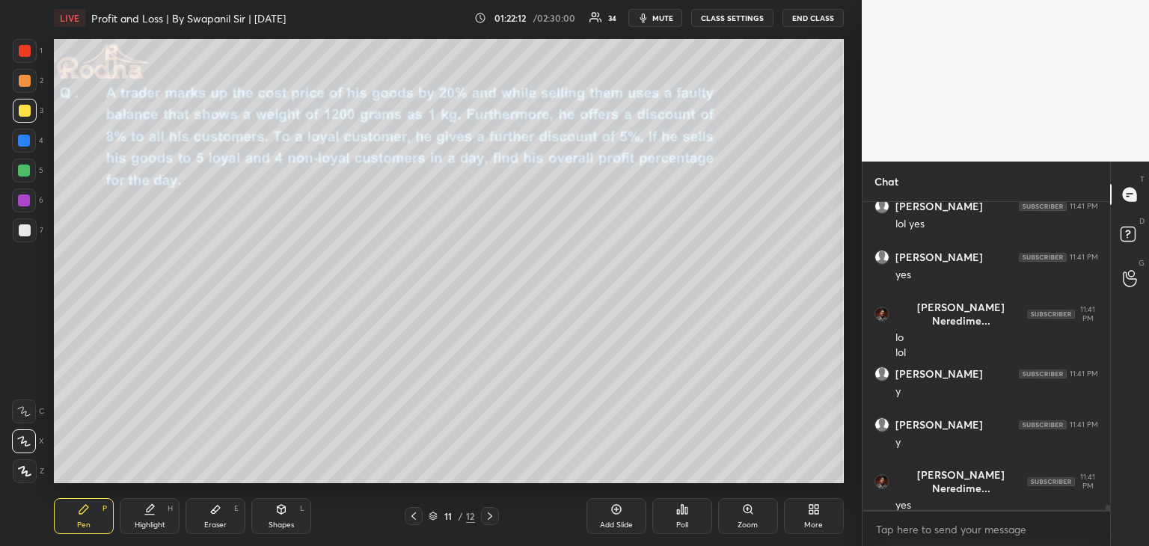
scroll to position [18647, 0]
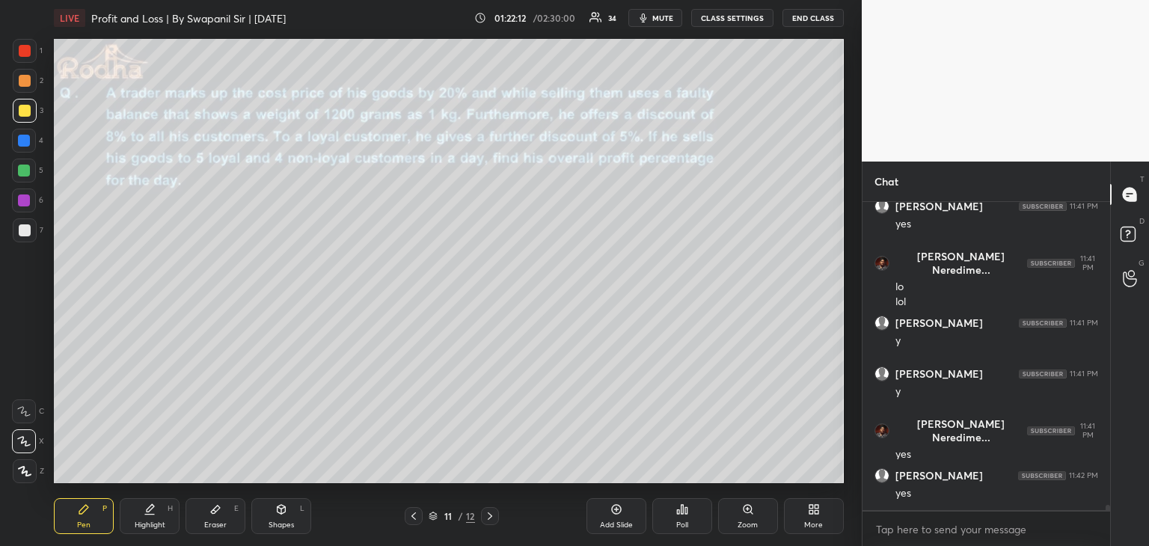
drag, startPoint x: 17, startPoint y: 52, endPoint x: 25, endPoint y: 73, distance: 21.8
click at [21, 54] on div at bounding box center [25, 51] width 24 height 24
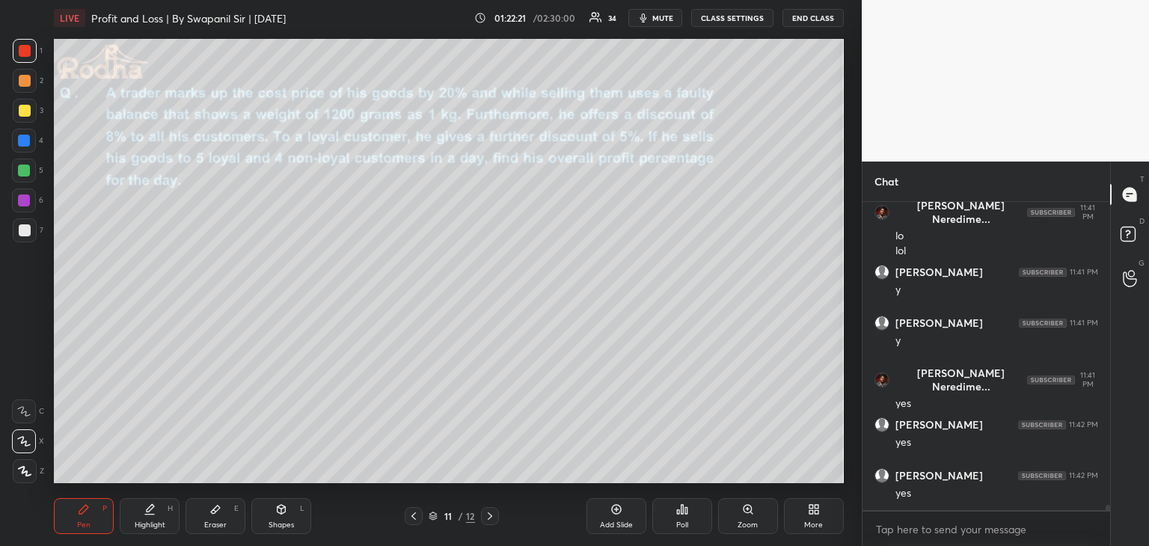
scroll to position [18749, 0]
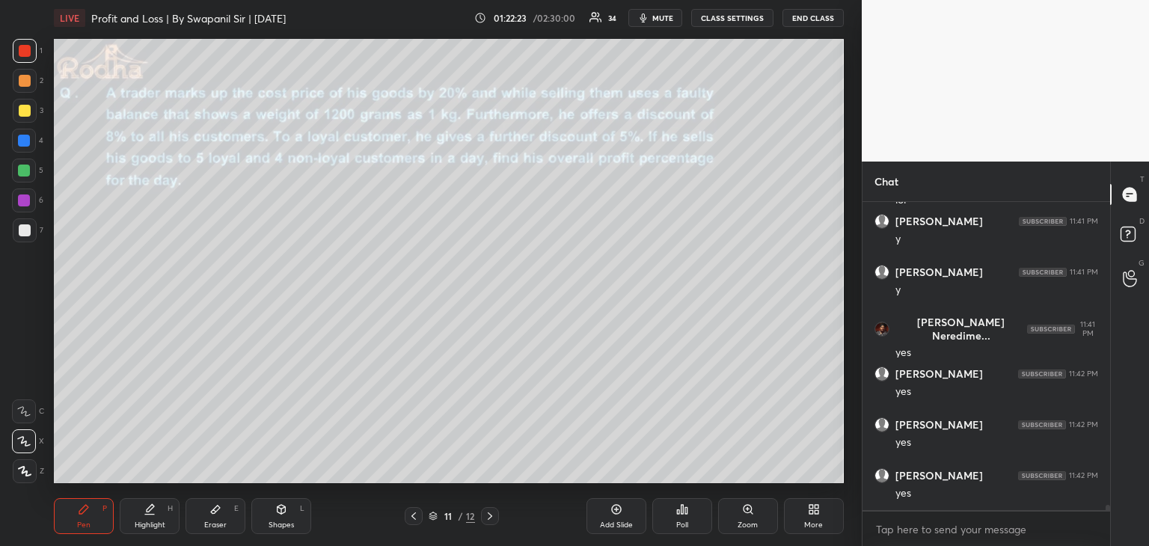
click at [24, 112] on div at bounding box center [25, 111] width 12 height 12
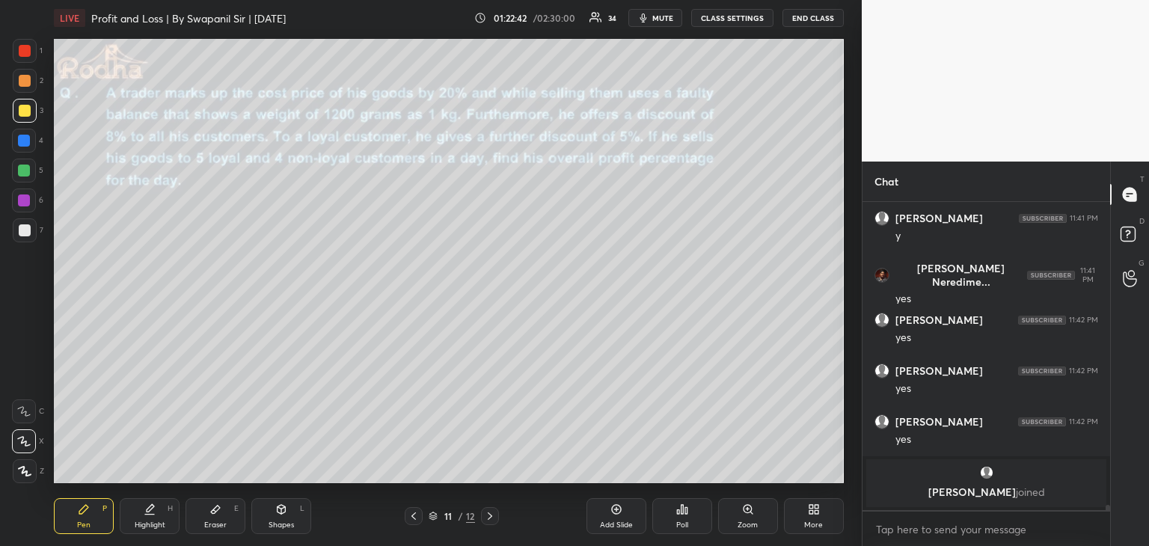
scroll to position [18315, 0]
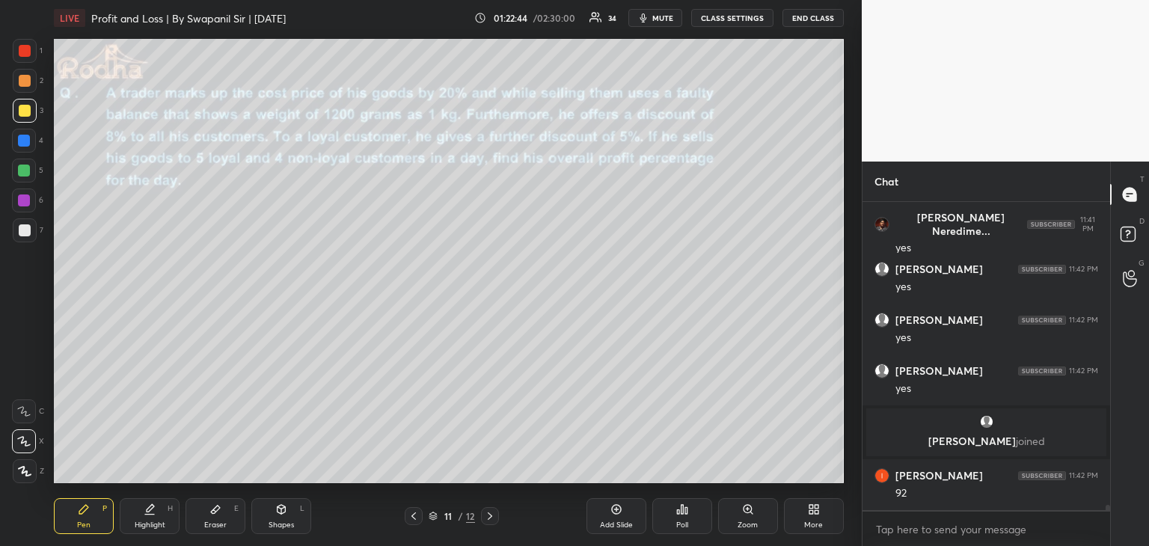
click at [215, 524] on div "Eraser" at bounding box center [215, 524] width 22 height 7
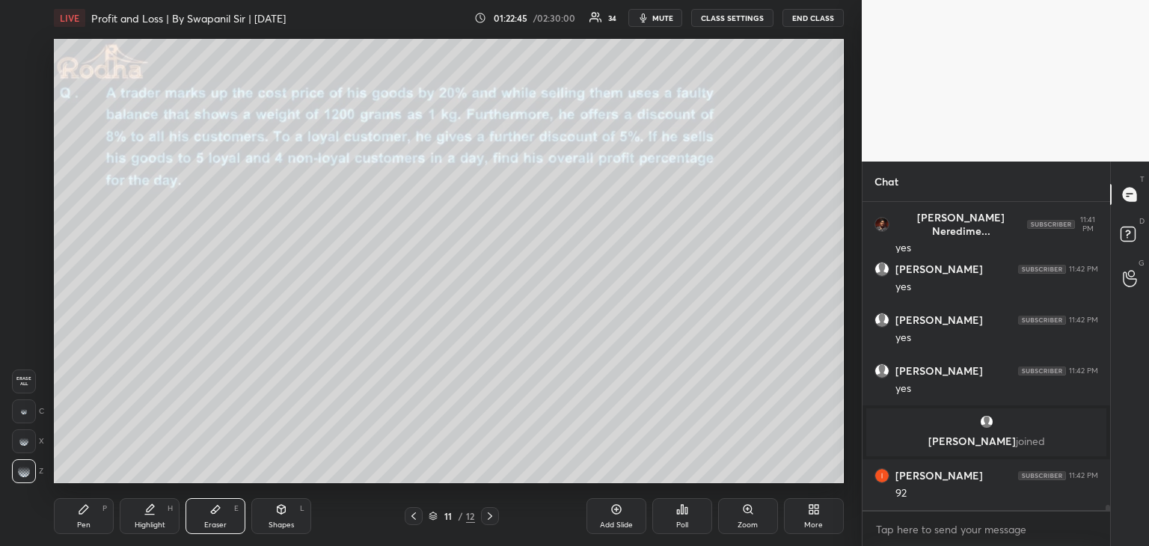
click at [82, 517] on div "Pen P" at bounding box center [84, 516] width 60 height 36
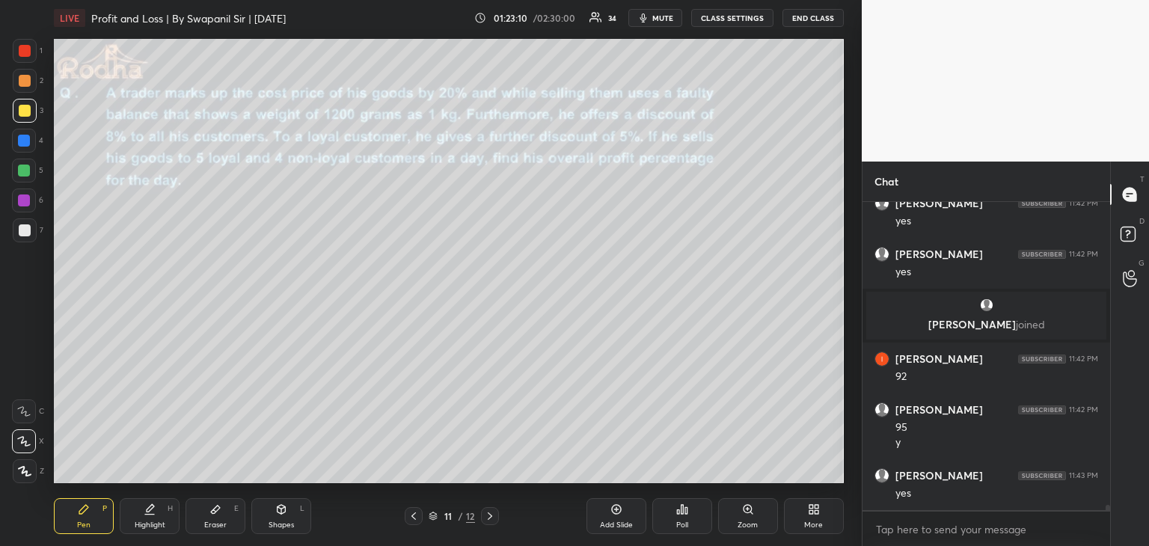
scroll to position [18482, 0]
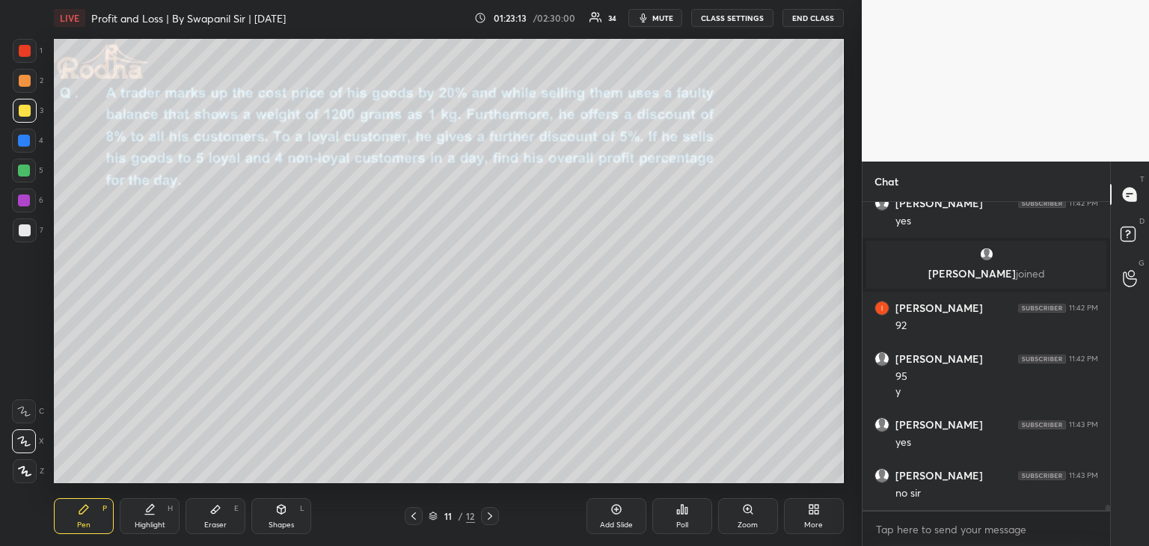
click at [21, 201] on div at bounding box center [24, 200] width 12 height 12
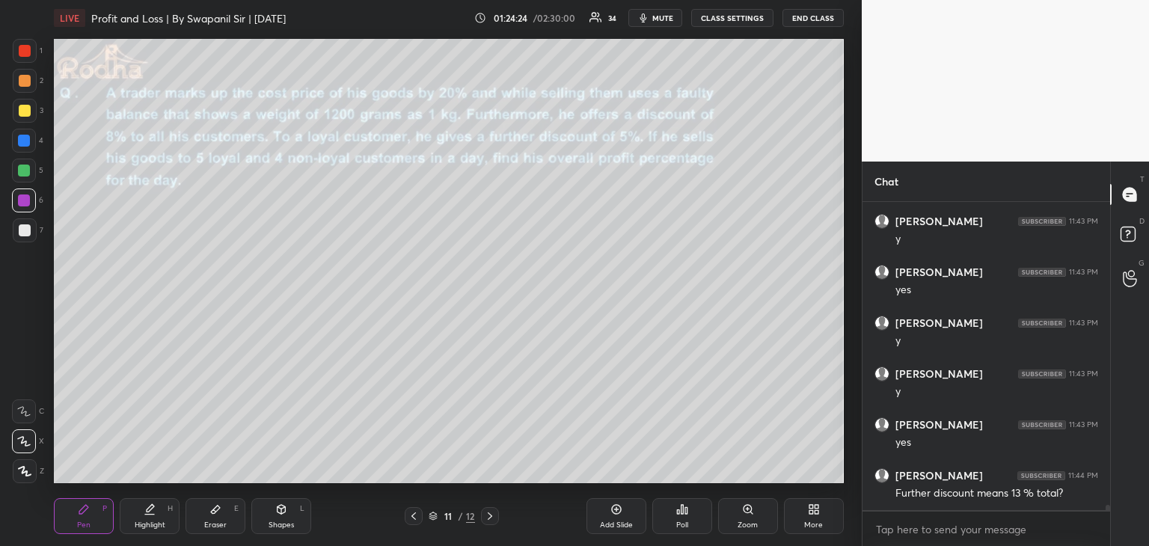
scroll to position [18838, 0]
click at [207, 522] on div "Eraser" at bounding box center [215, 524] width 22 height 7
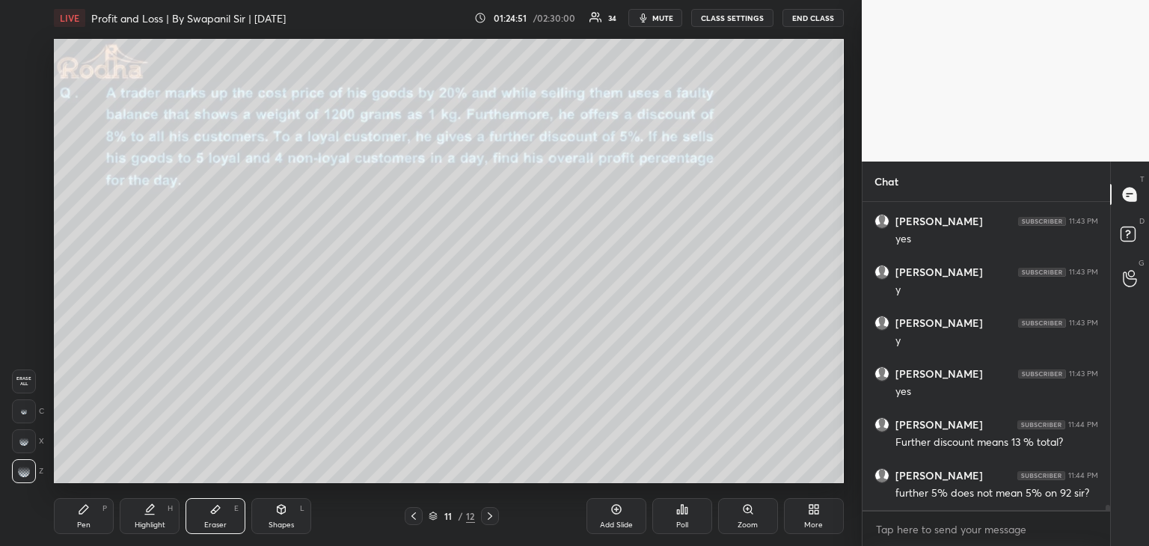
click at [93, 514] on div "Pen P" at bounding box center [84, 516] width 60 height 36
click at [27, 440] on icon at bounding box center [23, 441] width 13 height 10
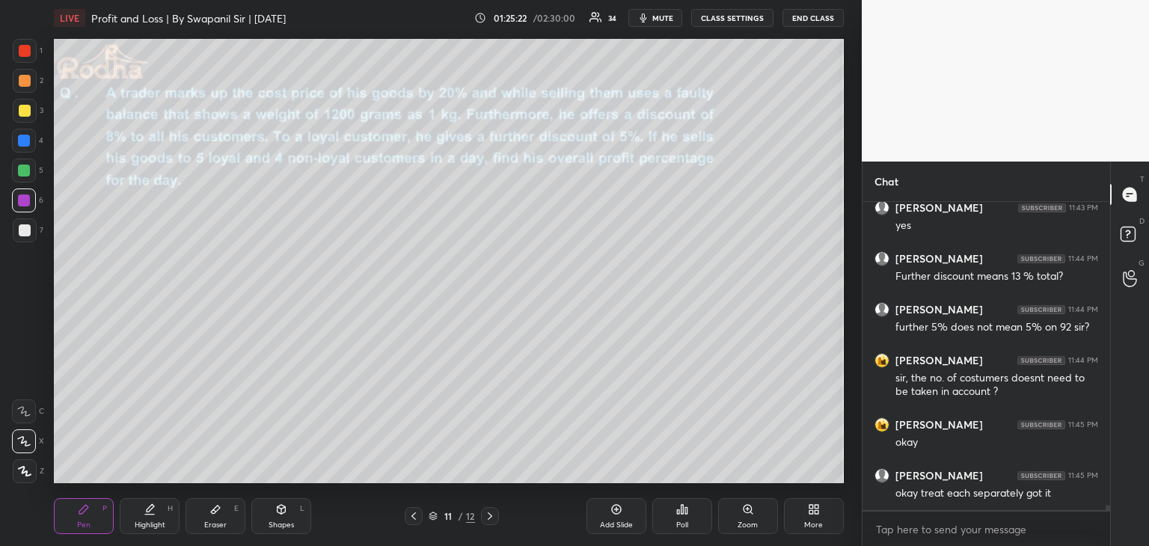
scroll to position [19055, 0]
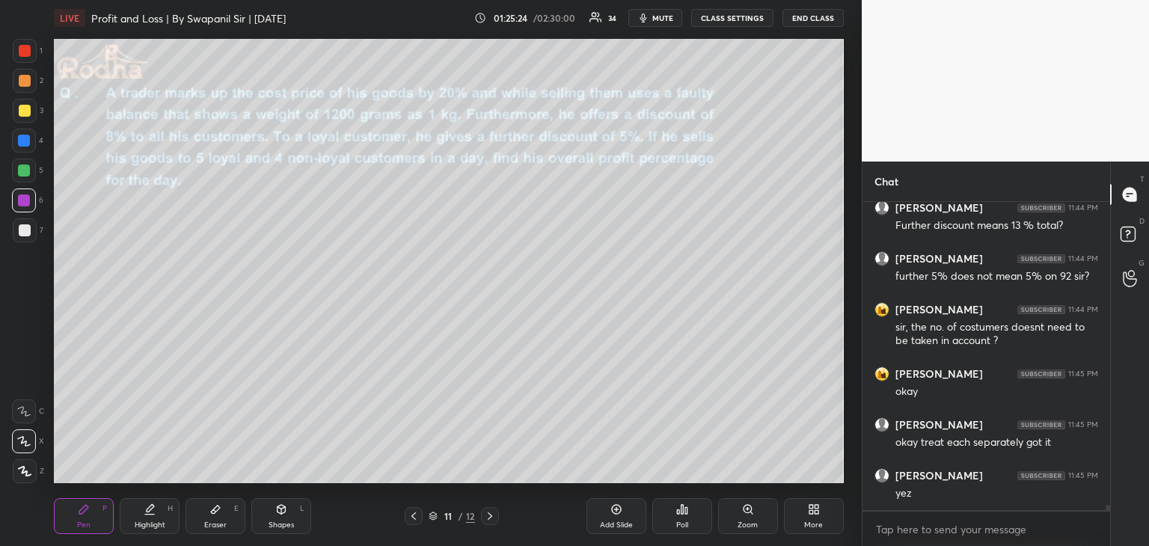
click at [28, 171] on div at bounding box center [24, 171] width 12 height 12
click at [256, 512] on div "Shapes L" at bounding box center [281, 516] width 60 height 36
click at [31, 468] on div at bounding box center [25, 471] width 24 height 24
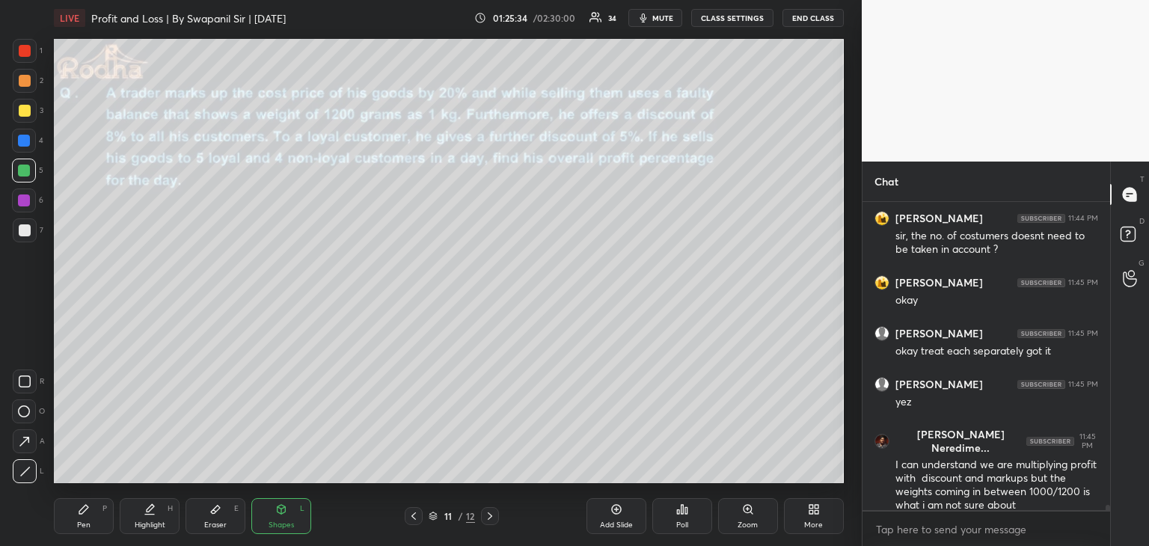
click at [476, 485] on div "Setting up your live class Poll for secs No correct answer Start poll" at bounding box center [449, 261] width 802 height 450
click at [90, 524] on div "Pen" at bounding box center [83, 524] width 13 height 7
click at [488, 516] on icon at bounding box center [490, 516] width 12 height 12
click at [221, 513] on div "Eraser E" at bounding box center [215, 516] width 60 height 36
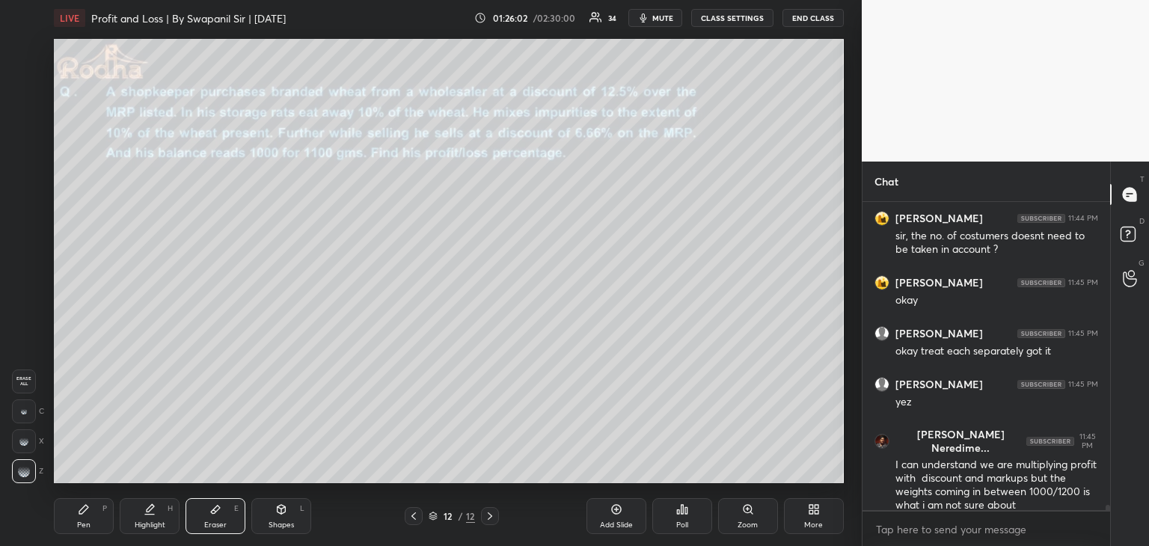
click at [99, 506] on div "Pen P" at bounding box center [84, 516] width 60 height 36
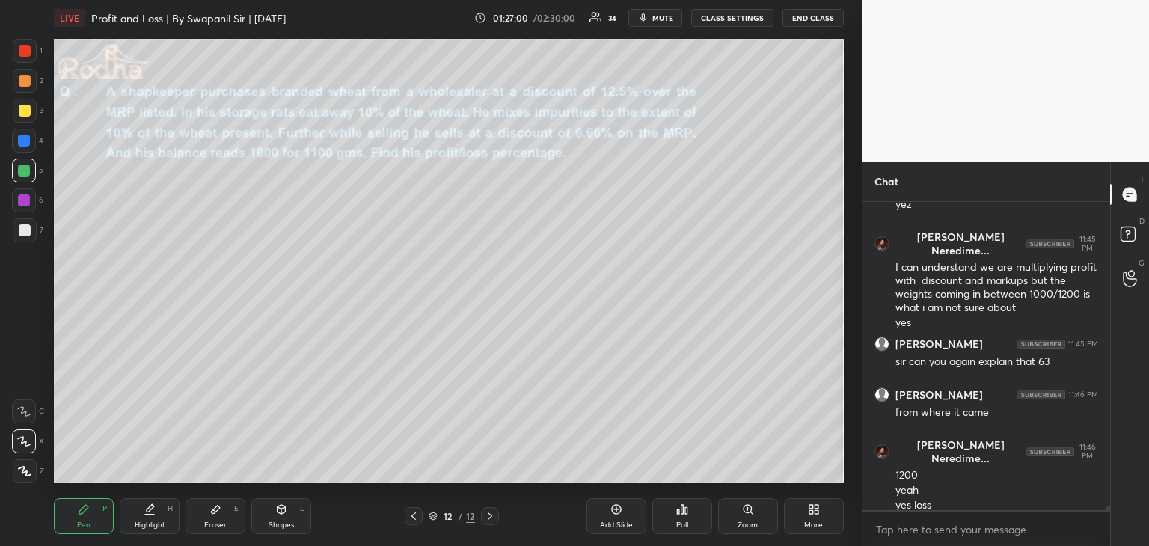
scroll to position [19359, 0]
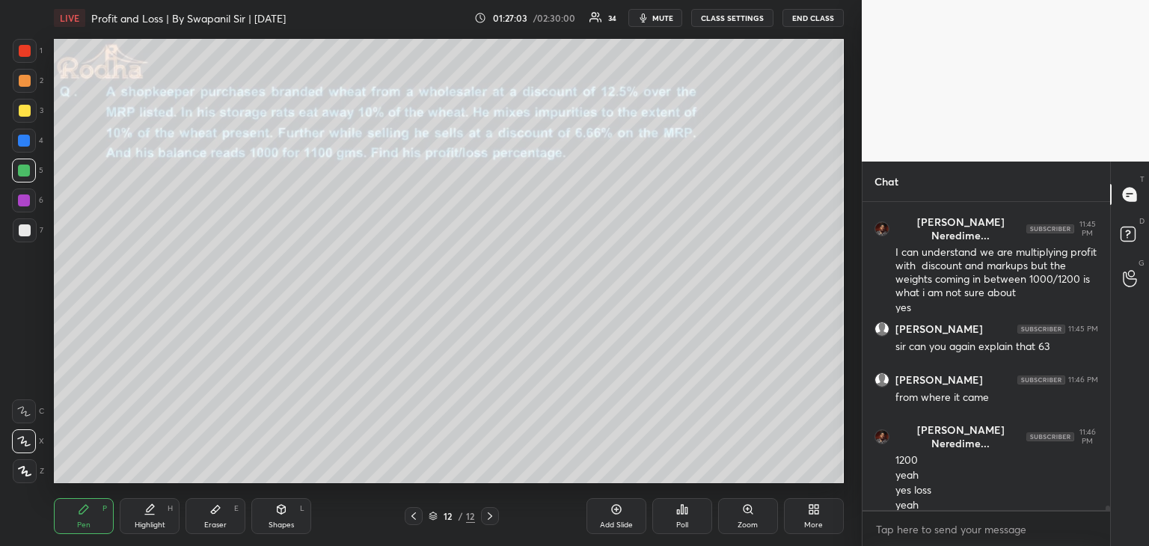
click at [222, 521] on div "Eraser" at bounding box center [215, 524] width 22 height 7
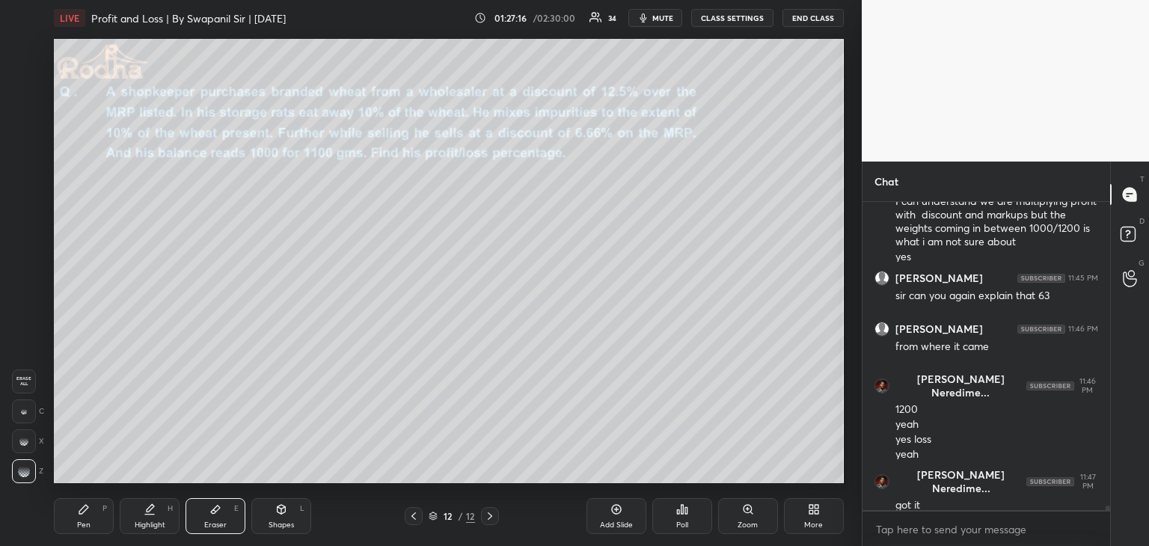
click at [412, 516] on icon at bounding box center [413, 515] width 4 height 7
click at [284, 515] on div "Shapes L" at bounding box center [281, 516] width 60 height 36
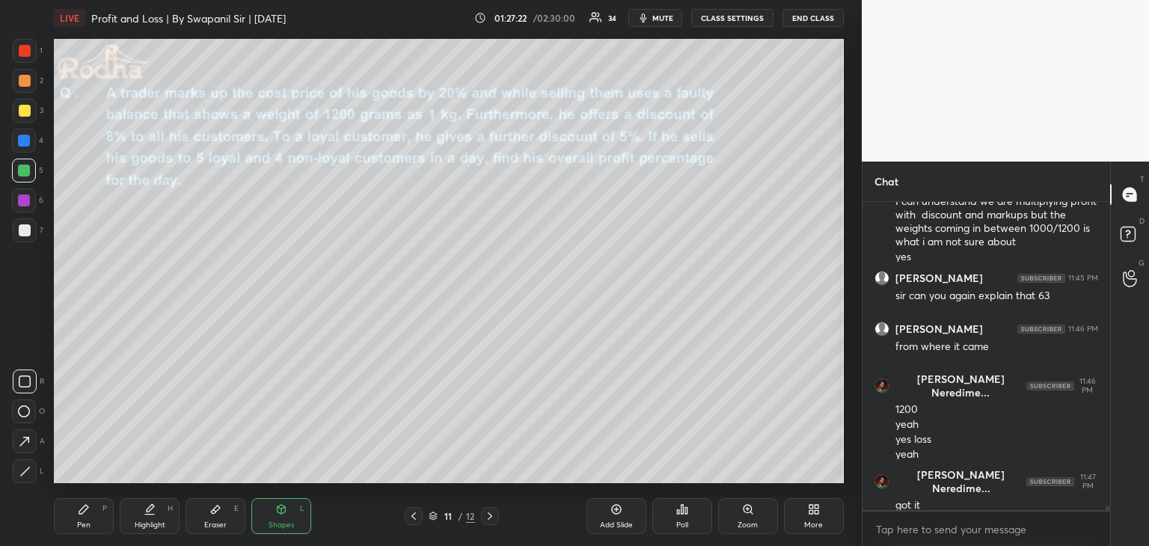
click at [27, 194] on div at bounding box center [24, 200] width 24 height 24
click at [28, 443] on icon at bounding box center [24, 442] width 16 height 16
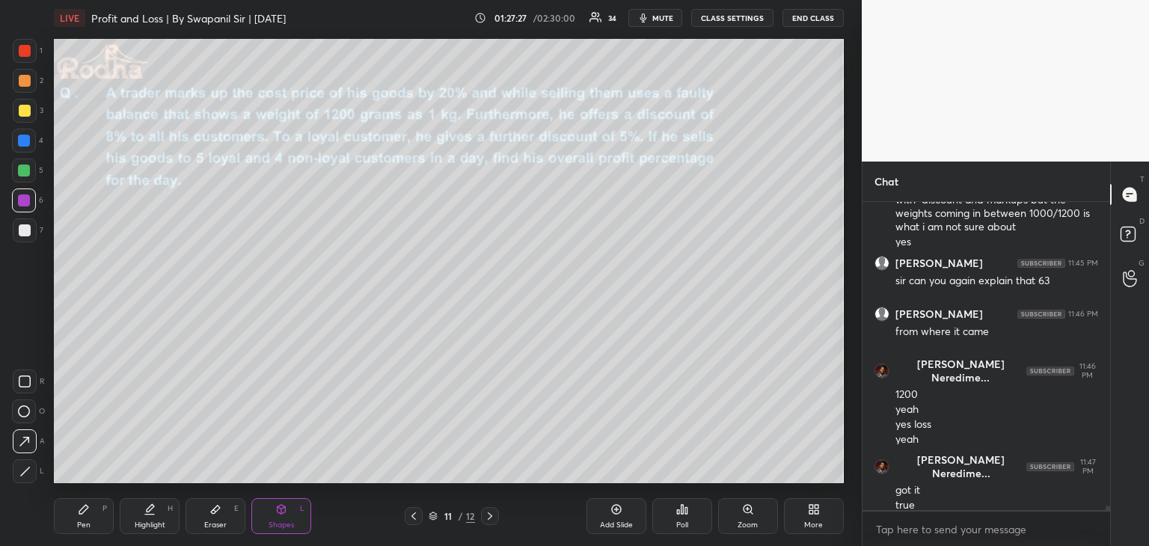
click at [84, 514] on icon at bounding box center [84, 509] width 12 height 12
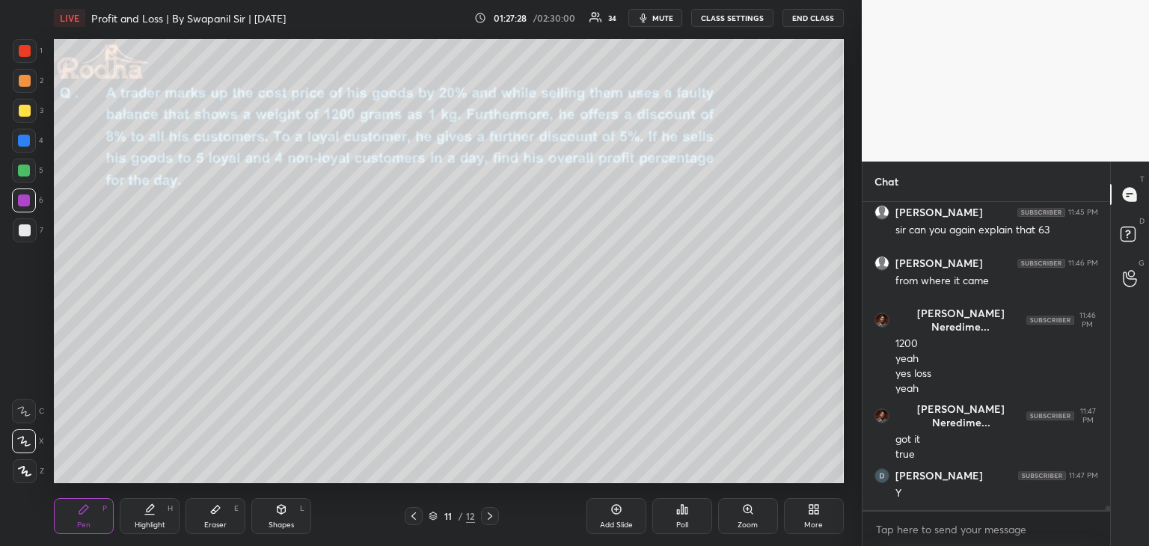
click at [24, 117] on div at bounding box center [25, 111] width 24 height 24
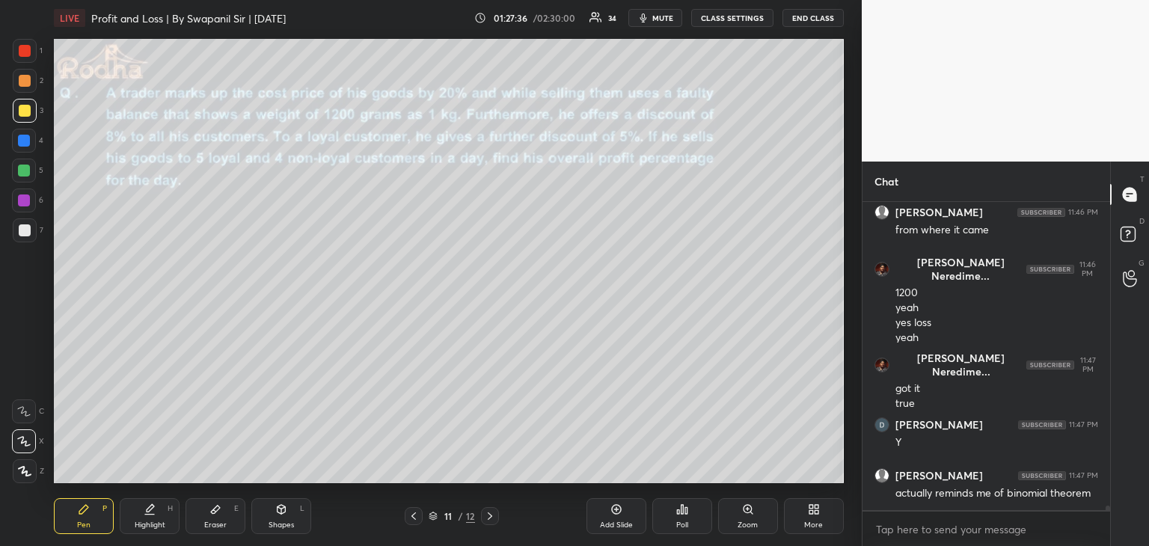
click at [224, 521] on div "Eraser" at bounding box center [215, 524] width 22 height 7
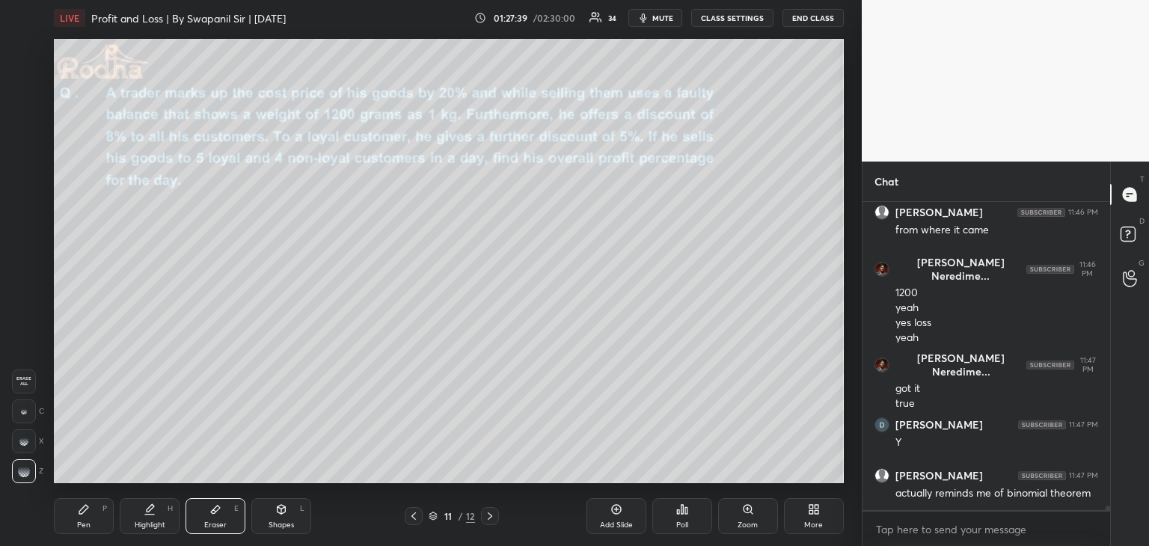
click at [97, 517] on div "Pen P" at bounding box center [84, 516] width 60 height 36
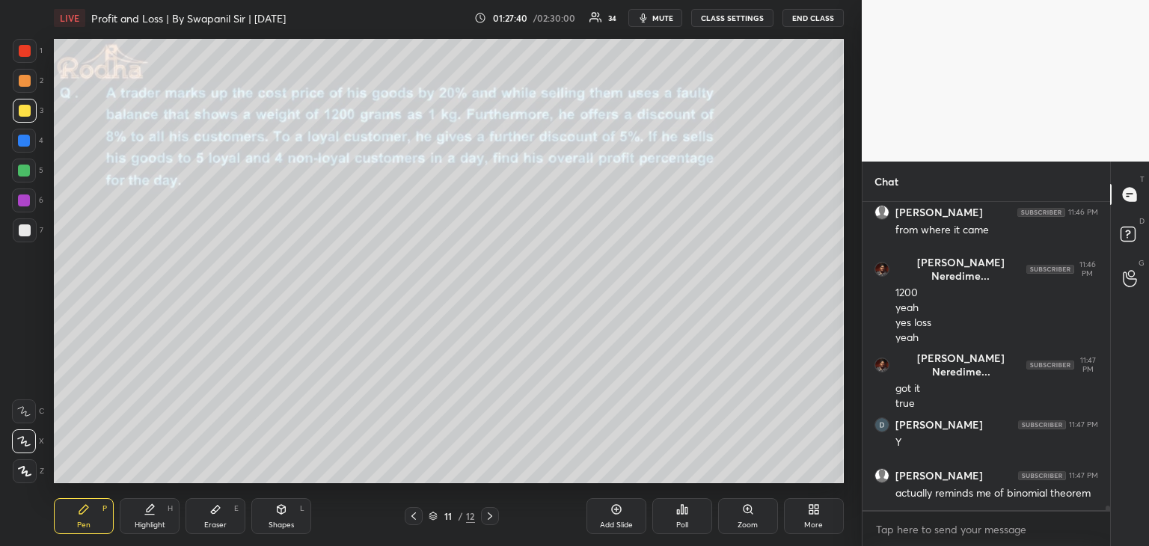
click at [18, 197] on div at bounding box center [24, 200] width 24 height 24
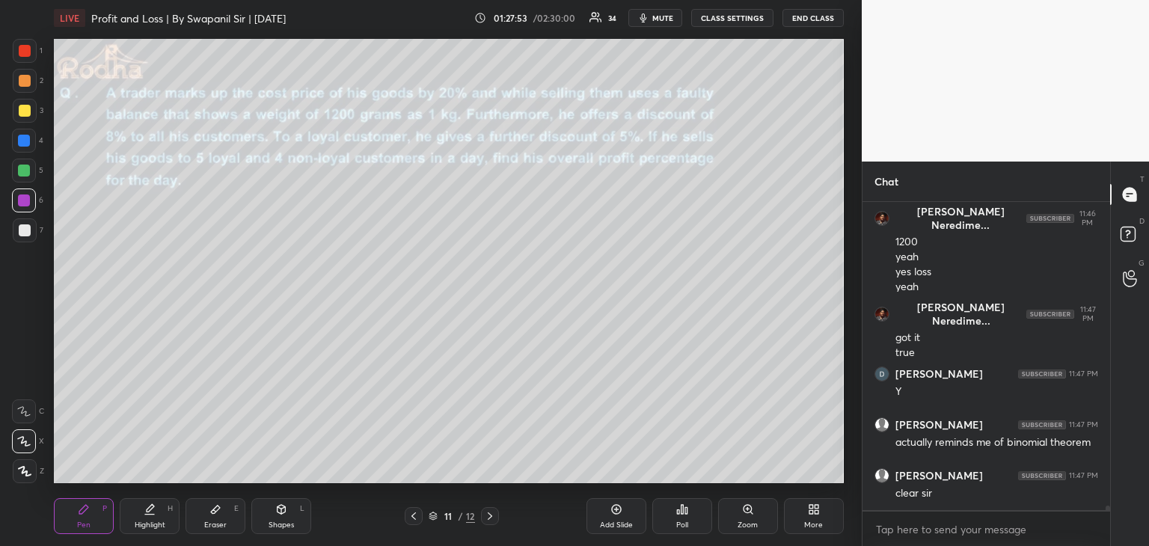
scroll to position [19592, 0]
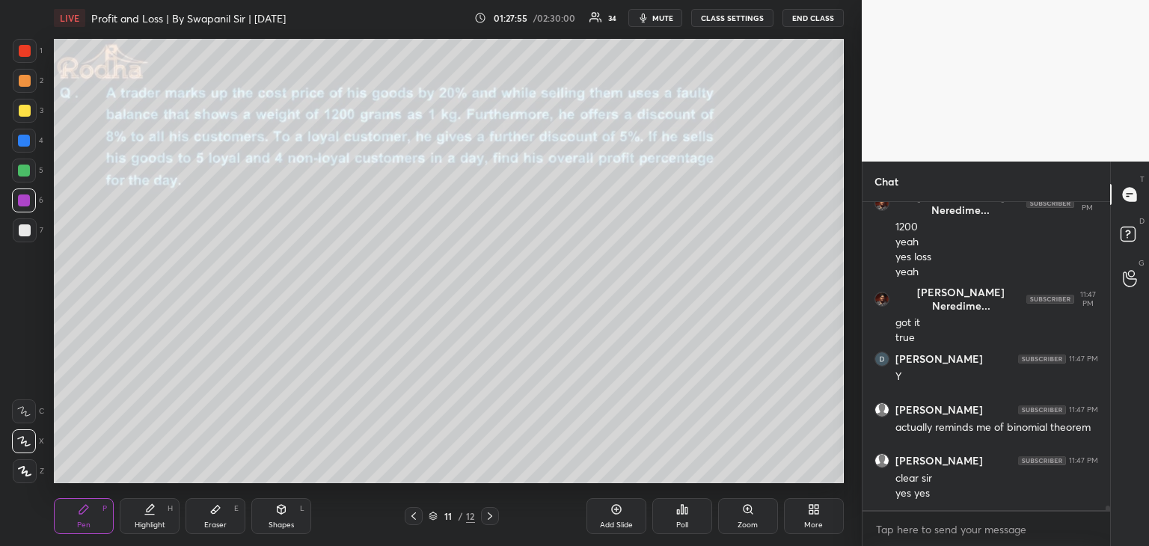
drag, startPoint x: 22, startPoint y: 137, endPoint x: 37, endPoint y: 133, distance: 14.7
click at [26, 135] on div at bounding box center [24, 141] width 12 height 12
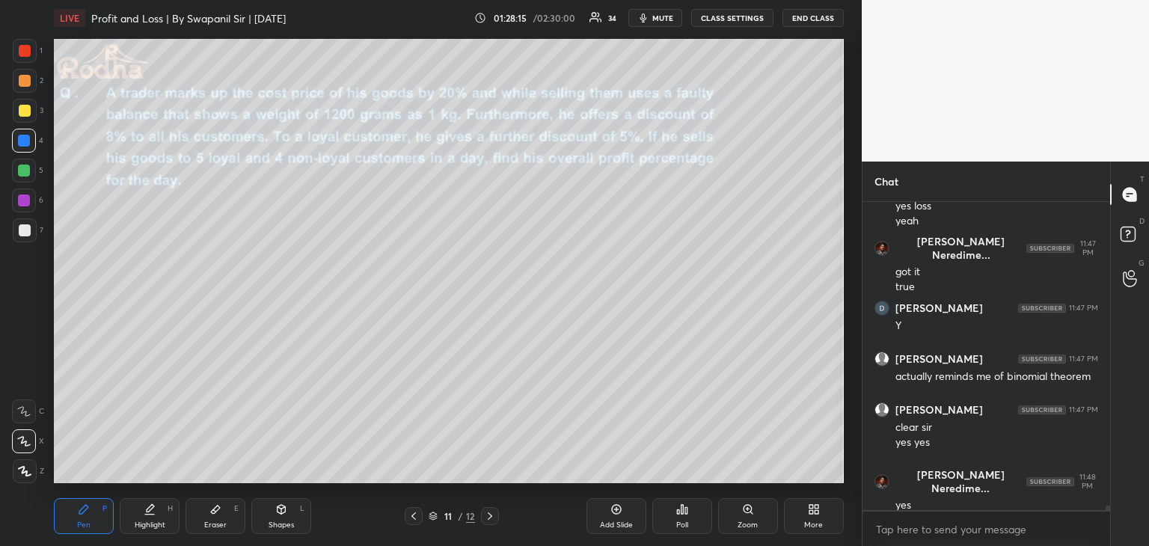
click at [26, 44] on div at bounding box center [25, 51] width 24 height 24
click at [22, 140] on div at bounding box center [24, 141] width 12 height 12
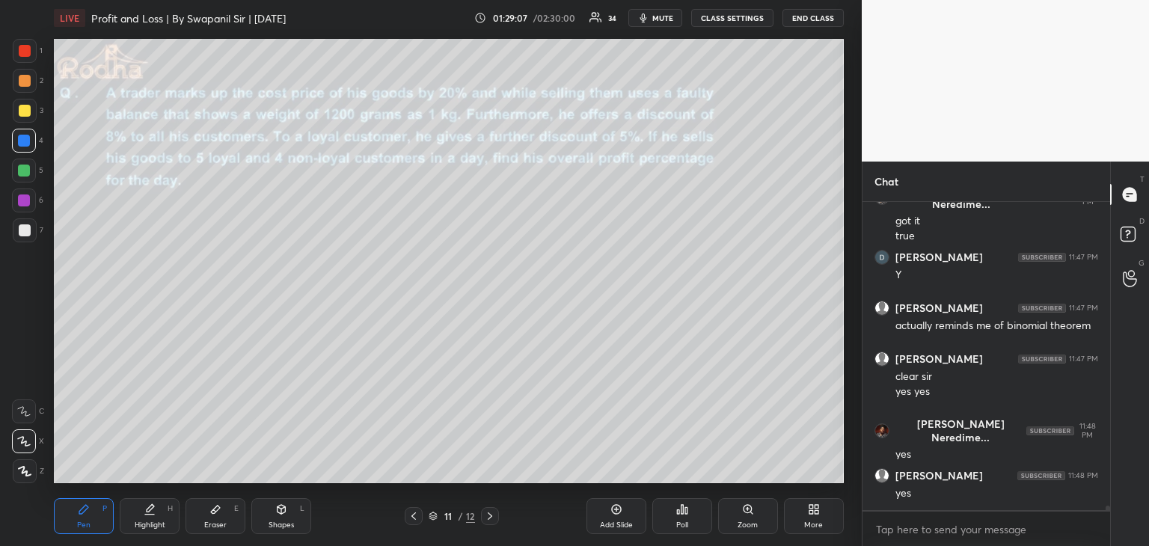
click at [615, 521] on div "Add Slide" at bounding box center [616, 524] width 33 height 7
drag, startPoint x: 21, startPoint y: 108, endPoint x: 36, endPoint y: 108, distance: 15.0
click at [21, 111] on div at bounding box center [25, 111] width 12 height 12
click at [212, 508] on icon at bounding box center [215, 509] width 12 height 12
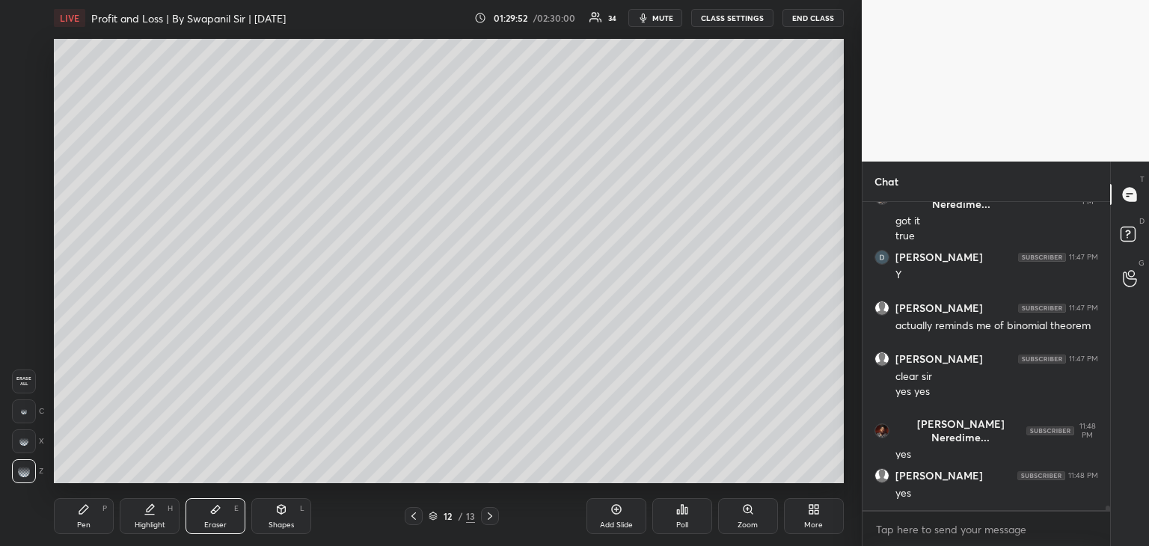
scroll to position [19747, 0]
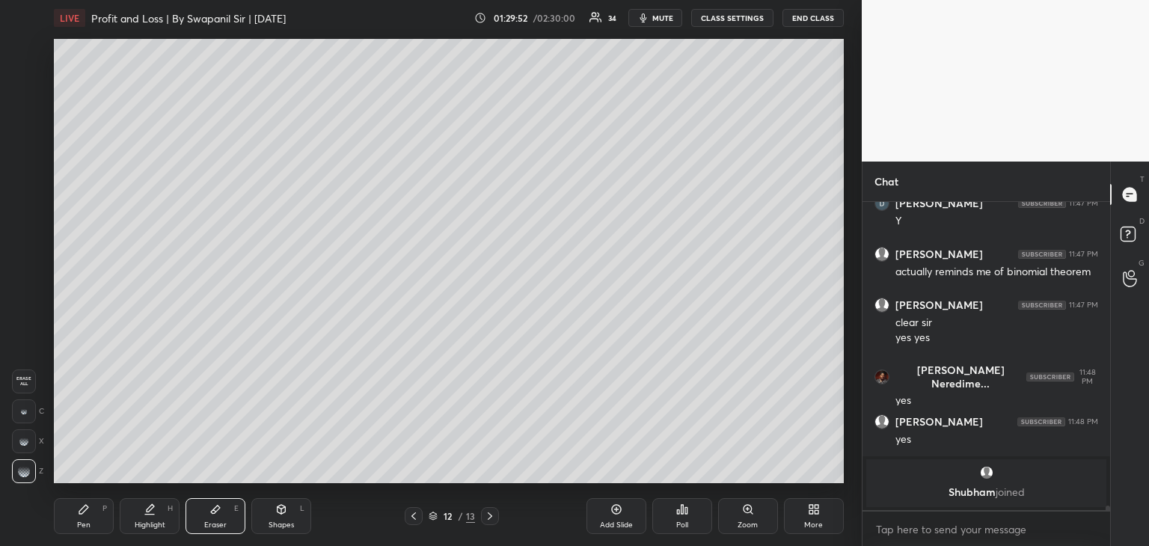
drag, startPoint x: 90, startPoint y: 523, endPoint x: 90, endPoint y: 485, distance: 37.4
click at [90, 519] on div "Pen P" at bounding box center [84, 516] width 60 height 36
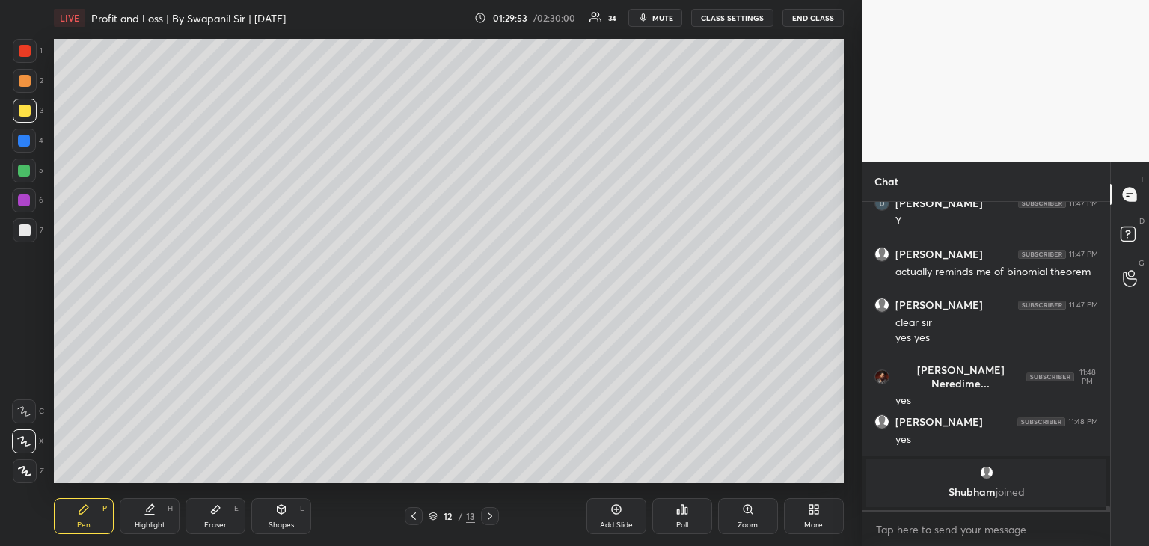
drag, startPoint x: 25, startPoint y: 108, endPoint x: 33, endPoint y: 107, distance: 8.4
click at [25, 108] on div at bounding box center [25, 111] width 12 height 12
click at [28, 116] on div at bounding box center [25, 111] width 24 height 24
click at [24, 51] on div at bounding box center [25, 51] width 12 height 12
click at [25, 114] on div at bounding box center [25, 111] width 12 height 12
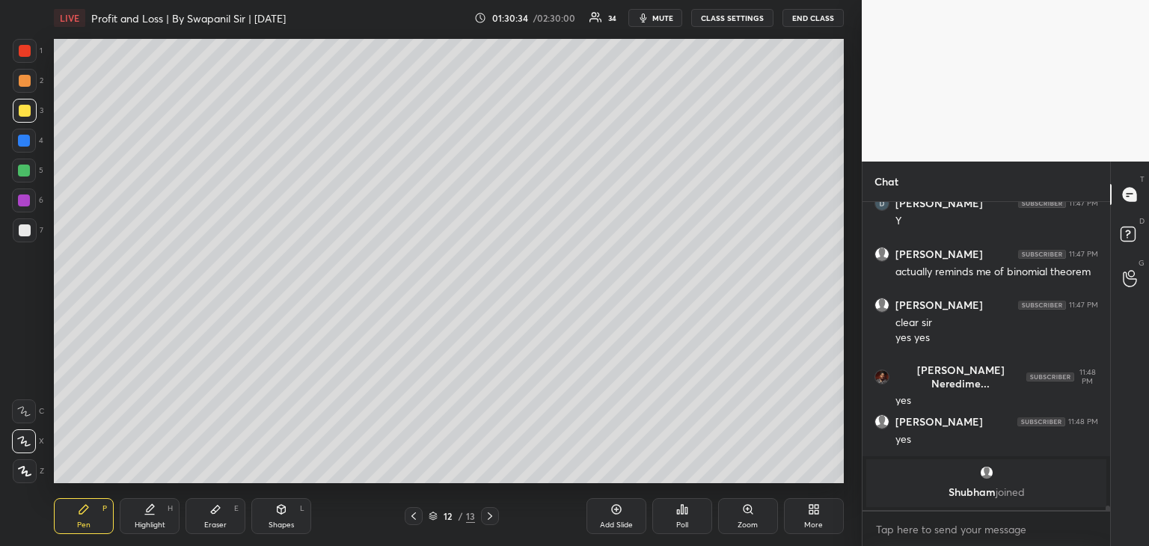
click at [230, 522] on div "Eraser E" at bounding box center [215, 516] width 60 height 36
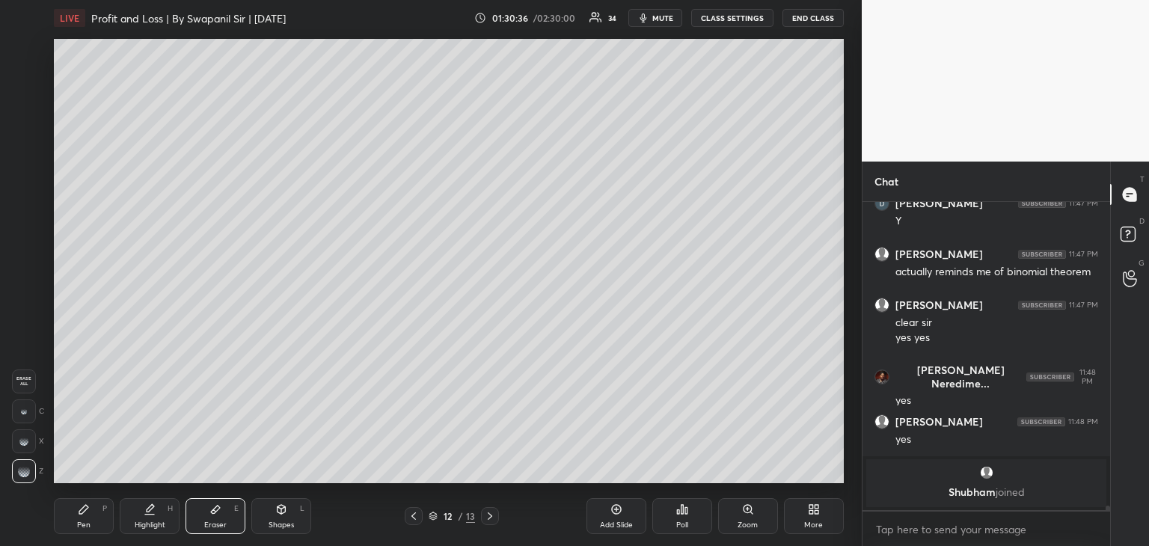
click at [91, 505] on div "Pen P" at bounding box center [84, 516] width 60 height 36
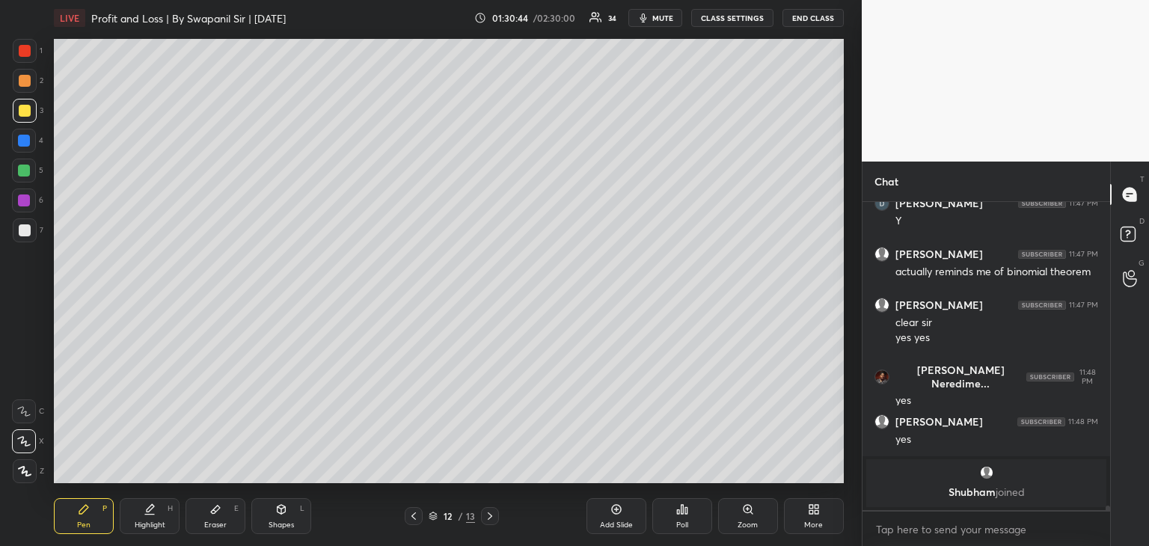
click at [27, 141] on div at bounding box center [24, 141] width 12 height 12
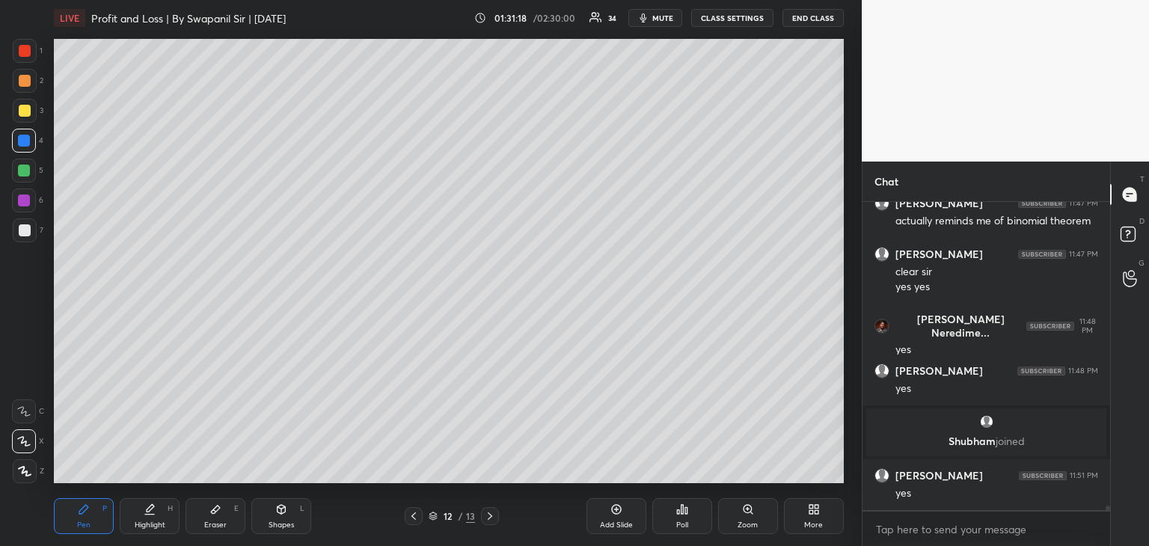
drag, startPoint x: 24, startPoint y: 229, endPoint x: 45, endPoint y: 223, distance: 21.8
click at [25, 229] on div at bounding box center [25, 230] width 12 height 12
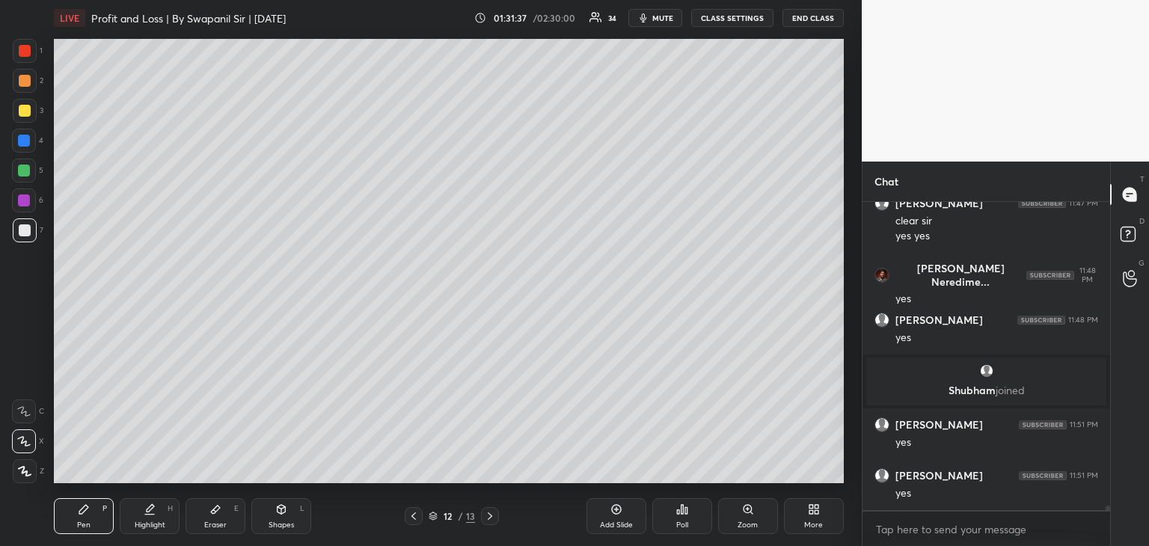
scroll to position [19501, 0]
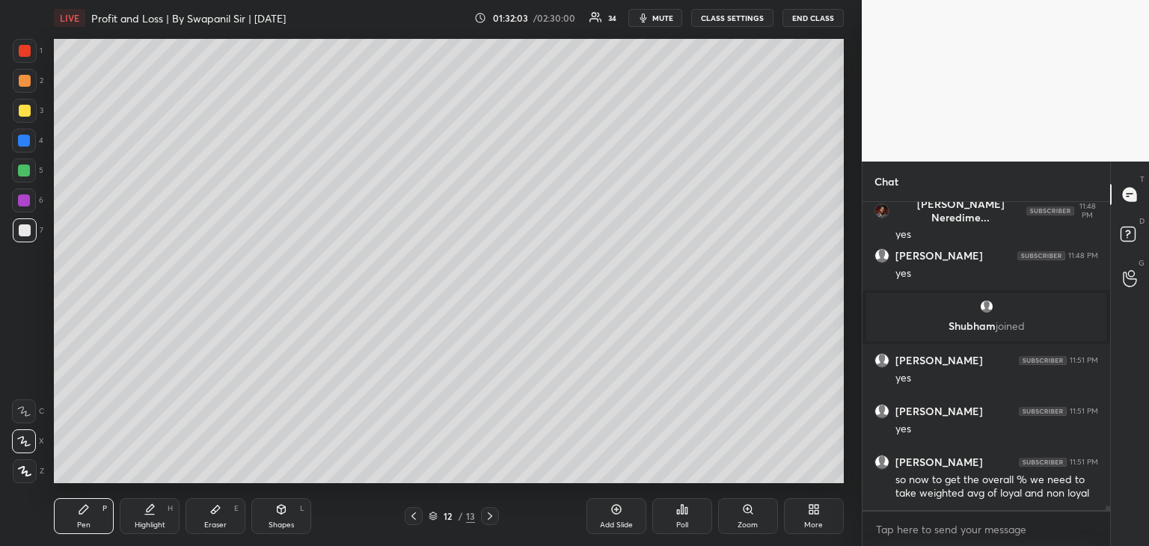
click at [22, 200] on div at bounding box center [24, 200] width 12 height 12
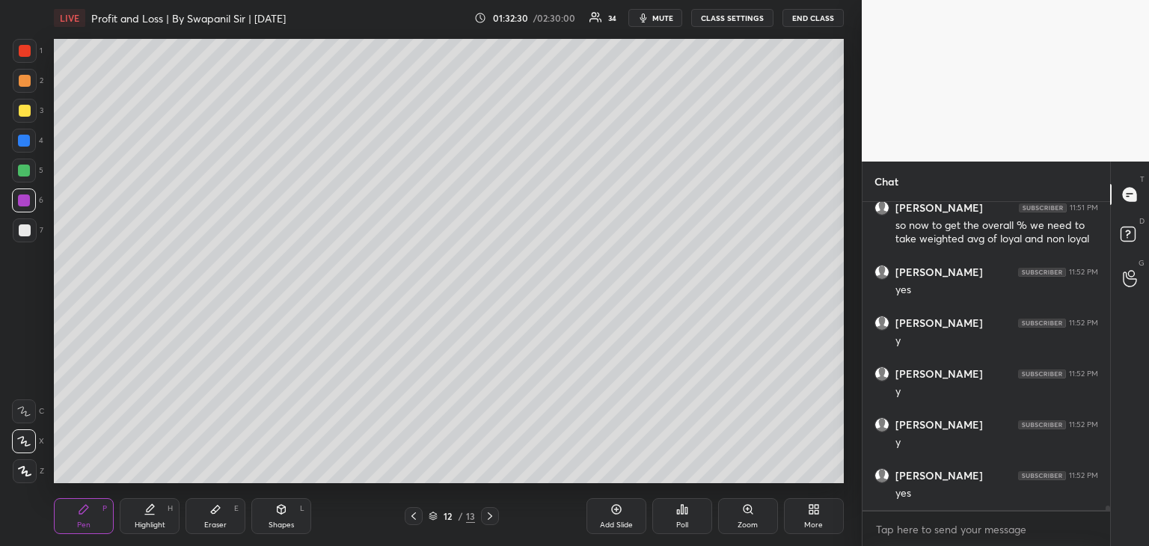
scroll to position [19806, 0]
click at [292, 521] on div "Shapes" at bounding box center [280, 524] width 25 height 7
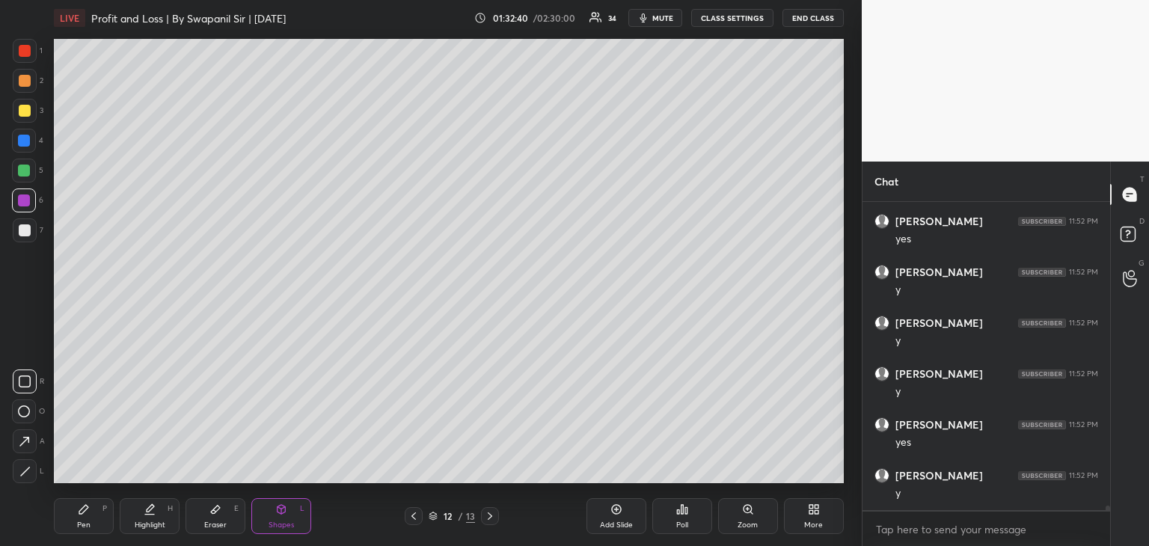
click at [16, 470] on div at bounding box center [25, 471] width 24 height 24
click at [85, 521] on div "Pen" at bounding box center [83, 524] width 13 height 7
click at [21, 173] on div at bounding box center [24, 171] width 12 height 12
click at [22, 49] on div at bounding box center [25, 51] width 12 height 12
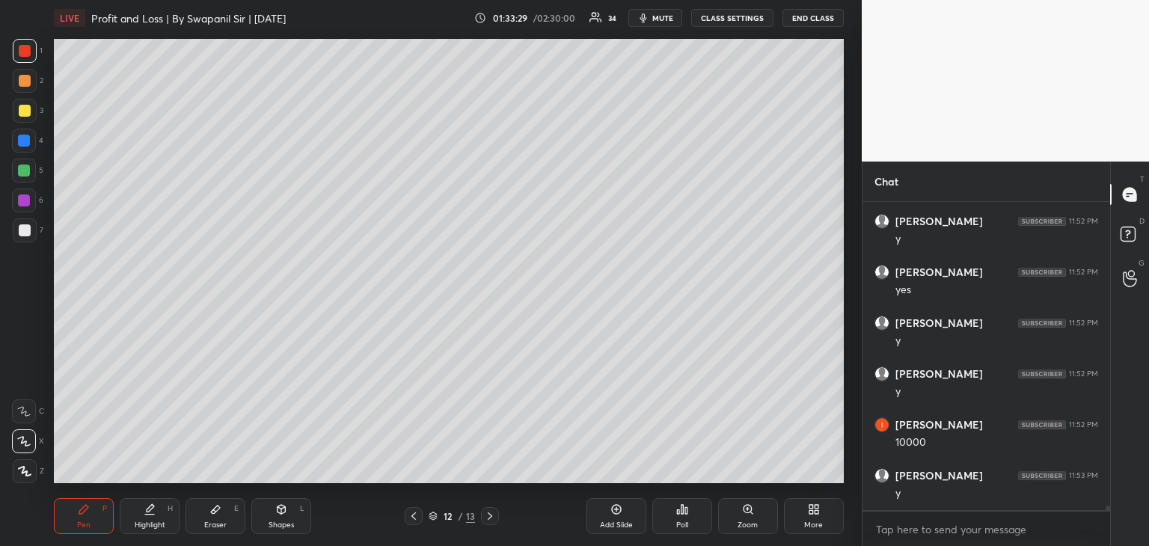
scroll to position [20162, 0]
click at [224, 519] on div "Eraser E" at bounding box center [215, 516] width 60 height 36
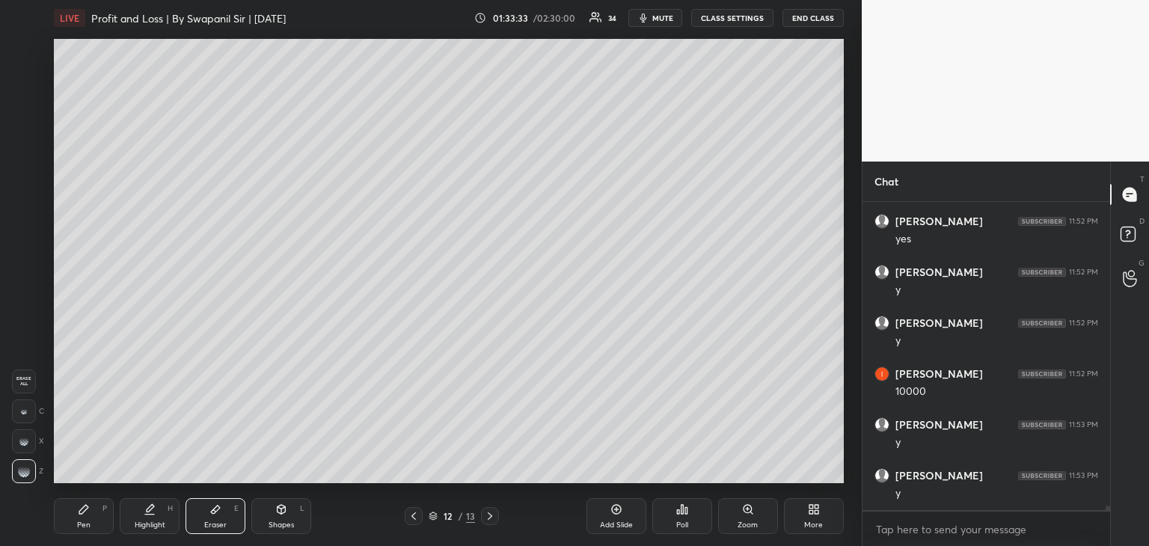
click at [58, 519] on div "Pen P" at bounding box center [84, 516] width 60 height 36
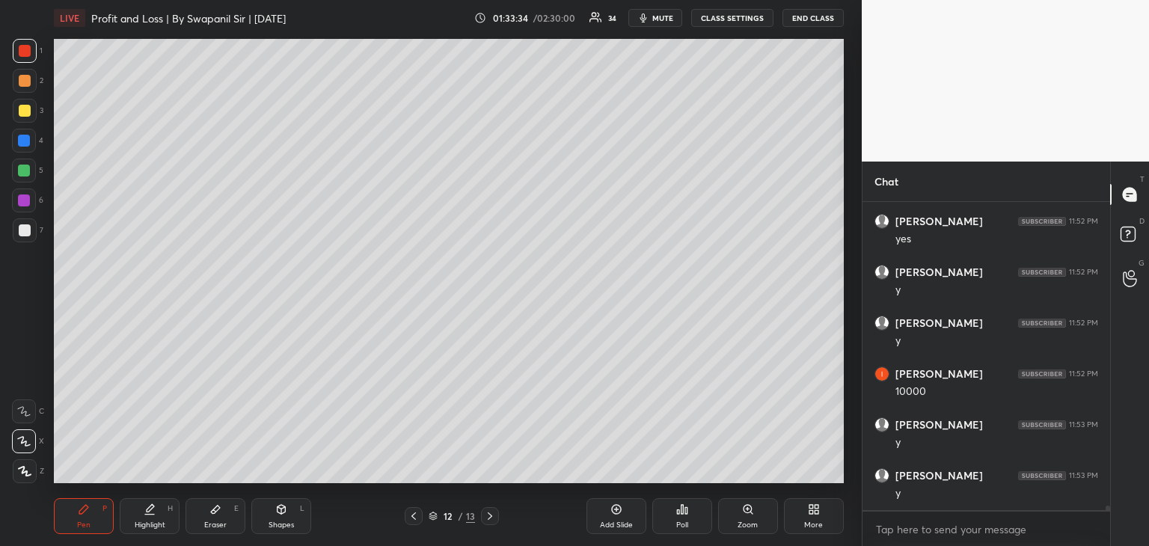
click at [22, 201] on div at bounding box center [24, 200] width 12 height 12
click at [28, 43] on div at bounding box center [25, 51] width 24 height 24
click at [25, 232] on div at bounding box center [25, 230] width 12 height 12
click at [30, 47] on div at bounding box center [25, 51] width 12 height 12
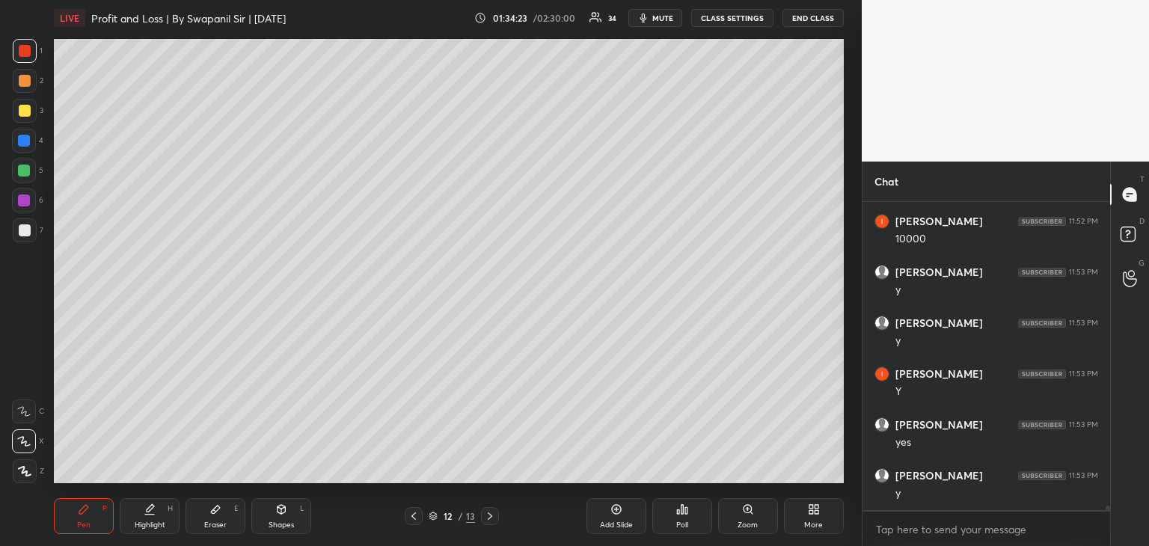
scroll to position [20365, 0]
drag, startPoint x: 271, startPoint y: 508, endPoint x: 233, endPoint y: 488, distance: 43.1
click at [271, 508] on div "Shapes L" at bounding box center [281, 516] width 60 height 36
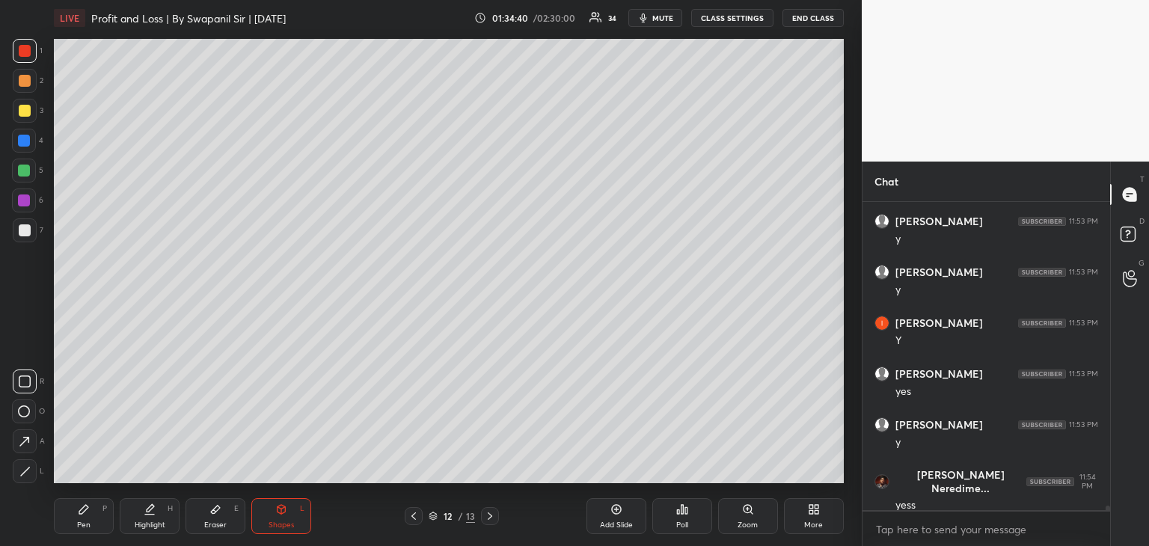
drag, startPoint x: 82, startPoint y: 516, endPoint x: 93, endPoint y: 491, distance: 27.4
click at [80, 514] on div "Pen P" at bounding box center [84, 516] width 60 height 36
click at [265, 504] on div "Shapes L" at bounding box center [281, 516] width 60 height 36
click at [26, 470] on icon at bounding box center [24, 471] width 11 height 11
drag, startPoint x: 94, startPoint y: 520, endPoint x: 125, endPoint y: 494, distance: 40.3
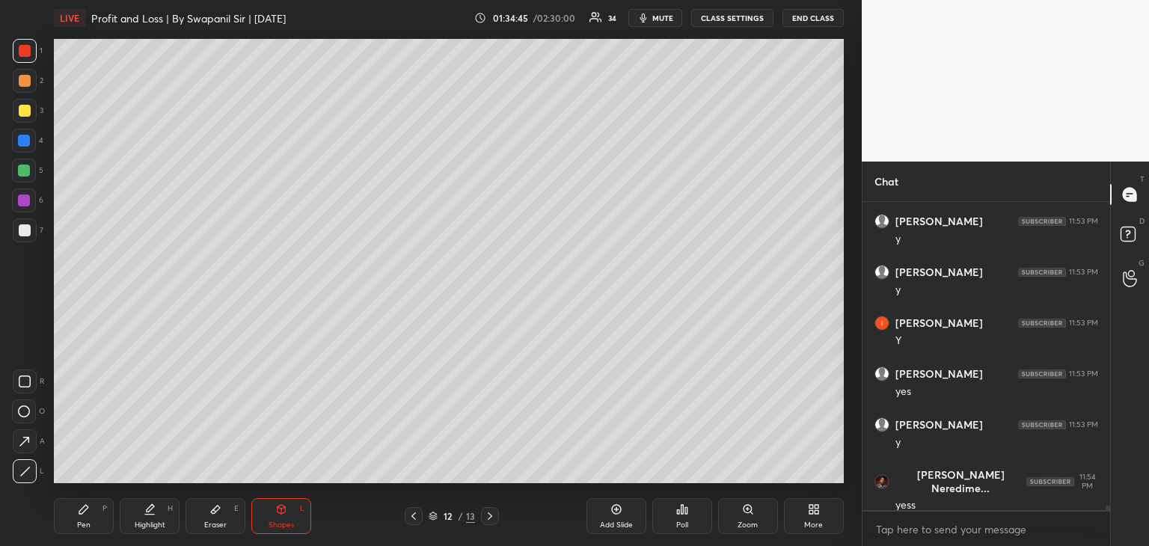
click at [97, 520] on div "Pen P" at bounding box center [84, 516] width 60 height 36
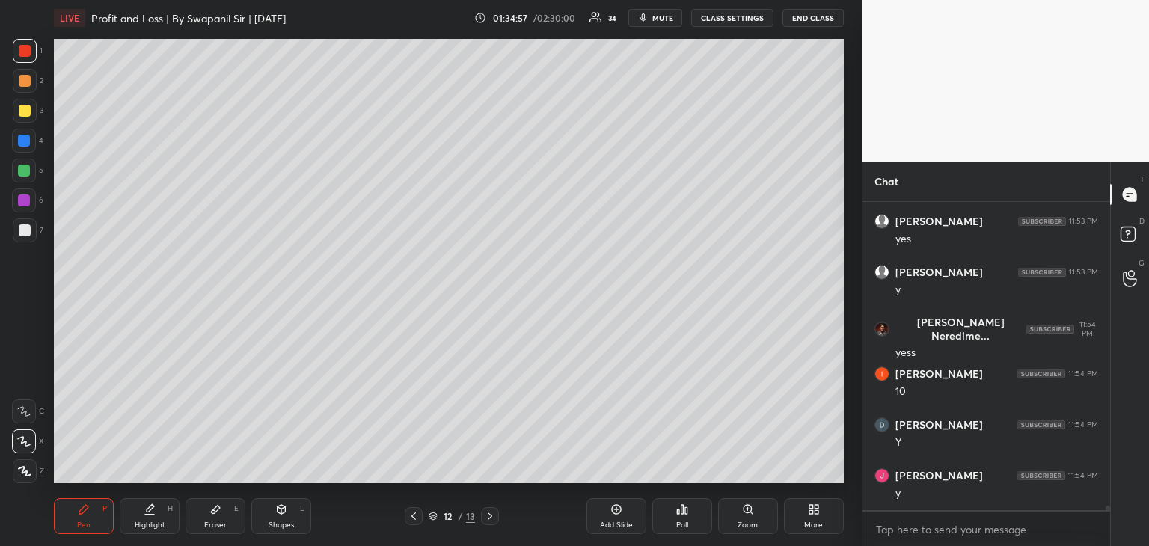
scroll to position [20568, 0]
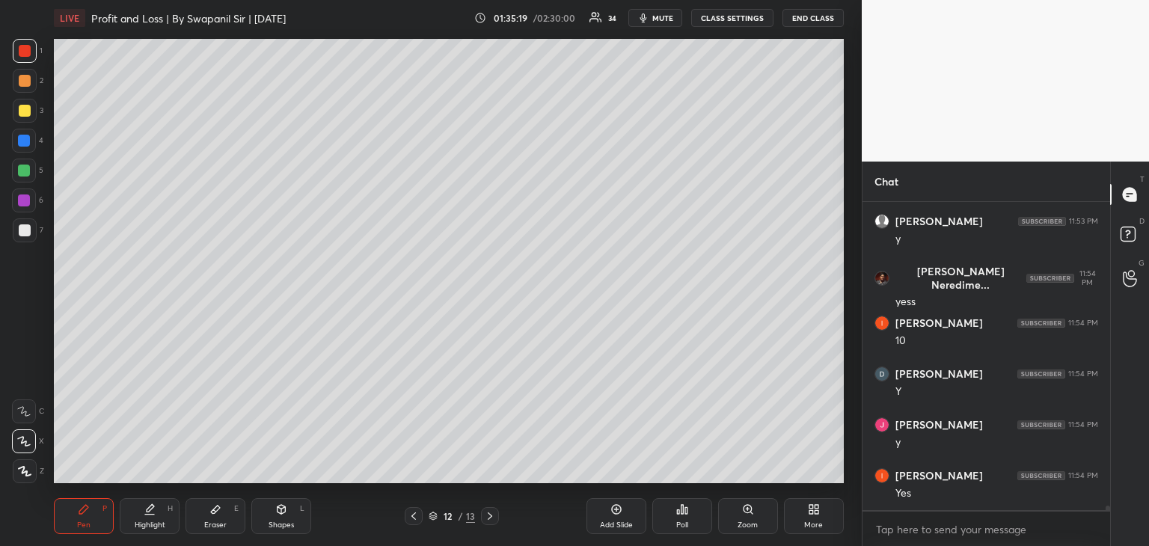
click at [416, 520] on icon at bounding box center [414, 516] width 12 height 12
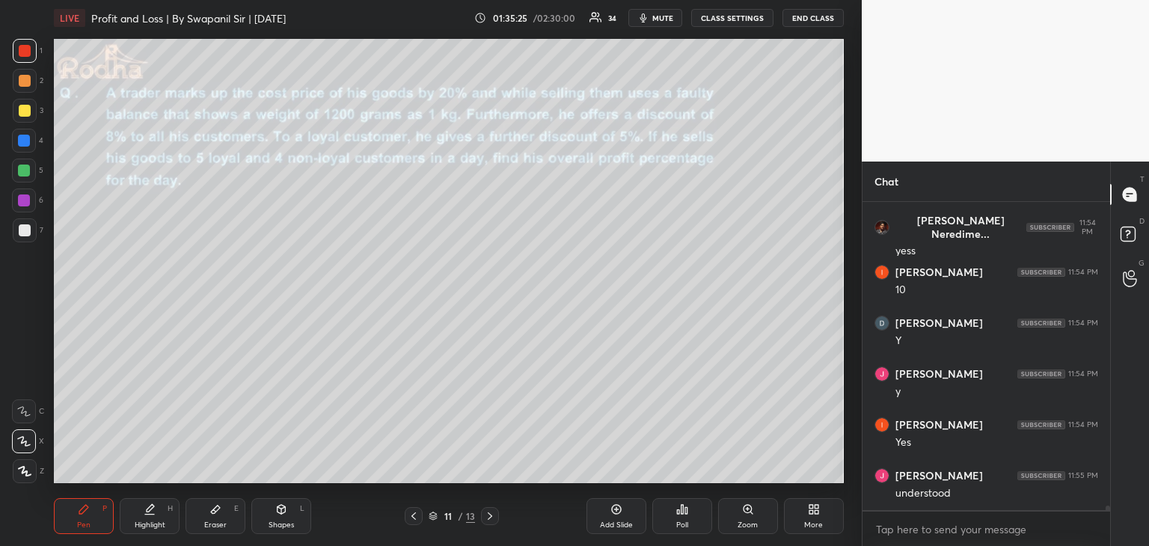
click at [22, 170] on div at bounding box center [24, 171] width 12 height 12
click at [27, 136] on div at bounding box center [24, 141] width 12 height 12
click at [22, 135] on div at bounding box center [24, 141] width 12 height 12
click at [22, 84] on div at bounding box center [25, 81] width 12 height 12
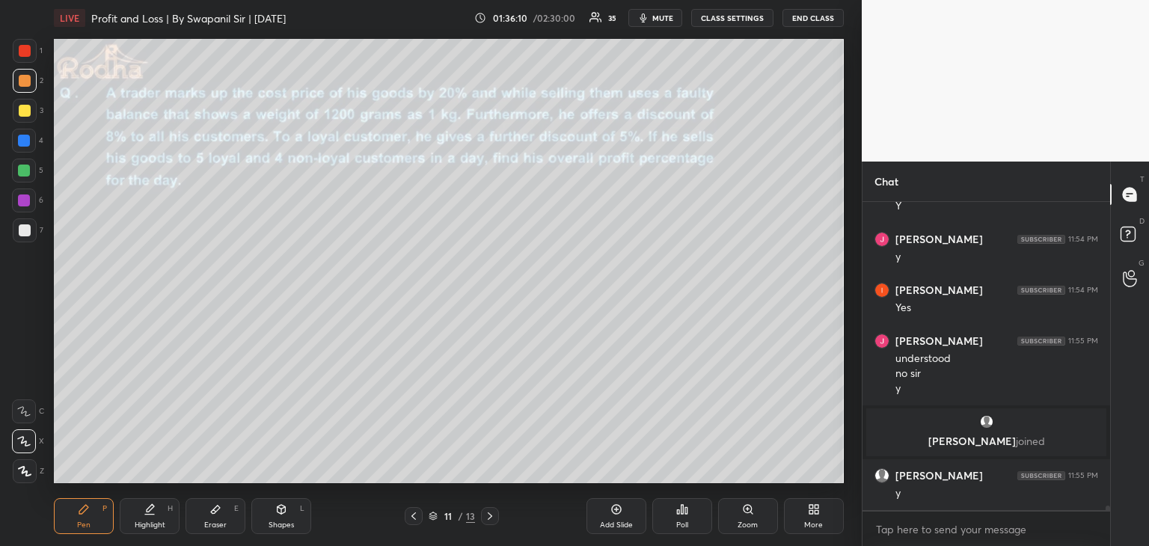
scroll to position [20281, 0]
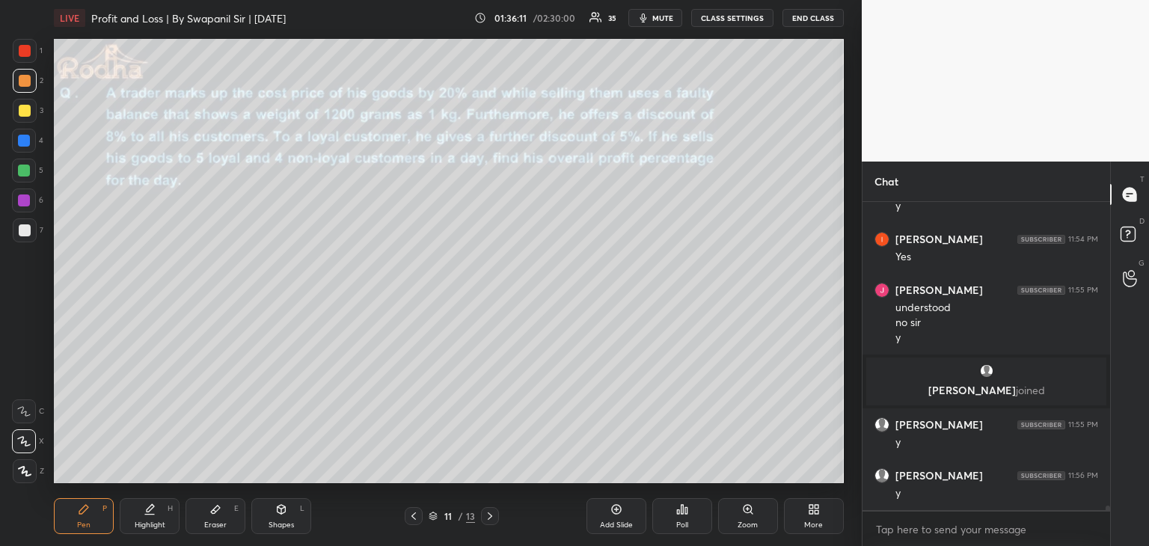
click at [283, 512] on icon at bounding box center [281, 509] width 8 height 9
drag, startPoint x: 33, startPoint y: 476, endPoint x: 51, endPoint y: 459, distance: 24.3
click at [35, 474] on div at bounding box center [25, 471] width 24 height 24
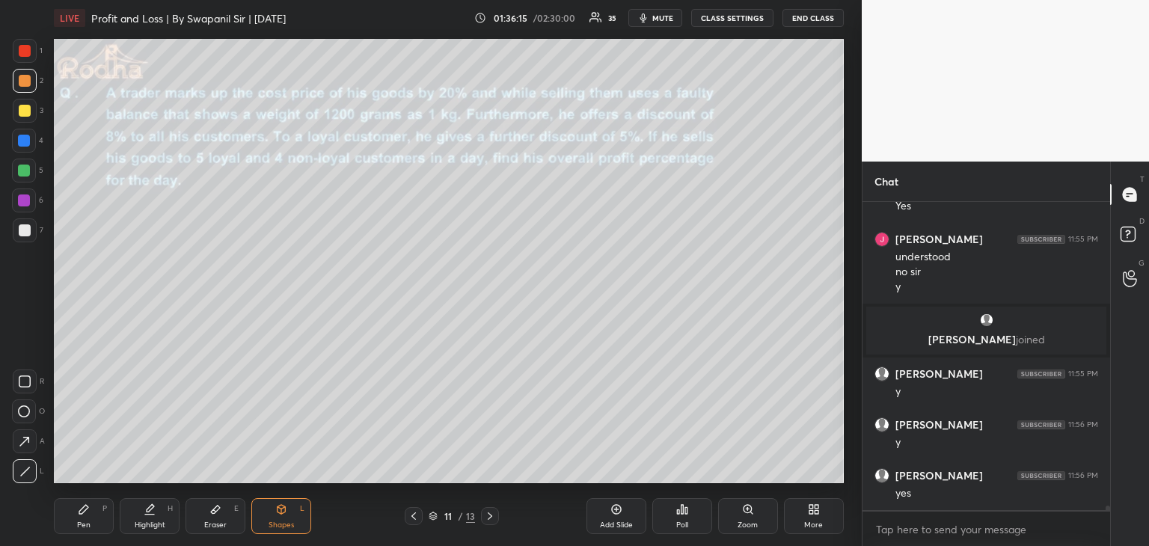
drag, startPoint x: 84, startPoint y: 523, endPoint x: 91, endPoint y: 512, distance: 13.5
click at [84, 523] on div "Pen" at bounding box center [83, 524] width 13 height 7
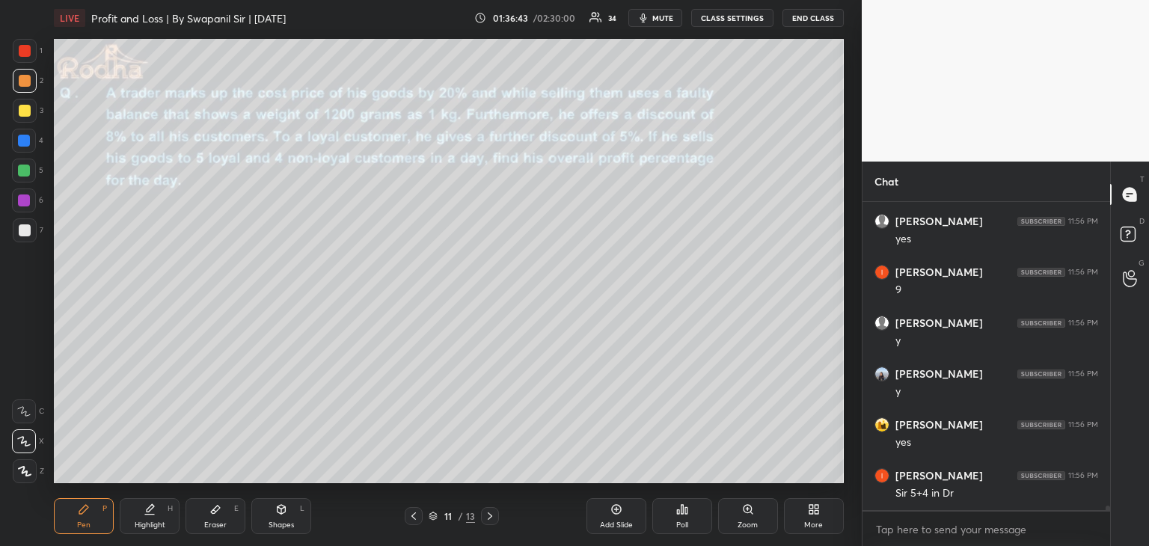
scroll to position [20637, 0]
click at [223, 506] on div "Eraser E" at bounding box center [215, 516] width 60 height 36
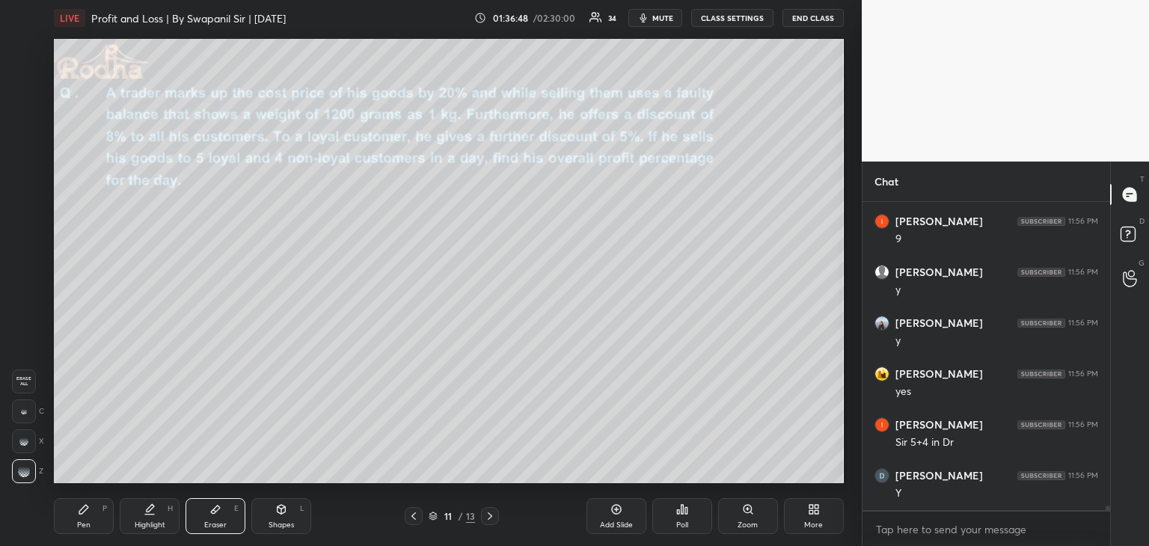
click at [78, 519] on div "Pen P" at bounding box center [84, 516] width 60 height 36
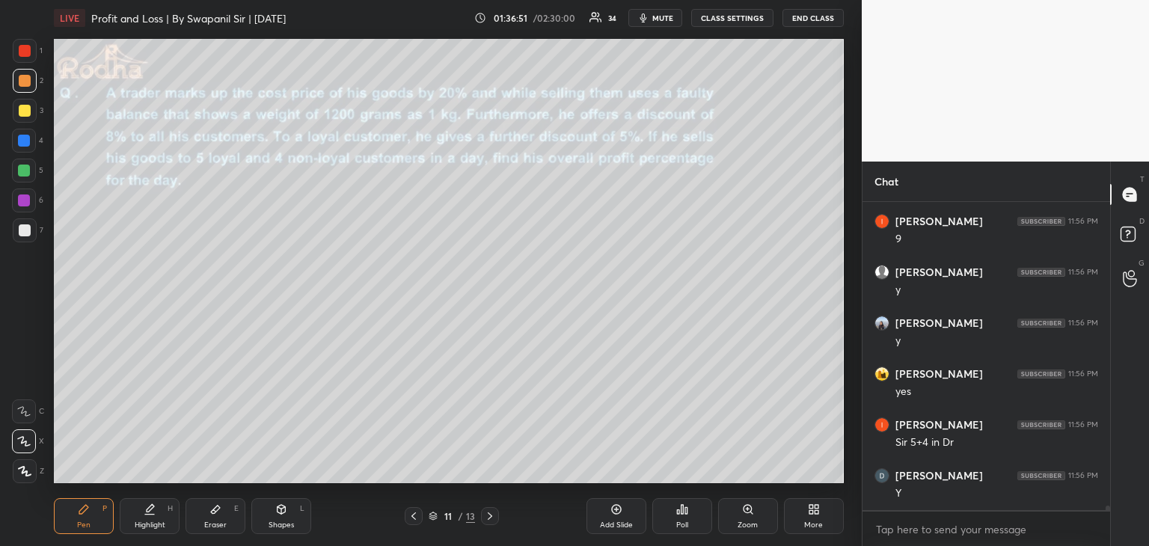
drag, startPoint x: 221, startPoint y: 514, endPoint x: 243, endPoint y: 489, distance: 33.9
click at [221, 513] on div "Eraser E" at bounding box center [215, 516] width 60 height 36
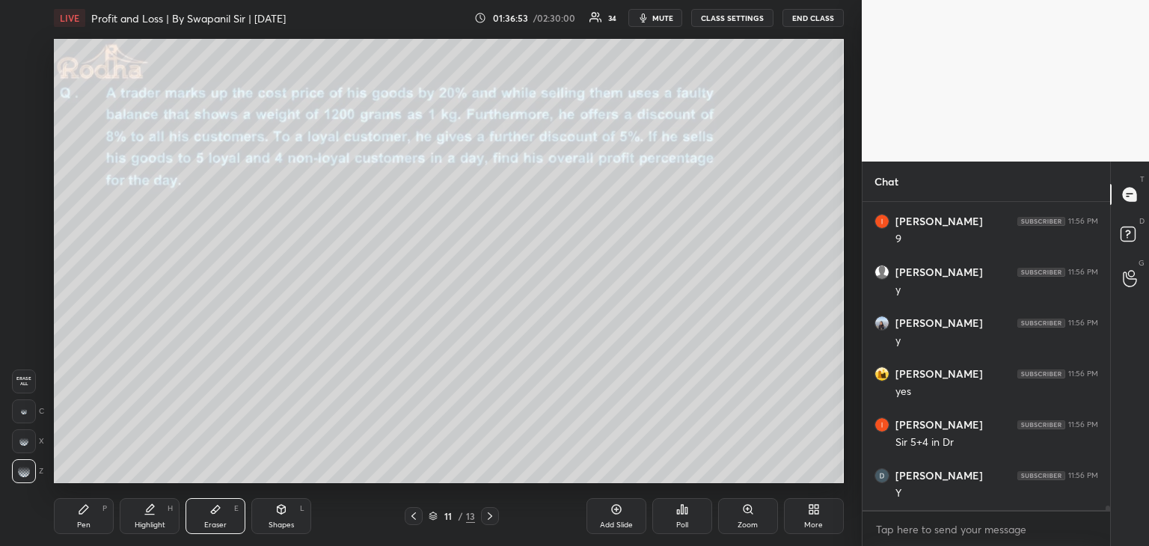
click at [67, 524] on div "Pen P" at bounding box center [84, 516] width 60 height 36
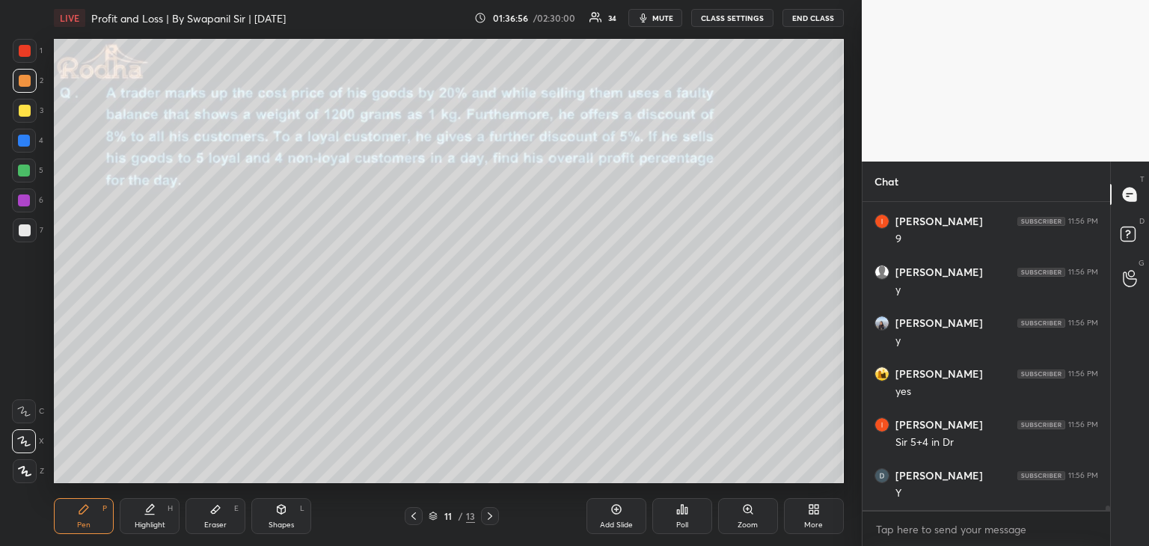
click at [234, 510] on div "E" at bounding box center [236, 508] width 4 height 7
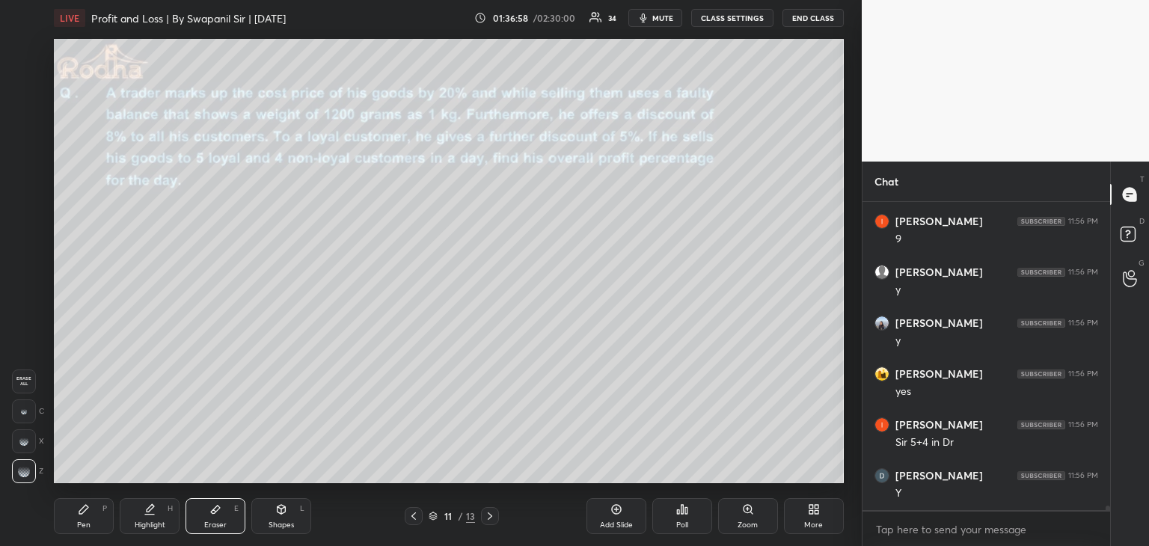
click at [92, 518] on div "Pen P" at bounding box center [84, 516] width 60 height 36
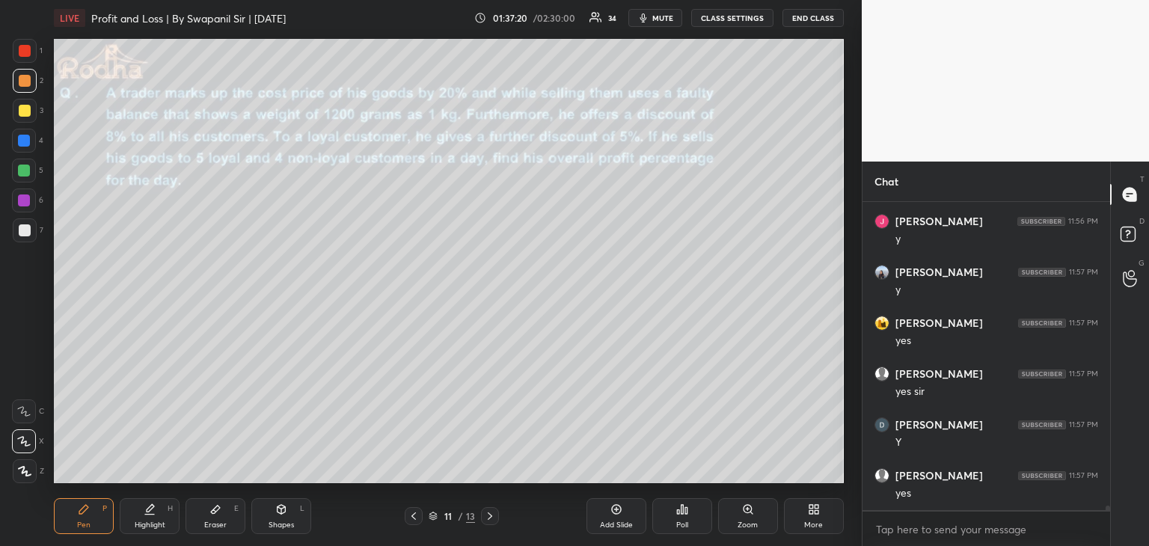
scroll to position [21146, 0]
click at [494, 515] on icon at bounding box center [490, 516] width 12 height 12
click at [490, 516] on icon at bounding box center [490, 516] width 12 height 12
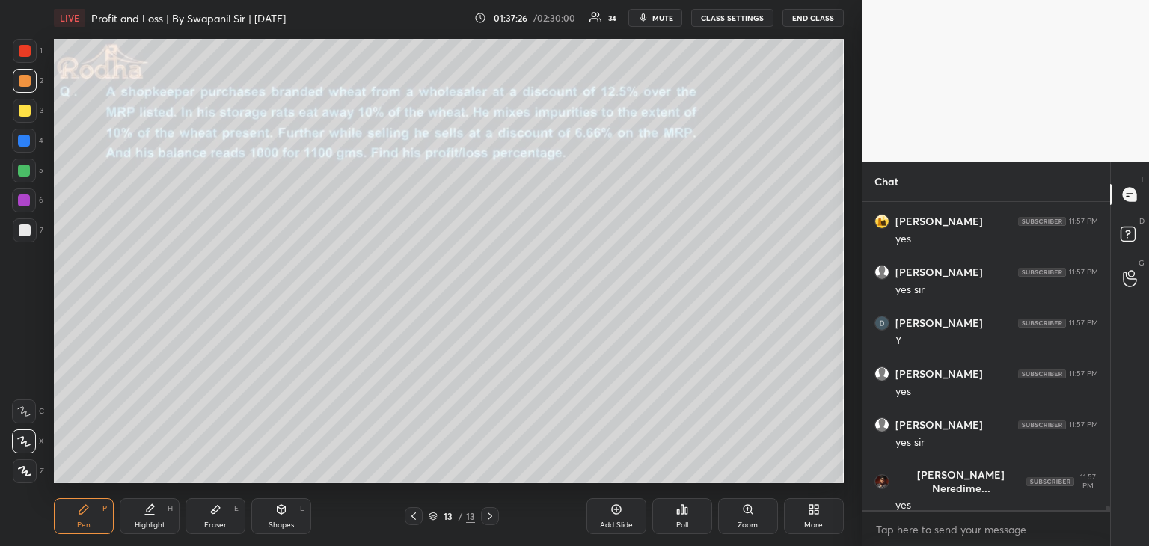
scroll to position [21247, 0]
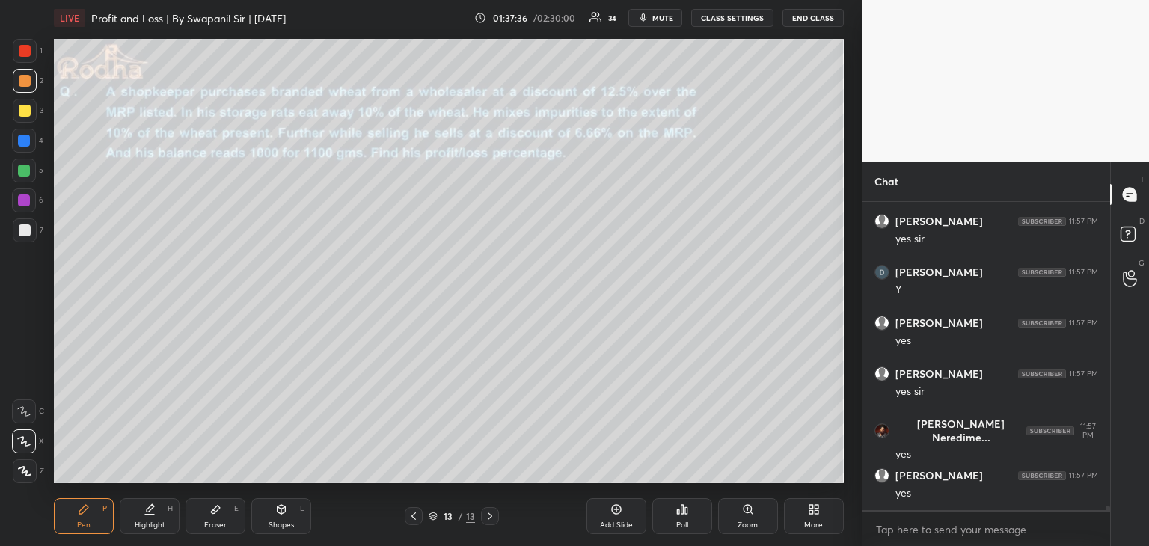
click at [22, 108] on div at bounding box center [25, 111] width 12 height 12
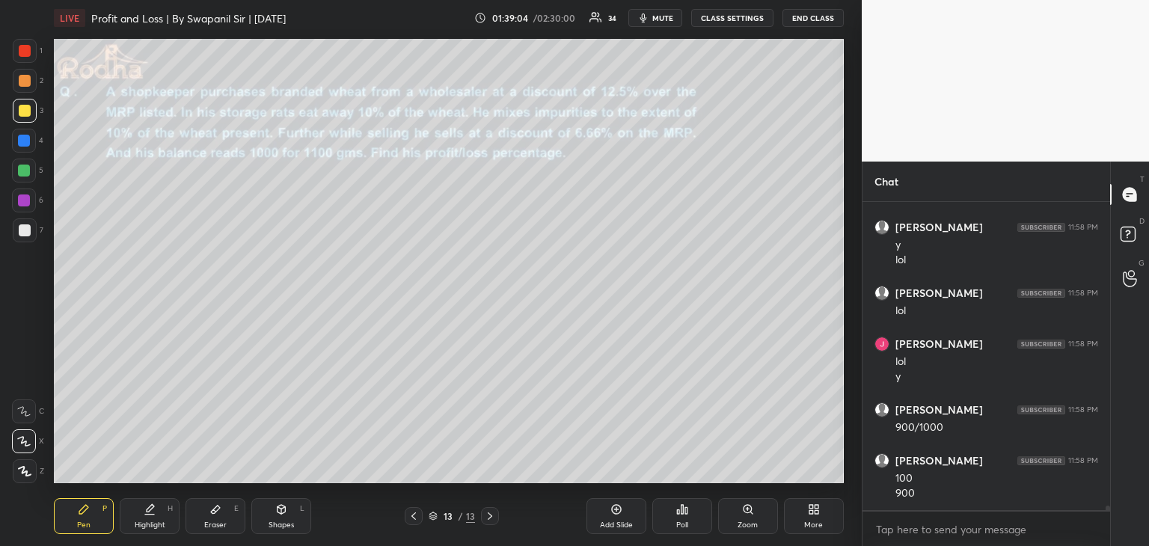
scroll to position [22004, 0]
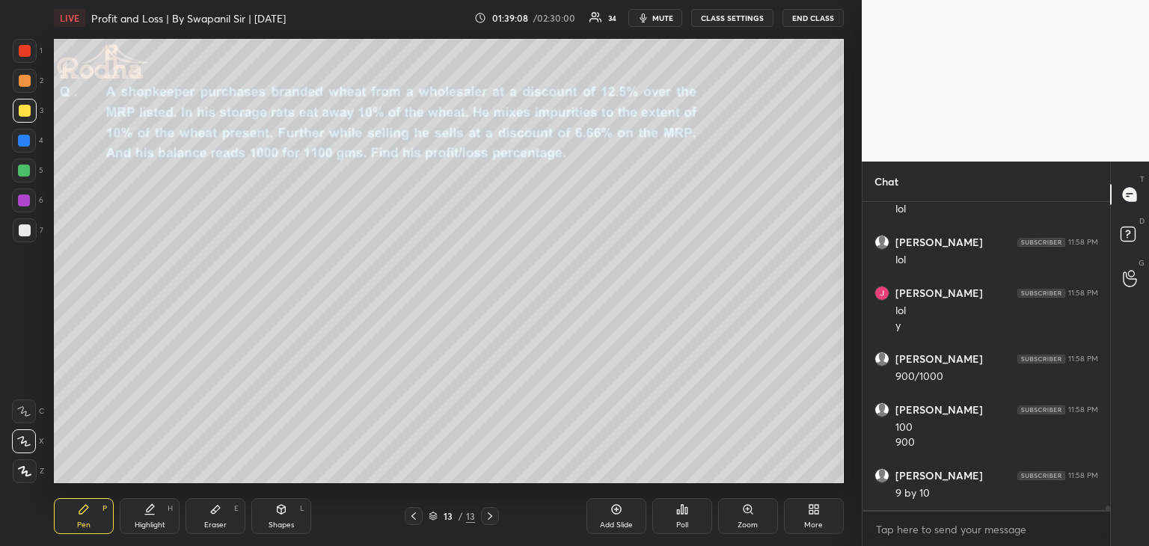
click at [213, 503] on icon at bounding box center [215, 509] width 12 height 12
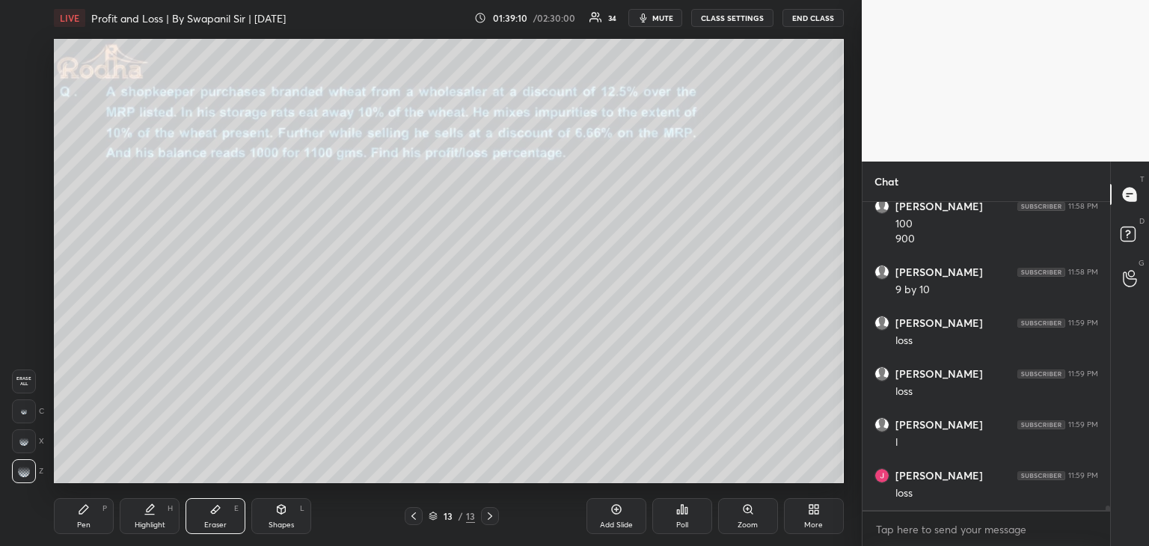
scroll to position [22258, 0]
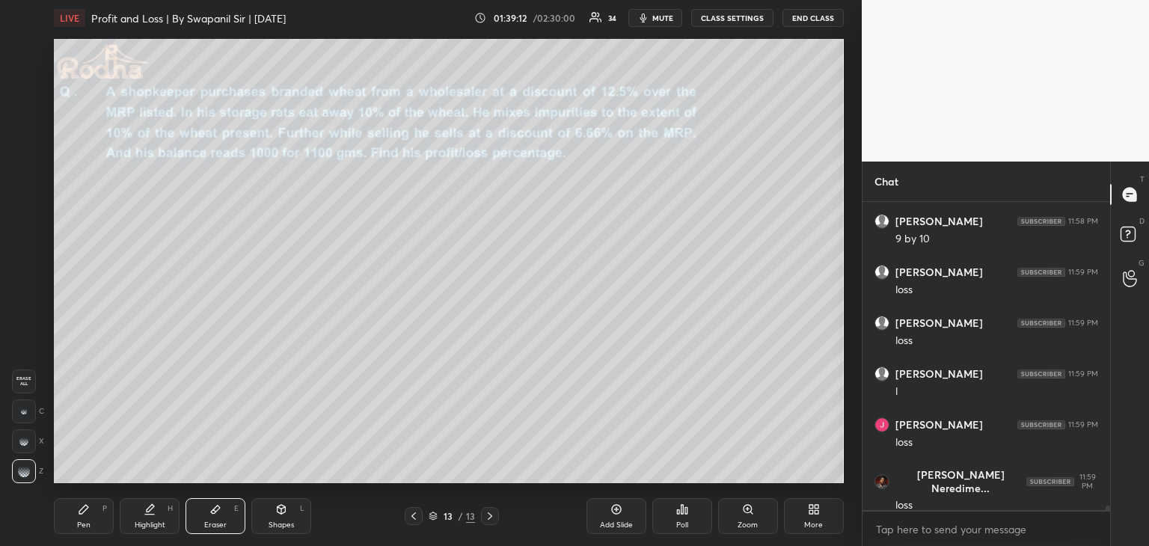
click at [73, 515] on div "Pen P" at bounding box center [84, 516] width 60 height 36
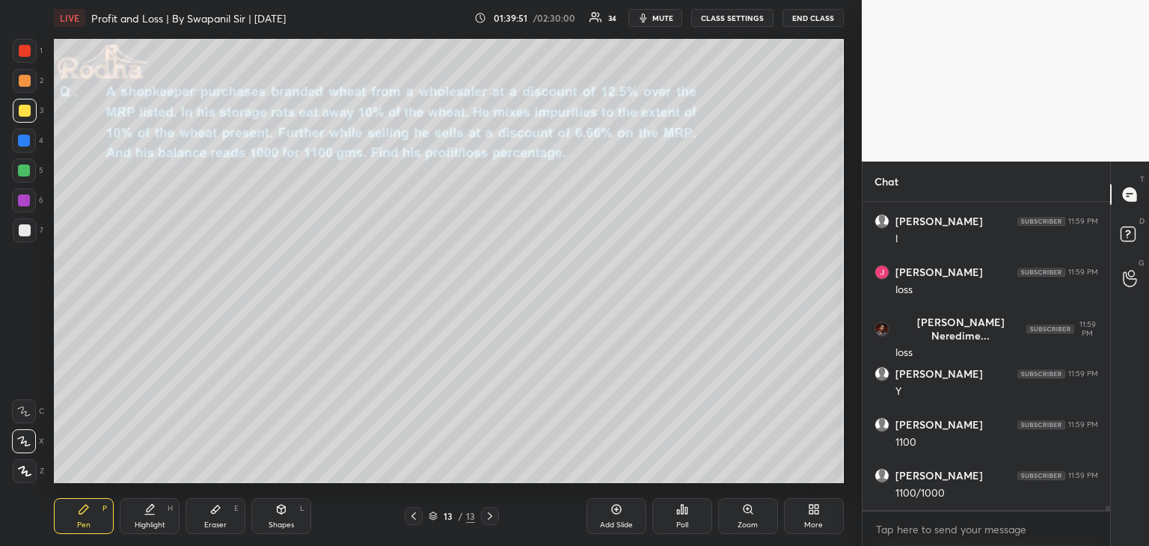
scroll to position [22462, 0]
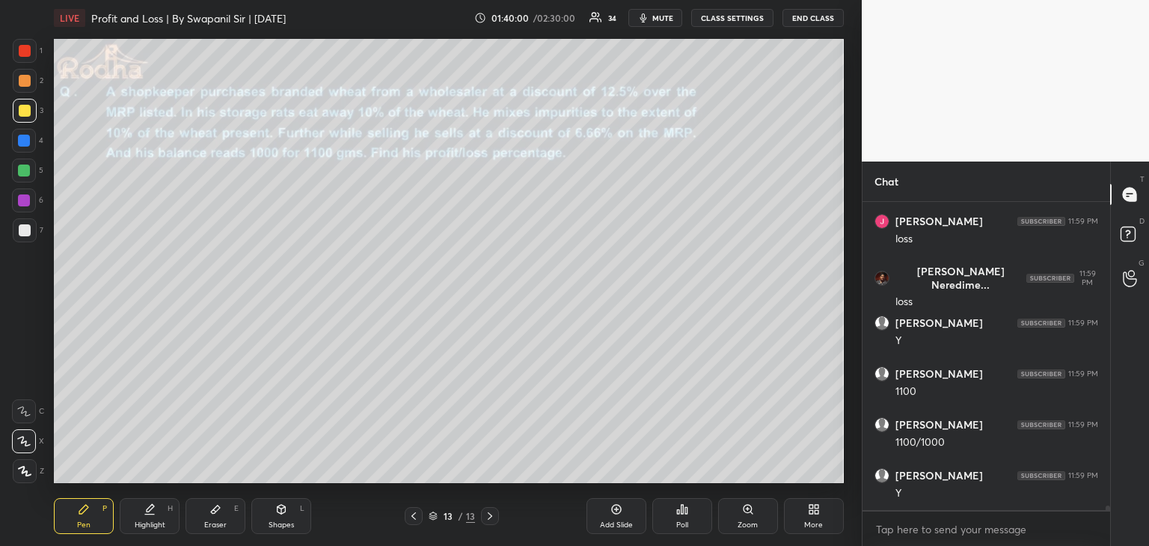
click at [216, 519] on div "Eraser E" at bounding box center [215, 516] width 60 height 36
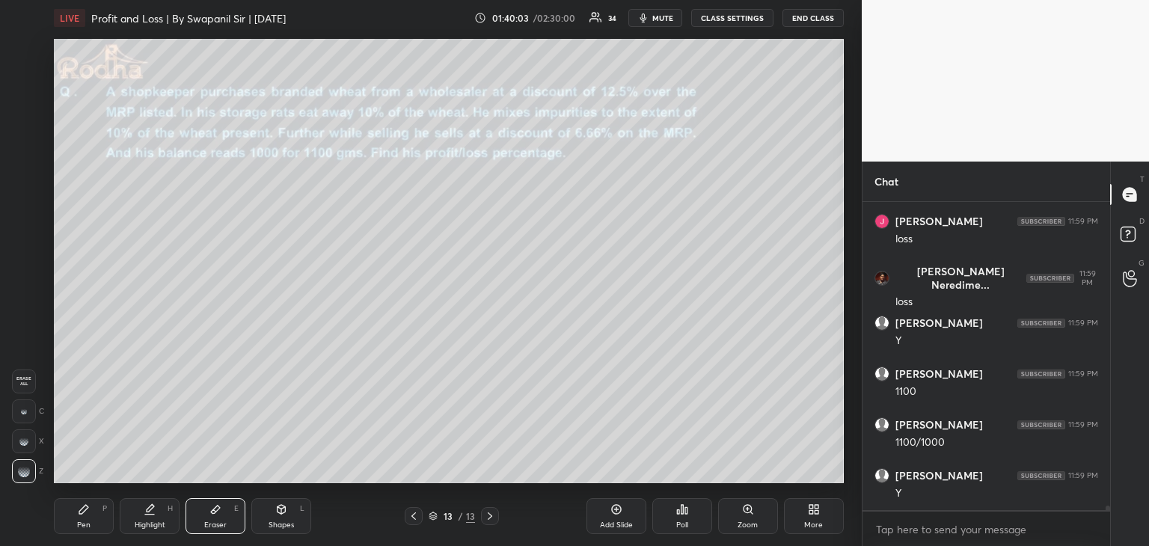
click at [94, 523] on div "Pen P" at bounding box center [84, 516] width 60 height 36
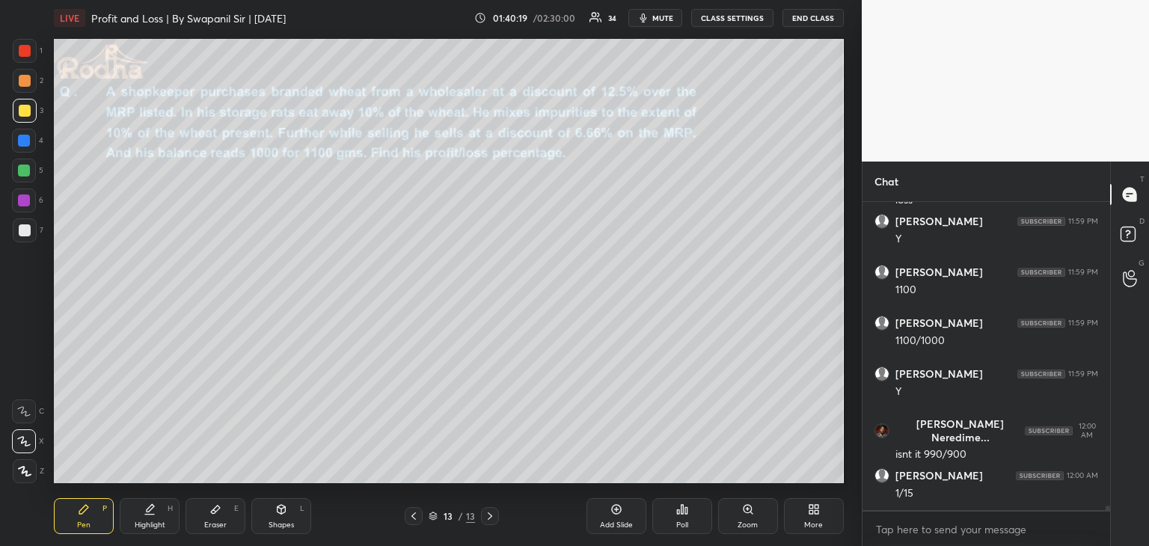
scroll to position [22614, 0]
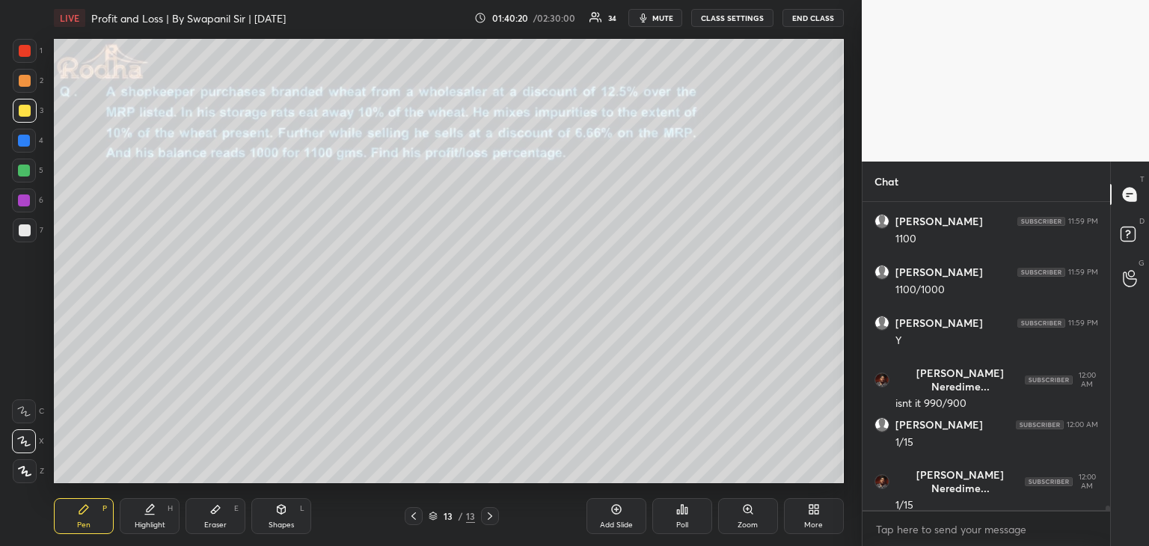
click at [233, 523] on div "Eraser E" at bounding box center [215, 516] width 60 height 36
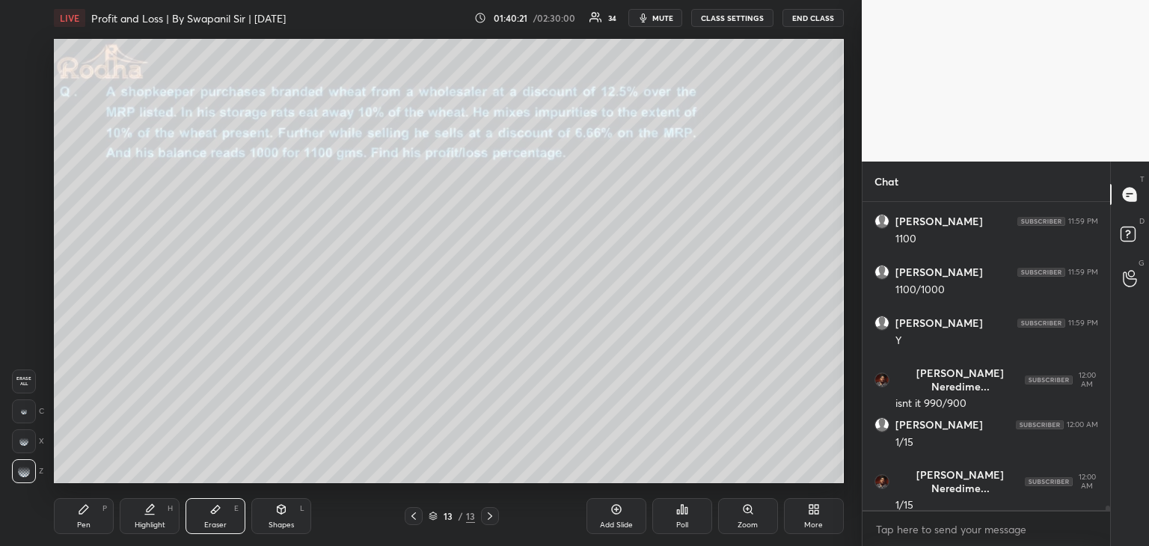
click at [275, 514] on icon at bounding box center [281, 509] width 12 height 12
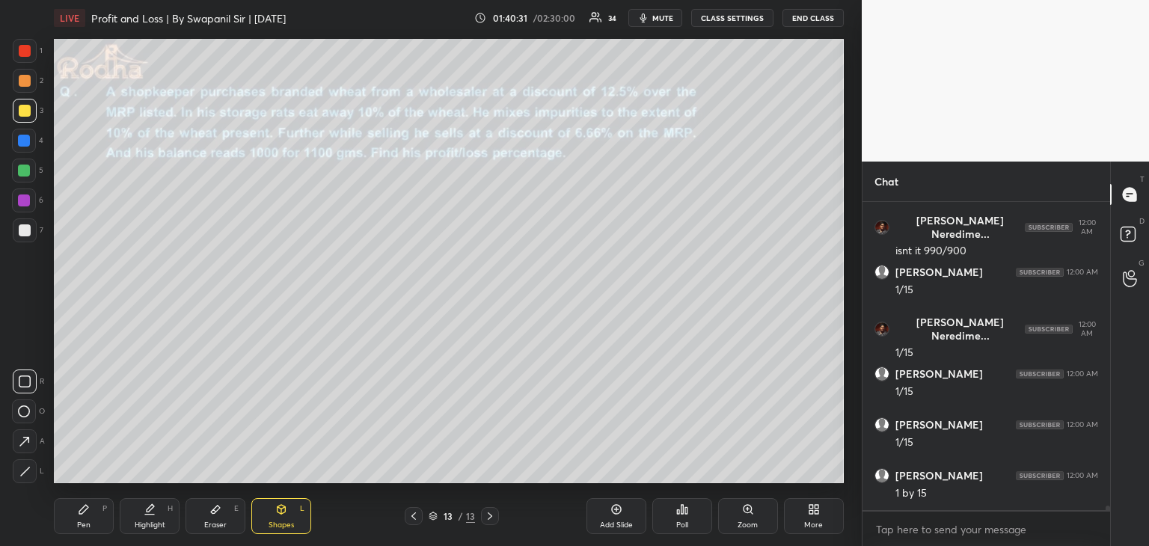
scroll to position [22818, 0]
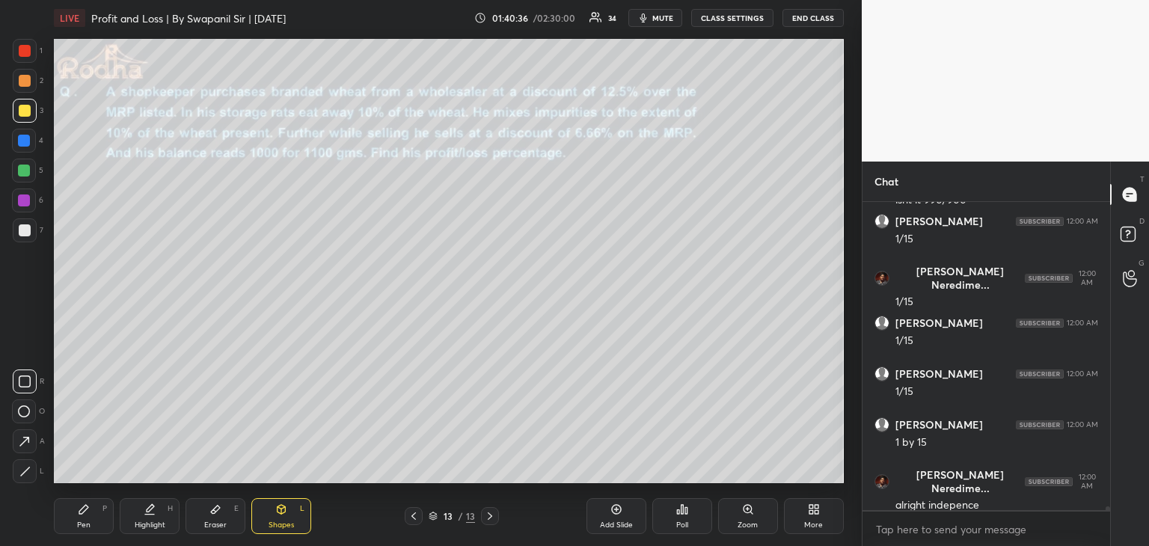
click at [212, 518] on div "Eraser E" at bounding box center [215, 516] width 60 height 36
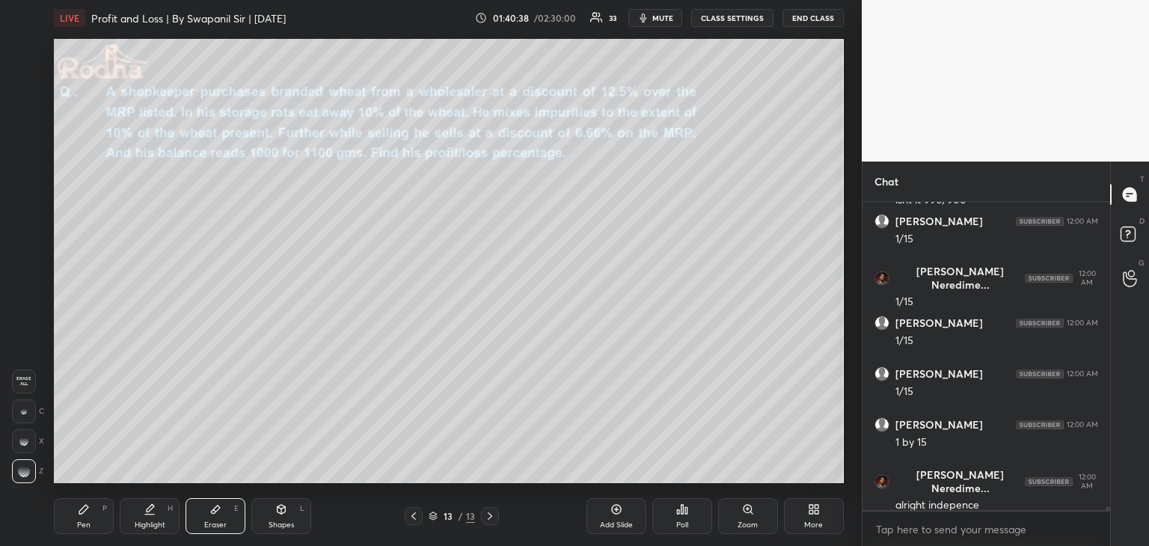
click at [76, 532] on div "Pen P" at bounding box center [84, 516] width 60 height 36
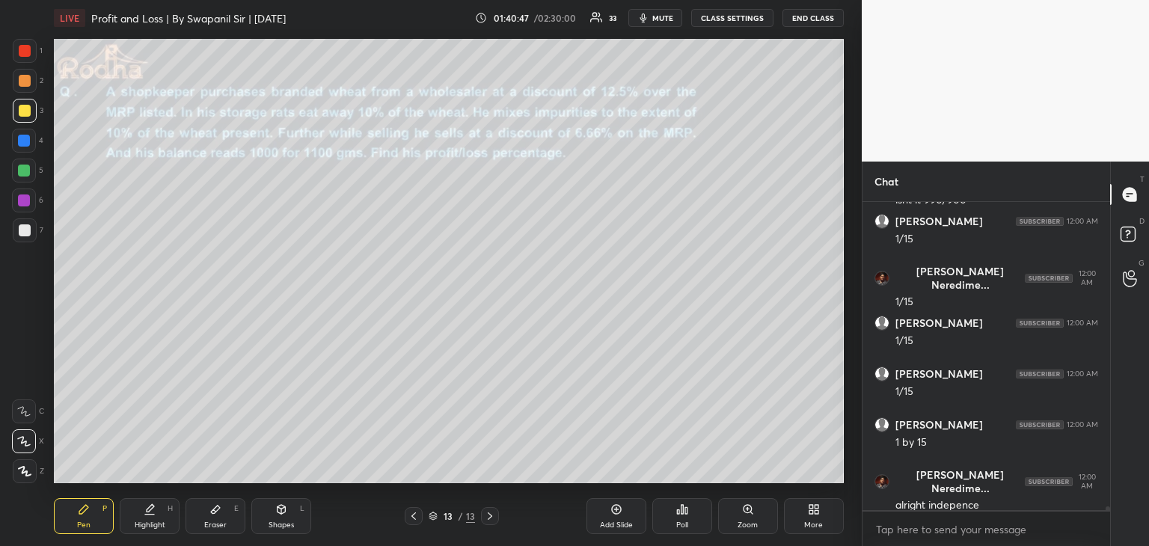
scroll to position [22833, 0]
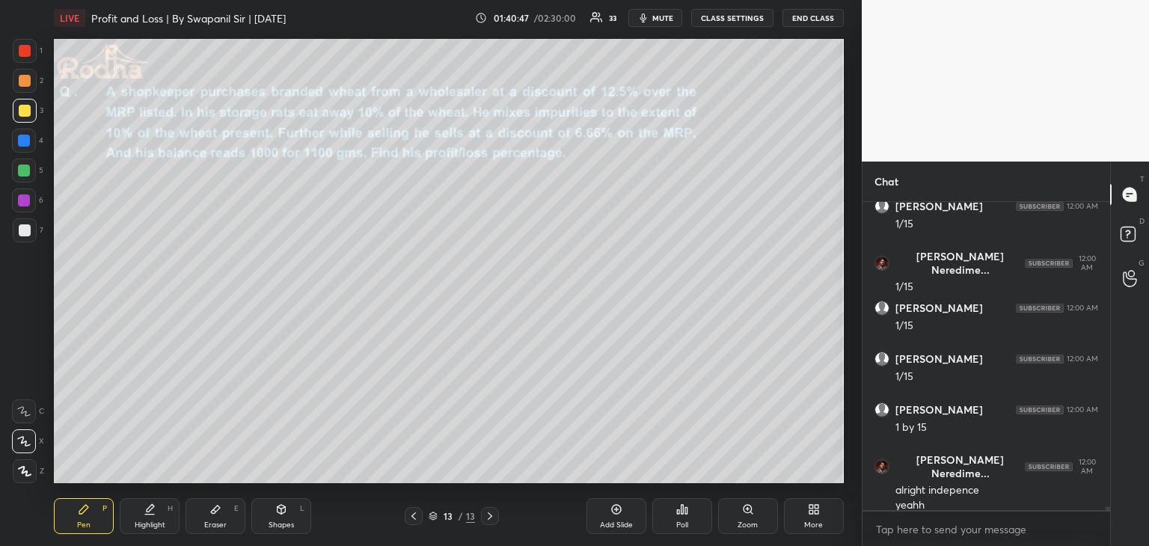
click at [23, 114] on div at bounding box center [25, 111] width 12 height 12
click at [947, 534] on body "1 2 3 4 5 6 7 R O A L C X Z Erase all C X Z LIVE Profit and Loss | By Swapanil …" at bounding box center [574, 273] width 1149 height 546
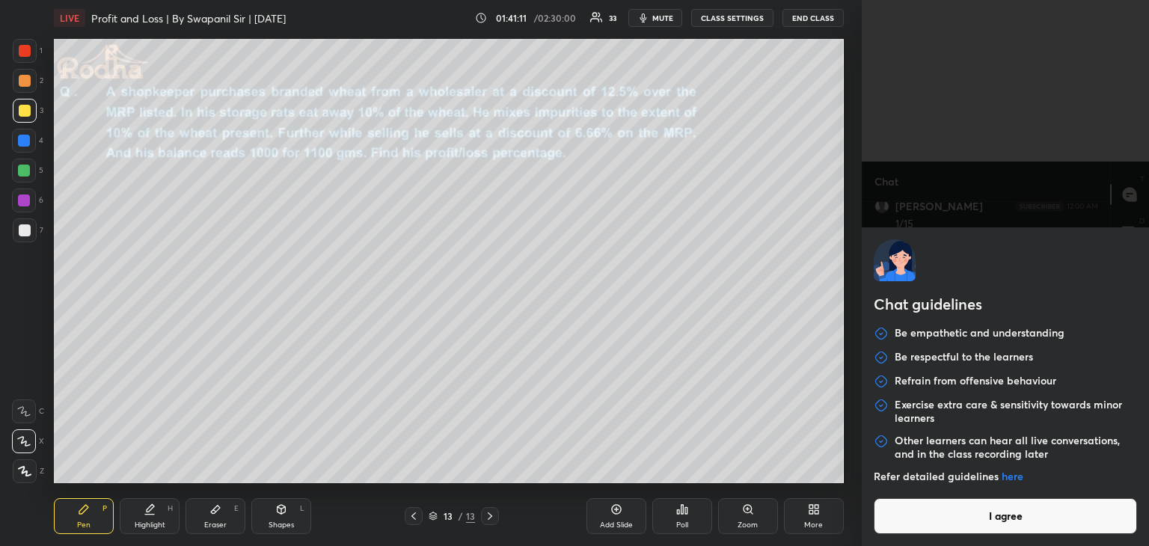
click at [965, 520] on button "I agree" at bounding box center [1004, 516] width 263 height 36
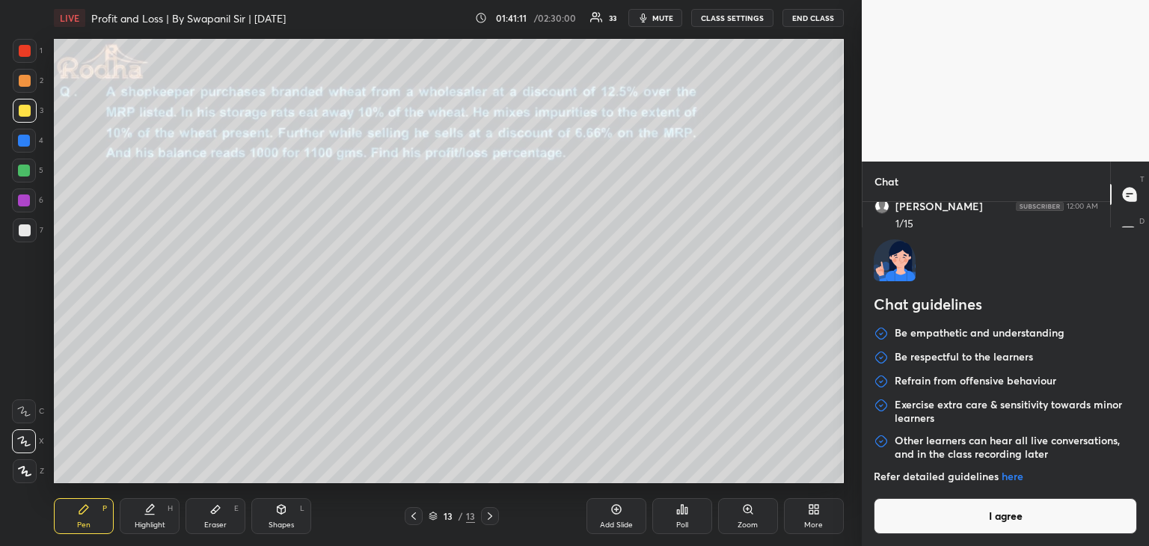
type textarea "x"
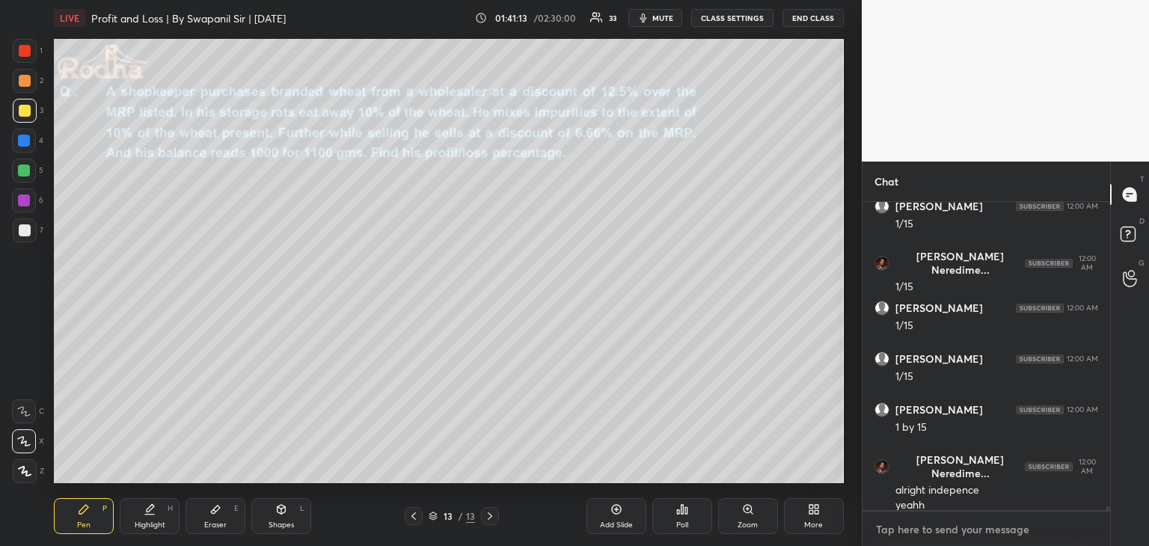
type textarea "9"
type textarea "x"
type textarea "98"
type textarea "x"
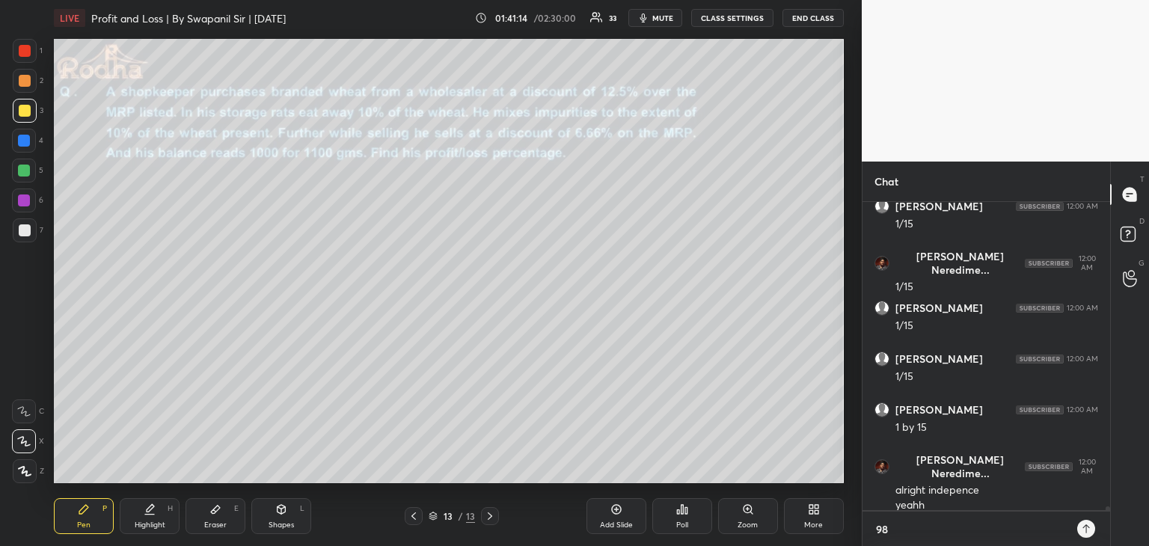
type textarea "989"
type textarea "x"
type textarea "9899"
type textarea "x"
type textarea "98997"
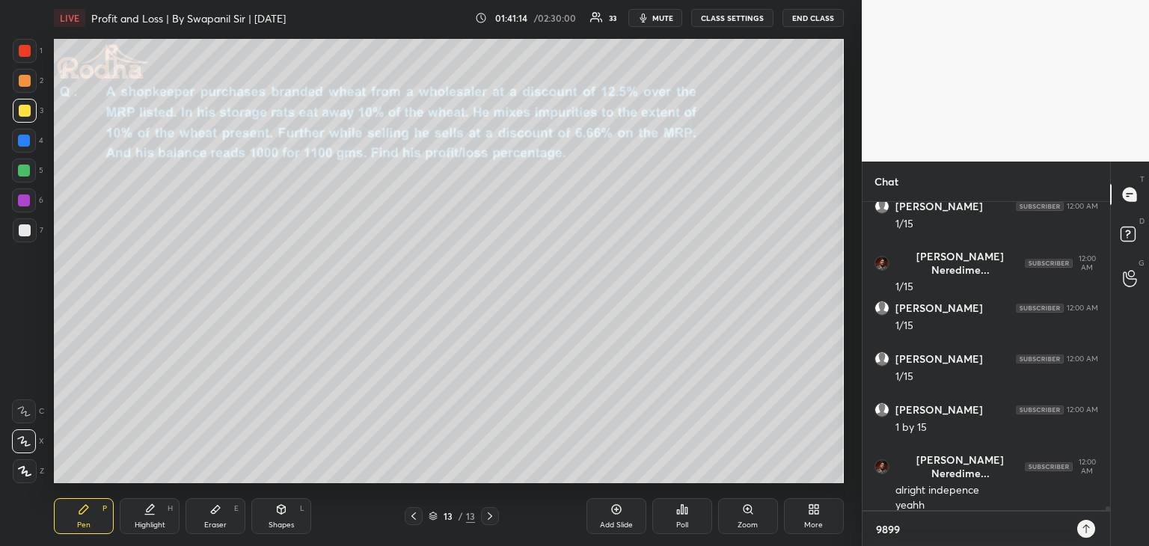
type textarea "x"
type textarea "989970"
type textarea "x"
type textarea "9899707"
type textarea "x"
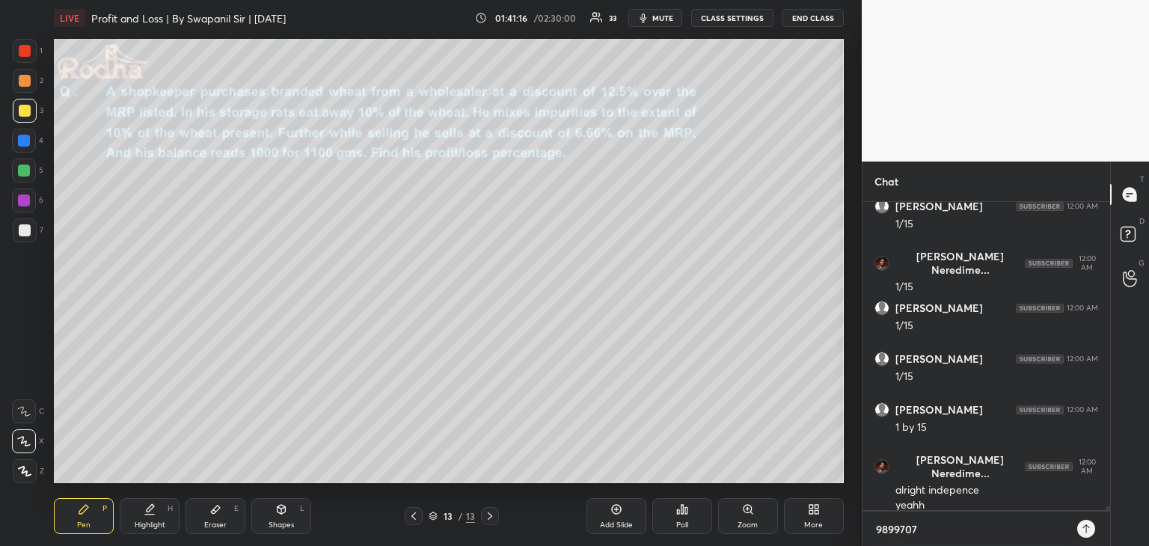
type textarea "98997074"
type textarea "x"
type textarea "989970744"
type textarea "x"
type textarea "9899707445"
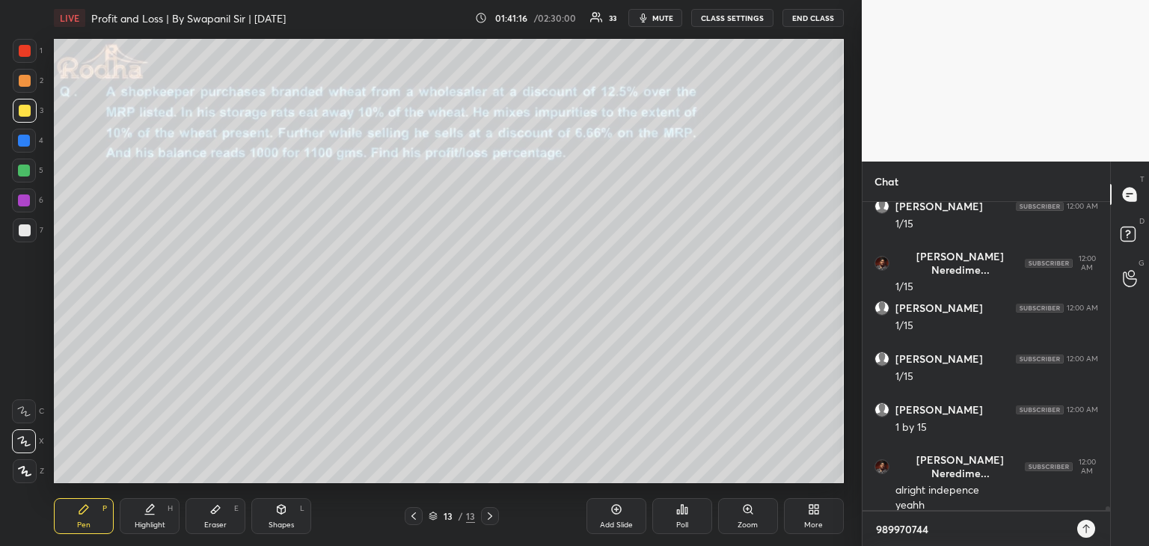
type textarea "x"
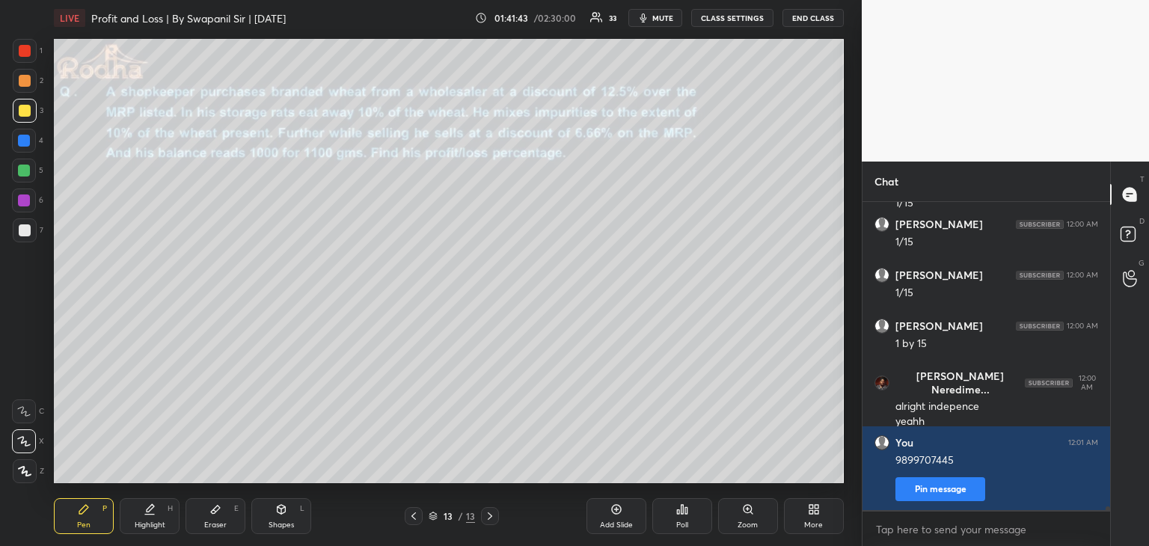
click at [278, 515] on div "Shapes L" at bounding box center [281, 516] width 60 height 36
click at [23, 470] on icon at bounding box center [24, 471] width 11 height 11
drag, startPoint x: 102, startPoint y: 519, endPoint x: 114, endPoint y: 513, distance: 13.4
click at [102, 519] on div "Pen P" at bounding box center [84, 516] width 60 height 36
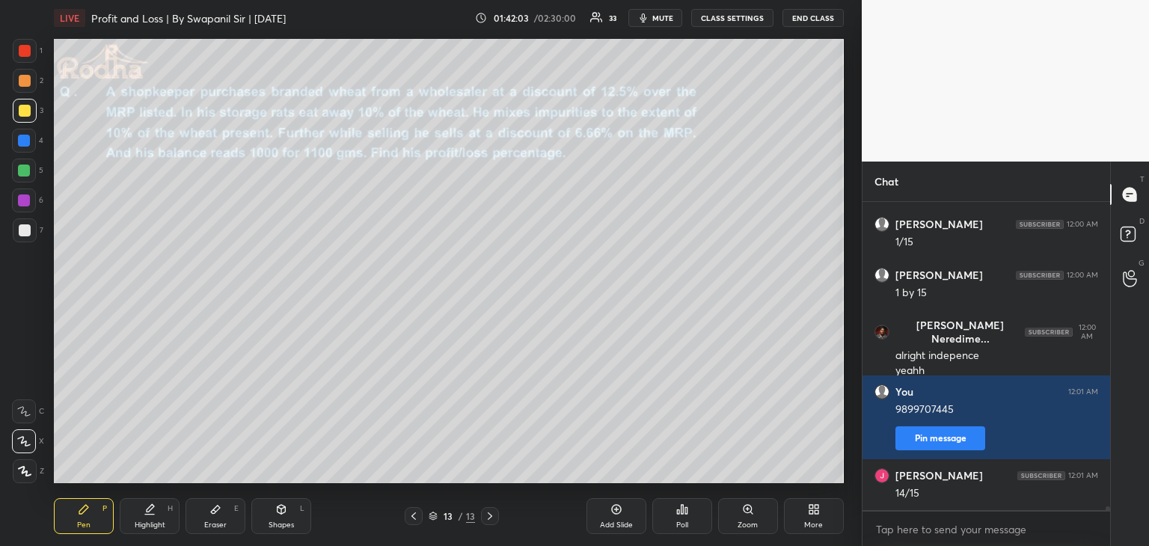
scroll to position [23018, 0]
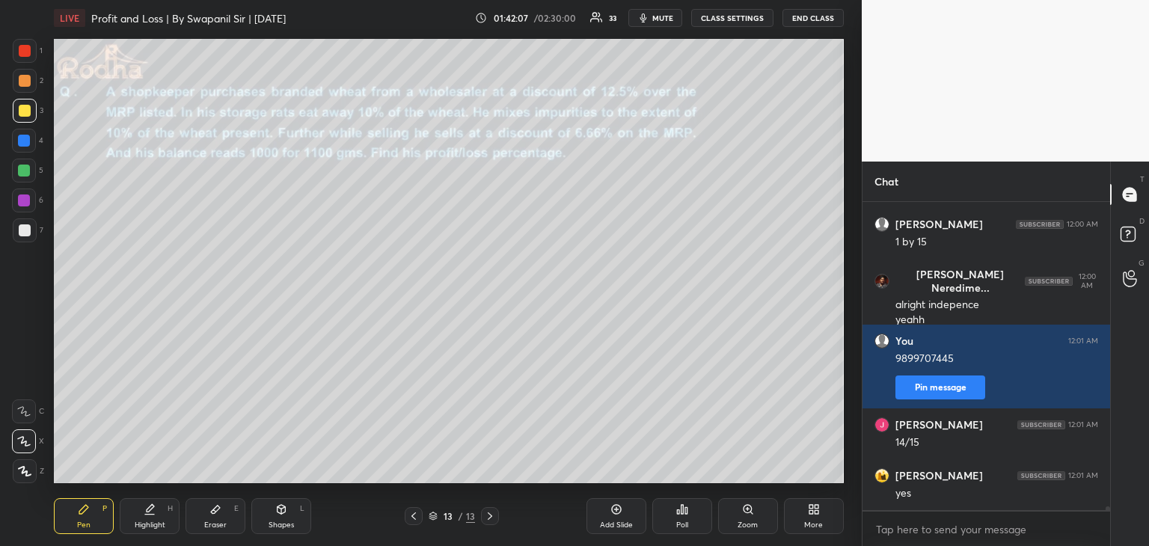
click at [272, 531] on div "Shapes L" at bounding box center [281, 516] width 60 height 36
click at [15, 474] on div at bounding box center [25, 471] width 24 height 24
click at [87, 517] on div "Pen P" at bounding box center [84, 516] width 60 height 36
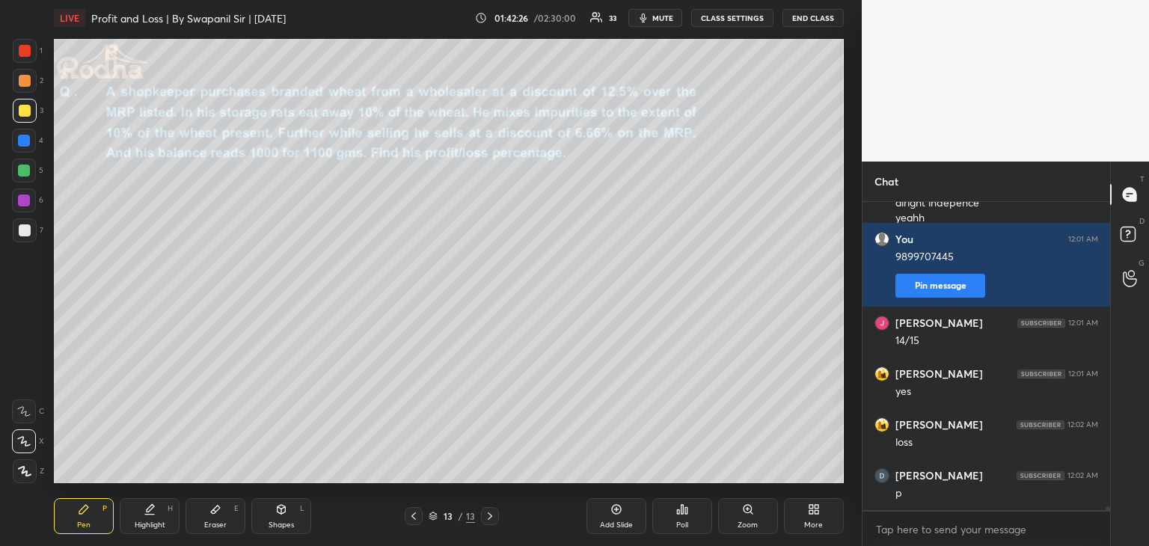
scroll to position [23171, 0]
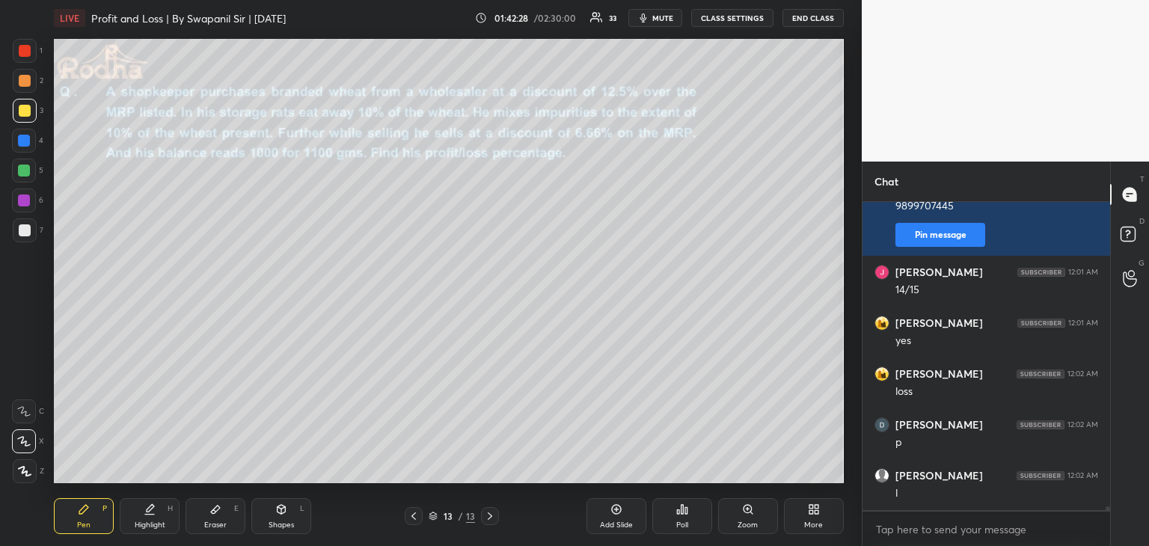
click at [271, 506] on div "Shapes L" at bounding box center [281, 516] width 60 height 36
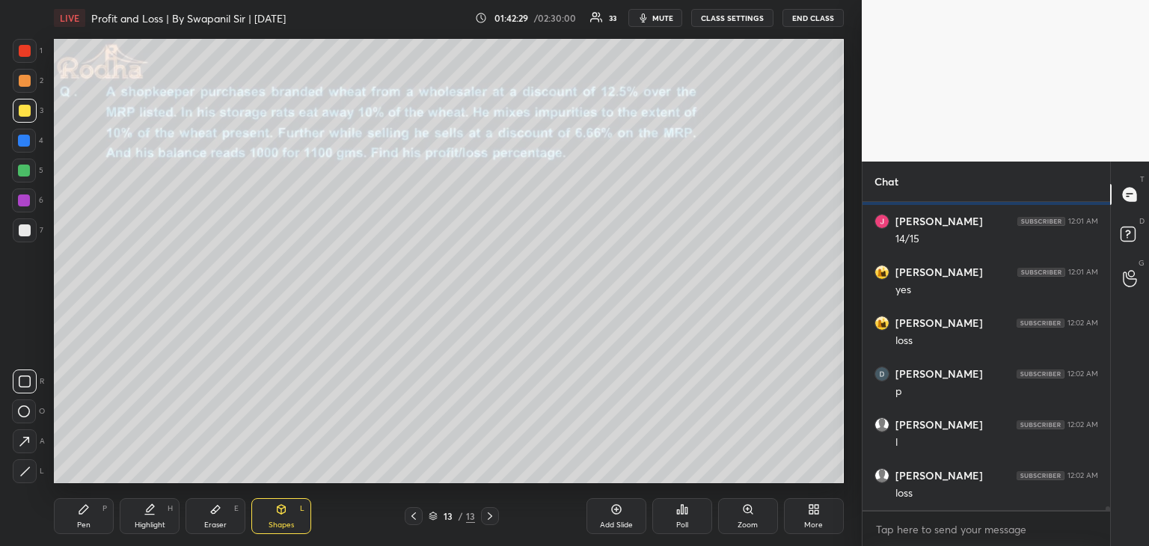
click at [34, 470] on div at bounding box center [25, 471] width 24 height 24
click at [81, 517] on div "Pen P" at bounding box center [84, 516] width 60 height 36
click at [27, 201] on div at bounding box center [24, 200] width 12 height 12
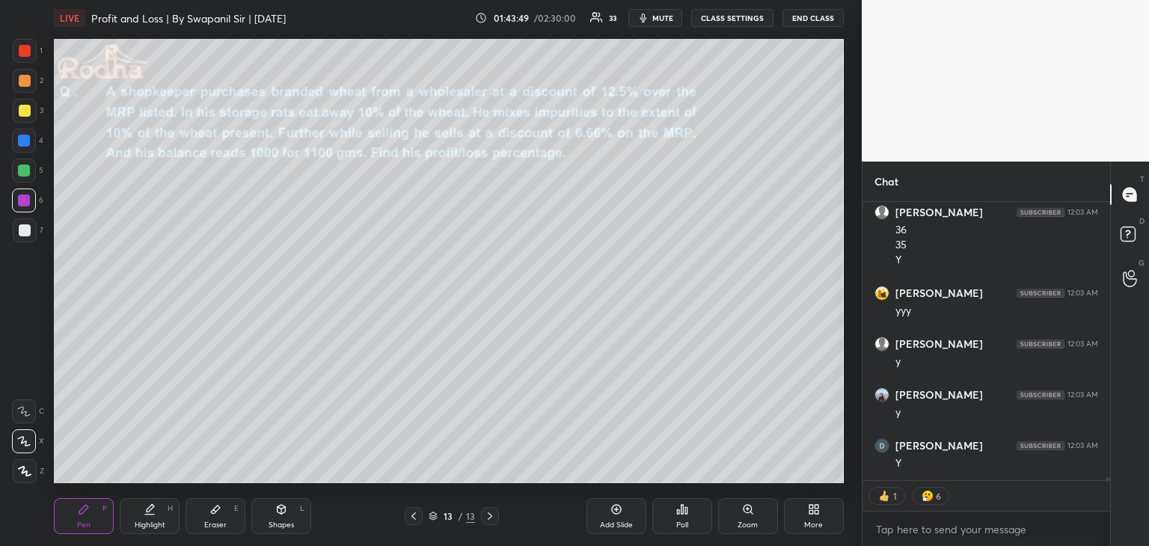
scroll to position [23891, 0]
click at [26, 111] on div at bounding box center [25, 111] width 12 height 12
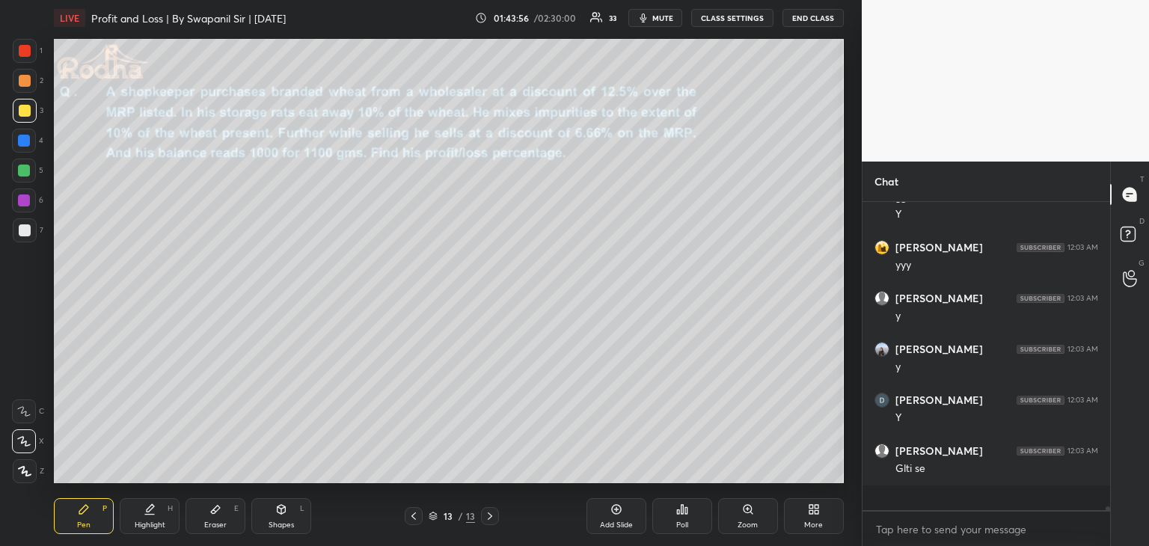
scroll to position [23861, 0]
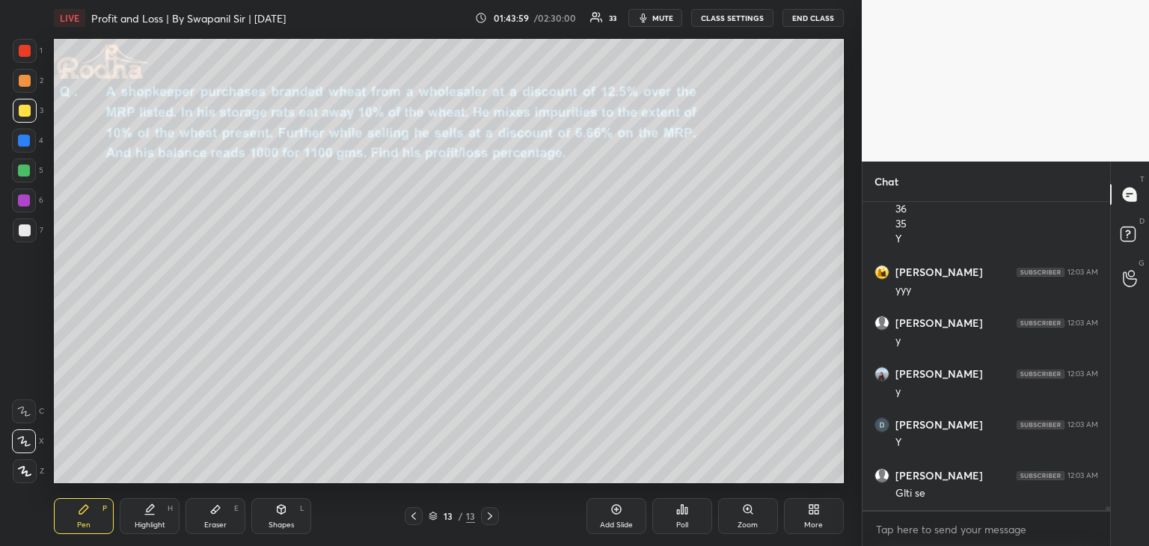
click at [27, 169] on div at bounding box center [24, 171] width 12 height 12
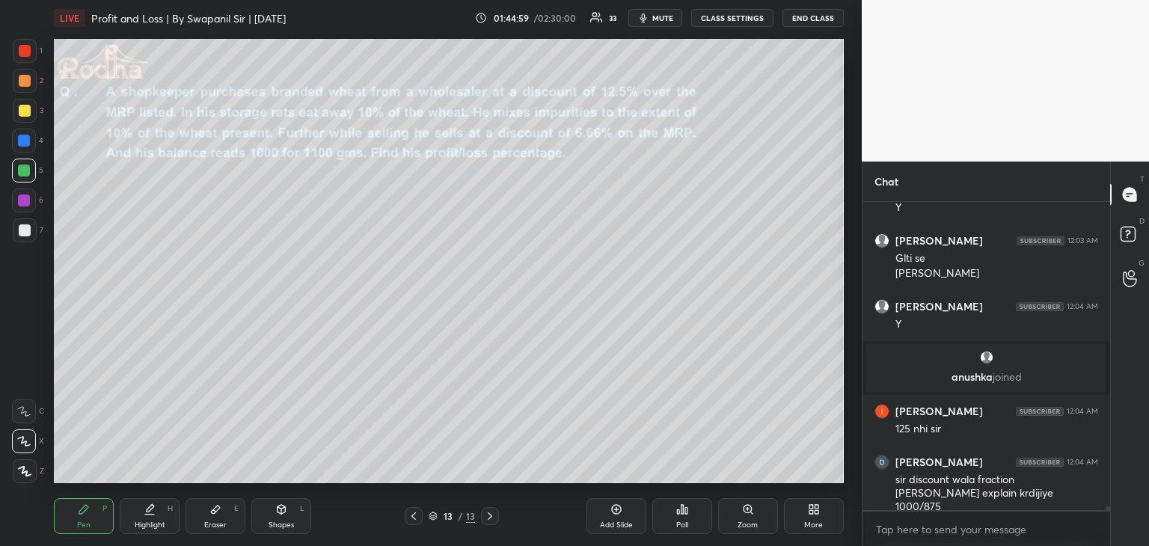
scroll to position [23066, 0]
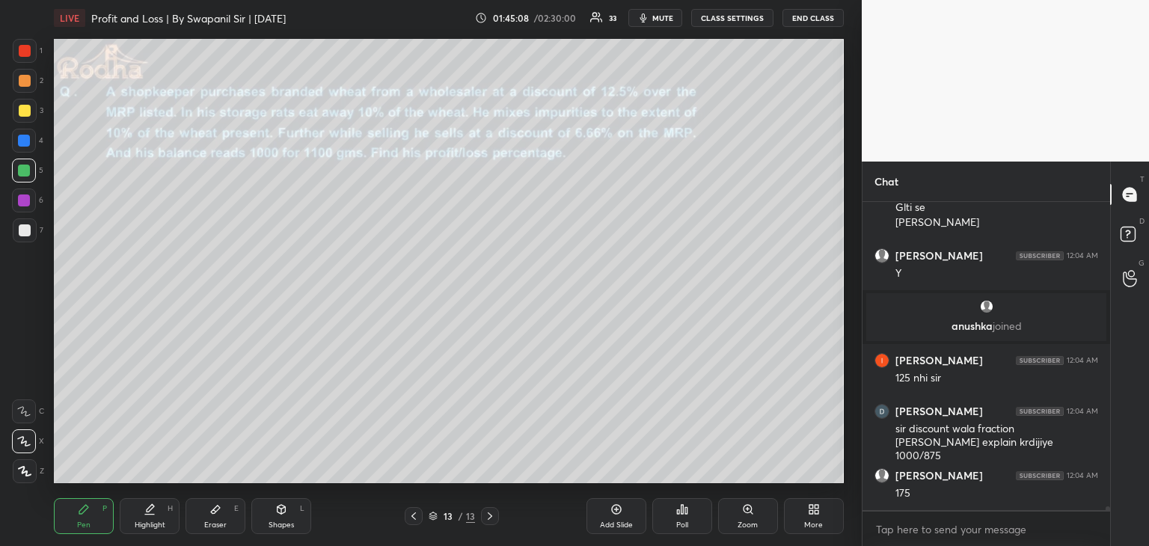
click at [16, 197] on div at bounding box center [24, 200] width 24 height 24
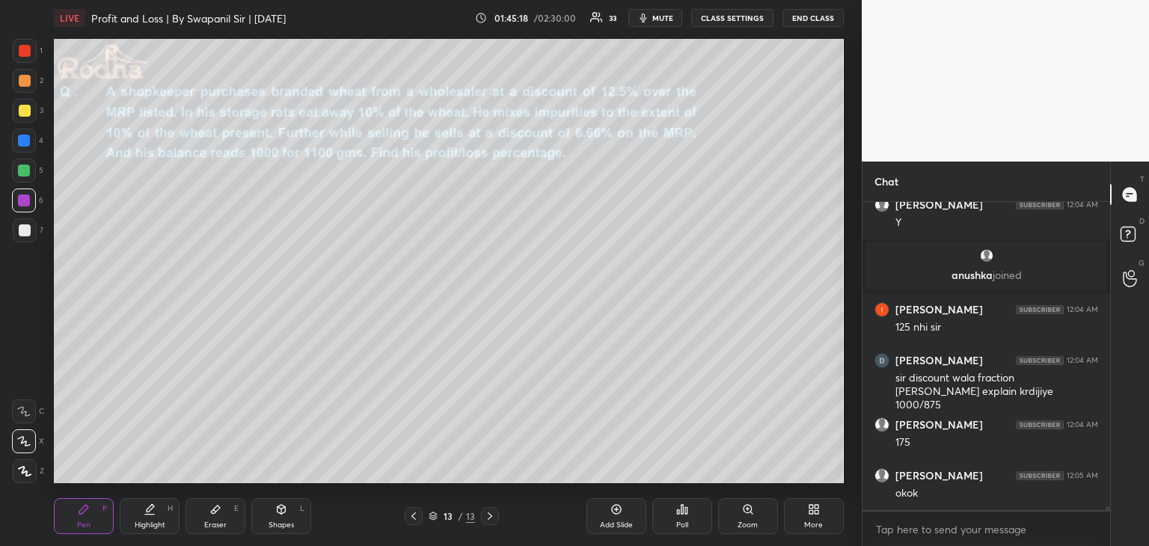
click at [19, 135] on div at bounding box center [24, 141] width 12 height 12
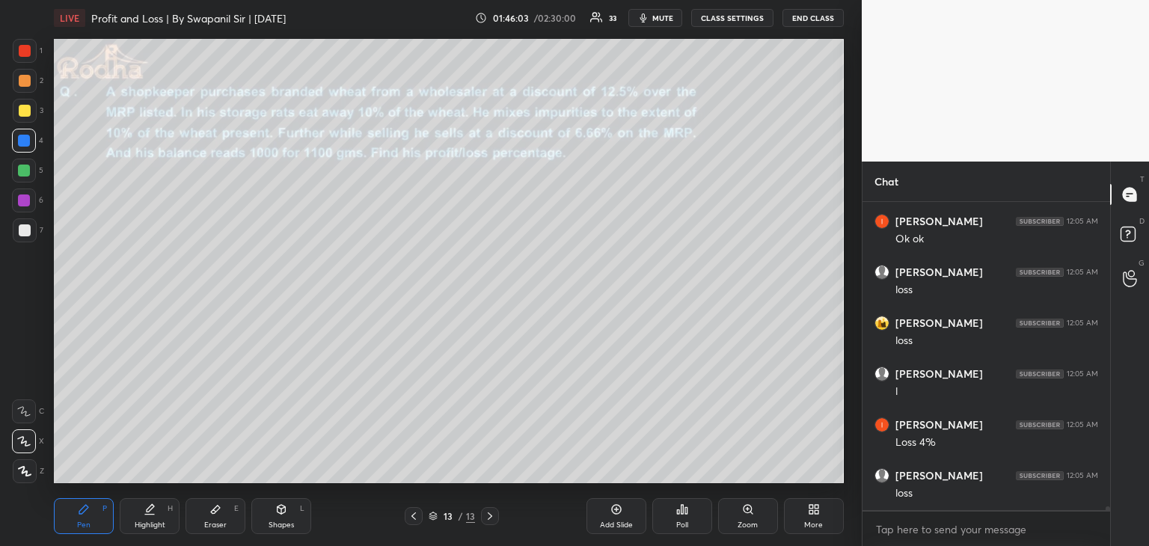
scroll to position [23625, 0]
click at [493, 515] on icon at bounding box center [490, 516] width 12 height 12
click at [622, 519] on div "Add Slide" at bounding box center [616, 516] width 60 height 36
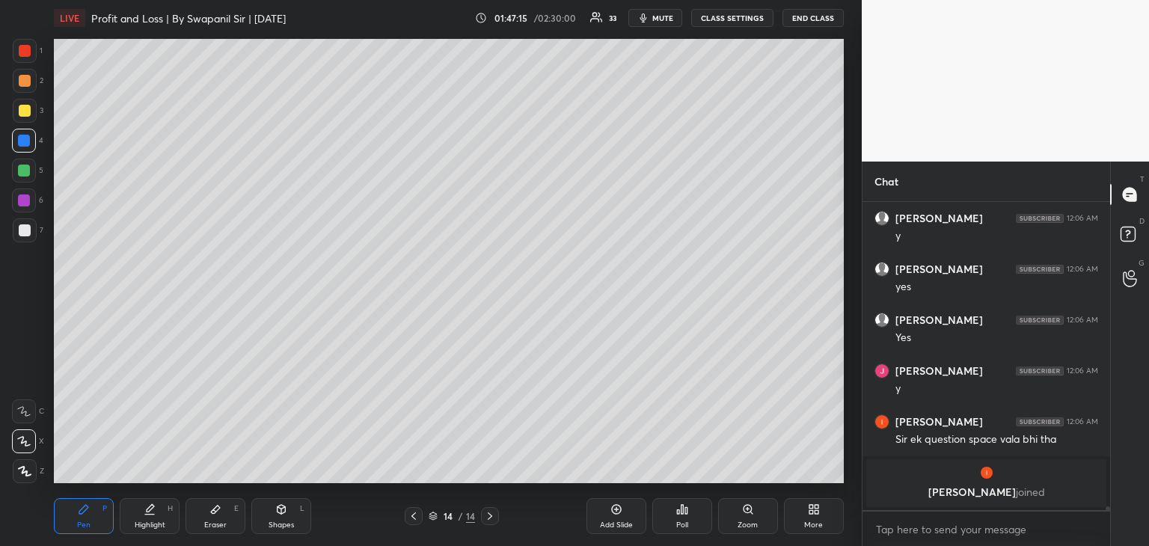
click at [410, 515] on icon at bounding box center [414, 516] width 12 height 12
click at [811, 523] on div "More" at bounding box center [813, 524] width 19 height 7
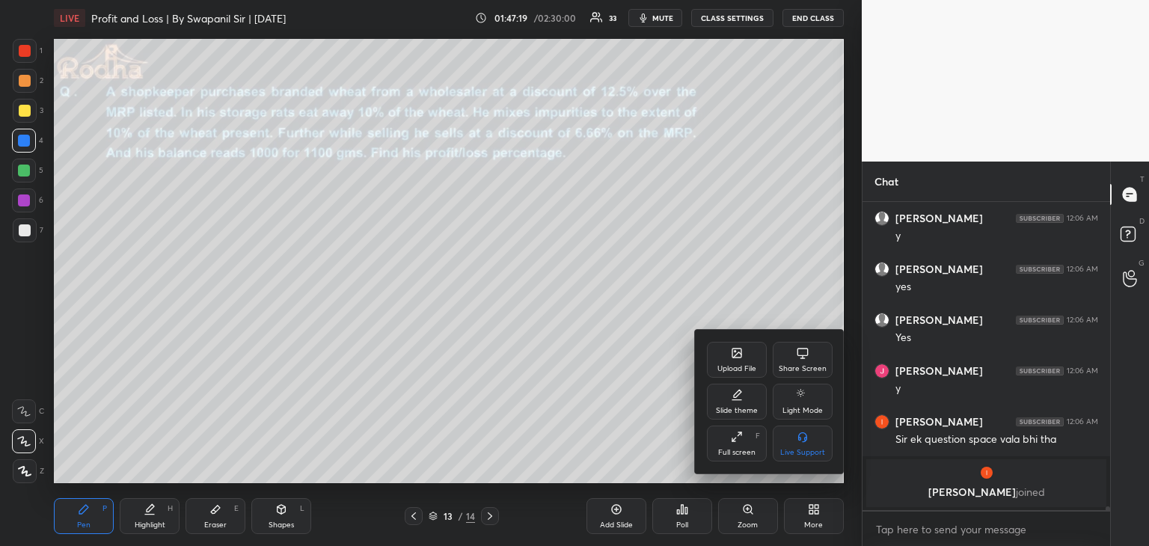
click at [733, 361] on div "Upload File" at bounding box center [737, 360] width 60 height 36
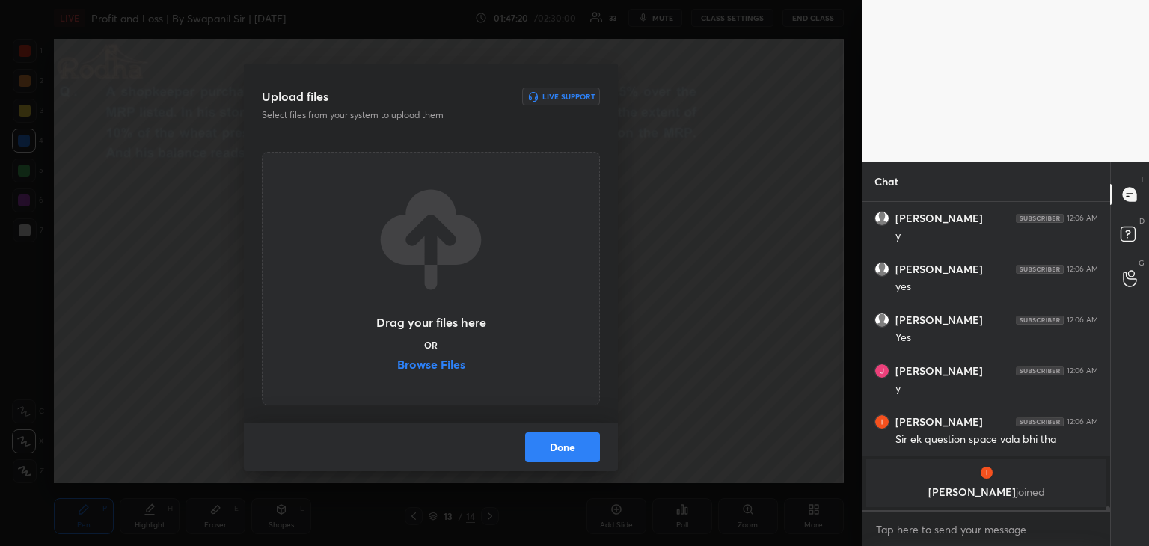
click at [456, 365] on label "Browse Files" at bounding box center [431, 366] width 68 height 16
click at [397, 365] on input "Browse Files" at bounding box center [397, 366] width 0 height 16
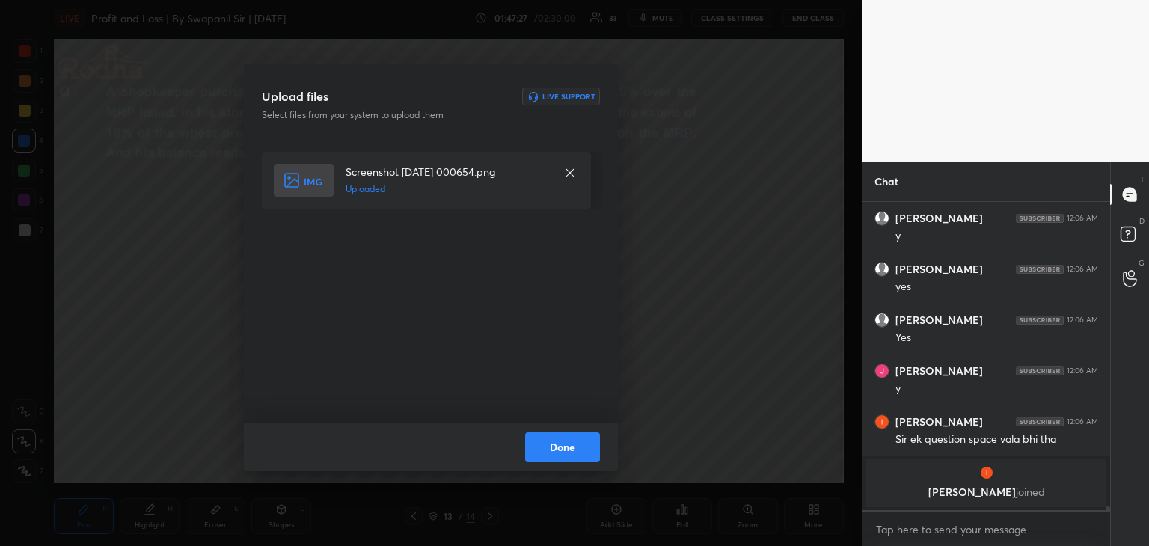
click at [565, 452] on button "Done" at bounding box center [562, 447] width 75 height 30
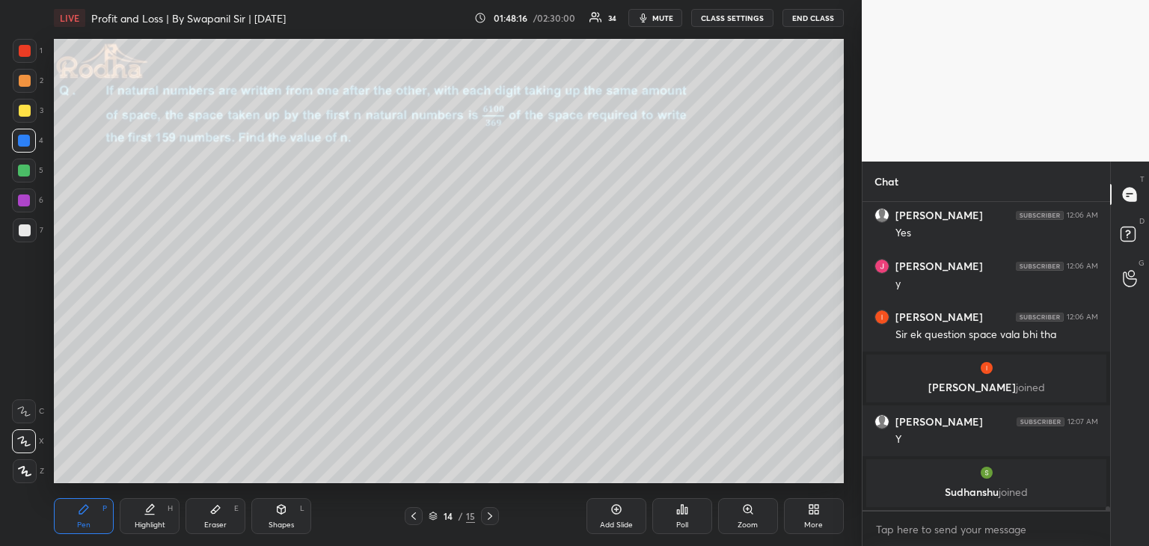
scroll to position [23704, 0]
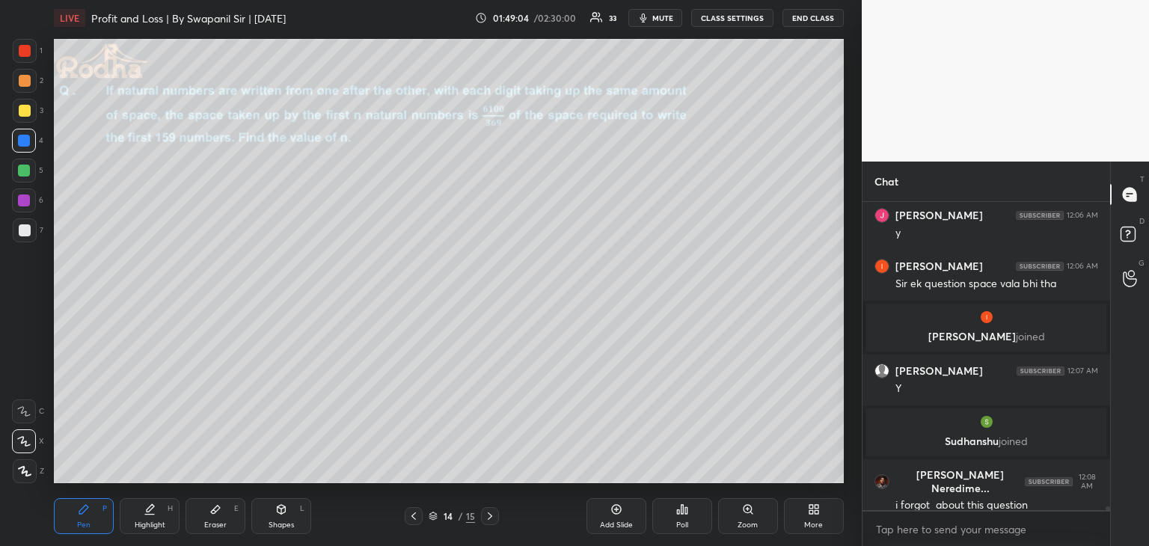
click at [686, 521] on div "Poll" at bounding box center [682, 524] width 12 height 7
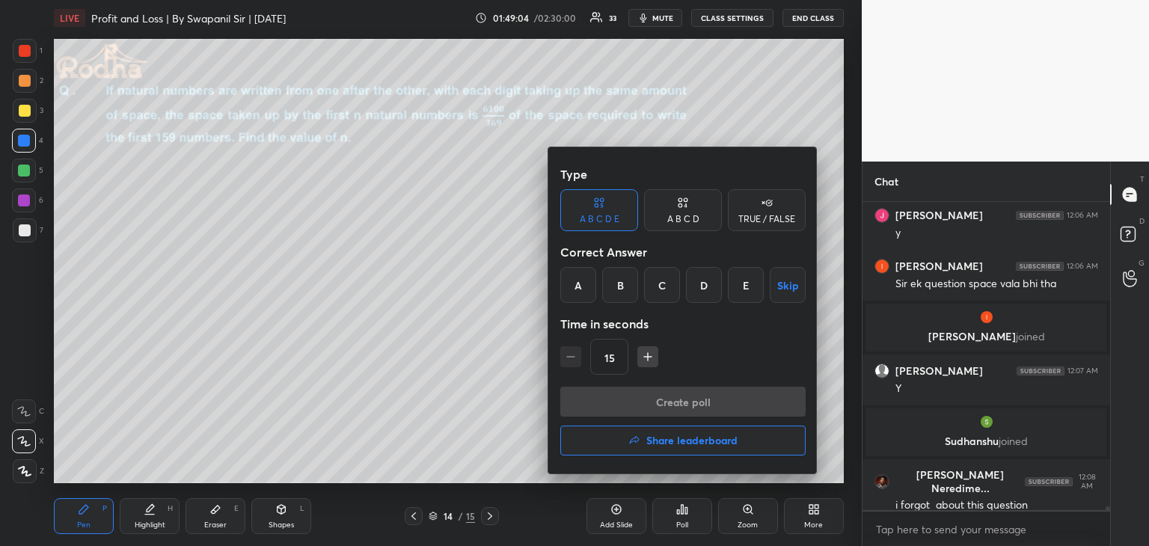
click at [686, 522] on div at bounding box center [574, 273] width 1149 height 546
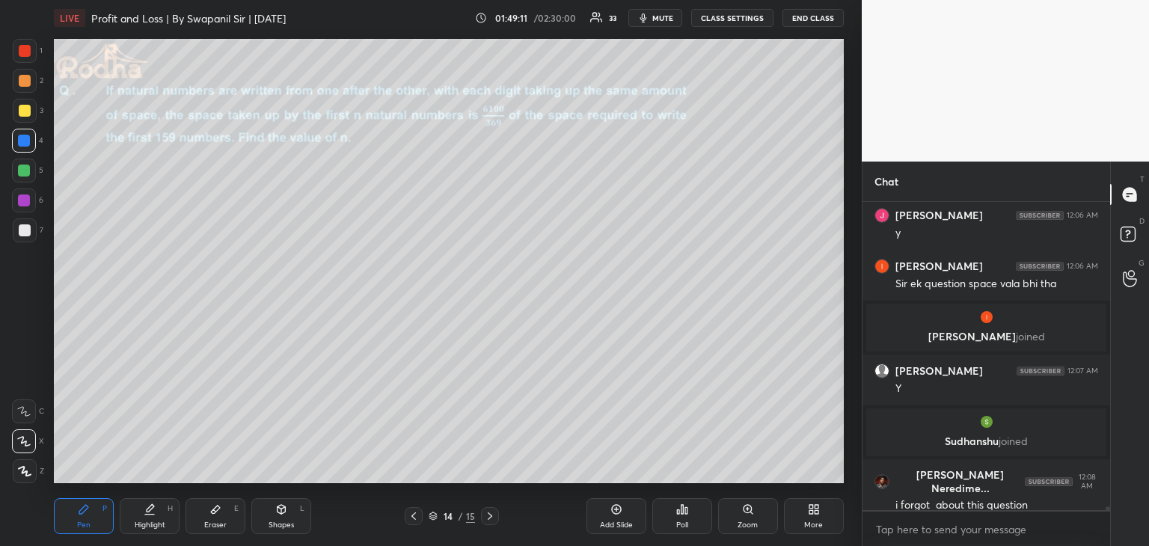
click at [683, 523] on div "Poll" at bounding box center [682, 524] width 12 height 7
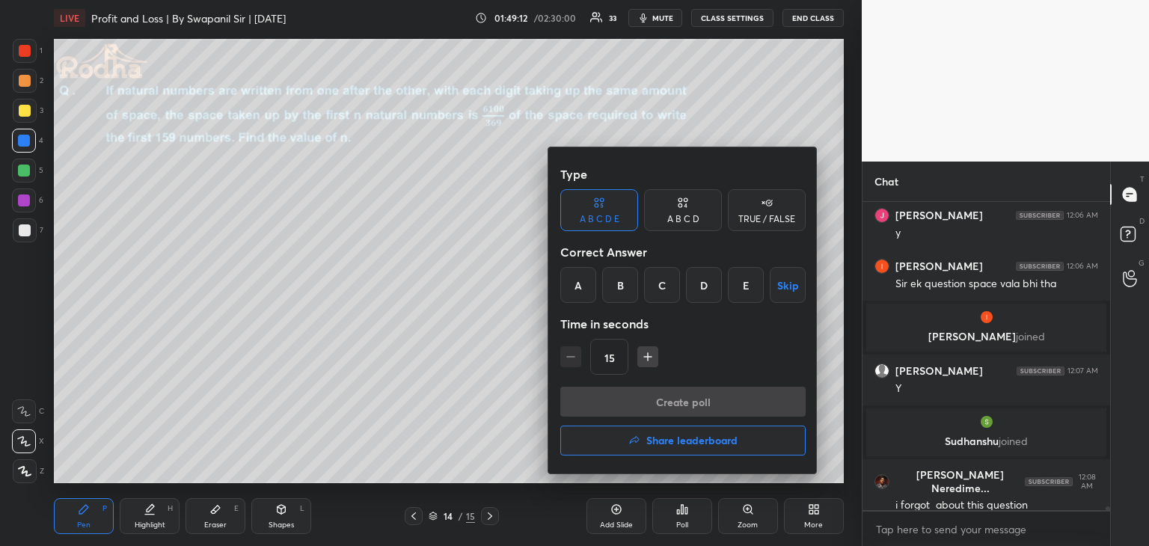
click at [622, 285] on div "B" at bounding box center [620, 285] width 36 height 36
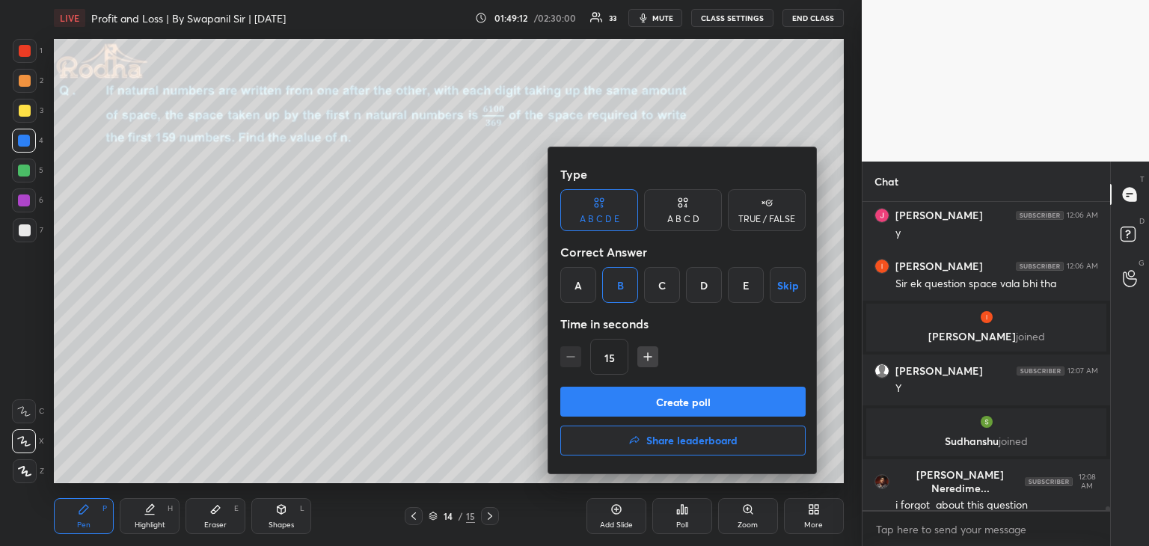
drag, startPoint x: 653, startPoint y: 397, endPoint x: 667, endPoint y: 408, distance: 17.6
click at [654, 398] on button "Create poll" at bounding box center [682, 402] width 245 height 30
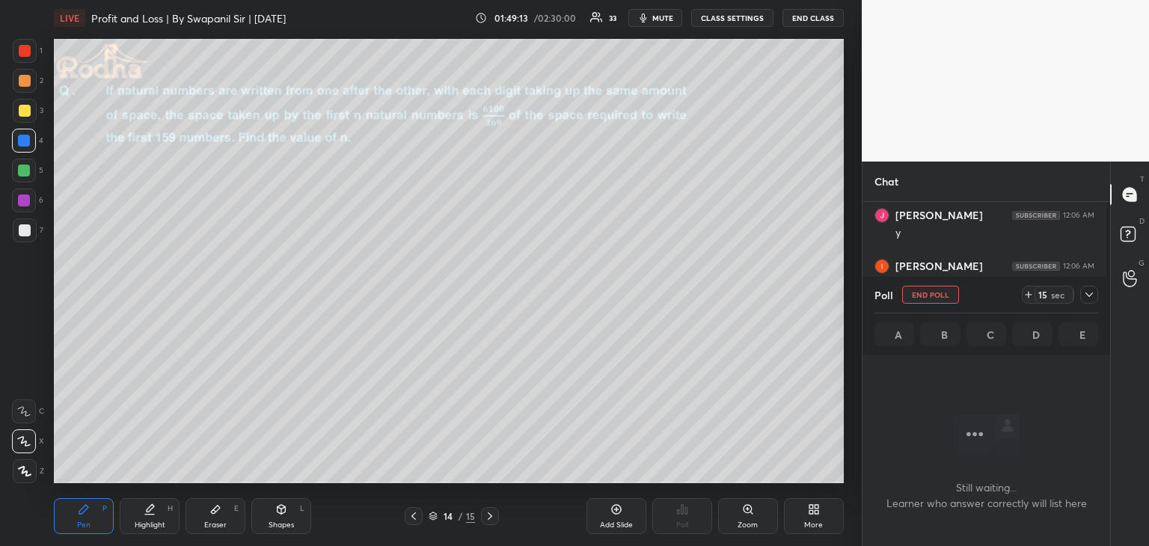
scroll to position [263, 243]
click at [25, 444] on icon at bounding box center [24, 441] width 12 height 9
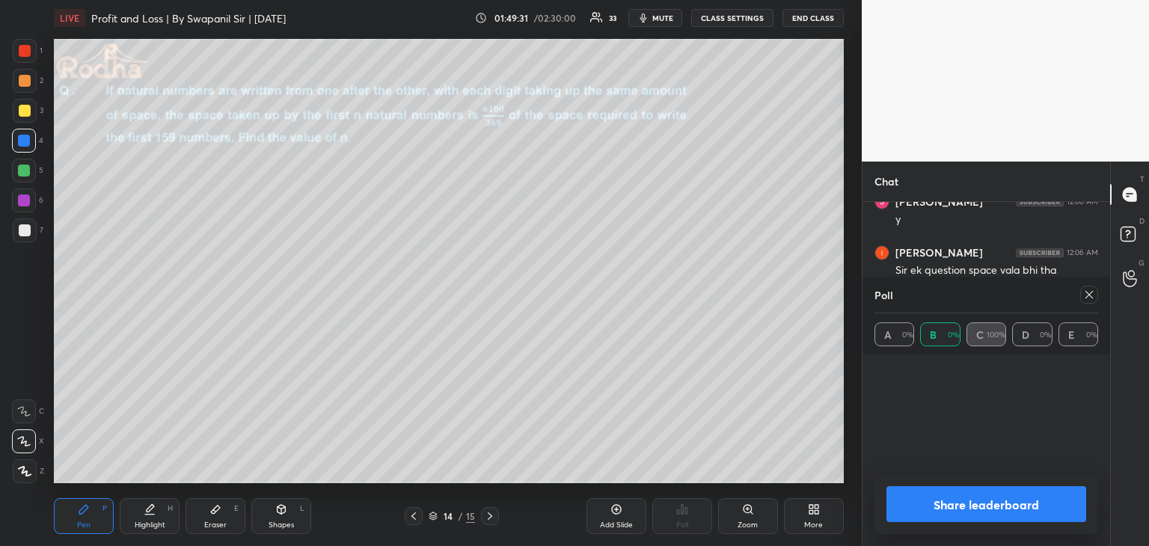
click at [974, 506] on button "Share leaderboard" at bounding box center [986, 504] width 200 height 36
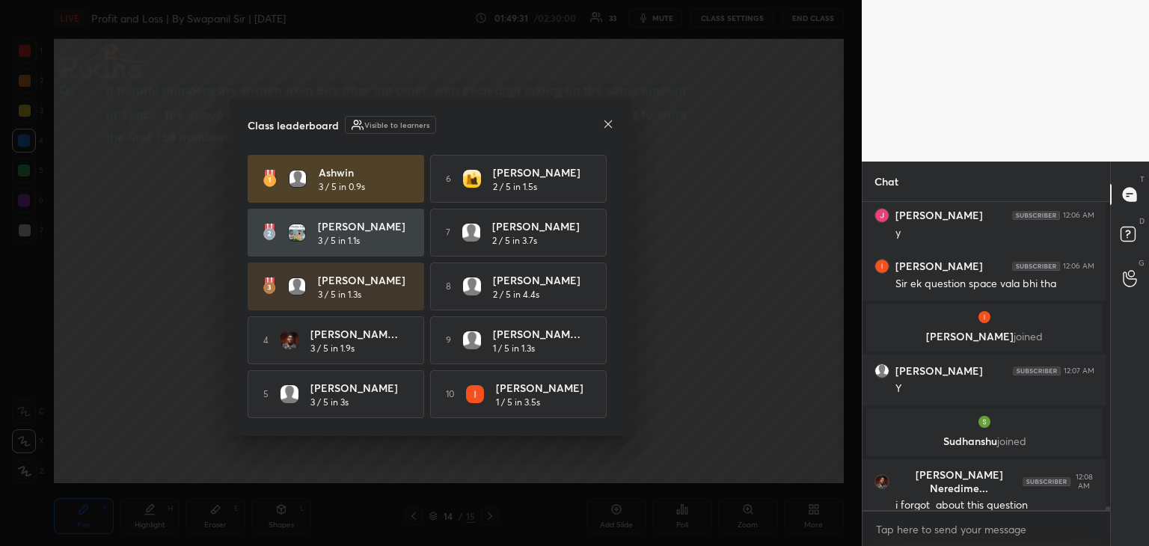
scroll to position [4, 4]
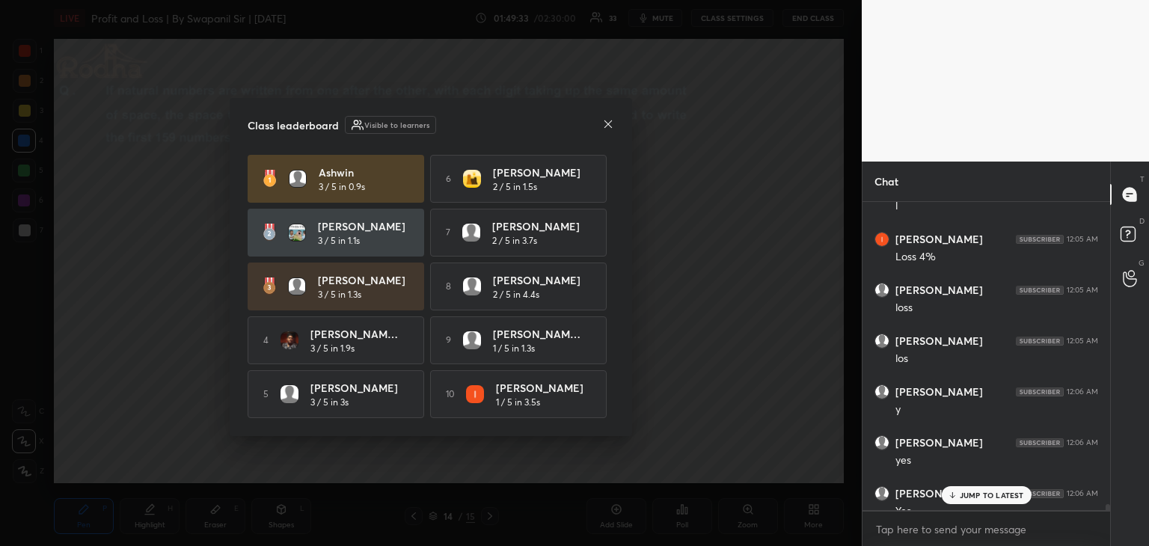
click at [614, 117] on div "Class leaderboard Visible to learners Ashwin 3 / 5 in 0.9s 6 SNEHA Kabra 2 / 5 …" at bounding box center [431, 267] width 402 height 338
drag, startPoint x: 987, startPoint y: 504, endPoint x: 999, endPoint y: 504, distance: 12.0
click at [987, 503] on div "ISHITA 12:04 AM 125 nhi sir Daaman sharma 12:04 AM sir discount wala fraction e…" at bounding box center [985, 356] width 247 height 308
click at [993, 497] on p "JUMP TO LATEST" at bounding box center [991, 495] width 64 height 9
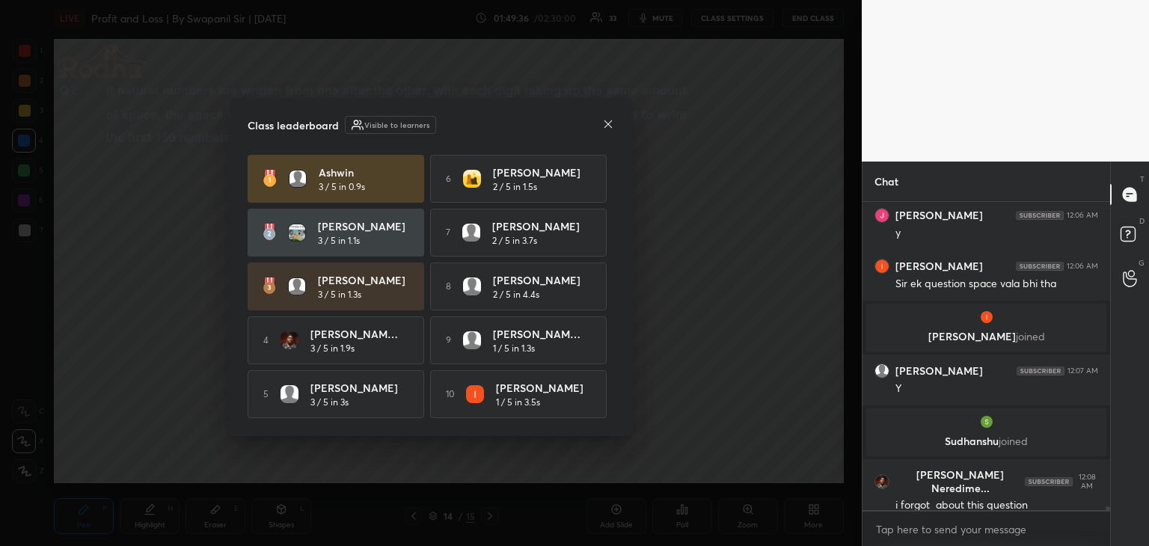
click at [609, 120] on icon at bounding box center [608, 124] width 12 height 12
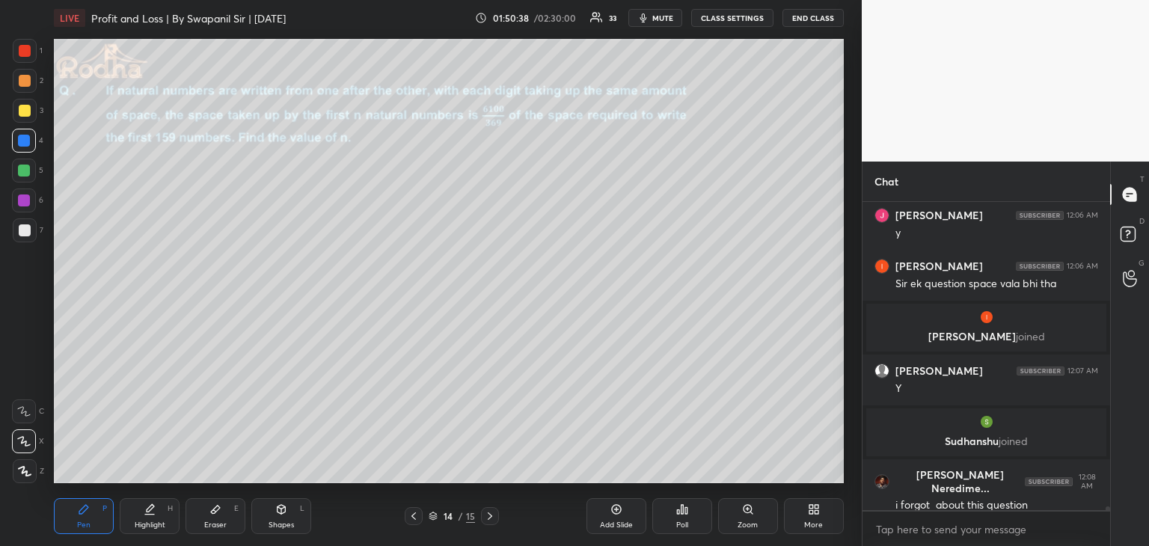
drag, startPoint x: 28, startPoint y: 48, endPoint x: 50, endPoint y: 83, distance: 41.3
click at [30, 49] on div at bounding box center [25, 51] width 12 height 12
click at [285, 522] on div "Shapes" at bounding box center [280, 524] width 25 height 7
click at [37, 468] on div "L" at bounding box center [28, 471] width 31 height 24
click at [79, 526] on div "Pen" at bounding box center [83, 524] width 13 height 7
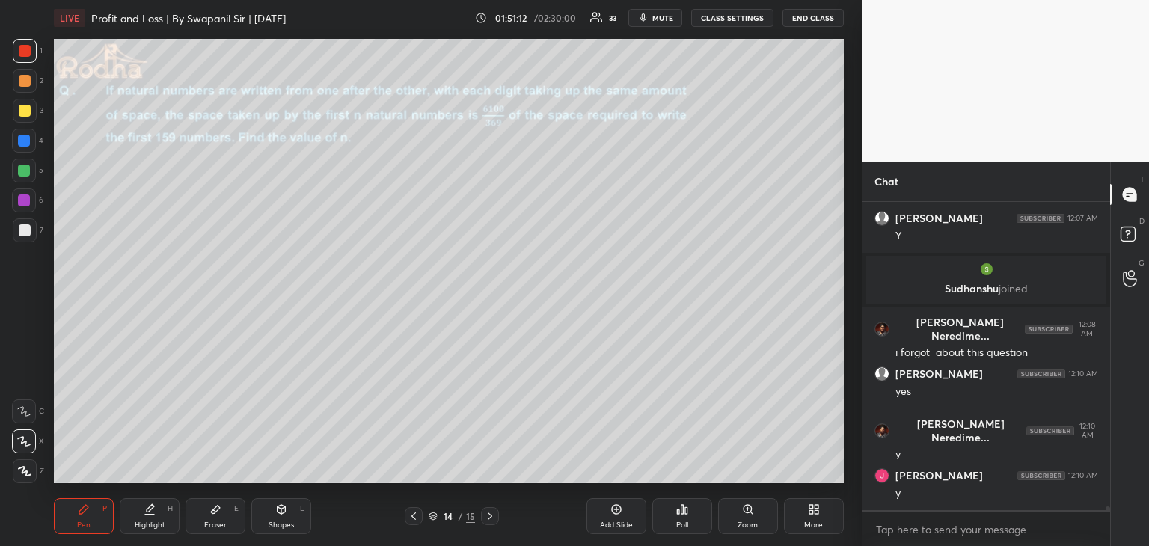
scroll to position [24005, 0]
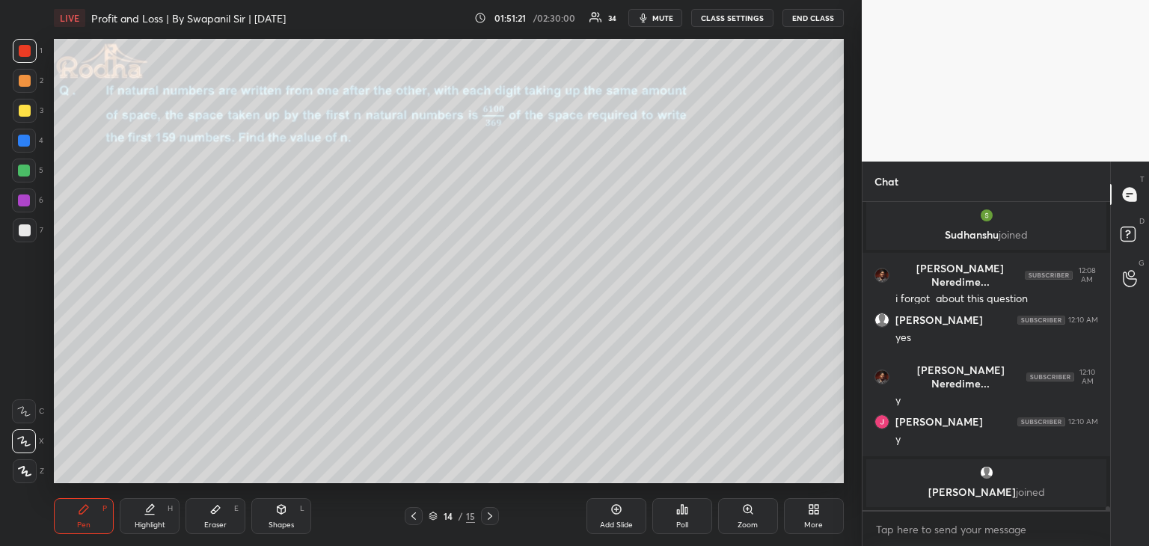
click at [286, 503] on icon at bounding box center [281, 509] width 12 height 12
click at [25, 468] on icon at bounding box center [24, 471] width 11 height 11
click at [87, 519] on div "Pen P" at bounding box center [84, 516] width 60 height 36
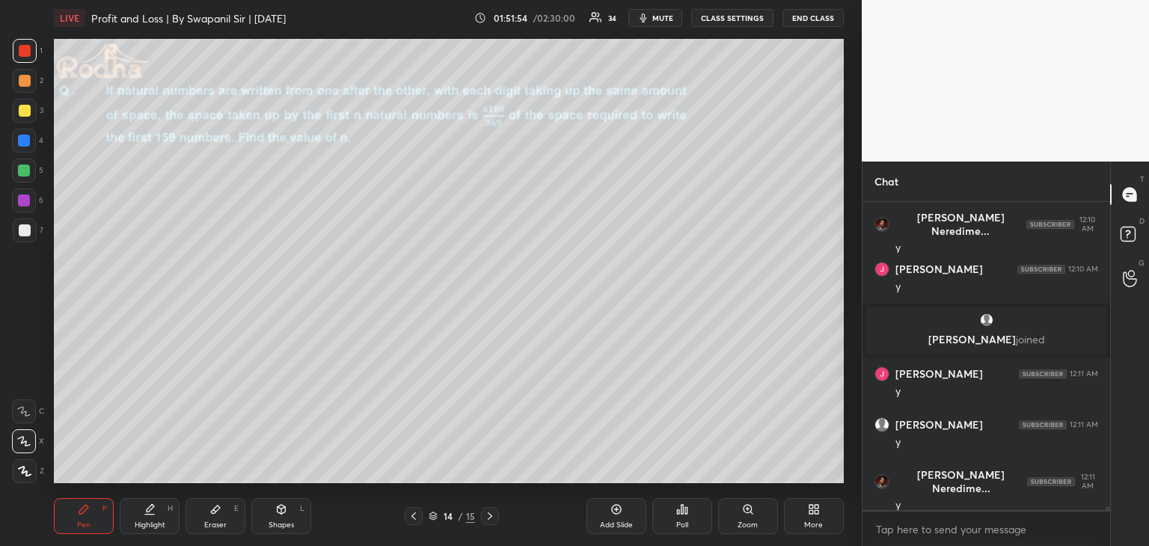
scroll to position [24074, 0]
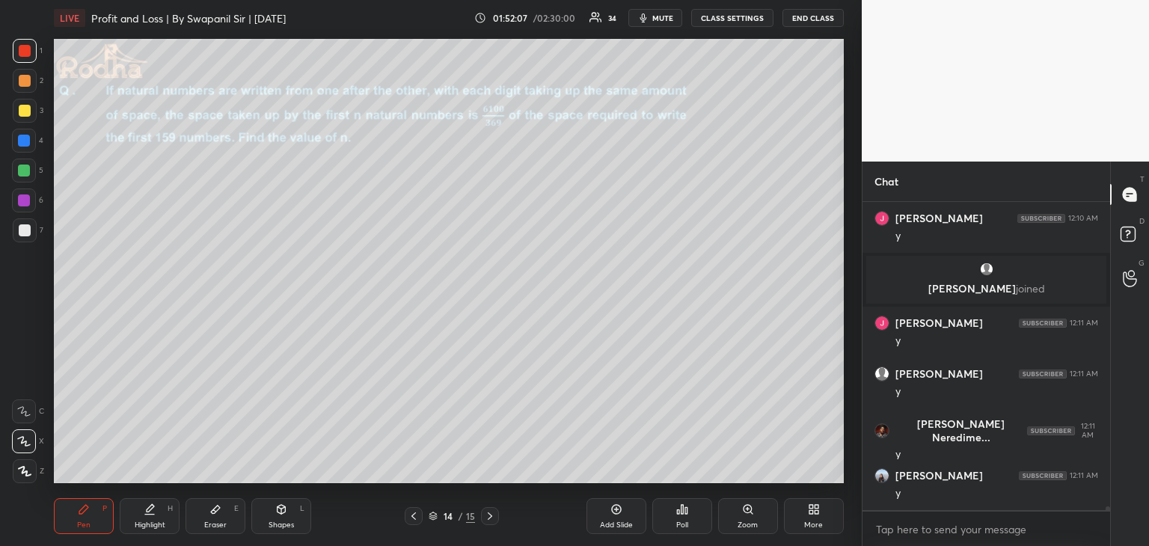
click at [284, 514] on icon at bounding box center [281, 509] width 12 height 12
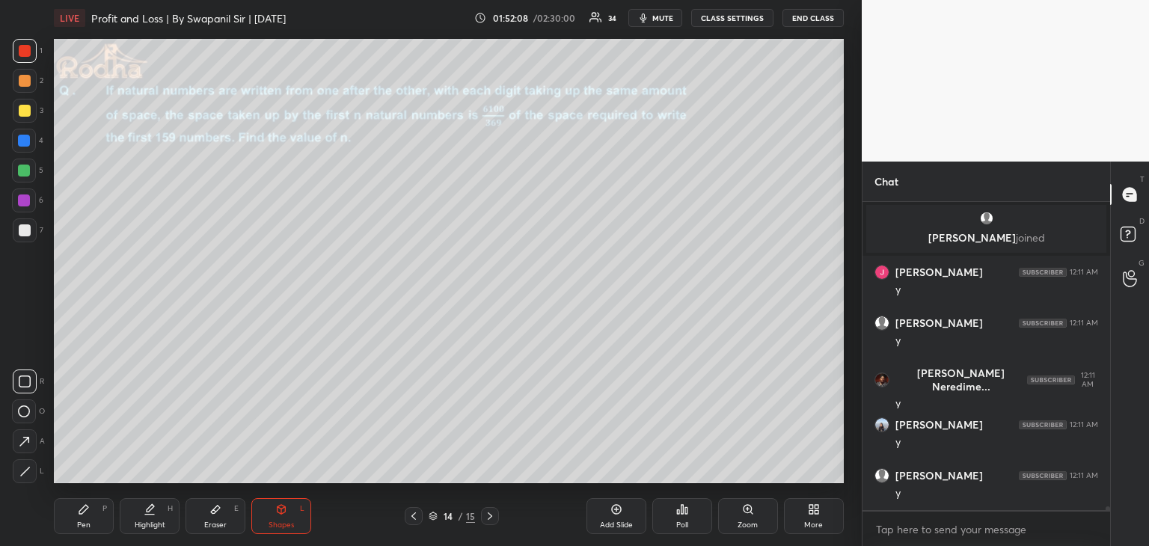
click at [29, 473] on icon at bounding box center [24, 471] width 11 height 11
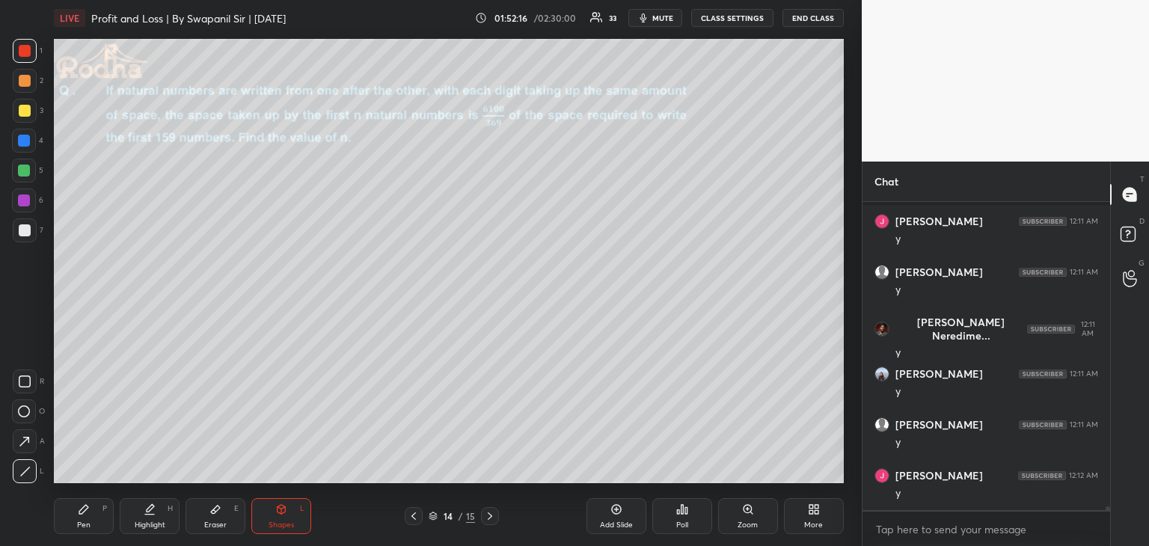
drag, startPoint x: 84, startPoint y: 518, endPoint x: 106, endPoint y: 493, distance: 33.9
click at [86, 517] on div "Pen P" at bounding box center [84, 516] width 60 height 36
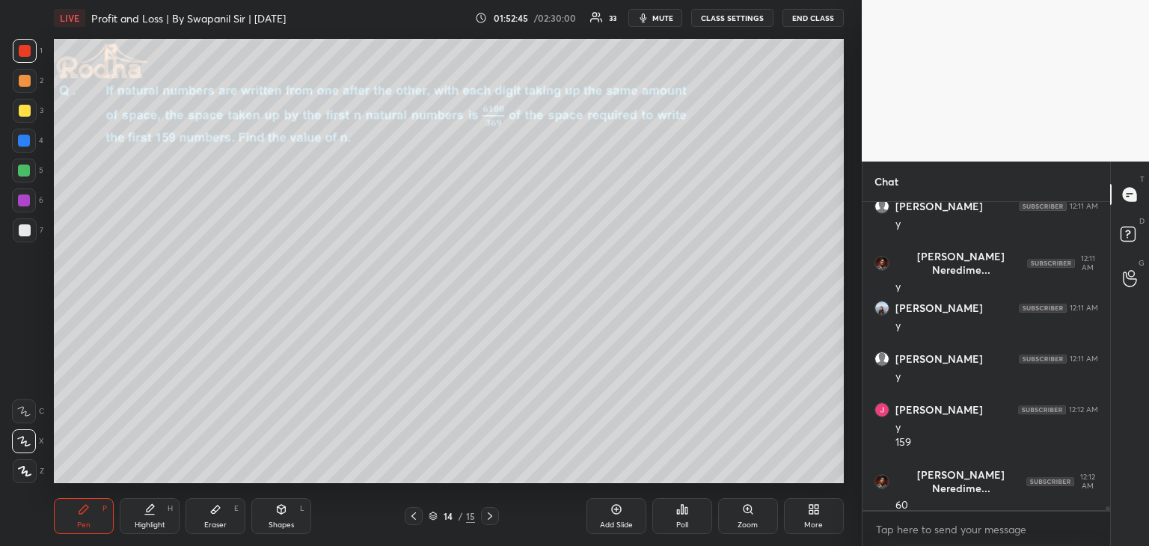
scroll to position [24292, 0]
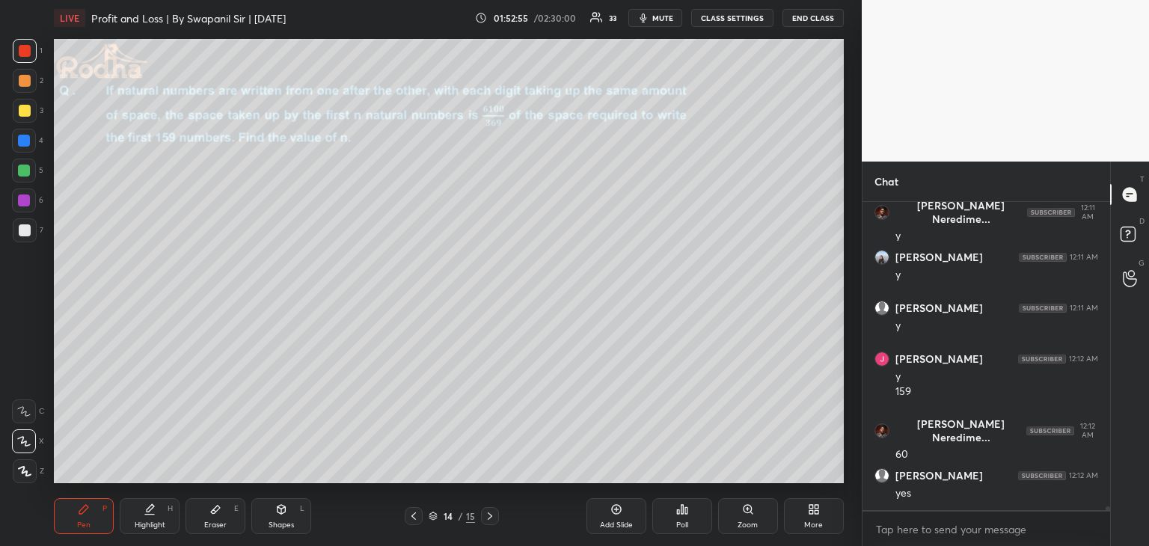
click at [23, 138] on div at bounding box center [24, 141] width 12 height 12
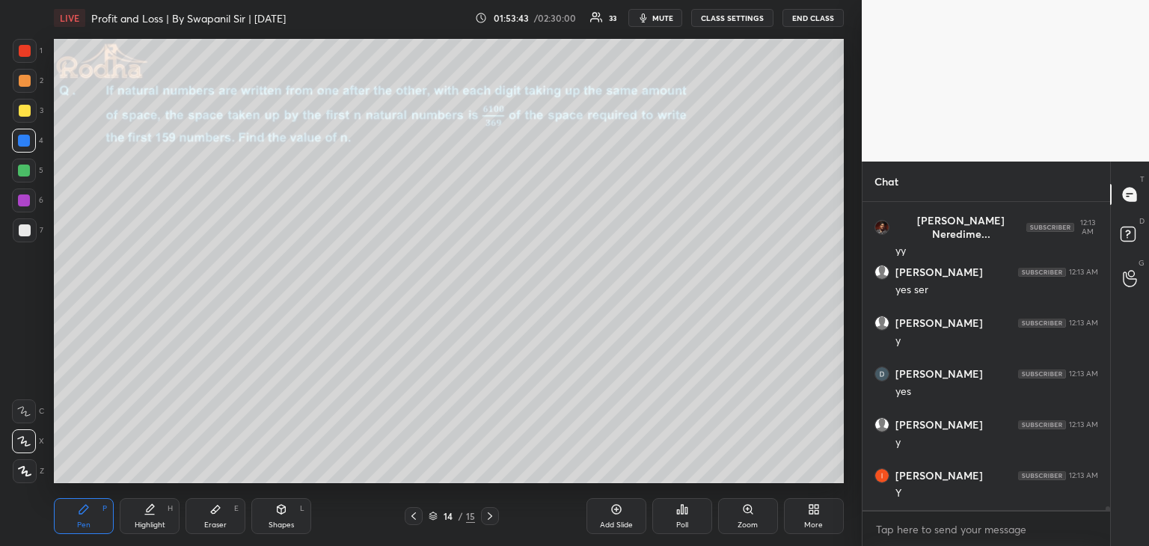
scroll to position [24699, 0]
click at [224, 524] on div "Eraser" at bounding box center [215, 524] width 22 height 7
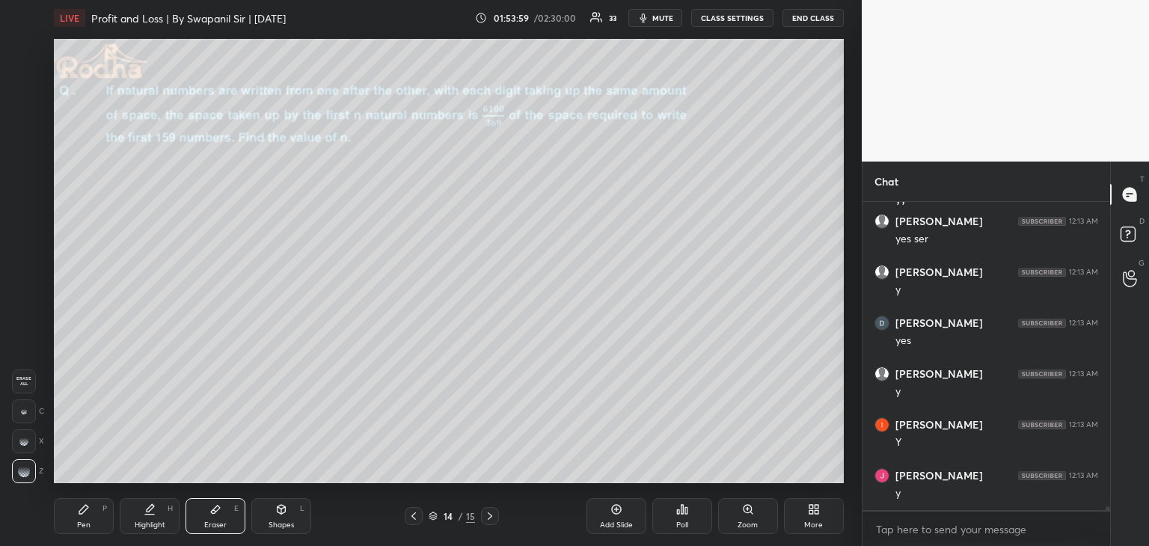
click at [73, 529] on div "Pen P" at bounding box center [84, 516] width 60 height 36
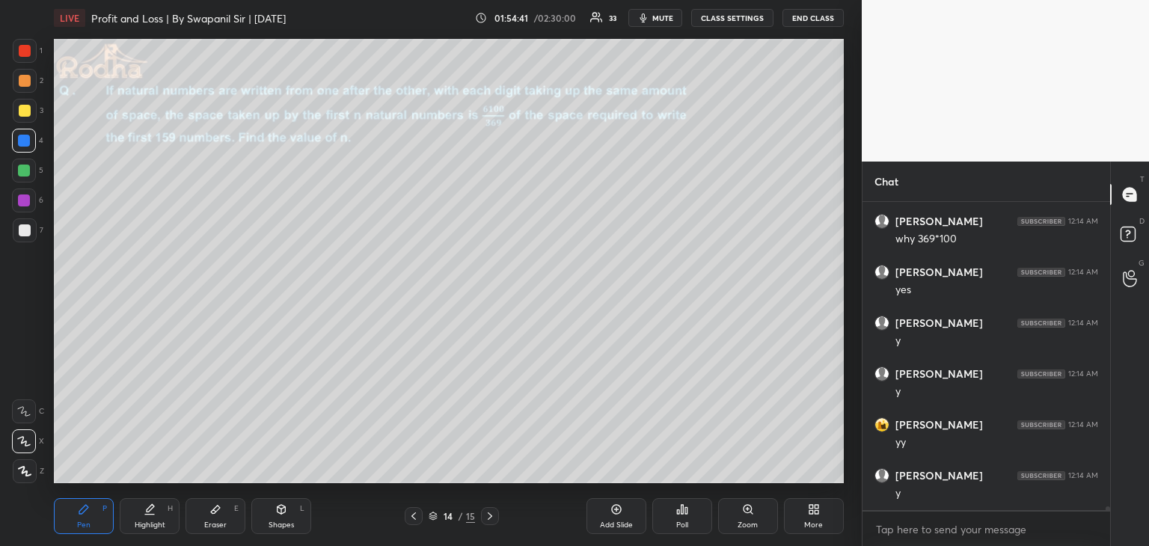
scroll to position [25055, 0]
click at [221, 518] on div "Eraser E" at bounding box center [215, 516] width 60 height 36
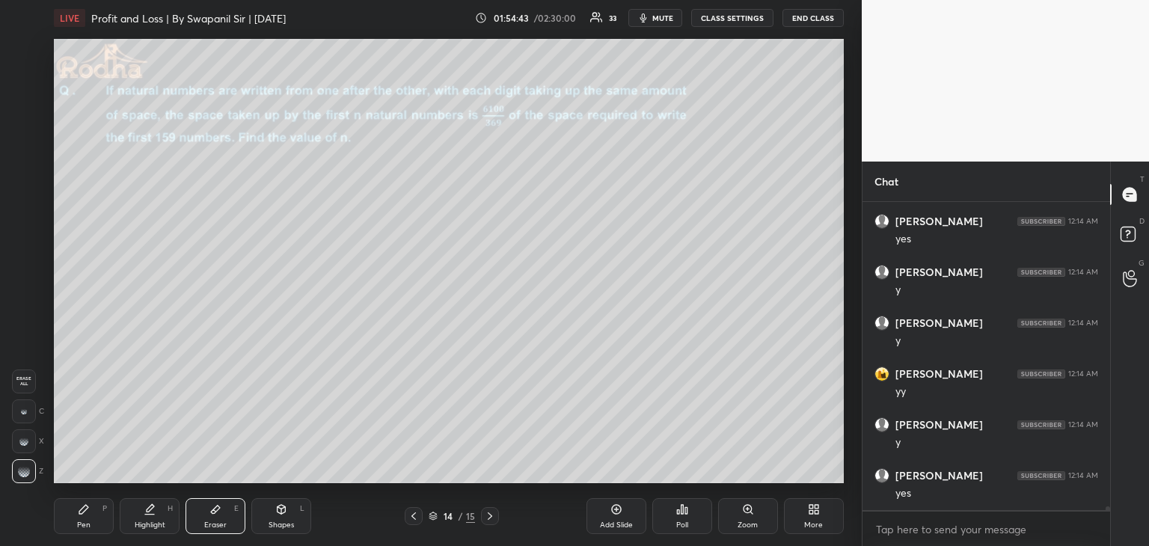
drag, startPoint x: 70, startPoint y: 520, endPoint x: 123, endPoint y: 502, distance: 56.0
click at [75, 520] on div "Pen P" at bounding box center [84, 516] width 60 height 36
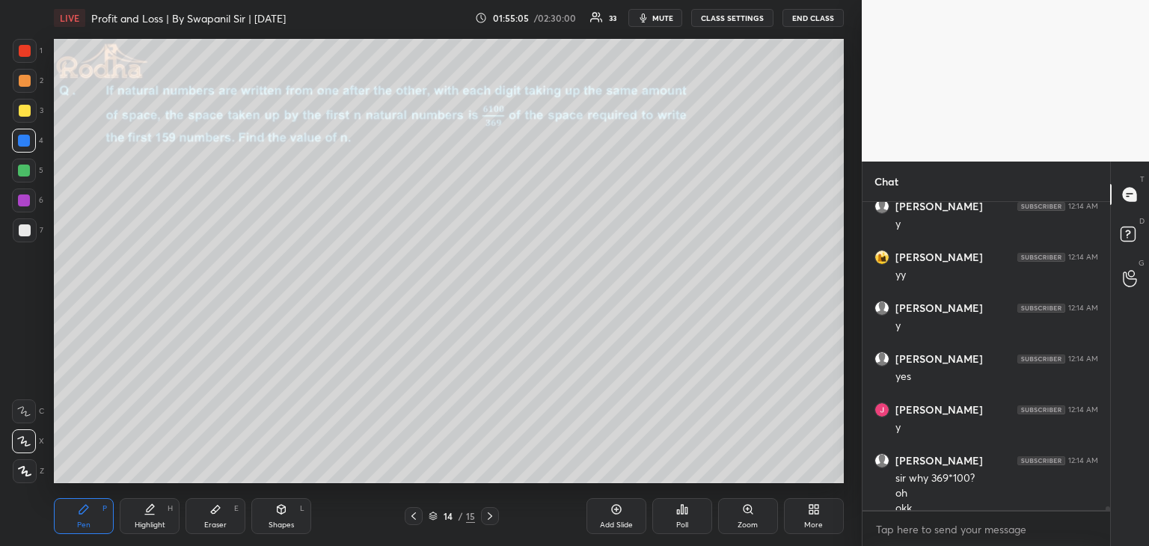
scroll to position [25186, 0]
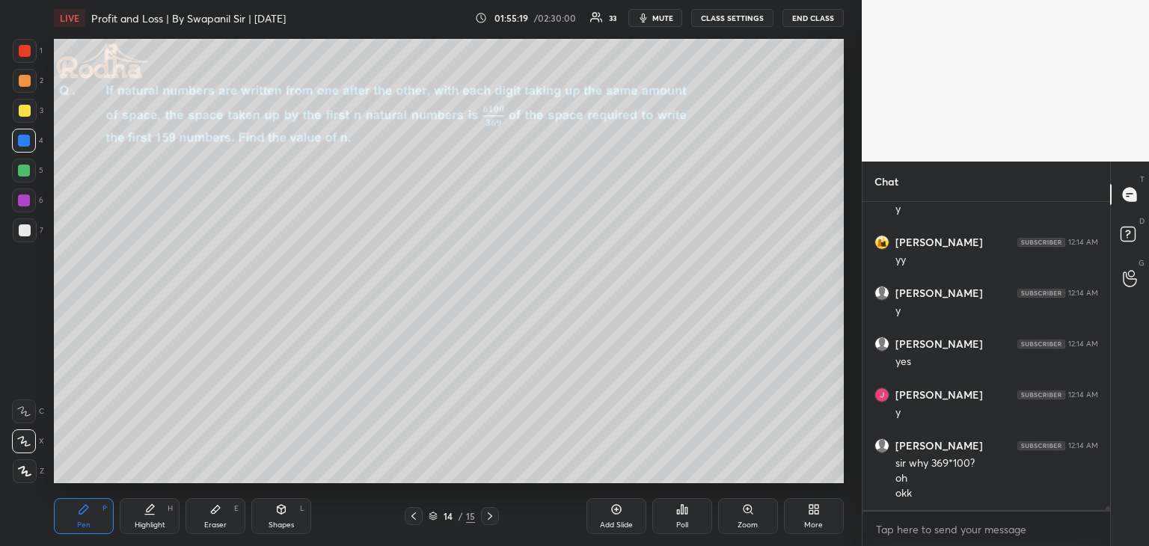
drag, startPoint x: 22, startPoint y: 165, endPoint x: 48, endPoint y: 193, distance: 38.1
click at [24, 166] on div at bounding box center [24, 171] width 12 height 12
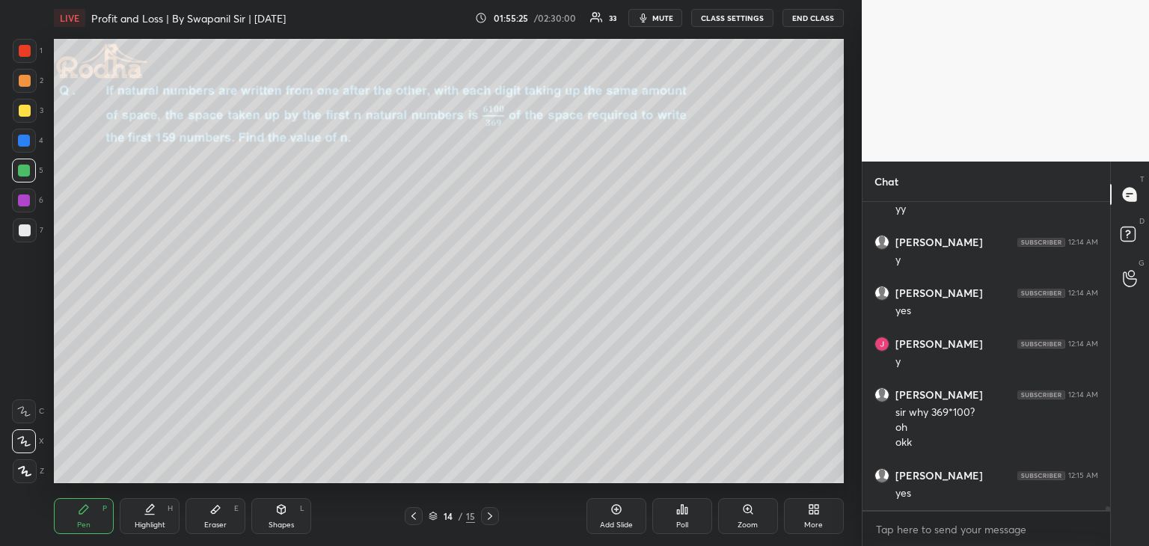
click at [491, 515] on icon at bounding box center [490, 515] width 4 height 7
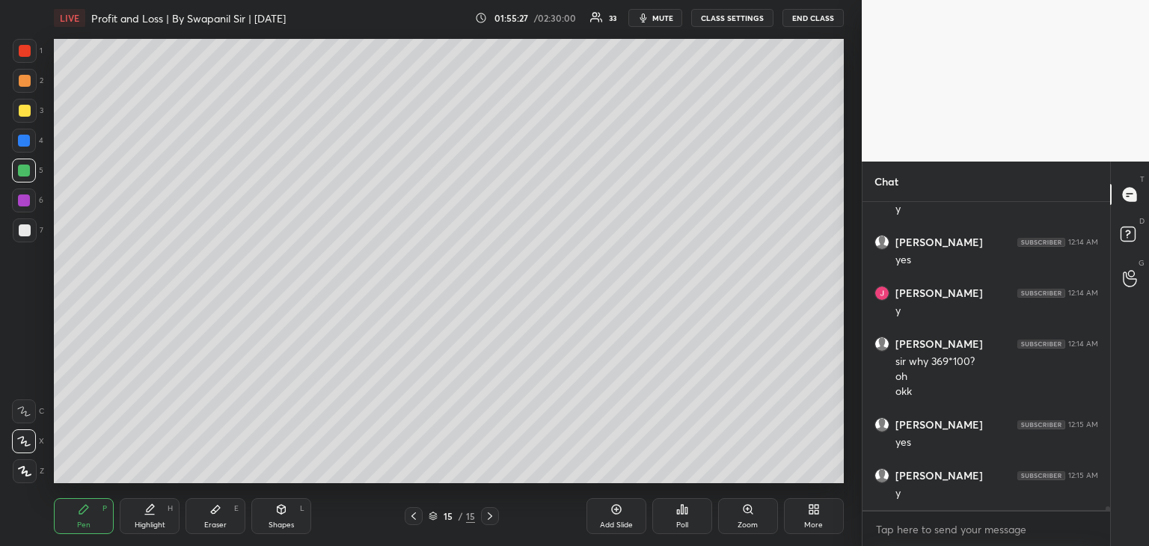
drag, startPoint x: 413, startPoint y: 523, endPoint x: 429, endPoint y: 521, distance: 16.5
click at [413, 522] on div at bounding box center [414, 516] width 18 height 18
click at [501, 515] on div "14 / 15" at bounding box center [451, 516] width 129 height 18
click at [496, 517] on div at bounding box center [490, 516] width 18 height 18
click at [487, 518] on icon at bounding box center [490, 516] width 12 height 12
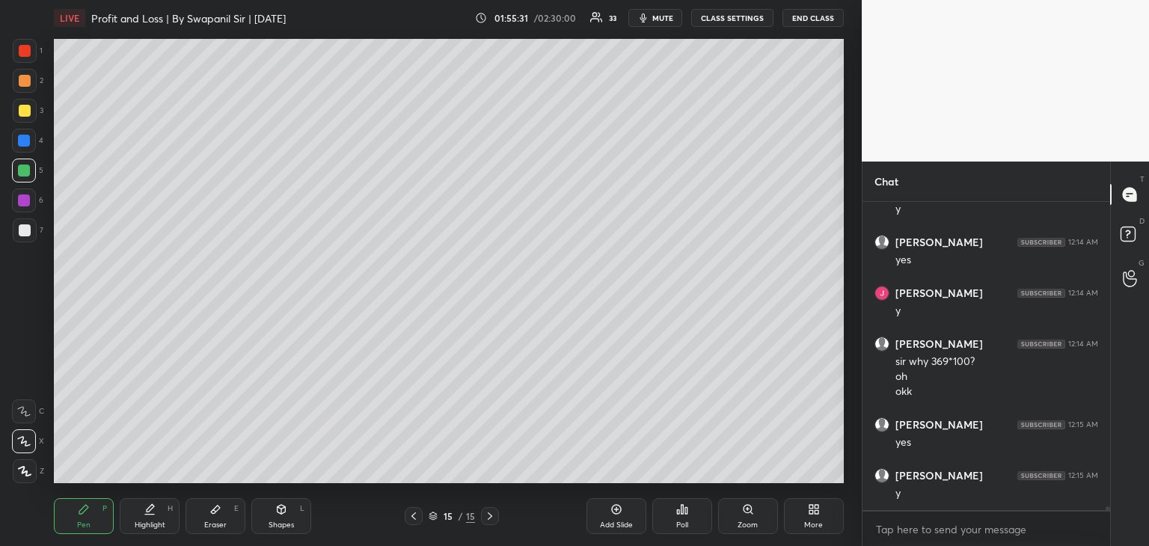
click at [410, 515] on icon at bounding box center [414, 516] width 12 height 12
click at [487, 518] on icon at bounding box center [490, 516] width 12 height 12
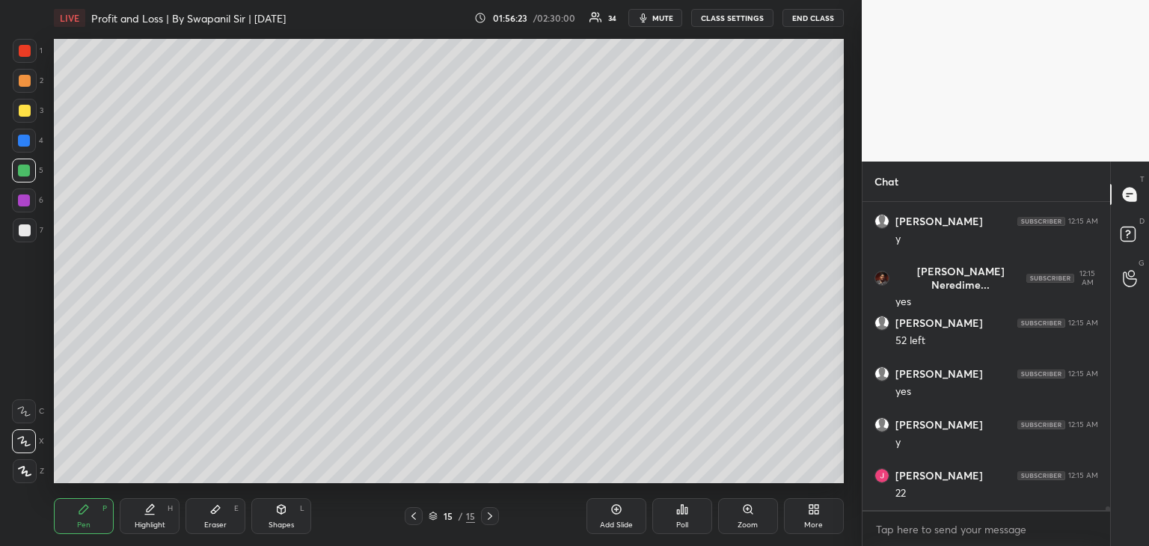
scroll to position [25593, 0]
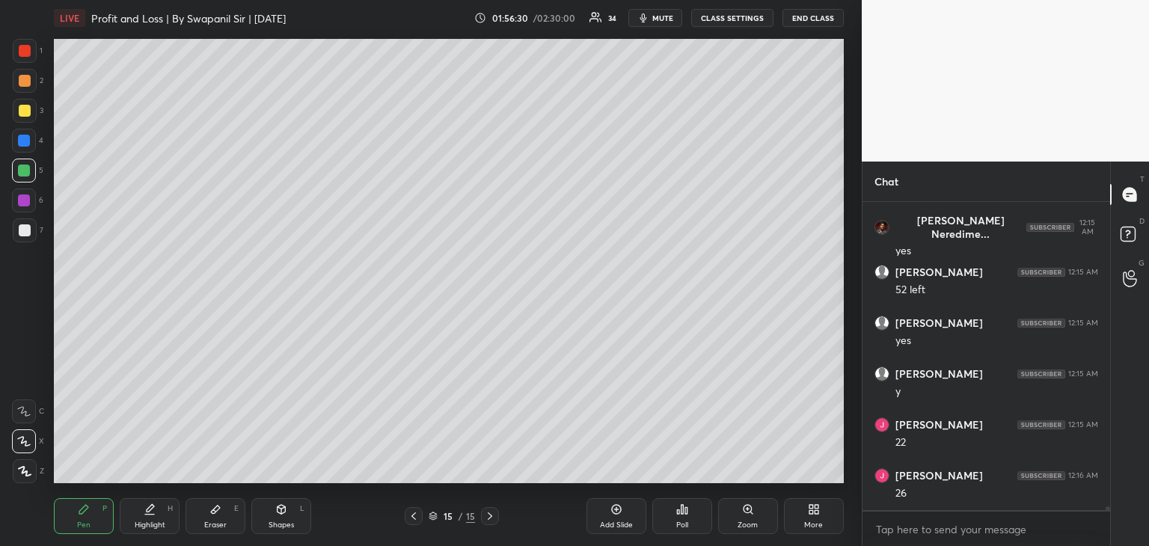
click at [26, 45] on div at bounding box center [25, 51] width 12 height 12
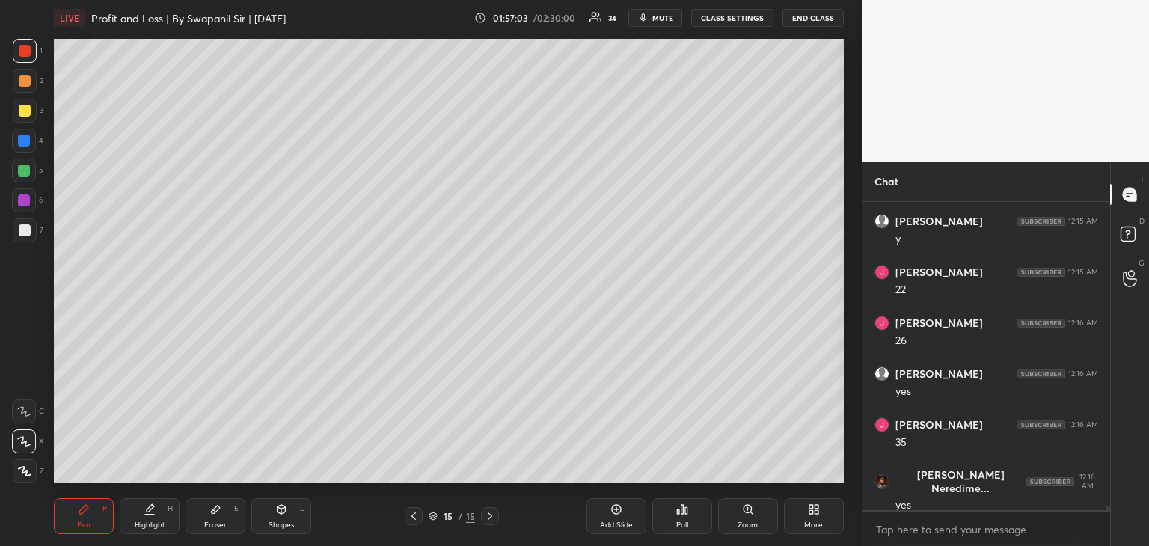
scroll to position [25797, 0]
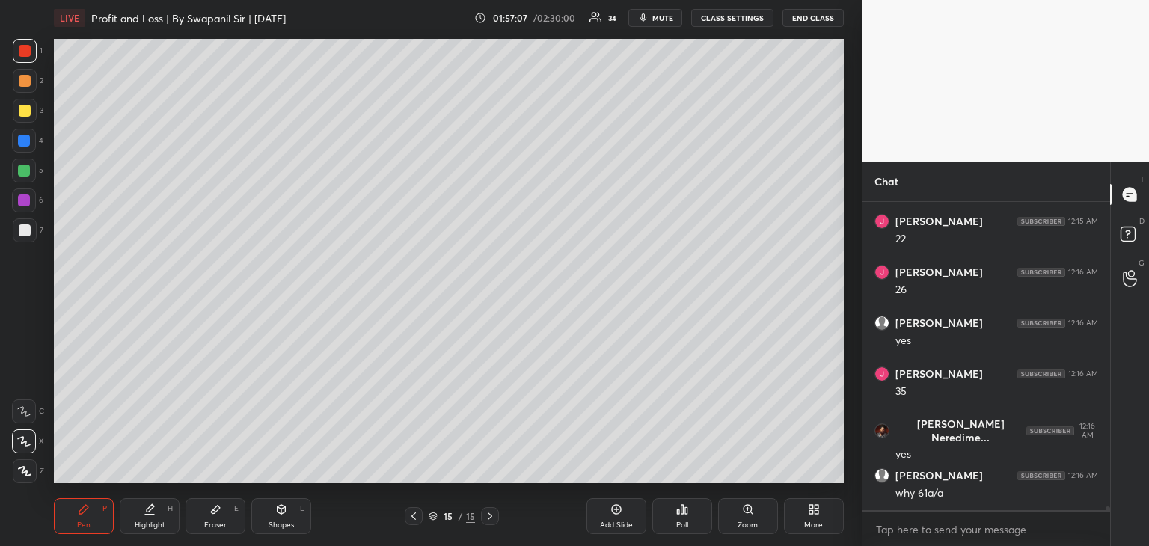
drag, startPoint x: 412, startPoint y: 515, endPoint x: 437, endPoint y: 486, distance: 38.2
click at [413, 515] on icon at bounding box center [414, 516] width 12 height 12
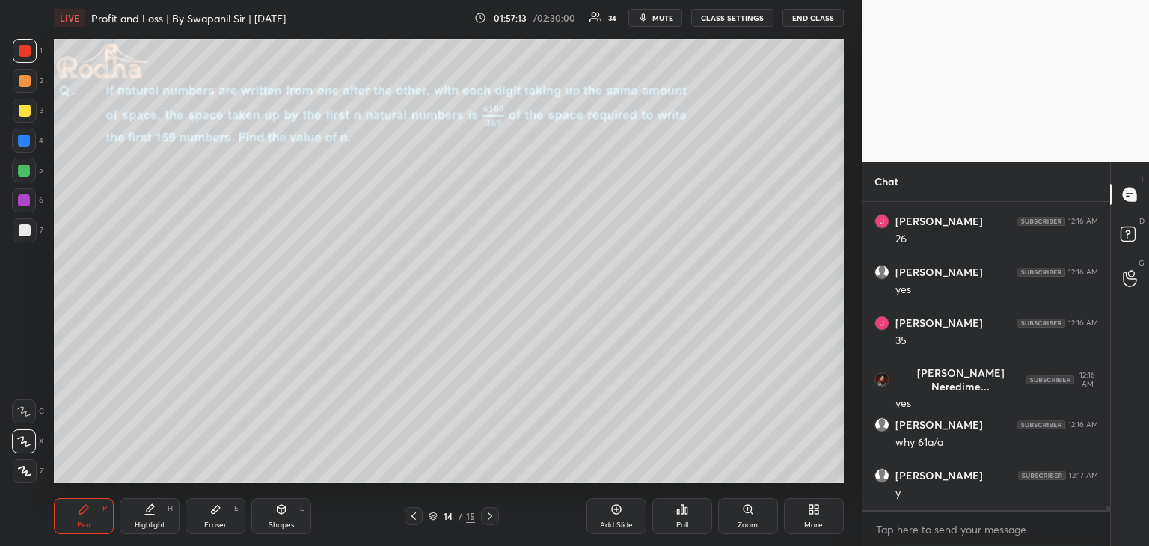
click at [493, 518] on icon at bounding box center [490, 516] width 12 height 12
click at [206, 521] on div "Eraser" at bounding box center [215, 524] width 22 height 7
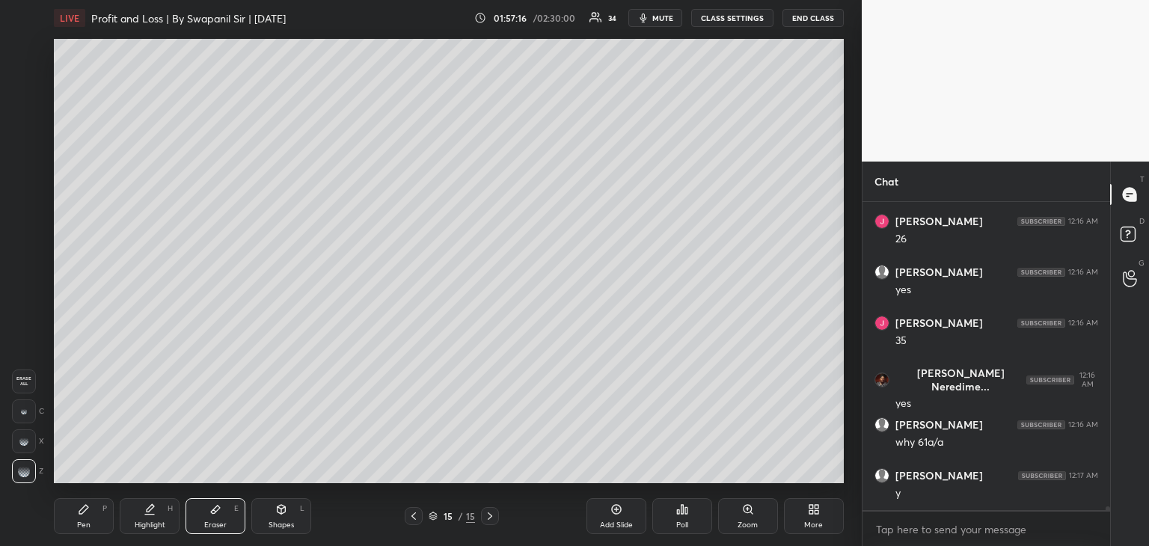
click at [411, 518] on icon at bounding box center [414, 516] width 12 height 12
click at [67, 524] on div "Pen P" at bounding box center [84, 516] width 60 height 36
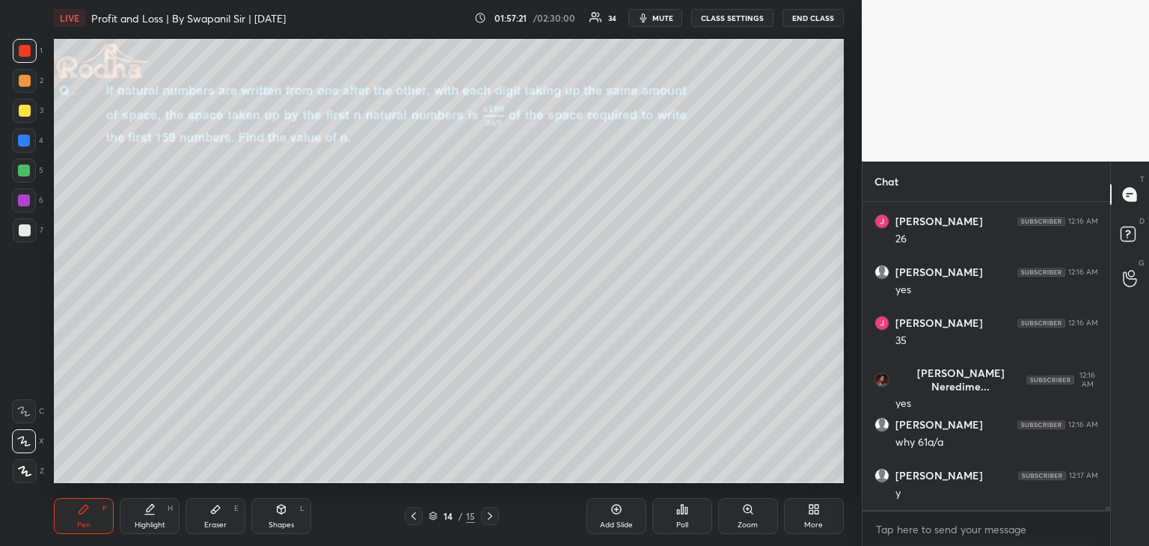
click at [496, 522] on div at bounding box center [490, 516] width 18 height 18
click at [17, 170] on div at bounding box center [24, 171] width 24 height 24
click at [226, 518] on div "Eraser E" at bounding box center [215, 516] width 60 height 36
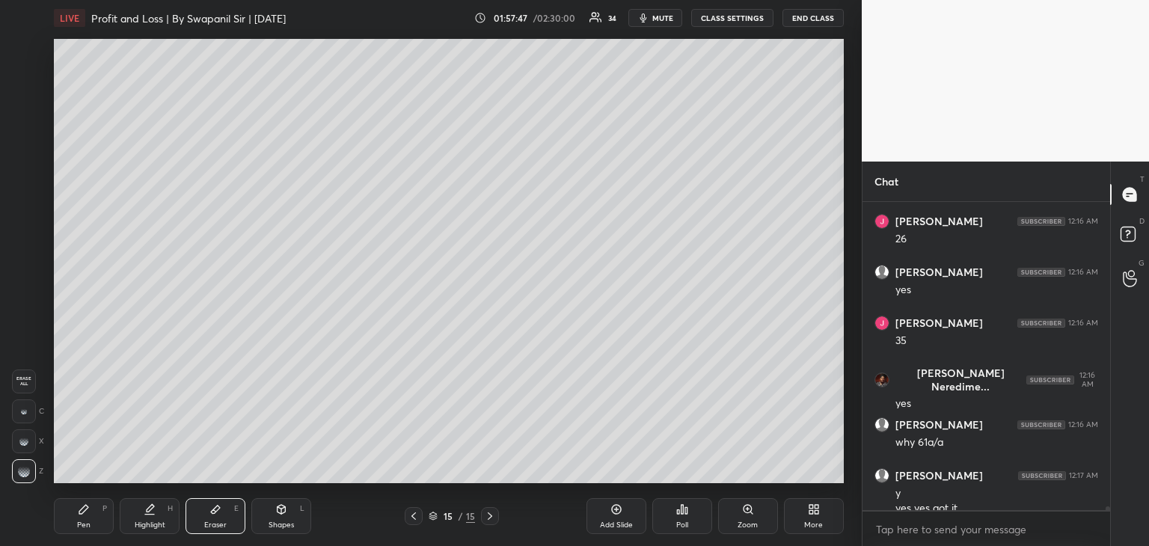
scroll to position [25862, 0]
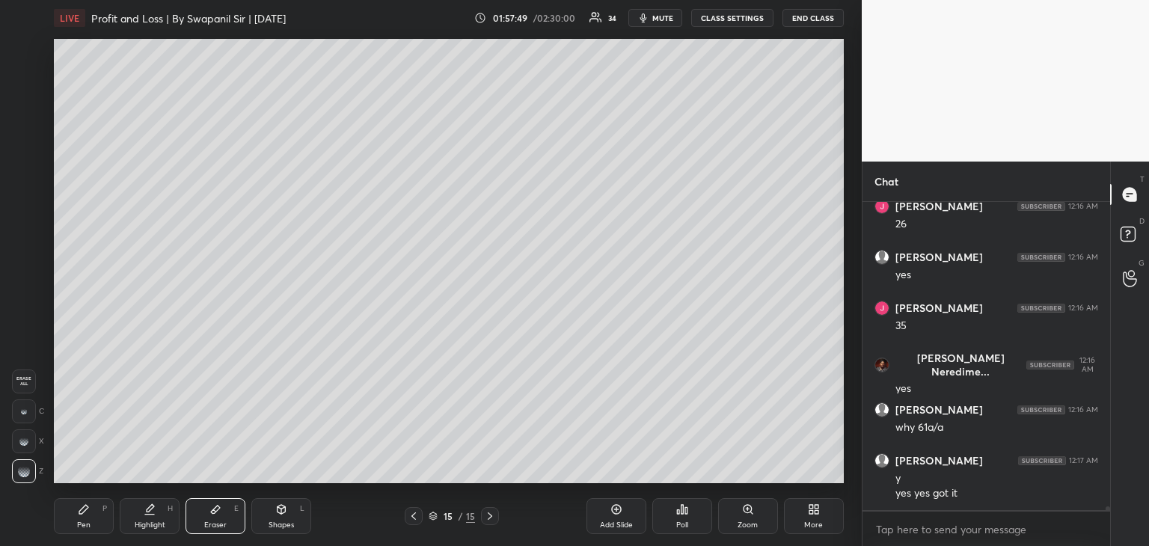
click at [98, 517] on div "Pen P" at bounding box center [84, 516] width 60 height 36
click at [224, 523] on div "Eraser" at bounding box center [215, 524] width 22 height 7
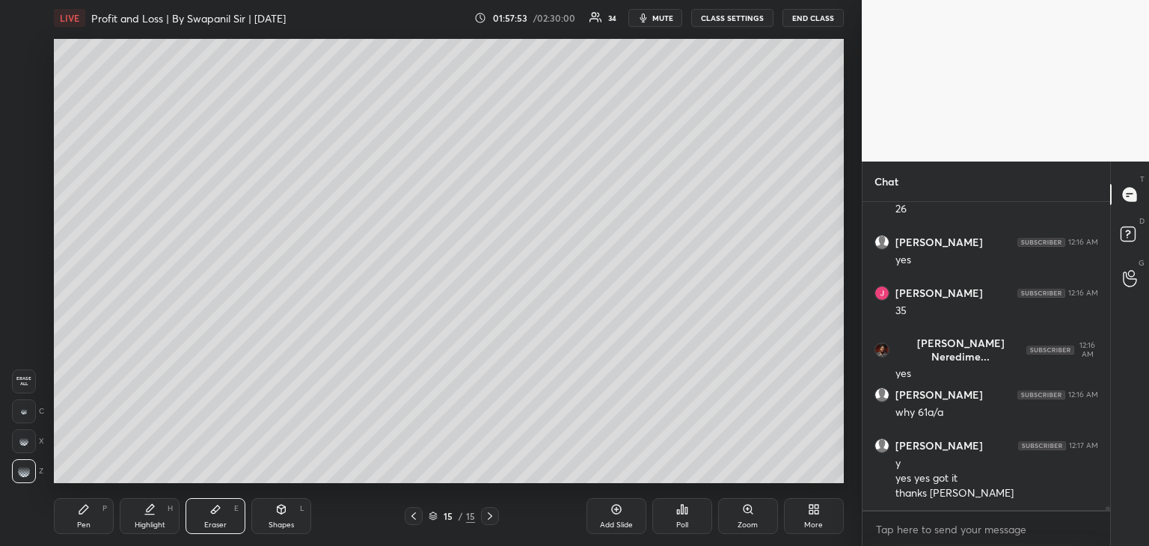
click at [75, 512] on div "Pen P" at bounding box center [84, 516] width 60 height 36
drag, startPoint x: 224, startPoint y: 519, endPoint x: 250, endPoint y: 493, distance: 36.5
click at [227, 519] on div "Eraser E" at bounding box center [215, 516] width 60 height 36
click at [76, 529] on div "Pen P" at bounding box center [84, 516] width 60 height 36
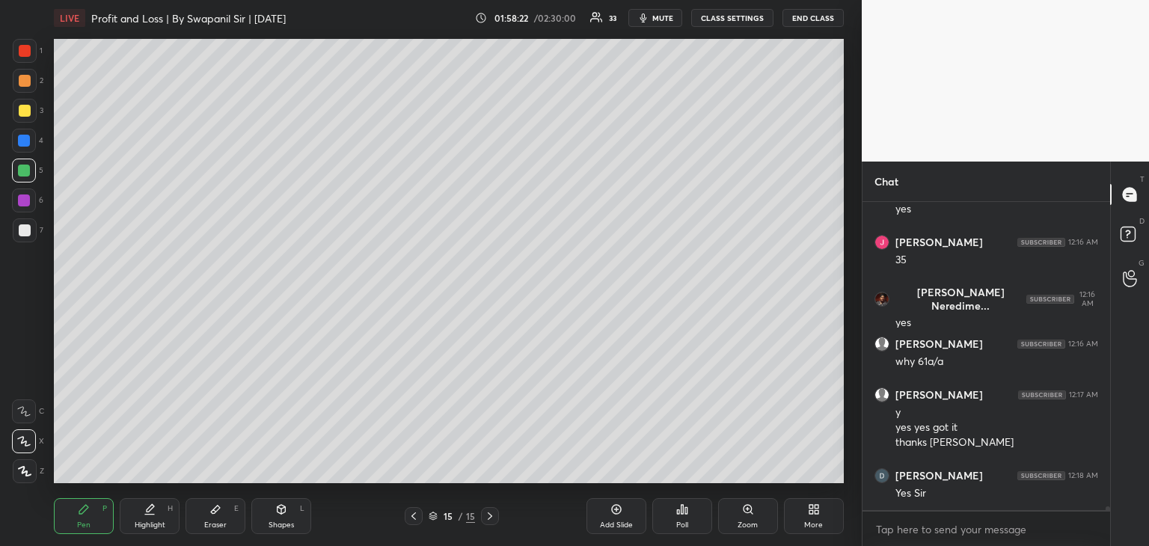
scroll to position [25979, 0]
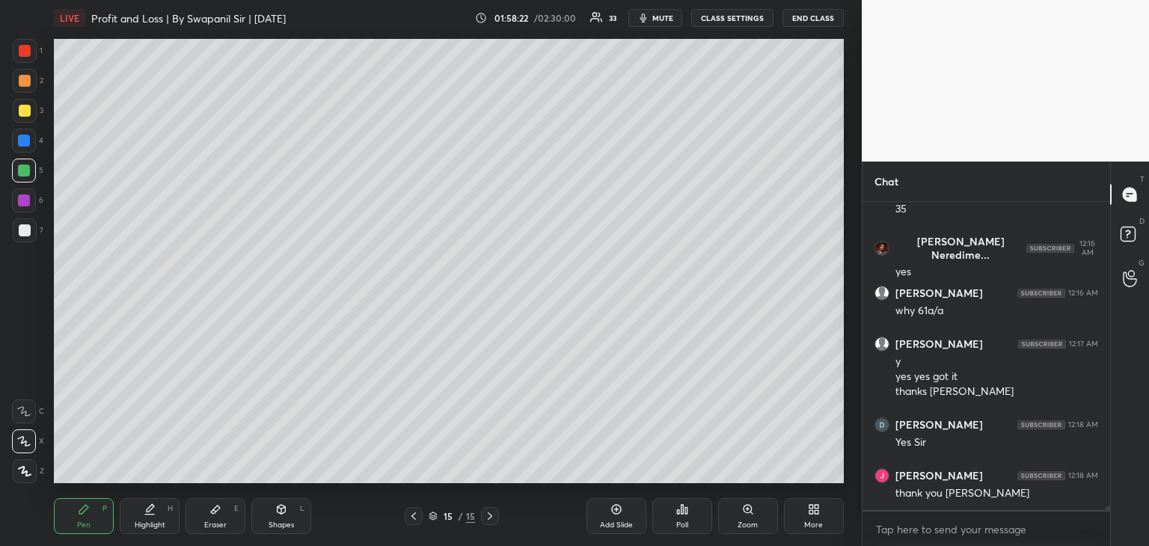
click at [226, 524] on div "Eraser E" at bounding box center [215, 516] width 60 height 36
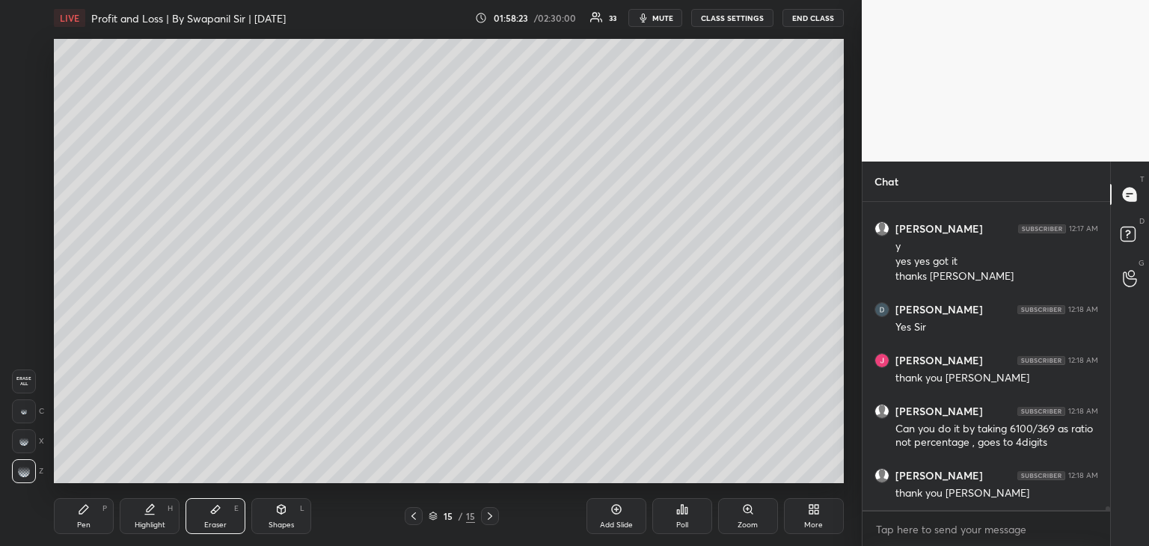
click at [29, 419] on div at bounding box center [24, 411] width 24 height 24
click at [87, 528] on div "Pen" at bounding box center [83, 524] width 13 height 7
click at [230, 517] on div "Eraser E" at bounding box center [215, 516] width 60 height 36
click at [76, 528] on div "Pen P" at bounding box center [84, 516] width 60 height 36
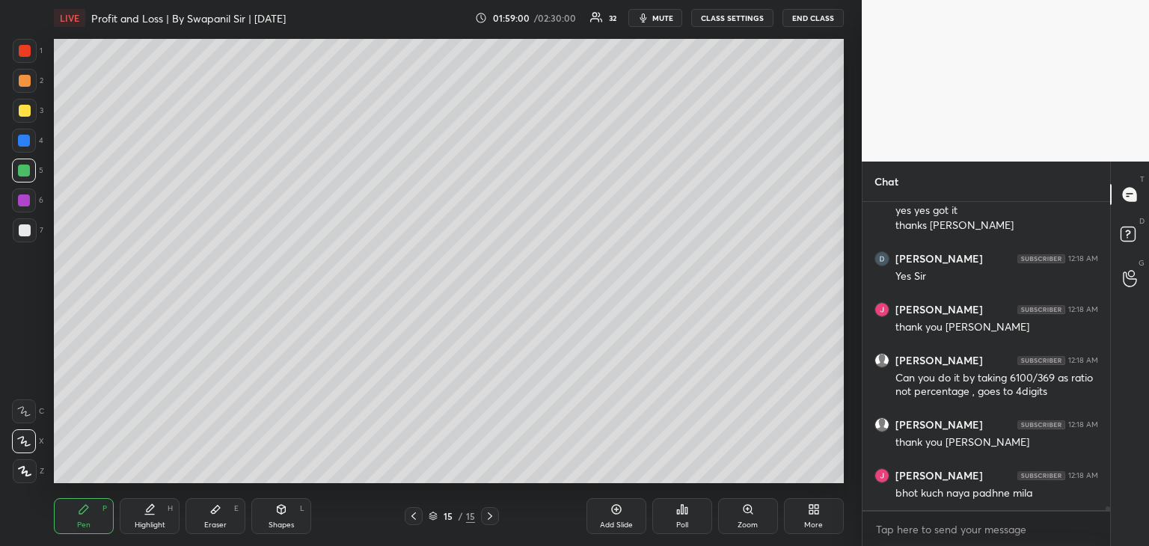
click at [222, 513] on div "Eraser E" at bounding box center [215, 516] width 60 height 36
drag, startPoint x: 93, startPoint y: 519, endPoint x: 105, endPoint y: 512, distance: 13.7
click at [96, 520] on div "Pen P" at bounding box center [84, 516] width 60 height 36
click at [224, 521] on div "Eraser" at bounding box center [215, 524] width 22 height 7
click at [79, 521] on div "Pen" at bounding box center [83, 524] width 13 height 7
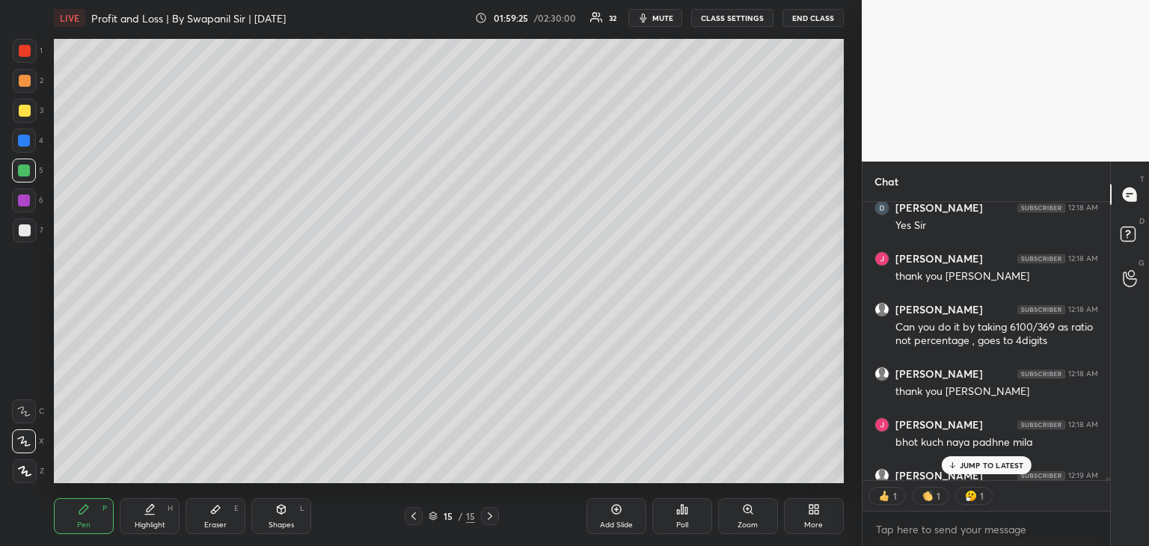
scroll to position [26275, 0]
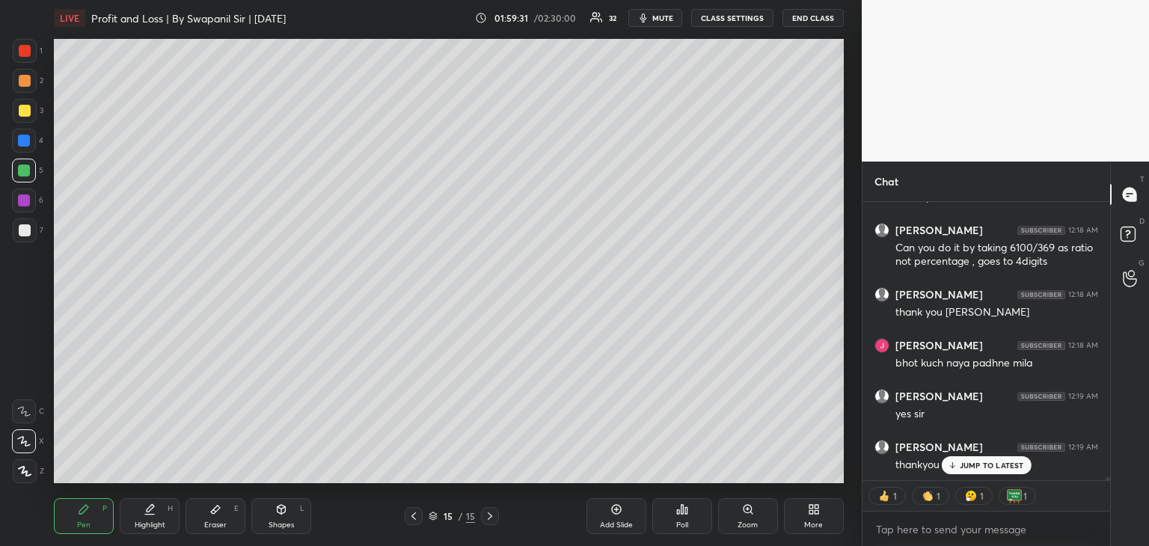
drag, startPoint x: 978, startPoint y: 464, endPoint x: 990, endPoint y: 458, distance: 13.7
click at [981, 464] on p "JUMP TO LATEST" at bounding box center [991, 465] width 64 height 9
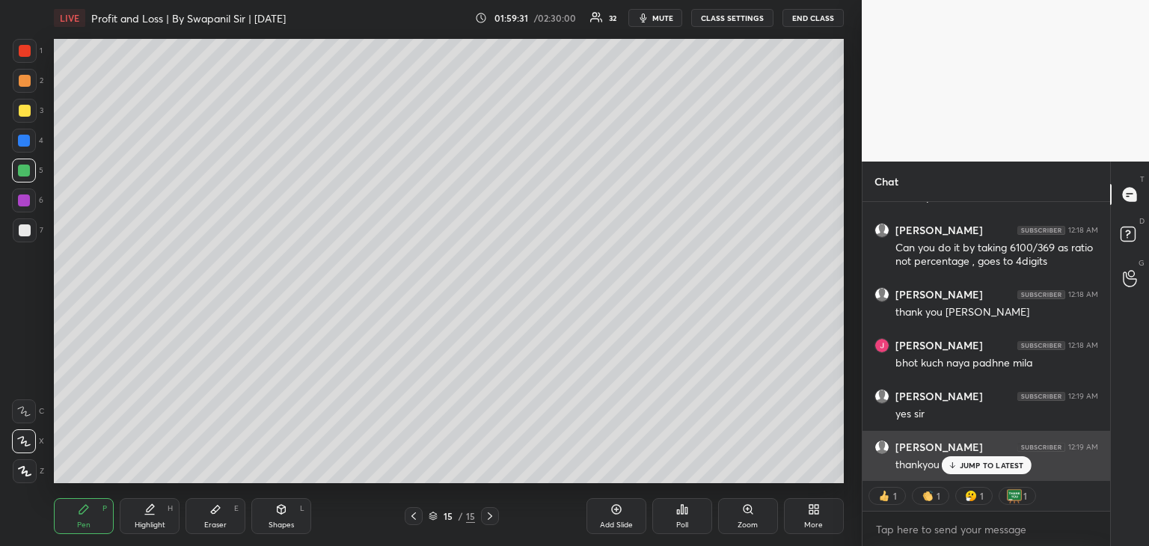
scroll to position [26326, 0]
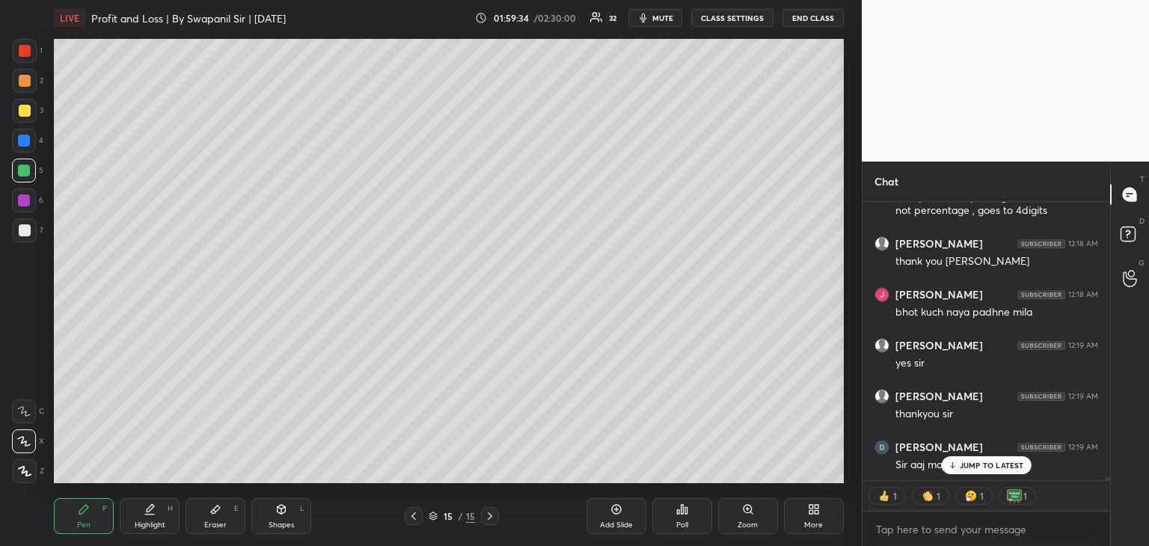
click at [984, 464] on p "JUMP TO LATEST" at bounding box center [991, 465] width 64 height 9
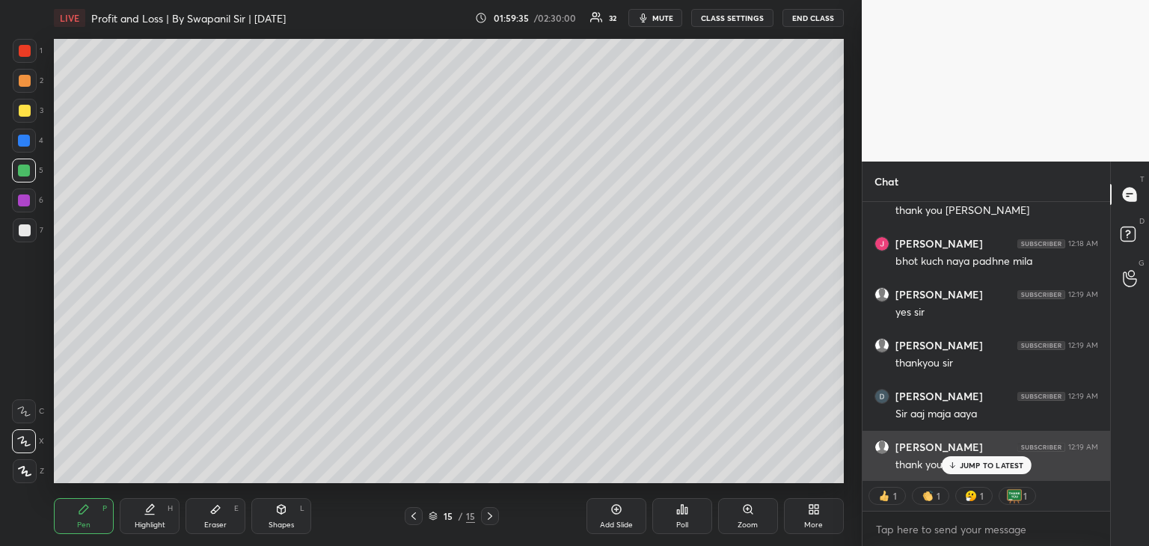
click at [975, 473] on div "JUMP TO LATEST" at bounding box center [986, 465] width 90 height 18
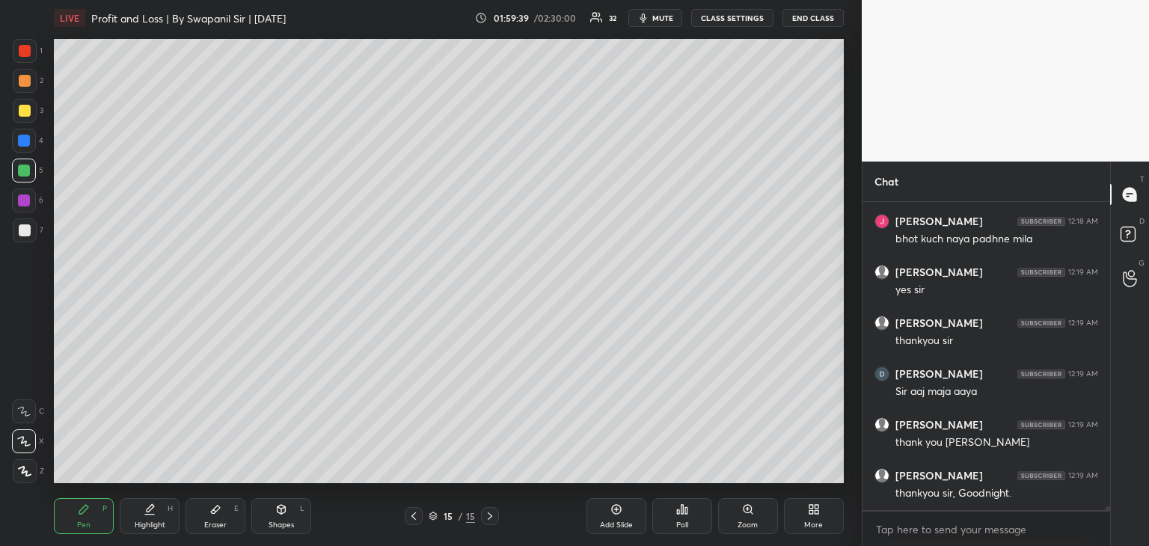
scroll to position [26450, 0]
drag, startPoint x: 29, startPoint y: 170, endPoint x: 40, endPoint y: 170, distance: 11.2
click at [28, 169] on div at bounding box center [24, 171] width 12 height 12
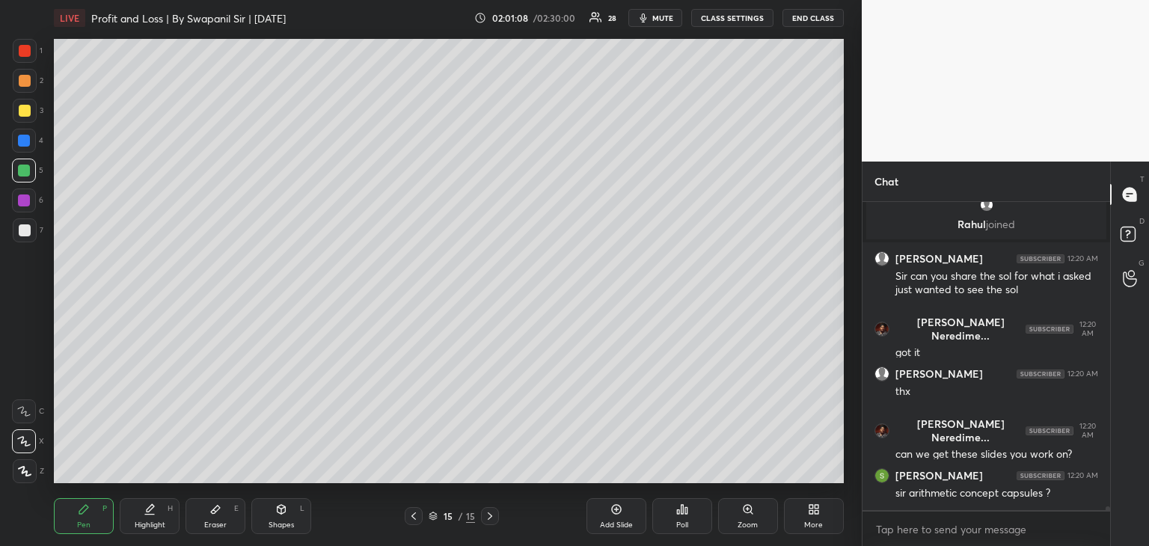
scroll to position [26342, 0]
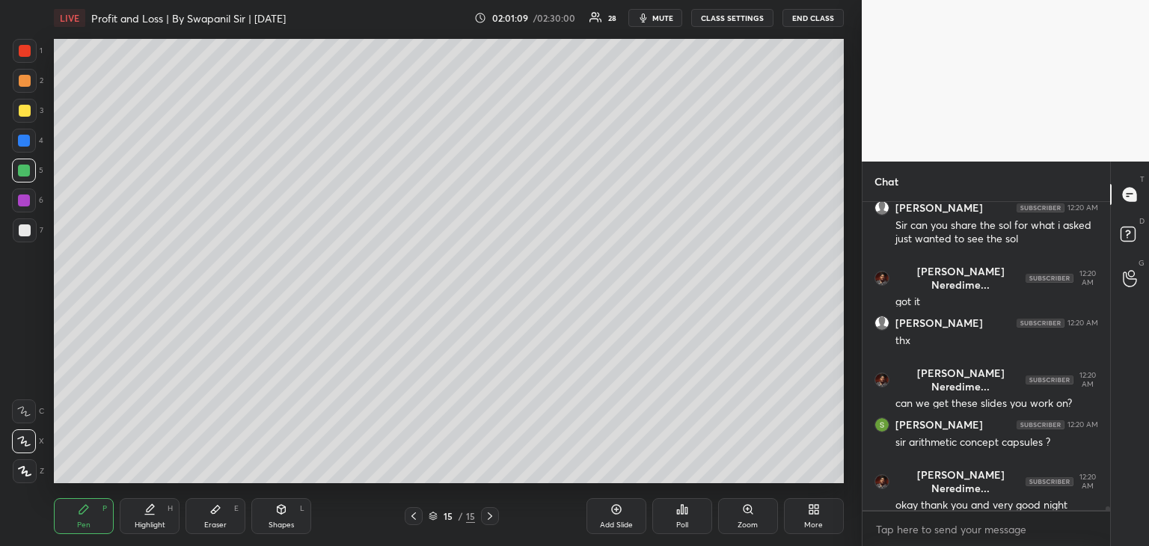
click at [413, 519] on icon at bounding box center [414, 516] width 12 height 12
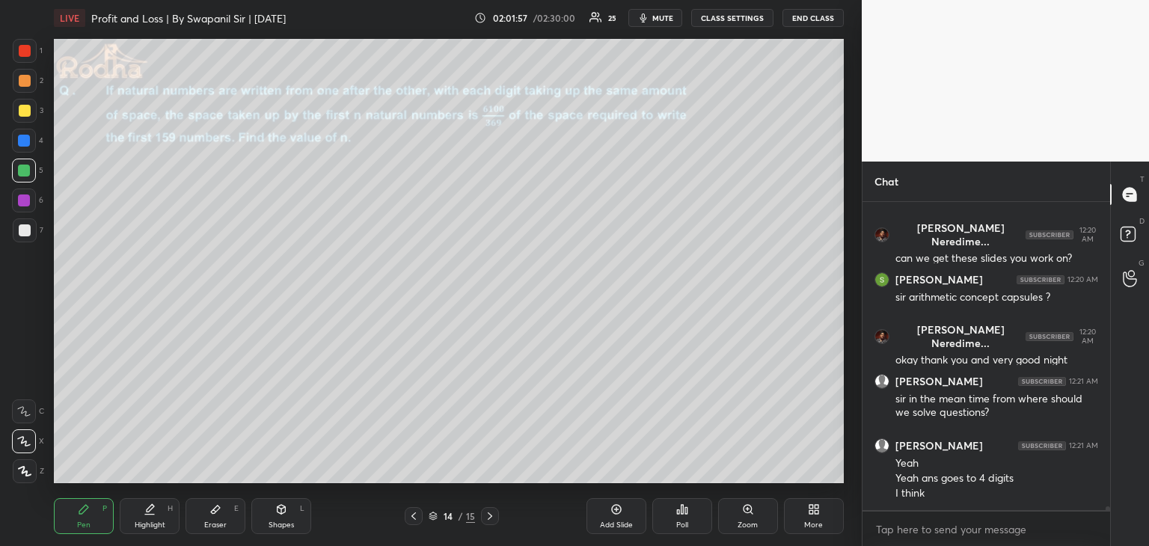
scroll to position [26541, 0]
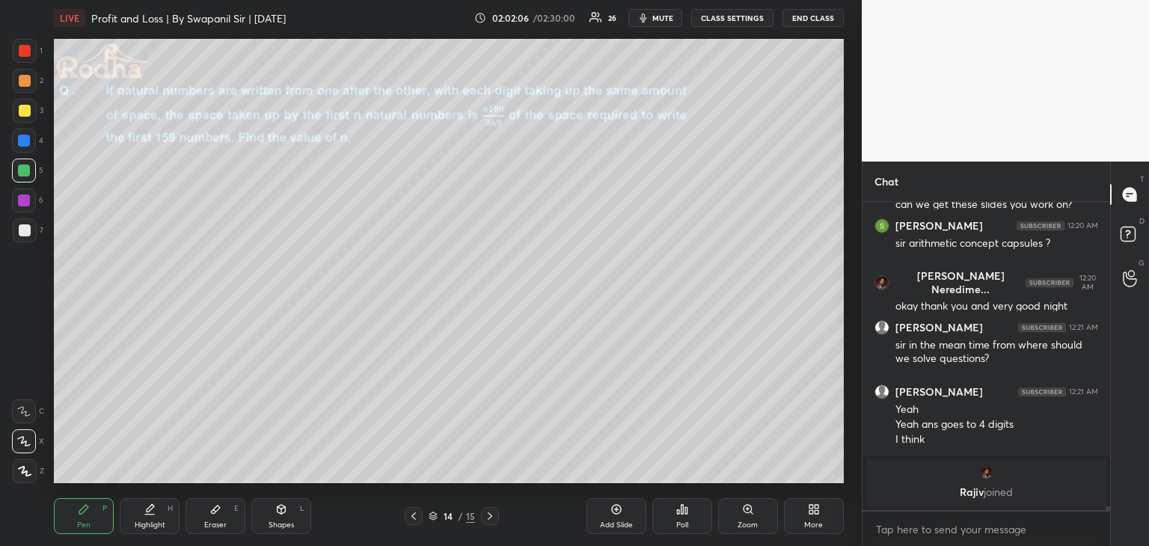
click at [817, 19] on button "END CLASS" at bounding box center [812, 18] width 61 height 18
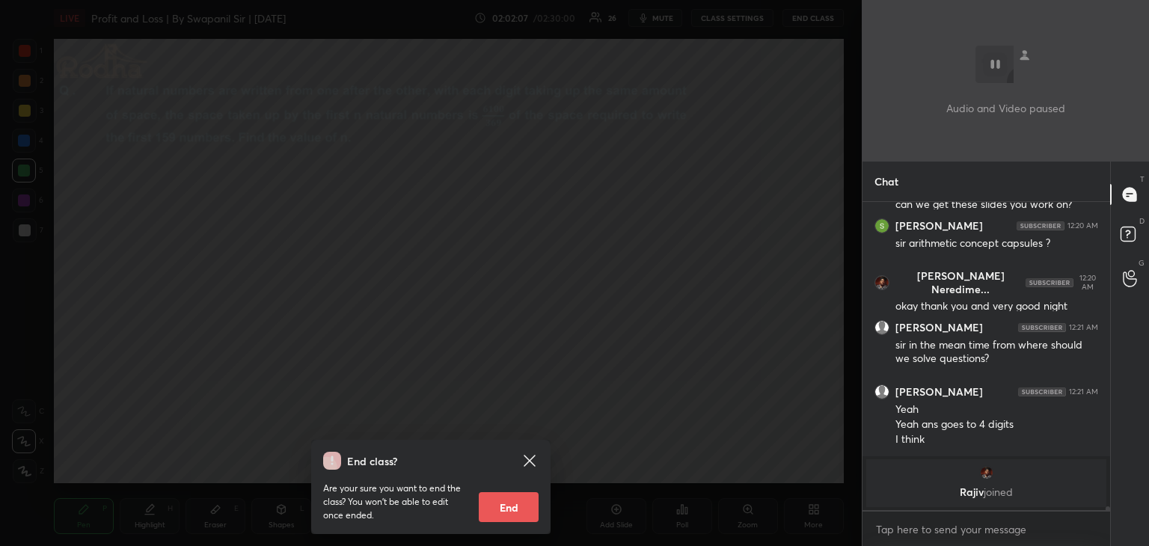
drag, startPoint x: 512, startPoint y: 512, endPoint x: 488, endPoint y: 491, distance: 31.8
click at [513, 512] on button "End" at bounding box center [509, 507] width 60 height 30
type textarea "x"
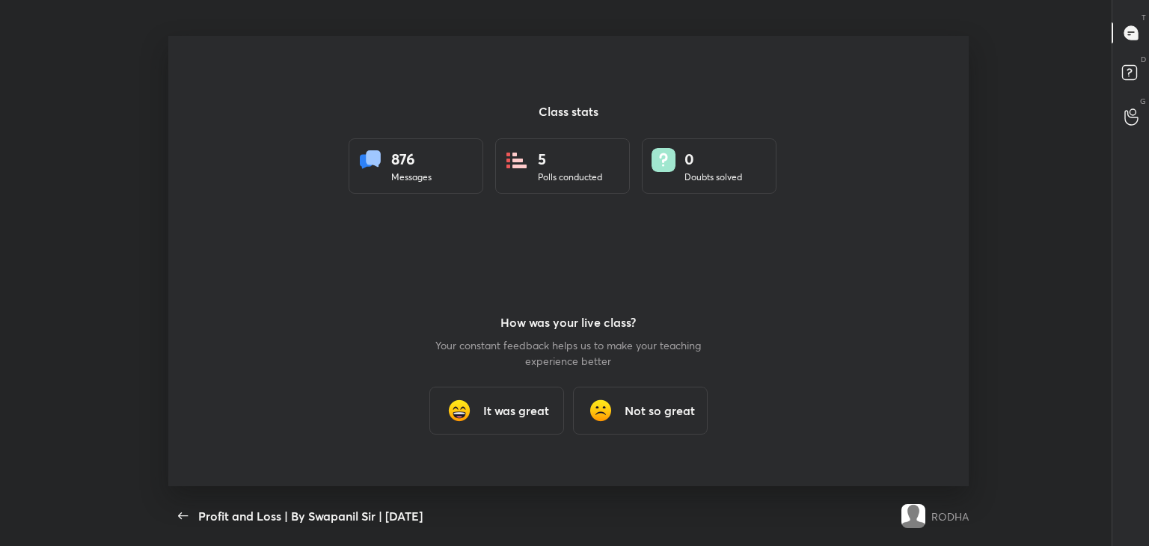
scroll to position [0, 0]
